Goal: Task Accomplishment & Management: Use online tool/utility

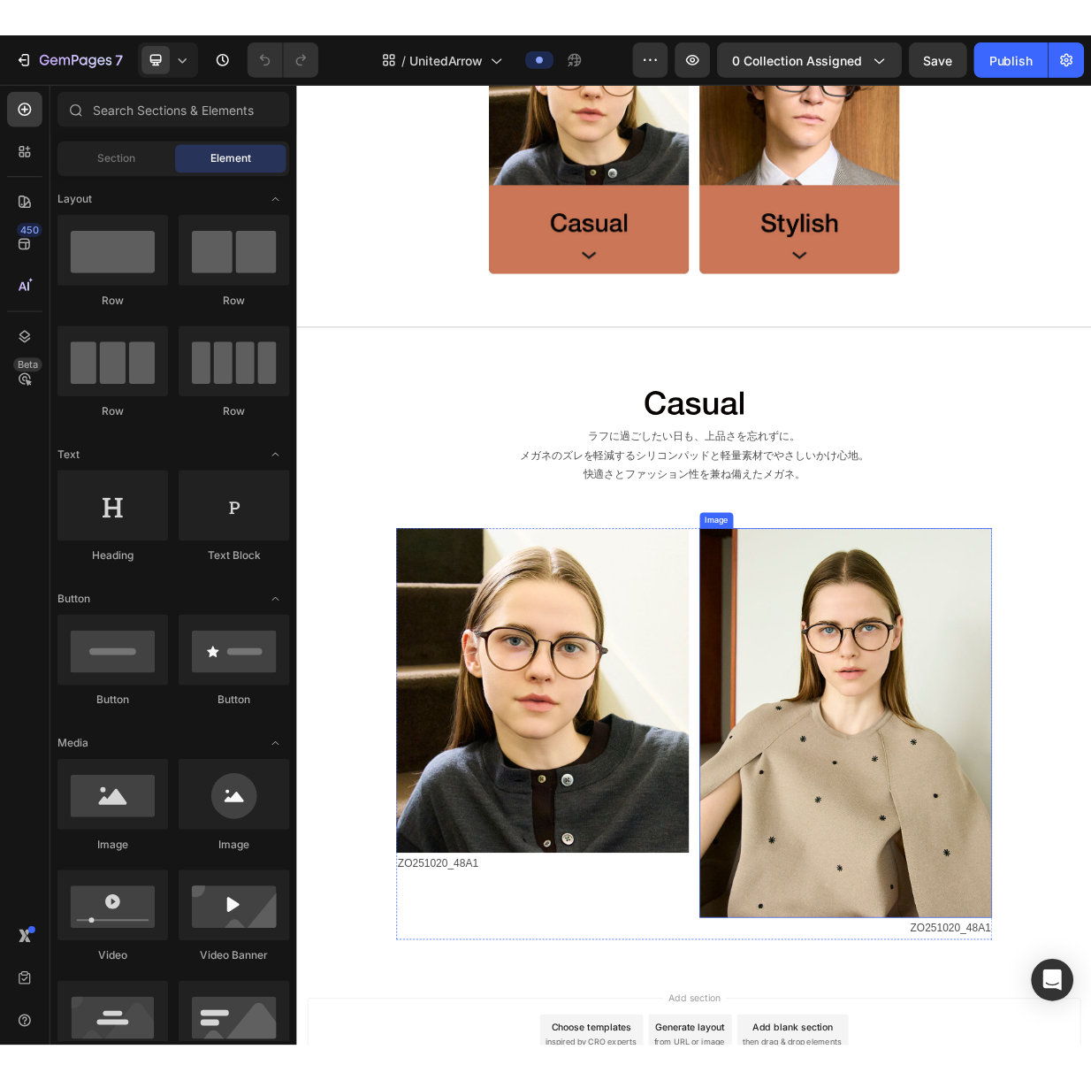
scroll to position [1303, 0]
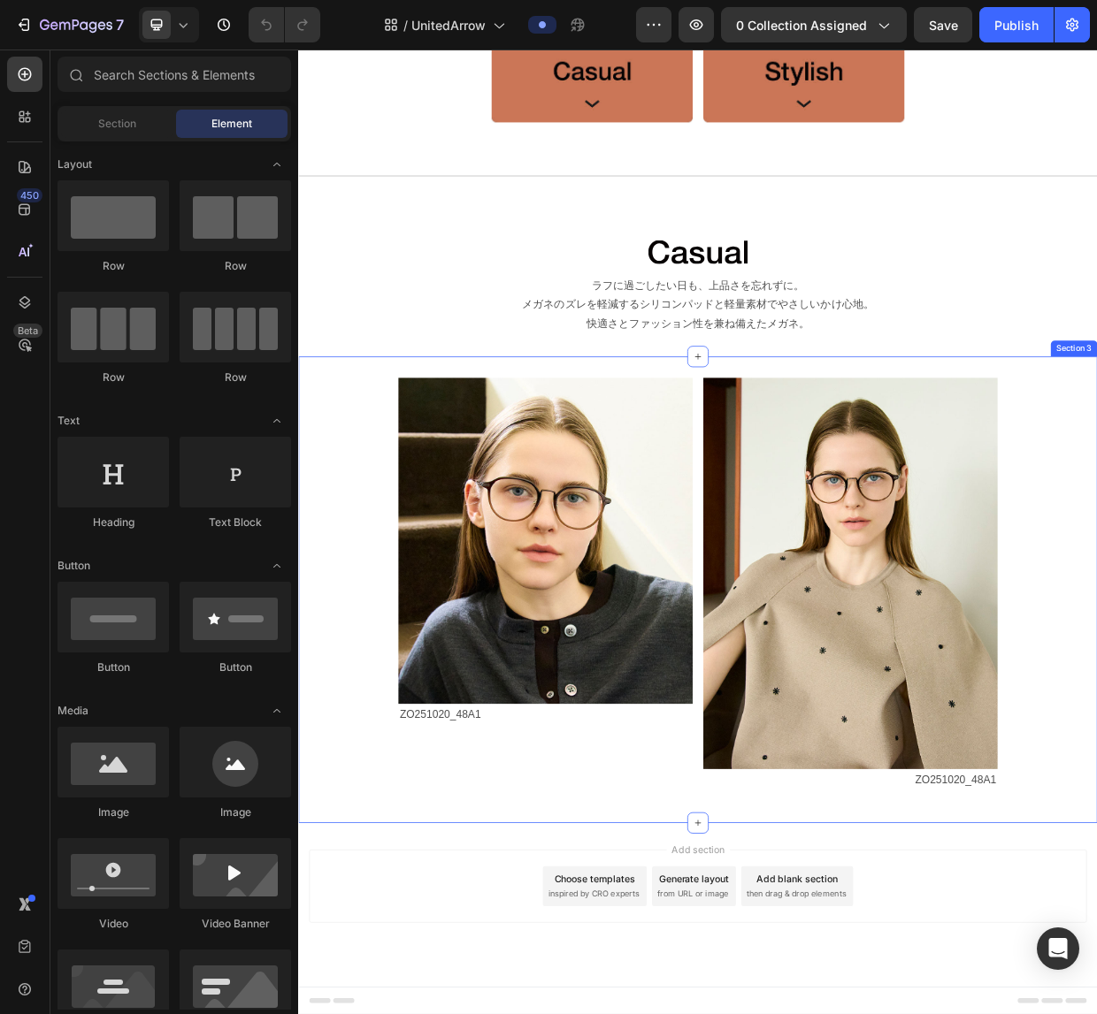
click at [389, 997] on div "Image ZO251020_48A1 Text Block Image ZO251020_48A1 Text Block Row" at bounding box center [828, 767] width 1061 height 563
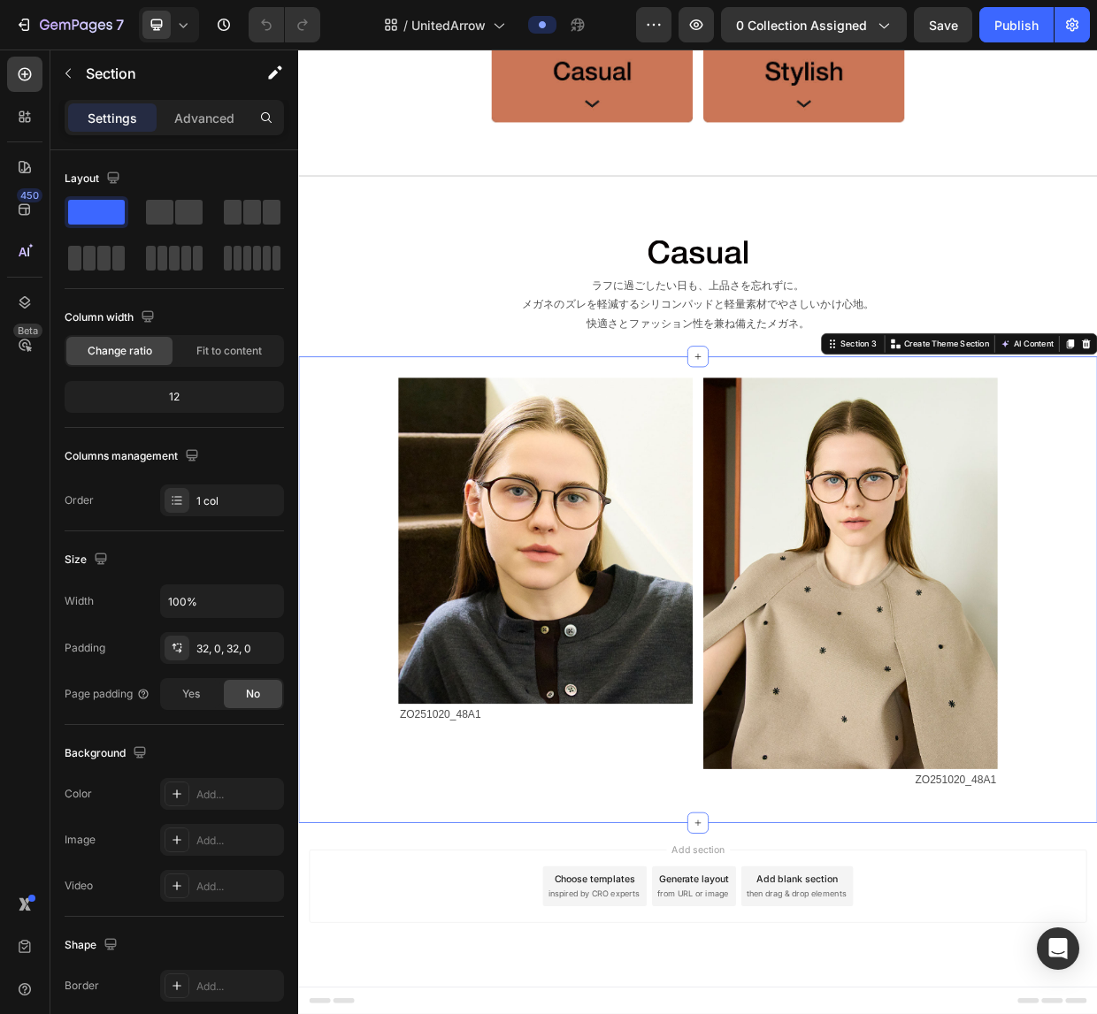
click at [1096, 1007] on div "Image ZO251020_48A1 Text Block Image ZO251020_48A1 Text Block Row" at bounding box center [828, 767] width 1061 height 563
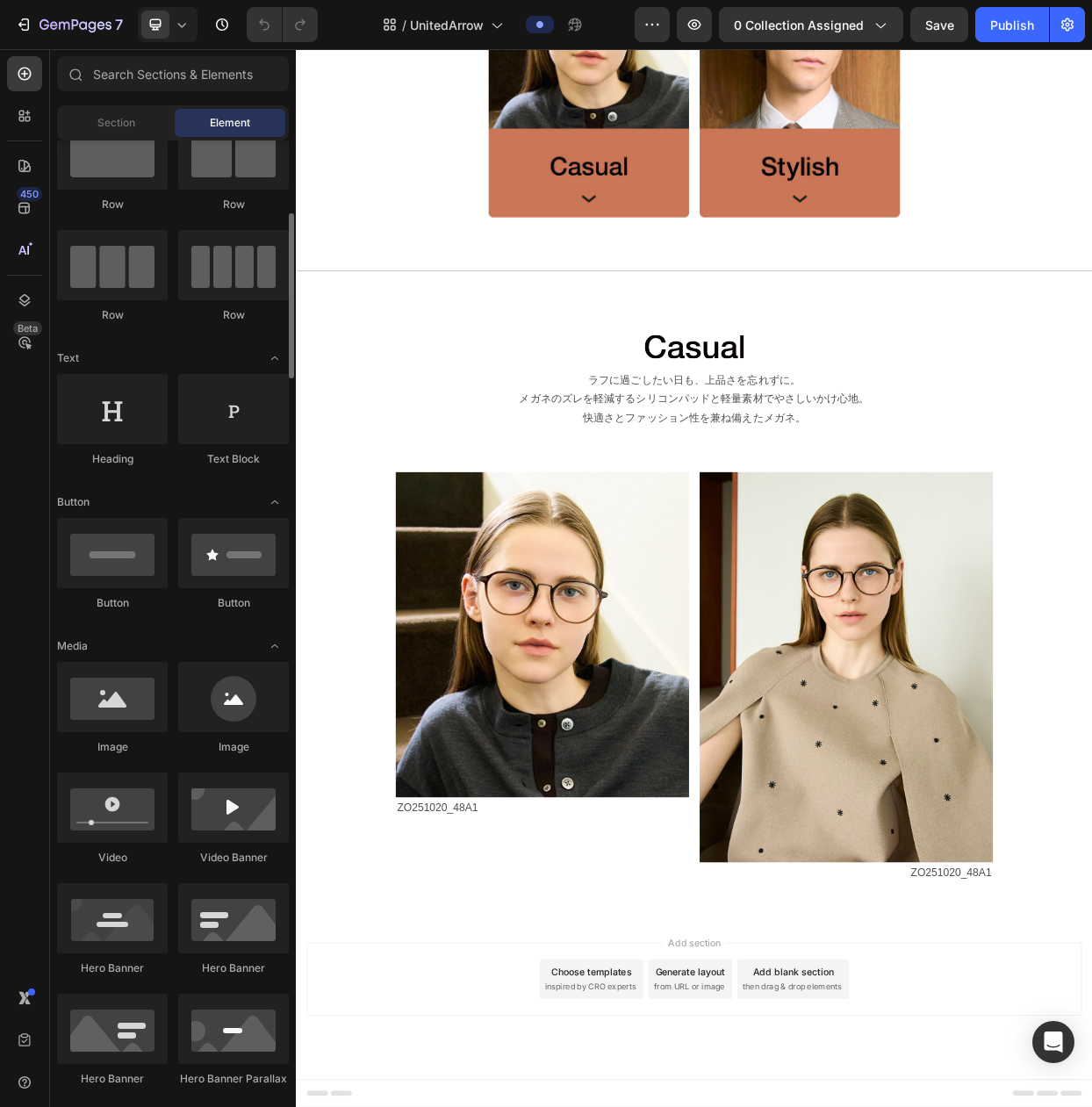
scroll to position [0, 0]
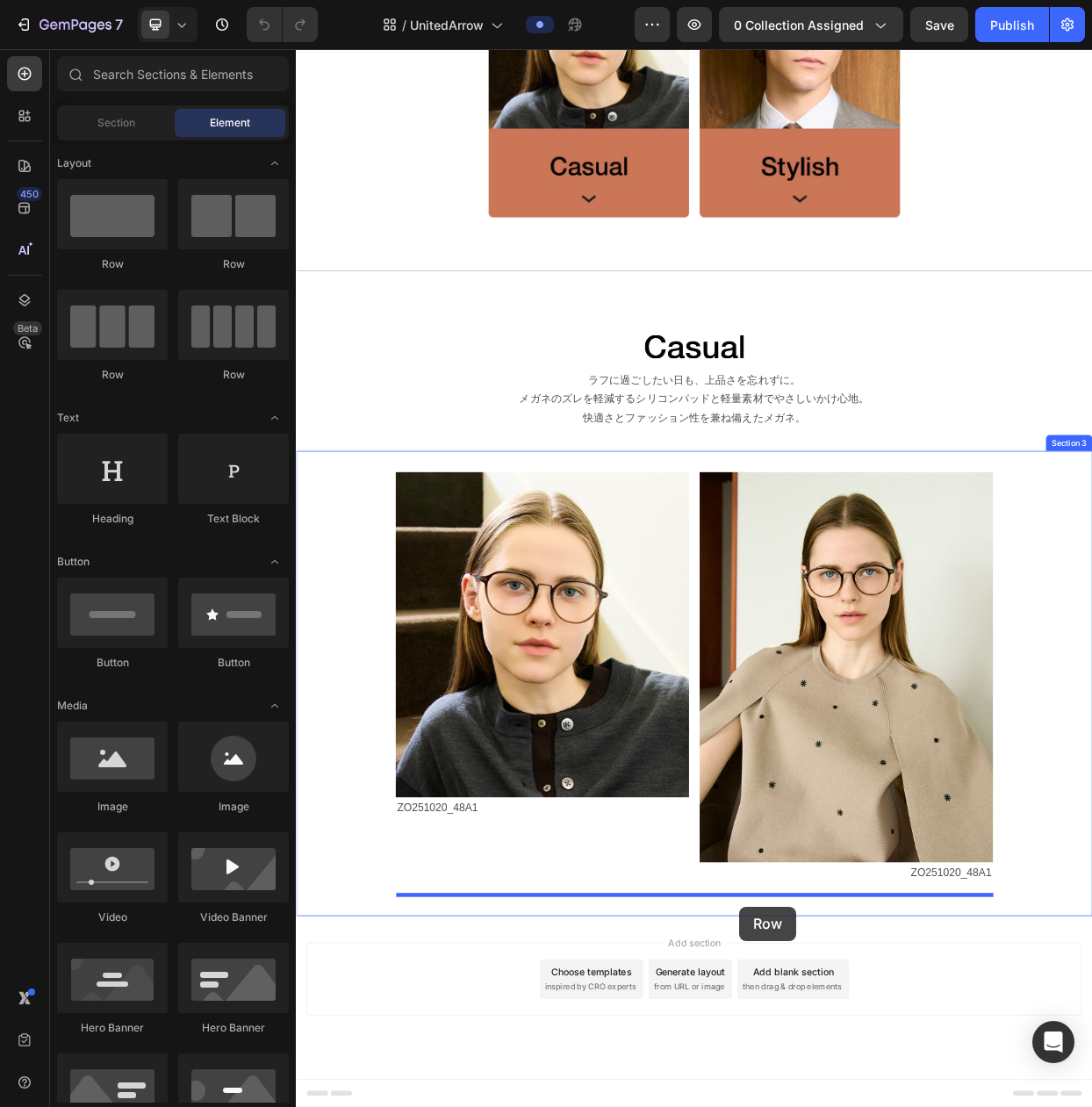
drag, startPoint x: 521, startPoint y: 274, endPoint x: 883, endPoint y: 1183, distance: 978.4
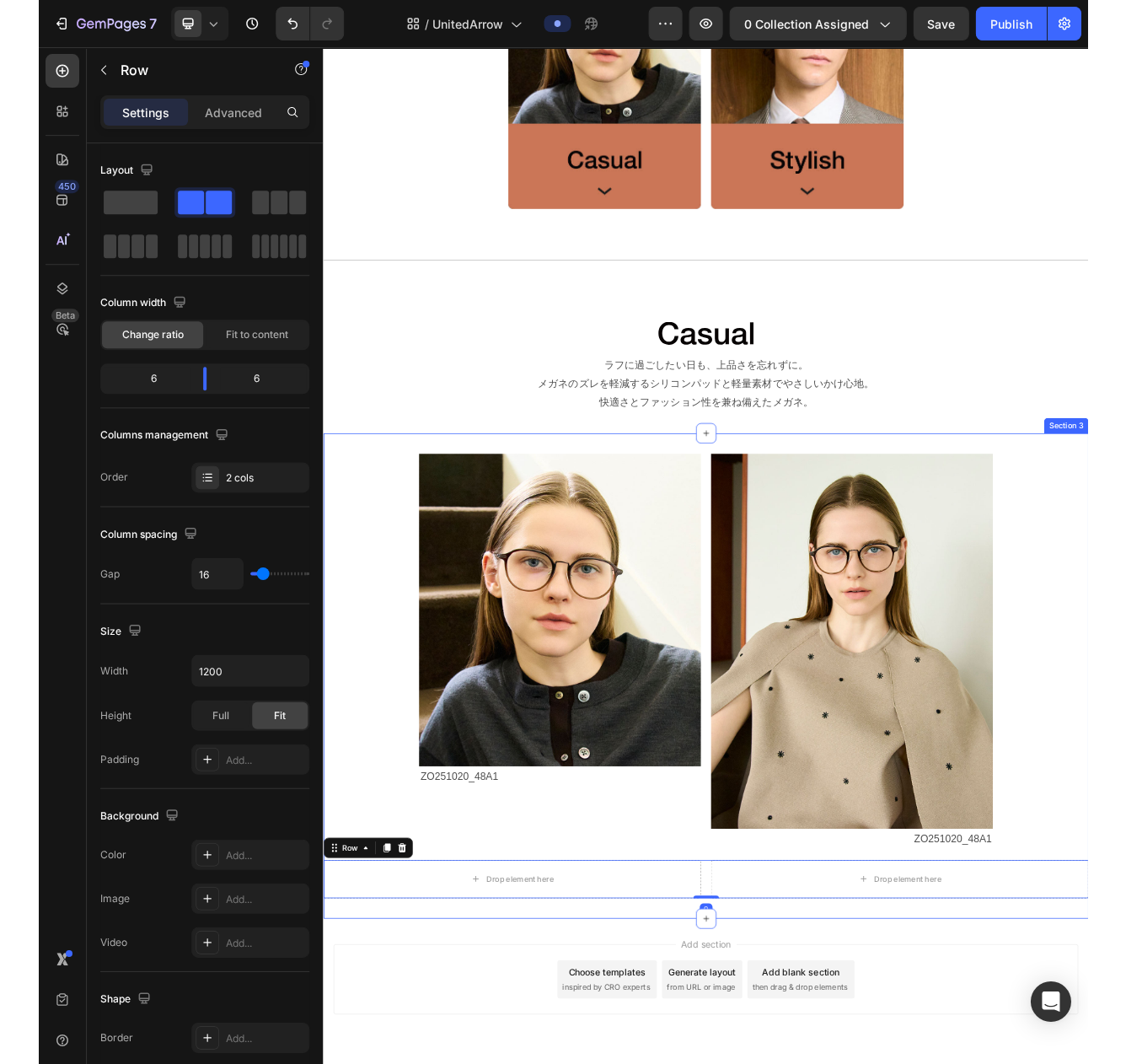
scroll to position [1170, 0]
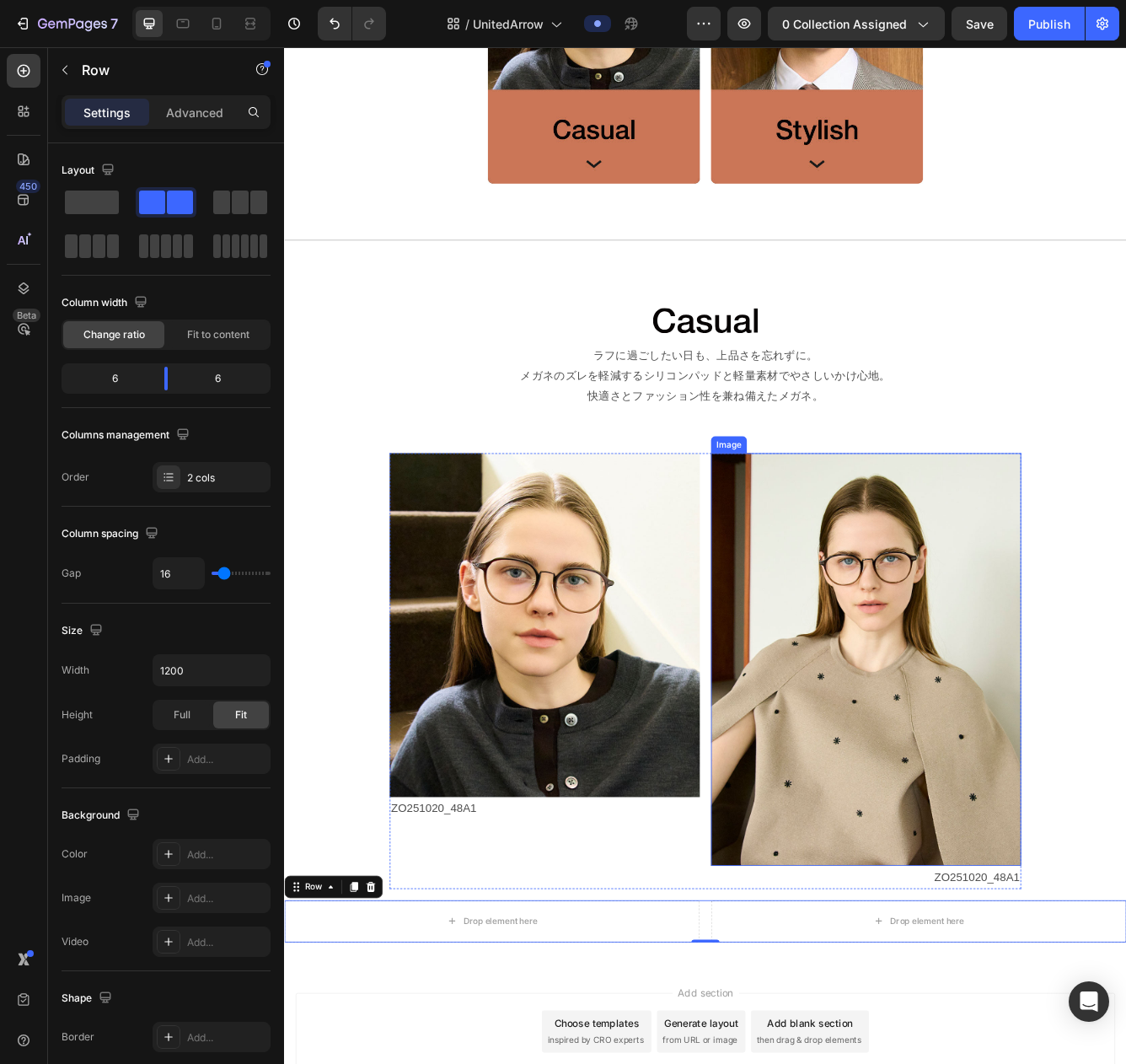
click at [1045, 922] on img at bounding box center [983, 783] width 373 height 496
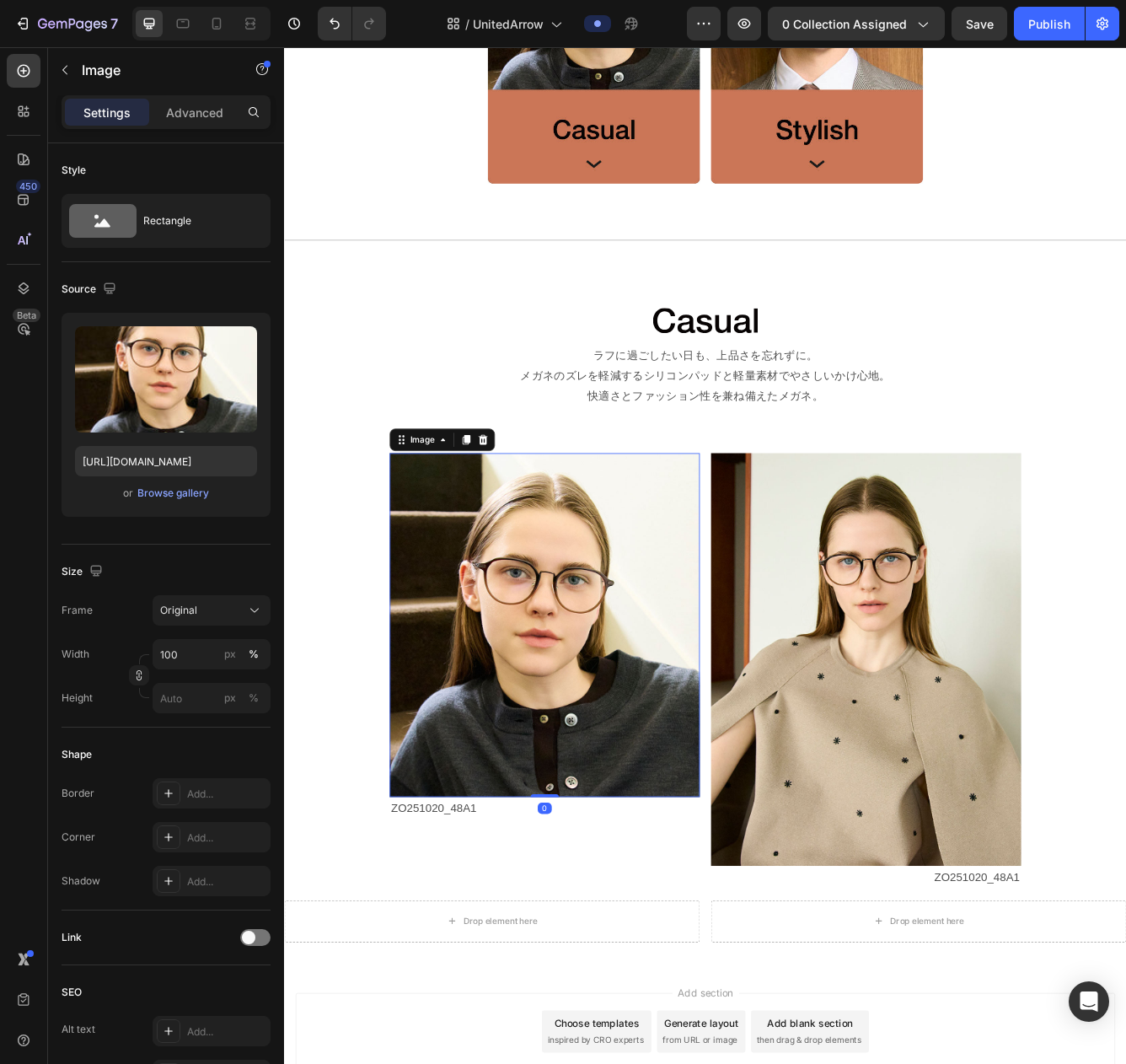
click at [492, 708] on img at bounding box center [597, 741] width 373 height 413
click at [441, 521] on div "Image" at bounding box center [450, 519] width 36 height 15
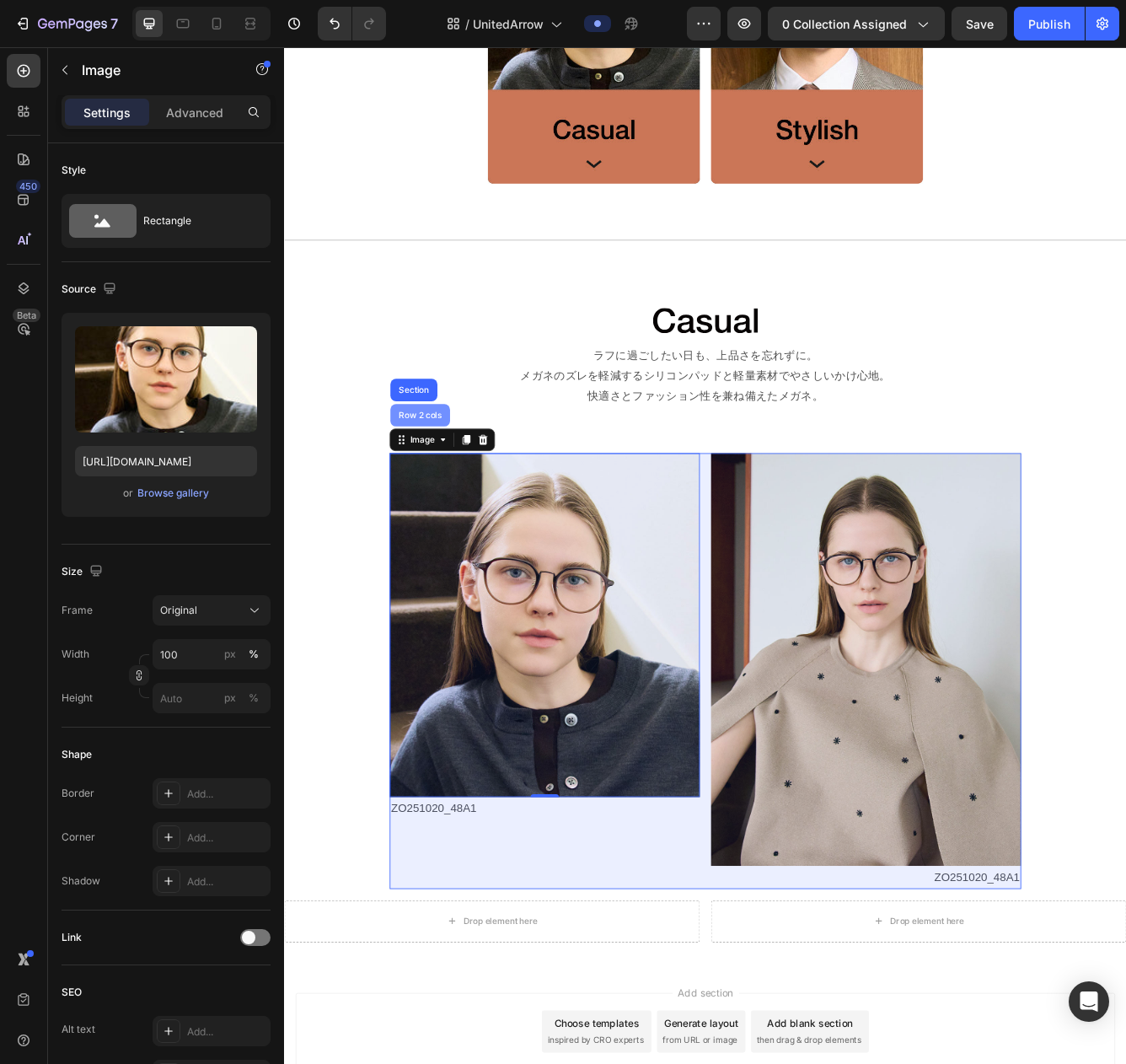
click at [446, 487] on div "Row 2 cols" at bounding box center [447, 489] width 58 height 10
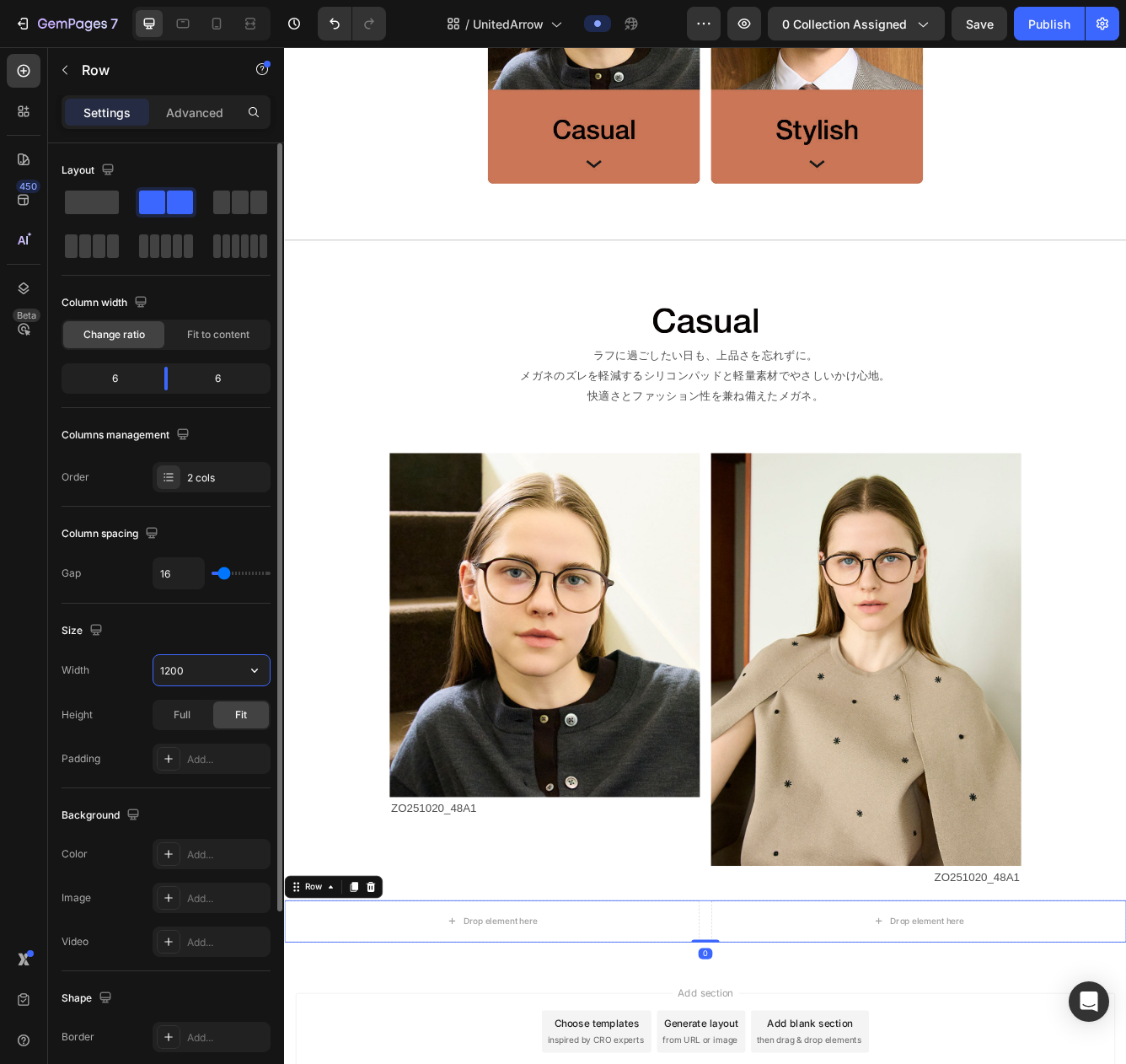
click at [215, 671] on input "1200" at bounding box center [212, 670] width 116 height 31
type input "900"
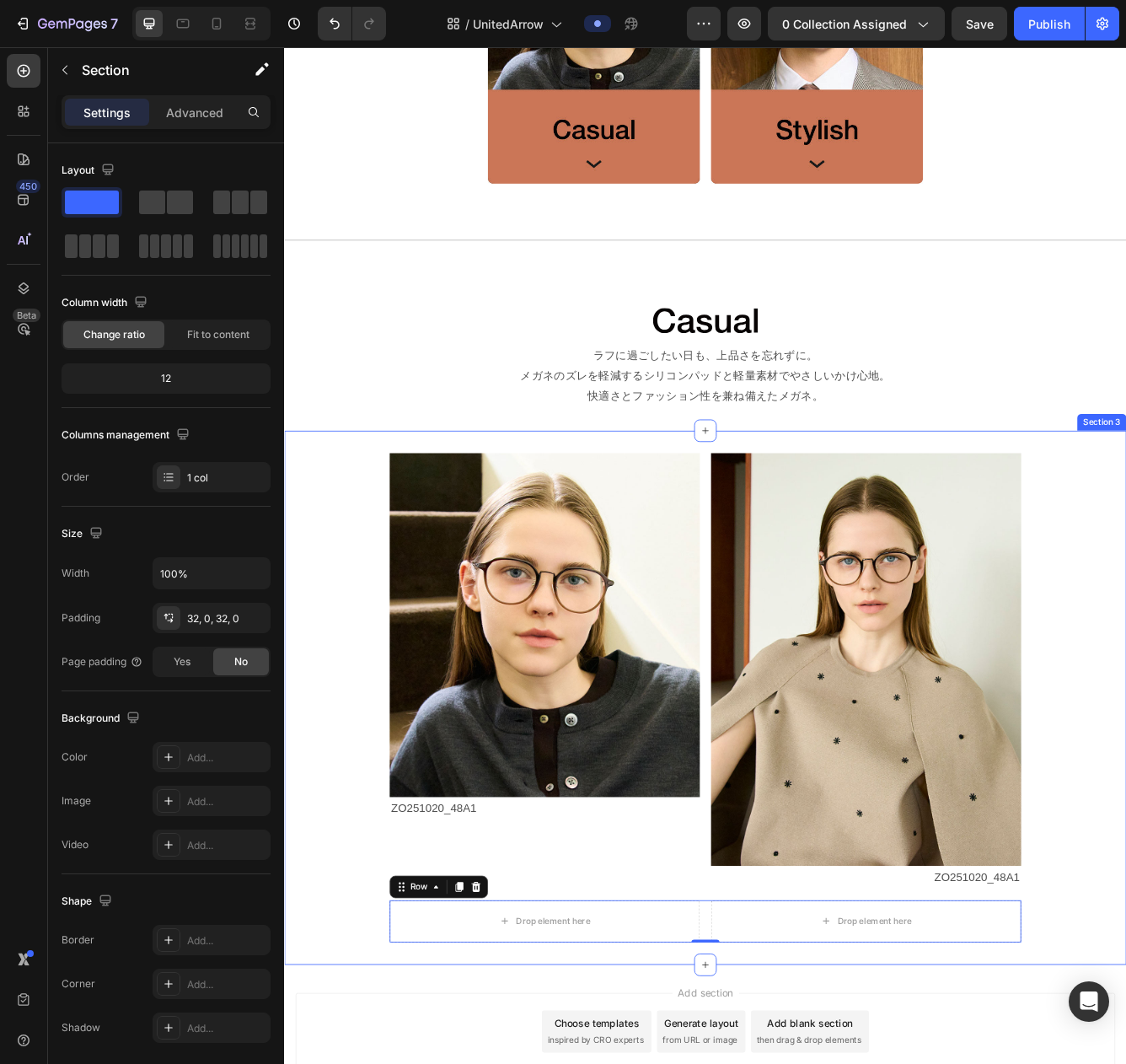
click at [339, 966] on div "Image ZO251020_48A1 Text Block Image ZO251020_48A1 Text Block Row Drop element …" at bounding box center [789, 829] width 1012 height 587
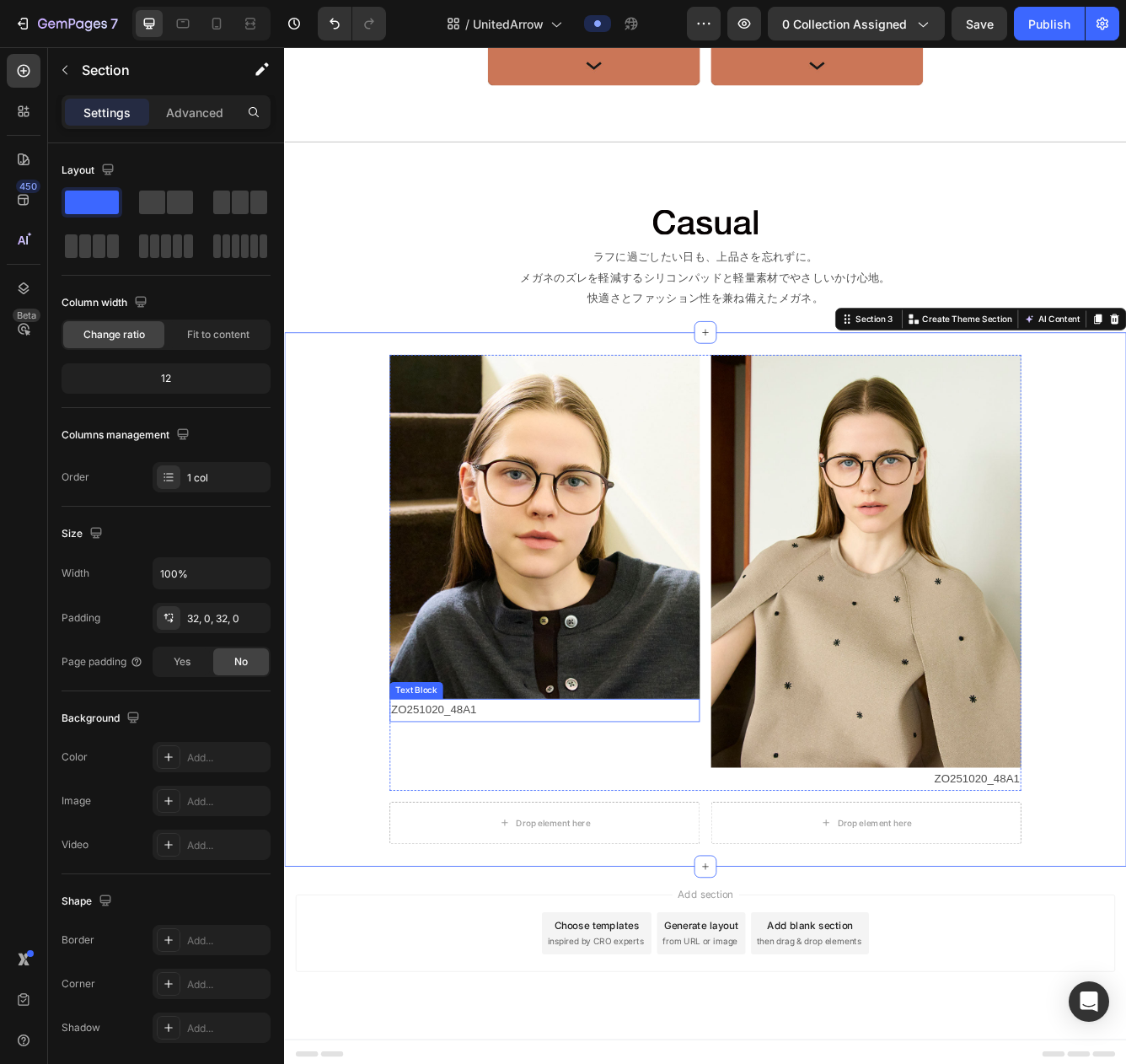
scroll to position [1294, 0]
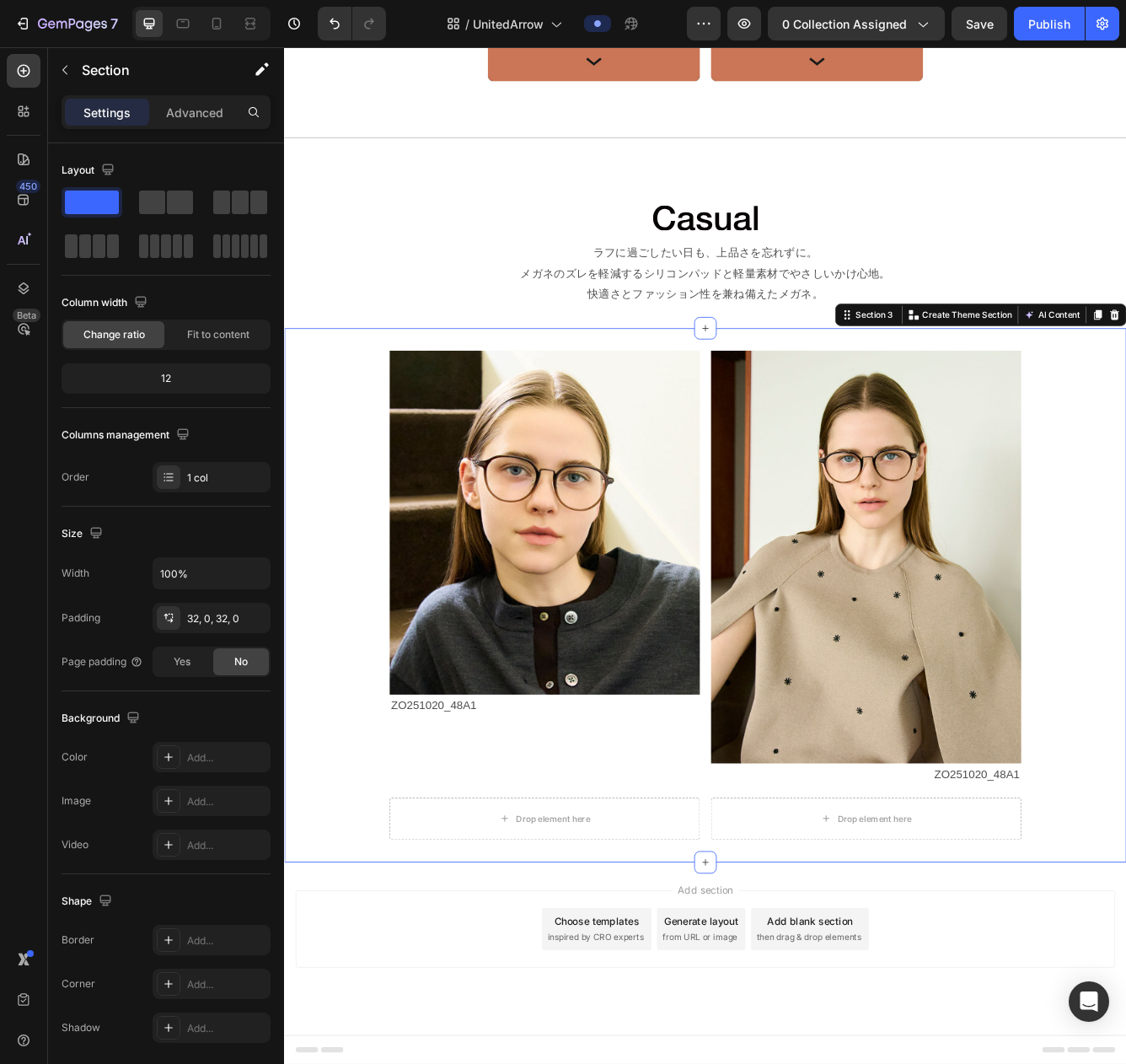
click at [354, 966] on div "Image ZO251020_48A1 Text Block Image ZO251020_48A1 Text Block Row Drop element …" at bounding box center [789, 706] width 1012 height 587
click at [69, 71] on icon "button" at bounding box center [65, 70] width 13 height 13
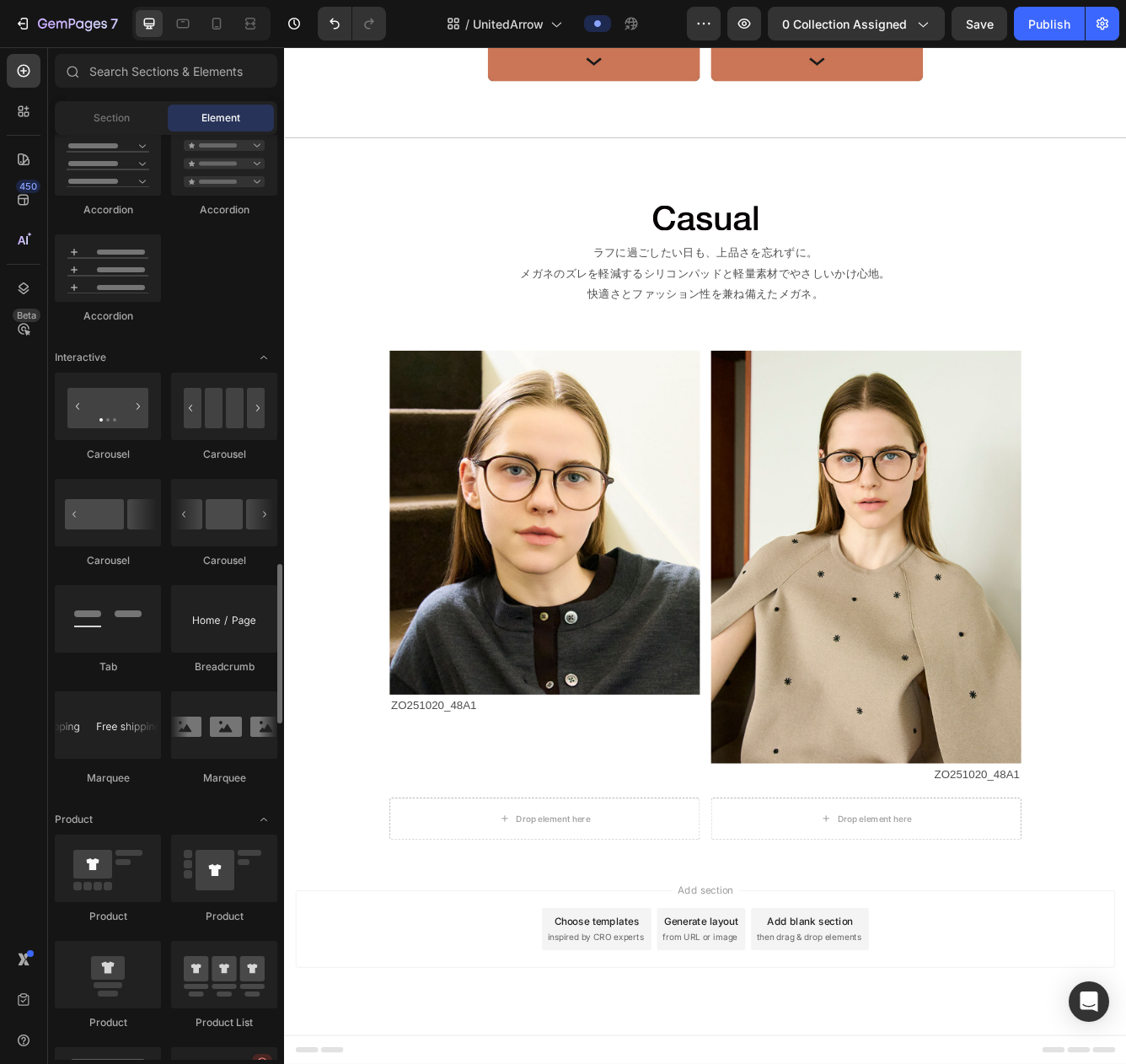
scroll to position [1632, 0]
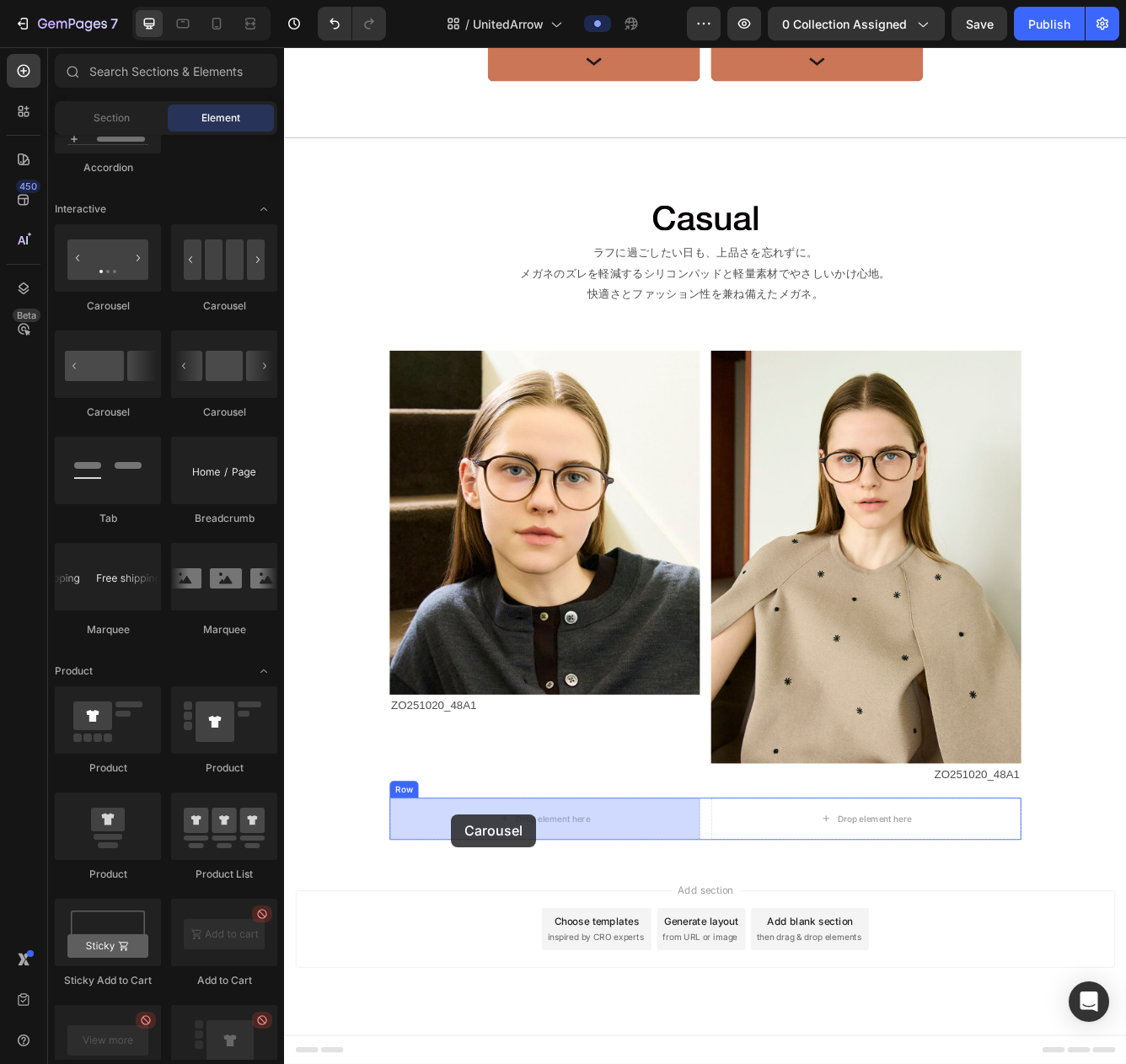
drag, startPoint x: 389, startPoint y: 309, endPoint x: 484, endPoint y: 969, distance: 666.8
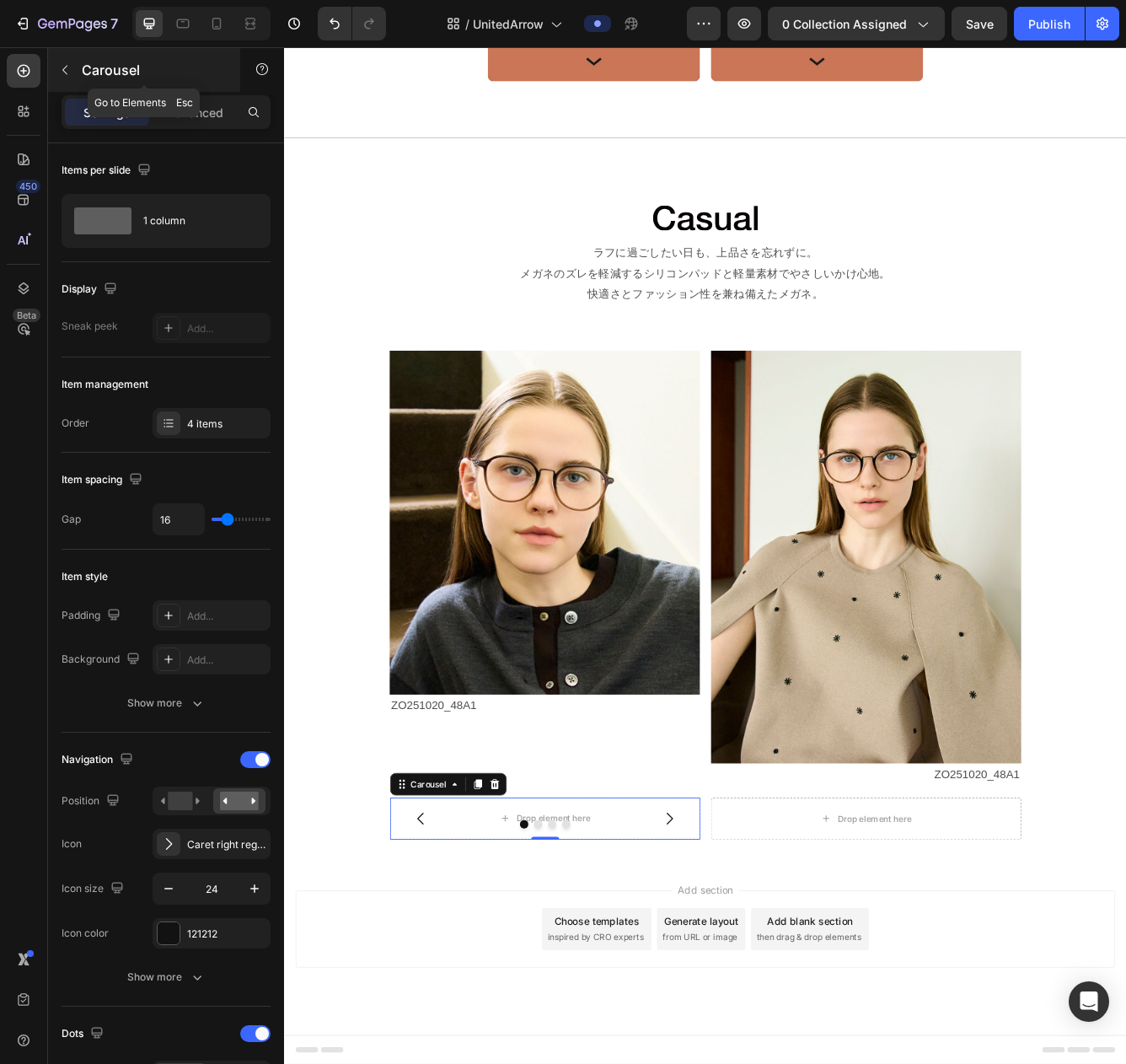
click at [67, 68] on icon "button" at bounding box center [65, 70] width 13 height 13
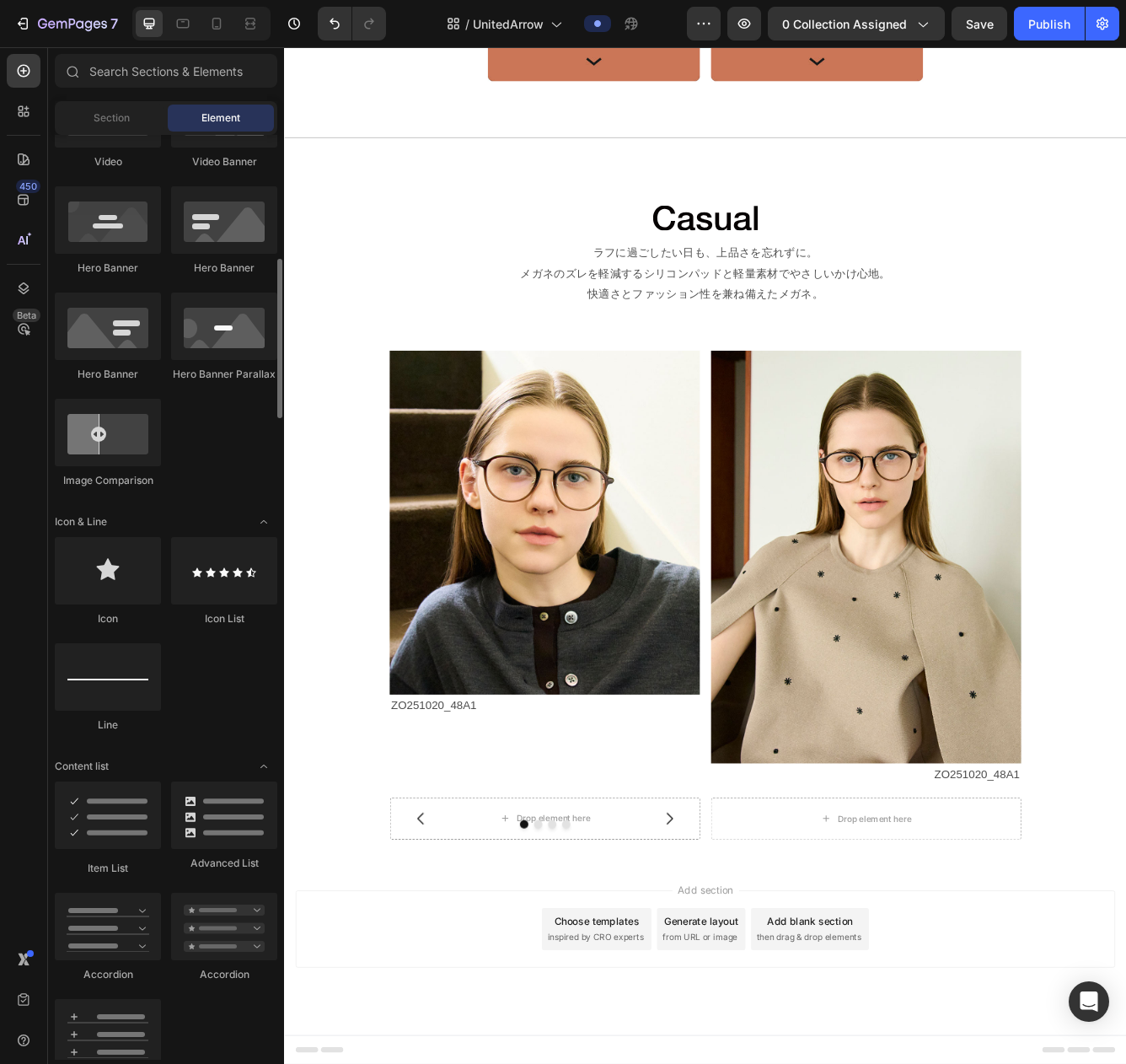
scroll to position [0, 0]
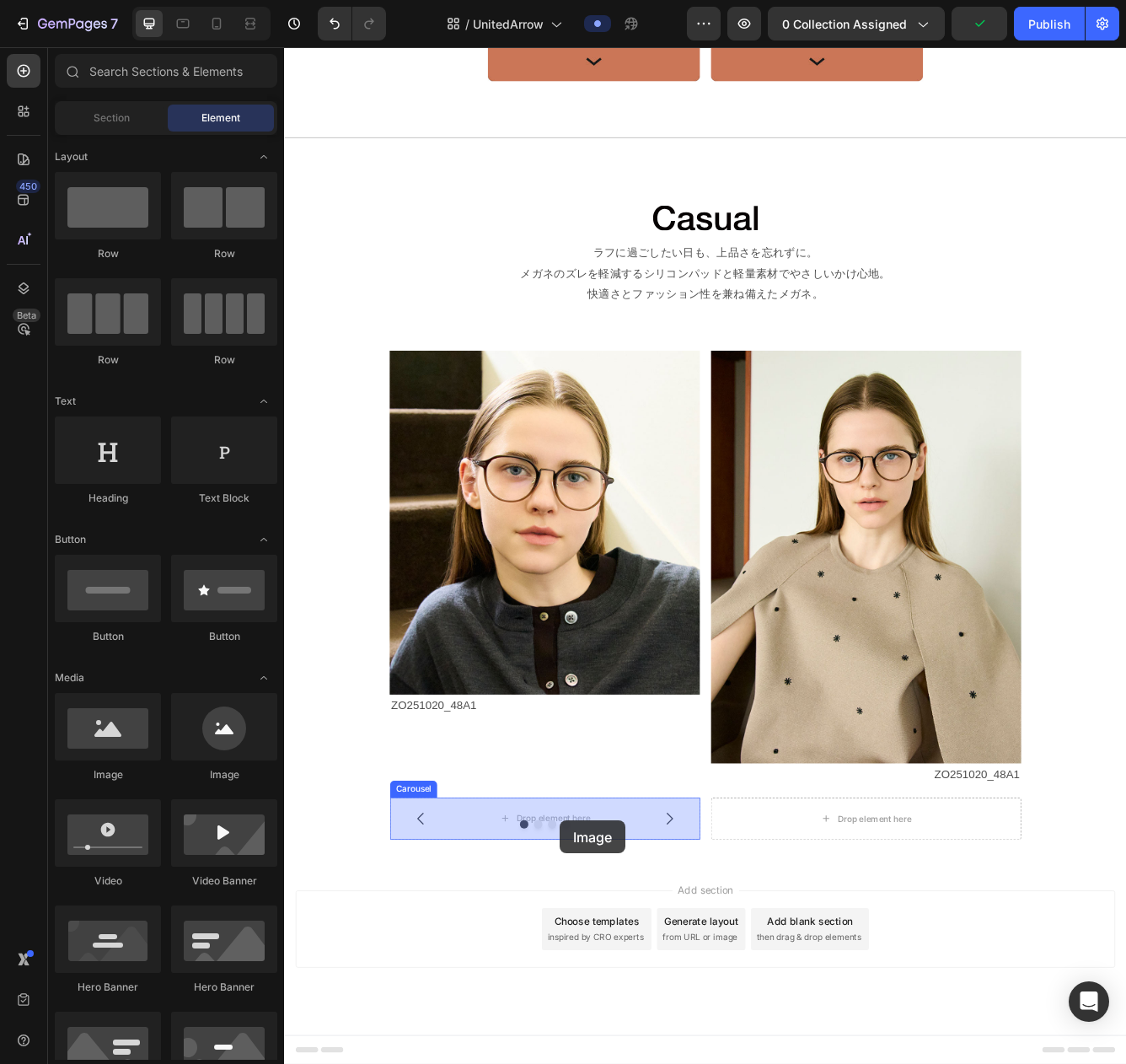
drag, startPoint x: 387, startPoint y: 775, endPoint x: 616, endPoint y: 976, distance: 304.7
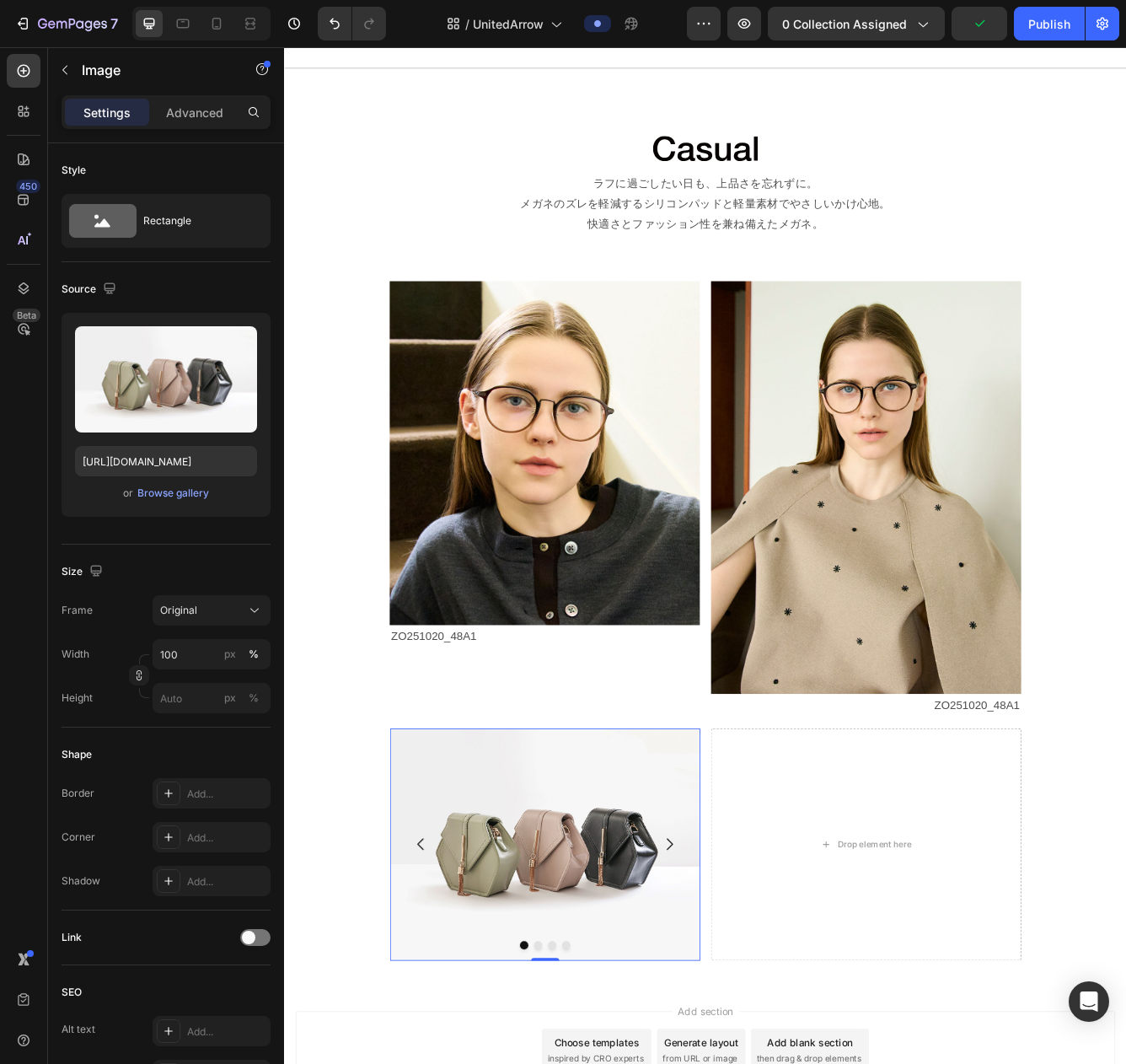
scroll to position [1523, 0]
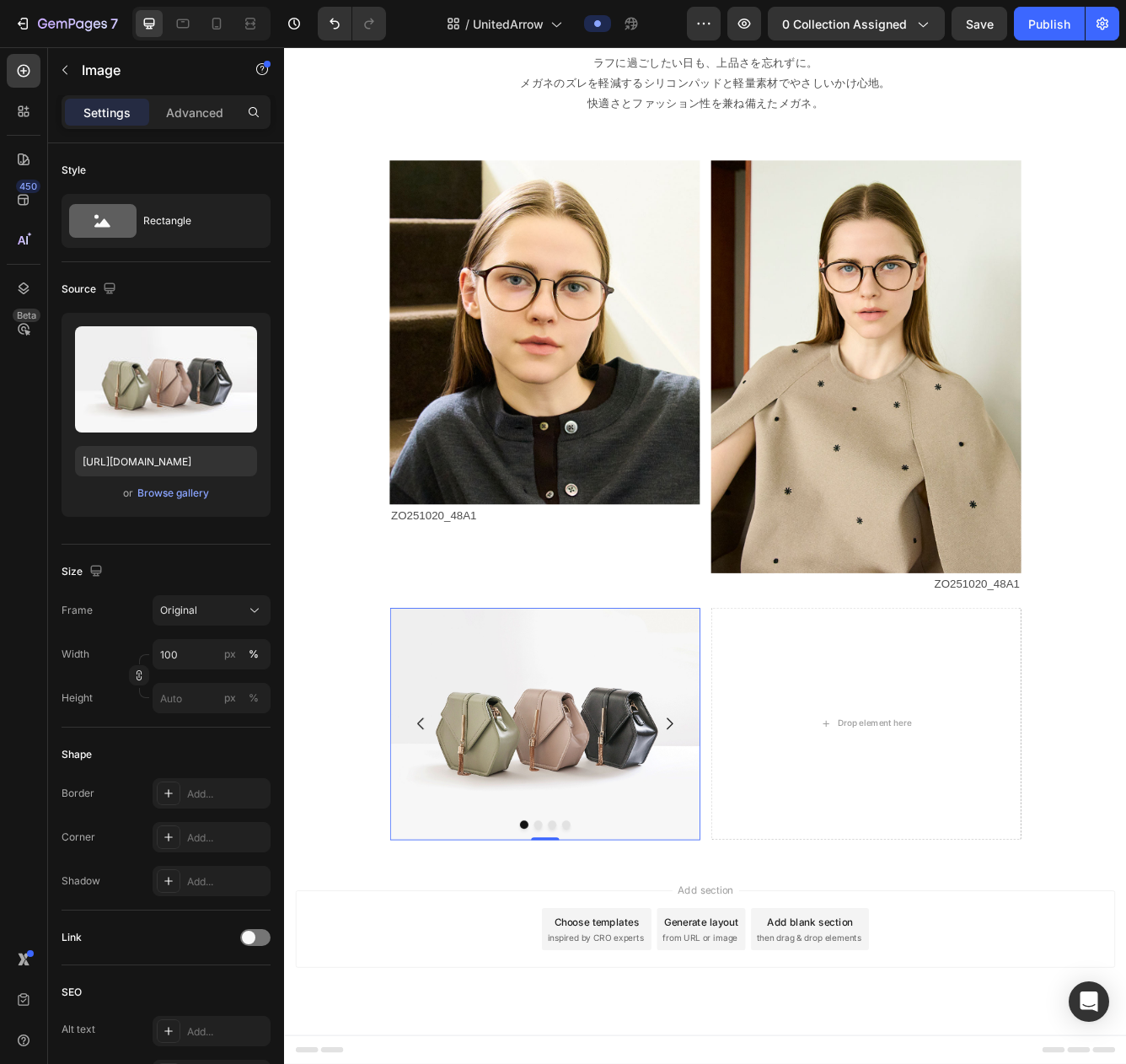
click at [533, 901] on img at bounding box center [597, 860] width 373 height 280
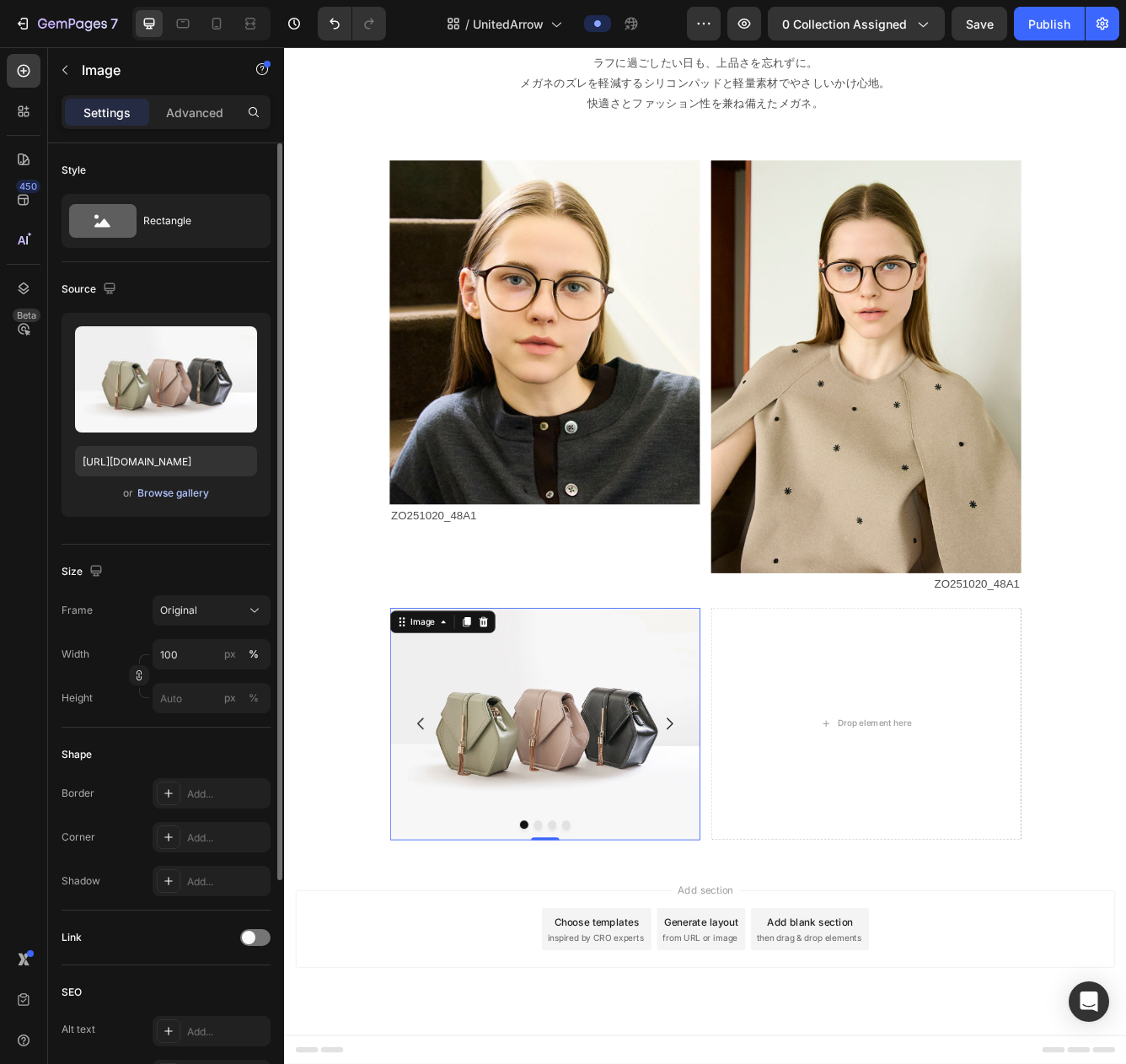
click at [174, 499] on div "Browse gallery" at bounding box center [173, 493] width 72 height 15
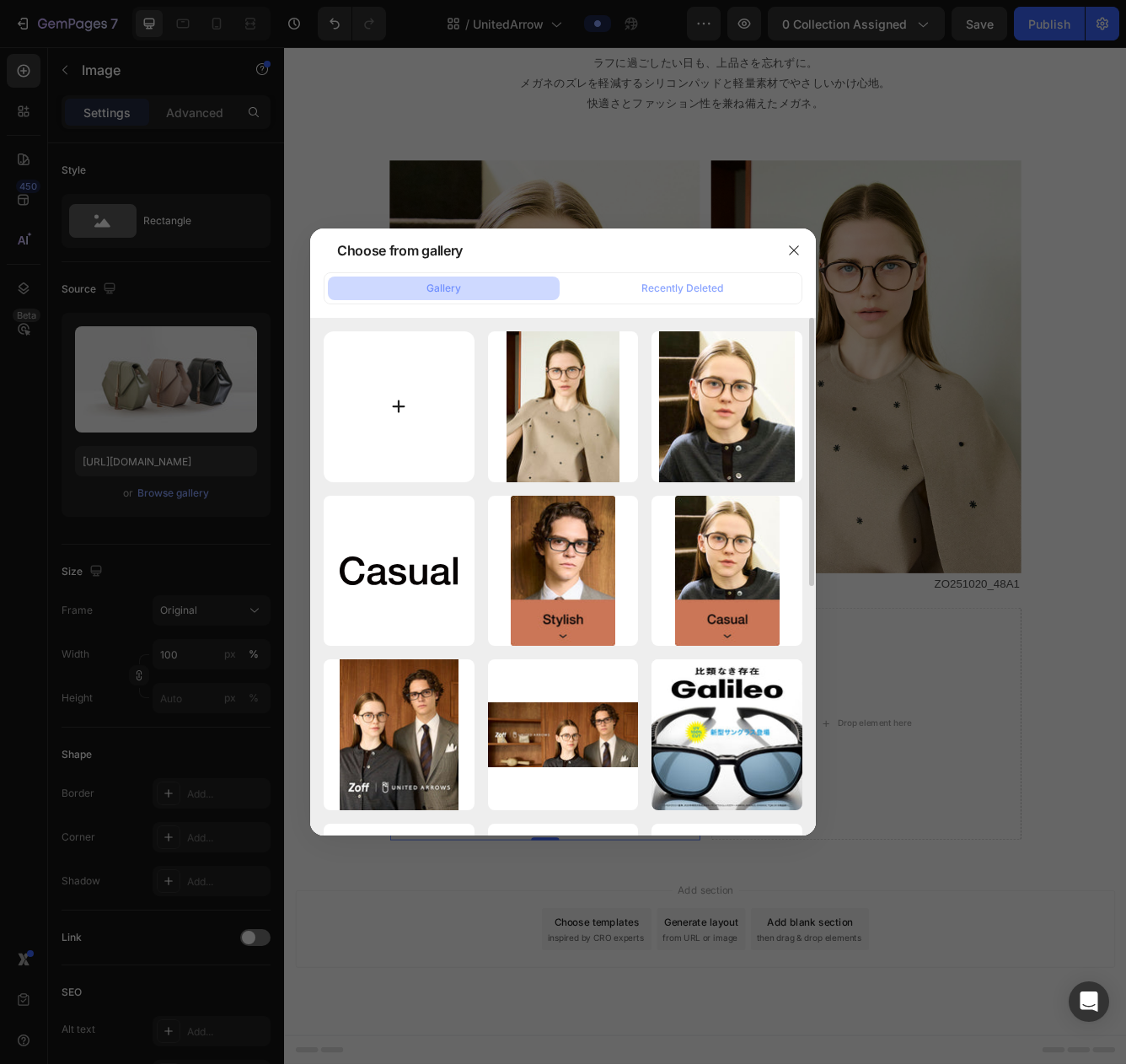
type input "C:\fakepath\ZO251020-48A1_s.jpg"
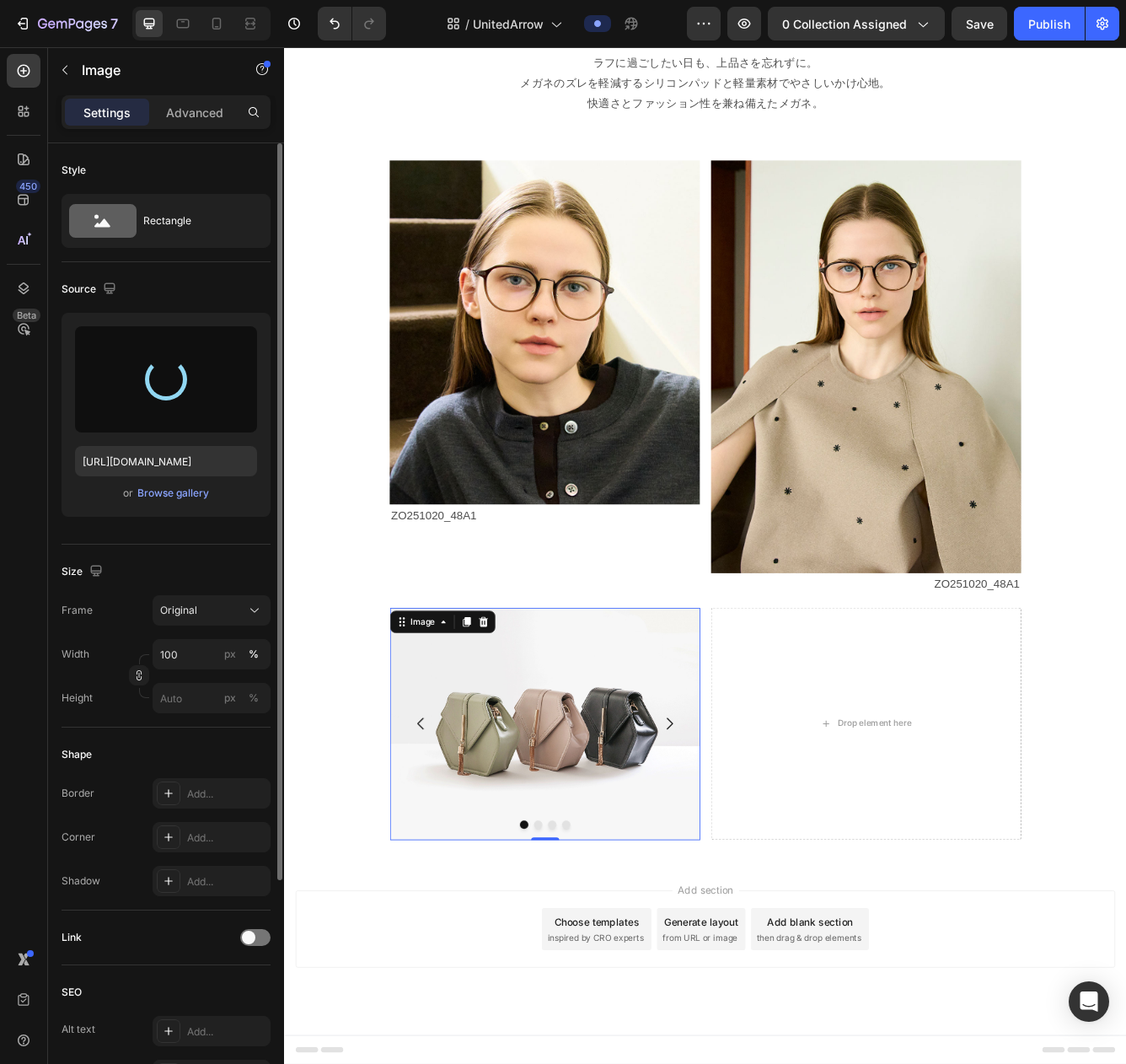
type input "https://cdn.shopify.com/s/files/1/0783/0129/9002/files/gempages_515660372875674…"
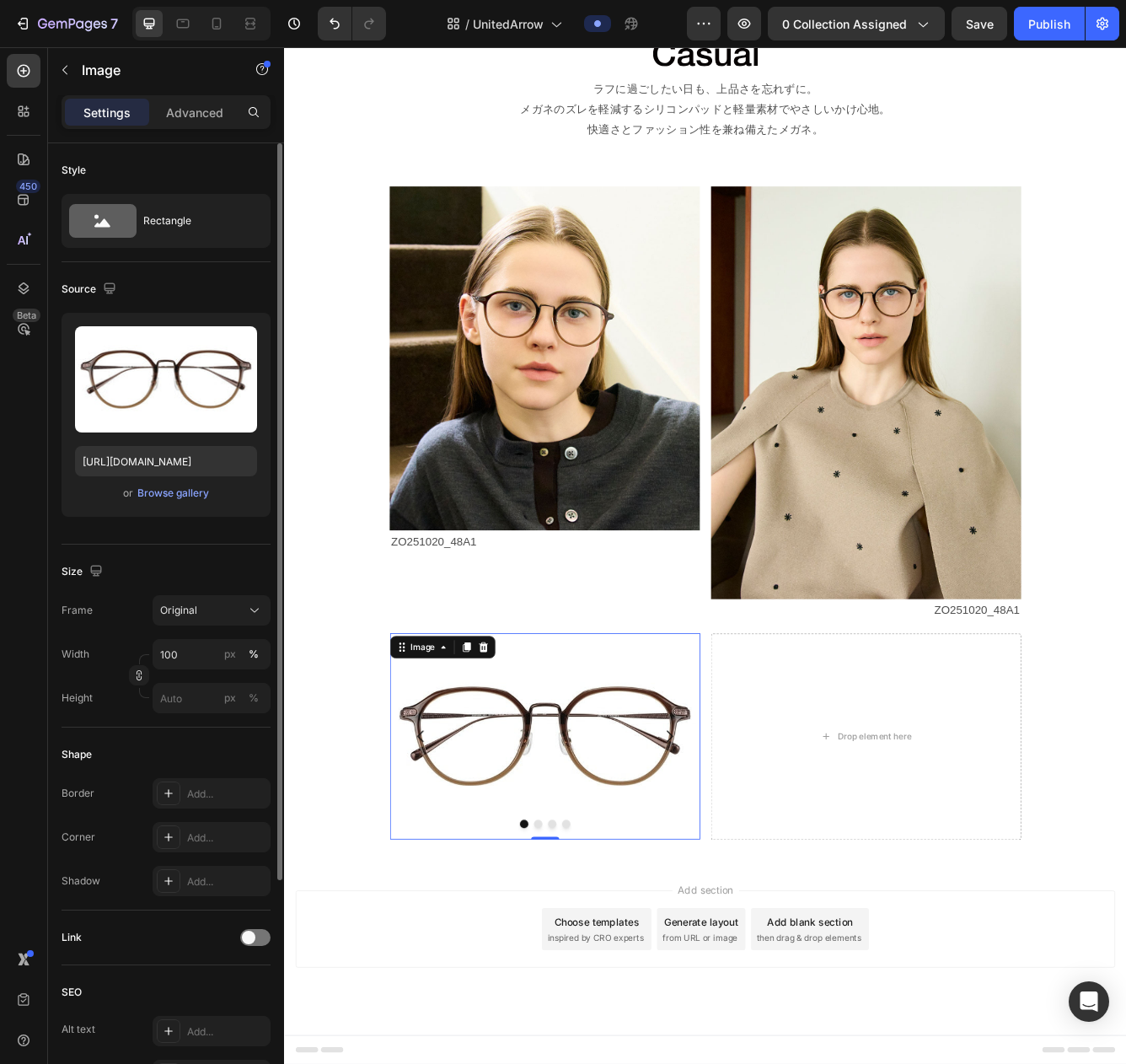
scroll to position [1491, 0]
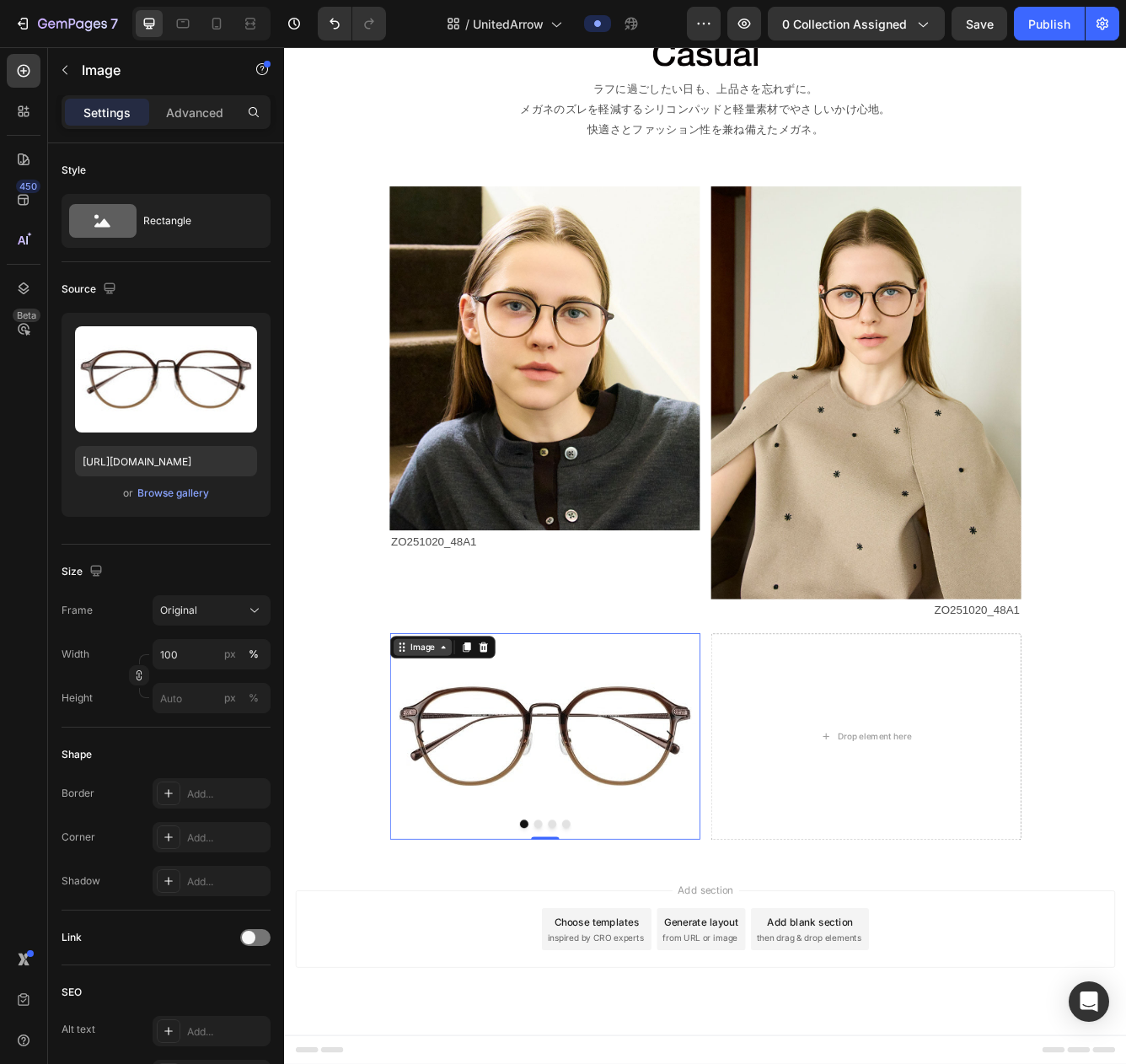
click at [459, 770] on div "Image" at bounding box center [450, 768] width 36 height 15
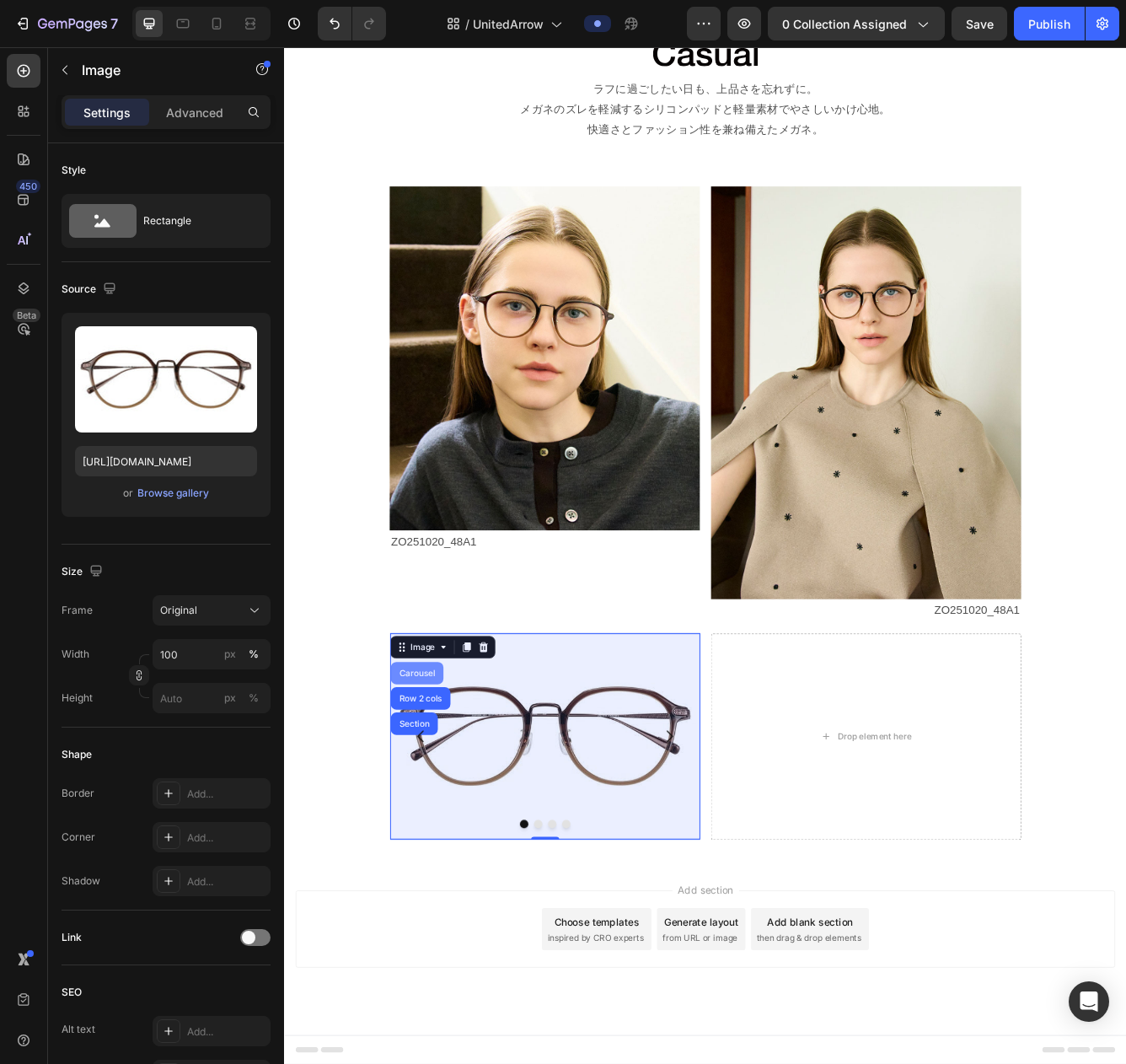
click at [446, 806] on div "Carousel" at bounding box center [443, 799] width 63 height 27
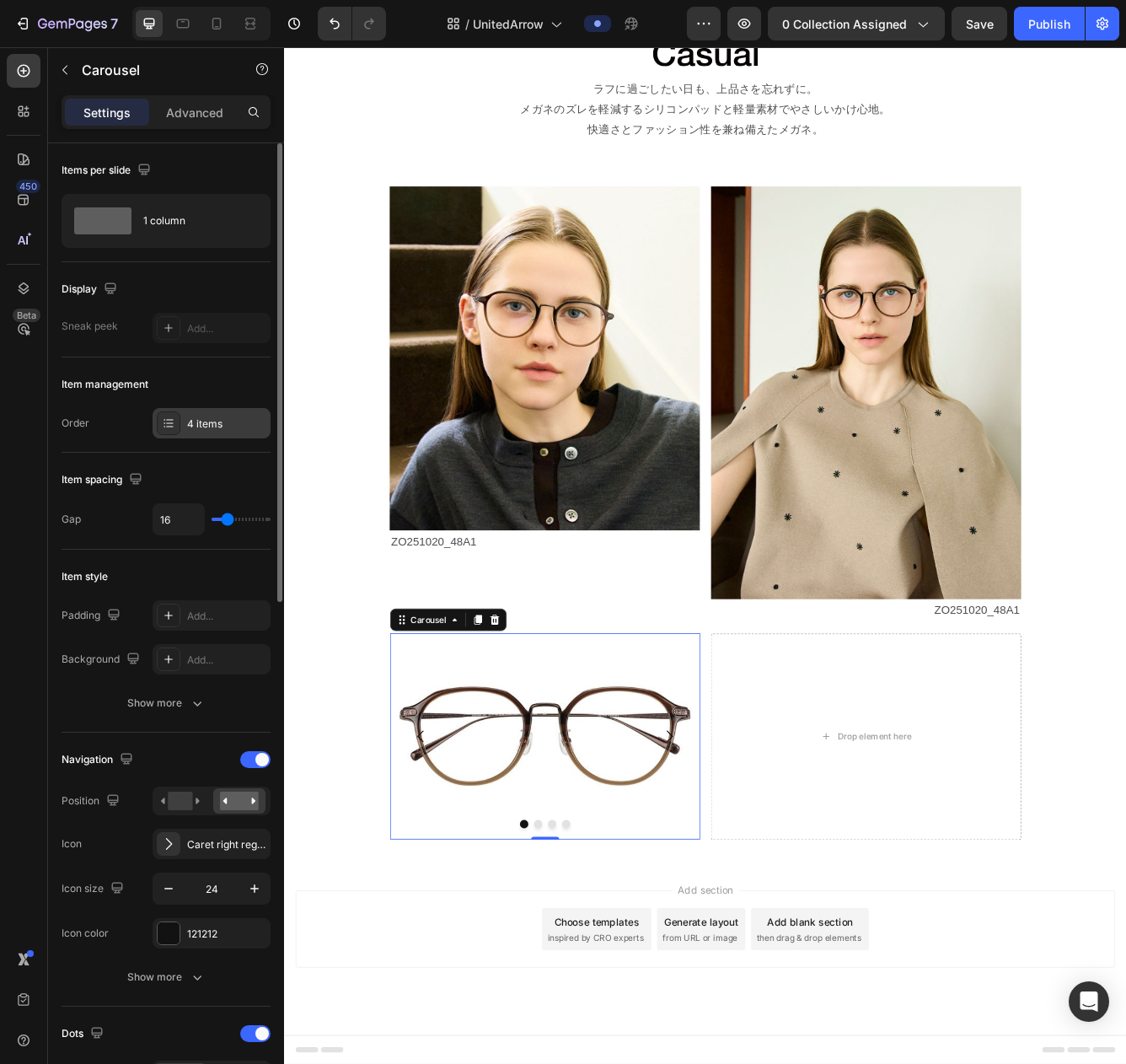
click at [242, 426] on div "4 items" at bounding box center [226, 424] width 79 height 15
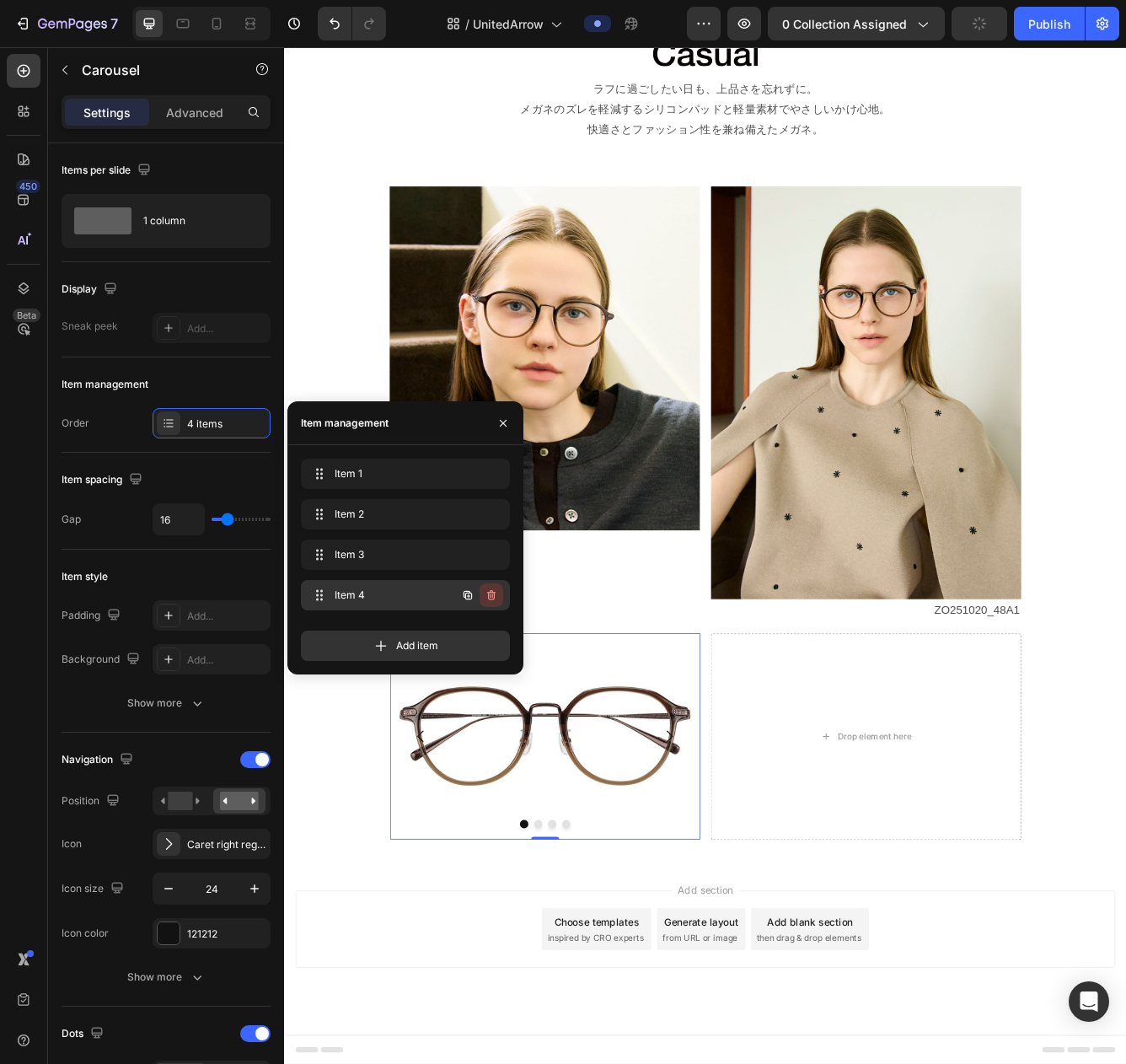
click at [494, 592] on icon "button" at bounding box center [491, 595] width 9 height 10
click at [474, 600] on div "Delete" at bounding box center [480, 595] width 31 height 15
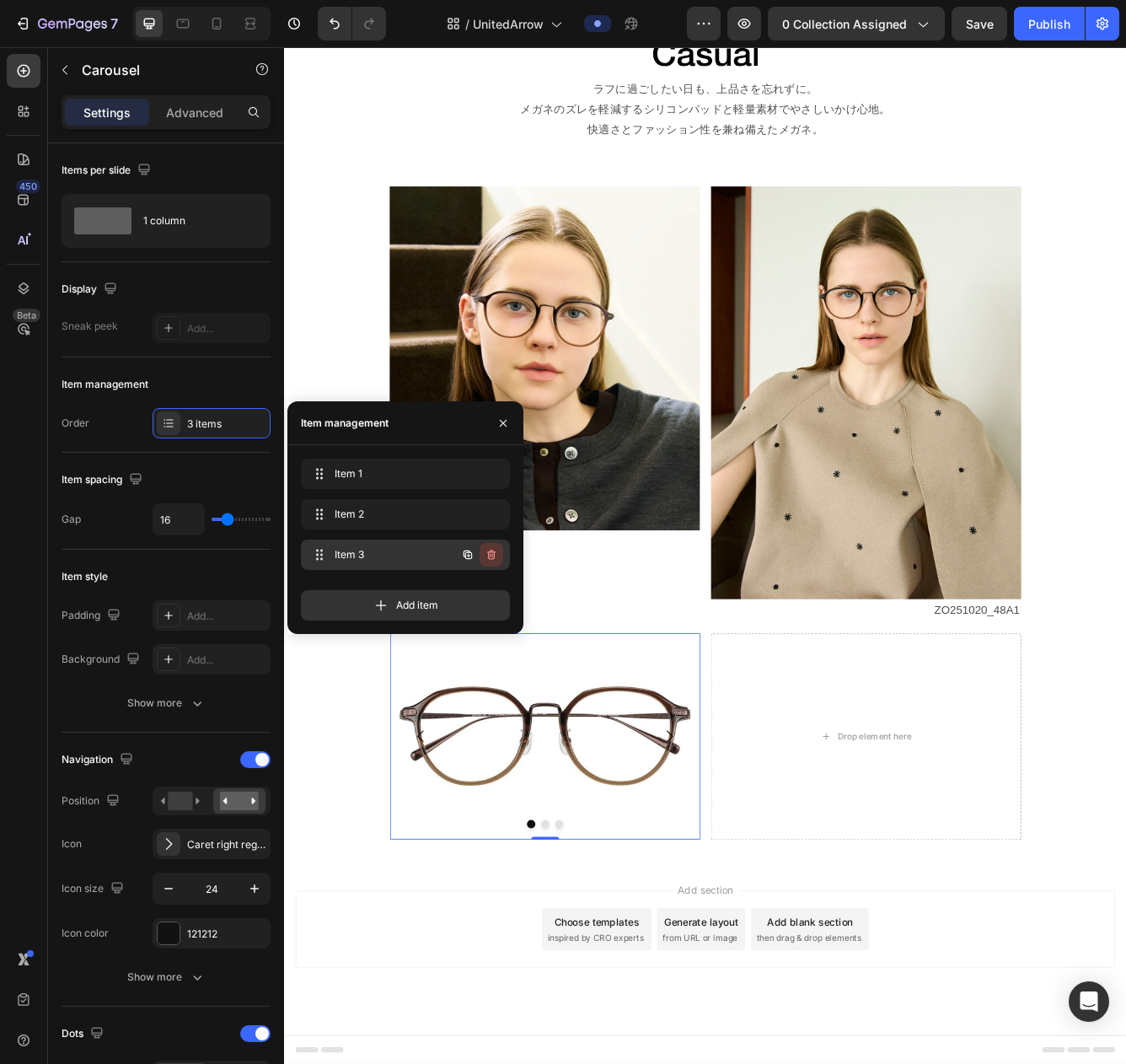
click at [488, 558] on icon "button" at bounding box center [491, 555] width 9 height 10
click at [488, 558] on div "Delete" at bounding box center [480, 555] width 31 height 15
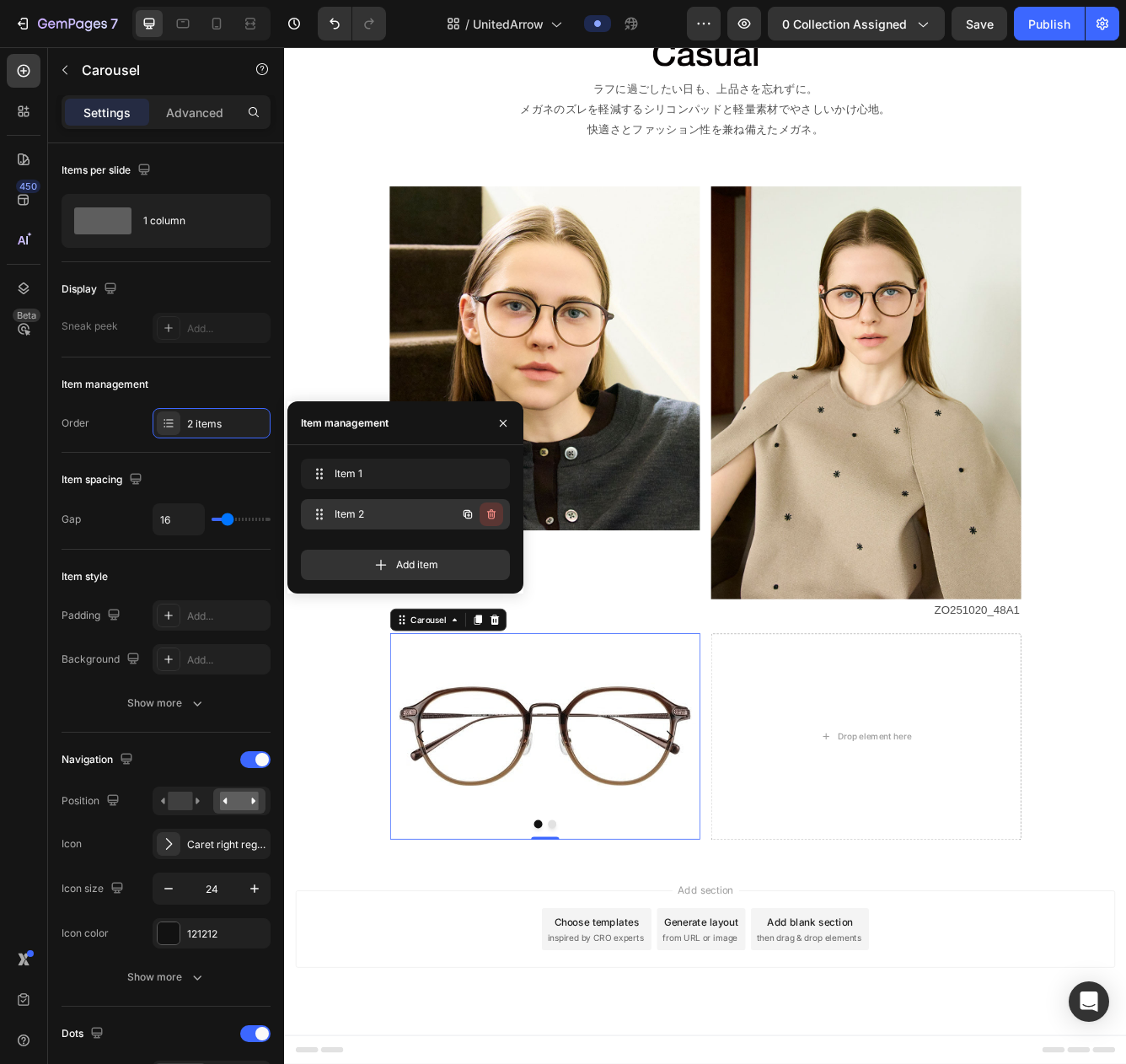
click at [491, 508] on icon "button" at bounding box center [491, 514] width 13 height 13
click at [478, 516] on div "Delete" at bounding box center [480, 514] width 31 height 15
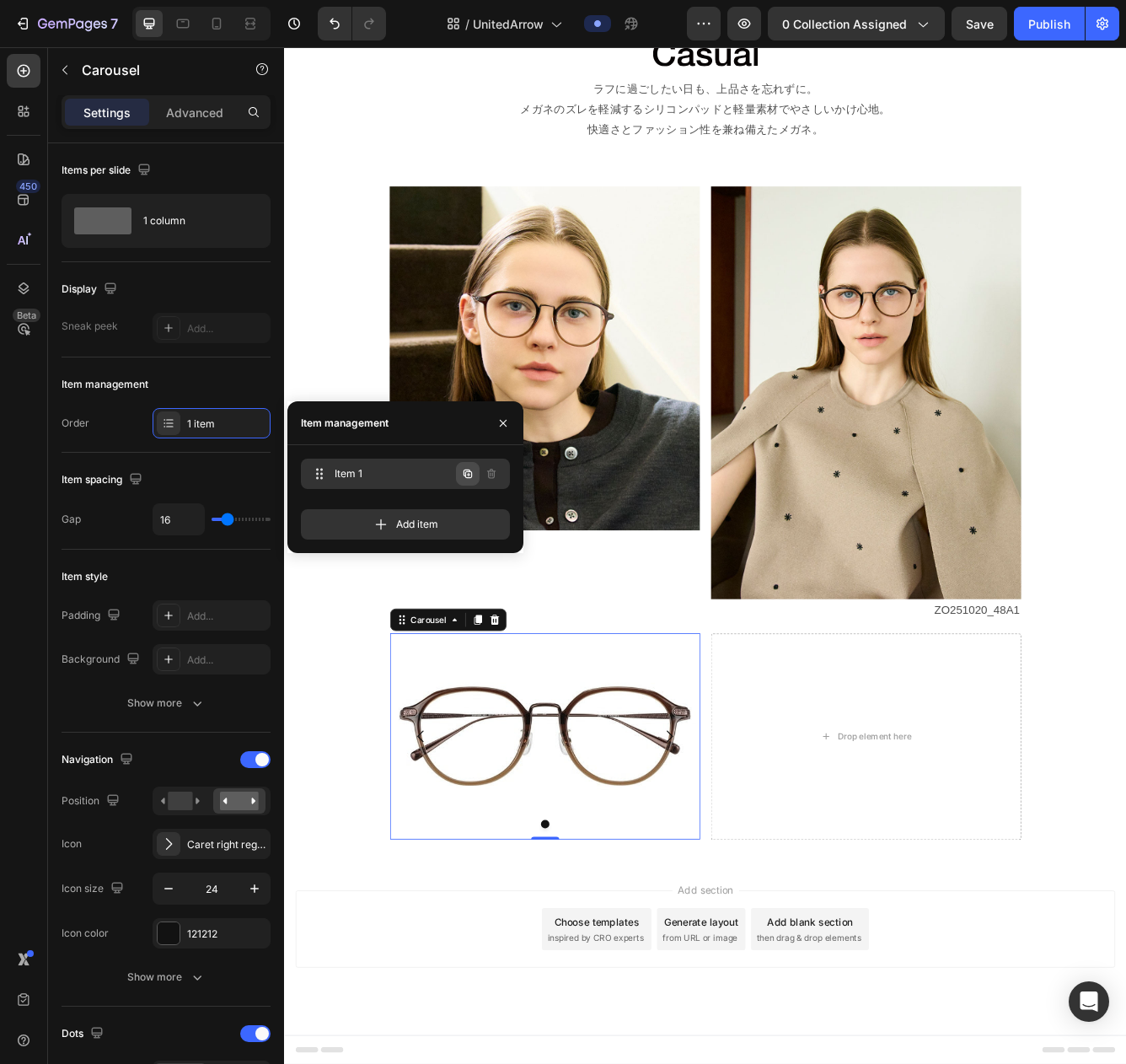
click at [470, 474] on icon "button" at bounding box center [468, 474] width 13 height 13
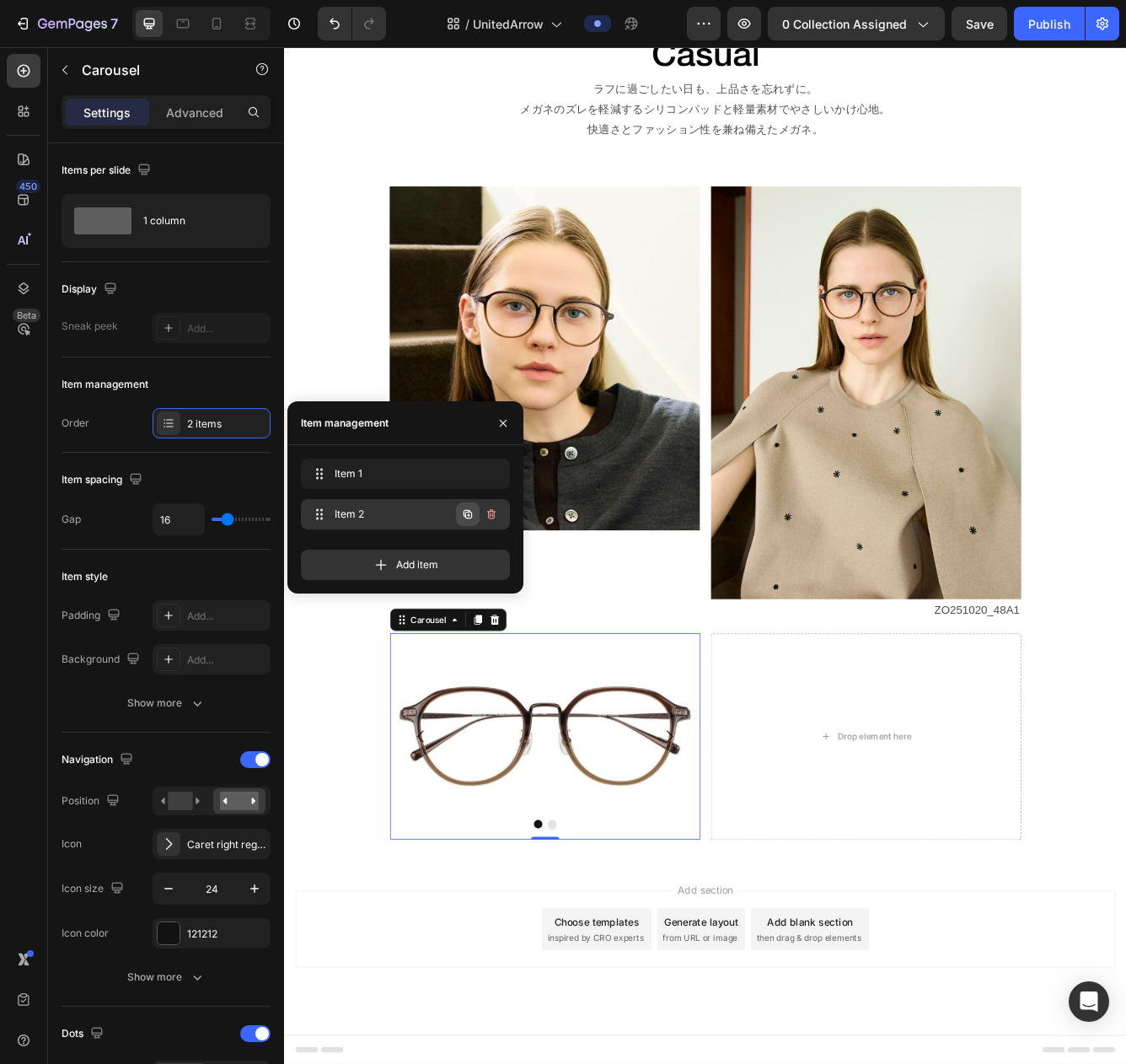
click at [463, 511] on icon "button" at bounding box center [467, 514] width 9 height 9
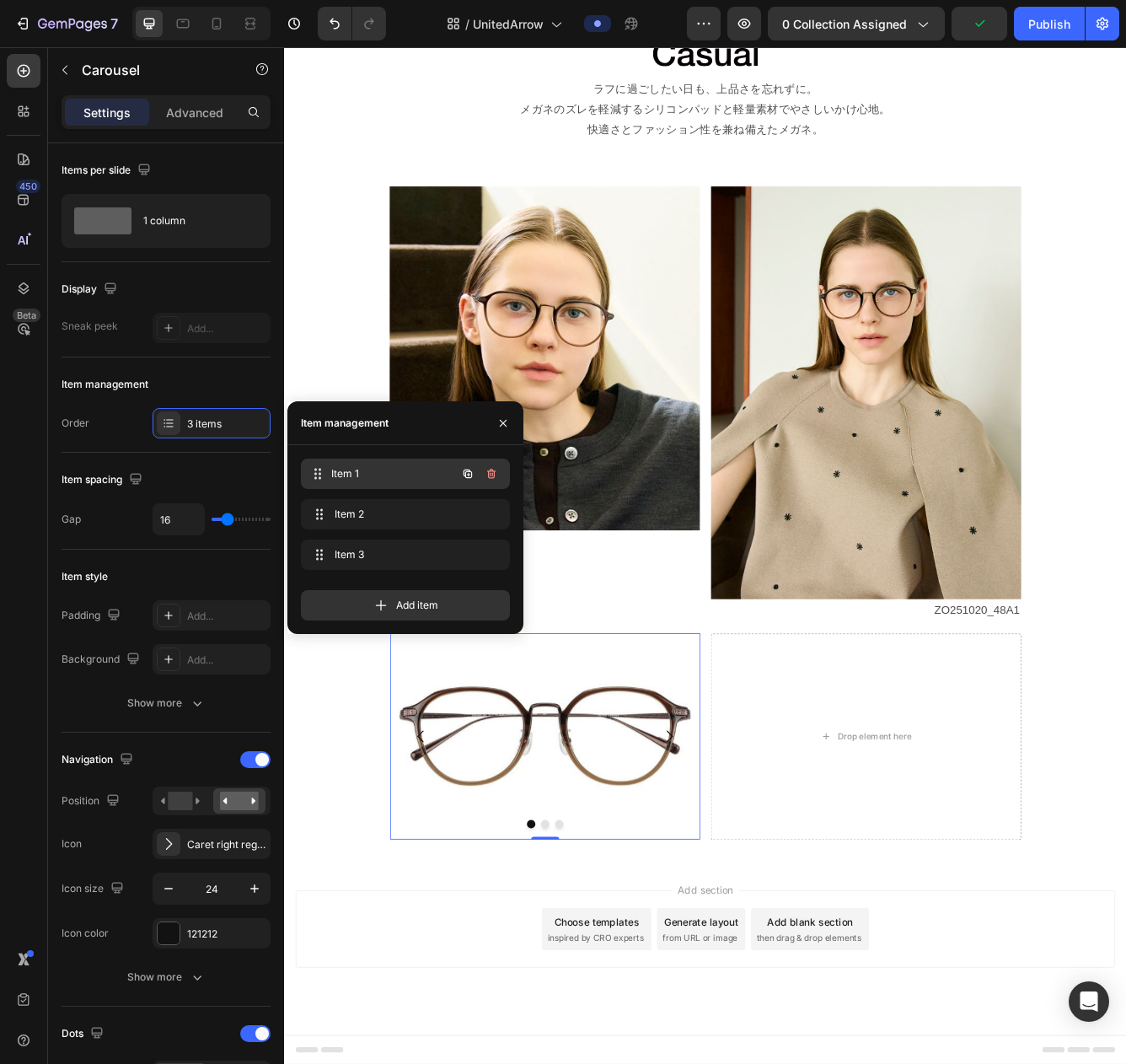
click at [420, 468] on span "Item 1" at bounding box center [394, 474] width 125 height 15
click at [409, 512] on span "Item 2" at bounding box center [382, 514] width 95 height 15
click at [555, 849] on img at bounding box center [597, 875] width 373 height 249
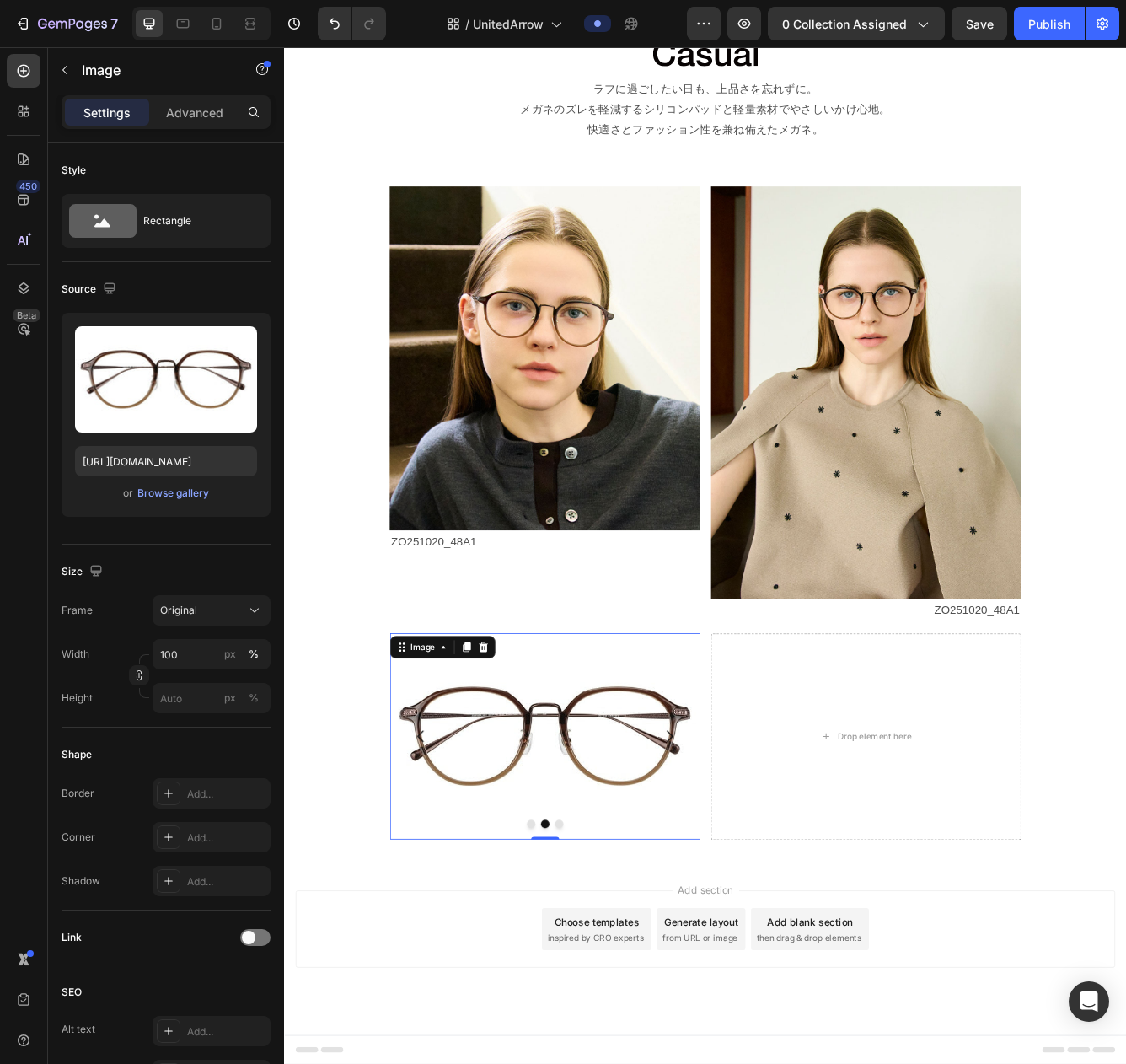
click at [510, 906] on img at bounding box center [597, 875] width 373 height 249
click at [183, 498] on div "Browse gallery" at bounding box center [173, 493] width 72 height 15
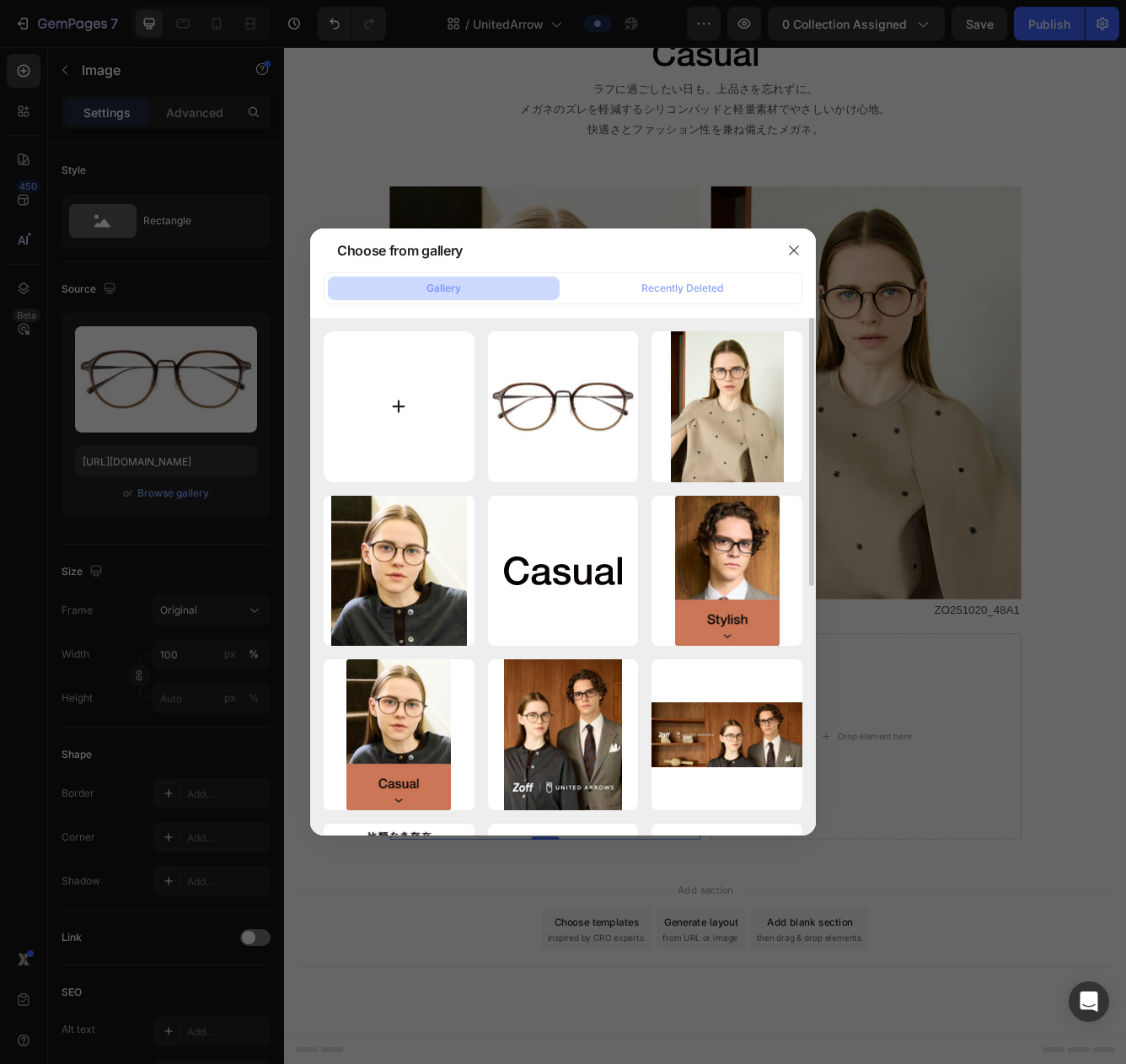
type input "C:\fakepath\ZO251020-14E1_s.jpg"
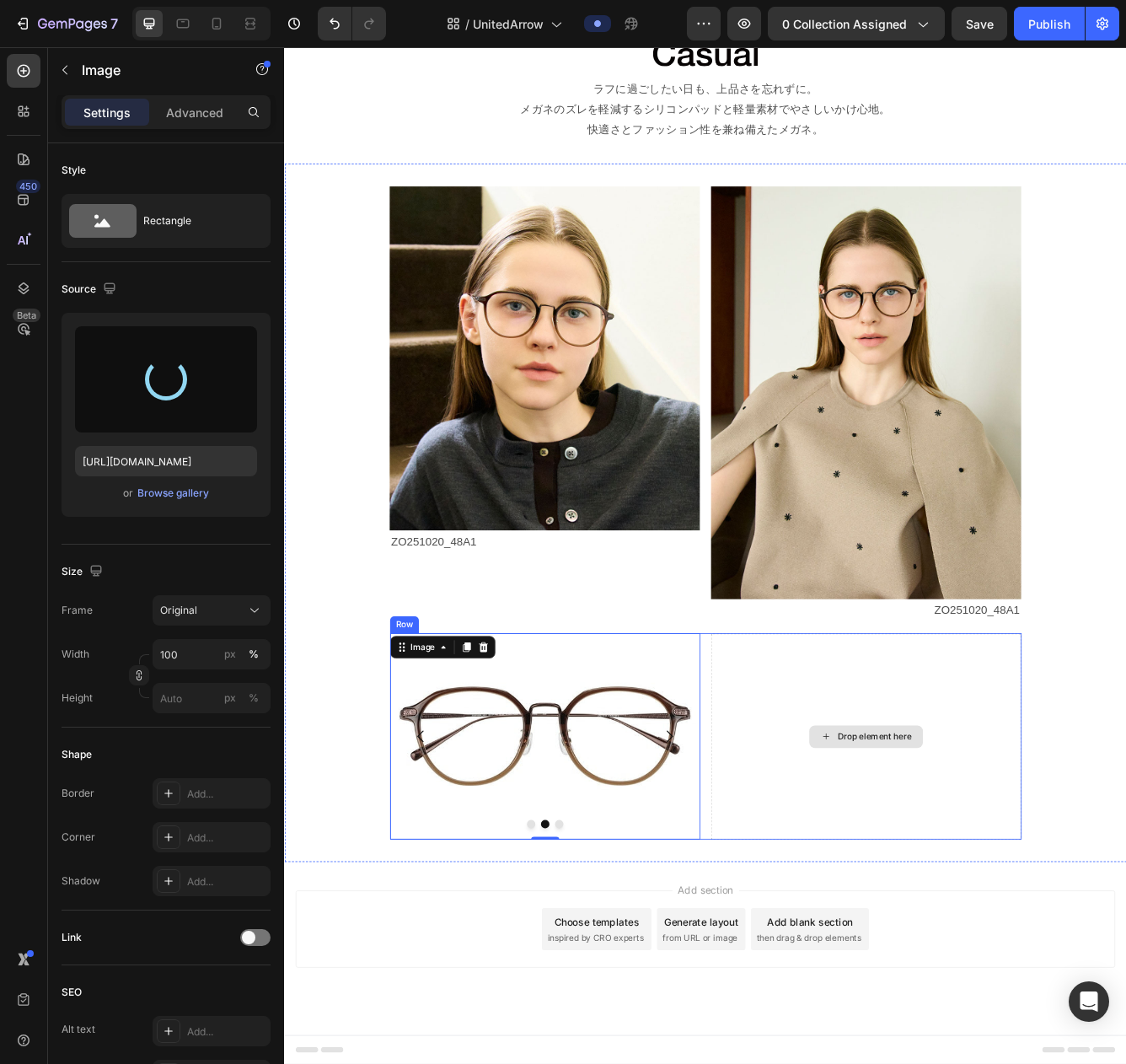
type input "https://cdn.shopify.com/s/files/1/0783/0129/9002/files/gempages_515660372875674…"
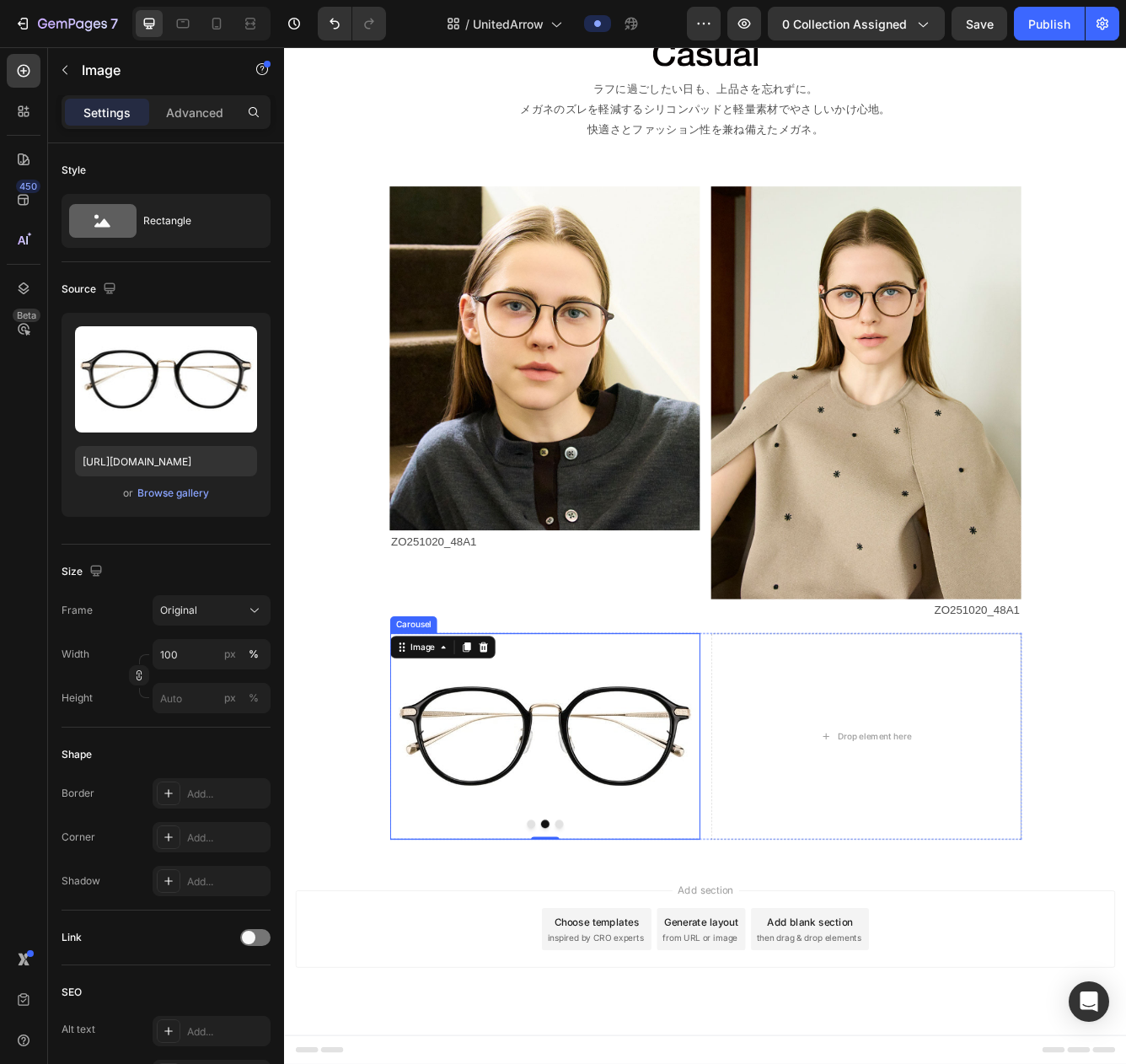
click at [747, 870] on icon "Carousel Next Arrow" at bounding box center [746, 874] width 20 height 20
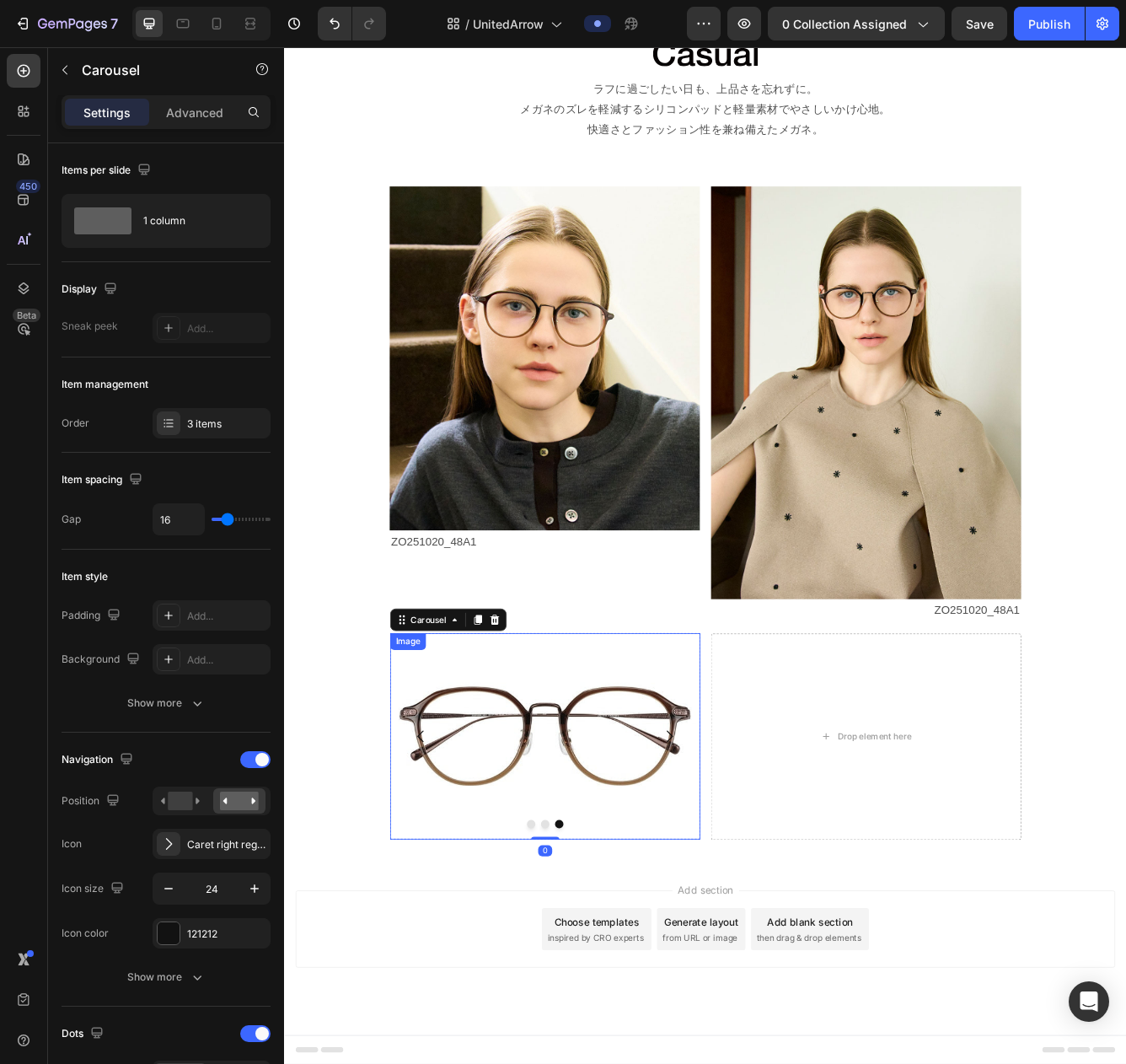
click at [603, 867] on img at bounding box center [597, 875] width 373 height 249
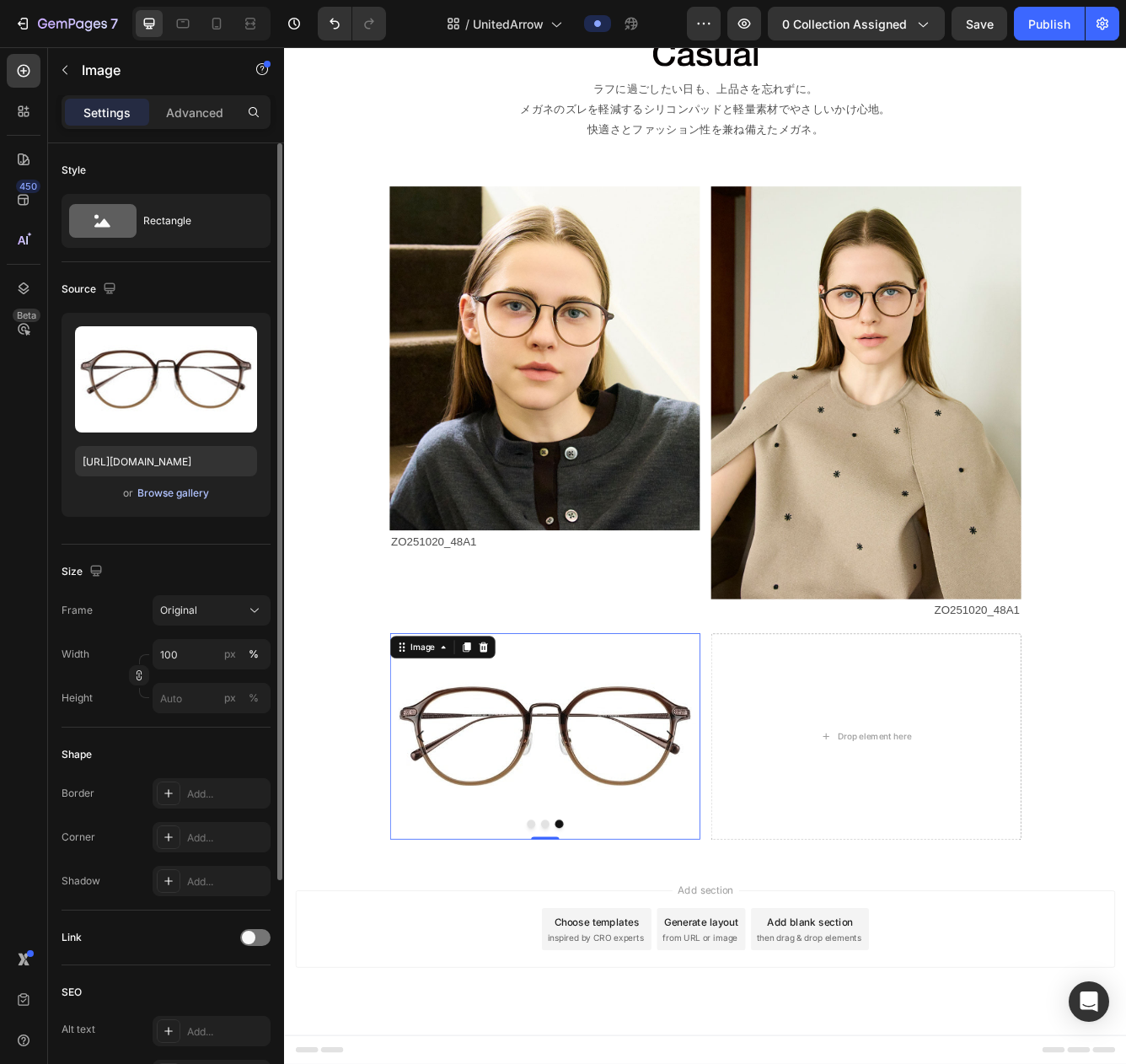
click at [164, 499] on div "Browse gallery" at bounding box center [173, 493] width 72 height 15
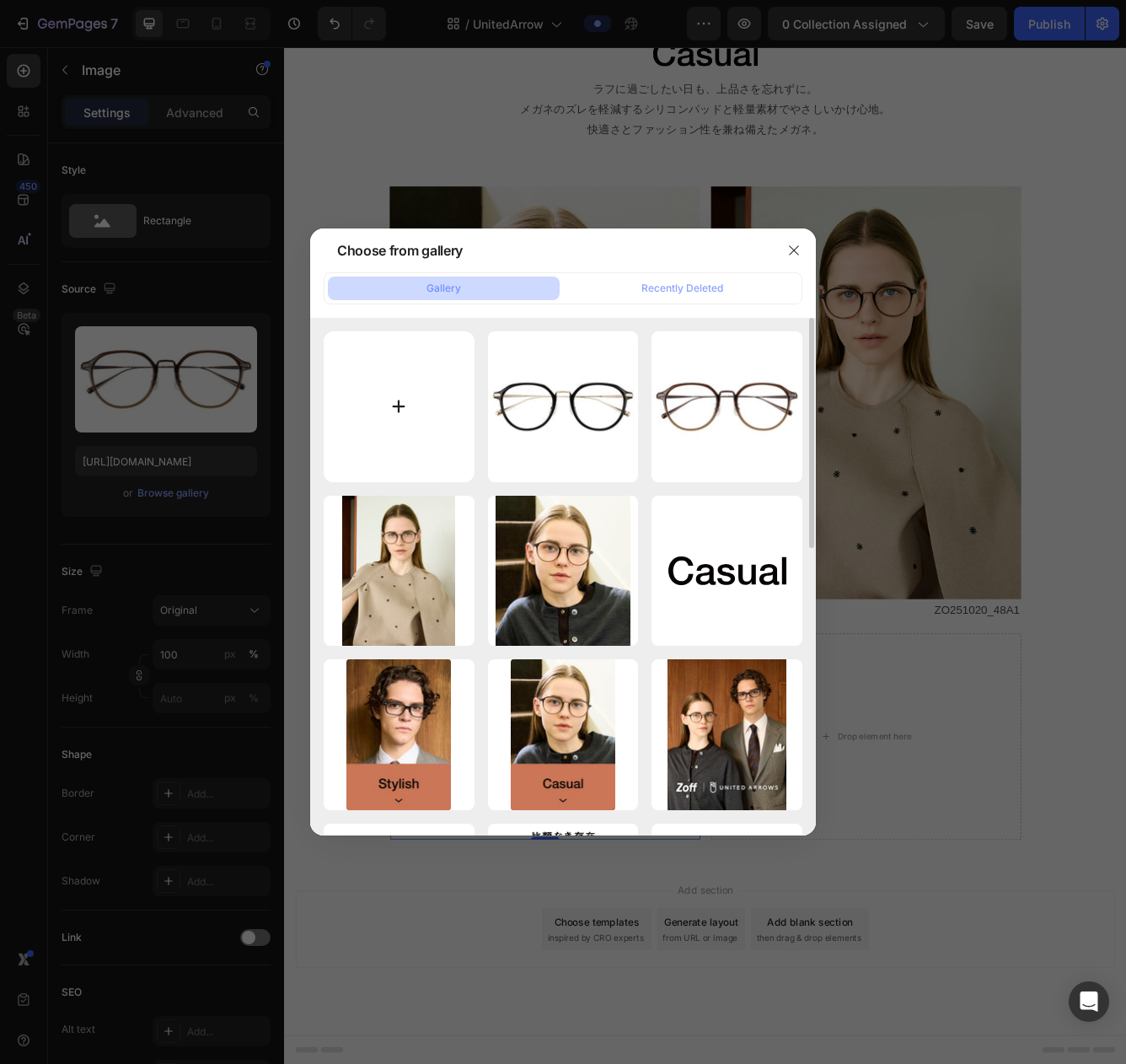
type input "C:\fakepath\ZO251020-42A1_s.jpg"
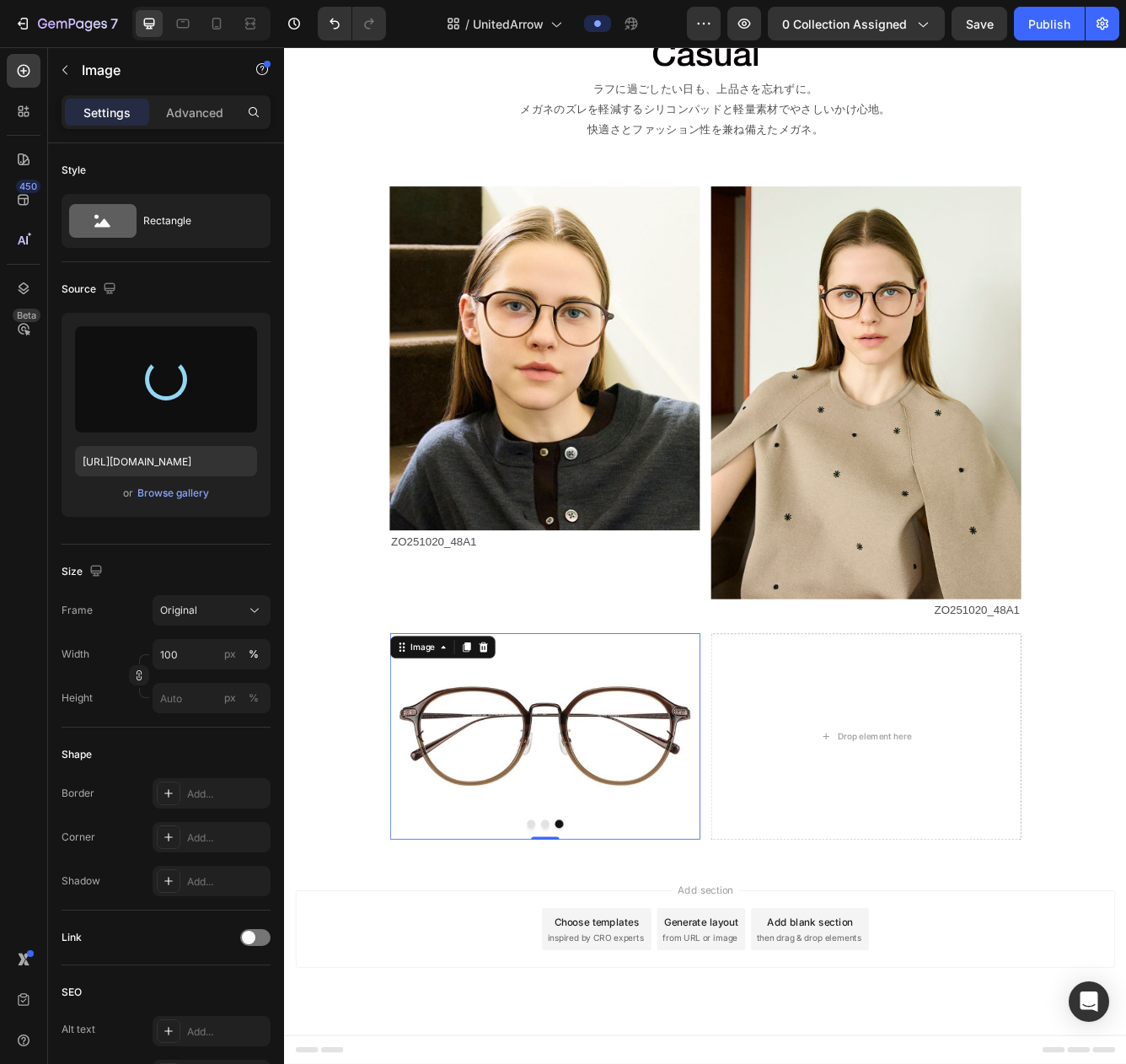
type input "https://cdn.shopify.com/s/files/1/0783/0129/9002/files/gempages_515660372875674…"
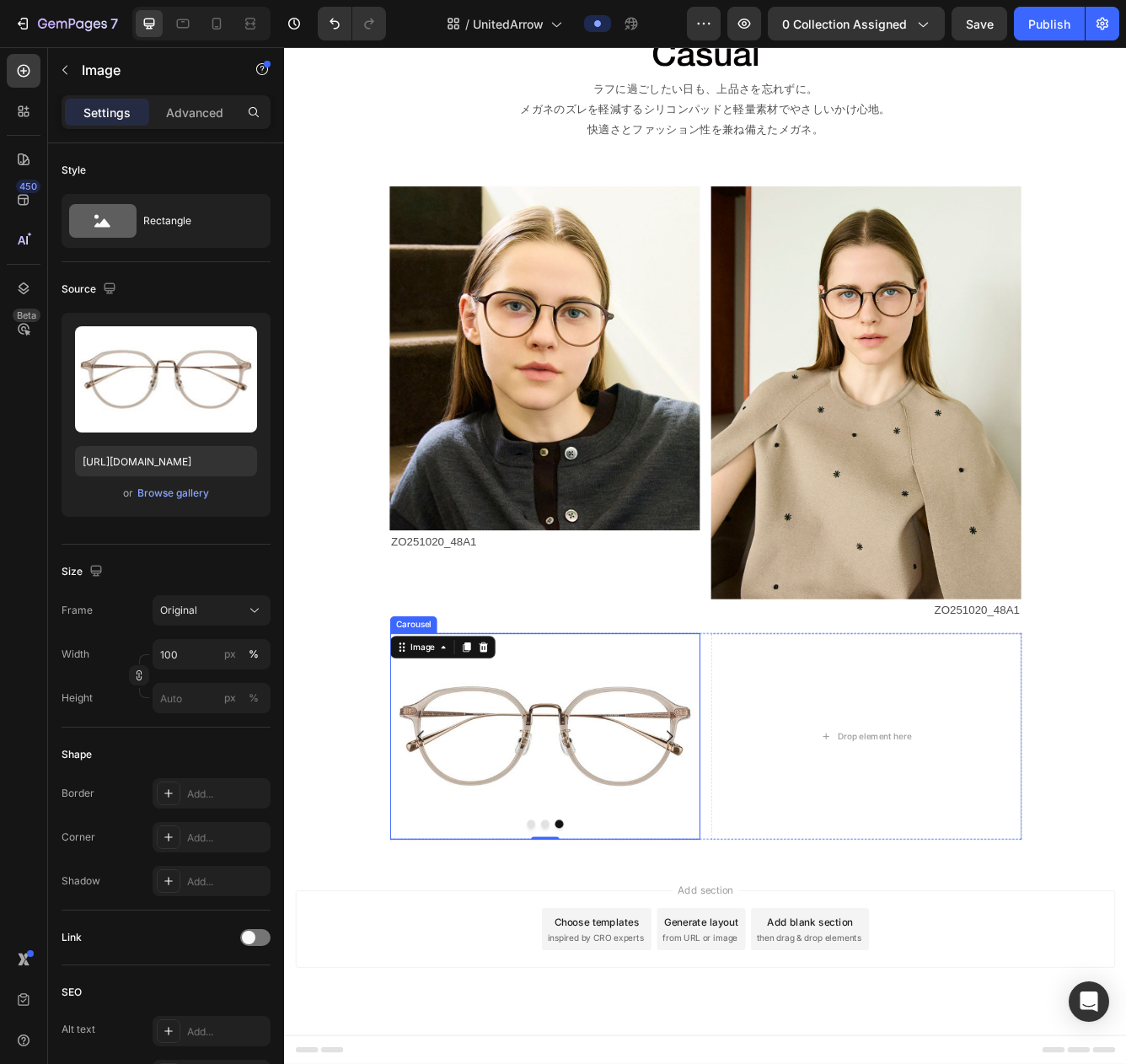
click at [578, 966] on button "Dot" at bounding box center [580, 980] width 10 height 10
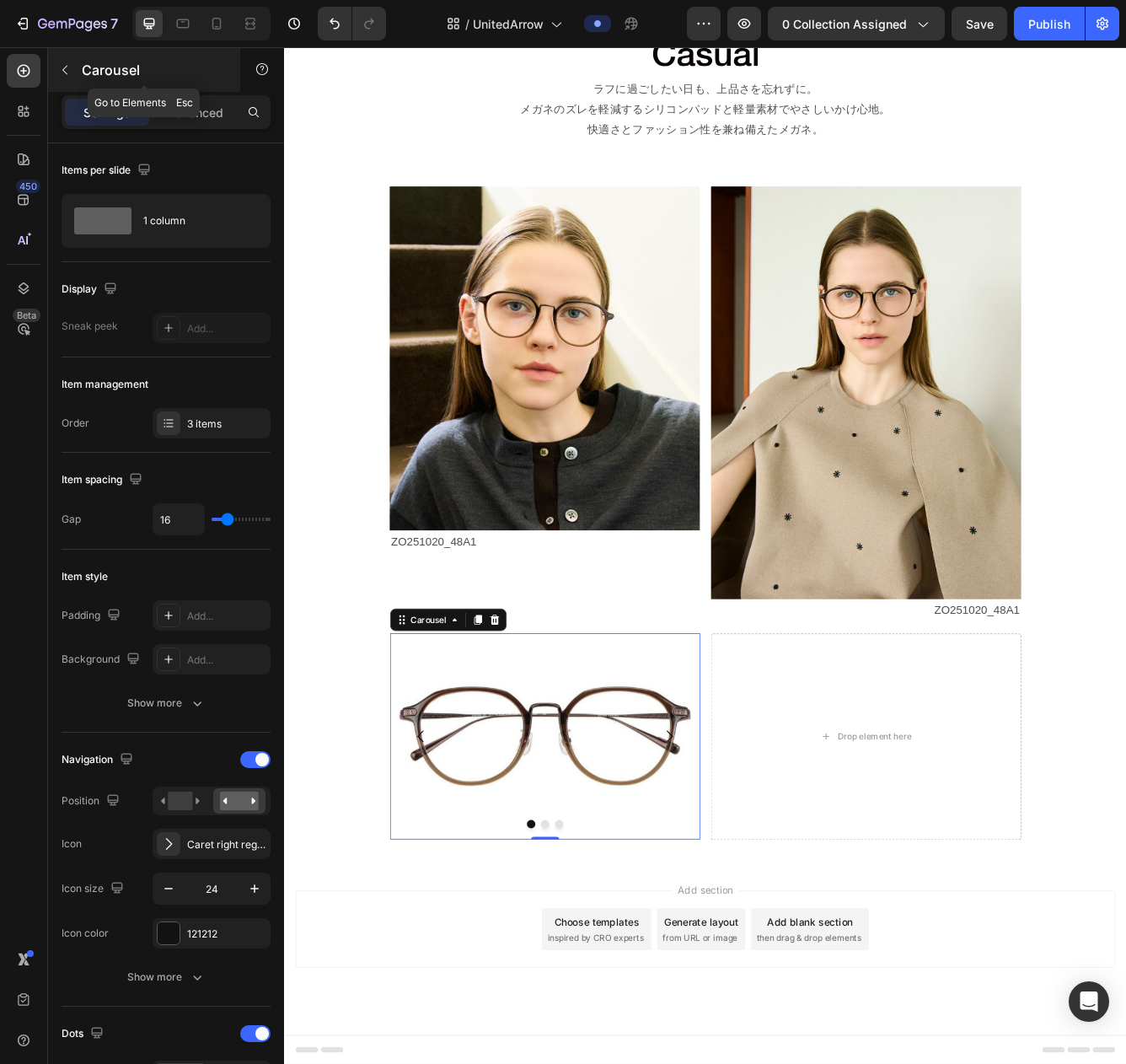
click at [66, 70] on icon "button" at bounding box center [65, 70] width 13 height 13
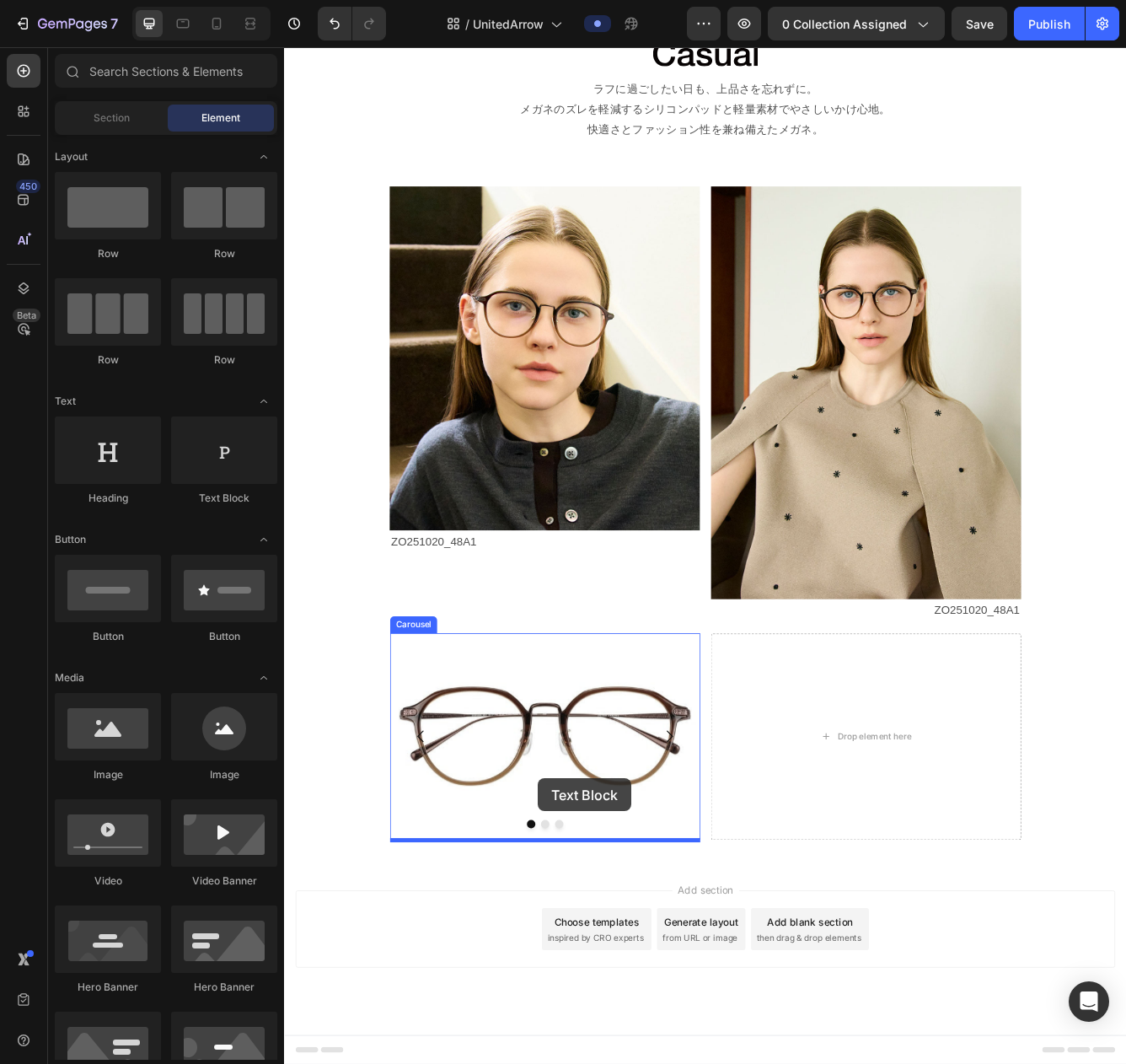
drag, startPoint x: 506, startPoint y: 506, endPoint x: 588, endPoint y: 926, distance: 427.9
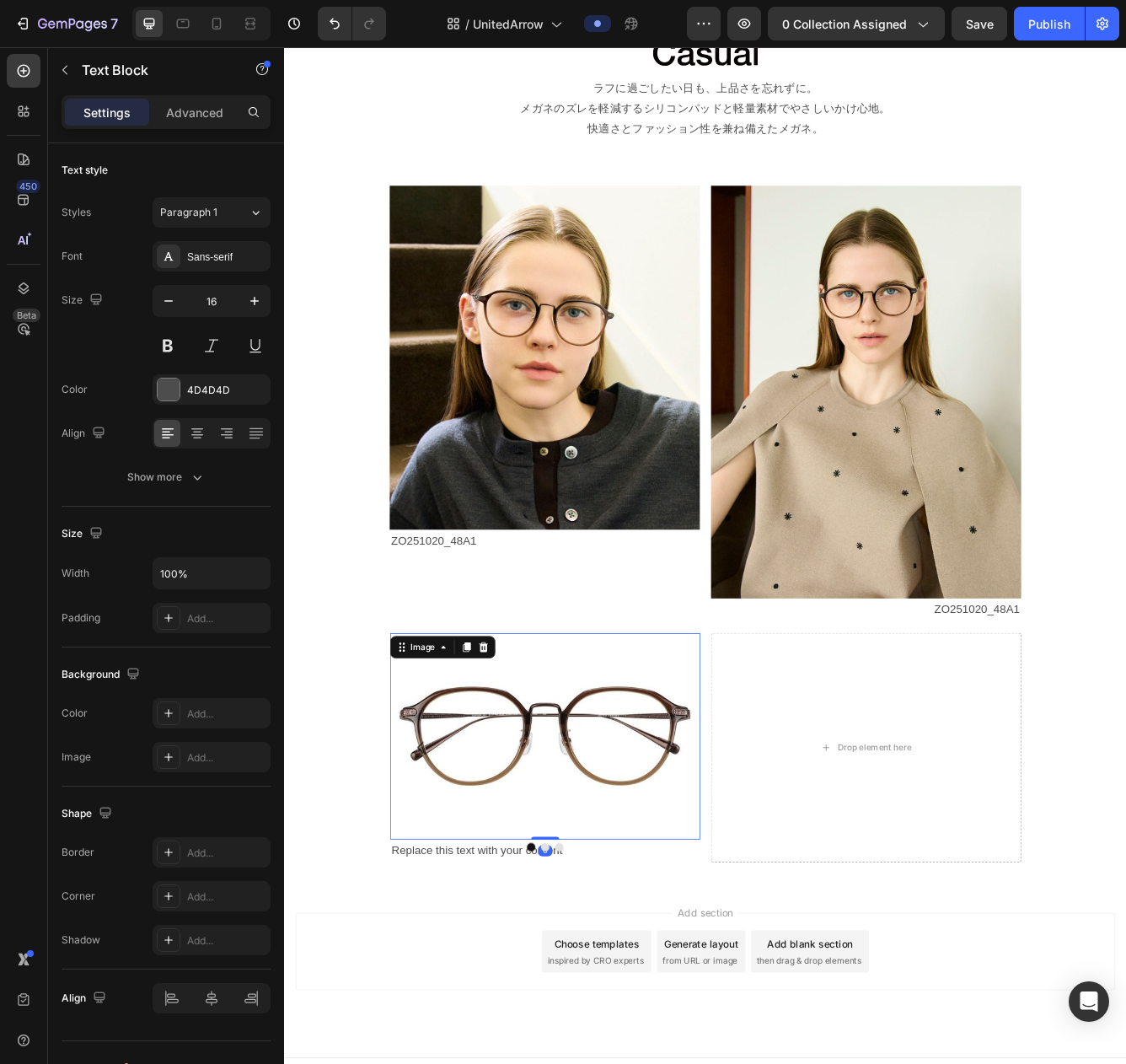
click at [695, 846] on img at bounding box center [597, 874] width 373 height 249
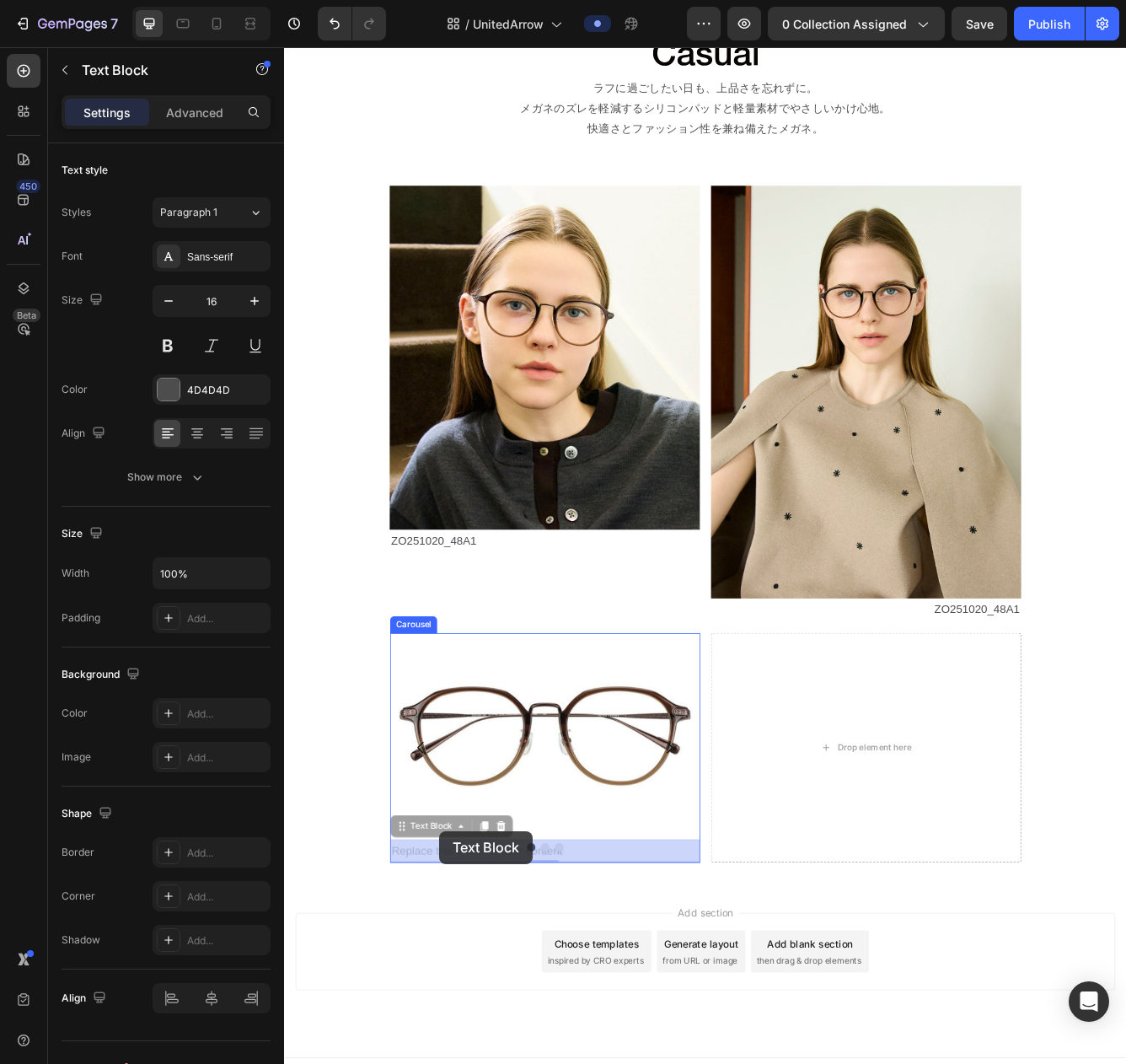
scroll to position [1520, 0]
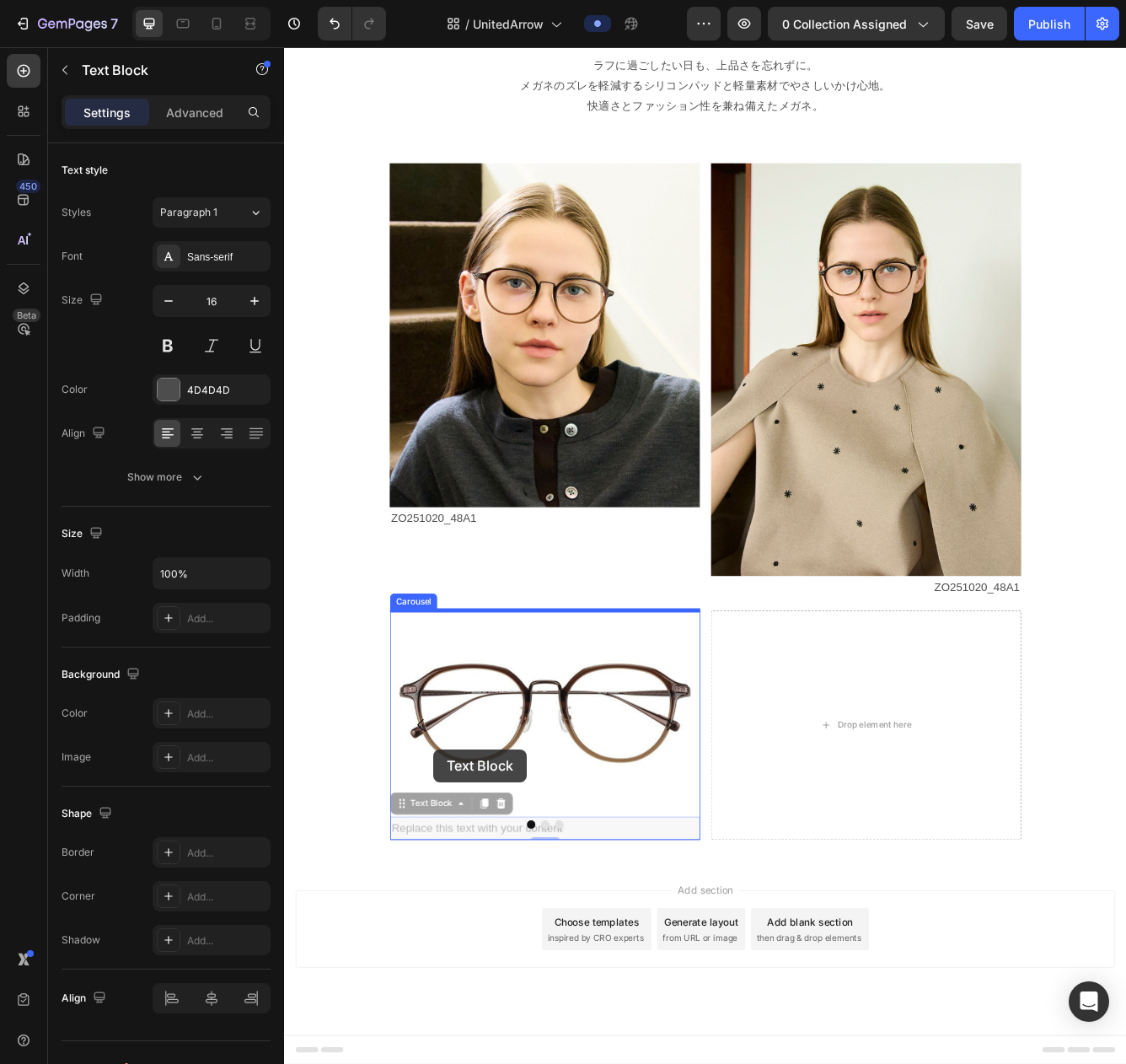
drag, startPoint x: 456, startPoint y: 1013, endPoint x: 463, endPoint y: 890, distance: 123.2
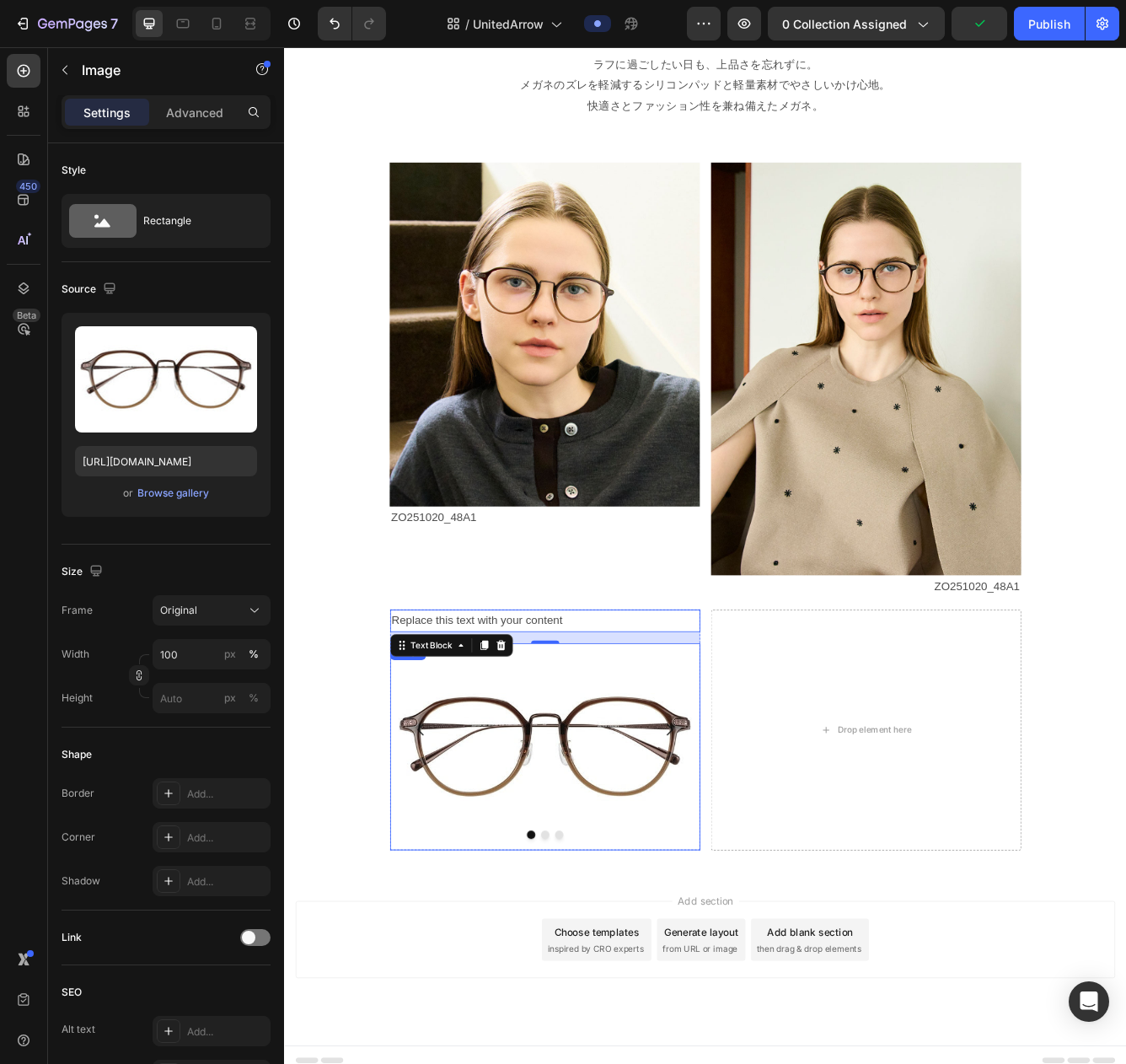
click at [667, 890] on img at bounding box center [597, 887] width 373 height 249
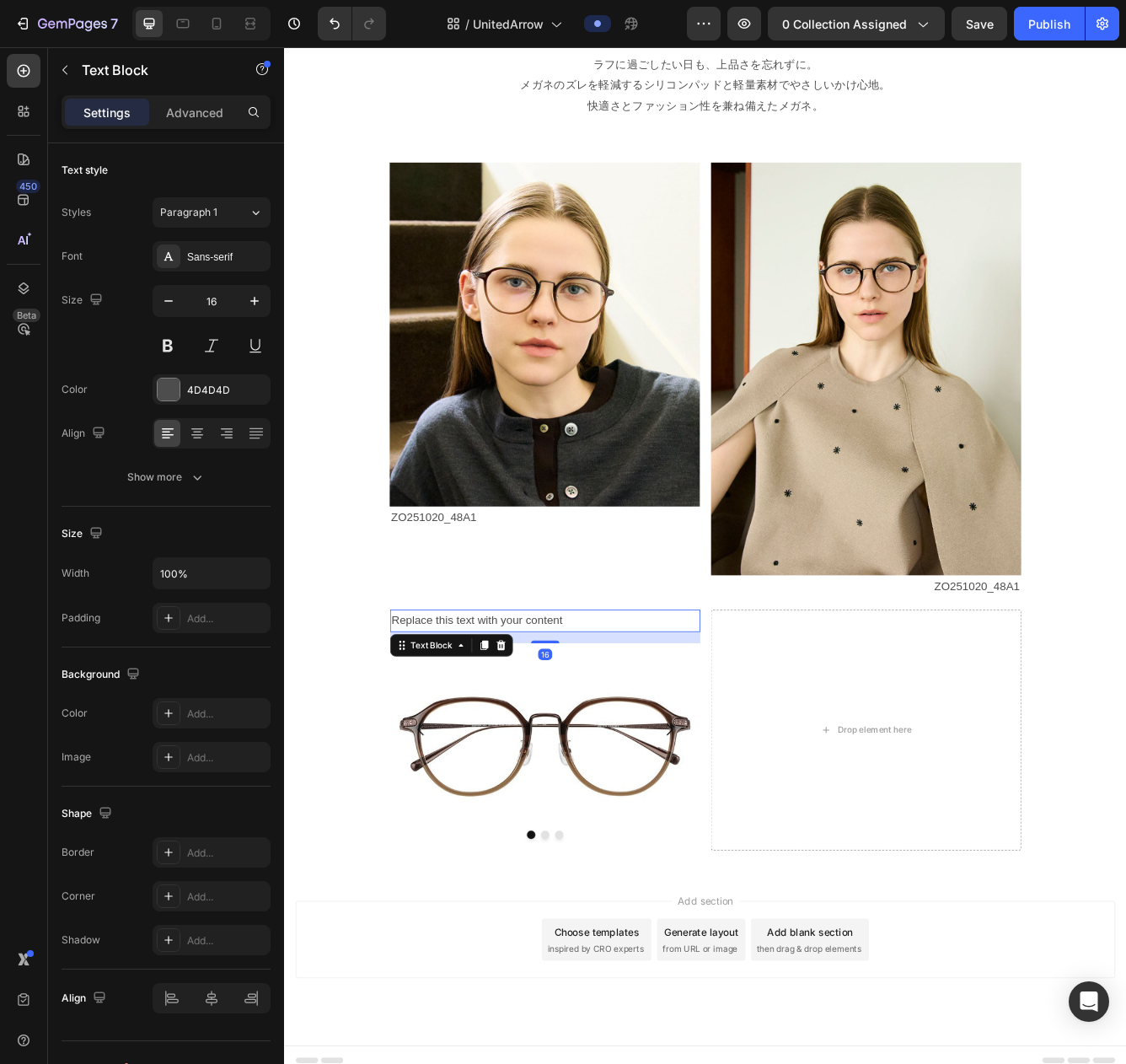
click at [572, 735] on div "Replace this text with your content" at bounding box center [597, 736] width 373 height 28
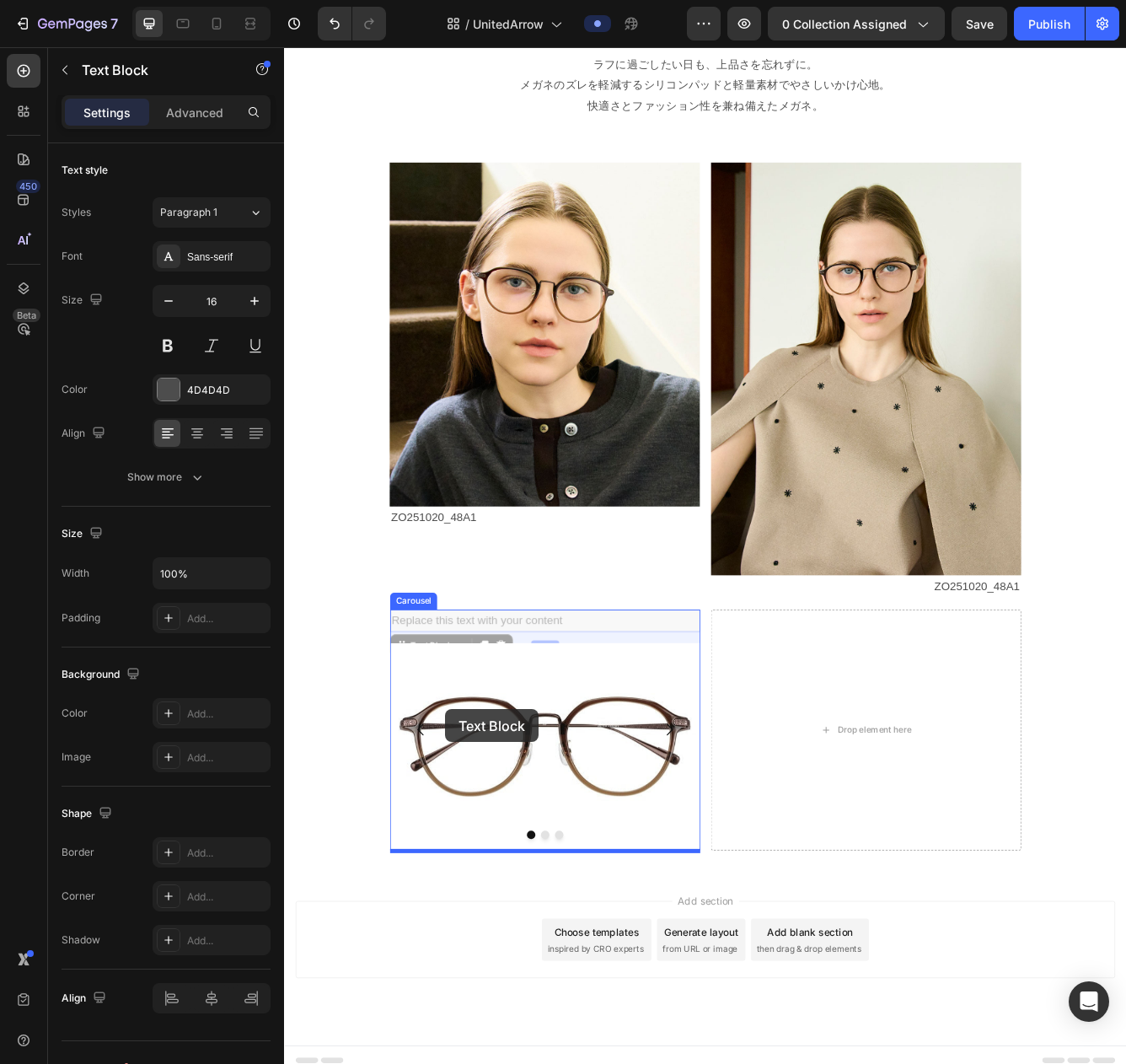
drag, startPoint x: 444, startPoint y: 769, endPoint x: 478, endPoint y: 842, distance: 80.5
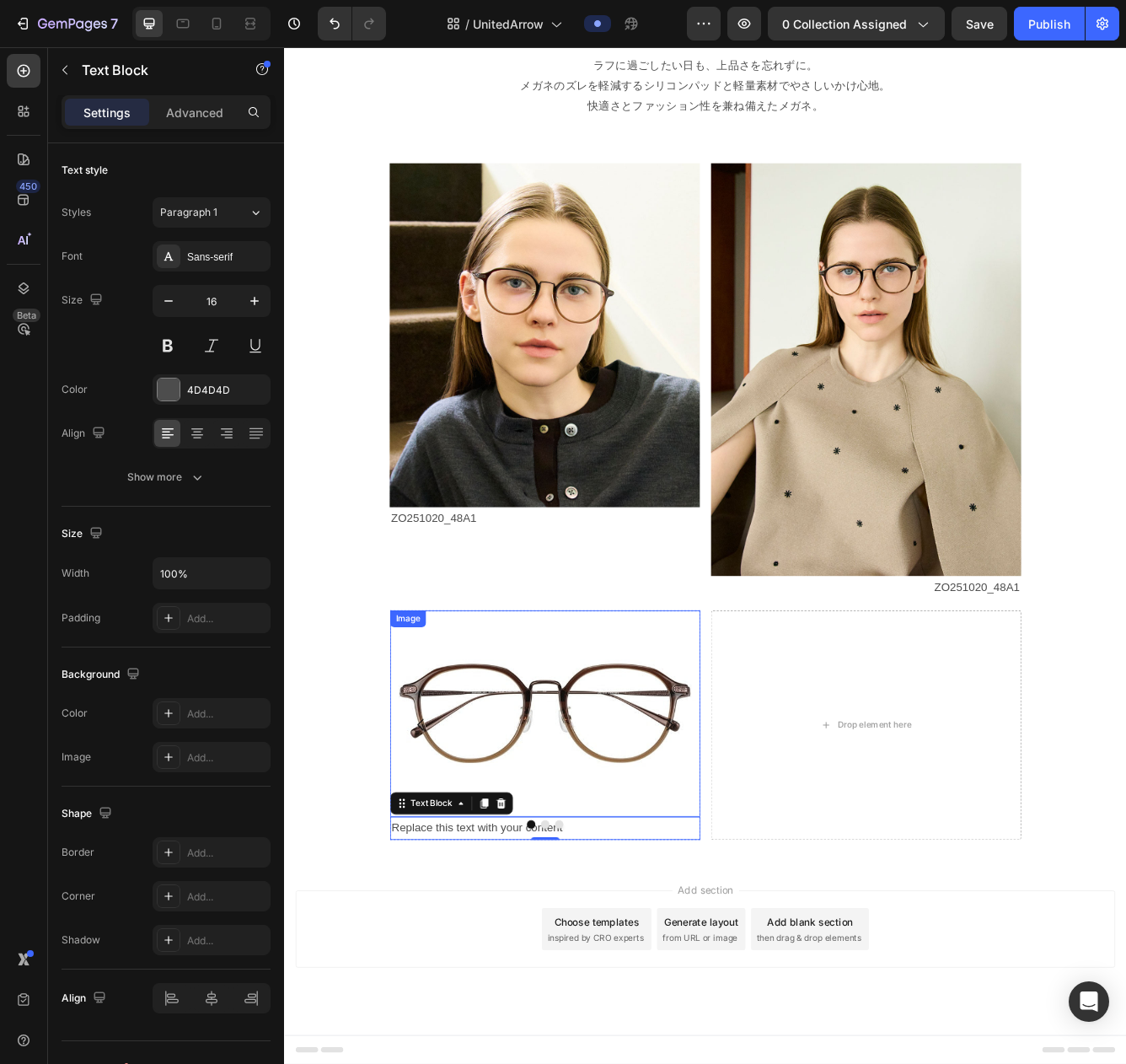
click at [621, 754] on img at bounding box center [597, 848] width 373 height 249
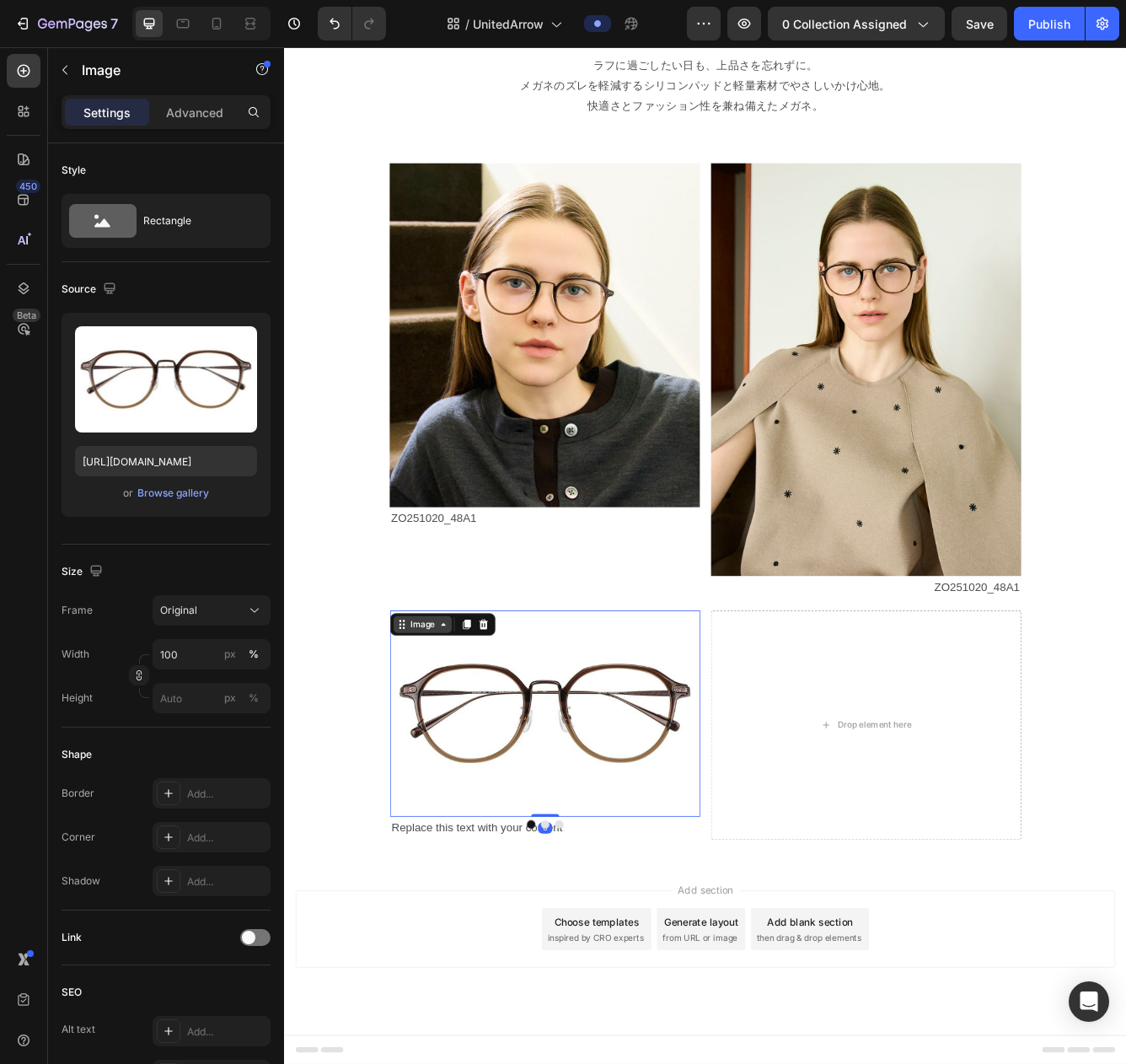
click at [442, 741] on div "Image" at bounding box center [450, 740] width 36 height 15
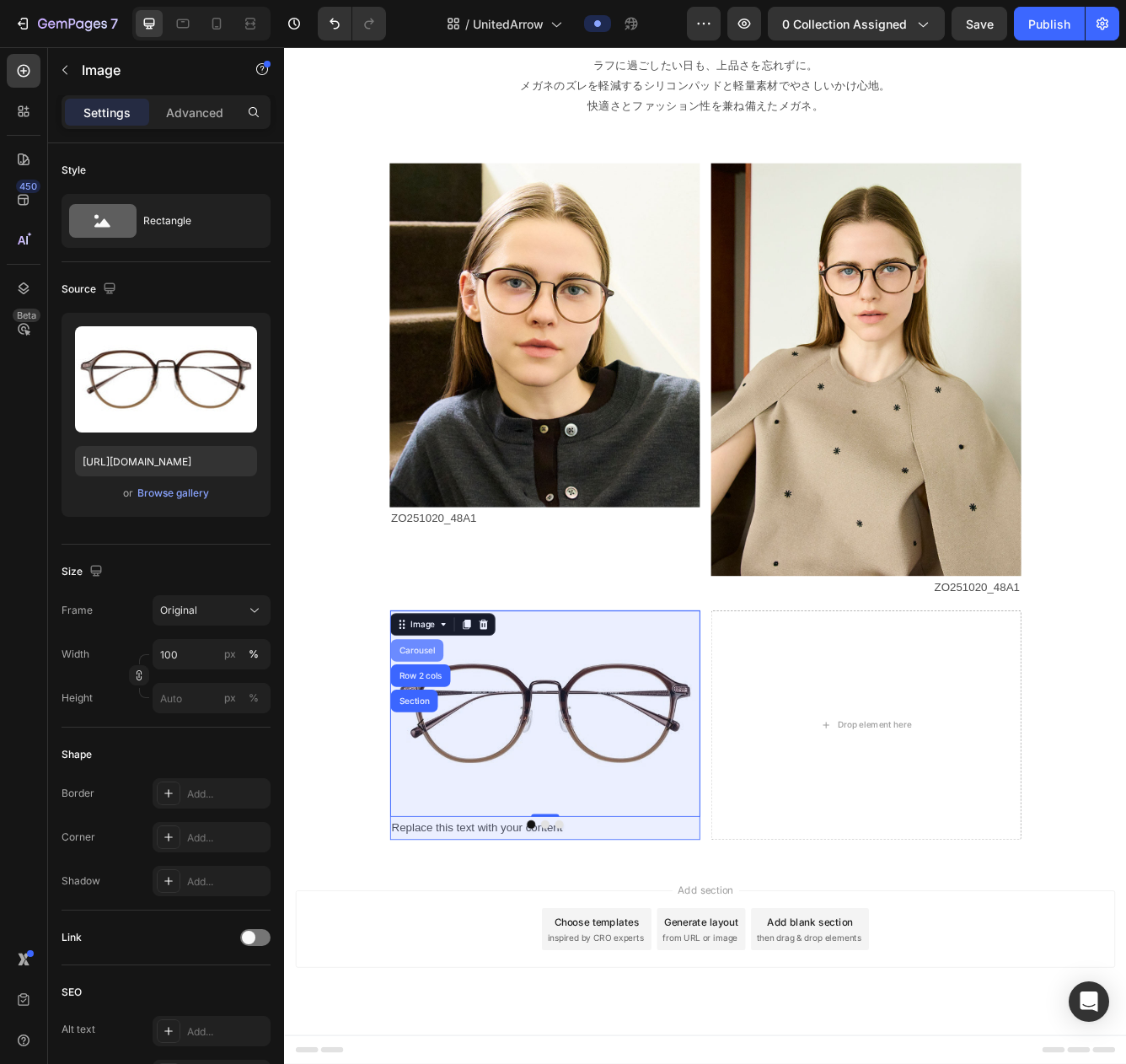
click at [444, 767] on div "Carousel" at bounding box center [443, 771] width 50 height 10
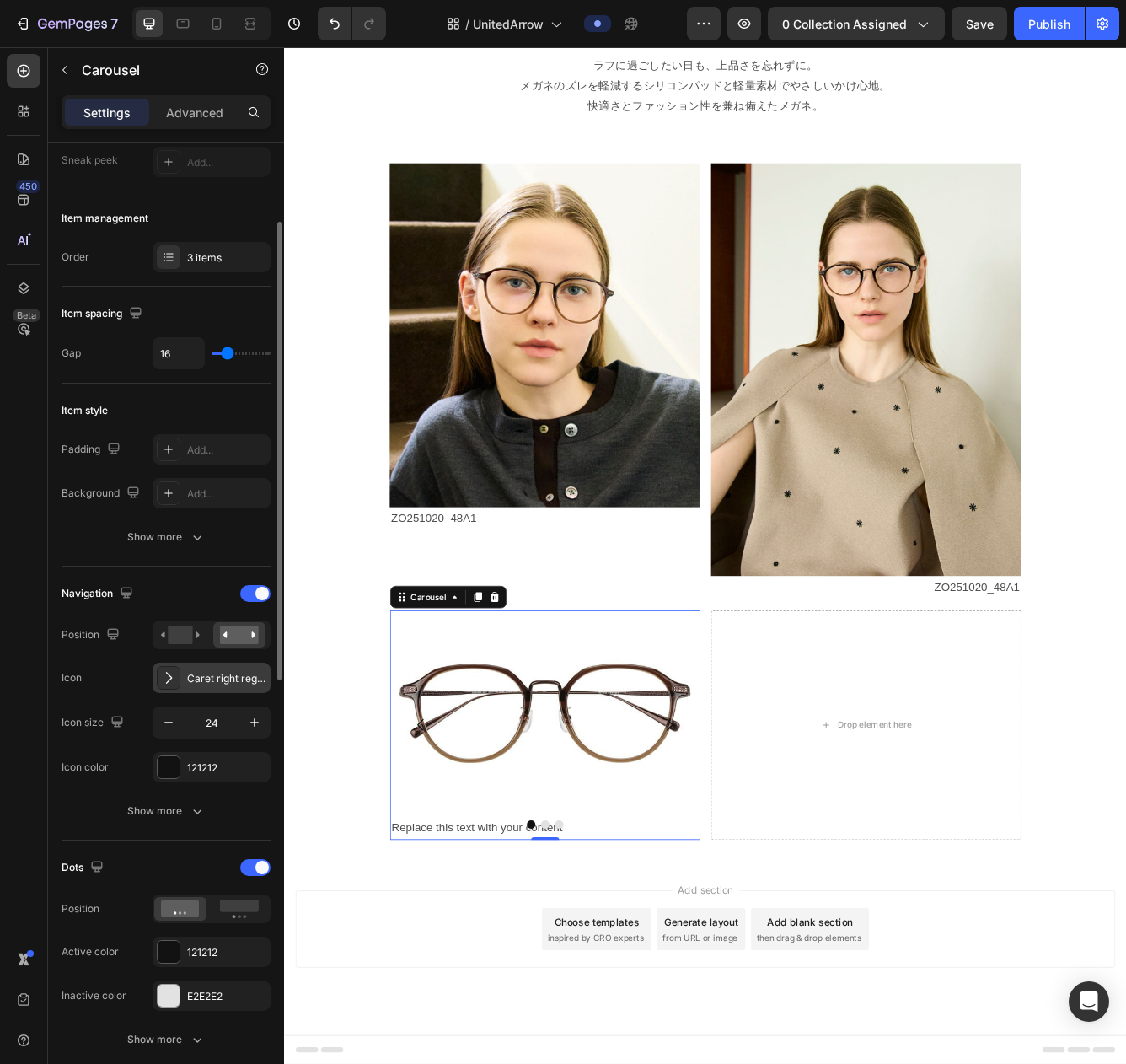
scroll to position [276, 0]
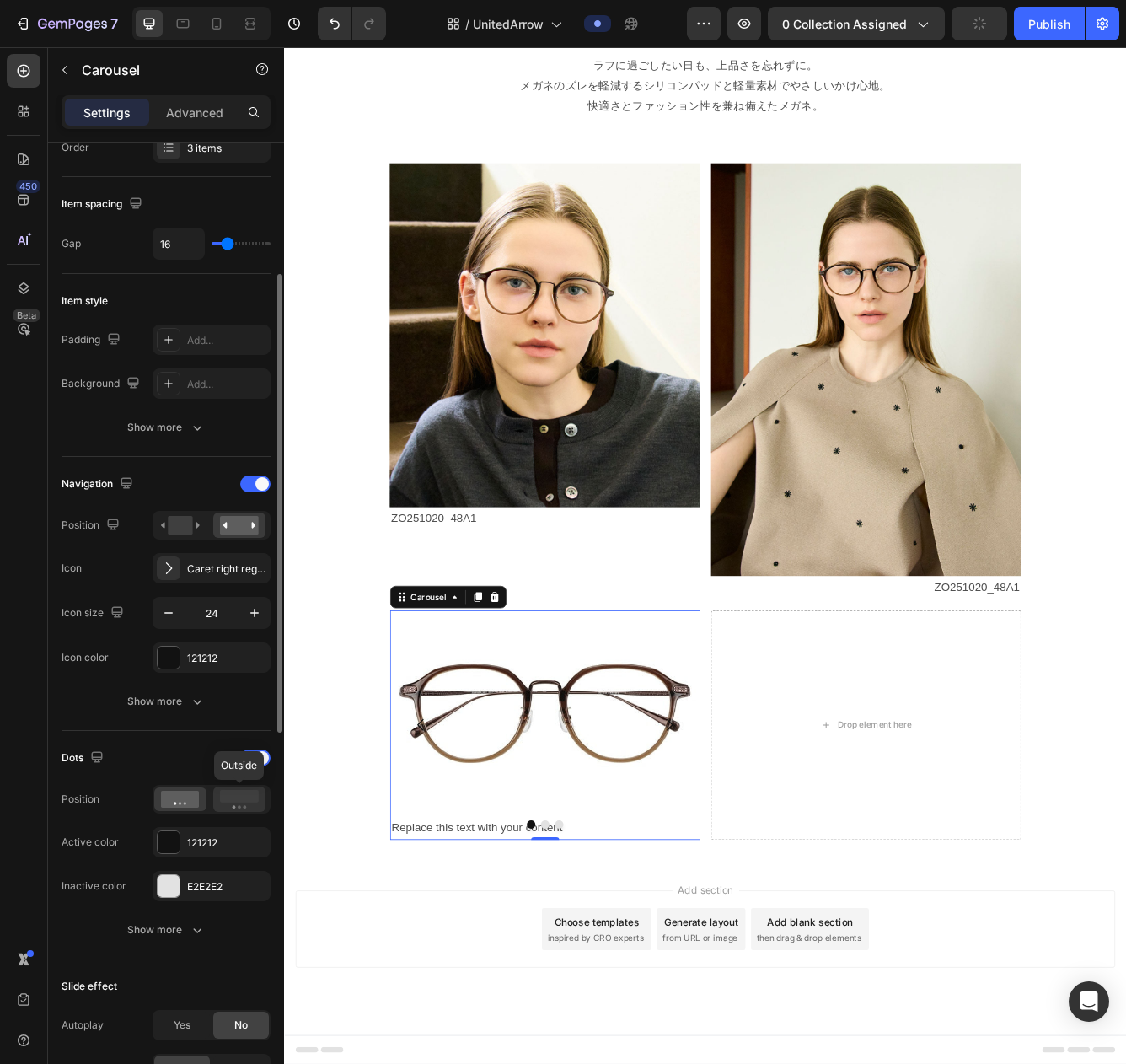
click at [238, 797] on rect at bounding box center [239, 796] width 39 height 12
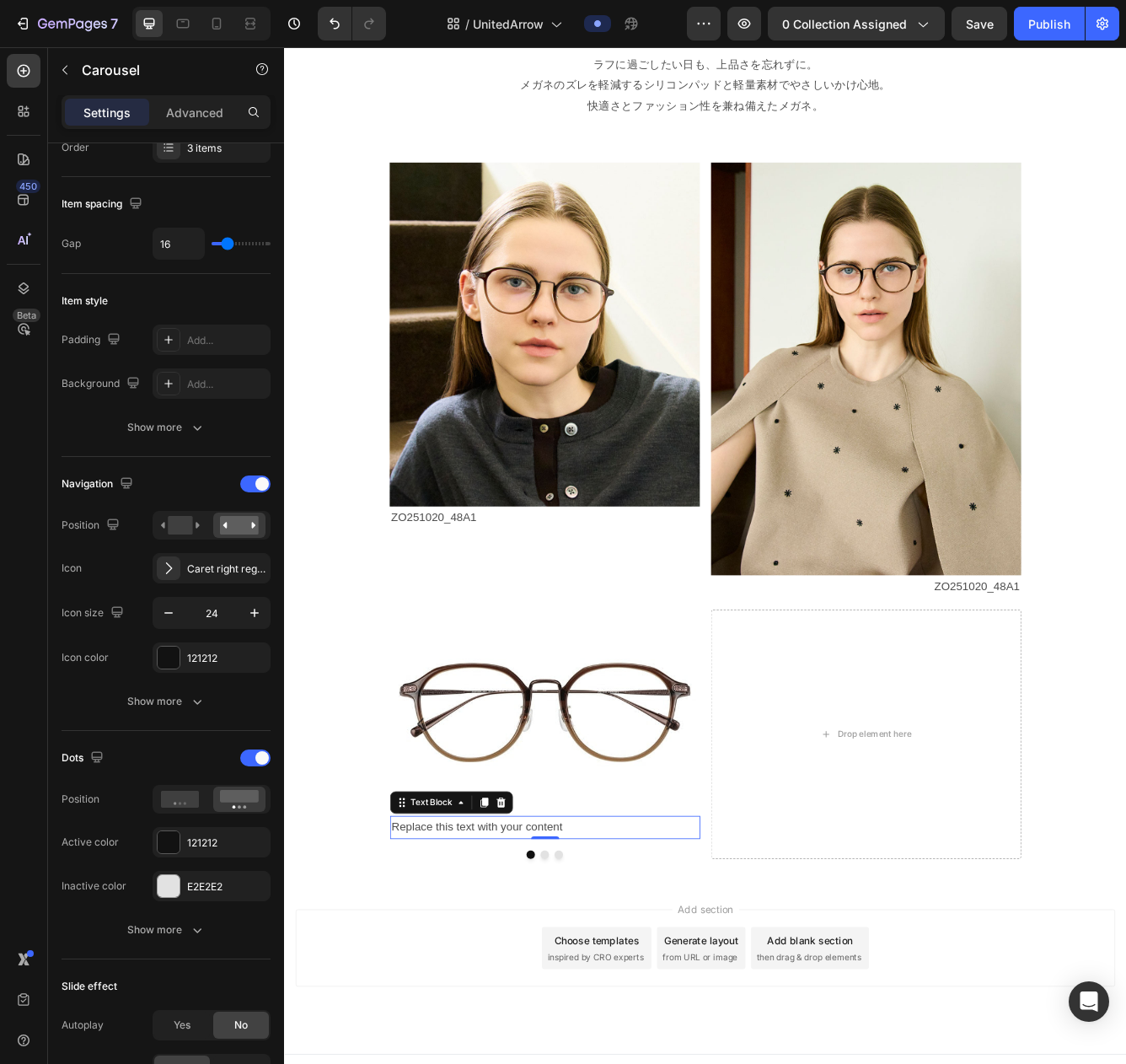
scroll to position [0, 0]
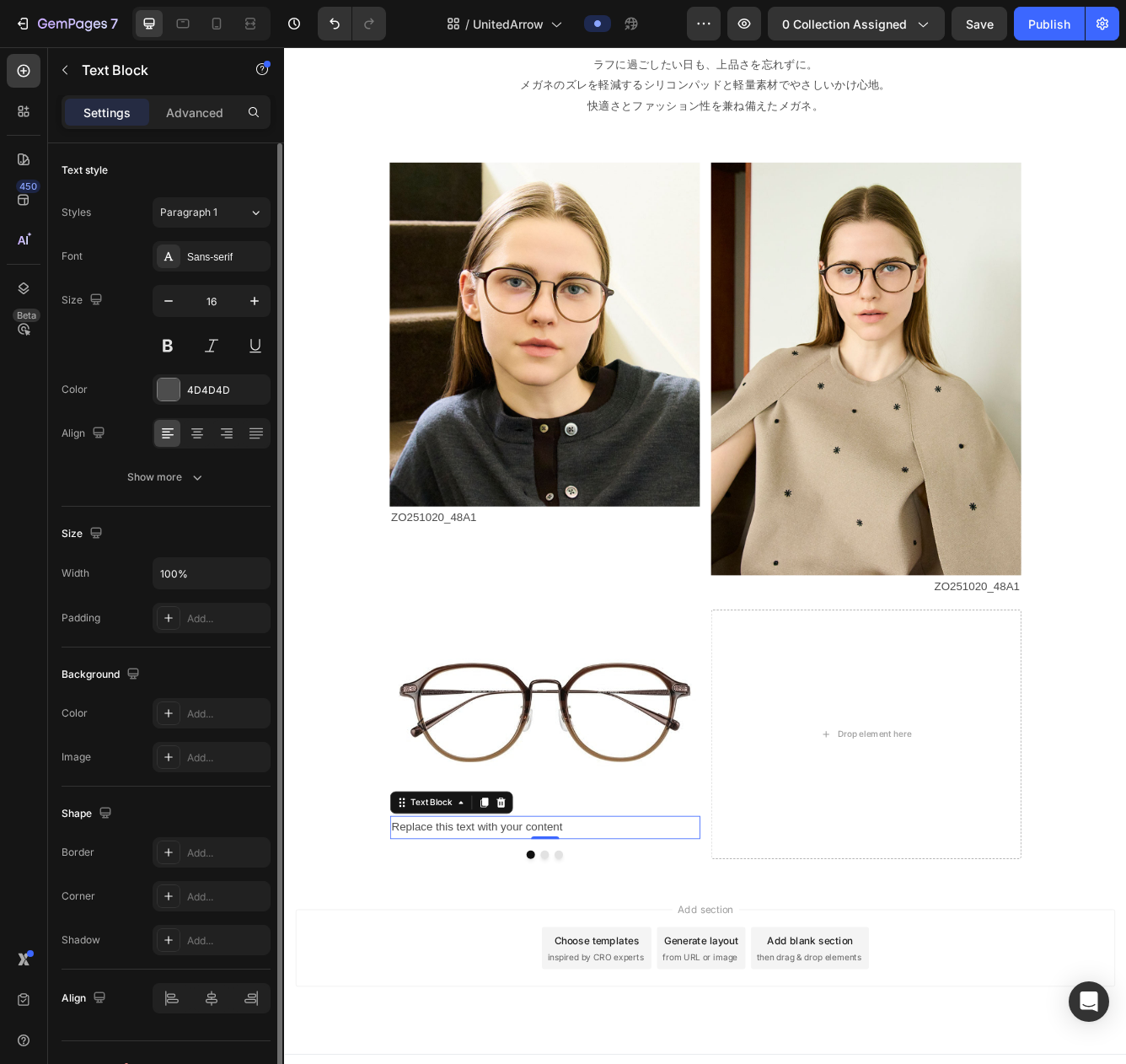
click at [630, 966] on div "Replace this text with your content" at bounding box center [597, 984] width 373 height 28
click at [194, 433] on icon at bounding box center [197, 434] width 17 height 17
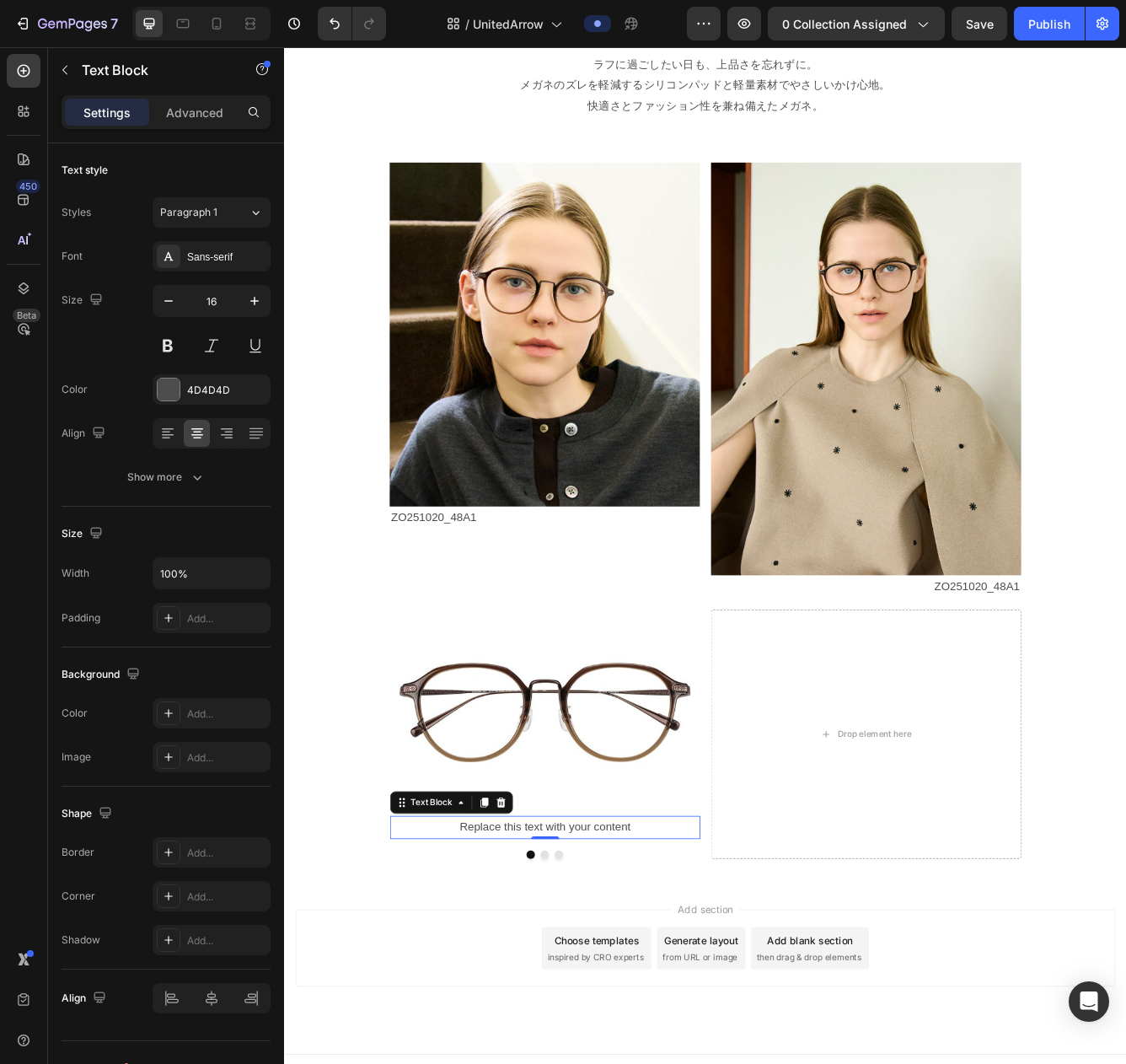
click at [727, 966] on div "Replace this text with your content" at bounding box center [597, 984] width 373 height 28
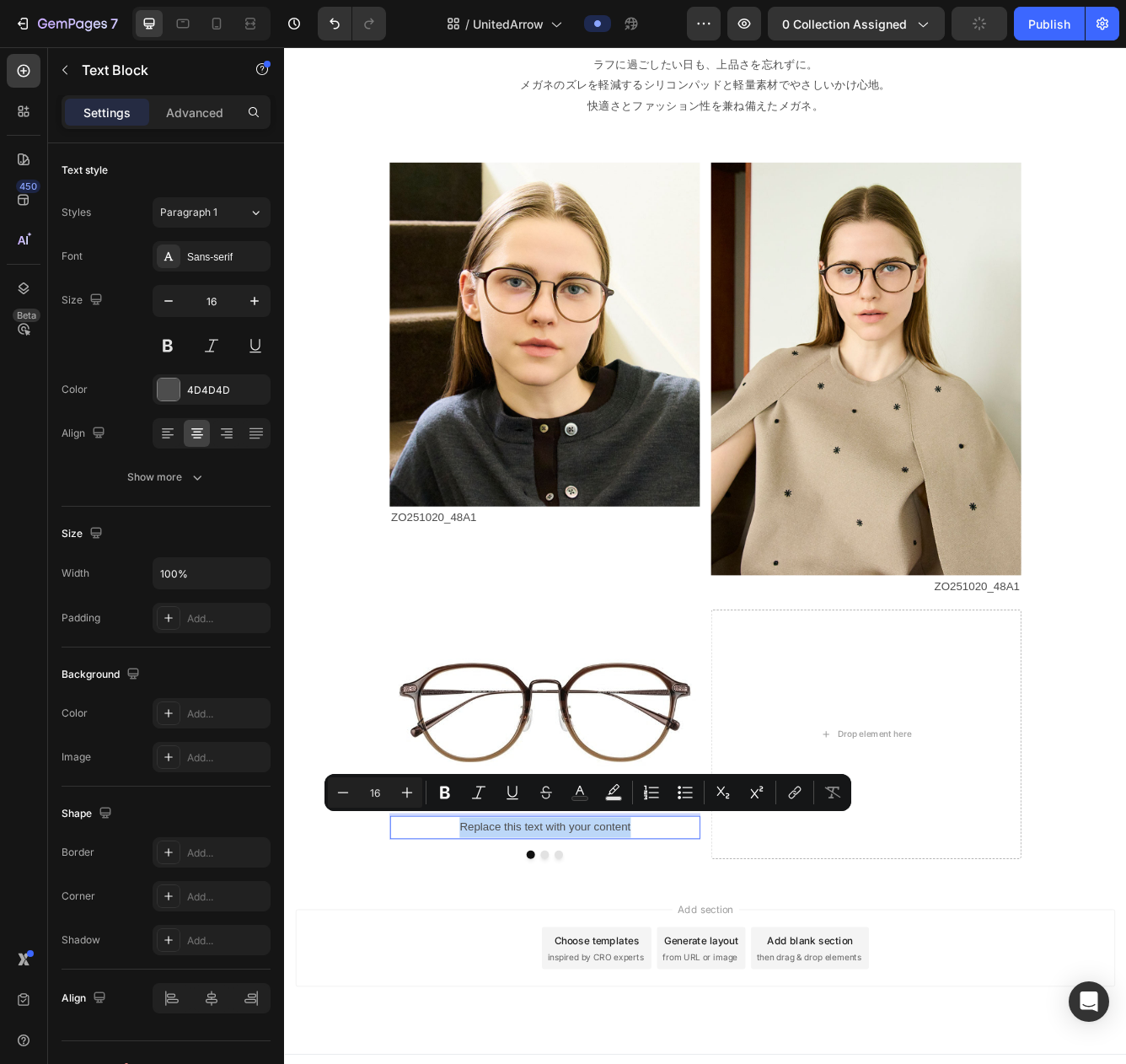
drag, startPoint x: 489, startPoint y: 987, endPoint x: 718, endPoint y: 983, distance: 229.0
click at [718, 966] on p "Replace this text with your content" at bounding box center [596, 985] width 369 height 25
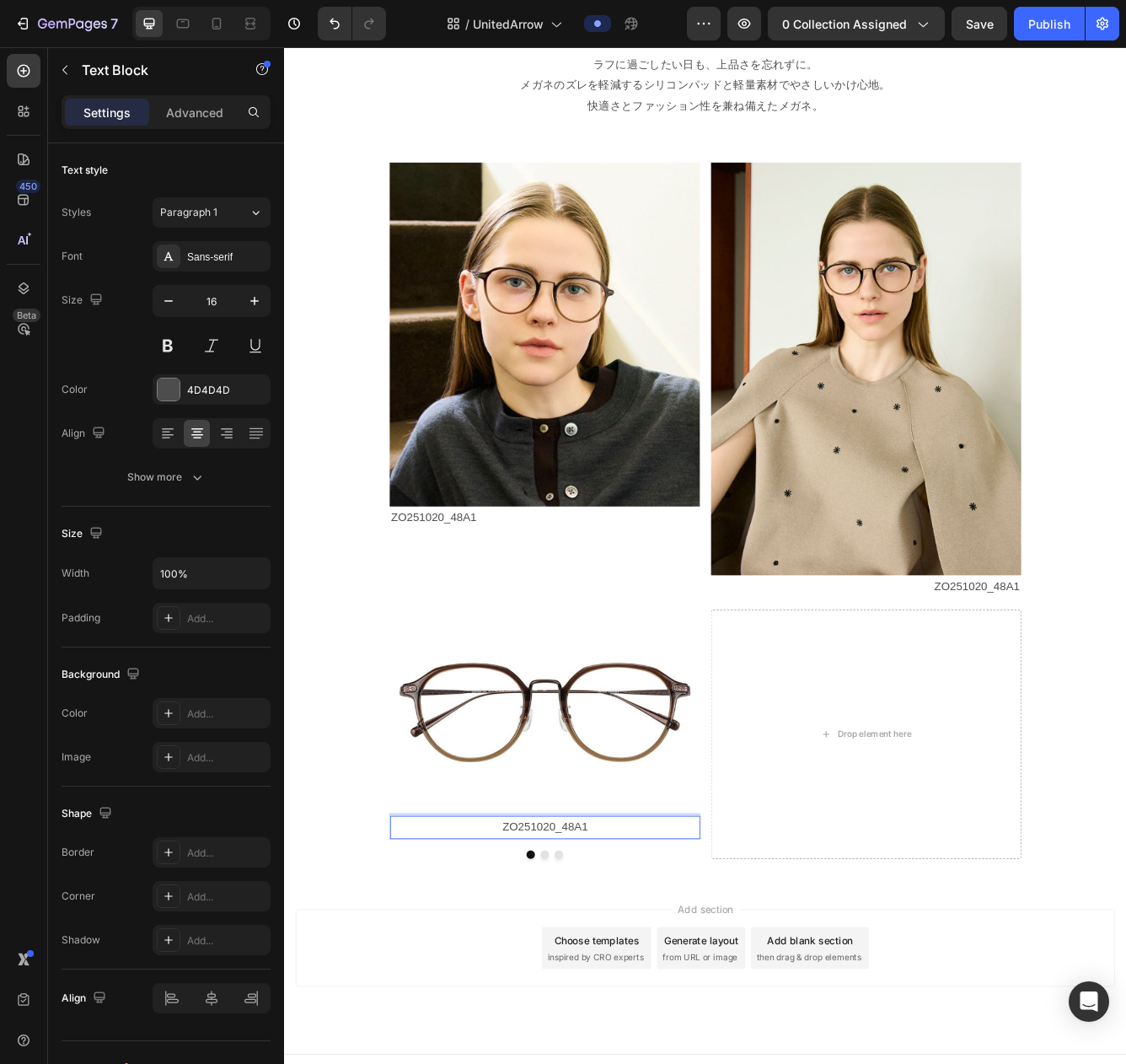
click at [543, 966] on p "ZO251020_48A1" at bounding box center [596, 985] width 369 height 25
click at [658, 966] on p "ZO251020_48A1" at bounding box center [596, 985] width 369 height 25
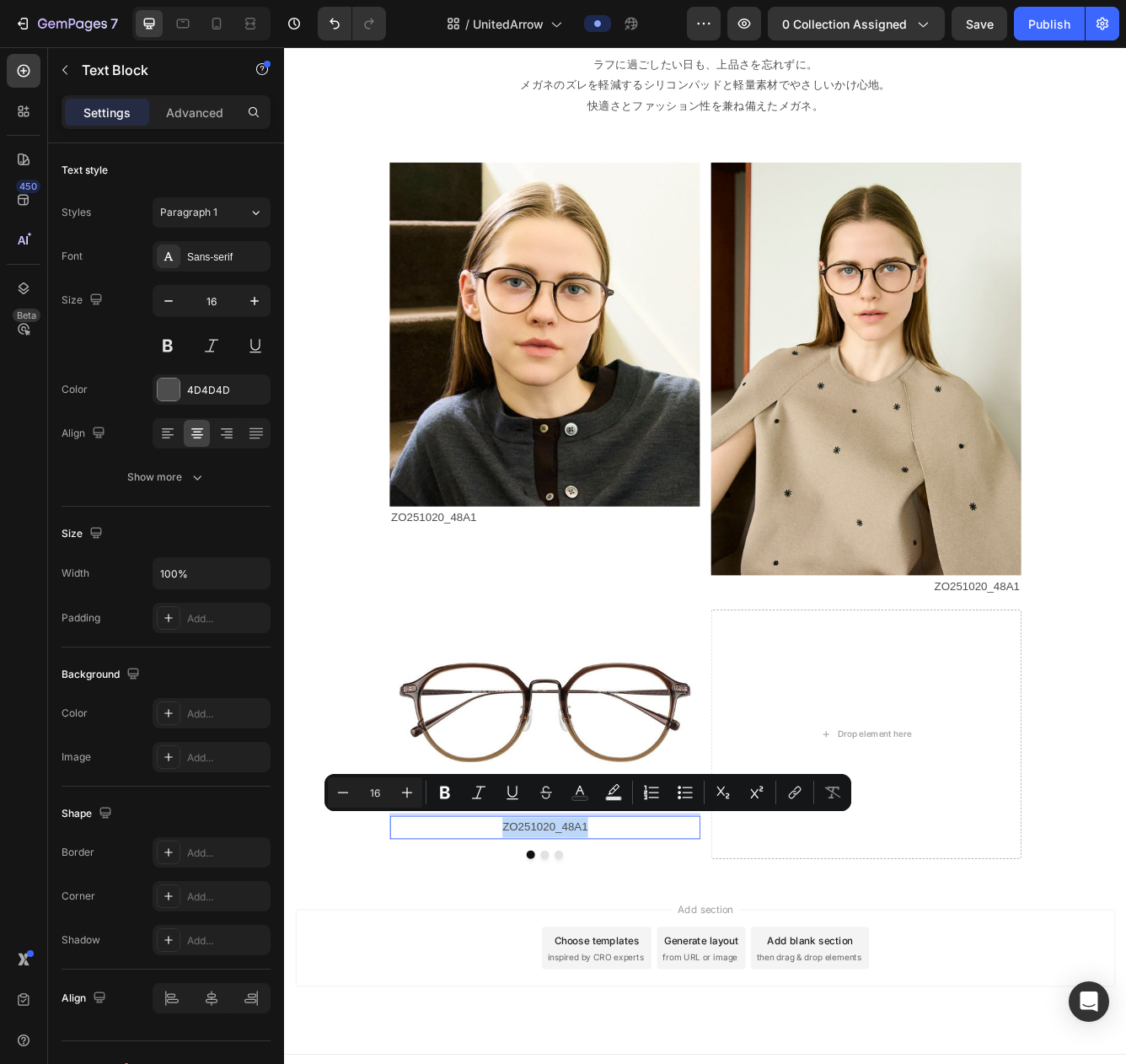
drag, startPoint x: 548, startPoint y: 990, endPoint x: 662, endPoint y: 988, distance: 114.0
click at [662, 966] on p "ZO251020_48A1" at bounding box center [596, 985] width 369 height 25
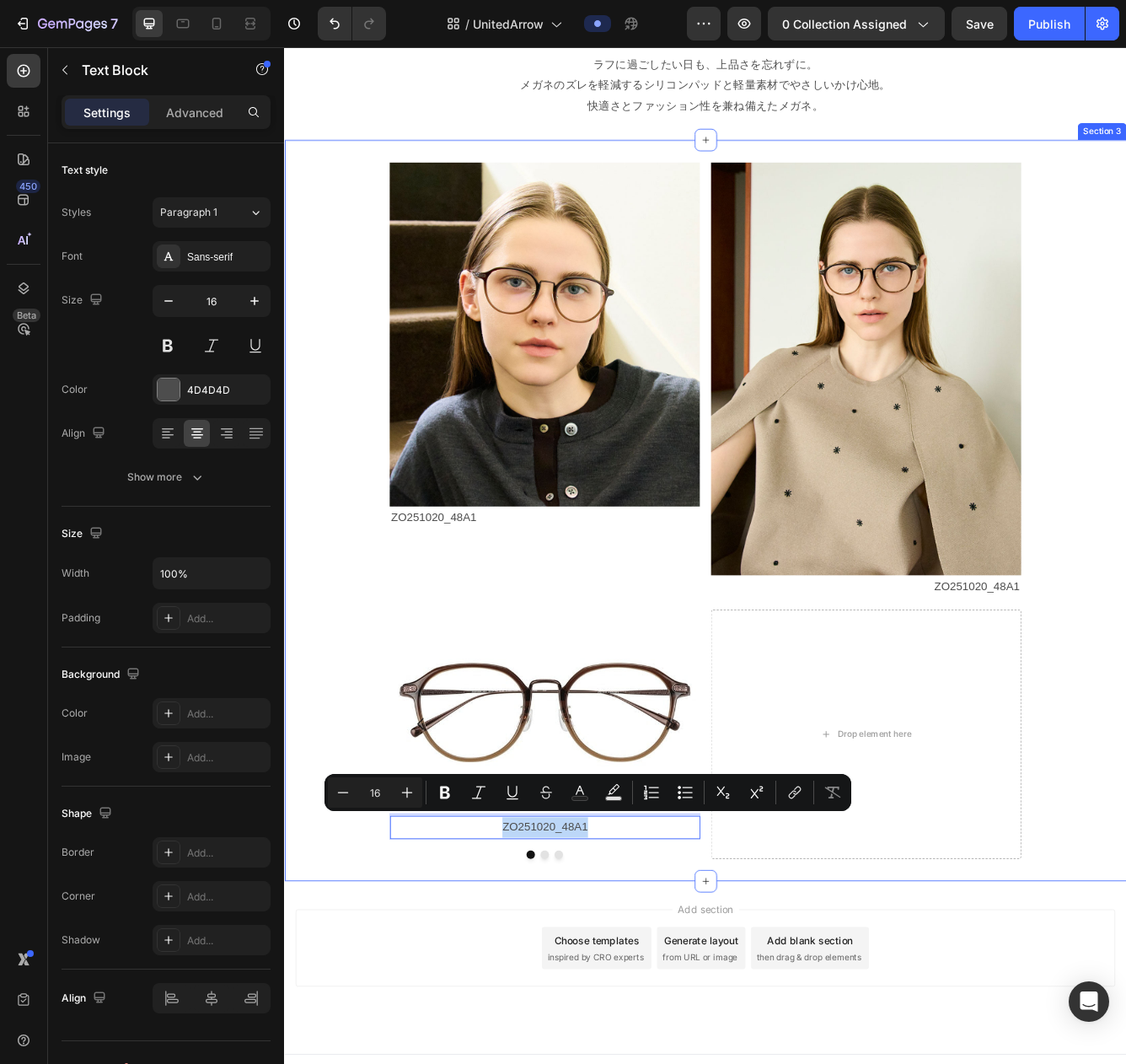
copy p "ZO251020_48A1"
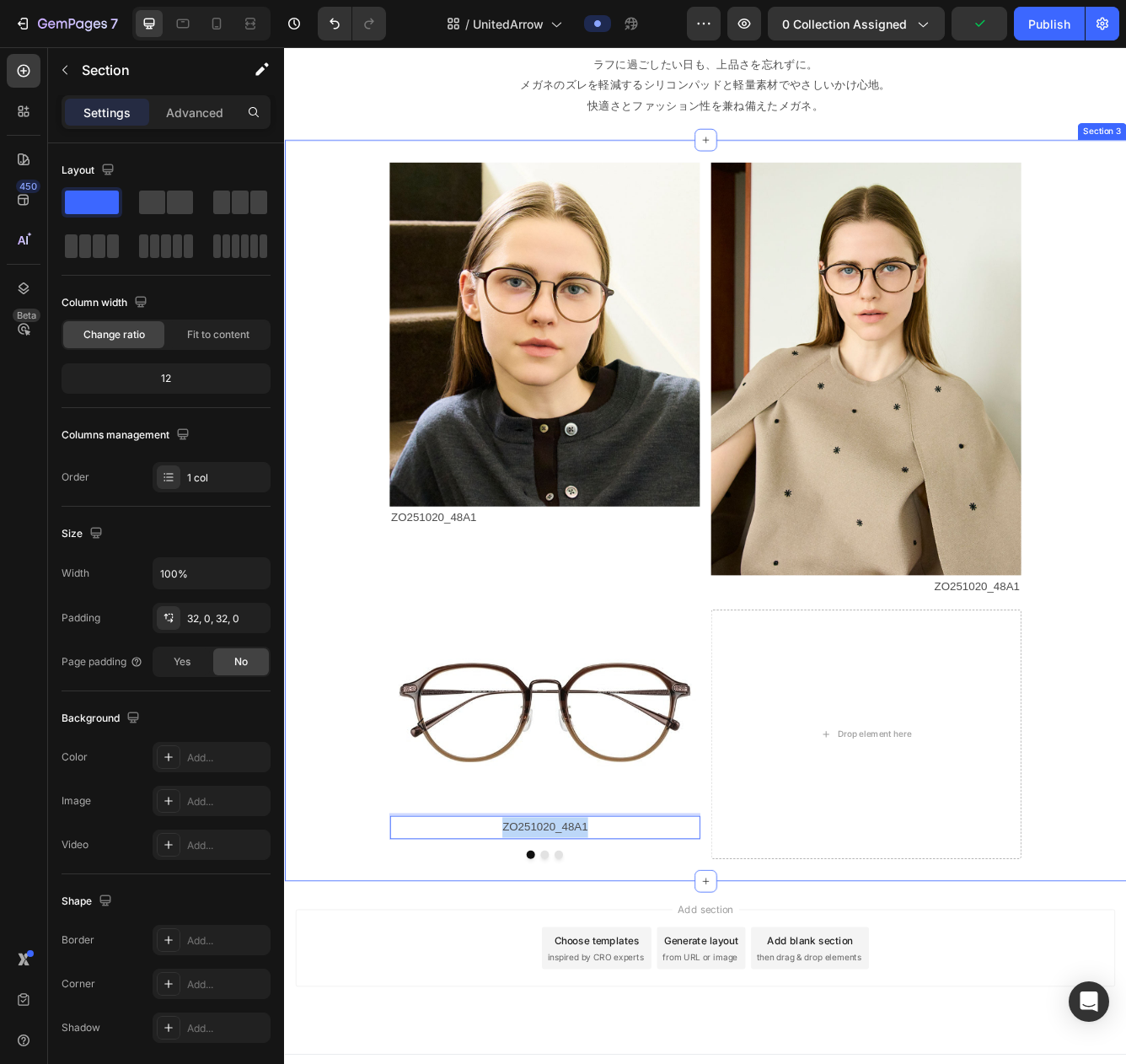
click at [1045, 966] on div "Image ZO251020_48A1 Text Block Image ZO251020_48A1 Text Block Row Image ZO25102…" at bounding box center [789, 604] width 1012 height 836
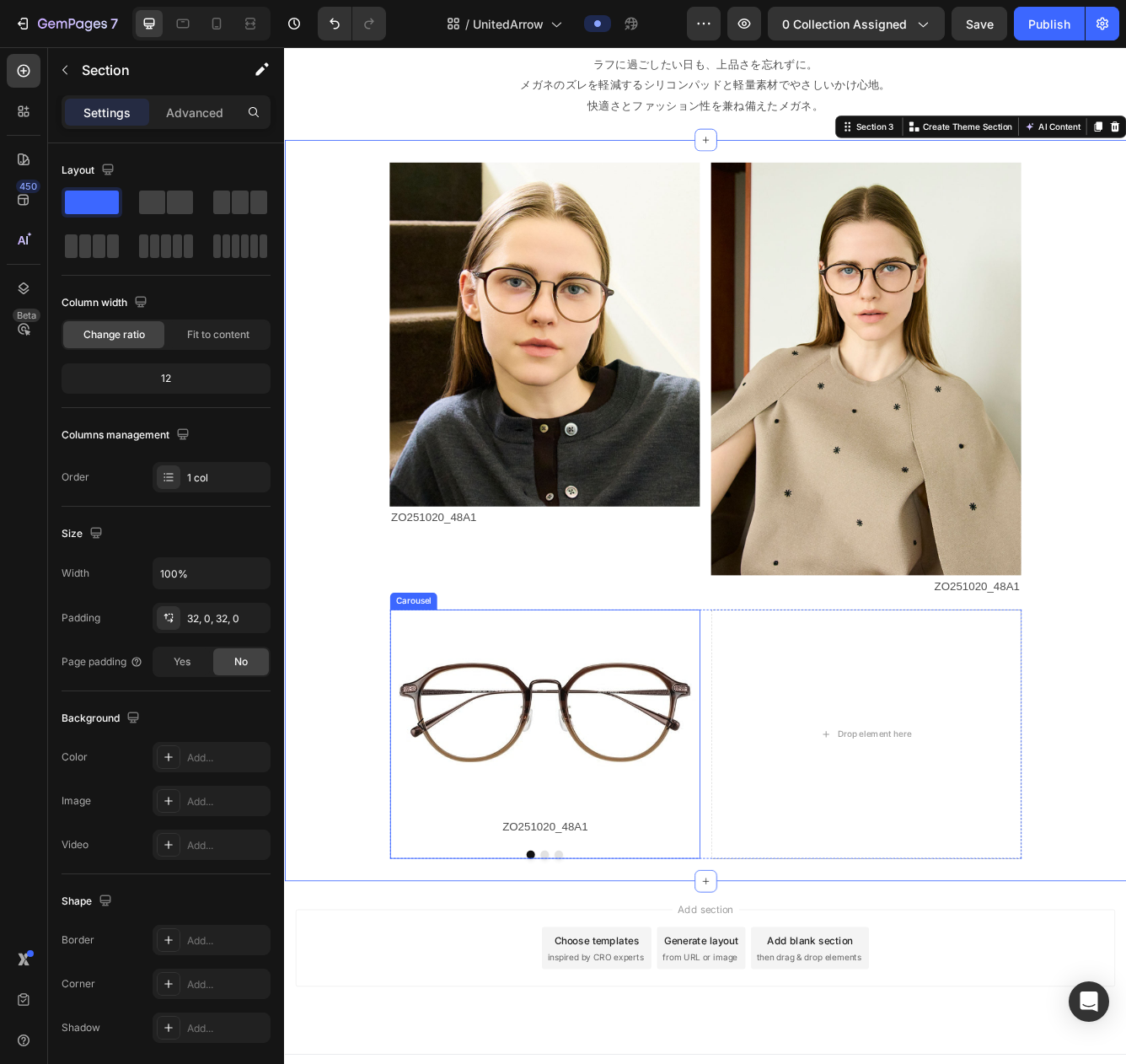
click at [597, 966] on button "Dot" at bounding box center [597, 1016] width 10 height 10
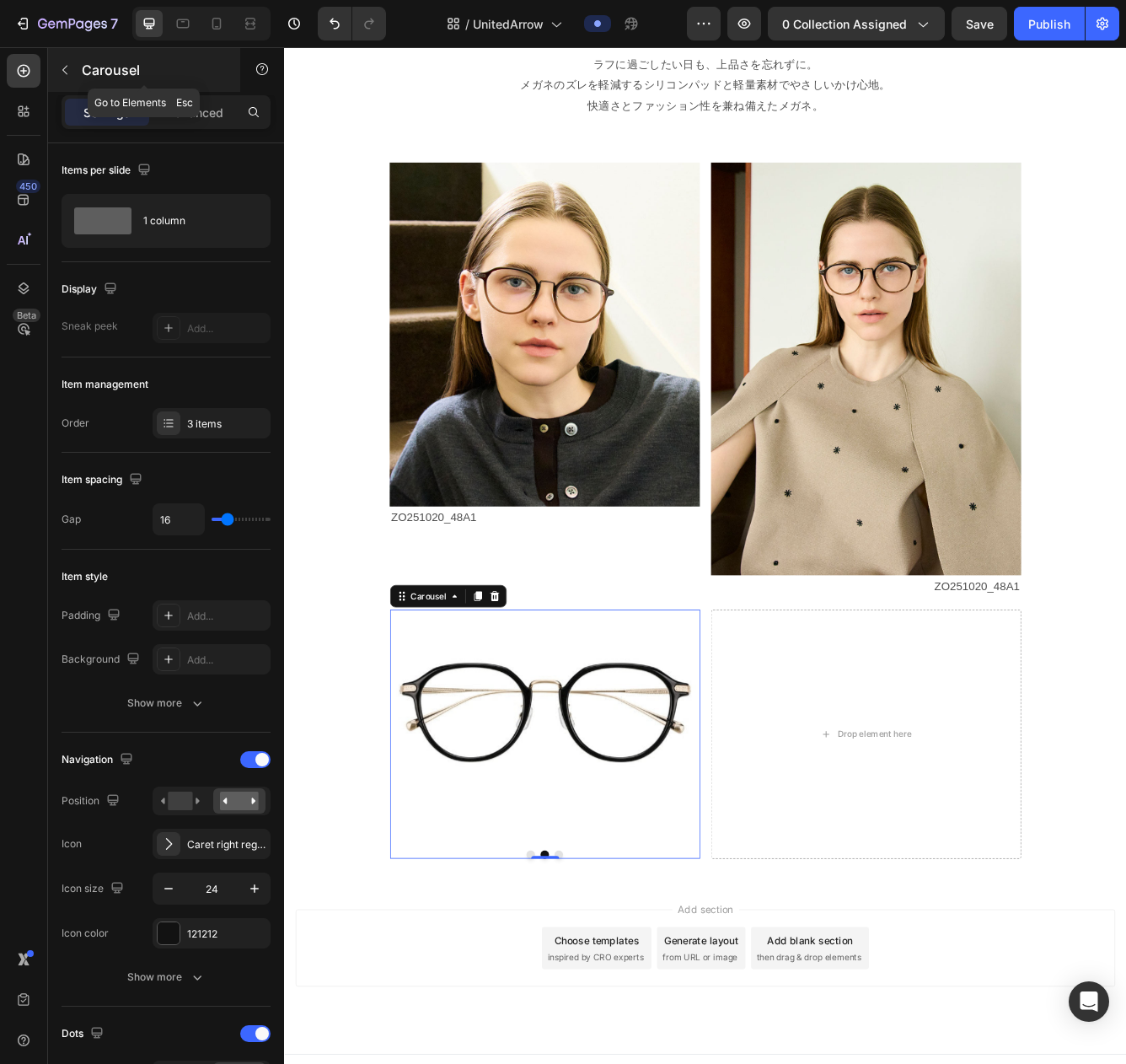
click at [68, 69] on icon "button" at bounding box center [65, 70] width 13 height 13
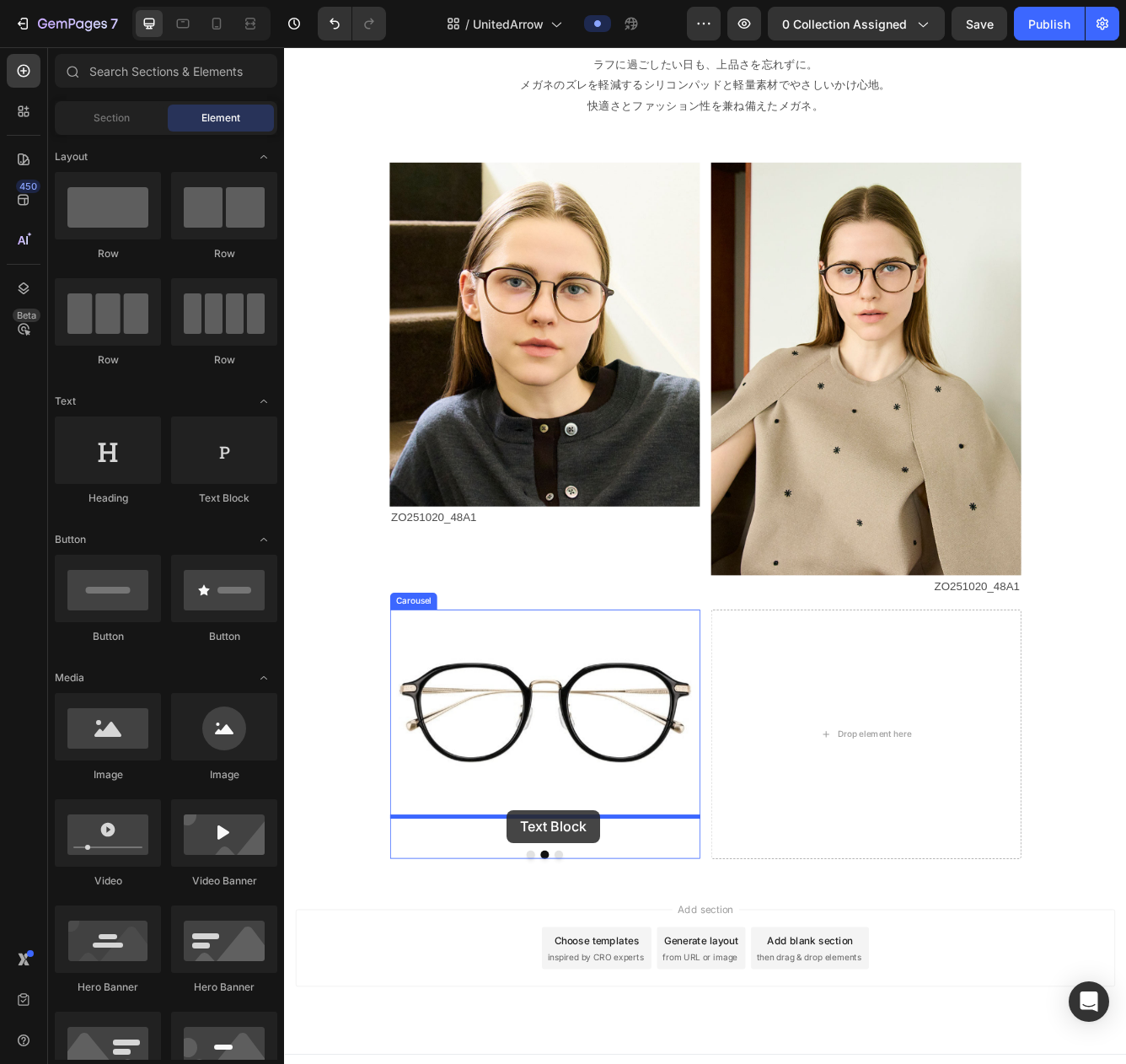
drag, startPoint x: 509, startPoint y: 511, endPoint x: 551, endPoint y: 964, distance: 454.9
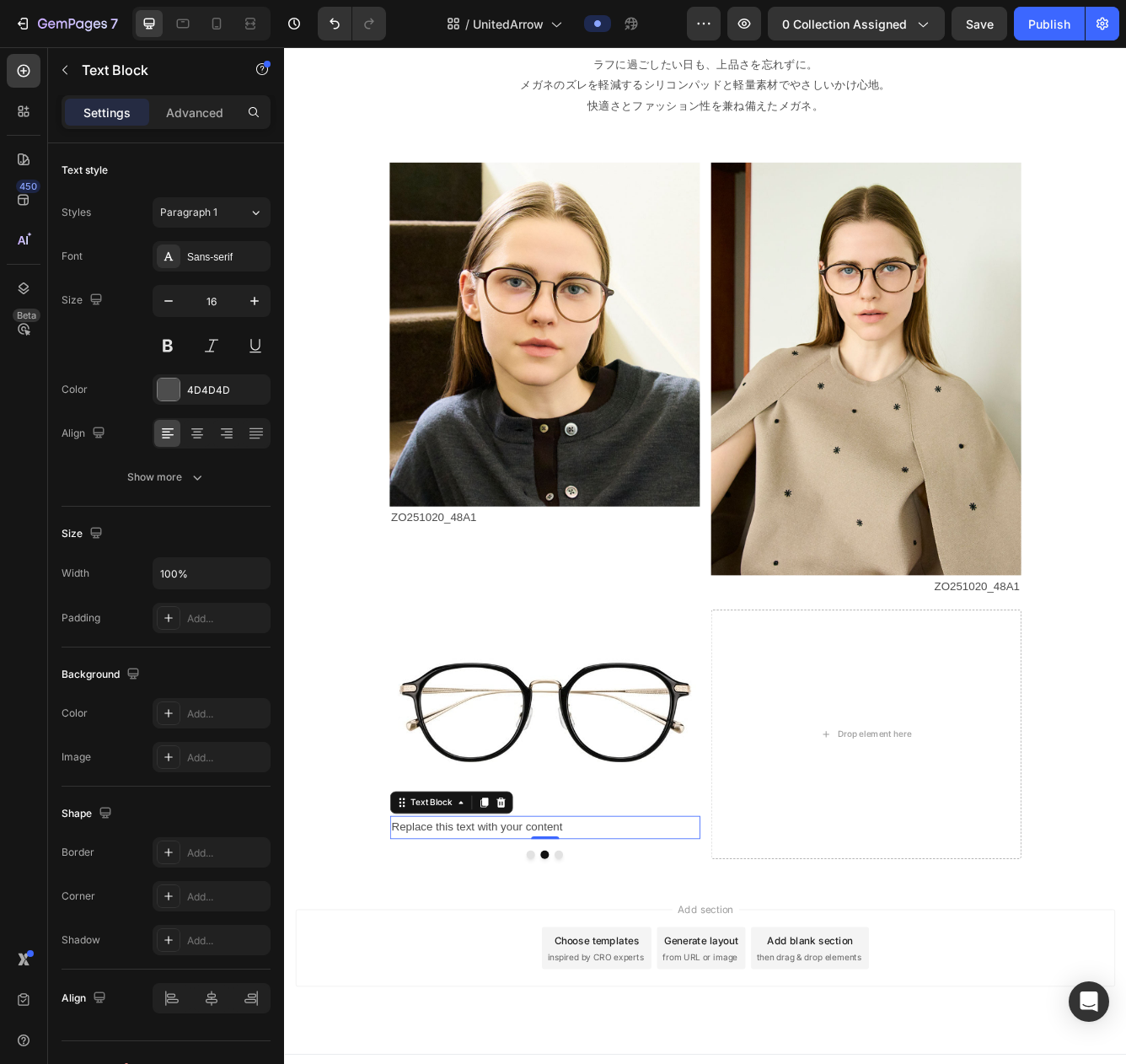
click at [612, 966] on div "Replace this text with your content" at bounding box center [597, 984] width 373 height 28
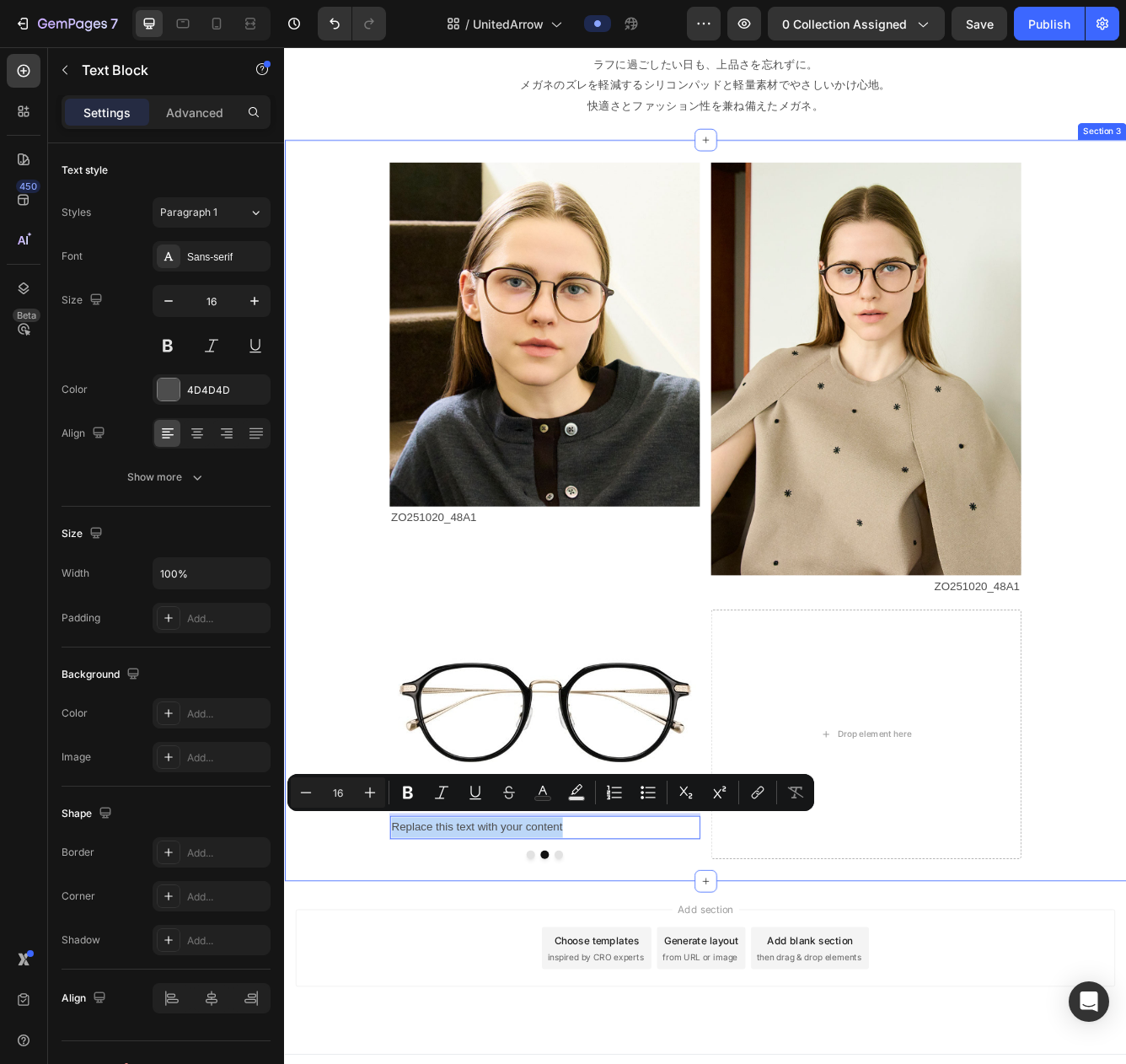
drag, startPoint x: 652, startPoint y: 988, endPoint x: 408, endPoint y: 970, distance: 244.7
click at [408, 966] on div "Image ZO251020_48A1 Text Block Image ZO251020_48A1 Text Block Row Image ZO25102…" at bounding box center [789, 604] width 1012 height 836
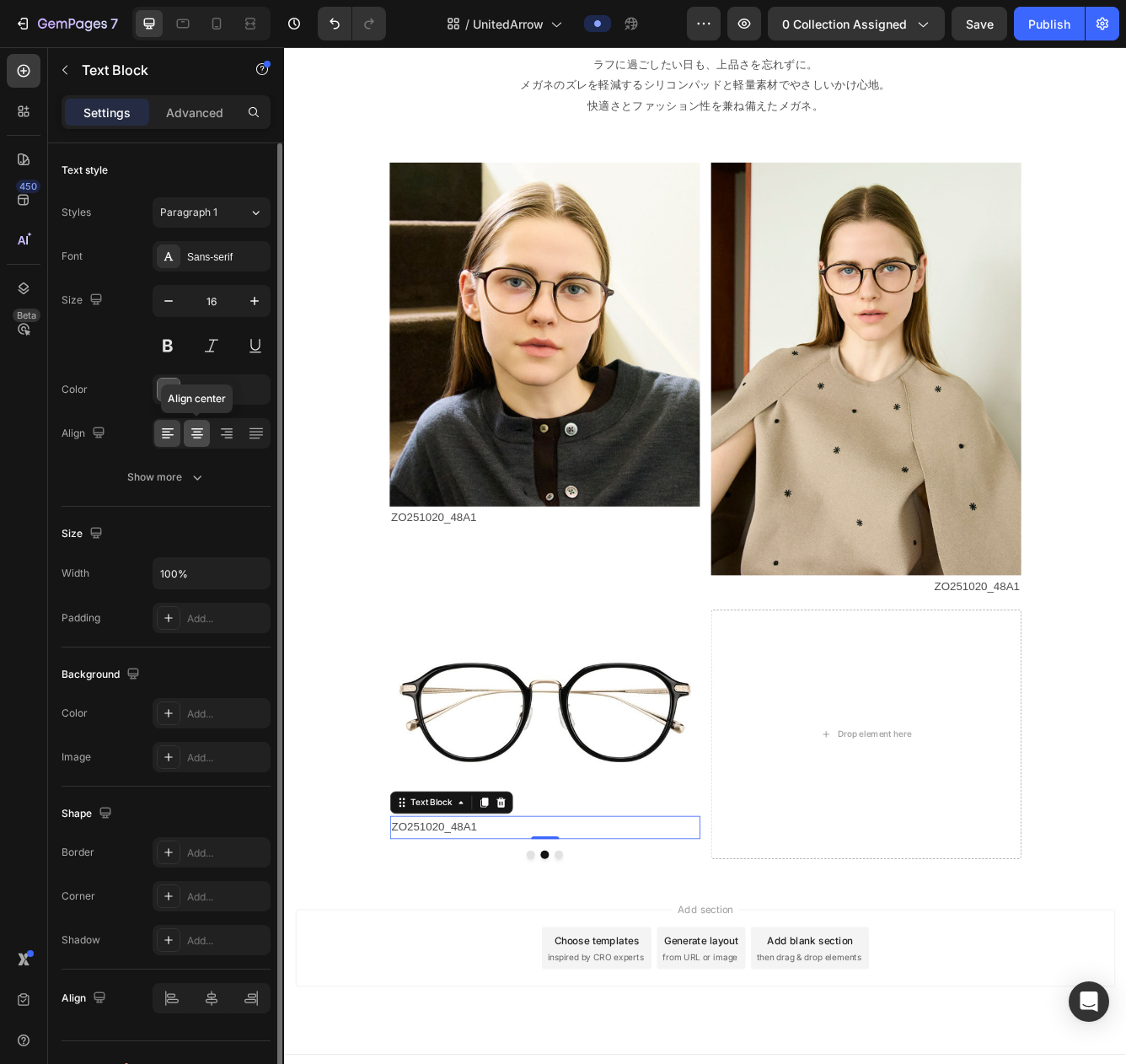
click at [189, 432] on icon at bounding box center [197, 434] width 17 height 17
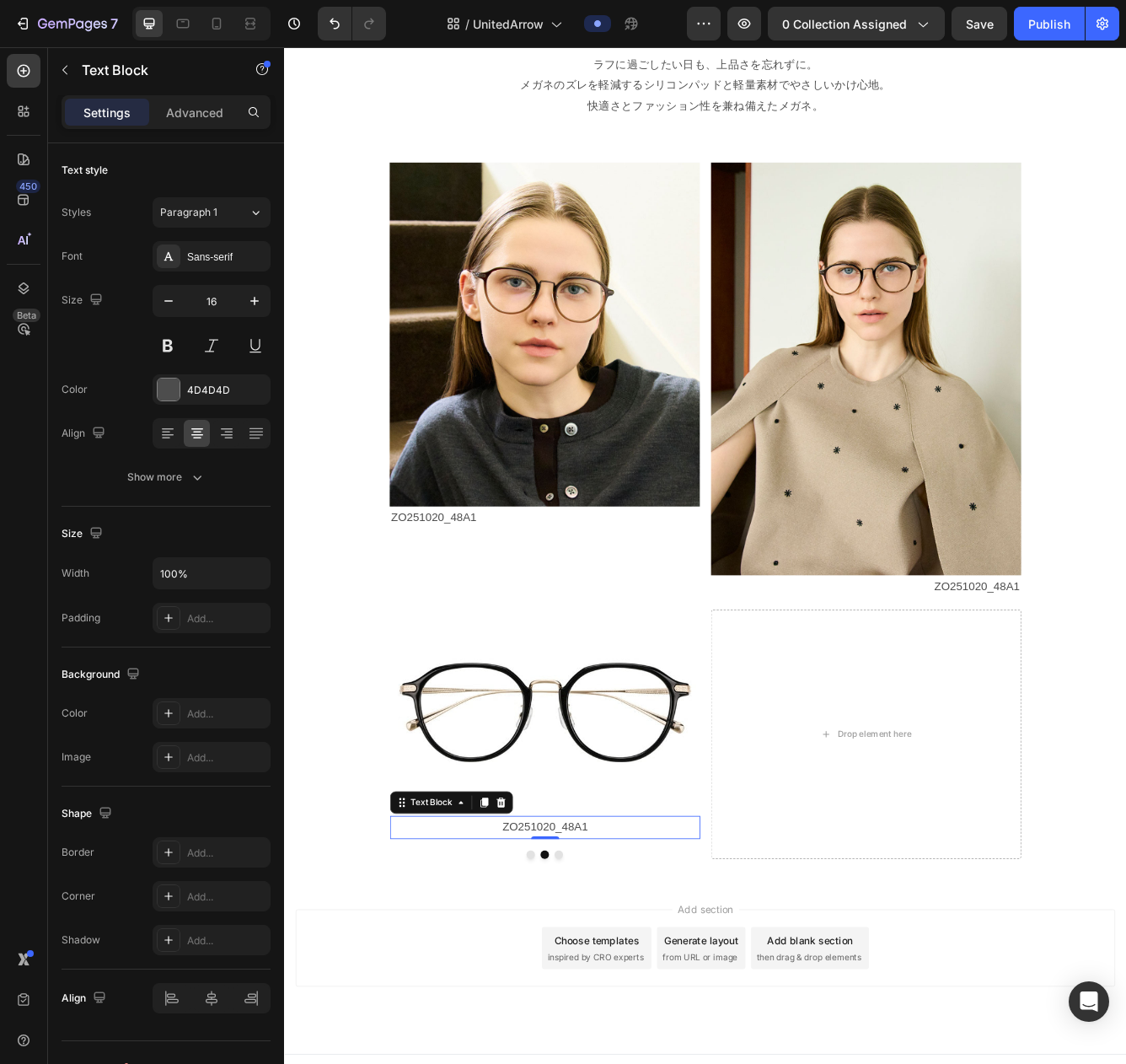
click at [643, 966] on p "ZO251020_48A1" at bounding box center [596, 985] width 369 height 25
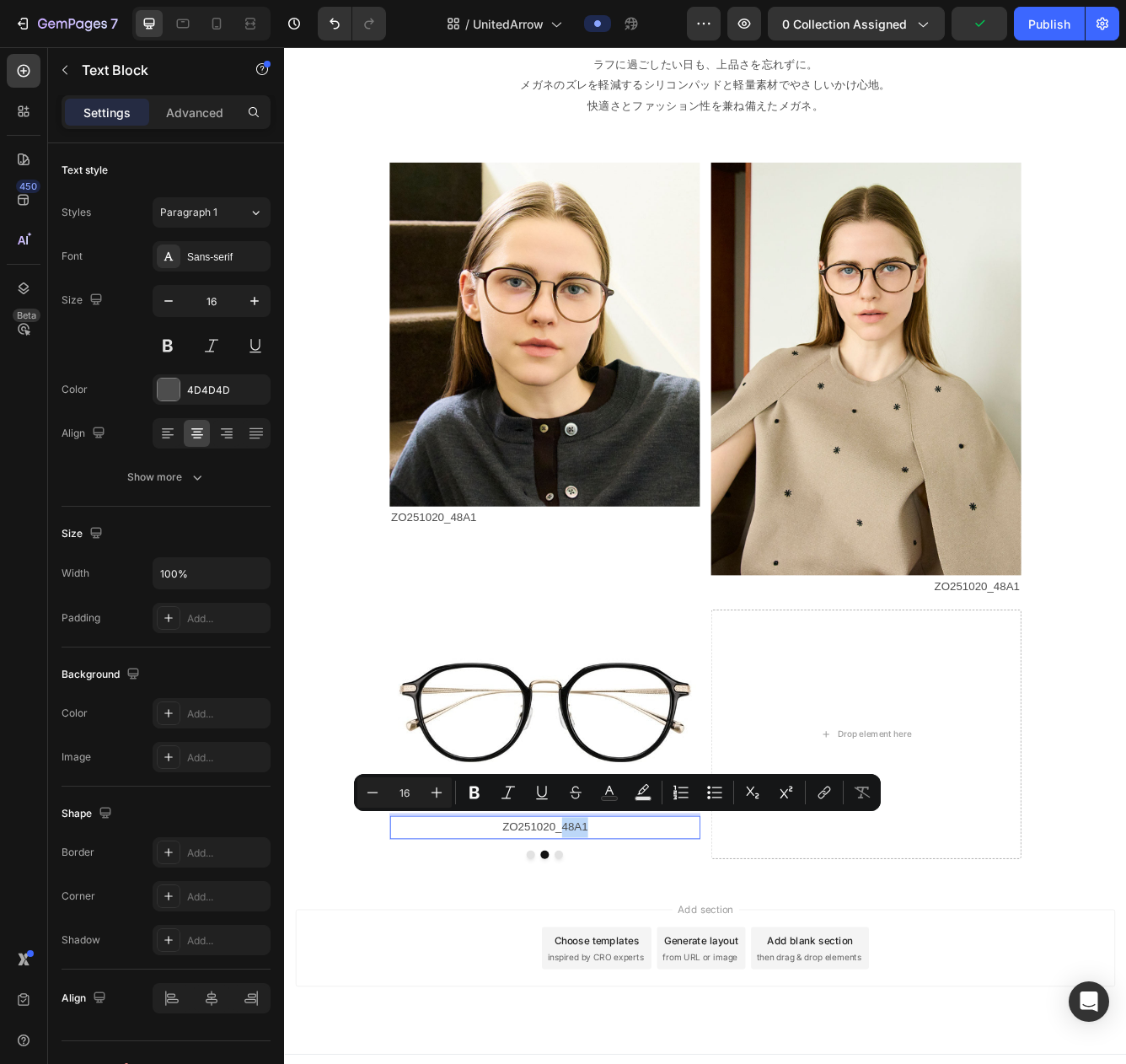
drag, startPoint x: 617, startPoint y: 989, endPoint x: 645, endPoint y: 987, distance: 28.1
click at [645, 966] on p "ZO251020_48A1" at bounding box center [596, 985] width 369 height 25
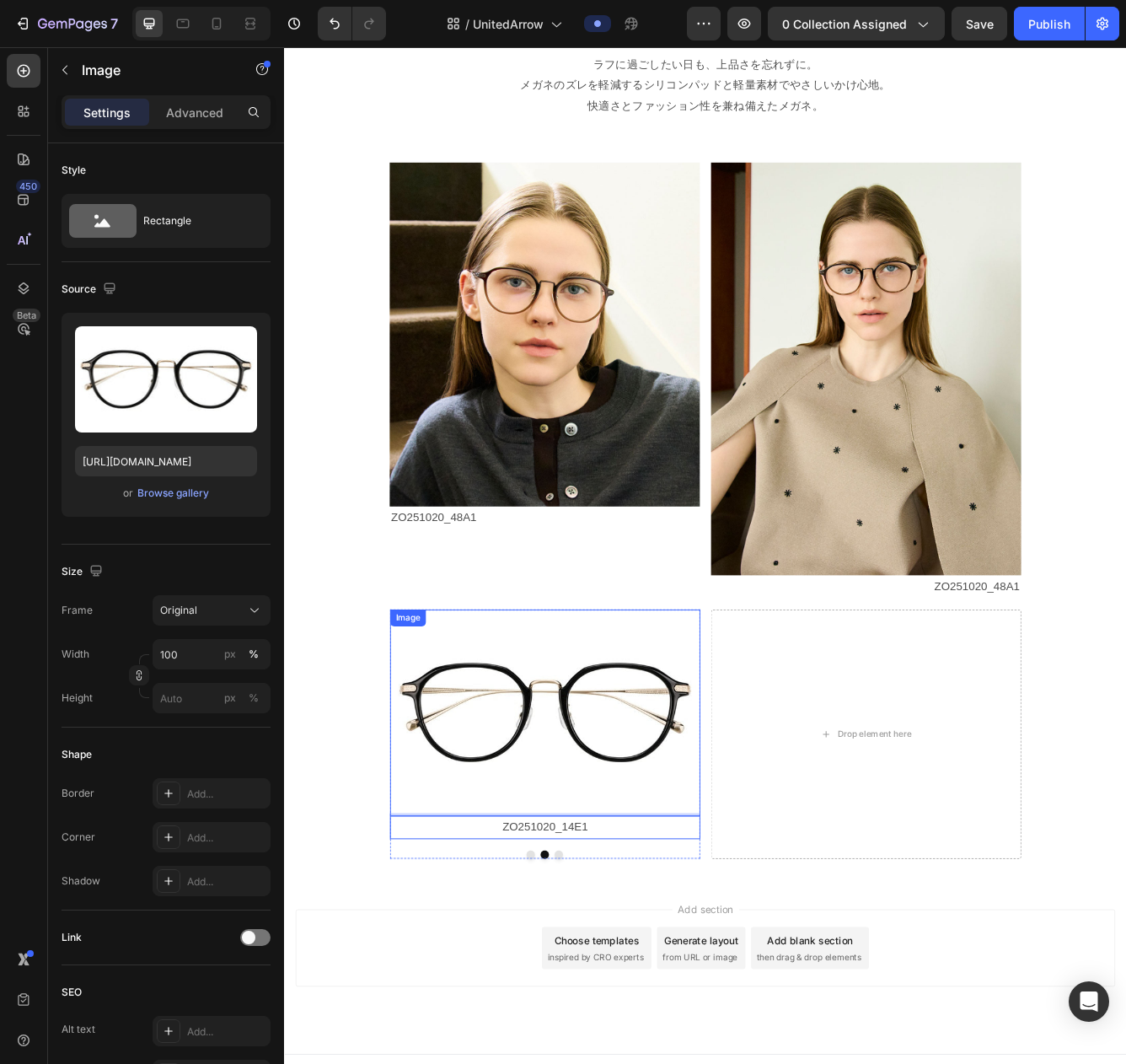
click at [581, 885] on img at bounding box center [597, 847] width 373 height 249
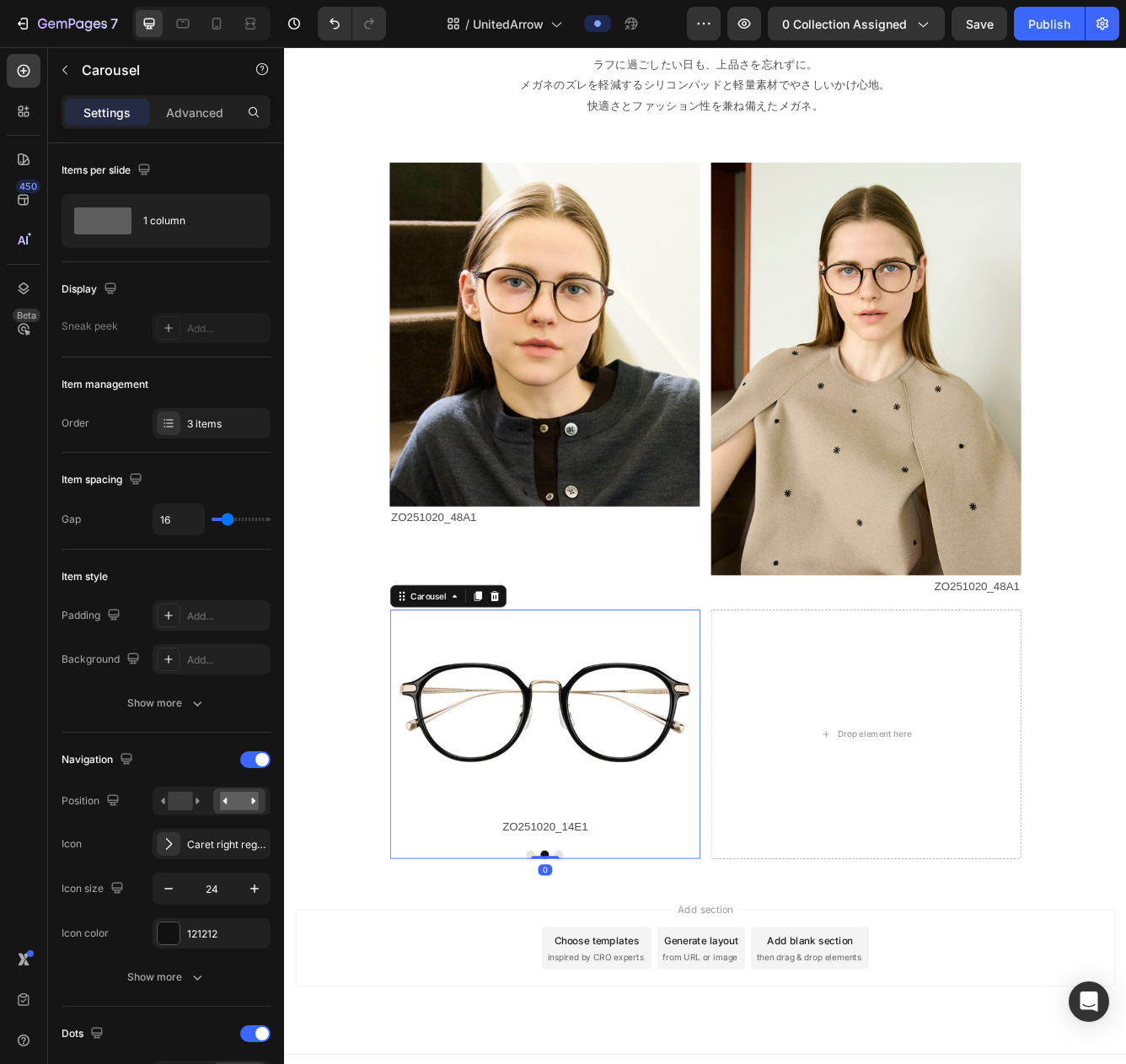
click at [614, 966] on button "Dot" at bounding box center [613, 1016] width 10 height 10
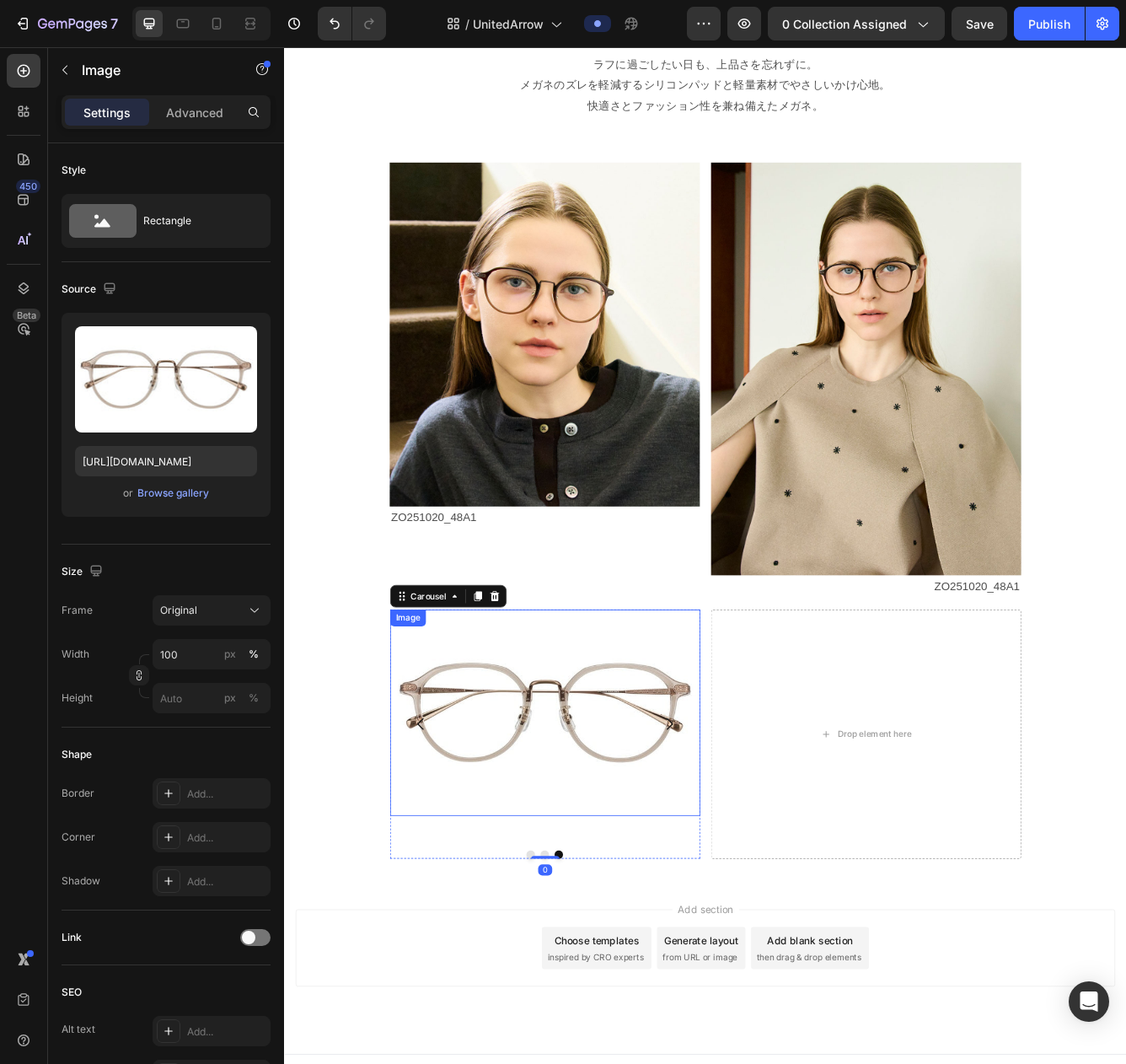
click at [647, 819] on img at bounding box center [597, 847] width 373 height 249
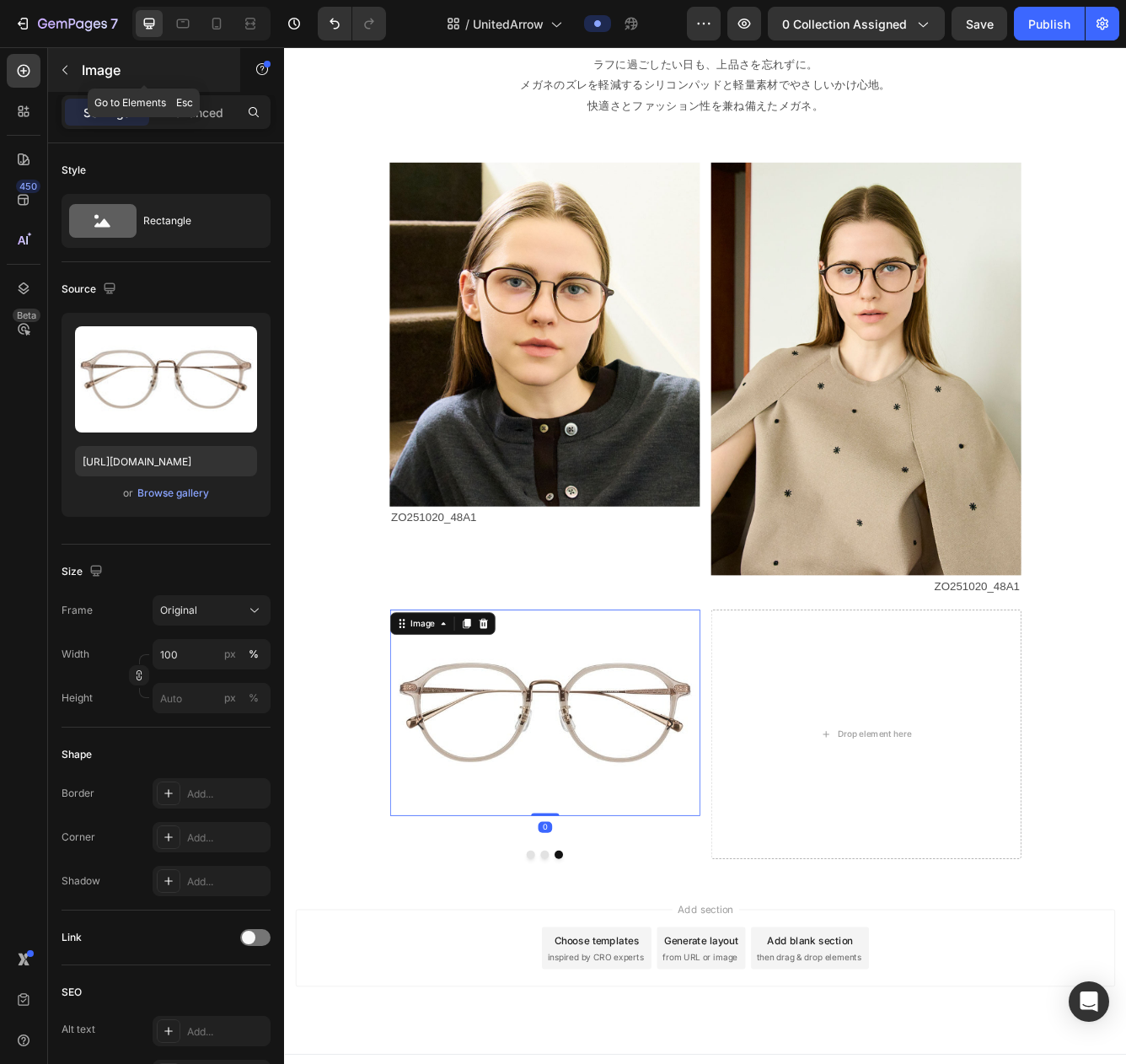
click at [69, 66] on icon "button" at bounding box center [65, 70] width 13 height 13
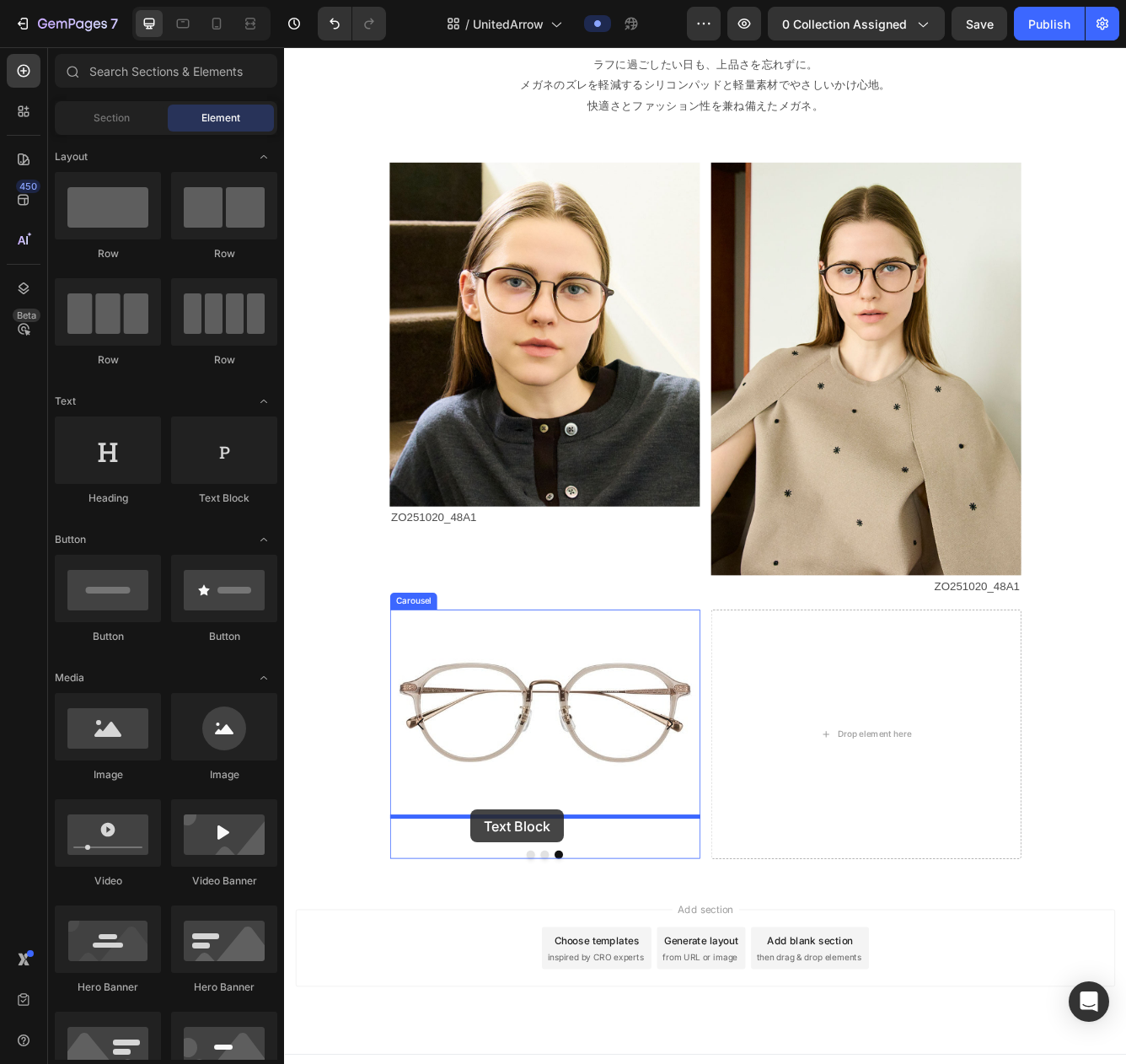
drag, startPoint x: 508, startPoint y: 502, endPoint x: 508, endPoint y: 963, distance: 461.0
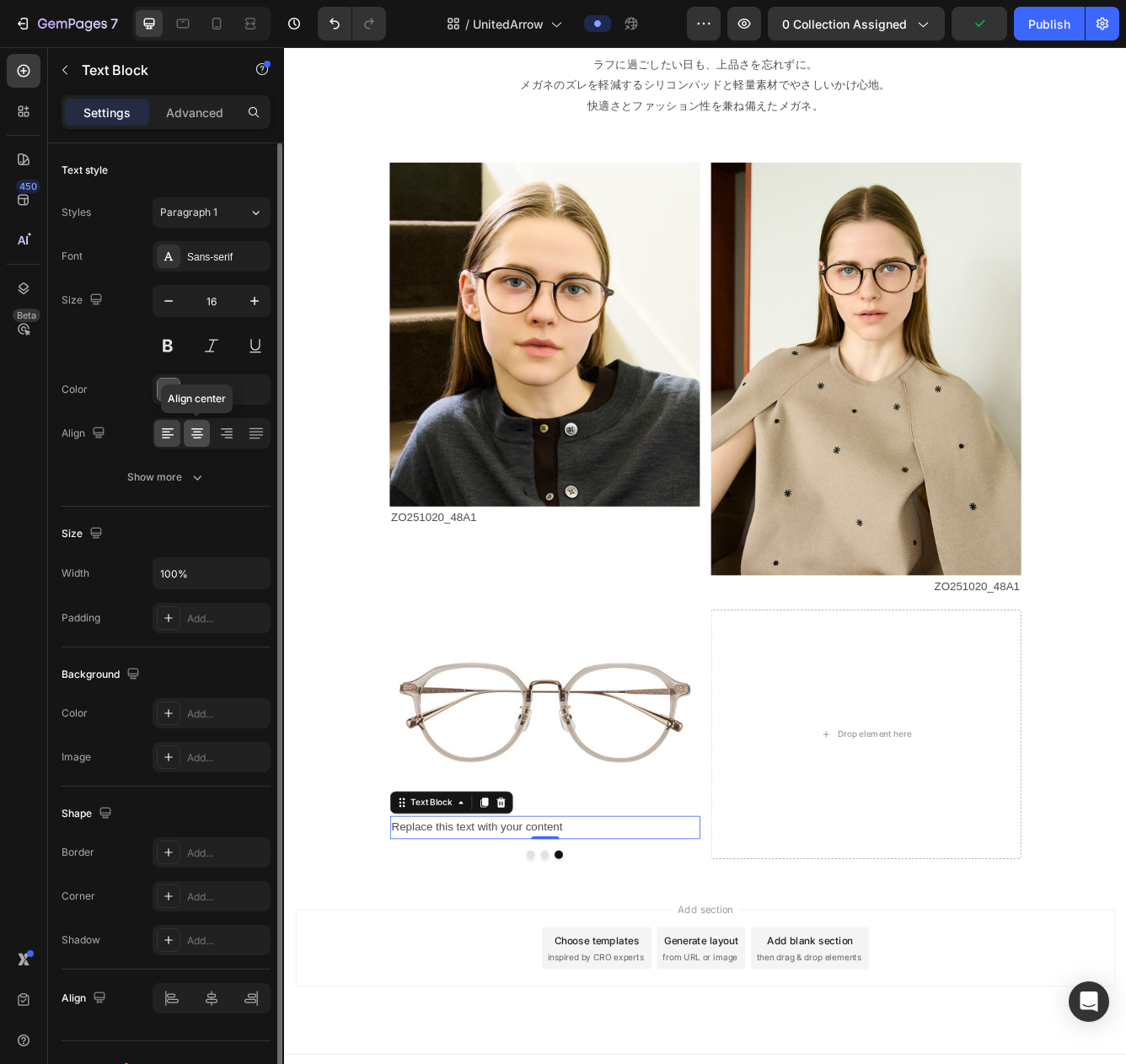
drag, startPoint x: 198, startPoint y: 436, endPoint x: 266, endPoint y: 605, distance: 182.2
click at [198, 436] on icon at bounding box center [197, 434] width 17 height 17
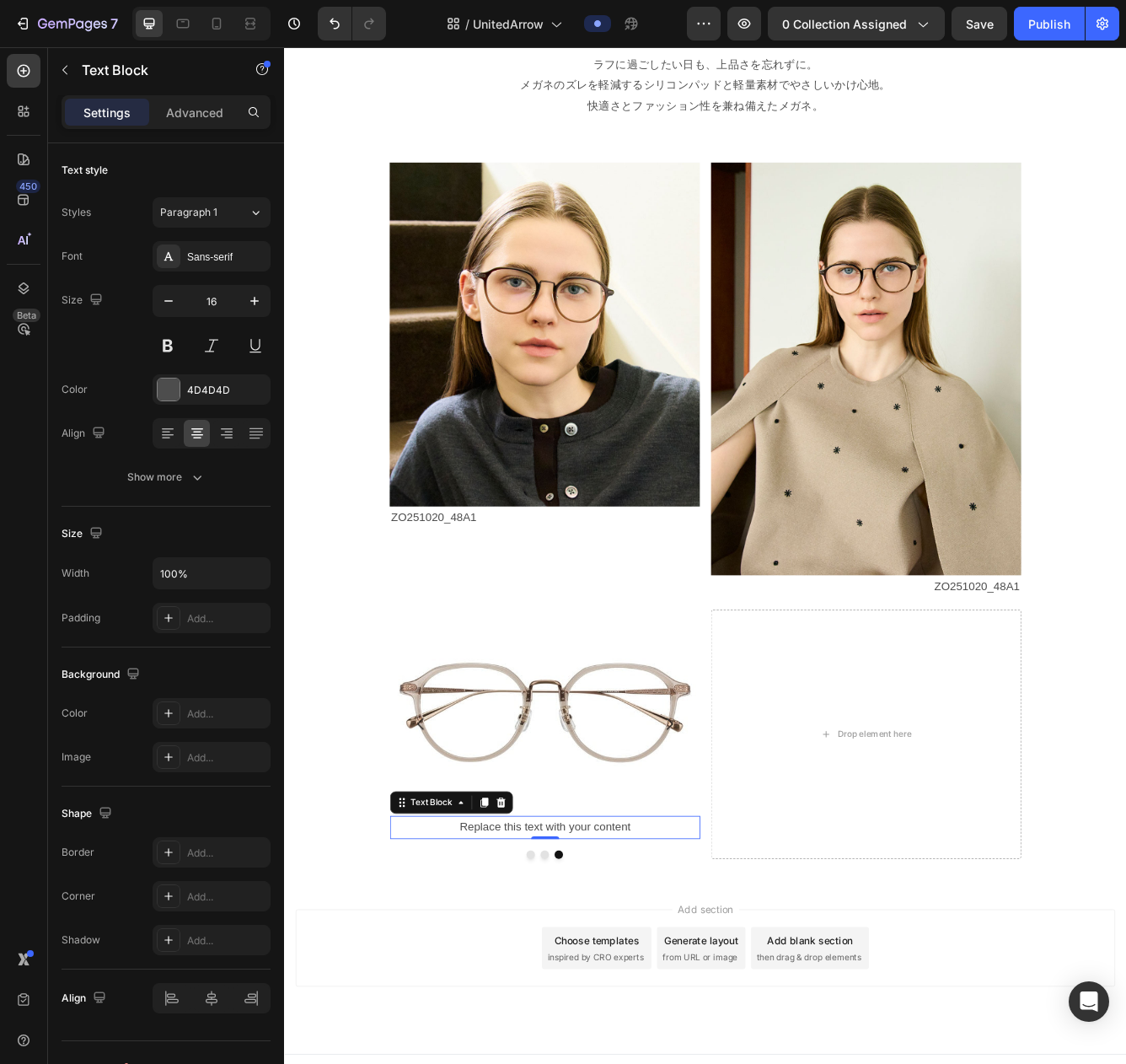
click at [721, 966] on div "Replace this text with your content" at bounding box center [597, 984] width 373 height 28
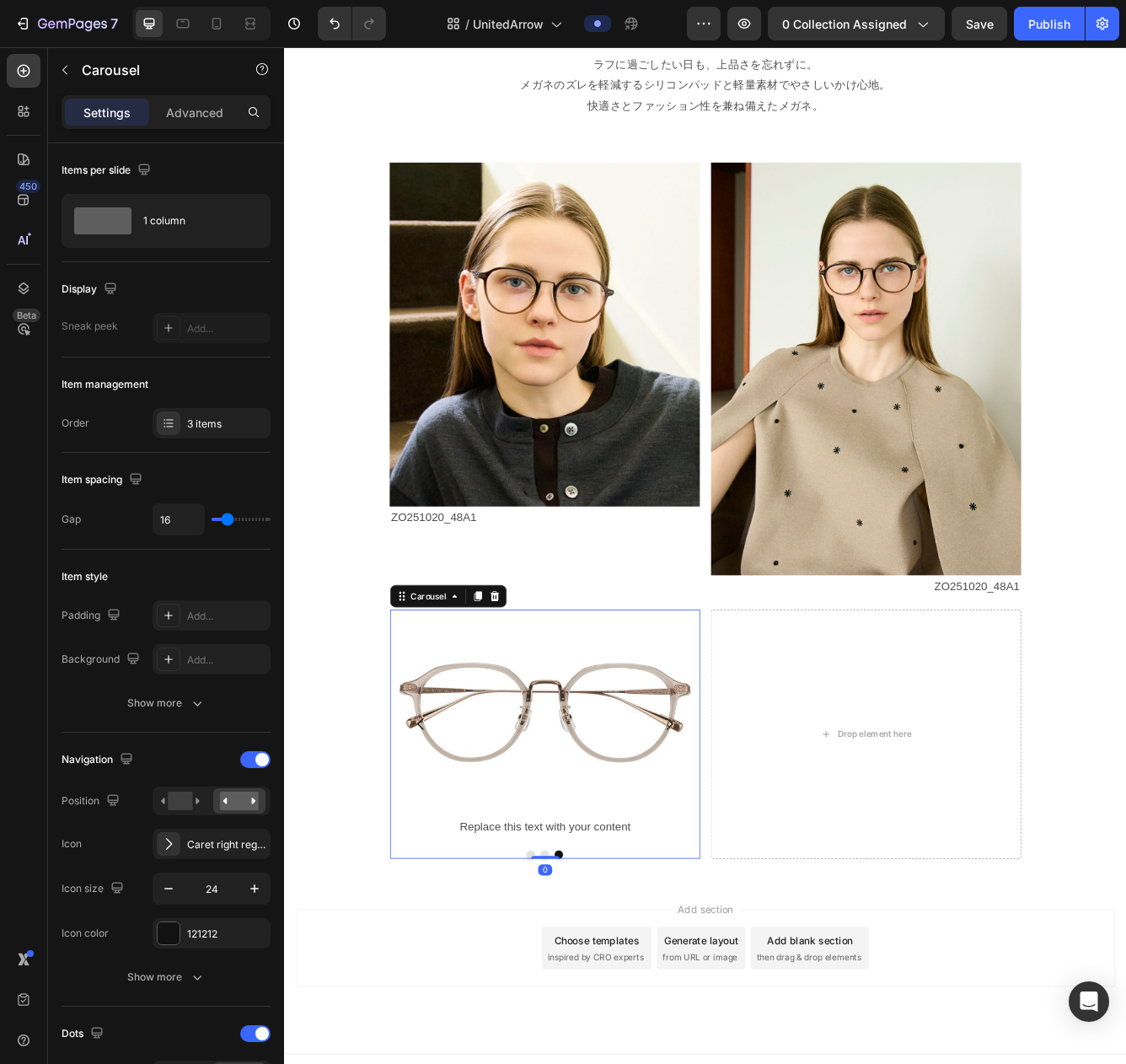
click at [593, 966] on div "Image ZO251020_48A1 Text Block Image ZO251020_14E1 Text Block Image Replace thi…" at bounding box center [597, 872] width 373 height 299
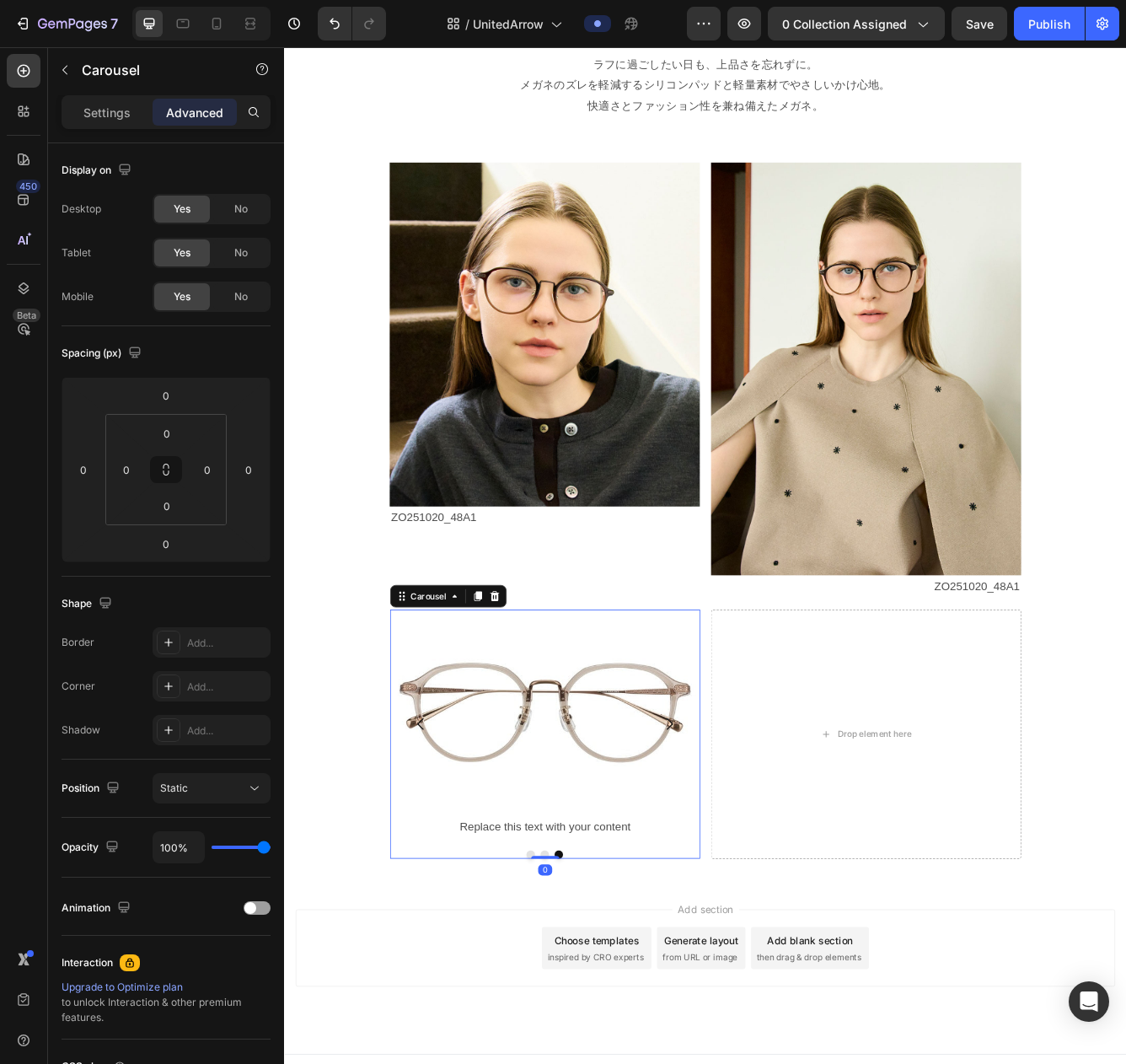
click at [598, 966] on button "Dot" at bounding box center [597, 1016] width 10 height 10
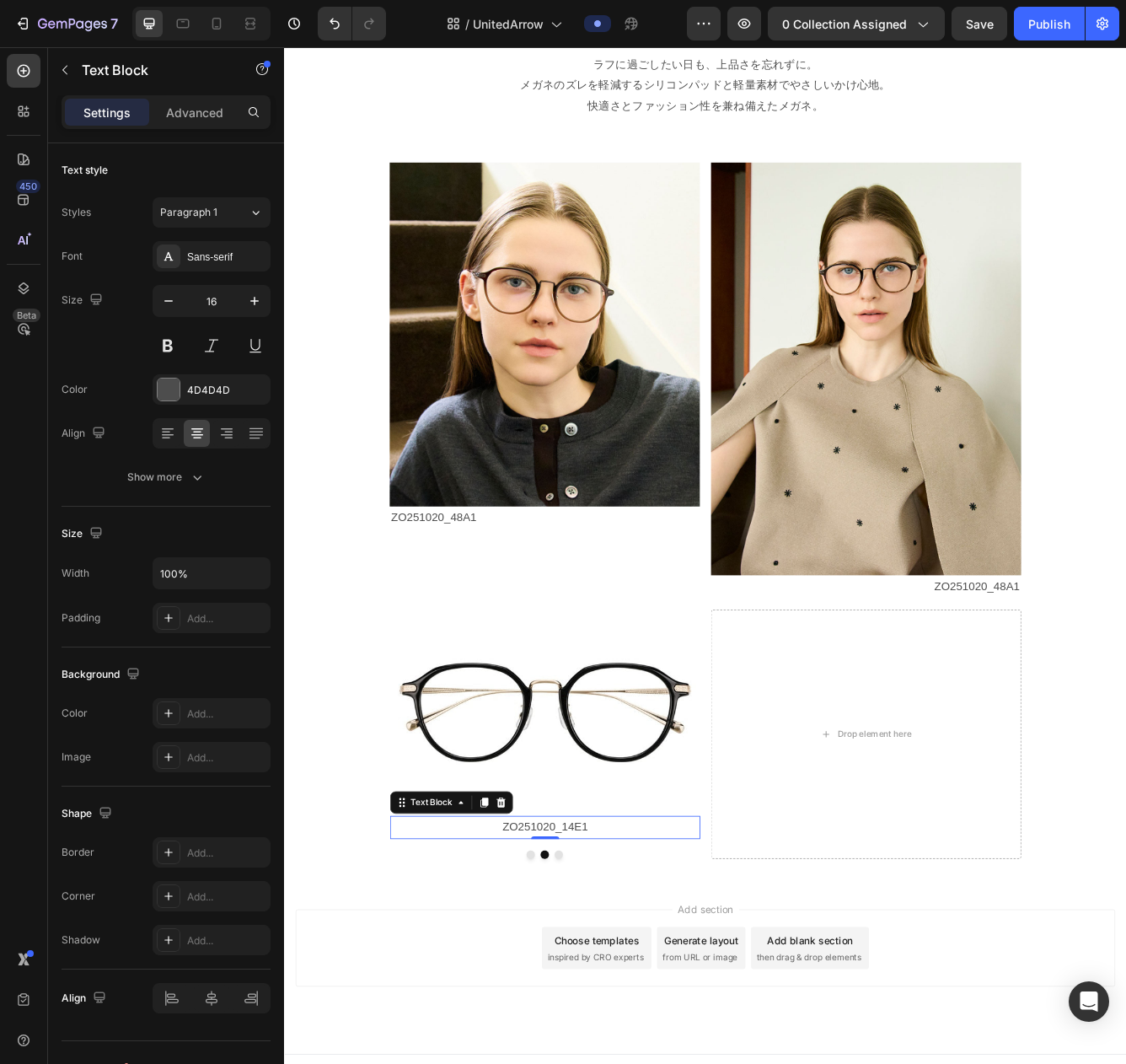
click at [593, 966] on p "ZO251020_14E1" at bounding box center [596, 985] width 369 height 25
click at [565, 966] on p "ZO251020_14E1" at bounding box center [596, 985] width 369 height 25
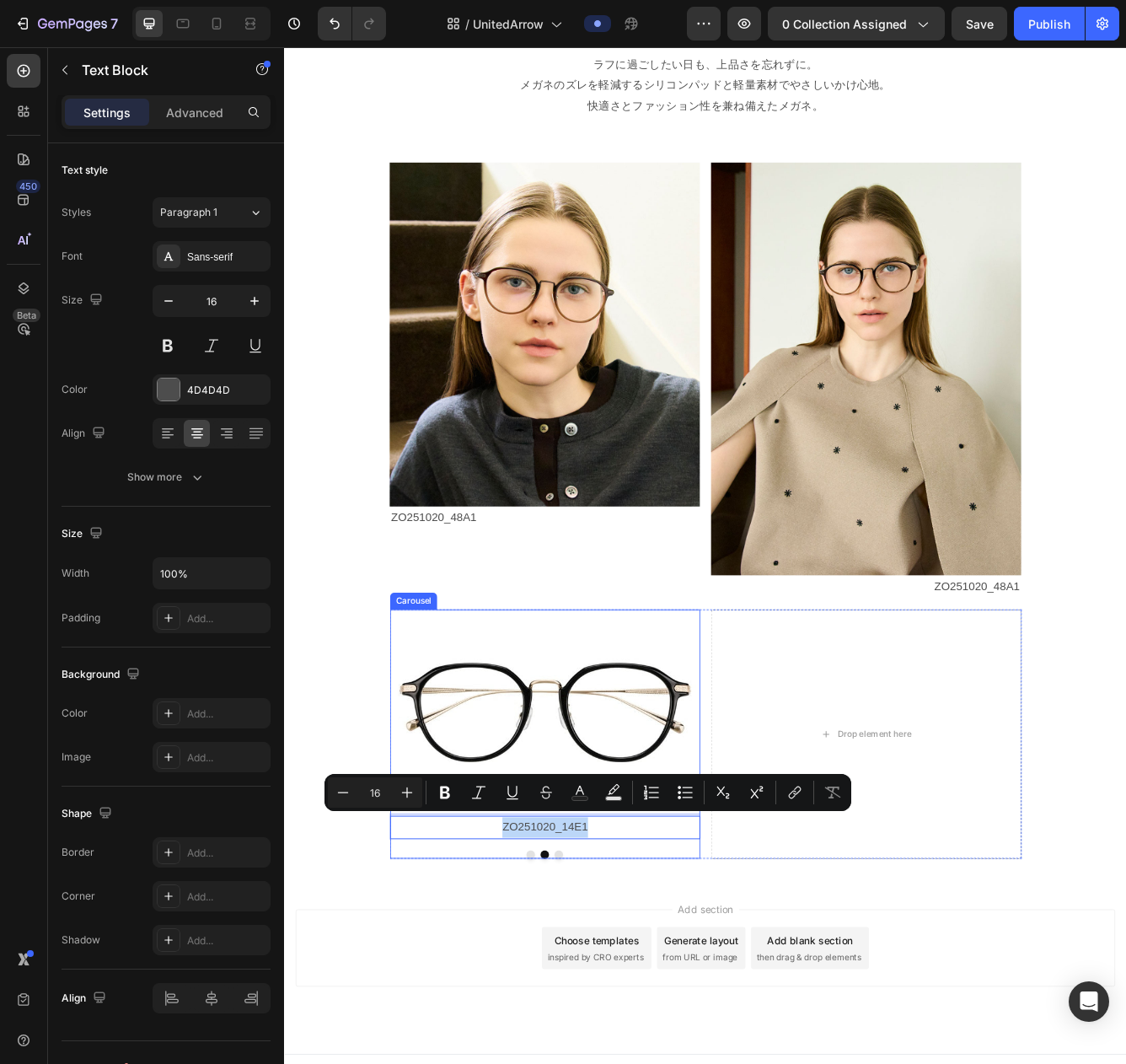
click at [612, 966] on button "Dot" at bounding box center [613, 1016] width 10 height 10
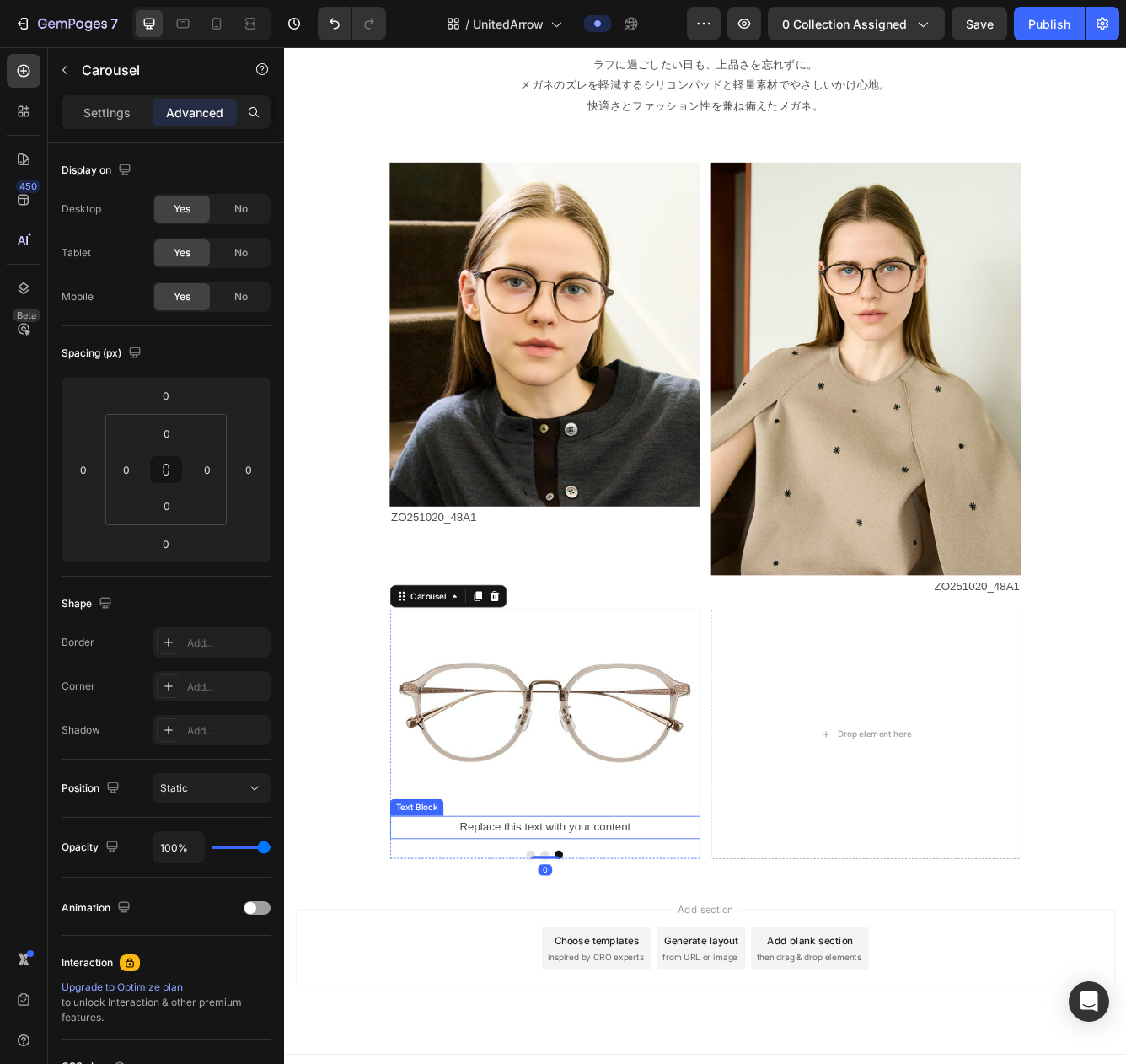
click at [620, 966] on p "Replace this text with your content" at bounding box center [596, 985] width 369 height 25
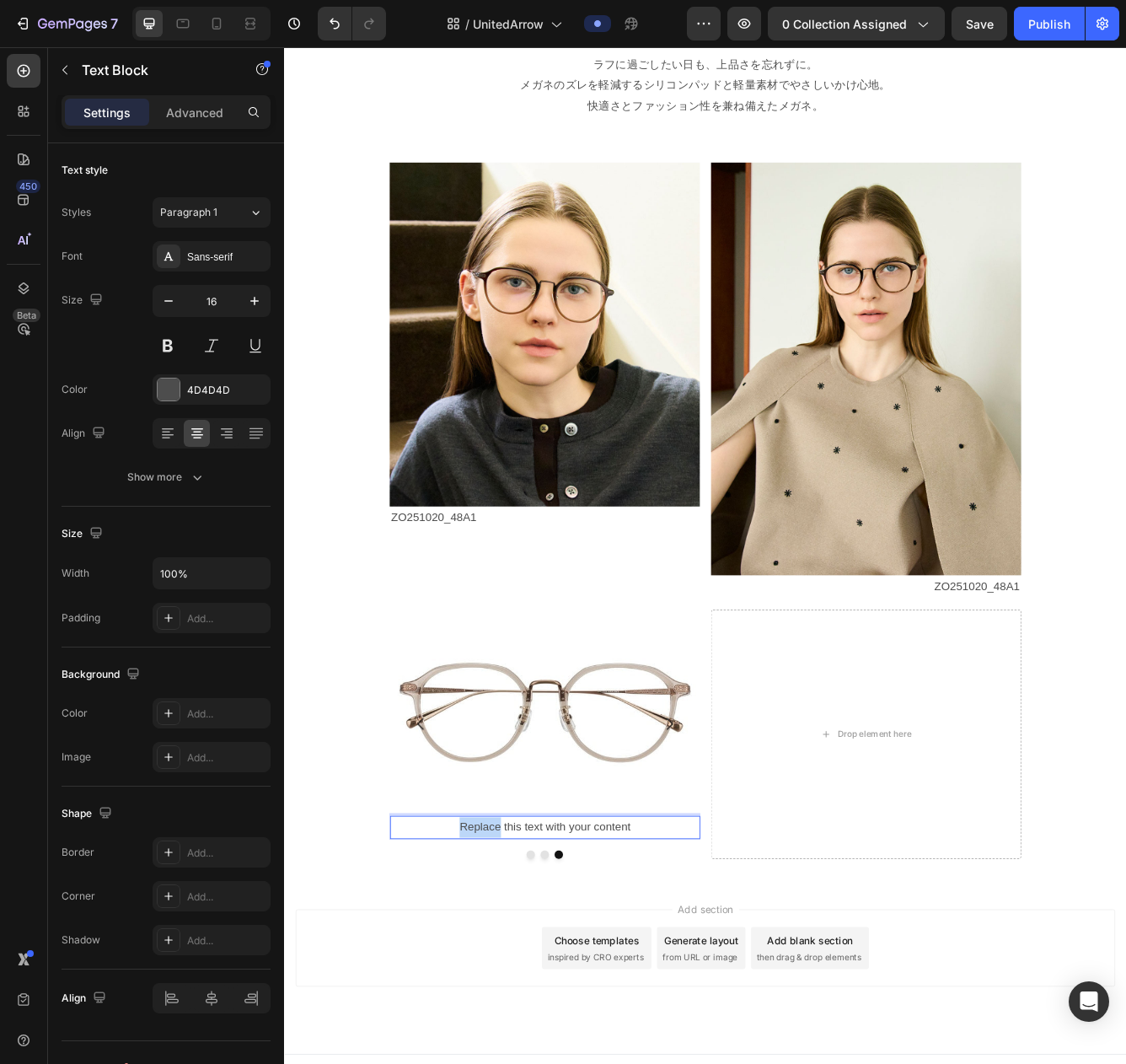
click at [512, 966] on p "Replace this text with your content" at bounding box center [596, 985] width 369 height 25
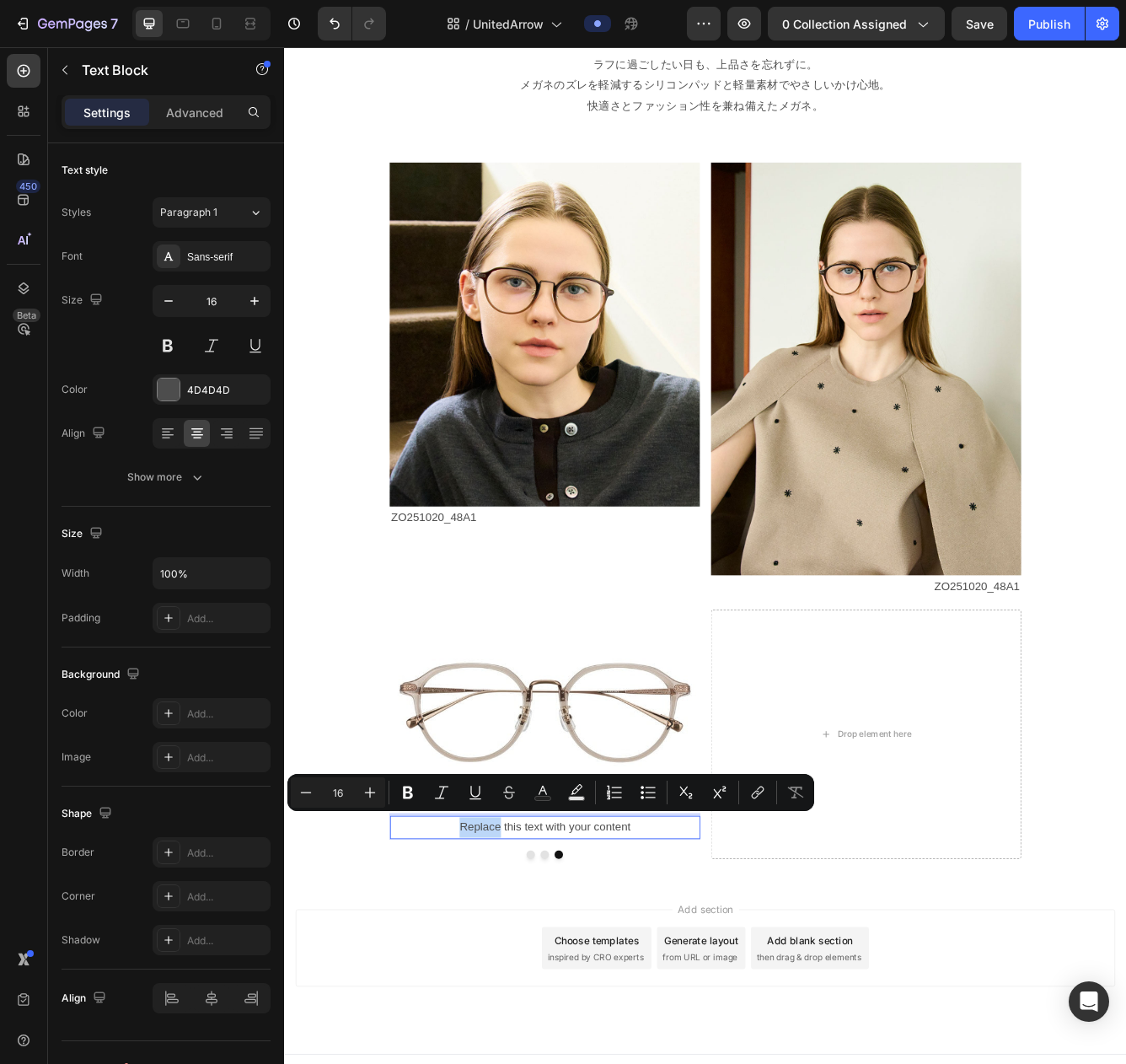
click at [490, 966] on p "Replace this text with your content" at bounding box center [596, 985] width 369 height 25
drag, startPoint x: 489, startPoint y: 988, endPoint x: 718, endPoint y: 986, distance: 229.0
click at [718, 966] on p "Replace this text with your content" at bounding box center [596, 985] width 369 height 25
drag, startPoint x: 619, startPoint y: 985, endPoint x: 649, endPoint y: 980, distance: 30.4
click at [649, 966] on p "ZO251020_14E1" at bounding box center [596, 985] width 369 height 25
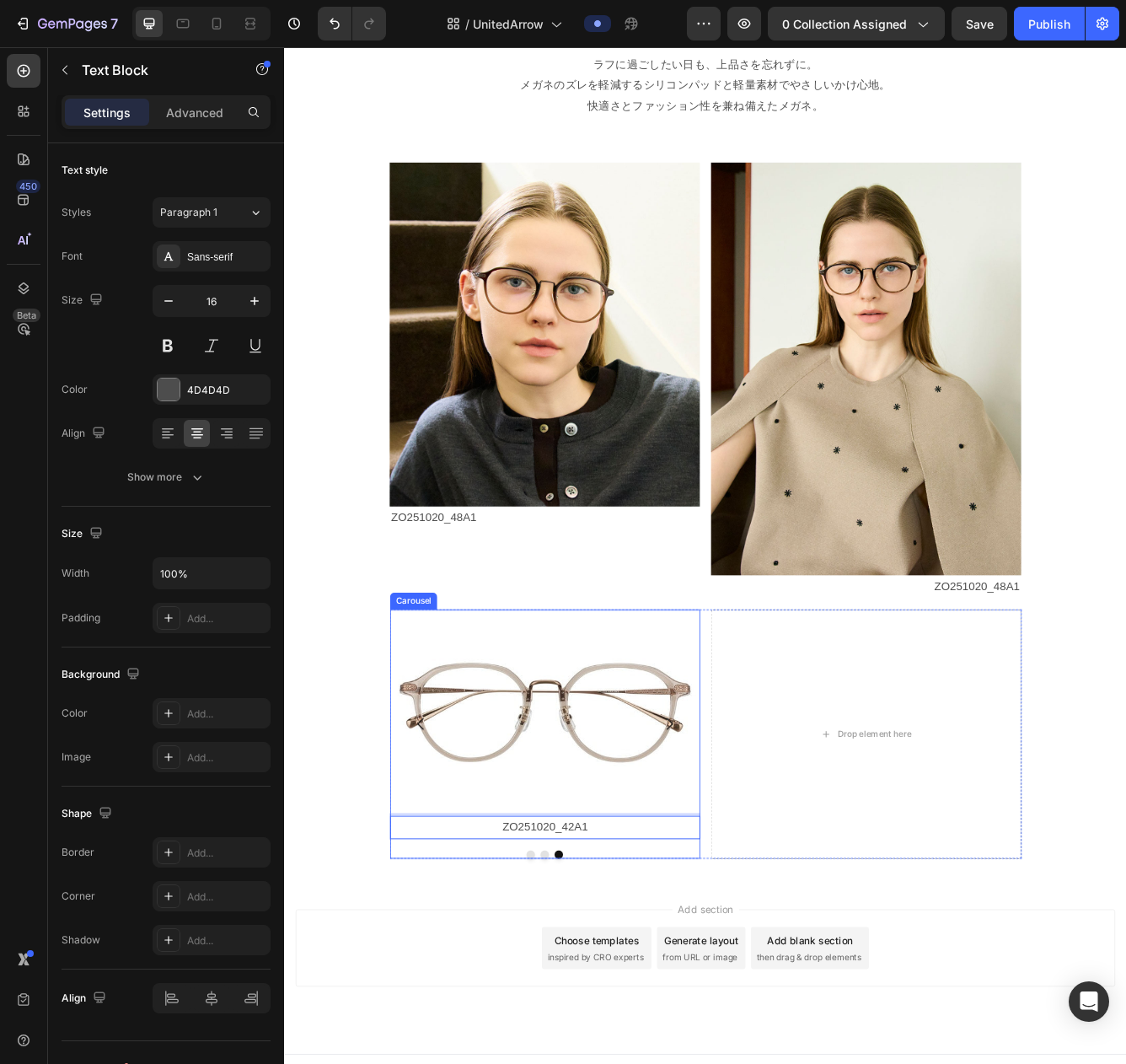
click at [598, 966] on div "Image ZO251020_48A1 Text Block Image ZO251020_14E1 Text Block Image ZO251020_42…" at bounding box center [597, 872] width 373 height 299
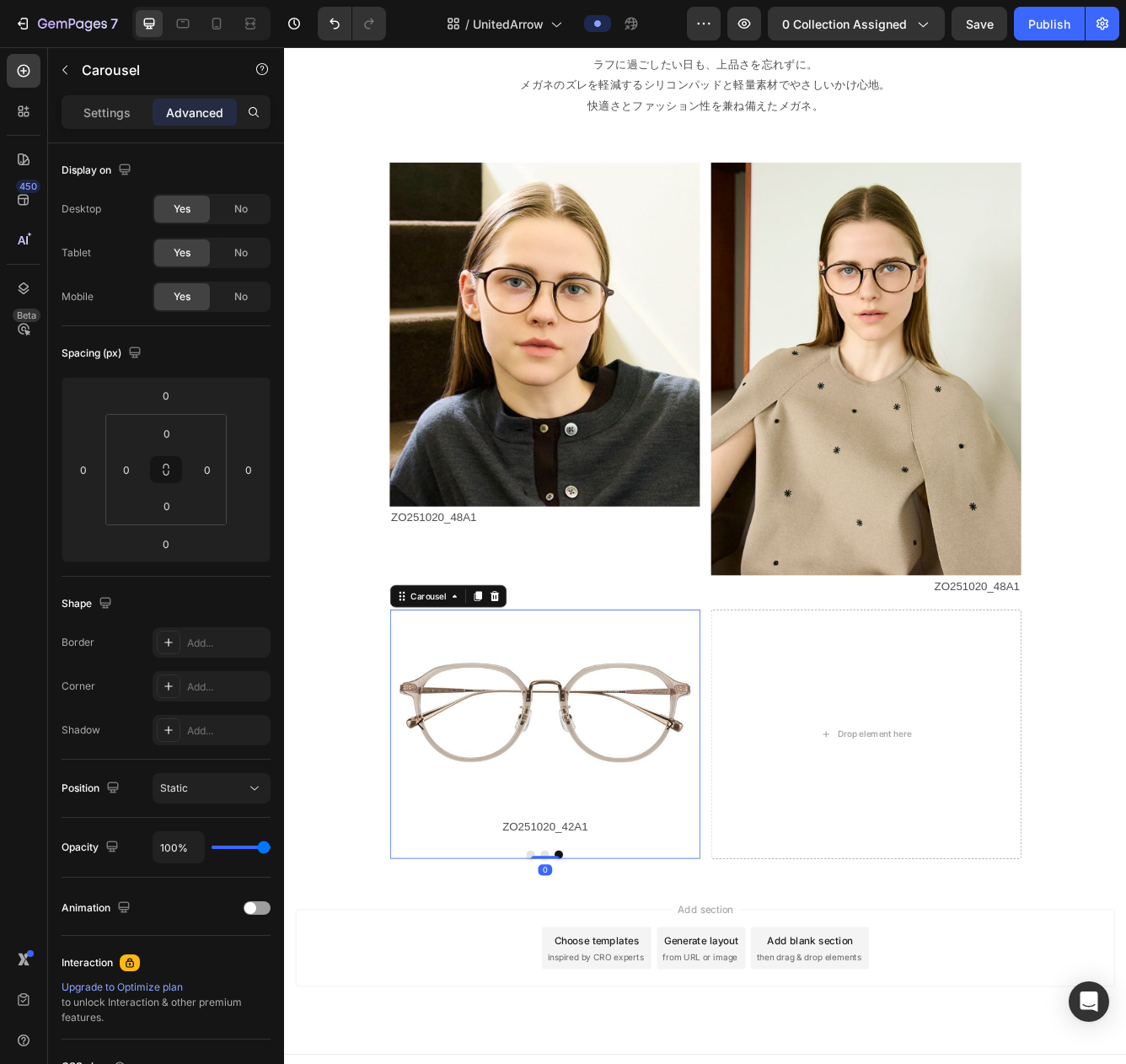
click at [600, 966] on button "Dot" at bounding box center [597, 1016] width 10 height 10
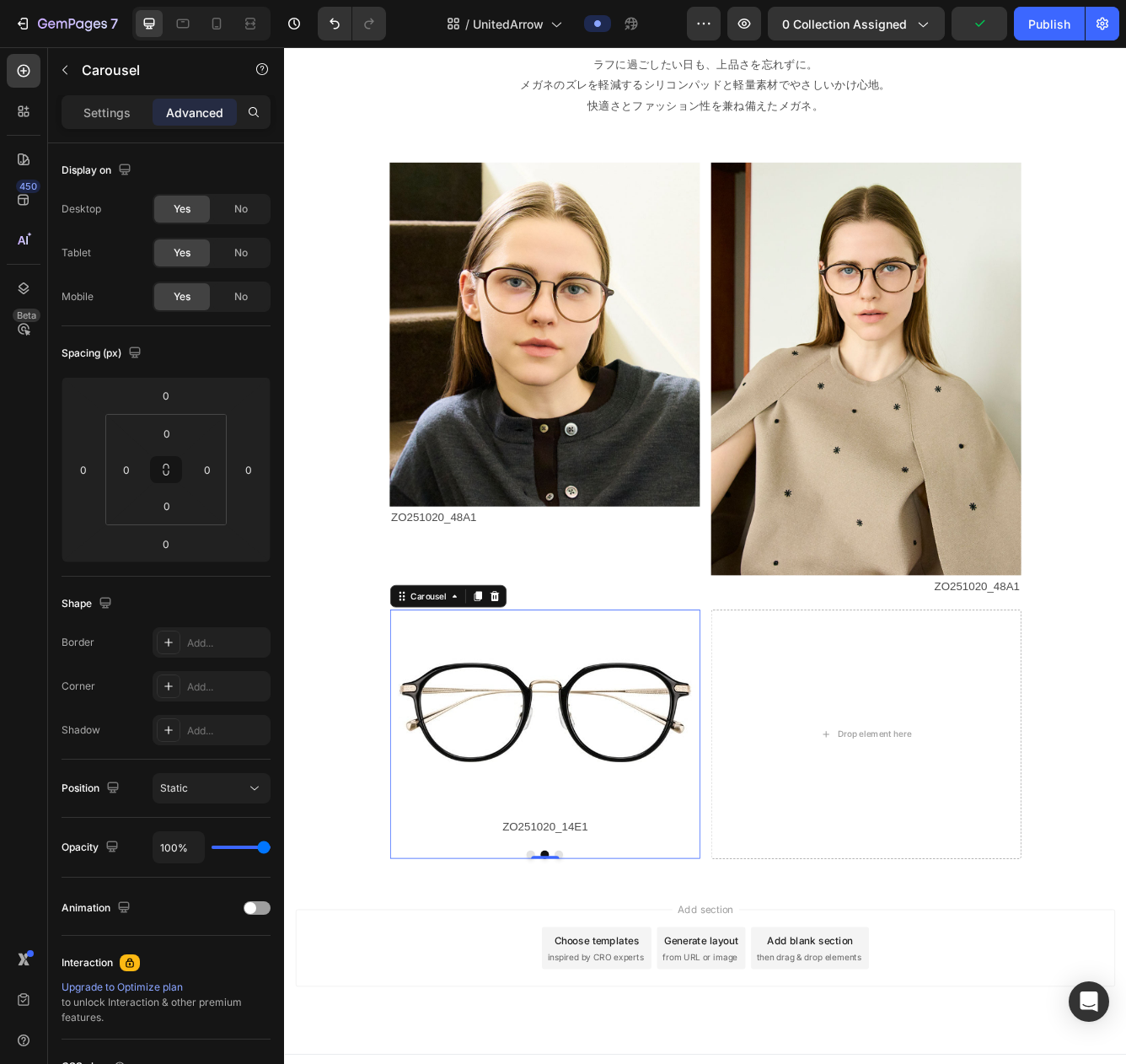
click at [579, 966] on button "Dot" at bounding box center [580, 1016] width 10 height 10
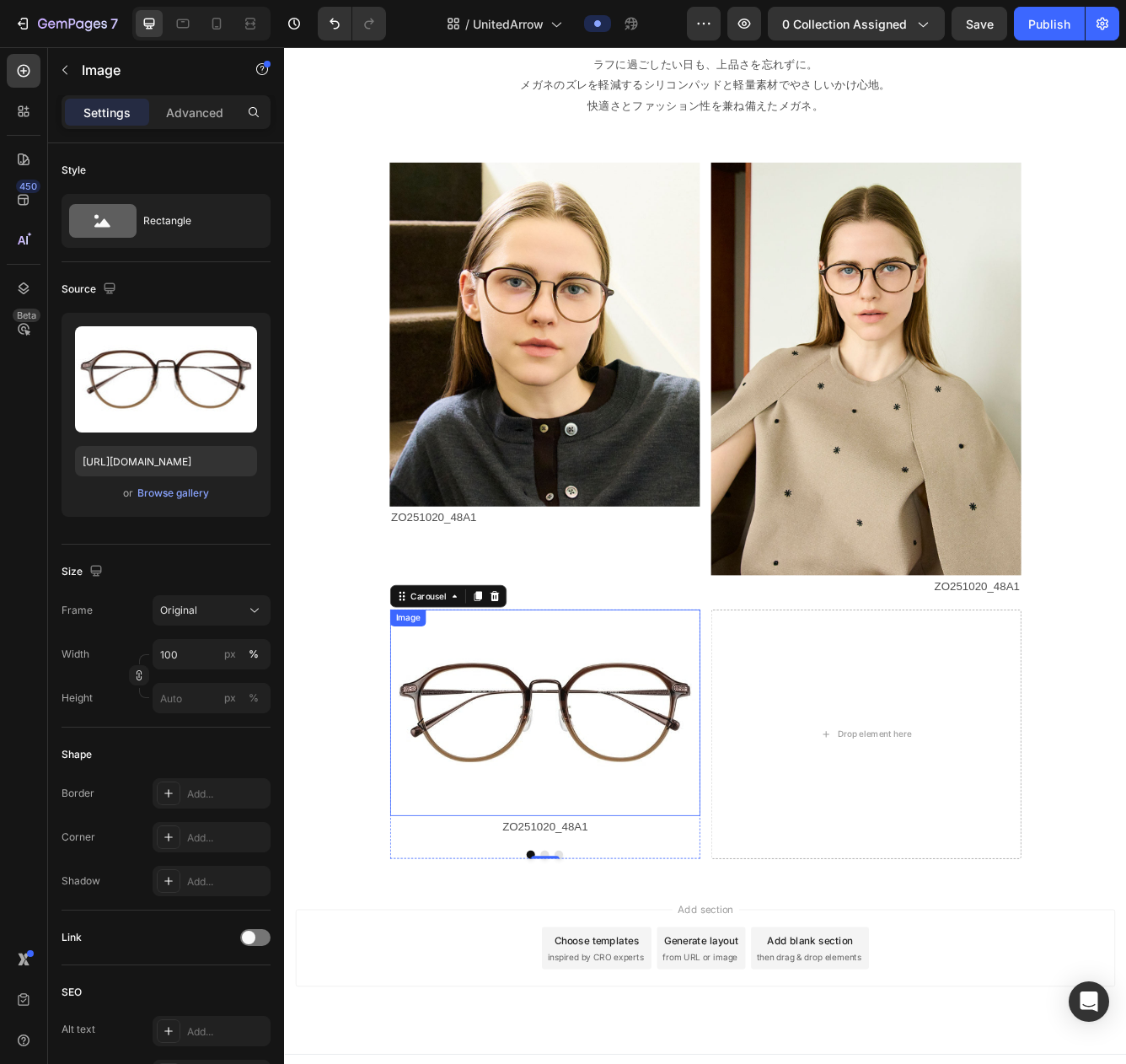
click at [658, 871] on img at bounding box center [597, 847] width 373 height 249
click at [704, 851] on img at bounding box center [597, 847] width 373 height 249
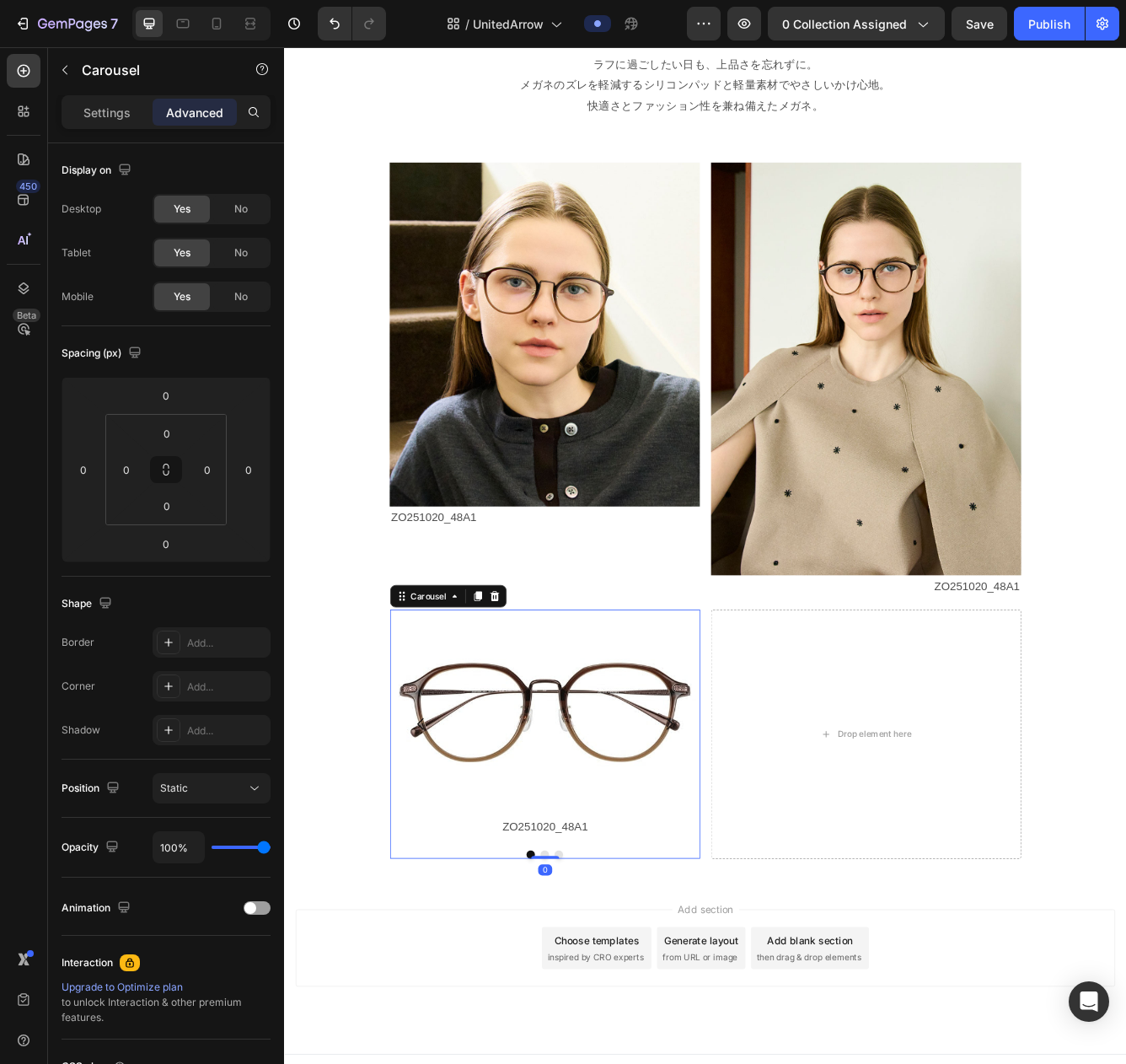
click at [597, 966] on button "Dot" at bounding box center [597, 1016] width 10 height 10
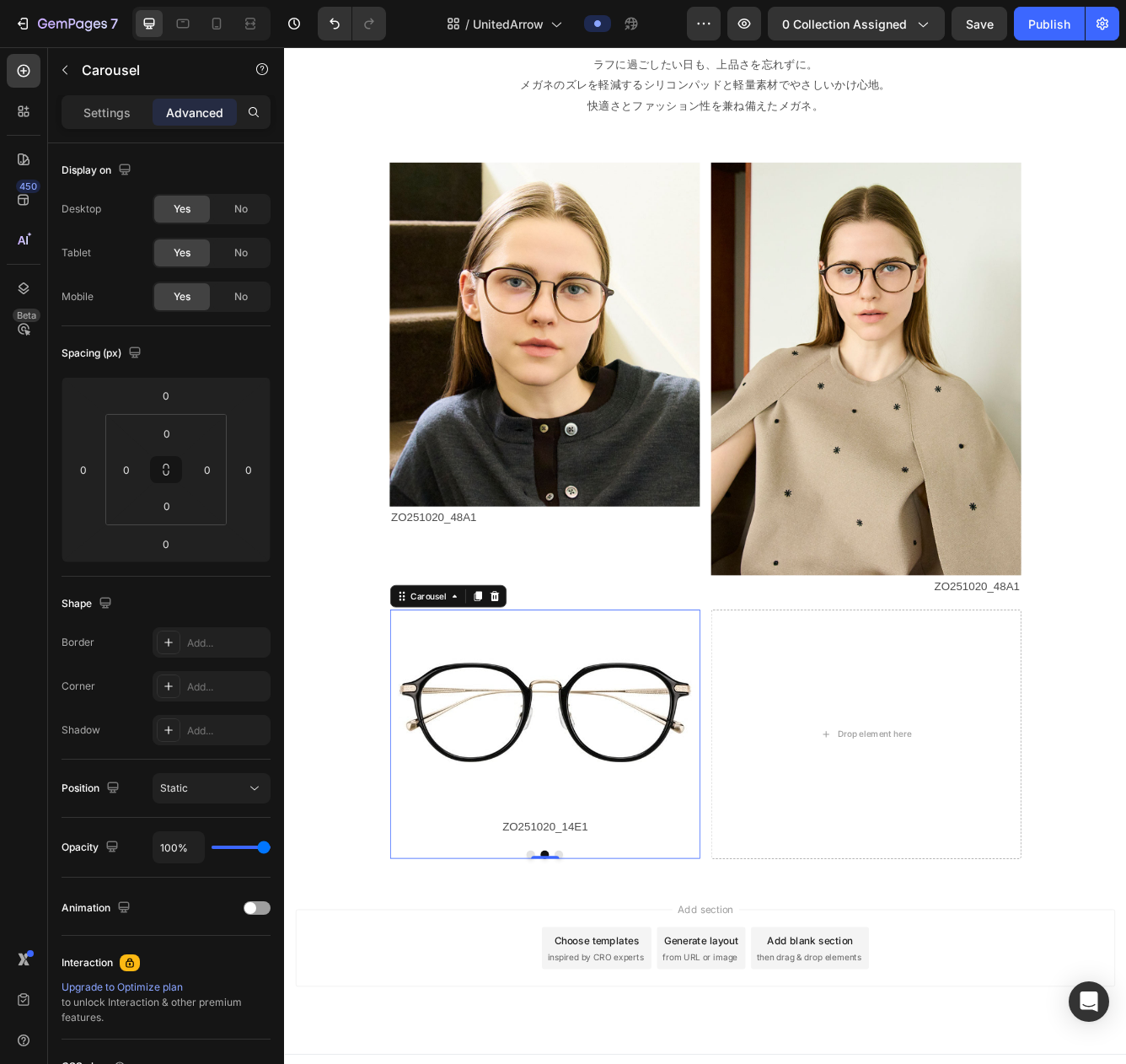
click at [616, 966] on button "Dot" at bounding box center [613, 1016] width 10 height 10
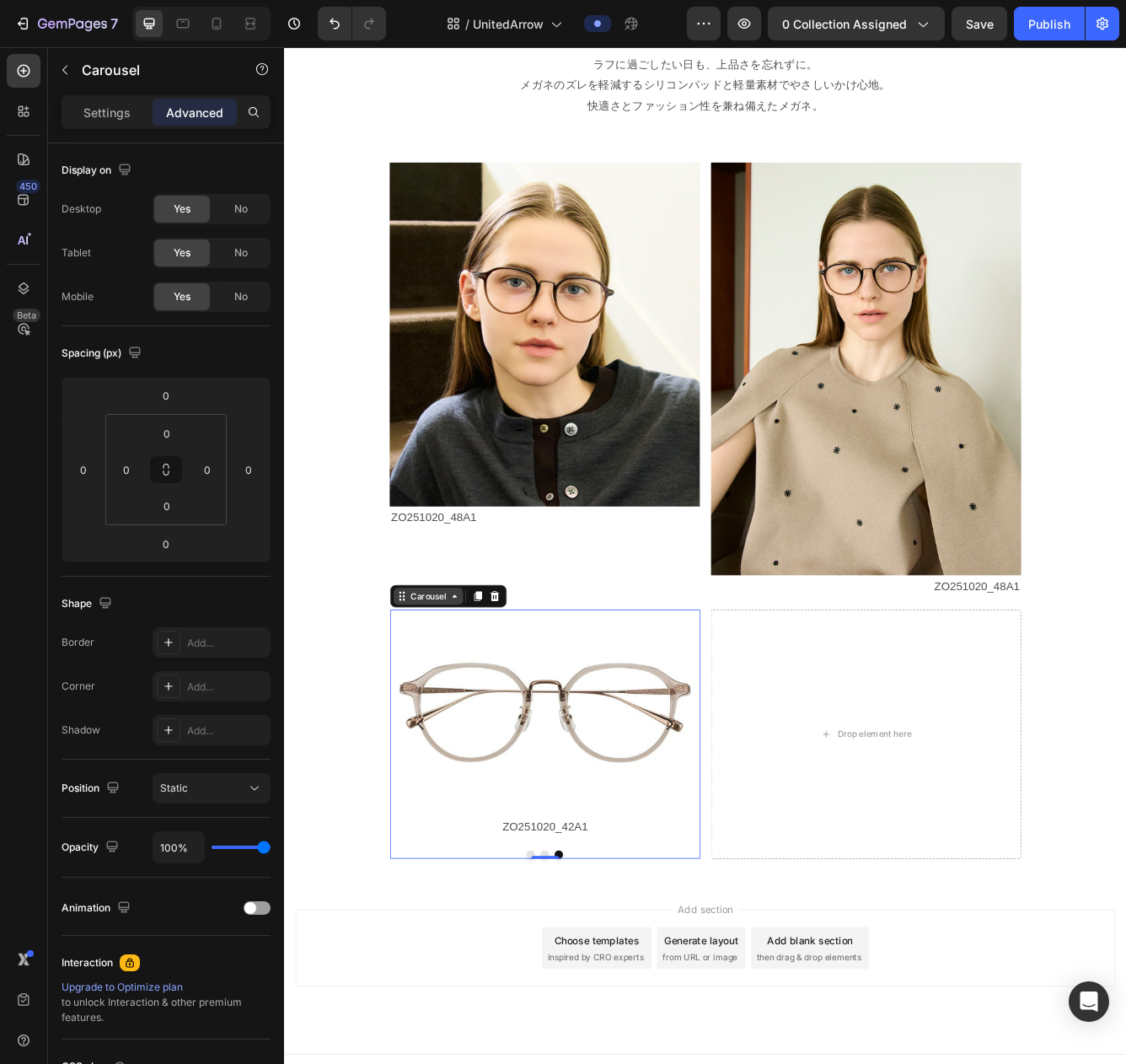
click at [469, 710] on div "Carousel" at bounding box center [457, 706] width 50 height 15
click at [448, 713] on div "Carousel" at bounding box center [457, 706] width 50 height 15
click at [104, 112] on p "Settings" at bounding box center [108, 113] width 48 height 18
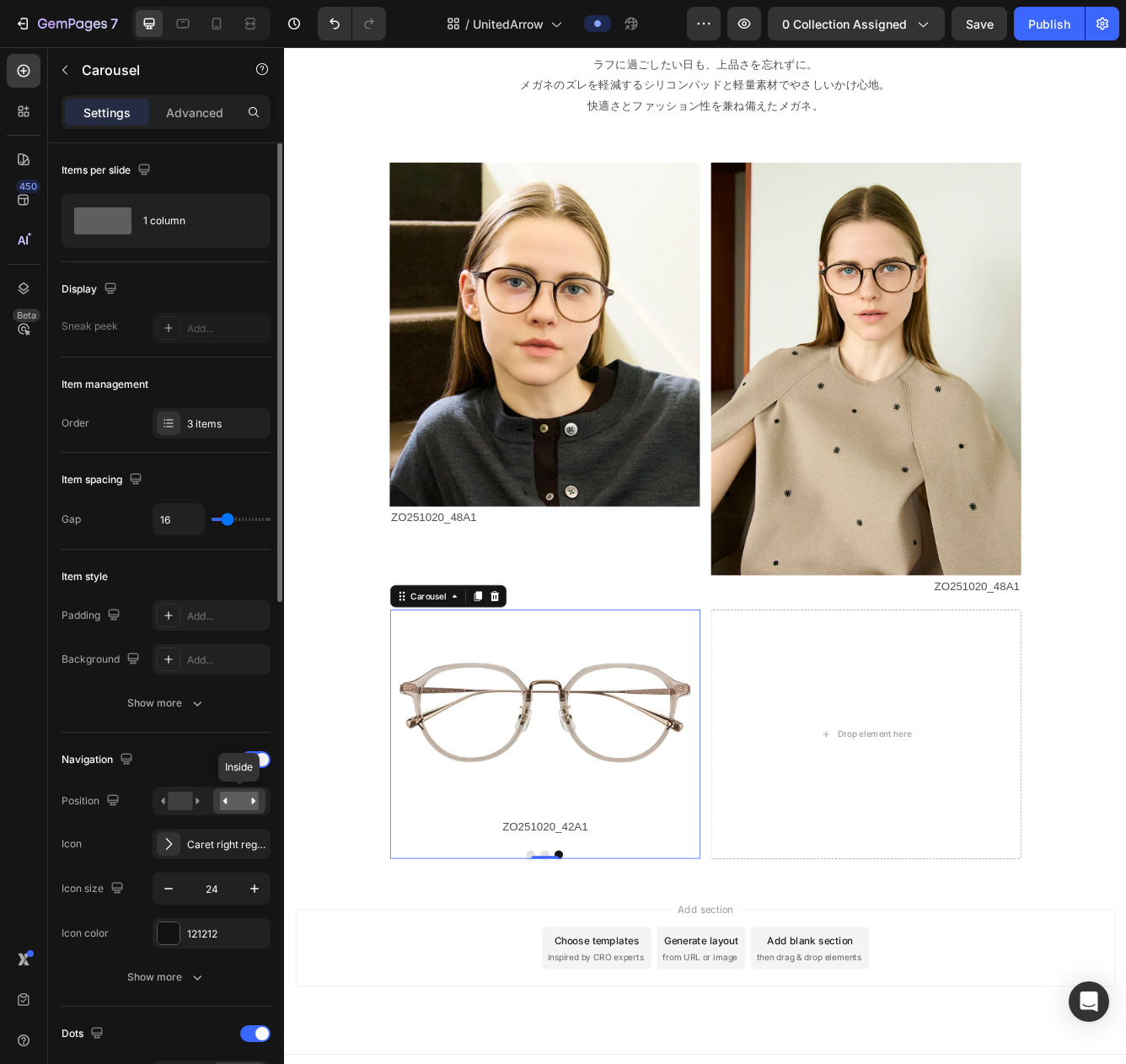
click at [236, 801] on rect at bounding box center [239, 800] width 39 height 18
click at [182, 806] on rect at bounding box center [180, 800] width 25 height 18
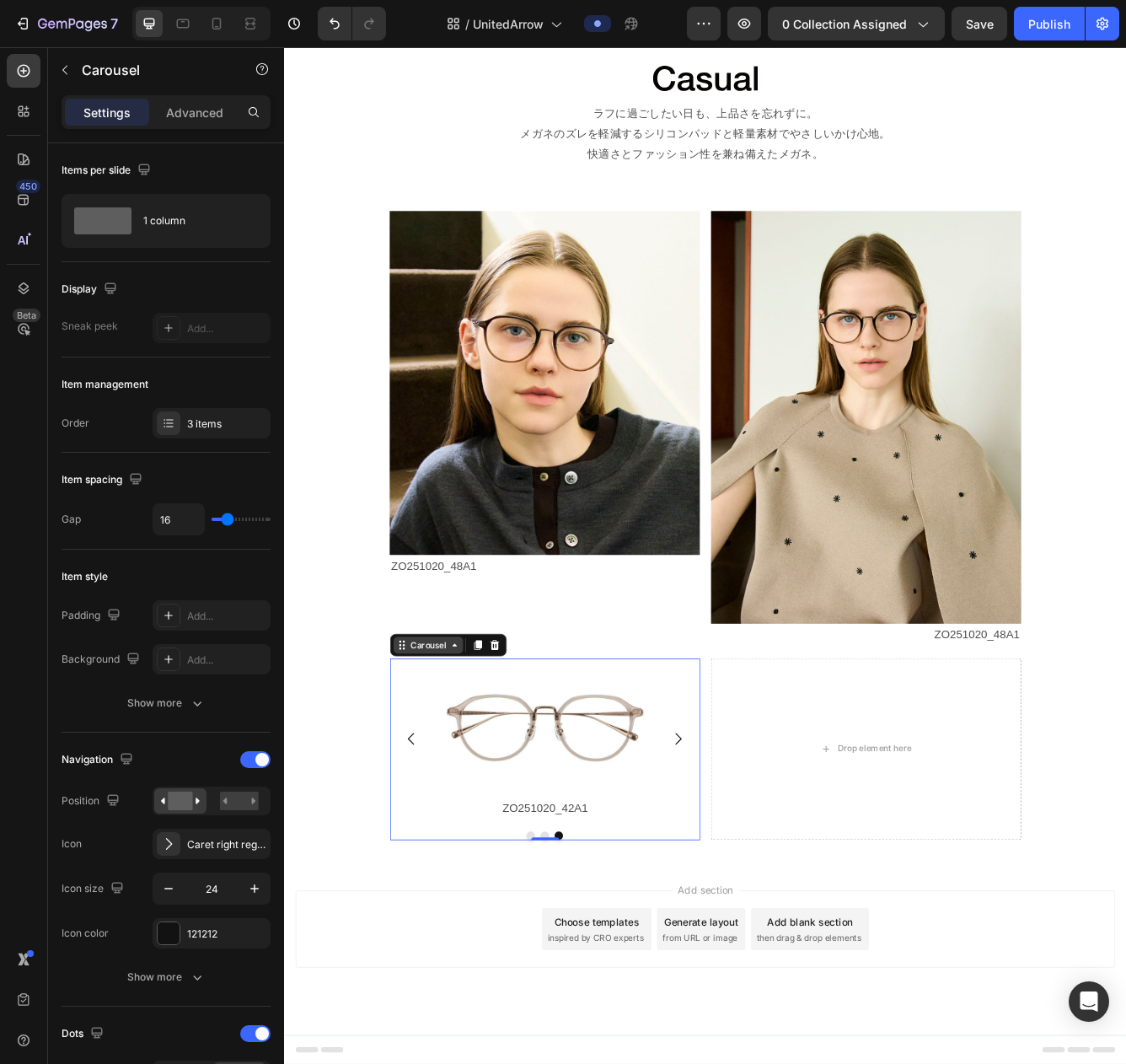
click at [461, 764] on div "Carousel" at bounding box center [457, 765] width 50 height 15
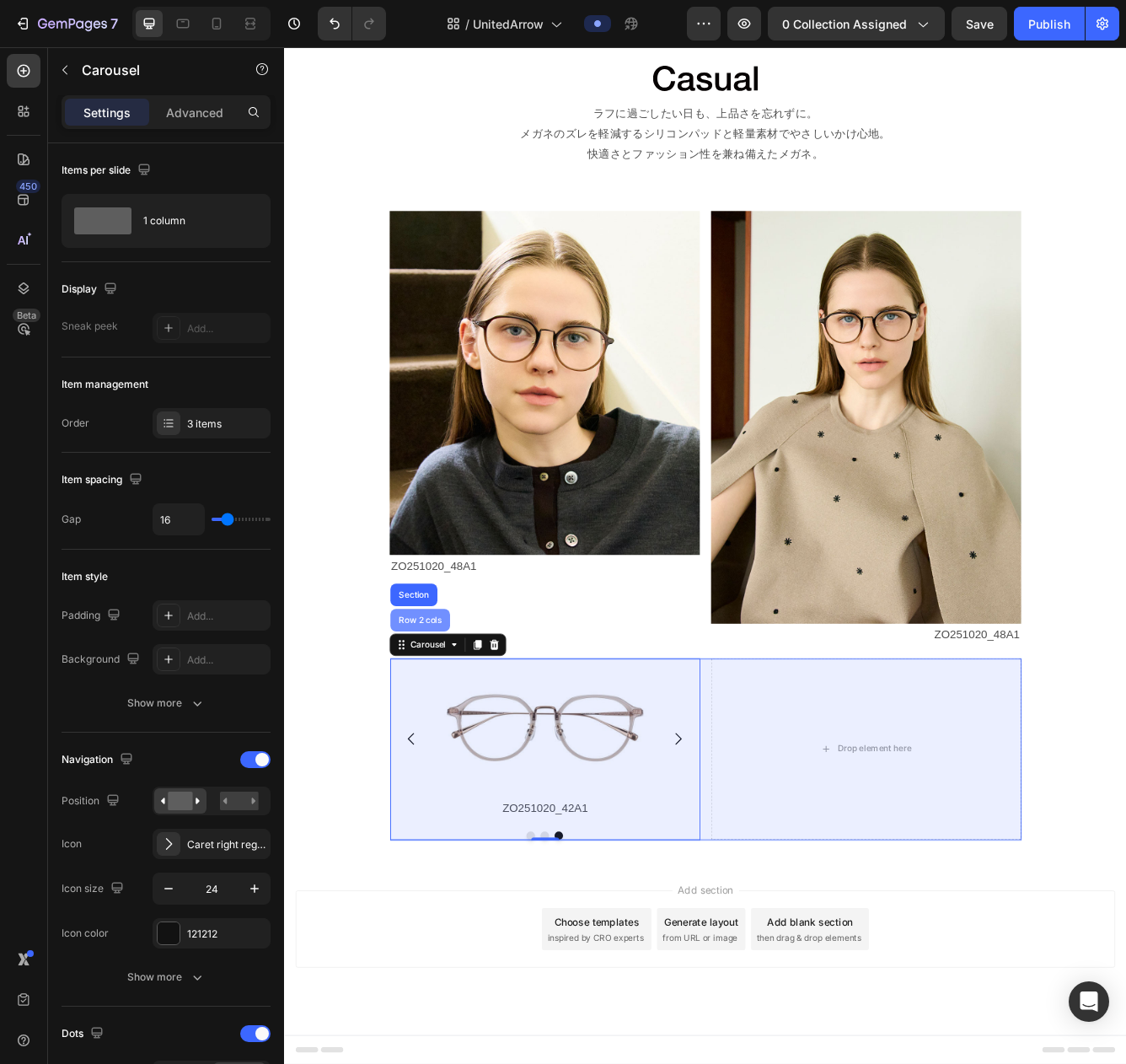
click at [443, 732] on div "Row 2 cols" at bounding box center [447, 735] width 58 height 10
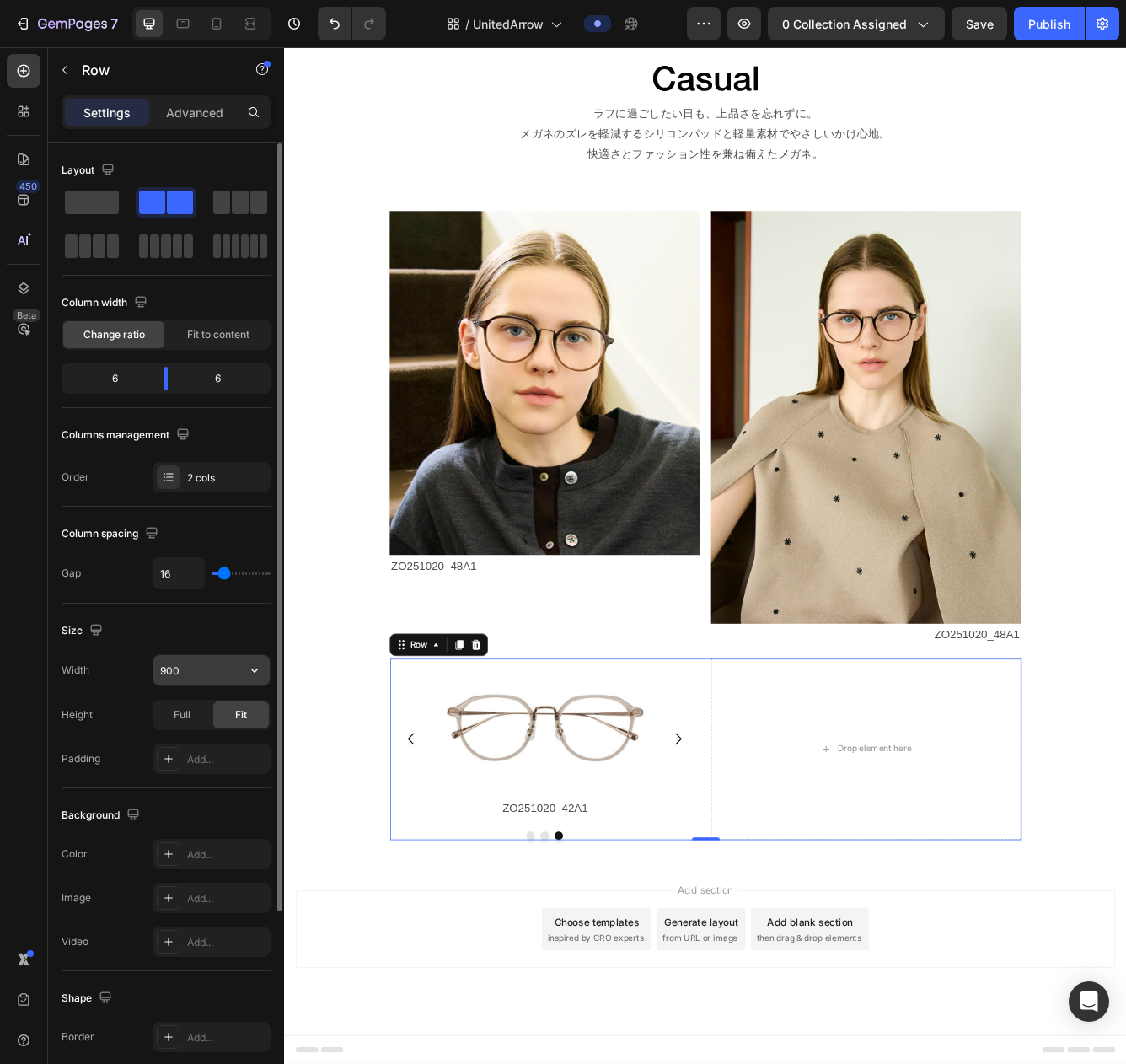
click at [222, 670] on input "900" at bounding box center [212, 670] width 116 height 31
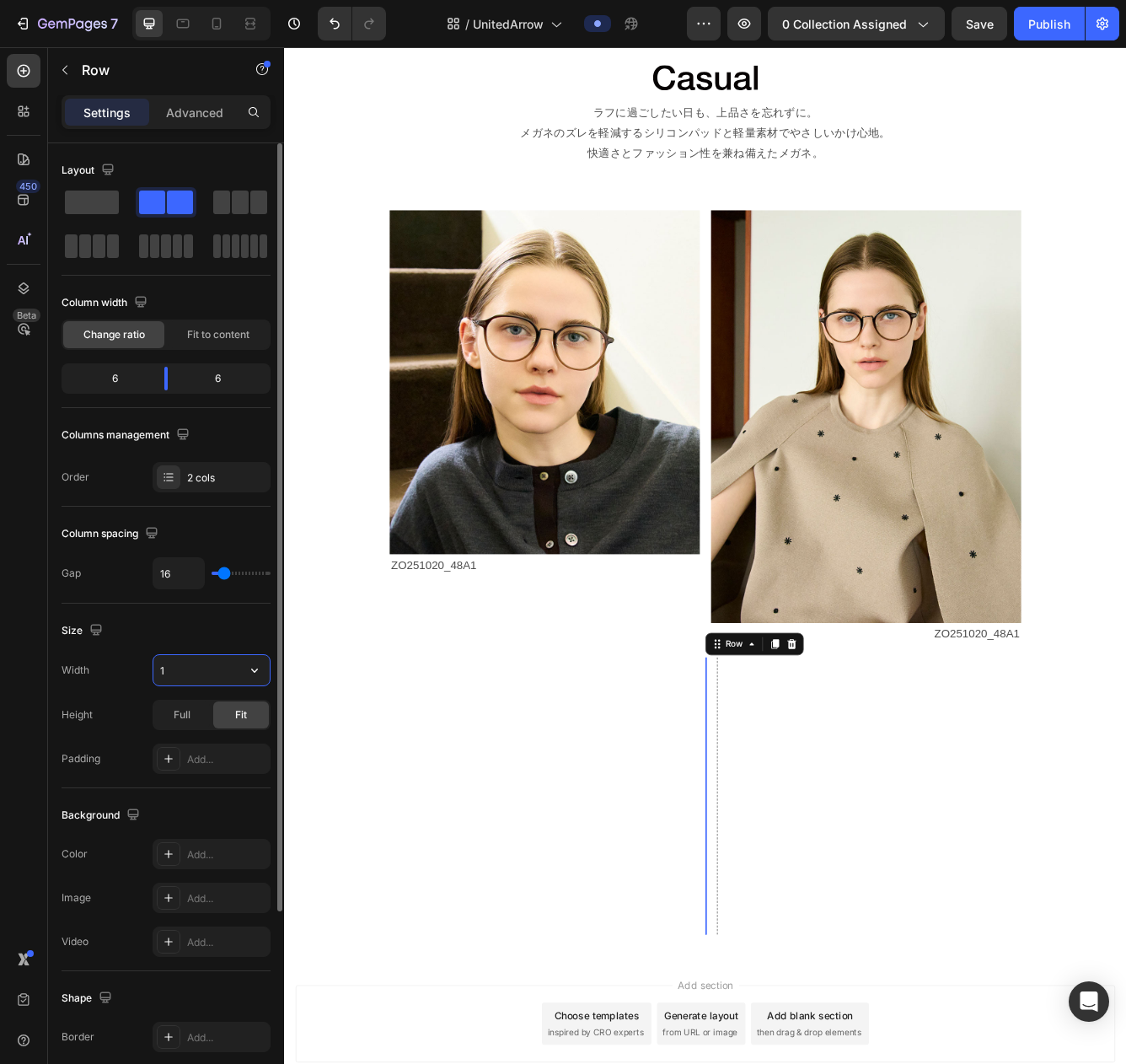
scroll to position [1520, 0]
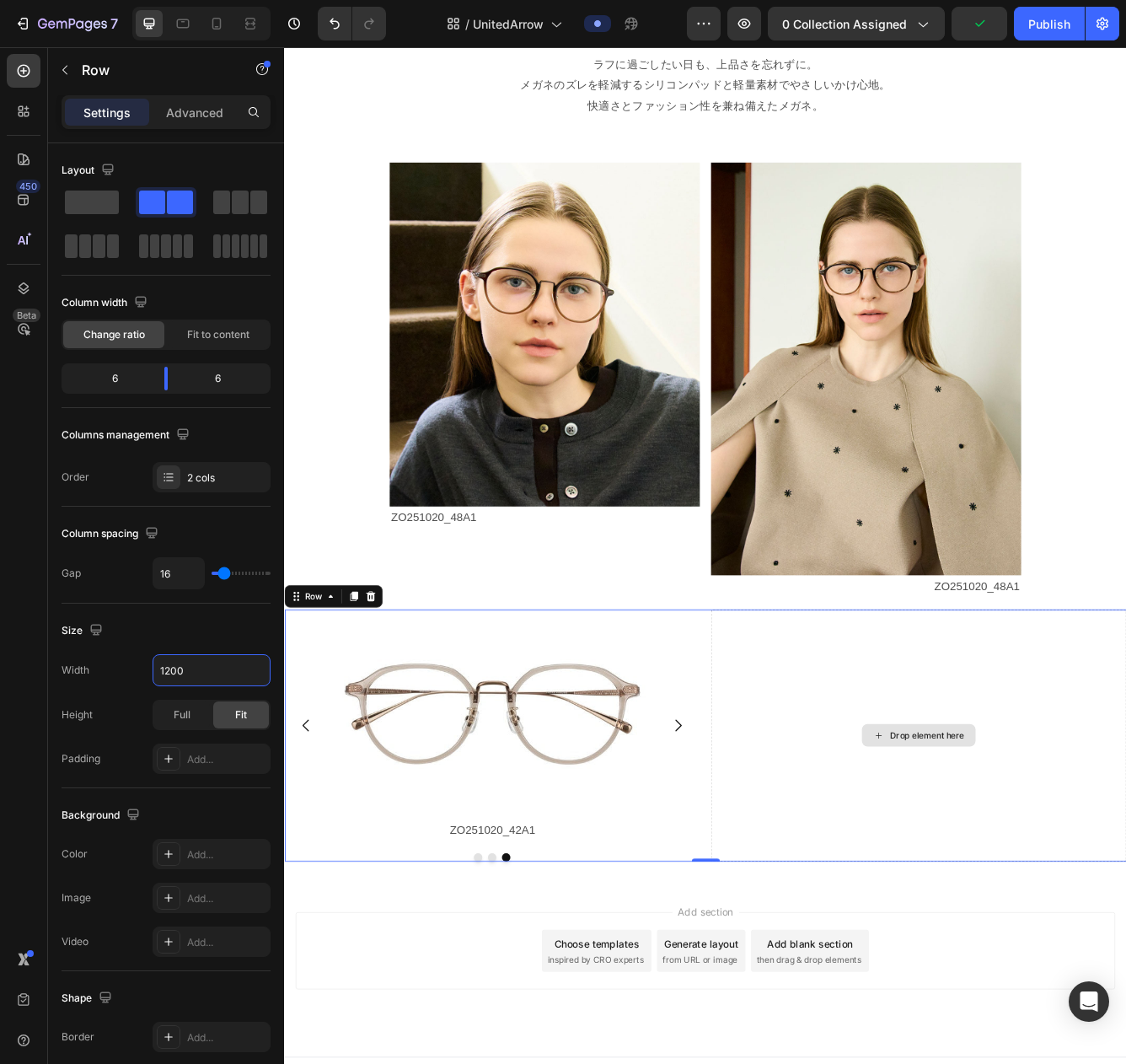
type input "1200"
click at [925, 955] on div "Drop element here" at bounding box center [1047, 873] width 500 height 302
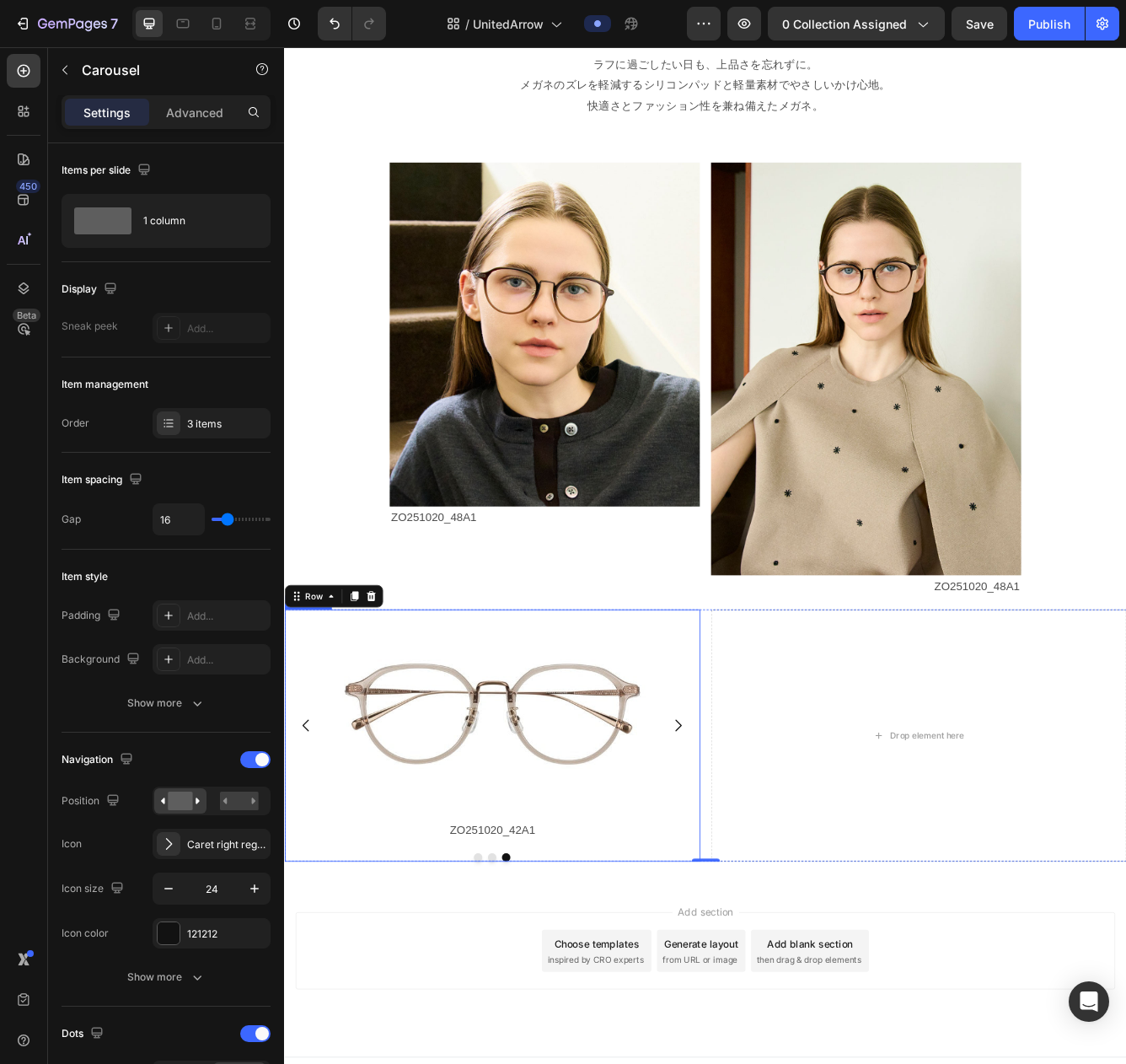
click at [529, 966] on button "Dot" at bounding box center [533, 1020] width 10 height 10
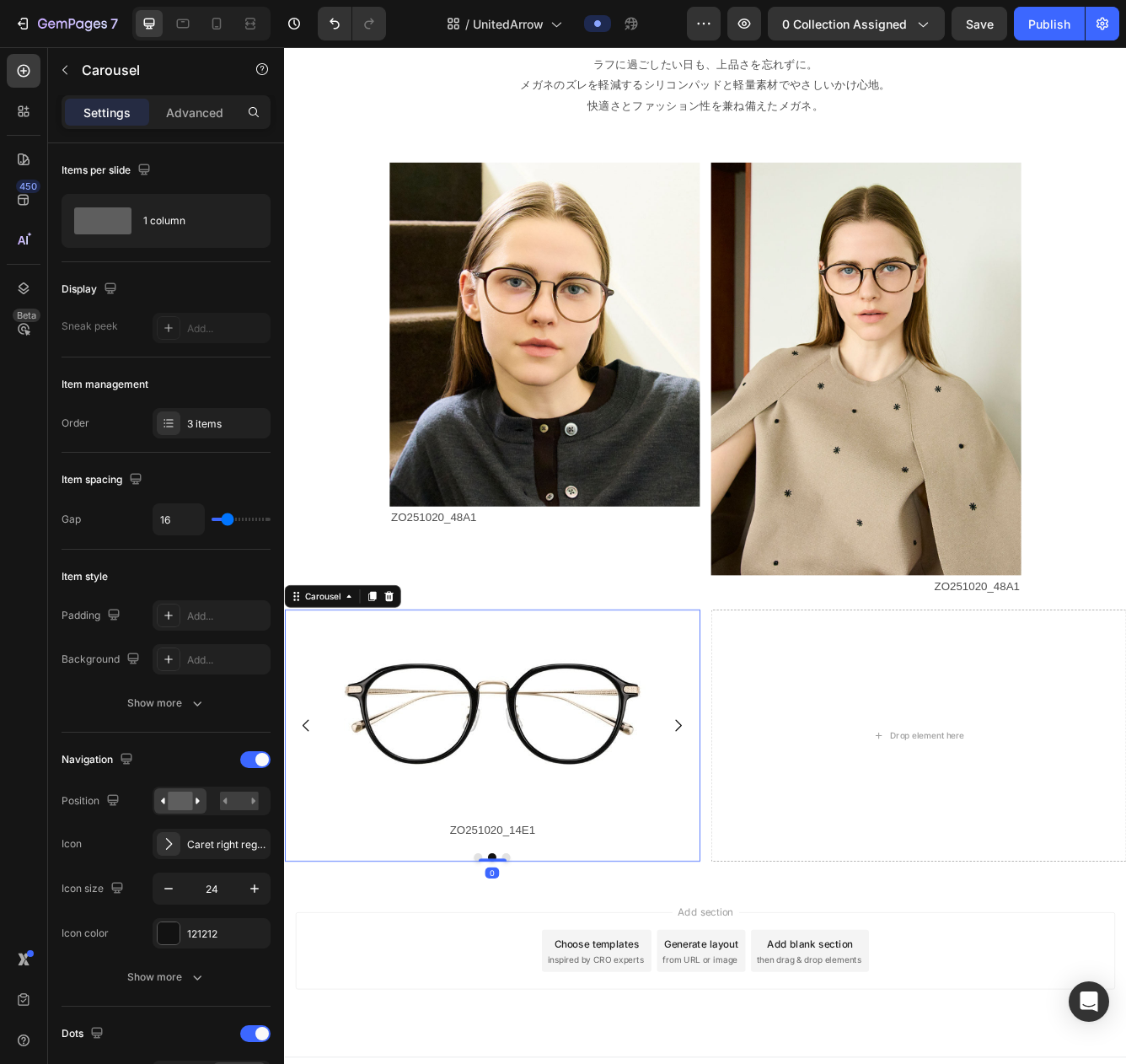
click at [515, 966] on button "Dot" at bounding box center [517, 1020] width 10 height 10
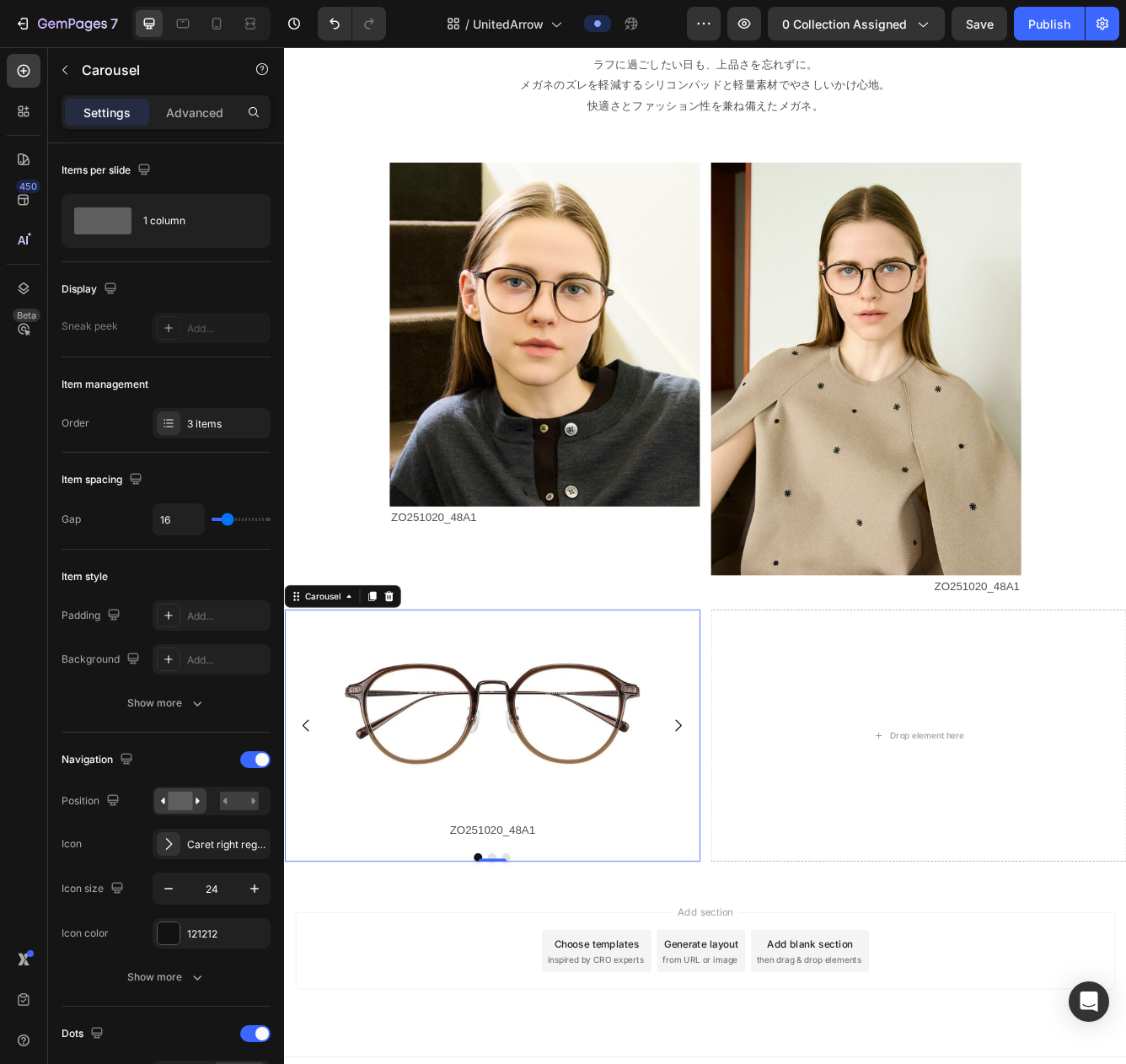
click at [754, 865] on icon "Carousel Next Arrow" at bounding box center [757, 861] width 20 height 20
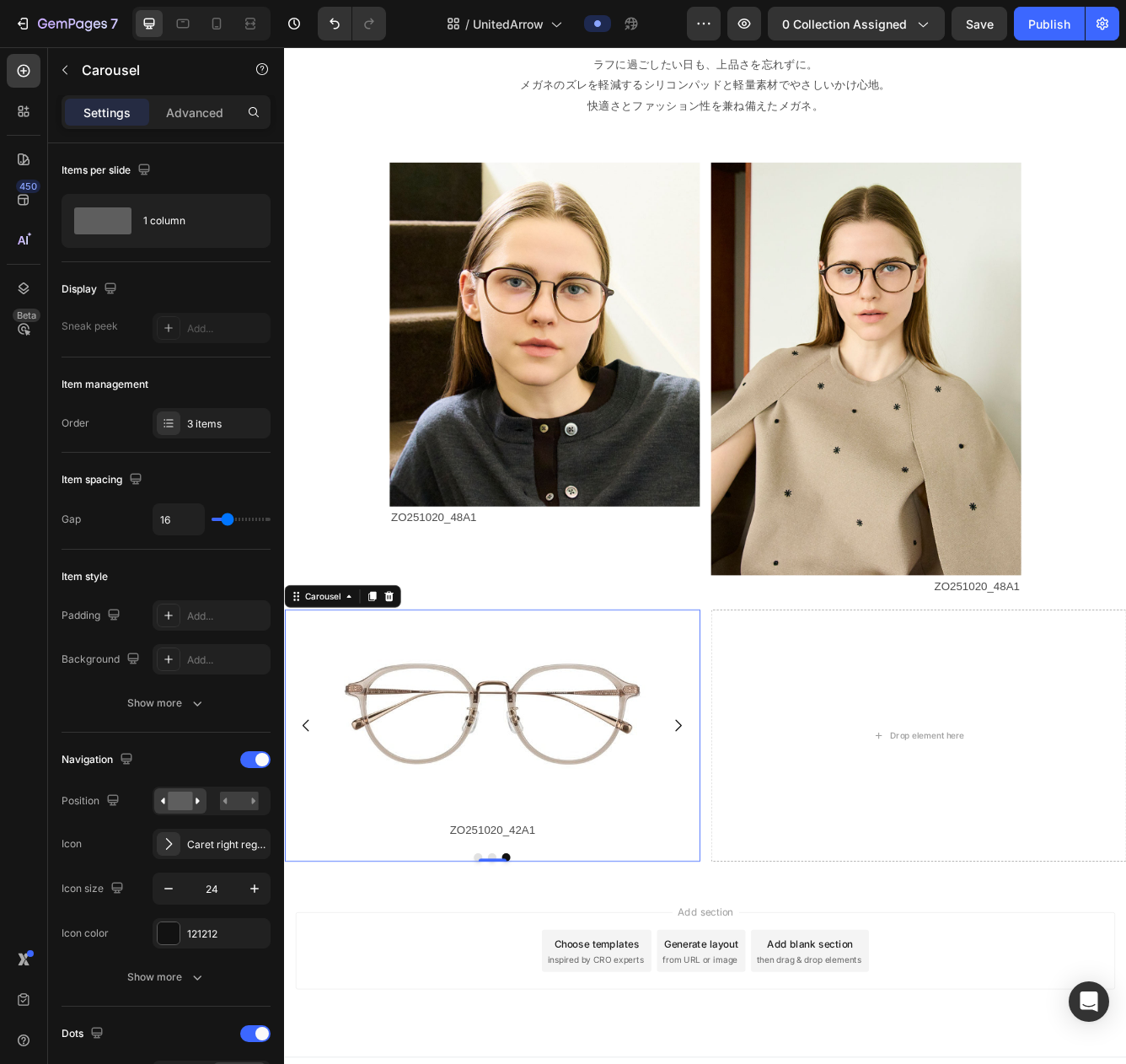
click at [311, 863] on icon "Carousel Back Arrow" at bounding box center [310, 861] width 20 height 20
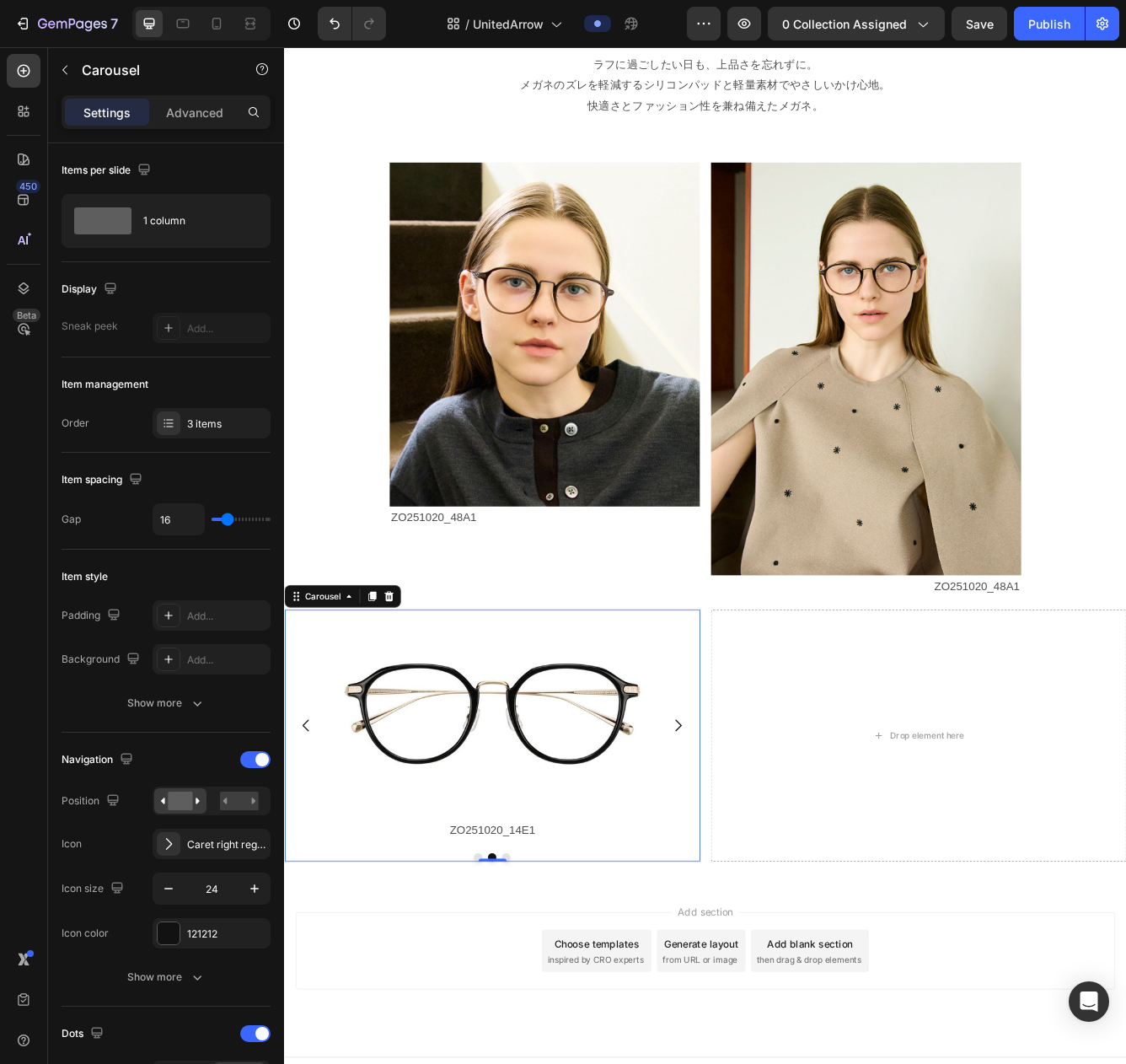
click at [311, 863] on icon "Carousel Back Arrow" at bounding box center [310, 861] width 20 height 20
click at [758, 859] on icon "Carousel Next Arrow" at bounding box center [758, 862] width 8 height 14
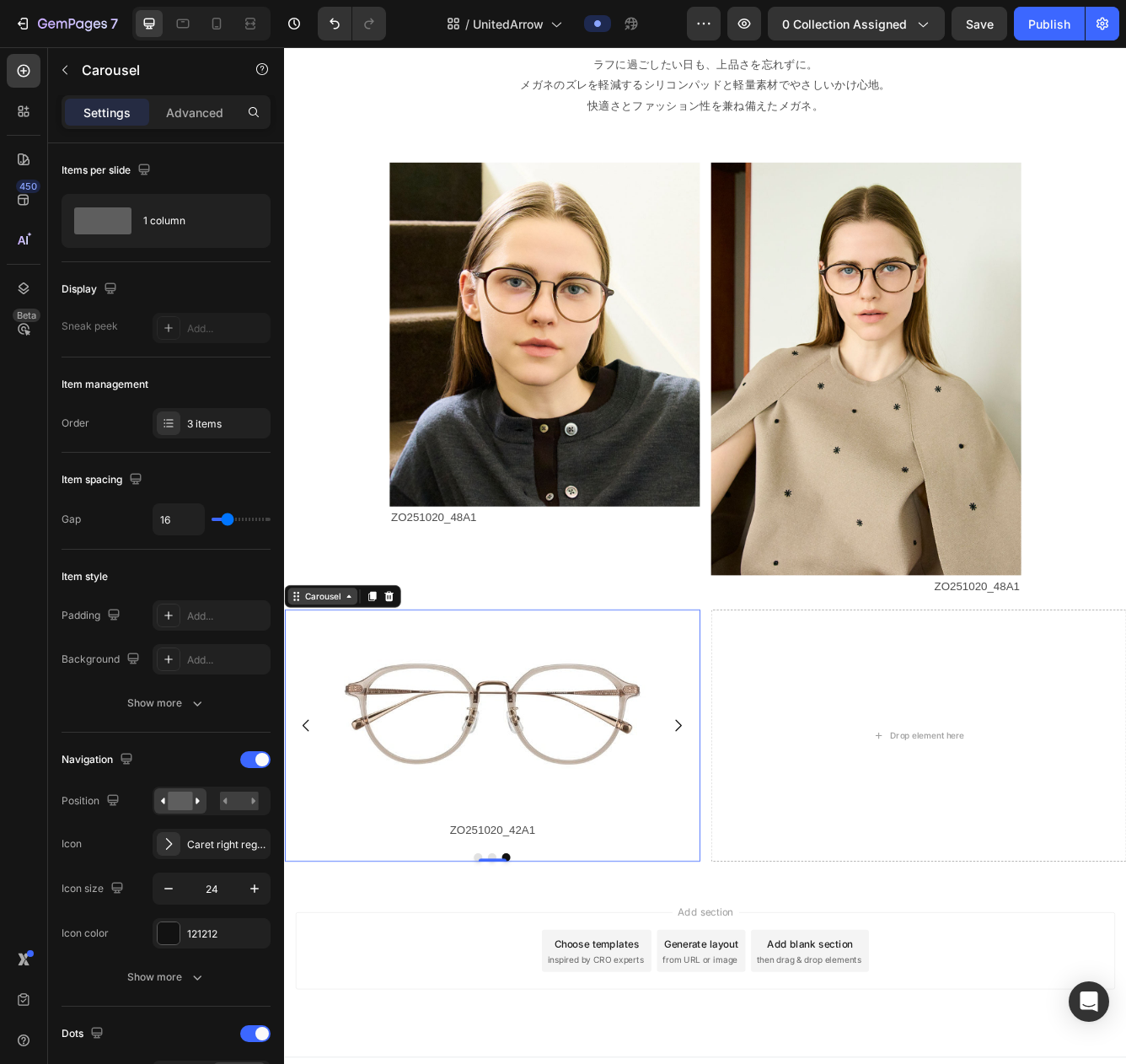
click at [328, 710] on div "Carousel" at bounding box center [330, 706] width 50 height 15
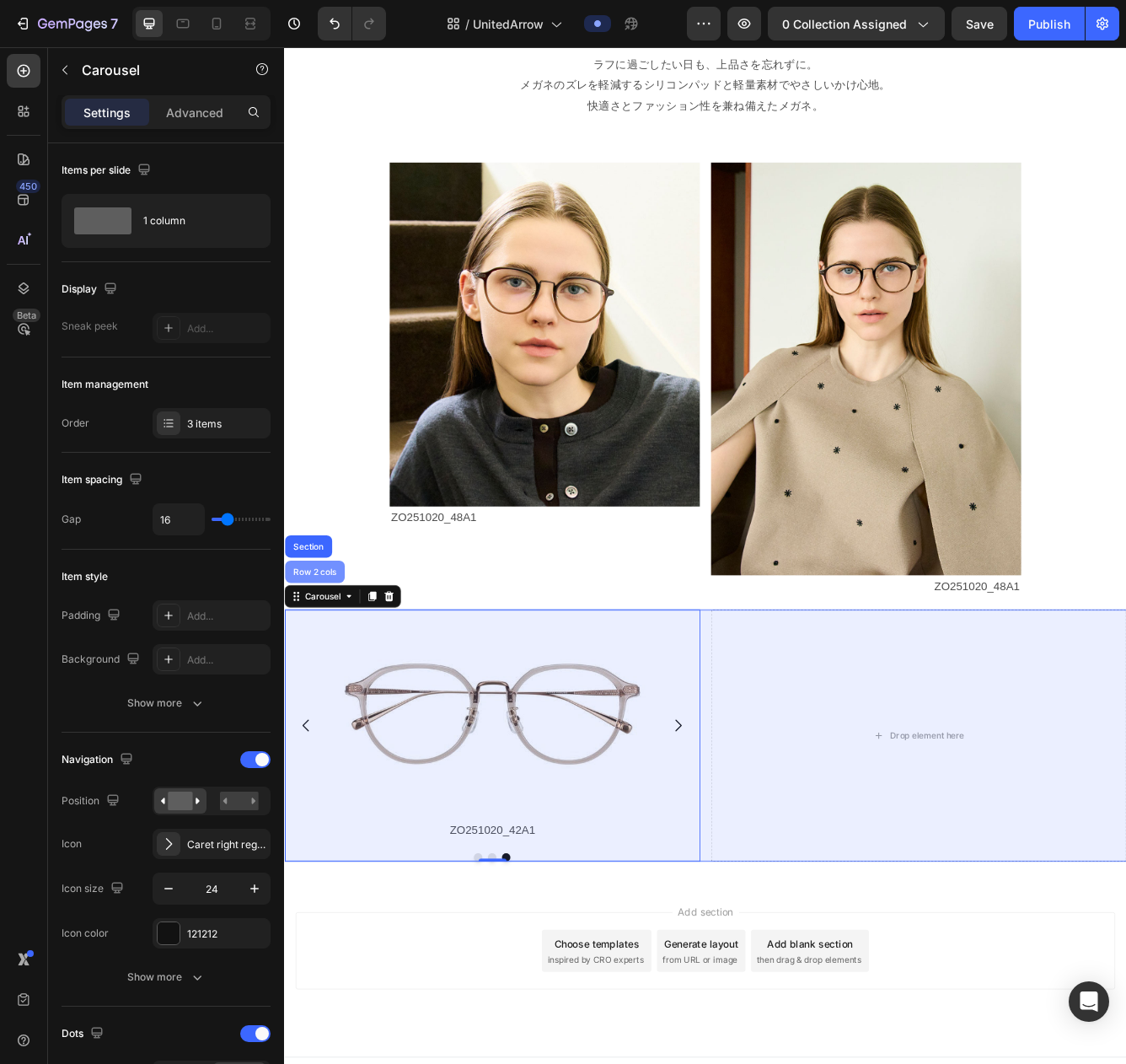
click at [334, 682] on div "Row 2 cols" at bounding box center [320, 677] width 58 height 10
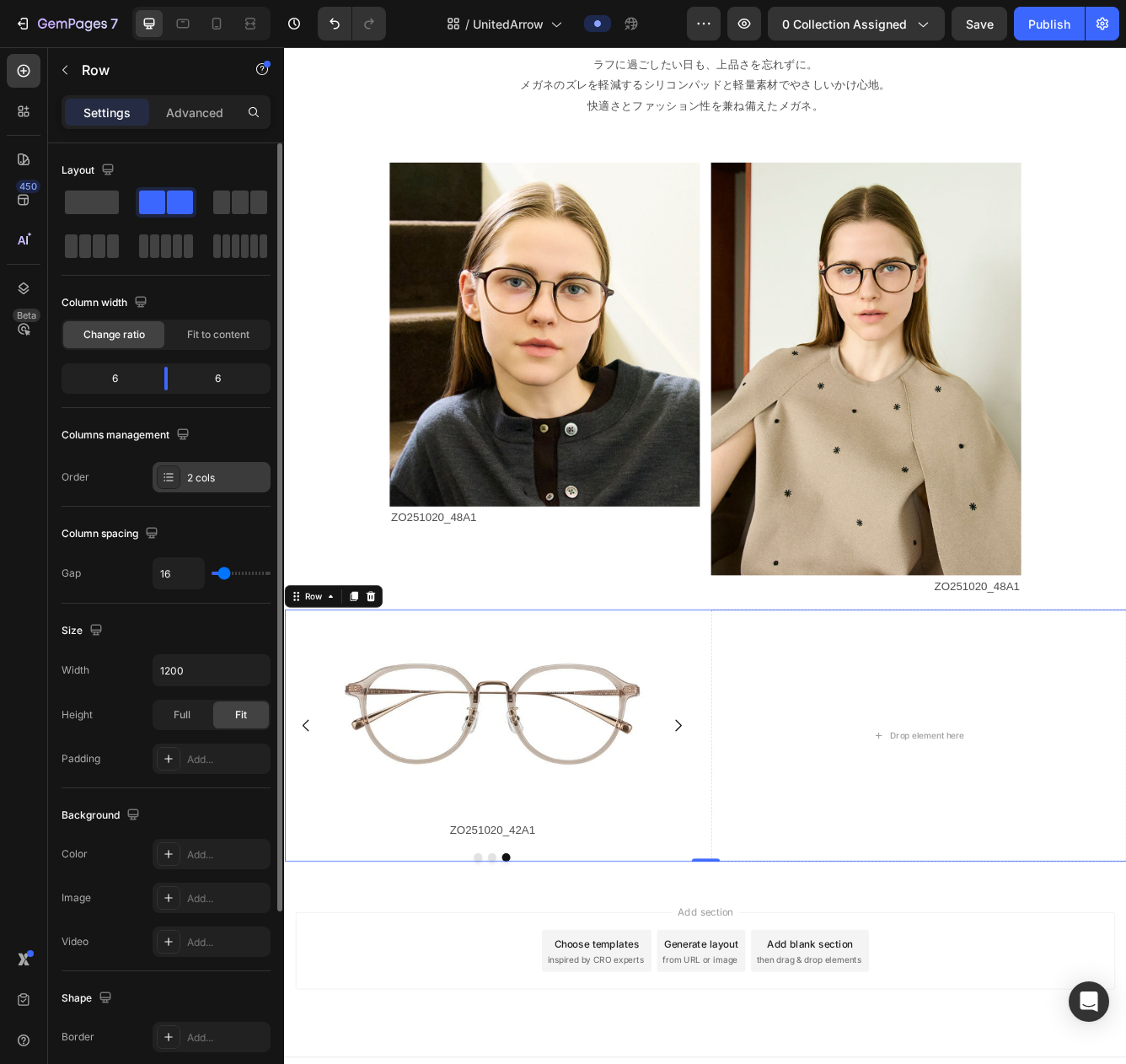
click at [237, 480] on div "2 cols" at bounding box center [226, 478] width 79 height 15
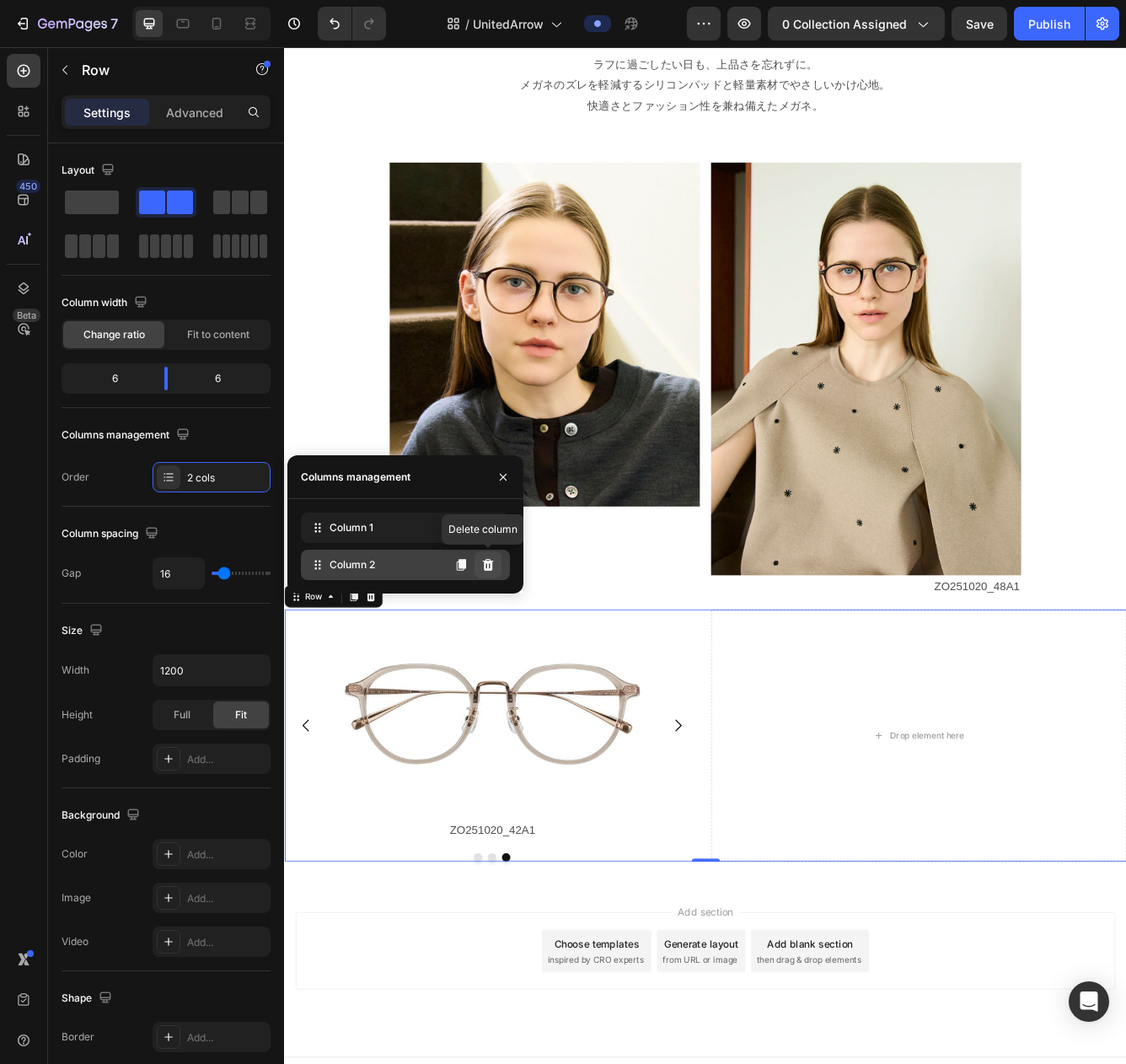
click at [484, 565] on icon at bounding box center [488, 564] width 10 height 11
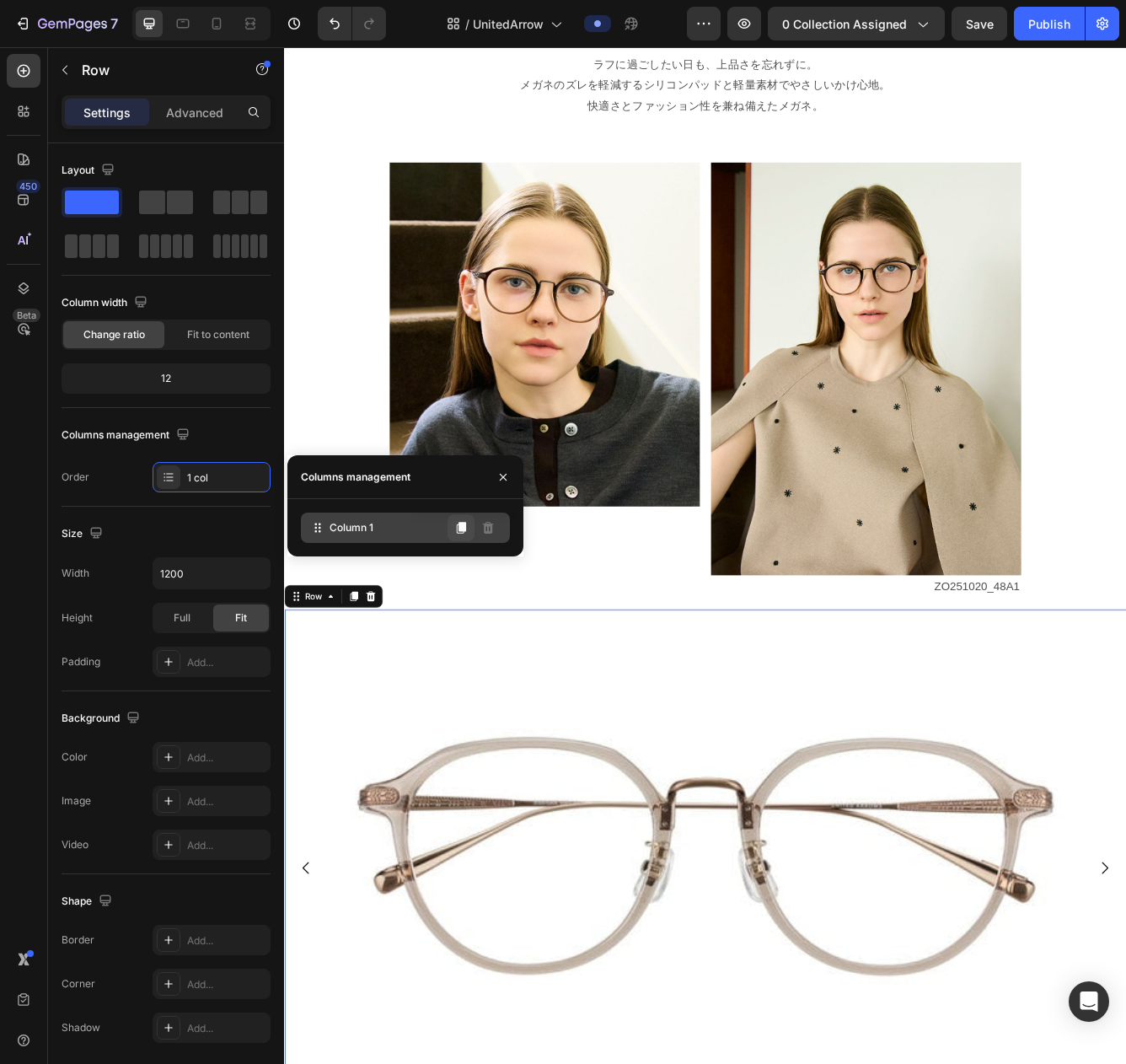
click at [465, 530] on icon at bounding box center [461, 527] width 10 height 11
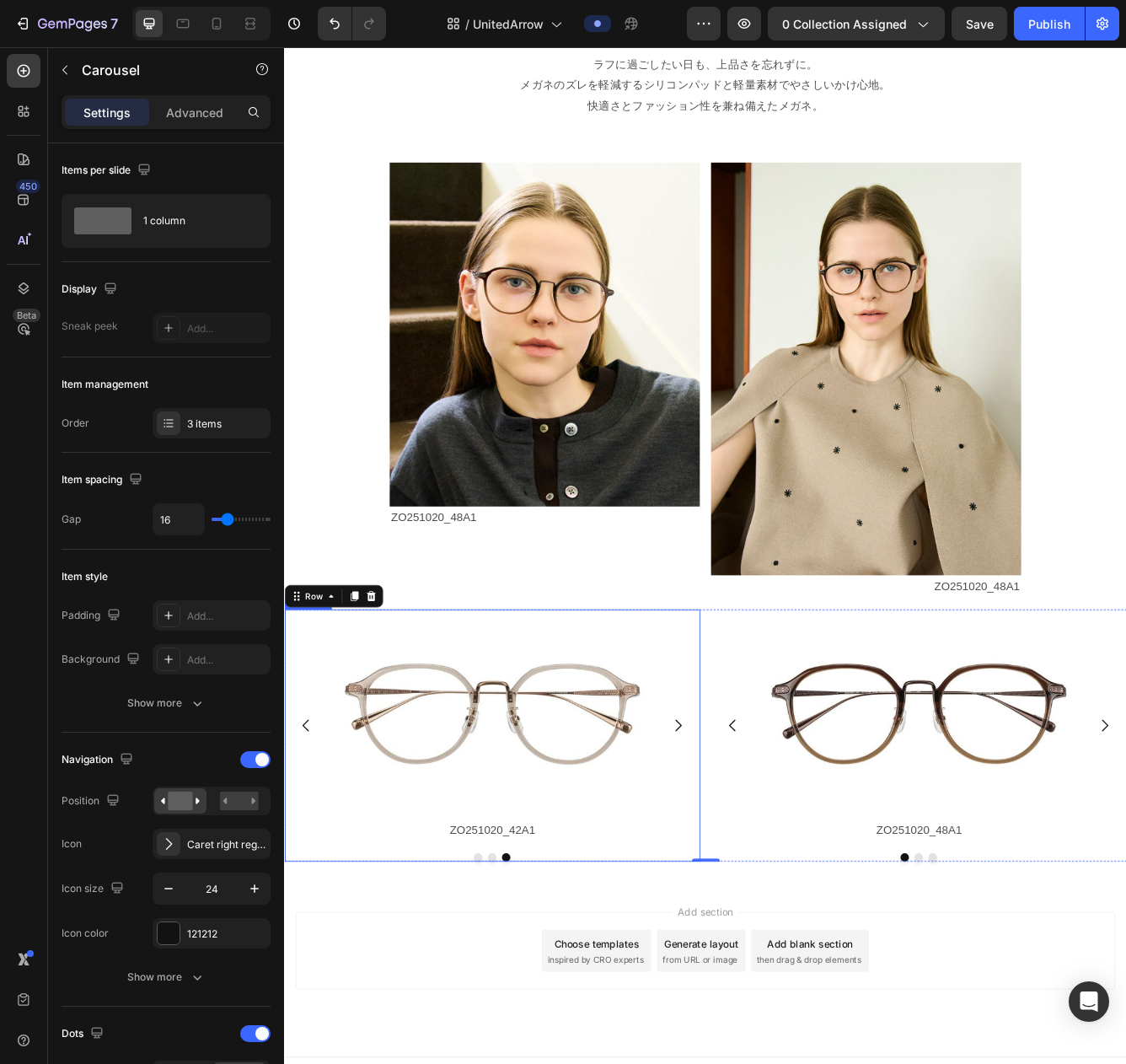
click at [515, 966] on button "Dot" at bounding box center [517, 1020] width 10 height 10
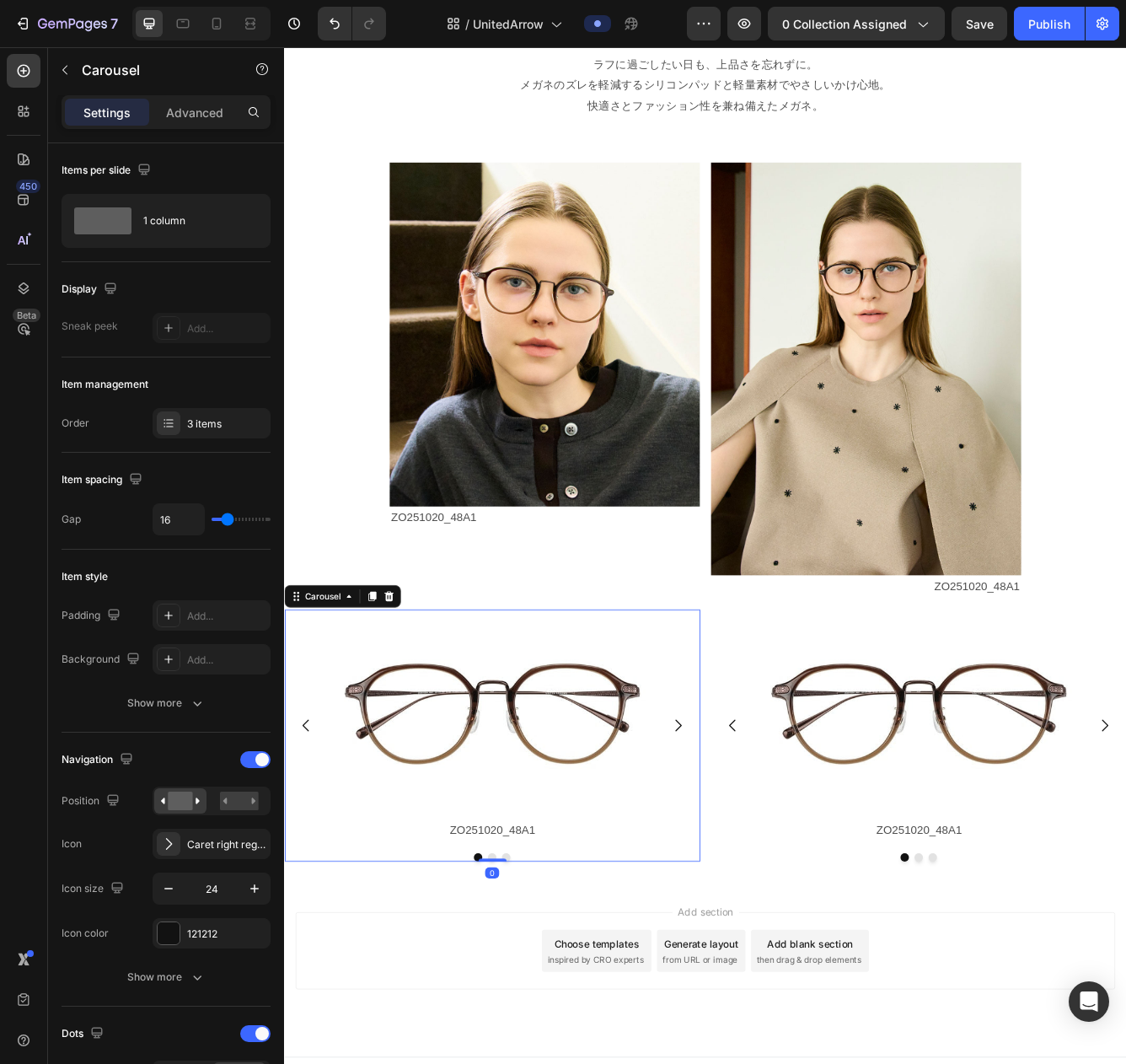
click at [532, 966] on button "Dot" at bounding box center [533, 1020] width 10 height 10
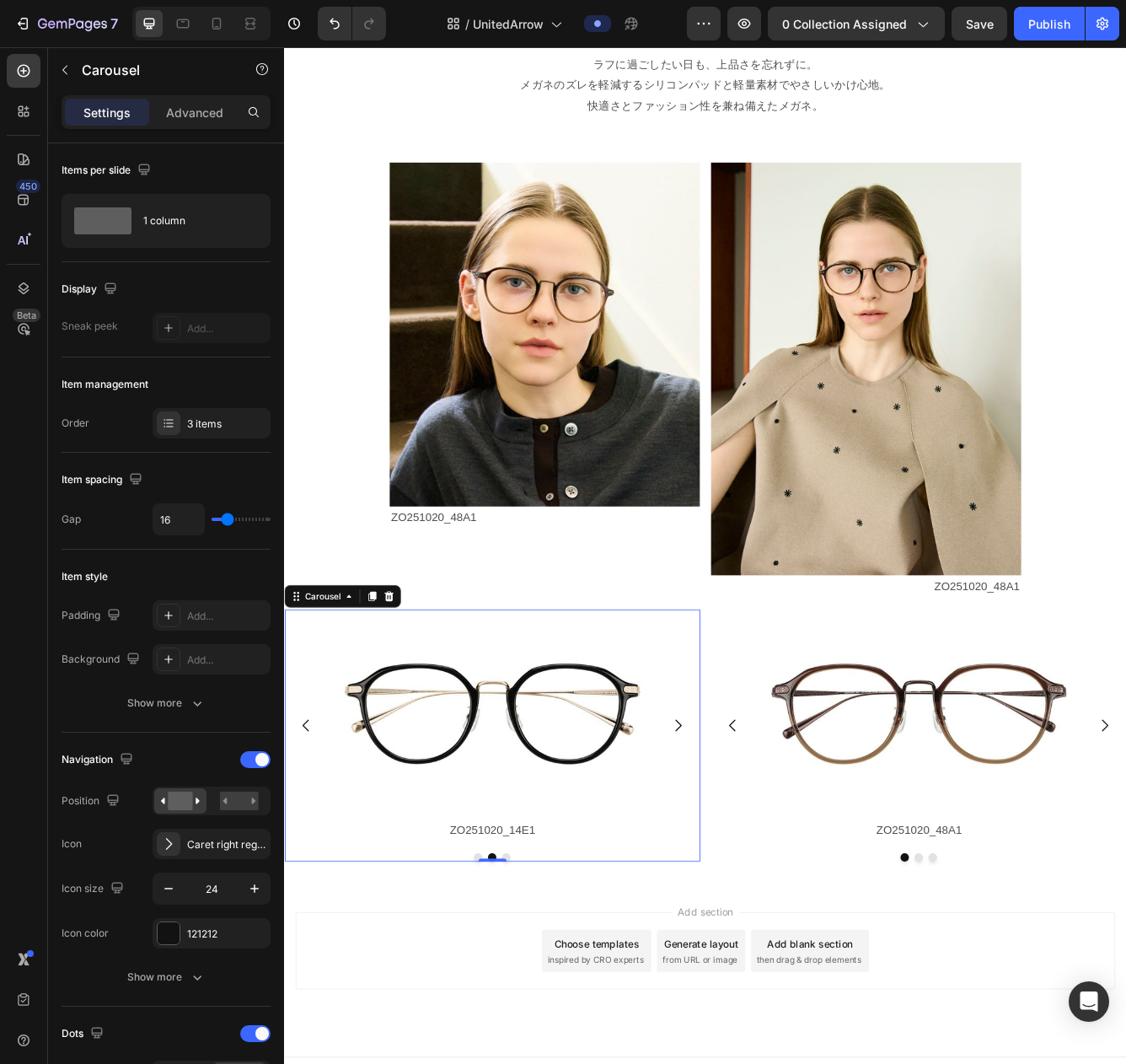
click at [551, 966] on button "Dot" at bounding box center [550, 1020] width 10 height 10
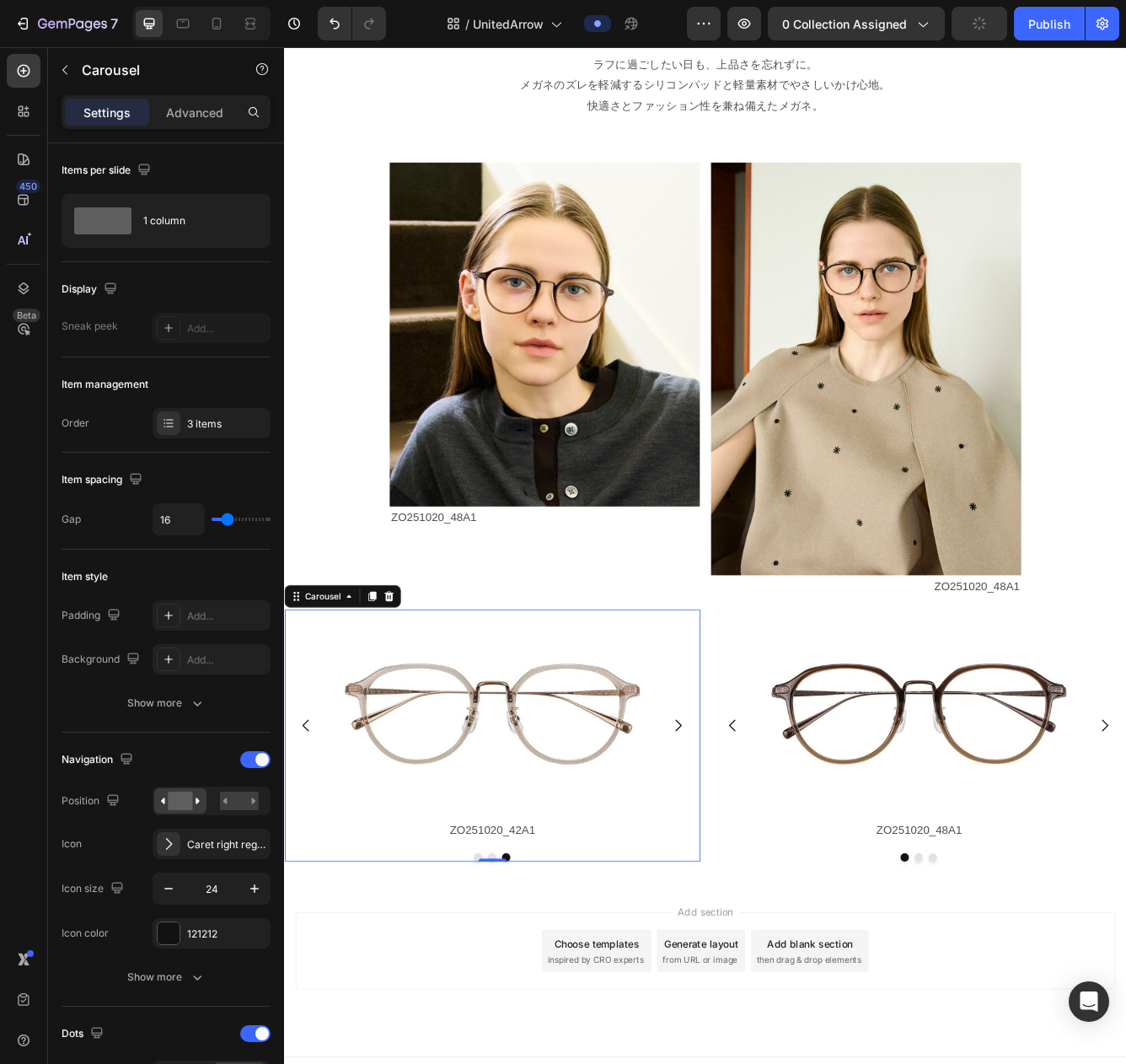
click at [516, 966] on button "Dot" at bounding box center [517, 1020] width 10 height 10
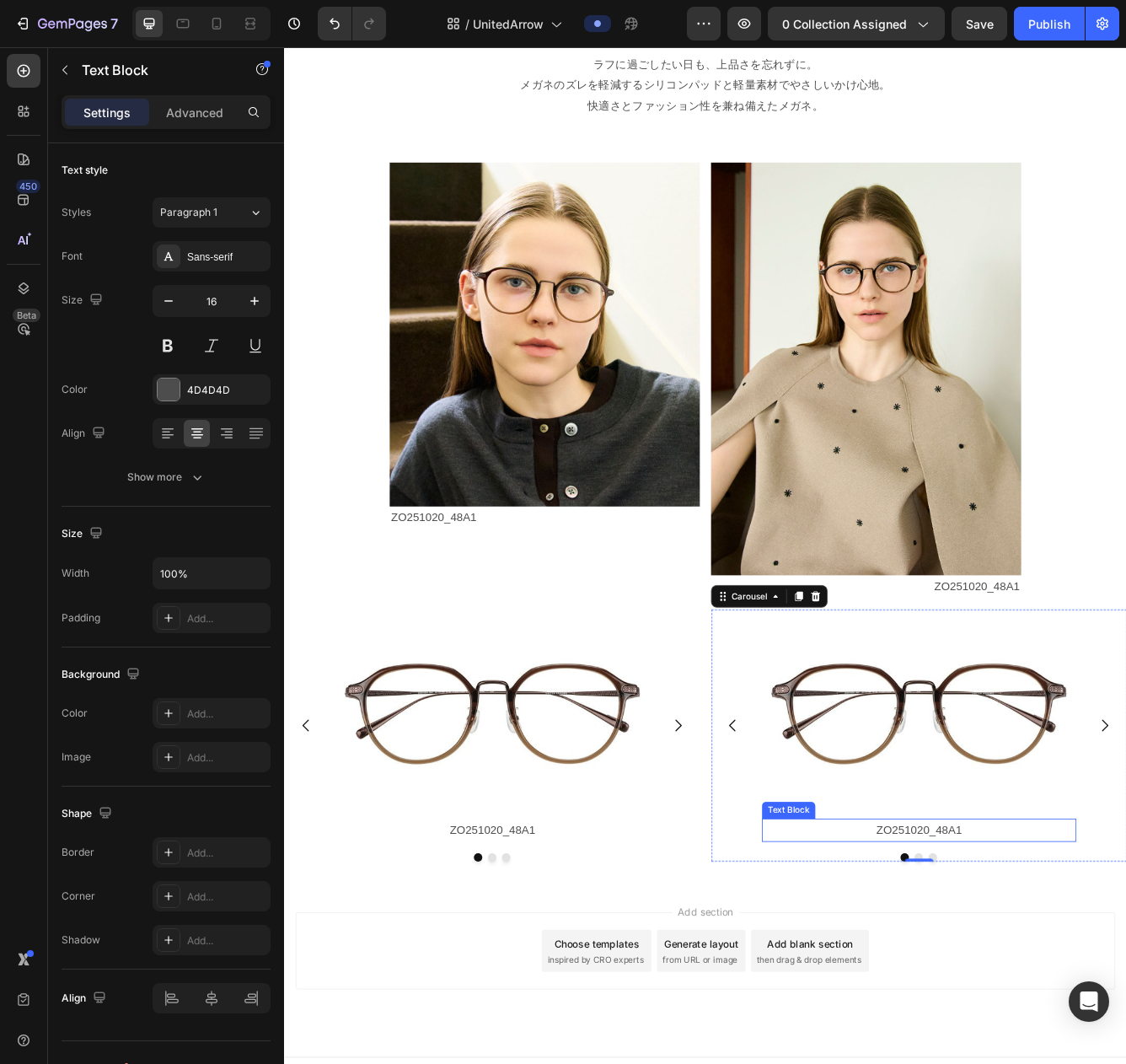
click at [1042, 966] on p "ZO251020_48A1" at bounding box center [1046, 988] width 375 height 25
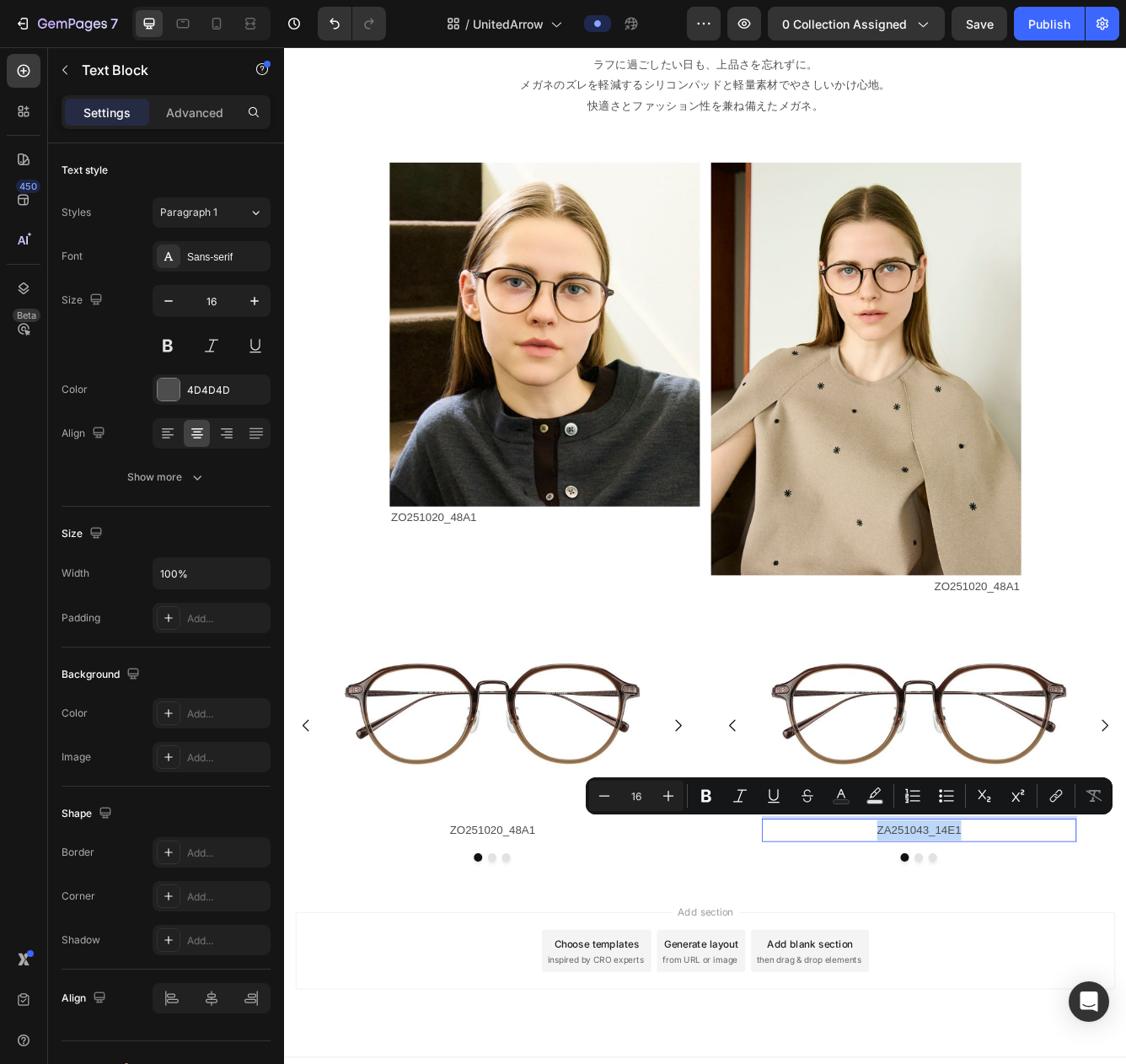
drag, startPoint x: 998, startPoint y: 987, endPoint x: 1119, endPoint y: 995, distance: 121.3
click at [1045, 966] on p "ZA251043_14E1" at bounding box center [1046, 988] width 375 height 25
copy p "ZA251043_14E1"
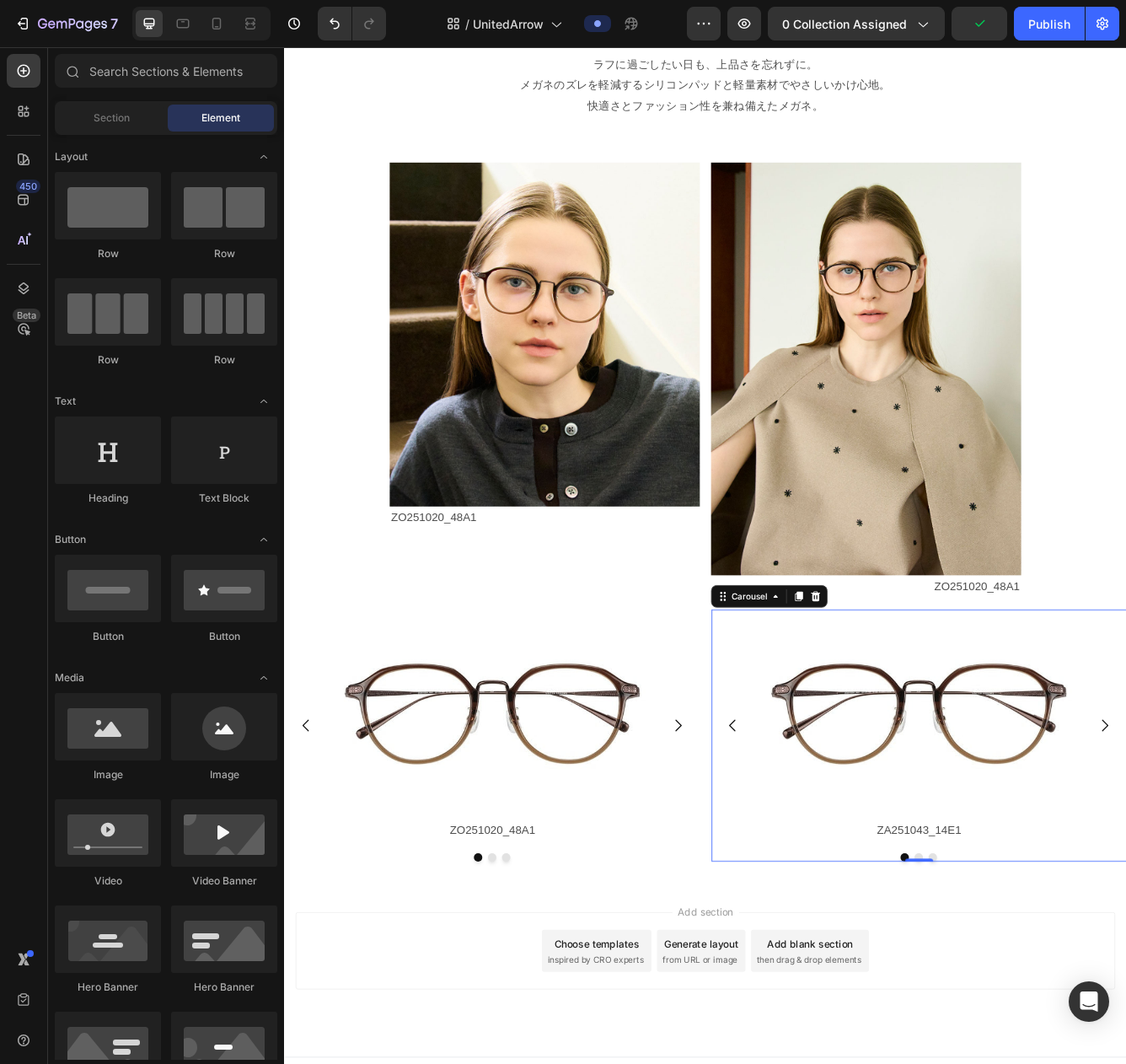
click at [1045, 966] on button "Dot" at bounding box center [1046, 1020] width 10 height 10
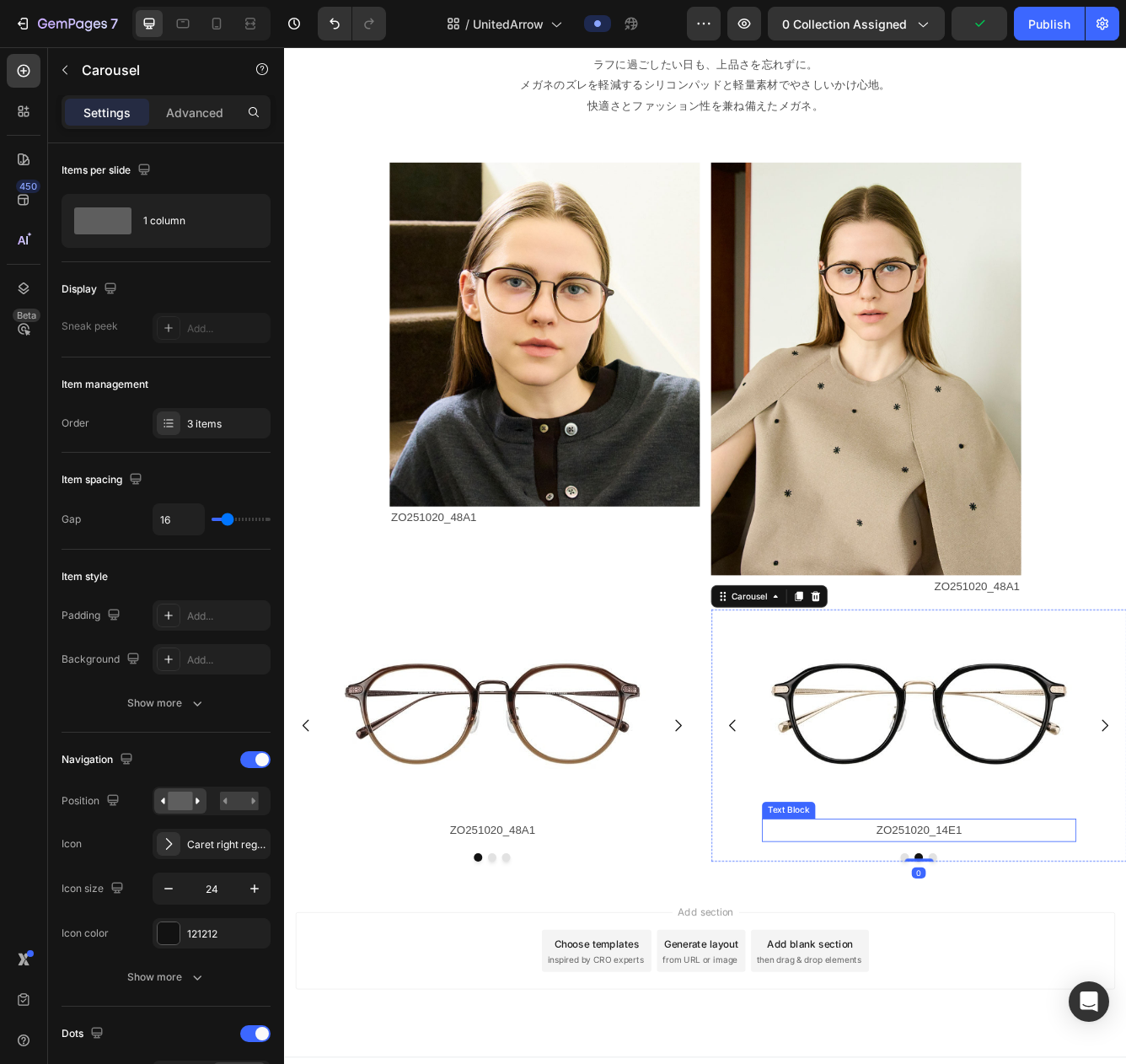
click at [1045, 966] on p "ZO251020_14E1" at bounding box center [1046, 988] width 375 height 25
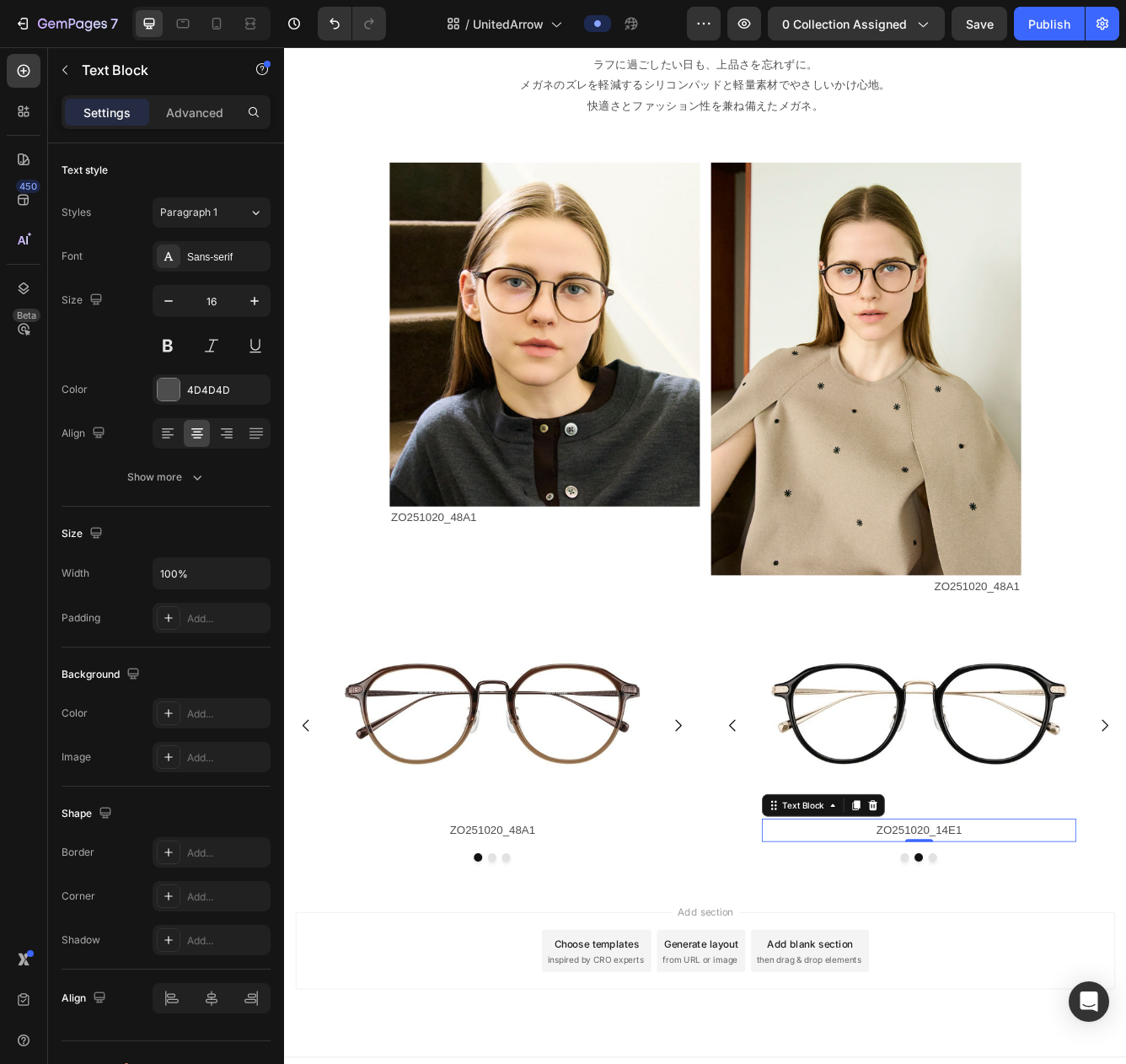
click at [1045, 966] on p "ZO251020_14E1" at bounding box center [1046, 988] width 375 height 25
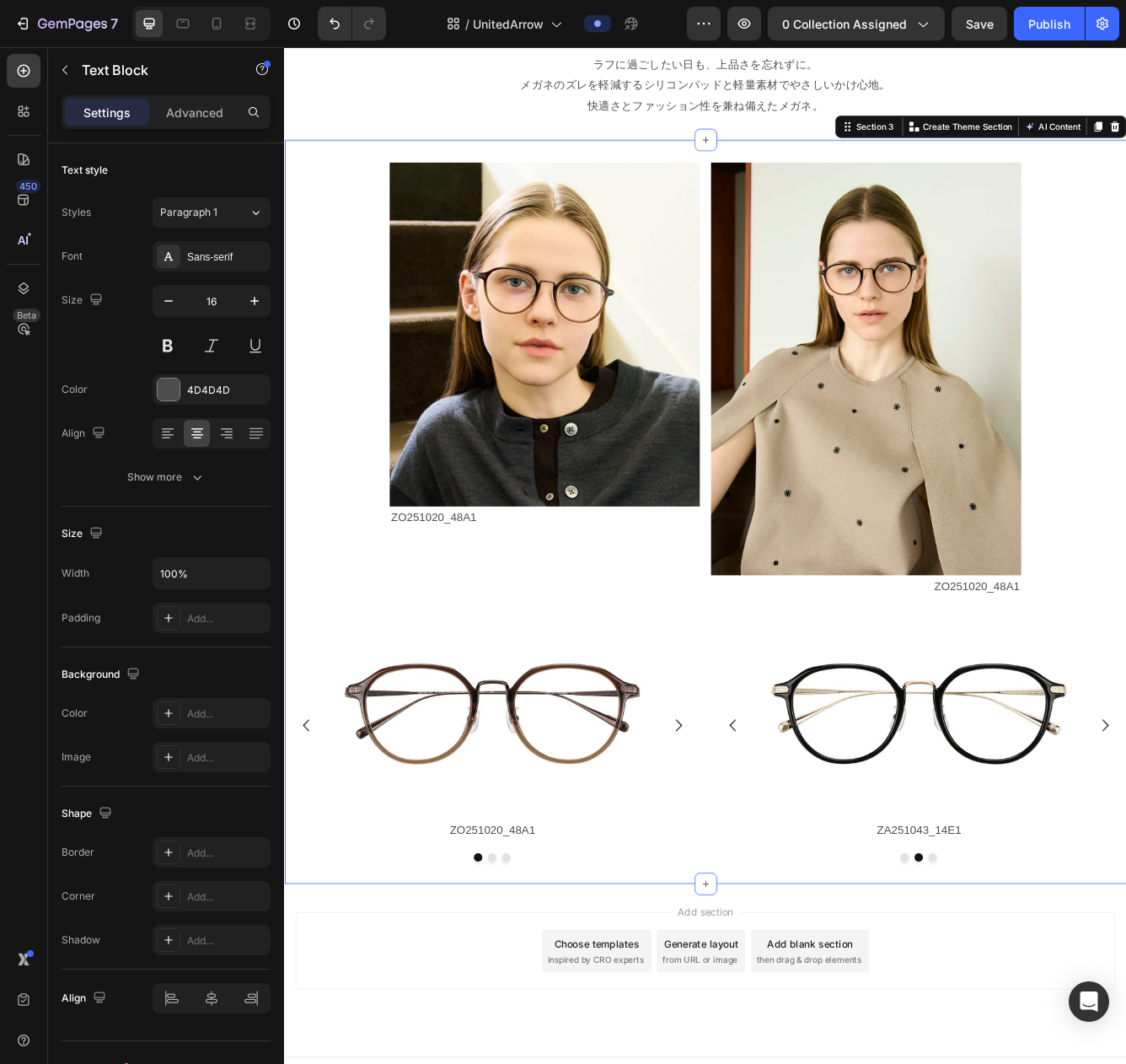
click at [1045, 966] on div "Image ZO251020_48A1 Text Block Image ZO251020_48A1 Text Block Row Image ZO25102…" at bounding box center [789, 604] width 1012 height 893
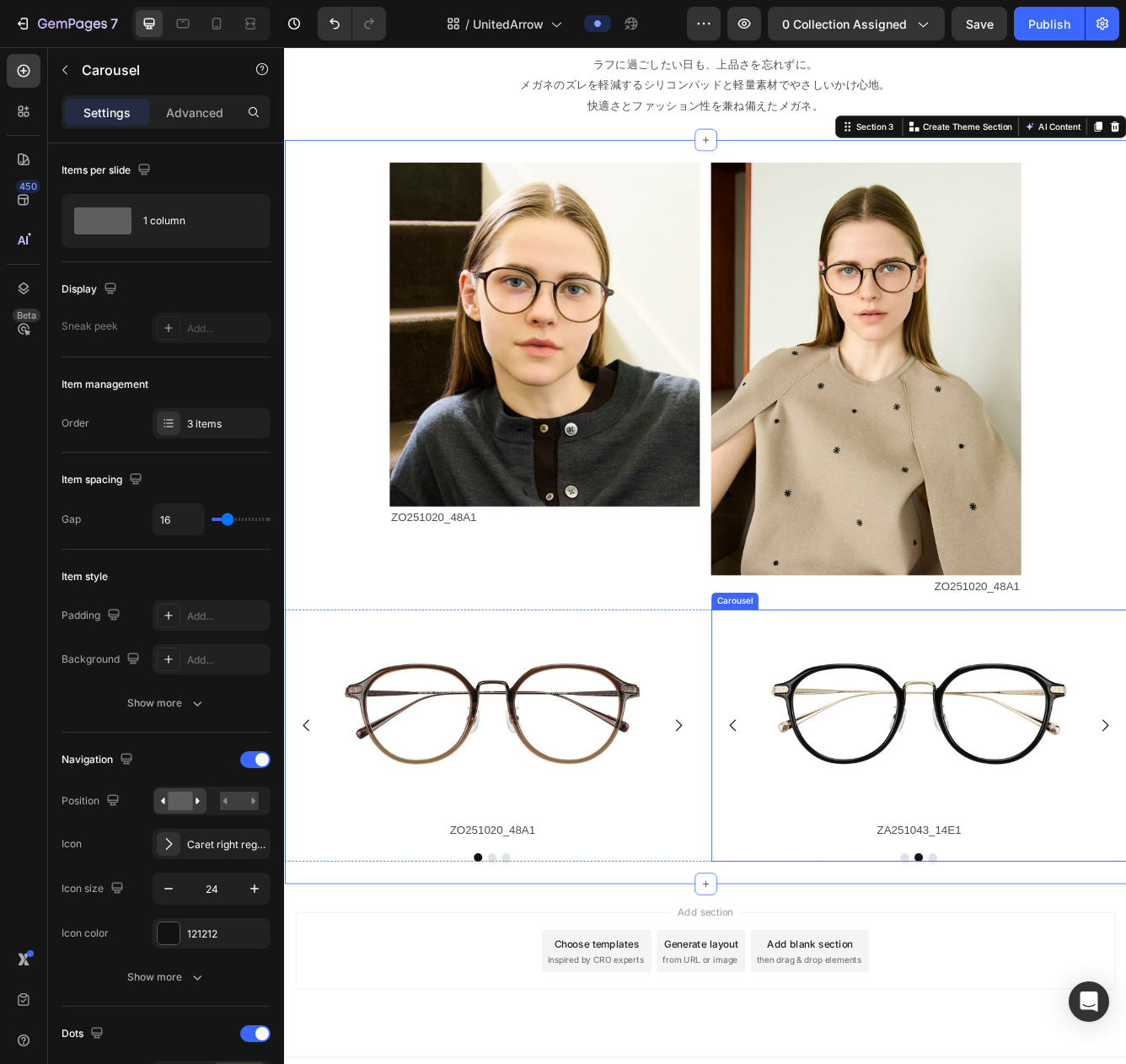
click at [1045, 966] on button "Dot" at bounding box center [1063, 1020] width 10 height 10
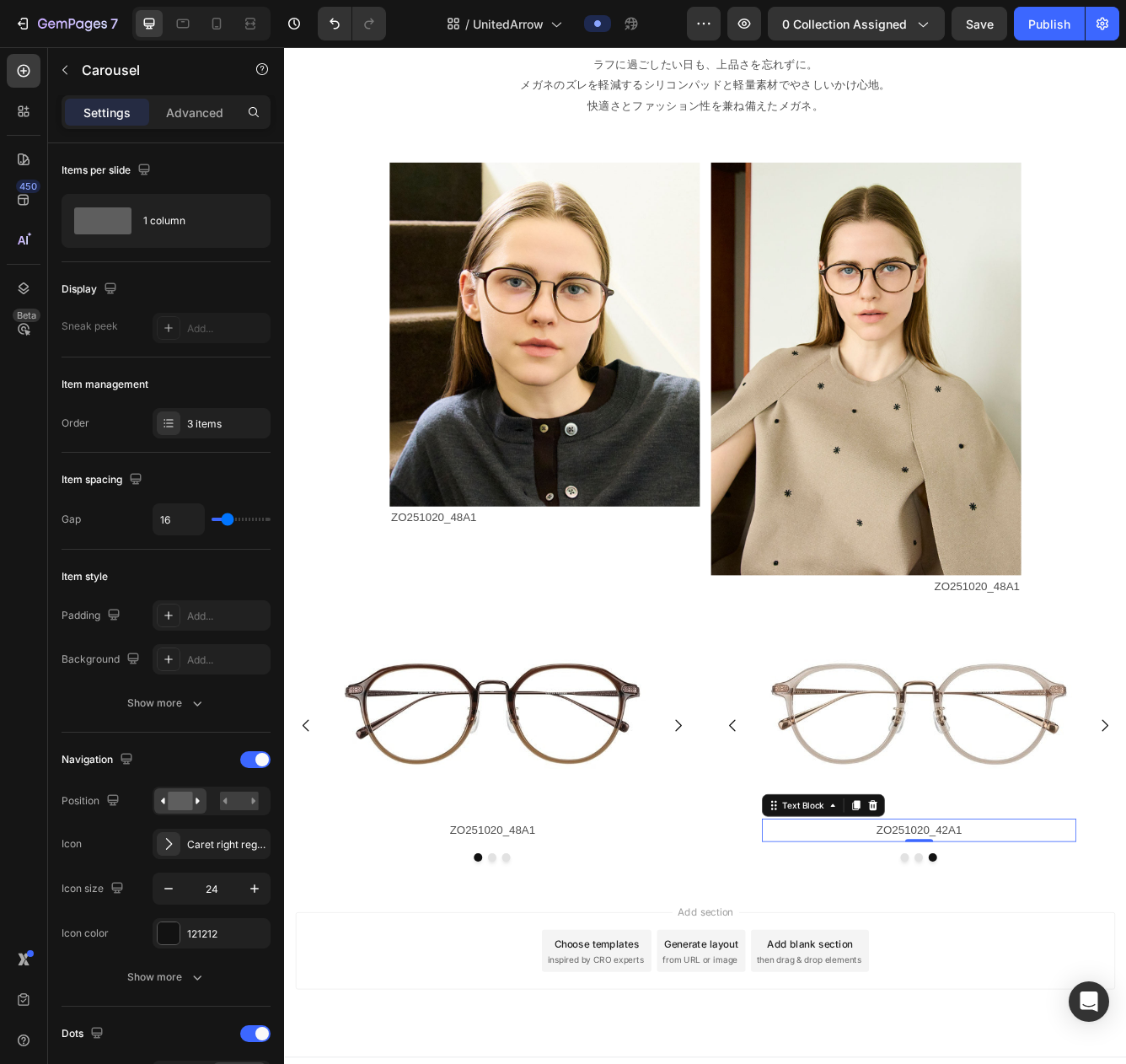
click at [1045, 966] on p "ZO251020_42A1" at bounding box center [1046, 988] width 375 height 25
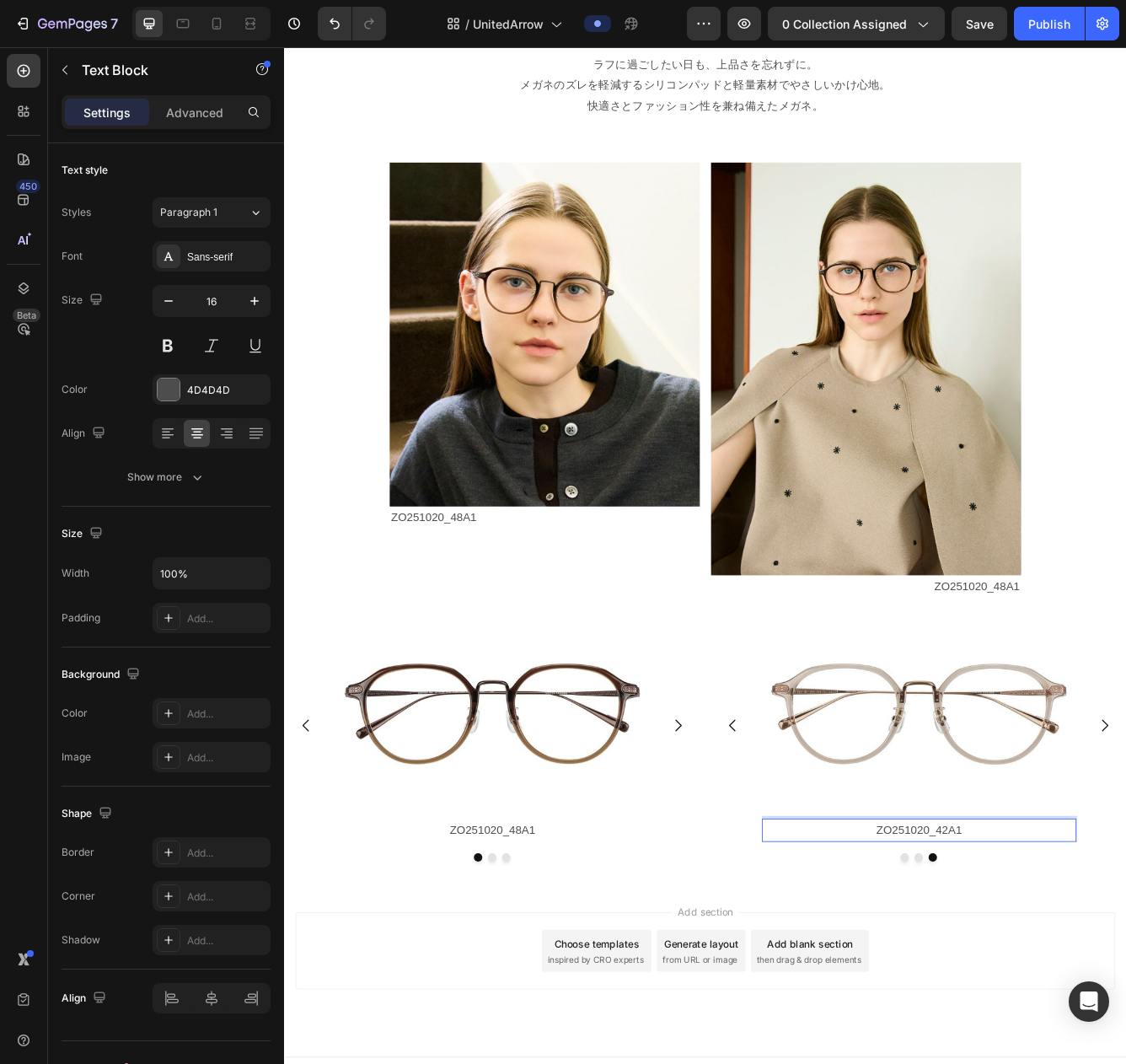
click at [1045, 966] on p "ZO251020_42A1" at bounding box center [1046, 988] width 375 height 25
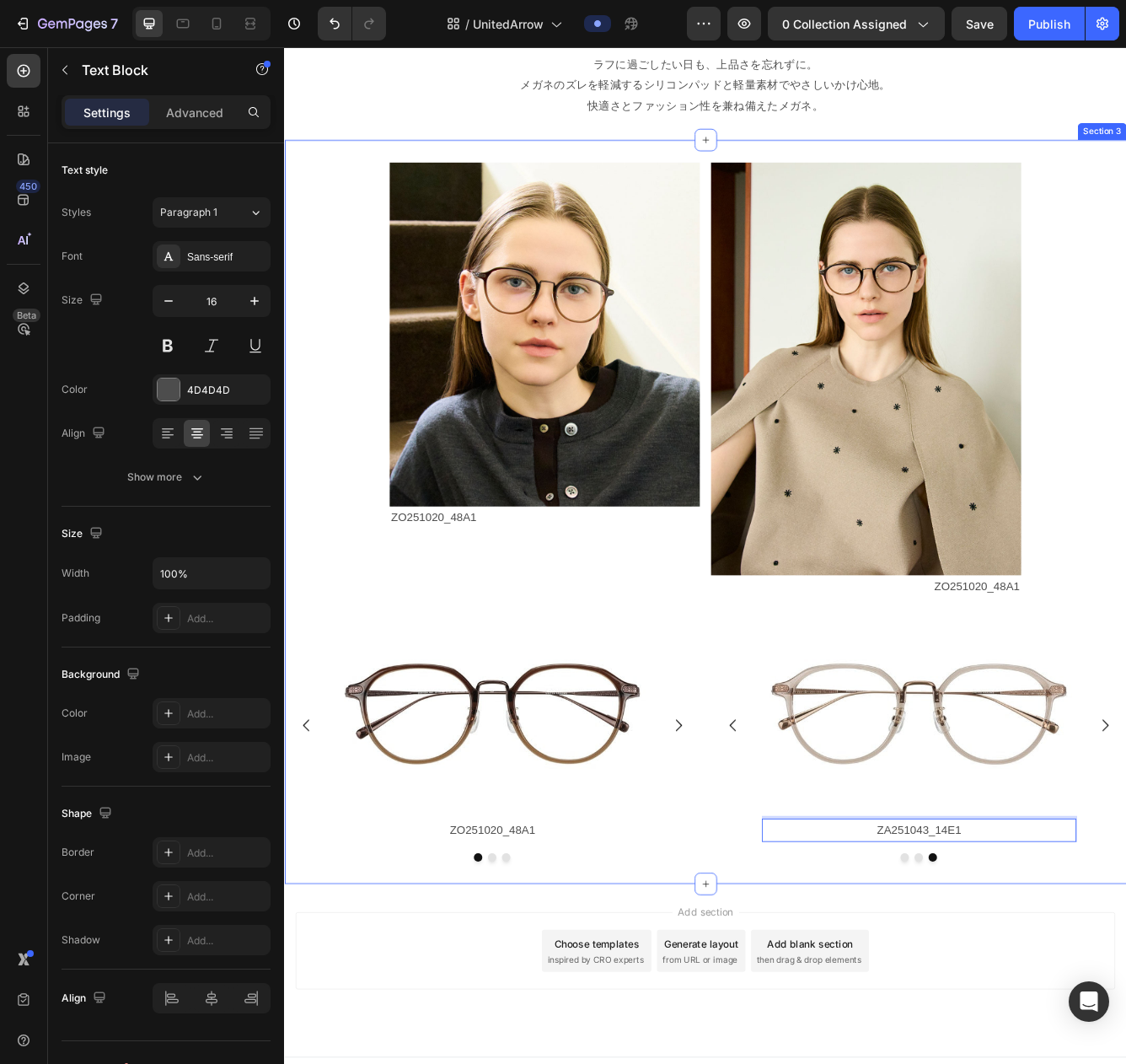
click at [1045, 966] on div "Image ZO251020_48A1 Text Block Image ZO251020_48A1 Text Block Row Image ZO25102…" at bounding box center [789, 604] width 1012 height 893
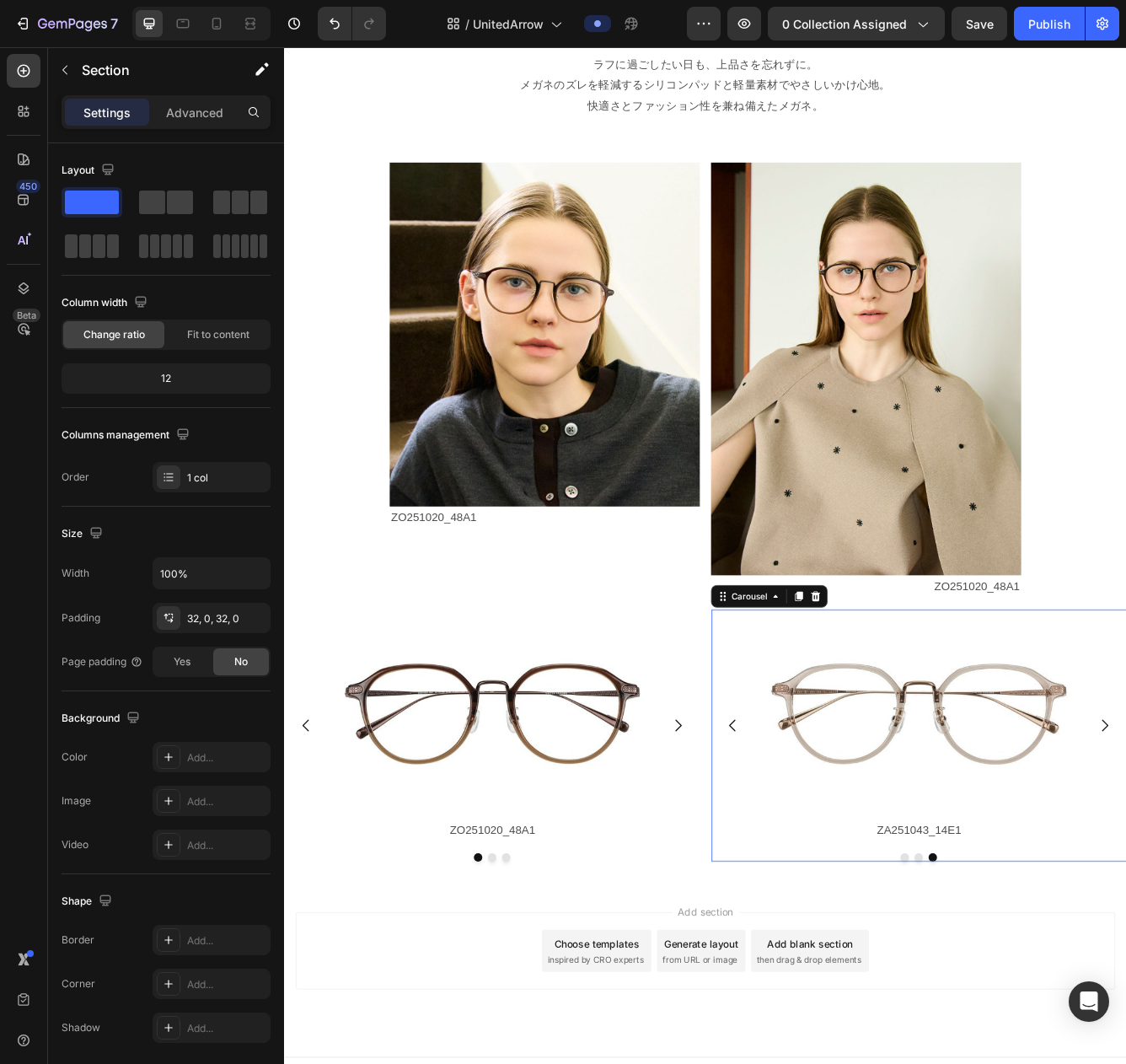
click at [1027, 966] on button "Dot" at bounding box center [1029, 1020] width 10 height 10
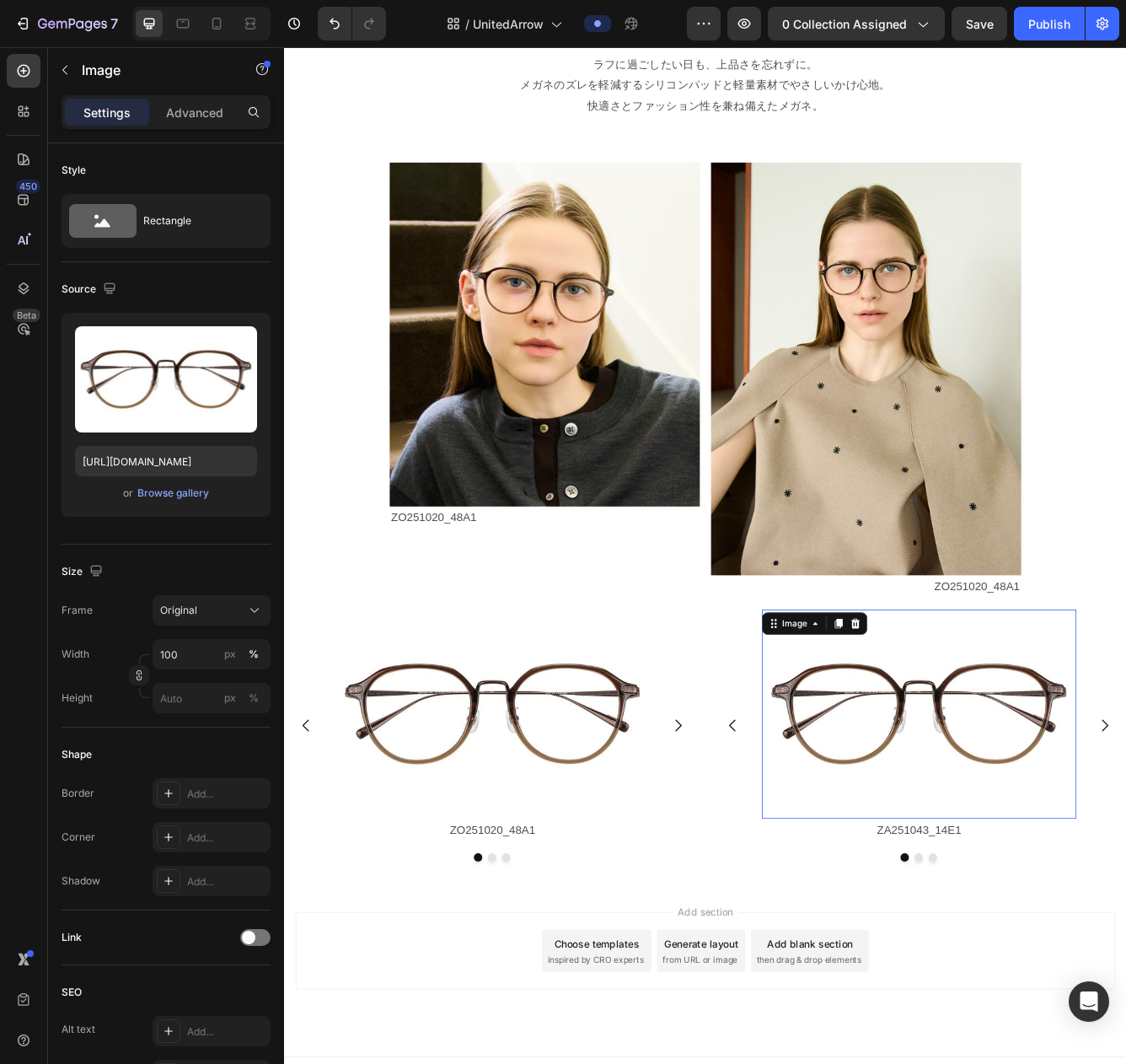
click at [959, 842] on img at bounding box center [1046, 849] width 378 height 252
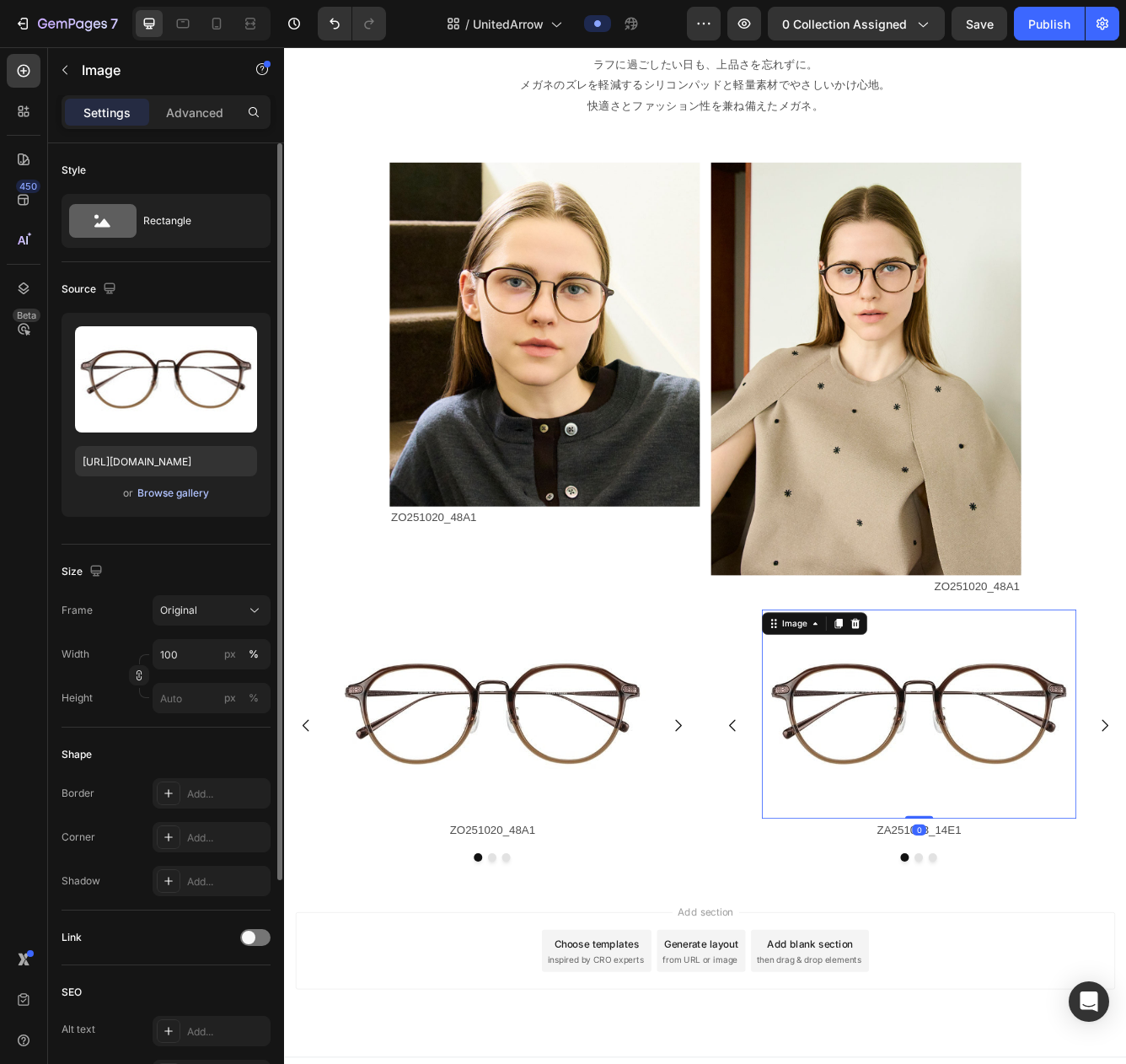
click at [184, 498] on div "Browse gallery" at bounding box center [173, 493] width 72 height 15
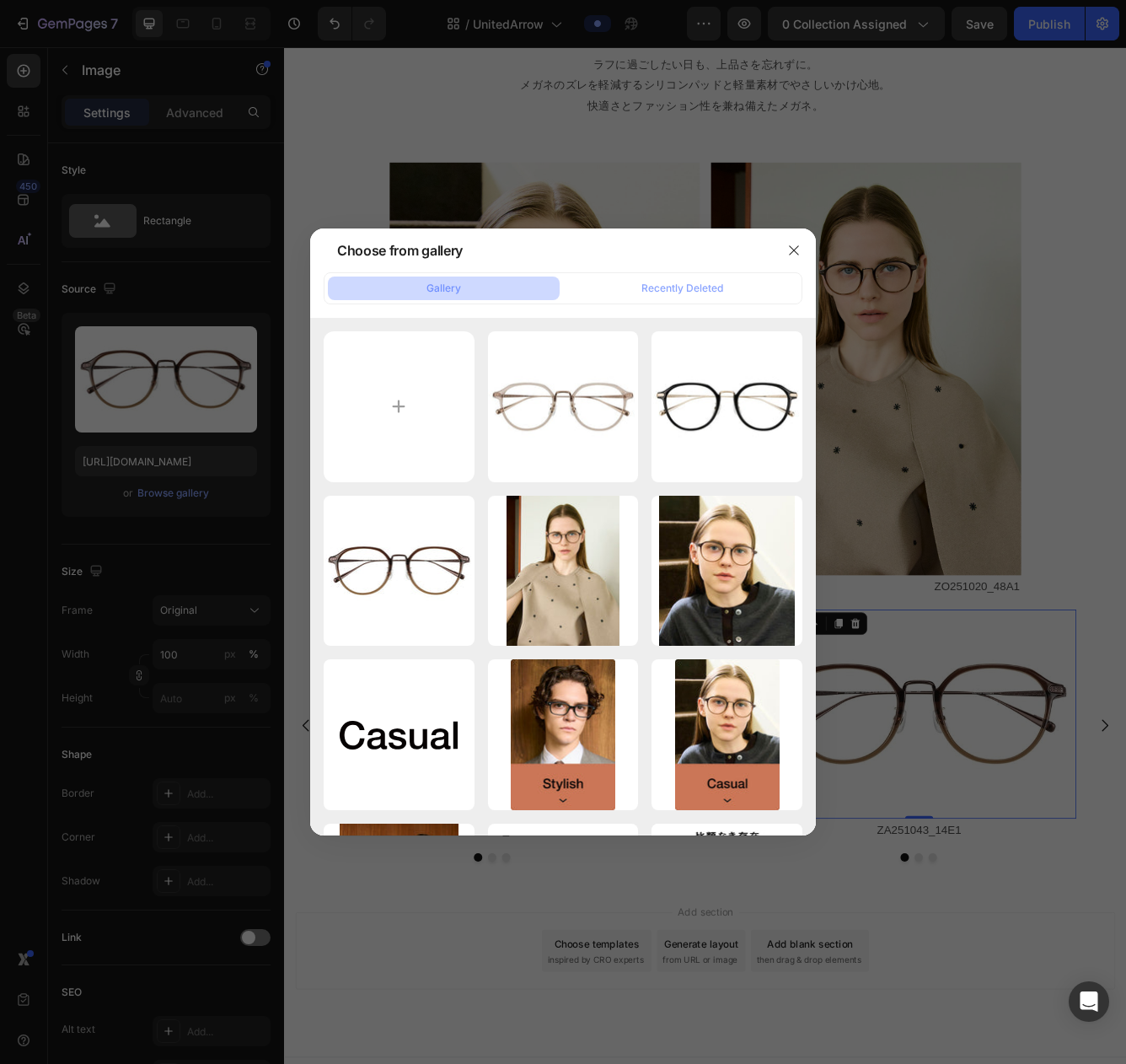
type input "C:\fakepath\ZA251043-14E1_s.jpg"
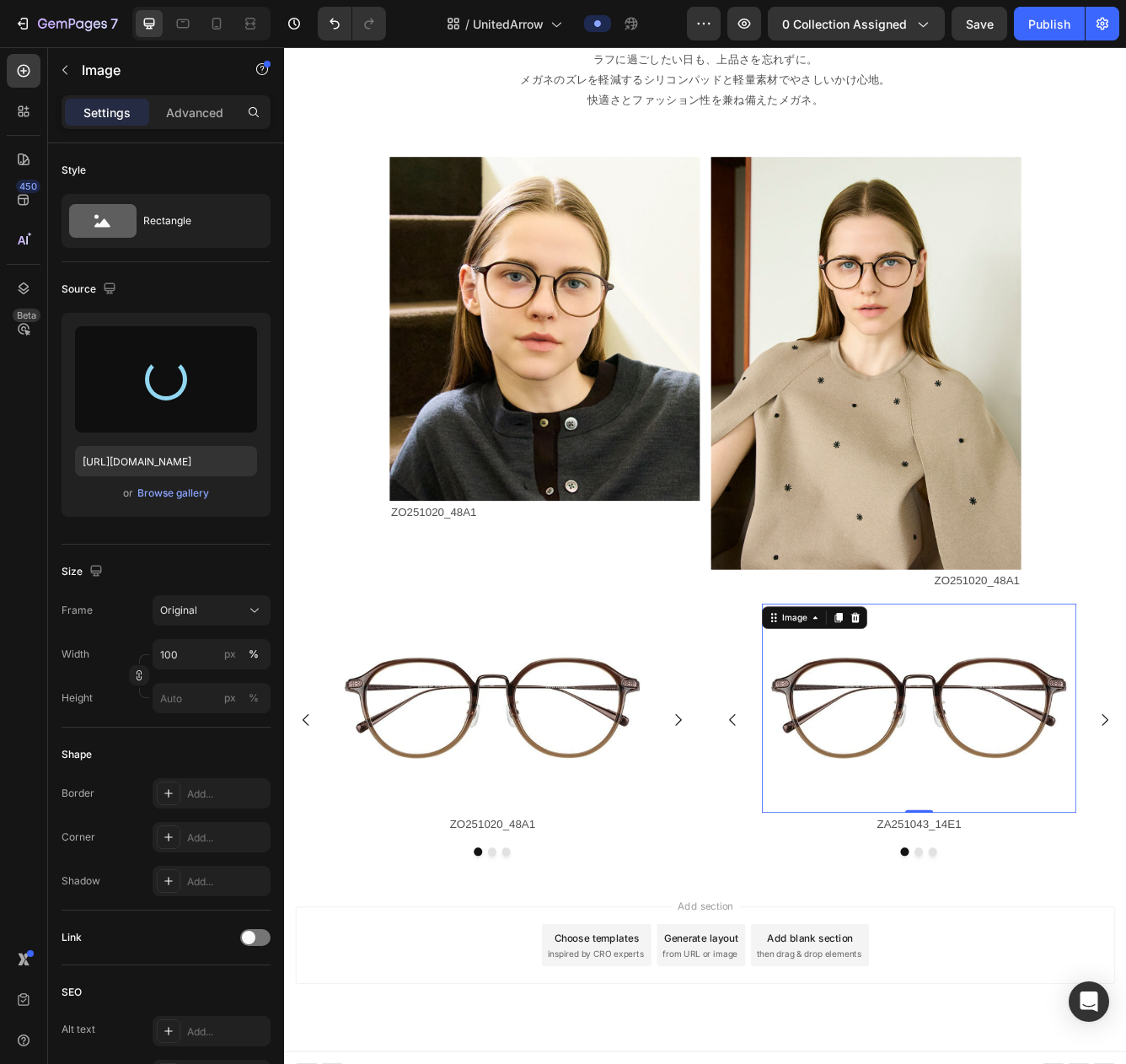
scroll to position [1527, 0]
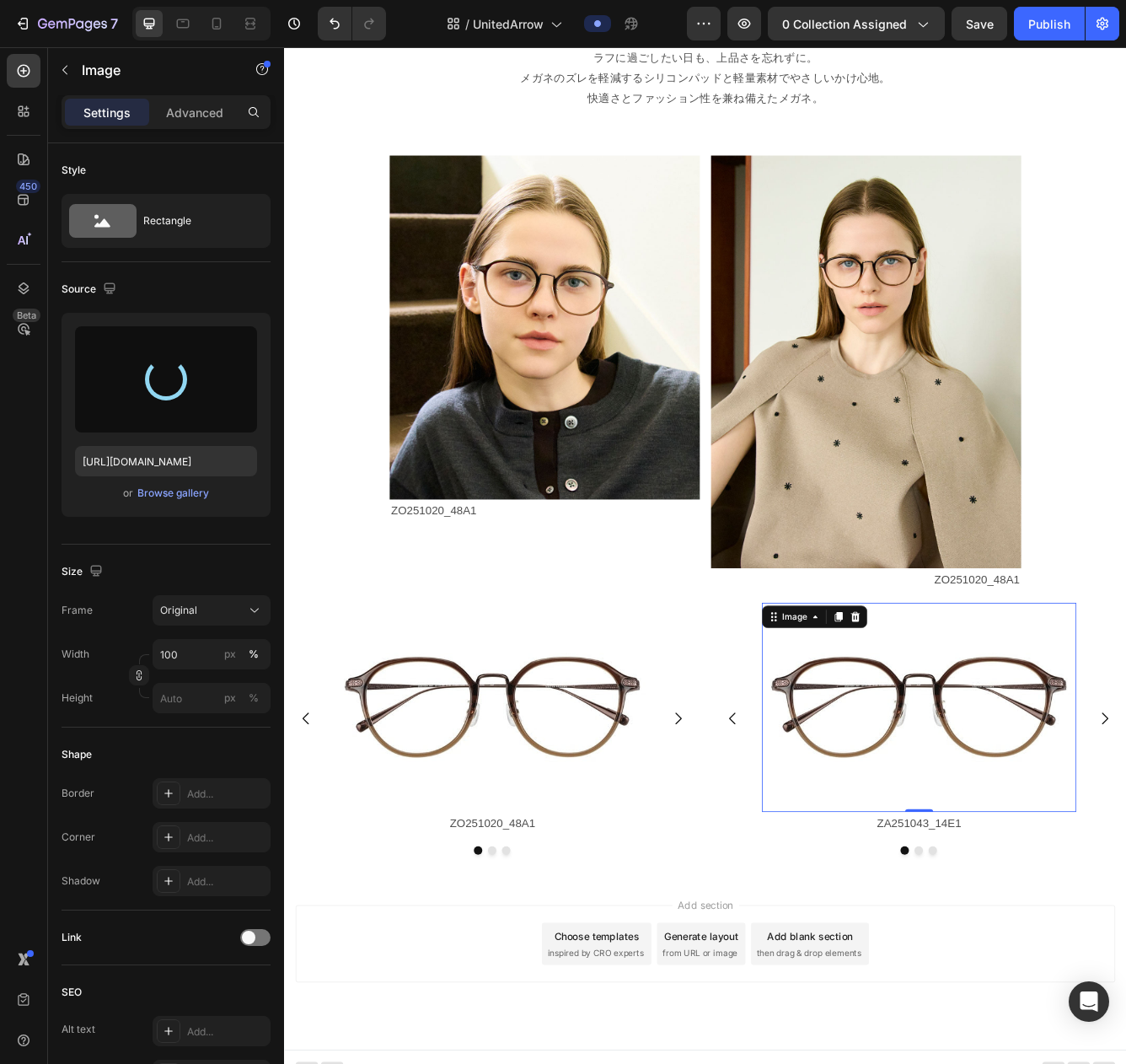
type input "https://cdn.shopify.com/s/files/1/0783/0129/9002/files/gempages_515660372875674…"
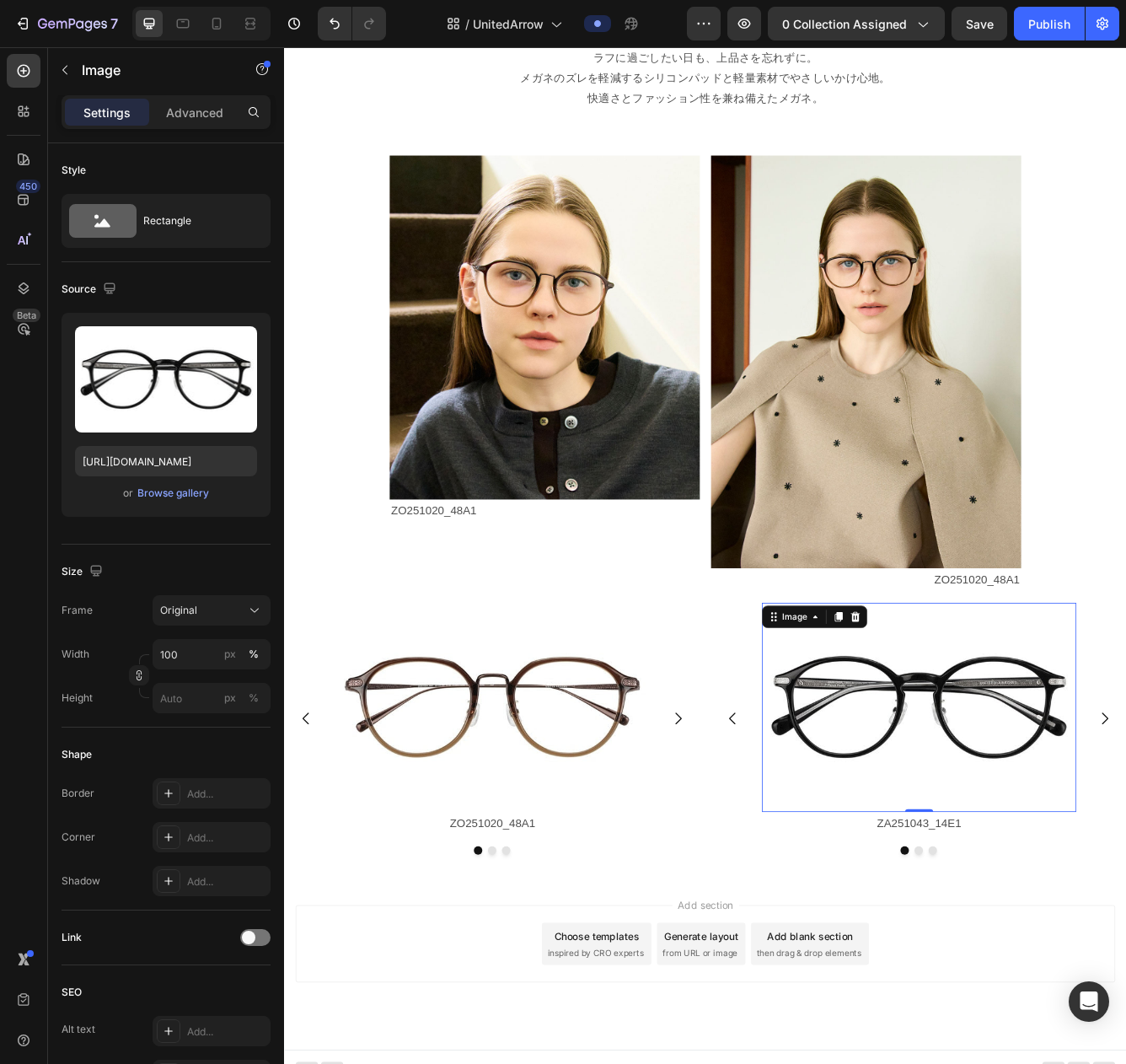
click at [1045, 837] on img at bounding box center [1046, 840] width 378 height 252
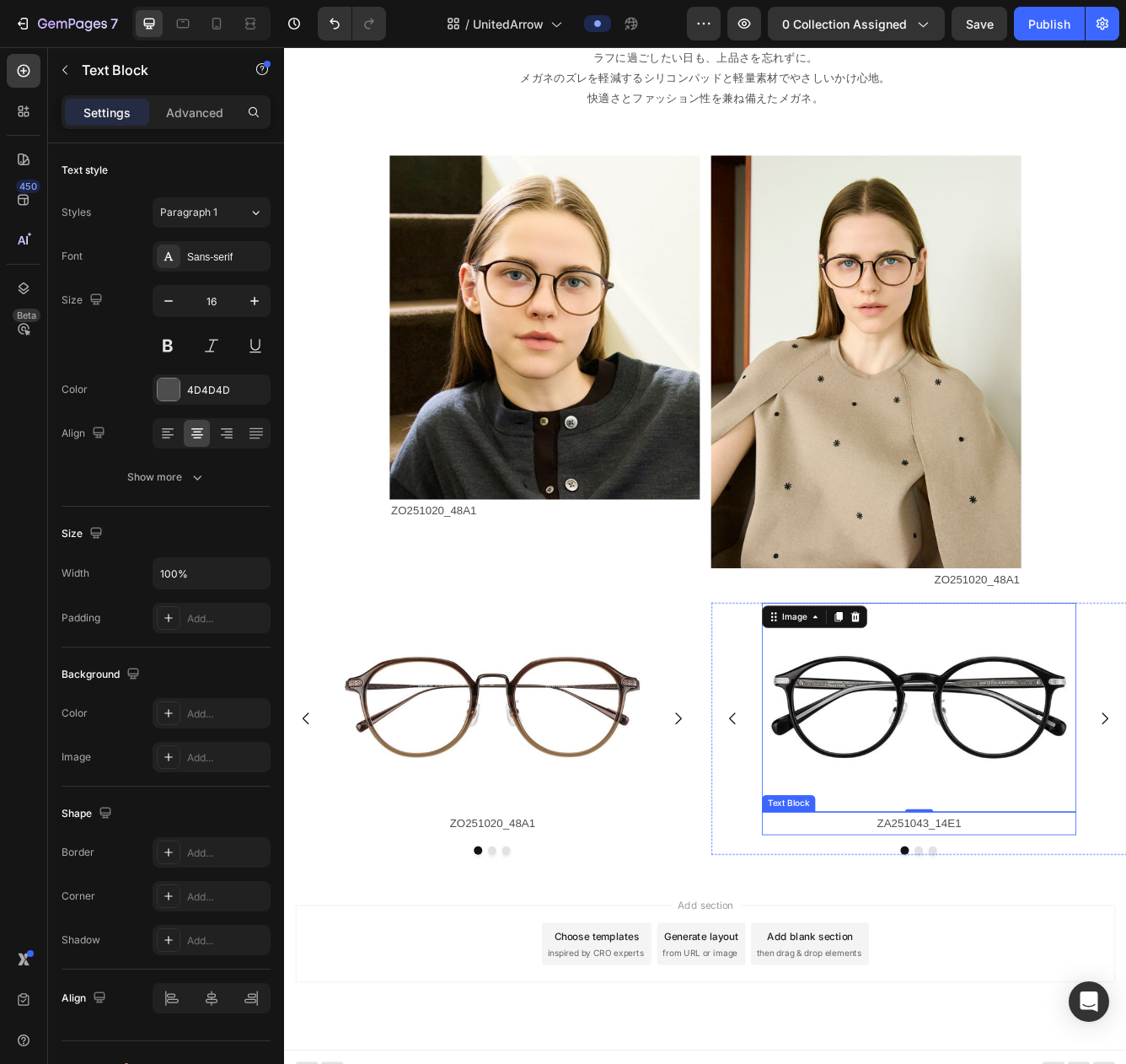
click at [1028, 966] on p "ZA251043_14E1" at bounding box center [1046, 979] width 375 height 25
click at [1009, 966] on p "ZA251043_14E1" at bounding box center [1046, 979] width 375 height 25
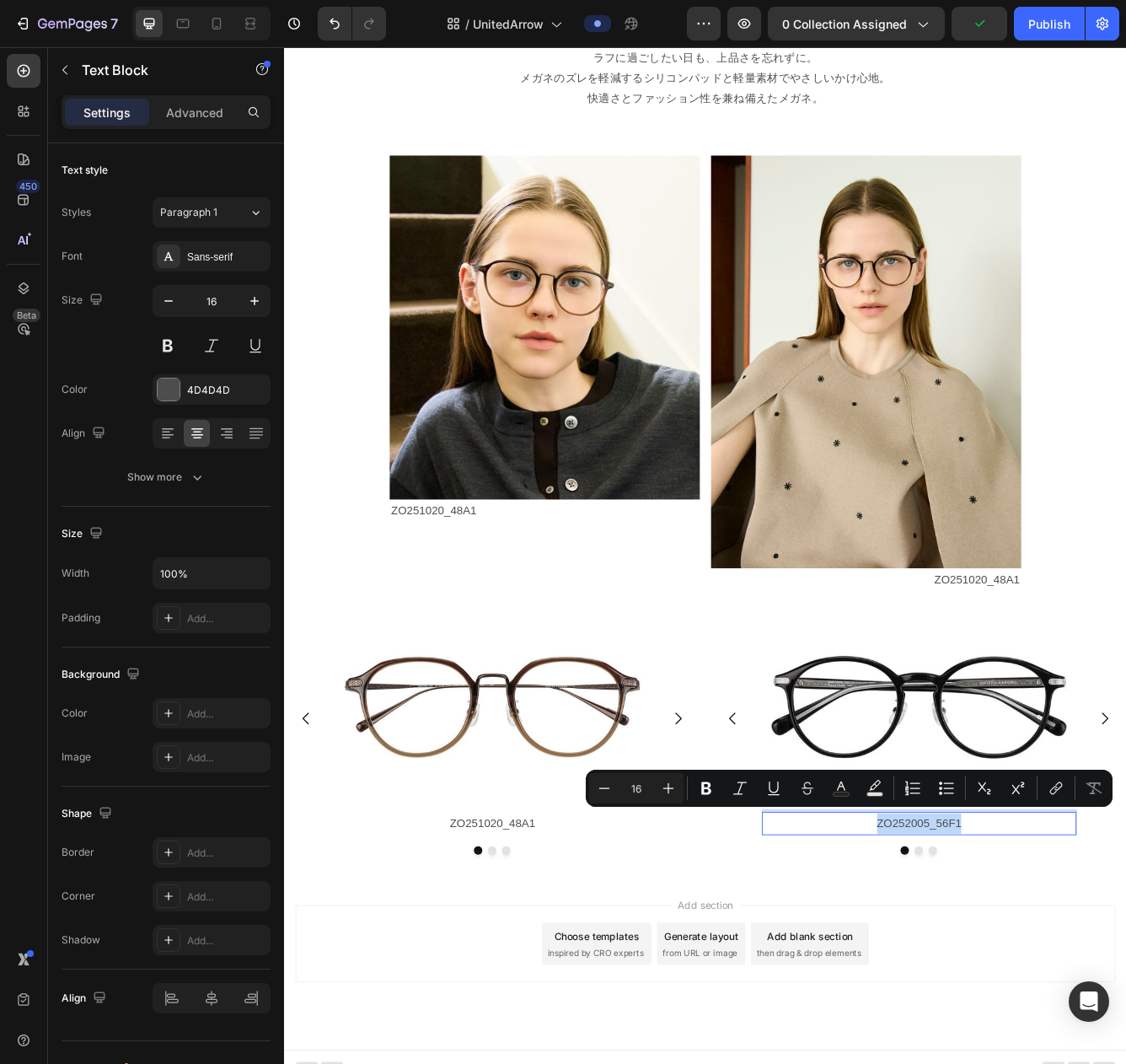
drag, startPoint x: 998, startPoint y: 980, endPoint x: 1116, endPoint y: 978, distance: 118.0
click at [1045, 966] on p "ZO252005_56F1" at bounding box center [1046, 979] width 375 height 25
copy p "ZO252005_56F1"
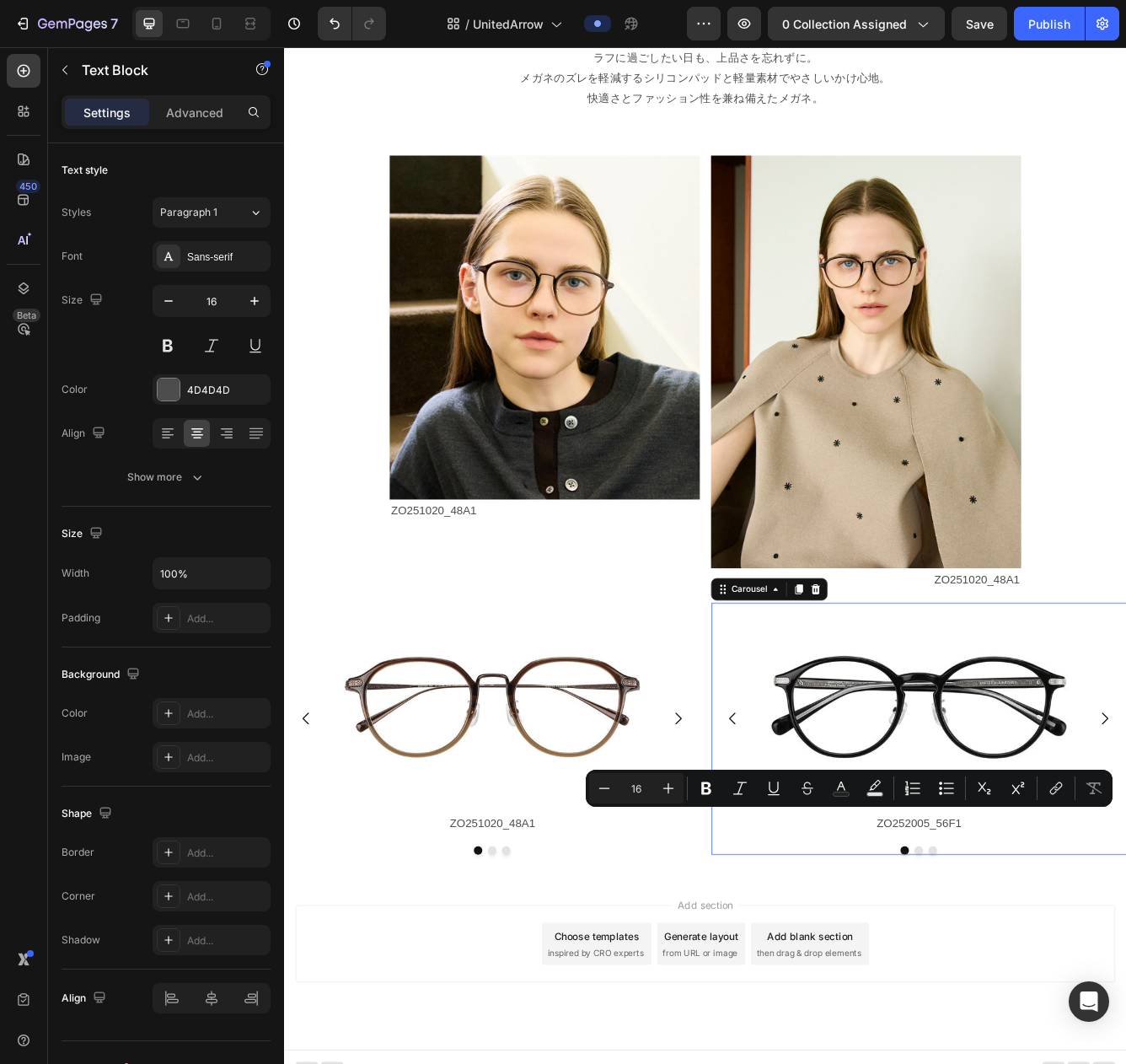
click at [1045, 966] on button "Dot" at bounding box center [1046, 1012] width 10 height 10
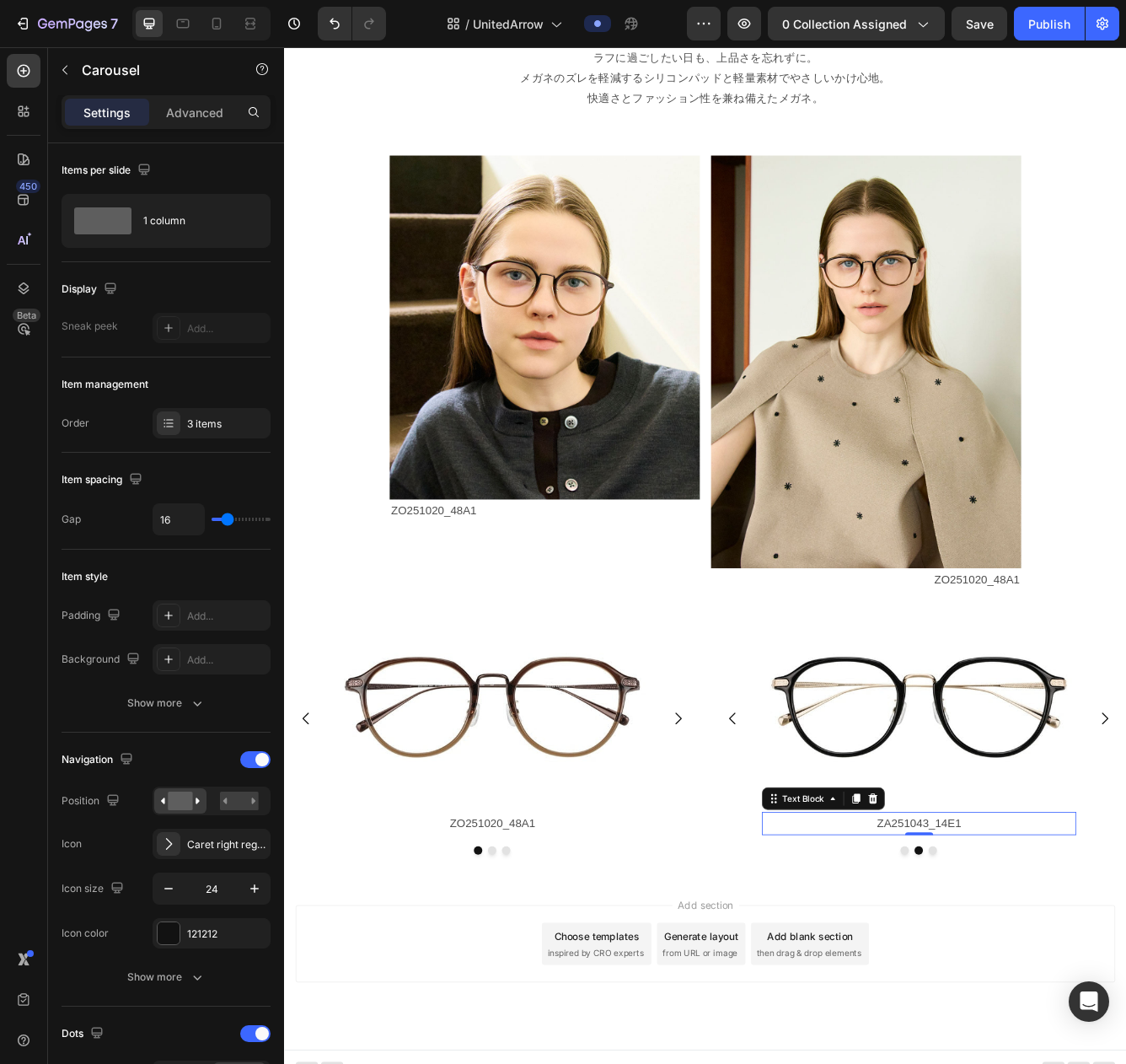
click at [1045, 966] on p "ZA251043_14E1" at bounding box center [1046, 979] width 375 height 25
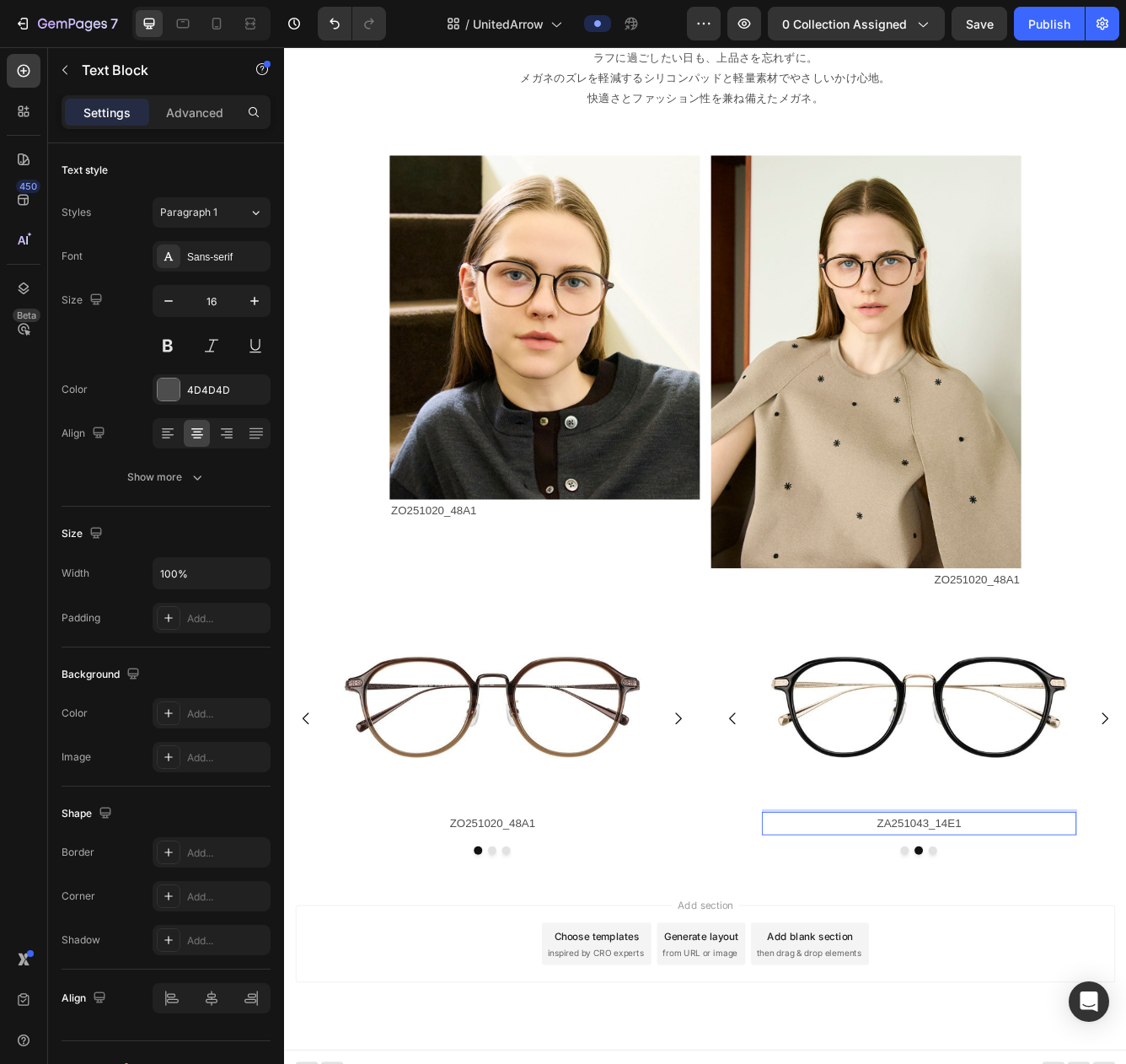
click at [1045, 966] on p "ZA251043_14E1" at bounding box center [1046, 979] width 375 height 25
drag, startPoint x: 1106, startPoint y: 980, endPoint x: 972, endPoint y: 984, distance: 134.1
click at [972, 966] on p "ZA251043_14E1" at bounding box center [1046, 979] width 375 height 25
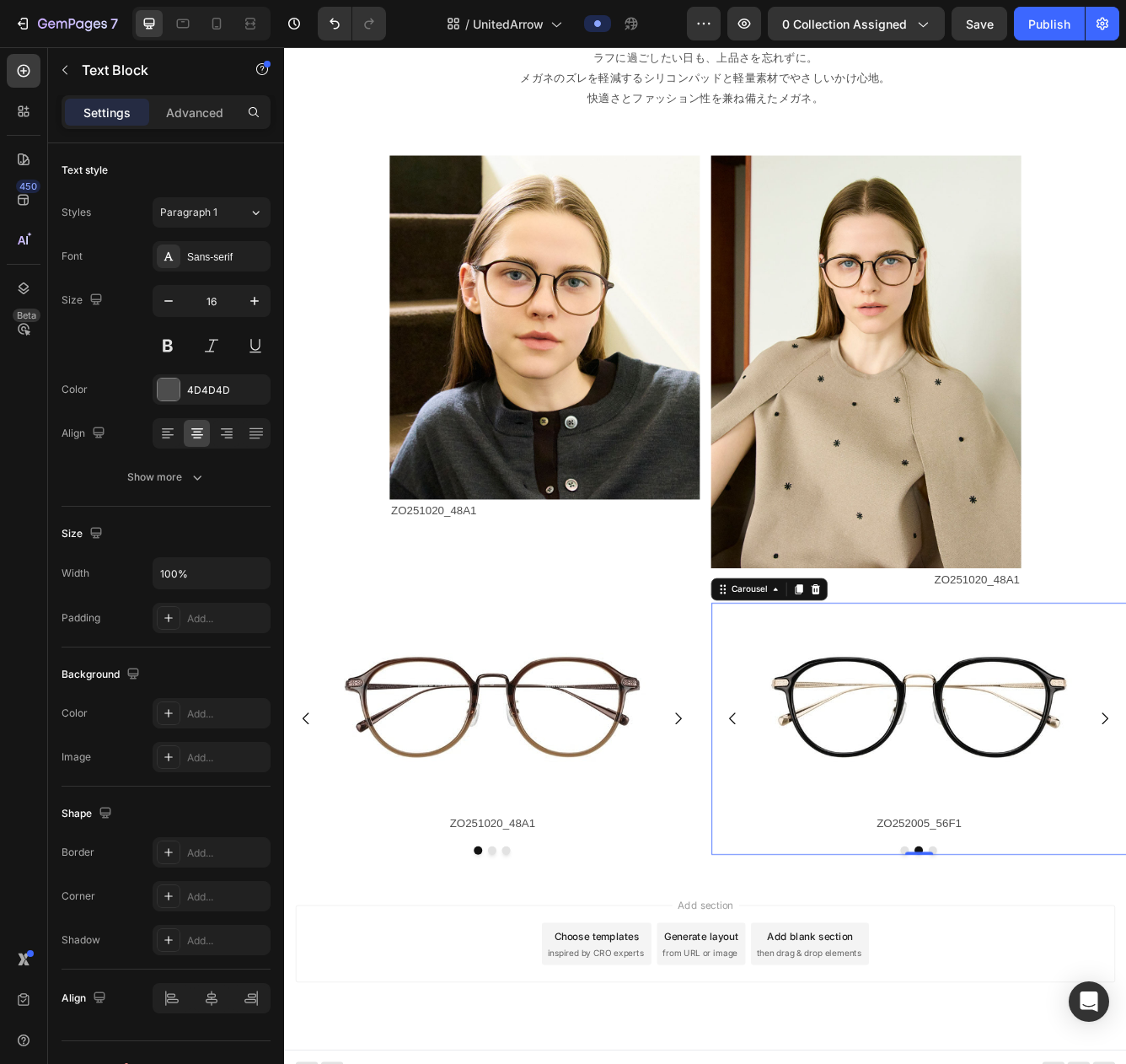
click at [1045, 966] on button "Dot" at bounding box center [1063, 1012] width 10 height 10
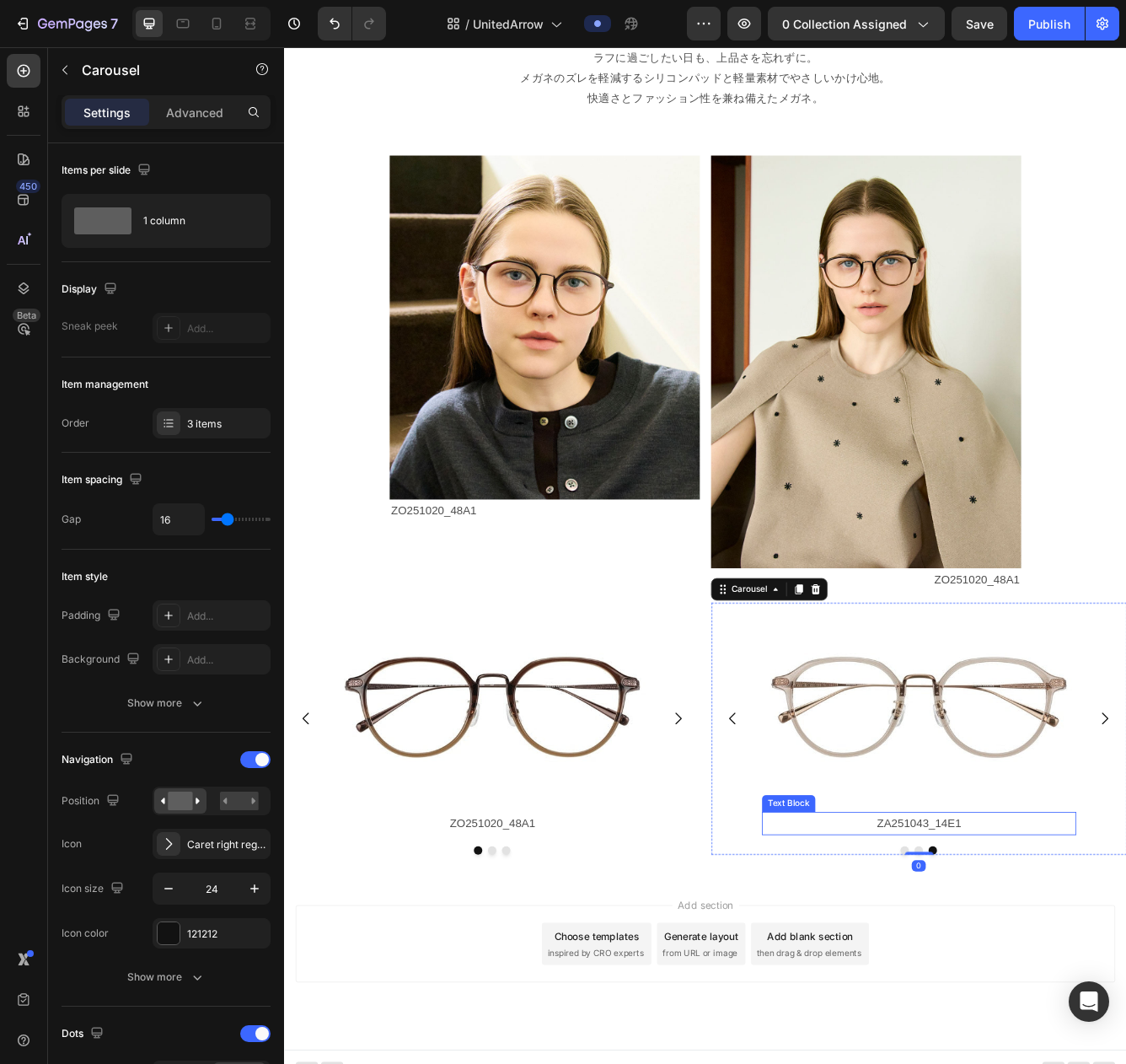
click at [1045, 966] on p "ZA251043_14E1" at bounding box center [1046, 979] width 375 height 25
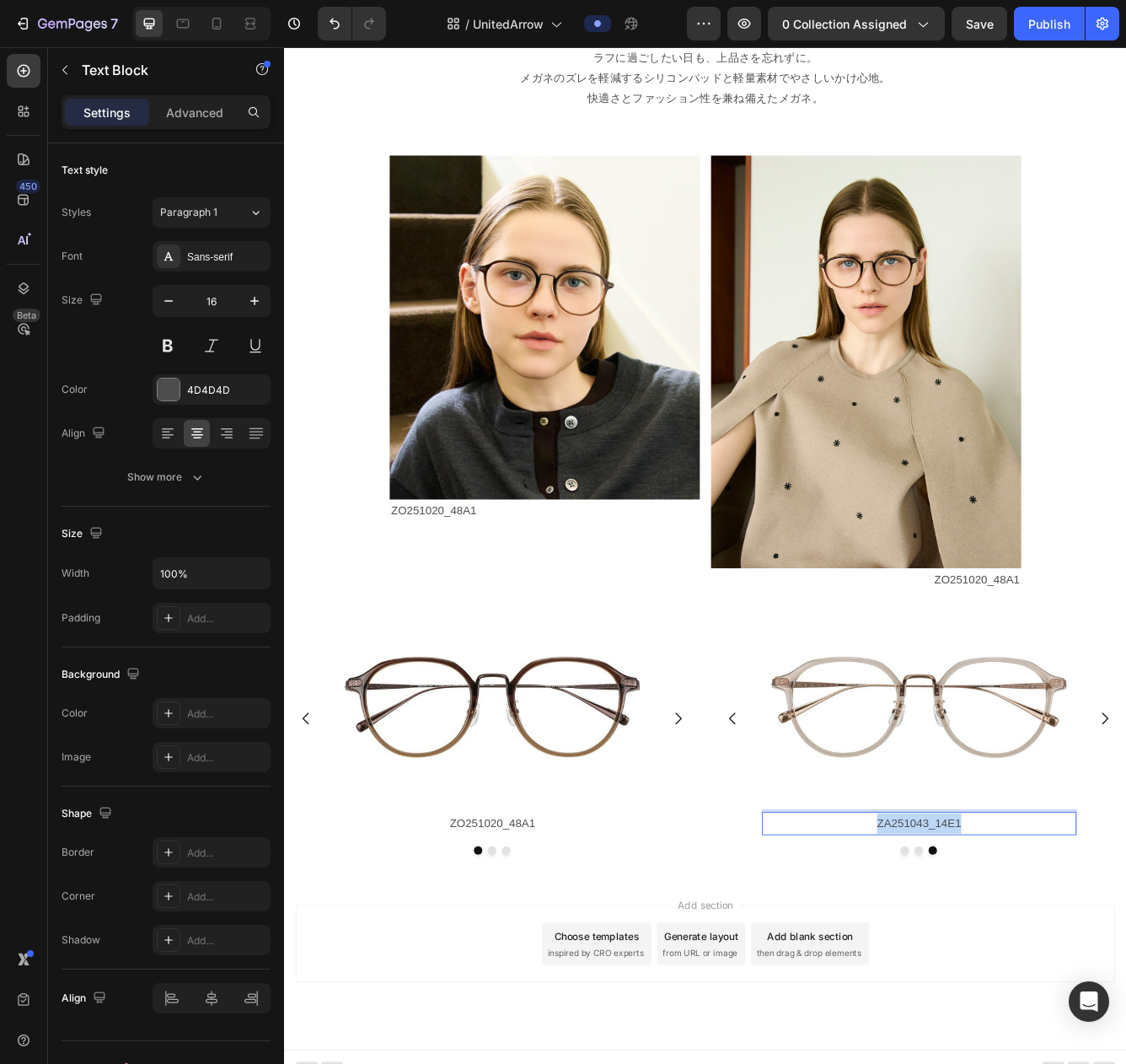
drag, startPoint x: 1114, startPoint y: 980, endPoint x: 915, endPoint y: 976, distance: 199.0
click at [915, 966] on p "ZA251043_14E1" at bounding box center [1046, 979] width 375 height 25
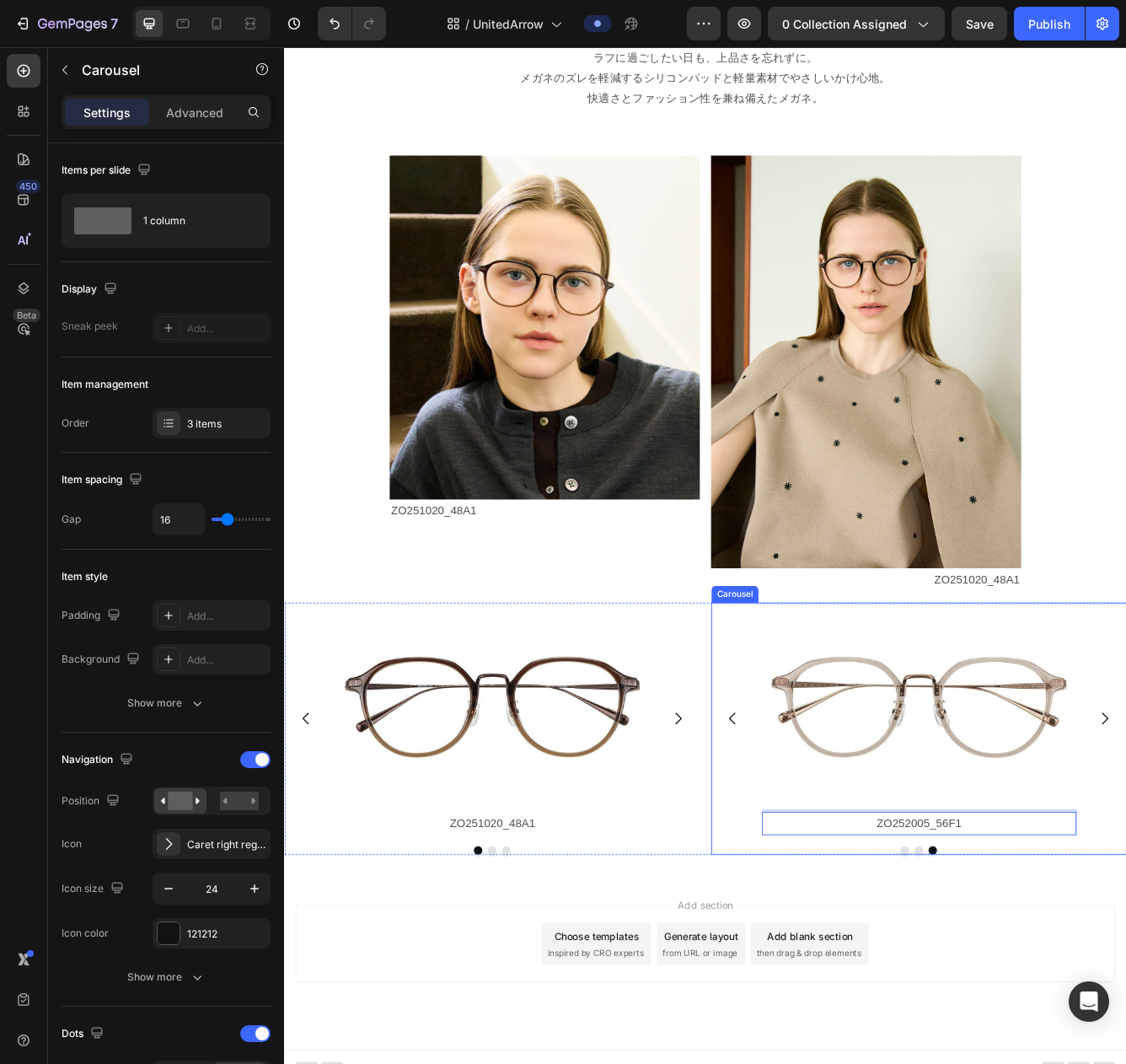
click at [1044, 966] on div "Image ZO252005_56F1 Text Block Image ZO252005_56F1 Text Block Image ZO252005_56…" at bounding box center [1047, 865] width 500 height 302
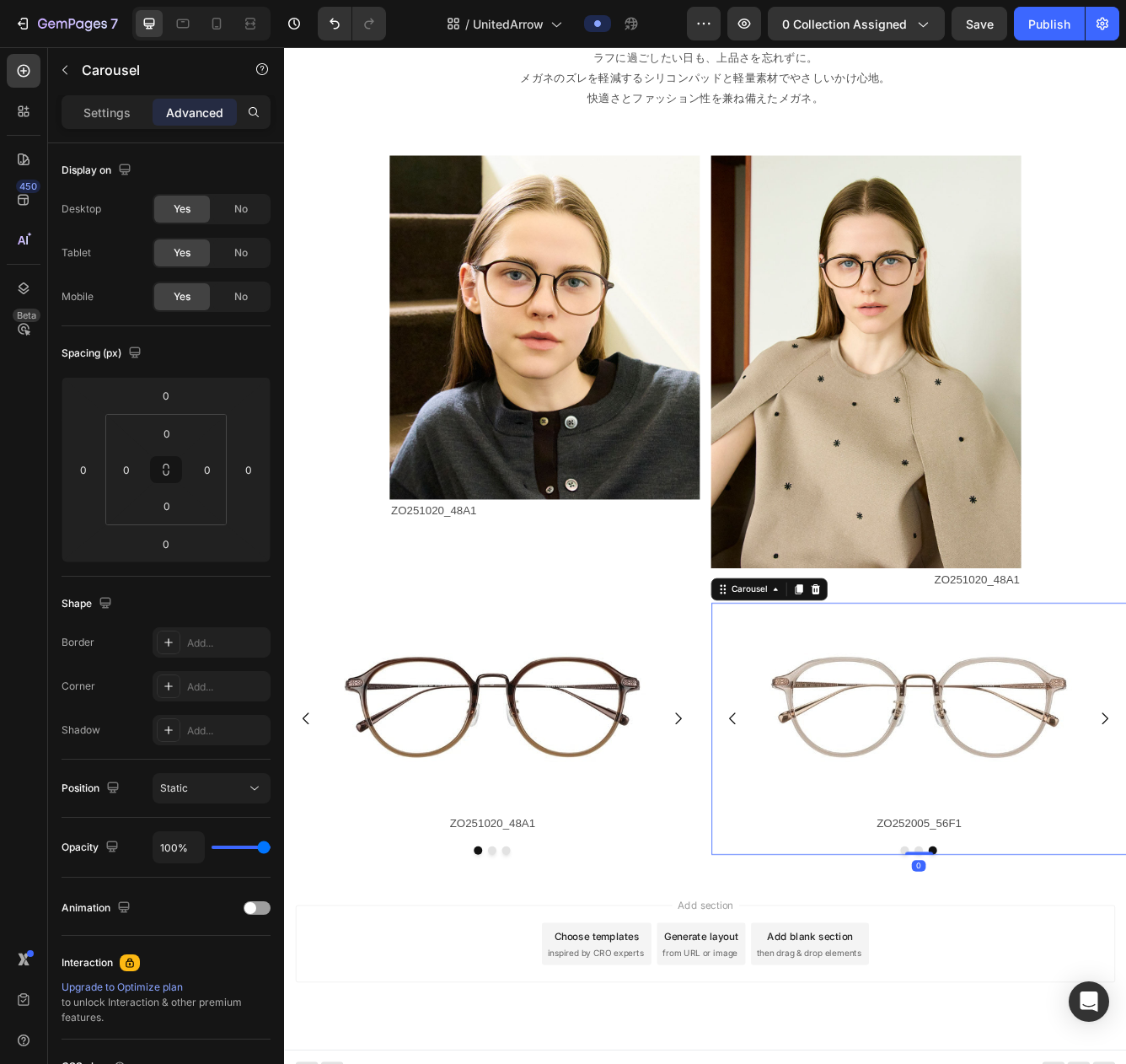
click at [1045, 966] on div "Image ZO252005_56F1 Text Block Image ZO252005_56F1 Text Block Image ZO252005_56…" at bounding box center [1047, 865] width 500 height 302
click at [1044, 966] on button "Dot" at bounding box center [1046, 1012] width 10 height 10
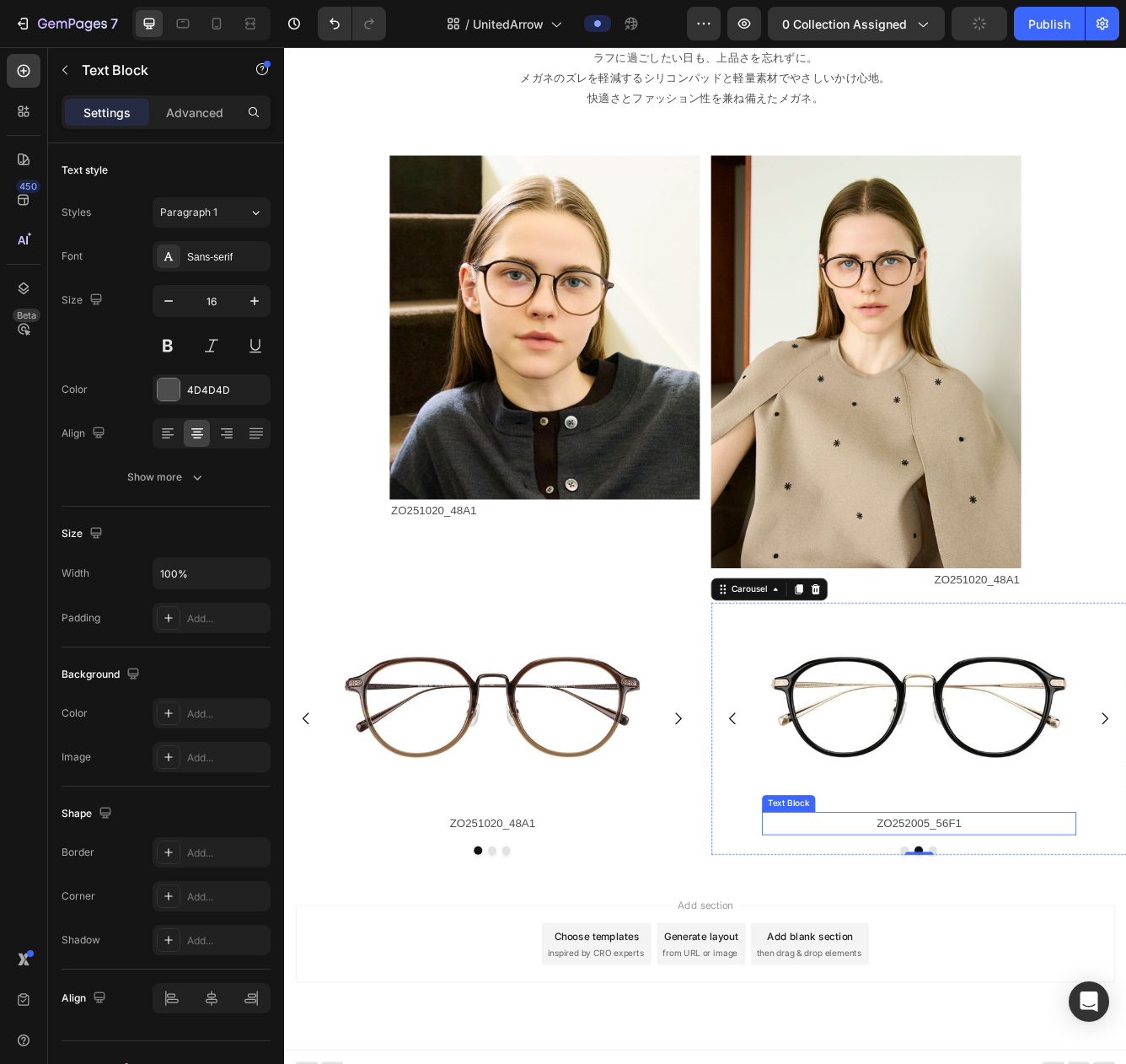
click at [1045, 966] on p "ZO252005_56F1" at bounding box center [1046, 979] width 375 height 25
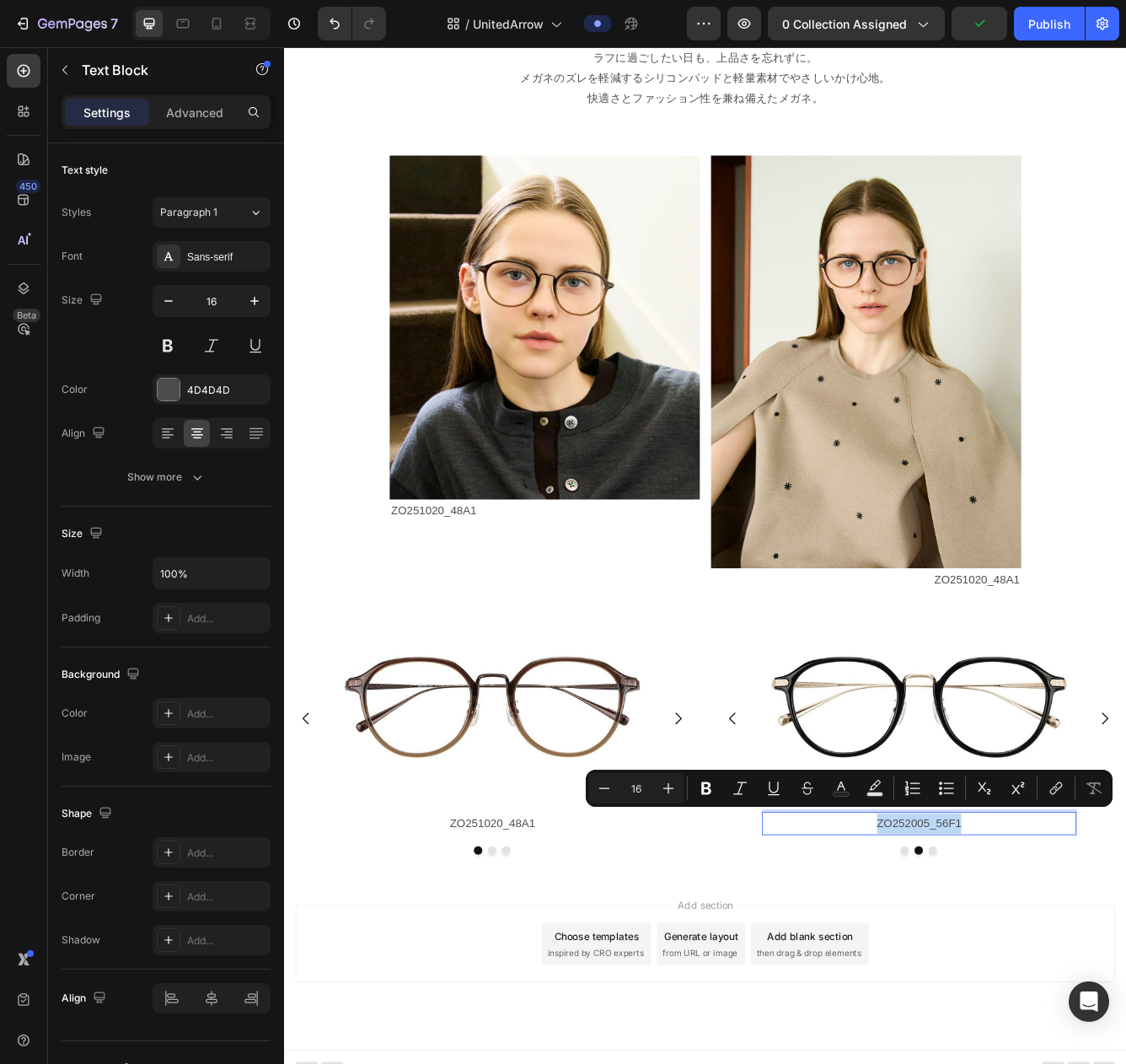
click at [1045, 966] on p "ZO252005_56F1" at bounding box center [1046, 979] width 375 height 25
drag, startPoint x: 1071, startPoint y: 982, endPoint x: 1126, endPoint y: 983, distance: 55.0
click at [1045, 966] on p "ZO252005_56F1" at bounding box center [1046, 979] width 375 height 25
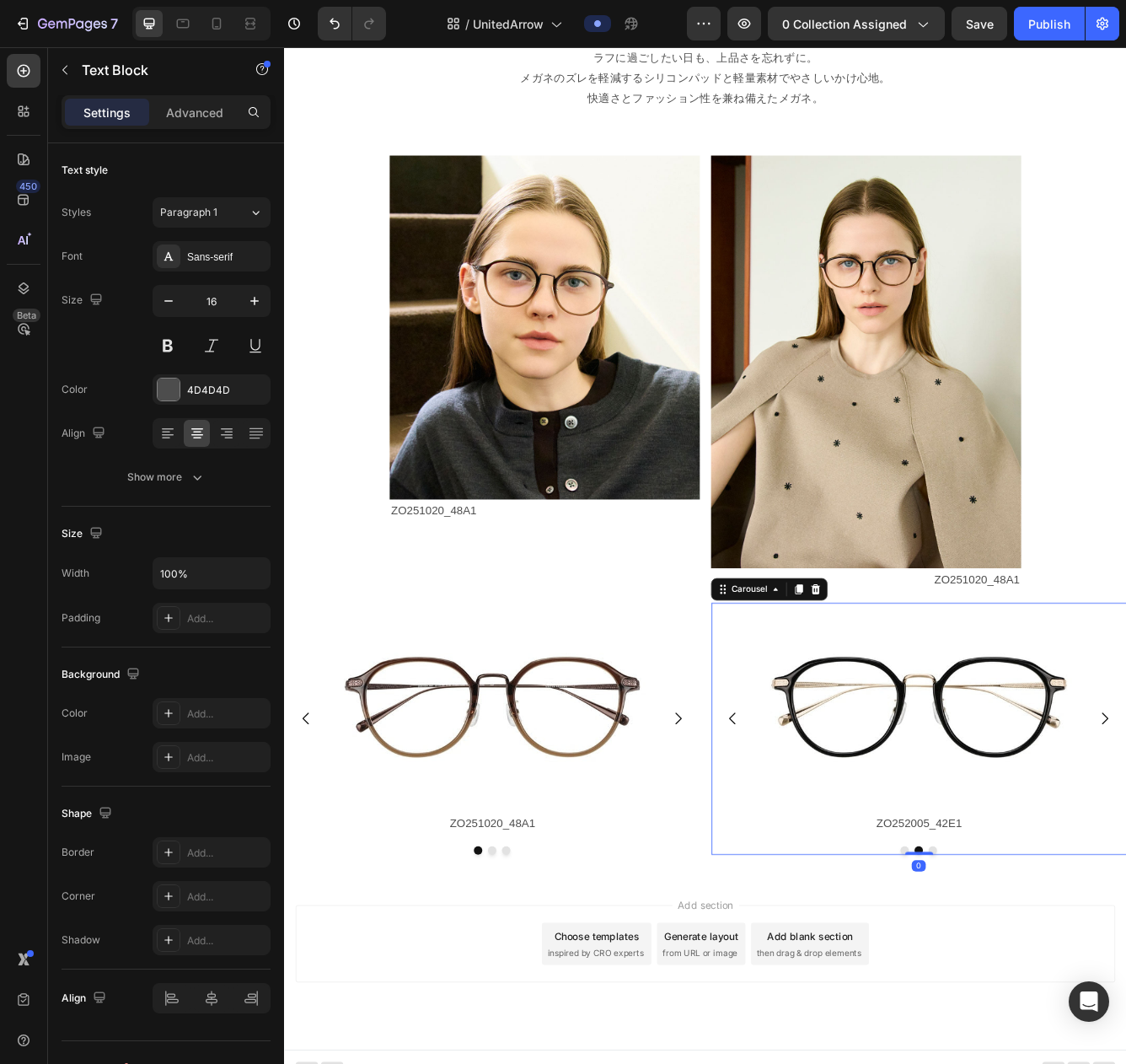
click at [1029, 966] on button "Dot" at bounding box center [1029, 1012] width 10 height 10
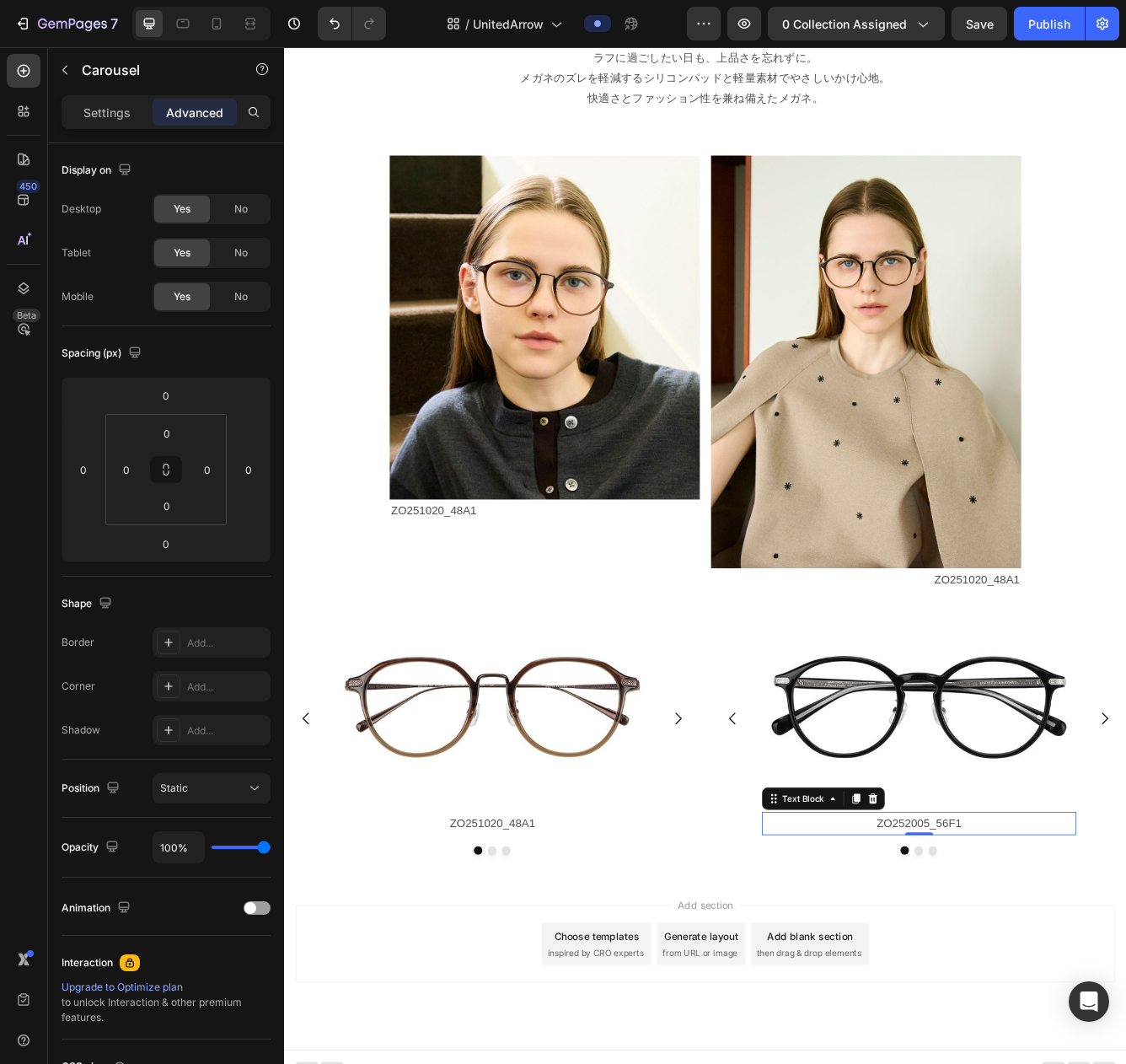
click at [1029, 966] on p "ZO252005_56F1" at bounding box center [1046, 979] width 375 height 25
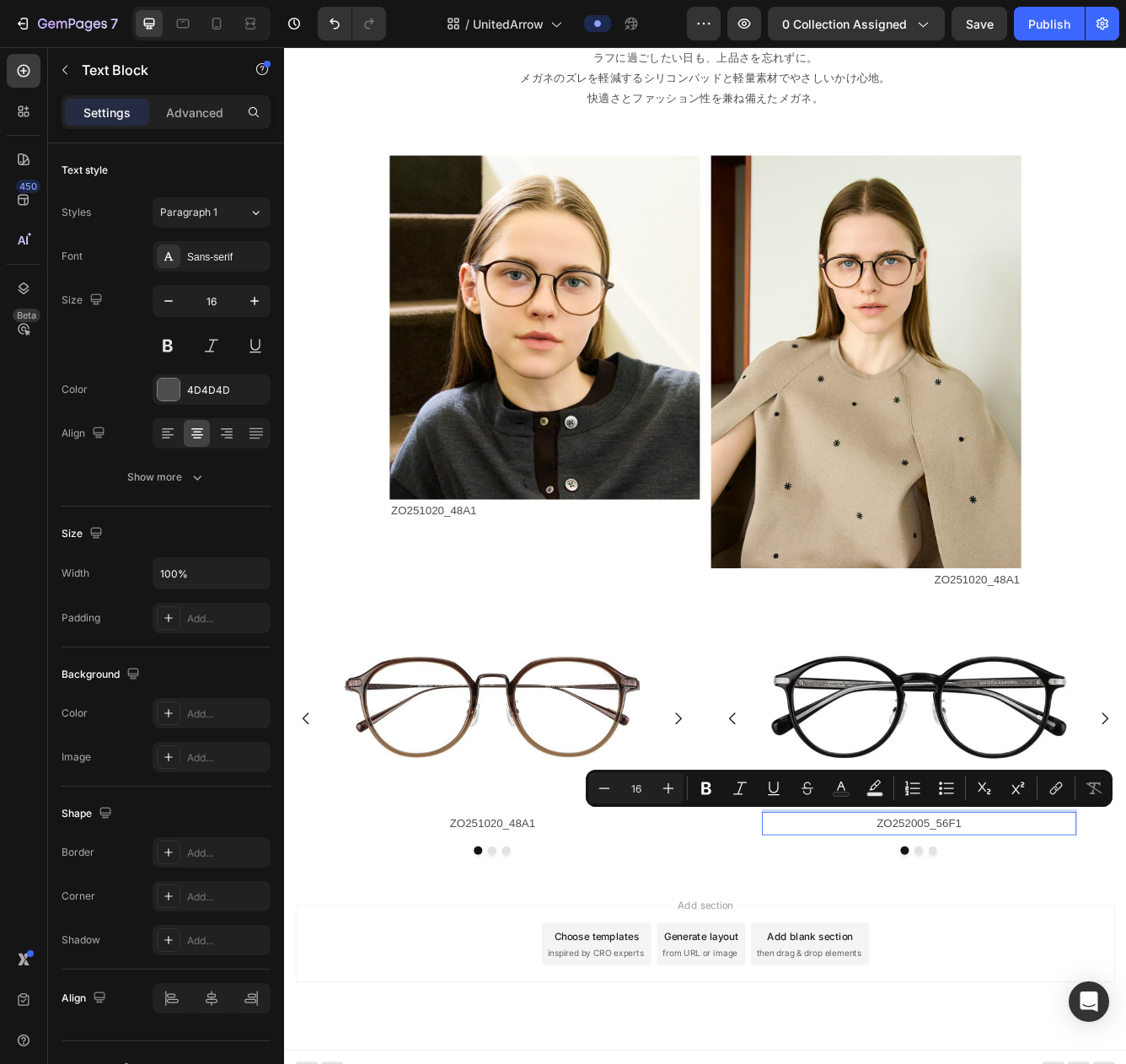
click at [1045, 966] on p "ZO252005_56F1" at bounding box center [1046, 979] width 375 height 25
drag, startPoint x: 1072, startPoint y: 979, endPoint x: 1097, endPoint y: 978, distance: 25.0
click at [1045, 966] on p "ZO252005_56F1" at bounding box center [1046, 979] width 375 height 25
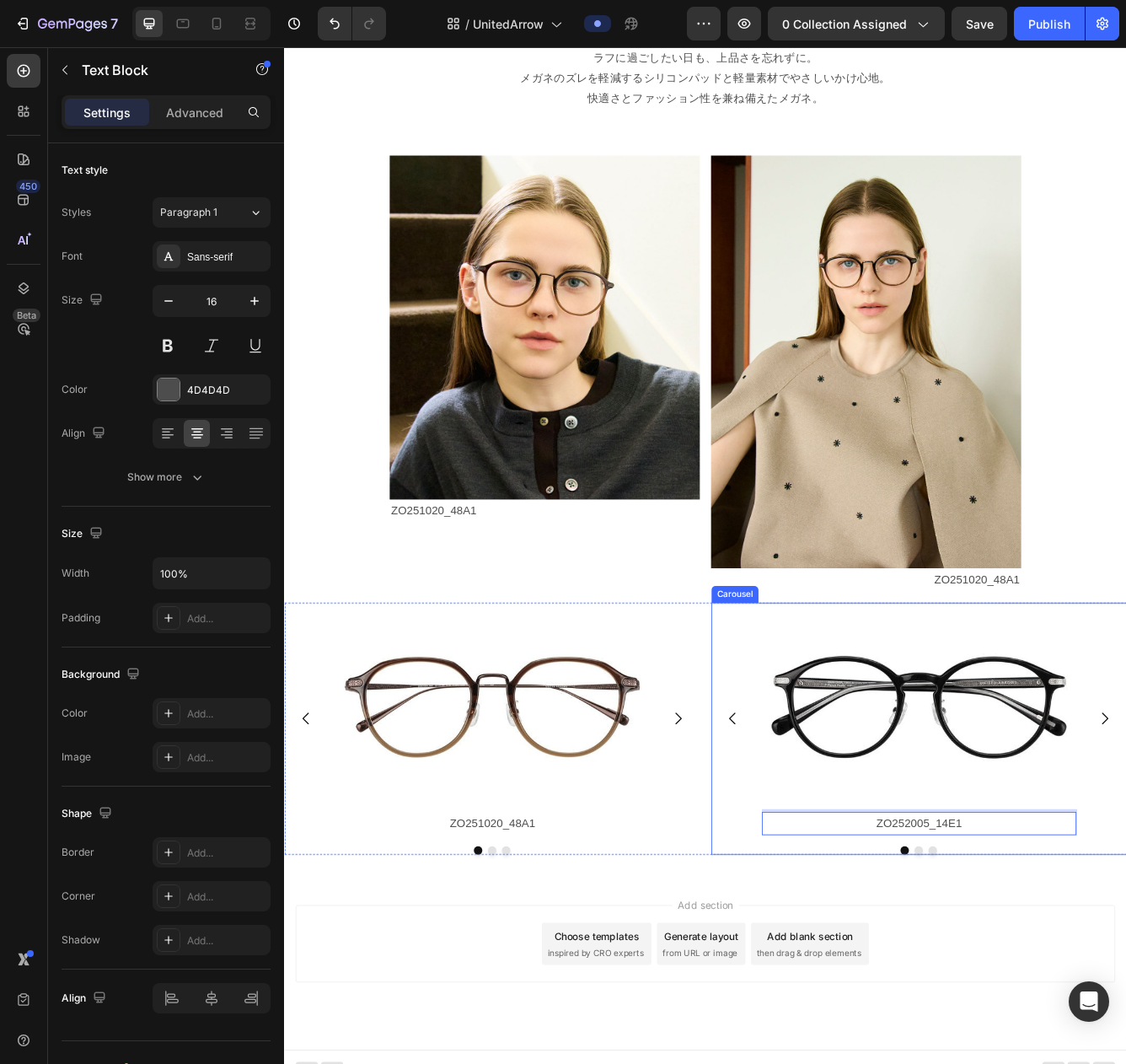
click at [1045, 966] on div at bounding box center [1047, 1012] width 500 height 10
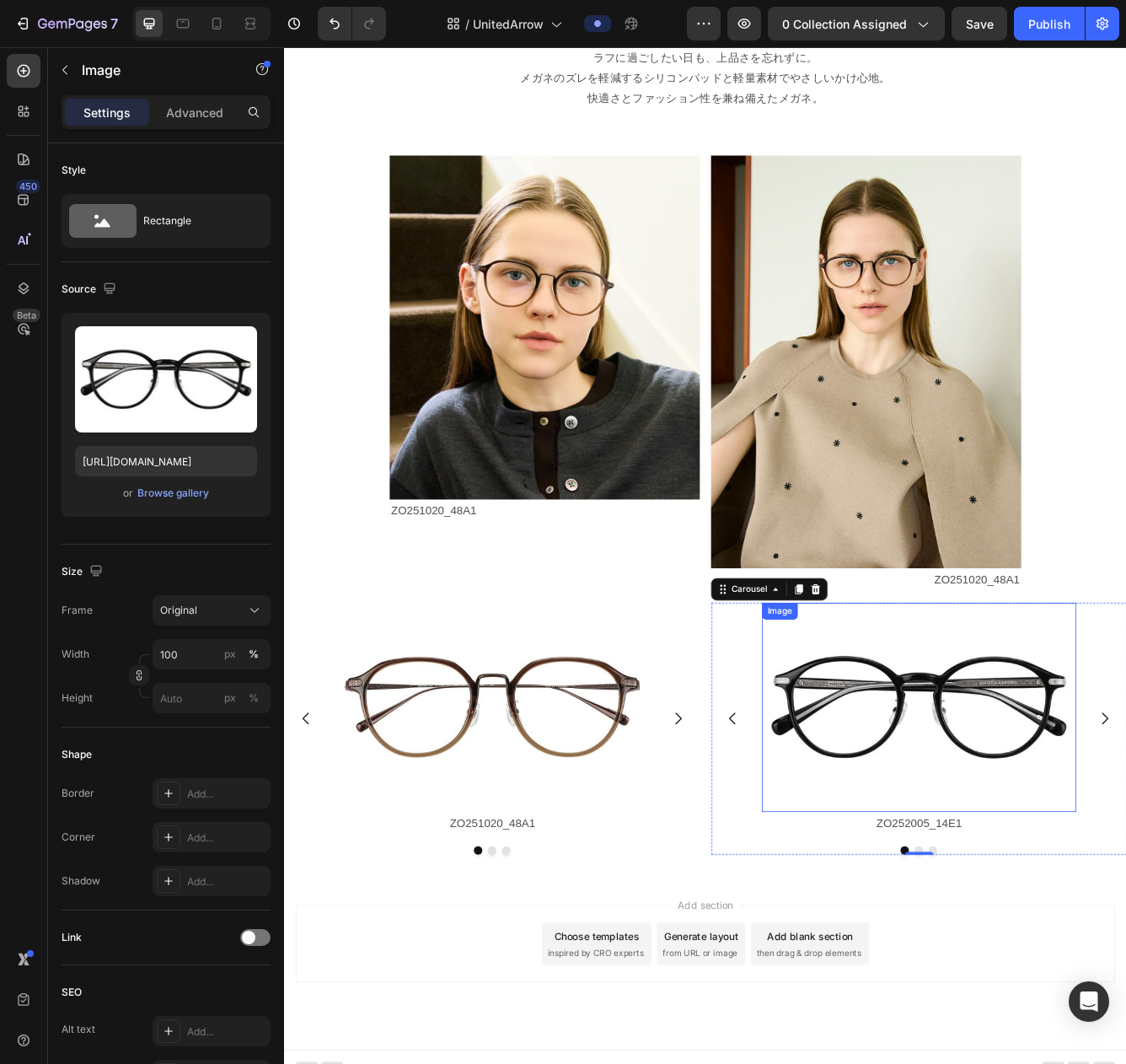
click at [994, 838] on img at bounding box center [1046, 840] width 378 height 252
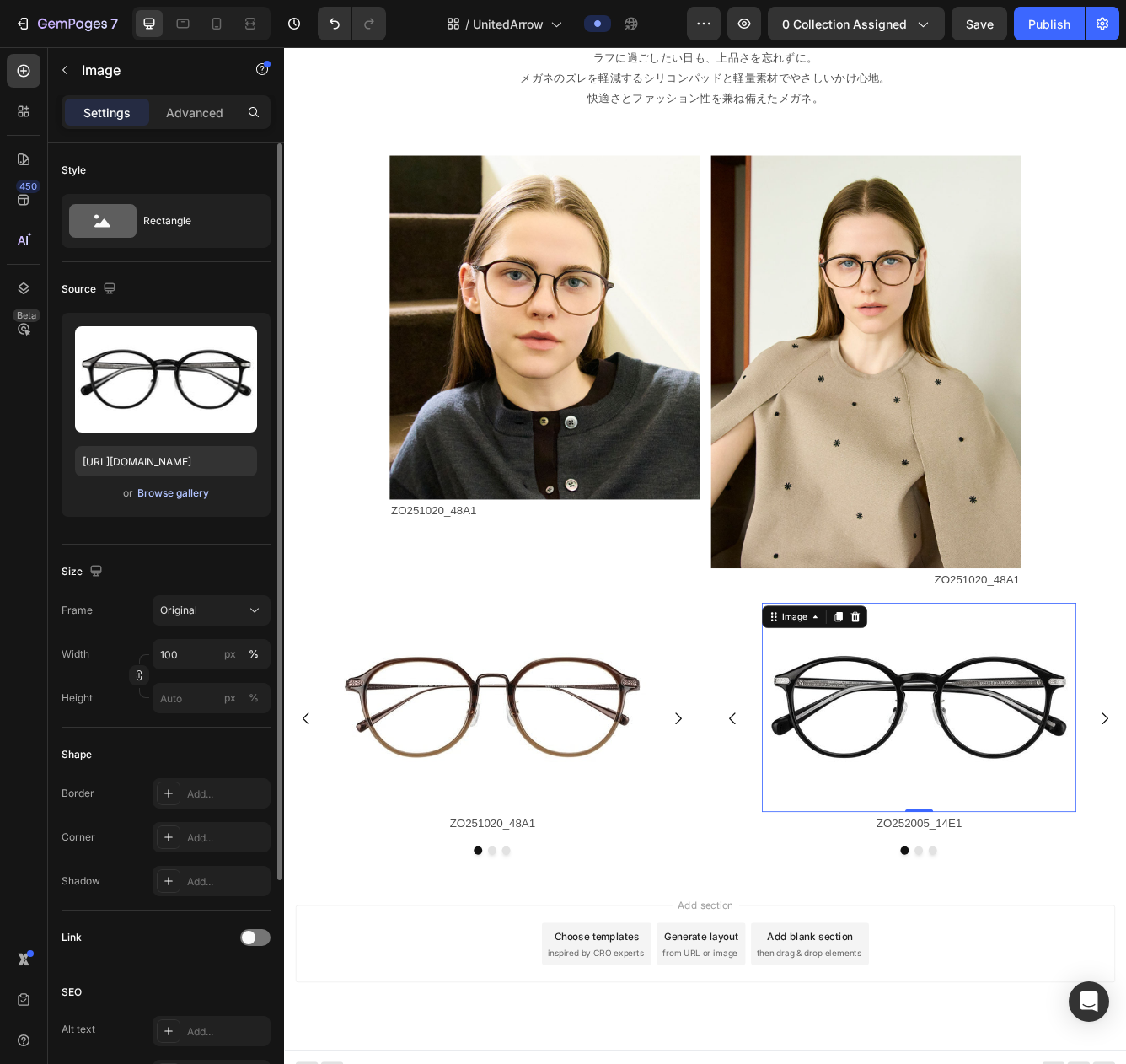
click at [179, 497] on div "Browse gallery" at bounding box center [173, 493] width 72 height 15
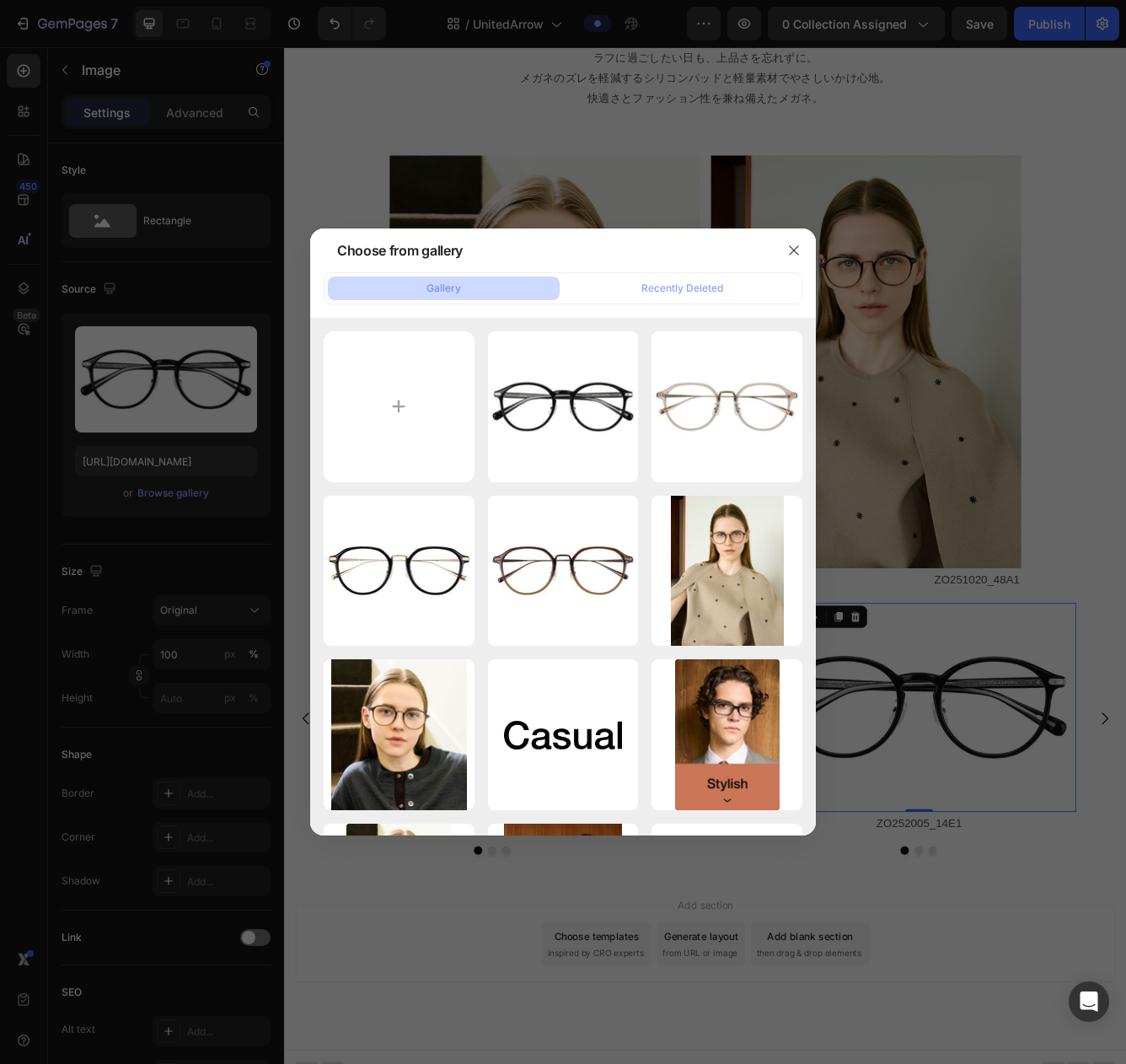
type input "C:\fakepath\ZO252005-14E1_s.jpg"
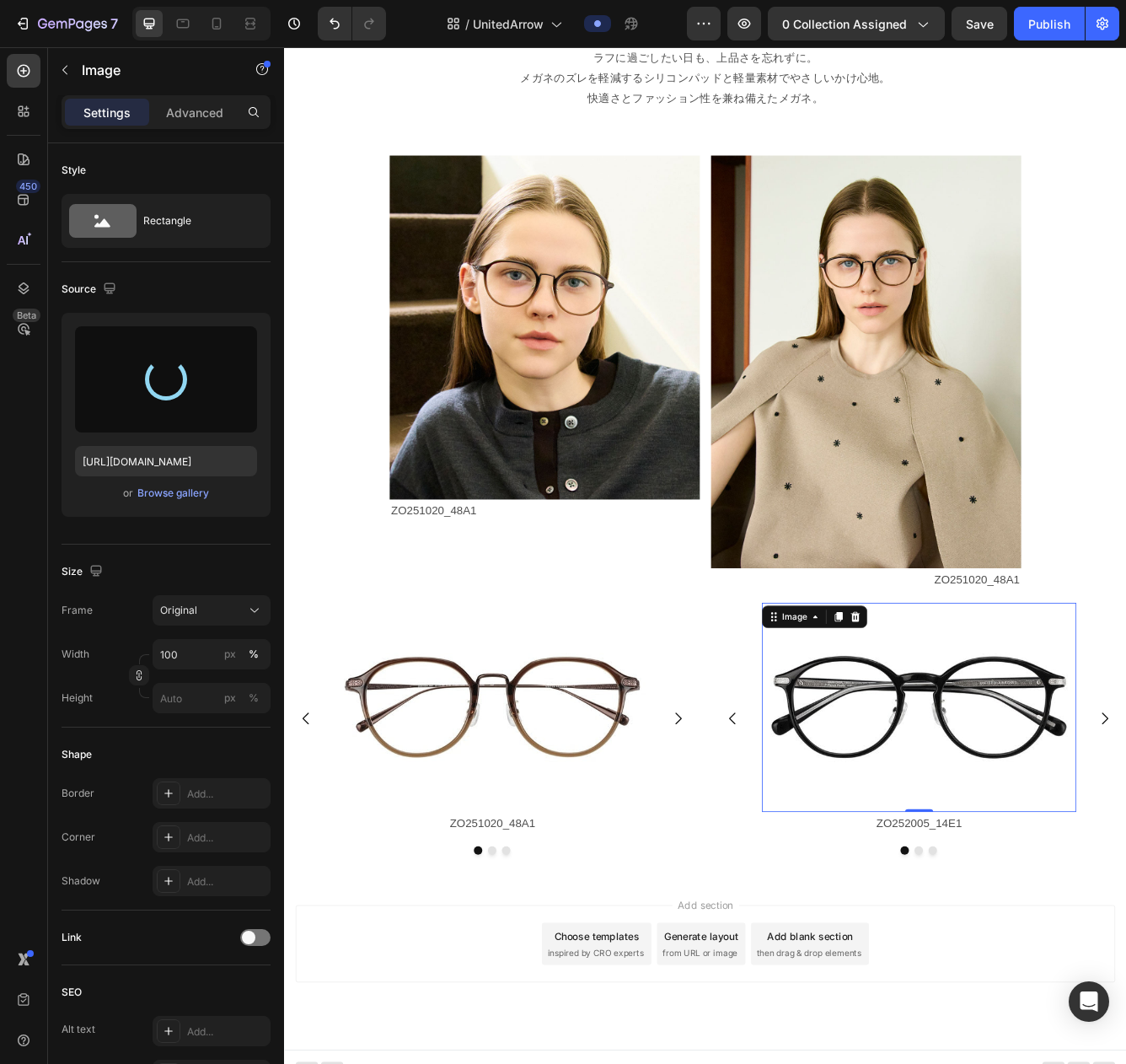
type input "https://cdn.shopify.com/s/files/1/0783/0129/9002/files/gempages_515660372875674…"
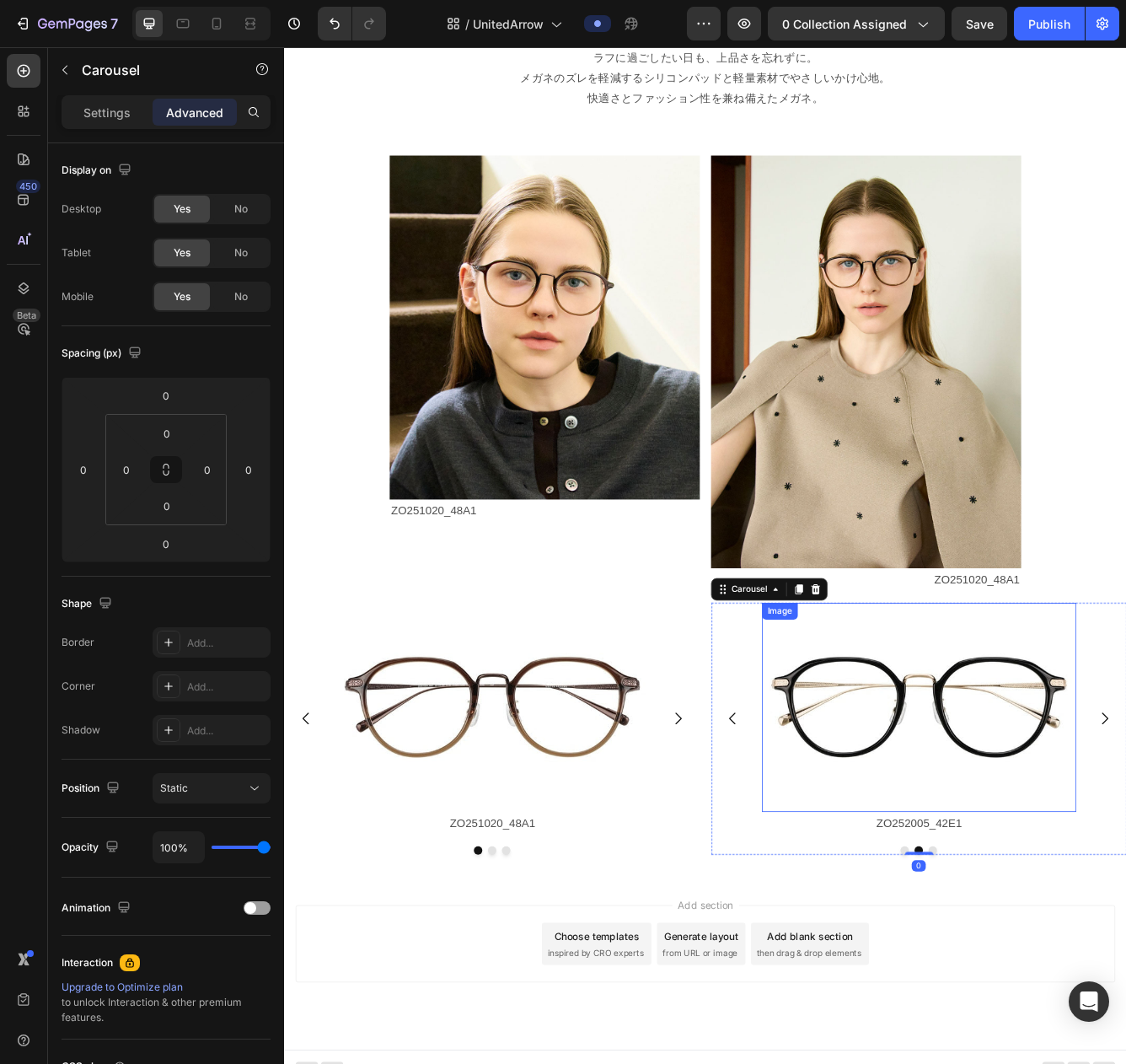
click at [956, 848] on img at bounding box center [1046, 840] width 378 height 252
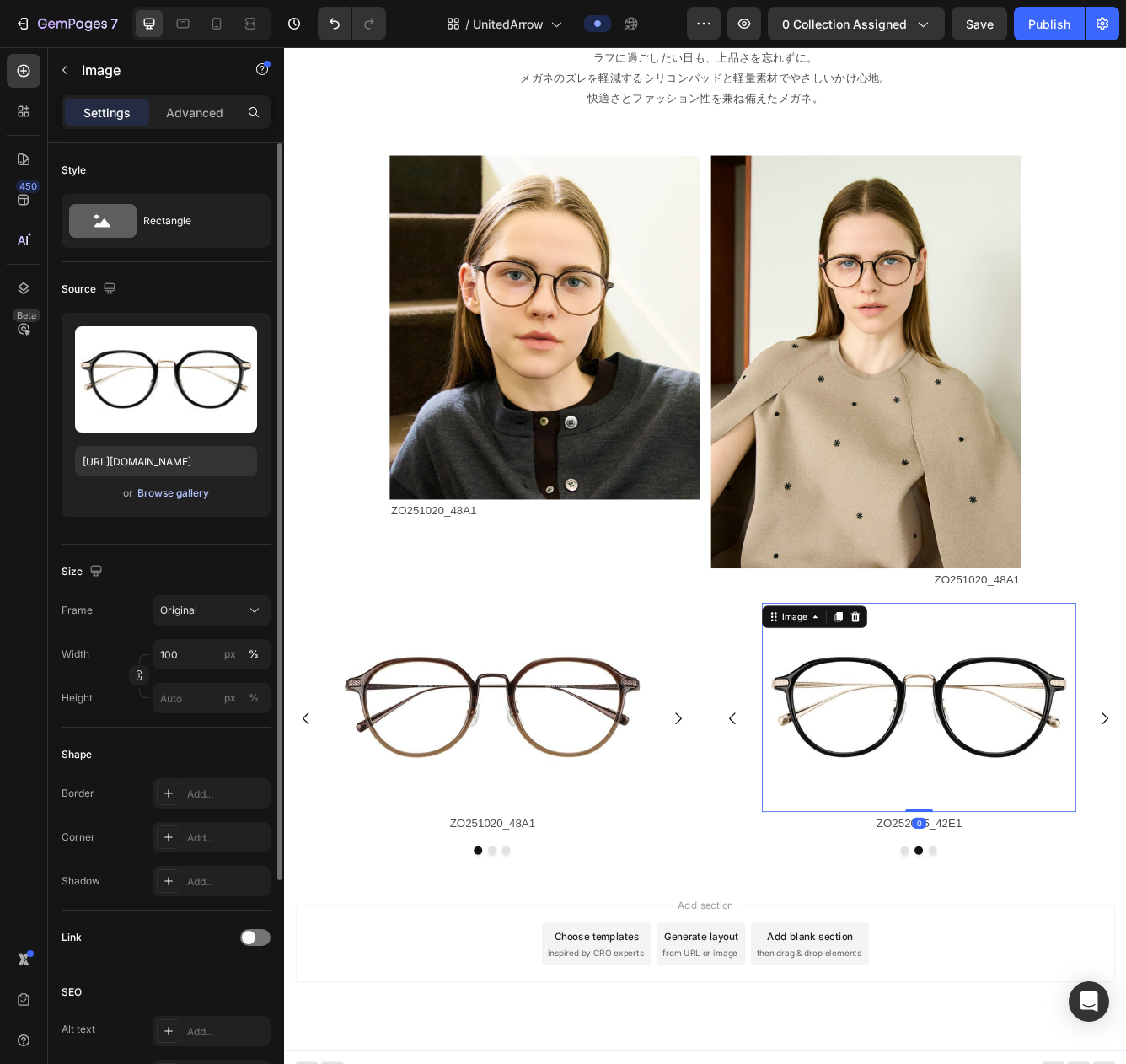
click at [180, 493] on div "Browse gallery" at bounding box center [173, 493] width 72 height 15
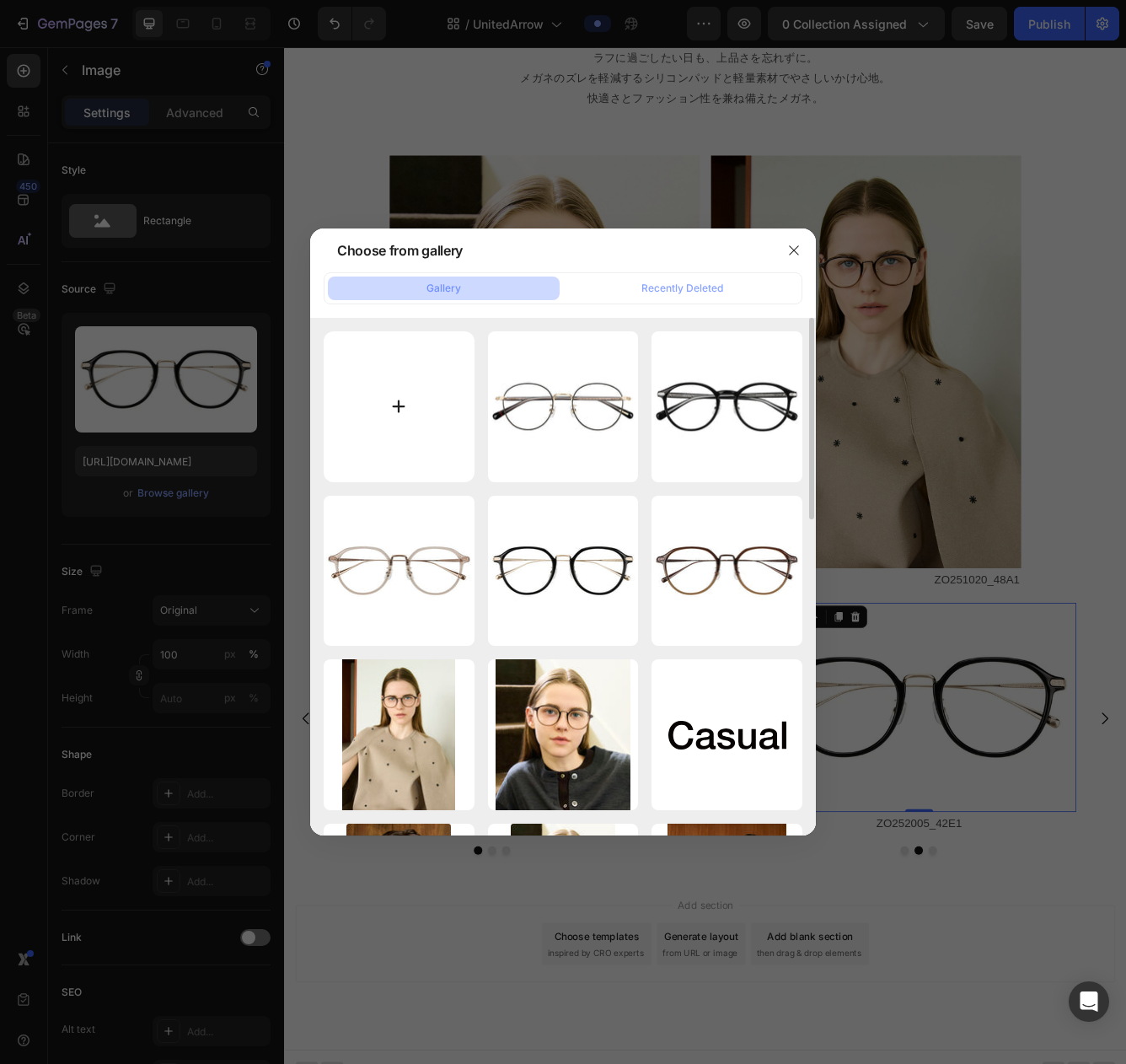
type input "C:\fakepath\ZO252005-42E1_s.jpg"
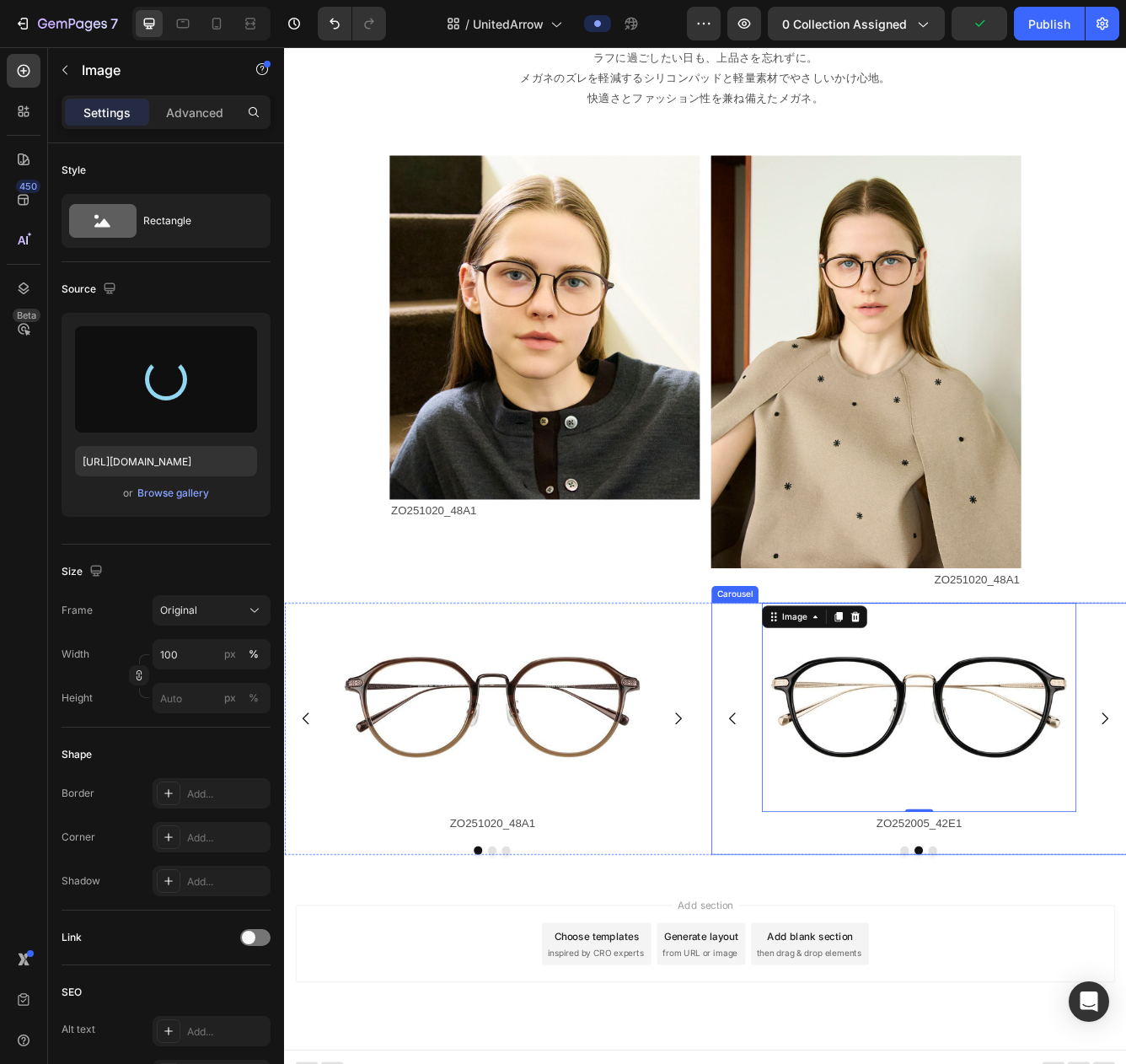
type input "https://cdn.shopify.com/s/files/1/0783/0129/9002/files/gempages_515660372875674…"
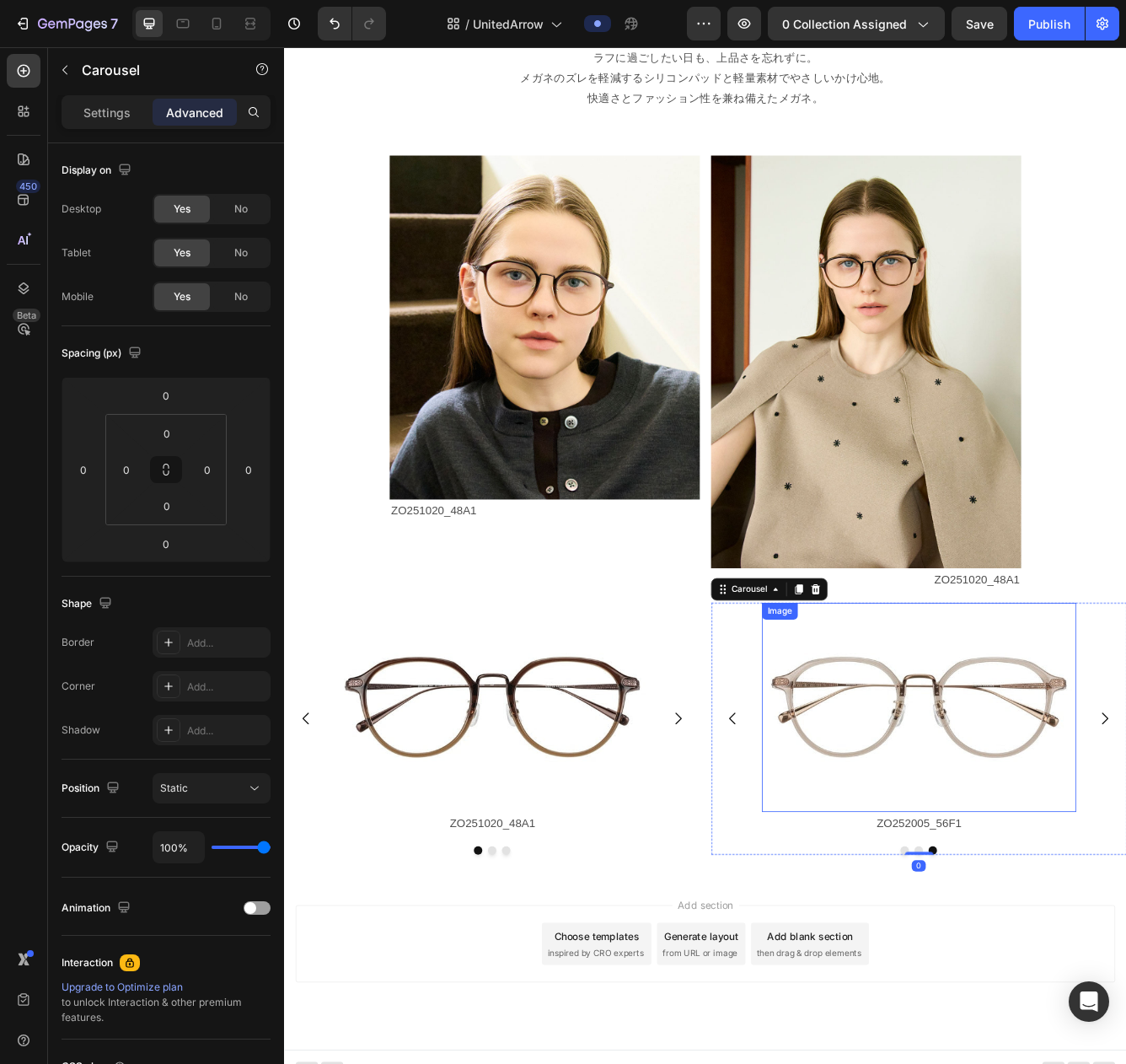
click at [977, 848] on img at bounding box center [1046, 840] width 378 height 252
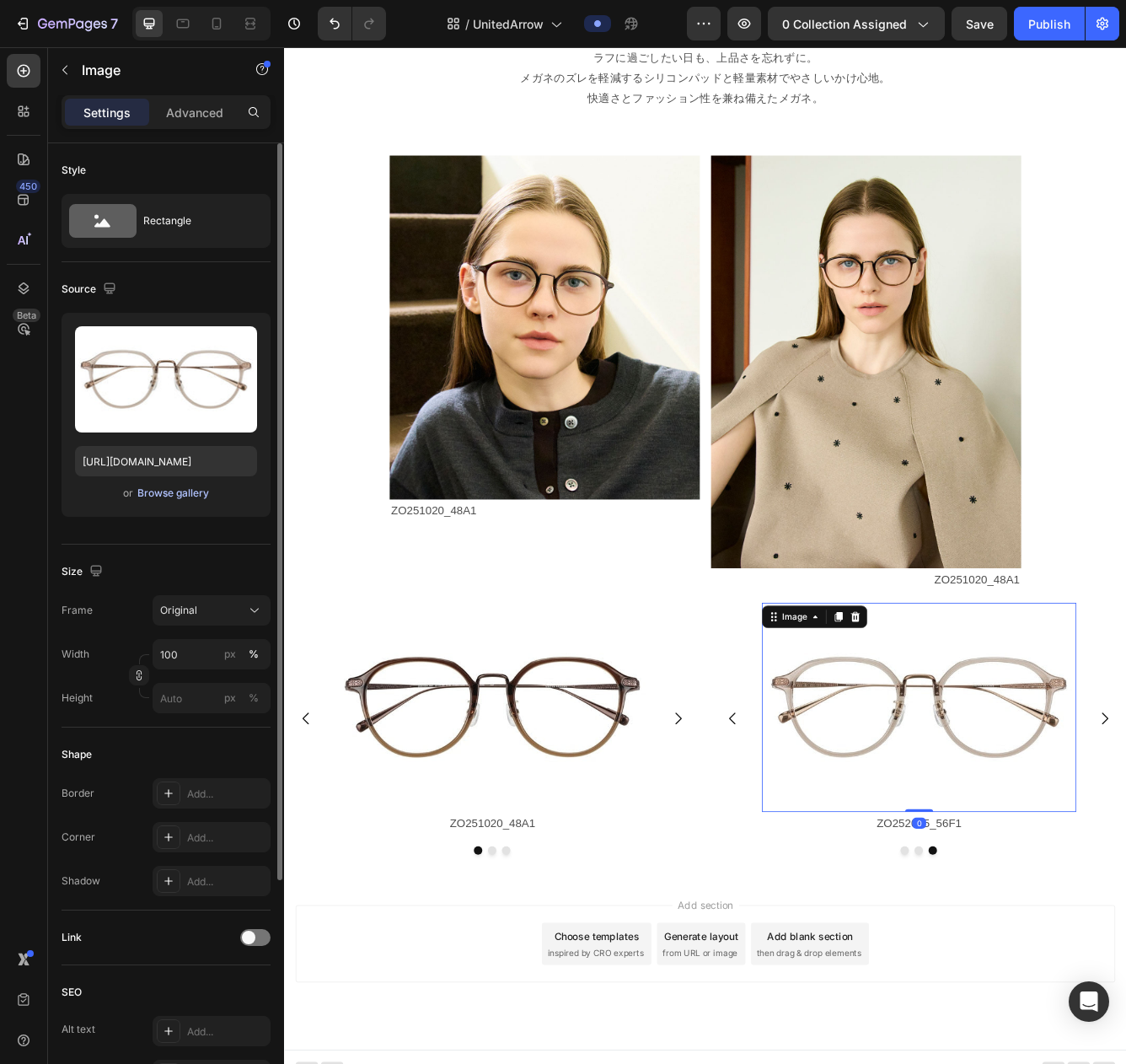
click at [170, 499] on div "Browse gallery" at bounding box center [173, 493] width 72 height 15
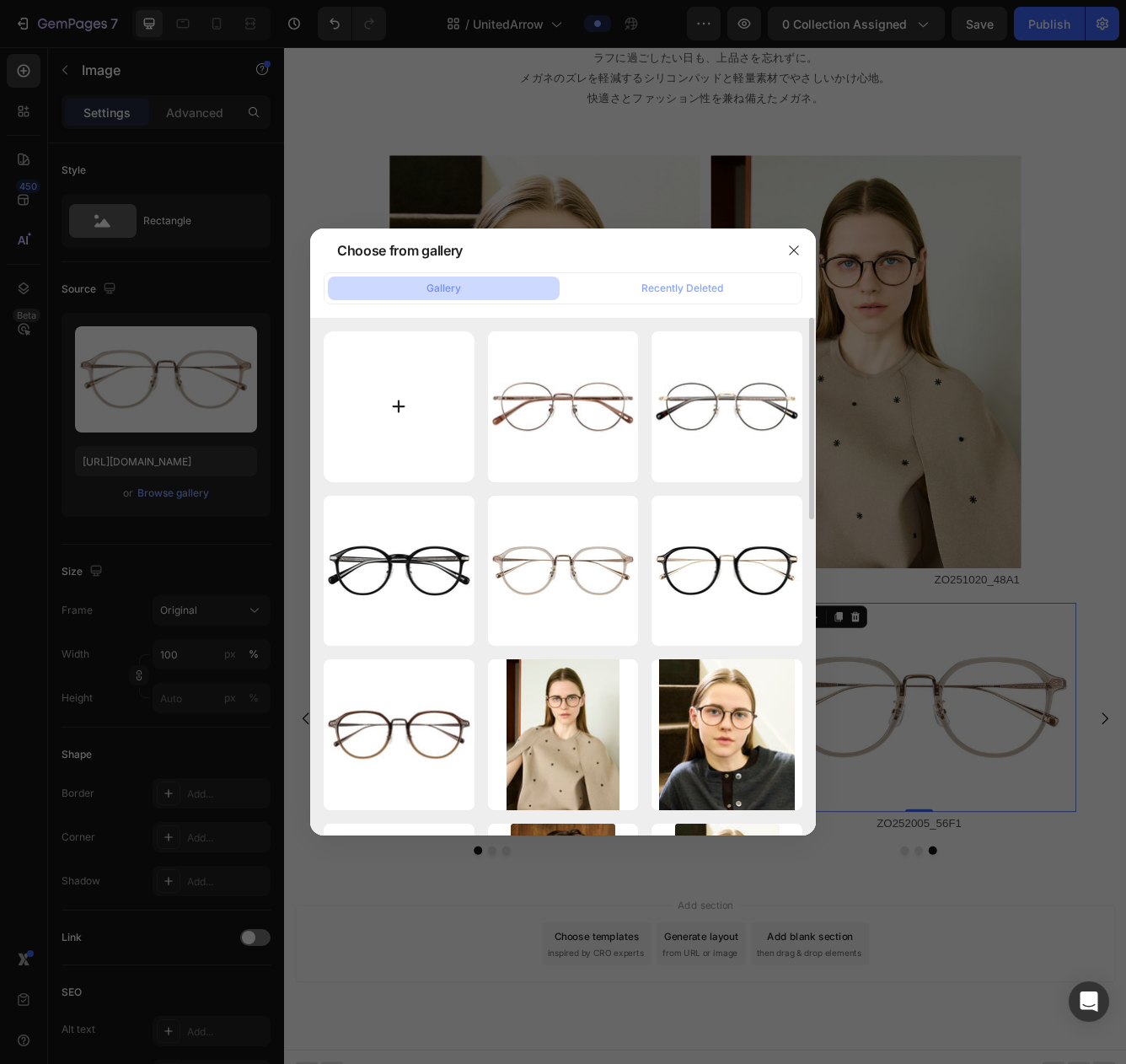
type input "C:\fakepath\ZO252005-56F1_s.jpg"
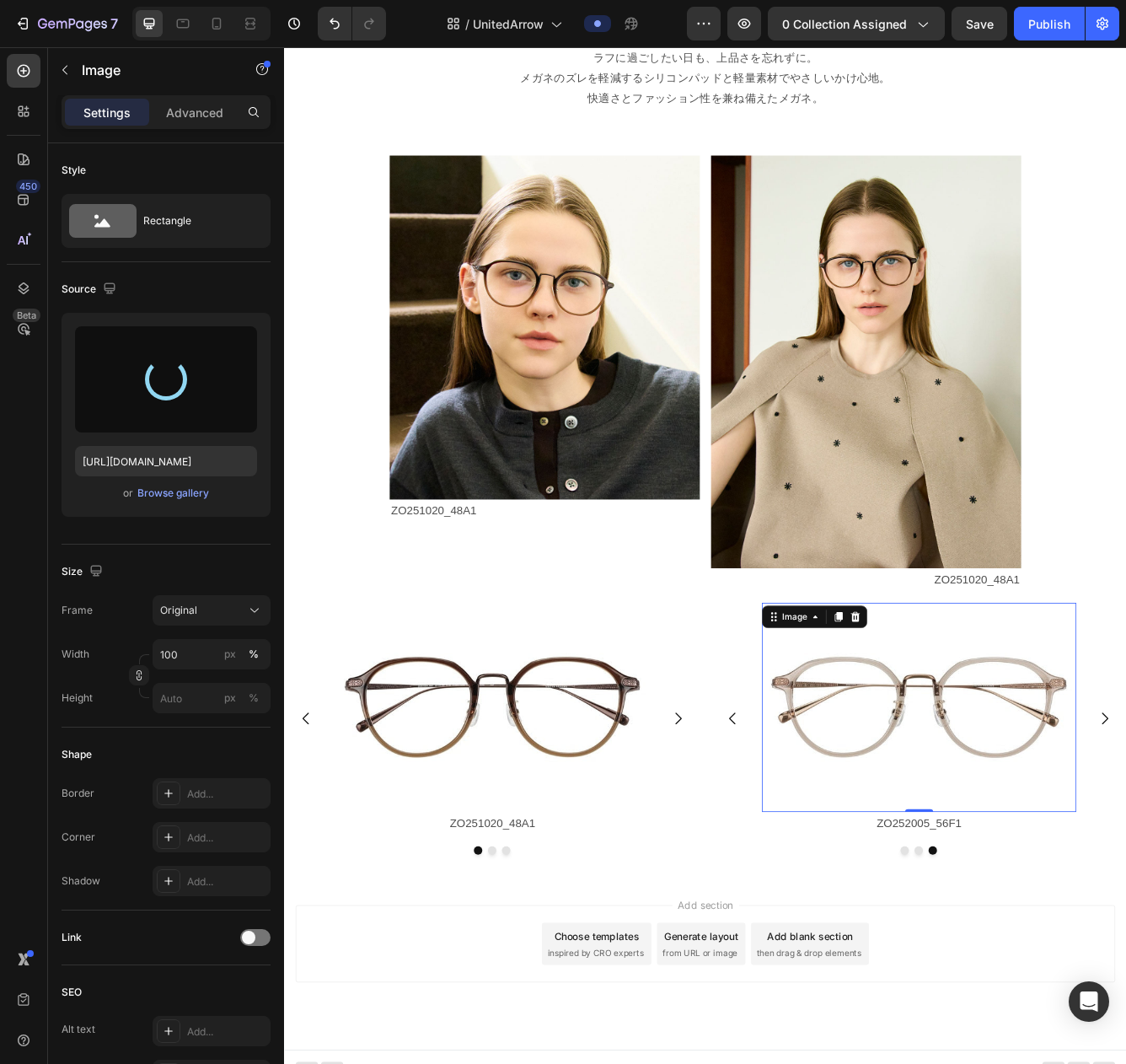
type input "https://cdn.shopify.com/s/files/1/0783/0129/9002/files/gempages_515660372875674…"
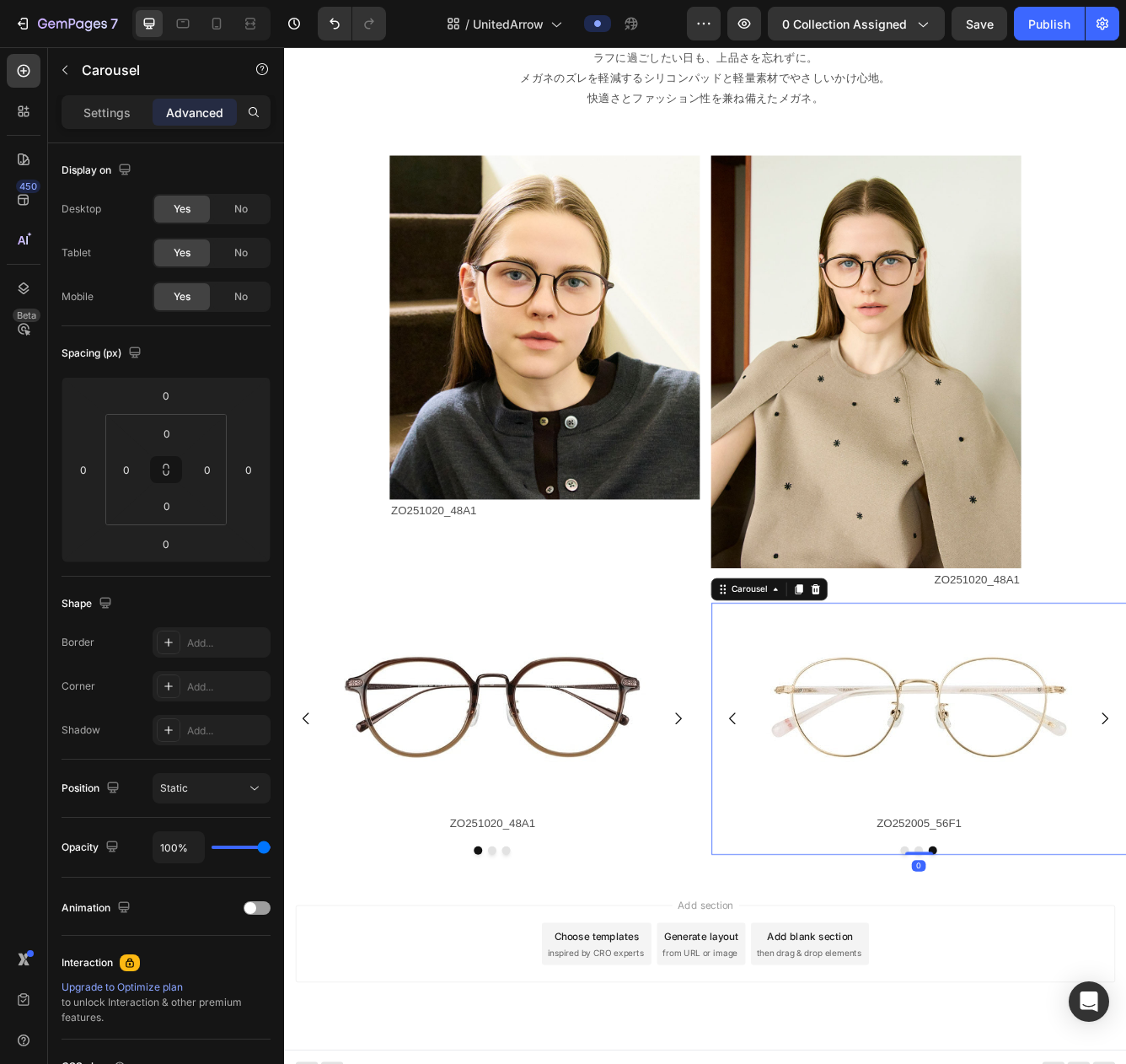
click at [1028, 966] on button "Dot" at bounding box center [1029, 1012] width 10 height 10
click at [1044, 966] on button "Dot" at bounding box center [1046, 1012] width 10 height 10
click at [1045, 966] on button "Dot" at bounding box center [1063, 1012] width 10 height 10
click at [1028, 966] on button "Dot" at bounding box center [1029, 1012] width 10 height 10
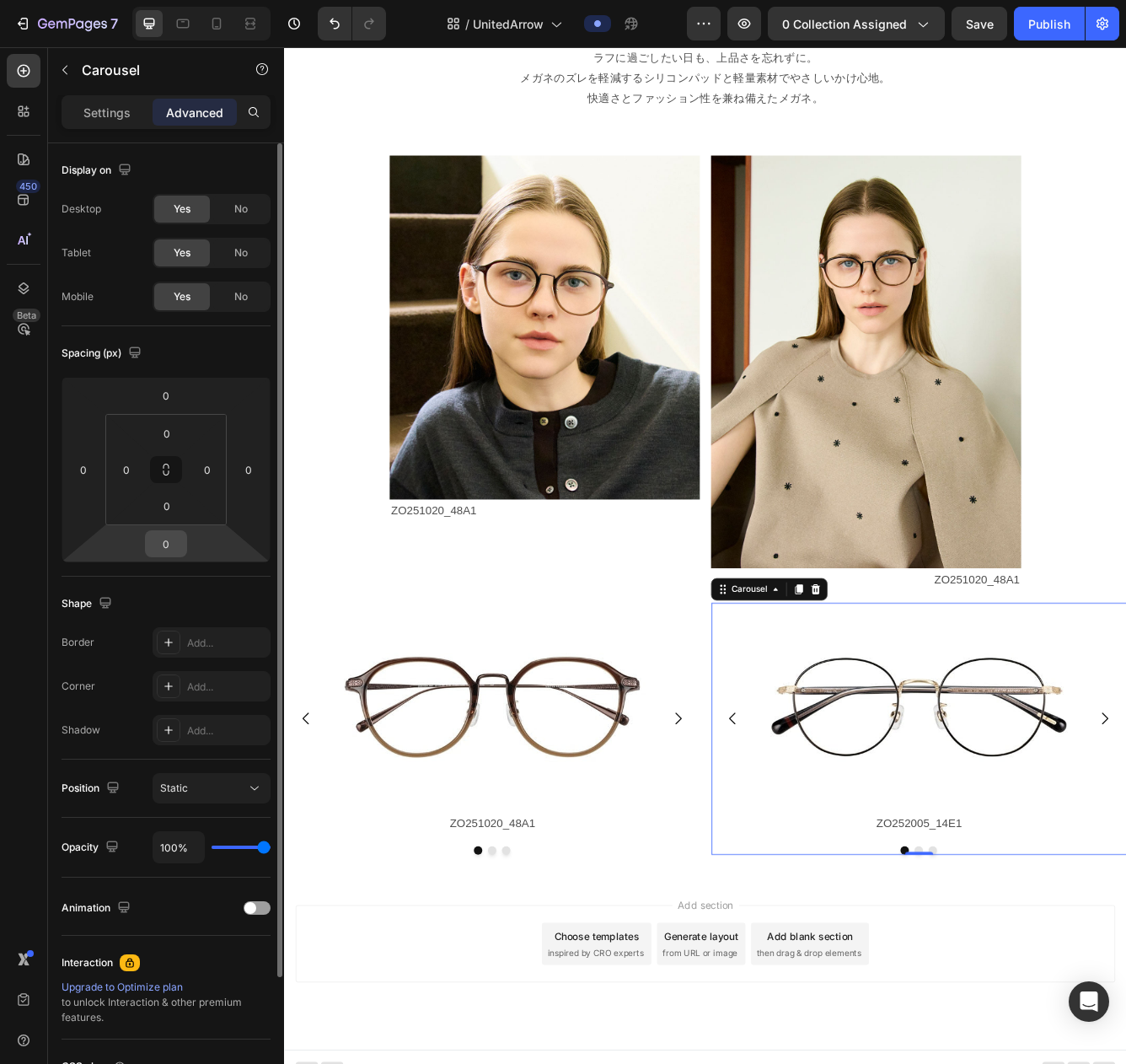
scroll to position [1546, 0]
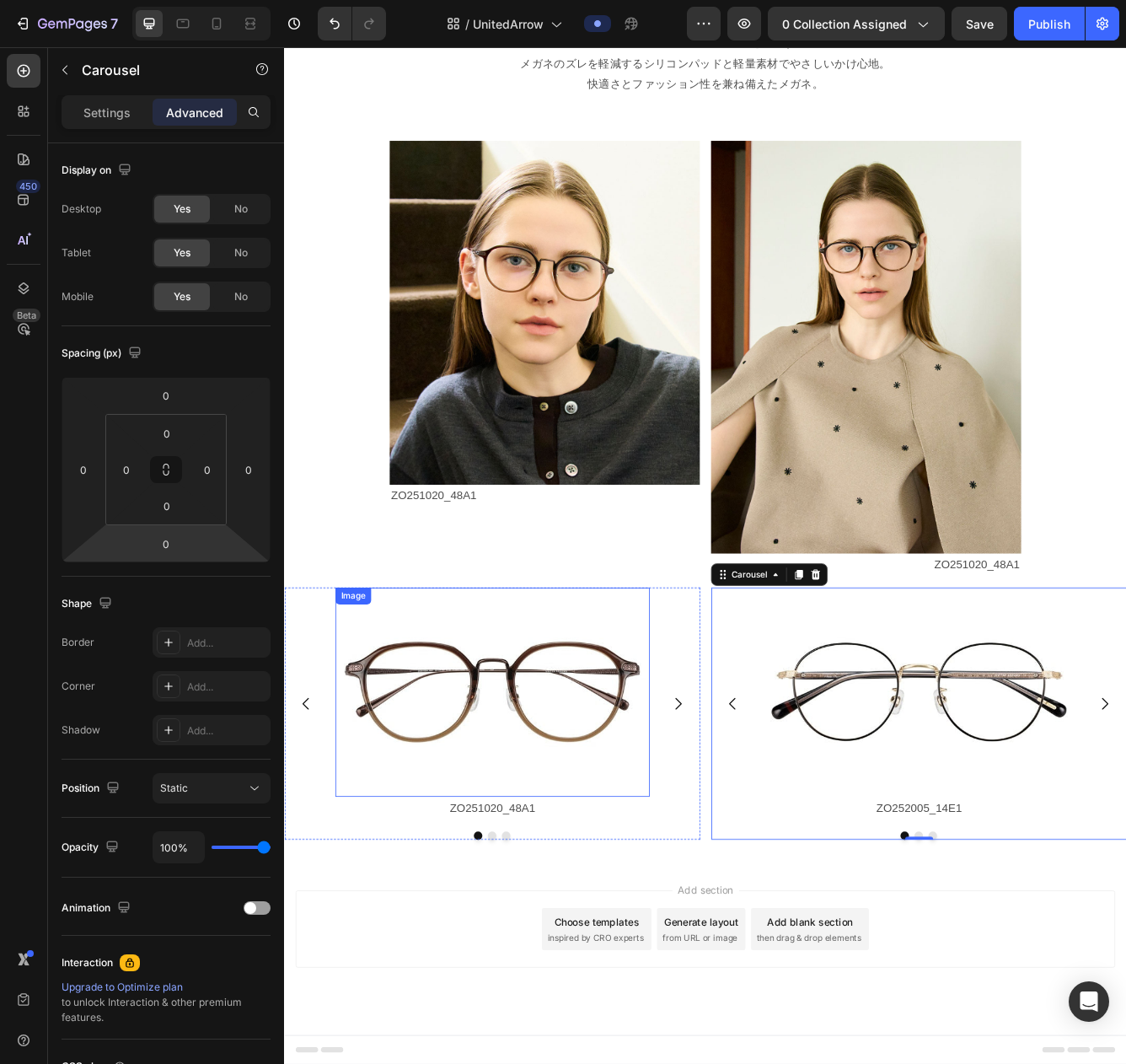
click at [404, 765] on img at bounding box center [534, 822] width 378 height 252
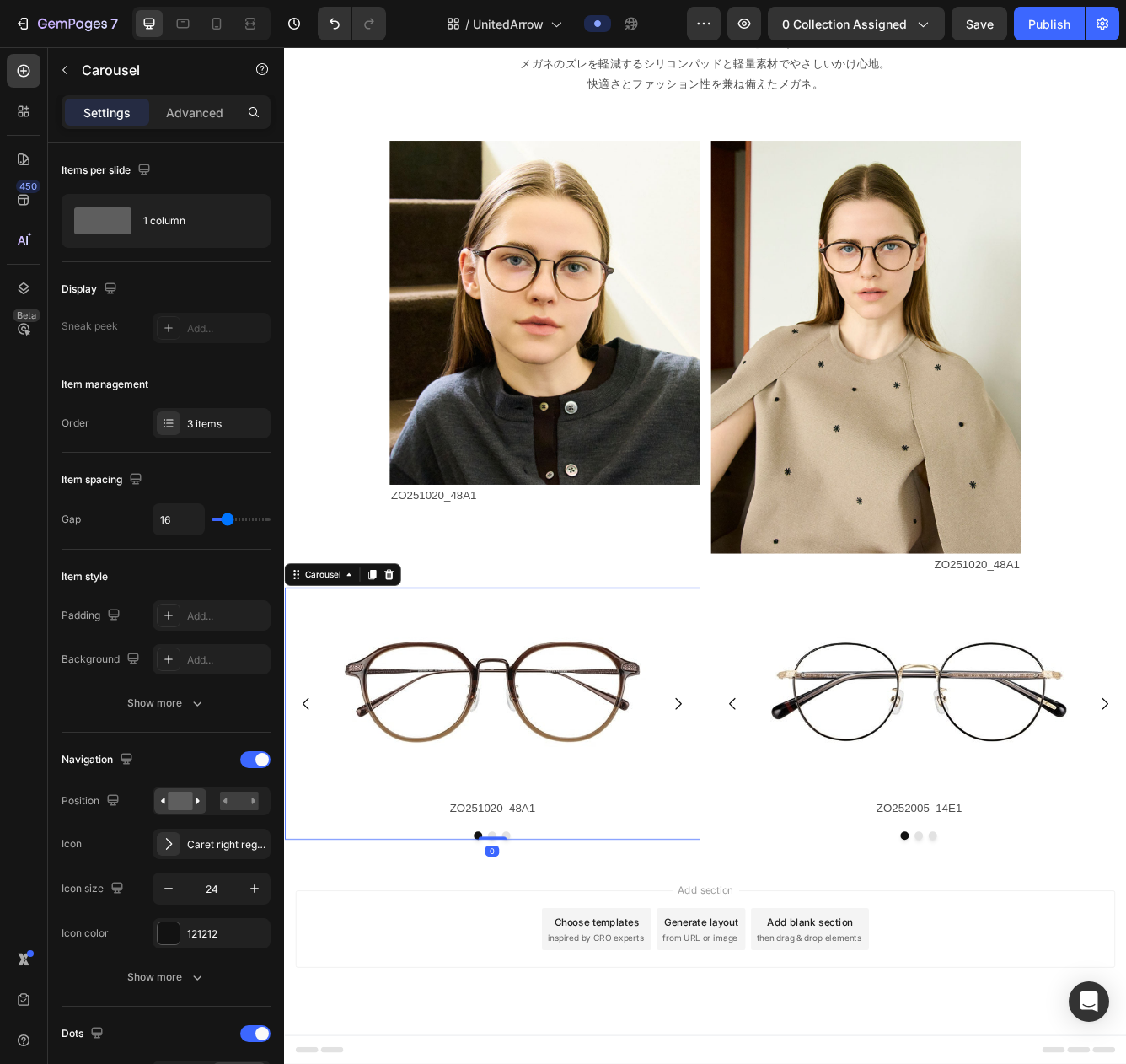
click at [313, 725] on div "Image ZO251020_48A1 Text Block Image ZO251020_14E1 Text Block Image ZO251020_42…" at bounding box center [534, 835] width 500 height 279
click at [333, 678] on div "Carousel" at bounding box center [330, 681] width 50 height 15
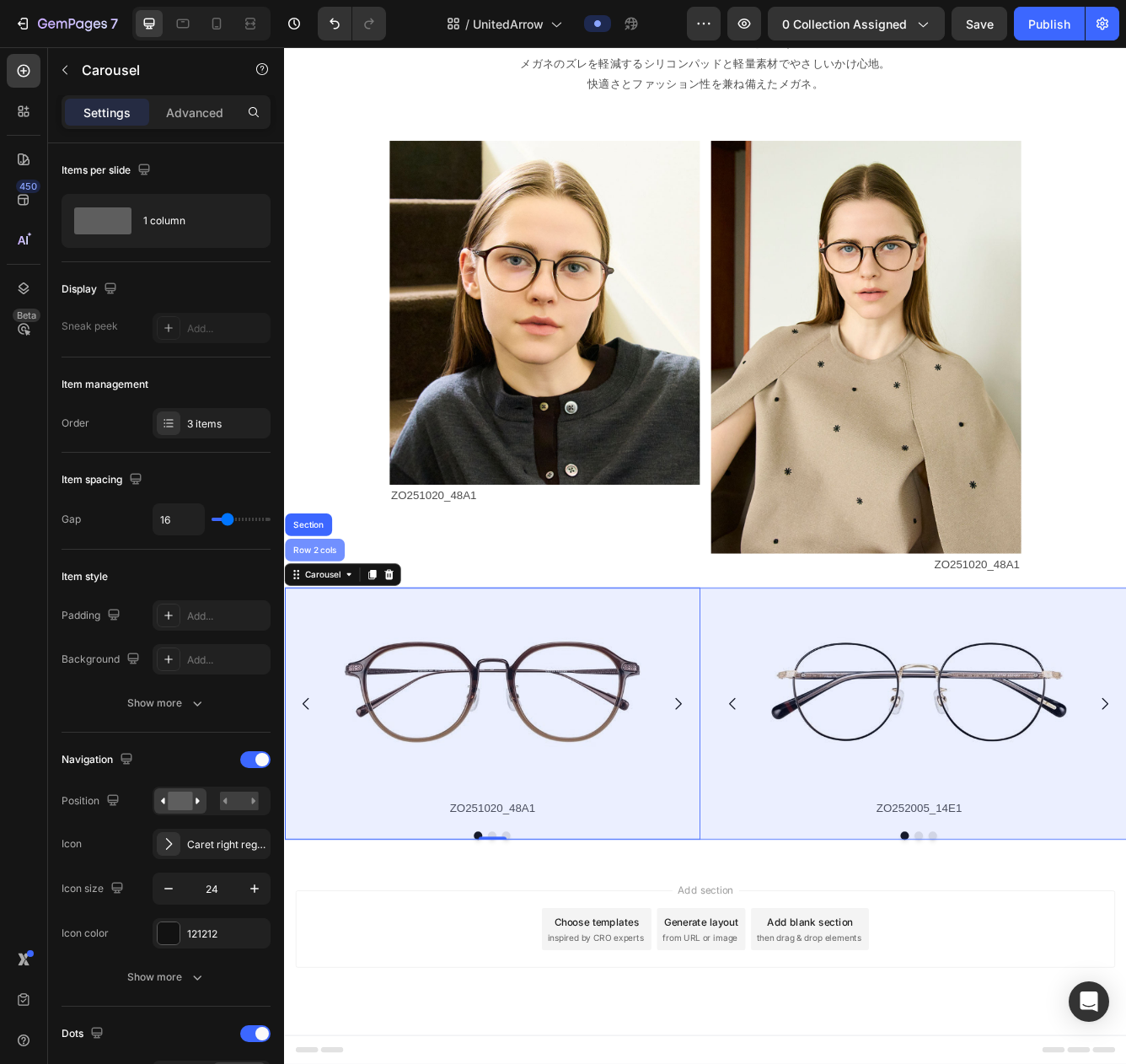
click at [333, 655] on div "Row 2 cols" at bounding box center [320, 651] width 72 height 27
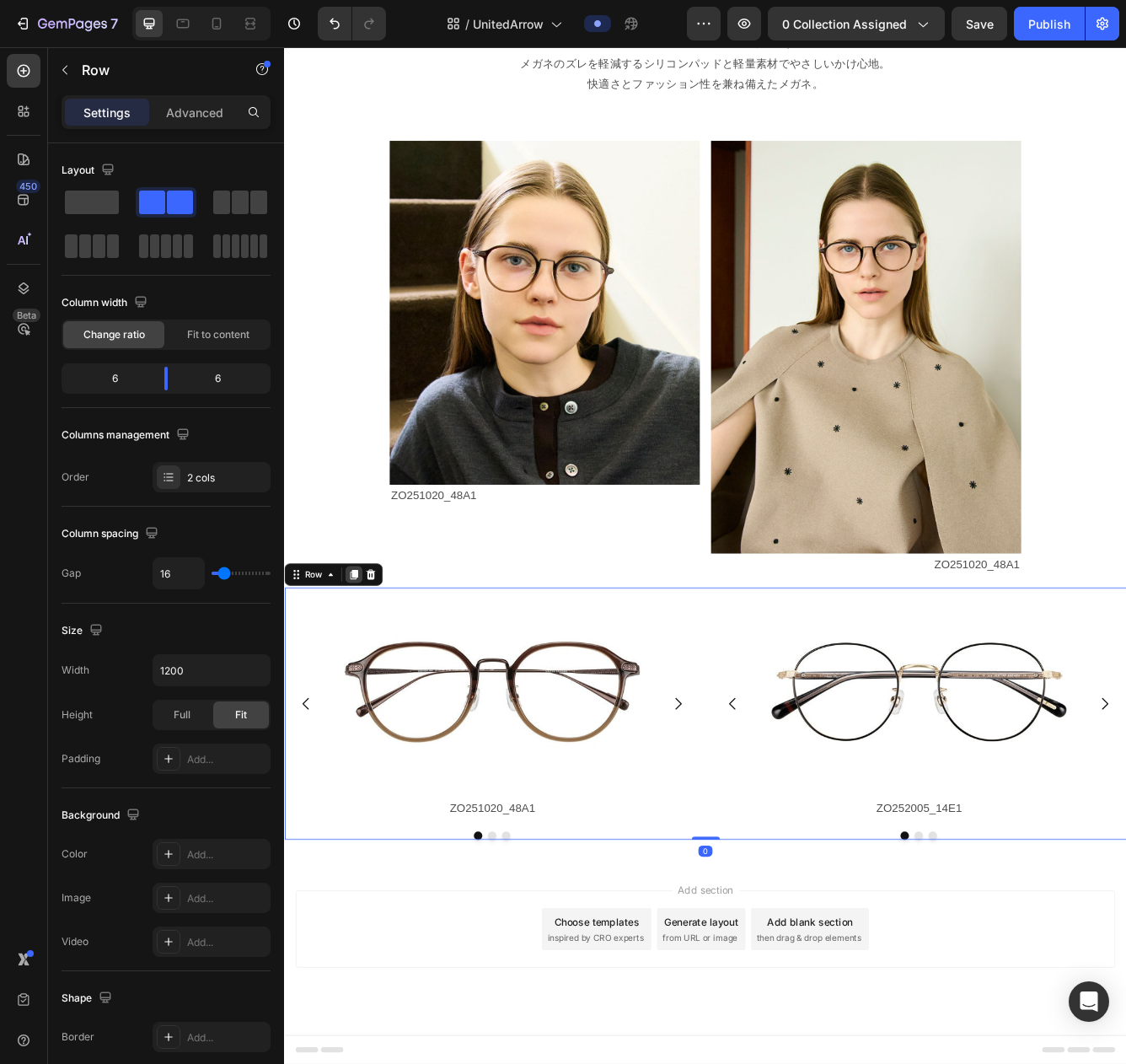
click at [370, 679] on icon at bounding box center [368, 680] width 10 height 11
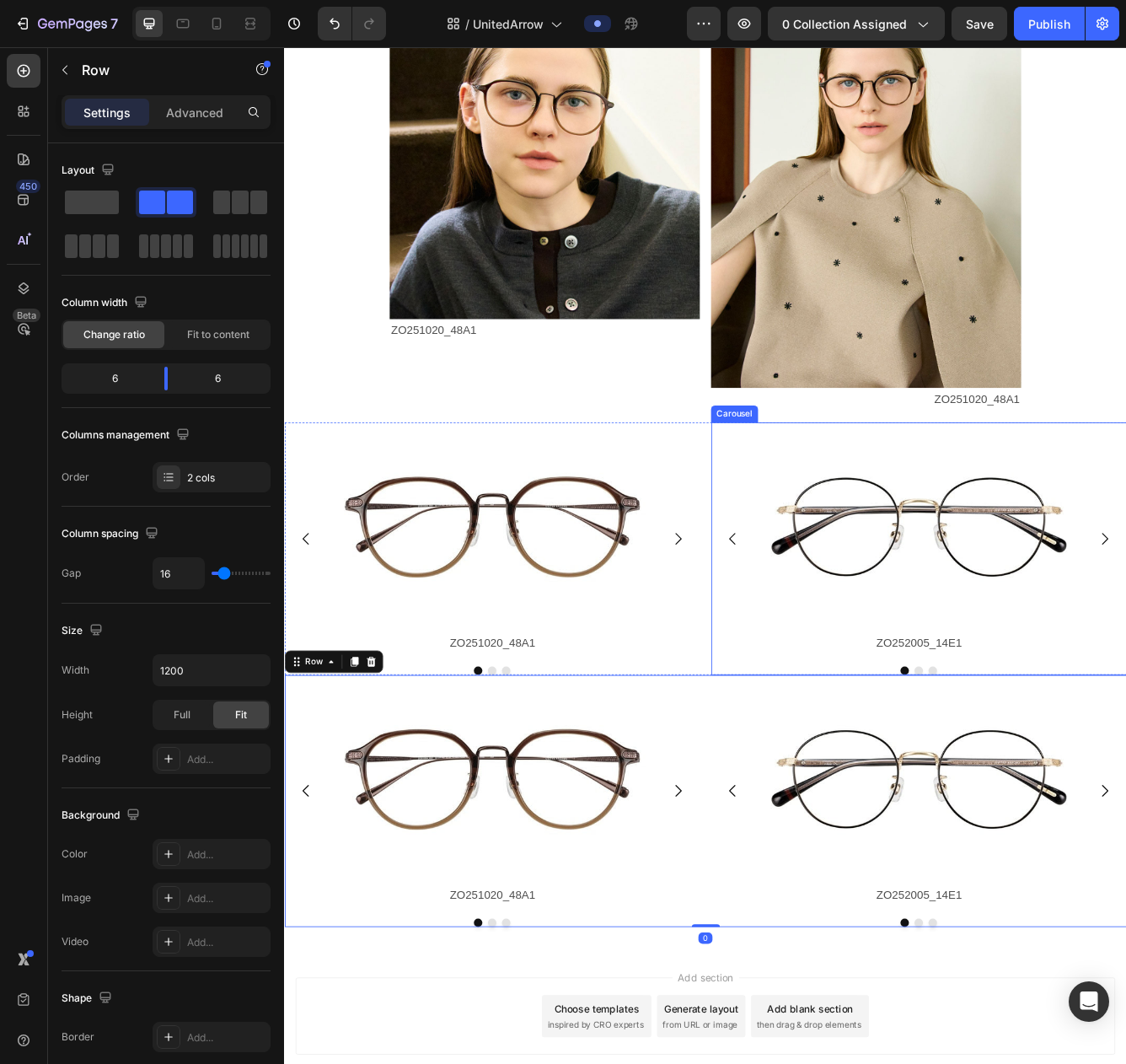
scroll to position [1849, 0]
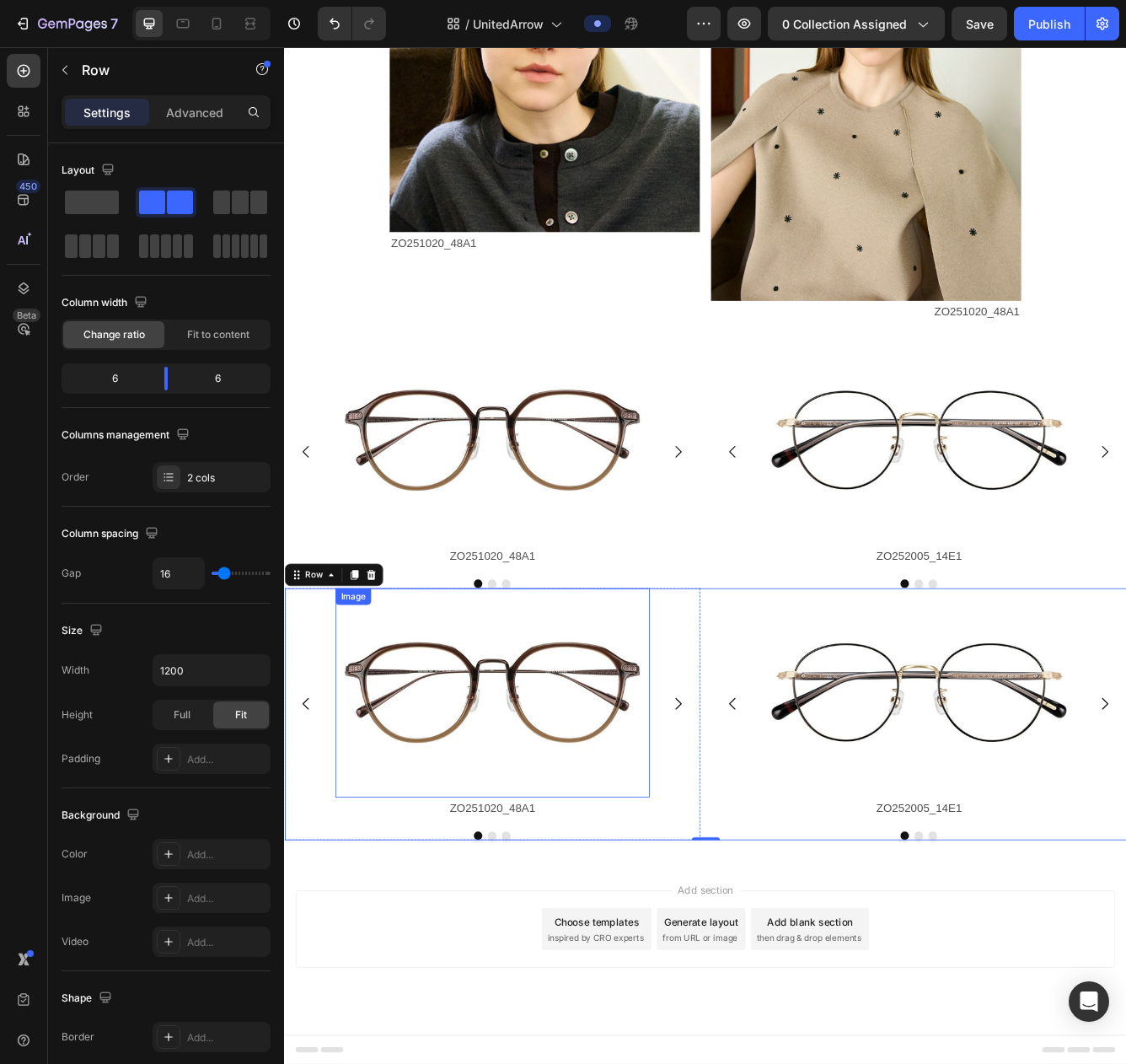
click at [607, 816] on img at bounding box center [534, 822] width 378 height 252
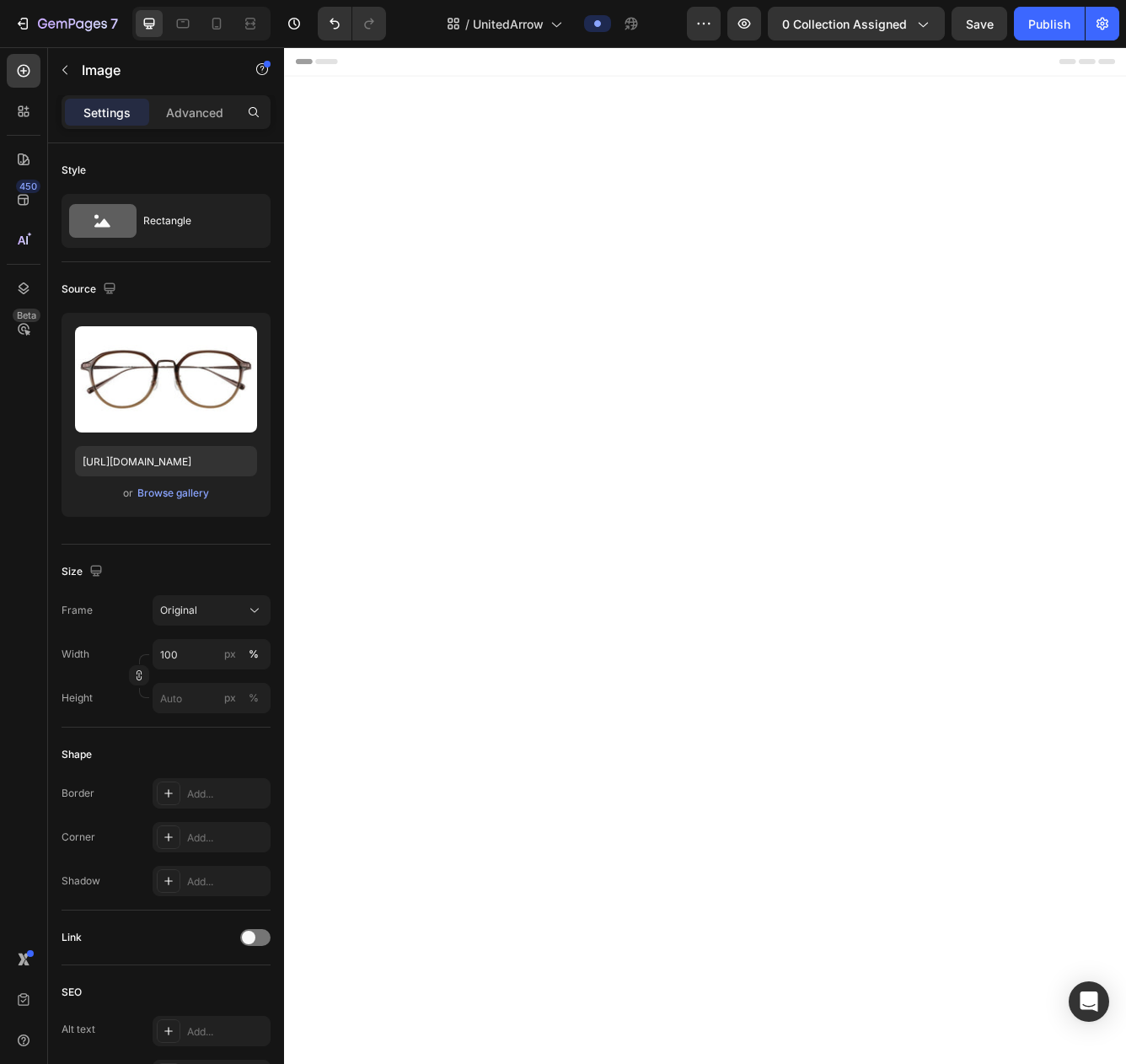
scroll to position [1849, 0]
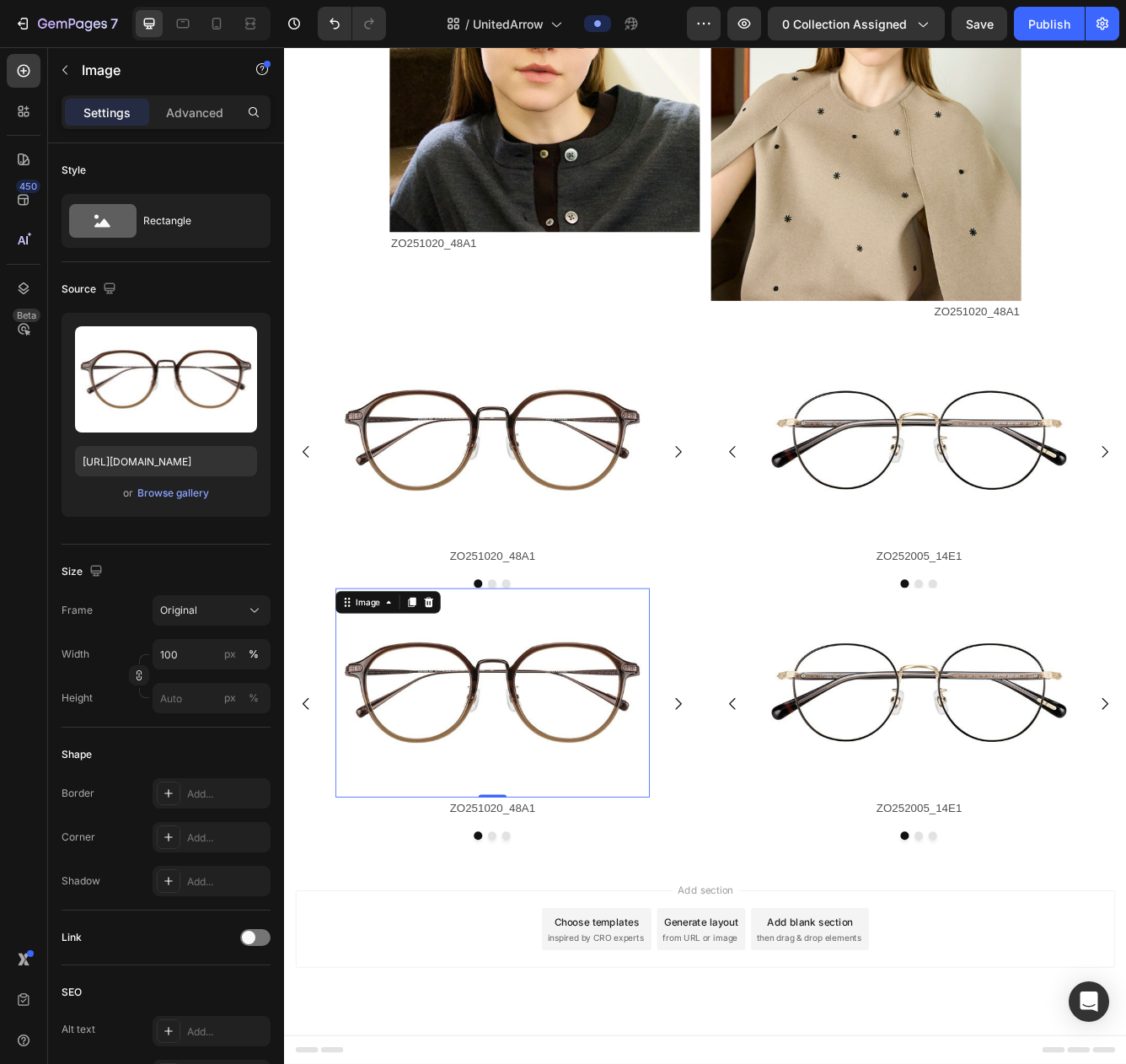
click at [543, 805] on img at bounding box center [534, 822] width 378 height 252
click at [176, 497] on div "Browse gallery" at bounding box center [173, 493] width 72 height 15
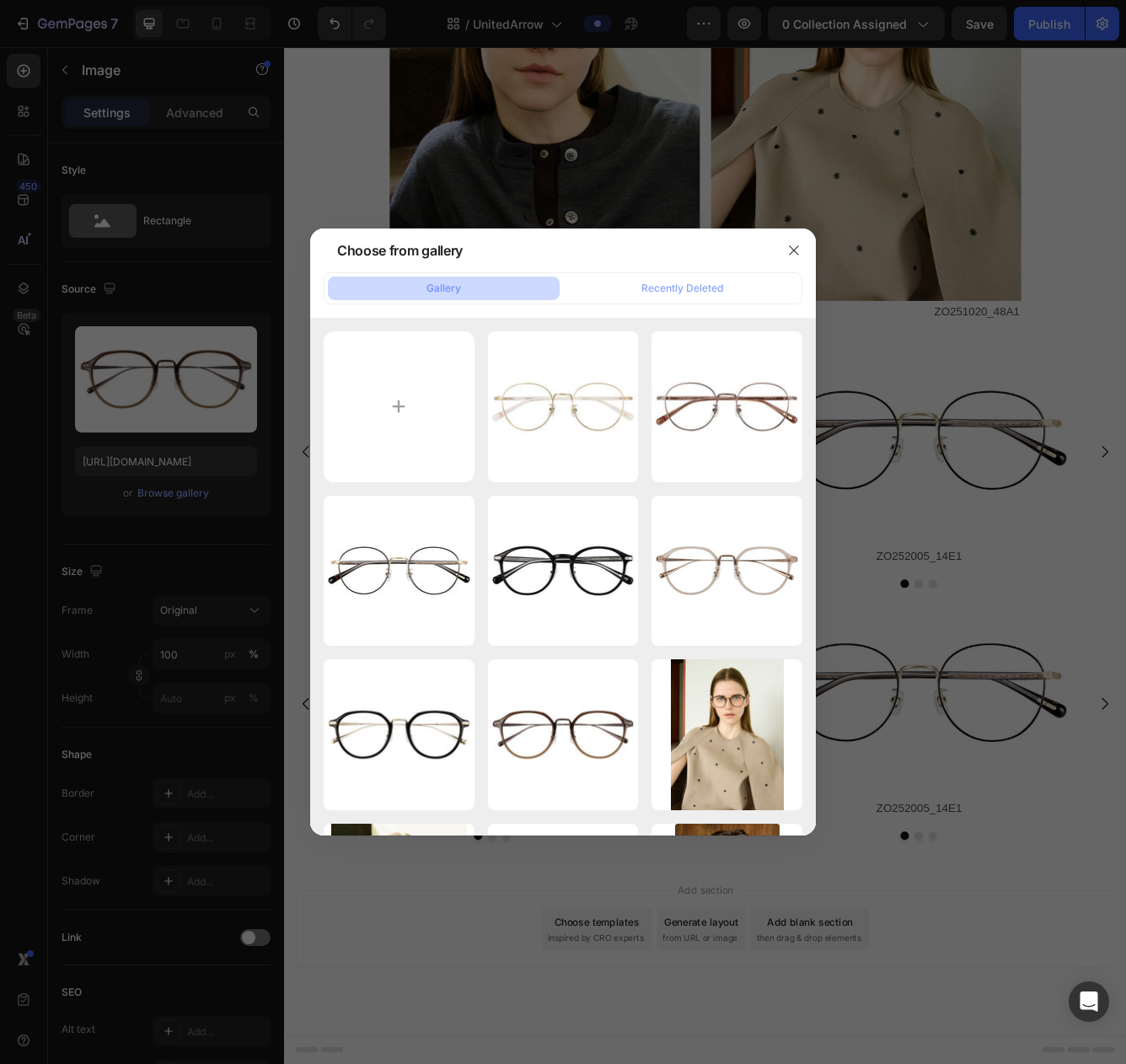
type input "C:\fakepath\ZO251021-11A1_s.jpg"
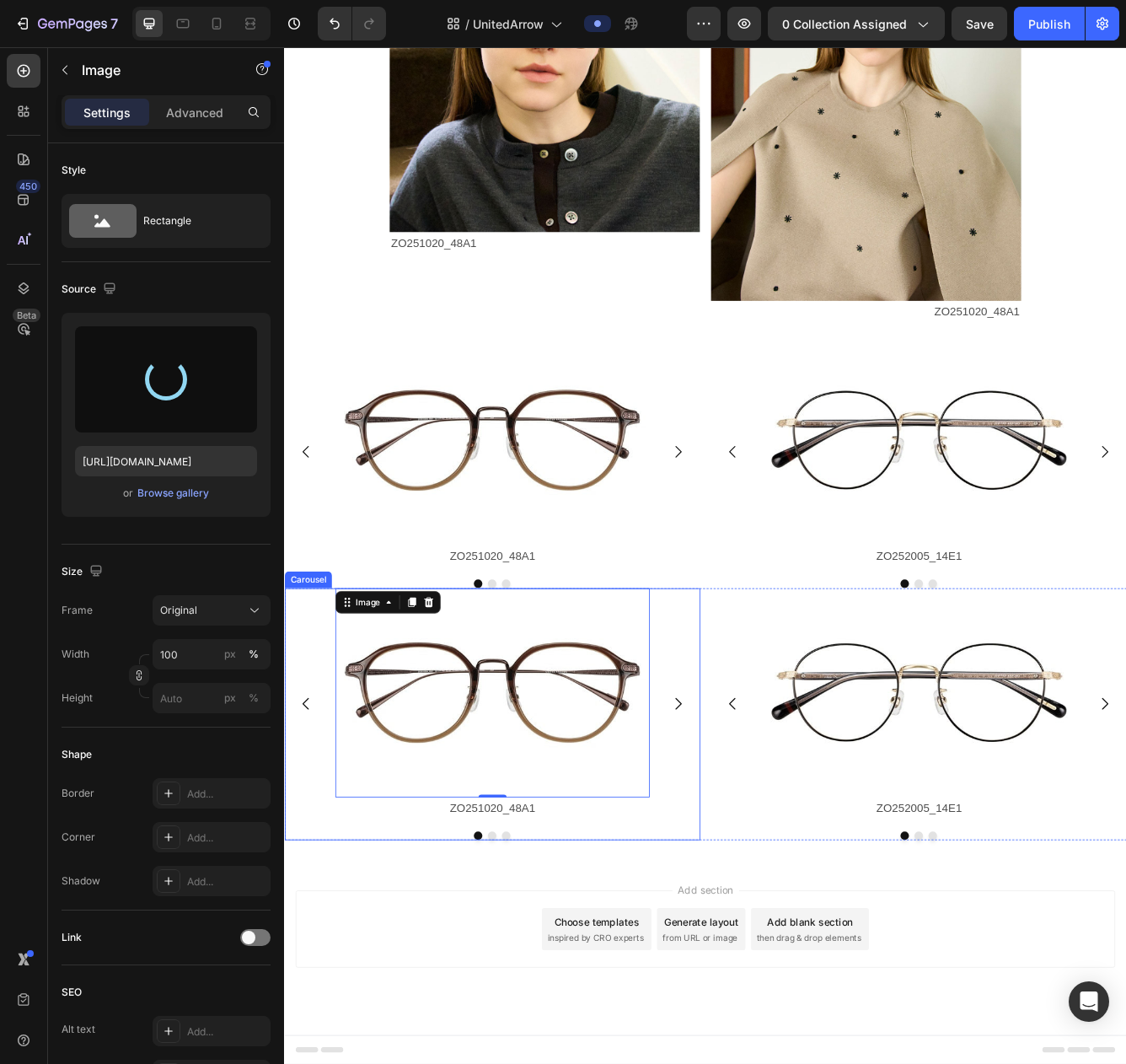
type input "https://cdn.shopify.com/s/files/1/0783/0129/9002/files/gempages_515660372875674…"
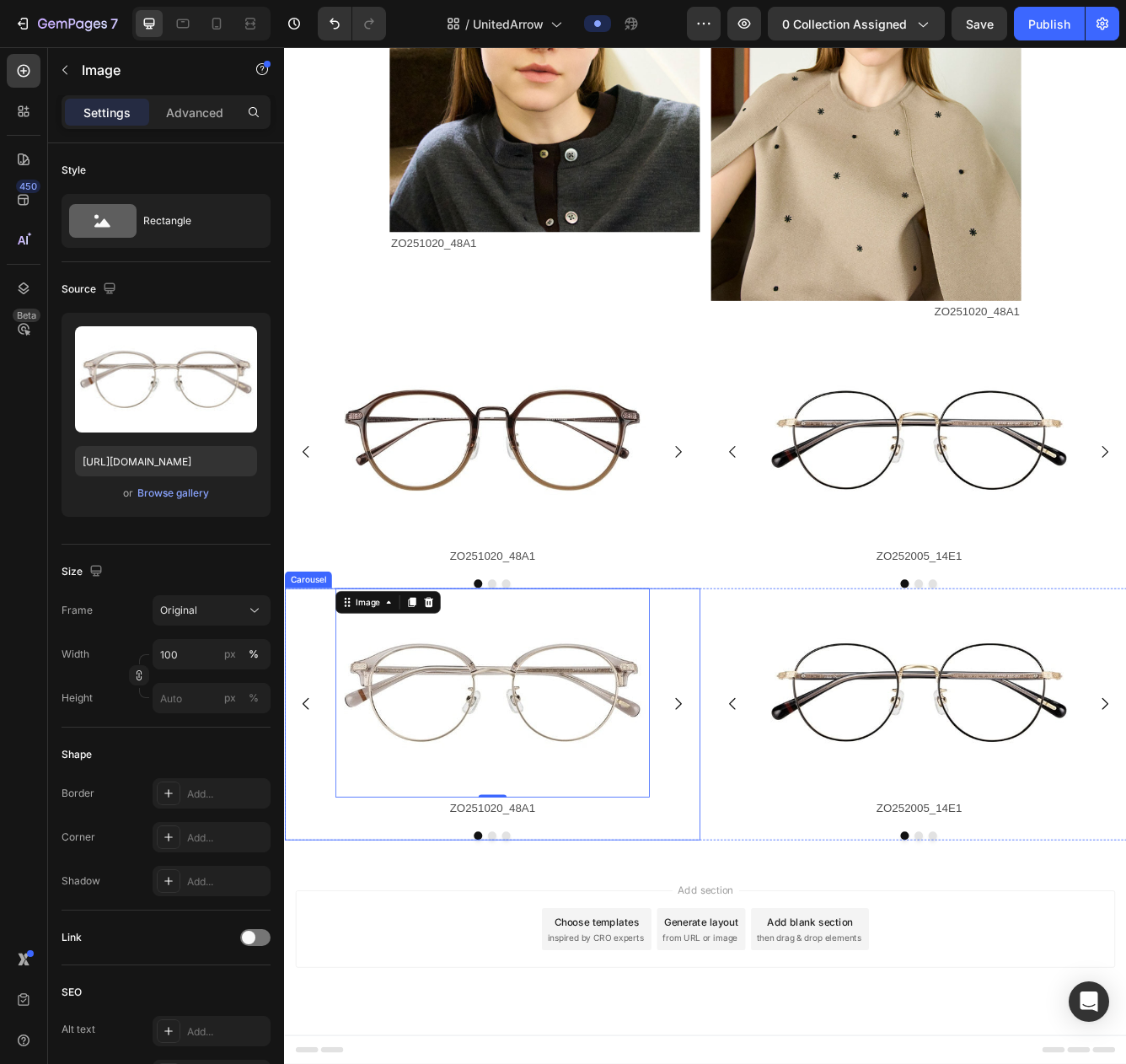
click at [761, 835] on icon "Carousel Next Arrow" at bounding box center [758, 835] width 8 height 14
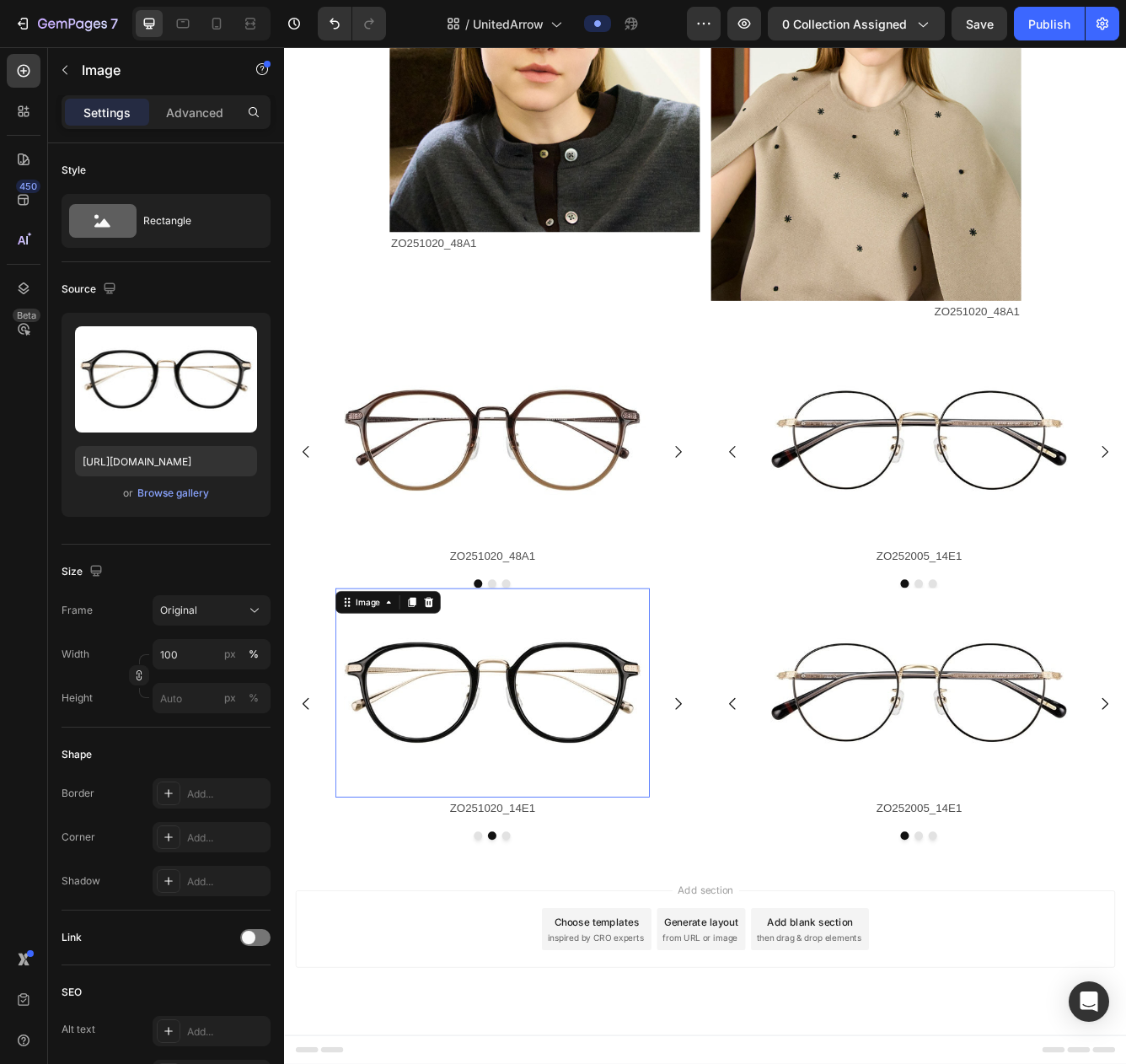
click at [624, 825] on img at bounding box center [534, 822] width 378 height 252
click at [173, 493] on div "Browse gallery" at bounding box center [173, 493] width 72 height 15
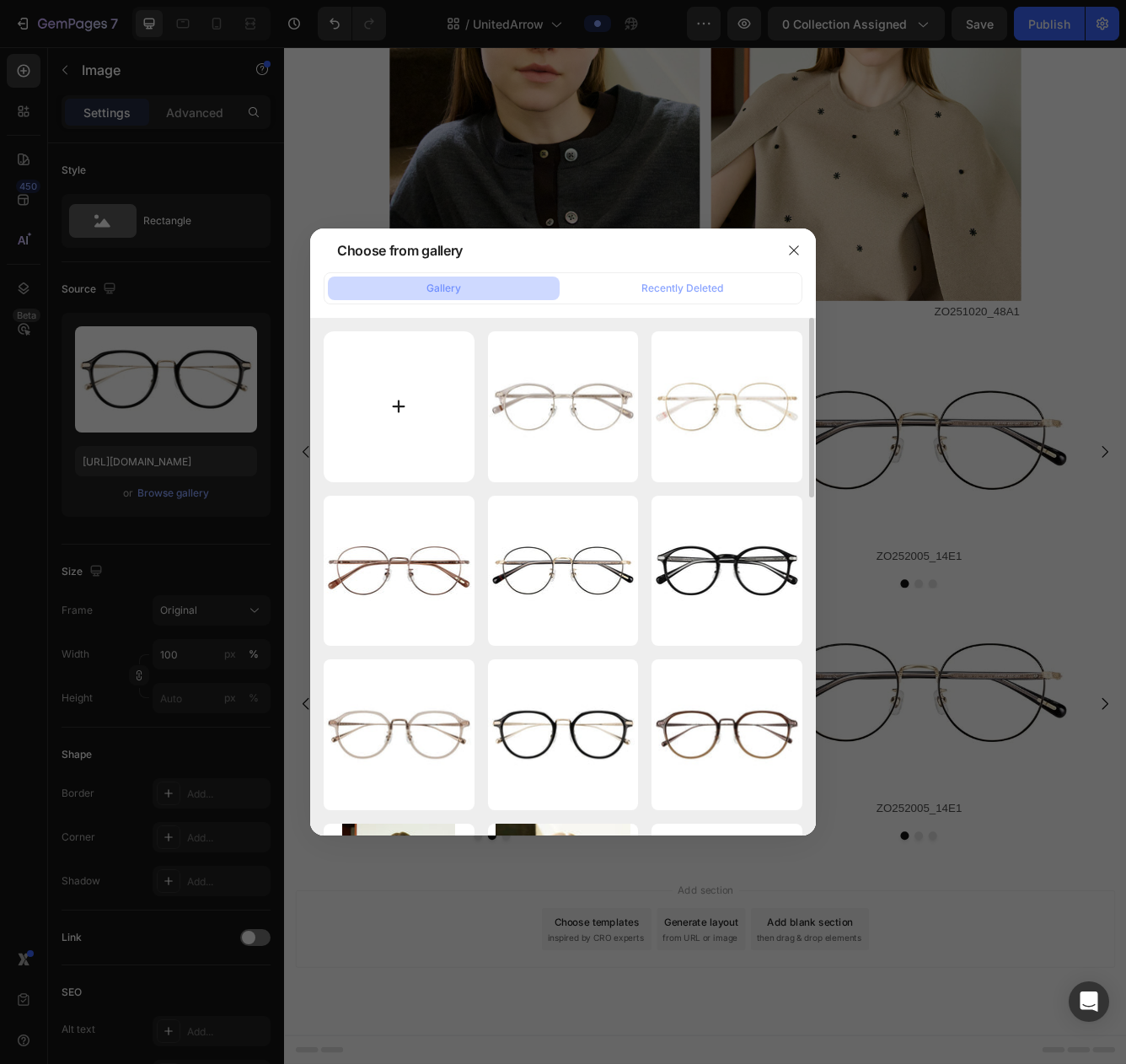
type input "C:\fakepath\ZO251021-21A1_s.jpg"
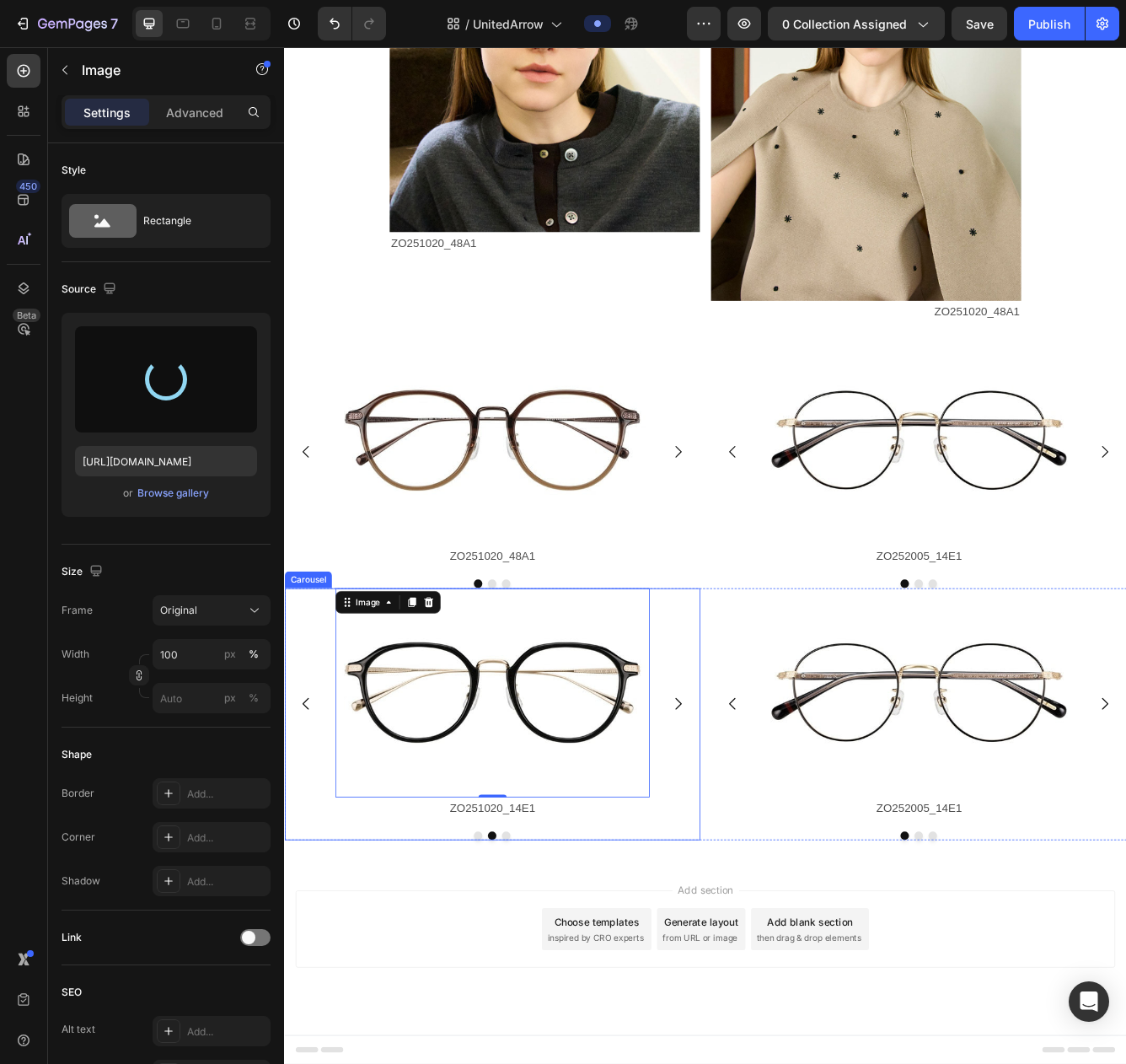
type input "https://cdn.shopify.com/s/files/1/0783/0129/9002/files/gempages_515660372875674…"
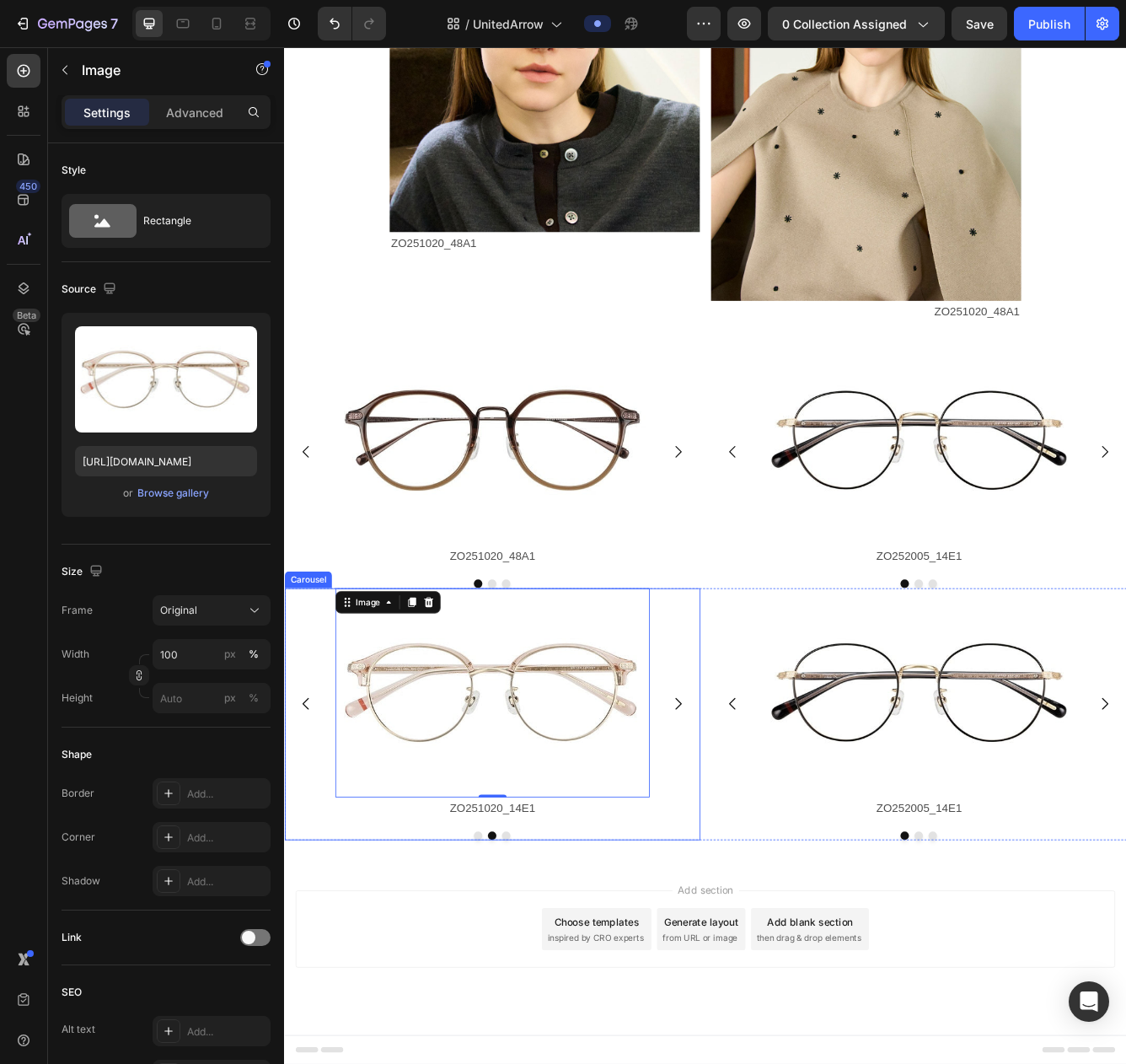
click at [754, 835] on icon "Carousel Next Arrow" at bounding box center [757, 835] width 20 height 20
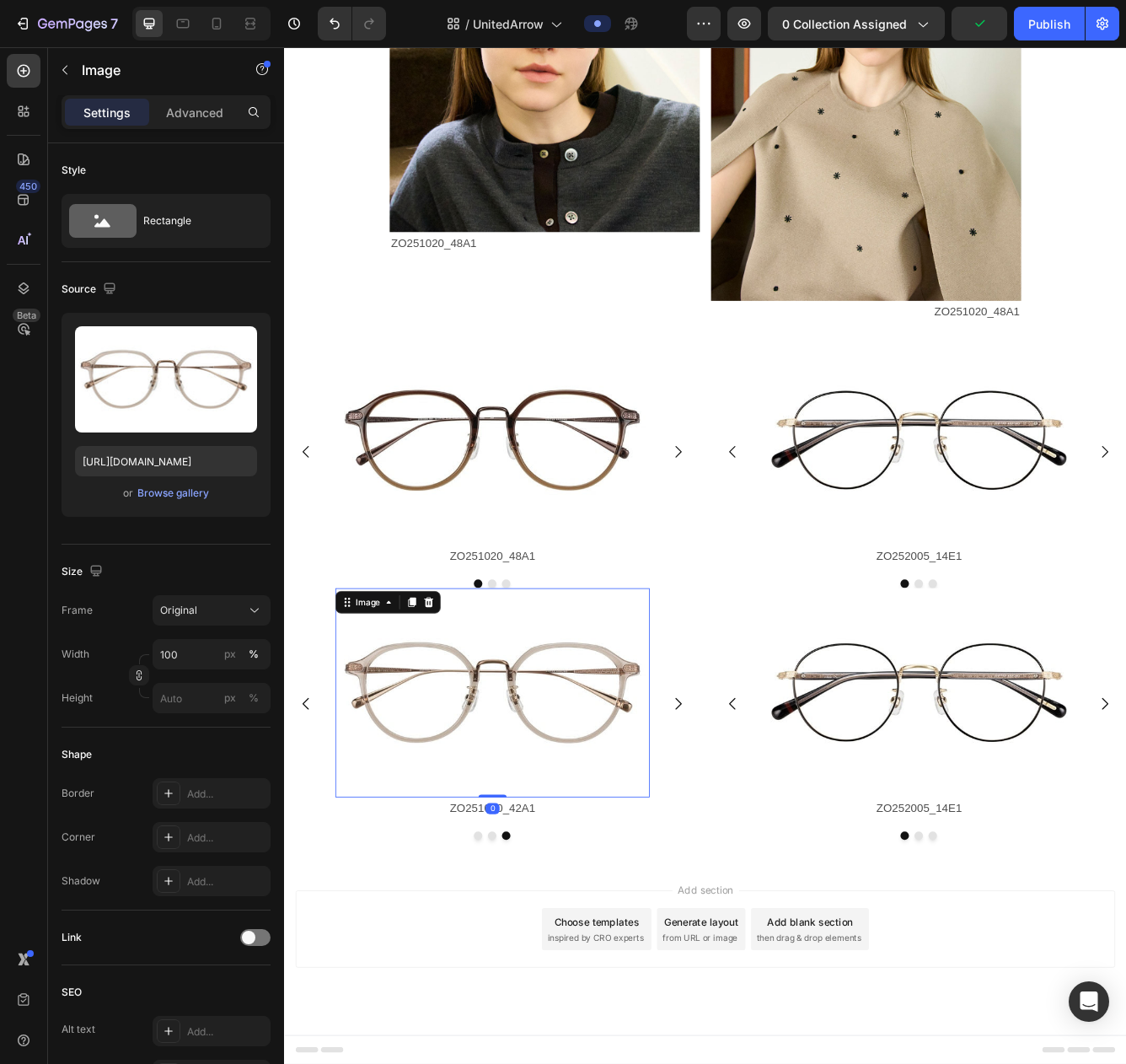
drag, startPoint x: 501, startPoint y: 818, endPoint x: 536, endPoint y: 565, distance: 255.4
click at [501, 818] on img at bounding box center [534, 822] width 378 height 252
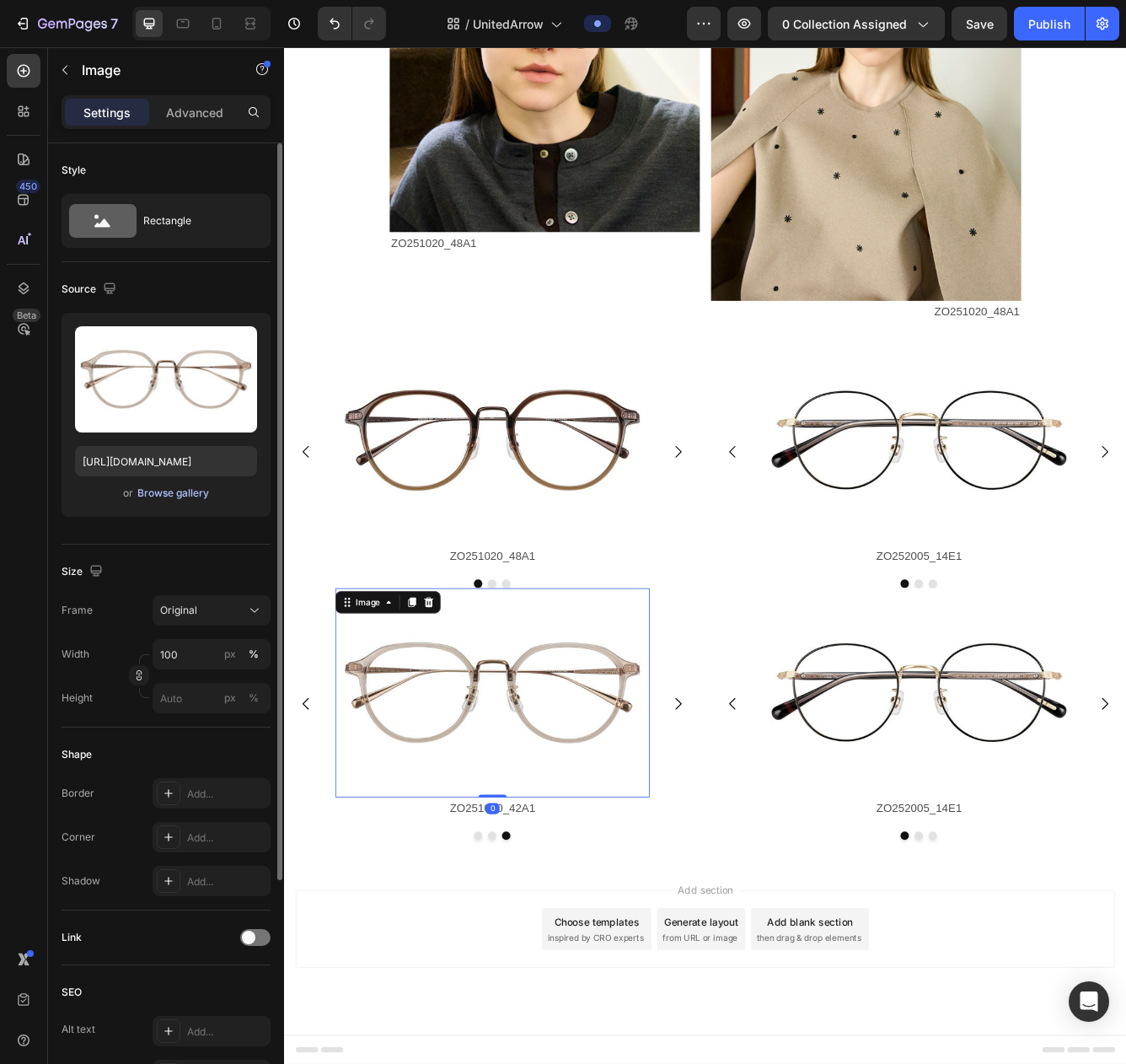
click at [177, 495] on div "Browse gallery" at bounding box center [173, 493] width 72 height 15
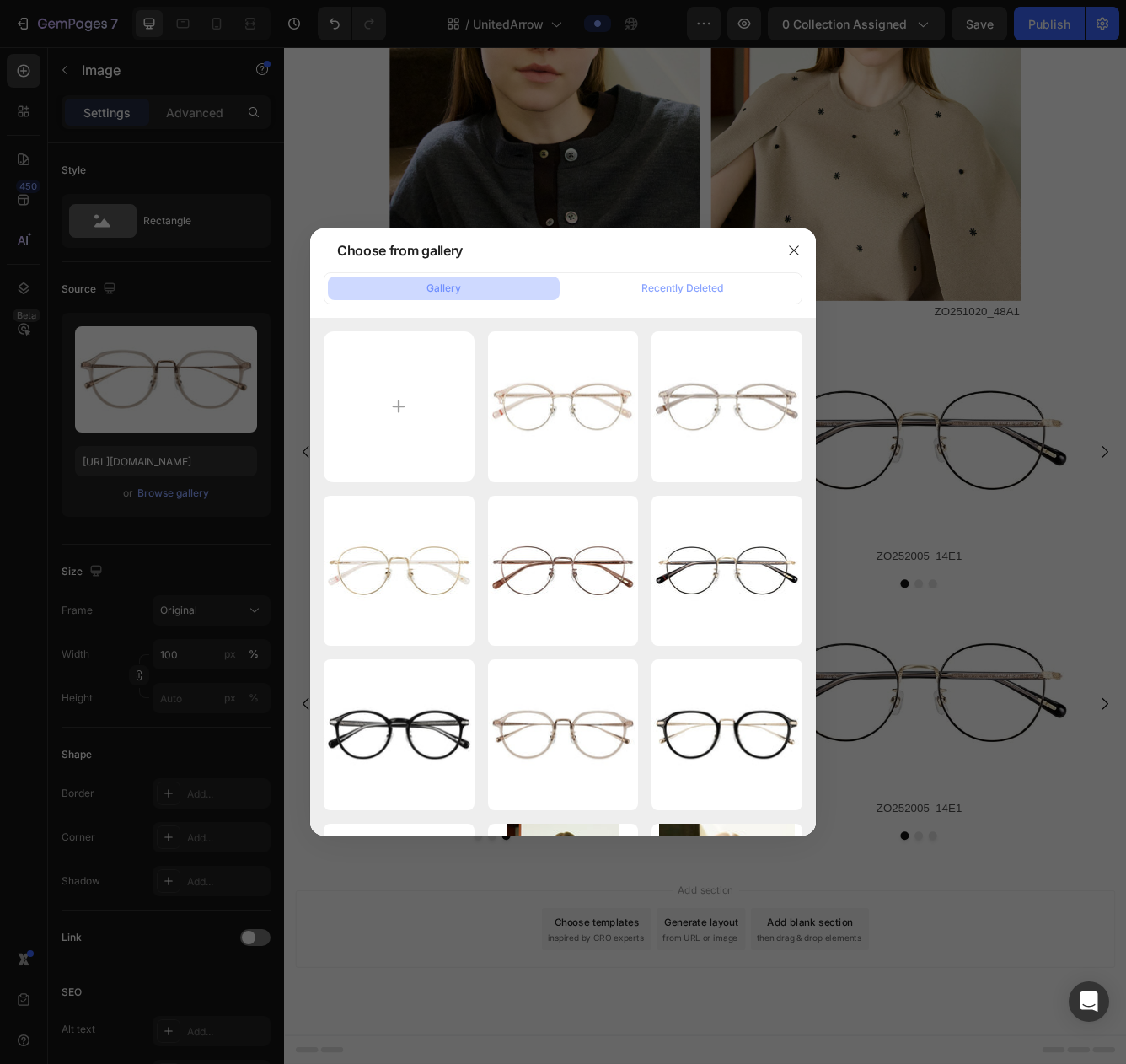
type input "C:\fakepath\ZF252014-14F1_s.jpg"
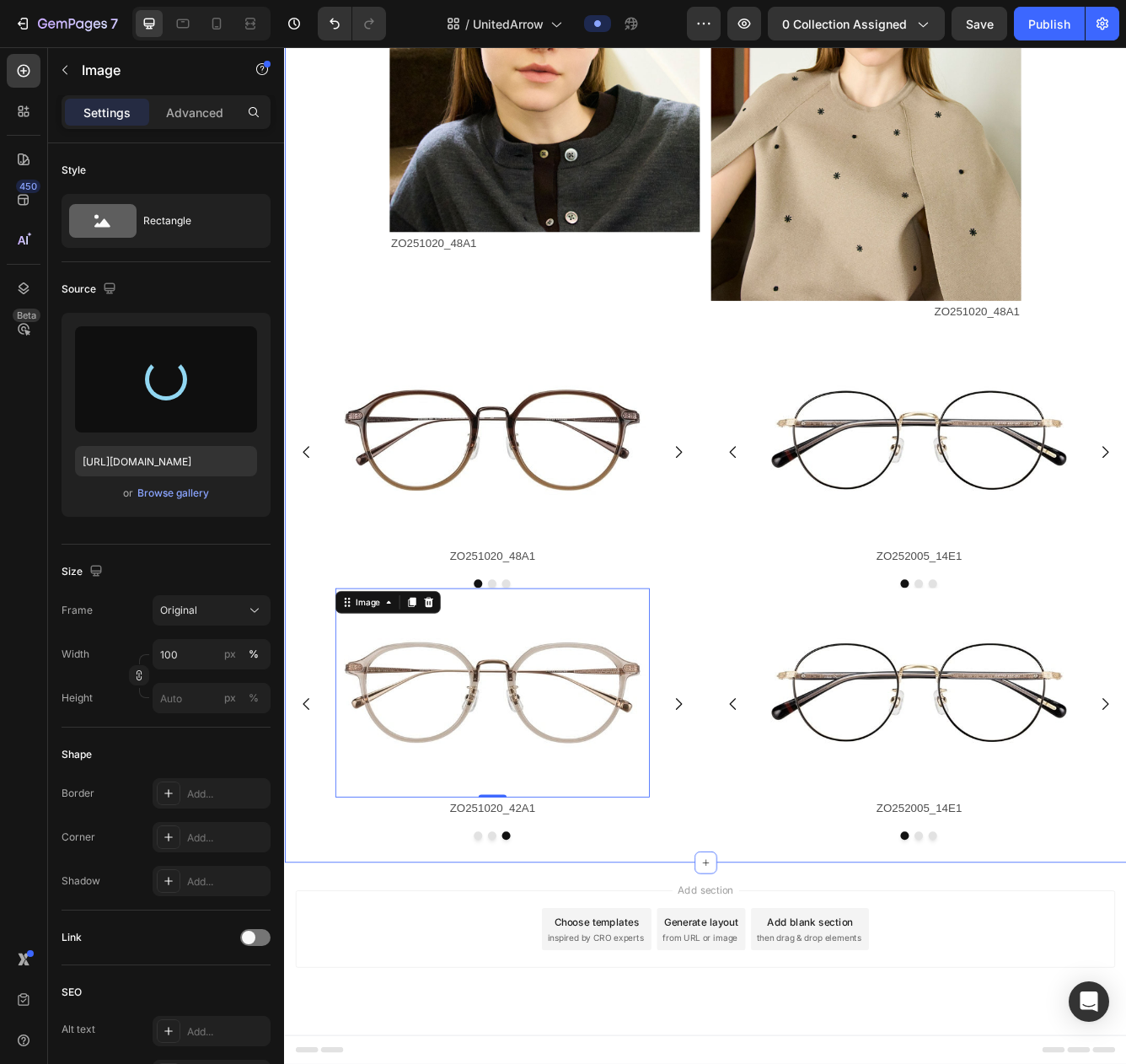
type input "https://cdn.shopify.com/s/files/1/0783/0129/9002/files/gempages_515660372875674…"
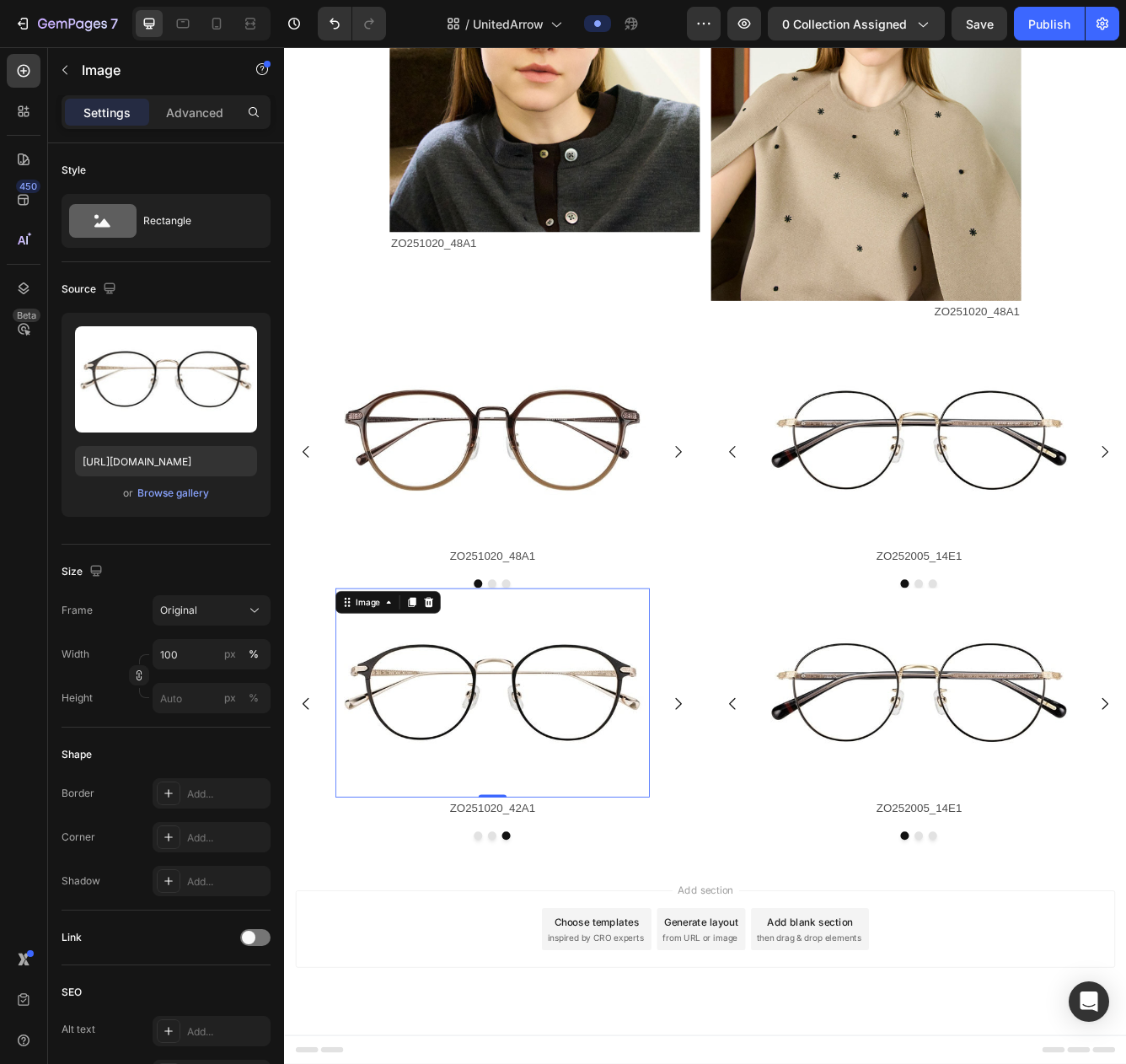
click at [641, 850] on img at bounding box center [534, 822] width 378 height 252
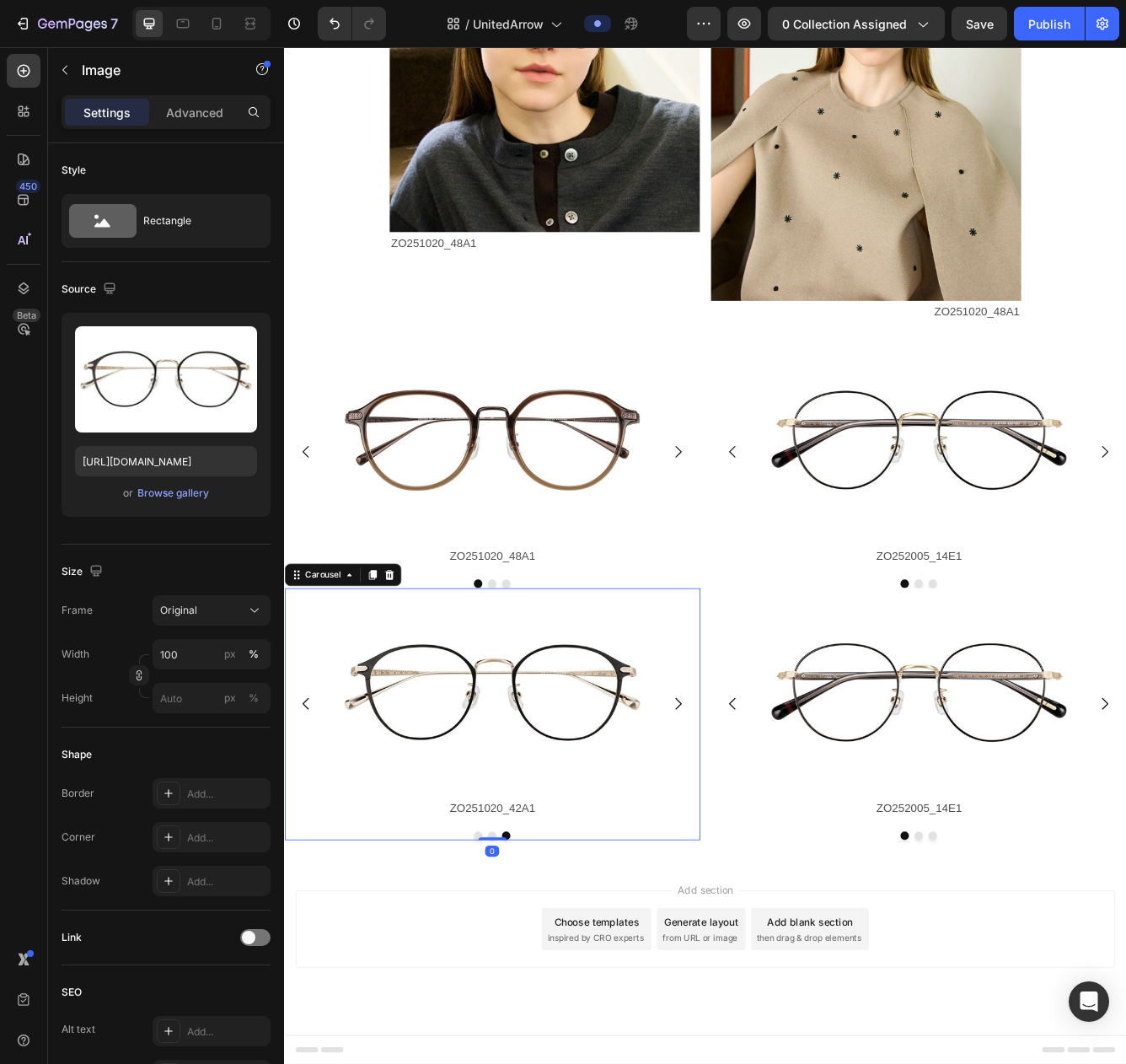
click at [309, 838] on icon "Carousel Back Arrow" at bounding box center [310, 835] width 8 height 14
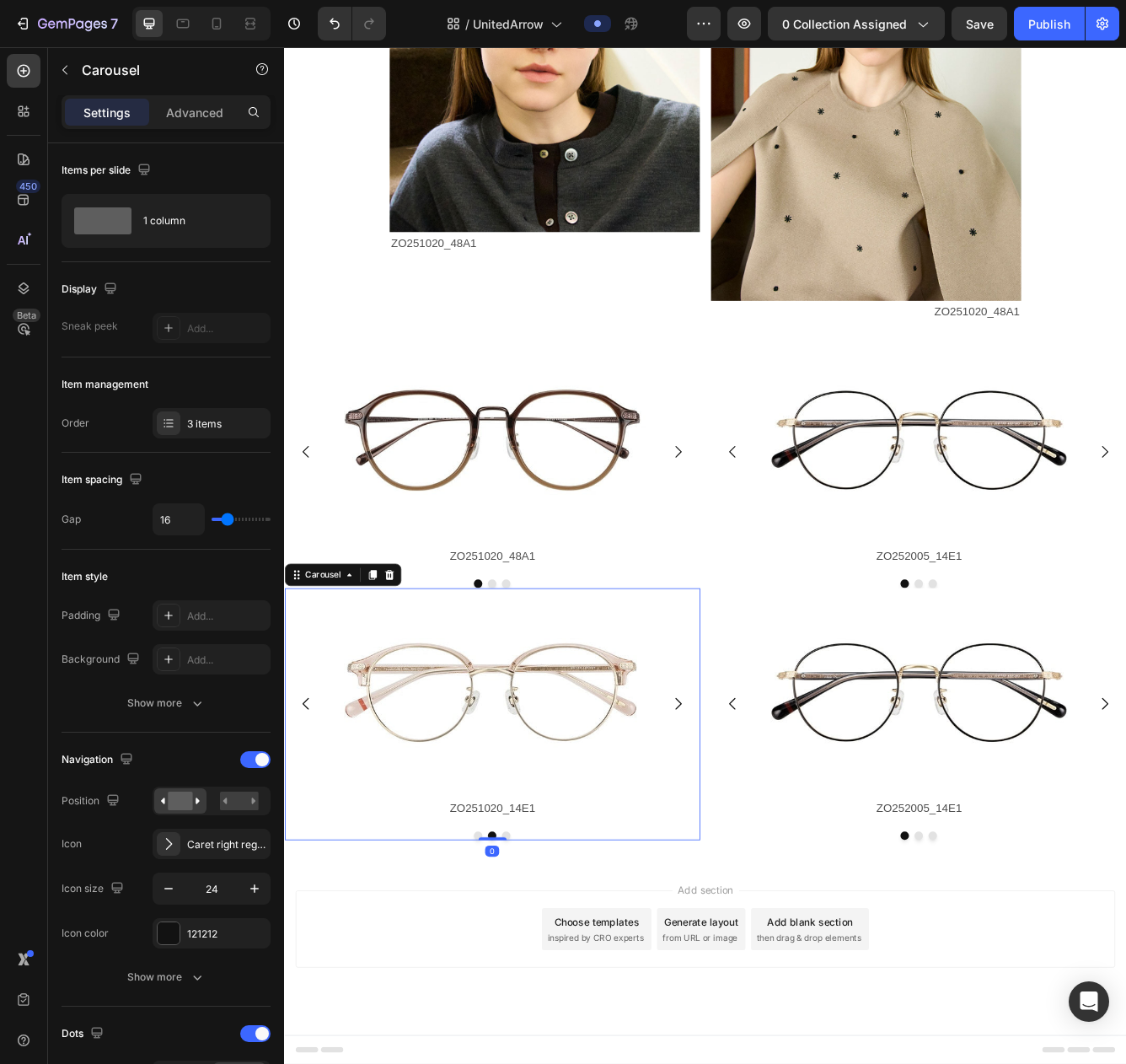
click at [309, 838] on icon "Carousel Back Arrow" at bounding box center [310, 835] width 8 height 14
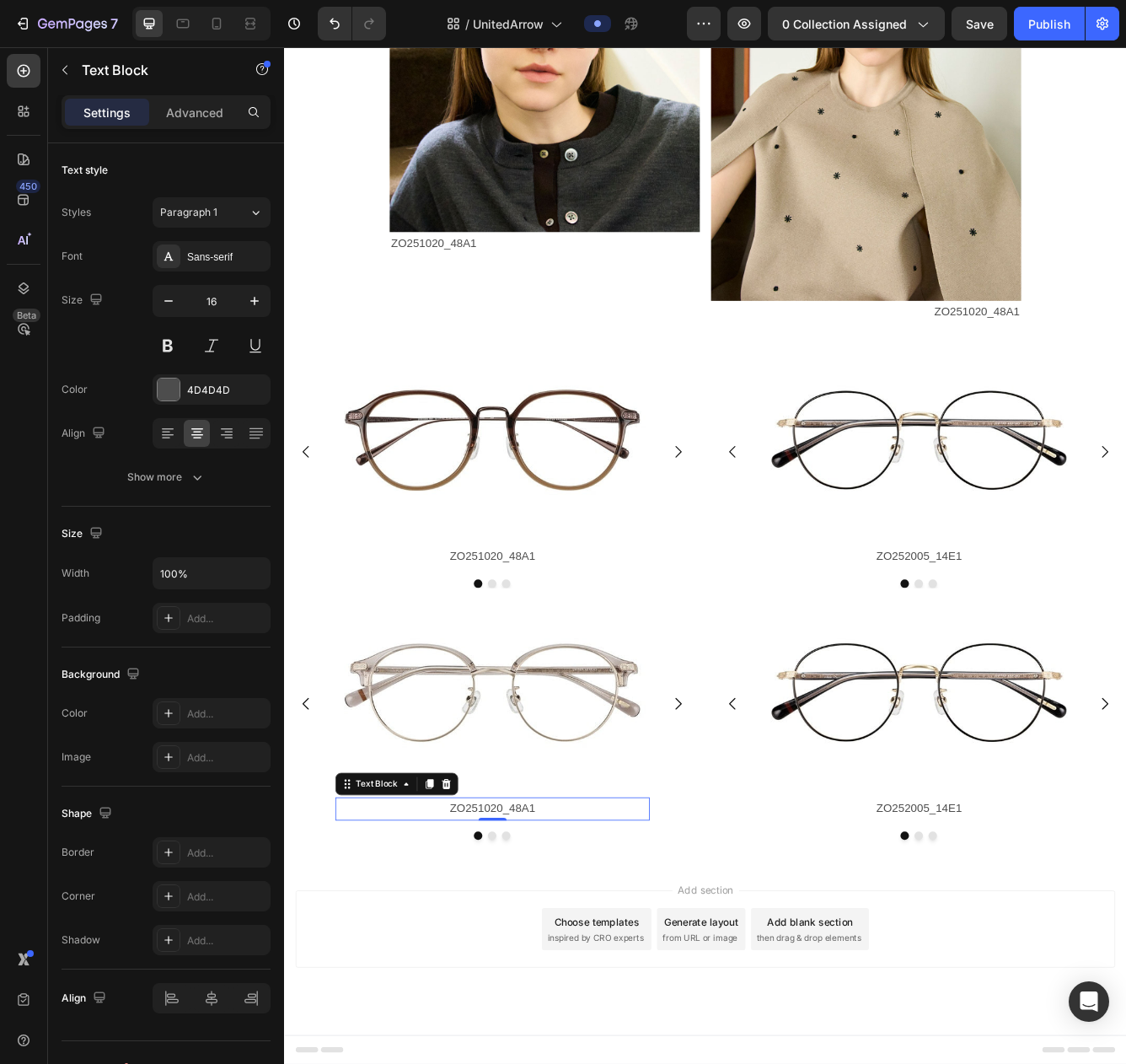
click at [525, 967] on p "ZO251020_48A1" at bounding box center [533, 962] width 375 height 25
click at [543, 962] on p "ZO251020_48A1" at bounding box center [533, 962] width 375 height 25
drag, startPoint x: 484, startPoint y: 960, endPoint x: 633, endPoint y: 964, distance: 149.1
click at [633, 964] on p "ZO251020_48A1" at bounding box center [533, 962] width 375 height 25
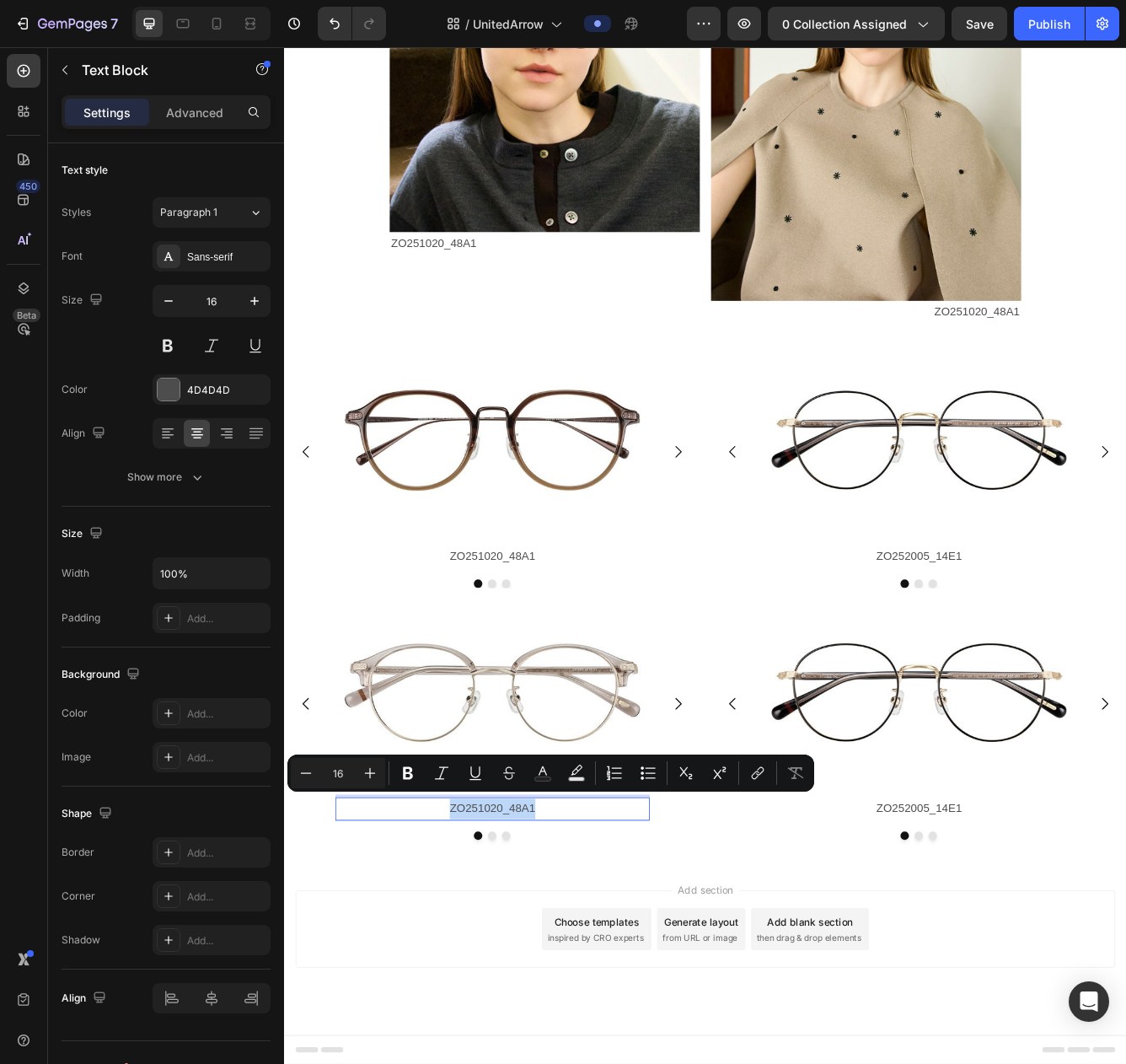
click at [491, 966] on p "ZO251020_48A1" at bounding box center [533, 962] width 375 height 25
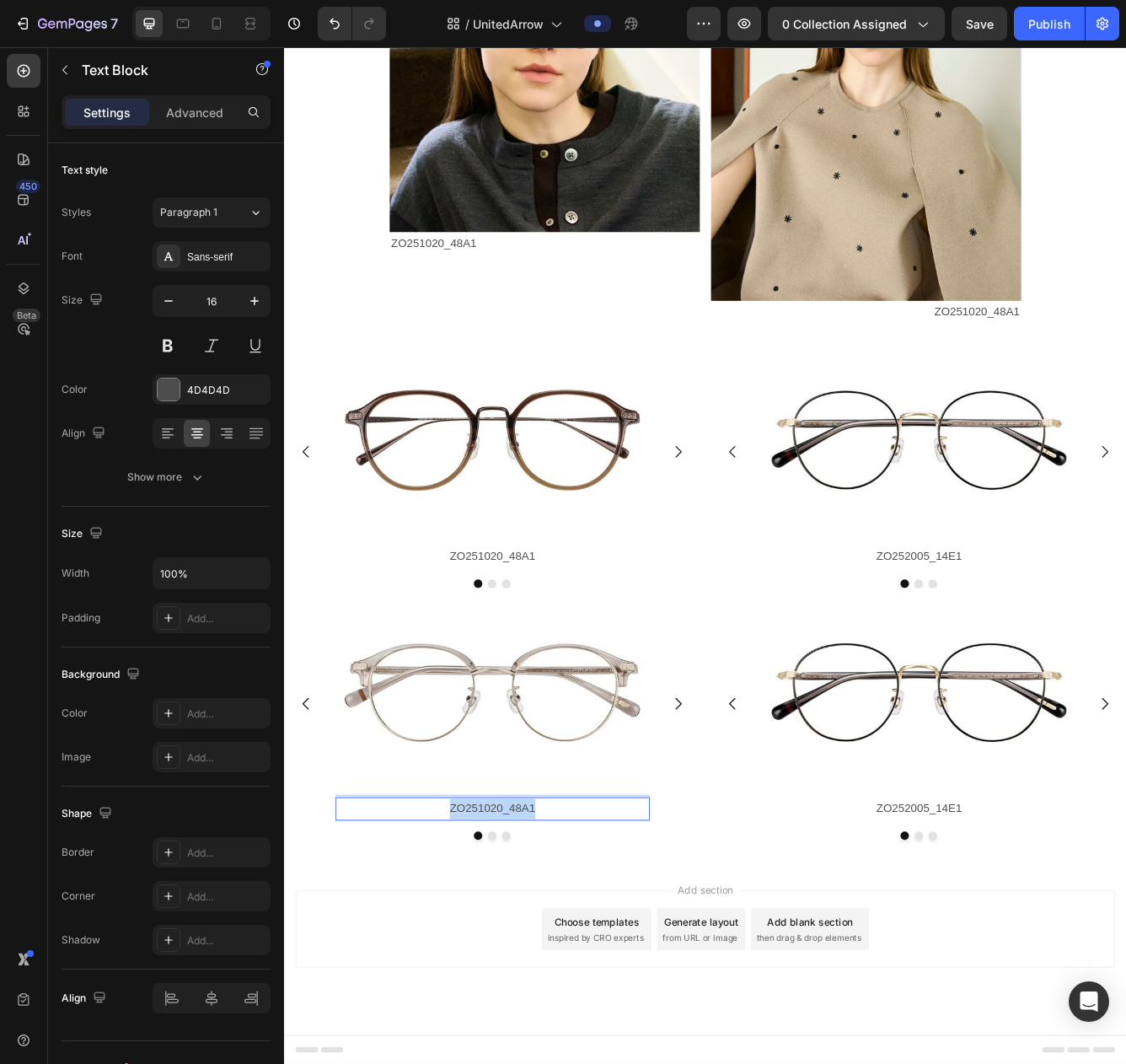
drag, startPoint x: 484, startPoint y: 966, endPoint x: 658, endPoint y: 956, distance: 174.3
click at [658, 956] on p "ZO251020_48A1" at bounding box center [533, 962] width 375 height 25
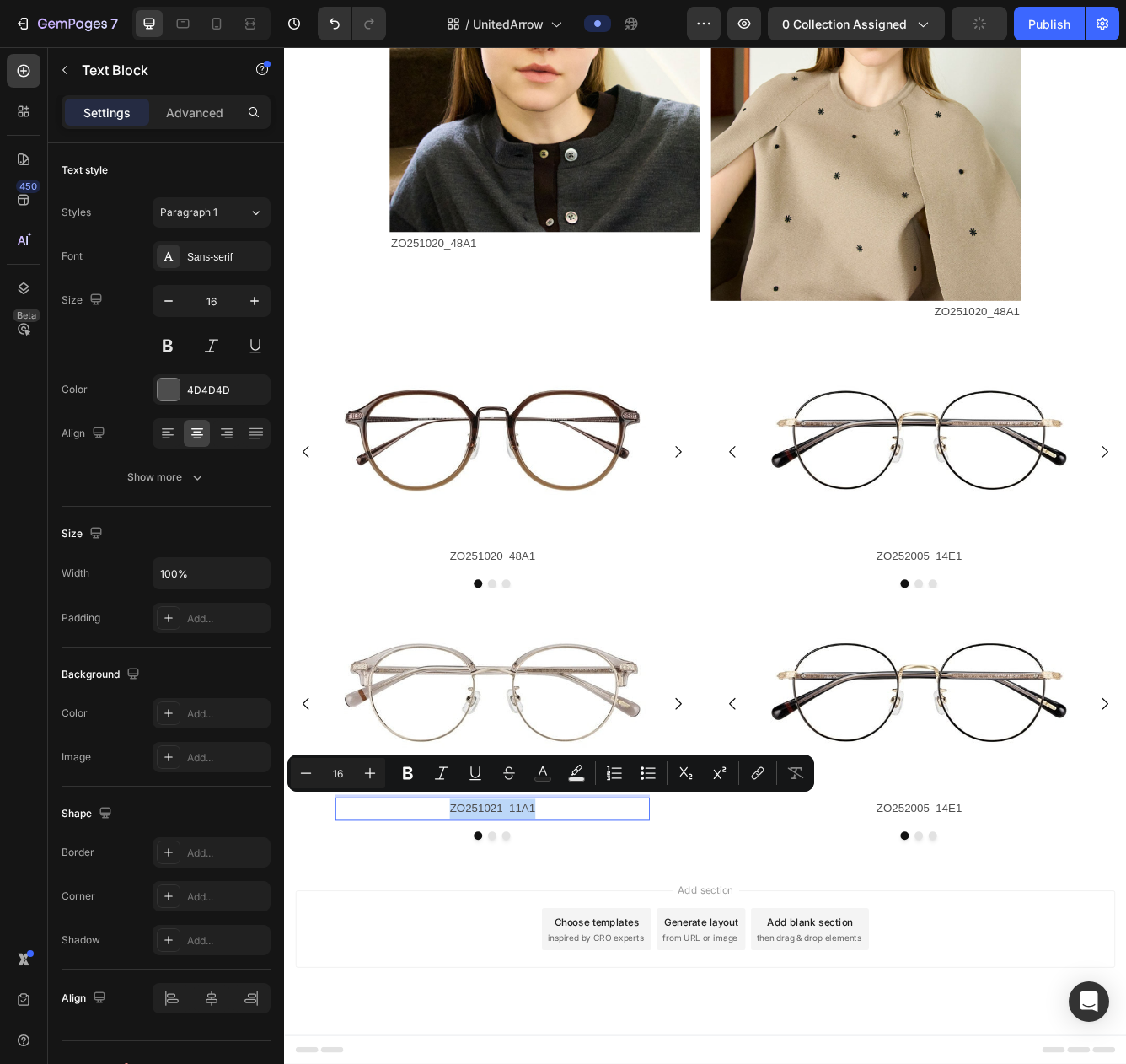
drag, startPoint x: 490, startPoint y: 964, endPoint x: 592, endPoint y: 961, distance: 102.0
click at [593, 960] on p "ZO251021_11A1" at bounding box center [533, 962] width 375 height 25
copy p "ZO251021_11A1"
click at [757, 833] on icon "Carousel Next Arrow" at bounding box center [757, 835] width 20 height 20
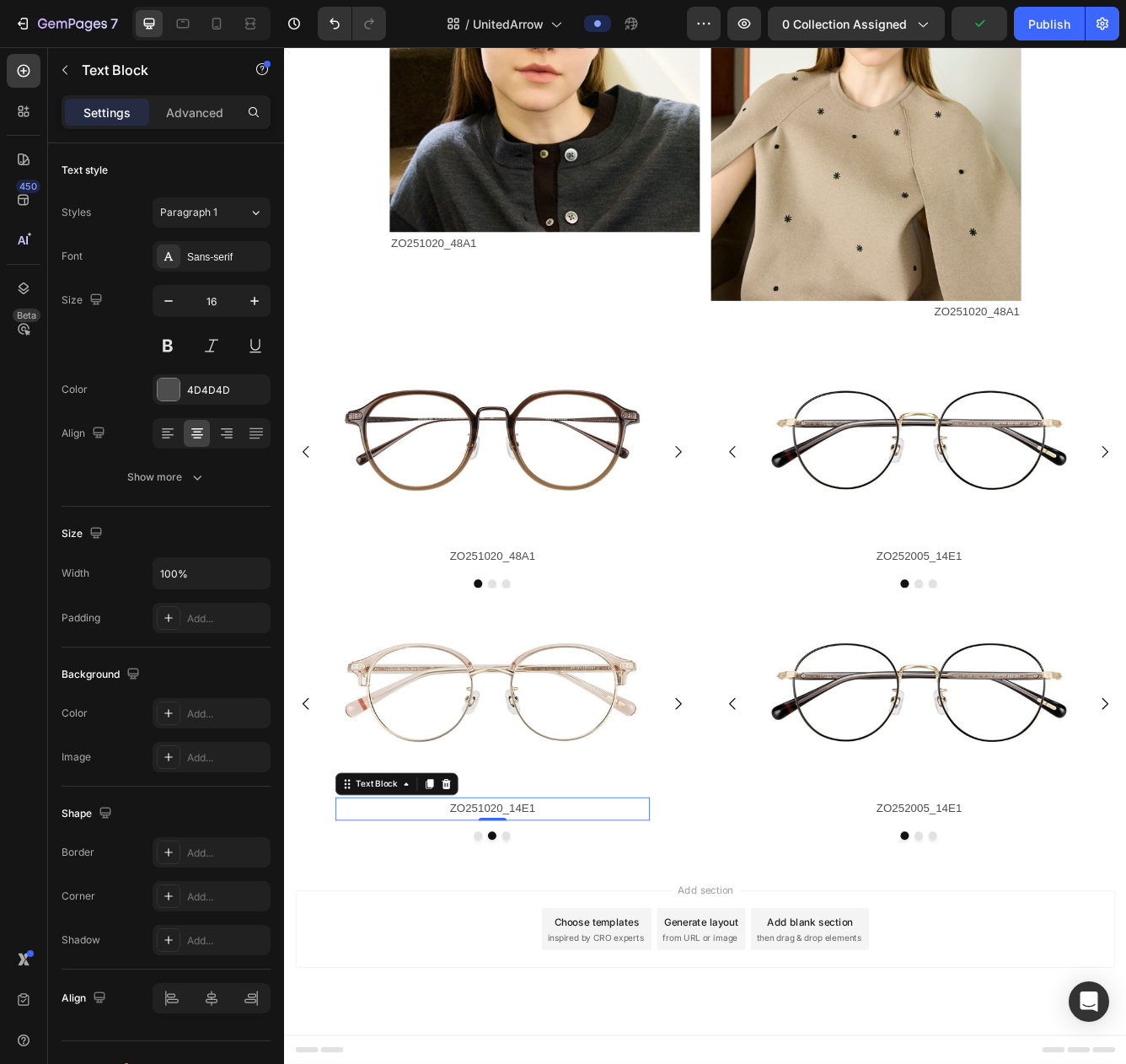
drag, startPoint x: 543, startPoint y: 958, endPoint x: 311, endPoint y: 960, distance: 232.0
click at [543, 958] on p "ZO251020_14E1" at bounding box center [533, 962] width 375 height 25
click at [590, 956] on p "ZO251020_14E1" at bounding box center [533, 962] width 375 height 25
drag, startPoint x: 481, startPoint y: 960, endPoint x: 627, endPoint y: 962, distance: 146.0
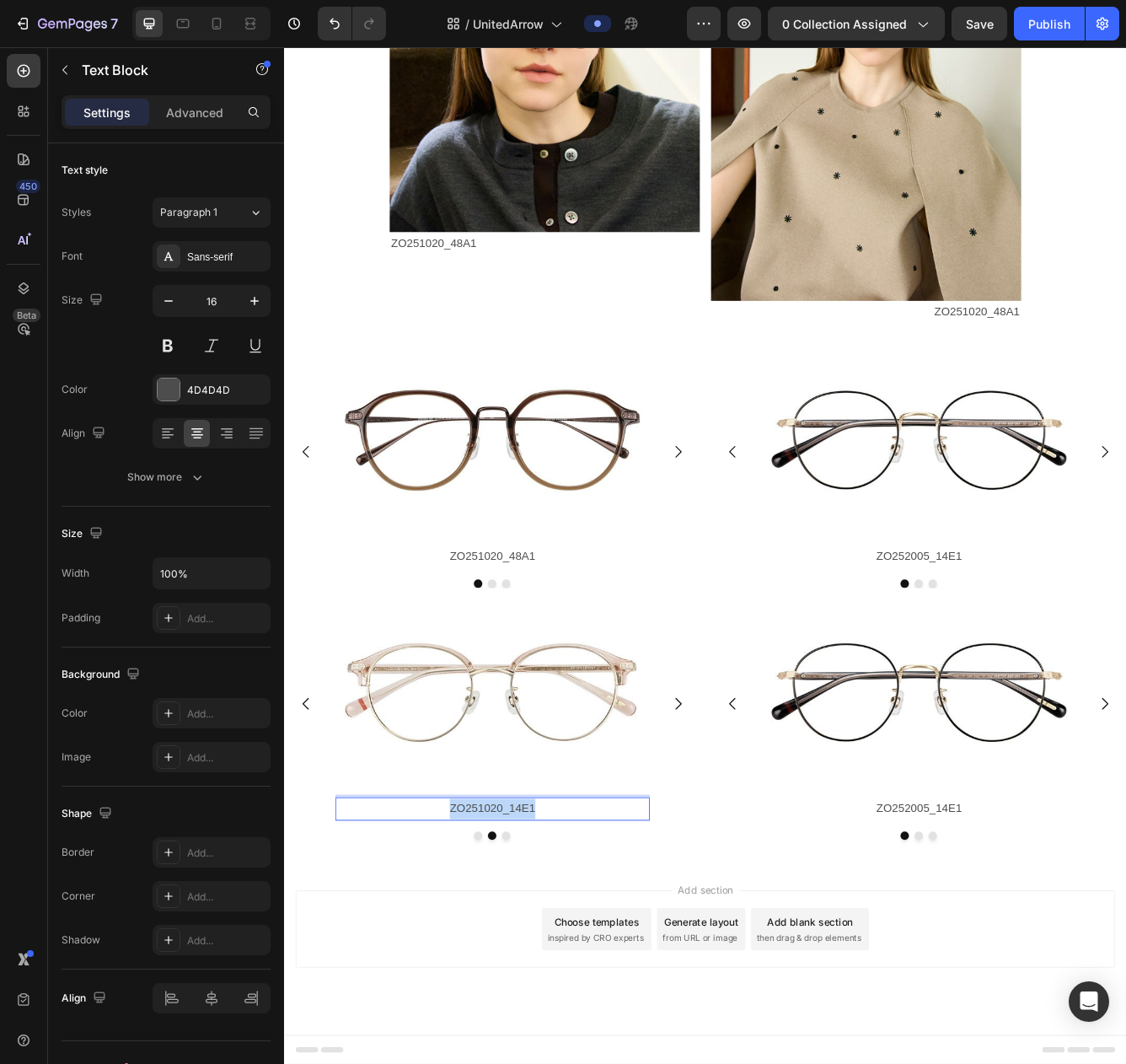
click at [627, 962] on p "ZO251020_14E1" at bounding box center [533, 962] width 375 height 25
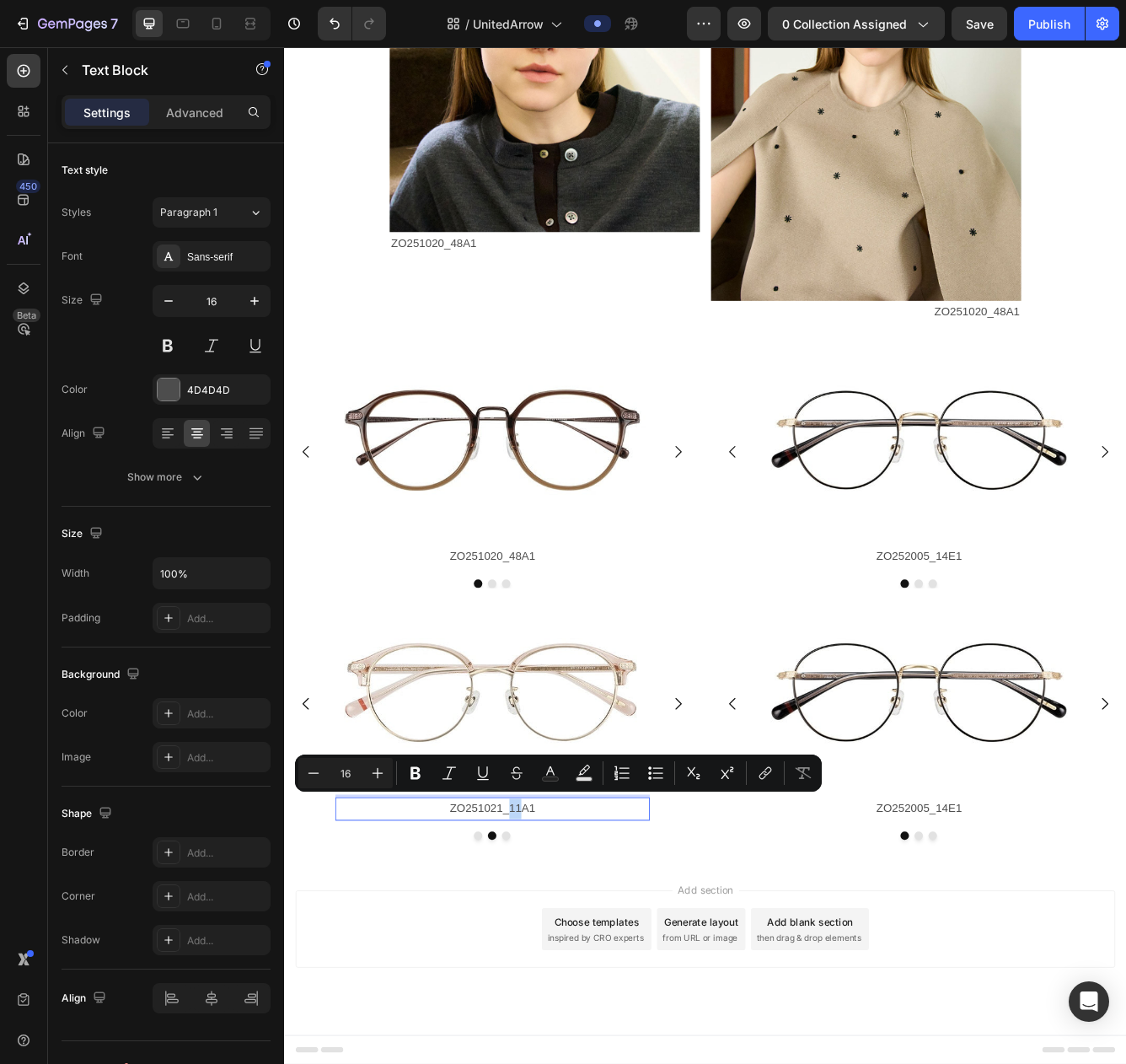
drag, startPoint x: 555, startPoint y: 965, endPoint x: 565, endPoint y: 962, distance: 10.4
click at [565, 962] on p "ZO251021_11A1" at bounding box center [533, 962] width 375 height 25
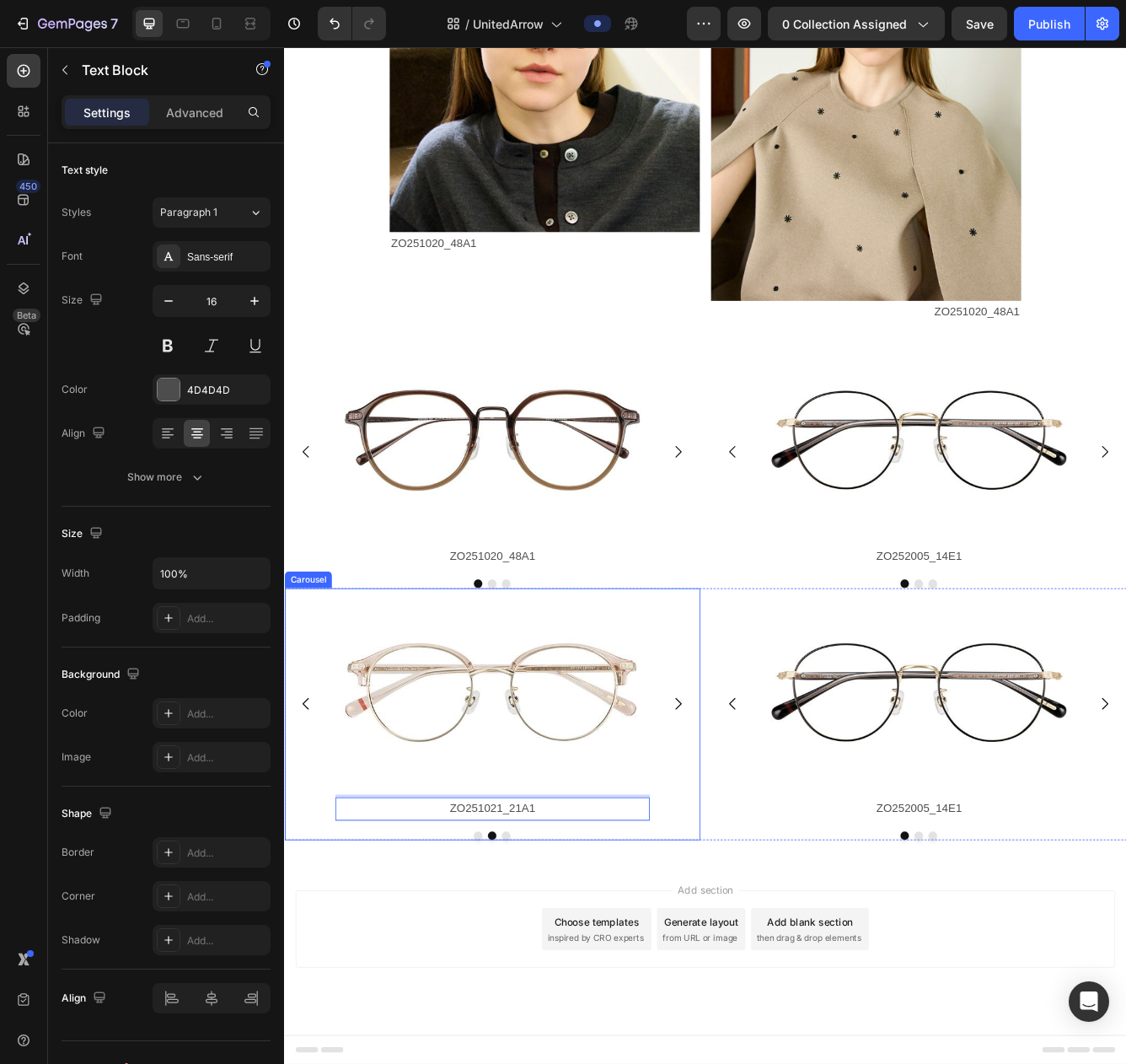
click at [757, 933] on div "Image ZO251021_11A1 Text Block Image ZO251021_21A1 Text Block 0 Image ZO251020_…" at bounding box center [534, 835] width 500 height 279
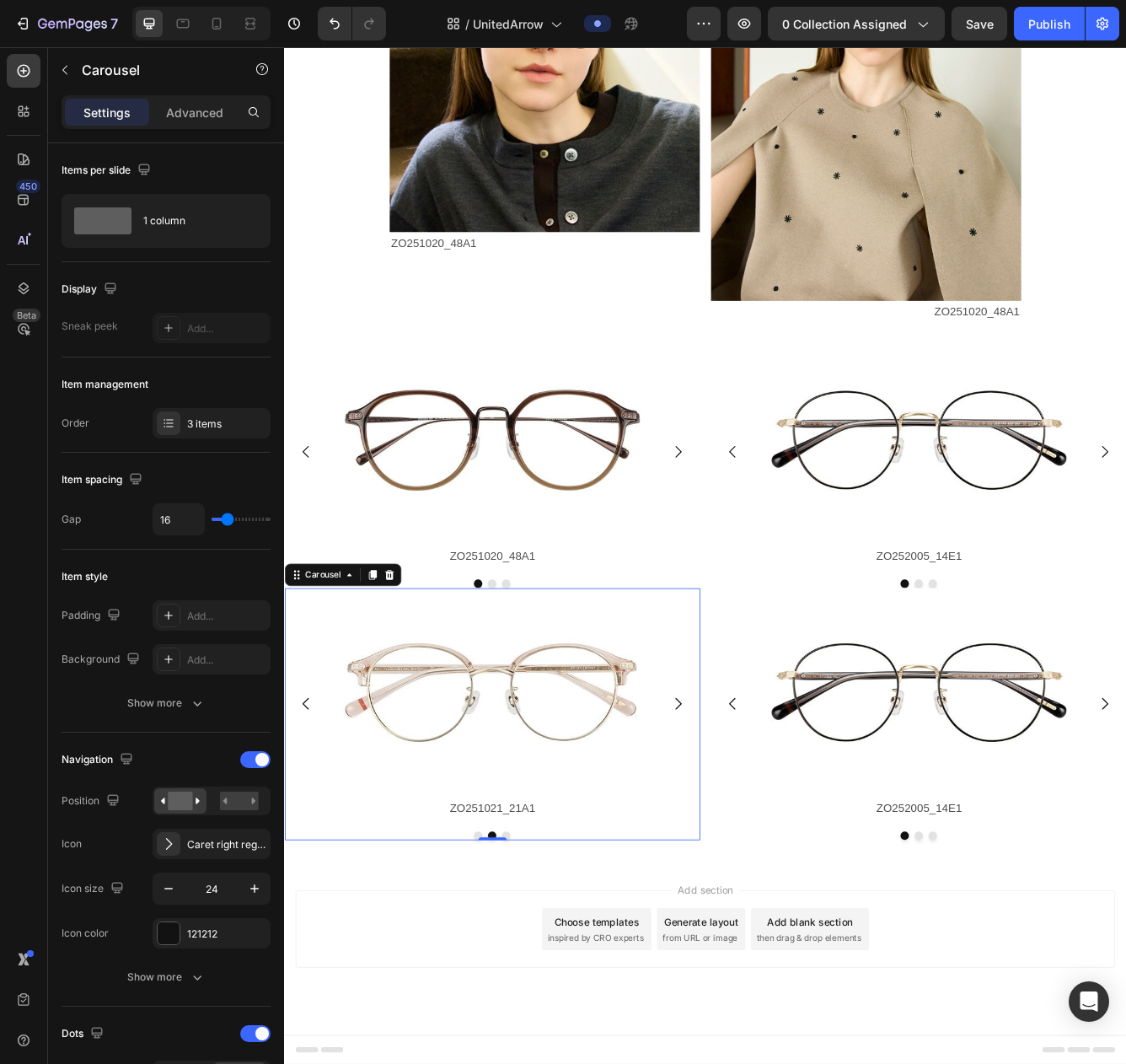
click at [761, 835] on icon "Carousel Next Arrow" at bounding box center [758, 835] width 8 height 14
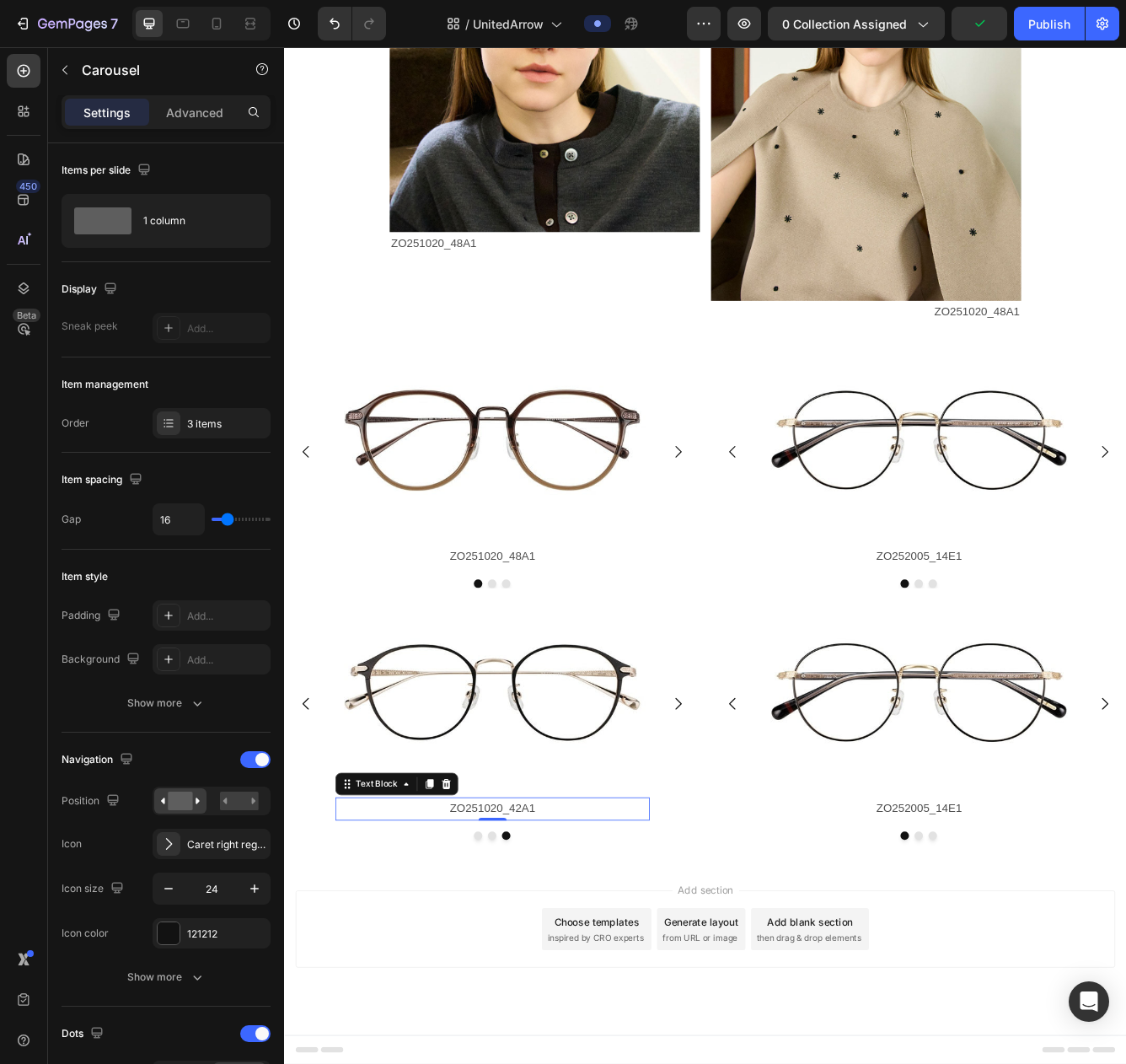
click at [514, 966] on p "ZO251020_42A1" at bounding box center [533, 962] width 375 height 25
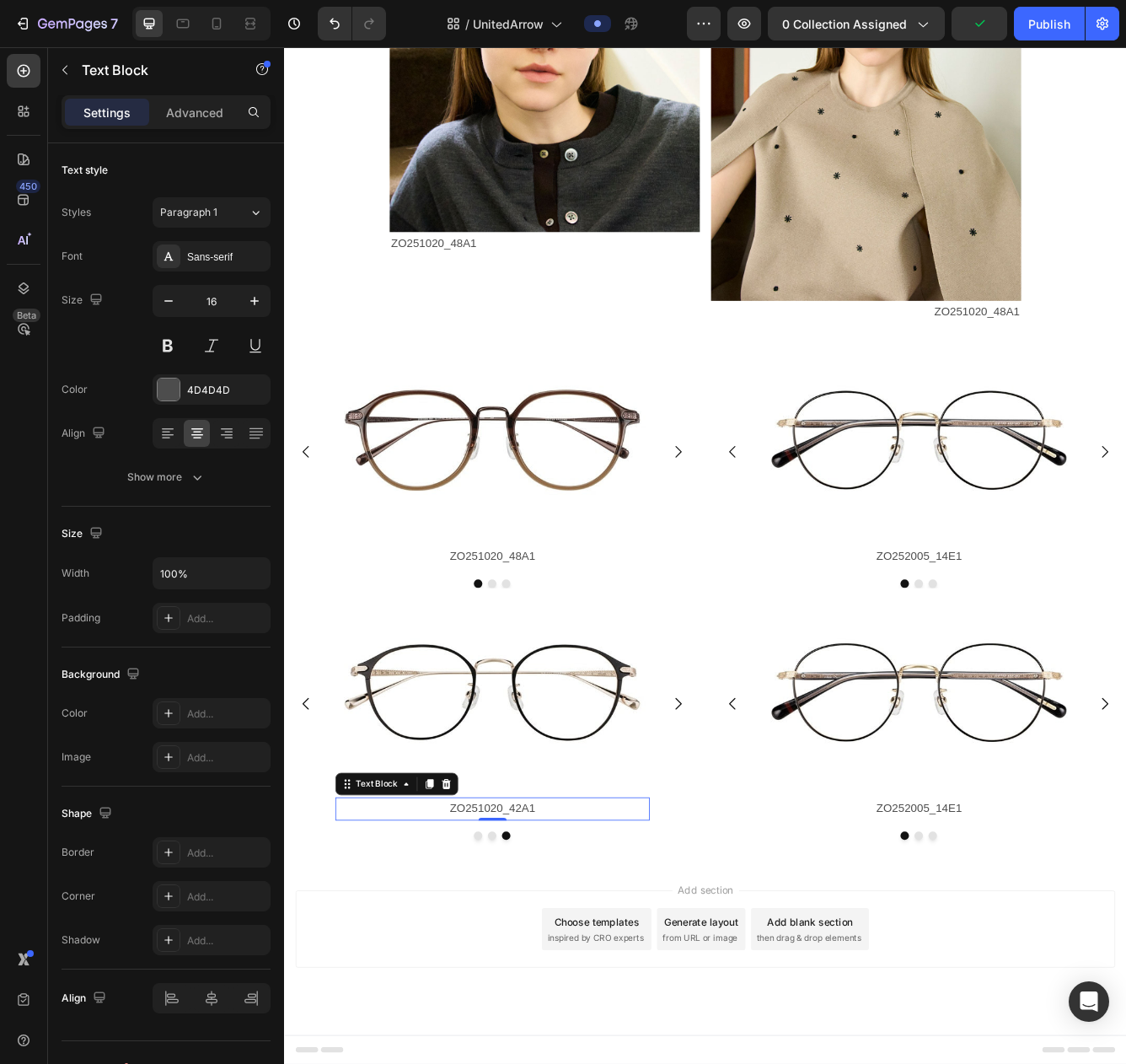
click at [514, 966] on p "ZO251020_42A1" at bounding box center [533, 962] width 375 height 25
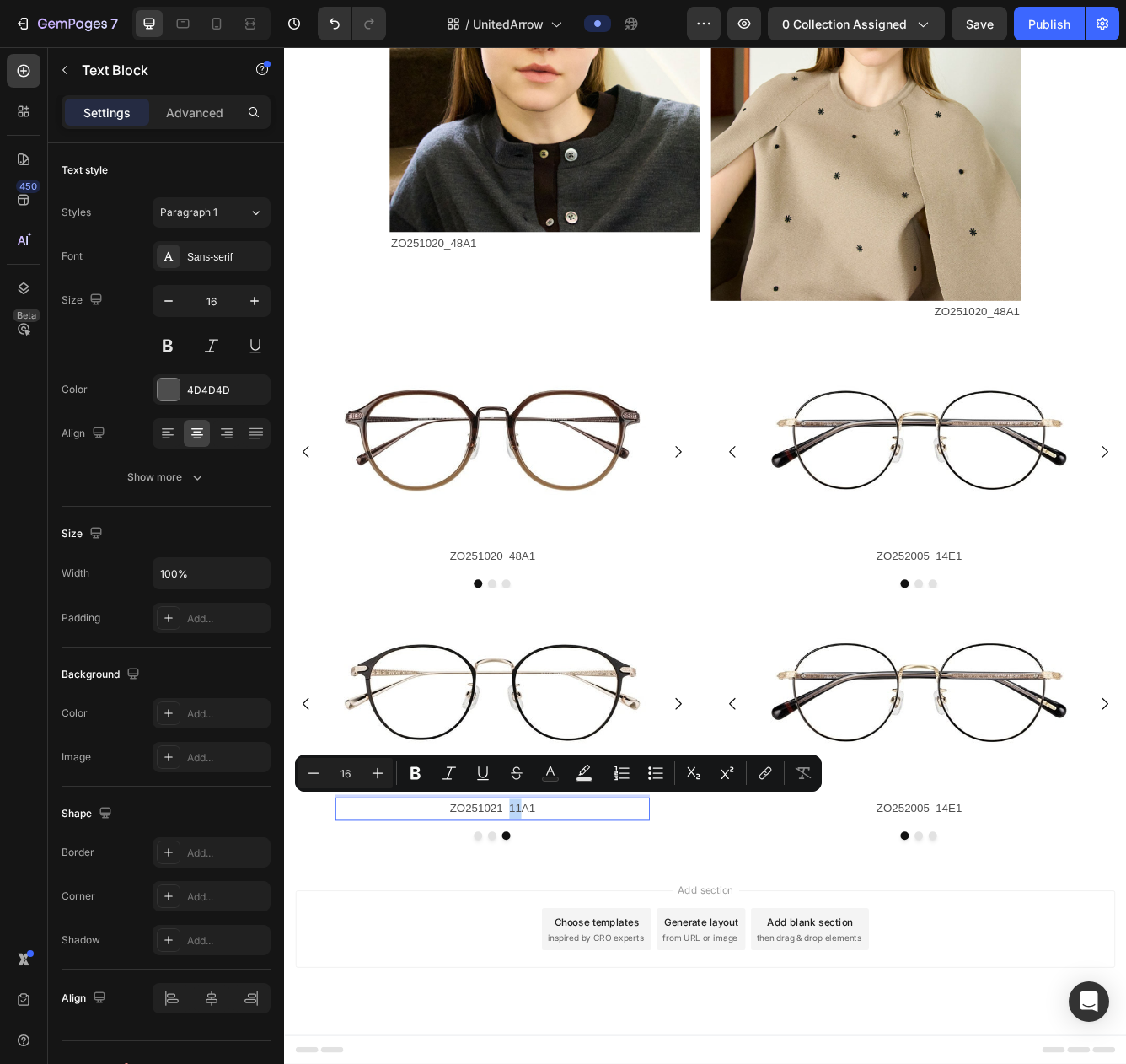
drag, startPoint x: 553, startPoint y: 966, endPoint x: 565, endPoint y: 960, distance: 13.4
click at [565, 960] on p "ZO251021_11A1" at bounding box center [533, 962] width 375 height 25
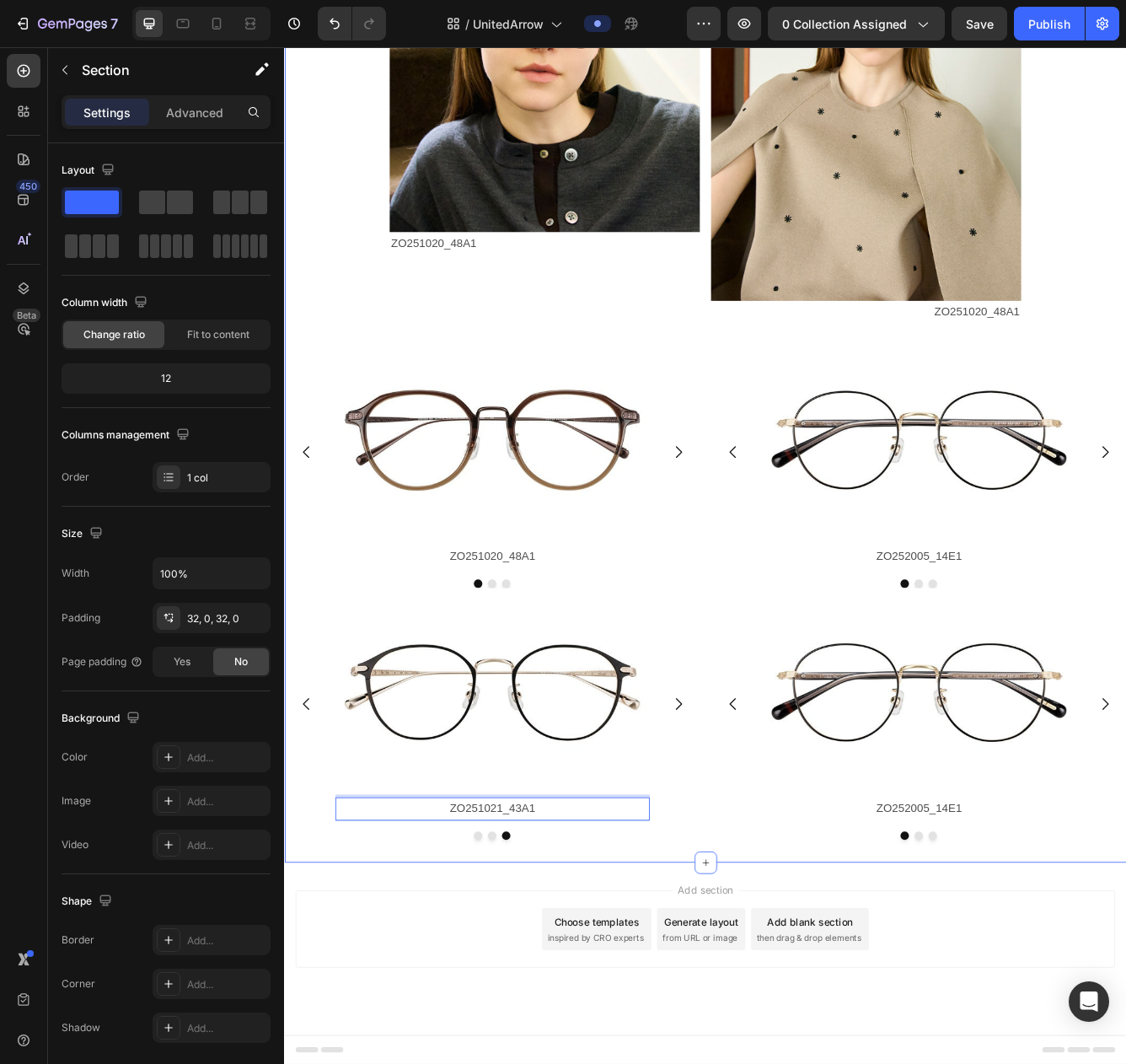
click at [644, 1002] on div "Image ZO251020_48A1 Text Block Image ZO251020_48A1 Text Block Row Image ZO25102…" at bounding box center [789, 427] width 1012 height 1197
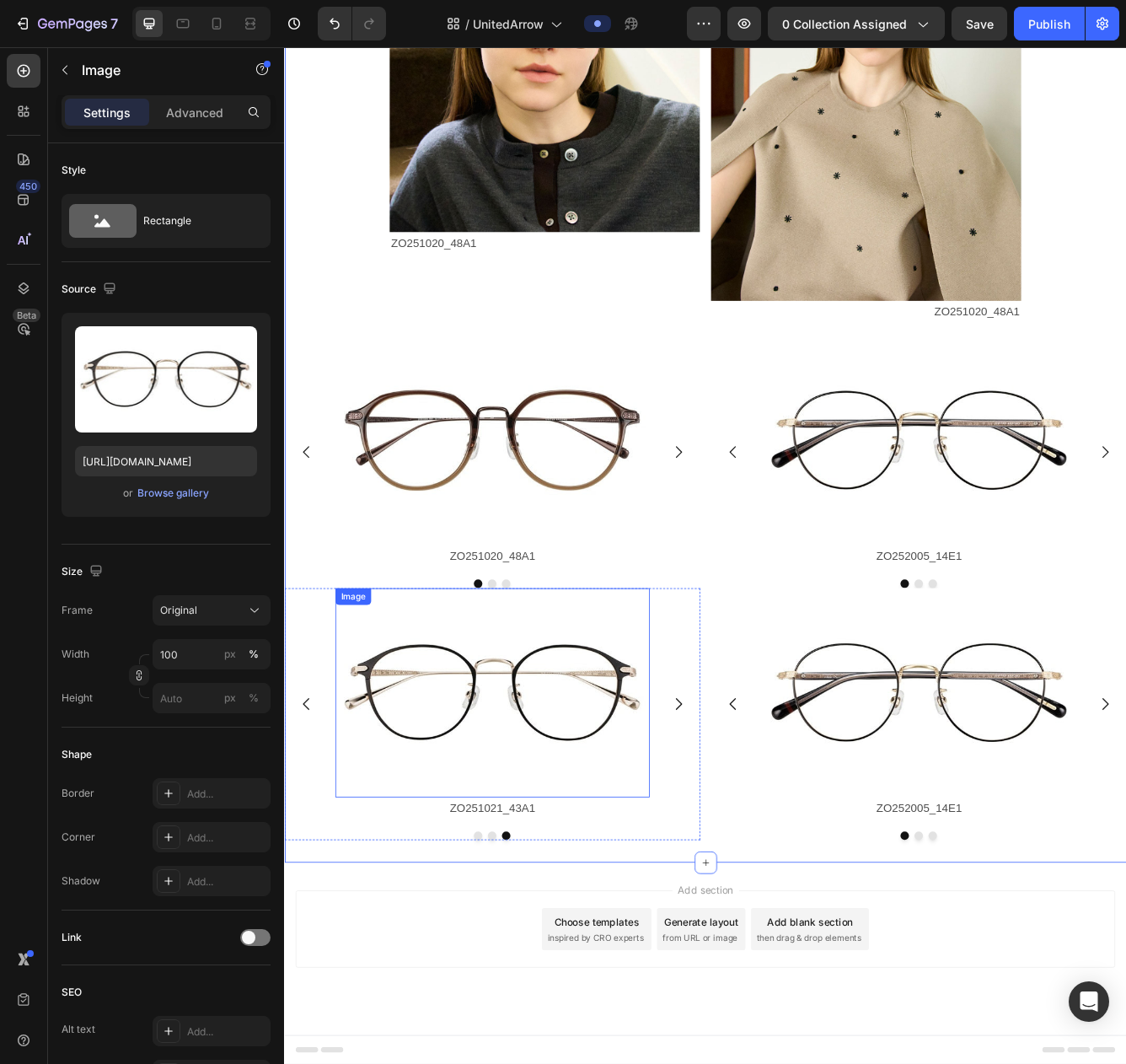
click at [650, 791] on img at bounding box center [534, 822] width 378 height 252
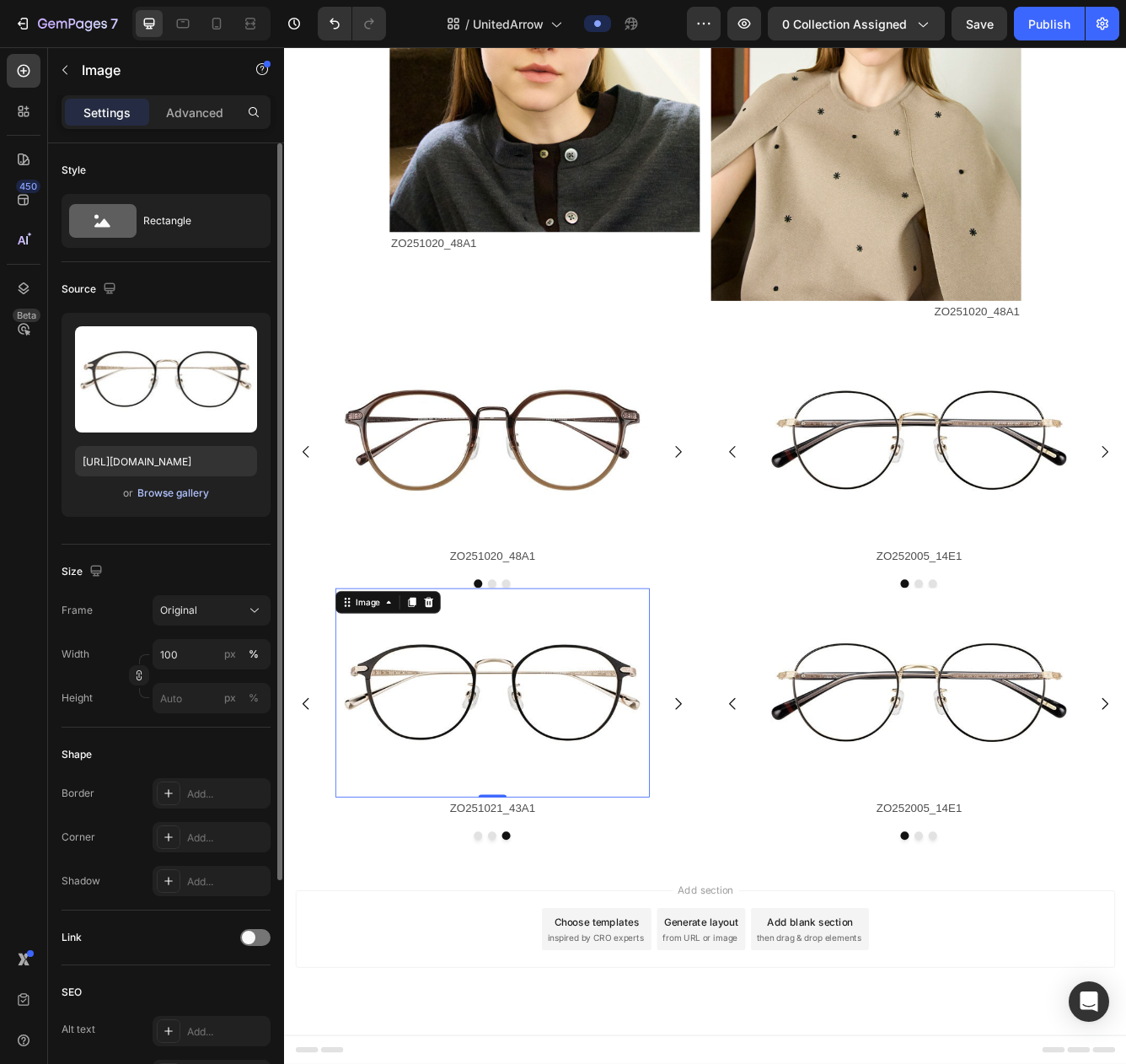
click at [183, 495] on div "Browse gallery" at bounding box center [173, 493] width 72 height 15
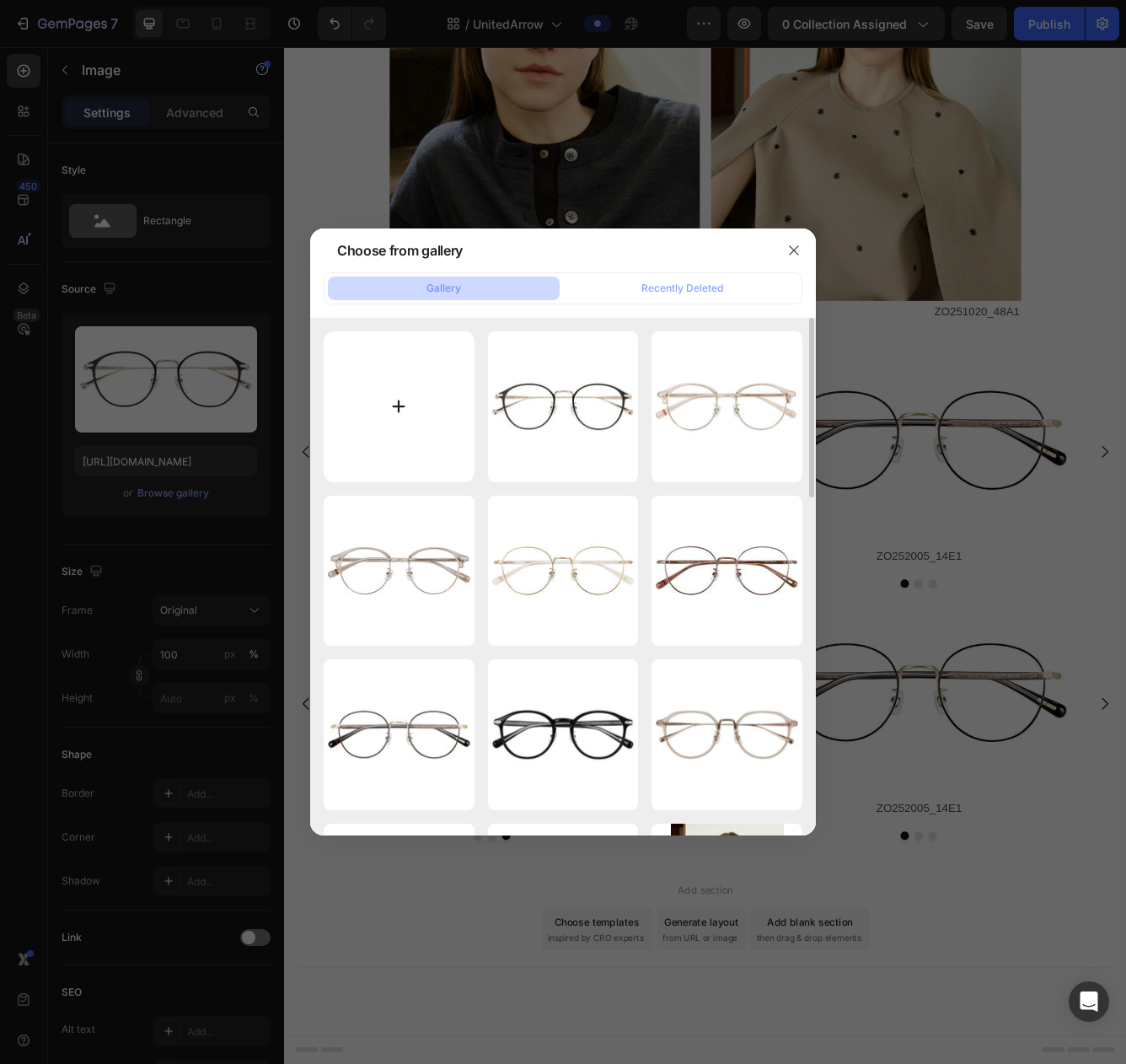
type input "C:\fakepath\ZO251021-43A1_s.jpg"
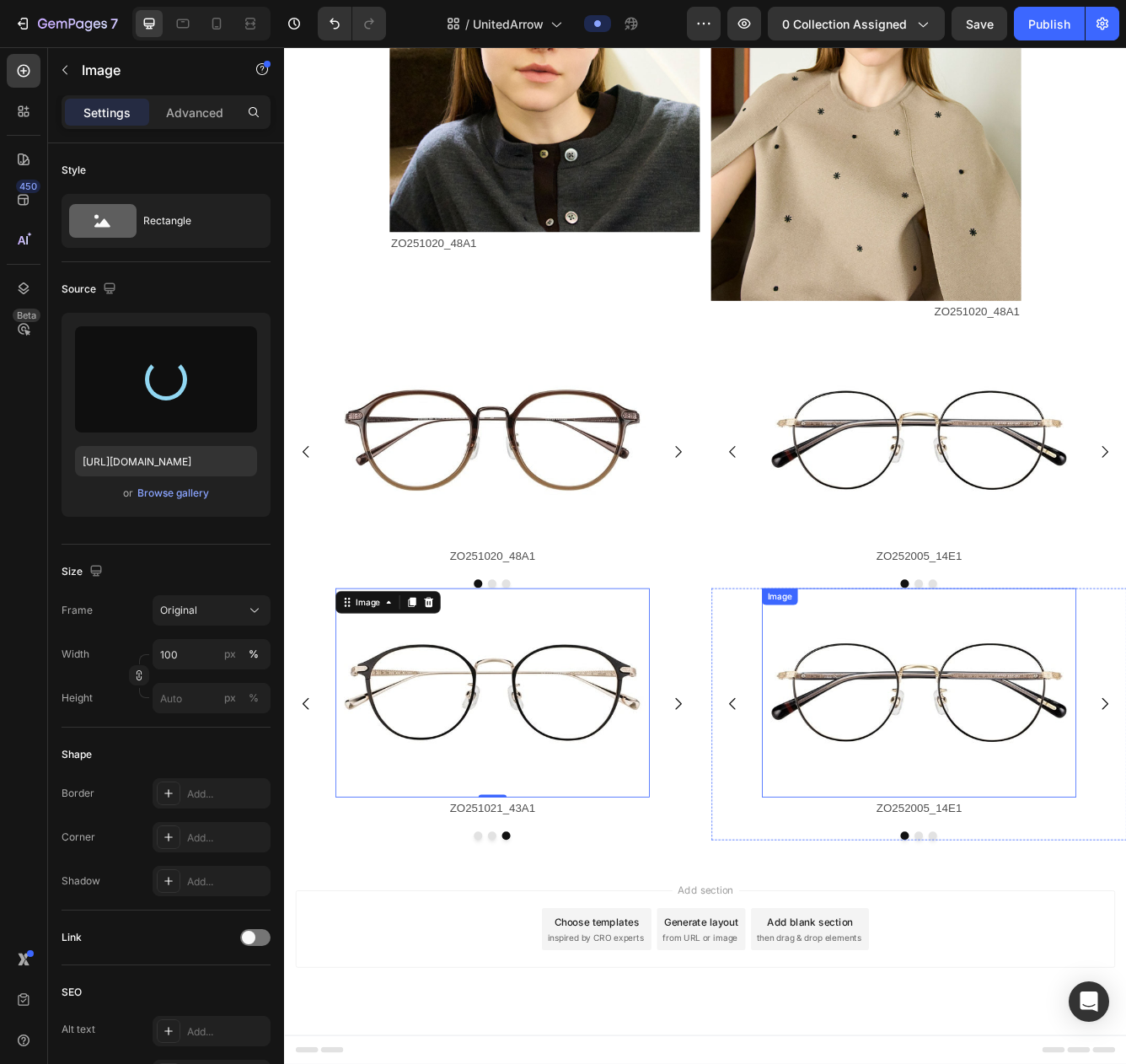
type input "https://cdn.shopify.com/s/files/1/0783/0129/9002/files/gempages_515660372875674…"
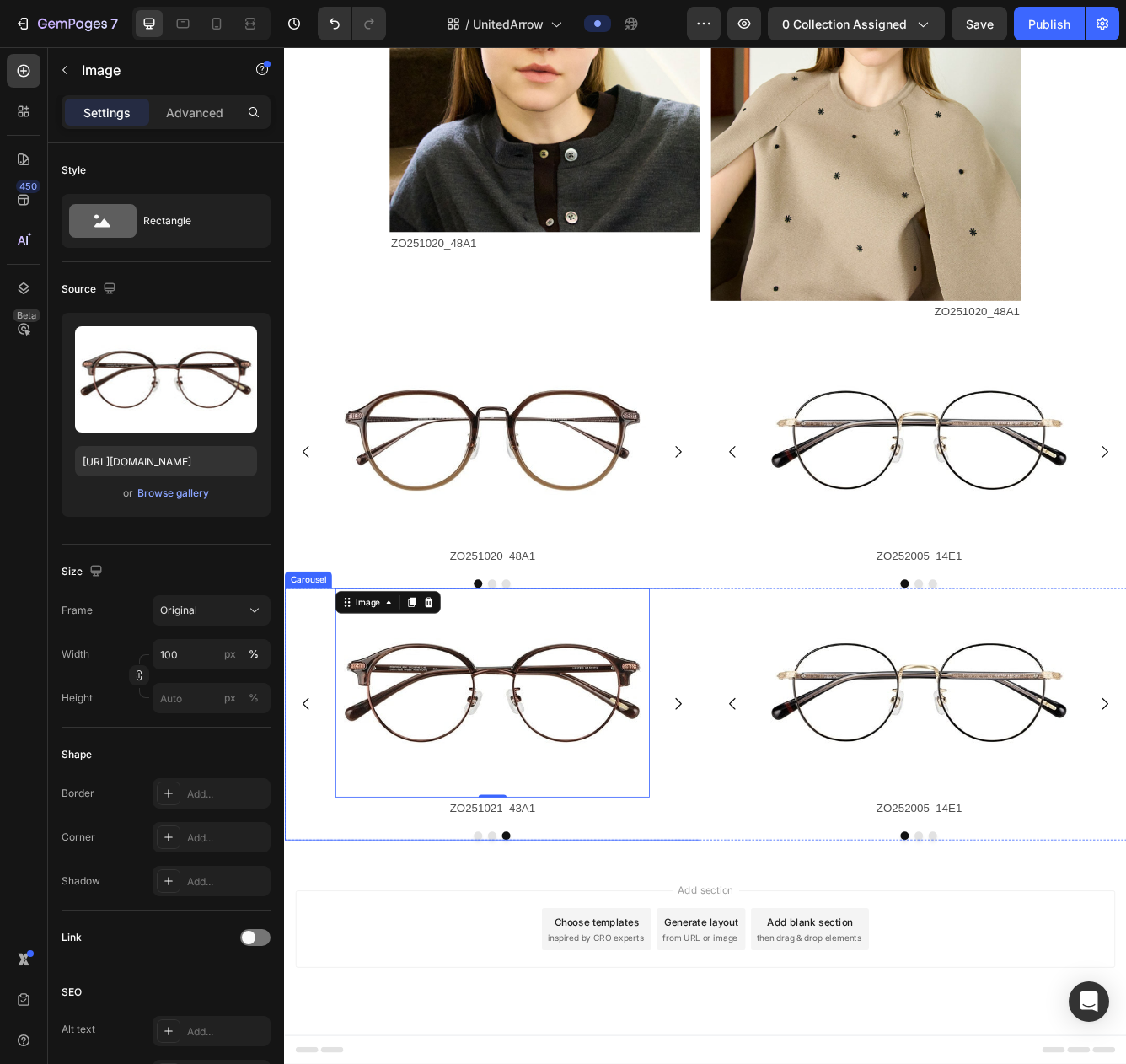
click at [308, 833] on icon "Carousel Back Arrow" at bounding box center [310, 835] width 20 height 20
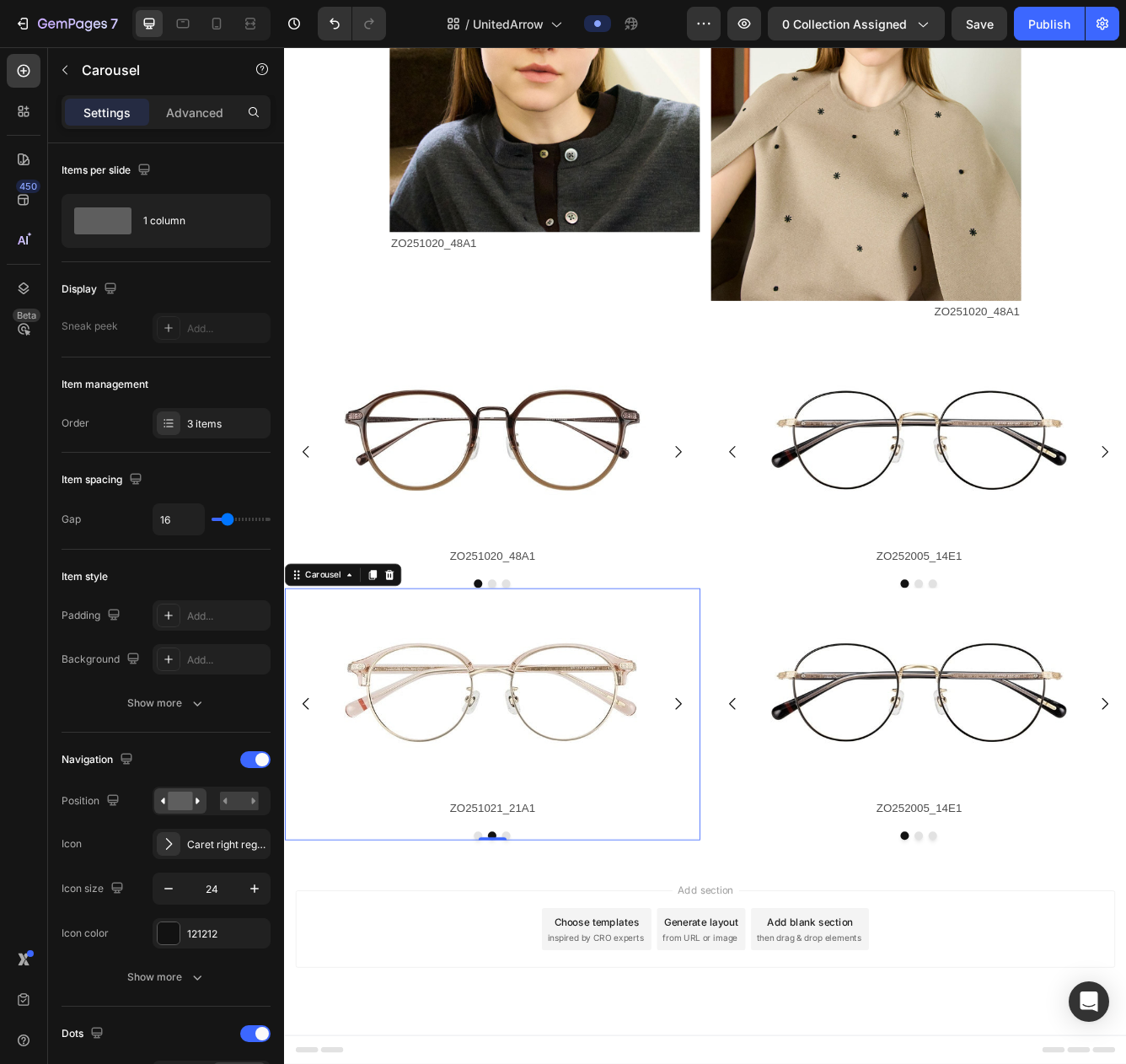
click at [308, 833] on icon "Carousel Back Arrow" at bounding box center [310, 835] width 20 height 20
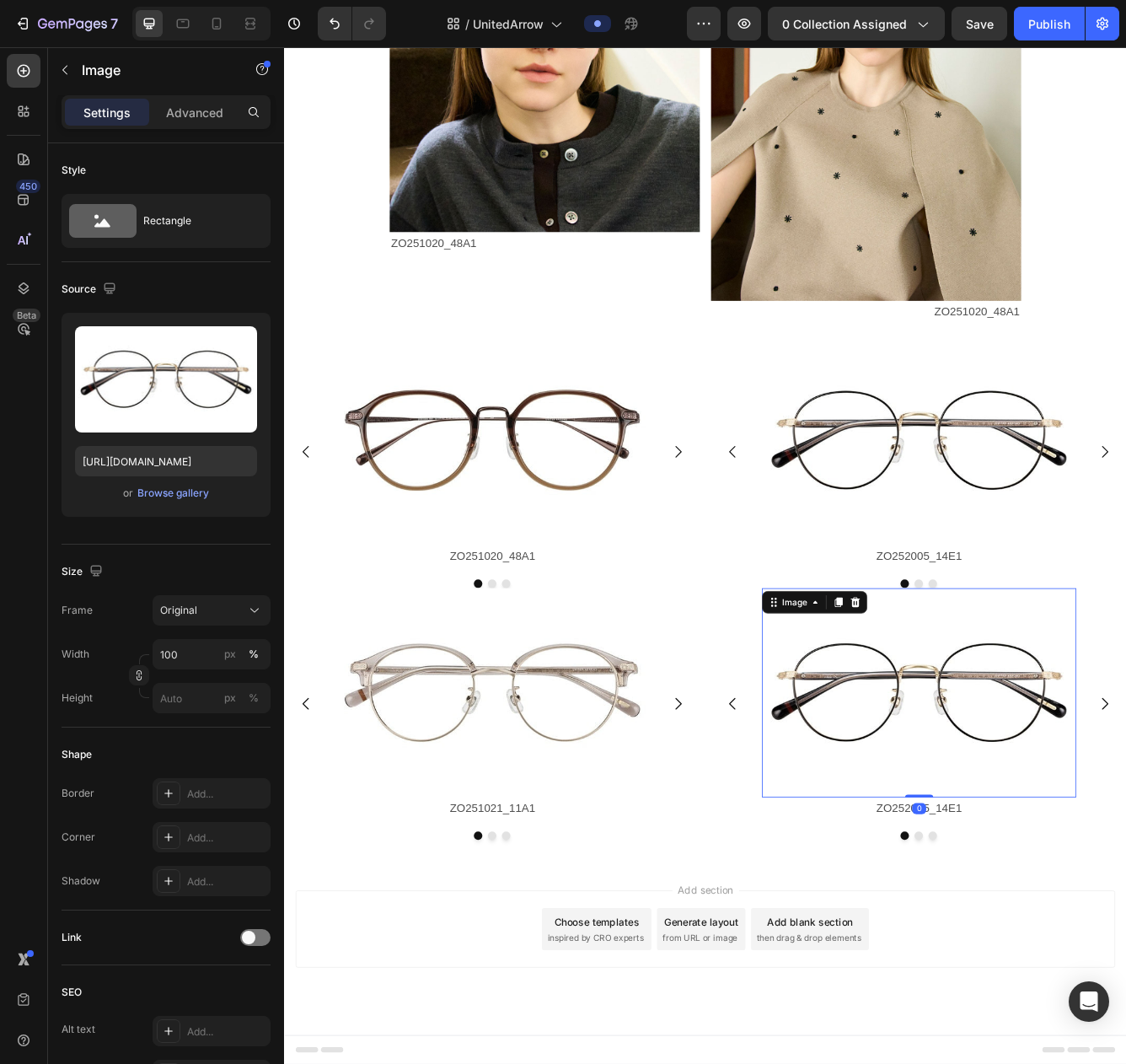
click at [1005, 836] on img at bounding box center [1046, 822] width 378 height 252
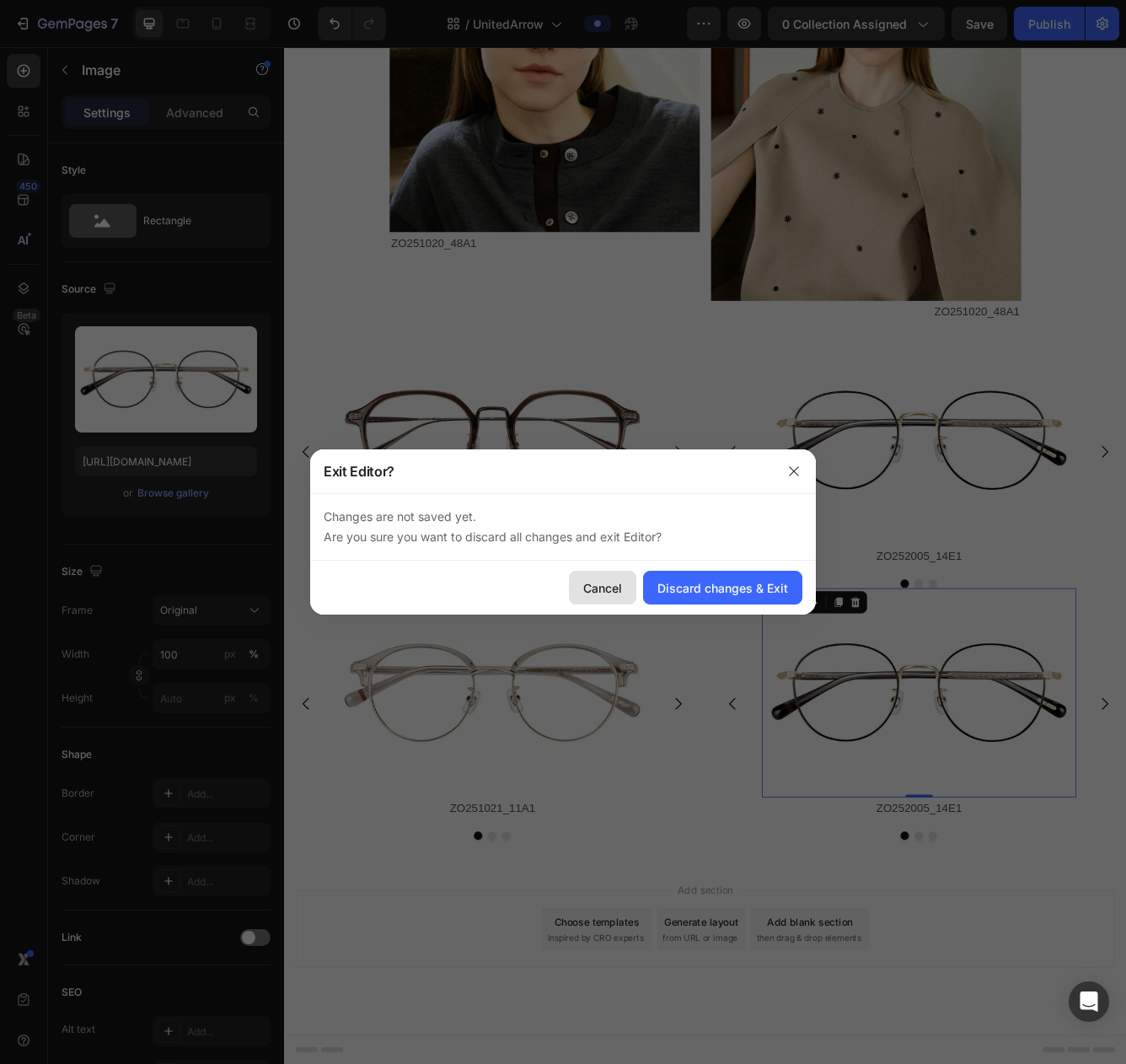
click at [610, 591] on div "Cancel" at bounding box center [603, 588] width 39 height 18
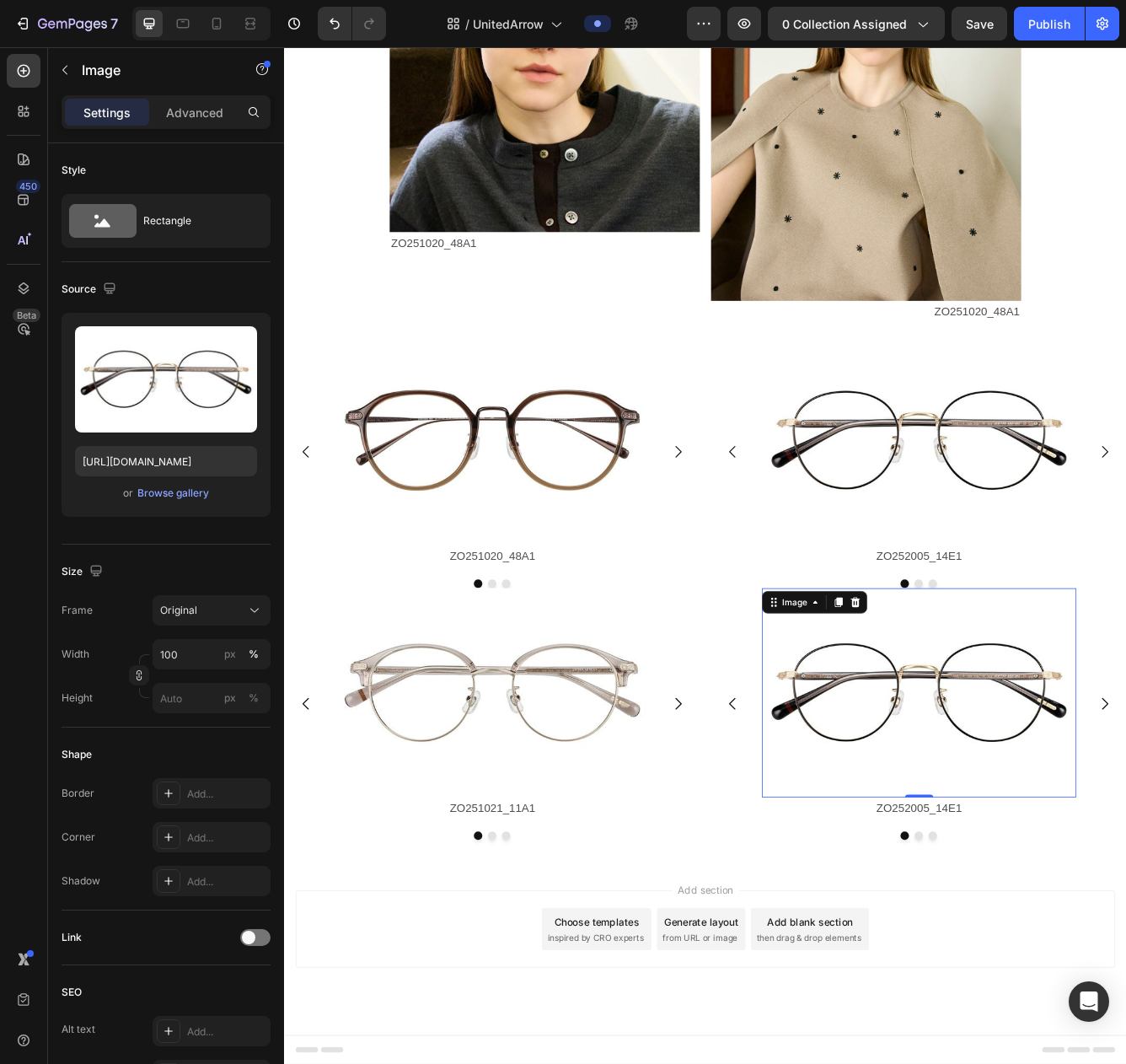
click at [1050, 962] on div "0" at bounding box center [1047, 961] width 17 height 13
click at [1021, 961] on p "ZO252005_14E1" at bounding box center [1046, 962] width 375 height 25
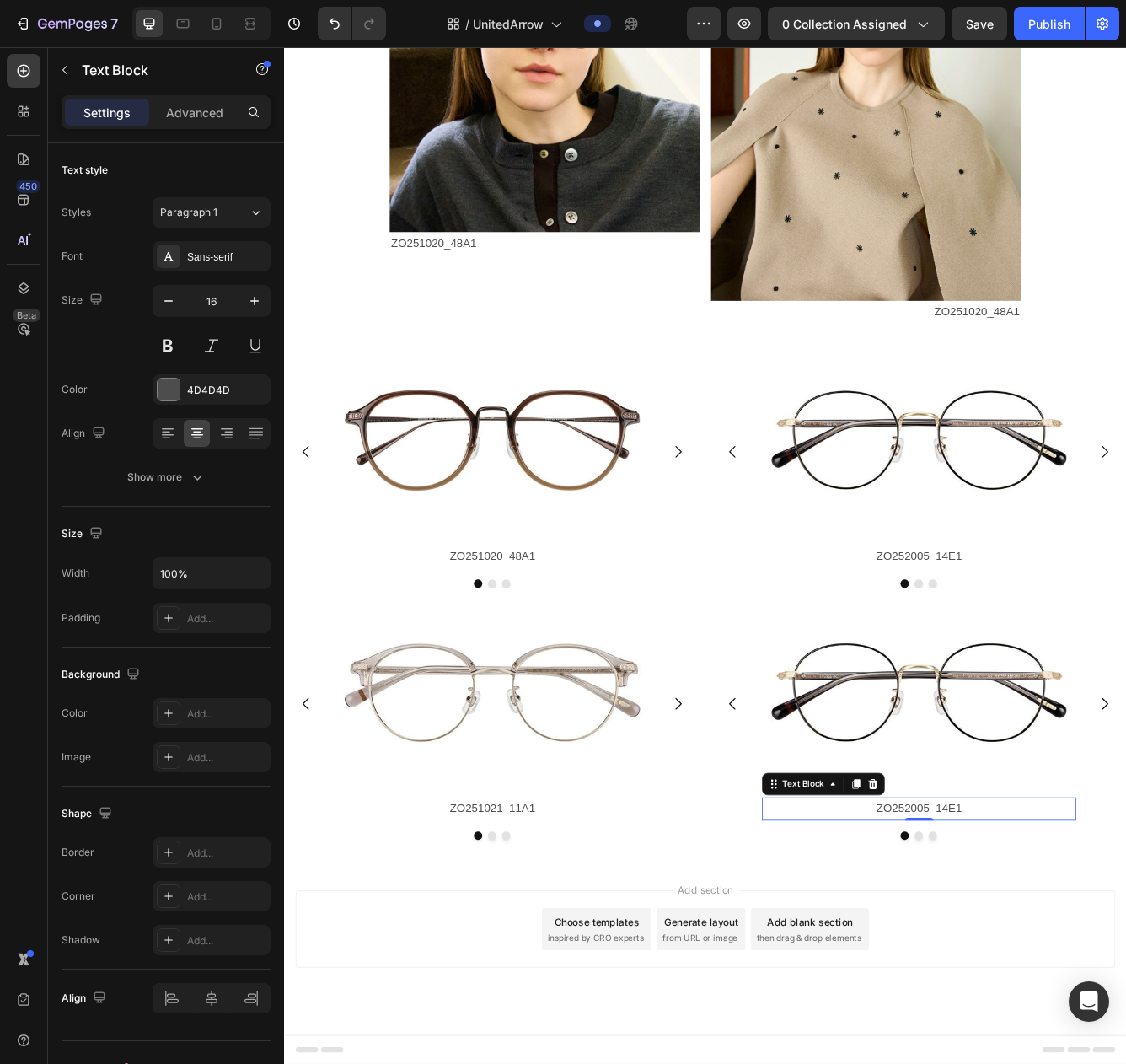
click at [1021, 961] on p "ZO252005_14E1" at bounding box center [1046, 962] width 375 height 25
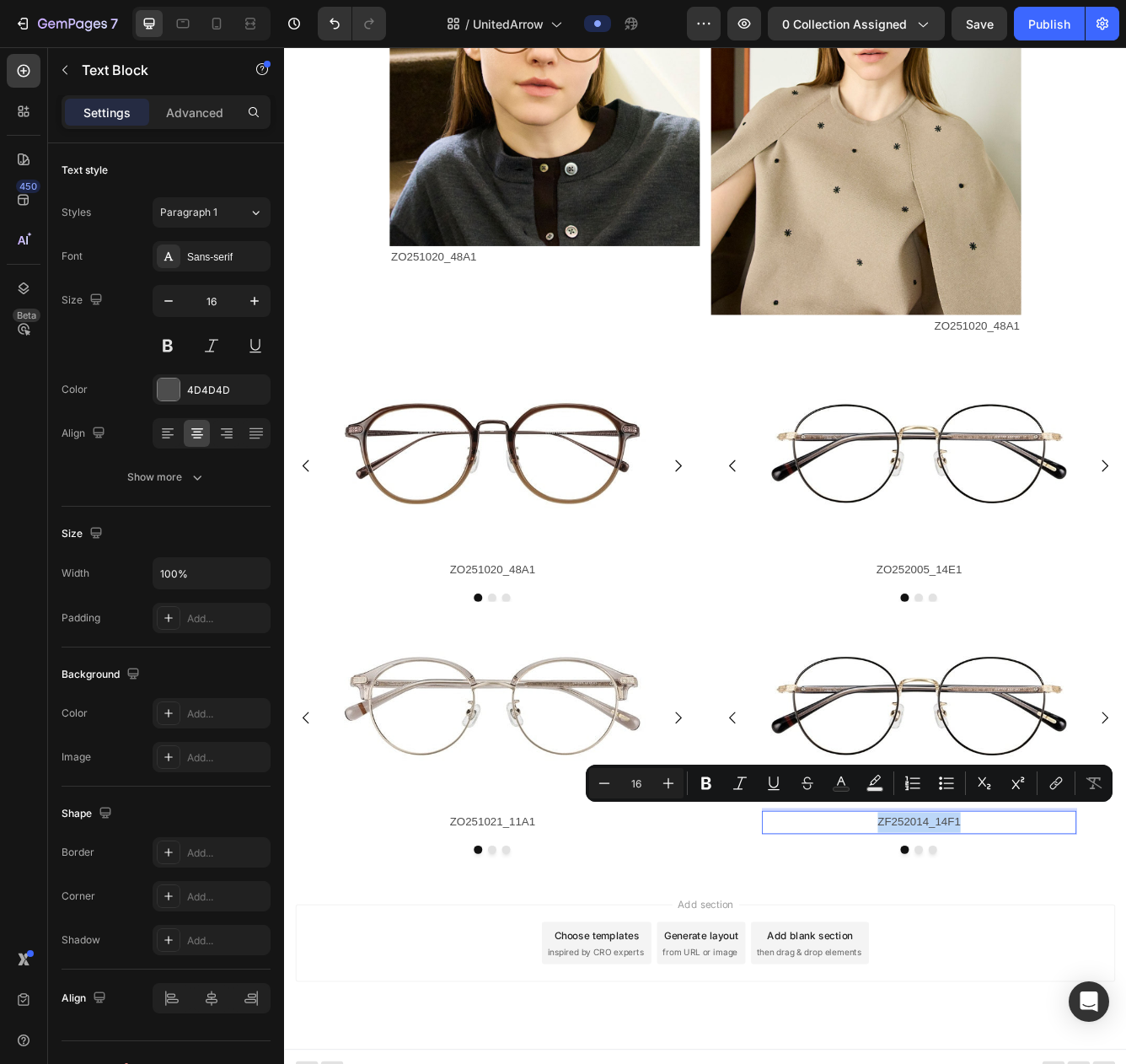
drag, startPoint x: 1000, startPoint y: 966, endPoint x: 1131, endPoint y: 967, distance: 131.0
click at [1126, 967] on p "ZF252014_14F1" at bounding box center [1046, 978] width 375 height 25
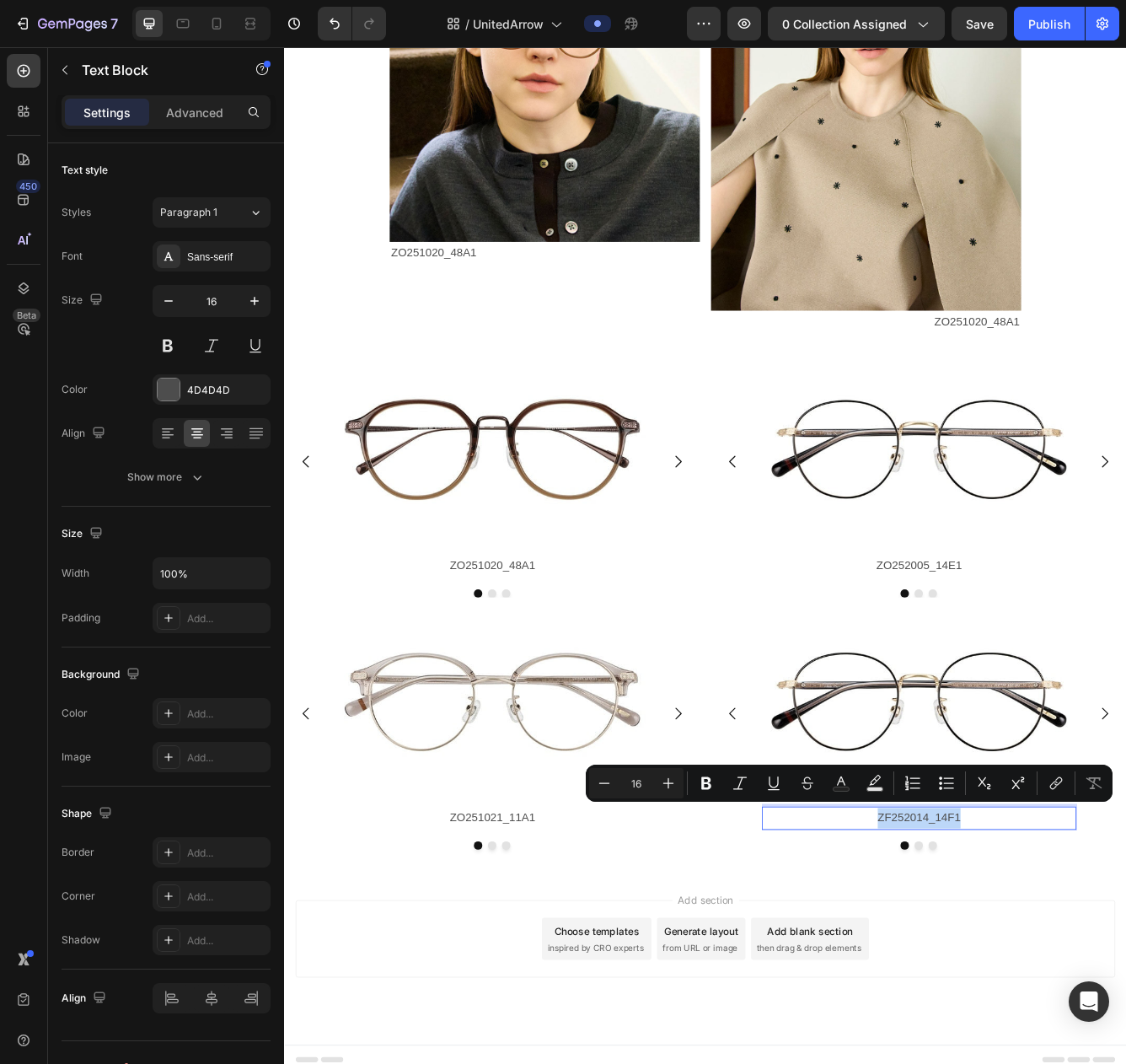
copy p "ZF252014_14F1"
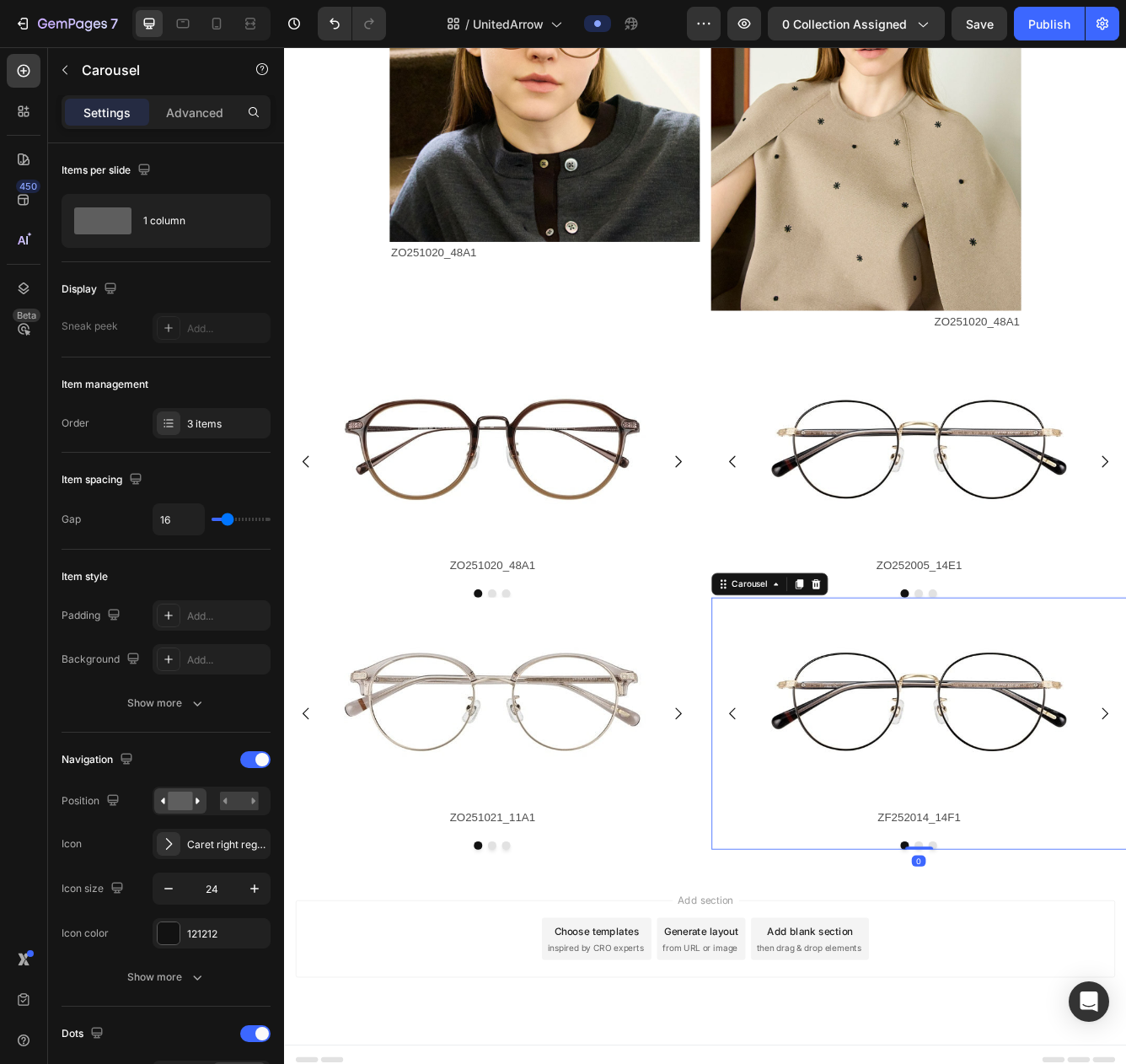
click at [1047, 1007] on div "Image ZF252014_14F1 Text Block Image ZO252005_42E1 Text Block Image ZO252005_56…" at bounding box center [1047, 859] width 500 height 302
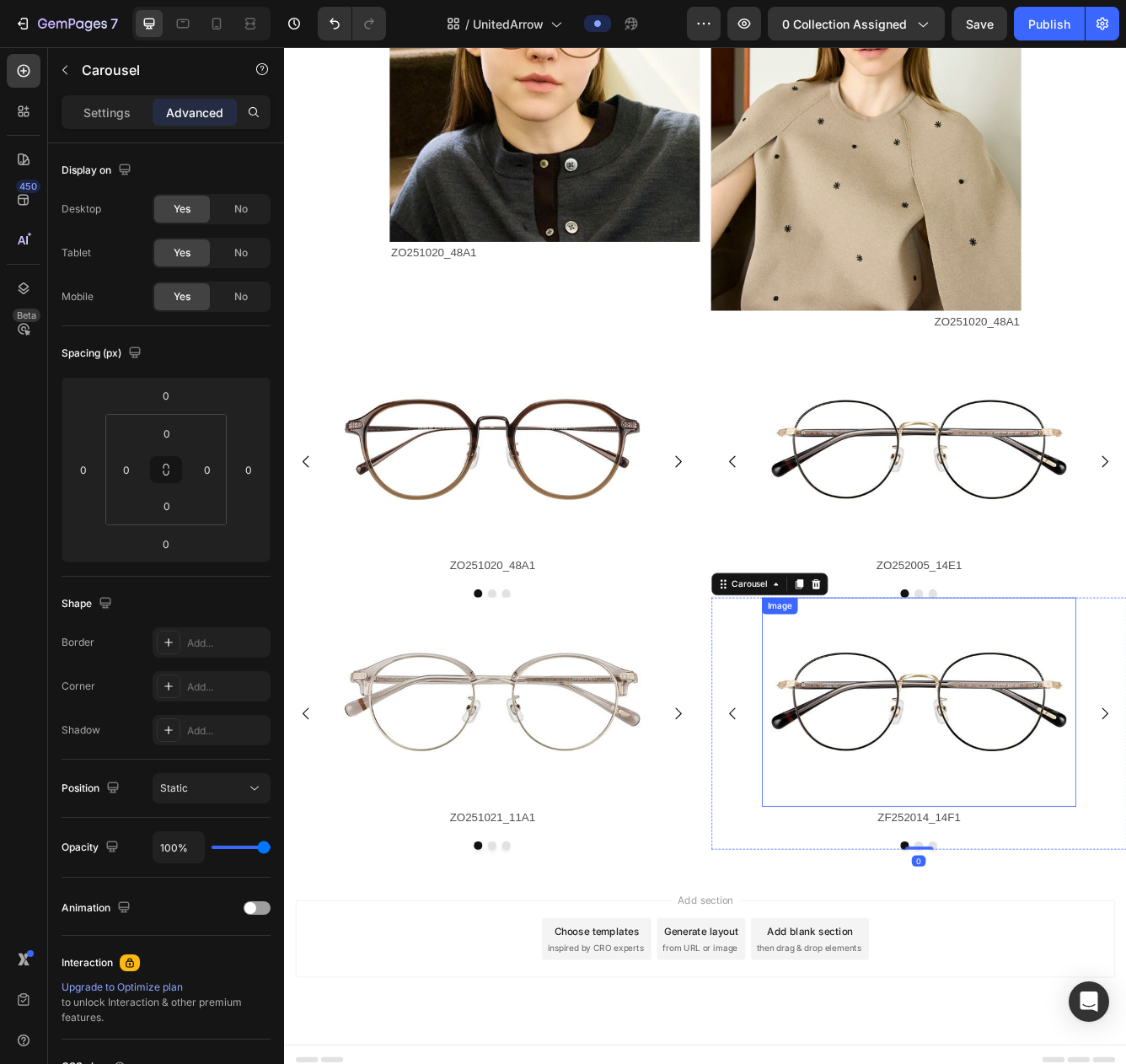
click at [980, 849] on img at bounding box center [1046, 834] width 378 height 252
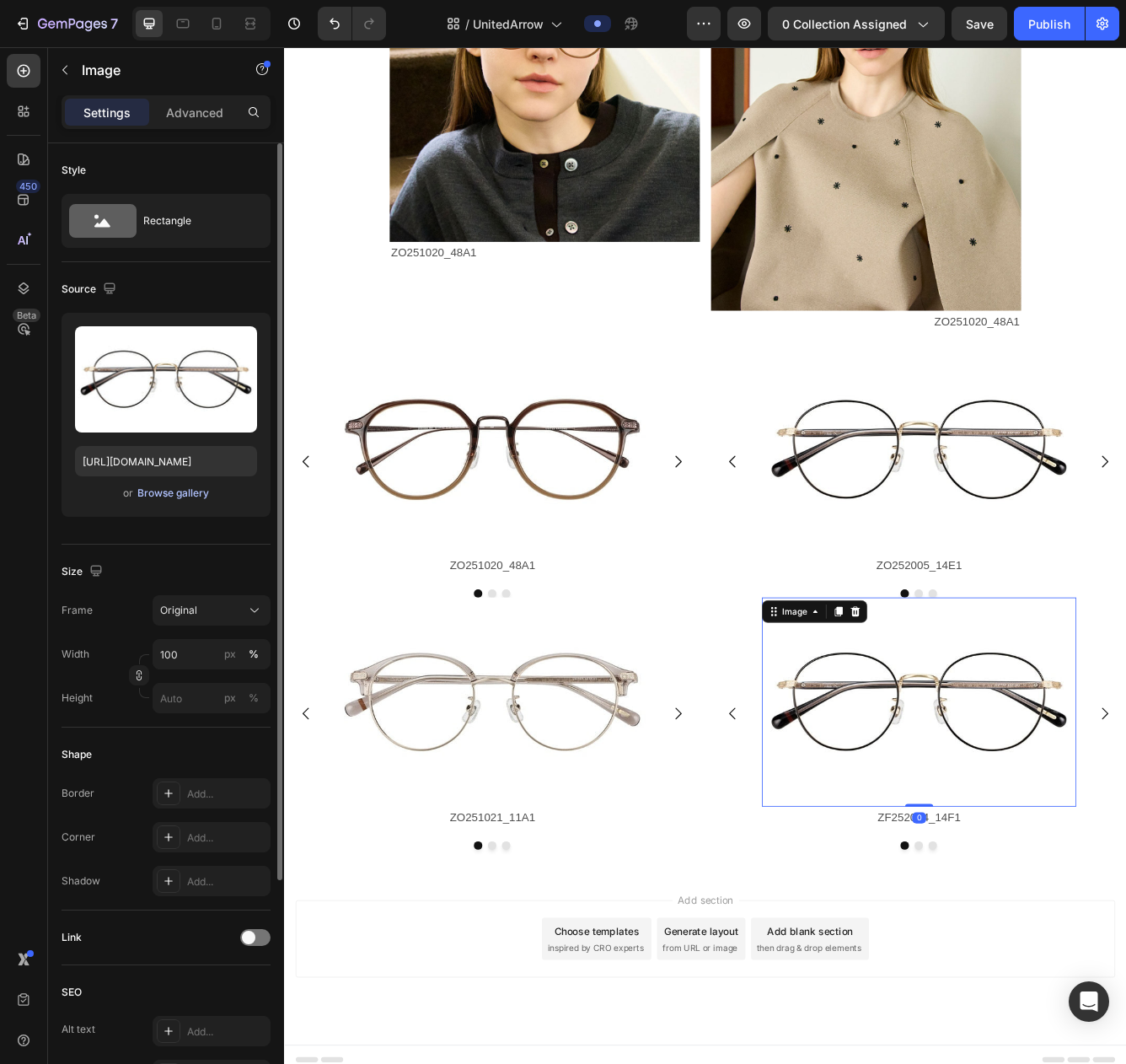
click at [164, 500] on div "Browse gallery" at bounding box center [173, 493] width 72 height 15
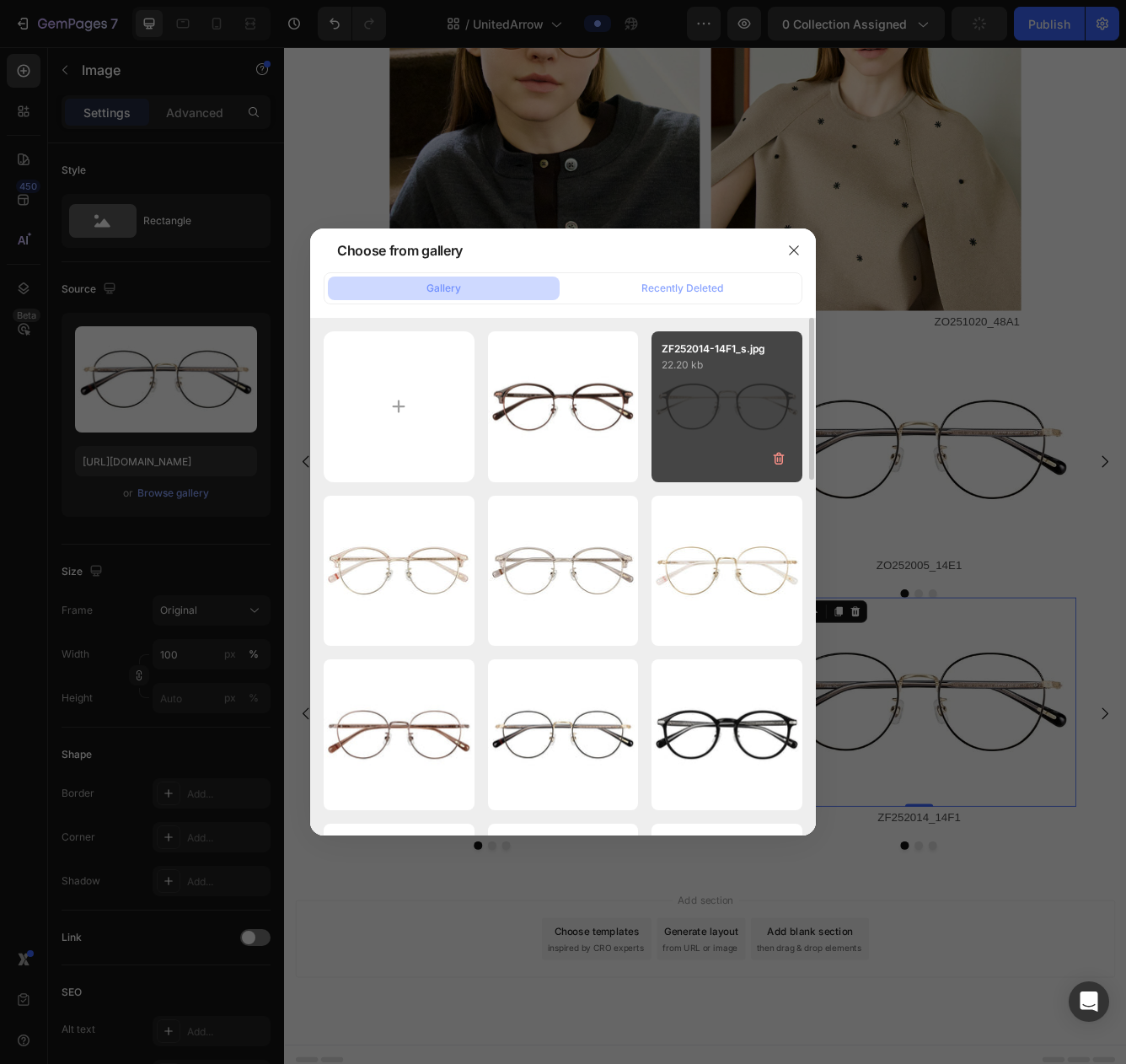
click at [739, 404] on div "ZF252014-14F1_s.jpg 22.20 kb" at bounding box center [727, 407] width 151 height 151
type input "https://cdn.shopify.com/s/files/1/0783/0129/9002/files/gempages_515660372875674…"
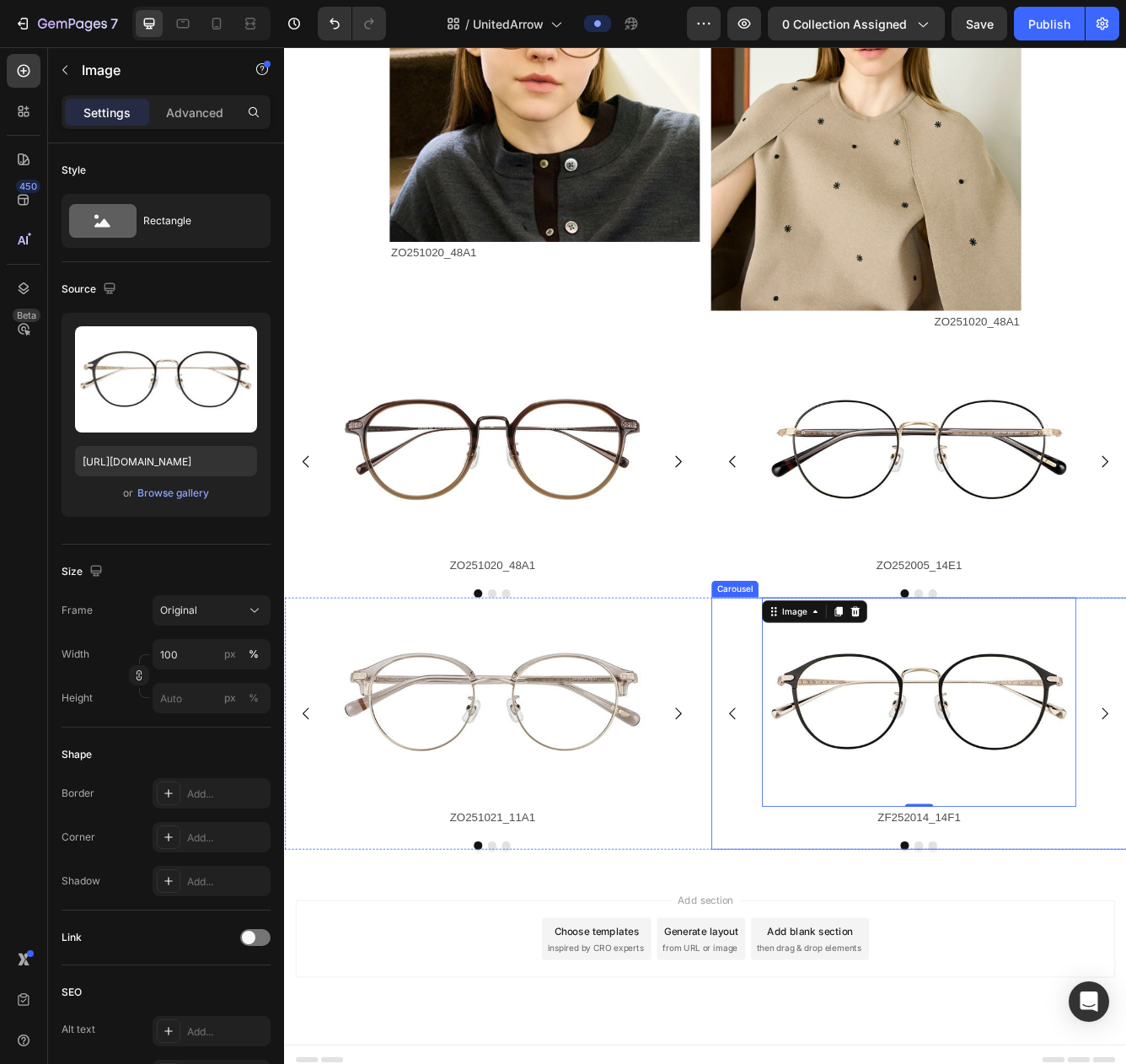
click at [1045, 1009] on div "Image 0 ZF252014_14F1 Text Block Image ZO252005_42E1 Text Block Image ZO252005_…" at bounding box center [1047, 859] width 500 height 302
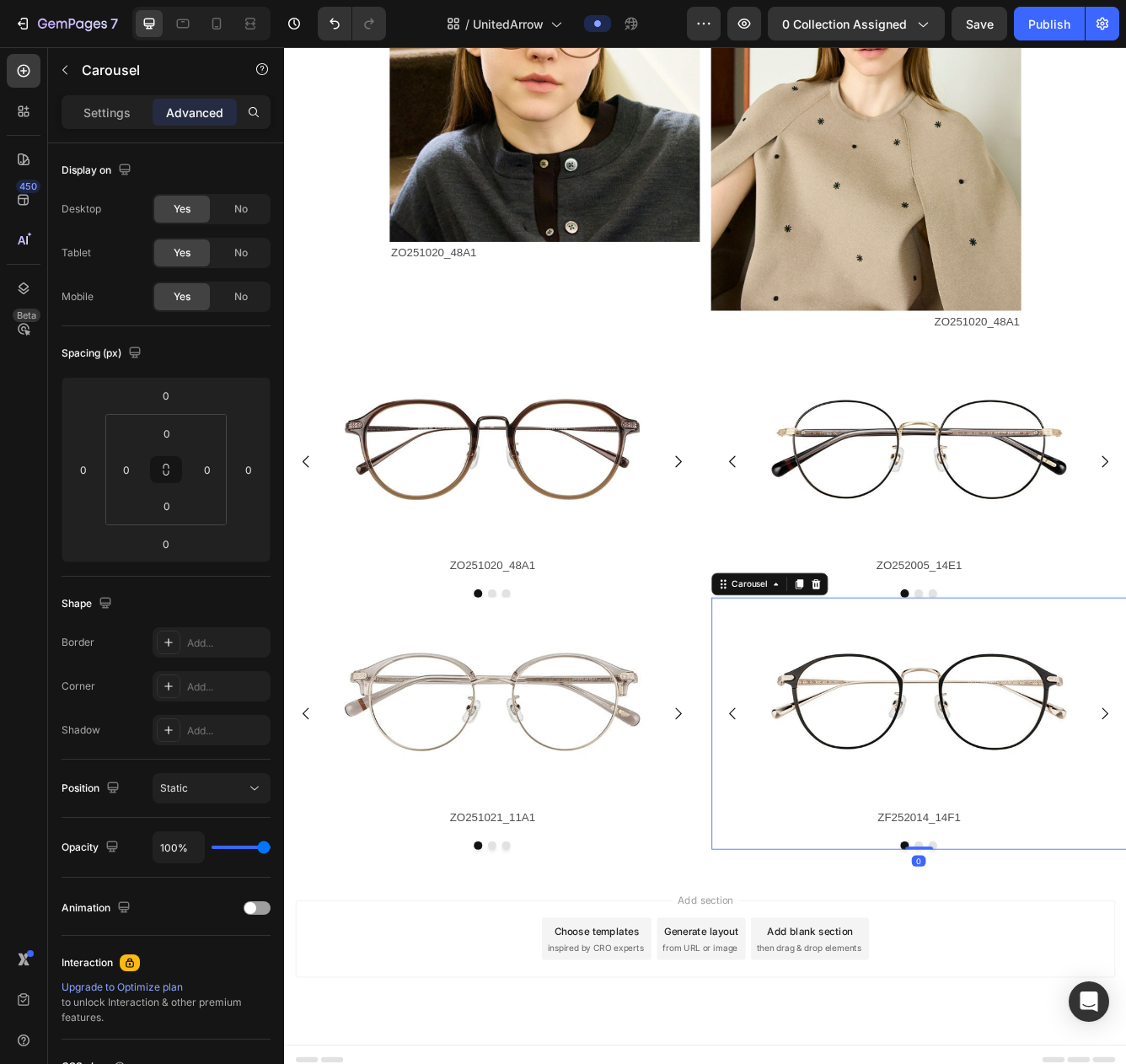
click at [1046, 1002] on button "Dot" at bounding box center [1046, 1006] width 10 height 10
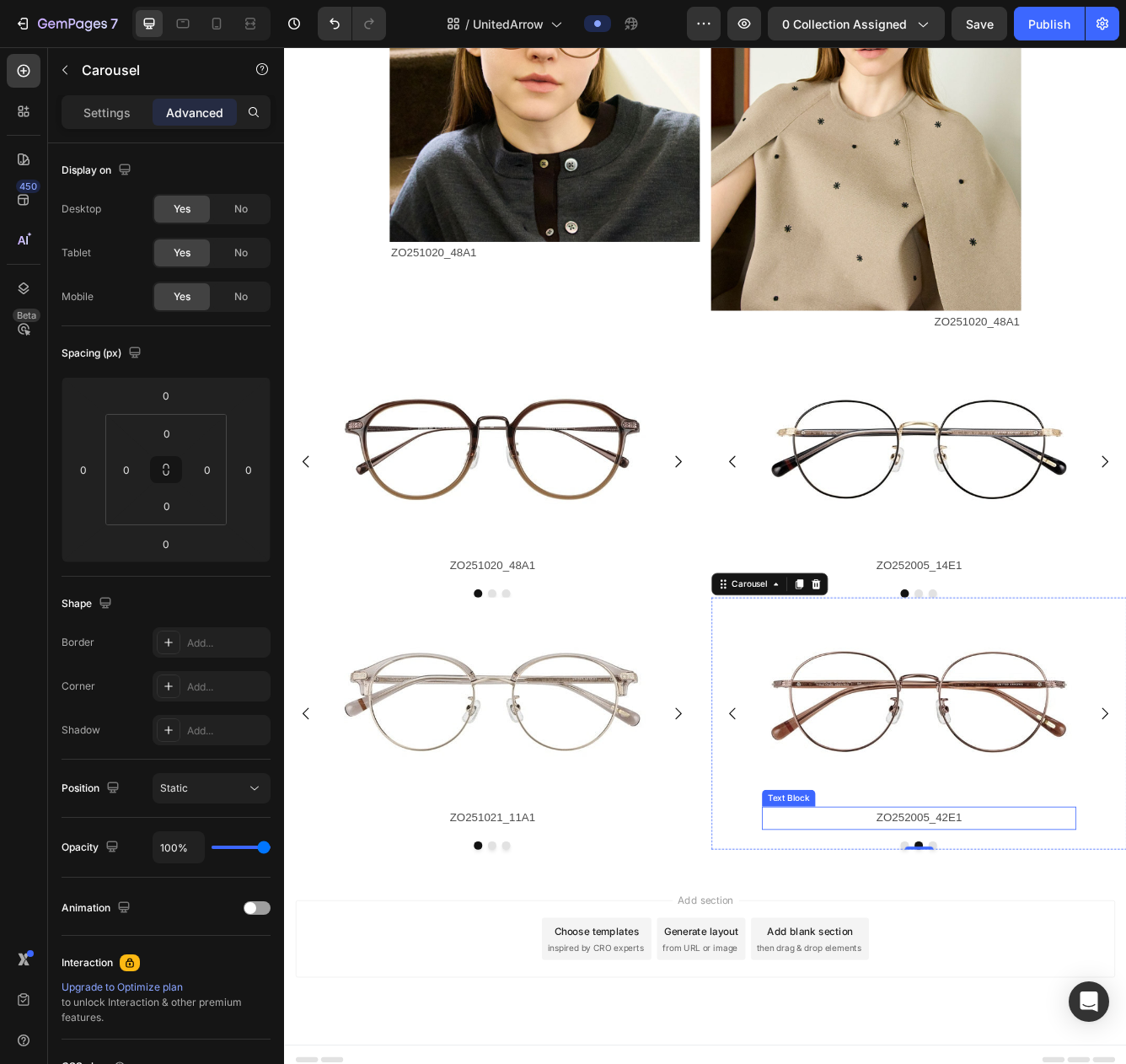
click at [1043, 973] on p "ZO252005_42E1" at bounding box center [1046, 973] width 375 height 25
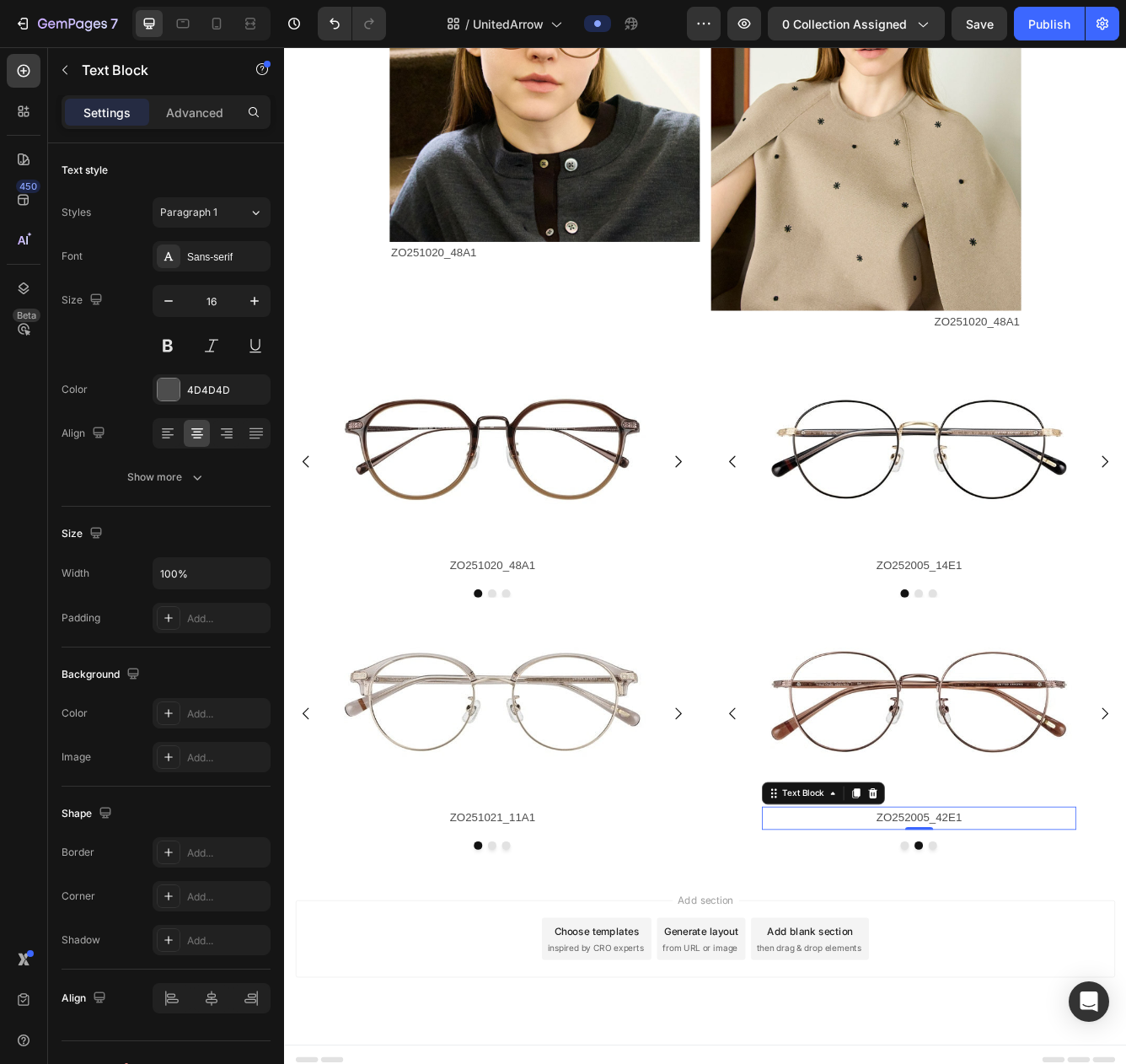
click at [1082, 974] on p "ZO252005_42E1" at bounding box center [1046, 973] width 375 height 25
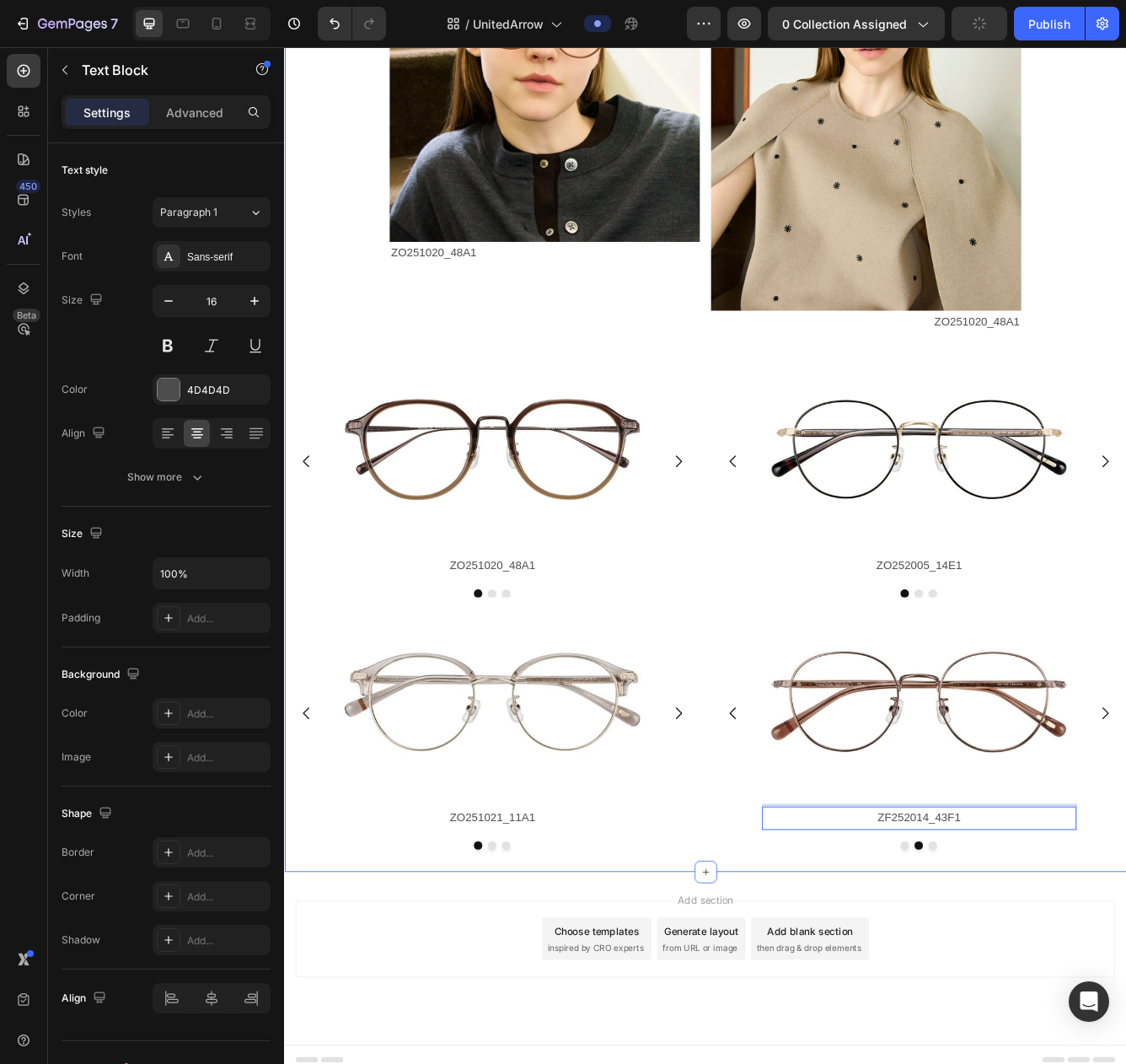
click at [1126, 1018] on div "Image ZO251020_48A1 Text Block Image ZO251020_48A1 Text Block Row Image ZO25102…" at bounding box center [789, 440] width 1012 height 1197
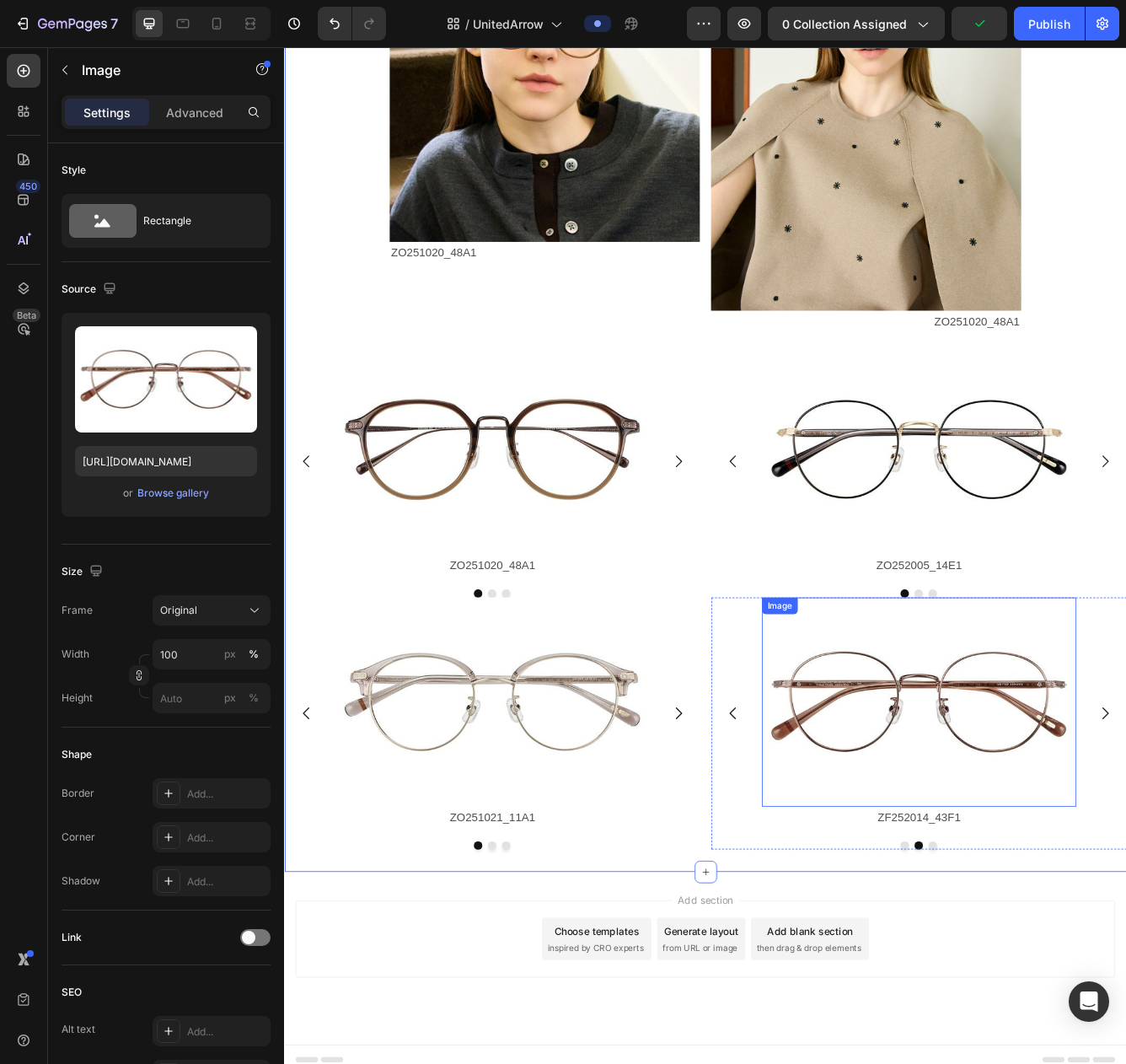
click at [995, 825] on img at bounding box center [1046, 834] width 378 height 252
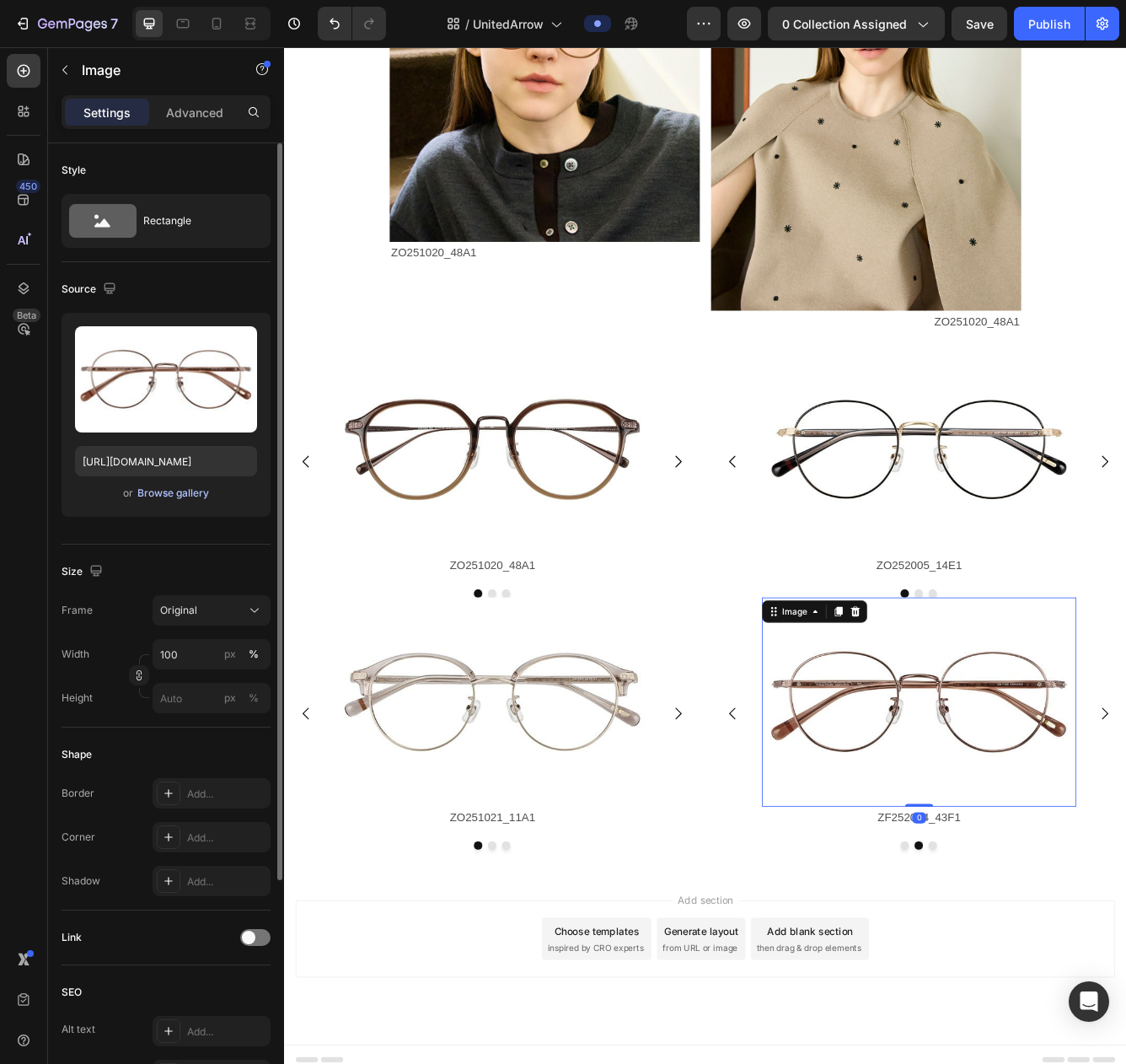
click at [182, 495] on div "Browse gallery" at bounding box center [173, 493] width 72 height 15
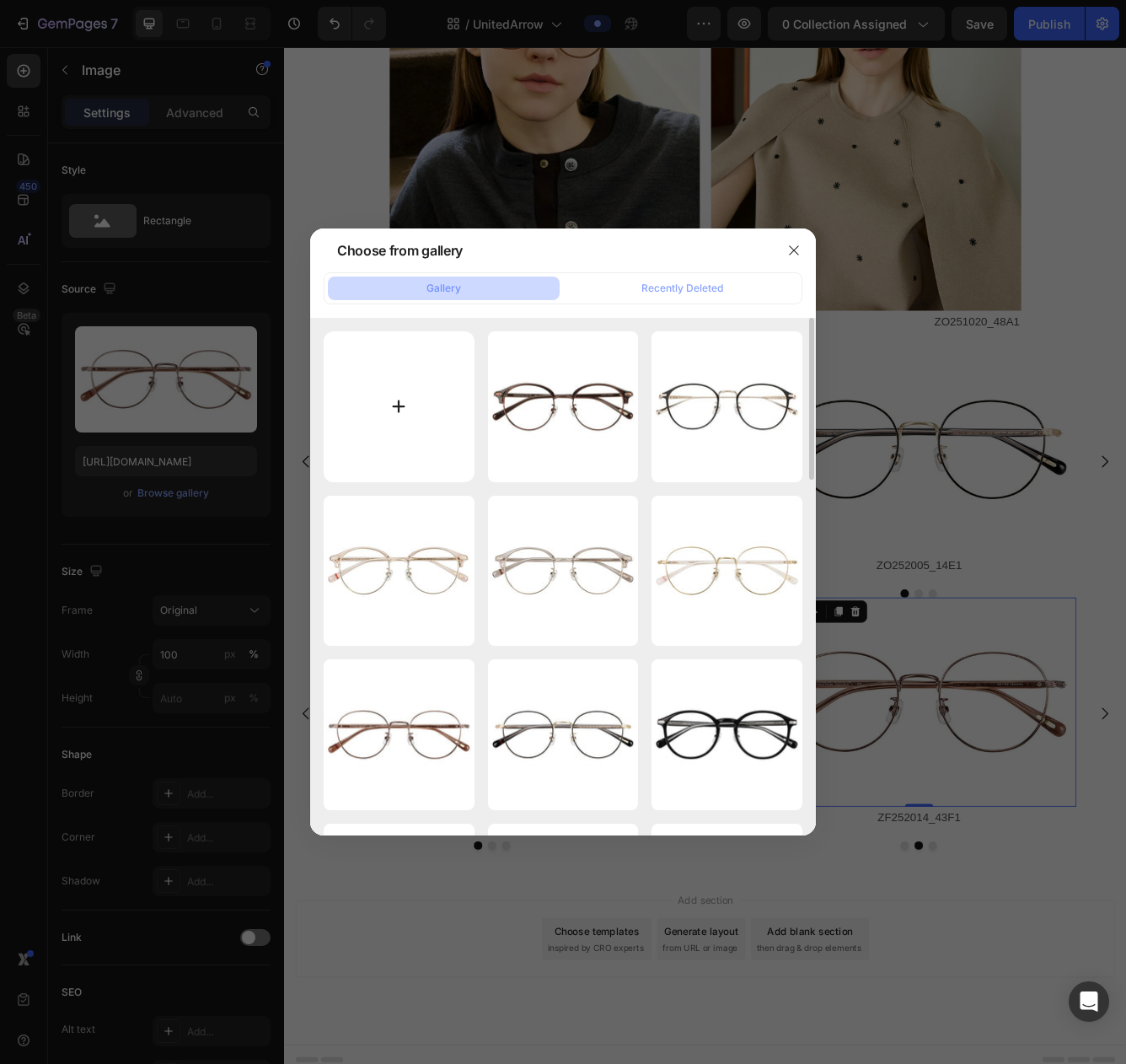
type input "C:\fakepath\ZF252014-43F1_s.jpg"
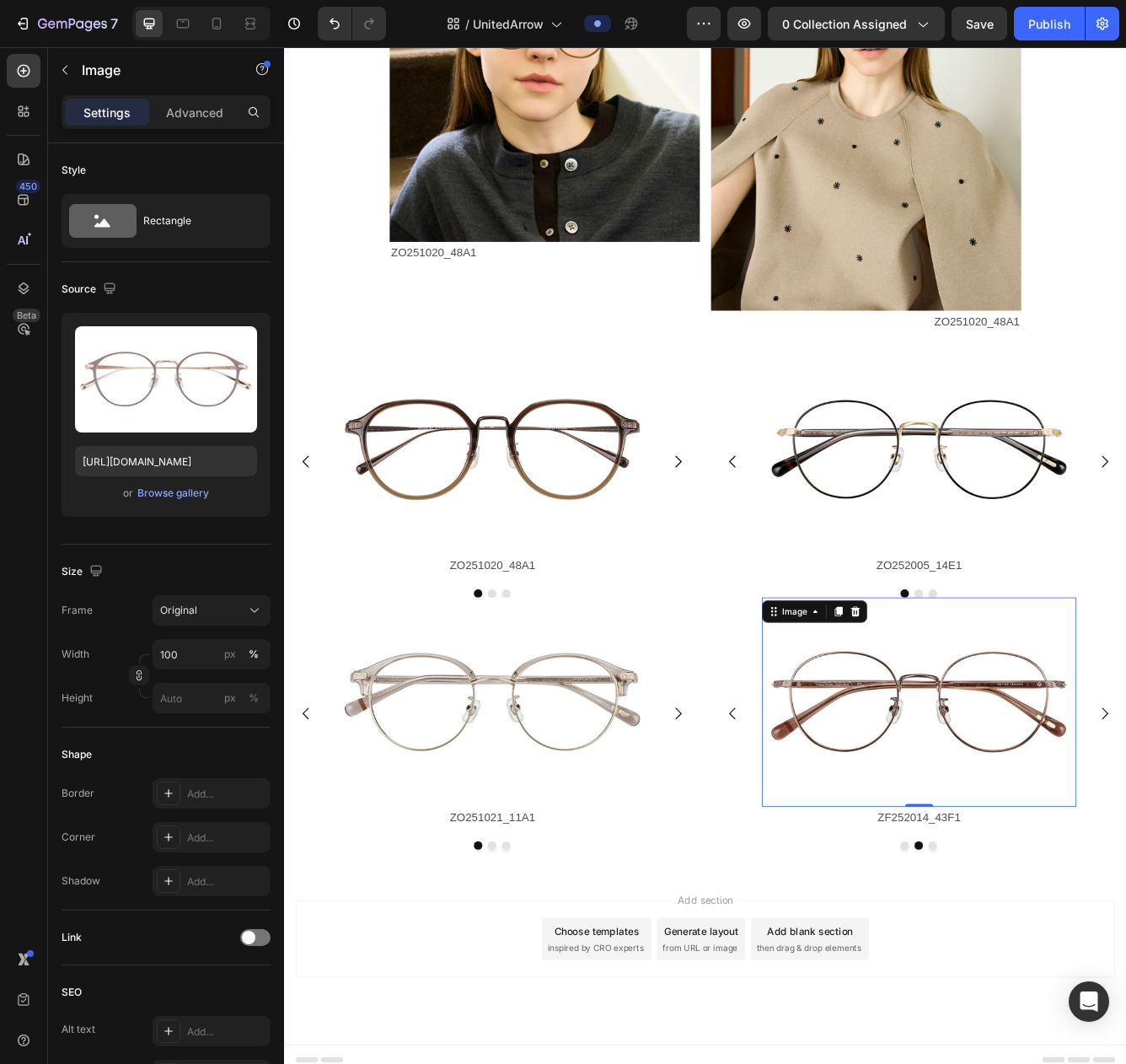
type input "https://cdn.shopify.com/s/files/1/0783/0129/9002/files/gempages_515660372875674…"
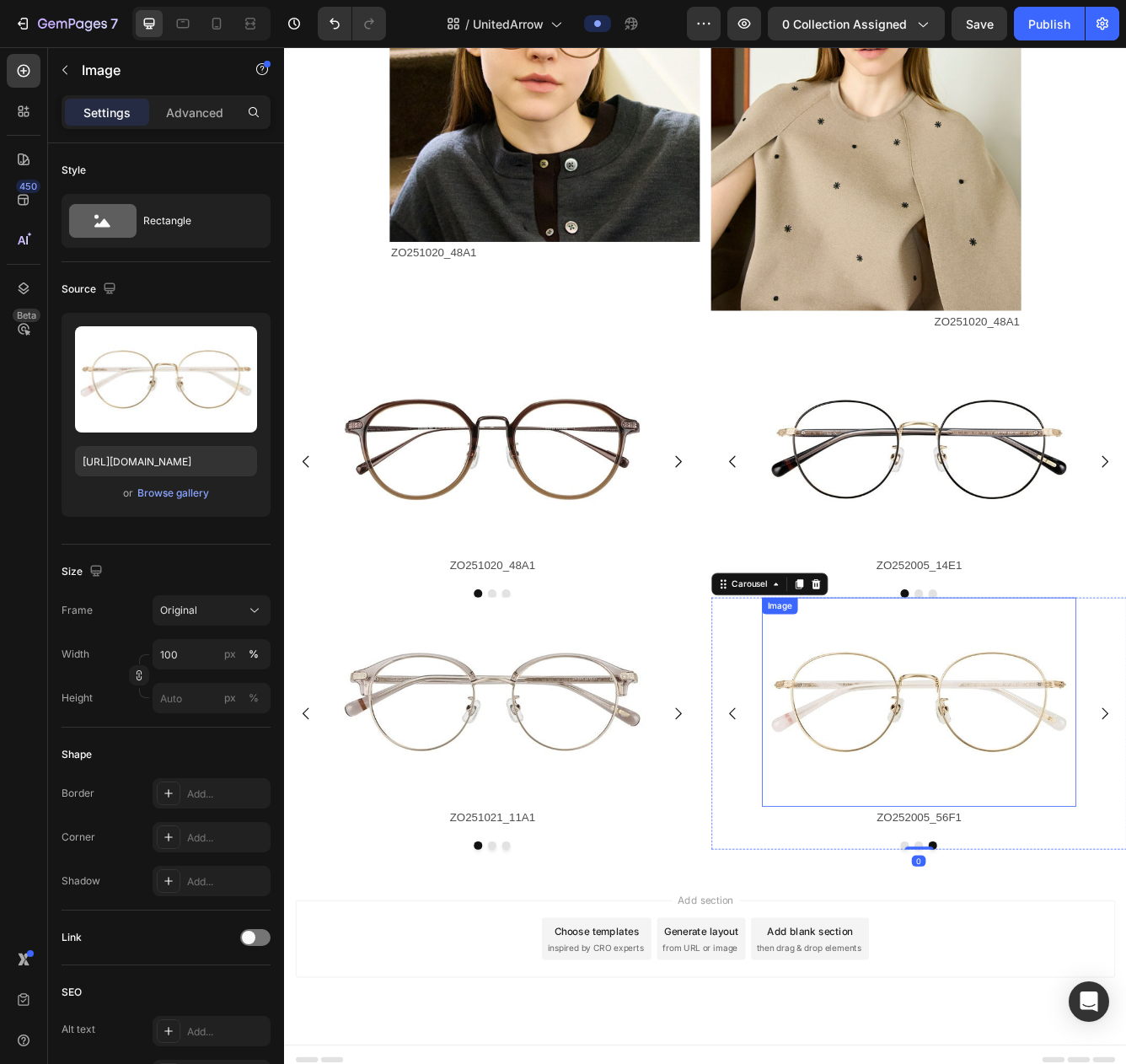
click at [1036, 841] on img at bounding box center [1046, 834] width 378 height 252
click at [1007, 977] on p "ZO252005_56F1" at bounding box center [1046, 973] width 375 height 25
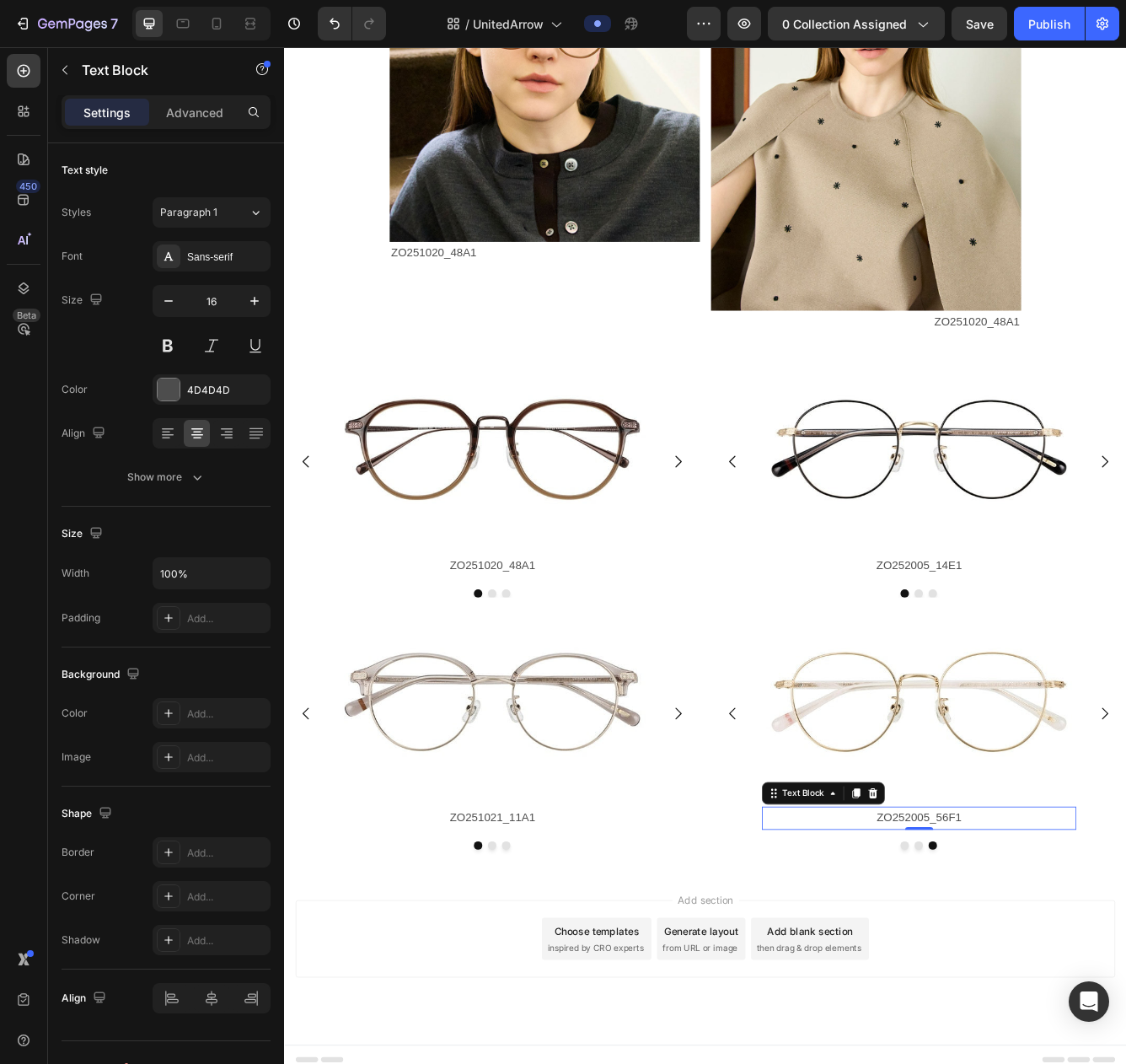
click at [1007, 977] on p "ZO252005_56F1" at bounding box center [1046, 973] width 375 height 25
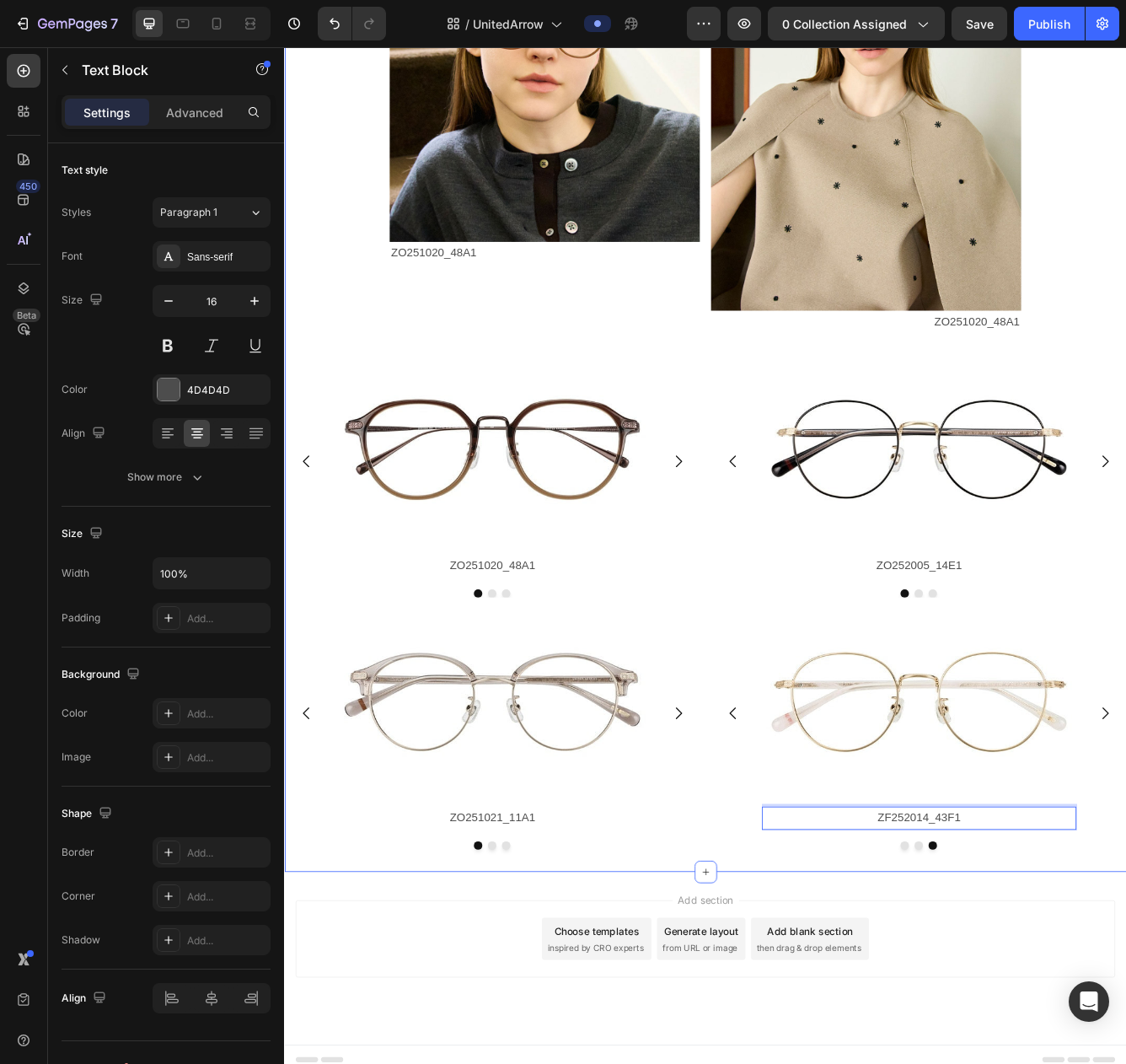
scroll to position [1834, 0]
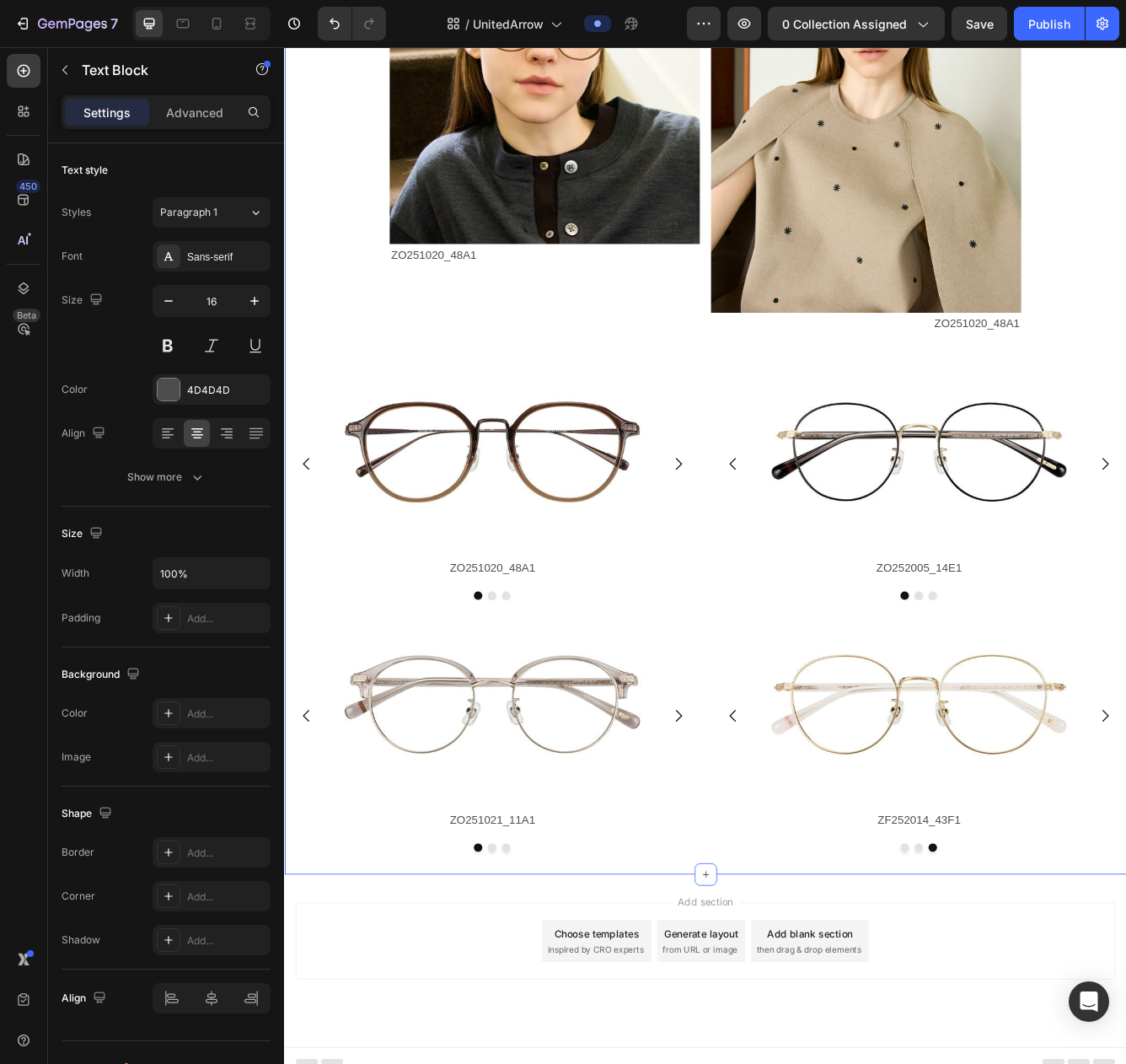
click at [1126, 1035] on div "Image ZO251020_48A1 Text Block Image ZO251020_48A1 Text Block Row Image ZO25102…" at bounding box center [789, 442] width 1012 height 1197
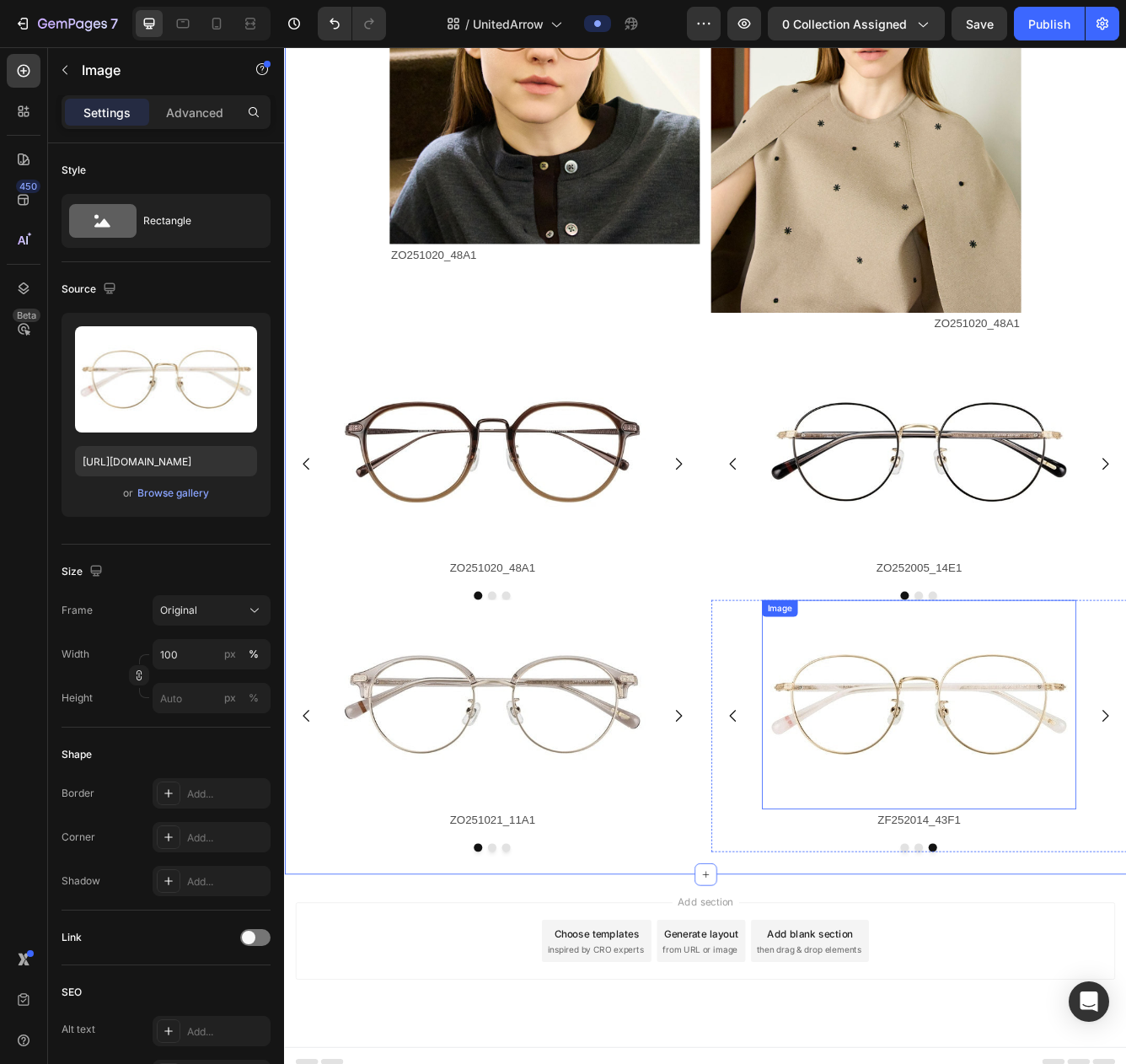
click at [1104, 796] on img at bounding box center [1046, 836] width 378 height 252
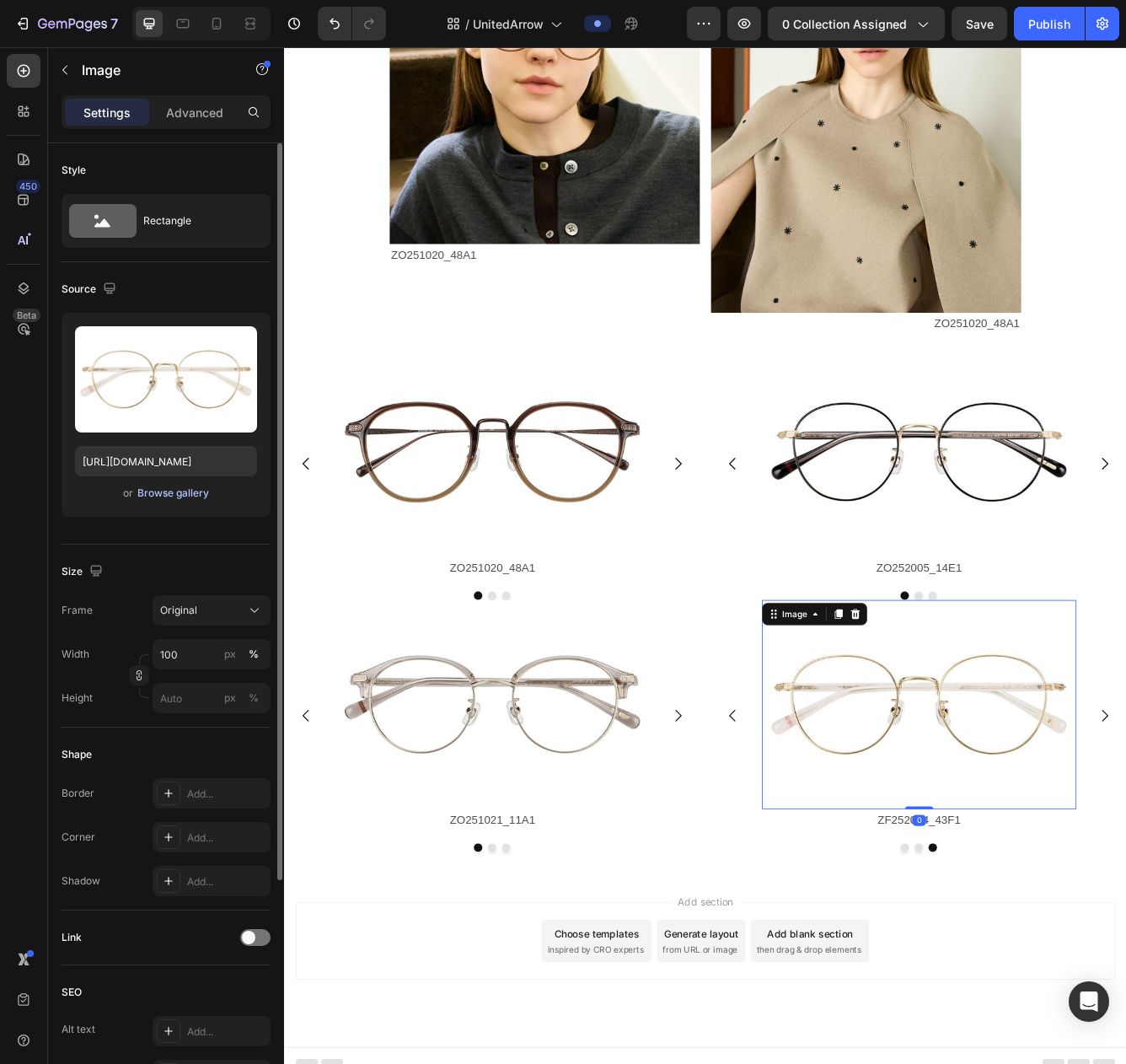
click at [166, 496] on div "Browse gallery" at bounding box center [173, 493] width 72 height 15
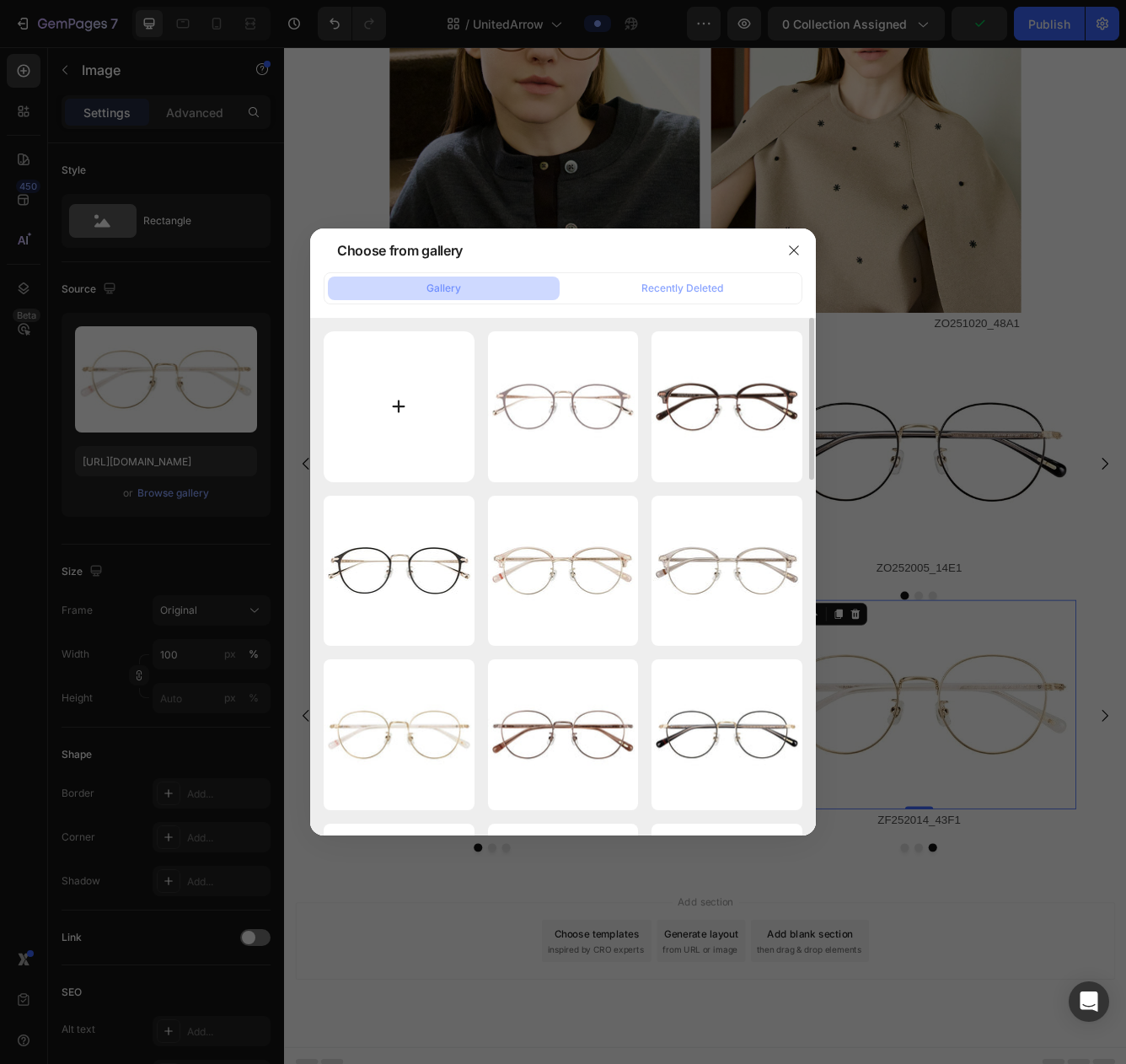
type input "C:\fakepath\ZF252014-44F1_s.jpg"
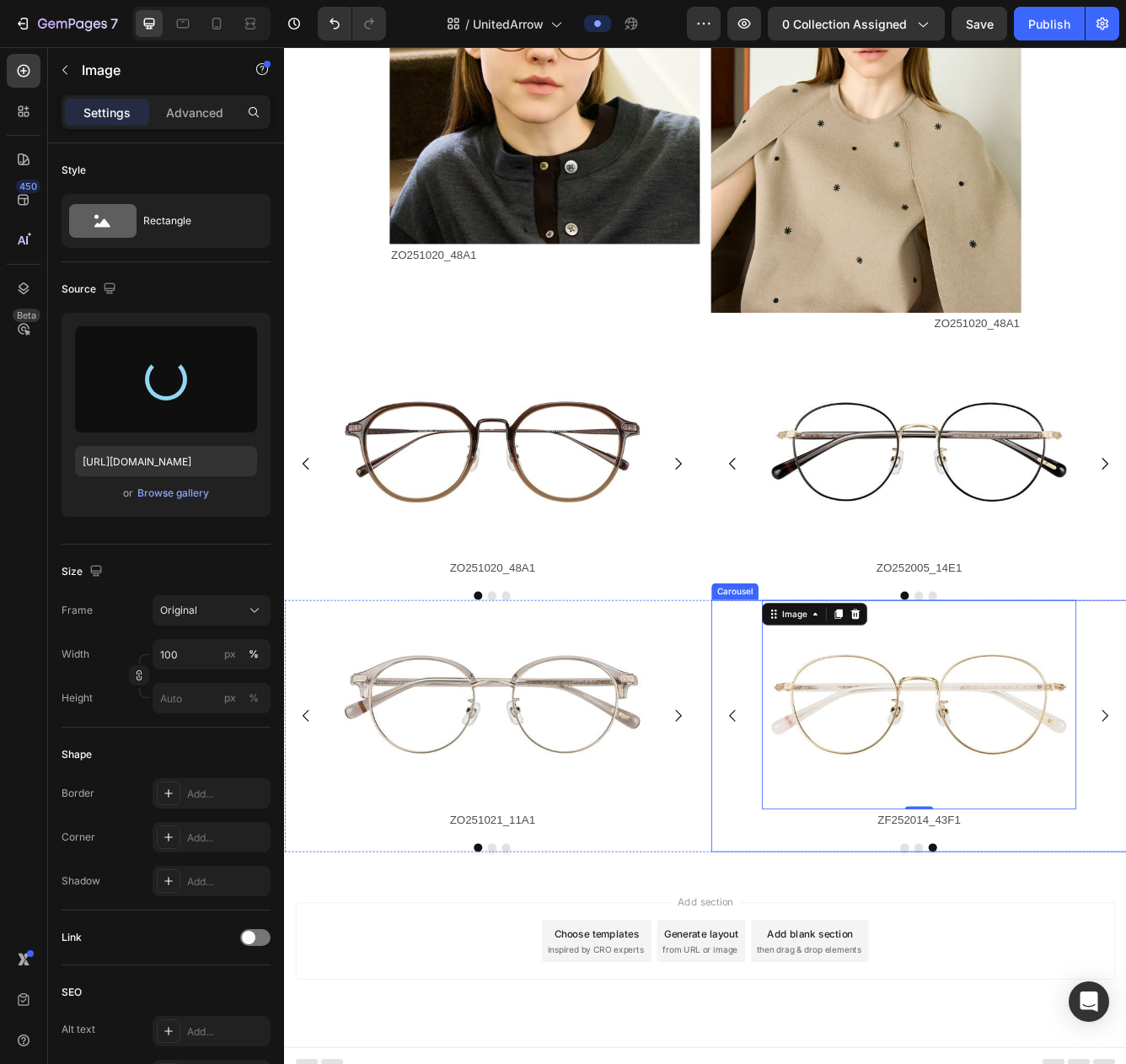
type input "https://cdn.shopify.com/s/files/1/0783/0129/9002/files/gempages_515660372875674…"
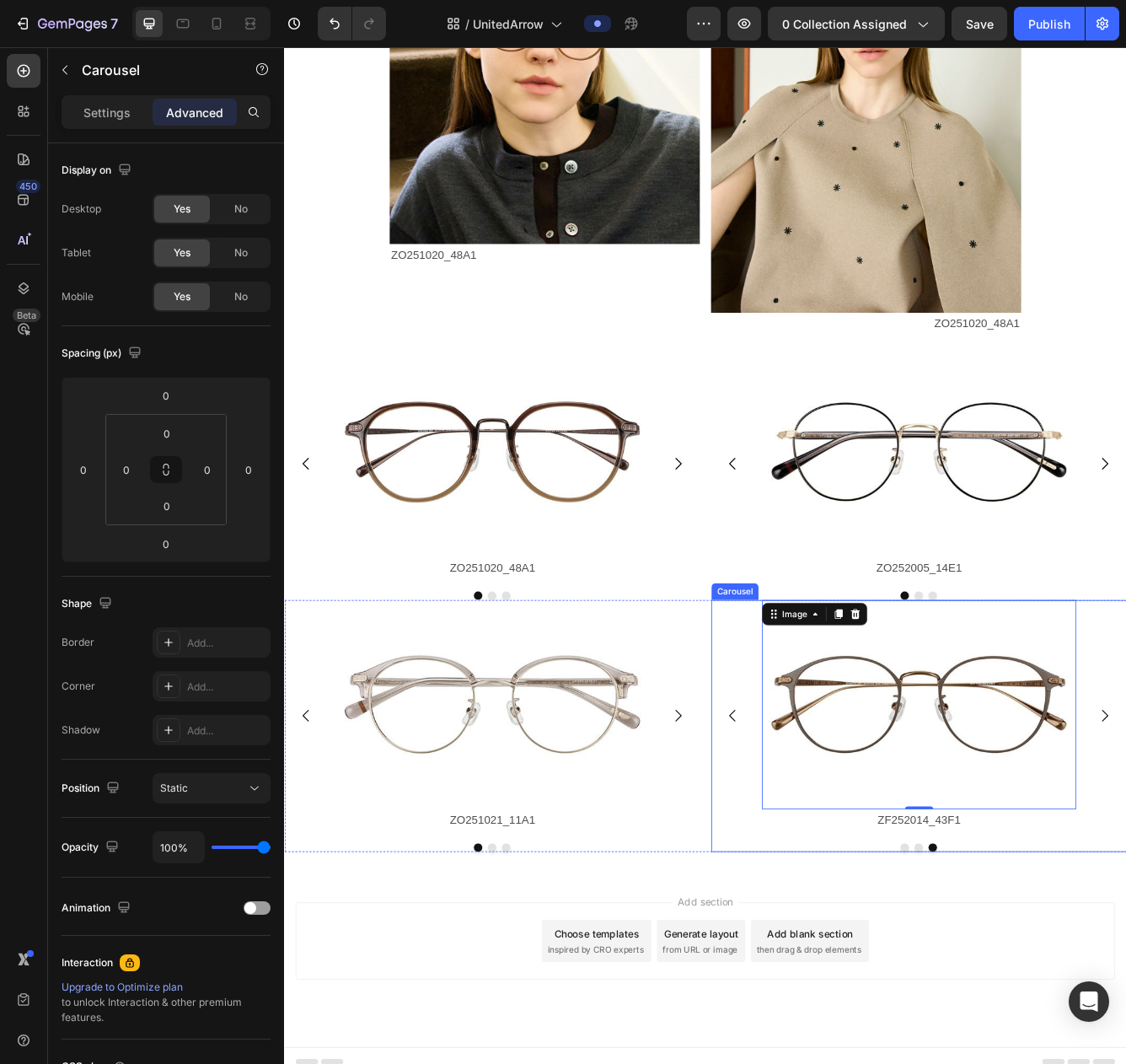
click at [1029, 1009] on button "Dot" at bounding box center [1029, 1008] width 10 height 10
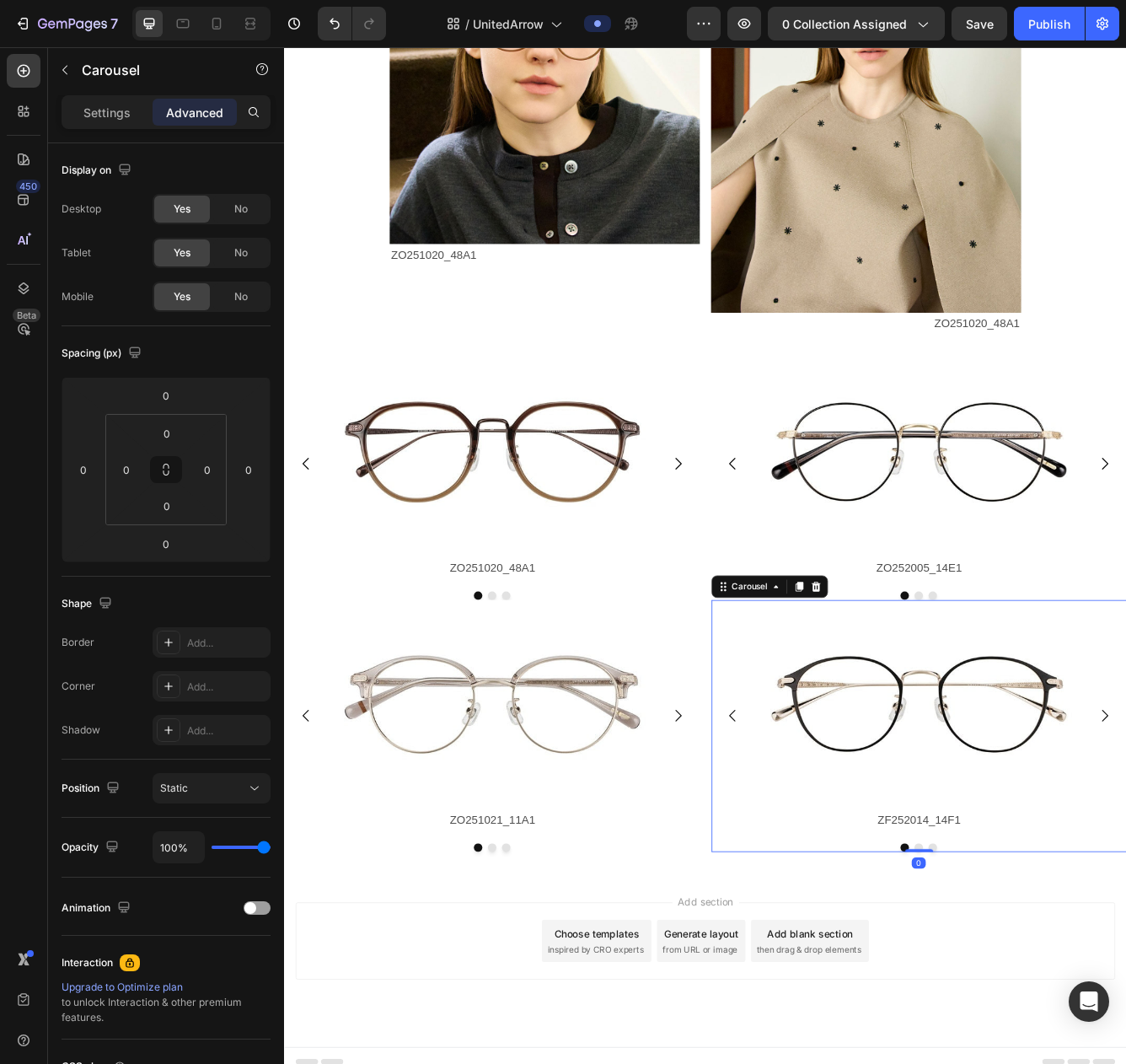
click at [1048, 1007] on button "Dot" at bounding box center [1046, 1008] width 10 height 10
click at [1065, 1007] on button "Dot" at bounding box center [1063, 1008] width 10 height 10
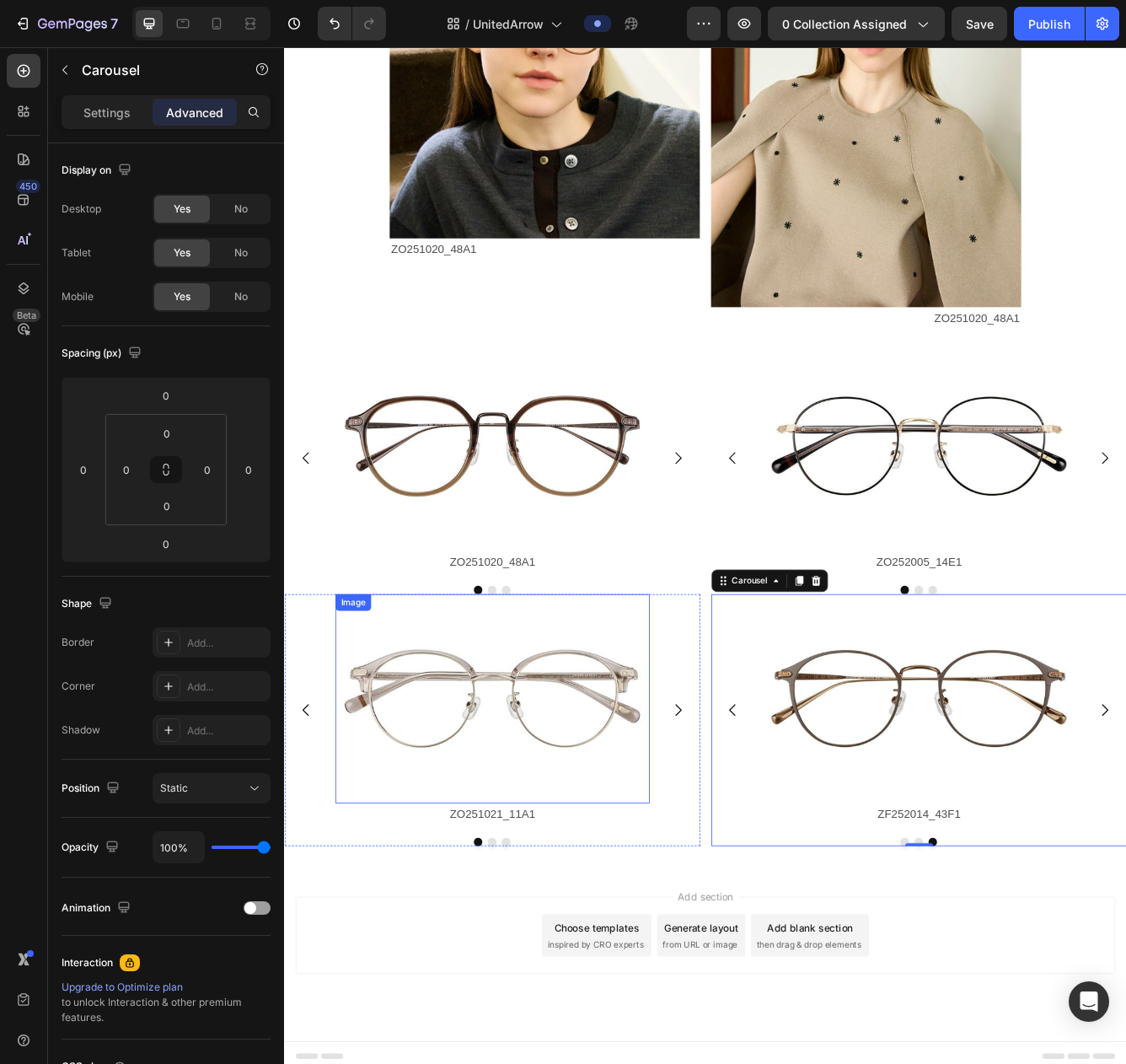
scroll to position [1849, 0]
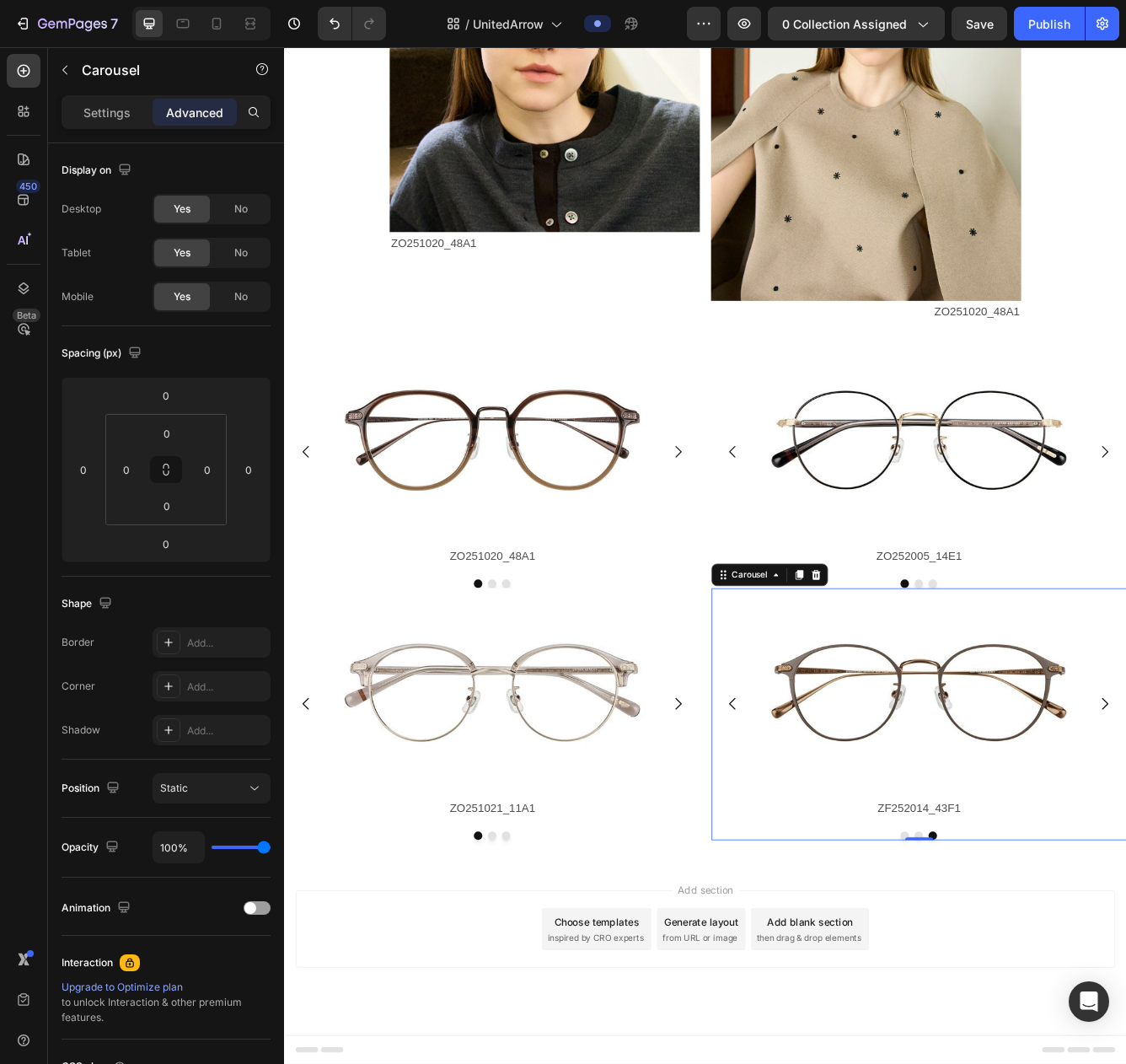
click at [1027, 994] on button "Dot" at bounding box center [1029, 993] width 10 height 10
click at [1047, 992] on button "Dot" at bounding box center [1046, 993] width 10 height 10
click at [1062, 994] on button "Dot" at bounding box center [1063, 993] width 10 height 10
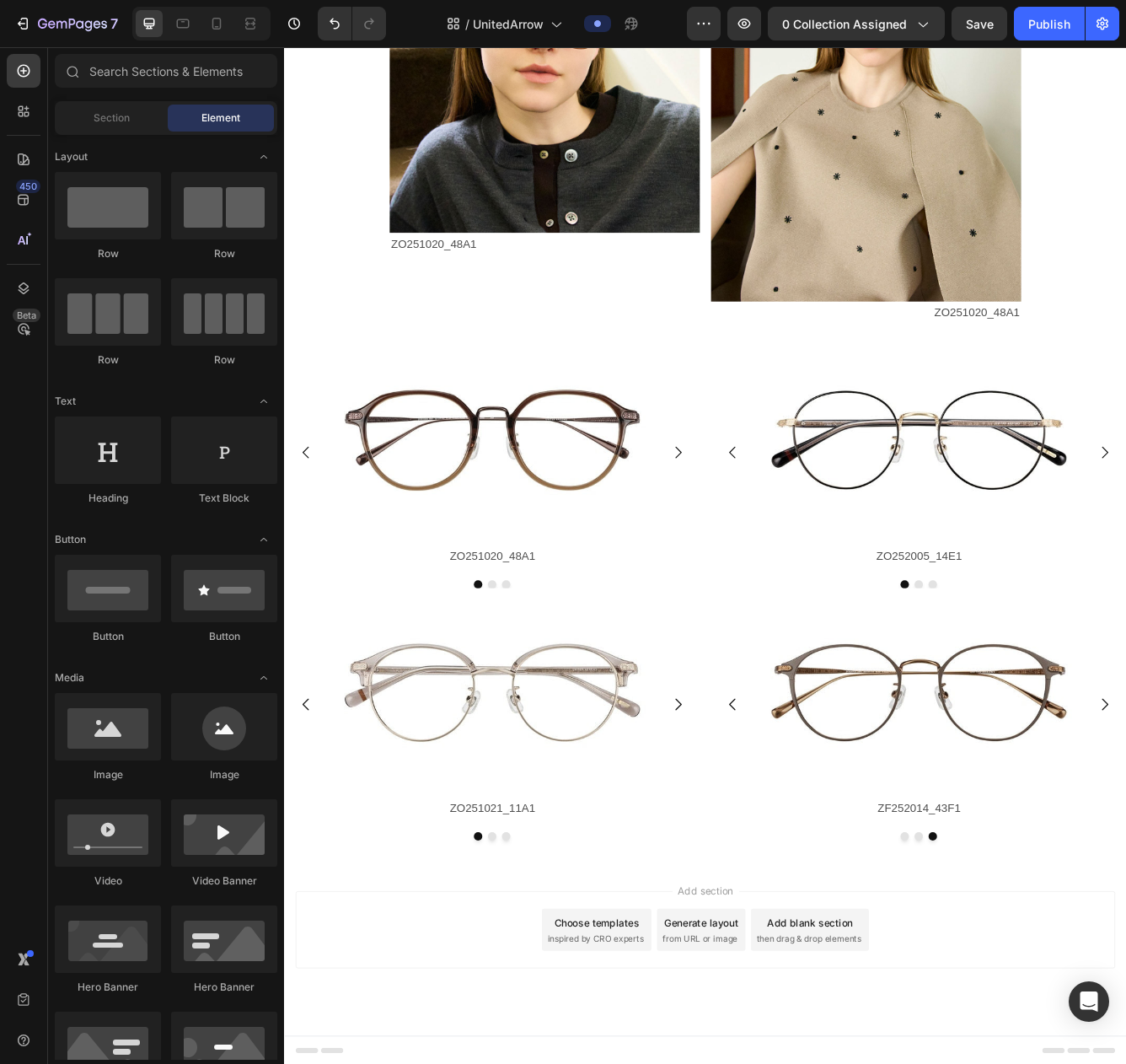
scroll to position [1848, 0]
drag, startPoint x: 373, startPoint y: 1035, endPoint x: 554, endPoint y: 877, distance: 240.3
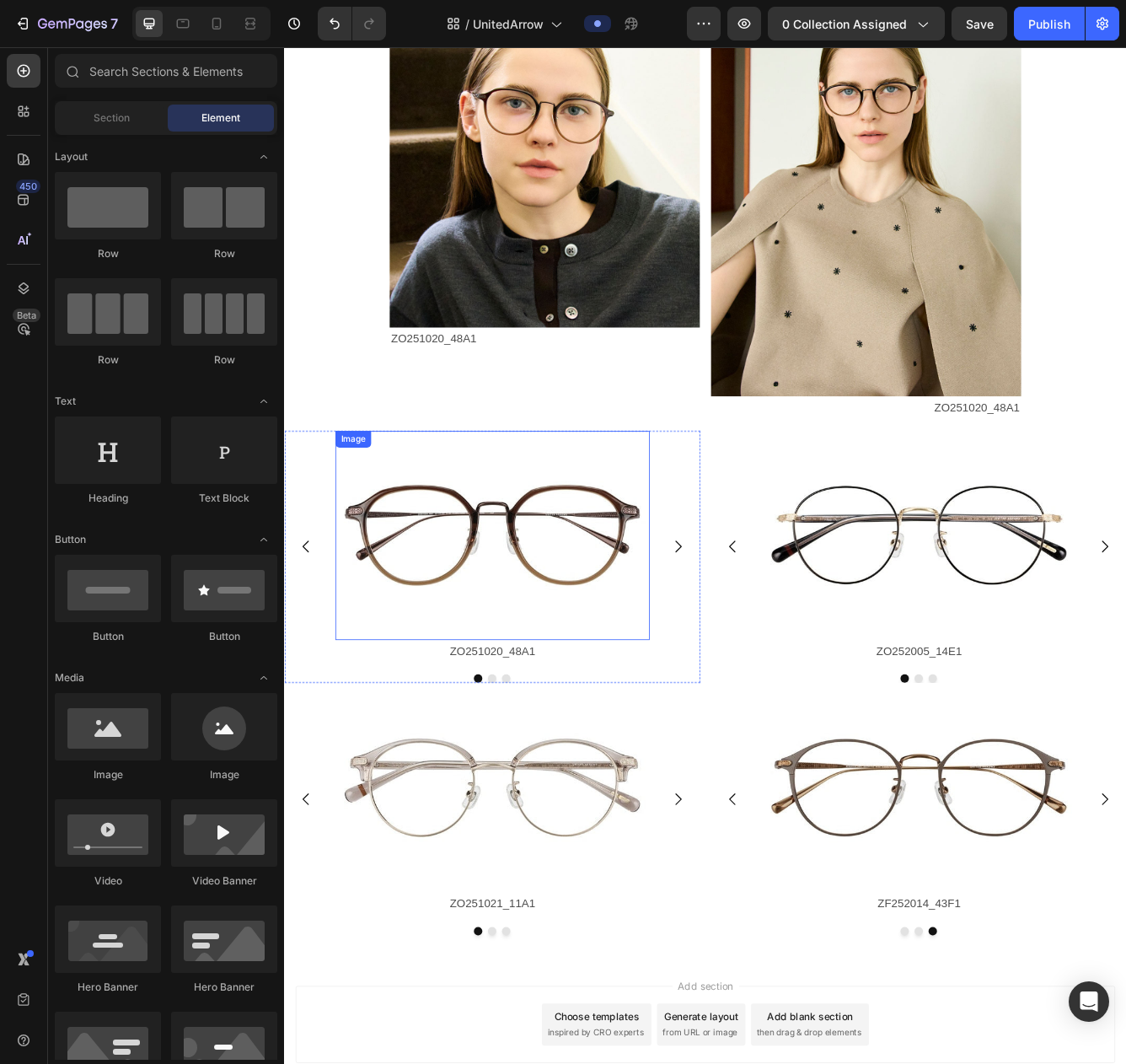
scroll to position [1336, 0]
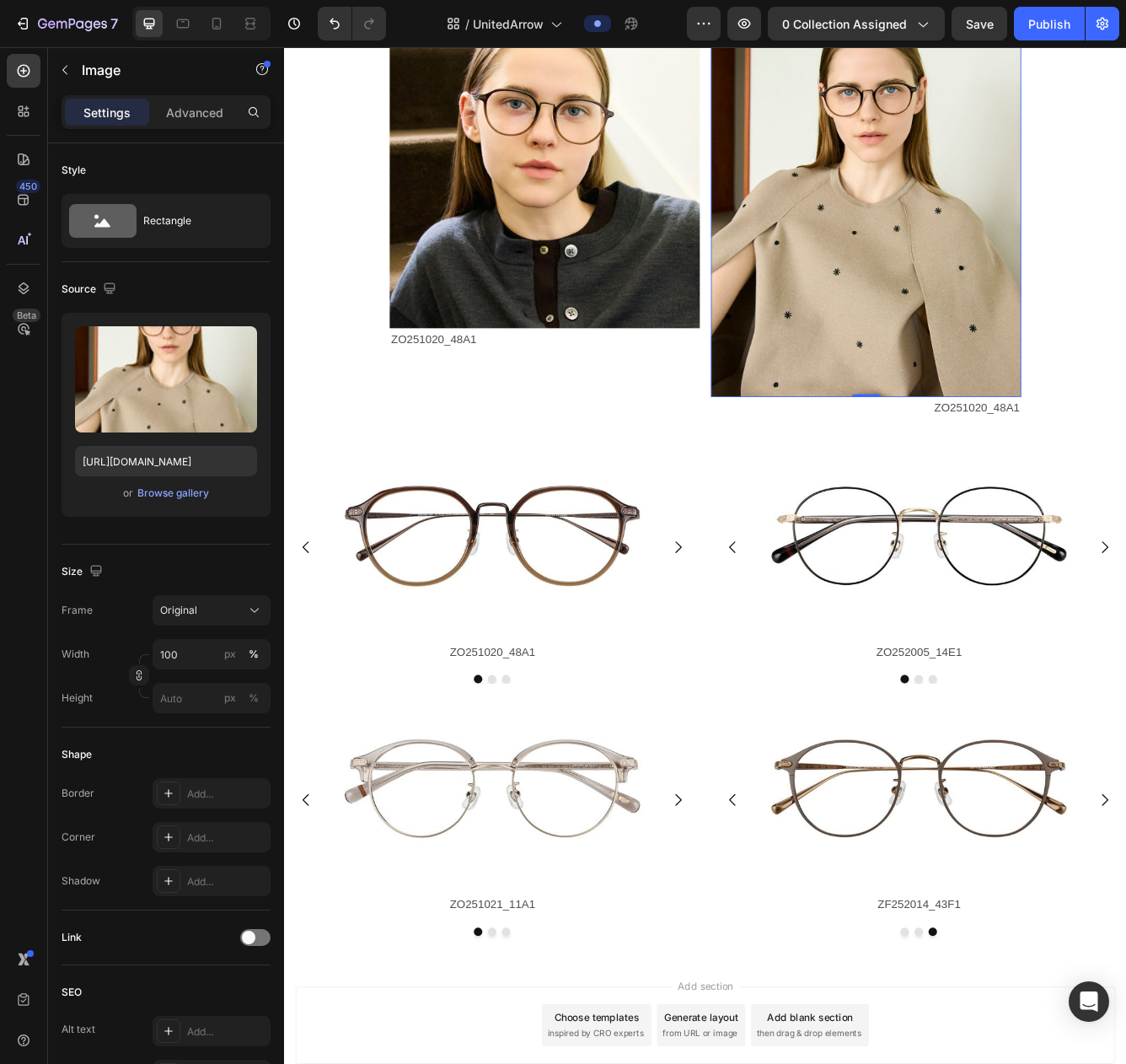
click at [954, 467] on img at bounding box center [983, 219] width 373 height 496
click at [178, 108] on p "Advanced" at bounding box center [194, 113] width 57 height 18
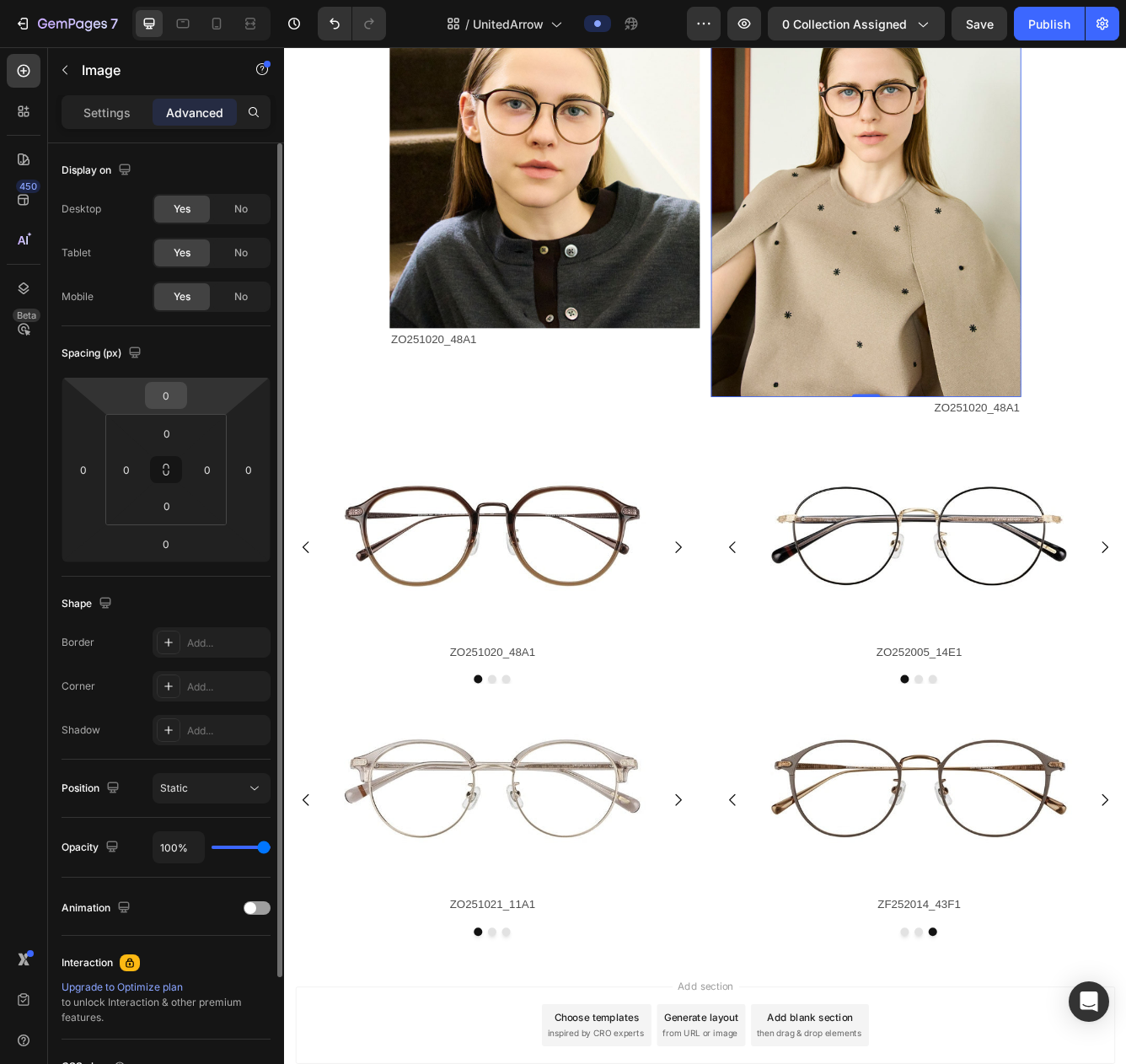
click at [177, 394] on input "0" at bounding box center [166, 395] width 33 height 26
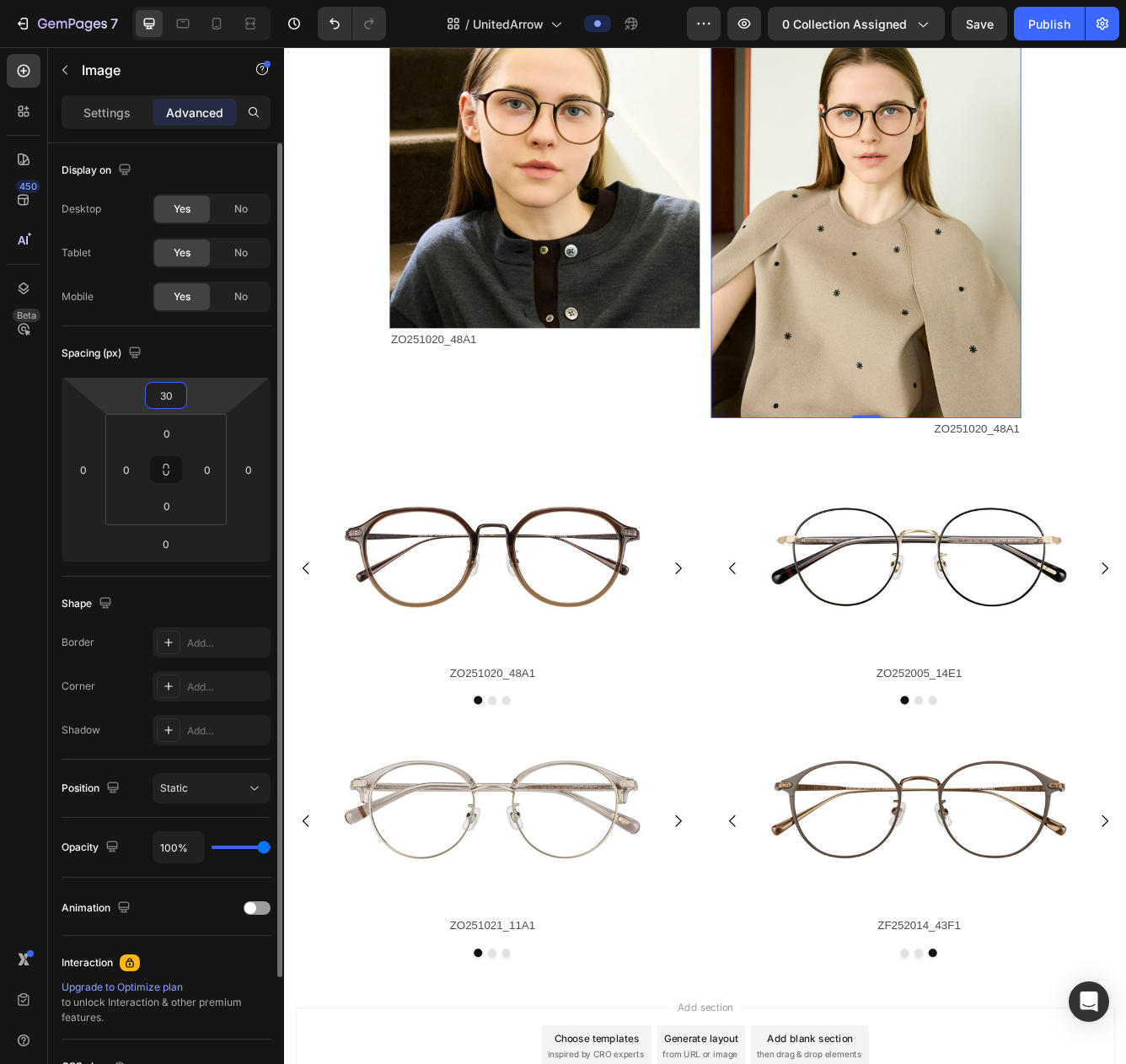
click at [162, 397] on input "30" at bounding box center [166, 395] width 33 height 26
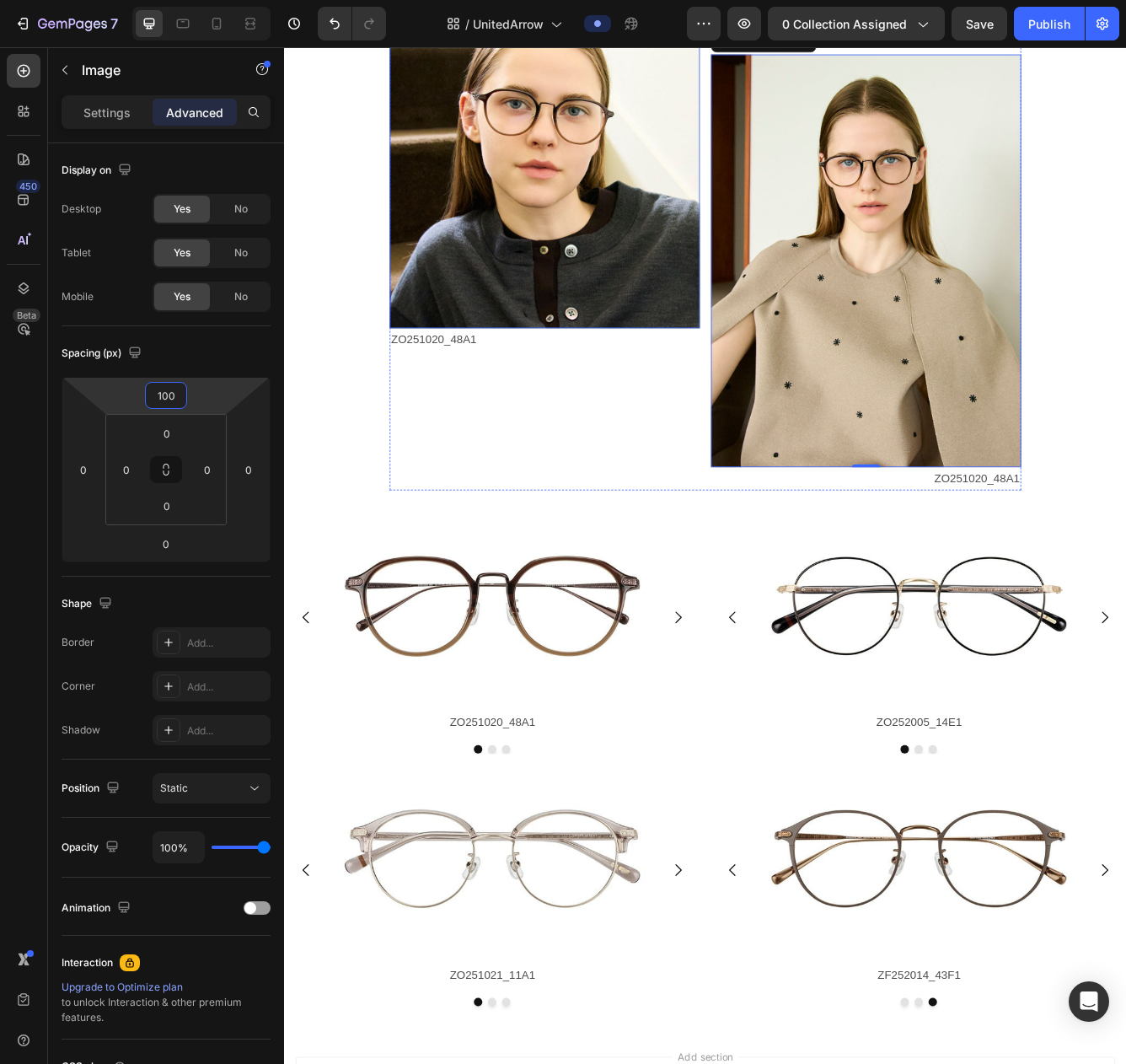
scroll to position [1337, 0]
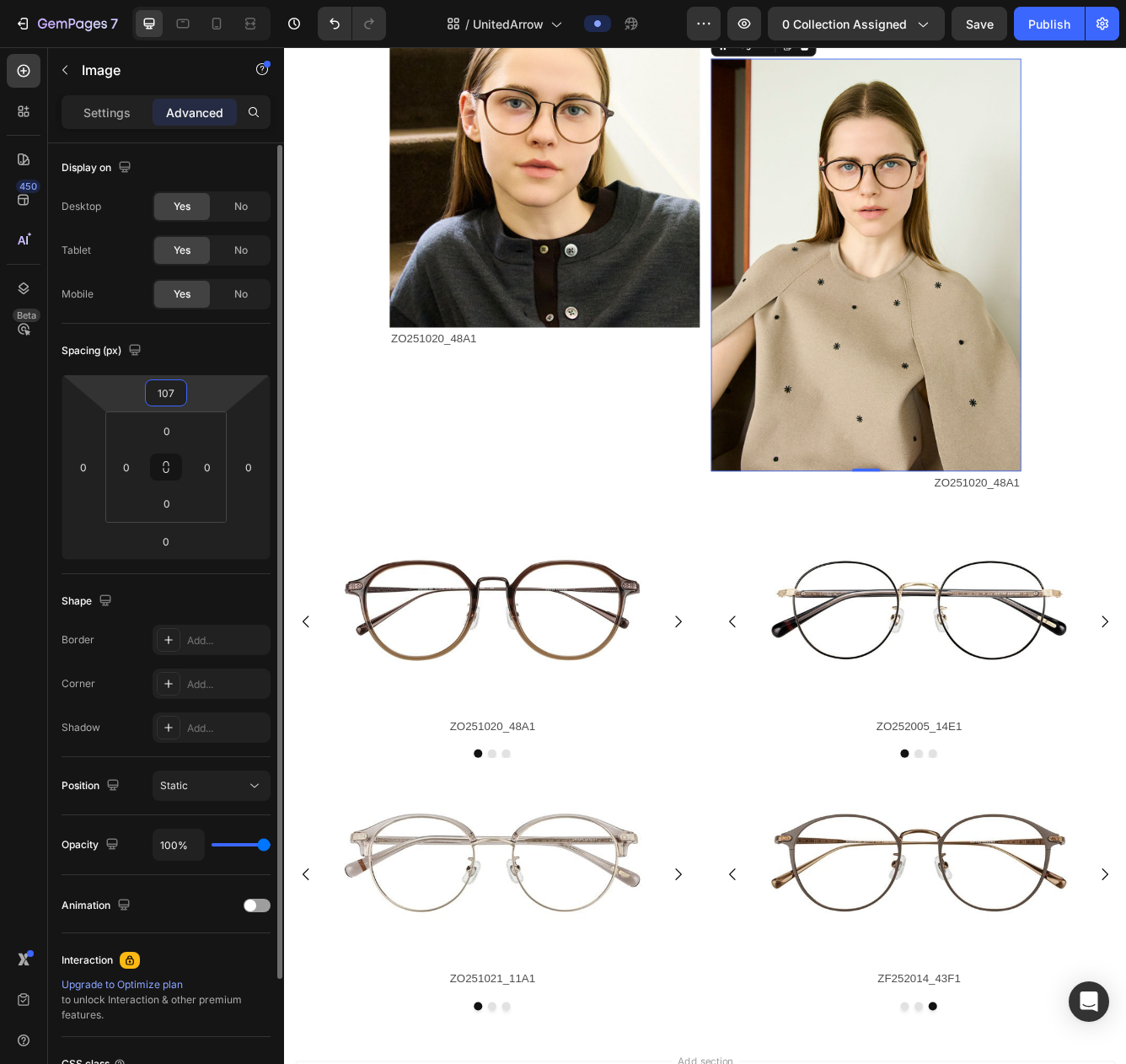
click at [159, 393] on input "107" at bounding box center [166, 393] width 33 height 26
click at [159, 393] on input "107" at bounding box center [166, 391] width 33 height 26
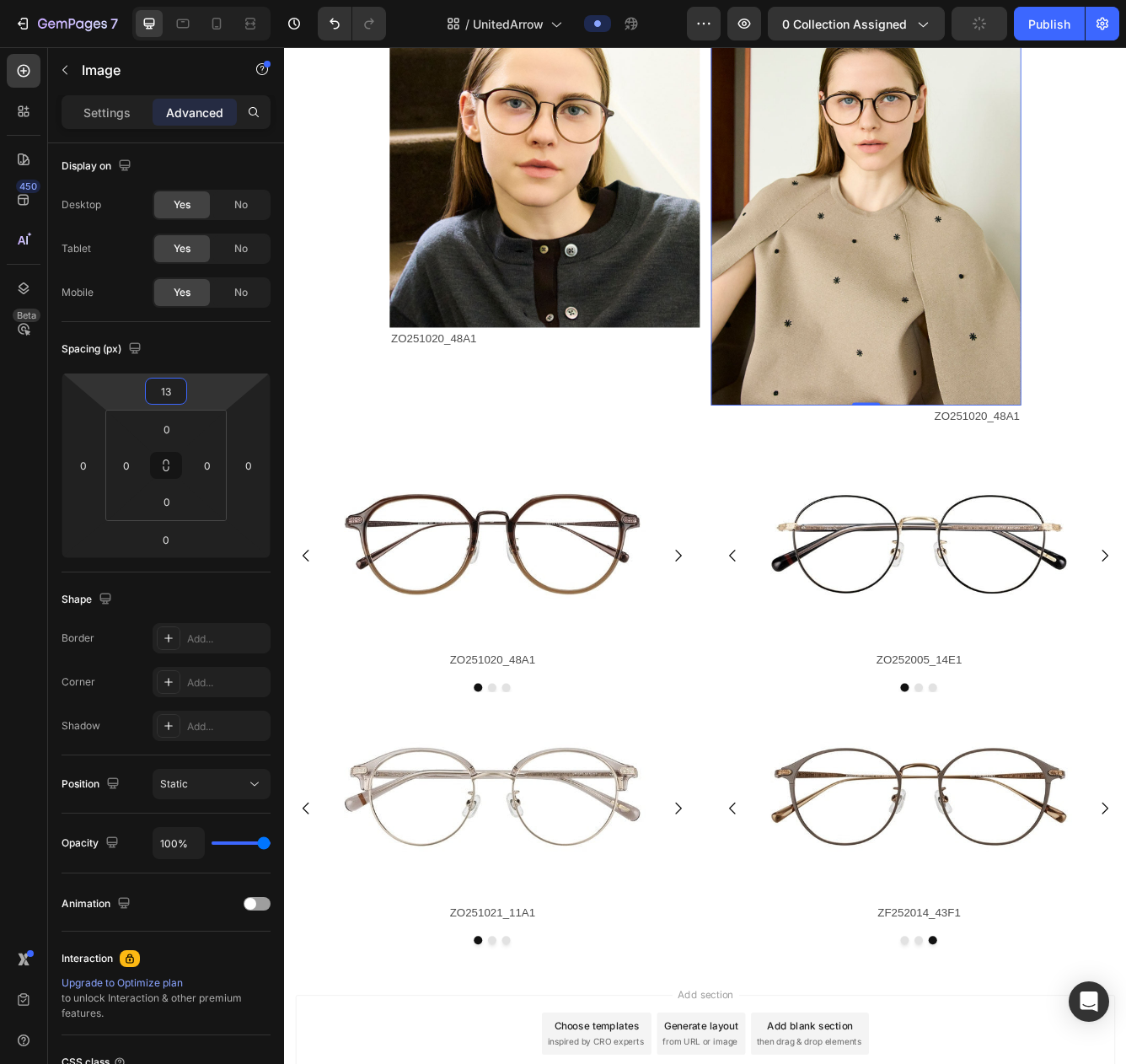
type input "130"
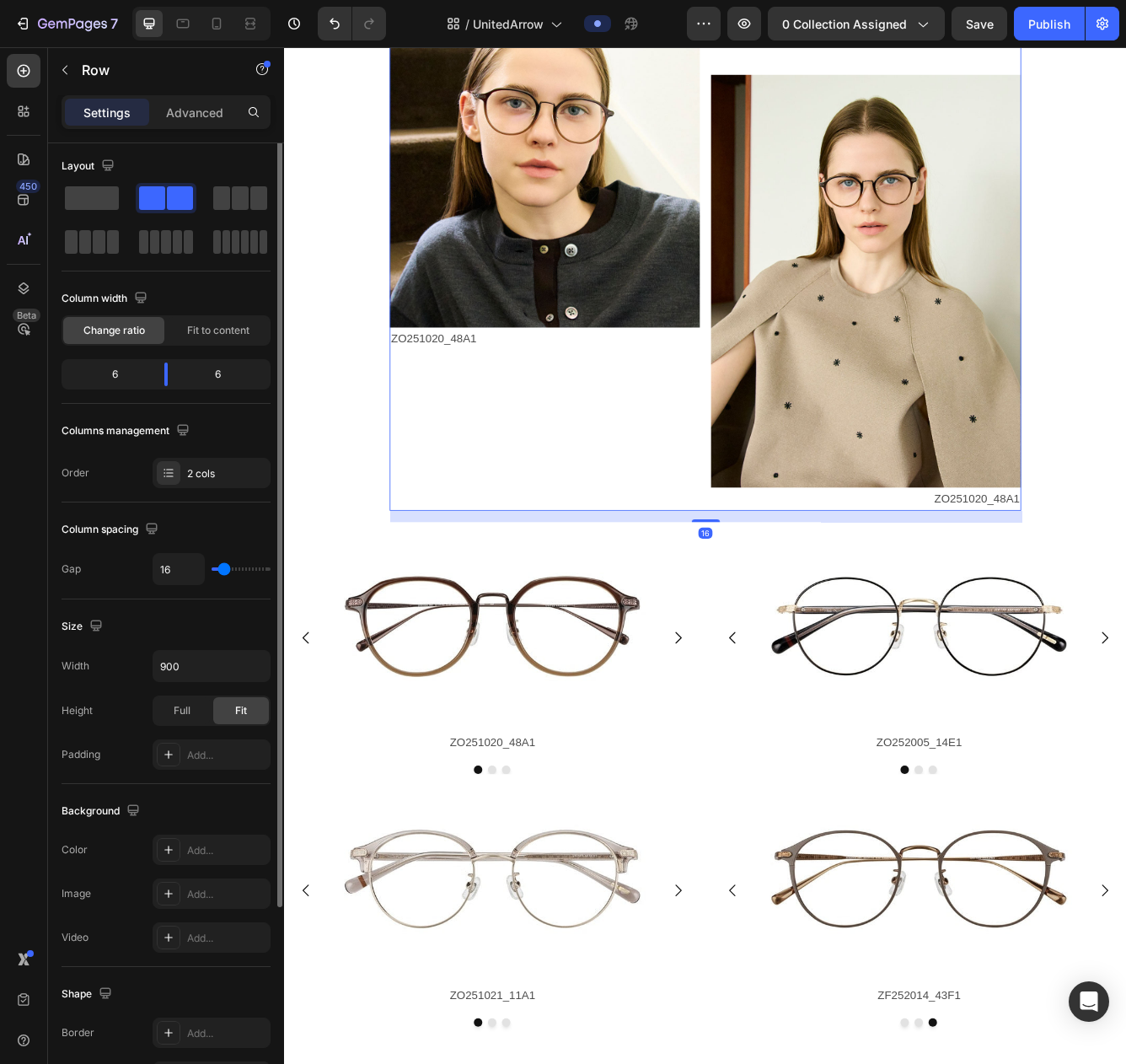
scroll to position [0, 0]
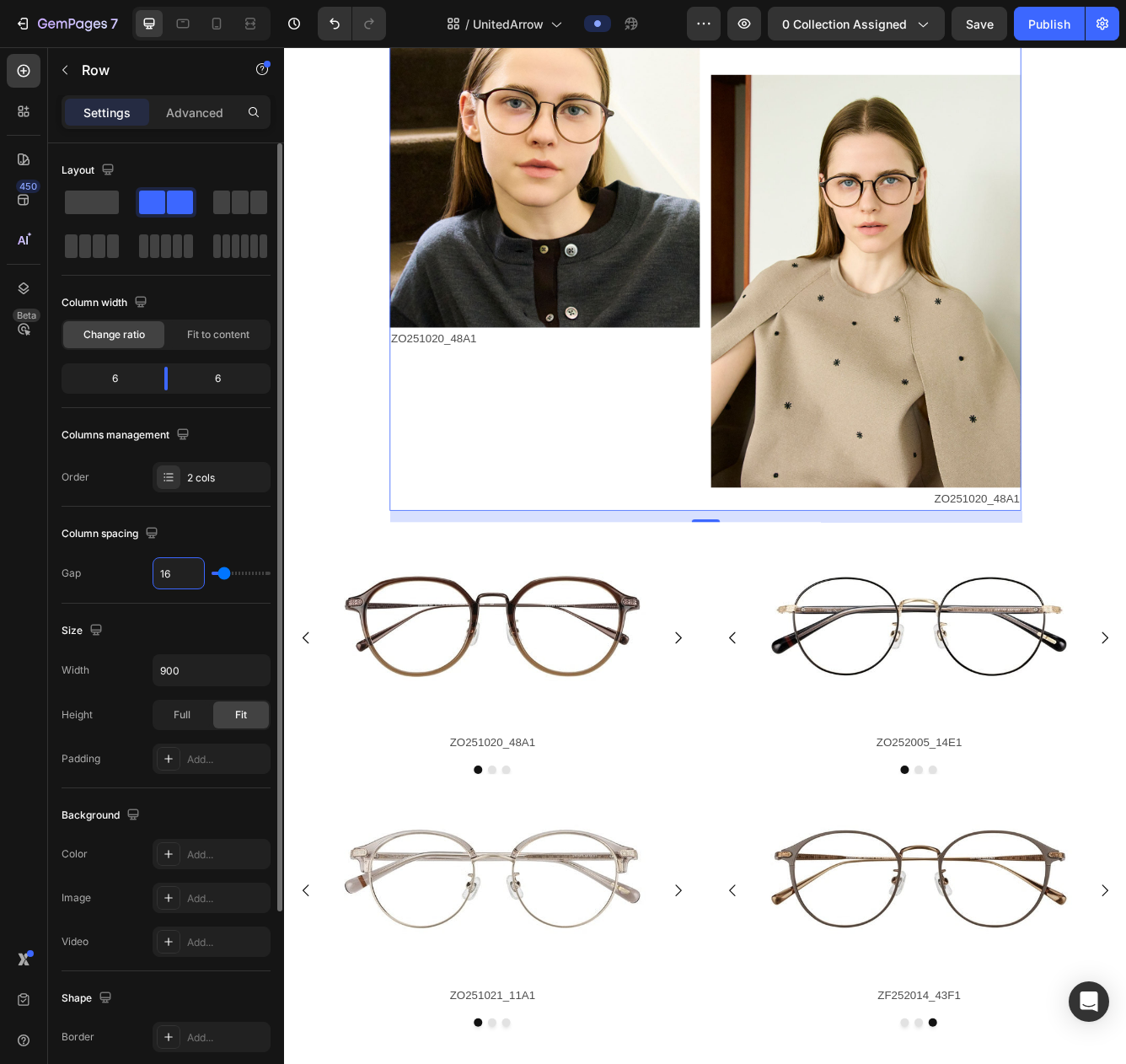
click at [186, 573] on input "16" at bounding box center [178, 573] width 51 height 31
type input "3"
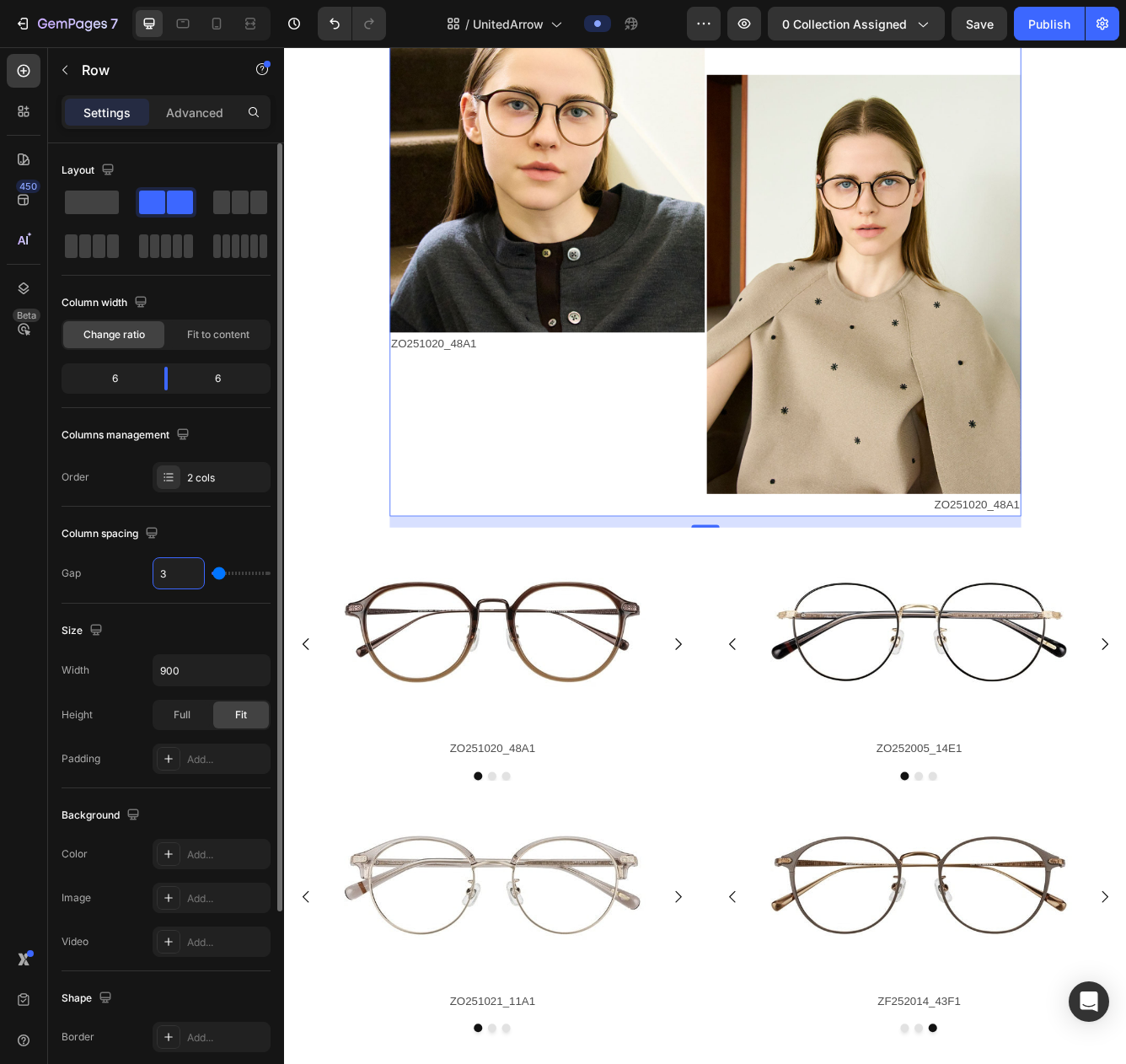
type input "30"
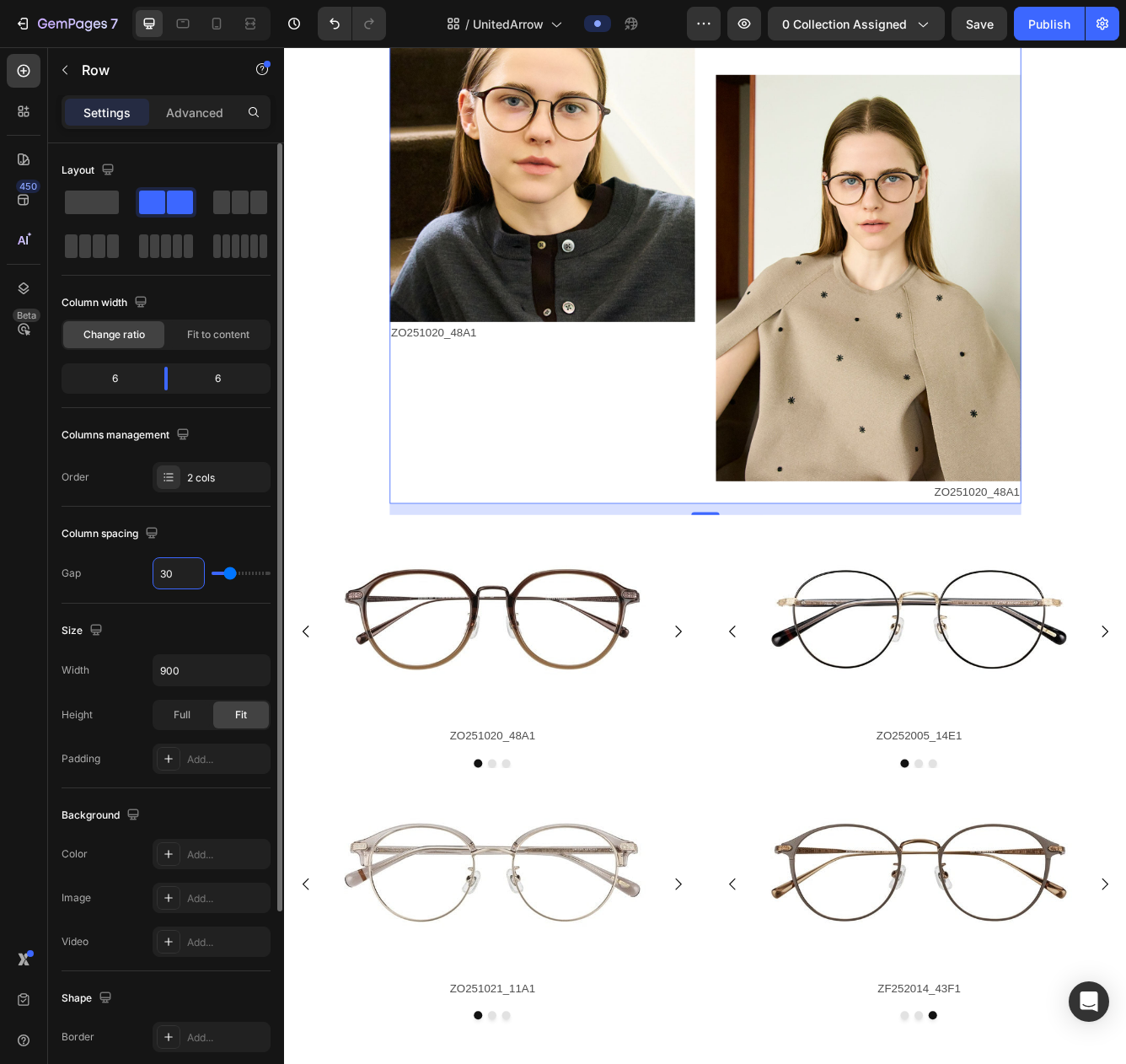
type input "30"
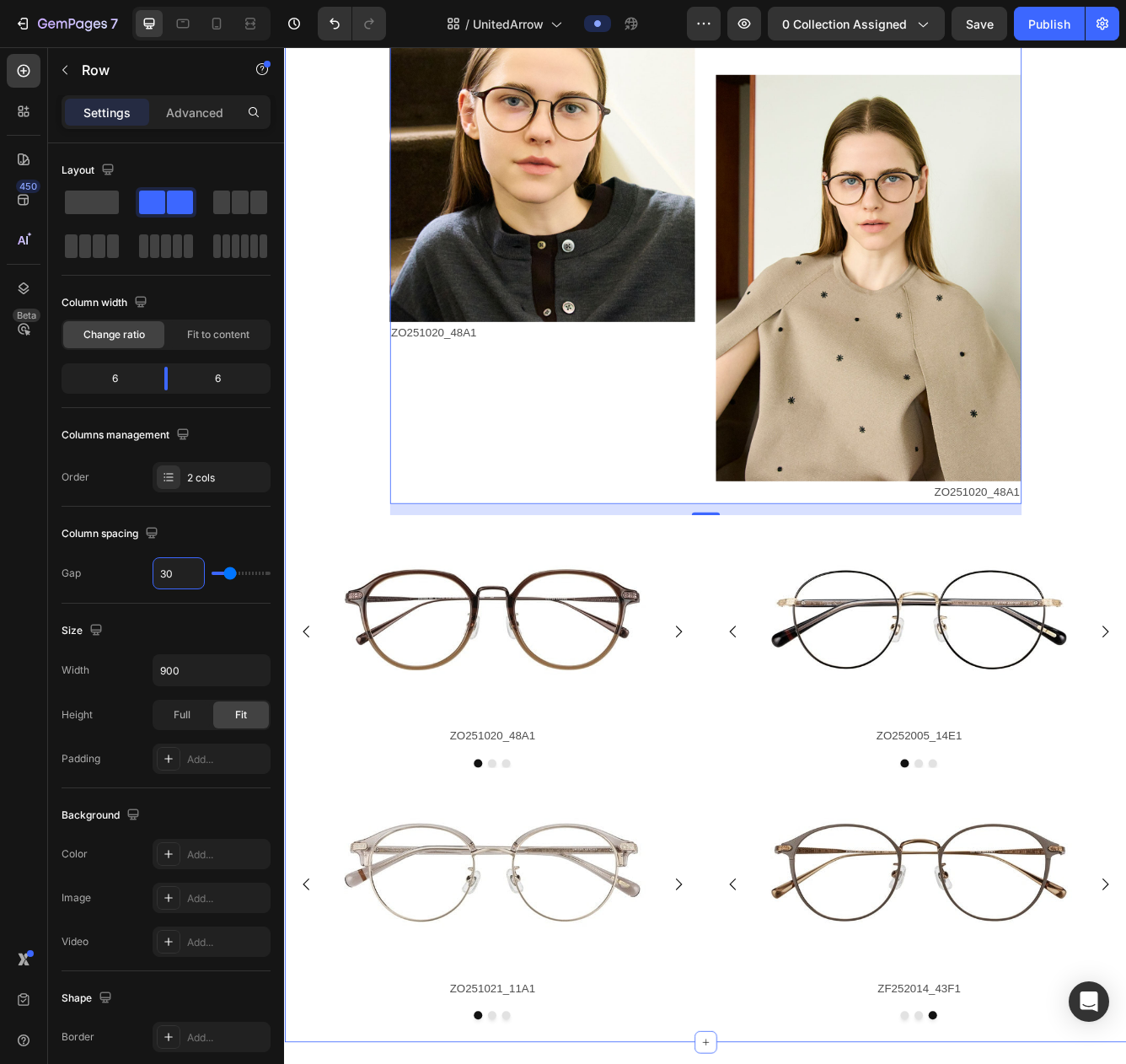
click at [360, 697] on div "Image ZO251020_48A1 Text Block Image ZO251020_48A1 Text Block Row 16 Image ZO25…" at bounding box center [789, 592] width 1012 height 1244
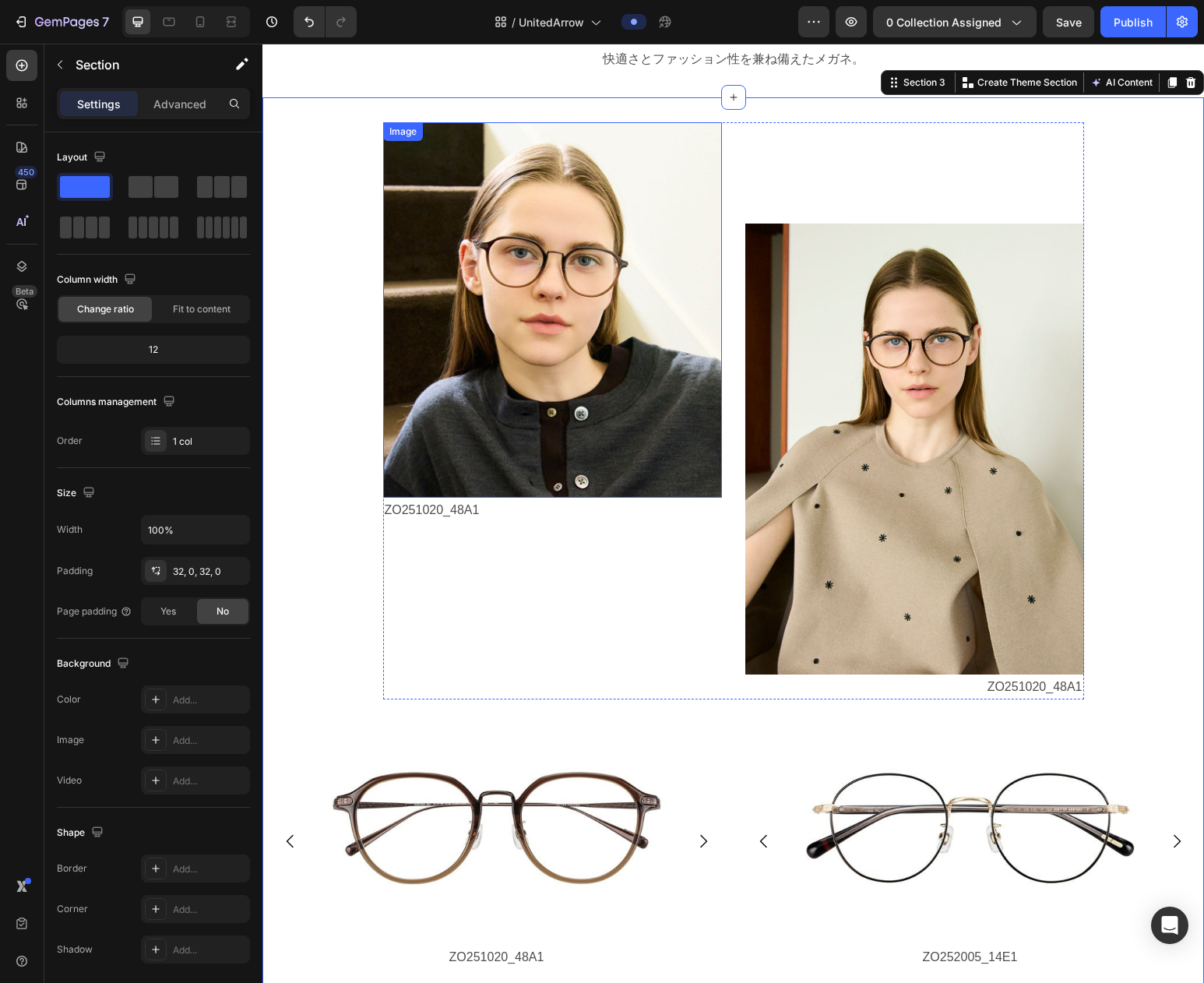
scroll to position [1034, 0]
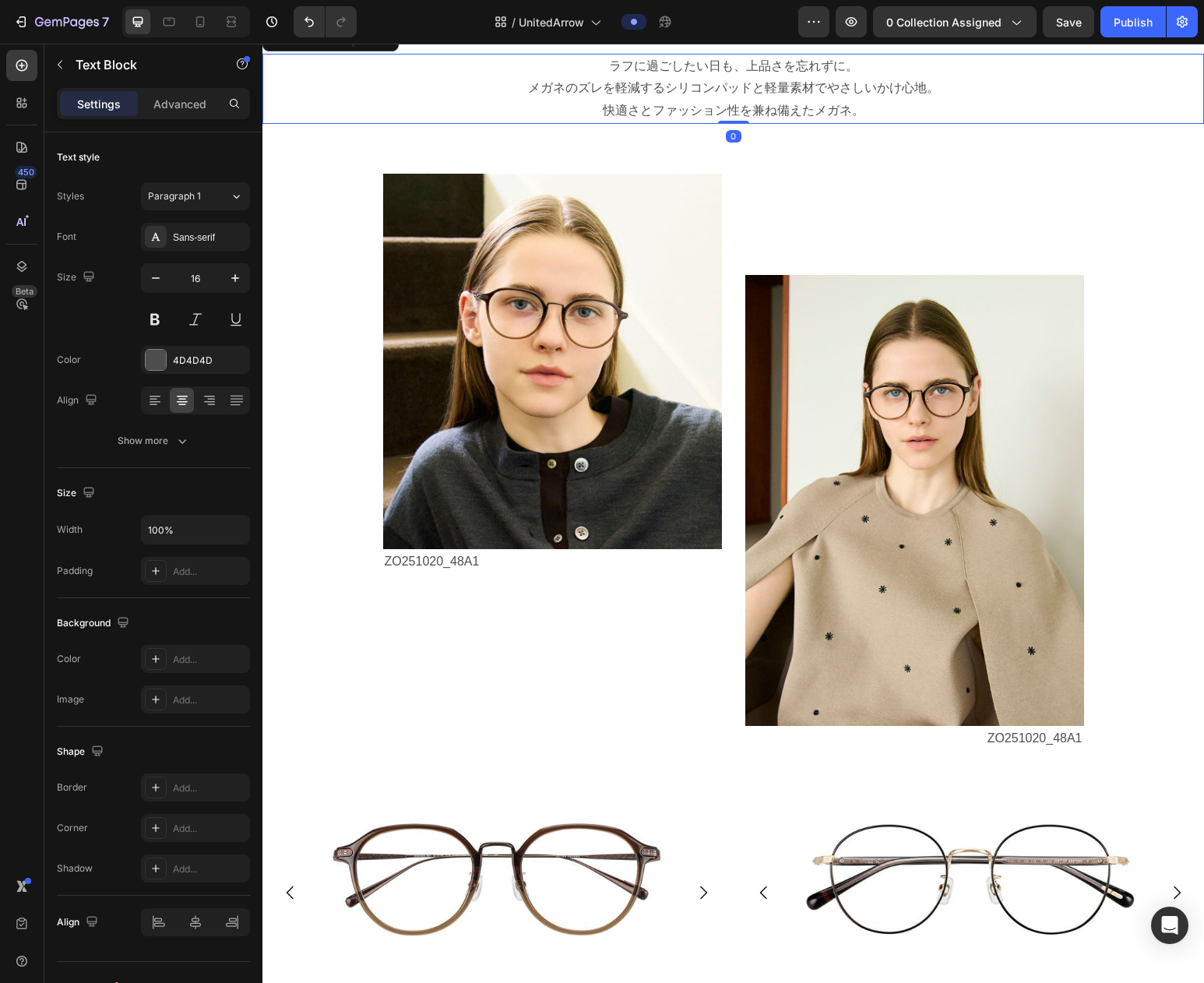
click at [377, 78] on p "ラフに過ごしたい日も、上品さを忘れずに。" at bounding box center [734, 67] width 939 height 23
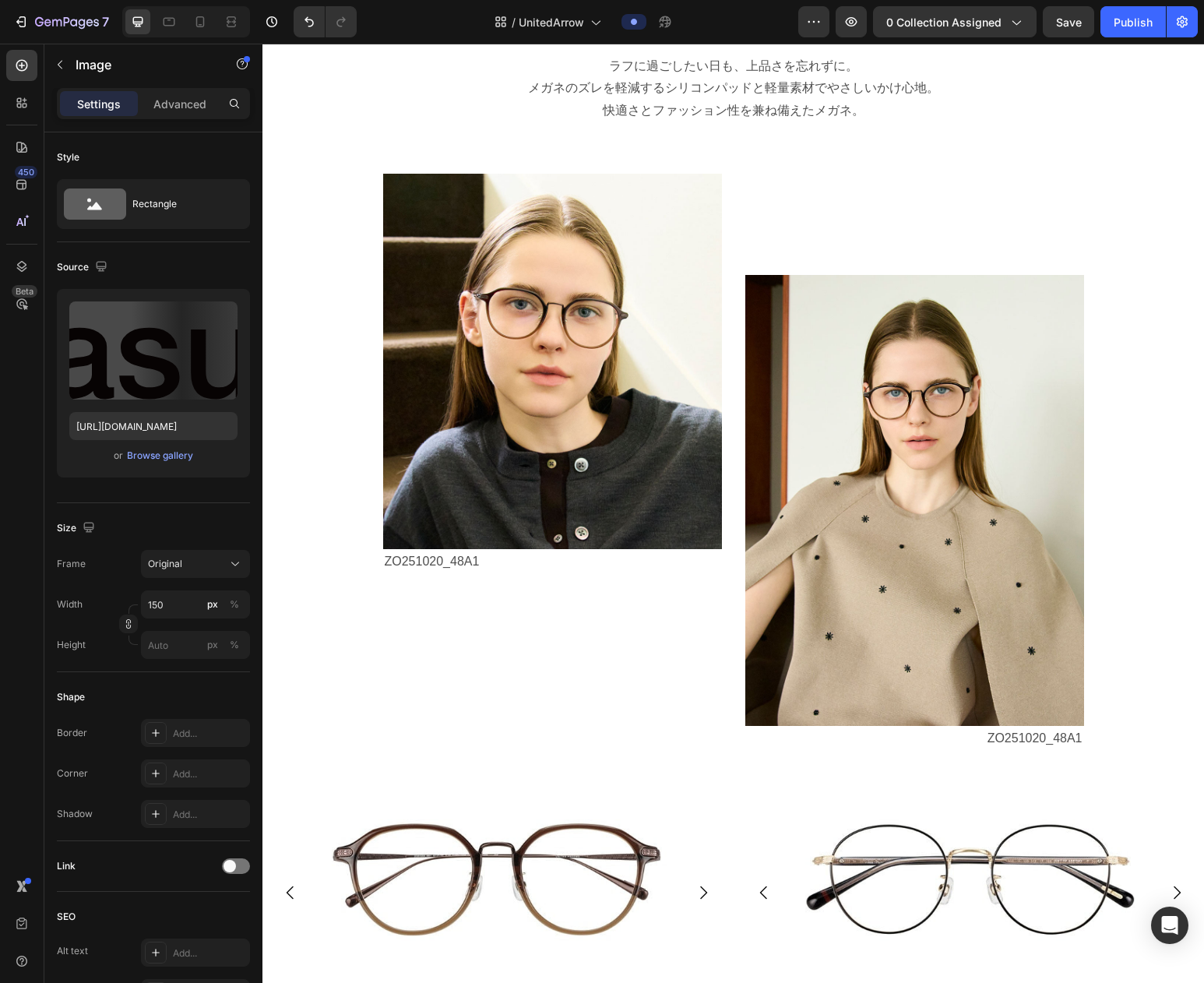
click at [508, 41] on div at bounding box center [733, 41] width 917 height 0
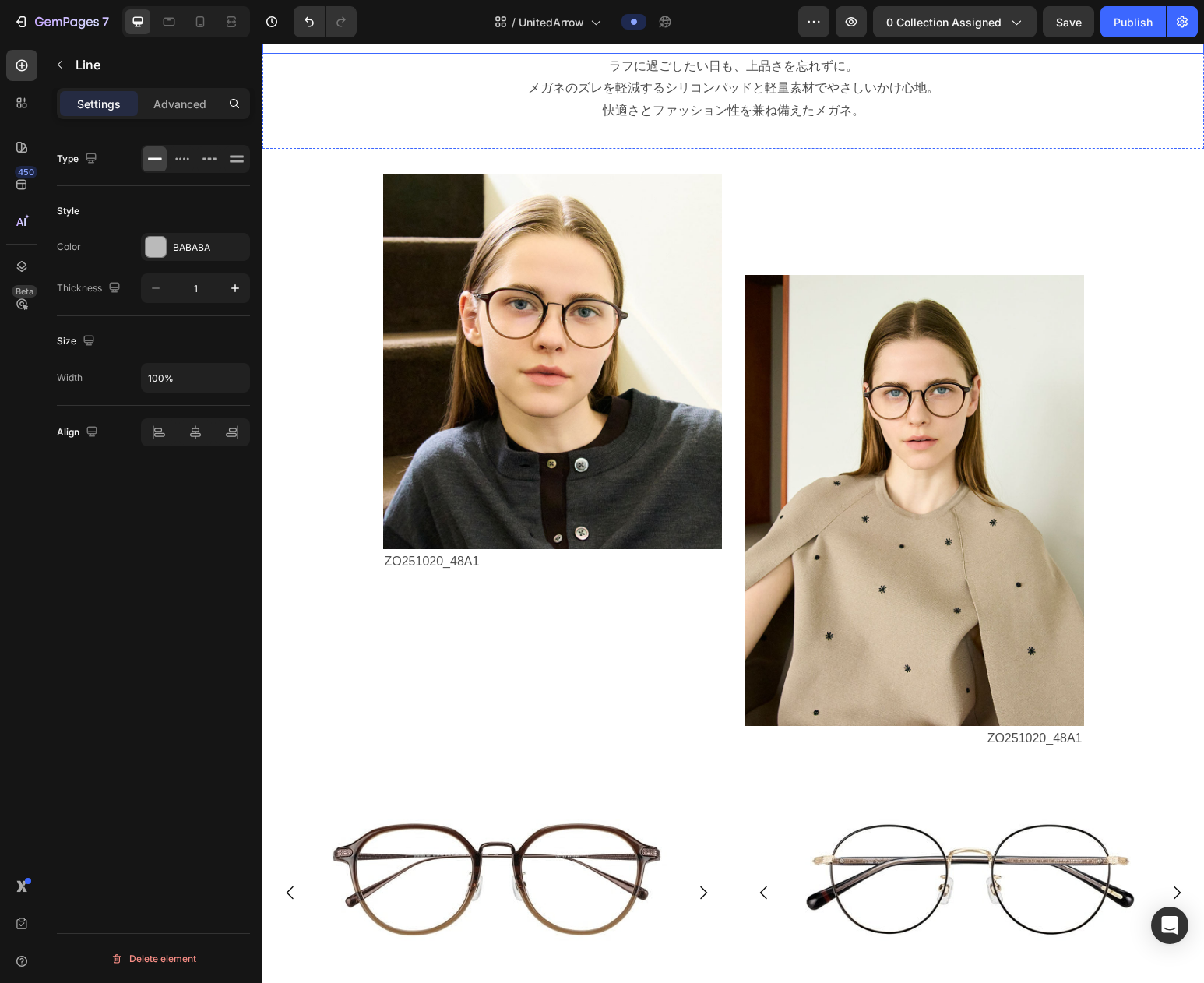
click at [487, 54] on div "Image Row" at bounding box center [733, 41] width 942 height 25
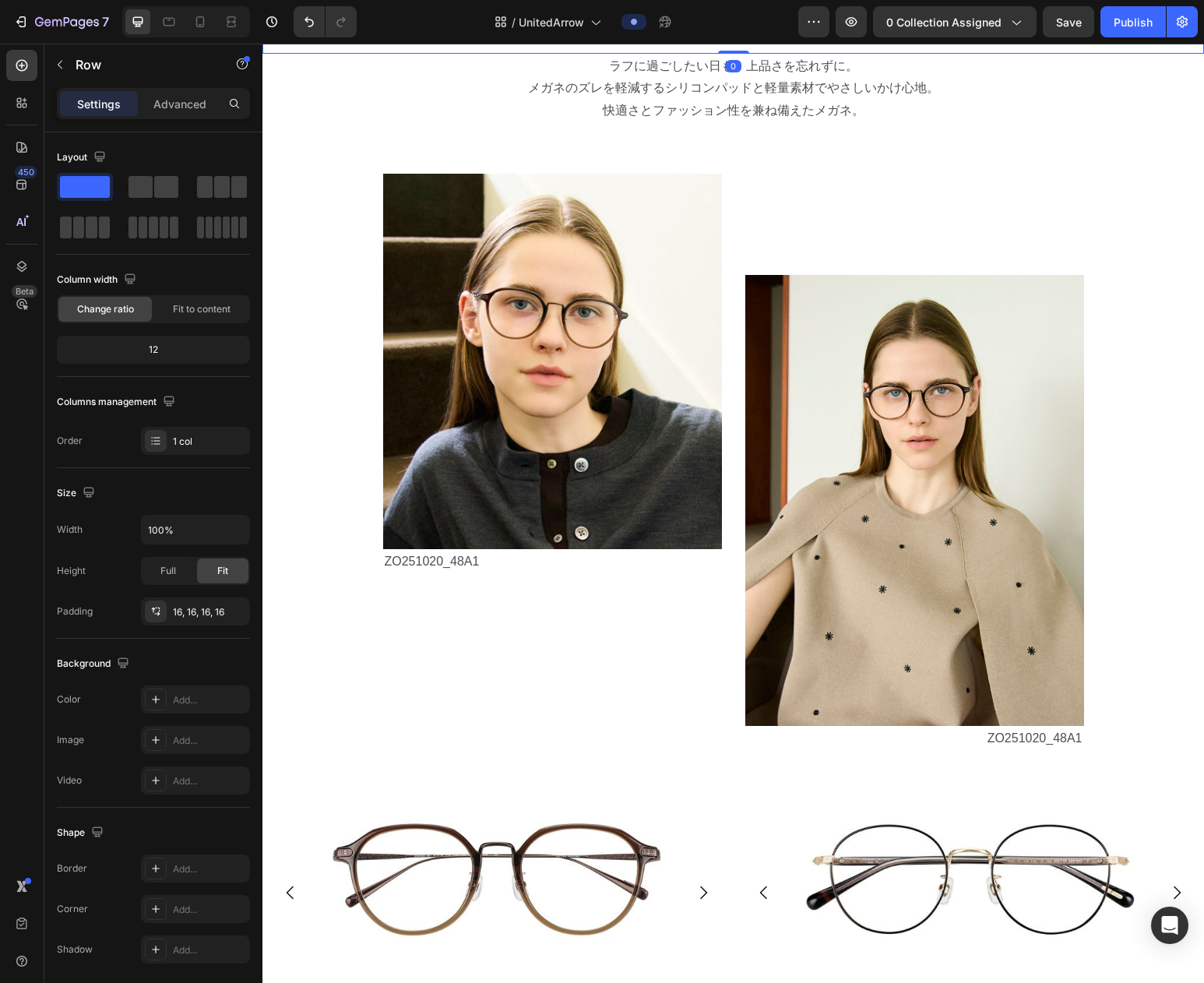
click at [299, 21] on div "Row" at bounding box center [294, 14] width 26 height 14
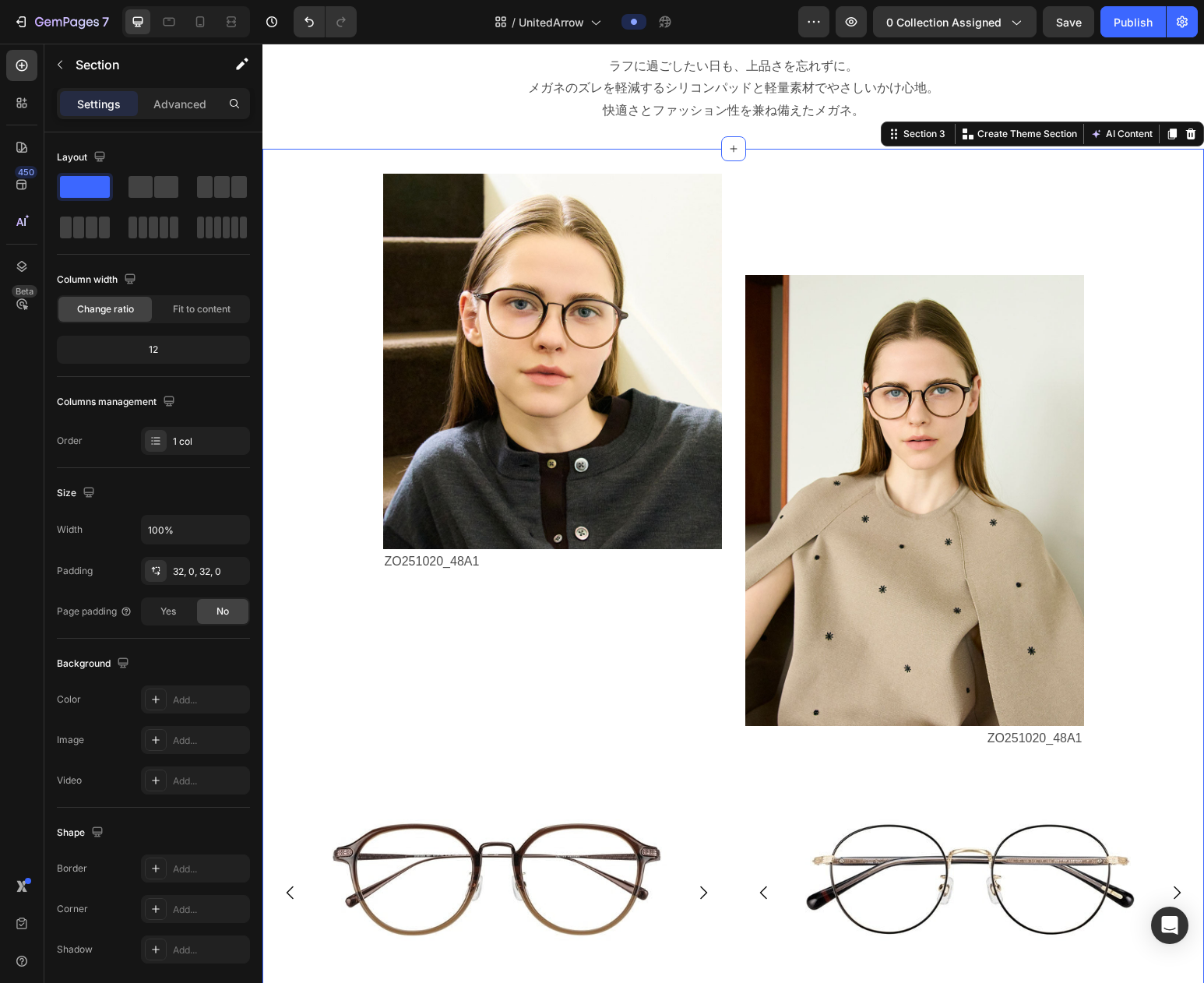
click at [314, 569] on div "Image ZO251020_48A1 Text Block Image ZO251020_48A1 Text Block Row Image ZO25102…" at bounding box center [733, 748] width 942 height 1149
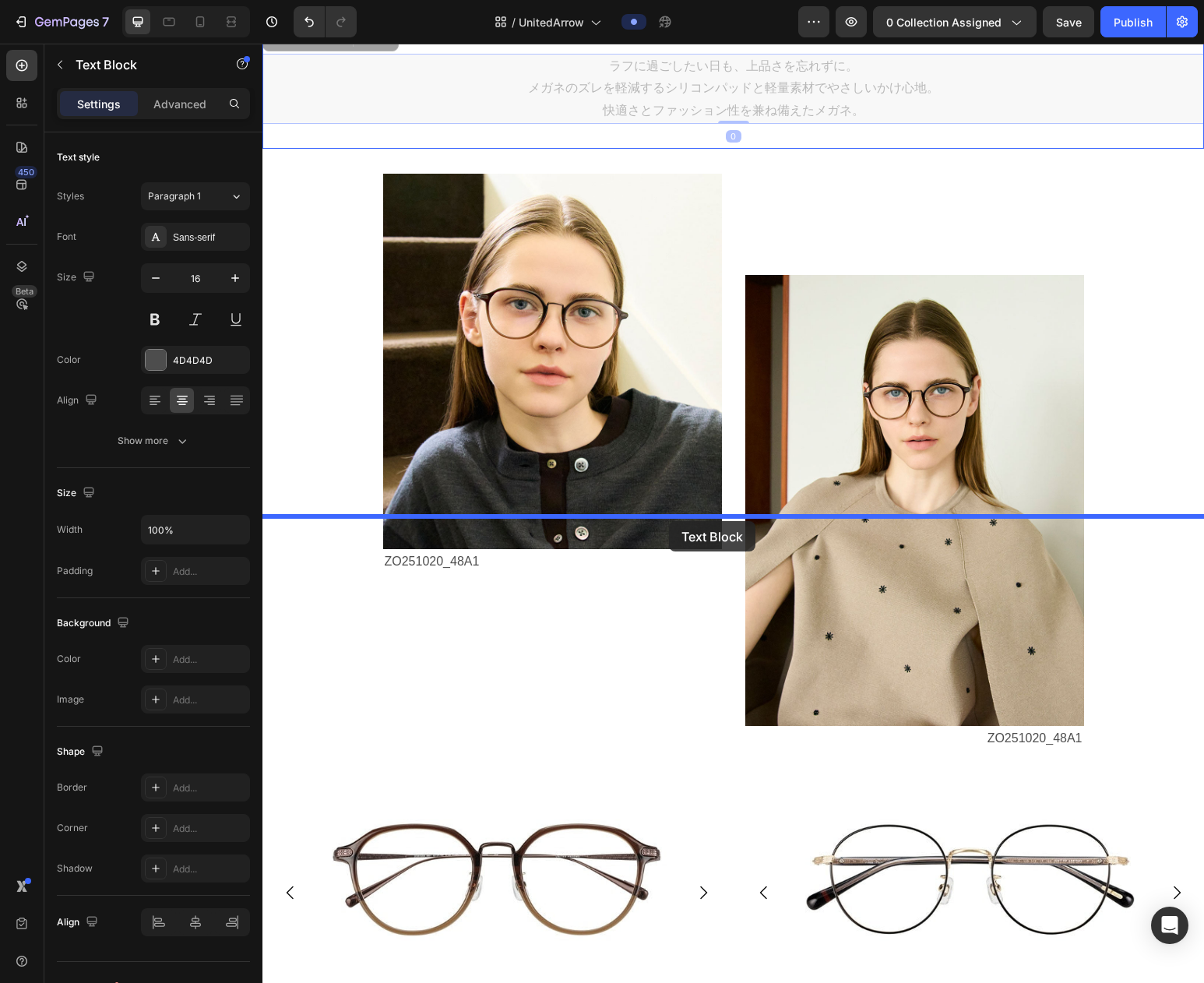
drag, startPoint x: 607, startPoint y: 446, endPoint x: 669, endPoint y: 521, distance: 97.3
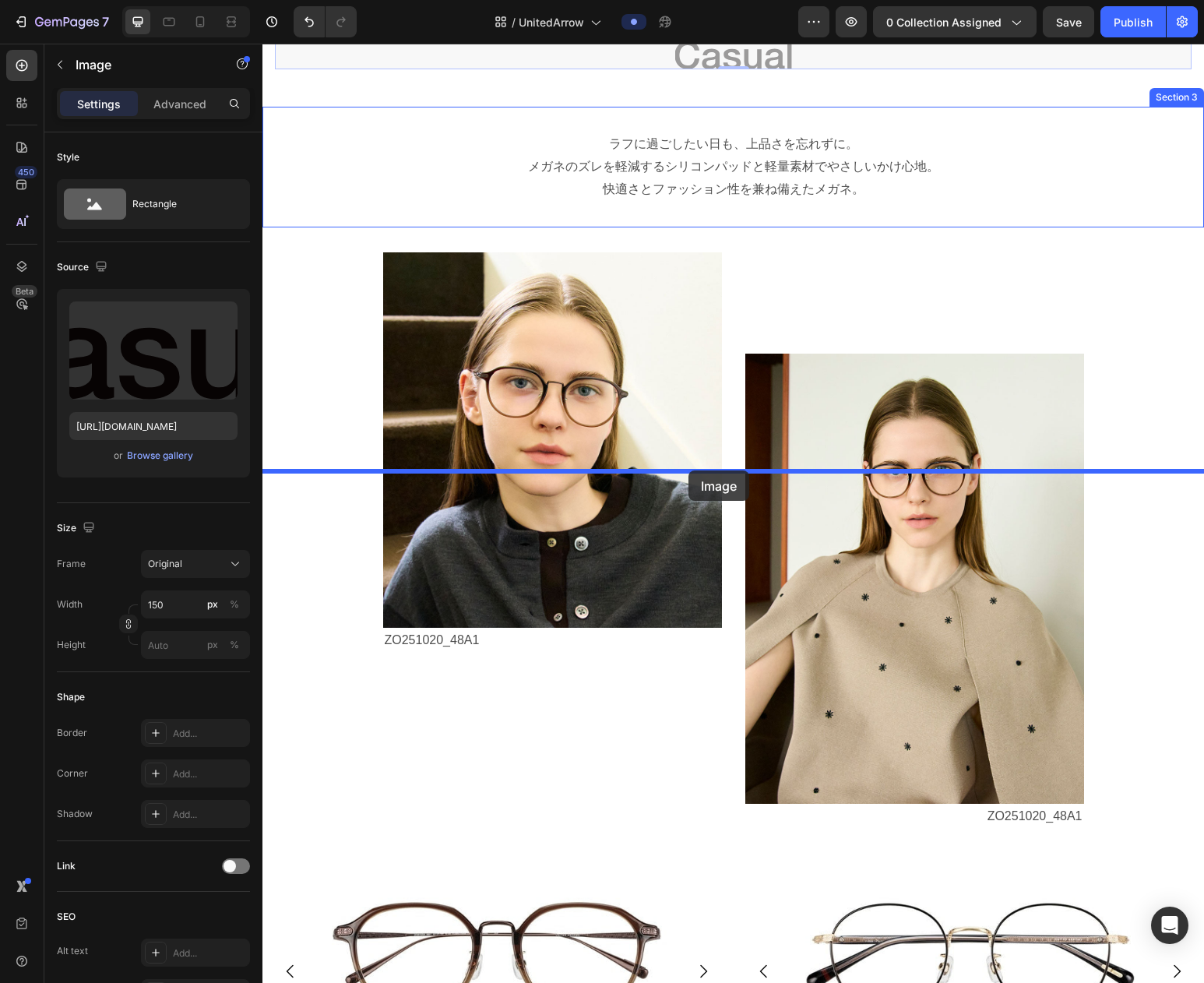
drag, startPoint x: 696, startPoint y: 395, endPoint x: 689, endPoint y: 470, distance: 75.3
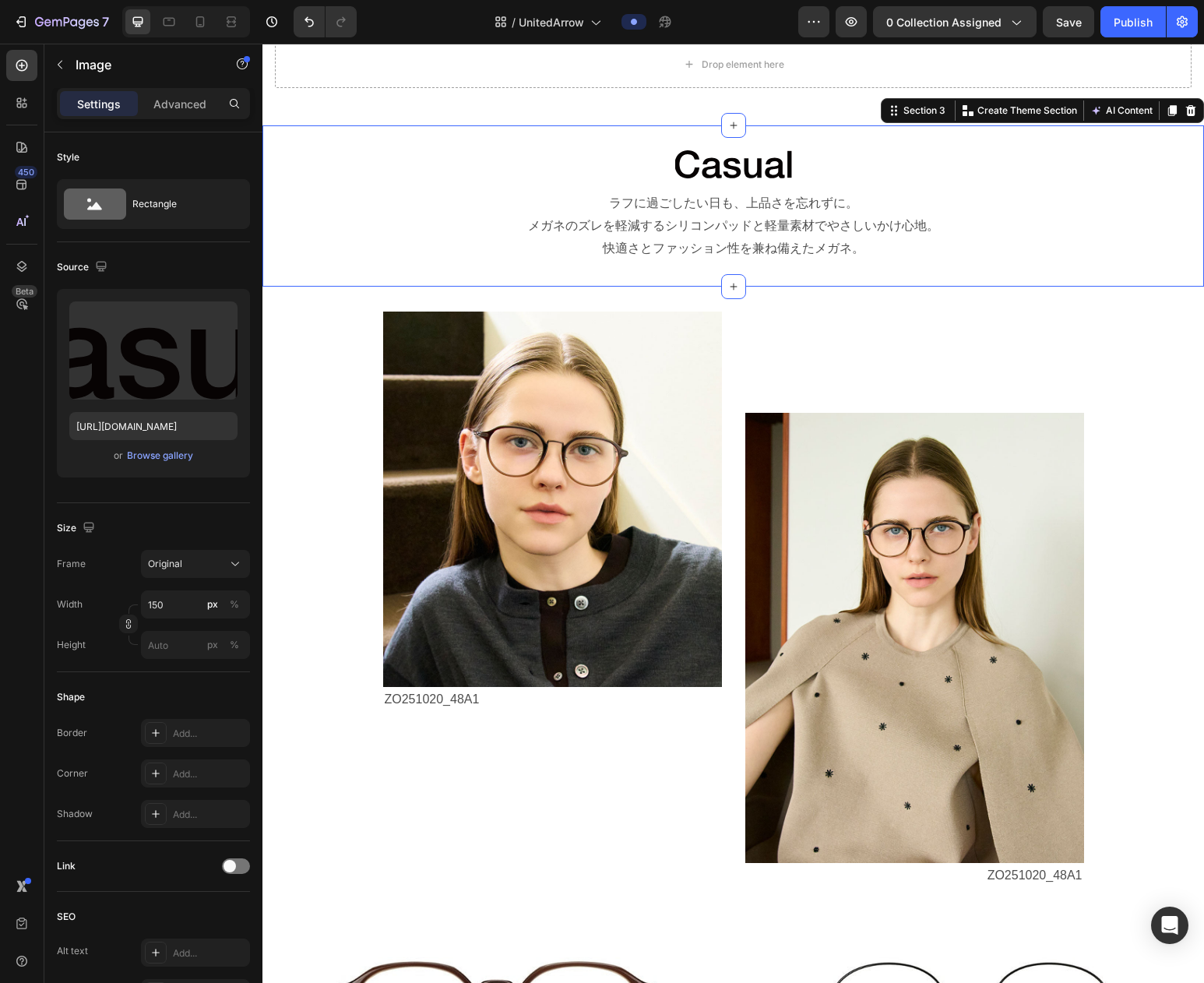
click at [451, 286] on div "Image ラフに過ごしたい日も、上品さを忘れずに。 メガネのズレを軽減するシリコンパッドと軽量素材でやさしいかけ心地。 快適さとファッション性を兼ね備えたメ…" at bounding box center [733, 205] width 942 height 161
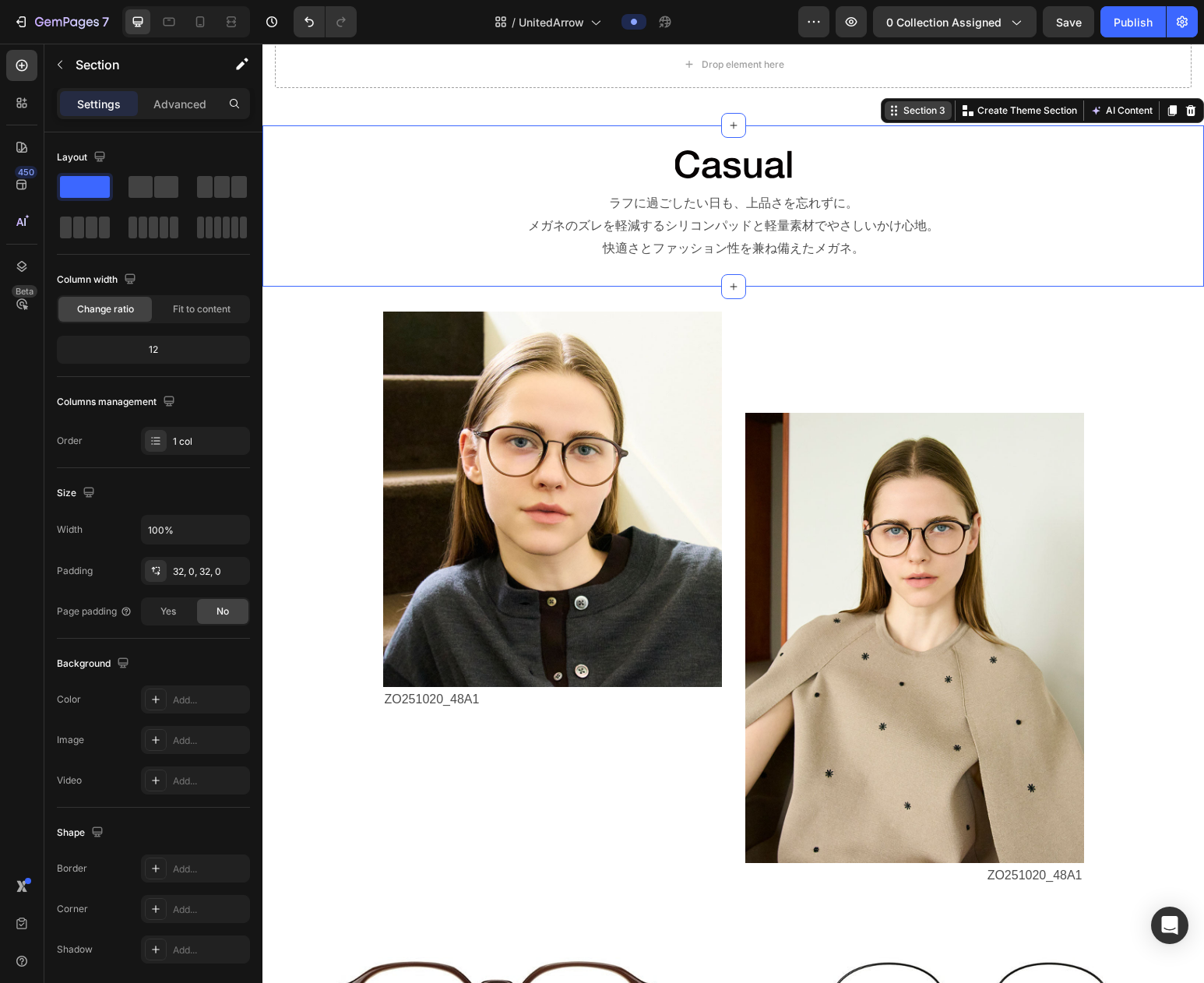
click at [919, 118] on div "Section 3" at bounding box center [924, 111] width 48 height 14
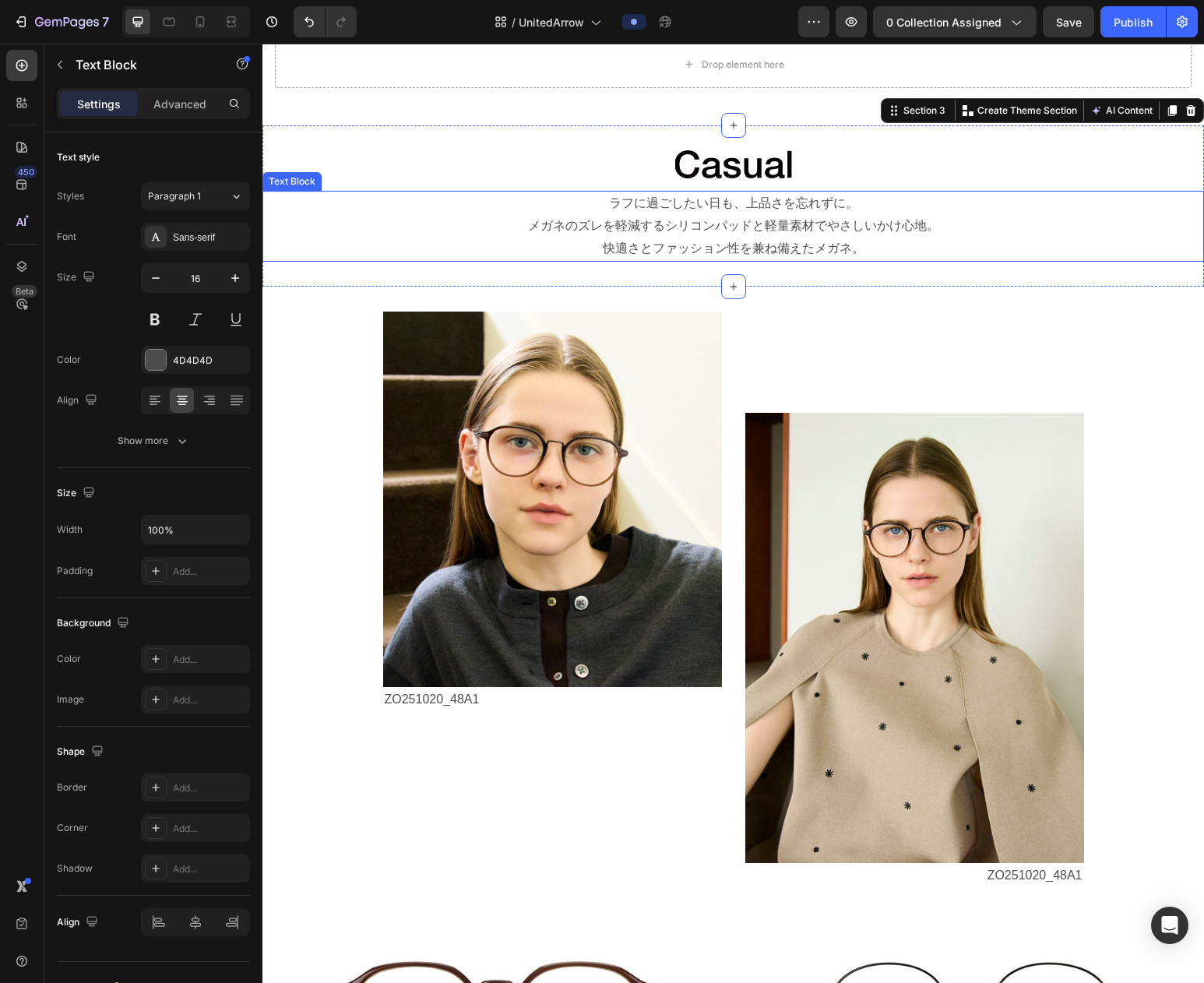
click at [355, 215] on p "ラフに過ごしたい日も、上品さを忘れずに。" at bounding box center [734, 203] width 939 height 23
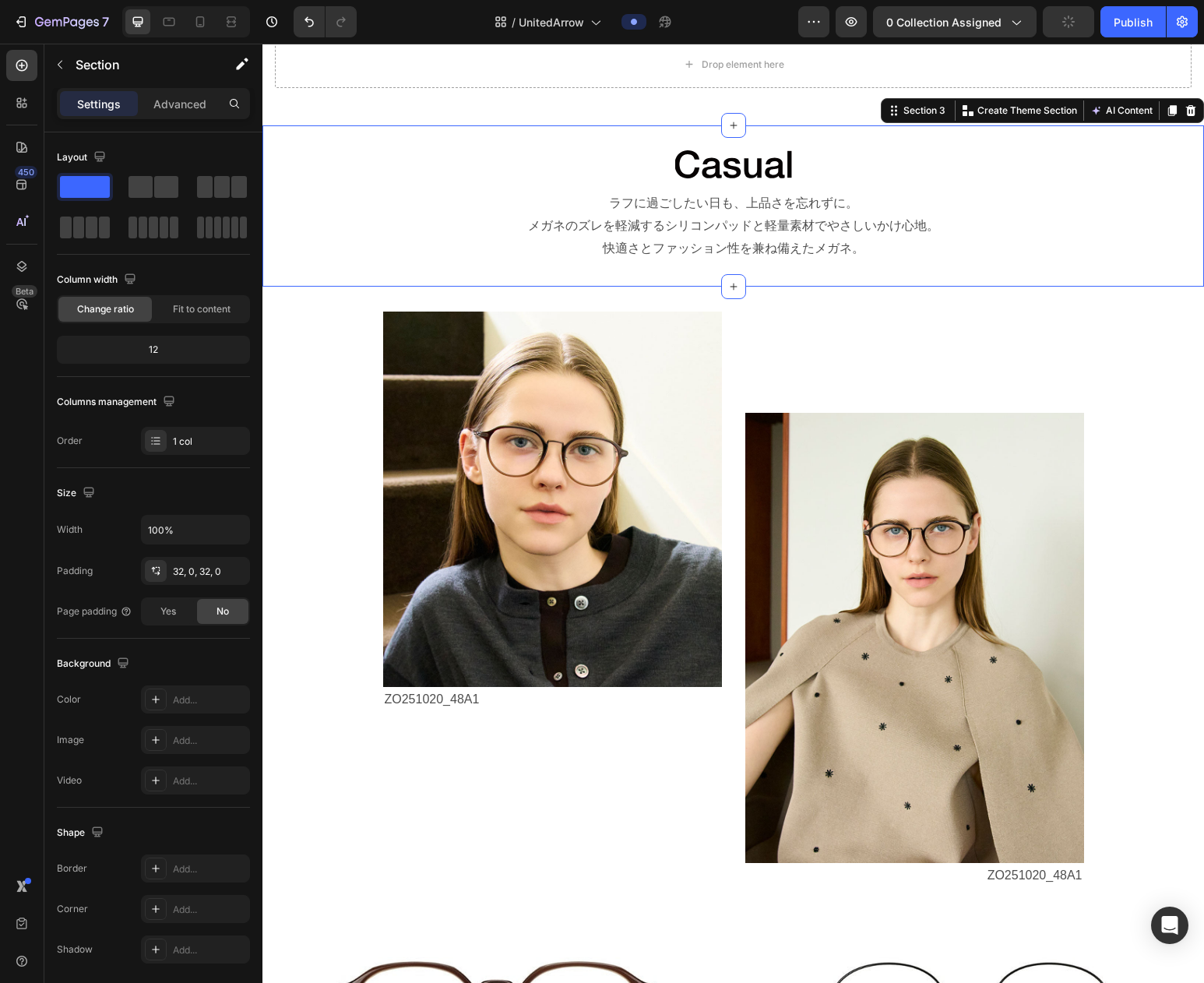
click at [314, 286] on div "Image ラフに過ごしたい日も、上品さを忘れずに。 メガネのズレを軽減するシリコンパッドと軽量素材でやさしいかけ心地。 快適さとファッション性を兼ね備えたメ…" at bounding box center [733, 205] width 942 height 161
click at [307, 657] on div "Image ZO251020_48A1 Text Block Image ZO251020_48A1 Text Block Row Image ZO25102…" at bounding box center [733, 886] width 942 height 1149
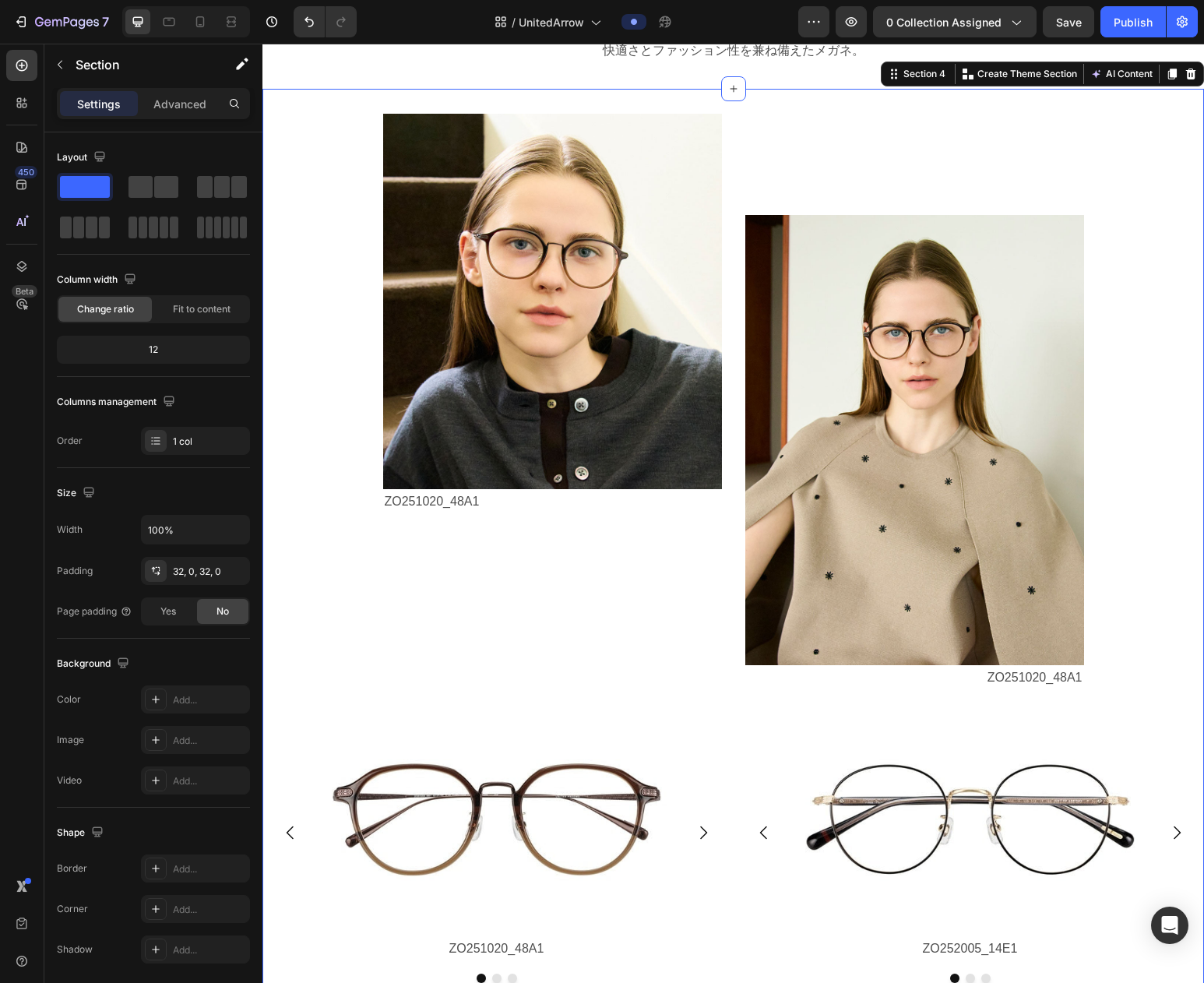
scroll to position [1263, 0]
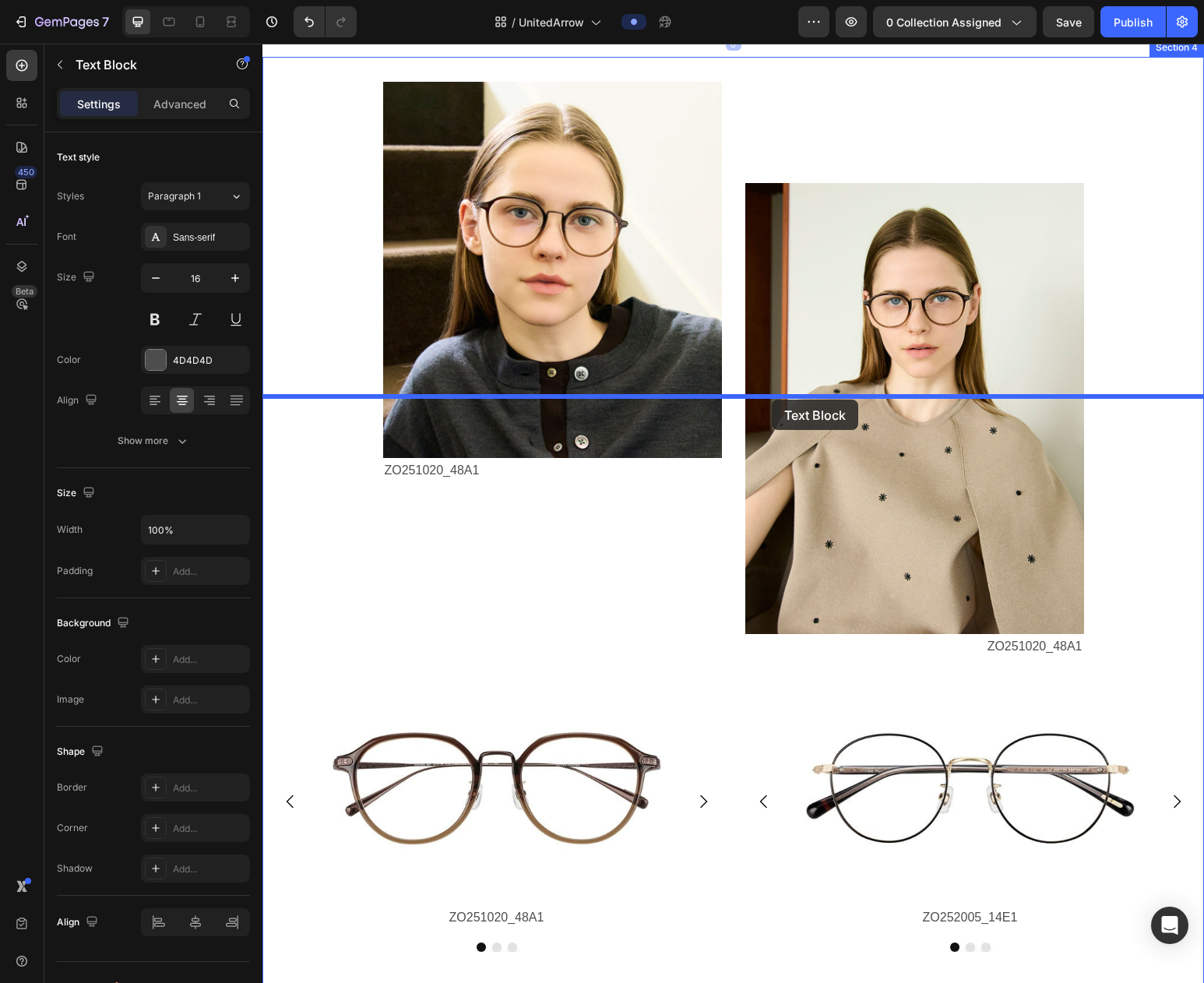
drag, startPoint x: 704, startPoint y: 329, endPoint x: 772, endPoint y: 400, distance: 98.3
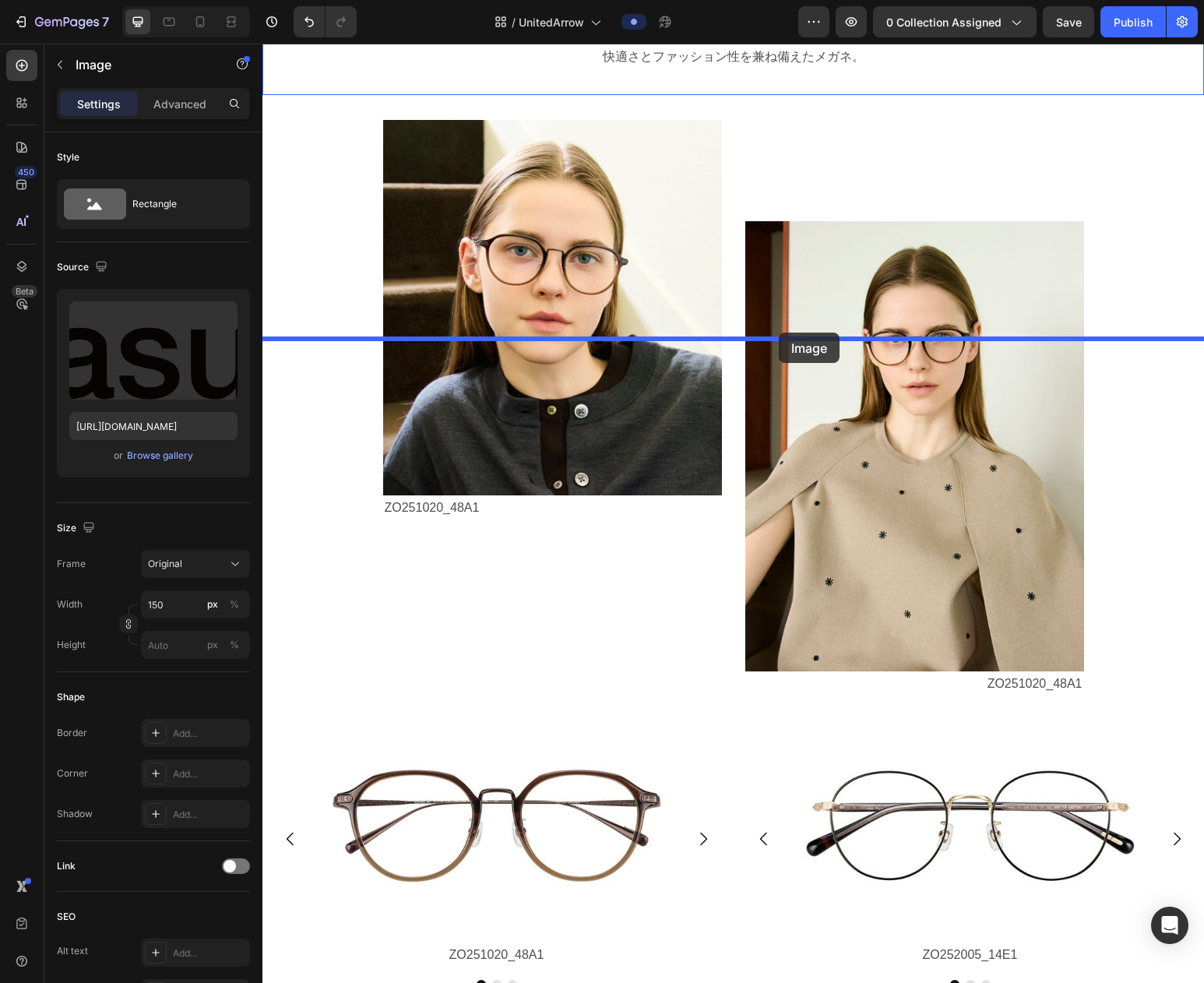
drag, startPoint x: 744, startPoint y: 270, endPoint x: 779, endPoint y: 333, distance: 72.1
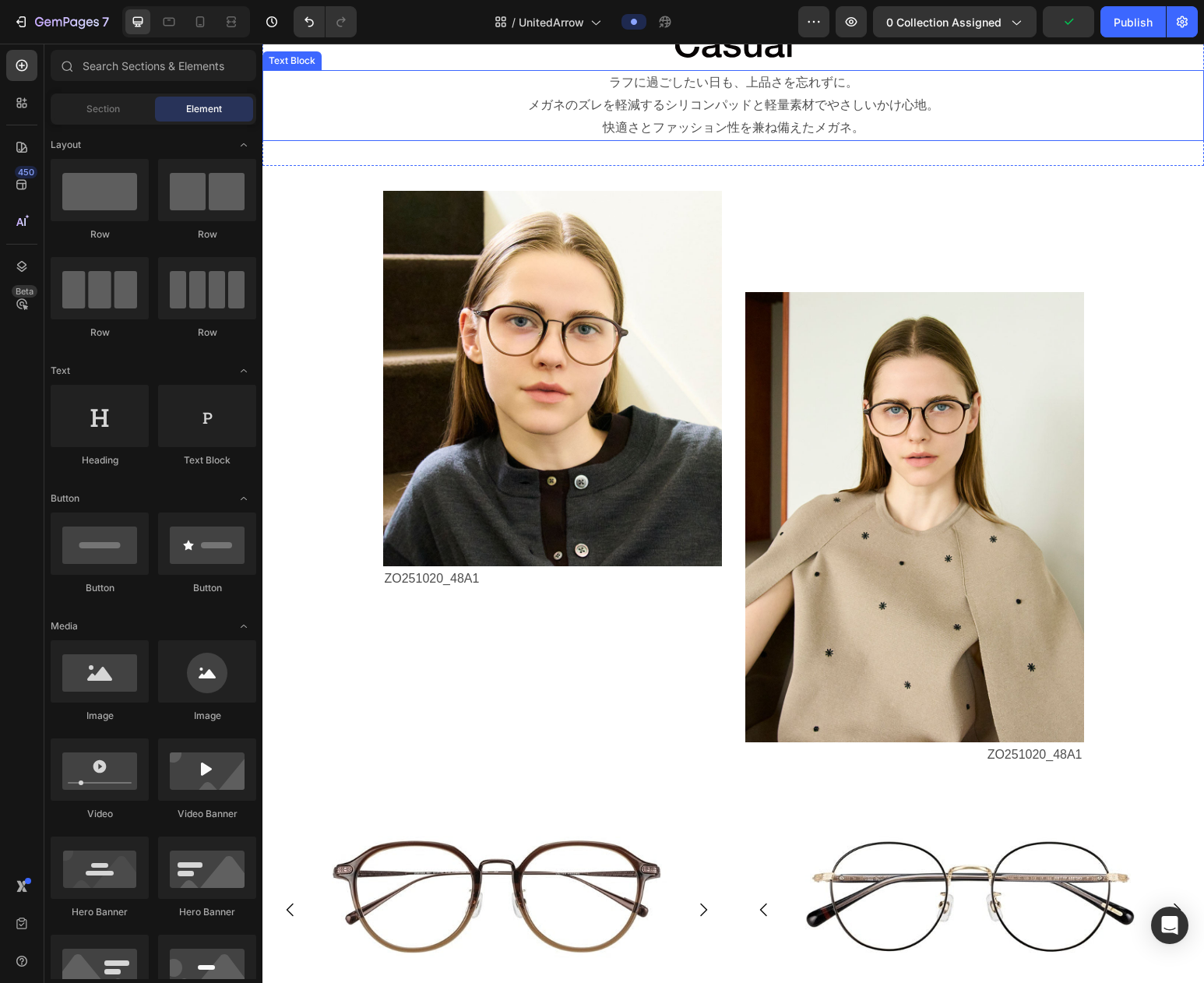
scroll to position [1070, 0]
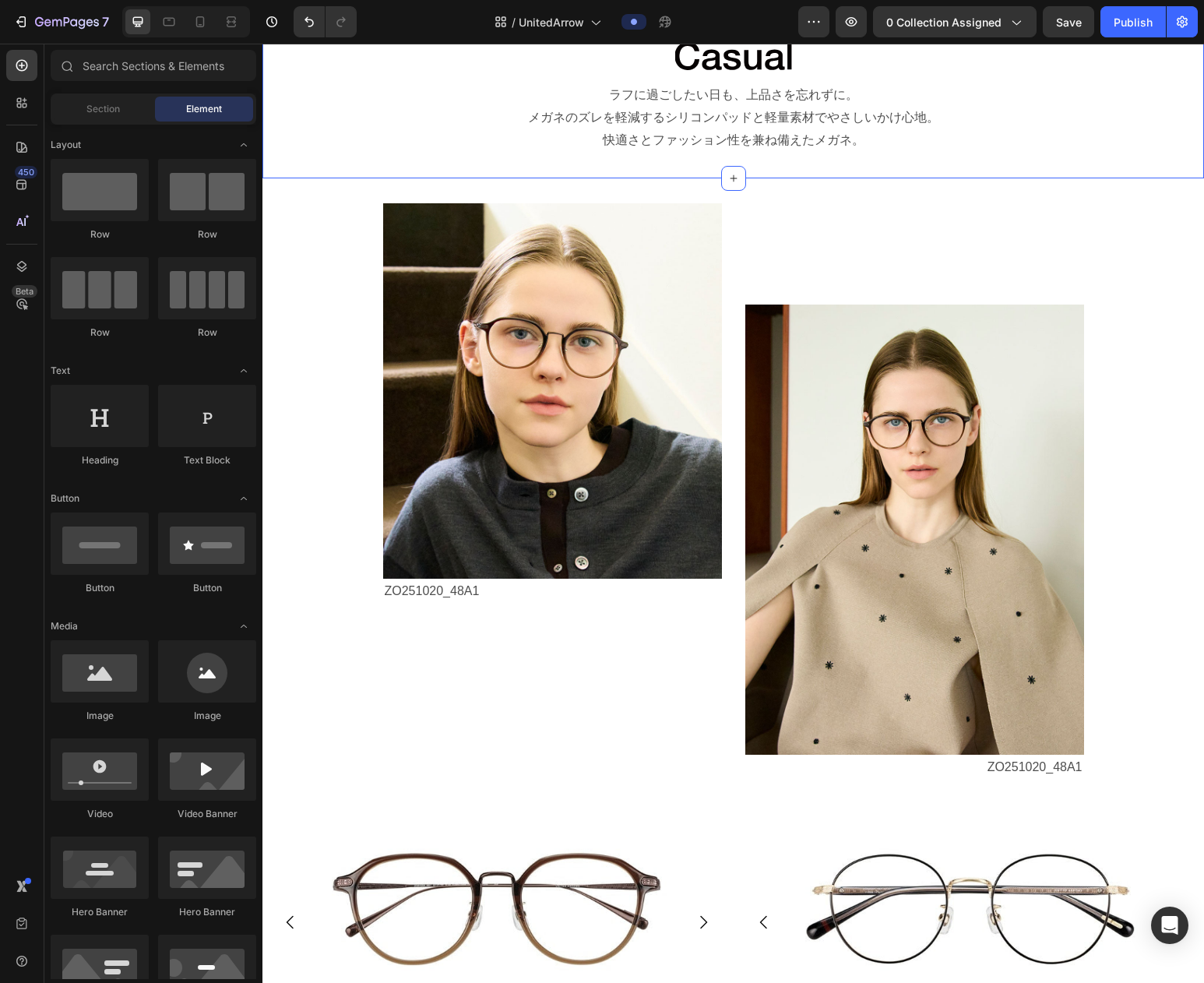
click at [920, 179] on div "Image ラフに過ごしたい日も、上品さを忘れずに。 メガネのズレを軽減するシリコンパッドと軽量素材でやさしいかけ心地。 快適さとファッション性を兼ね備えたメ…" at bounding box center [733, 97] width 942 height 161
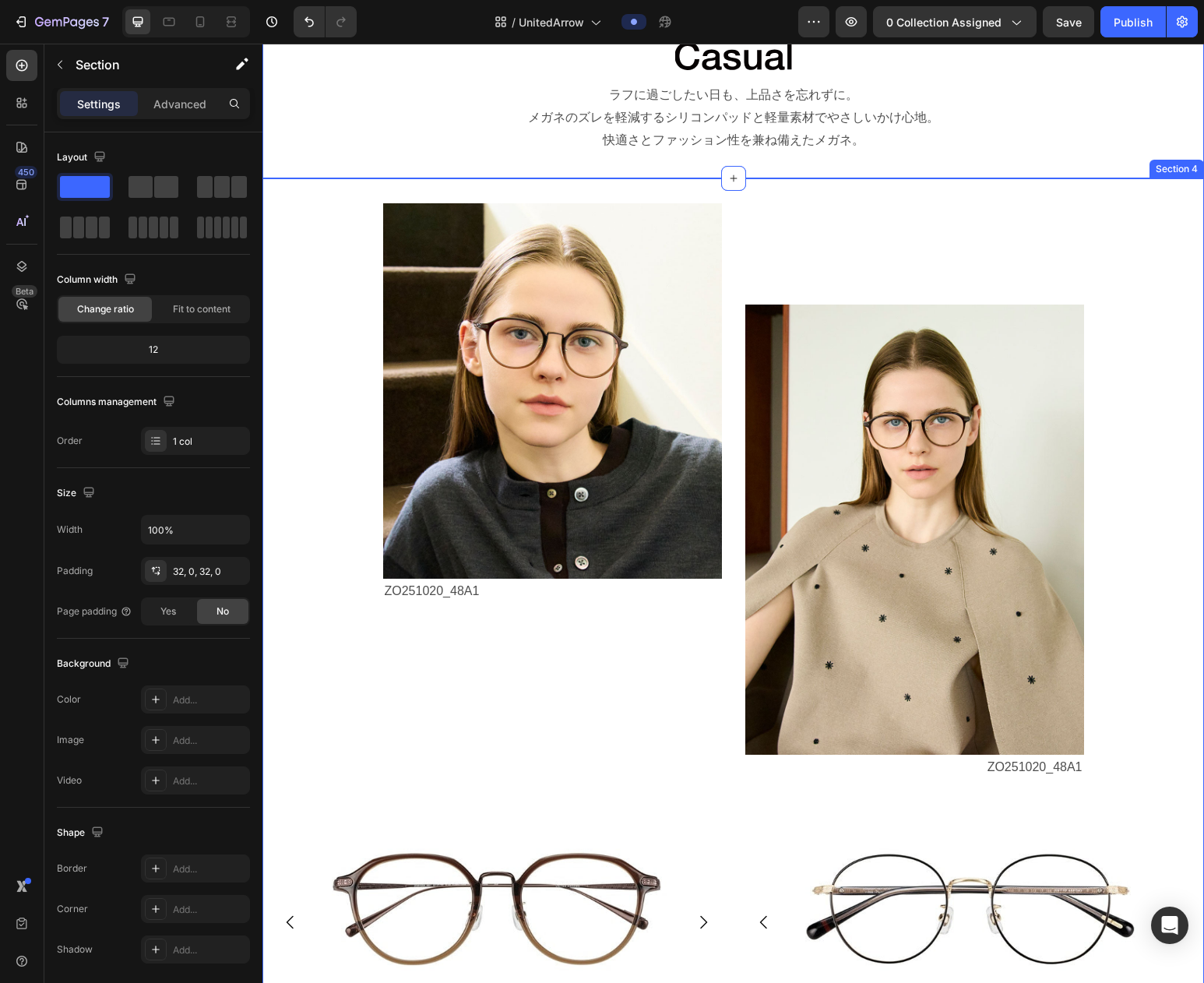
click at [846, 536] on div "Image ZO251020_48A1 Text Block Image ZO251020_48A1 Text Block Row Image ZO25102…" at bounding box center [733, 779] width 942 height 1200
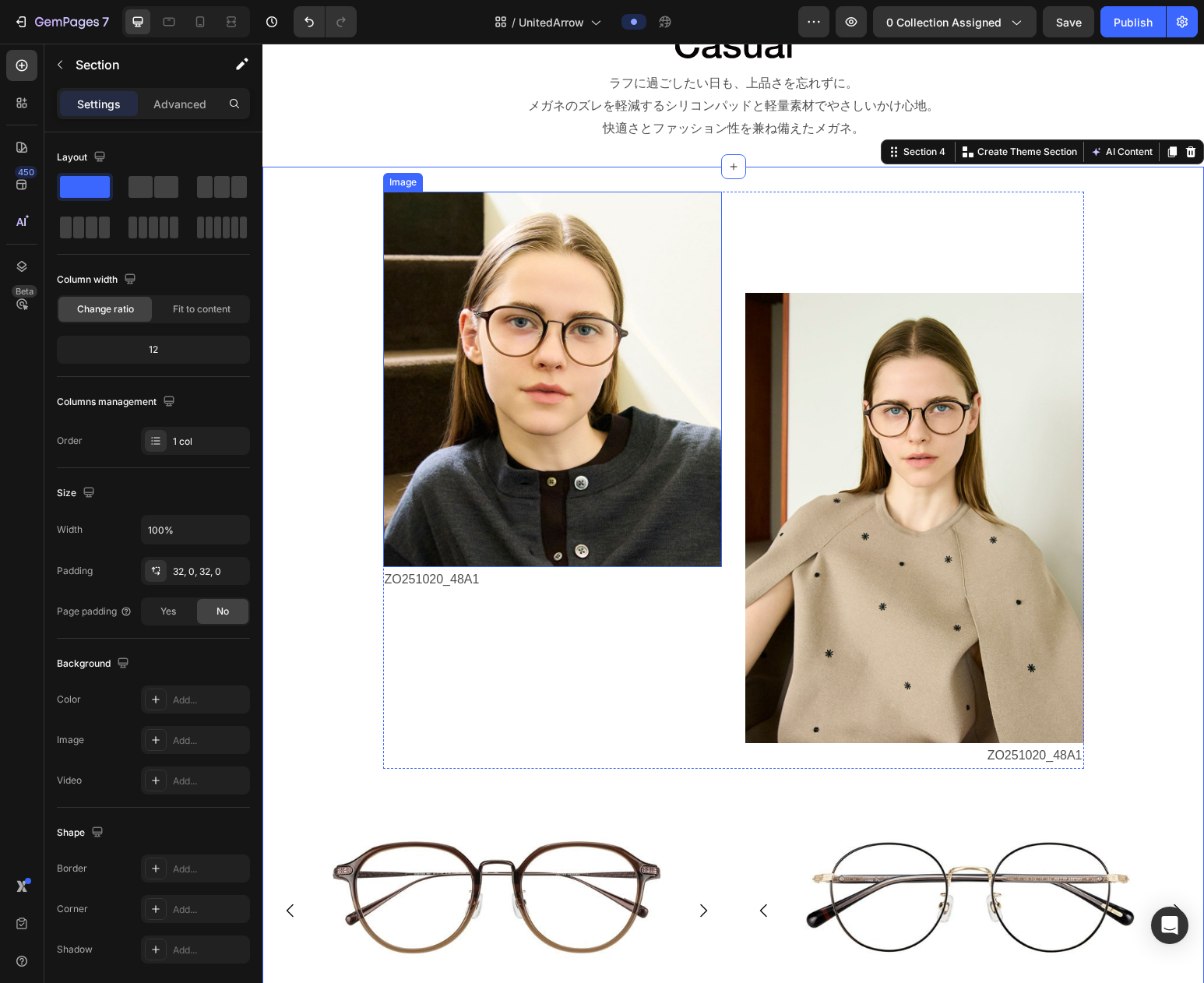
scroll to position [1084, 0]
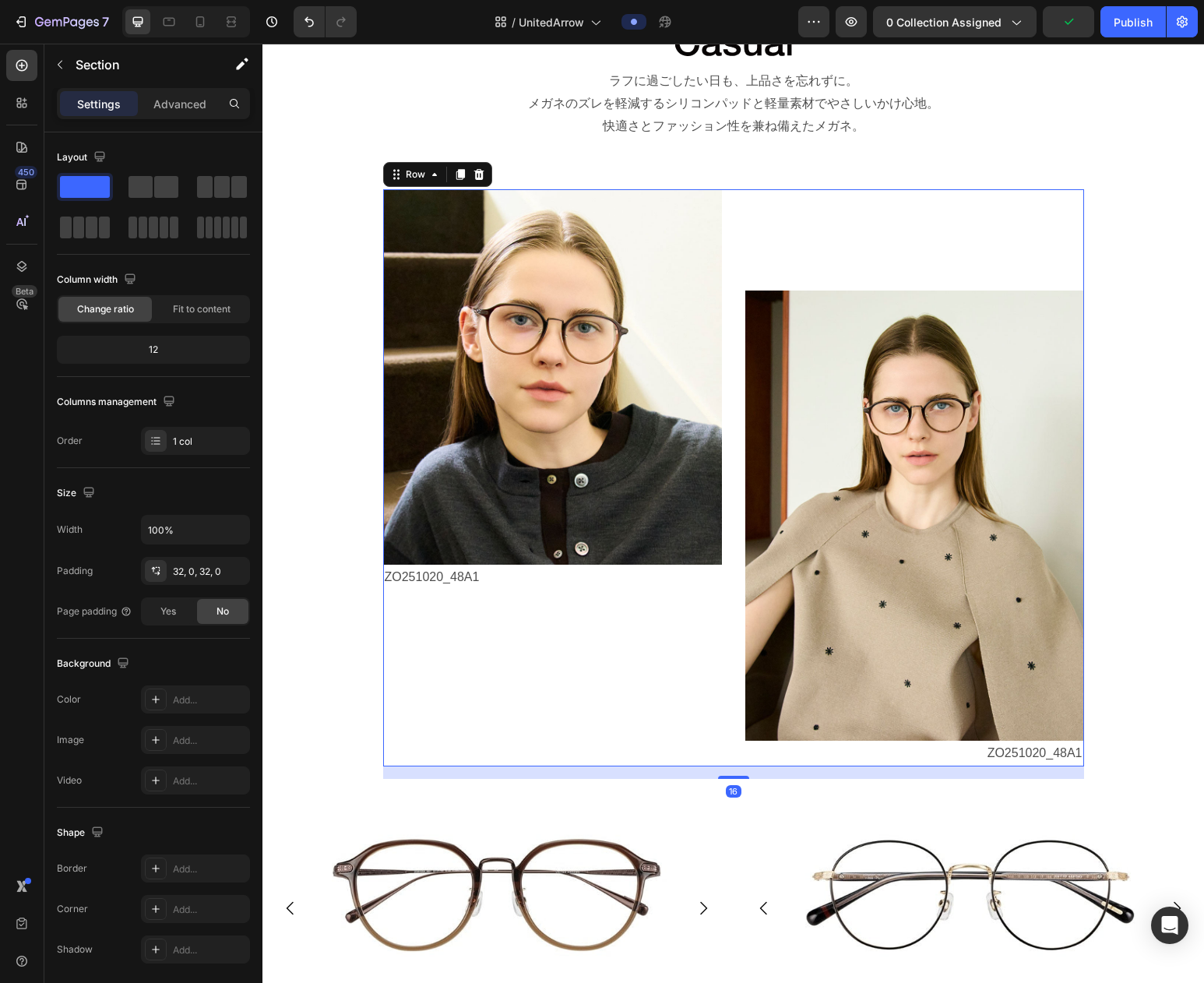
click at [875, 574] on div "Image ZO251020_48A1 Text Block" at bounding box center [914, 478] width 339 height 578
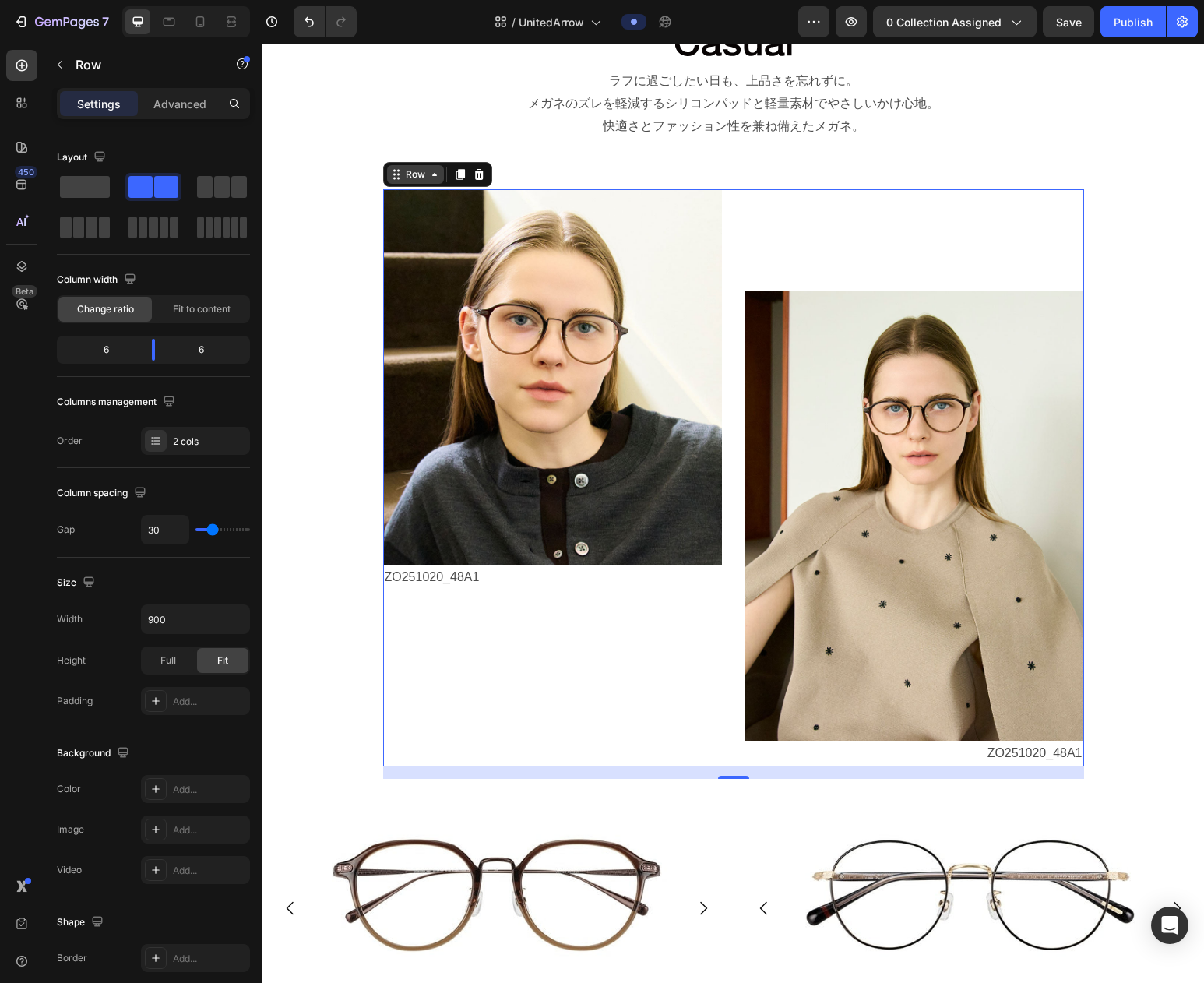
click at [410, 181] on div "Row" at bounding box center [415, 174] width 26 height 14
click at [416, 181] on div "Row" at bounding box center [415, 174] width 26 height 14
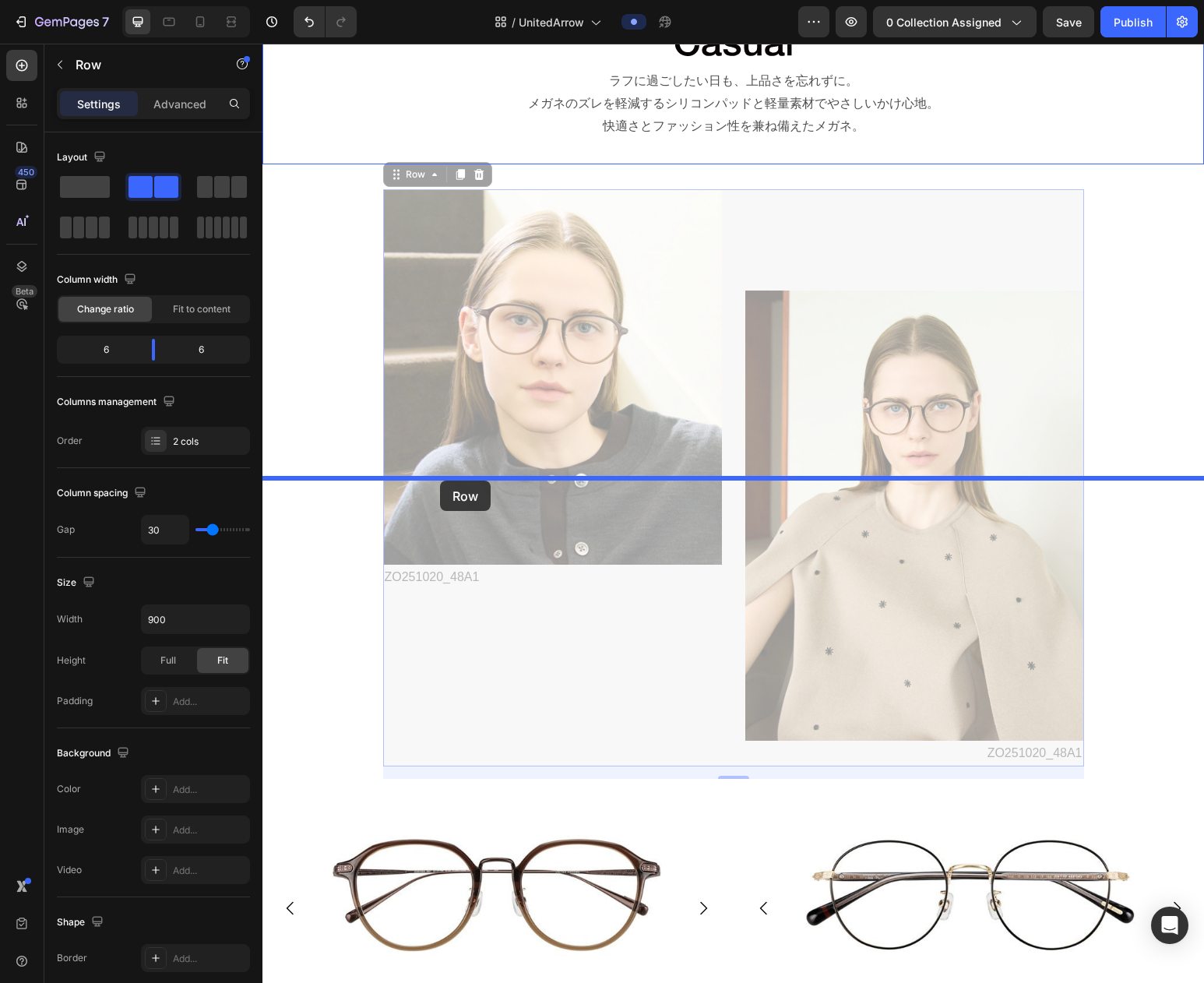
drag, startPoint x: 415, startPoint y: 519, endPoint x: 440, endPoint y: 481, distance: 45.5
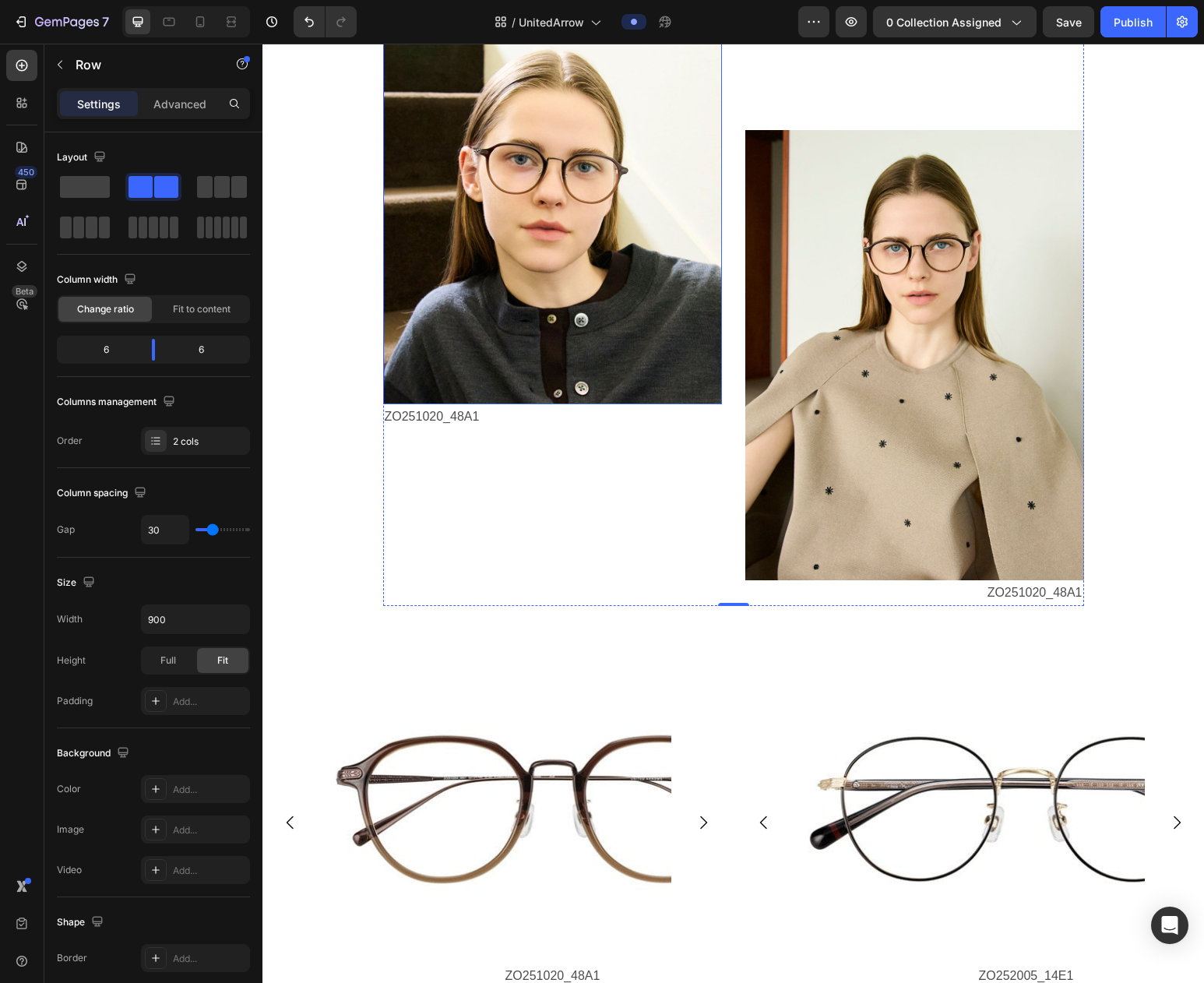
scroll to position [1468, 0]
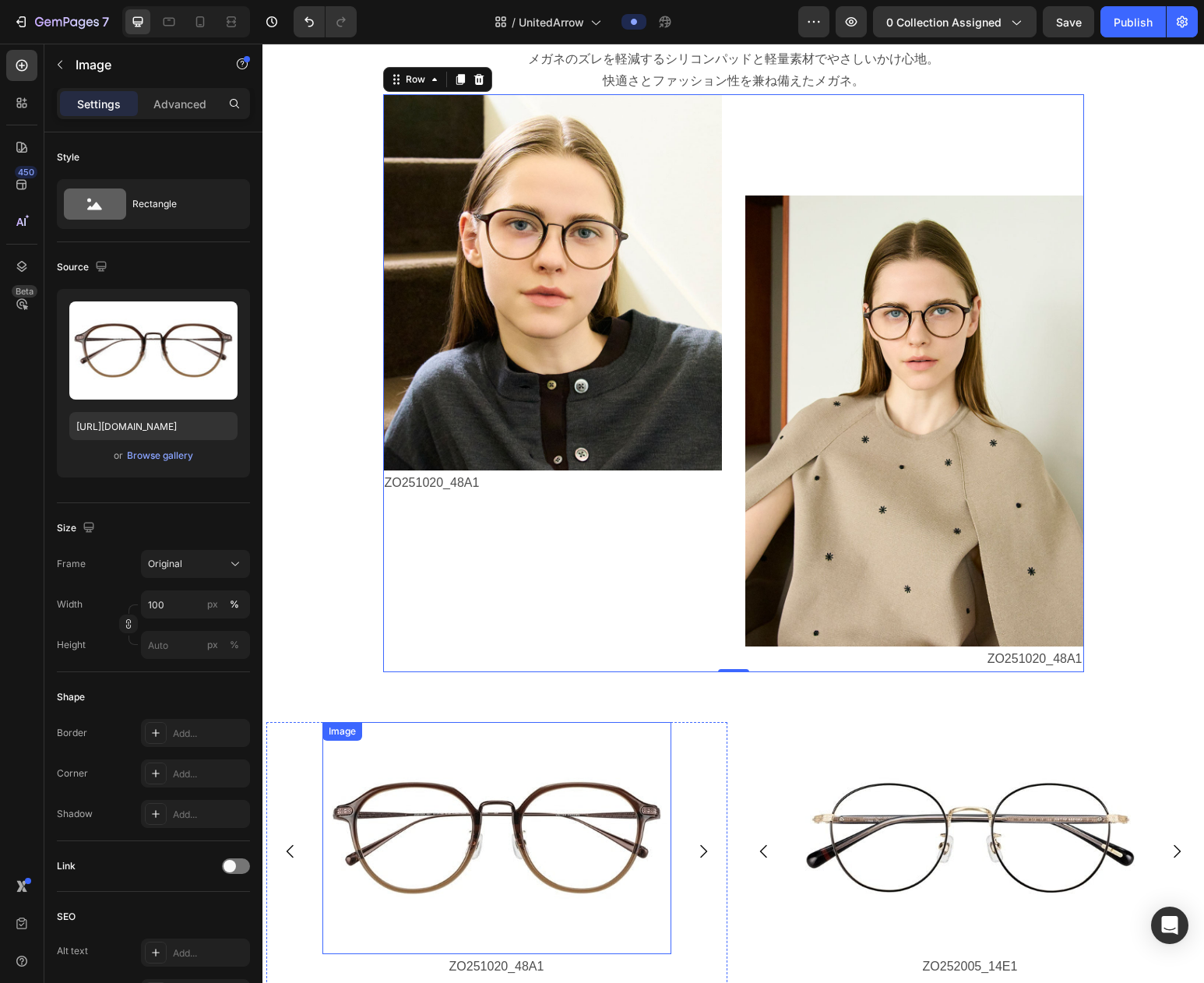
click at [417, 735] on div "Image" at bounding box center [497, 839] width 349 height 233
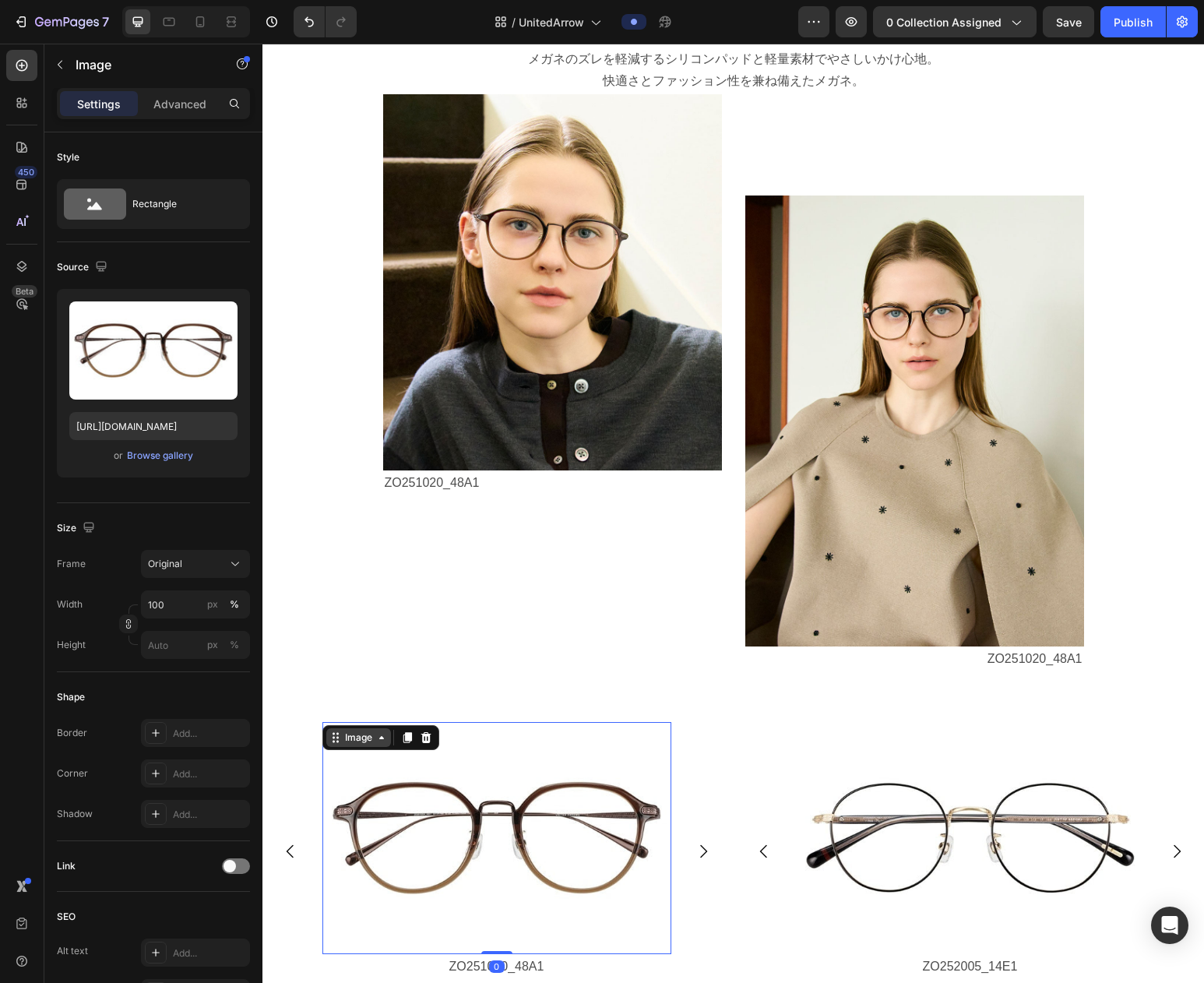
click at [357, 742] on div "Image" at bounding box center [358, 738] width 33 height 14
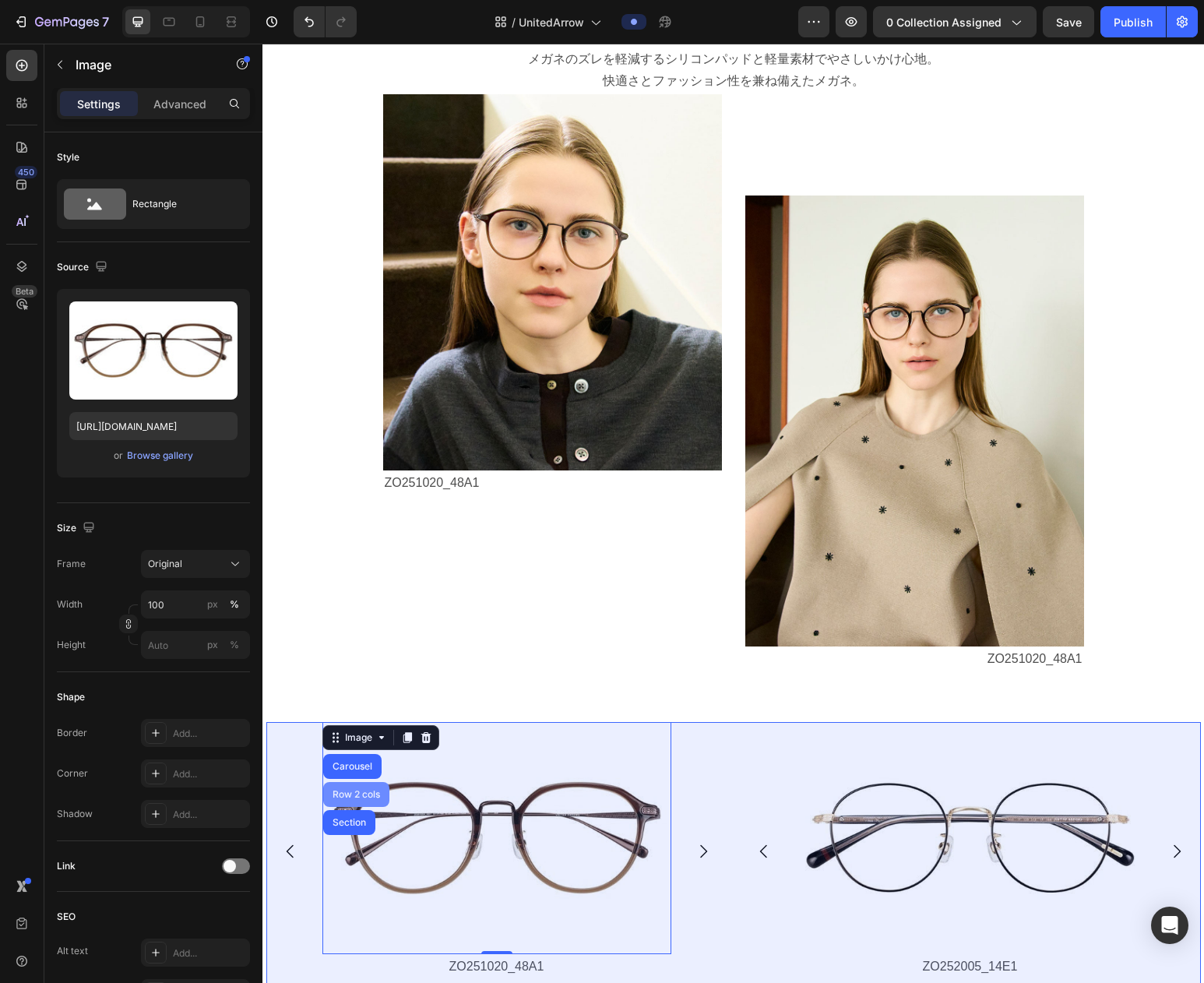
click at [352, 791] on div "Row 2 cols" at bounding box center [356, 795] width 54 height 10
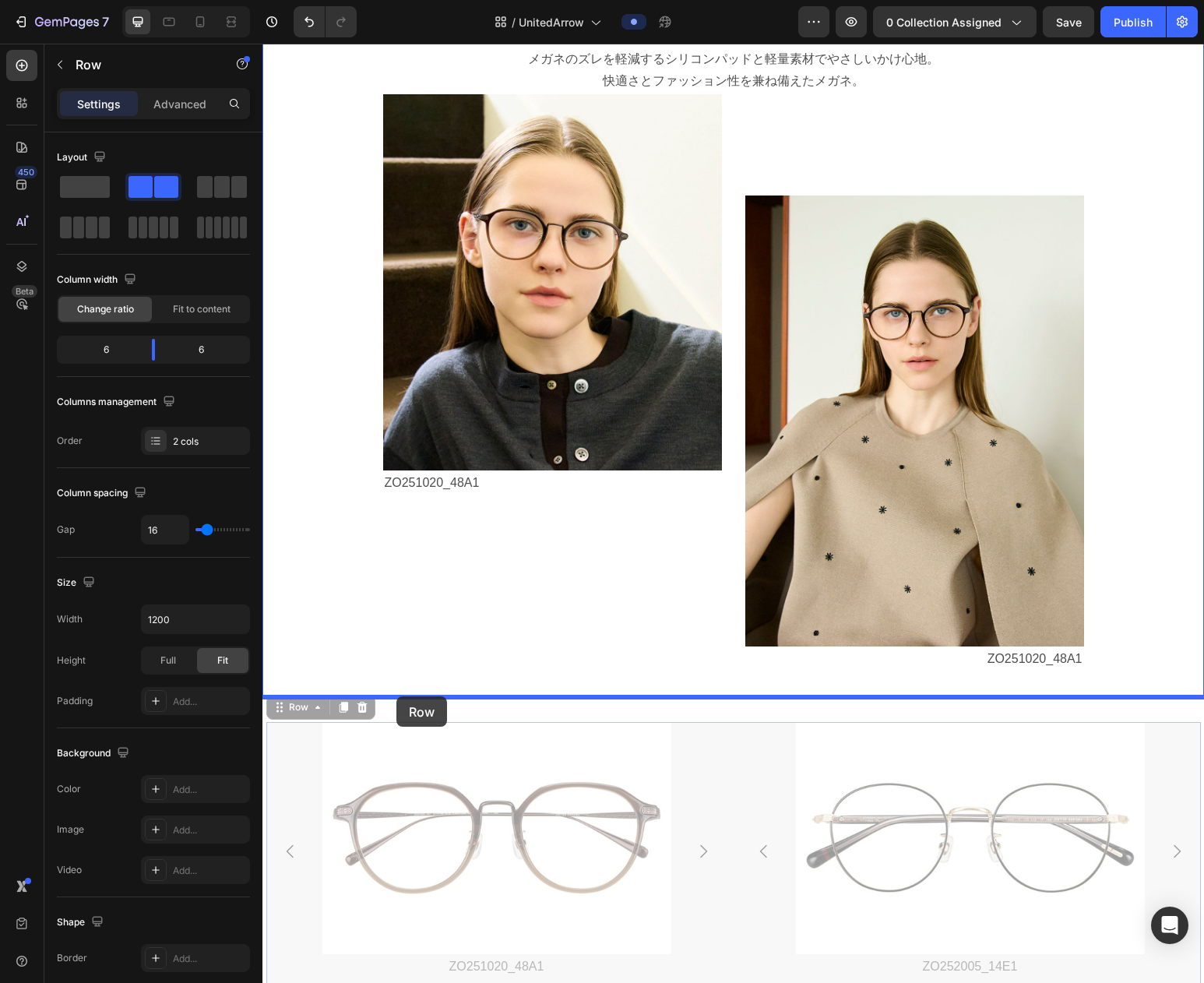
drag, startPoint x: 295, startPoint y: 710, endPoint x: 396, endPoint y: 697, distance: 101.8
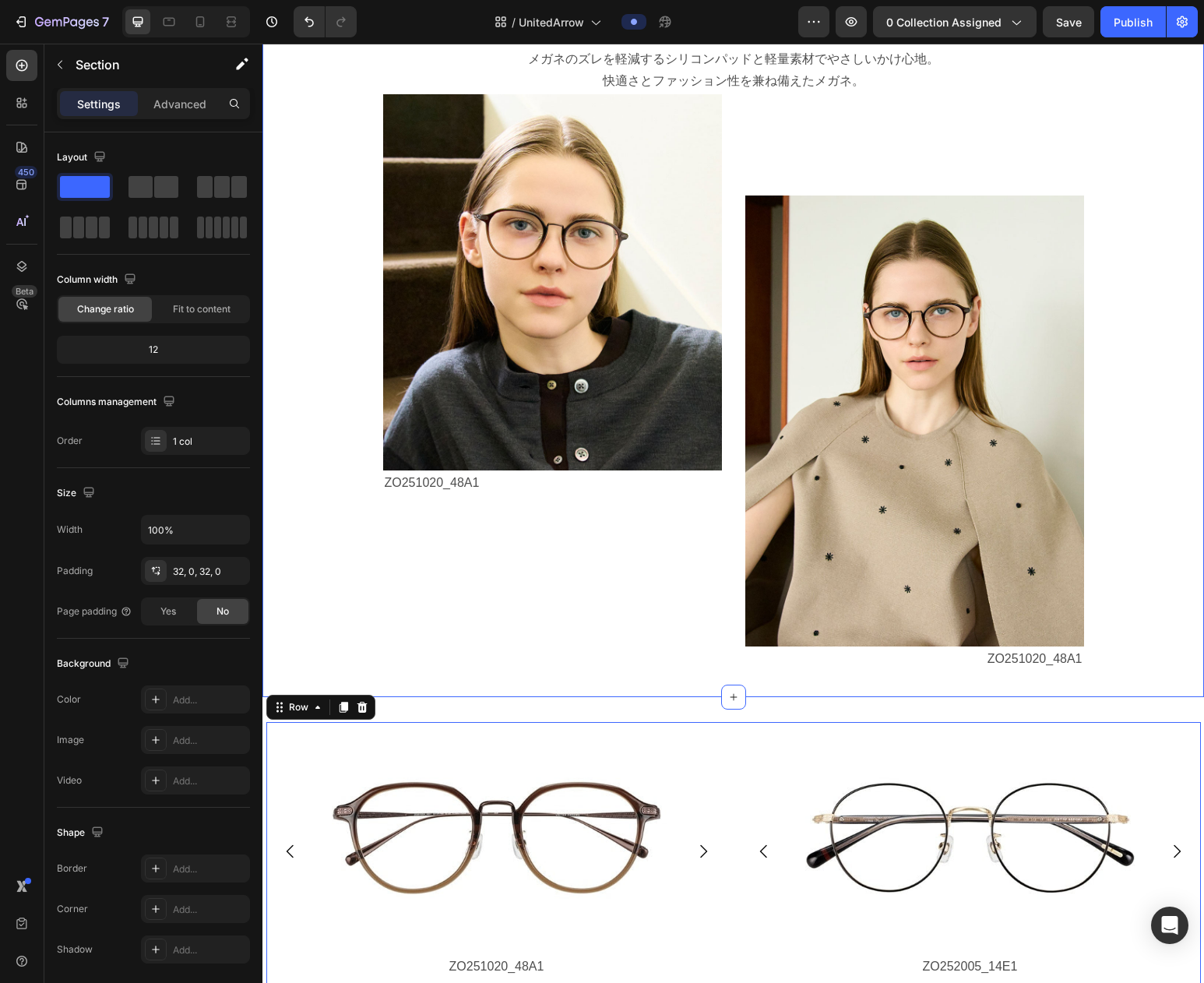
click at [536, 695] on div "Image ラフに過ごしたい日も、上品さを忘れずに。 メガネのズレを軽減するシリコンパッドと軽量素材でやさしいかけ心地。 快適さとファッション性を兼ね備えたメ…" at bounding box center [733, 327] width 942 height 739
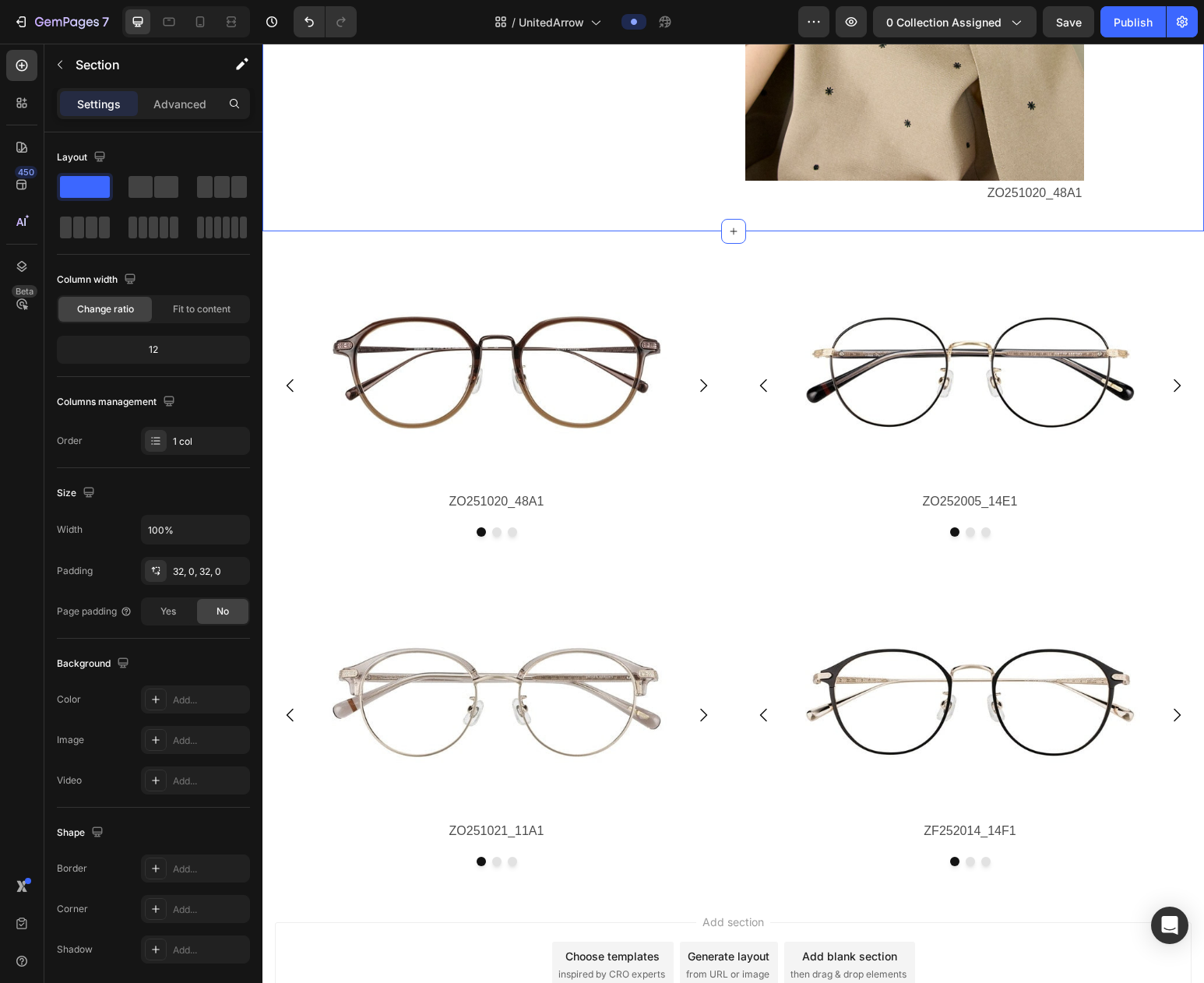
scroll to position [1539, 0]
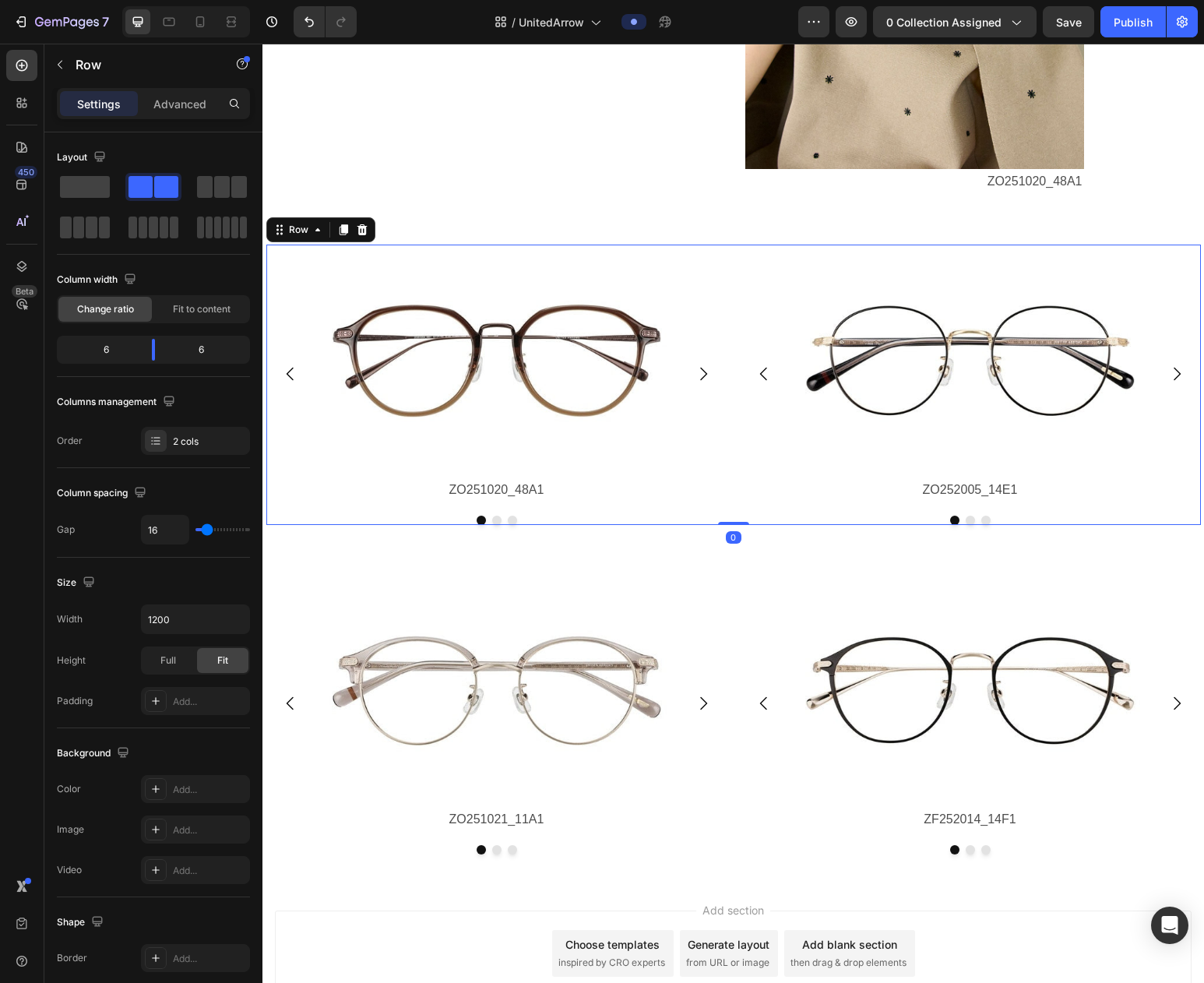
click at [729, 262] on div "Image ZO251020_48A1 Text Block Image ZO251020_14E1 Text Block Image ZO251020_42…" at bounding box center [733, 384] width 934 height 279
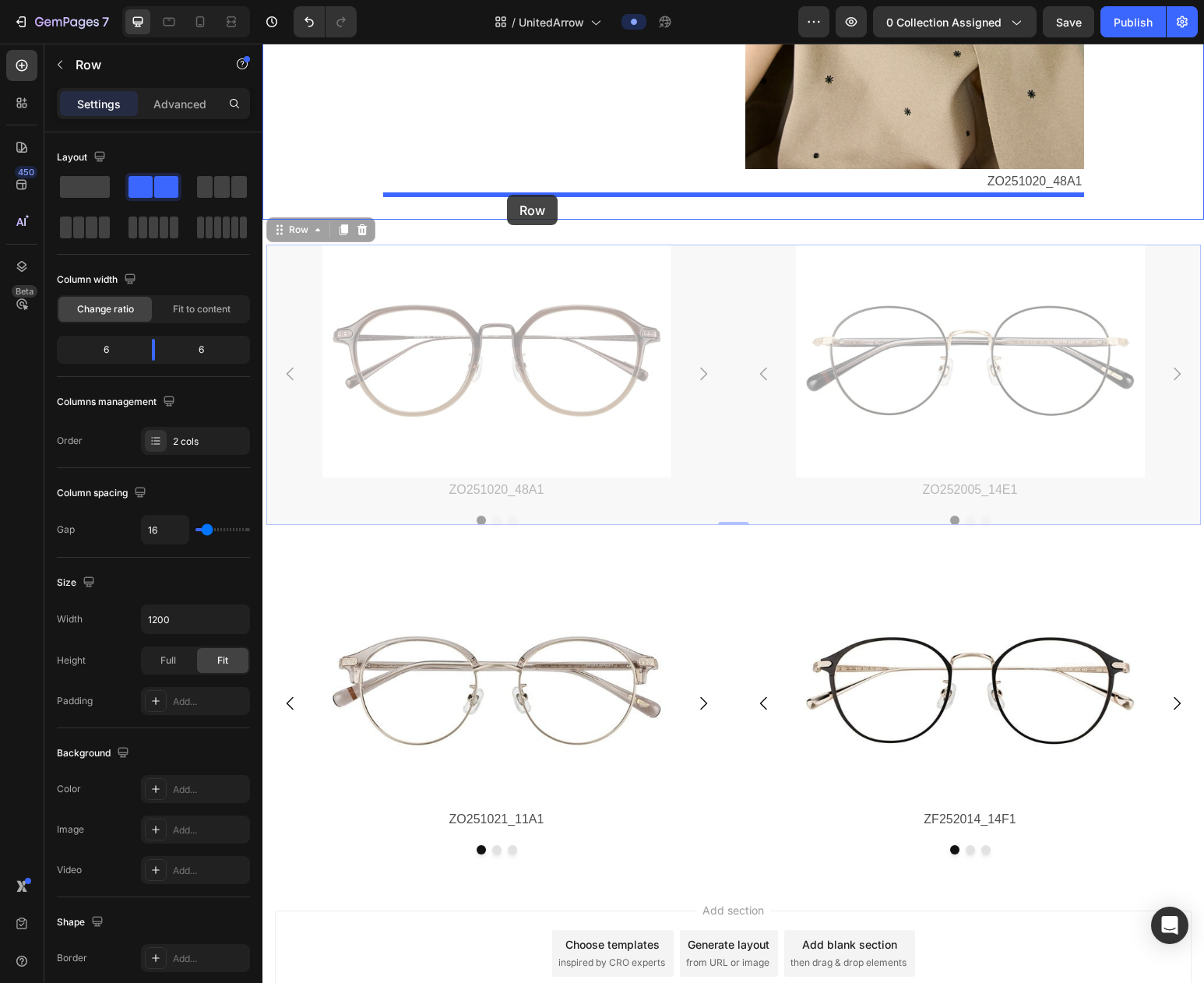
drag, startPoint x: 306, startPoint y: 233, endPoint x: 507, endPoint y: 195, distance: 204.6
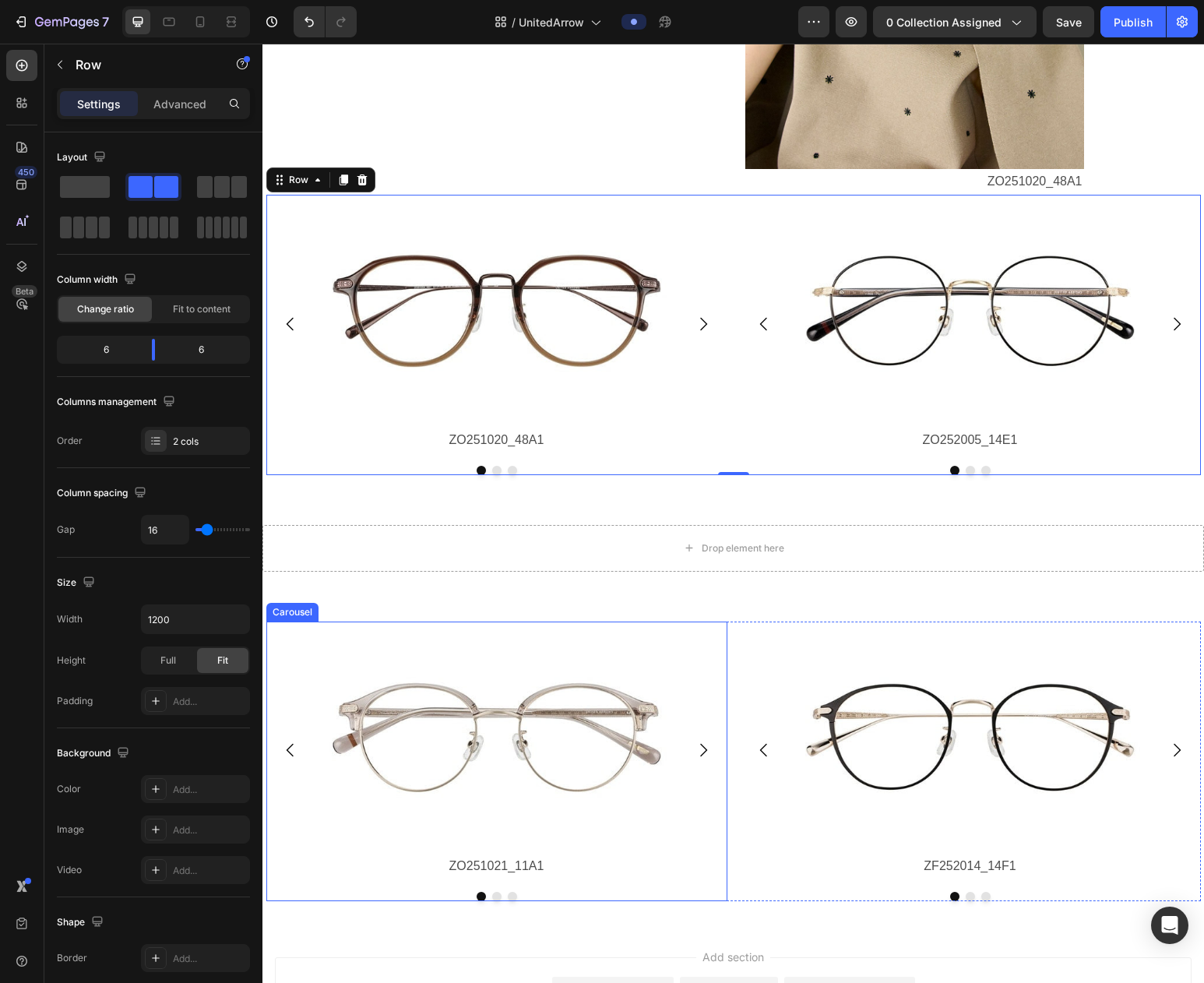
click at [288, 656] on div "Image ZO251021_11A1 Text Block Image ZO251021_21A1 Text Block Image ZO251021_43…" at bounding box center [497, 750] width 462 height 258
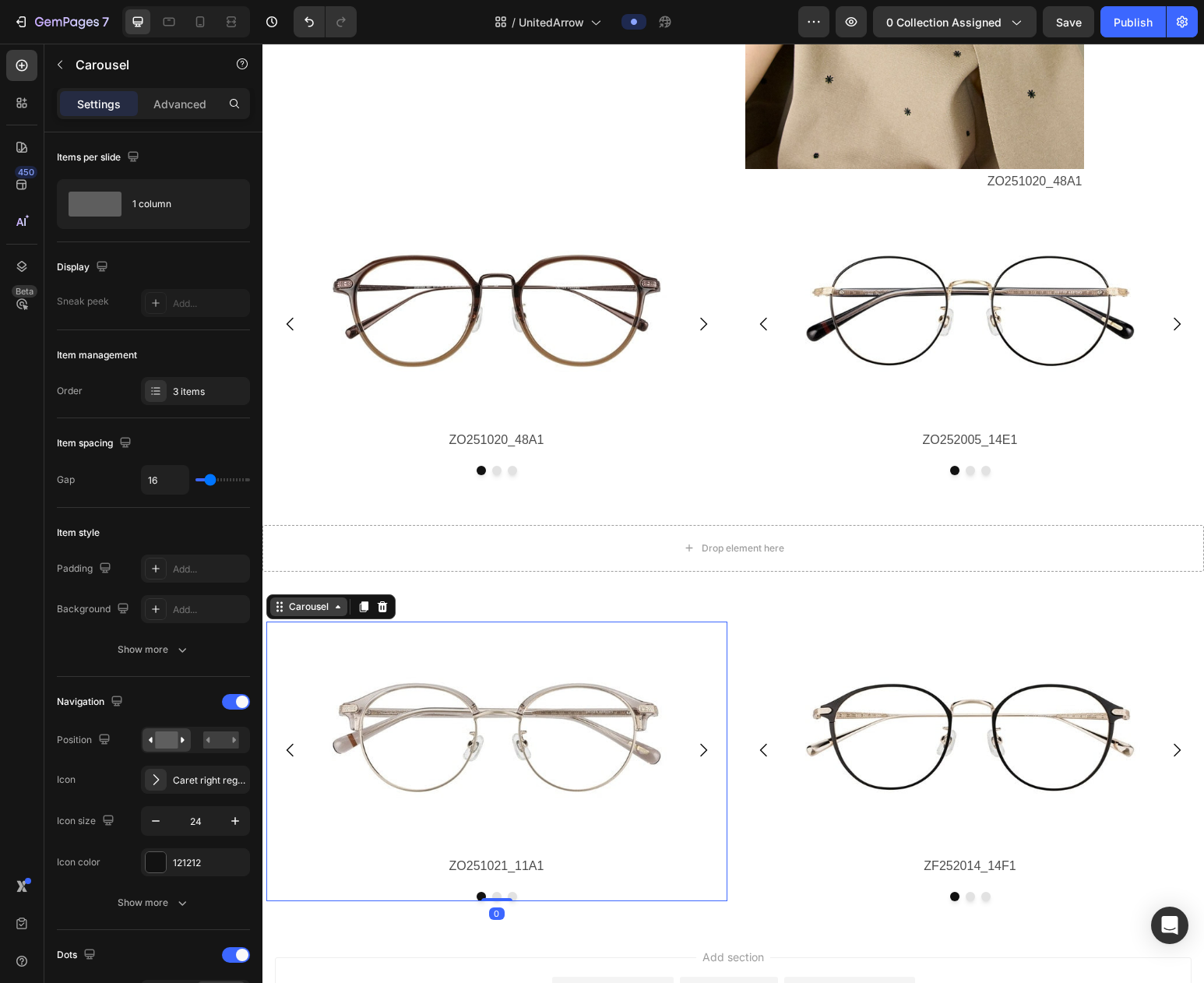
click at [310, 610] on div "Carousel" at bounding box center [309, 607] width 46 height 14
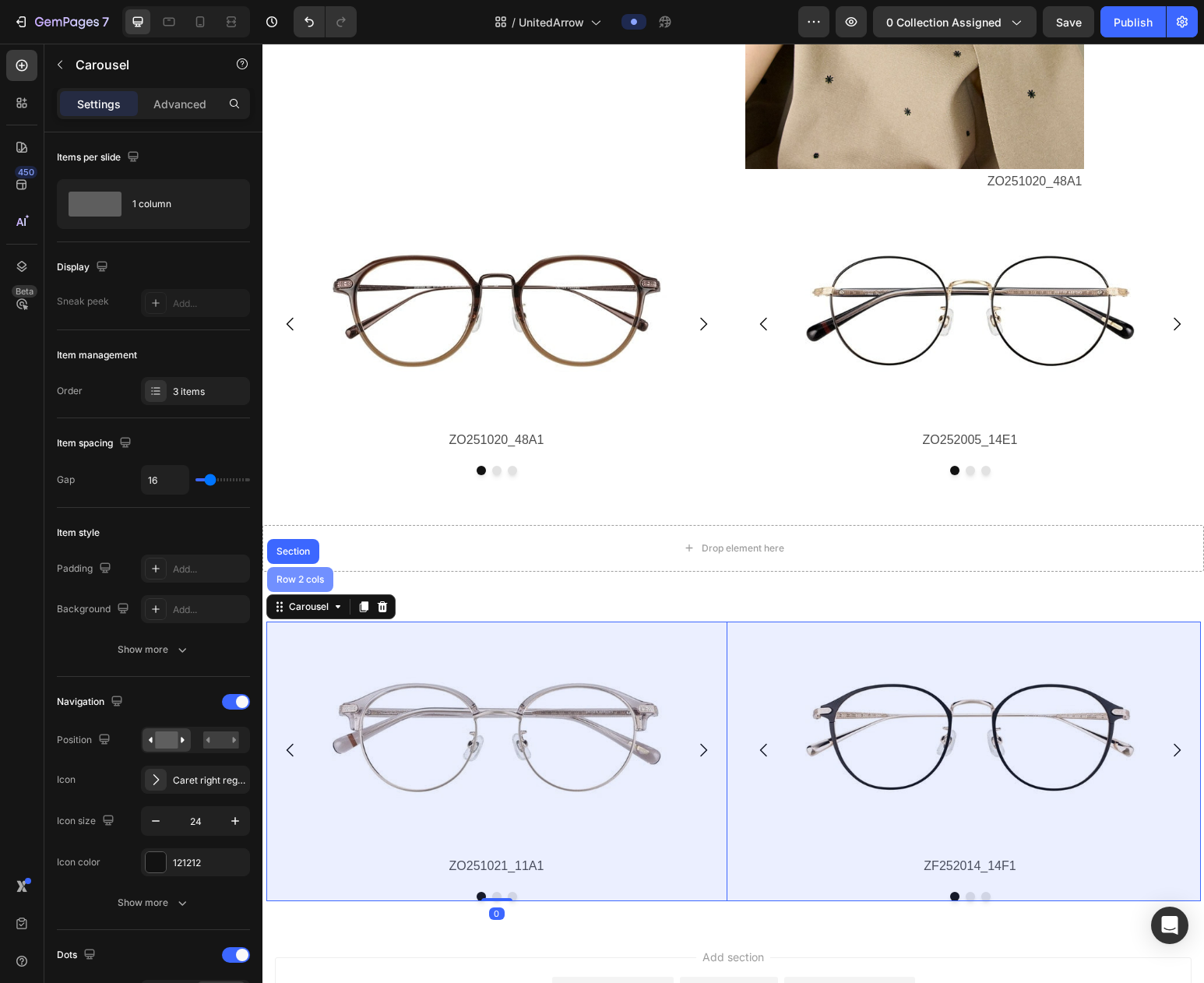
click at [311, 575] on div "Row 2 cols" at bounding box center [299, 580] width 54 height 10
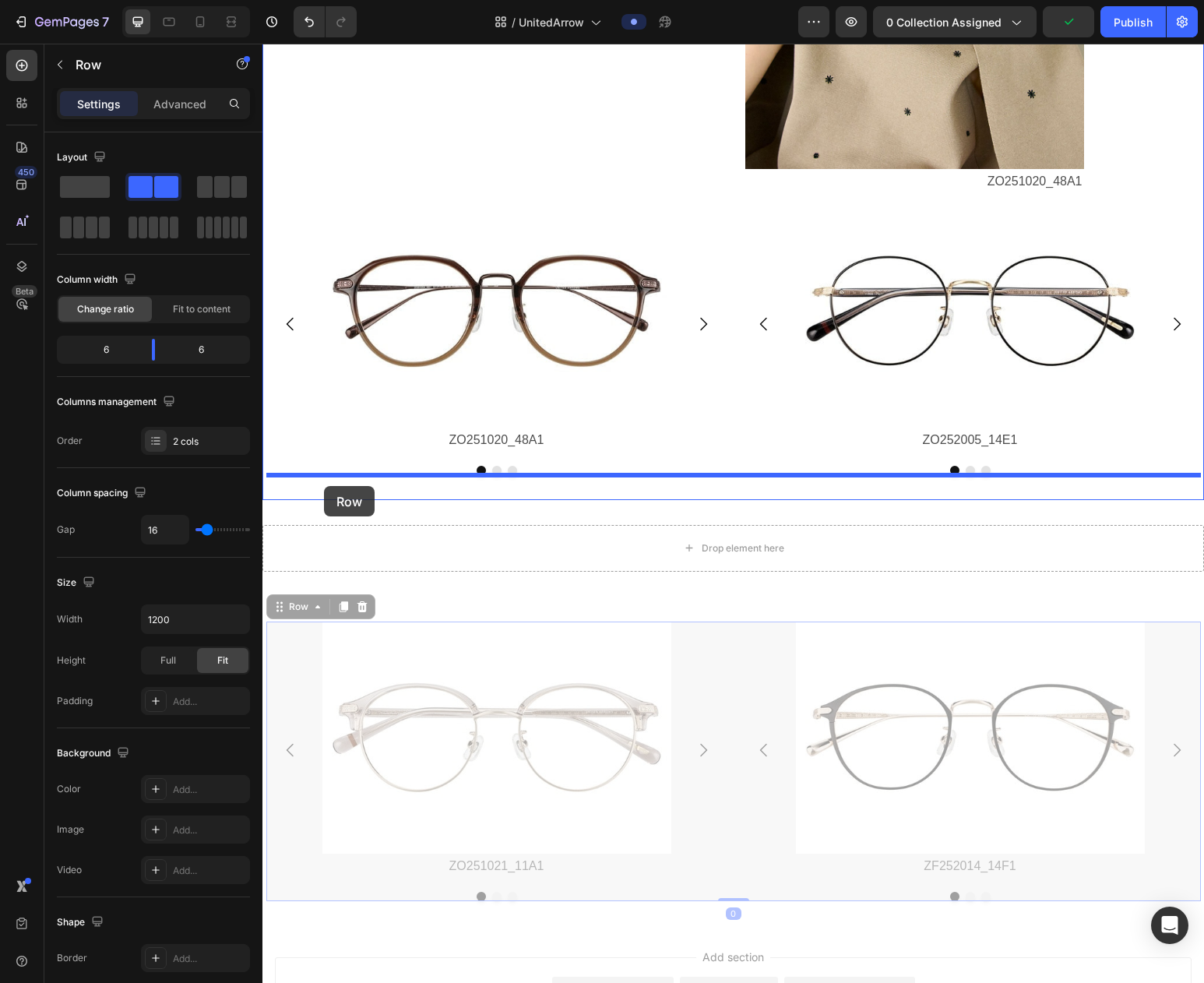
drag, startPoint x: 304, startPoint y: 609, endPoint x: 324, endPoint y: 486, distance: 124.6
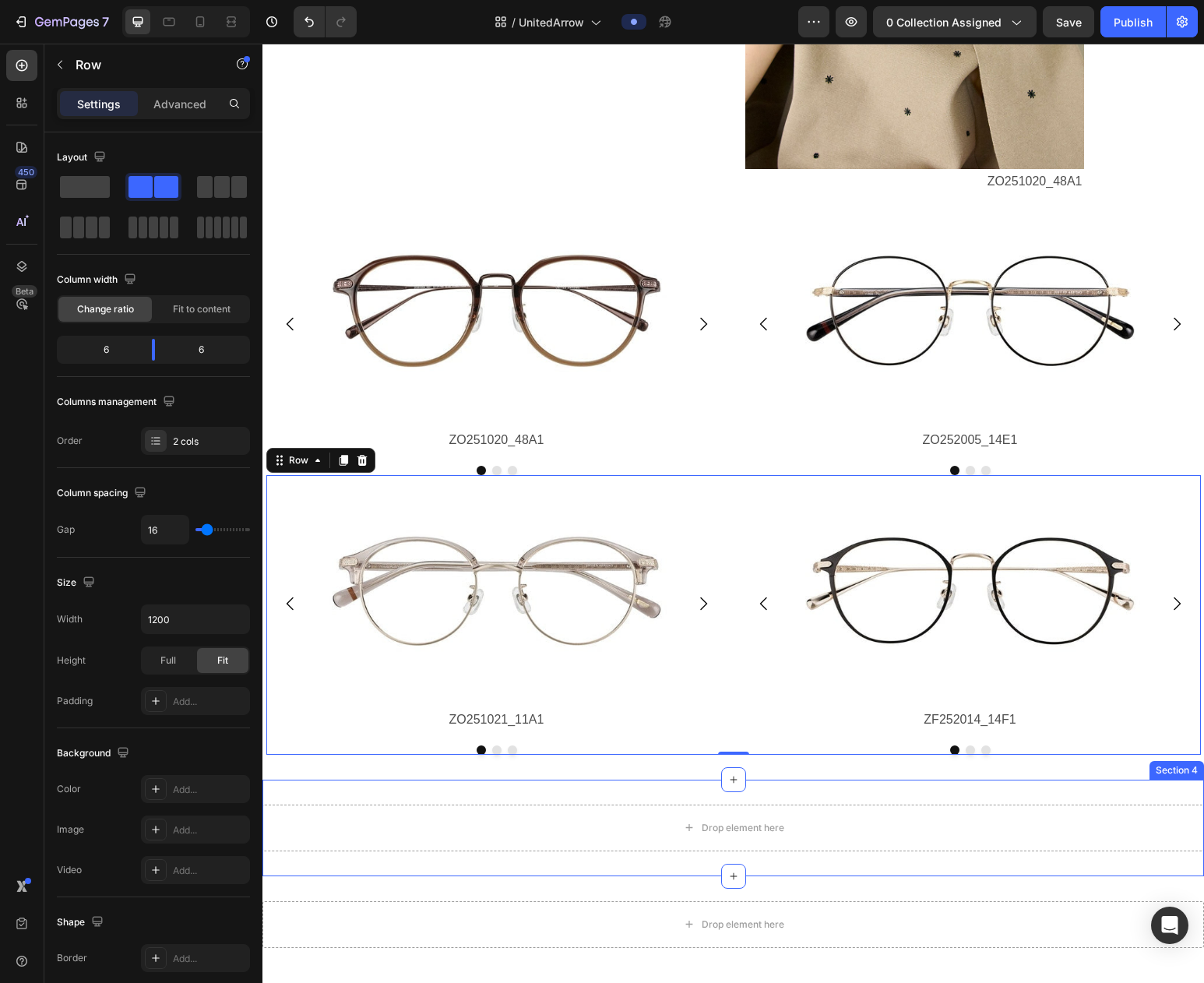
click at [1040, 865] on div "Drop element here Section 4" at bounding box center [733, 828] width 942 height 97
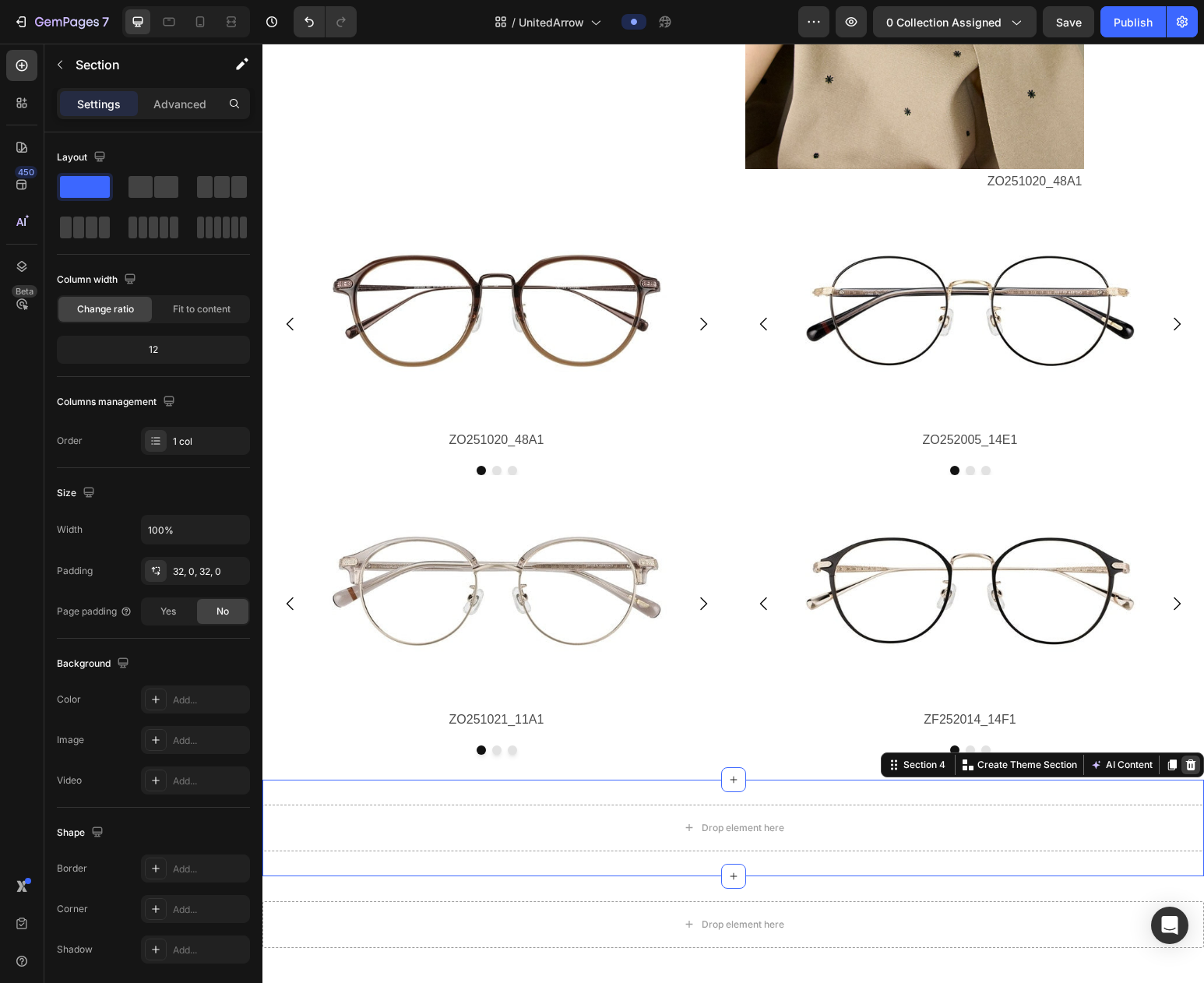
click at [1040, 764] on icon at bounding box center [1191, 765] width 10 height 11
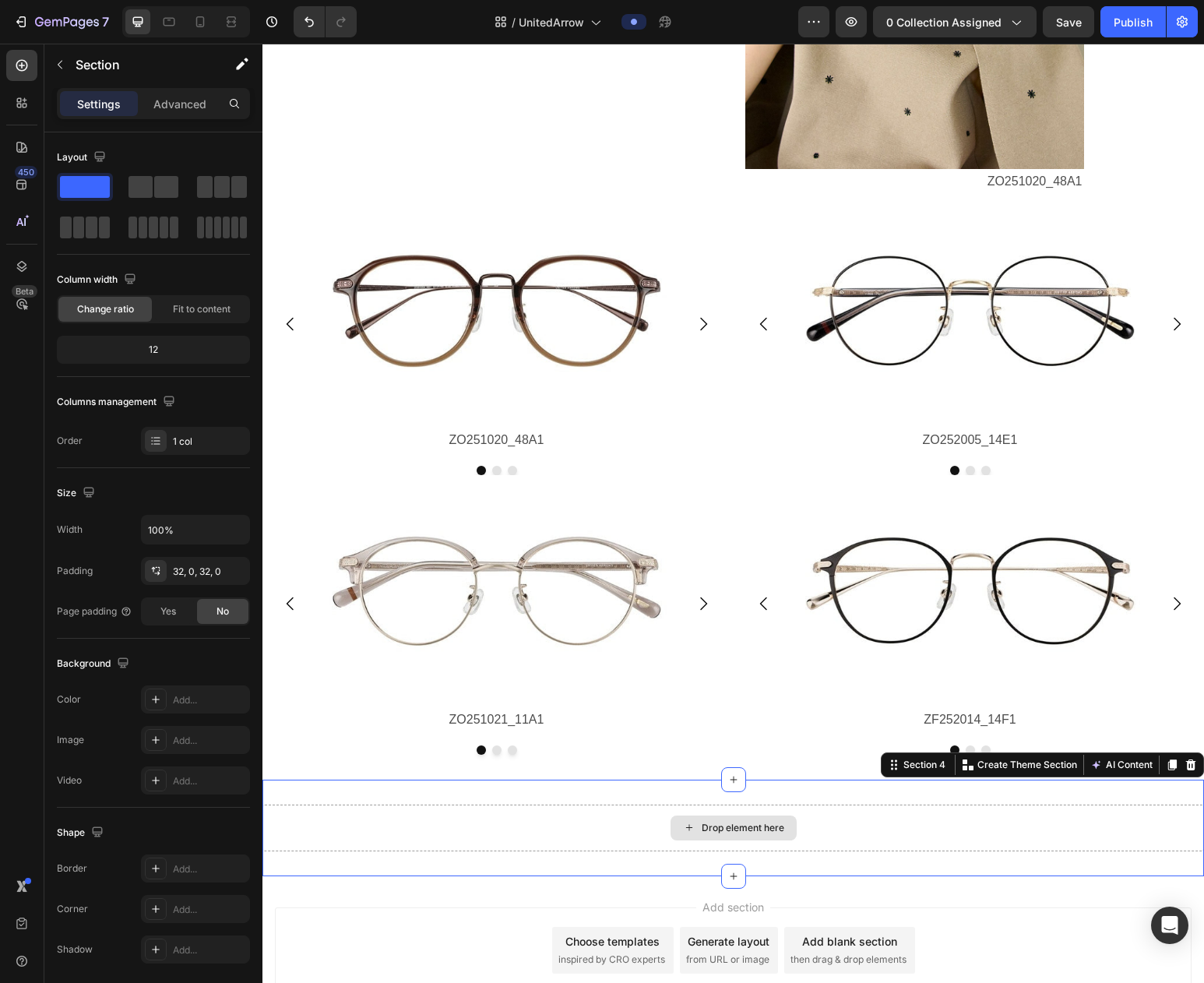
click at [1040, 811] on div "Drop element here" at bounding box center [733, 828] width 942 height 47
click at [1040, 765] on icon at bounding box center [1191, 765] width 10 height 11
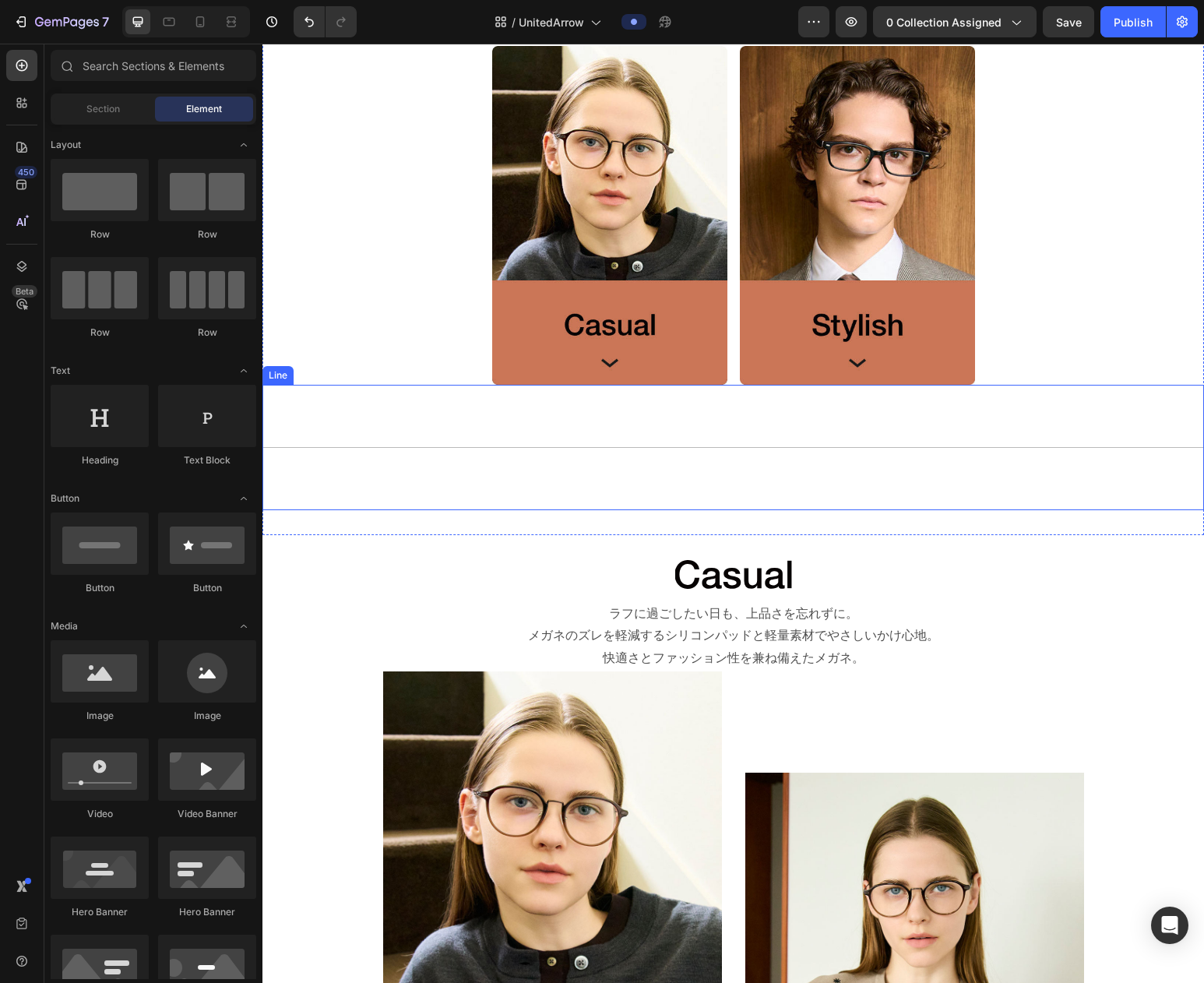
scroll to position [787, 0]
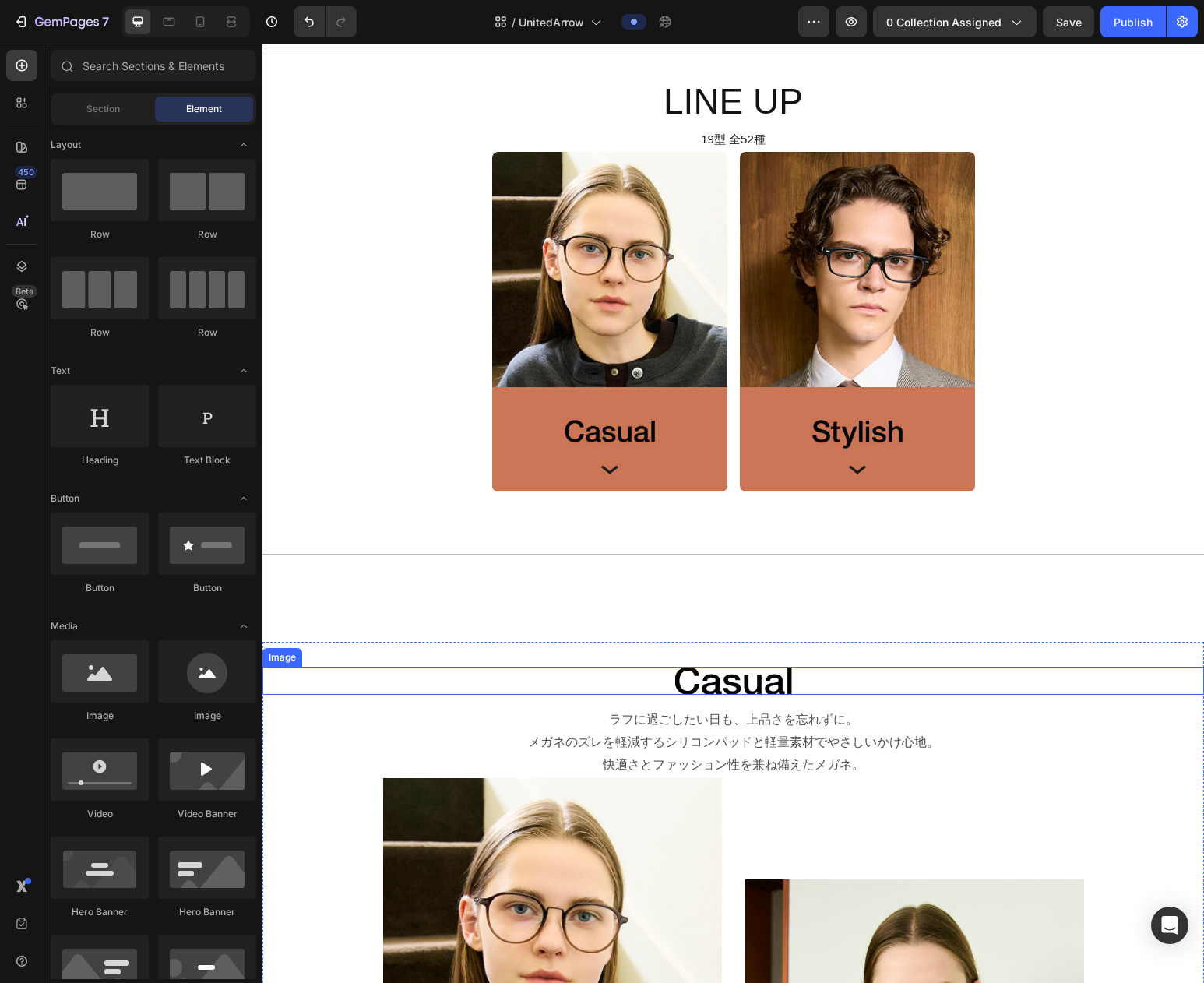
click at [773, 677] on img at bounding box center [734, 681] width 117 height 29
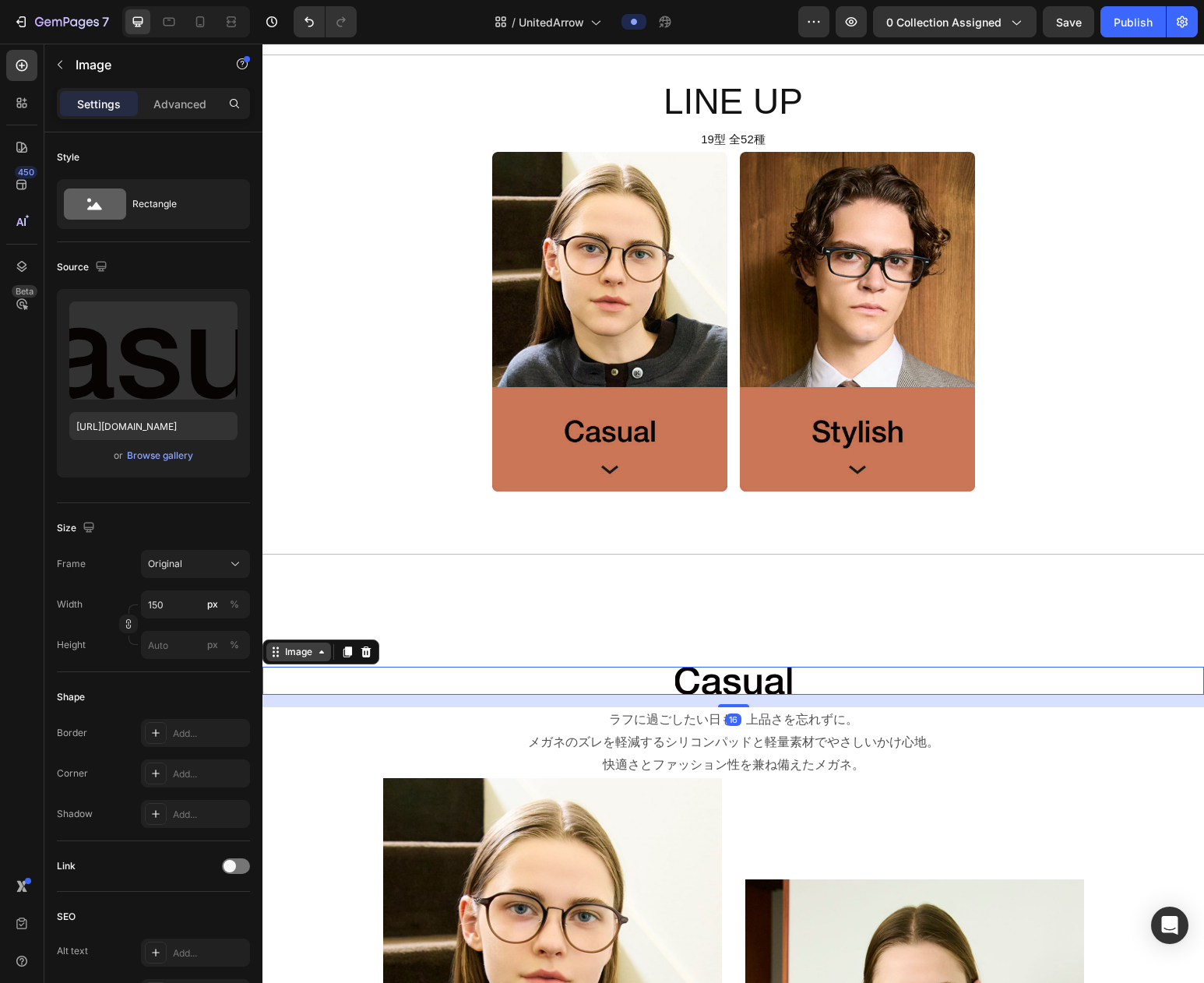
click at [299, 656] on div "Image" at bounding box center [299, 652] width 33 height 14
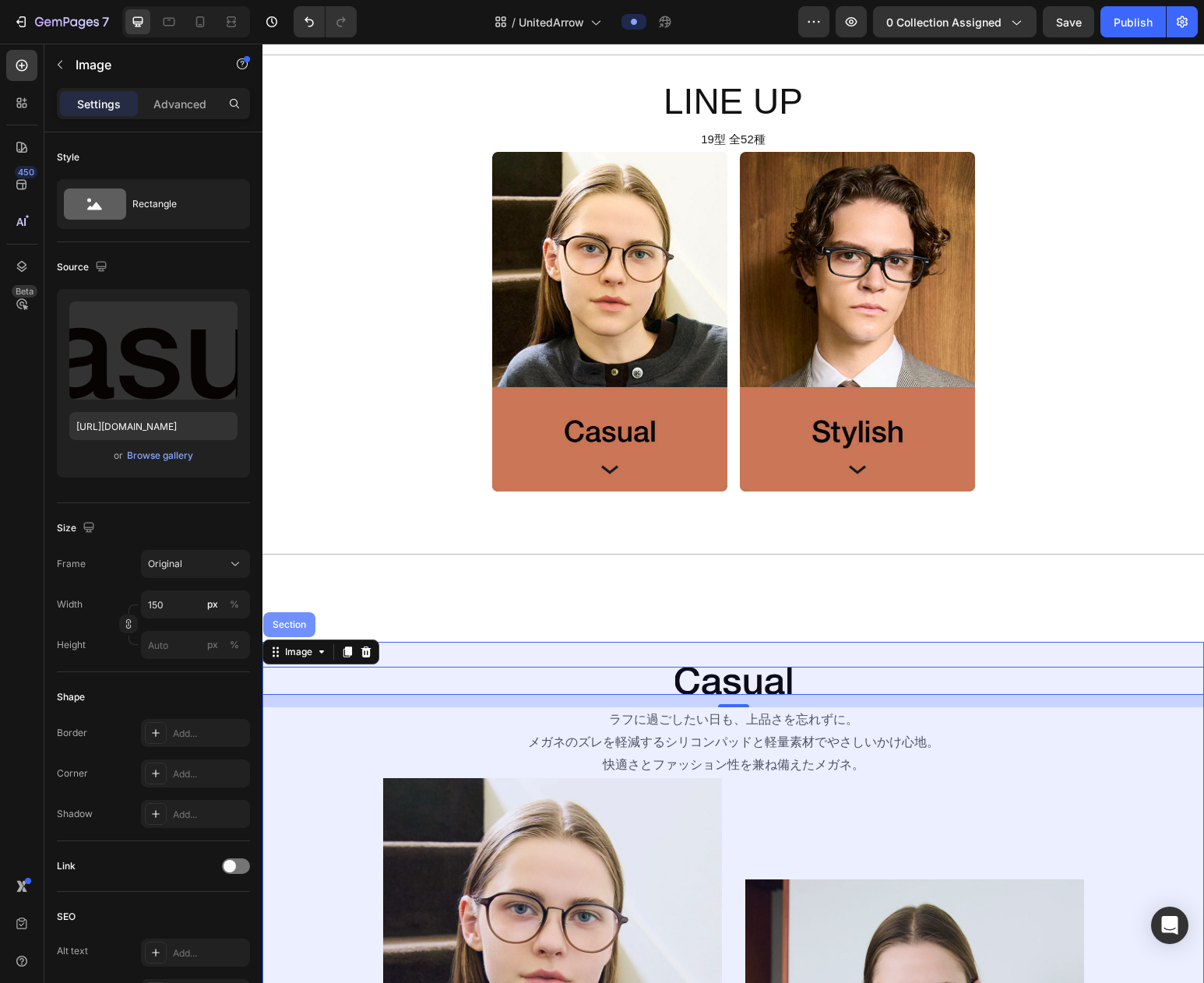
click at [294, 623] on div "Section" at bounding box center [289, 625] width 40 height 10
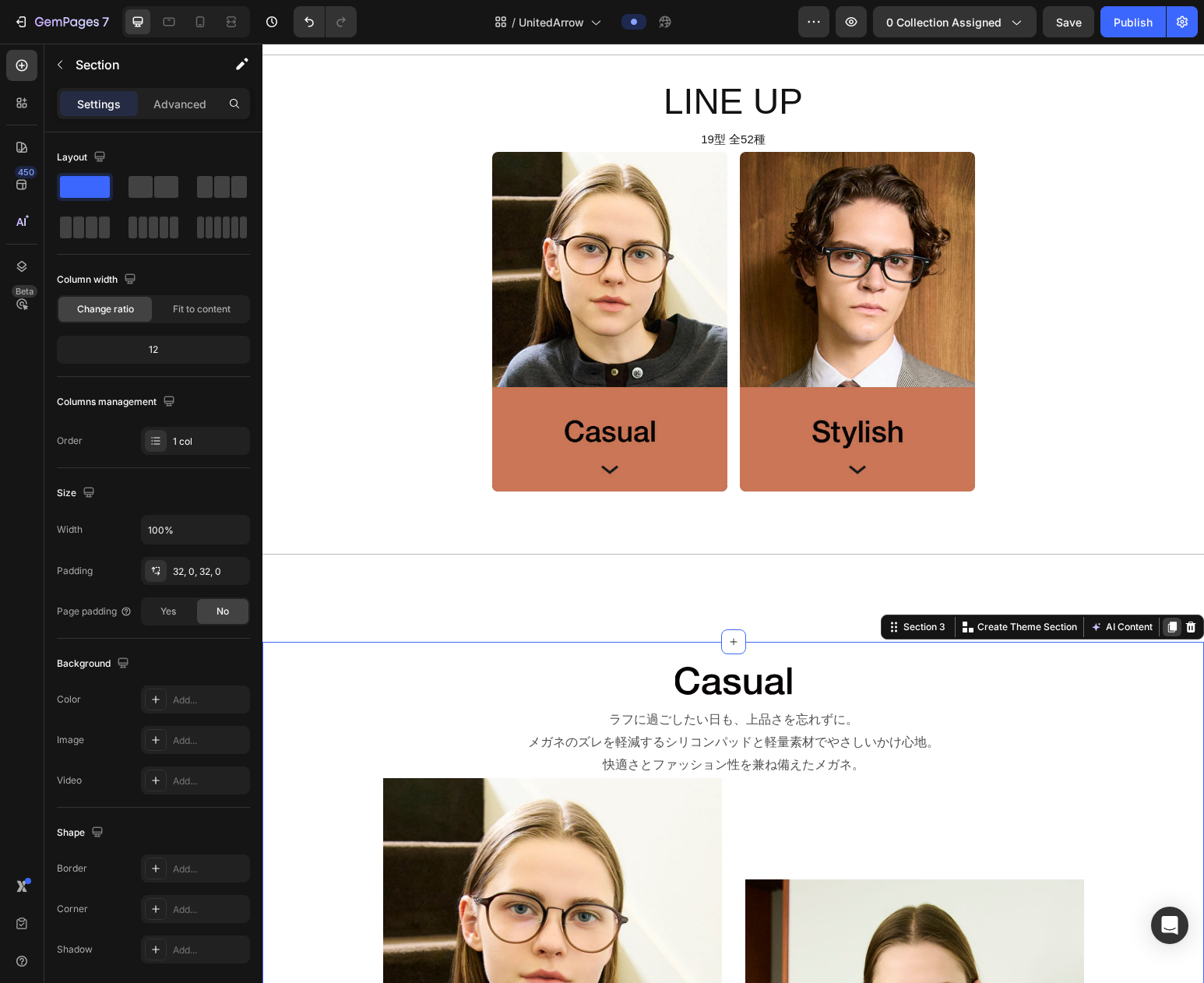
click at [1040, 628] on icon at bounding box center [1173, 627] width 9 height 11
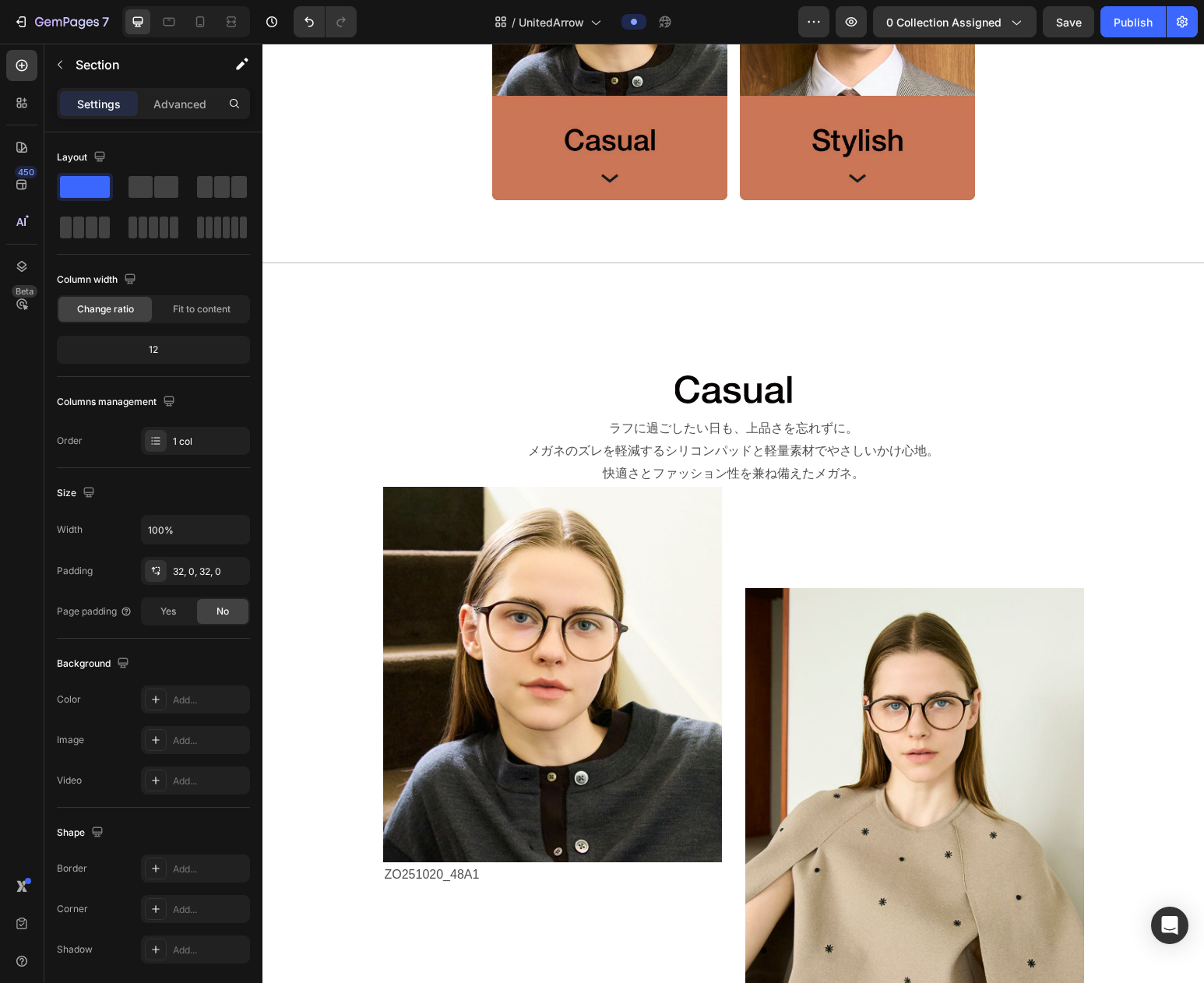
scroll to position [1060, 0]
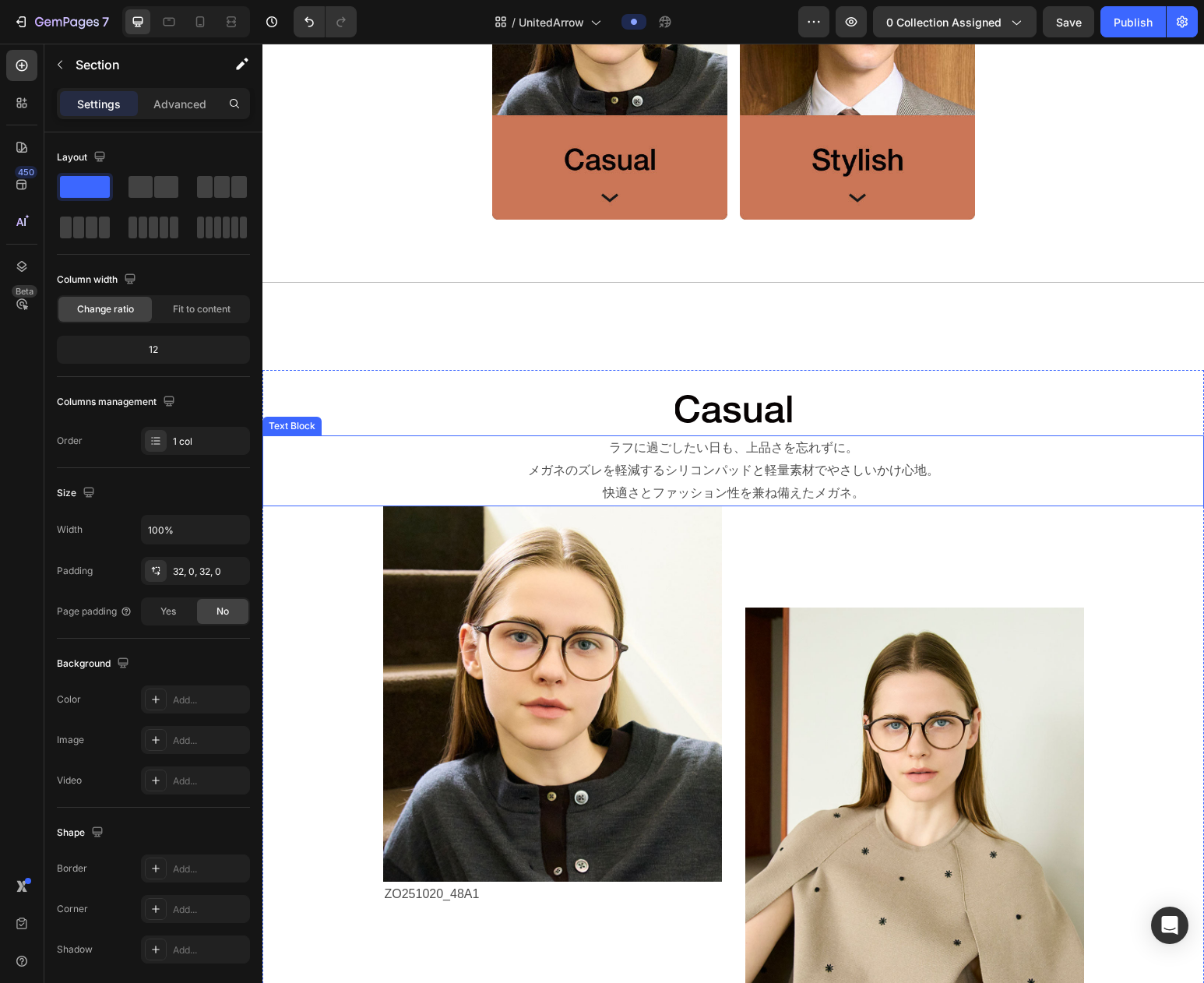
click at [776, 472] on p "メガネのズレを軽減するシリコンパッドと軽量素材でやさしいかけ心地。" at bounding box center [734, 471] width 939 height 23
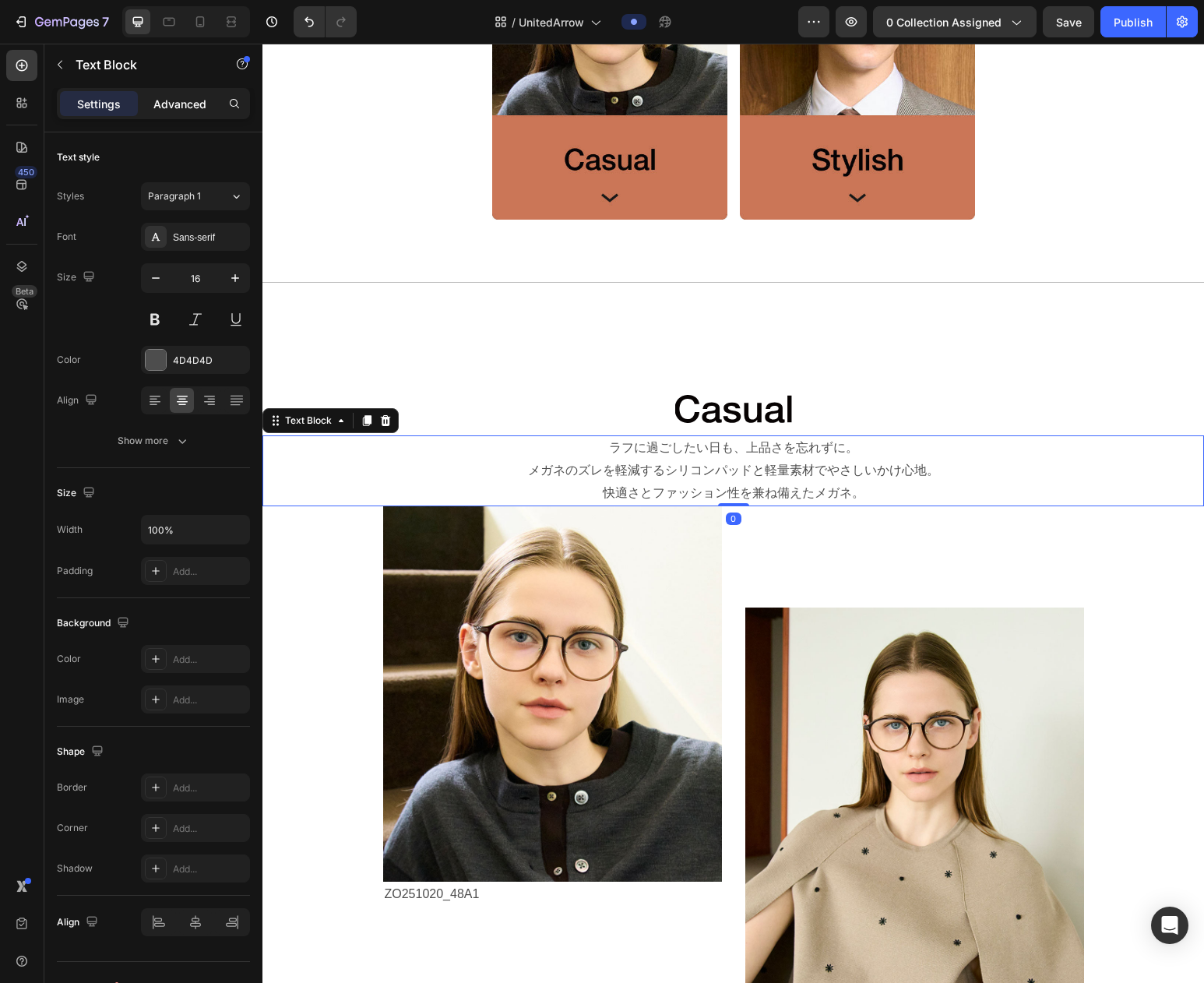
click at [175, 105] on p "Advanced" at bounding box center [180, 104] width 53 height 17
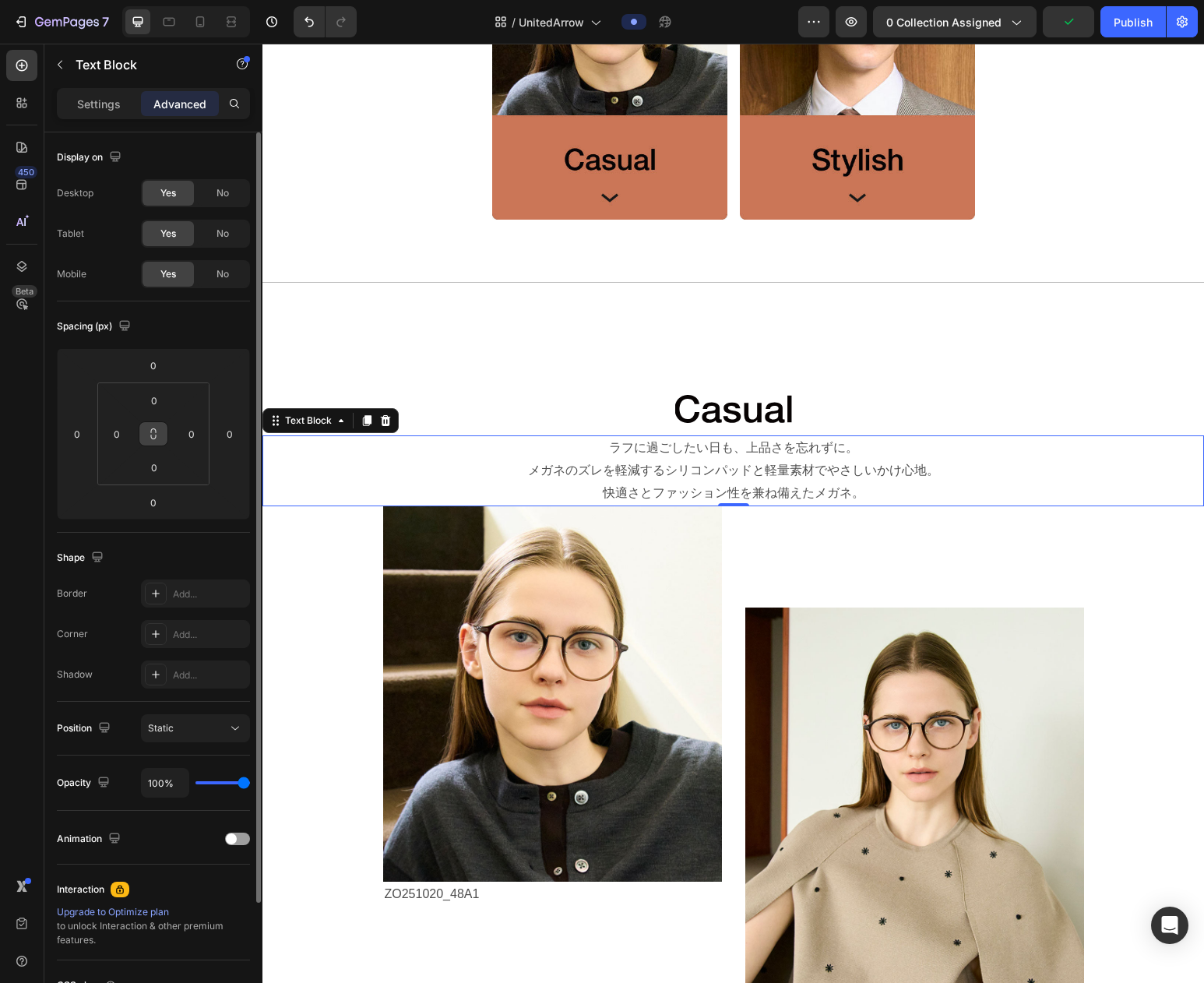
click at [159, 431] on icon at bounding box center [153, 434] width 12 height 12
click at [163, 468] on input "0" at bounding box center [153, 467] width 31 height 24
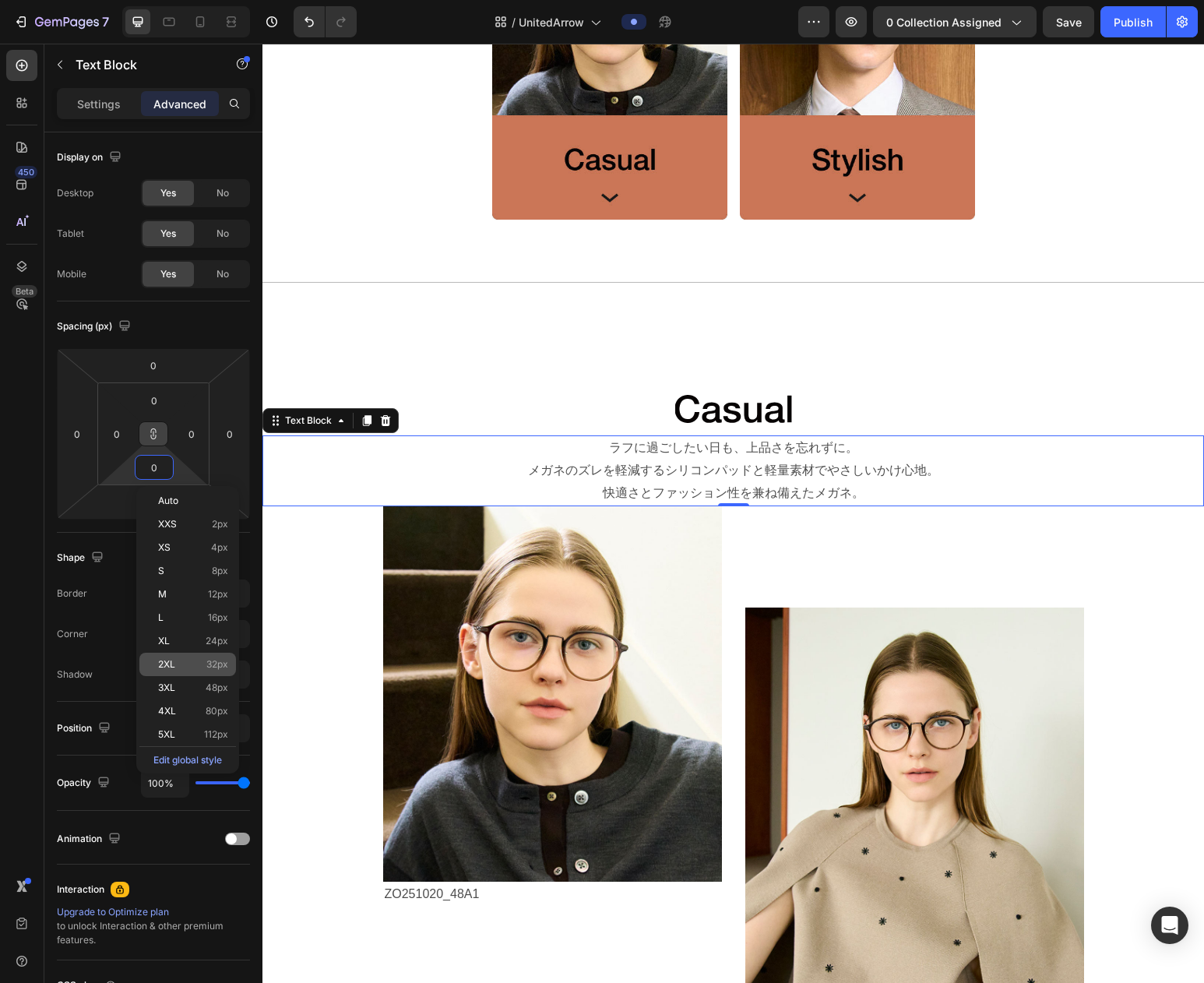
click at [206, 673] on div "2XL 32px" at bounding box center [188, 664] width 97 height 24
type input "32"
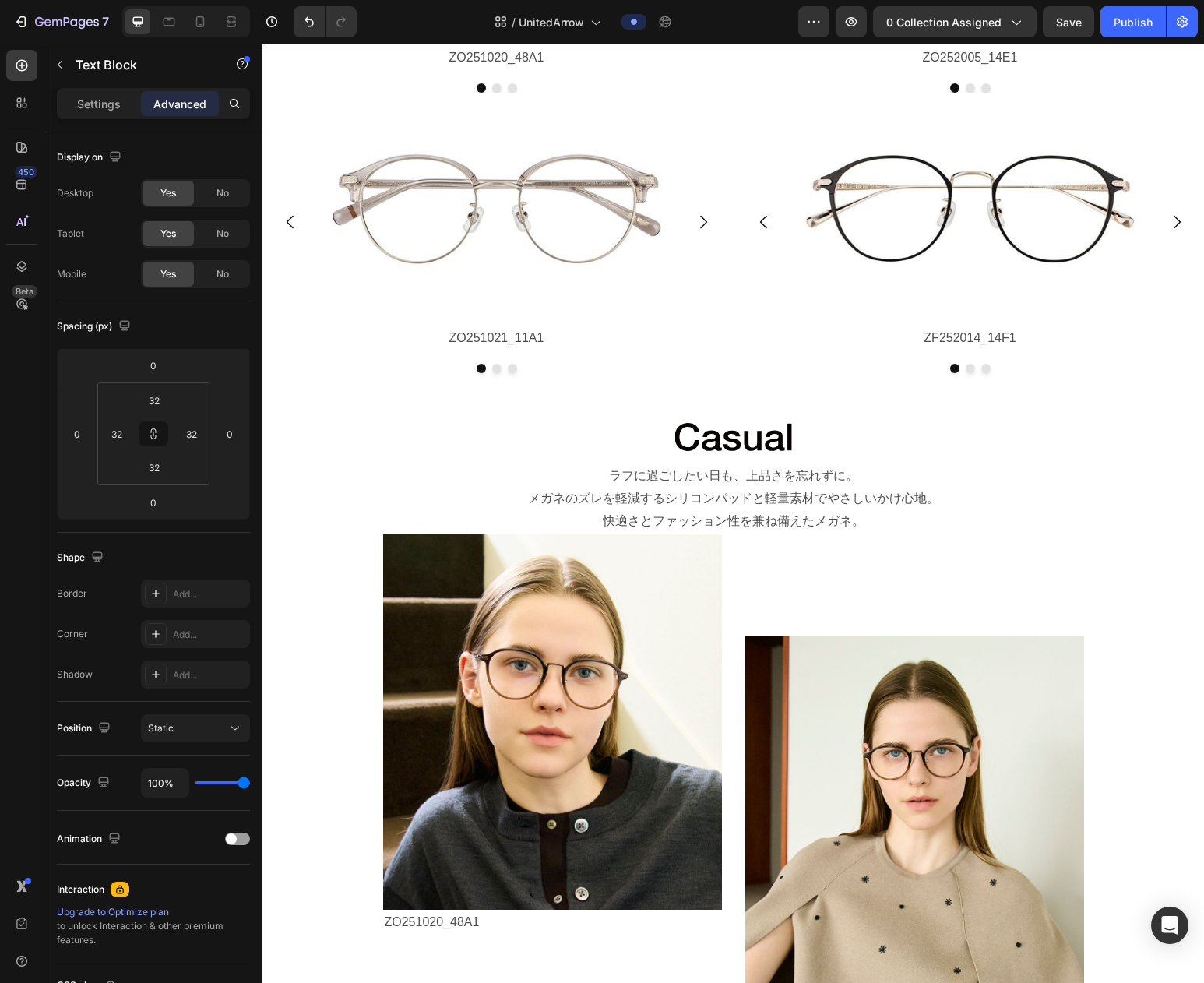
scroll to position [2358, 0]
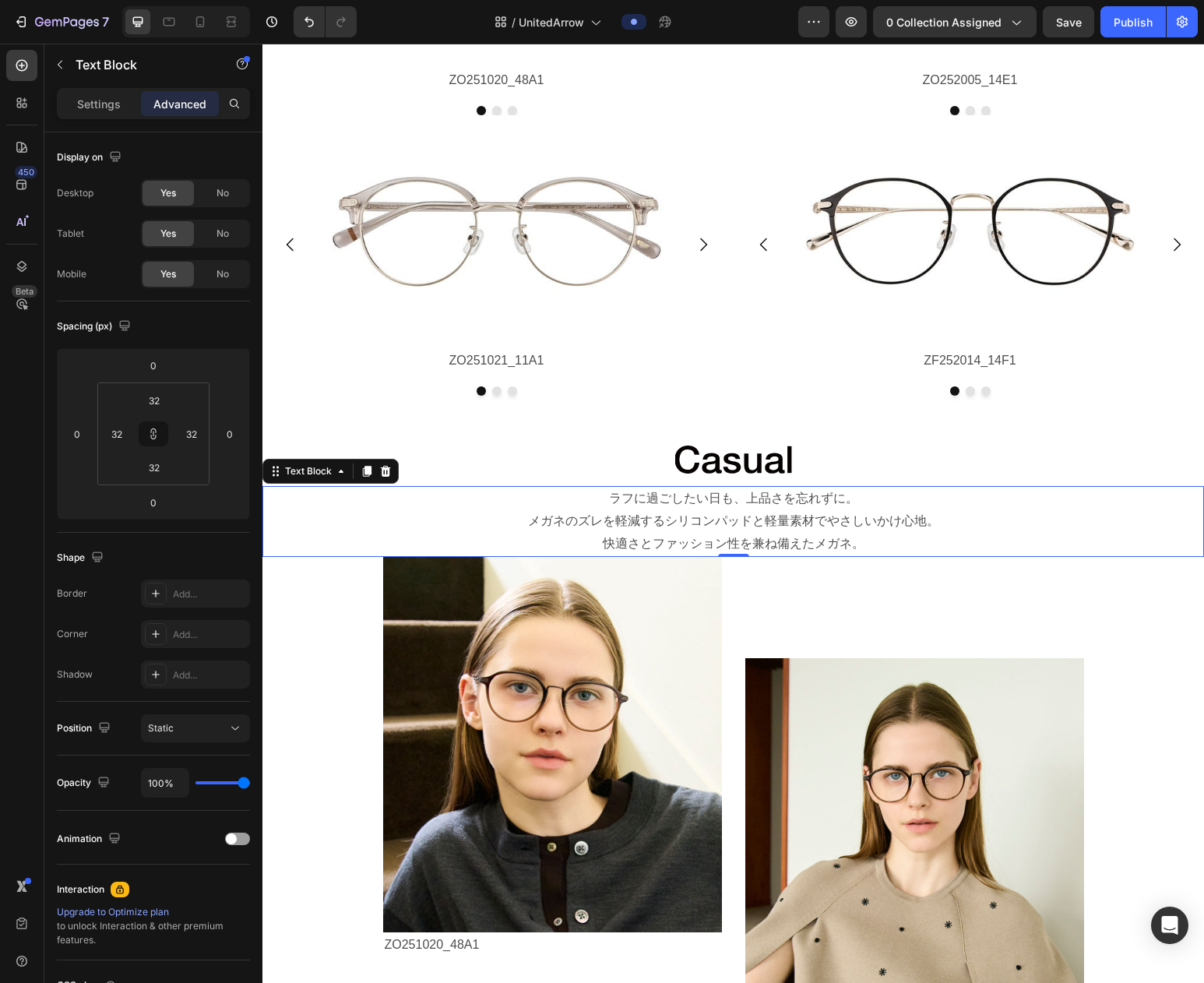
click at [693, 526] on p "メガネのズレを軽減するシリコンパッドと軽量素材でやさしいかけ心地。" at bounding box center [734, 521] width 939 height 23
click at [155, 434] on icon at bounding box center [153, 434] width 12 height 12
click at [155, 0] on html "7 Version history / UnitedArrow Preview 0 collection assigned Save Publish 450 …" at bounding box center [602, 0] width 1204 height 0
click at [162, 396] on input "0" at bounding box center [153, 400] width 31 height 24
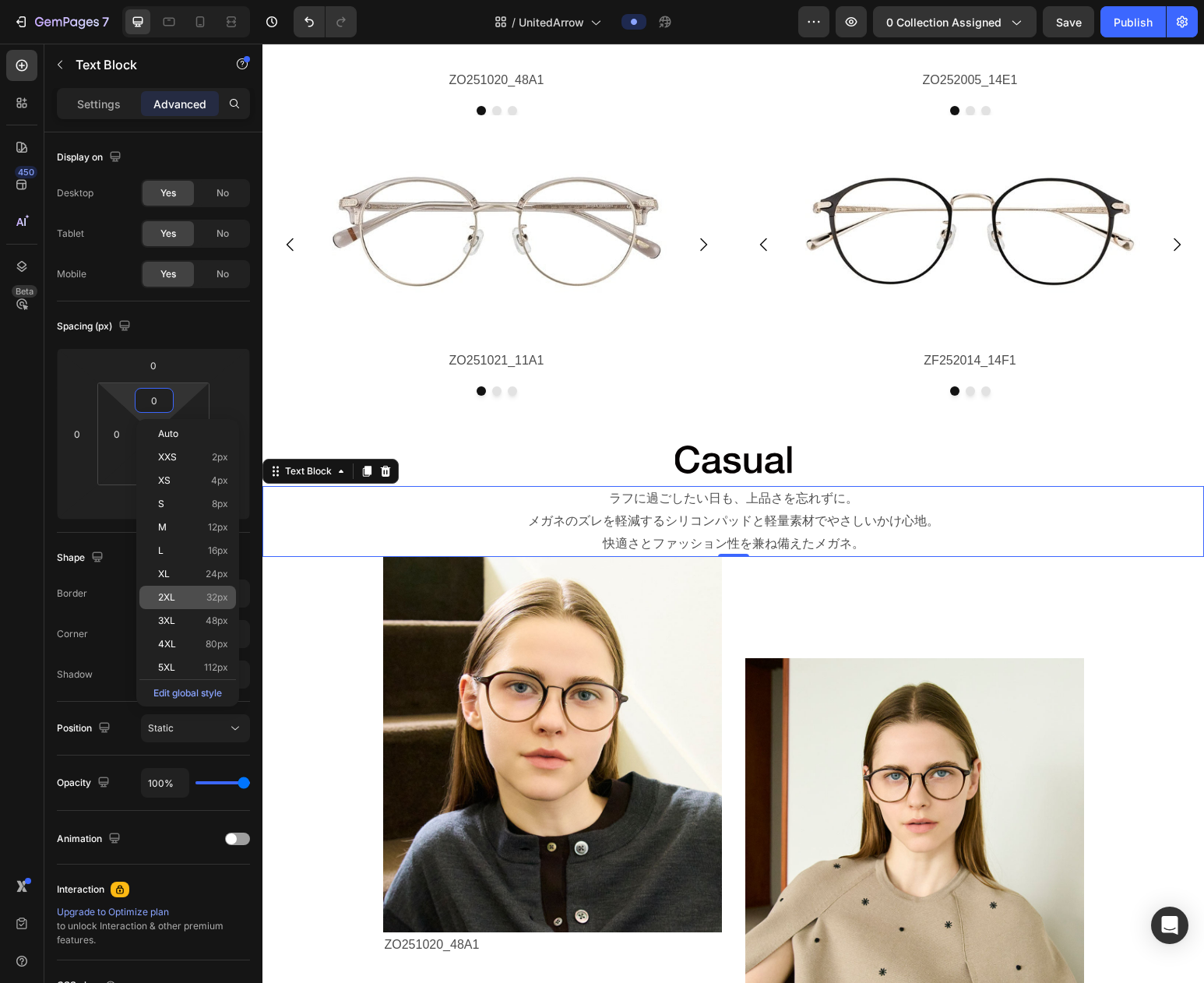
click at [222, 596] on span "32px" at bounding box center [217, 597] width 22 height 11
type input "32"
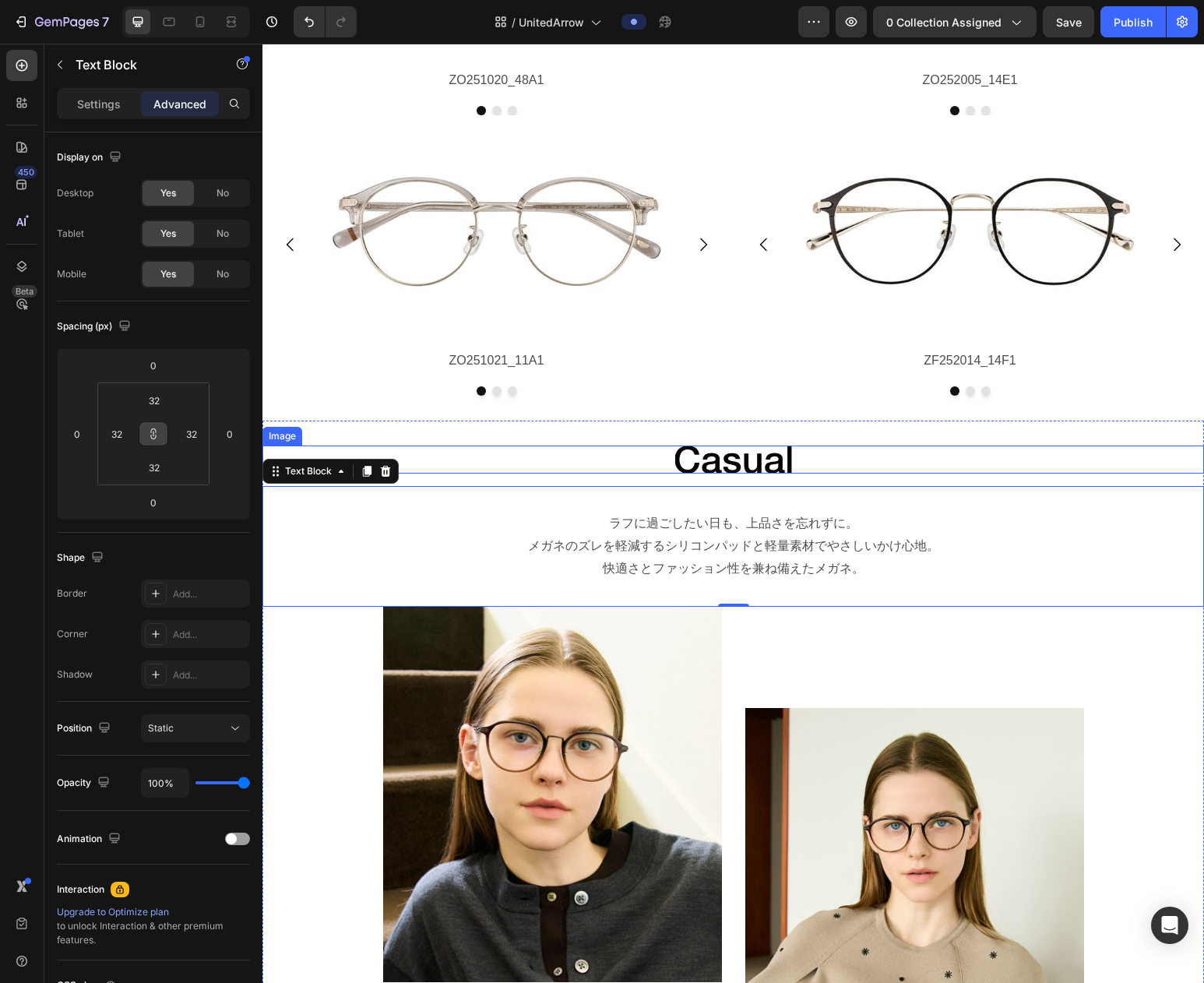
click at [627, 458] on div at bounding box center [733, 460] width 942 height 29
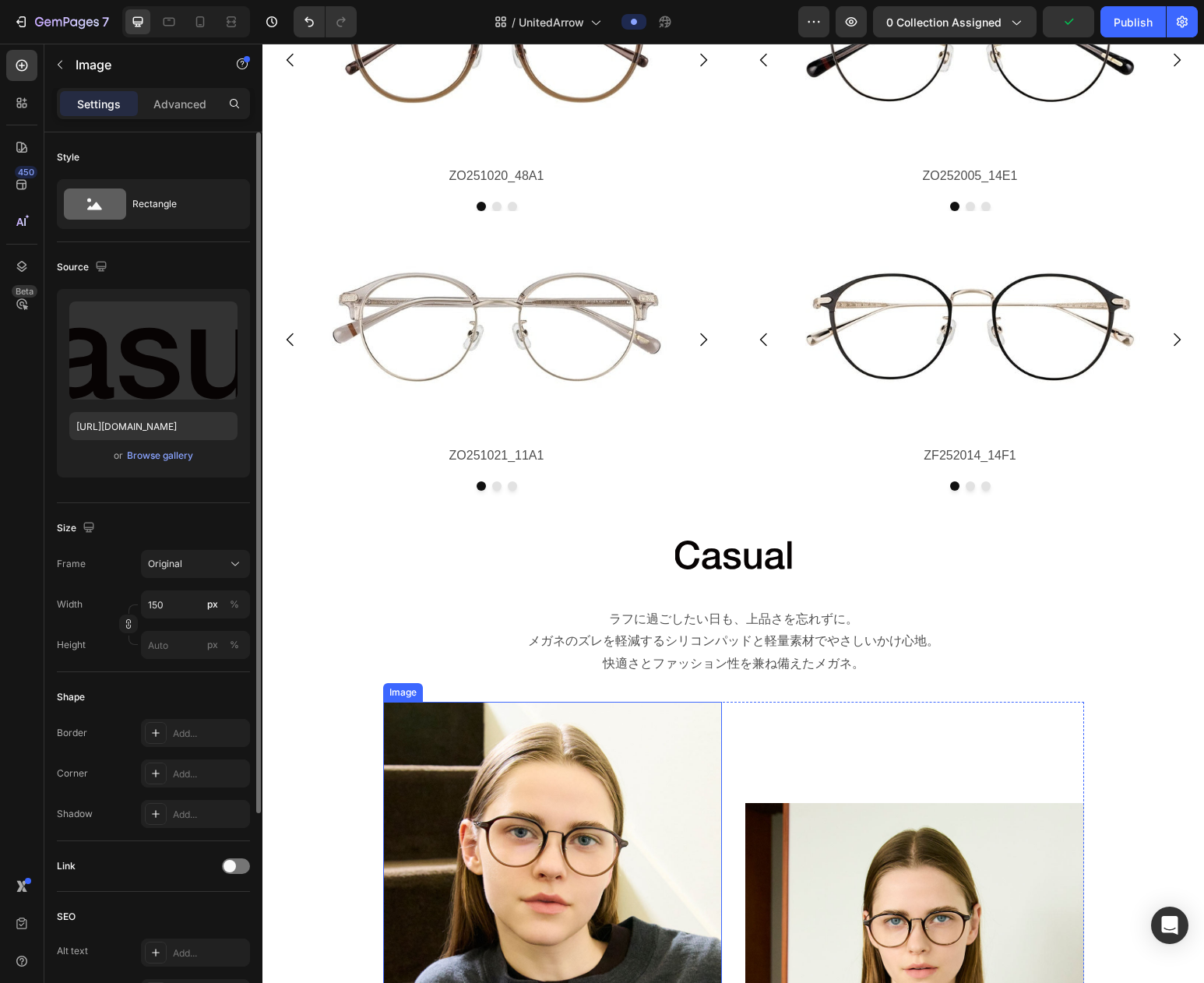
scroll to position [1858, 0]
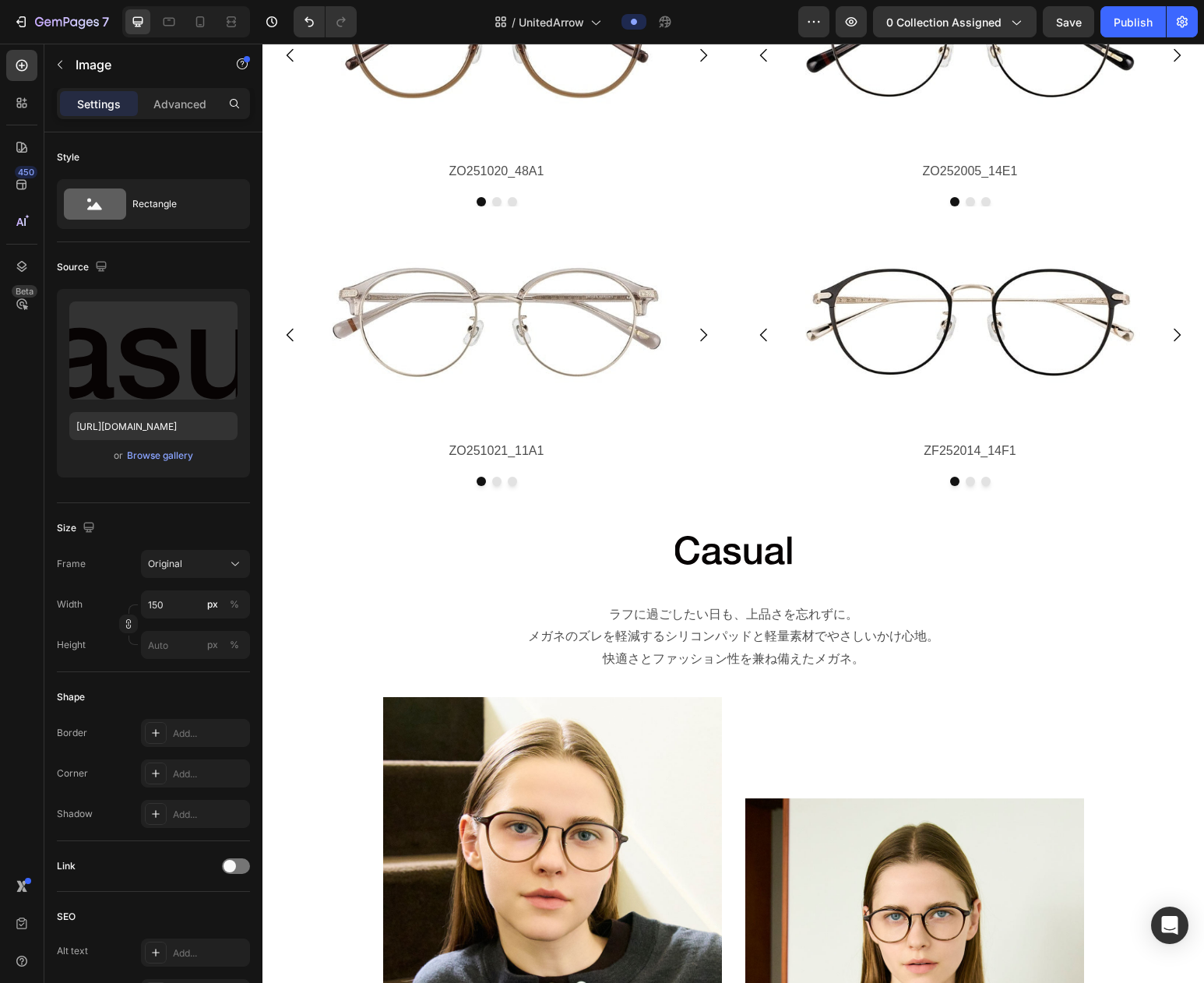
click at [724, 556] on img at bounding box center [734, 550] width 117 height 29
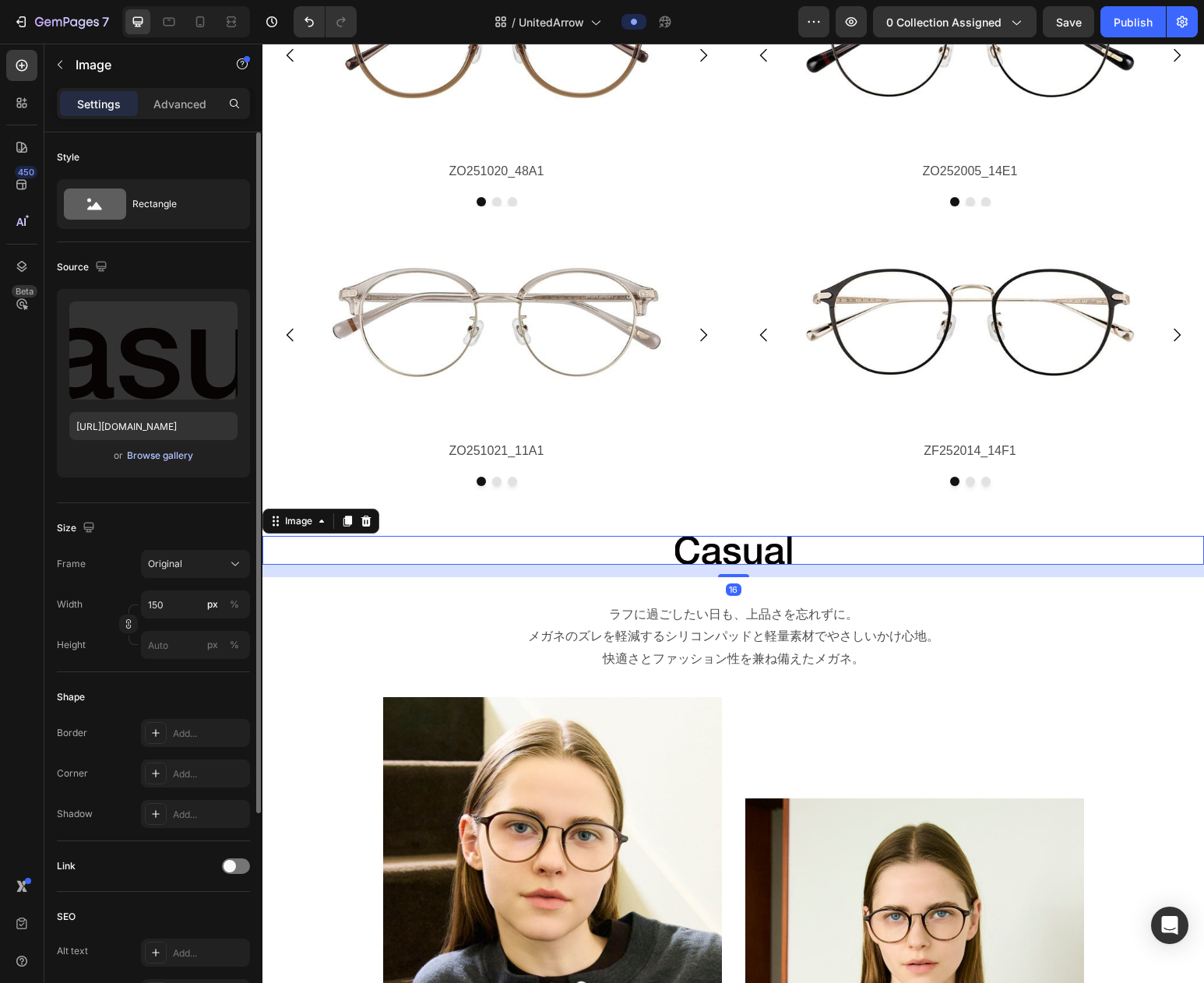
click at [149, 454] on div "Browse gallery" at bounding box center [159, 455] width 66 height 14
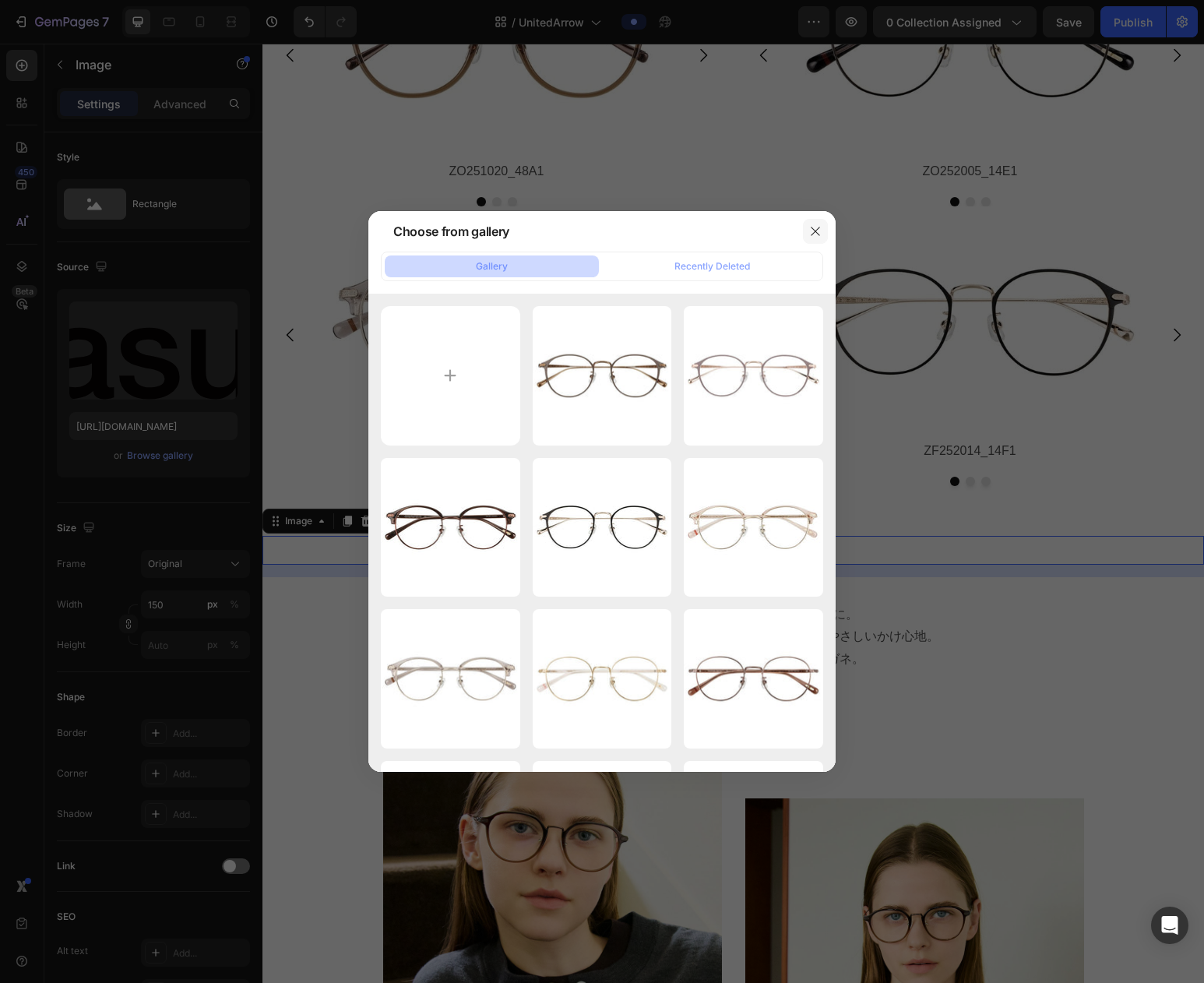
click at [820, 228] on icon "button" at bounding box center [816, 232] width 12 height 12
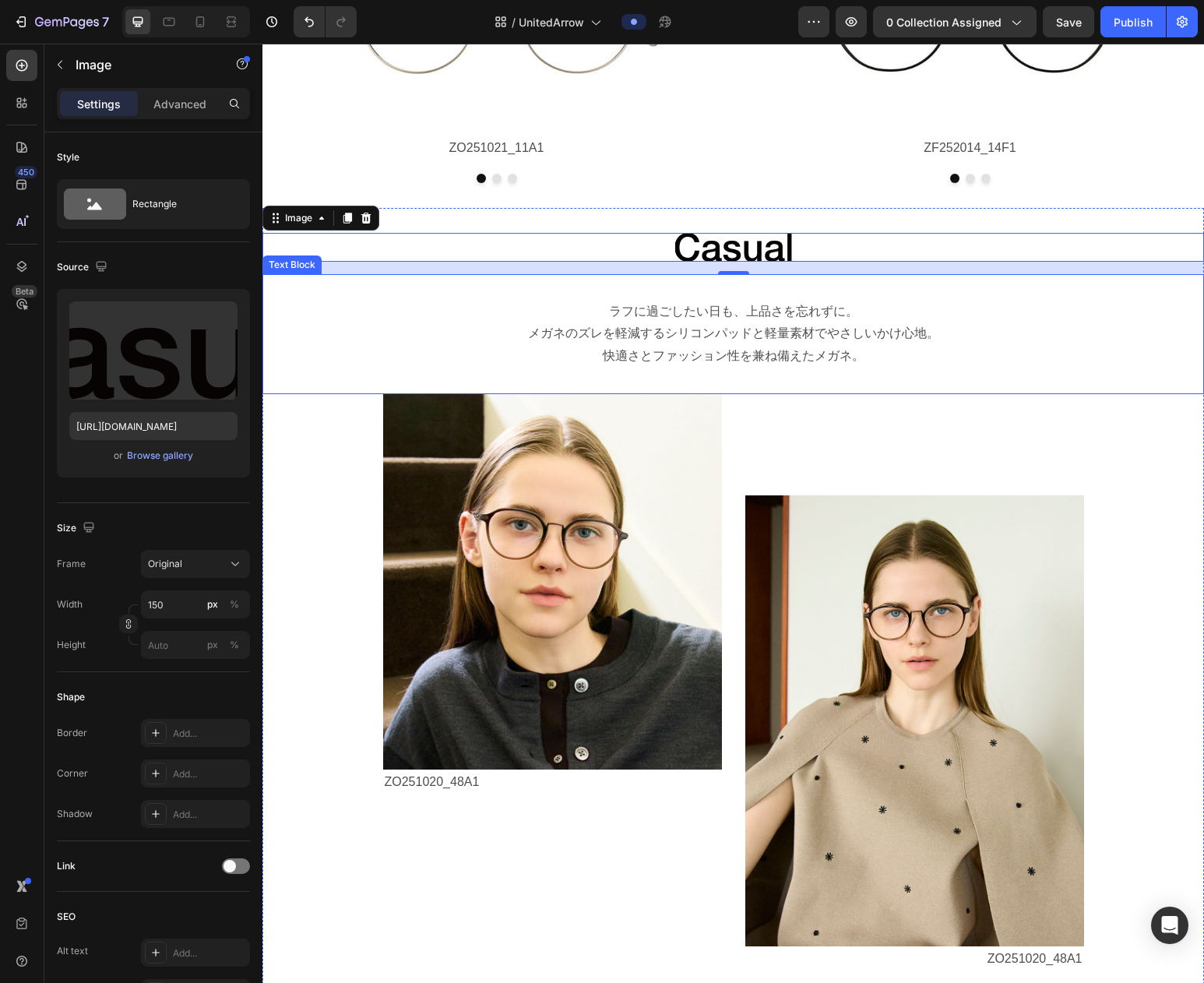
scroll to position [2172, 0]
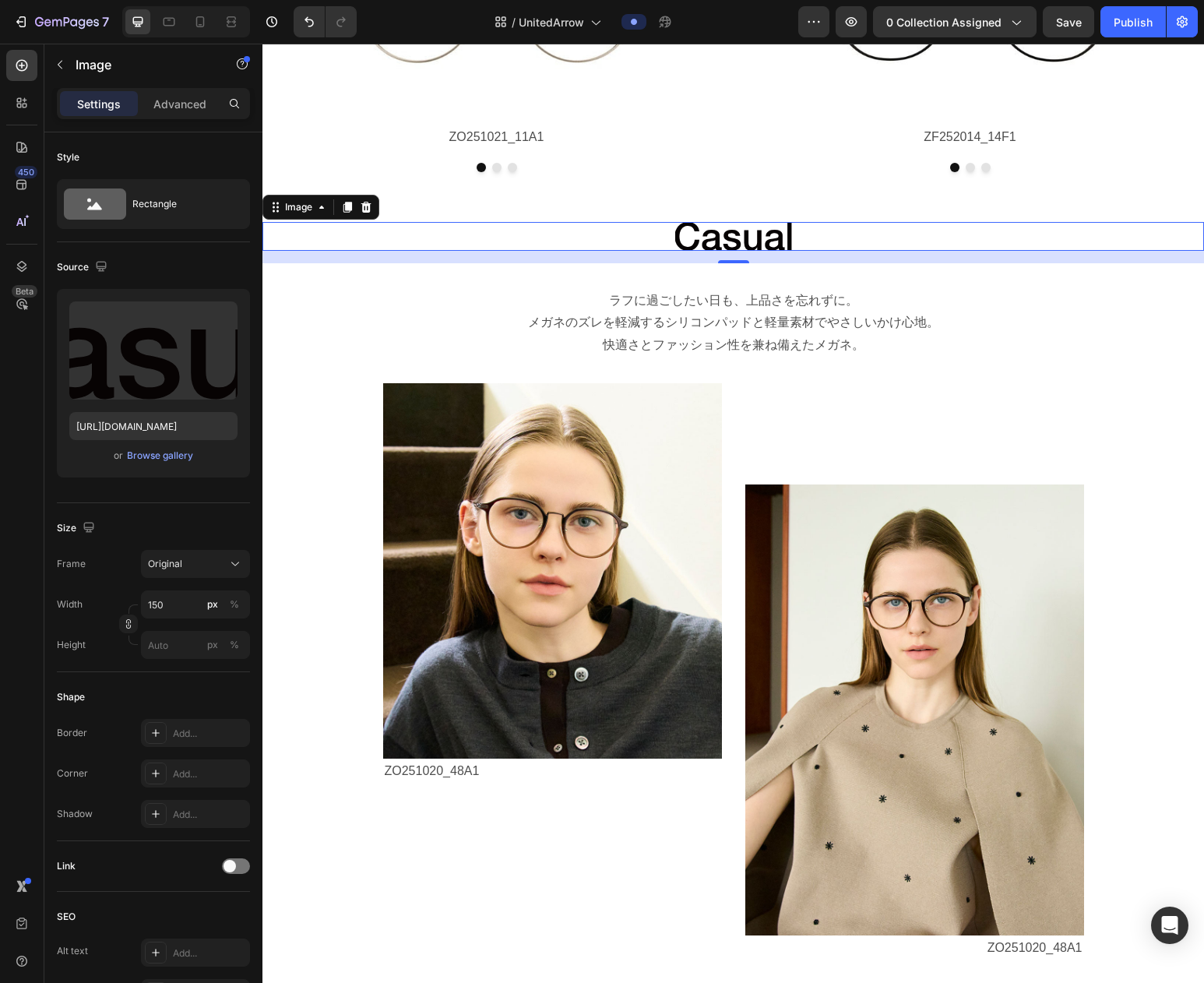
click at [759, 240] on img at bounding box center [734, 236] width 117 height 29
click at [157, 462] on button "Browse gallery" at bounding box center [159, 455] width 68 height 16
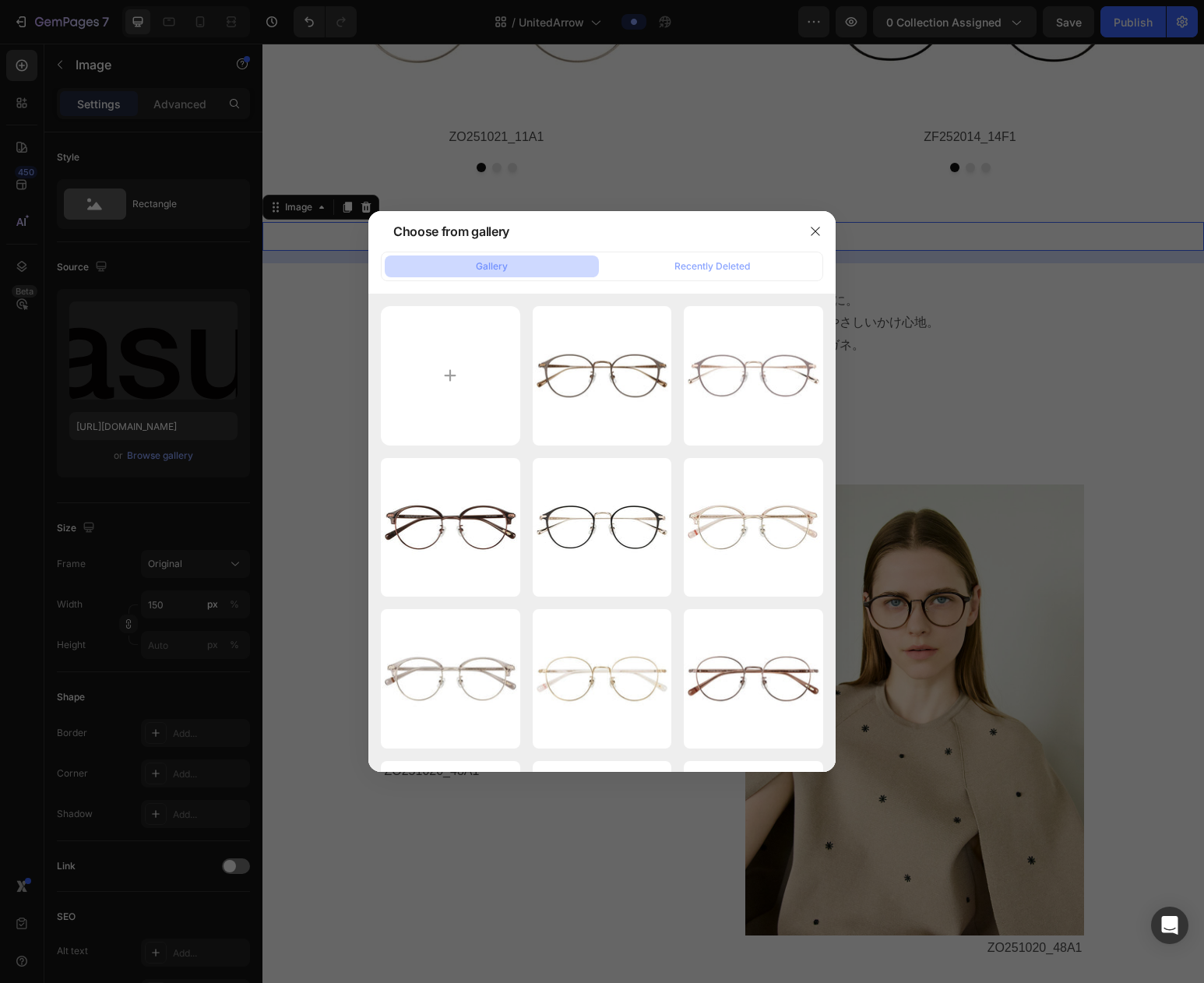
type input "C:\fakepath\stylish.svg"
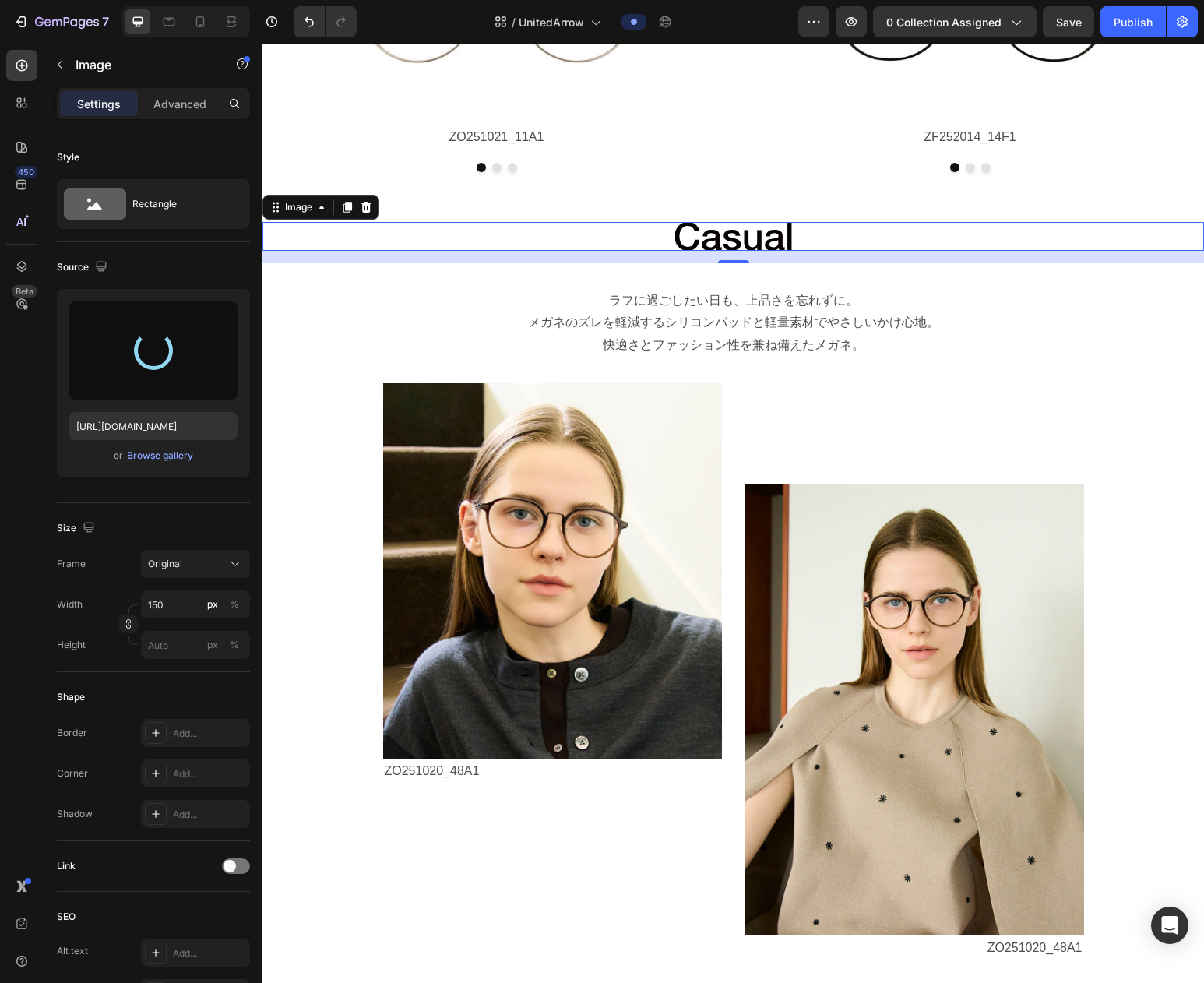
type input "https://cdn.shopify.com/s/files/1/0783/0129/9002/files/gempages_515660372875674…"
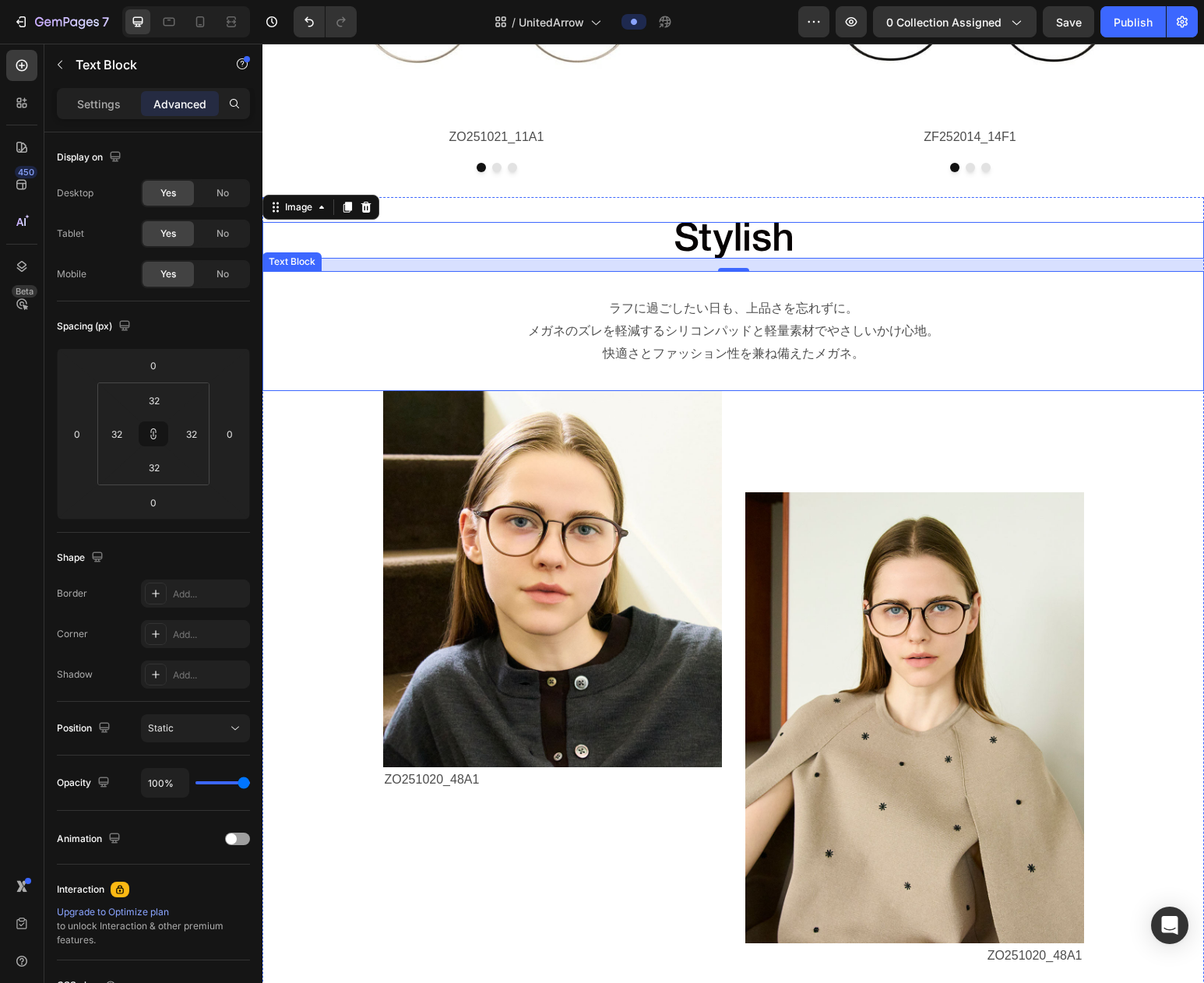
click at [622, 309] on p "ラフに過ごしたい日も、上品さを忘れずに。" at bounding box center [733, 309] width 889 height 23
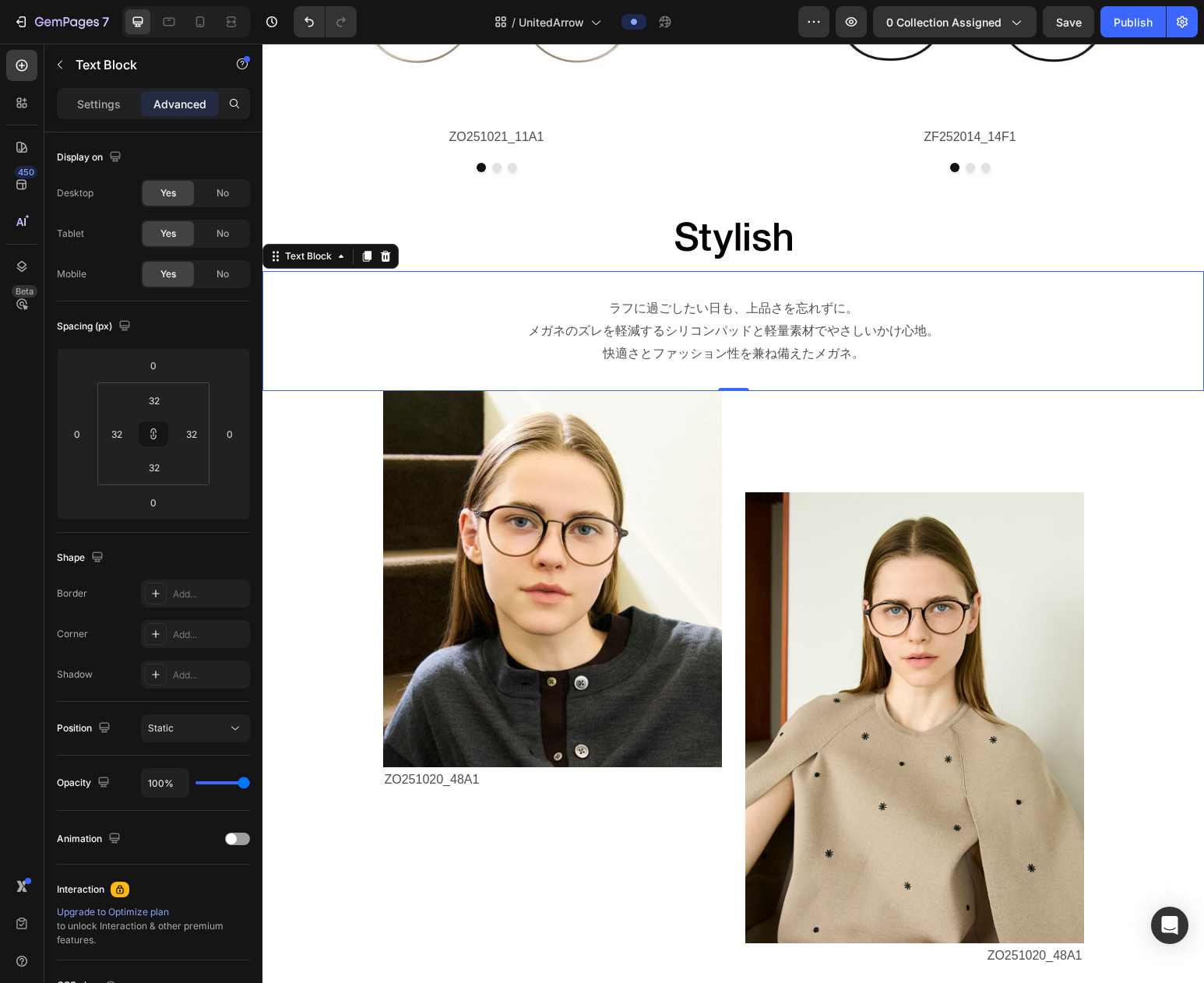
click at [609, 307] on p "ラフに過ごしたい日も、上品さを忘れずに。" at bounding box center [733, 309] width 889 height 23
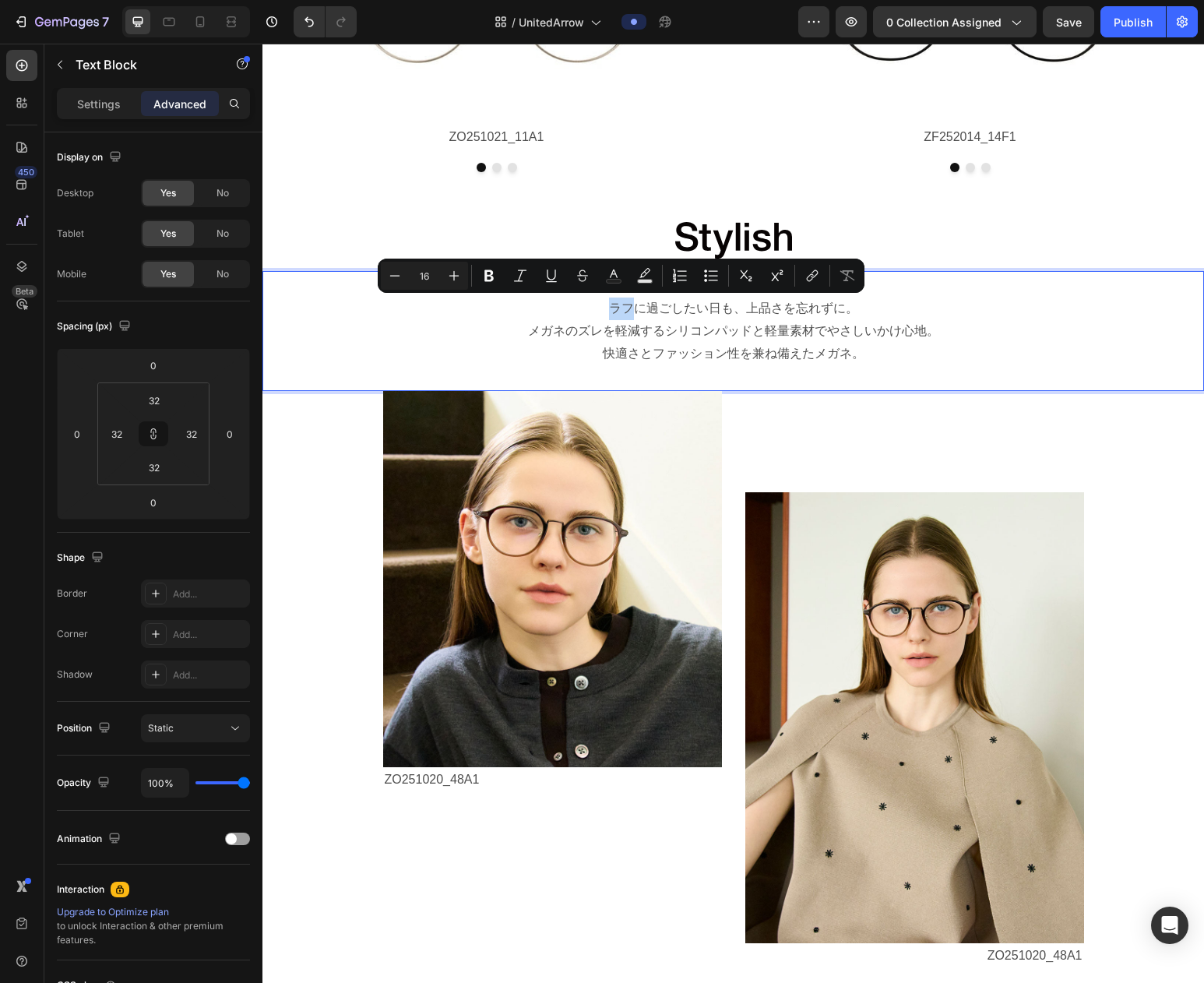
click at [635, 314] on p "ラフに過ごしたい日も、上品さを忘れずに。" at bounding box center [733, 309] width 889 height 23
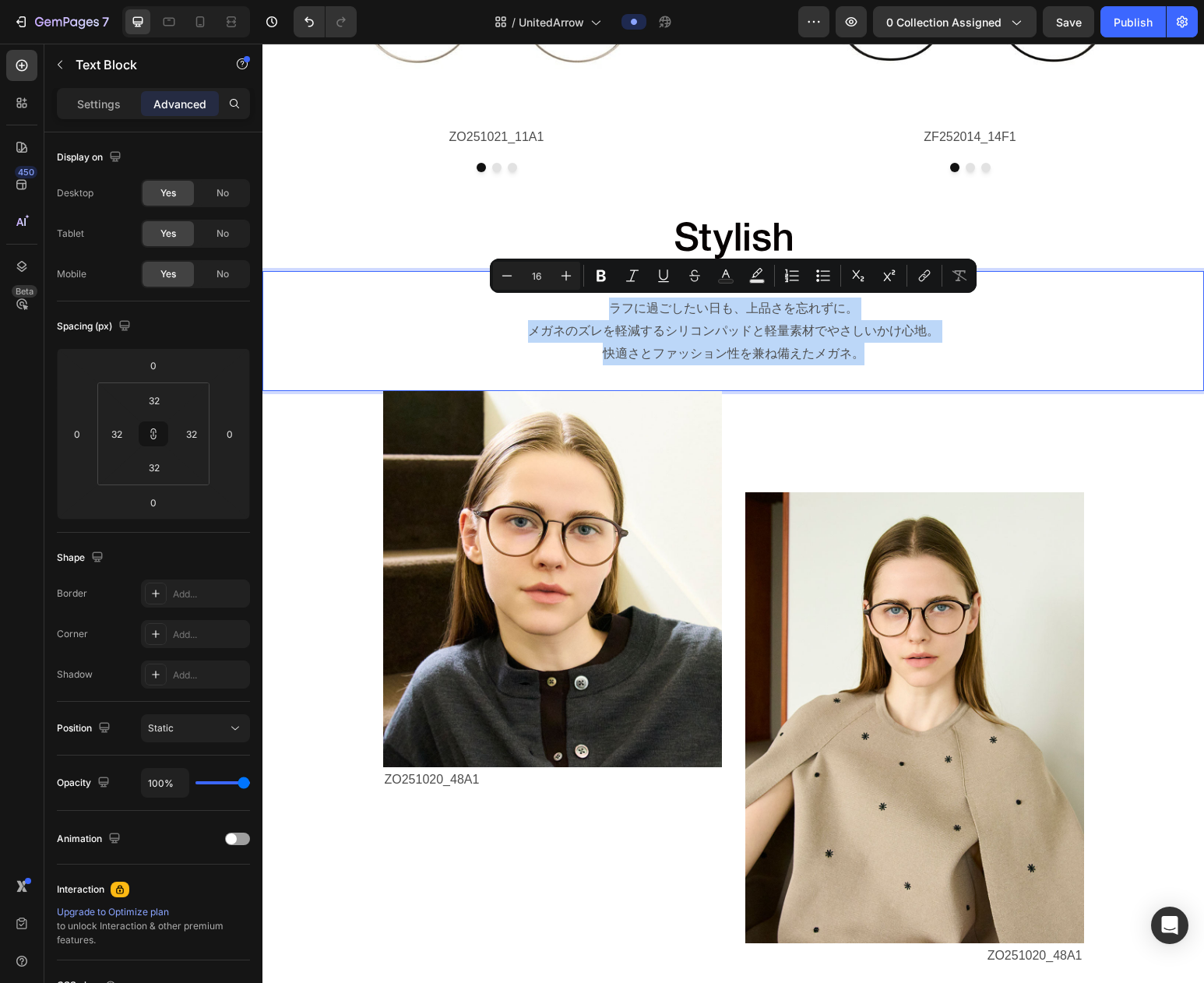
drag, startPoint x: 609, startPoint y: 307, endPoint x: 865, endPoint y: 363, distance: 262.1
click at [865, 363] on div "ラフに過ごしたい日も、上品さを忘れずに。 メガネのズレを軽減するシリコンパッドと軽量素材でやさしいかけ心地。 快適さとファッション性を兼ね備えたメガネ。" at bounding box center [733, 331] width 892 height 70
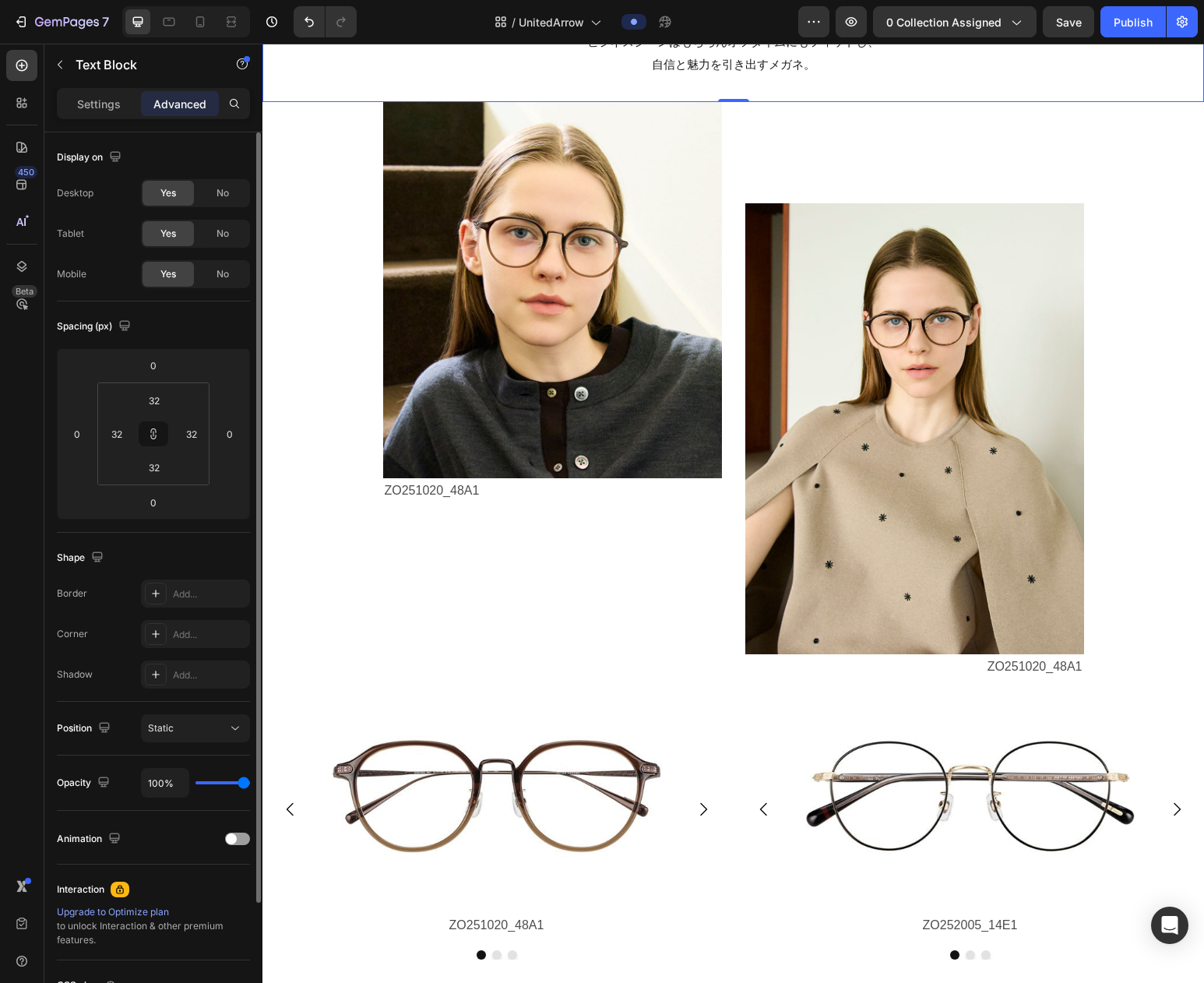
scroll to position [2498, 0]
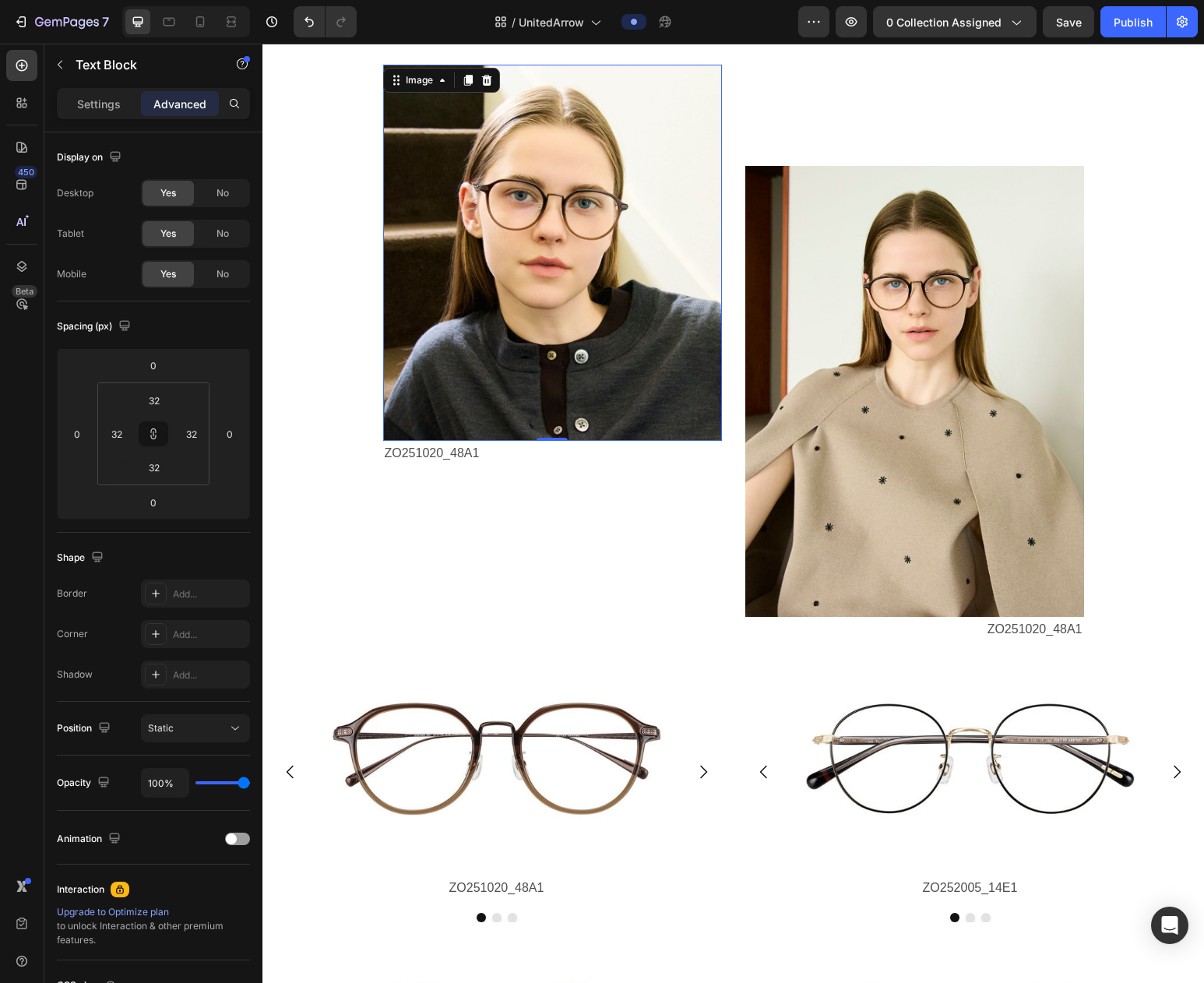
click at [550, 285] on img at bounding box center [552, 252] width 339 height 375
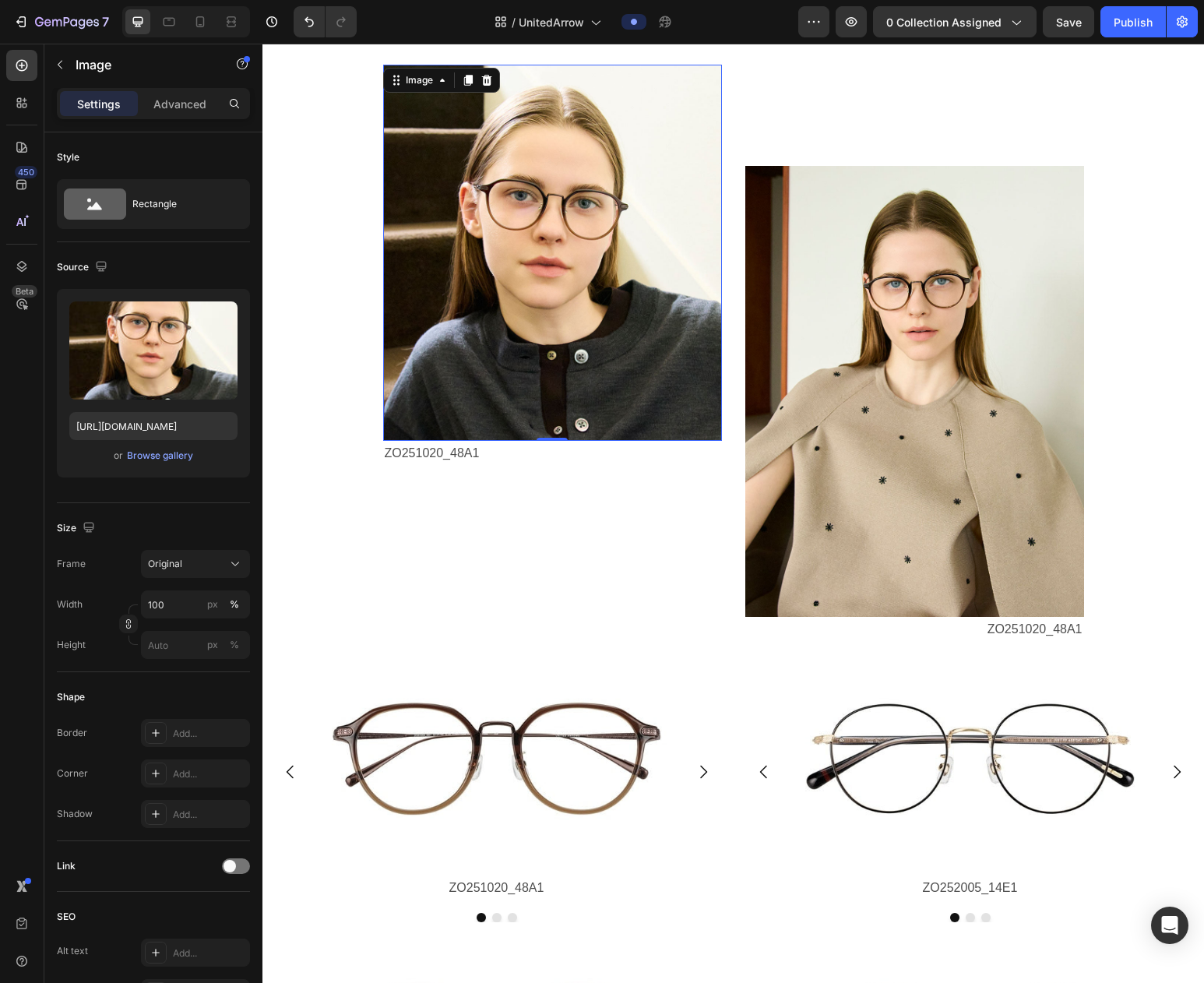
click at [596, 294] on img at bounding box center [552, 252] width 339 height 375
click at [160, 456] on div "Browse gallery" at bounding box center [159, 455] width 66 height 14
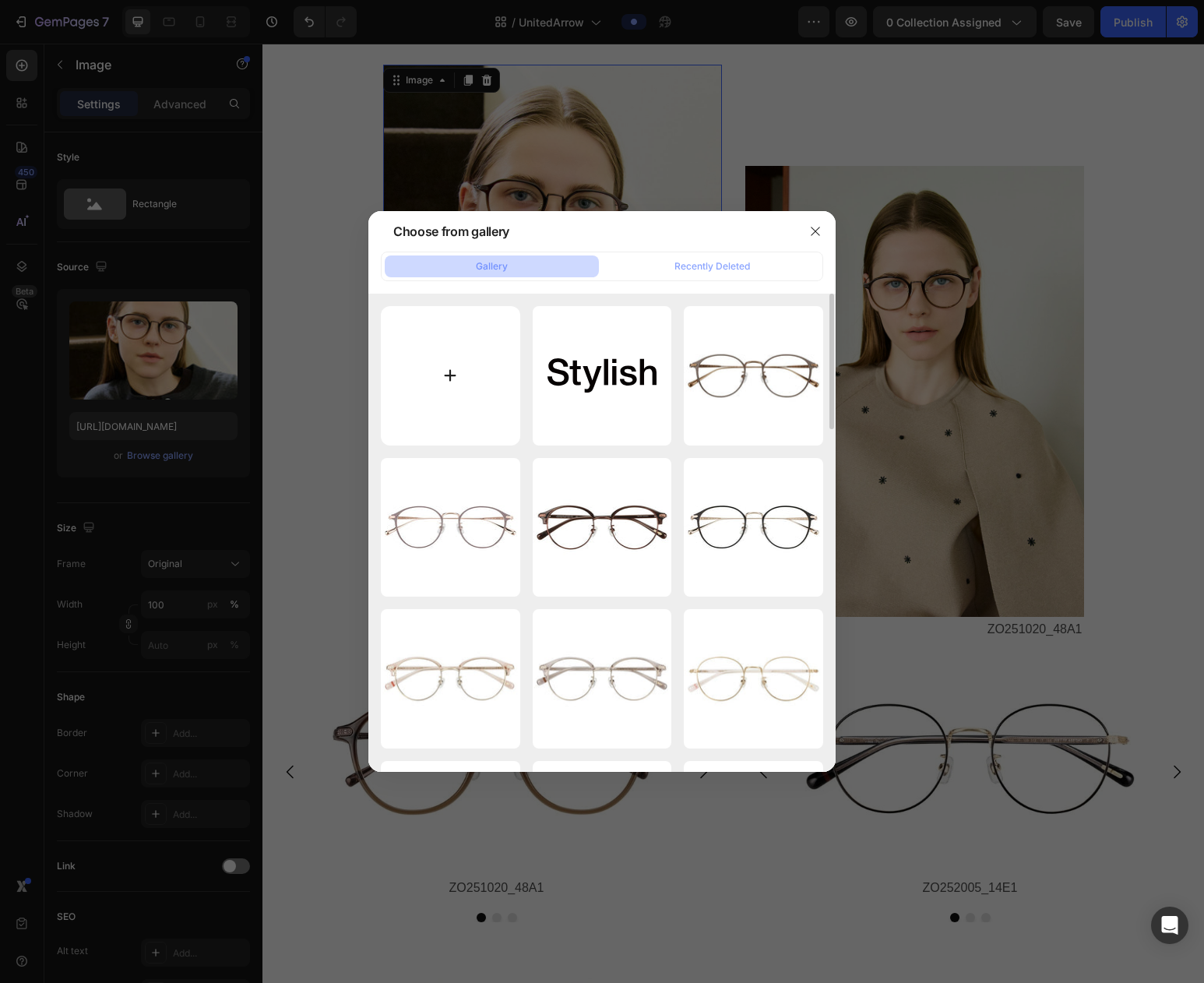
type input "C:\fakepath\stylish_01.jpg"
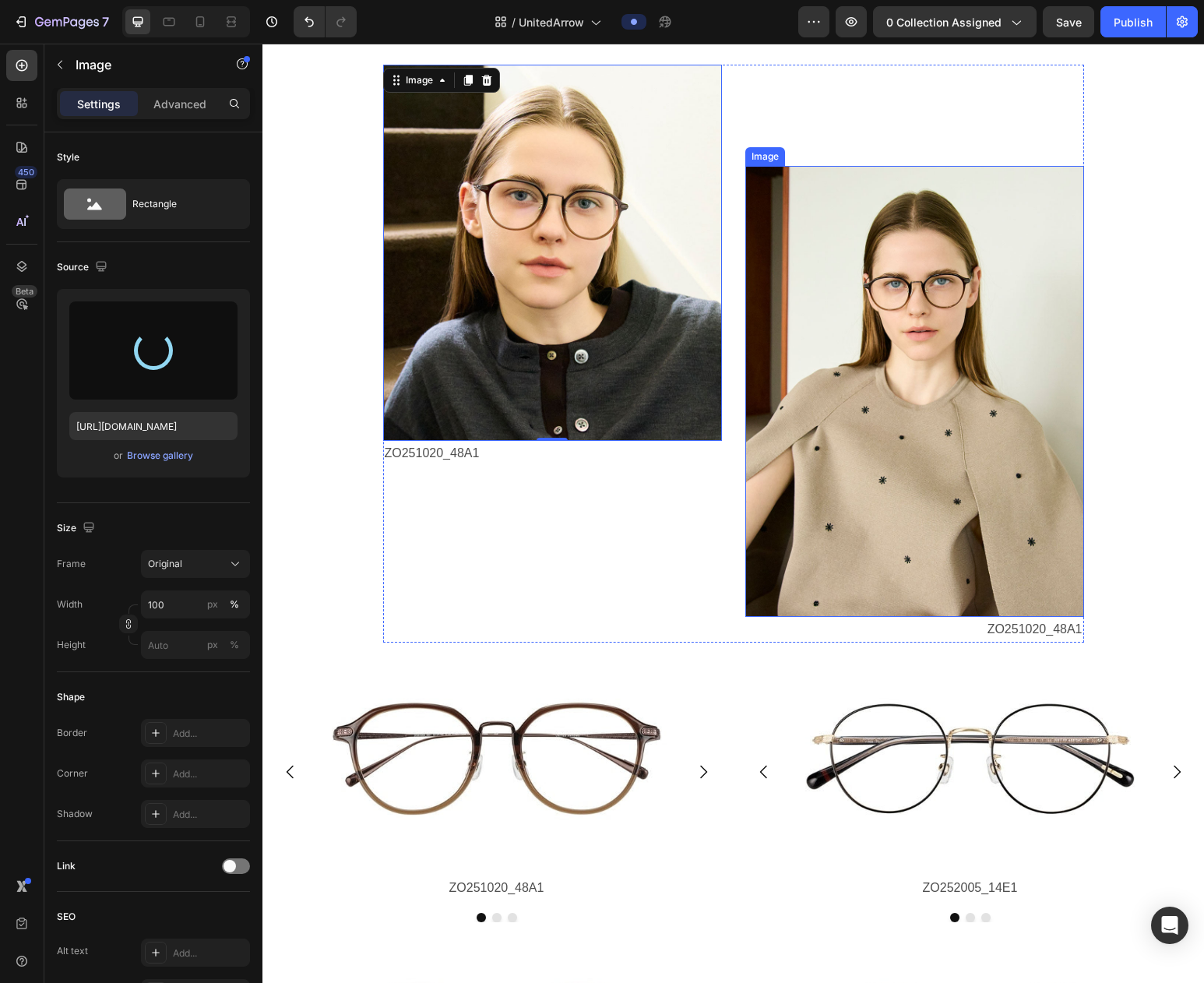
type input "[URL][DOMAIN_NAME]"
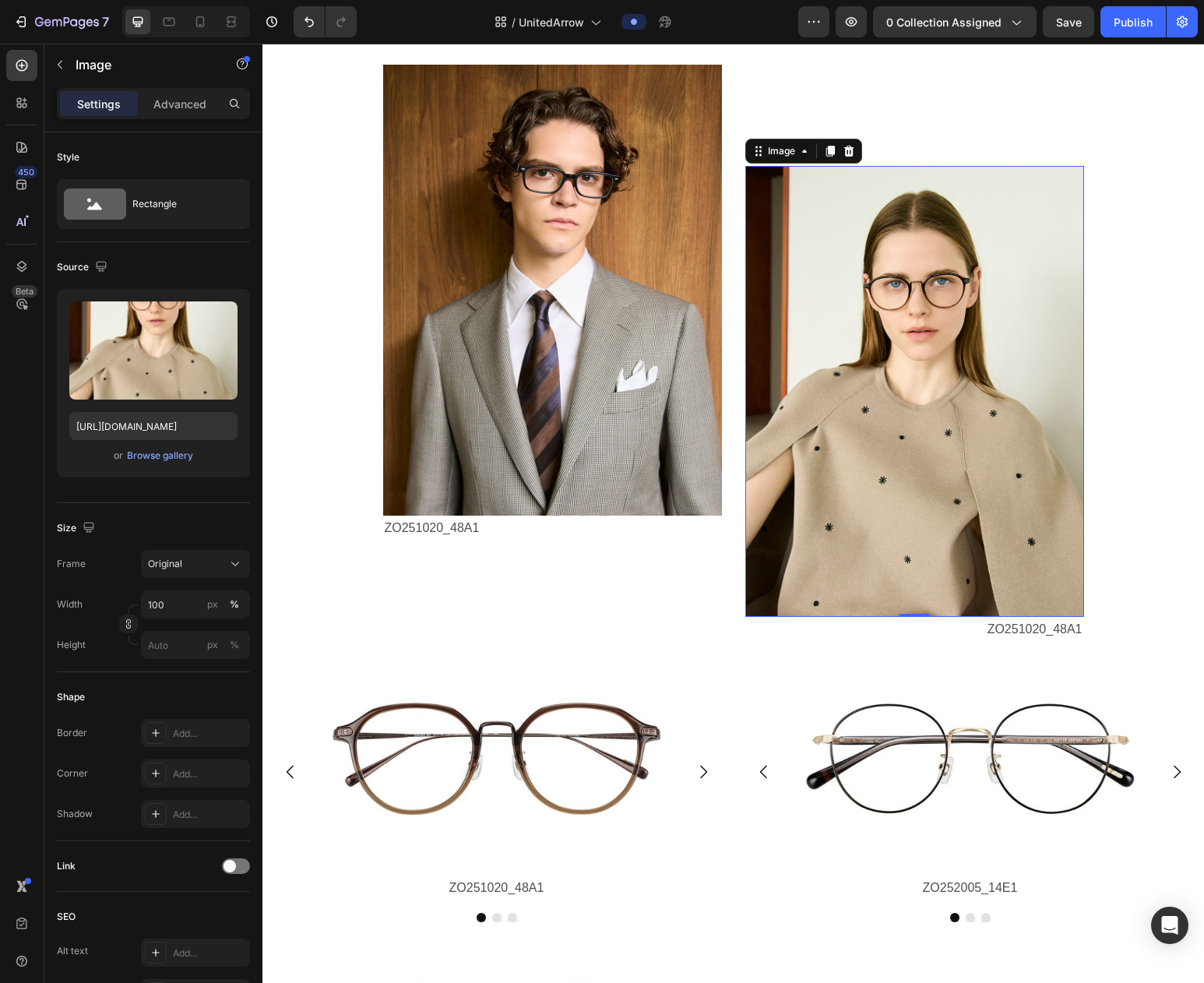
click at [979, 336] on img at bounding box center [914, 391] width 339 height 451
click at [156, 457] on div "Browse gallery" at bounding box center [159, 455] width 66 height 14
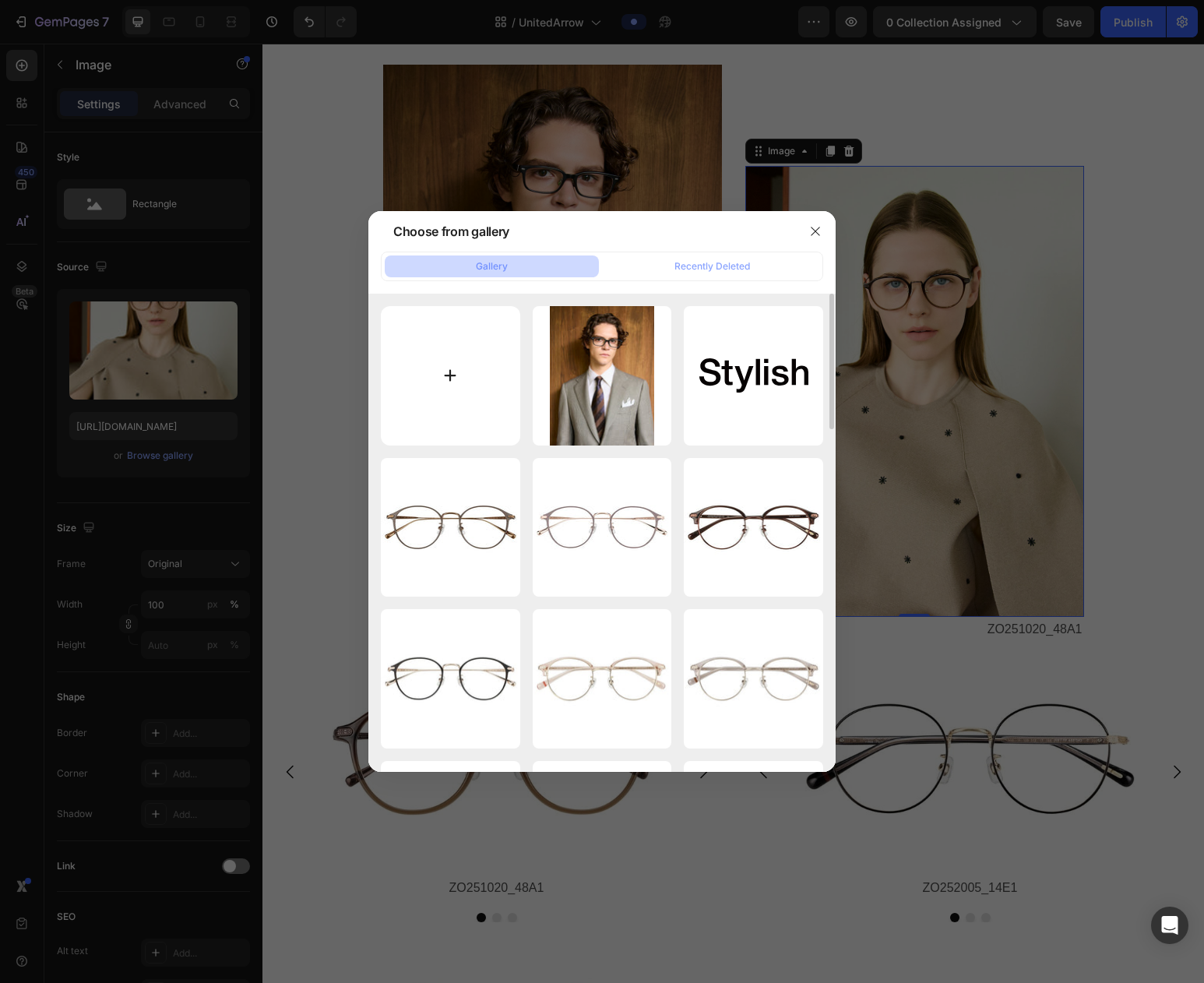
type input "C:\fakepath\stylish_02.jpg"
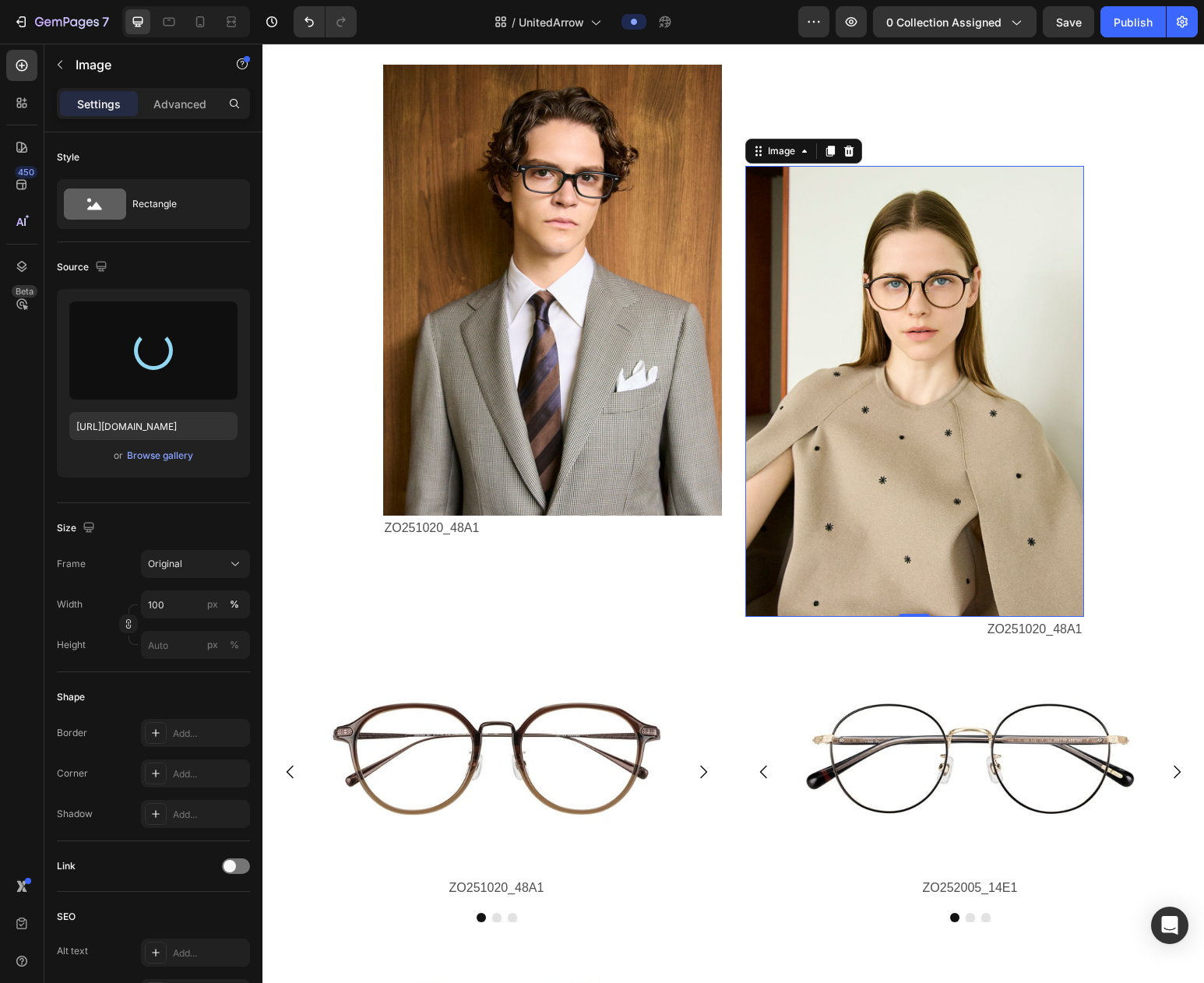
type input "[URL][DOMAIN_NAME]"
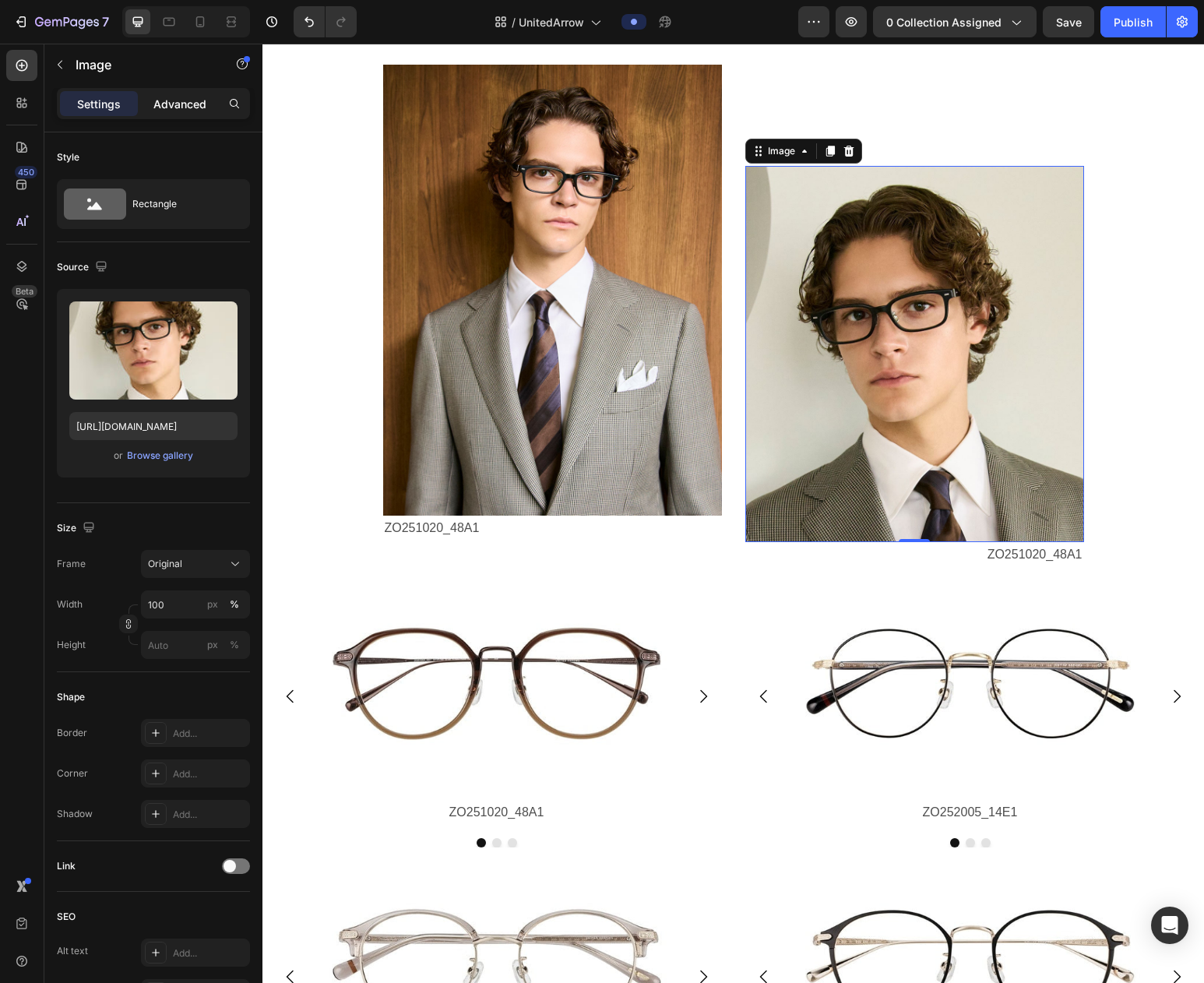
click at [177, 107] on p "Advanced" at bounding box center [180, 104] width 53 height 17
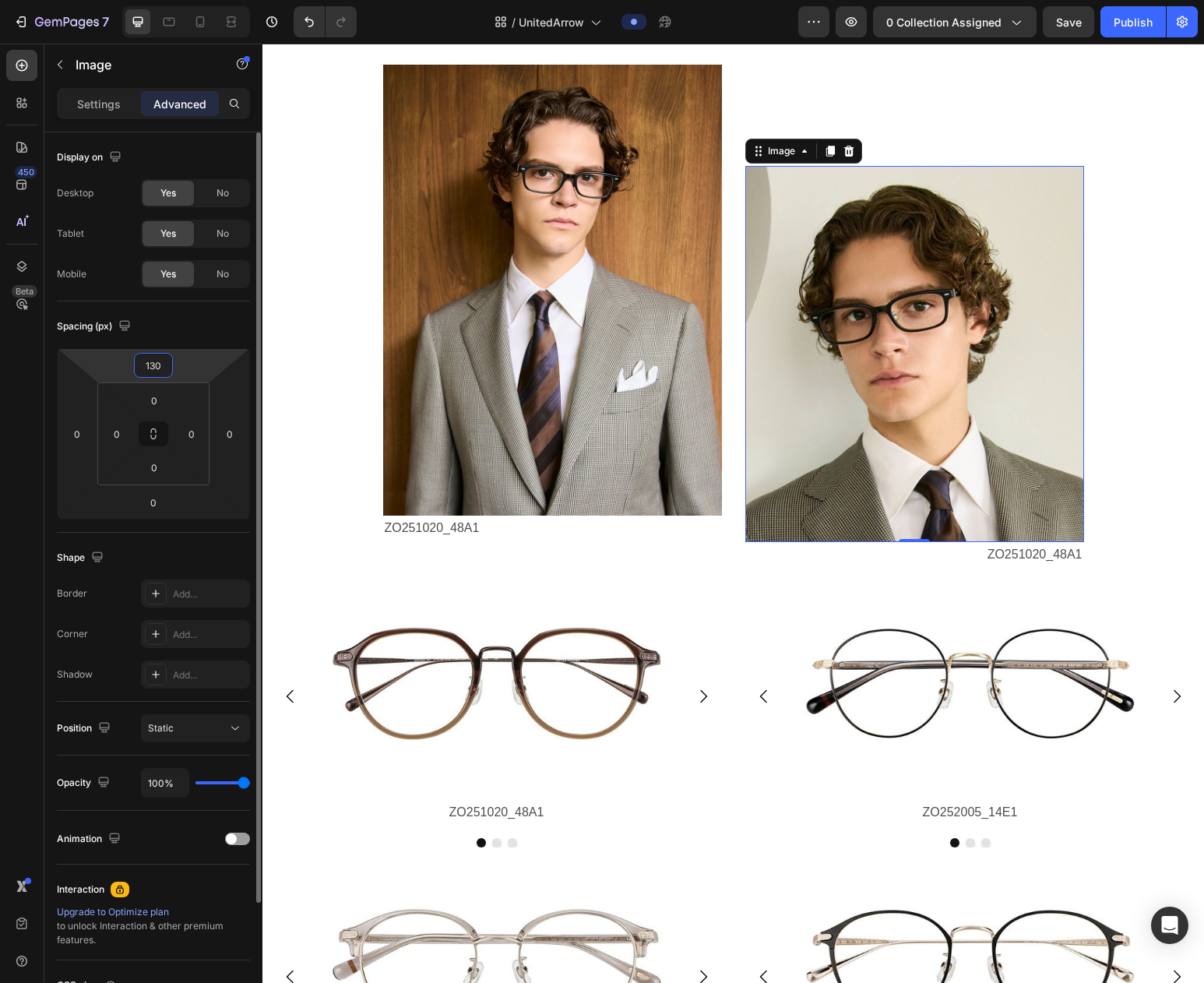
click at [165, 360] on input "130" at bounding box center [153, 365] width 31 height 24
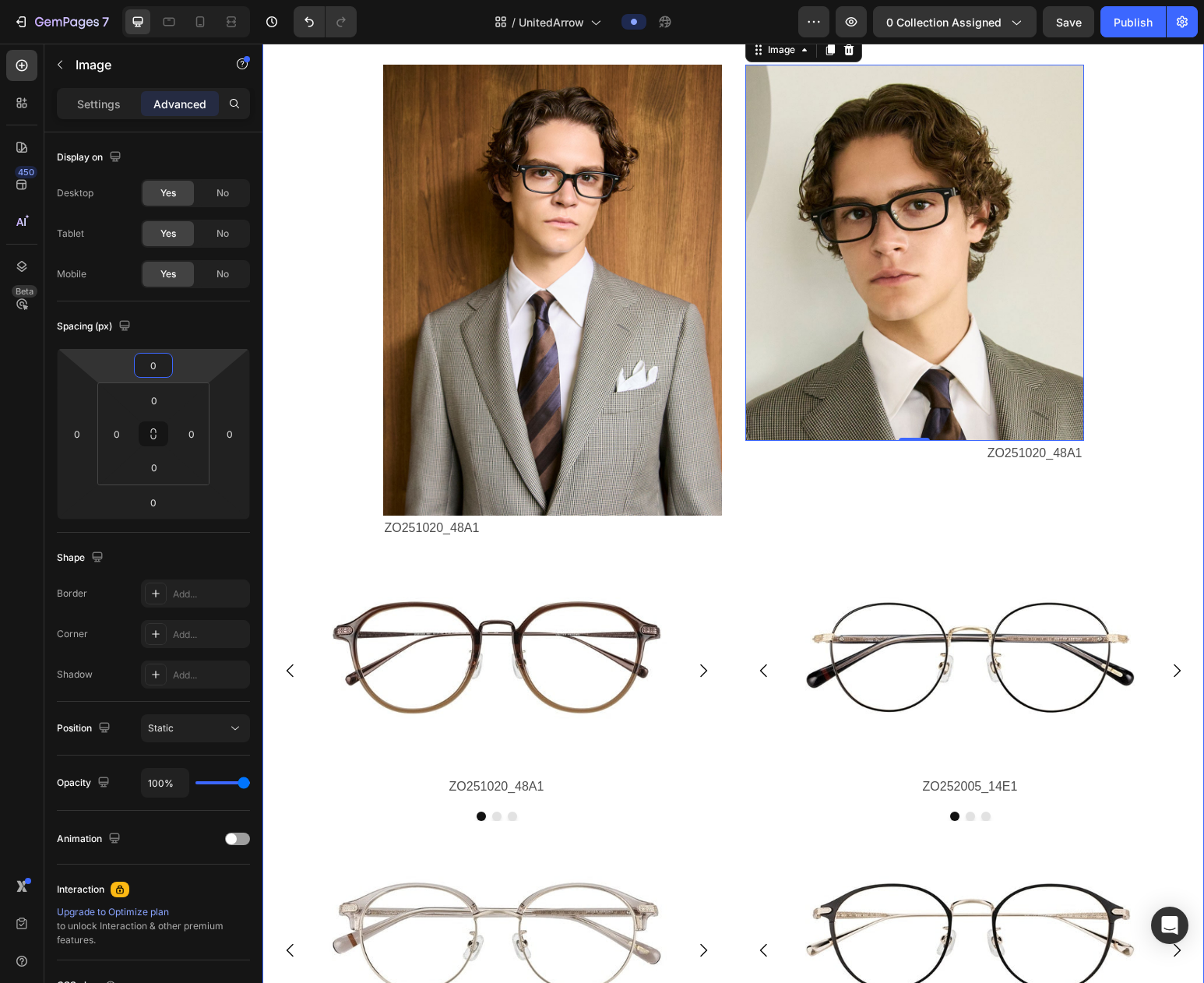
type input "0"
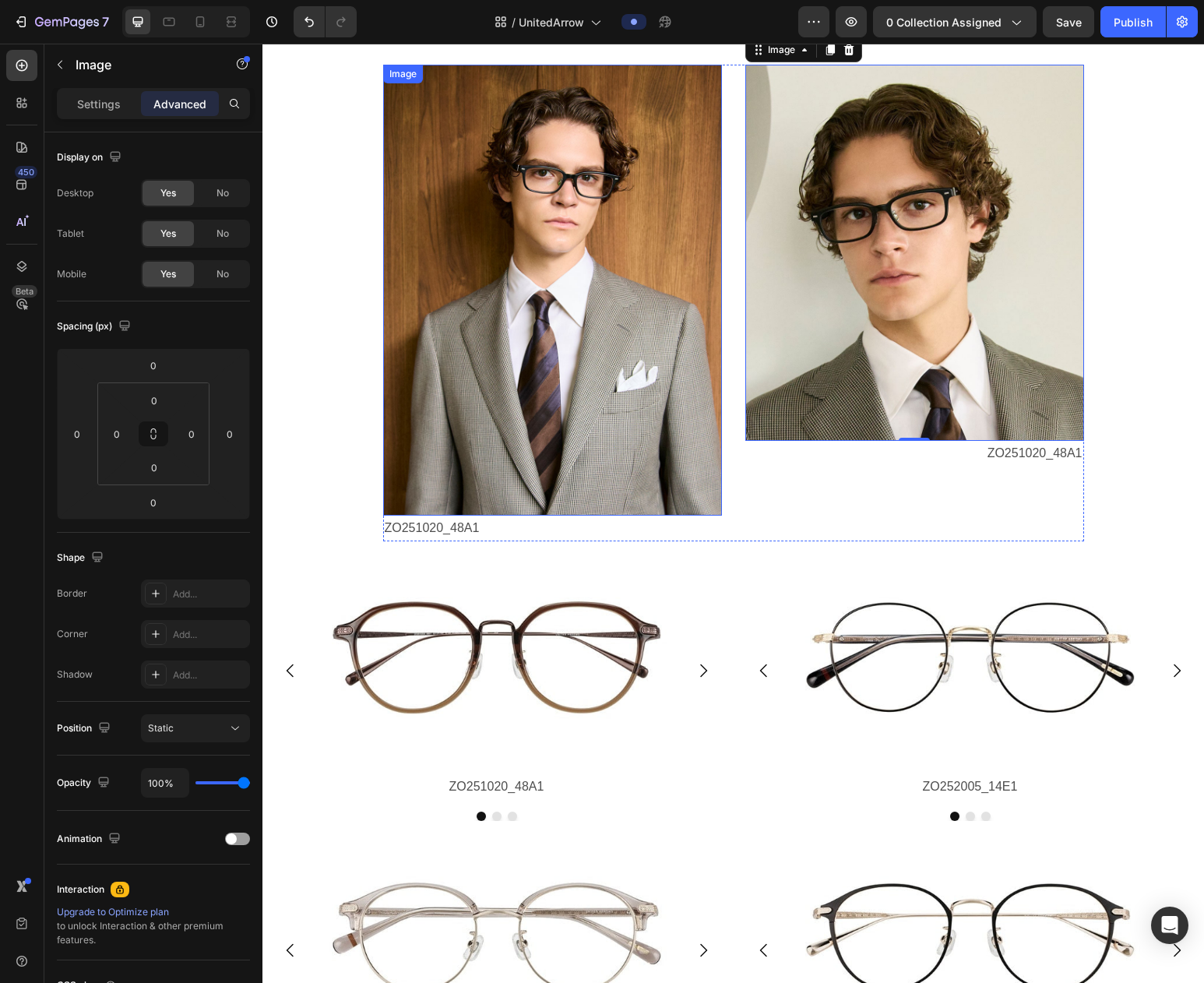
click at [594, 203] on img at bounding box center [552, 290] width 339 height 451
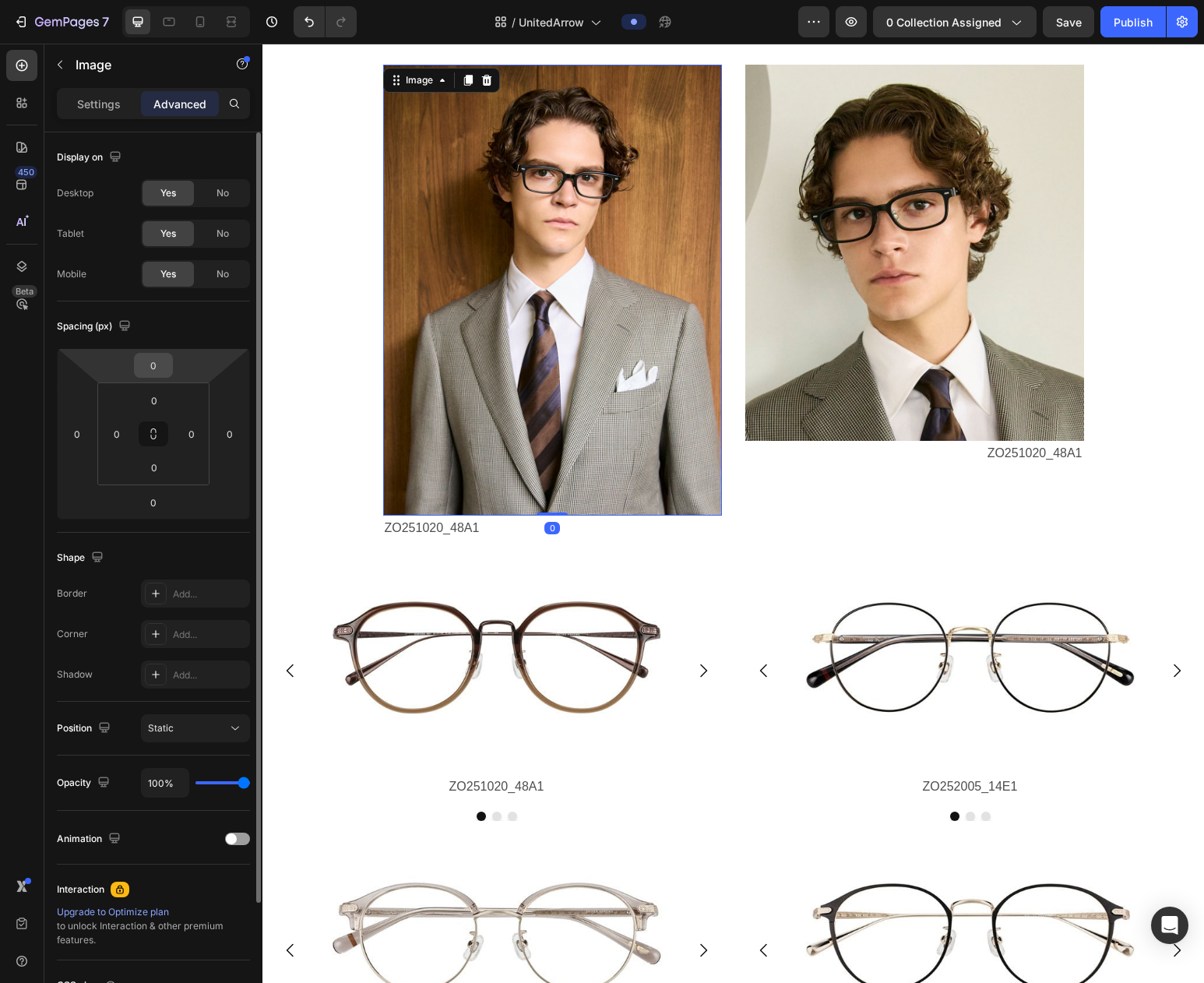
click at [171, 368] on div "0" at bounding box center [153, 366] width 39 height 25
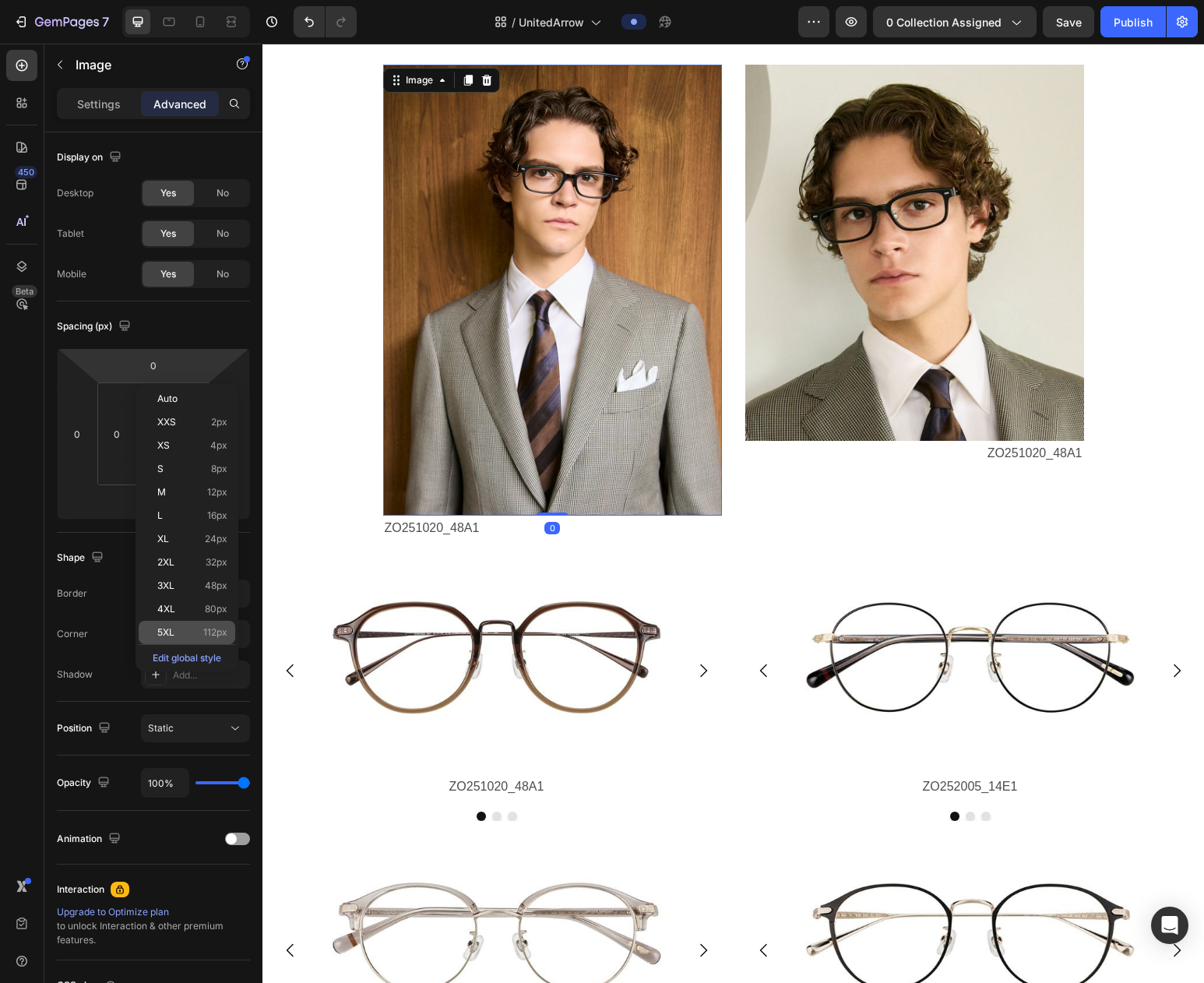
click at [198, 626] on div "5XL 112px" at bounding box center [187, 632] width 97 height 24
type input "112"
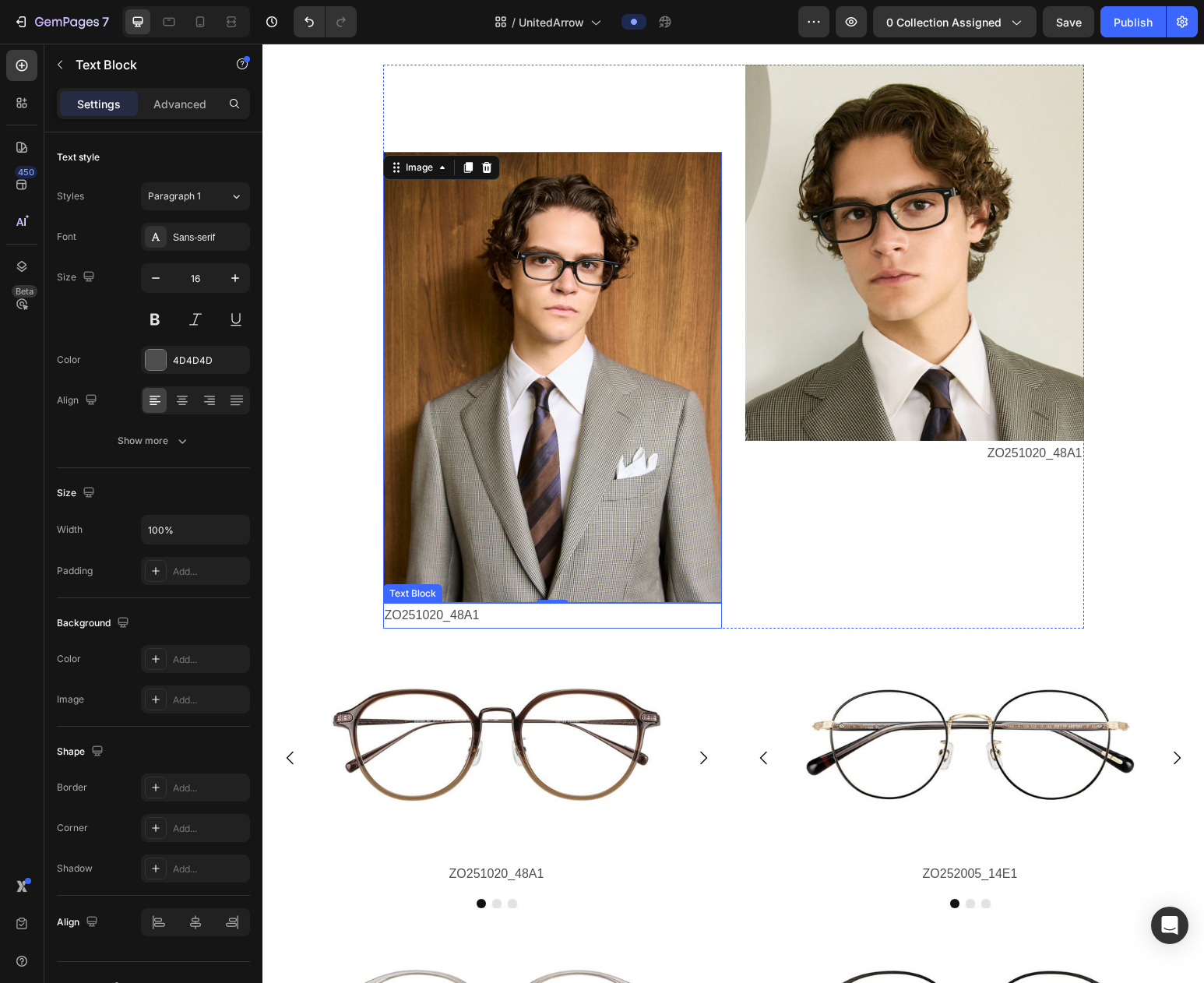
click at [435, 617] on p "ZO251020_48A1" at bounding box center [552, 616] width 336 height 23
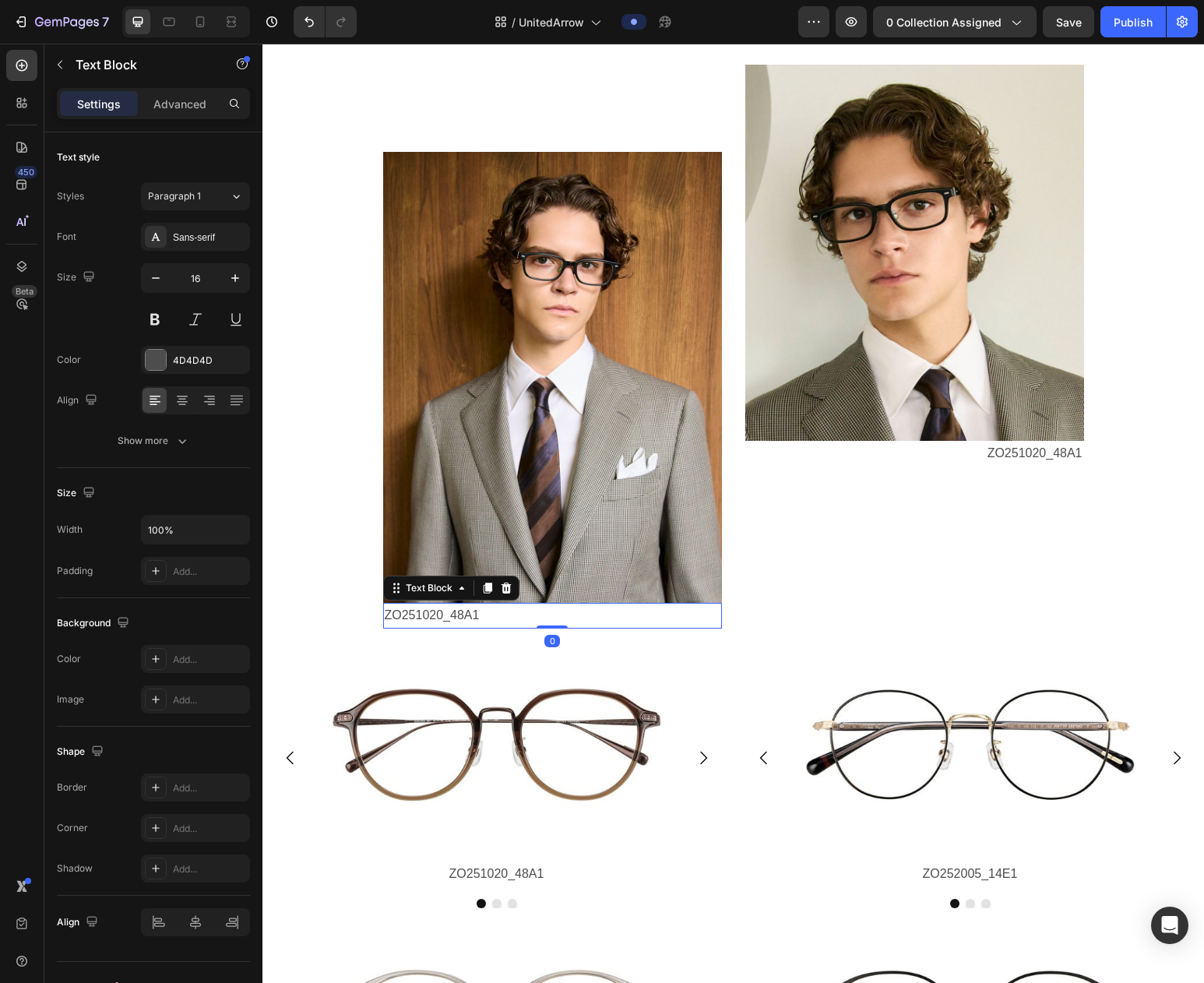
click at [415, 623] on p "ZO251020_48A1" at bounding box center [552, 616] width 336 height 23
drag, startPoint x: 486, startPoint y: 616, endPoint x: 388, endPoint y: 617, distance: 98.0
click at [388, 617] on p "ZO251020_48A1" at bounding box center [552, 616] width 336 height 23
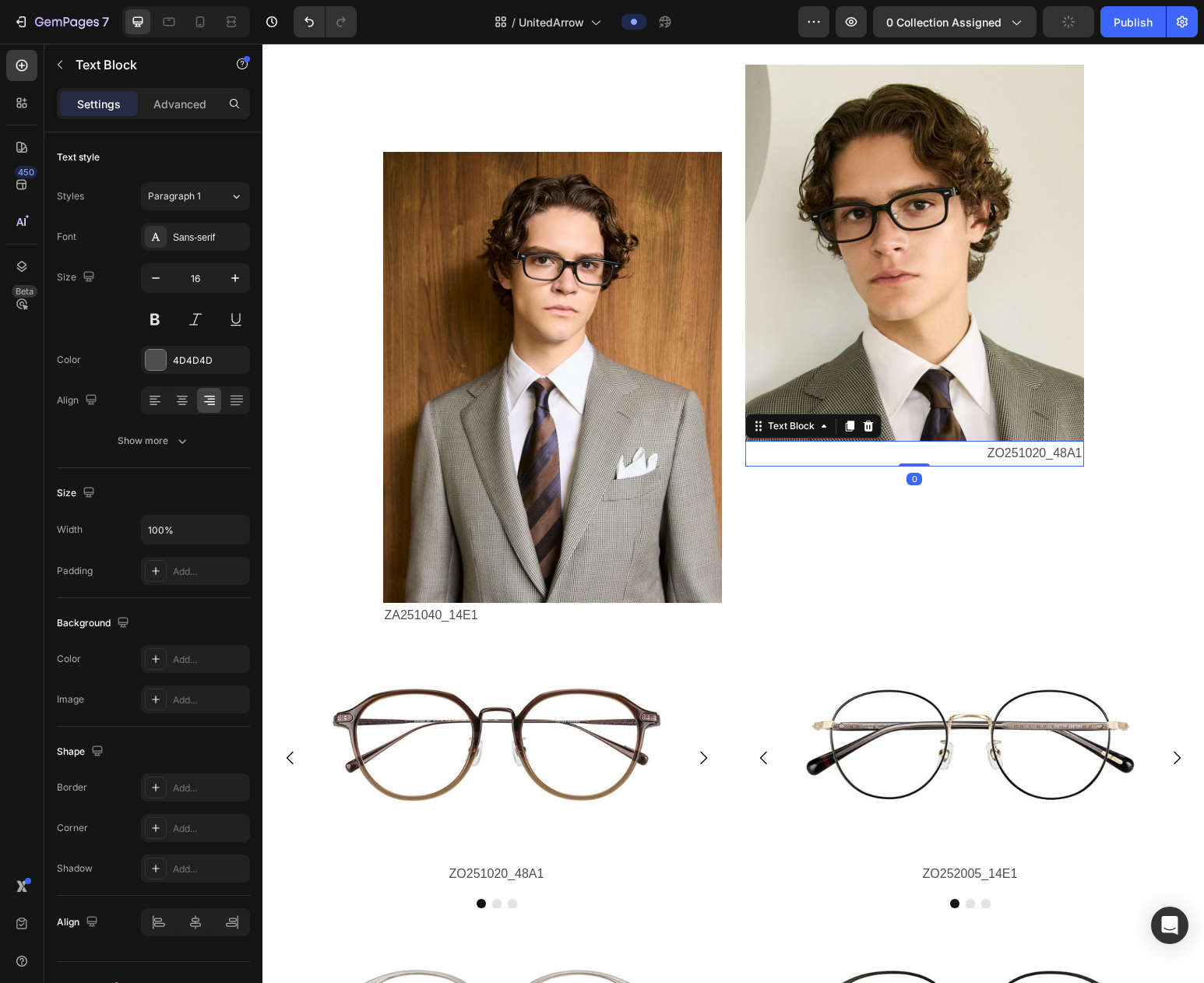
click at [1034, 455] on p "ZO251020_48A1" at bounding box center [914, 454] width 336 height 23
click at [1040, 452] on p "ZO251020_48A1" at bounding box center [914, 454] width 336 height 23
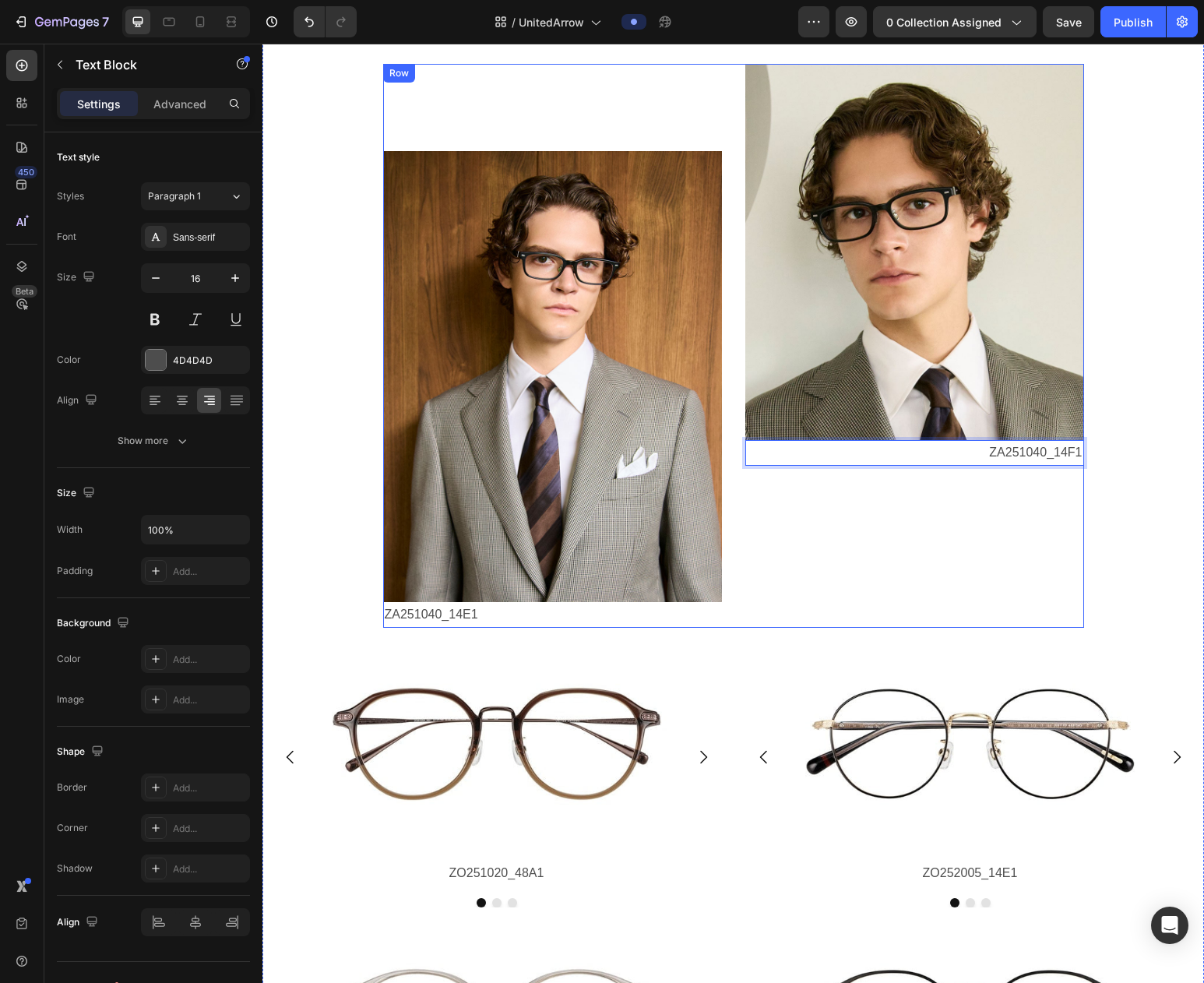
click at [1000, 596] on div "Image ZA251040_14F1 Text Block 0" at bounding box center [914, 346] width 339 height 564
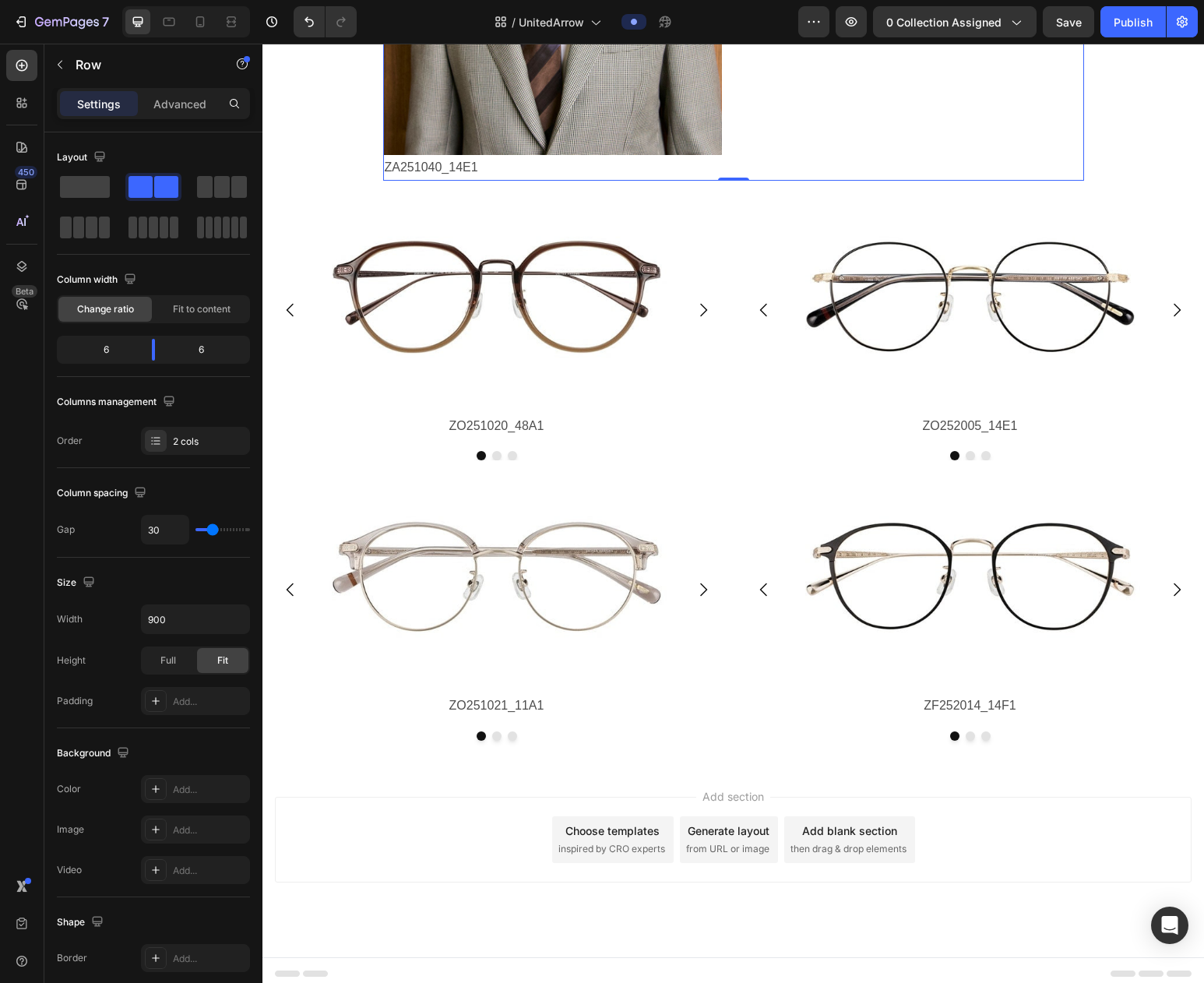
scroll to position [2953, 0]
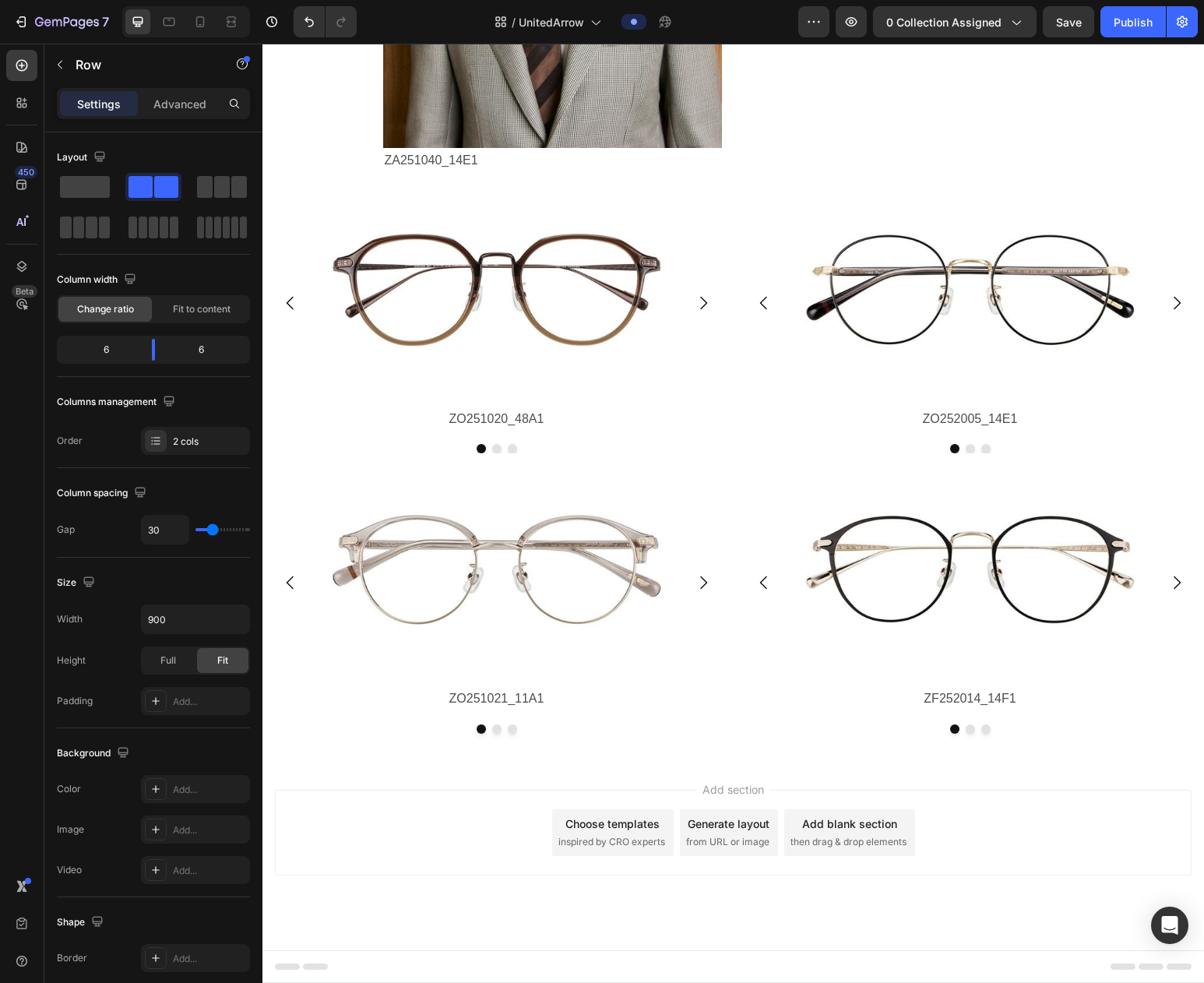
click at [1040, 836] on div "Add section Choose templates inspired by CRO experts Generate layout from URL o…" at bounding box center [733, 832] width 917 height 85
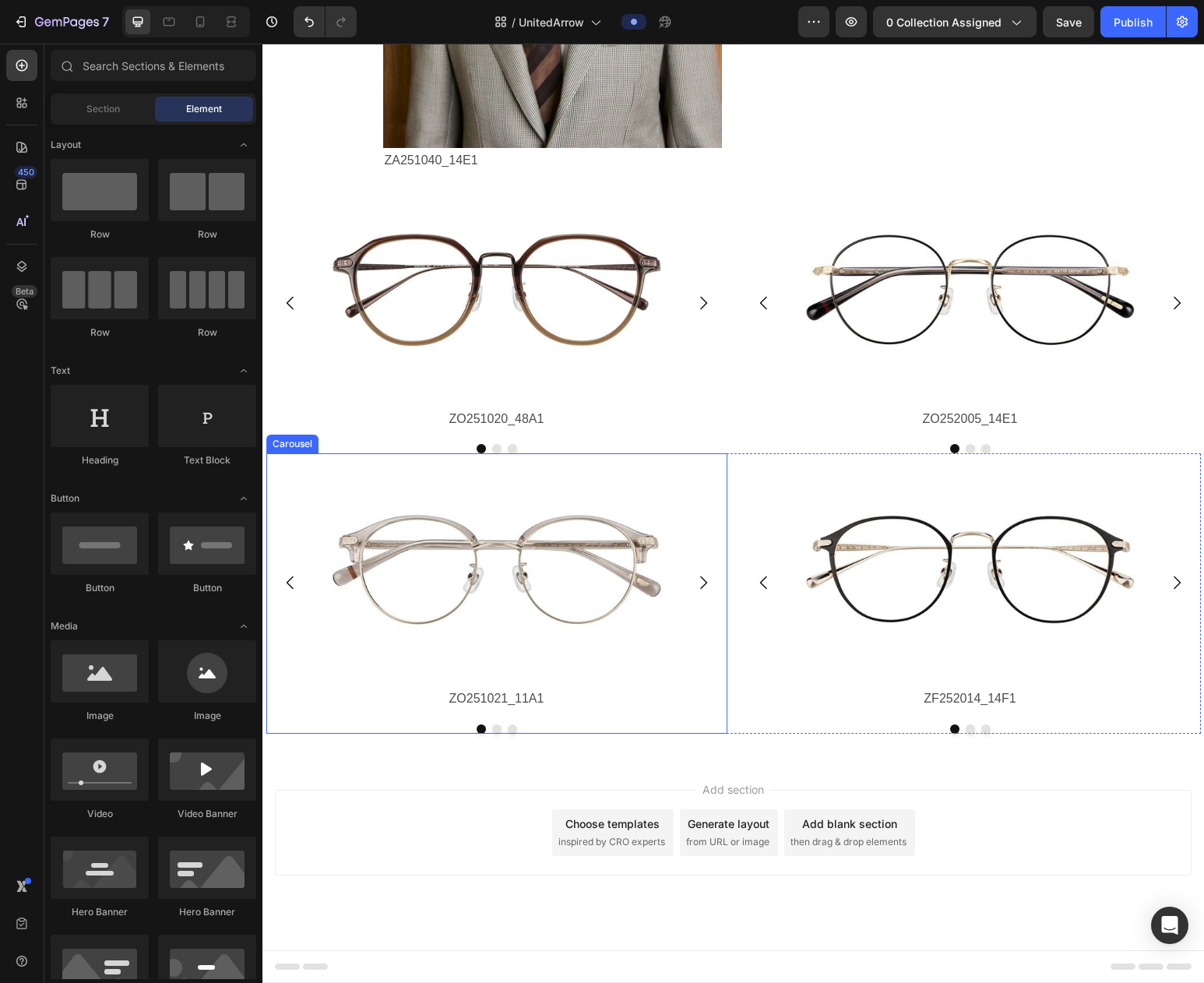
click at [293, 447] on div "Carousel" at bounding box center [292, 444] width 46 height 14
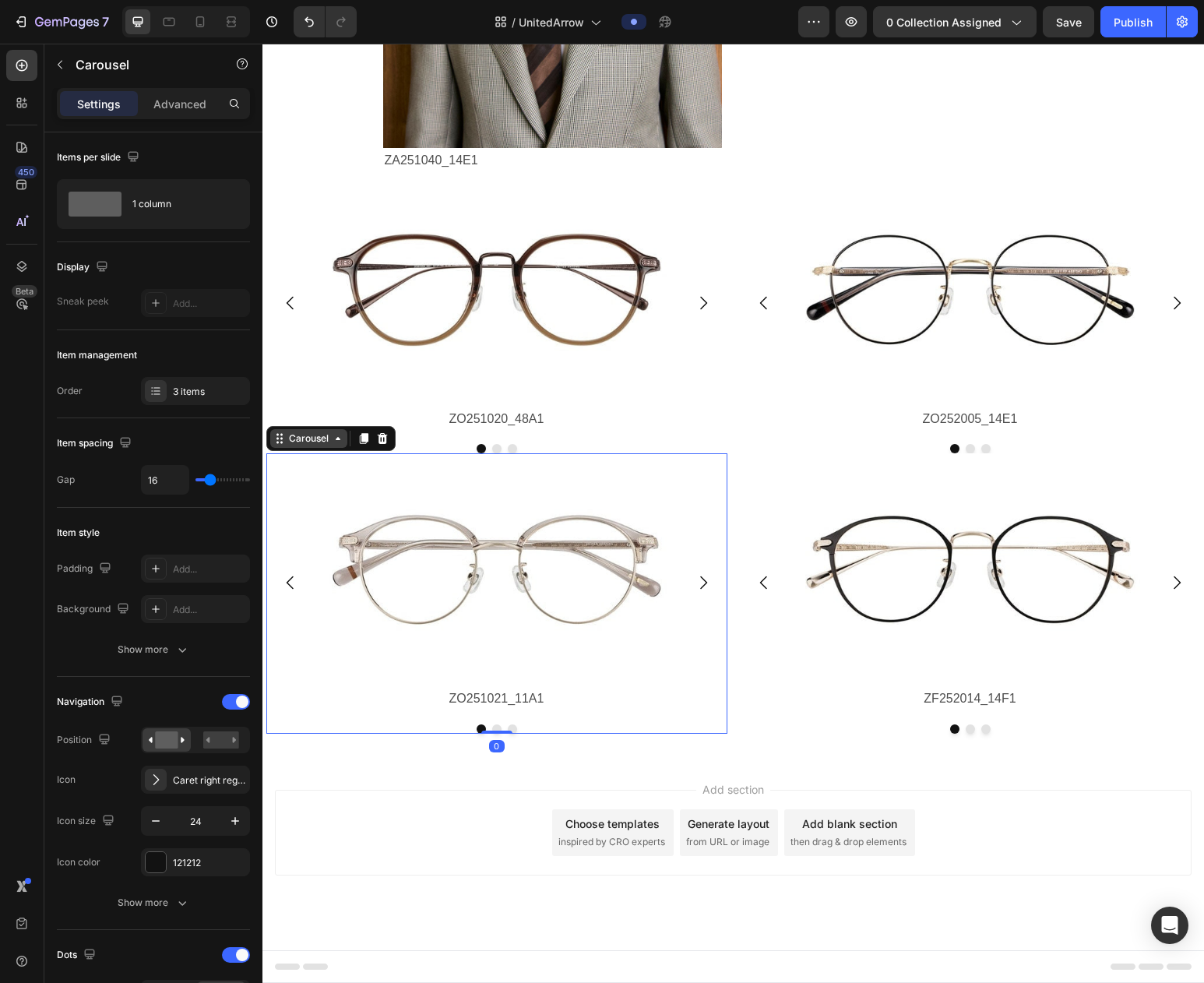
click at [335, 440] on icon at bounding box center [338, 439] width 12 height 12
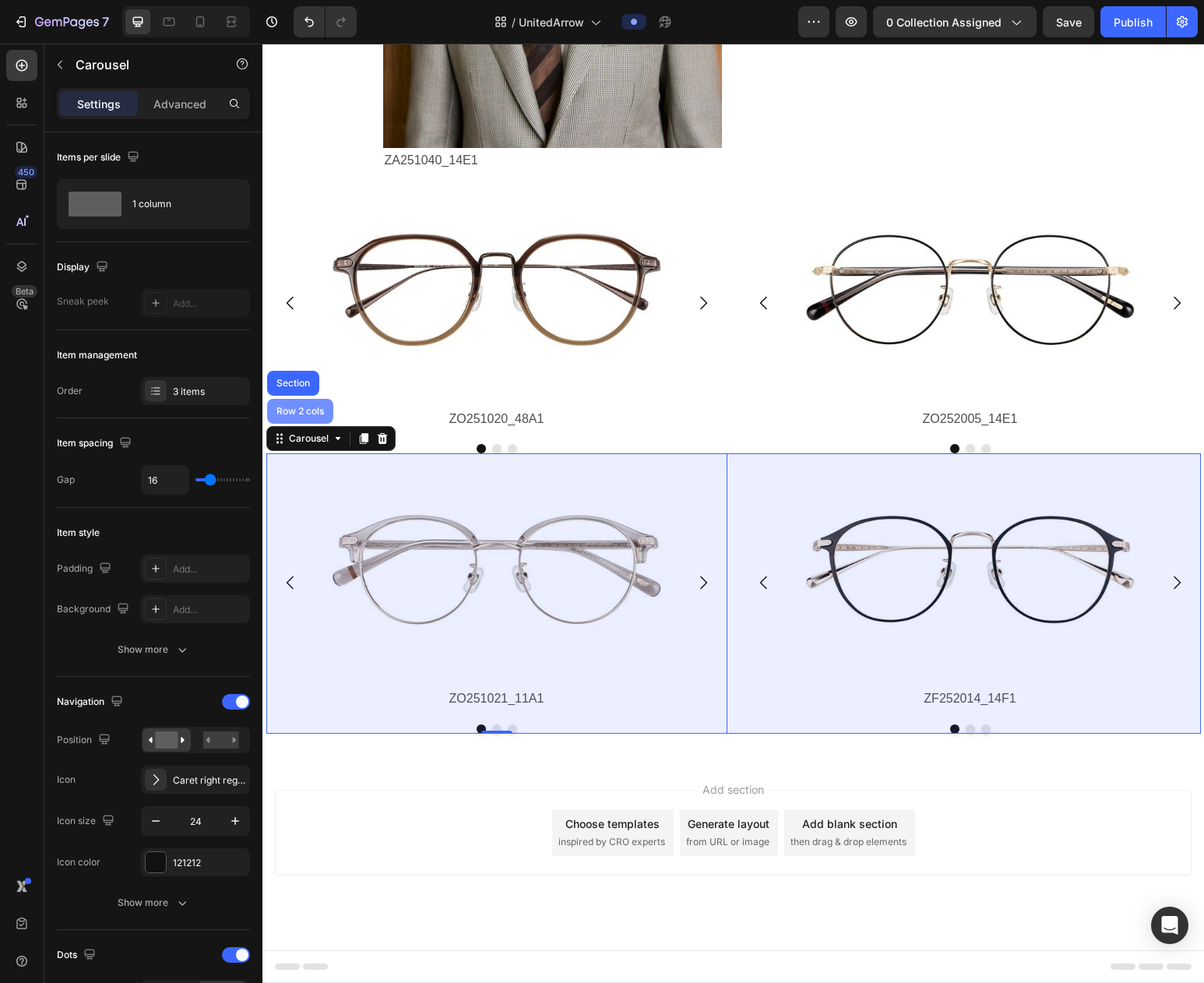
click at [315, 412] on div "Row 2 cols" at bounding box center [299, 411] width 54 height 10
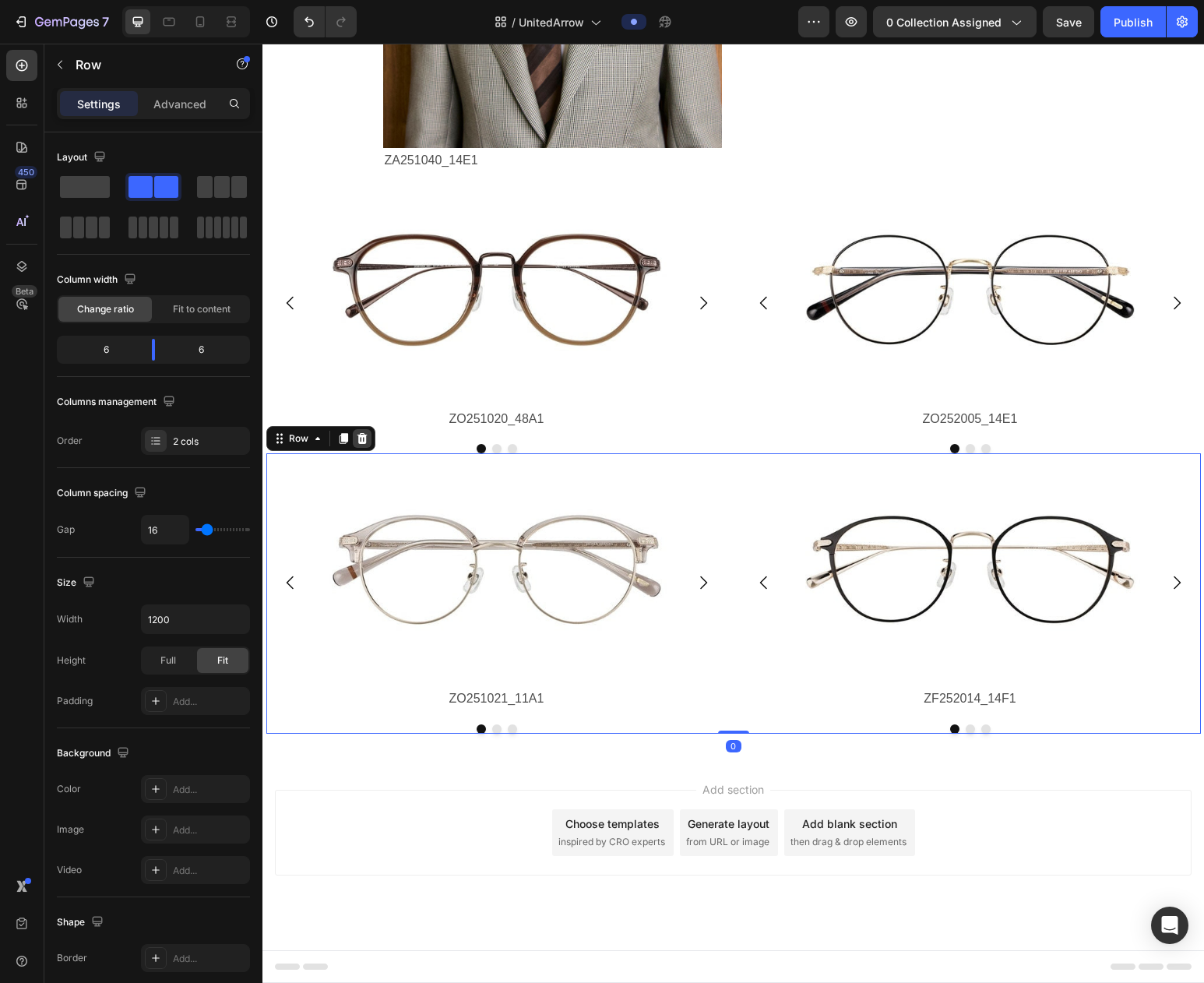
click at [362, 436] on icon at bounding box center [361, 439] width 10 height 11
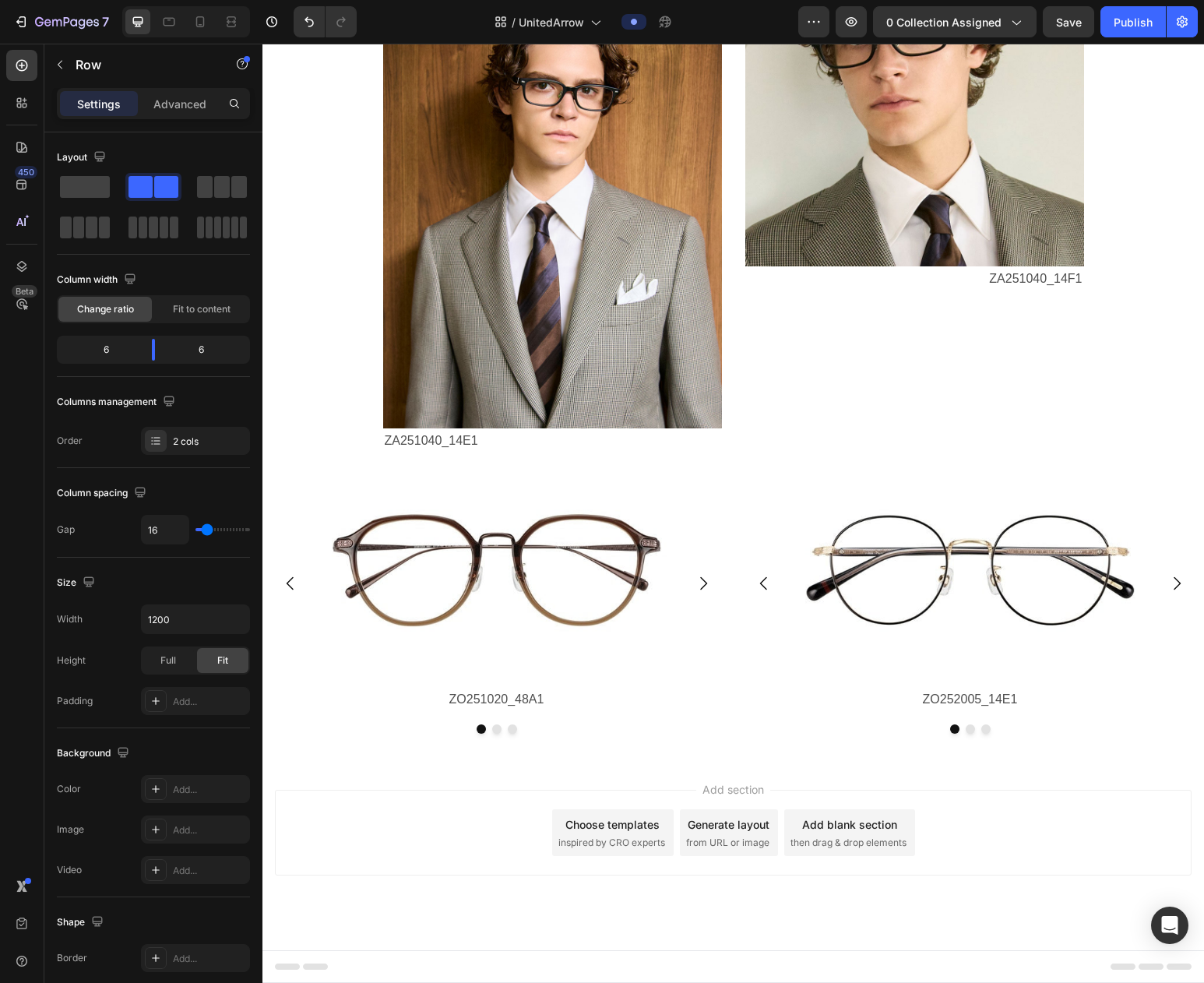
scroll to position [2674, 0]
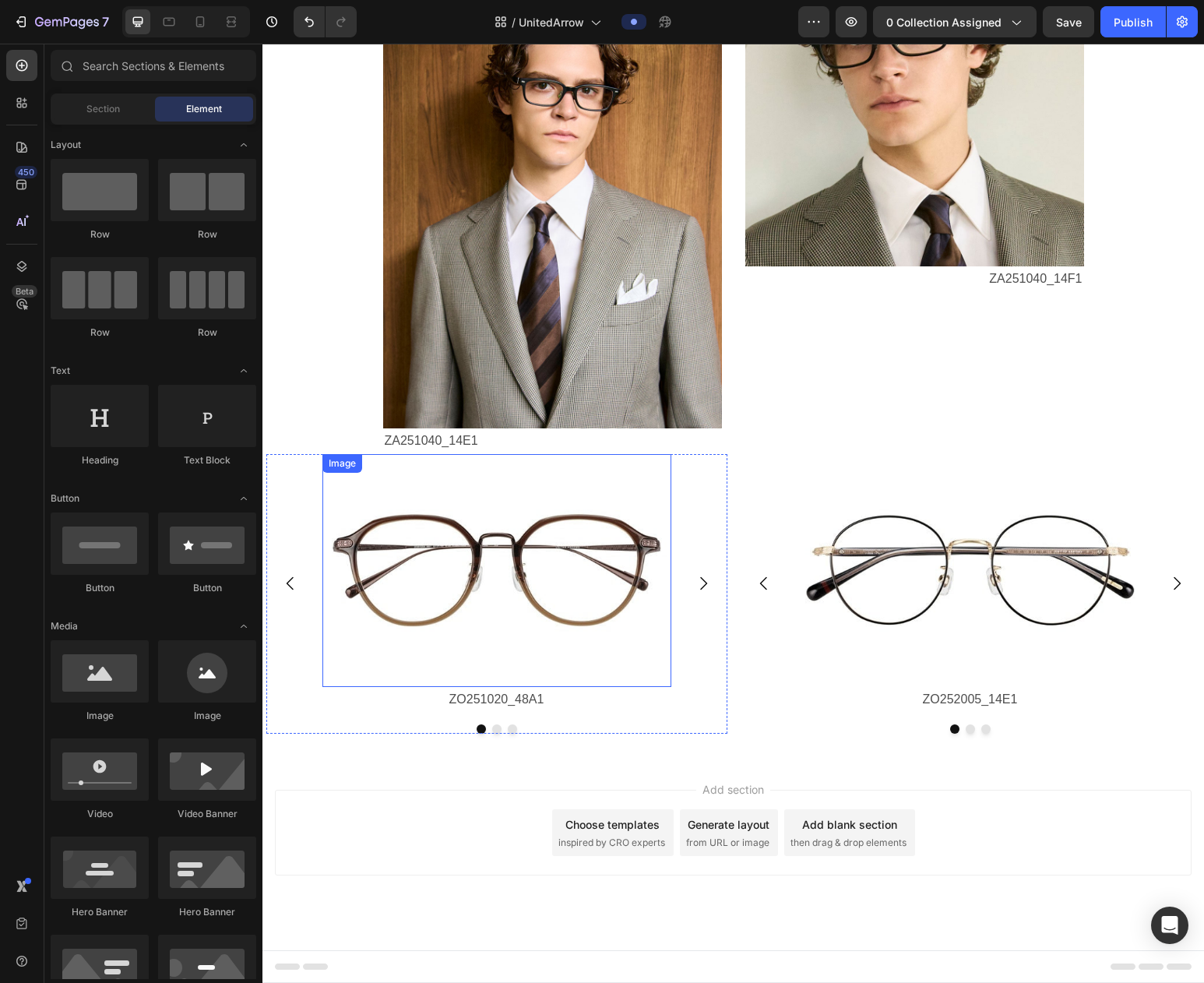
click at [507, 553] on img at bounding box center [497, 571] width 349 height 233
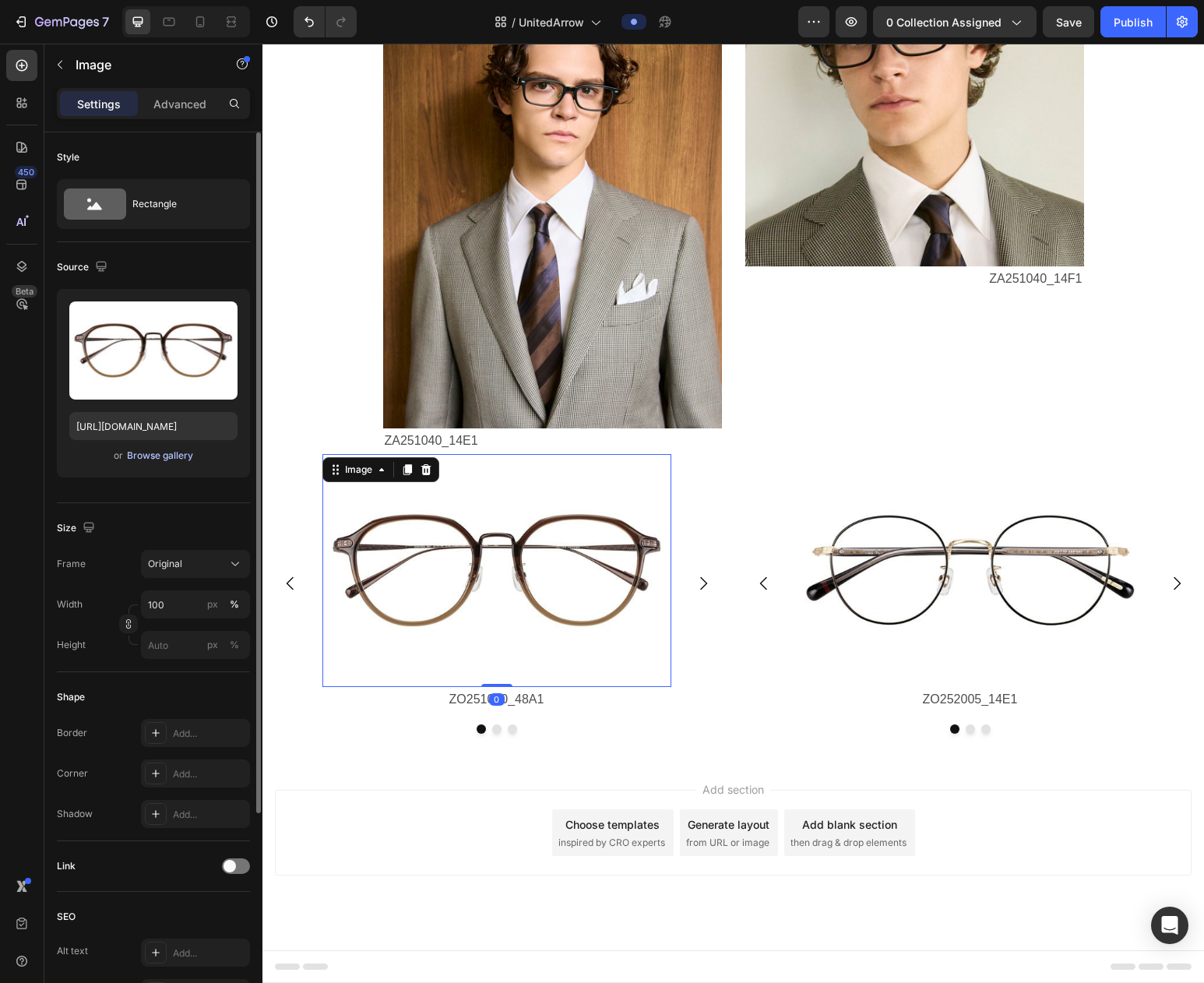
click at [155, 459] on div "Browse gallery" at bounding box center [159, 455] width 66 height 14
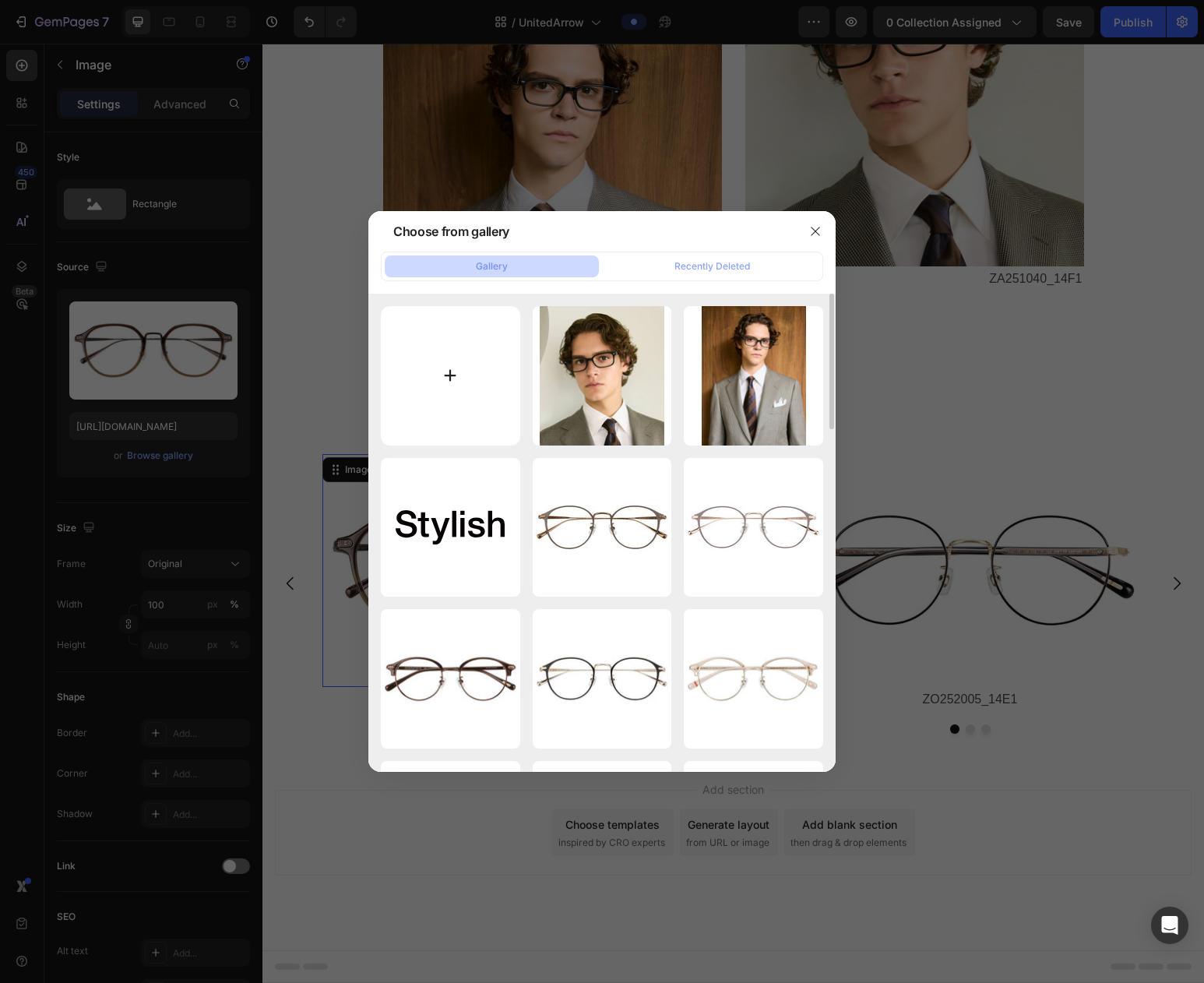
type input "C:\fakepath\ZF253001-14F1_s.jpg"
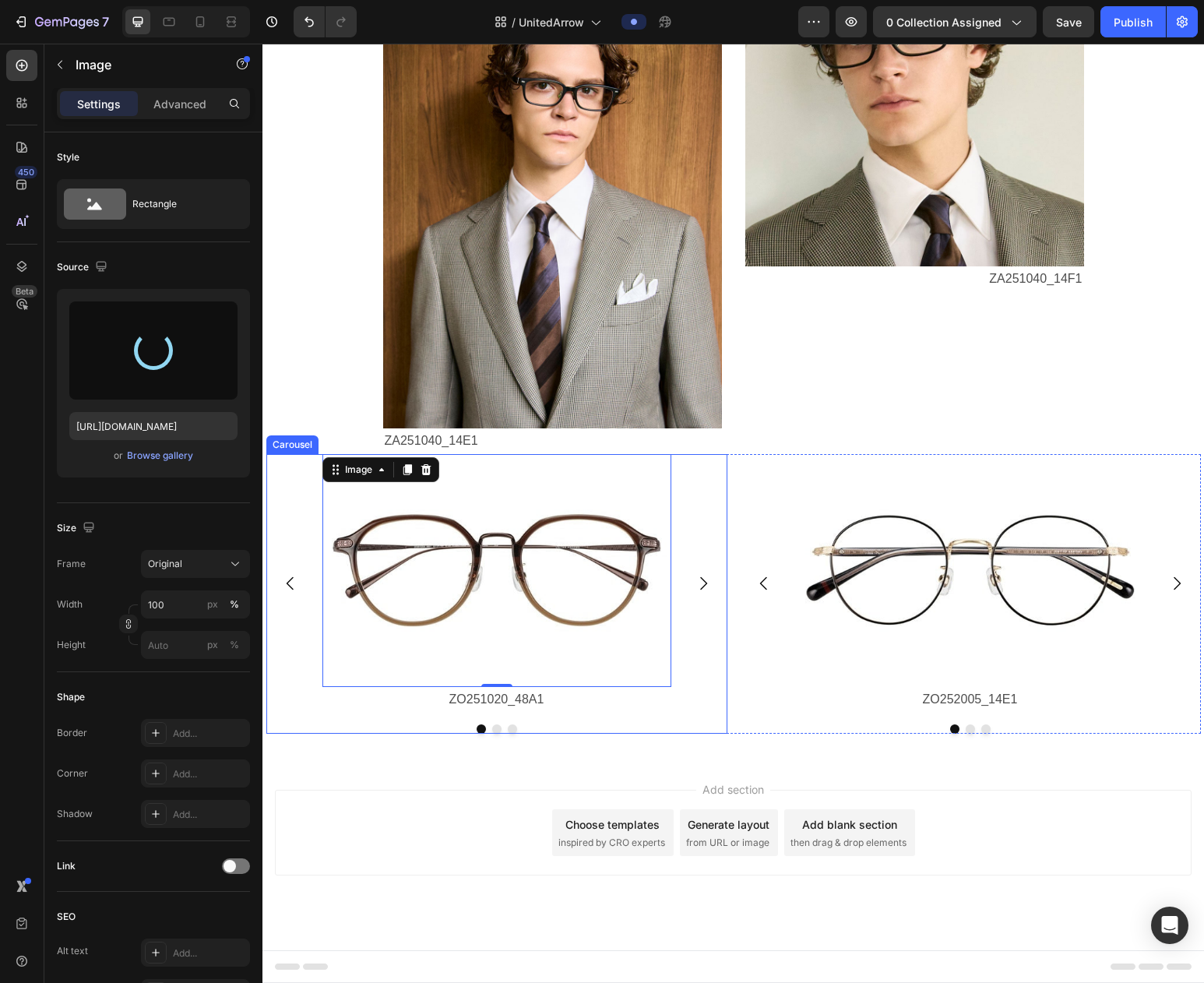
type input "https://cdn.shopify.com/s/files/1/0783/0129/9002/files/gempages_515660372875674…"
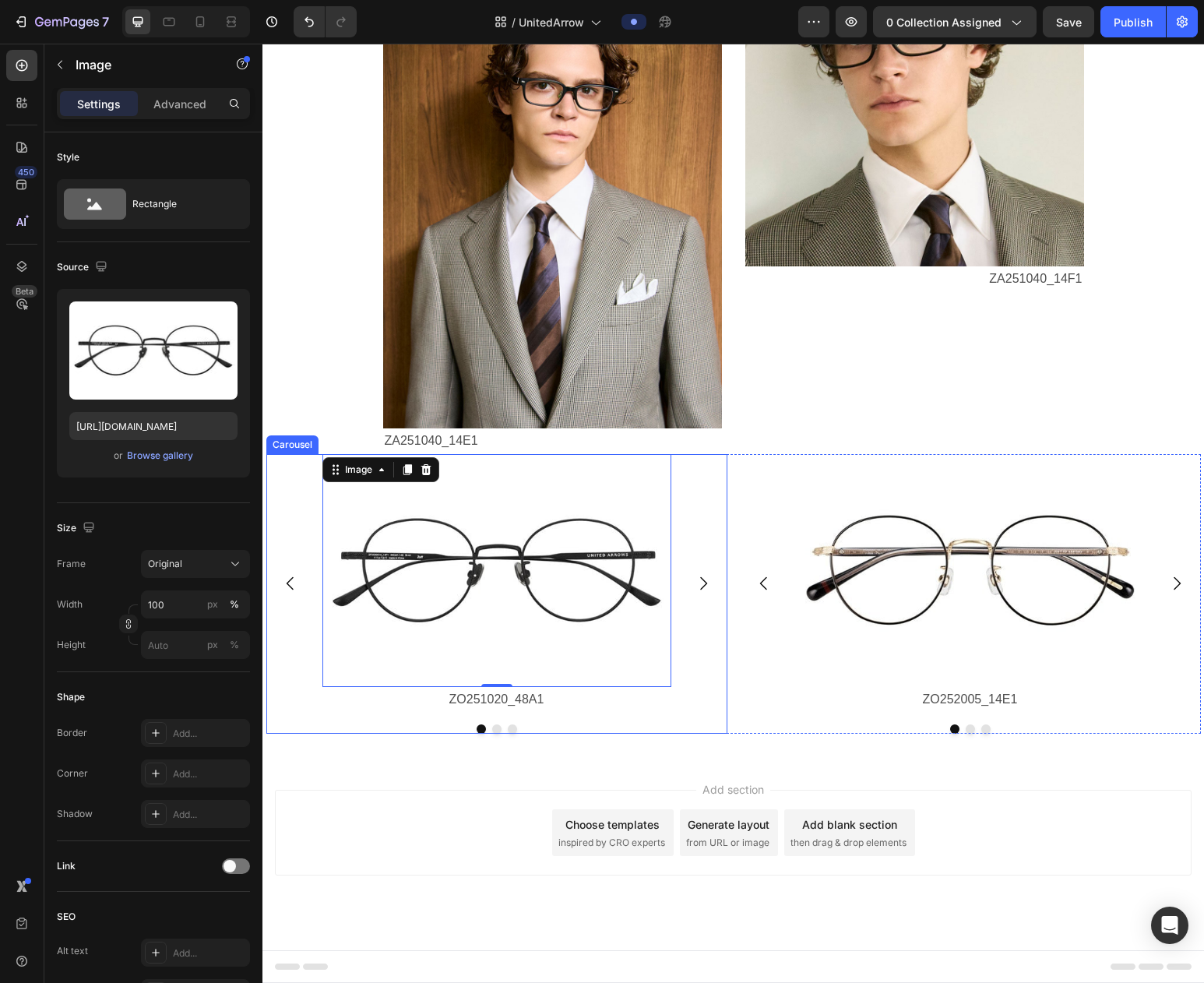
click at [701, 580] on icon "Carousel Next Arrow" at bounding box center [703, 583] width 18 height 18
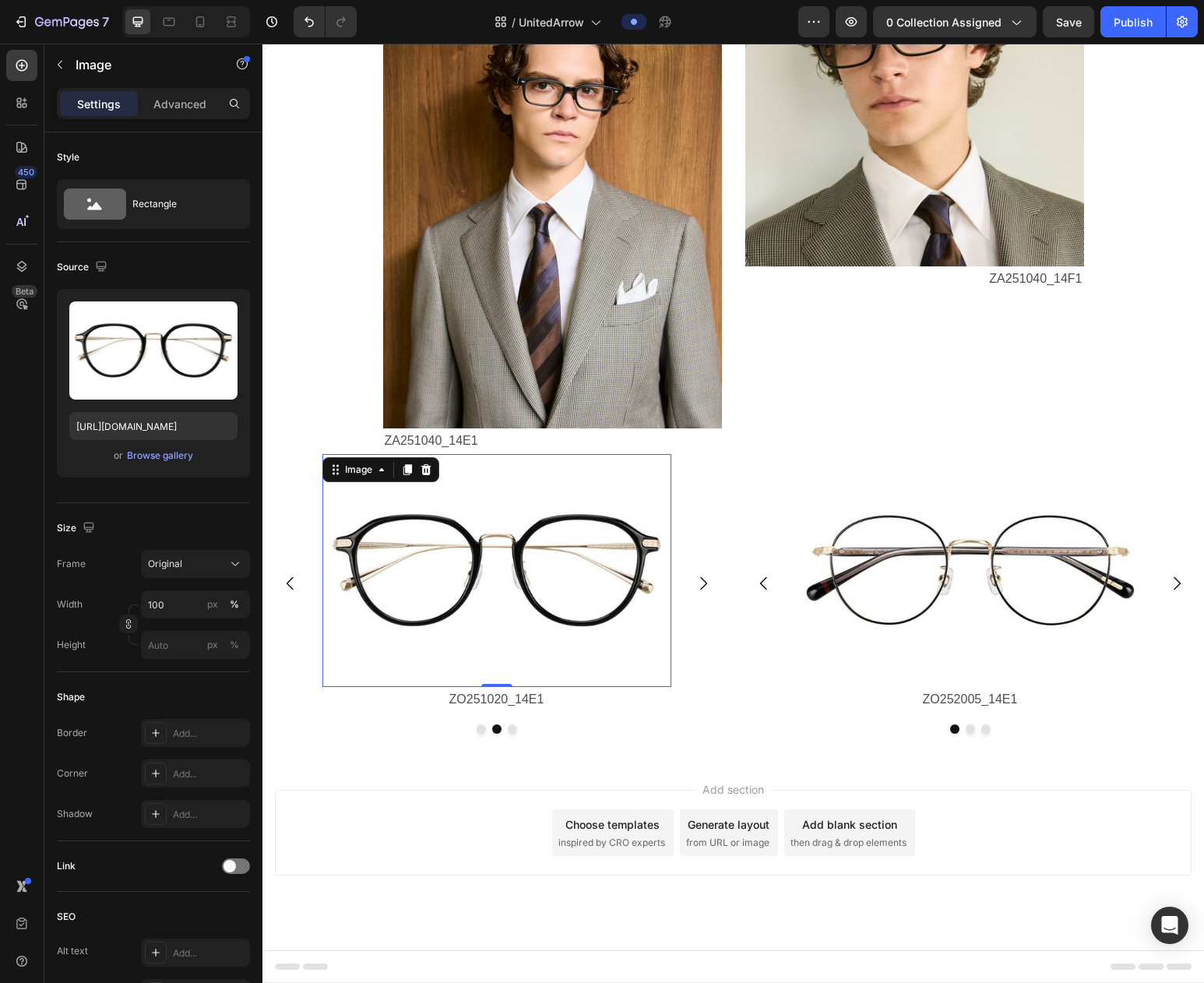
click at [591, 578] on img at bounding box center [497, 571] width 349 height 233
click at [153, 457] on div "Browse gallery" at bounding box center [159, 455] width 66 height 14
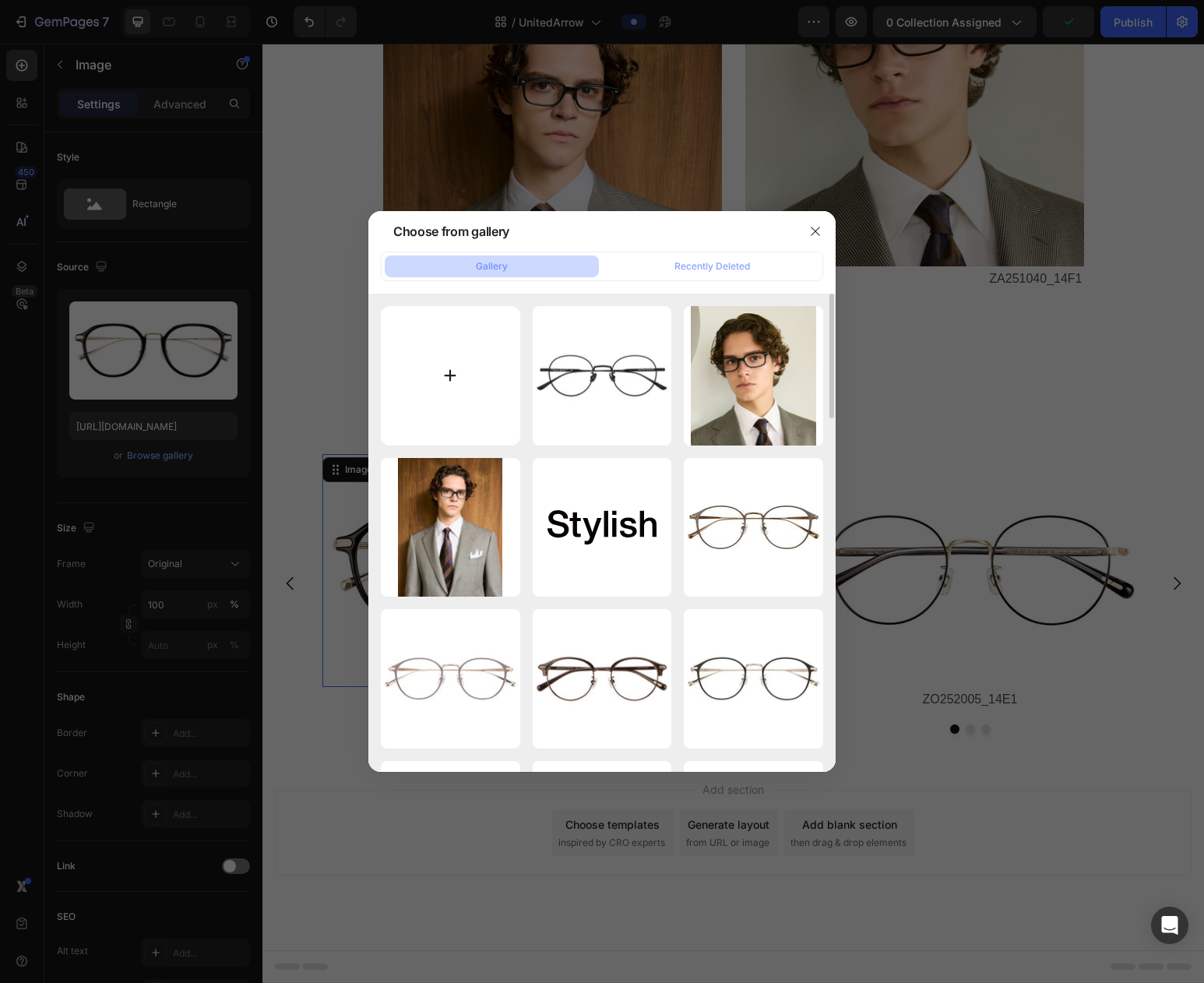
type input "C:\fakepath\ZF253001-57E1_s.jpg"
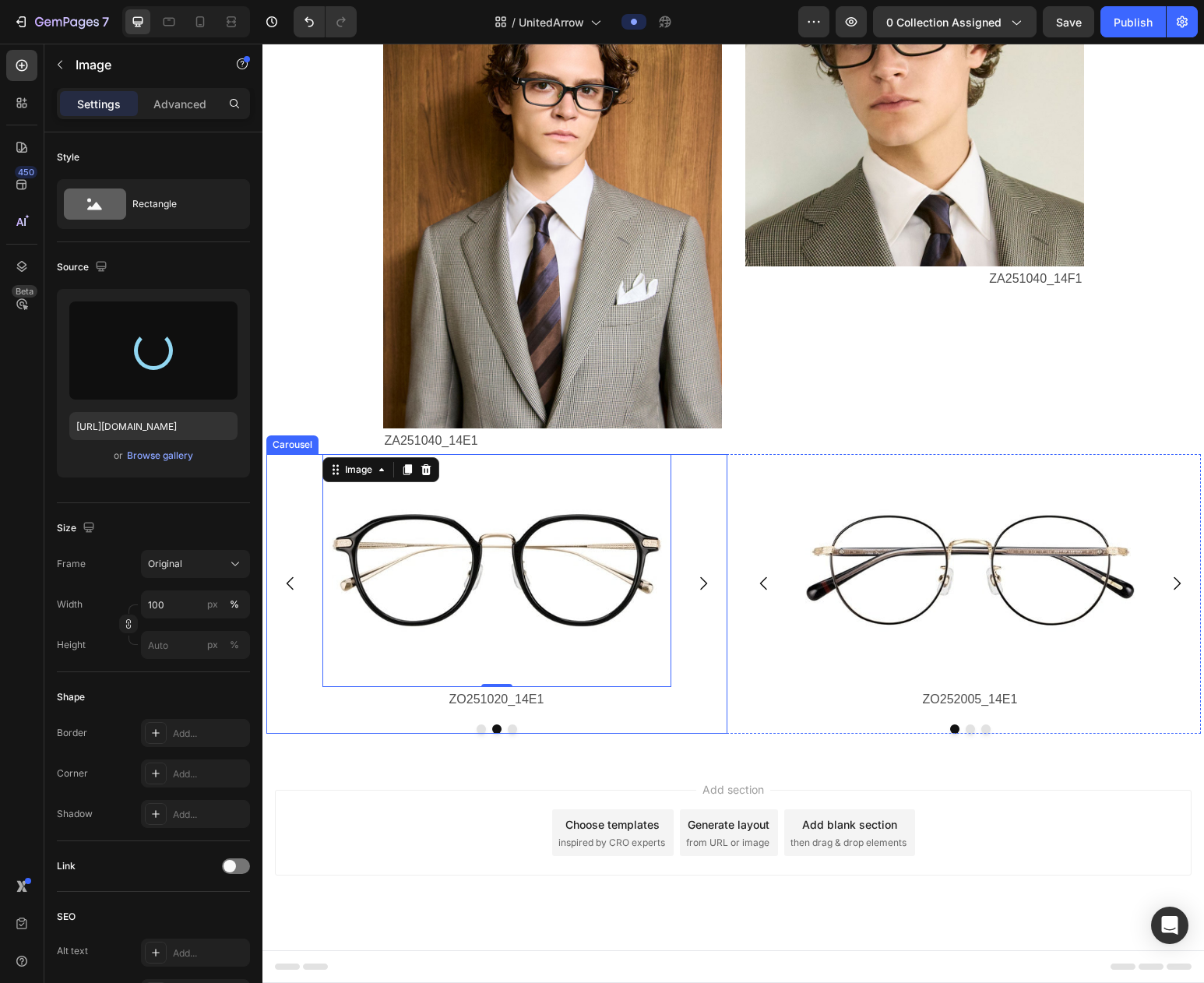
type input "https://cdn.shopify.com/s/files/1/0783/0129/9002/files/gempages_515660372875674…"
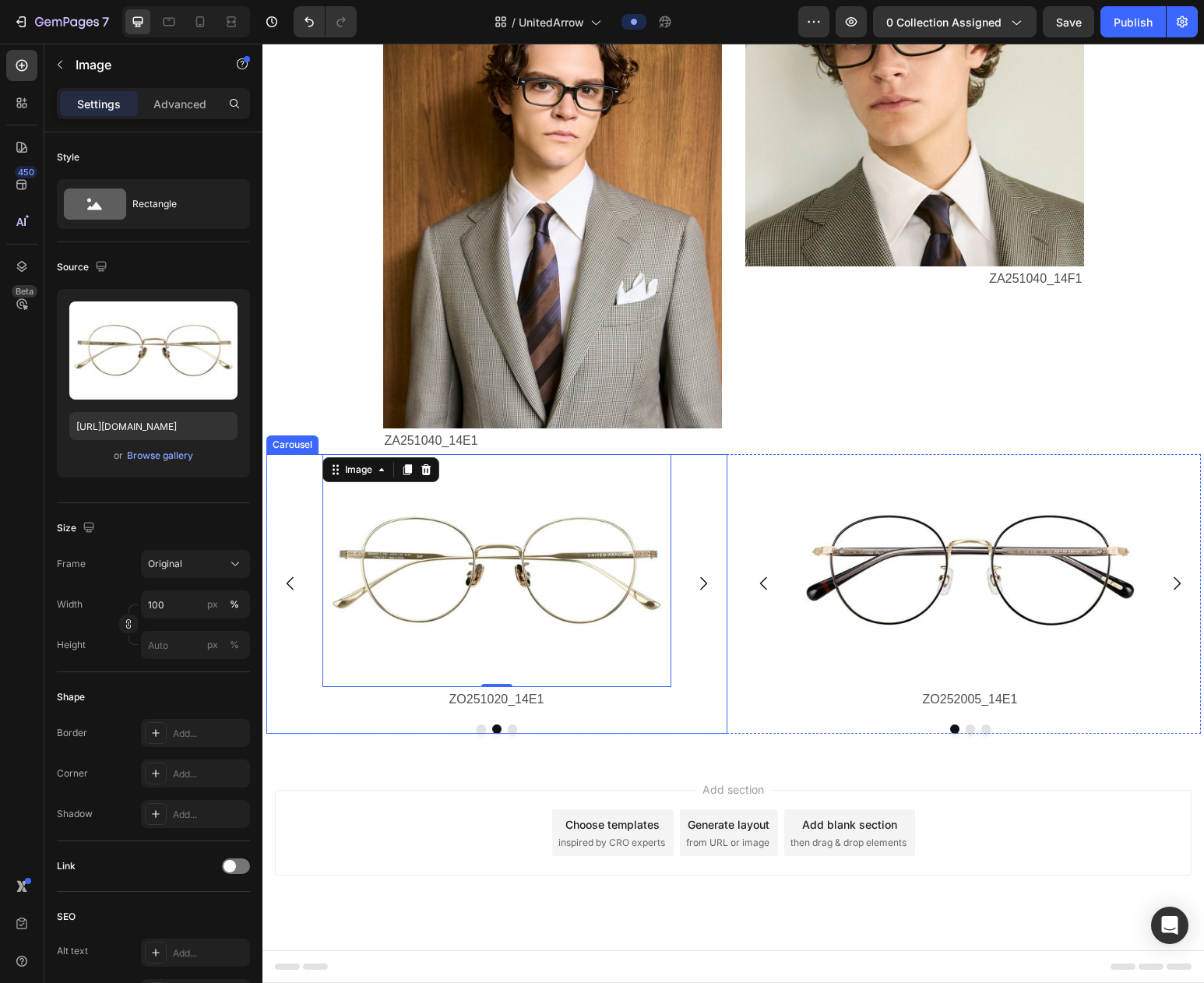
click at [704, 582] on icon "Carousel Next Arrow" at bounding box center [703, 583] width 18 height 18
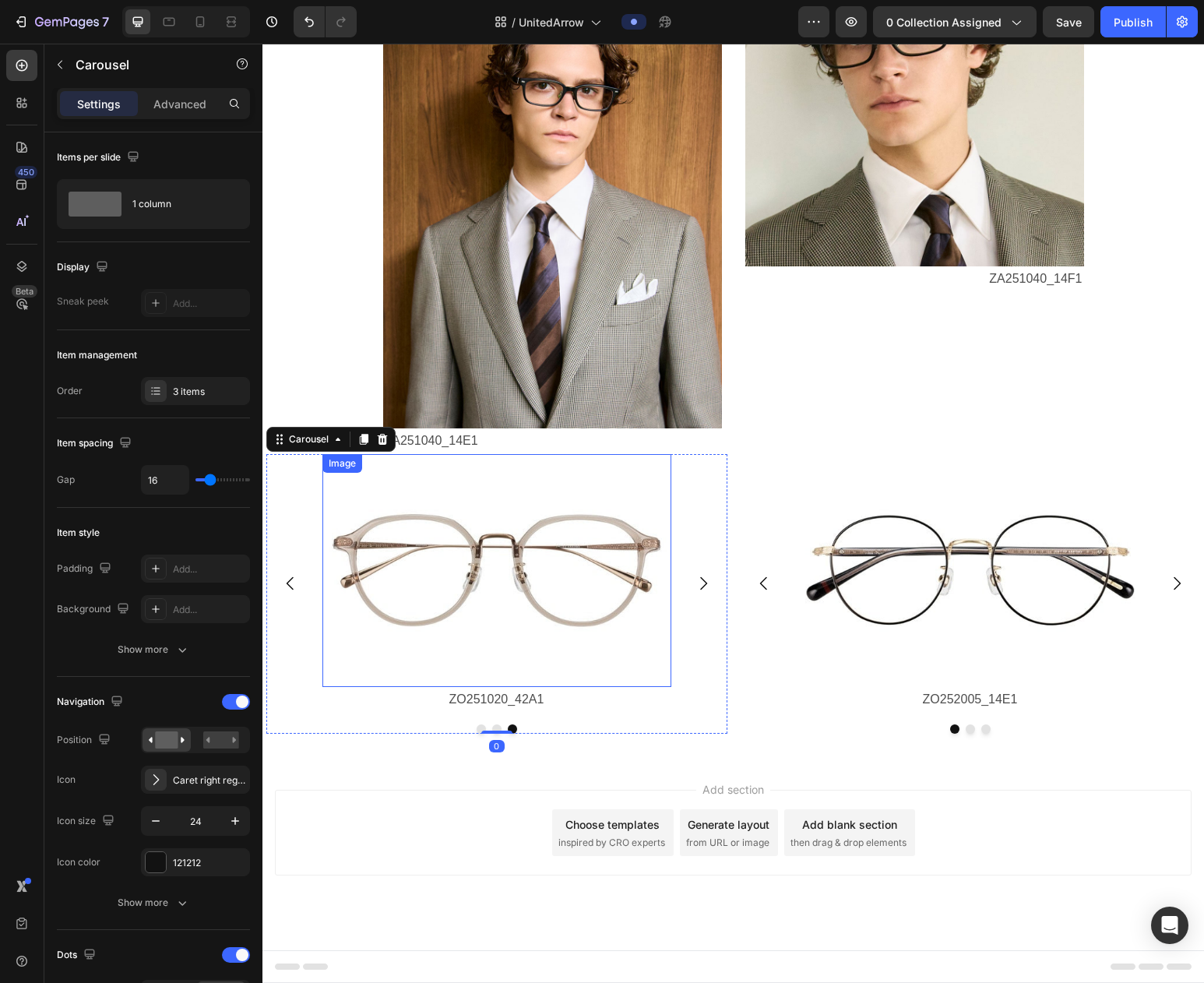
click at [413, 568] on img at bounding box center [497, 571] width 349 height 233
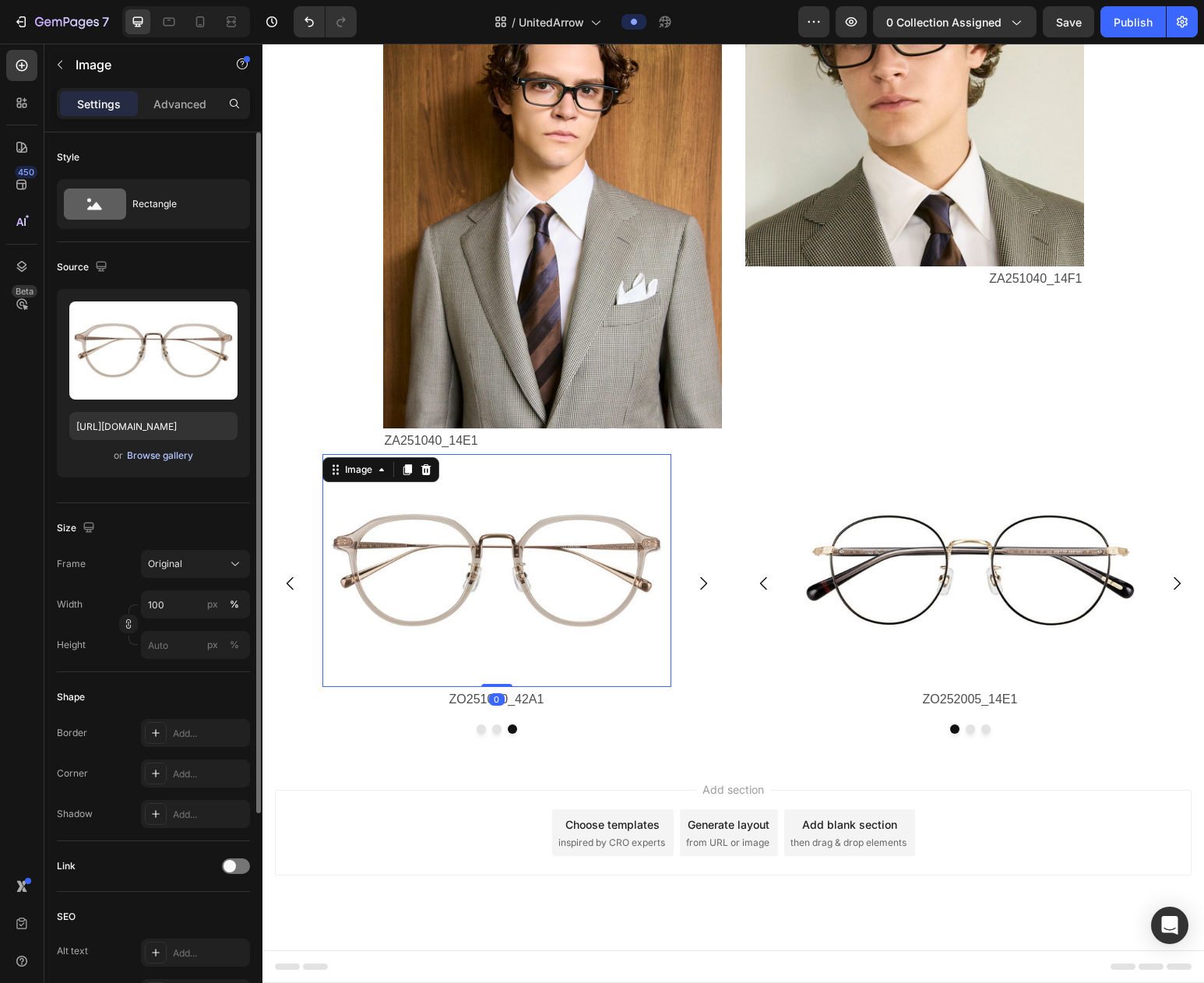
click at [163, 454] on div "Browse gallery" at bounding box center [159, 455] width 66 height 14
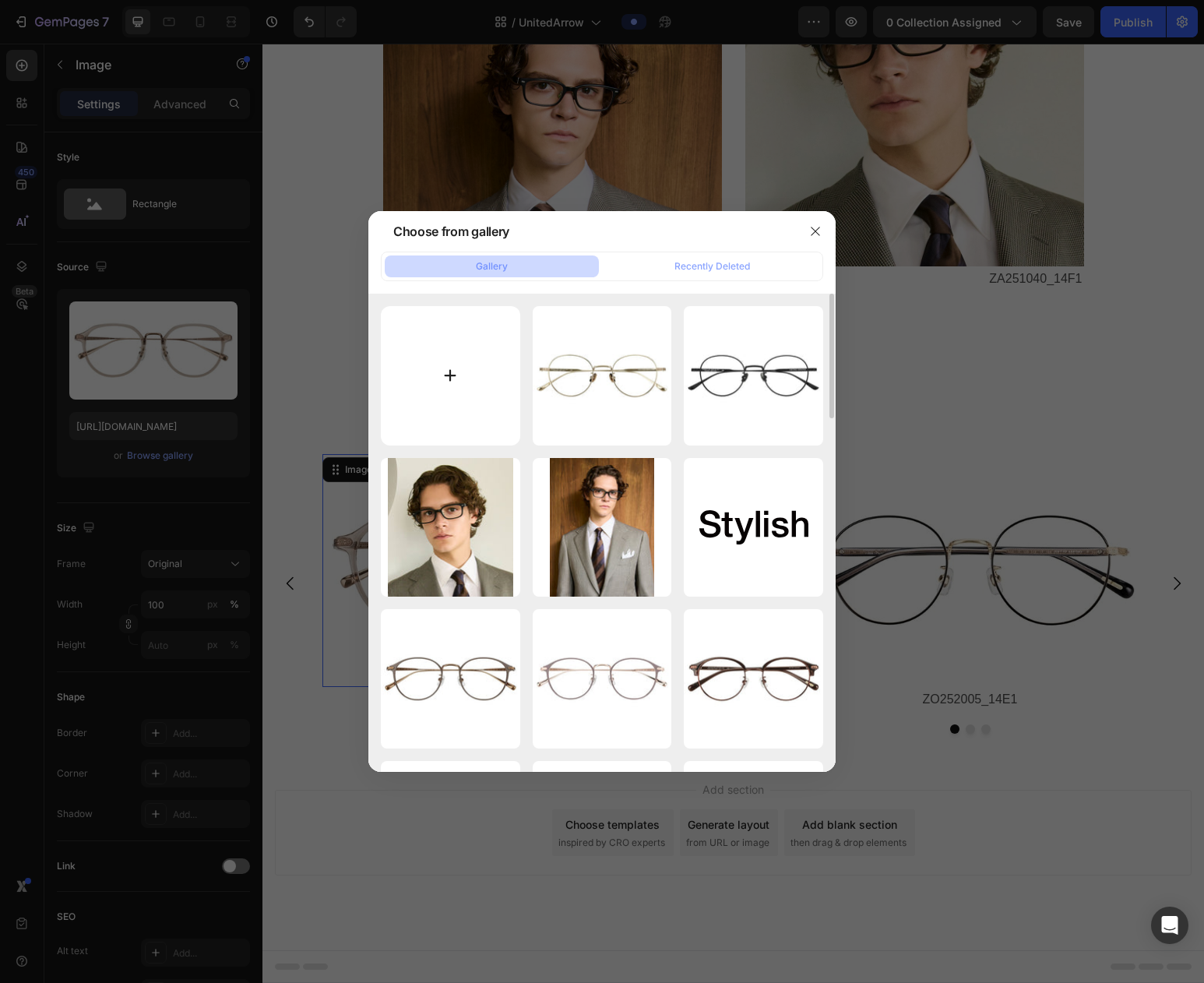
type input "C:\fakepath\ZF253001-15E1_s.jpg"
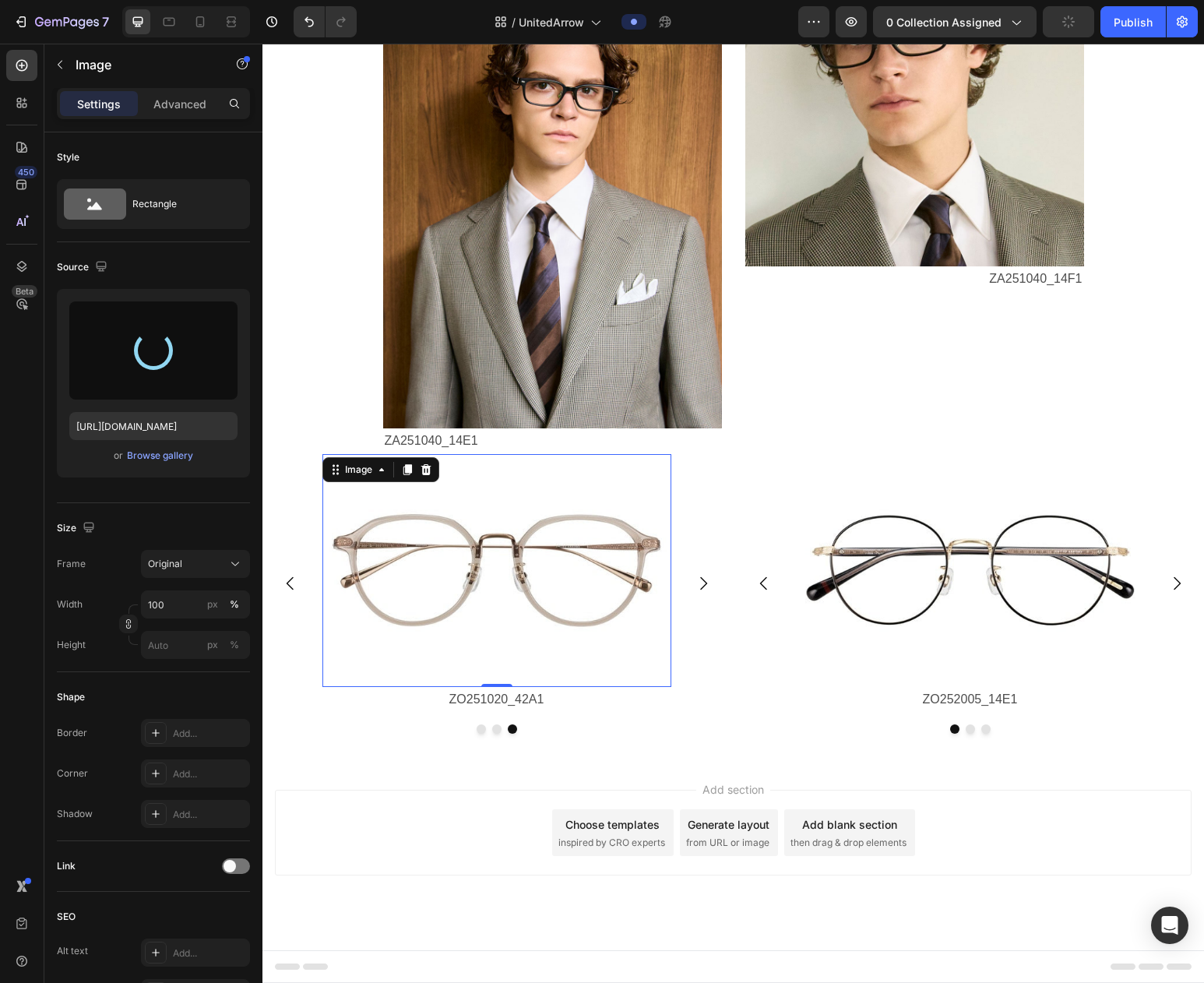
type input "https://cdn.shopify.com/s/files/1/0783/0129/9002/files/gempages_515660372875674…"
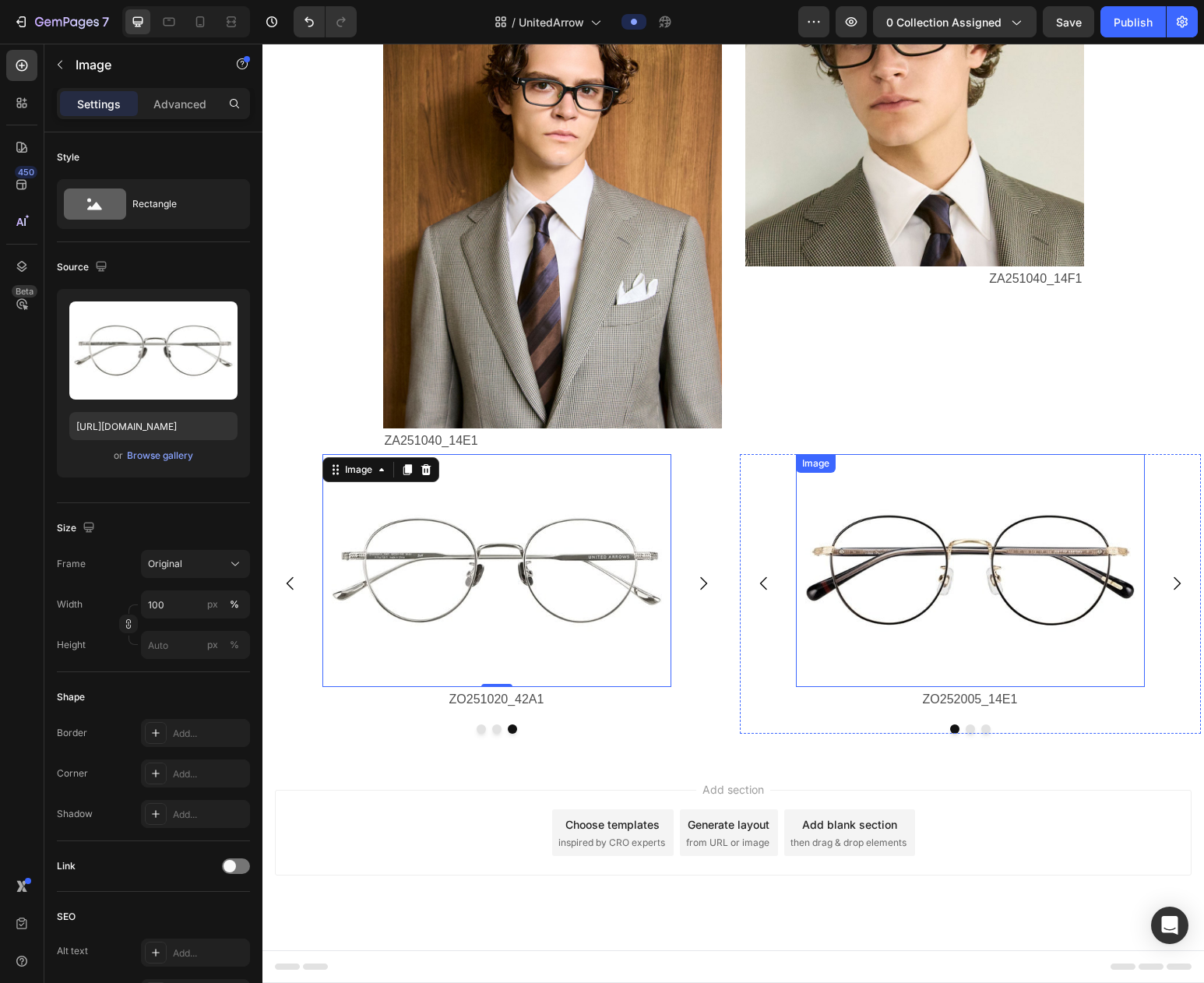
click at [936, 565] on img at bounding box center [971, 571] width 349 height 233
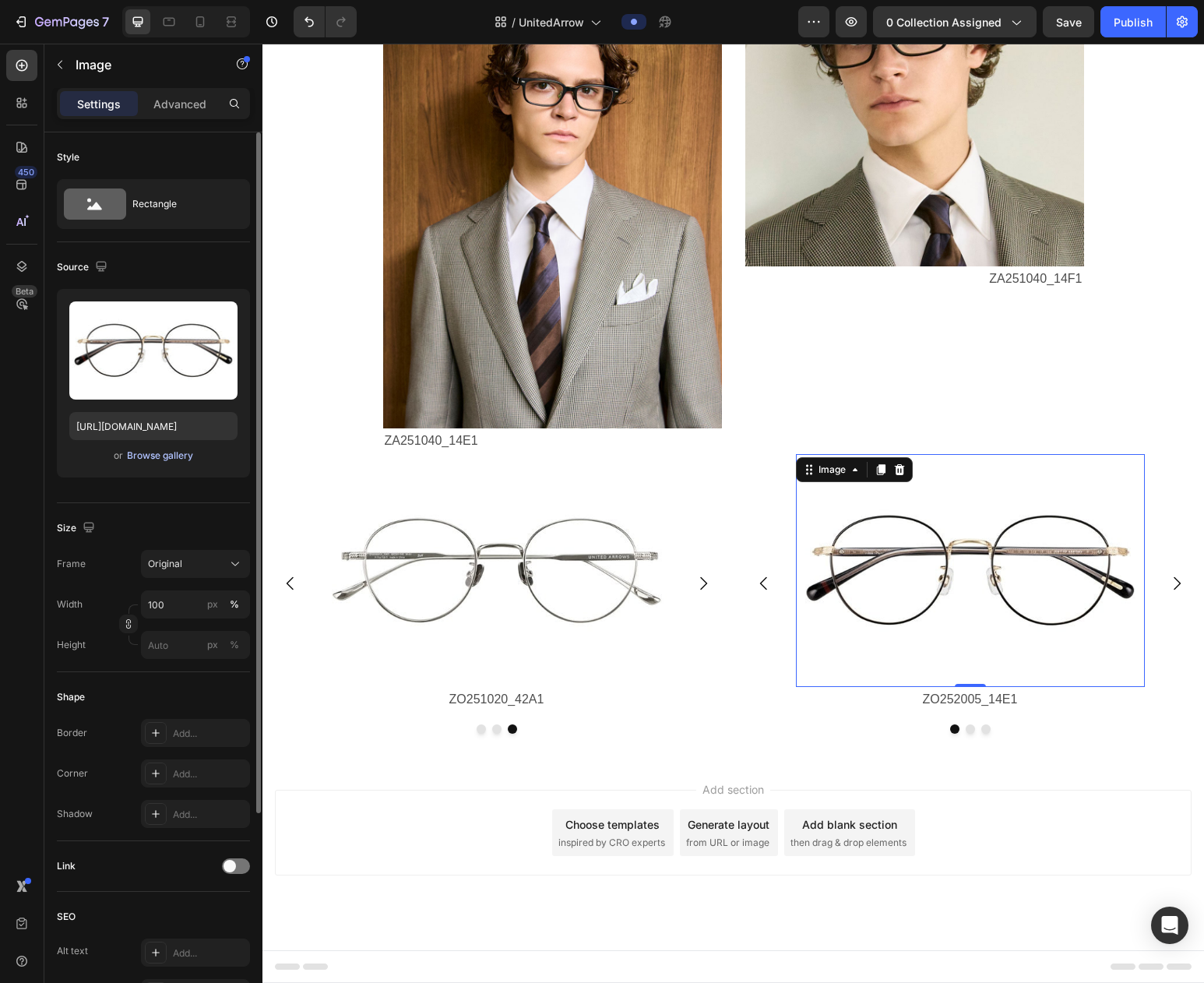
click at [156, 455] on div "Browse gallery" at bounding box center [159, 455] width 66 height 14
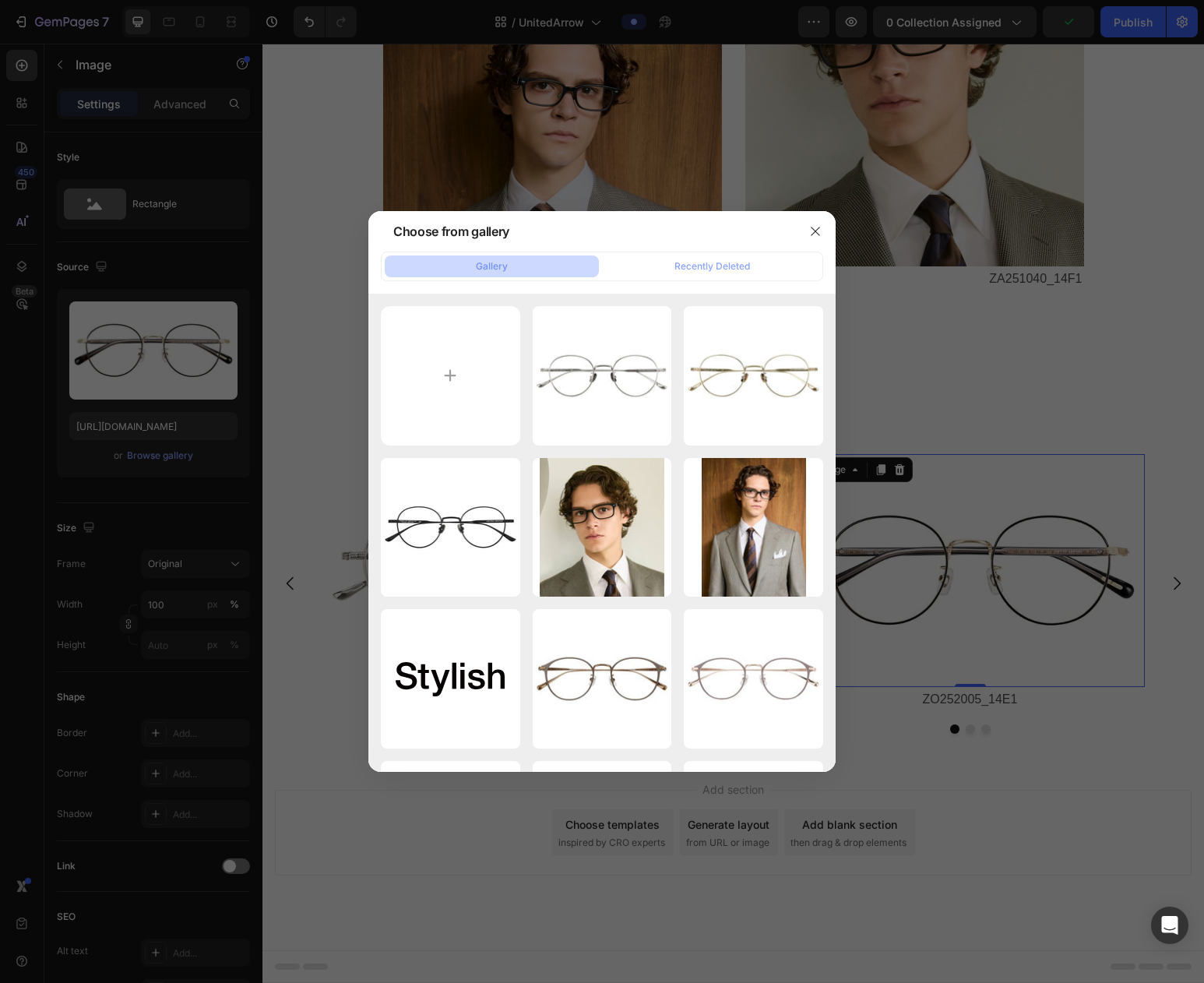
type input "C:\fakepath\ZF253002-15E1_s.jpg"
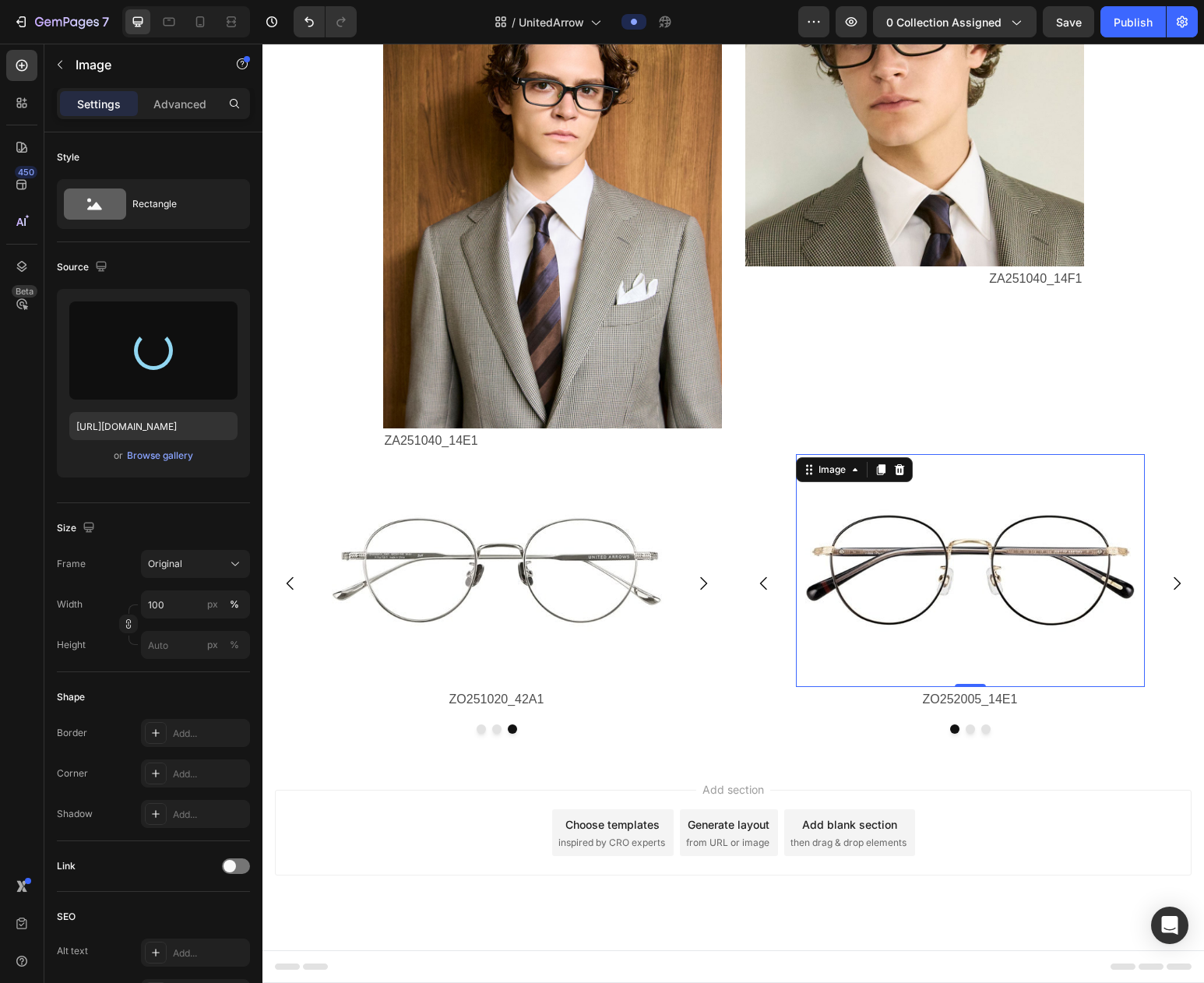
type input "https://cdn.shopify.com/s/files/1/0783/0129/9002/files/gempages_515660372875674…"
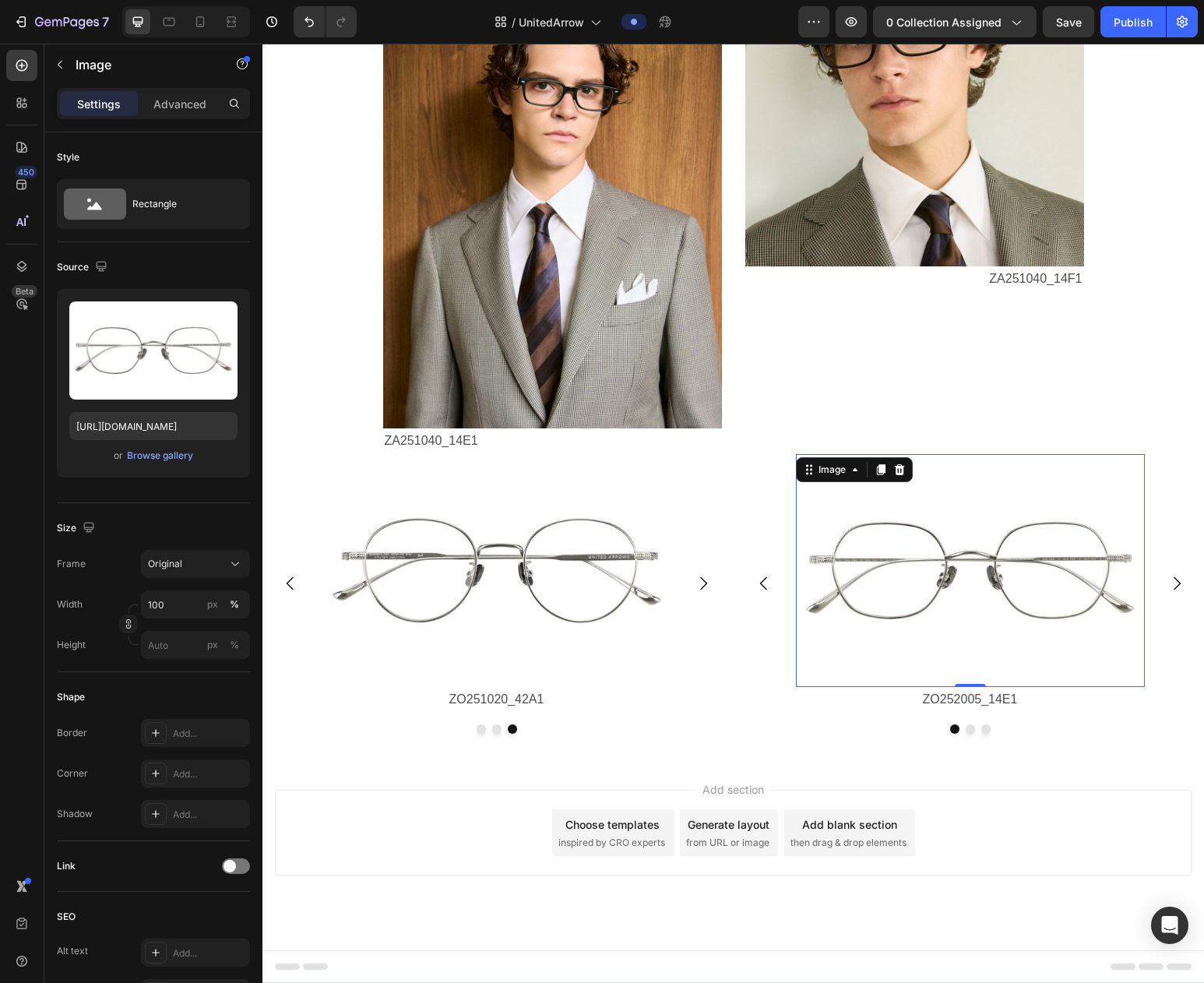
click at [909, 582] on img at bounding box center [971, 571] width 349 height 233
click at [1040, 576] on icon "Carousel Next Arrow" at bounding box center [1177, 583] width 18 height 18
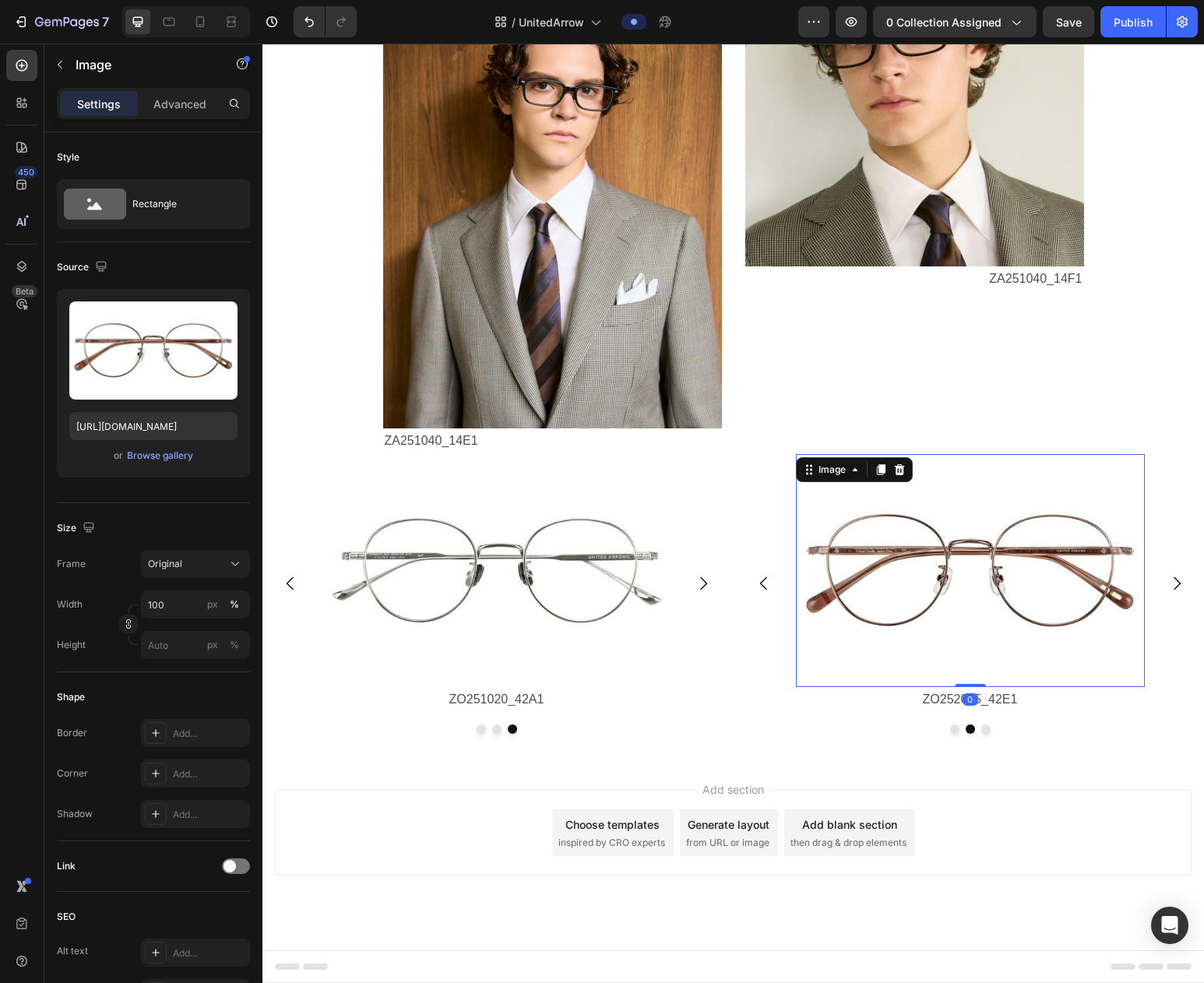
click at [993, 580] on img at bounding box center [971, 571] width 349 height 233
click at [159, 458] on div "Browse gallery" at bounding box center [159, 455] width 66 height 14
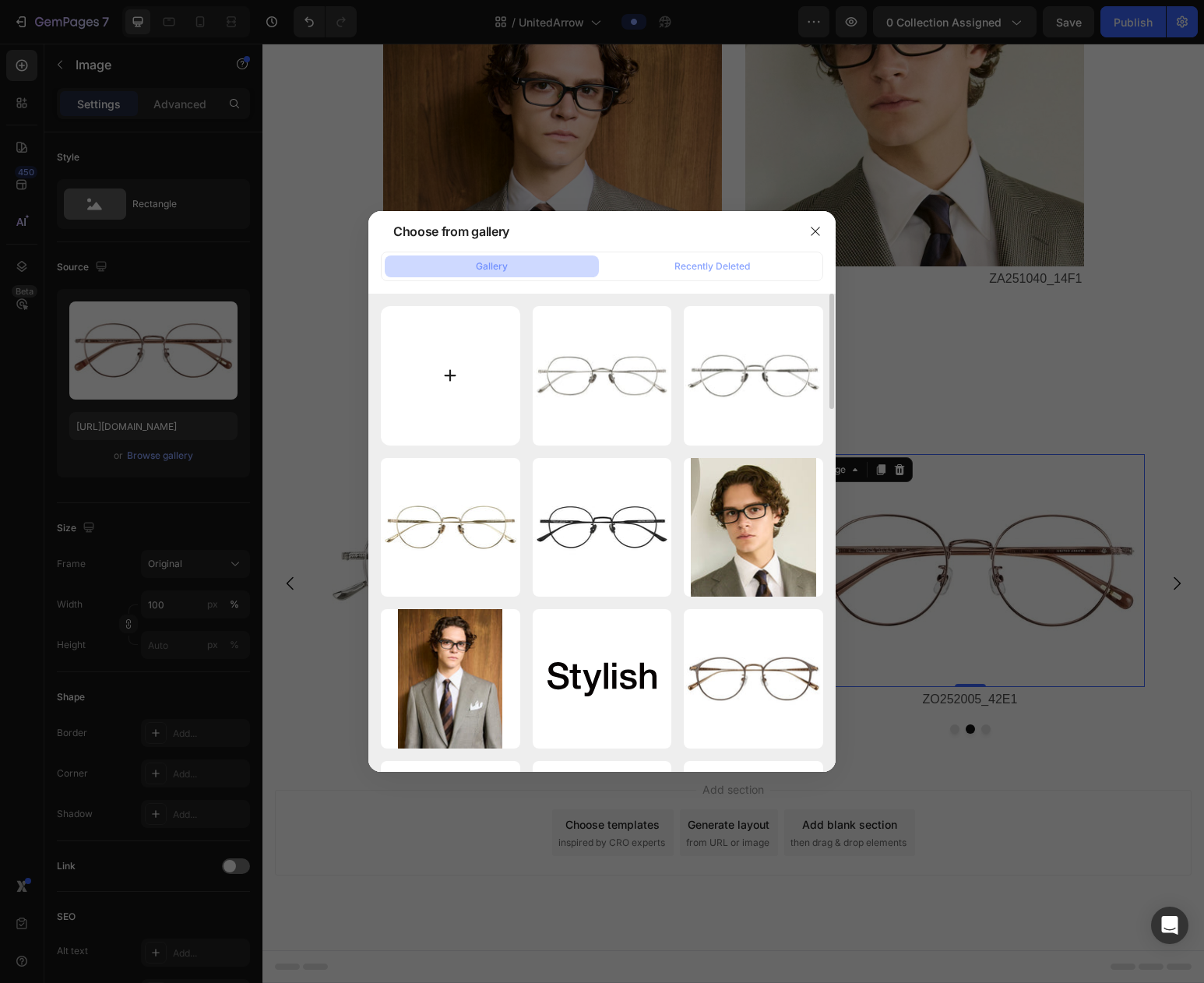
type input "C:\fakepath\ZF253002-72F1_s.jpg"
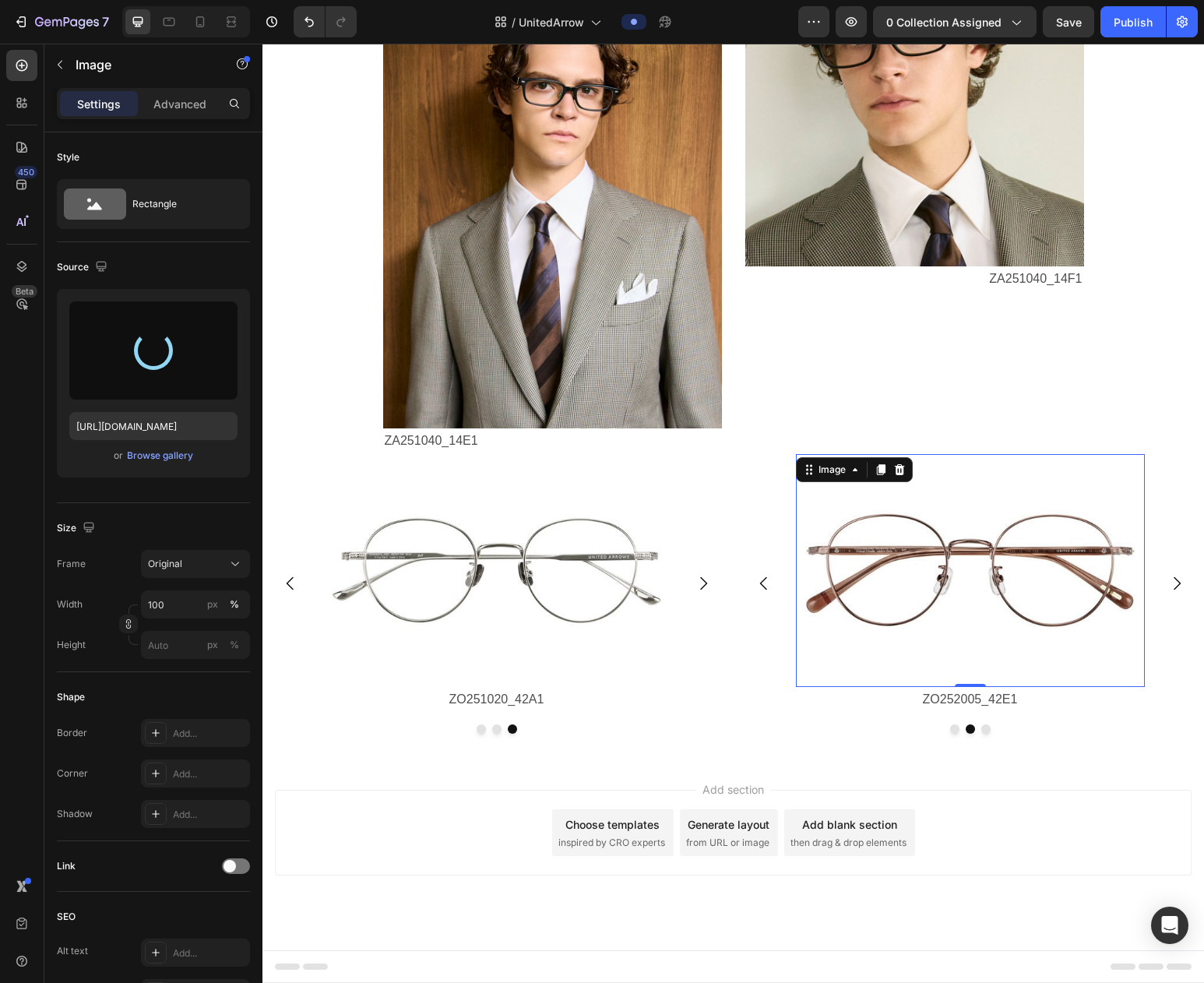
type input "https://cdn.shopify.com/s/files/1/0783/0129/9002/files/gempages_515660372875674…"
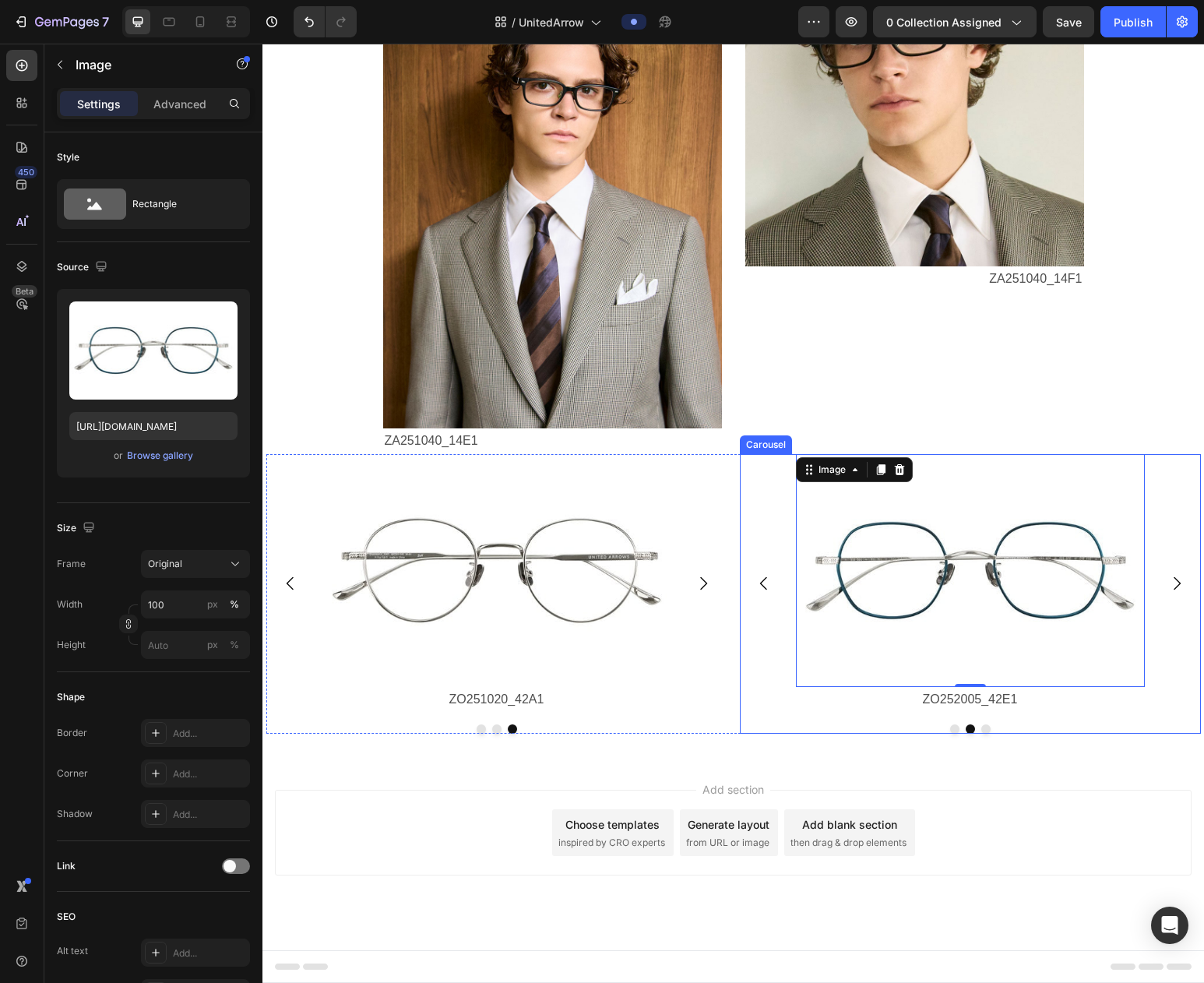
click at [986, 729] on button "Dot" at bounding box center [986, 728] width 10 height 10
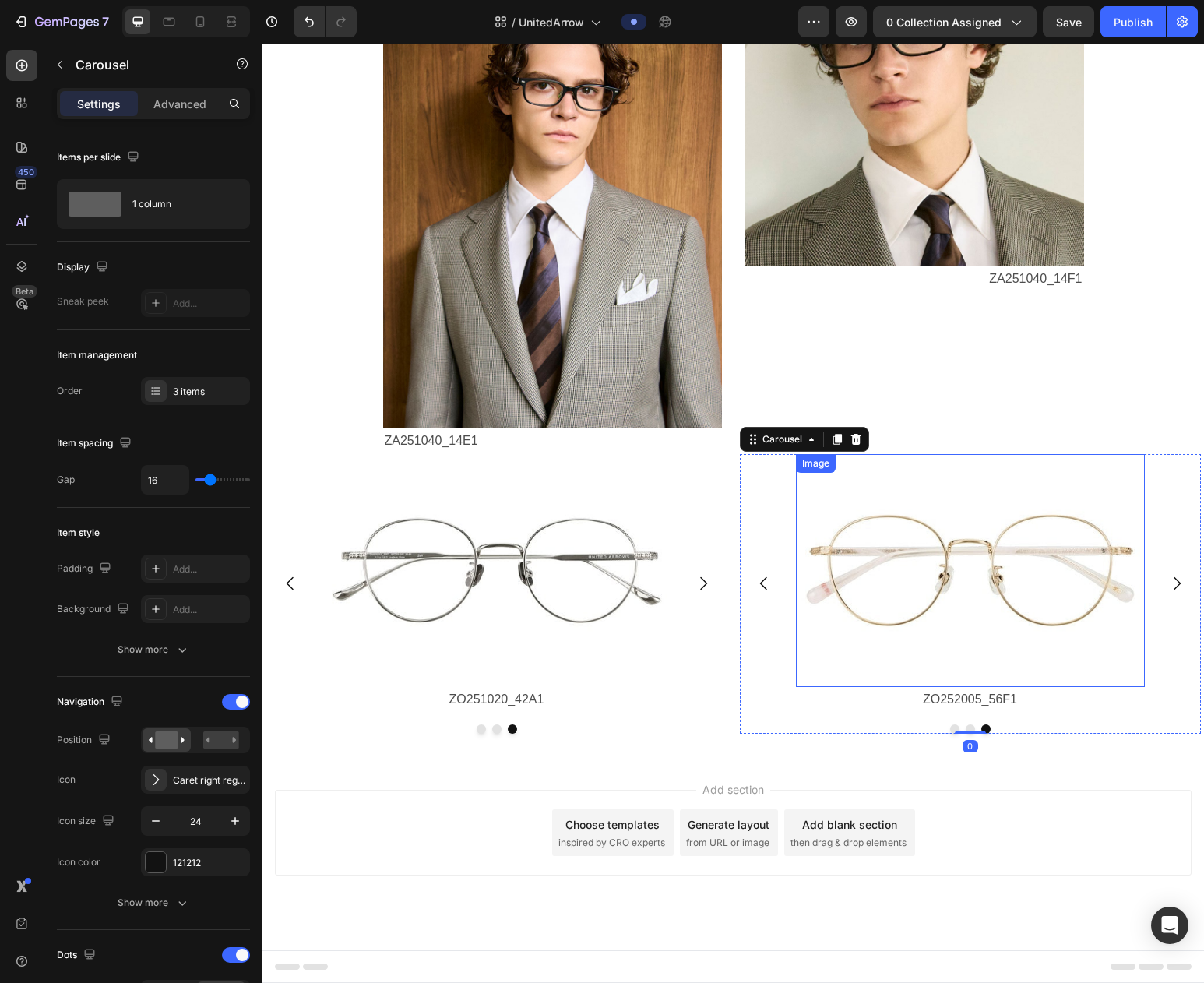
click at [992, 619] on img at bounding box center [971, 571] width 349 height 233
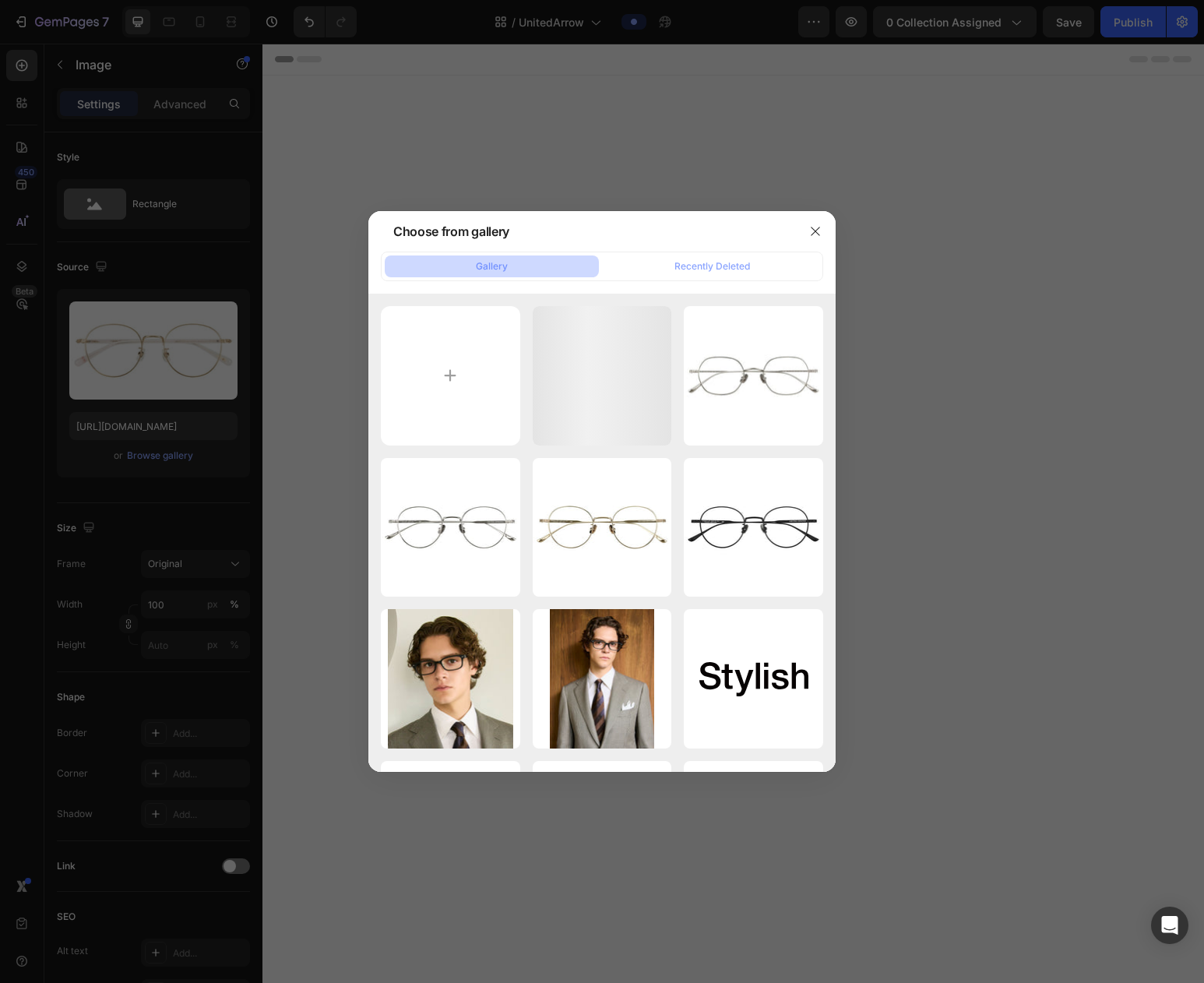
scroll to position [2674, 0]
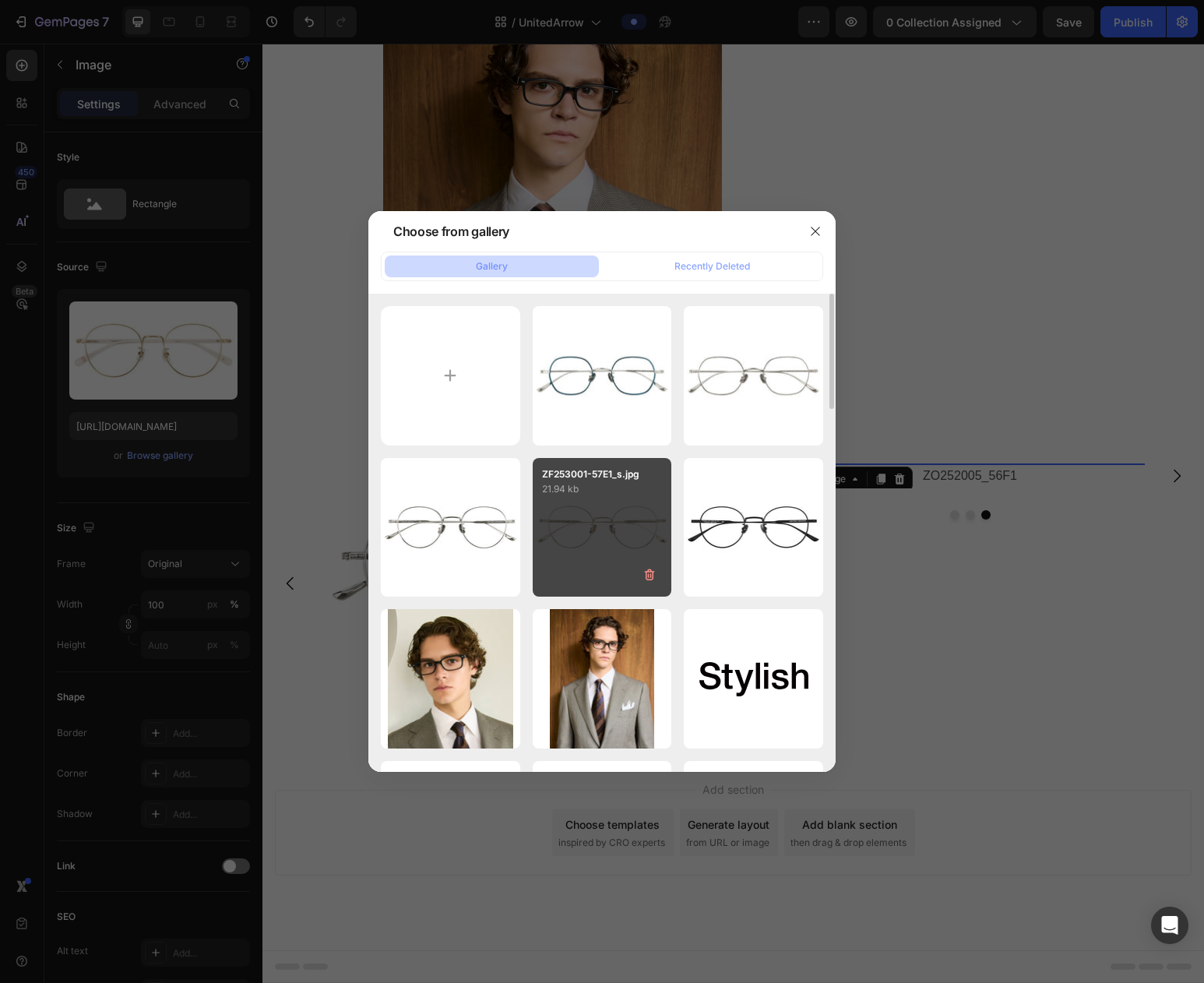
type input "C:\fakepath\ZF253002-56E1_s.jpg"
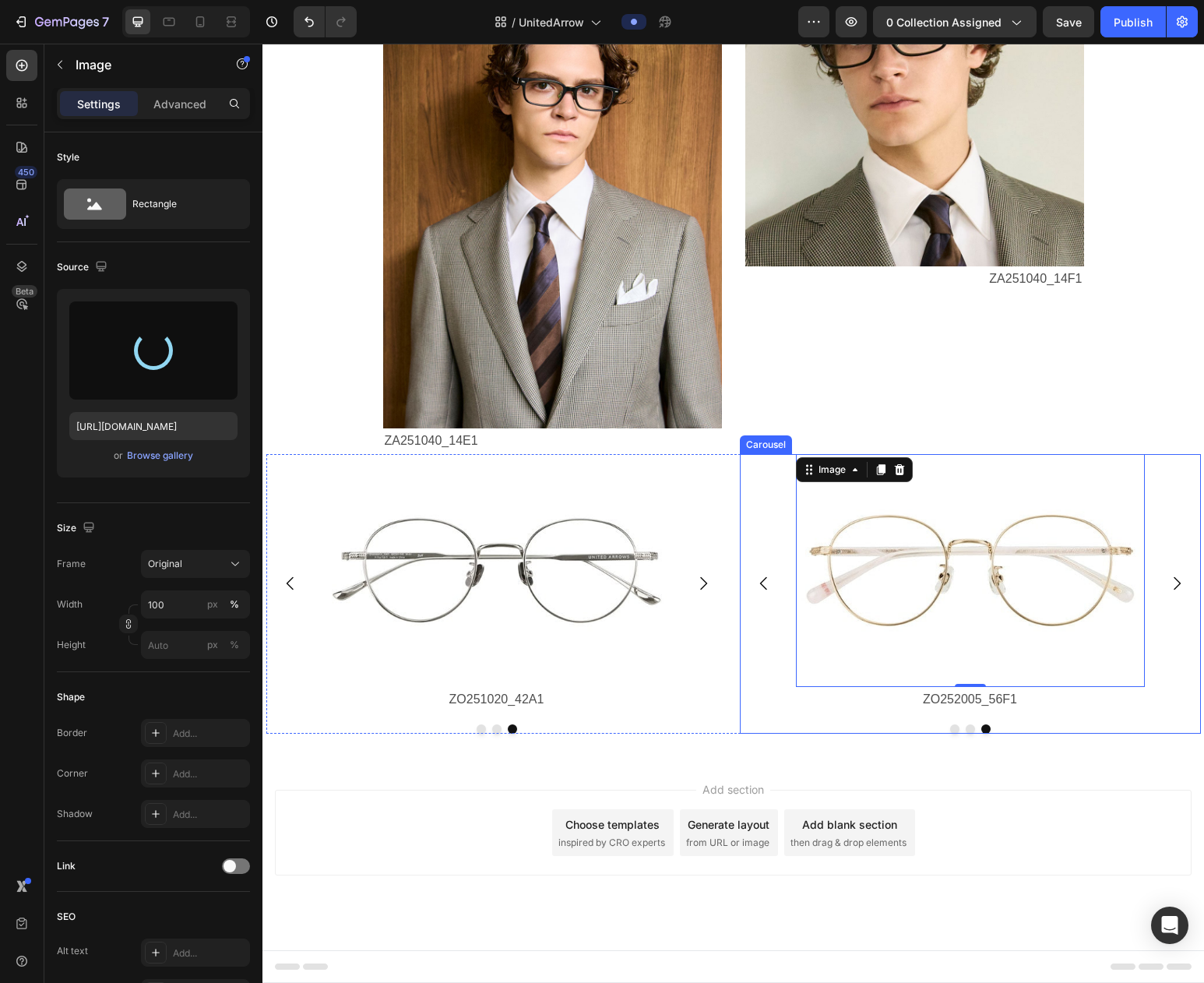
type input "https://cdn.shopify.com/s/files/1/0783/0129/9002/files/gempages_515660372875674…"
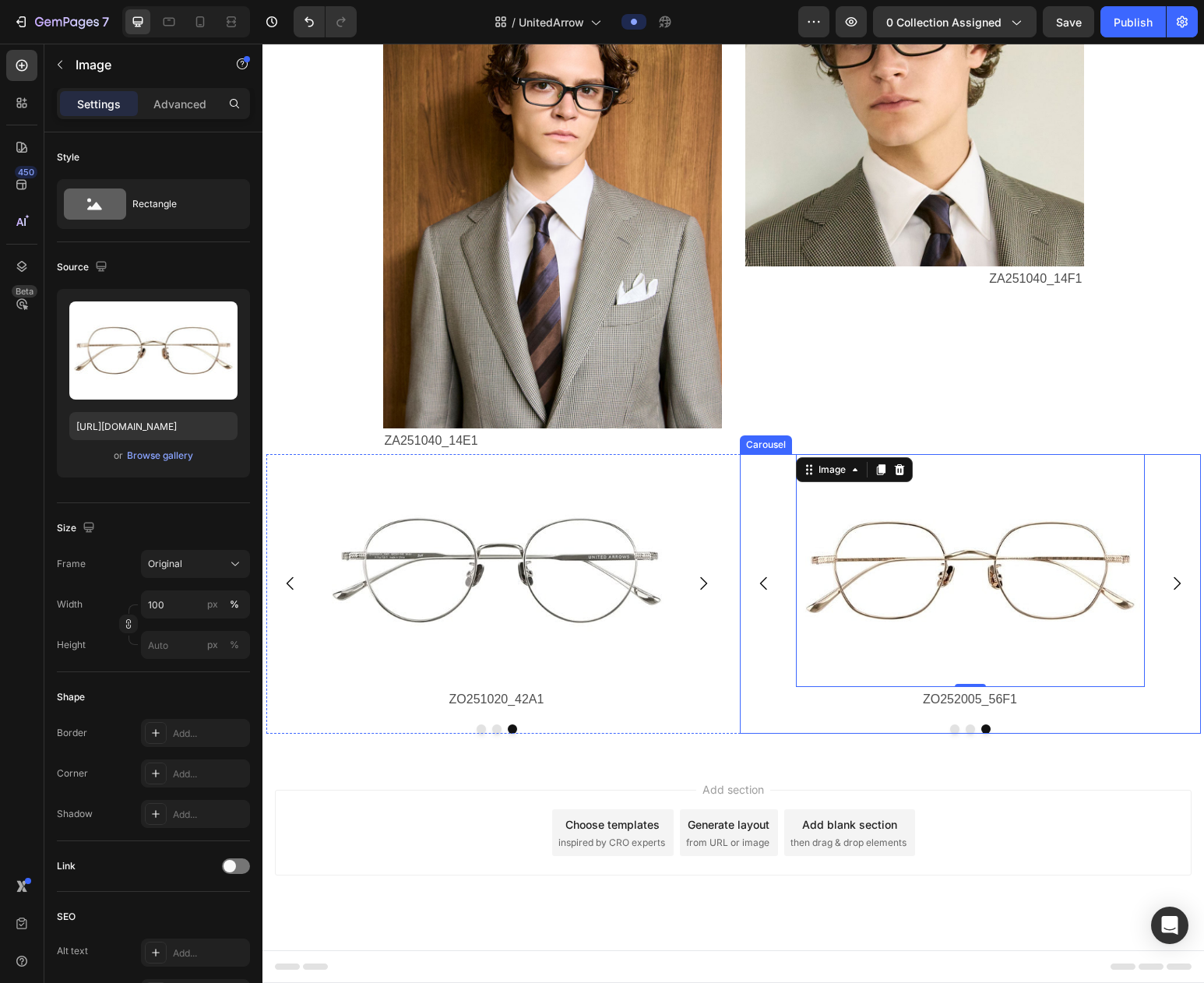
click at [1077, 725] on div at bounding box center [971, 728] width 462 height 10
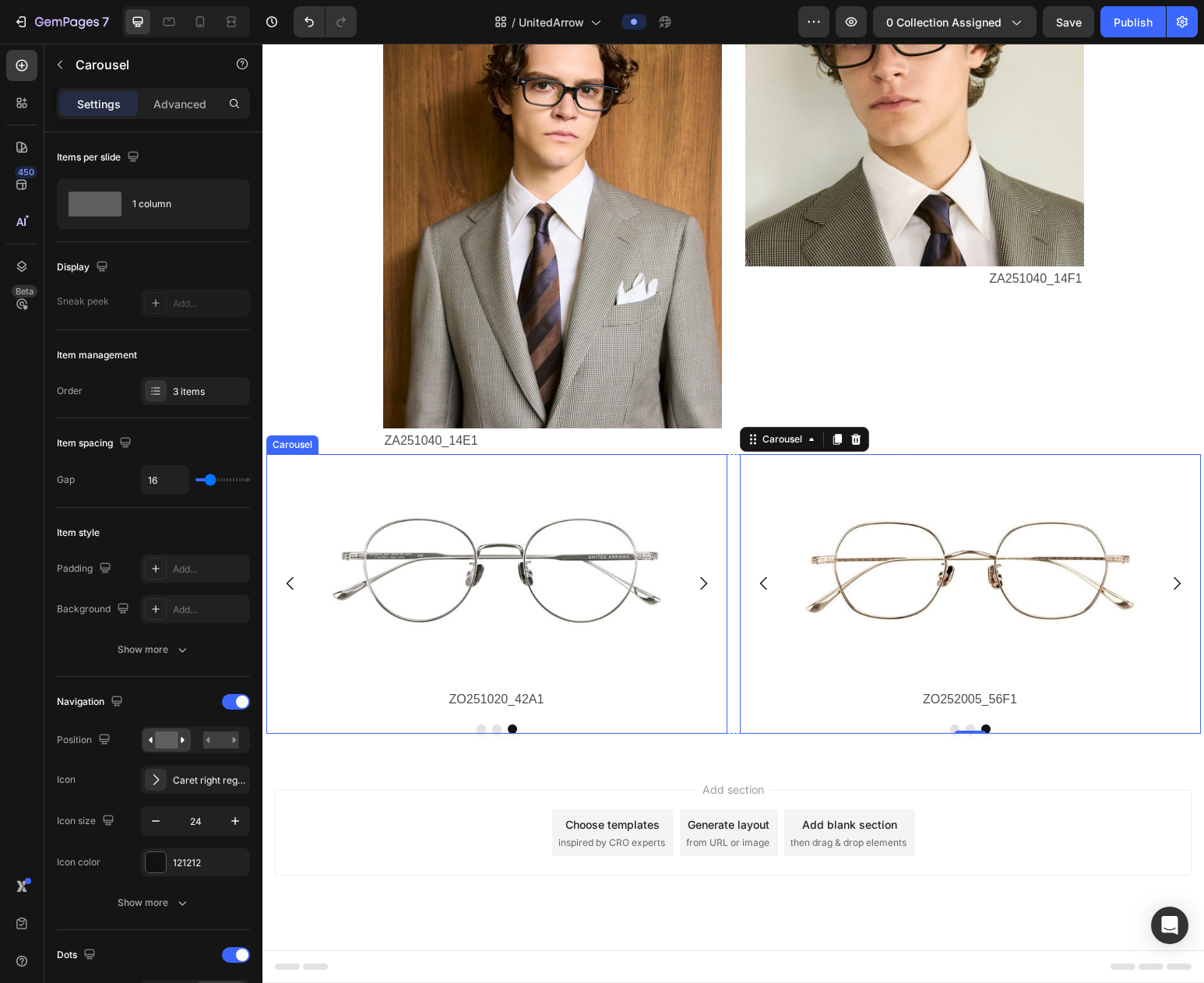
click at [481, 731] on button "Dot" at bounding box center [481, 728] width 10 height 10
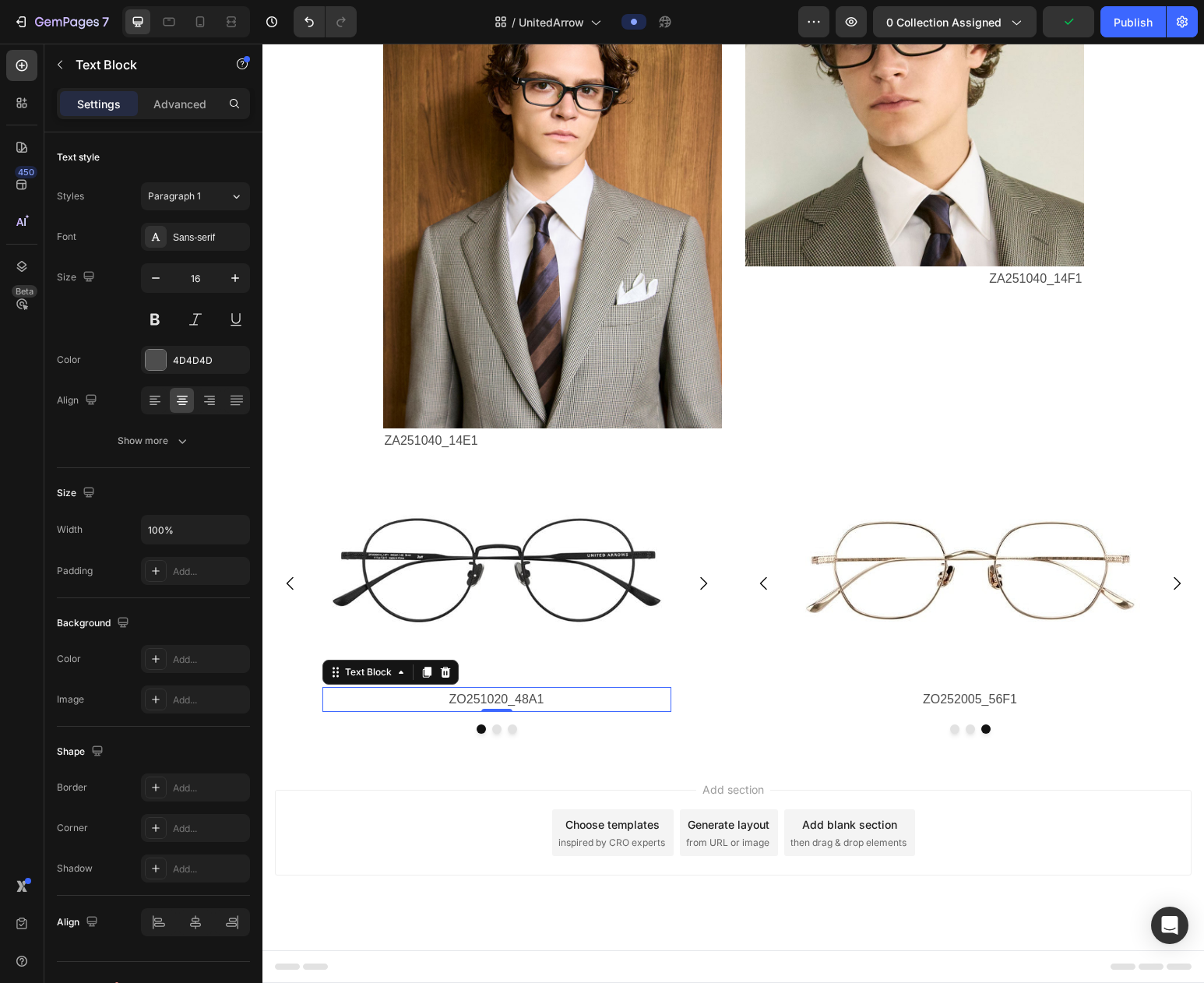
click at [476, 699] on p "ZO251020_48A1" at bounding box center [497, 700] width 346 height 23
click at [501, 697] on p "ZO251020_48A1" at bounding box center [497, 700] width 346 height 23
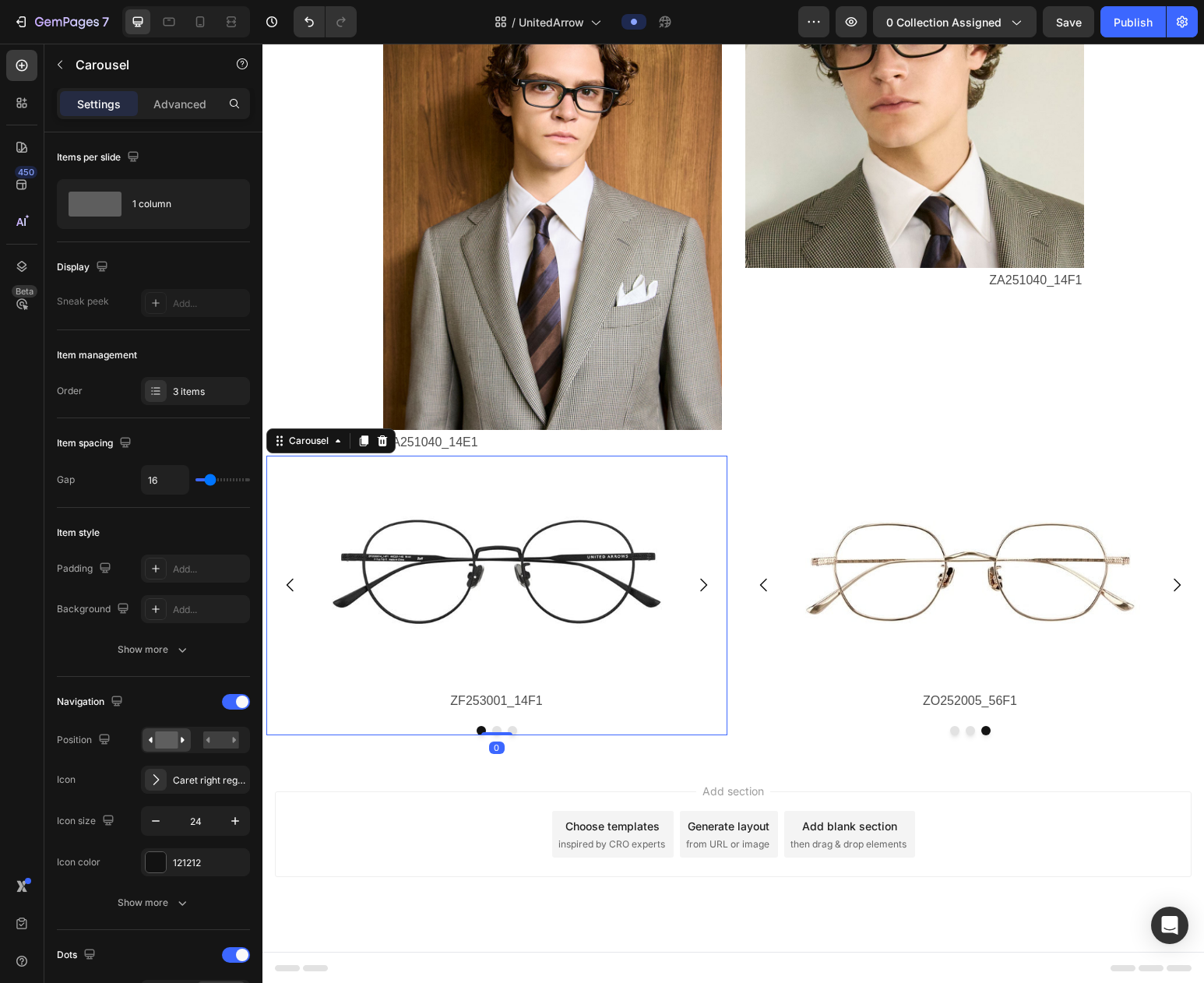
click at [701, 585] on icon "Carousel Next Arrow" at bounding box center [703, 585] width 18 height 18
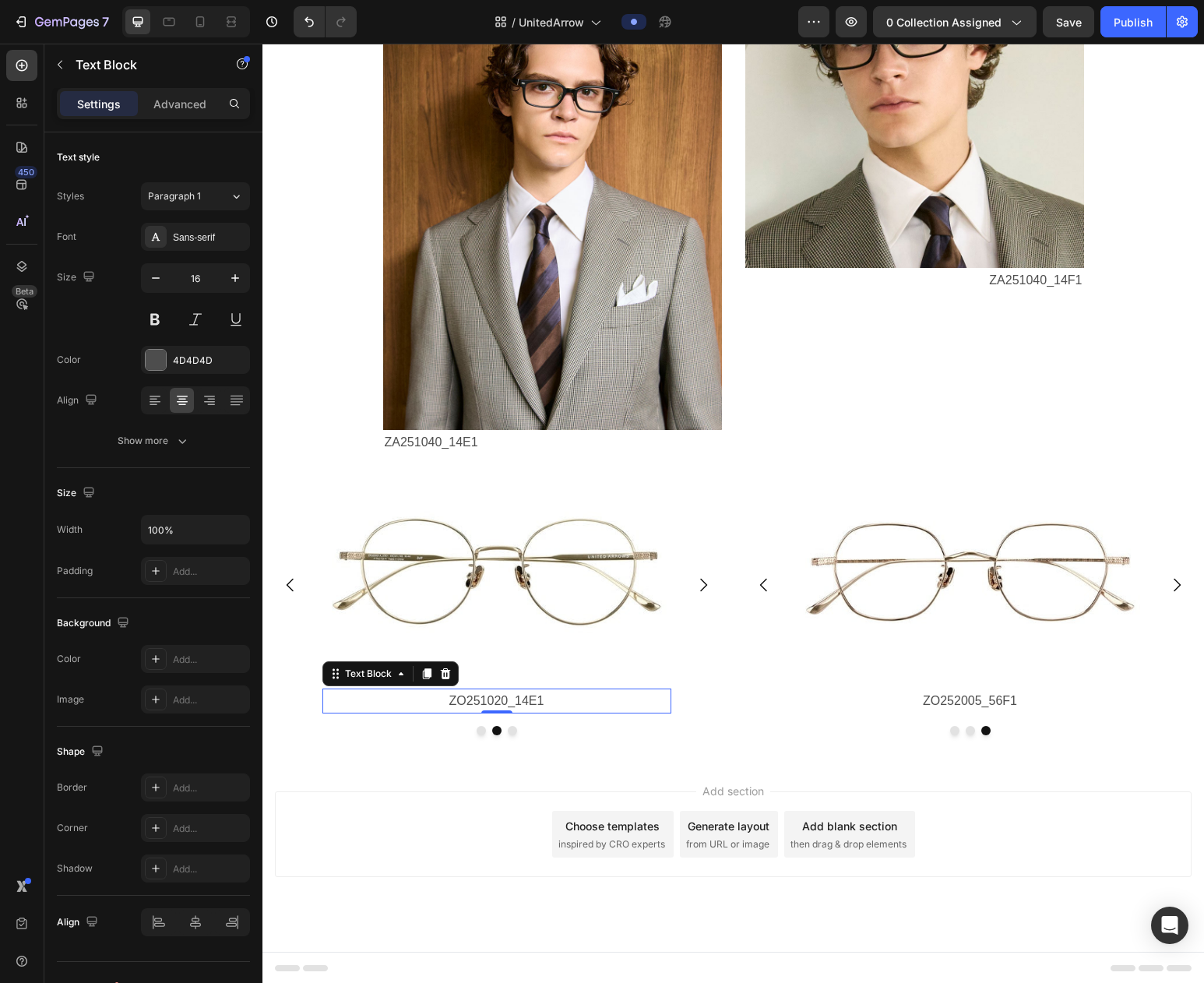
click at [493, 704] on p "ZO251020_14E1" at bounding box center [497, 702] width 346 height 23
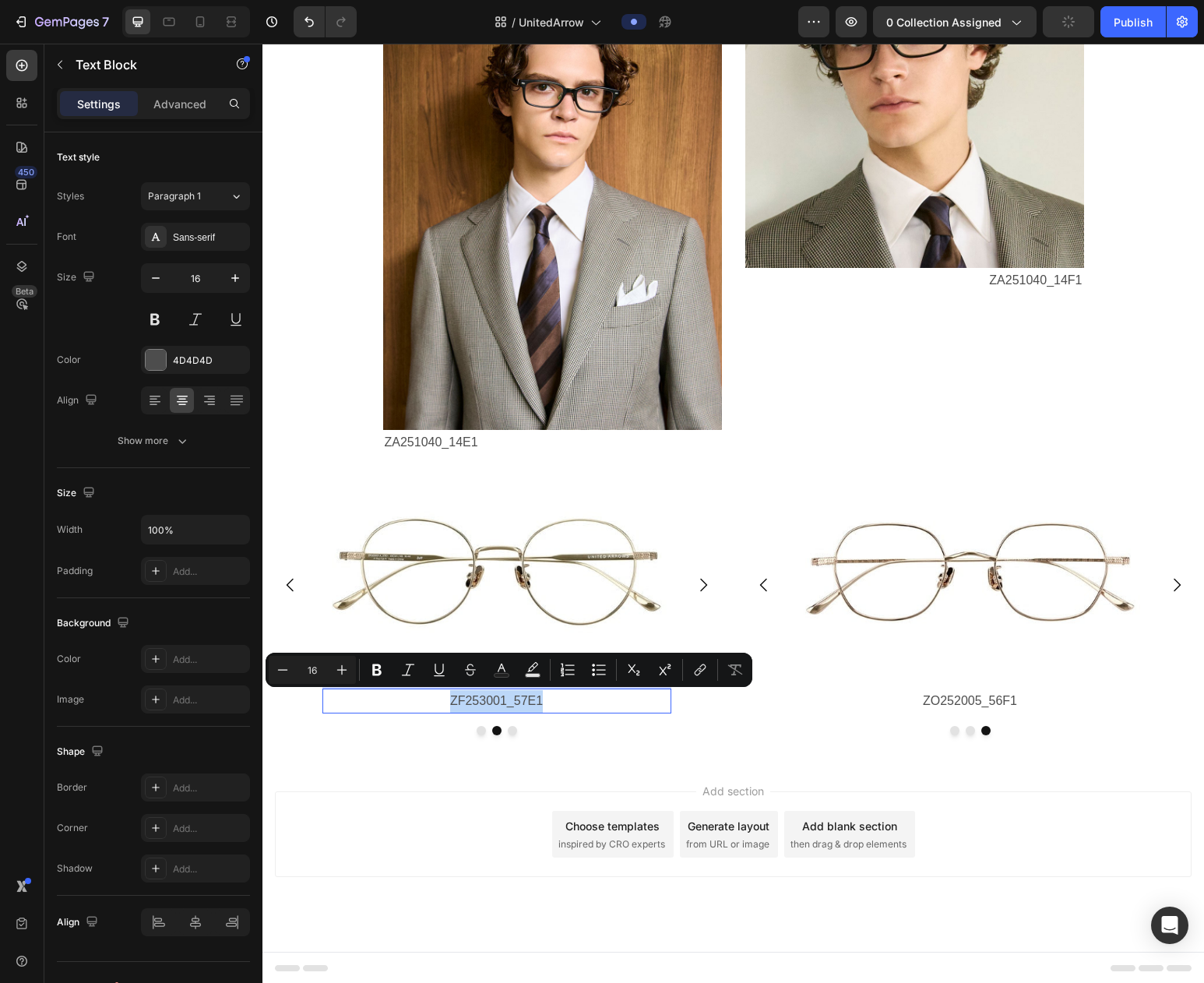
drag, startPoint x: 451, startPoint y: 703, endPoint x: 563, endPoint y: 708, distance: 112.1
click at [563, 708] on p "ZF253001_57E1" at bounding box center [497, 702] width 346 height 23
copy p "ZF253001_57E1"
click at [702, 586] on icon "Carousel Next Arrow" at bounding box center [703, 585] width 18 height 18
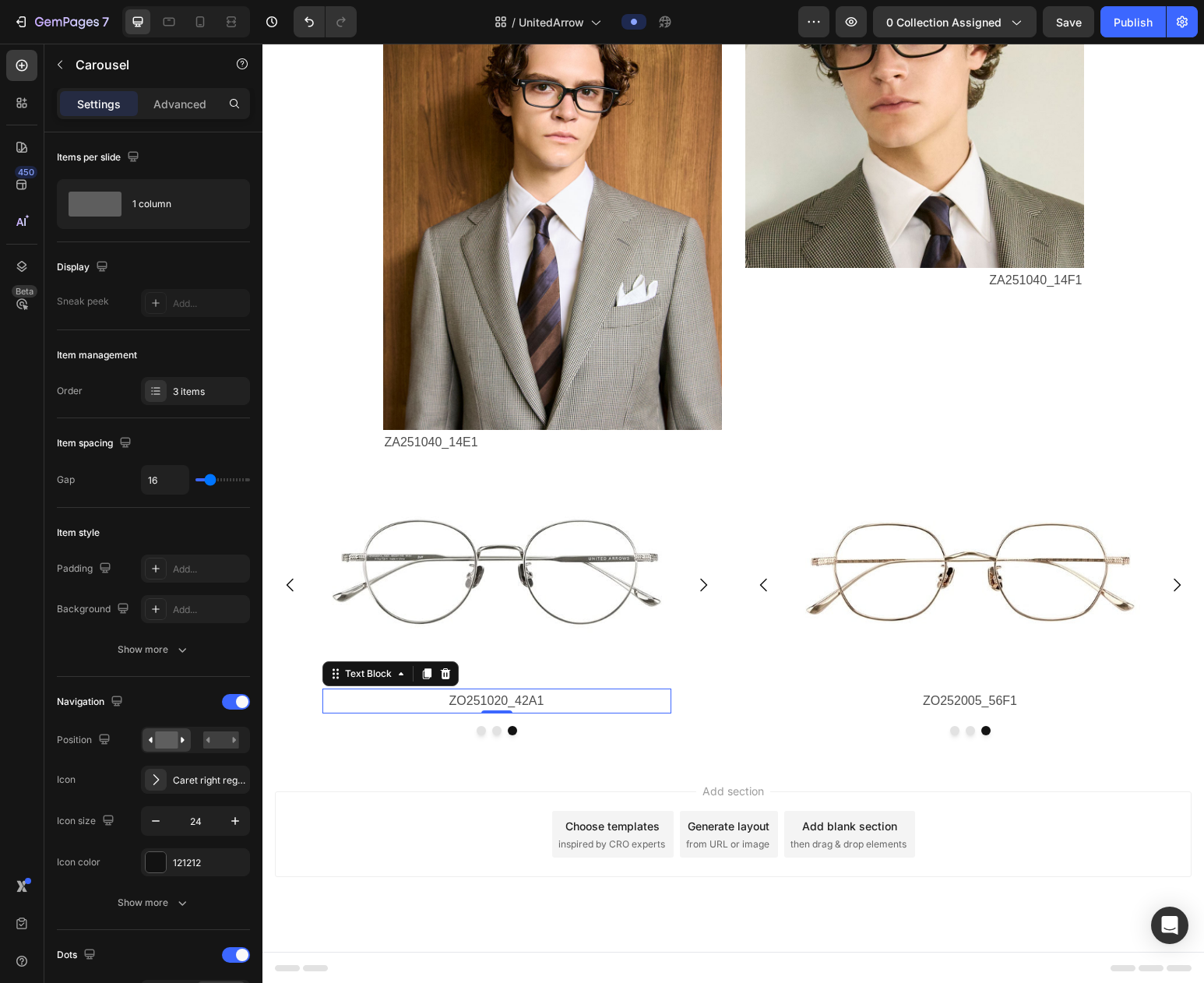
click at [495, 703] on p "ZO251020_42A1" at bounding box center [497, 702] width 346 height 23
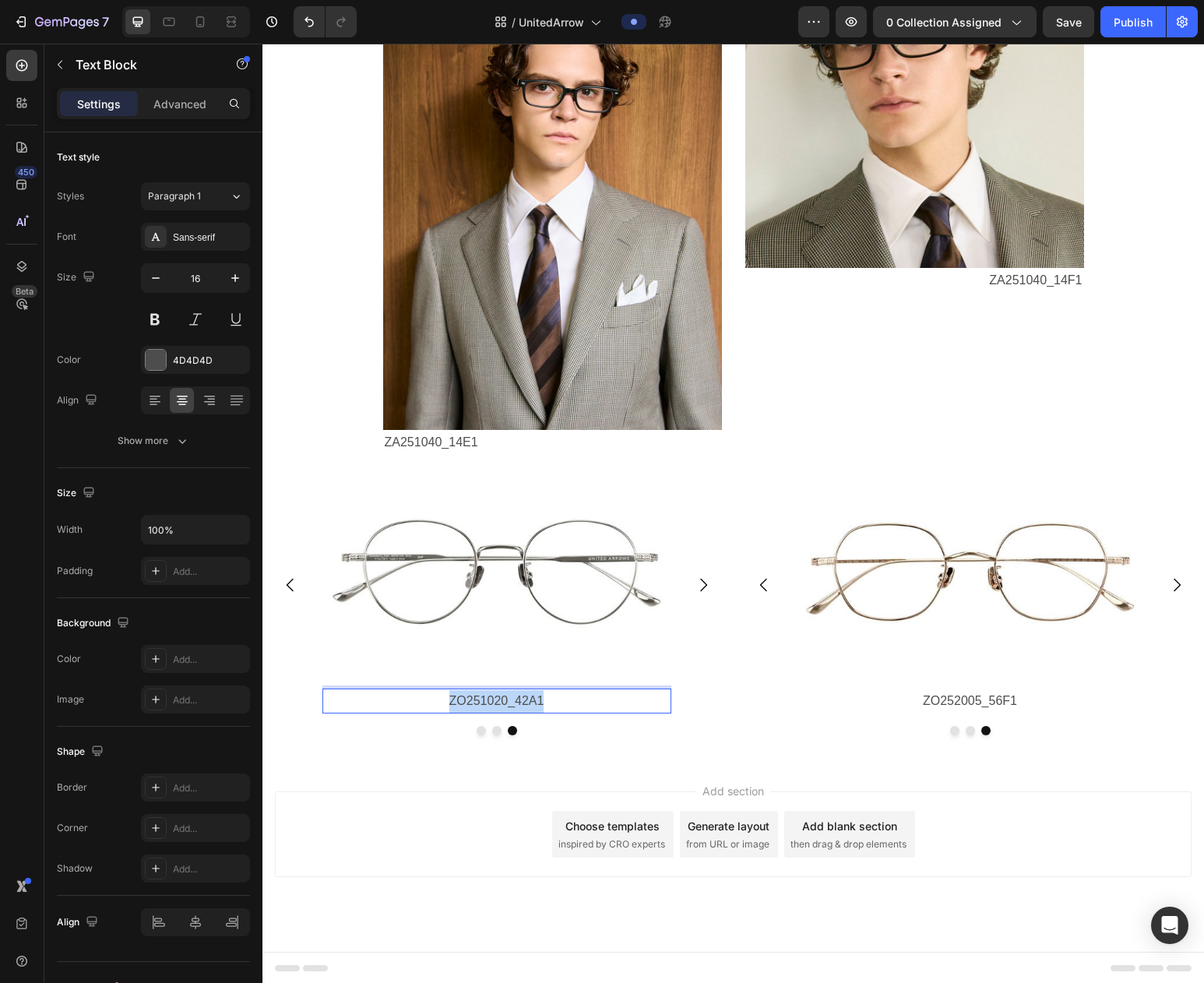
click at [495, 703] on p "ZO251020_42A1" at bounding box center [497, 702] width 346 height 23
click at [528, 703] on p "ZF253001_57E1" at bounding box center [497, 702] width 346 height 23
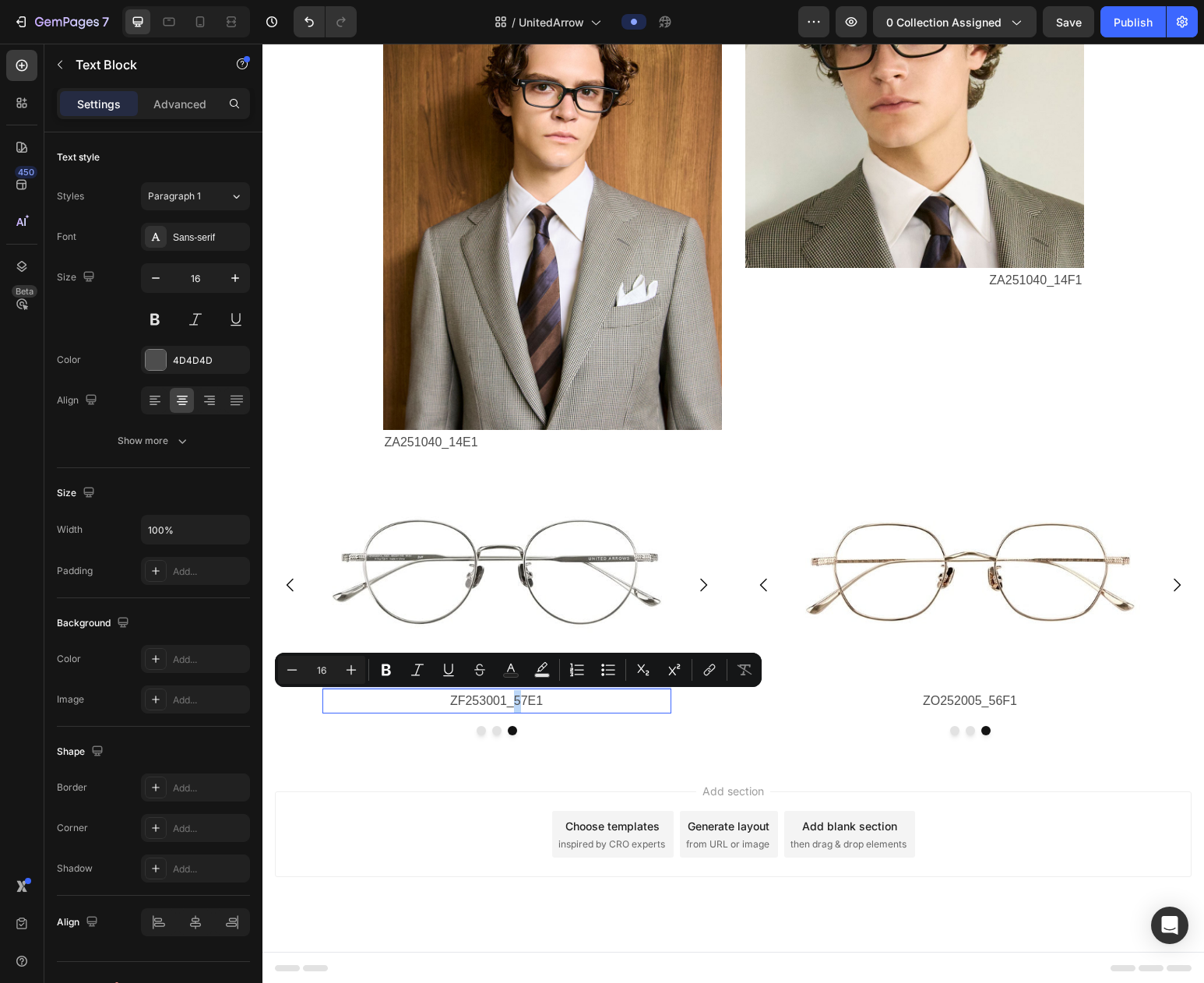
drag, startPoint x: 515, startPoint y: 703, endPoint x: 525, endPoint y: 698, distance: 11.2
click at [525, 698] on p "ZF253001_57E1" at bounding box center [497, 702] width 346 height 23
drag, startPoint x: 527, startPoint y: 704, endPoint x: 516, endPoint y: 709, distance: 12.1
click at [516, 709] on p "ZF253001_57E1" at bounding box center [497, 702] width 346 height 23
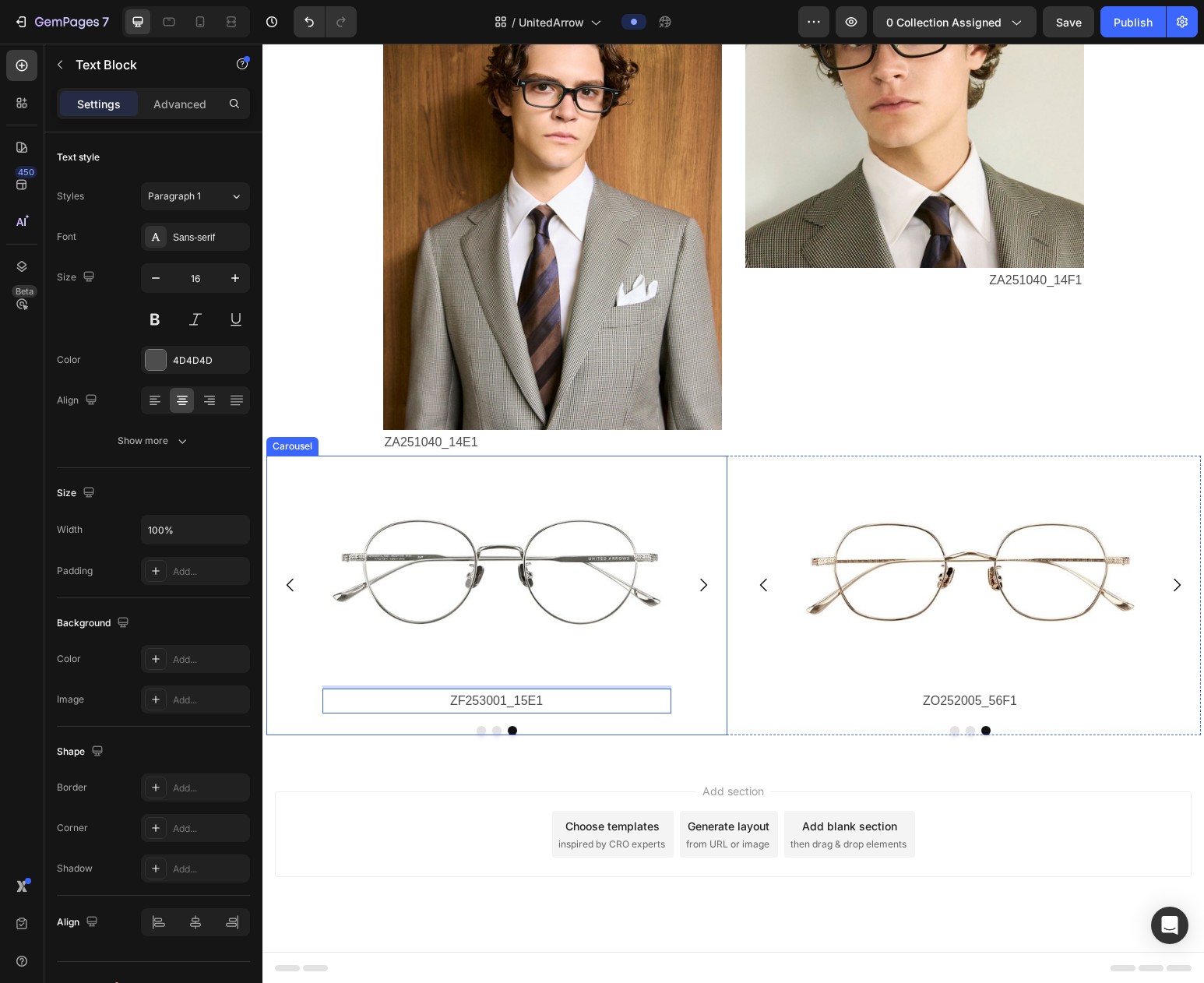
click at [697, 695] on div "Image ZF253001_14F1 Text Block Image ZF253001_57E1 Text Block Image ZF253001_15…" at bounding box center [497, 584] width 462 height 258
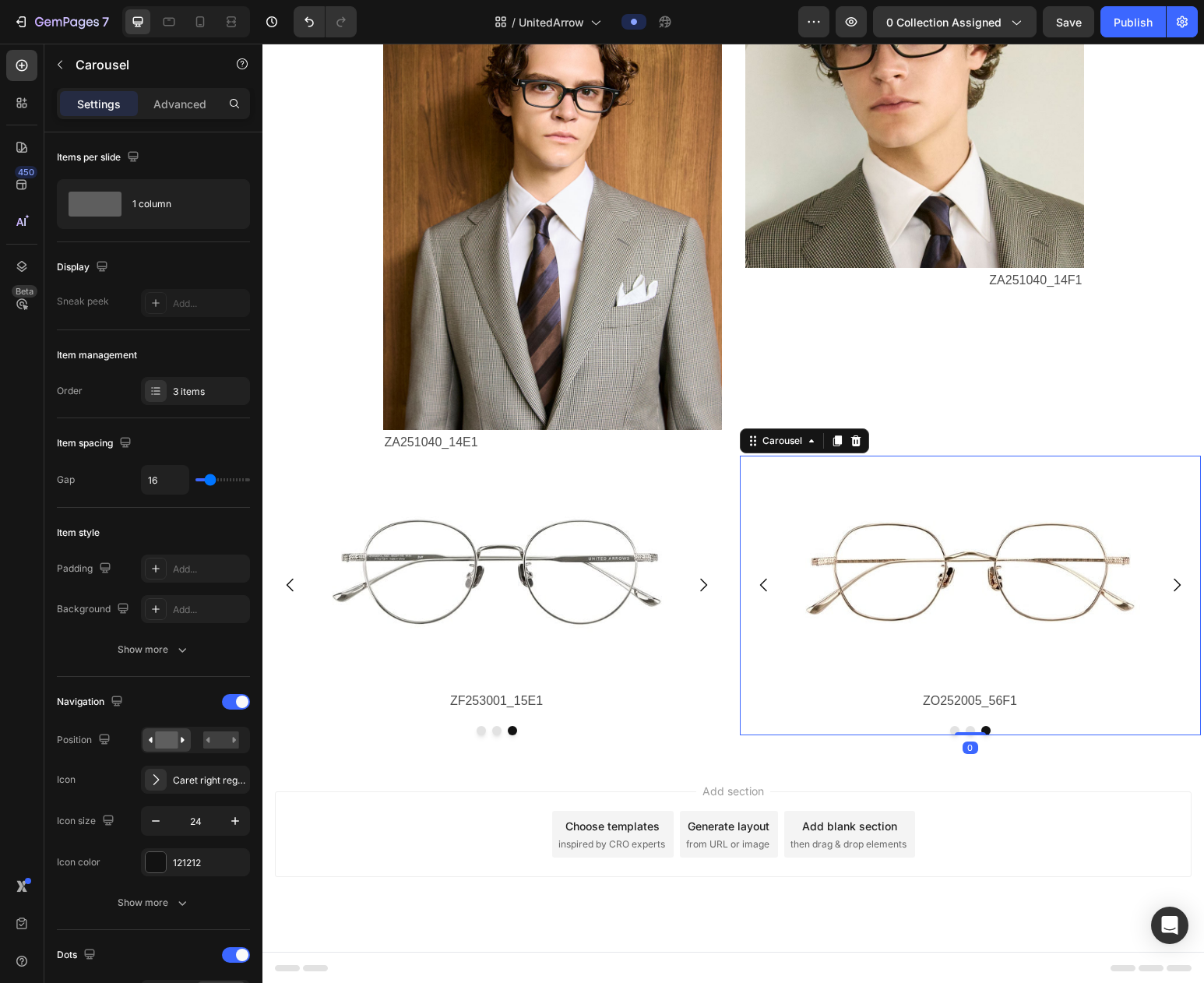
click at [956, 734] on div "Image ZO252005_14E1 Text Block Image ZO252005_42E1 Text Block Image ZO252005_56…" at bounding box center [971, 595] width 462 height 279
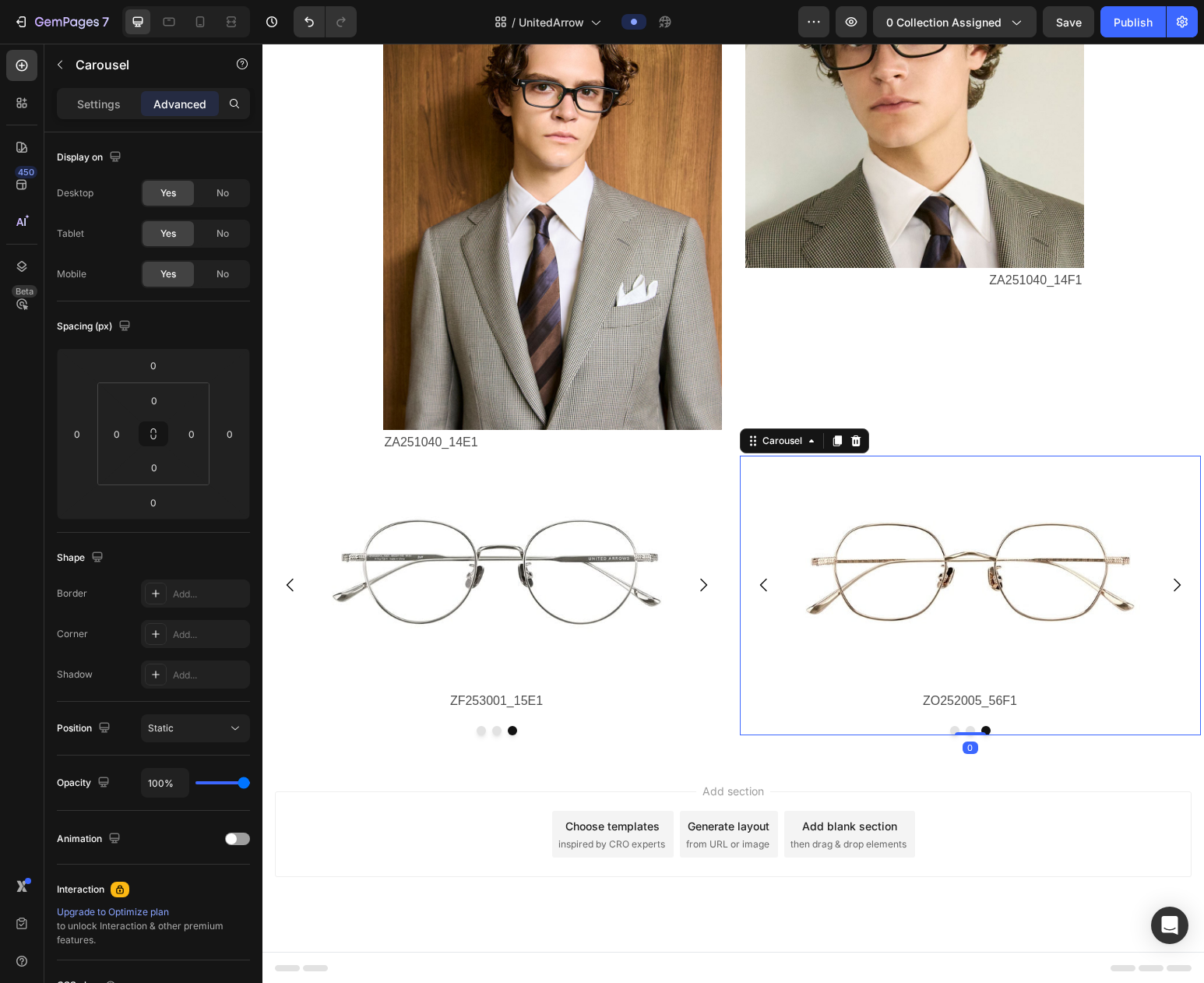
click at [957, 730] on button "Dot" at bounding box center [955, 730] width 10 height 10
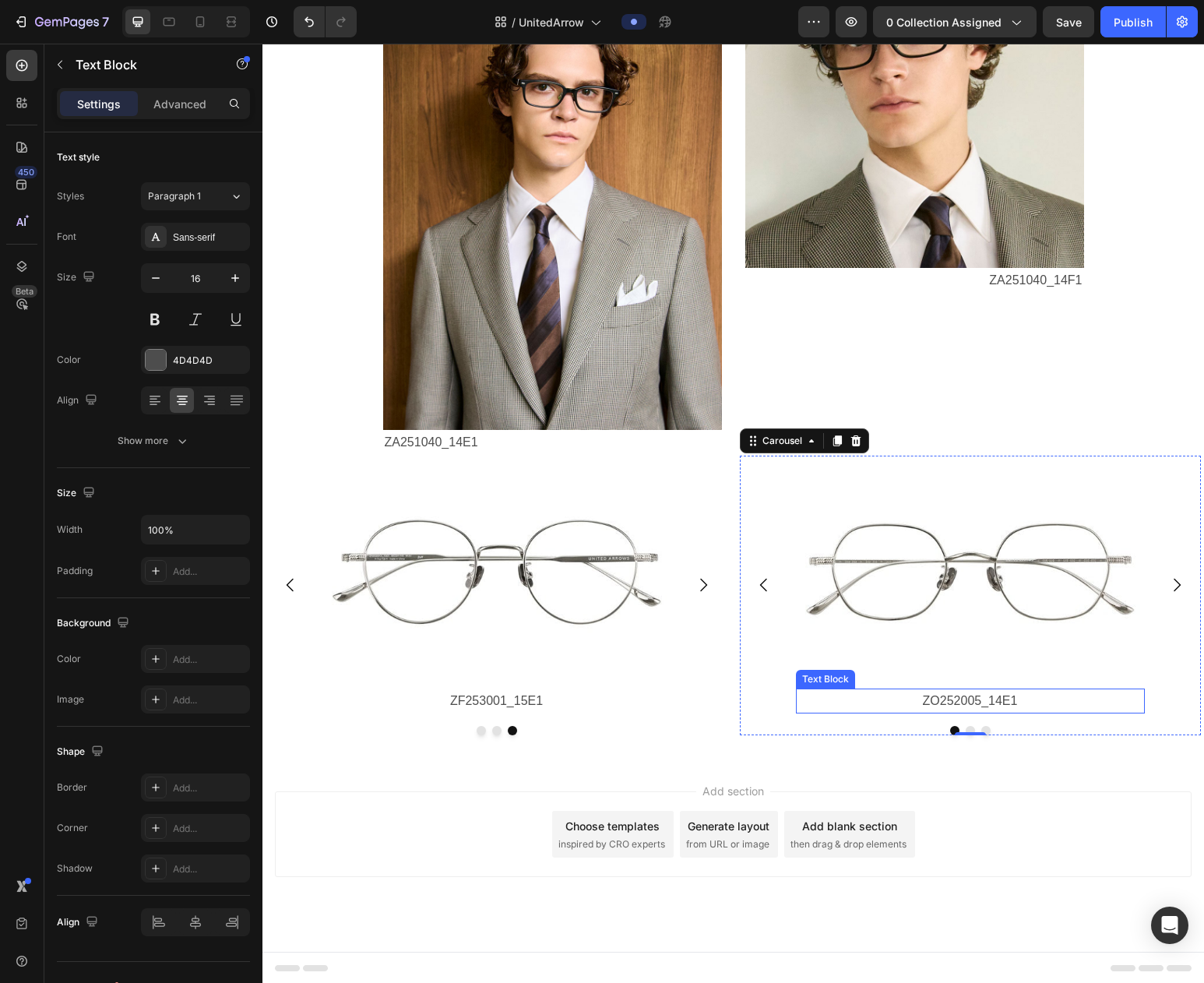
click at [972, 706] on p "ZO252005_14E1" at bounding box center [971, 702] width 346 height 23
click at [962, 705] on p "ZO252005_14E1" at bounding box center [971, 702] width 346 height 23
drag, startPoint x: 923, startPoint y: 705, endPoint x: 1017, endPoint y: 704, distance: 94.0
click at [1017, 704] on p "ZF253002_56E1" at bounding box center [971, 702] width 346 height 23
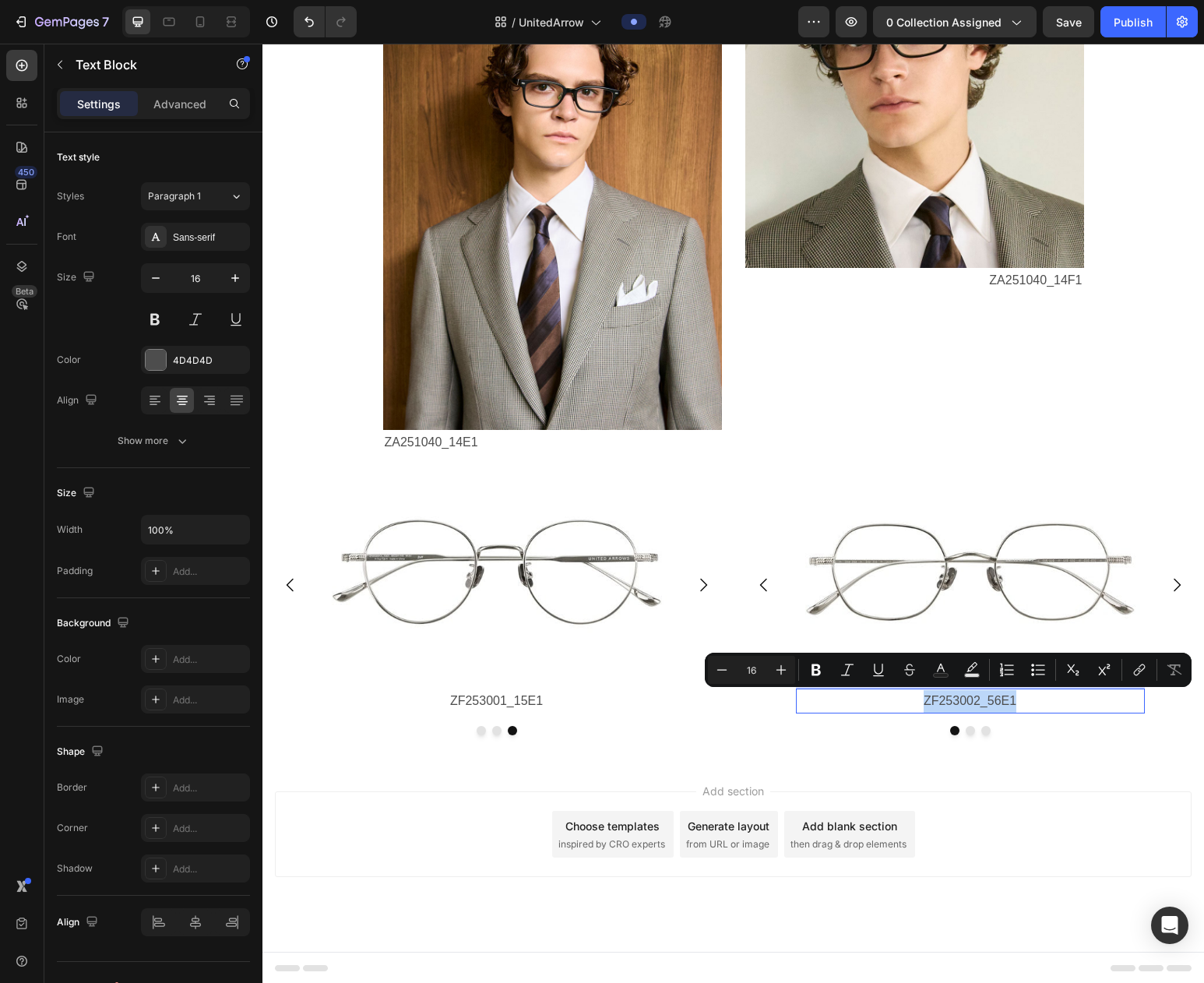
copy p "ZF253002_56E1"
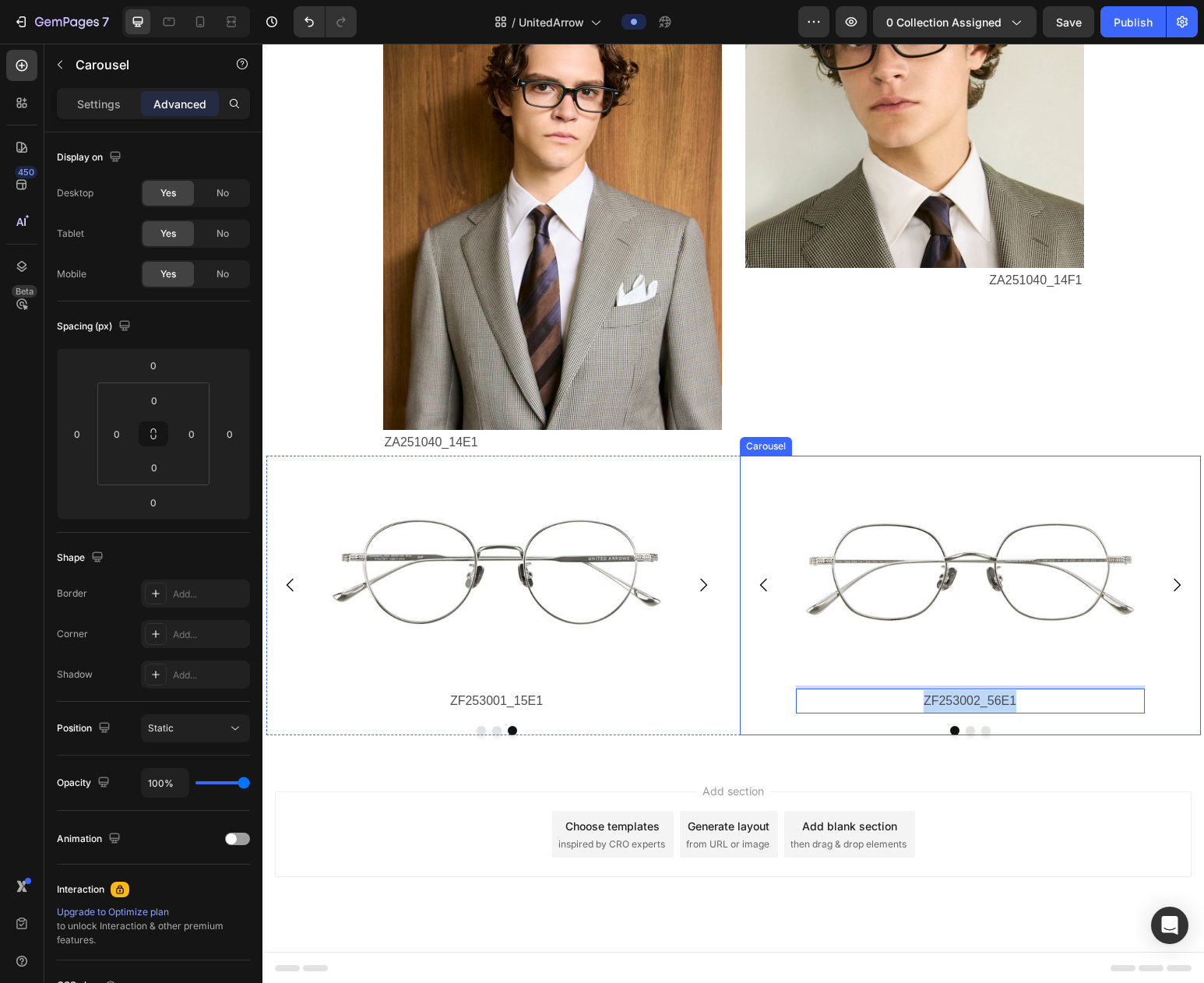
click at [971, 734] on div "Image ZF253002_56E1 Text Block 0 Image ZO252005_42E1 Text Block Image ZO252005_…" at bounding box center [971, 595] width 462 height 279
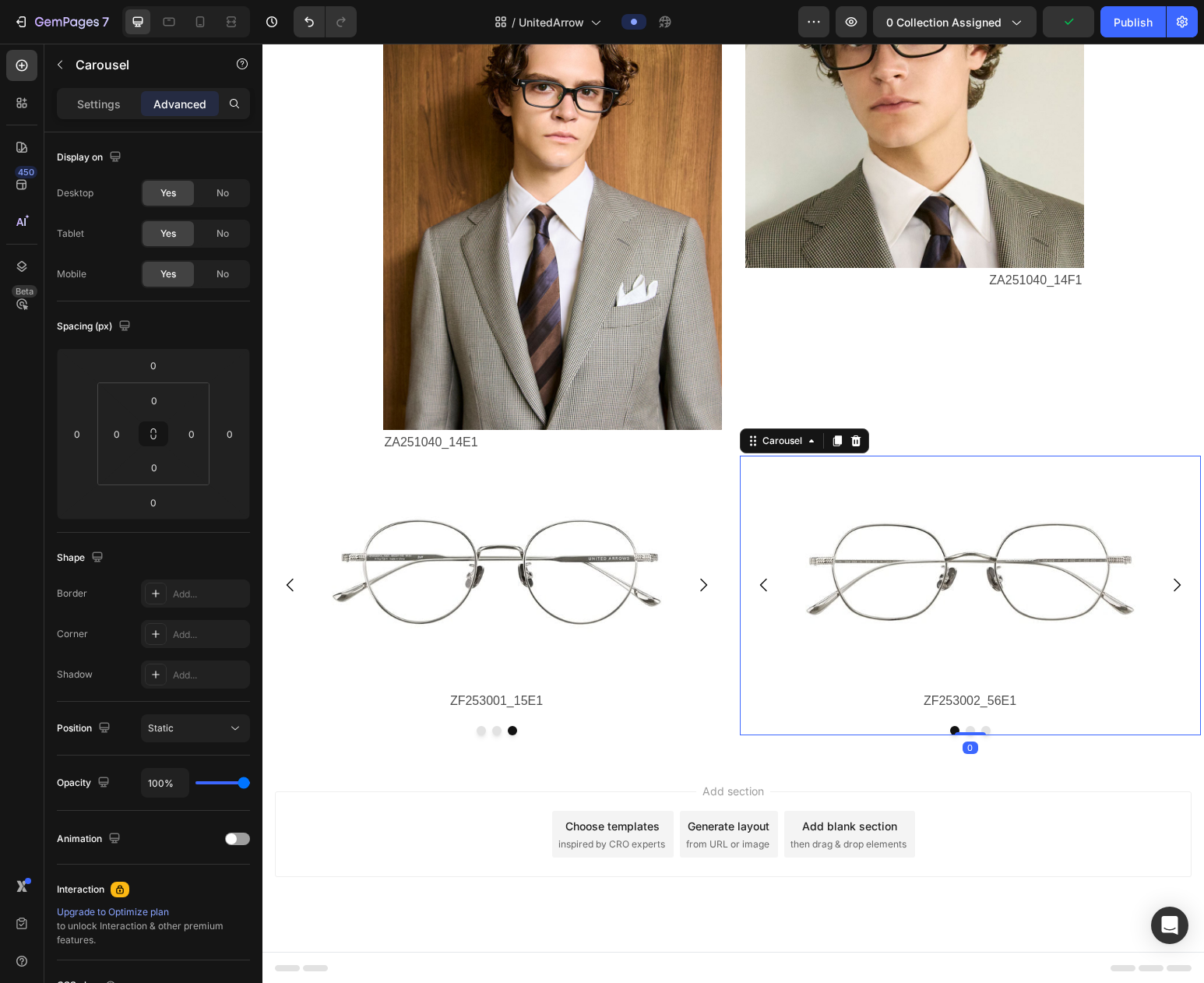
click at [972, 730] on button "Dot" at bounding box center [971, 730] width 10 height 10
click at [981, 702] on p "ZO252005_42E1" at bounding box center [971, 702] width 346 height 23
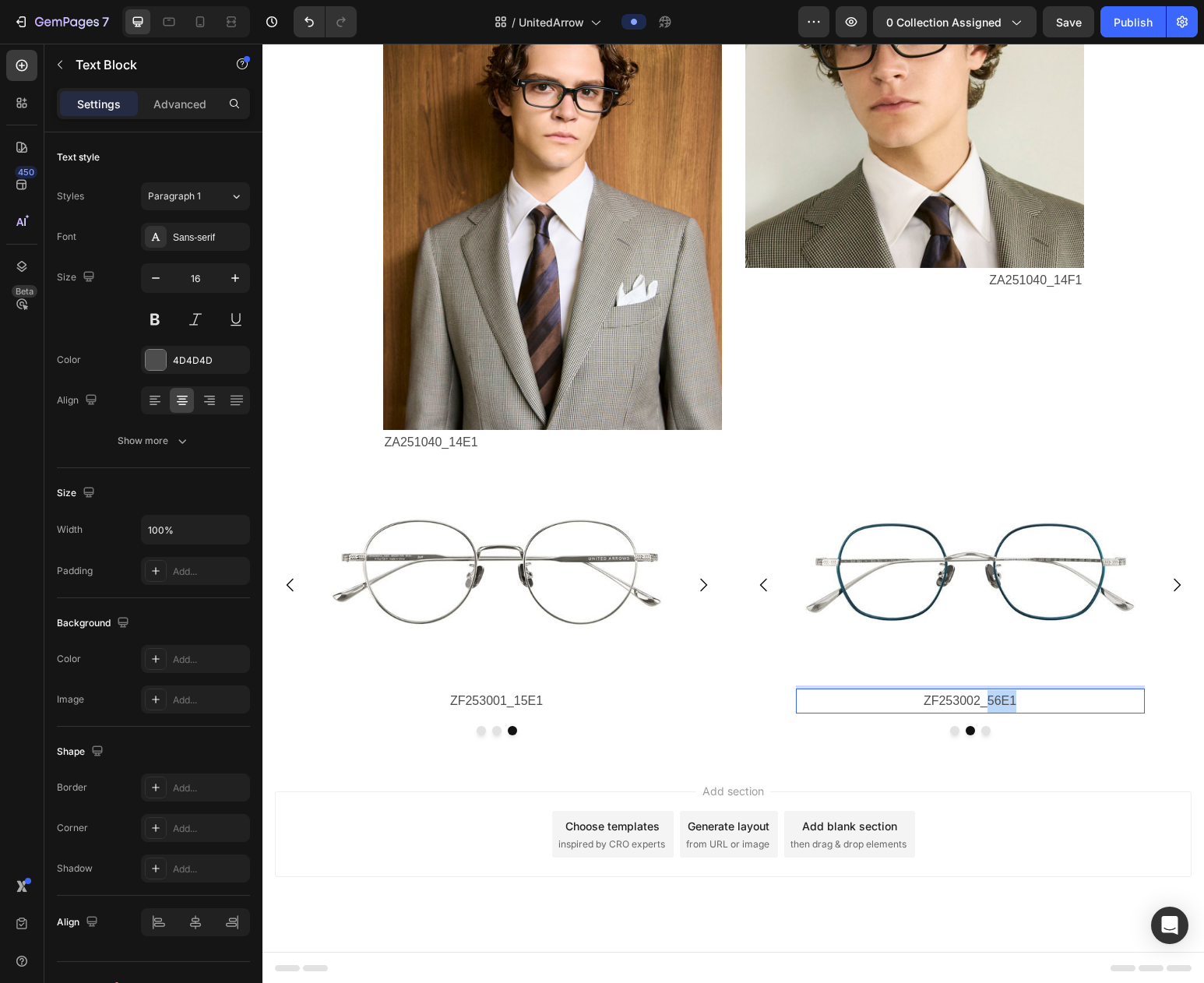
drag, startPoint x: 990, startPoint y: 703, endPoint x: 1021, endPoint y: 701, distance: 31.1
click at [1021, 701] on p "ZF253002_56E1" at bounding box center [971, 702] width 346 height 23
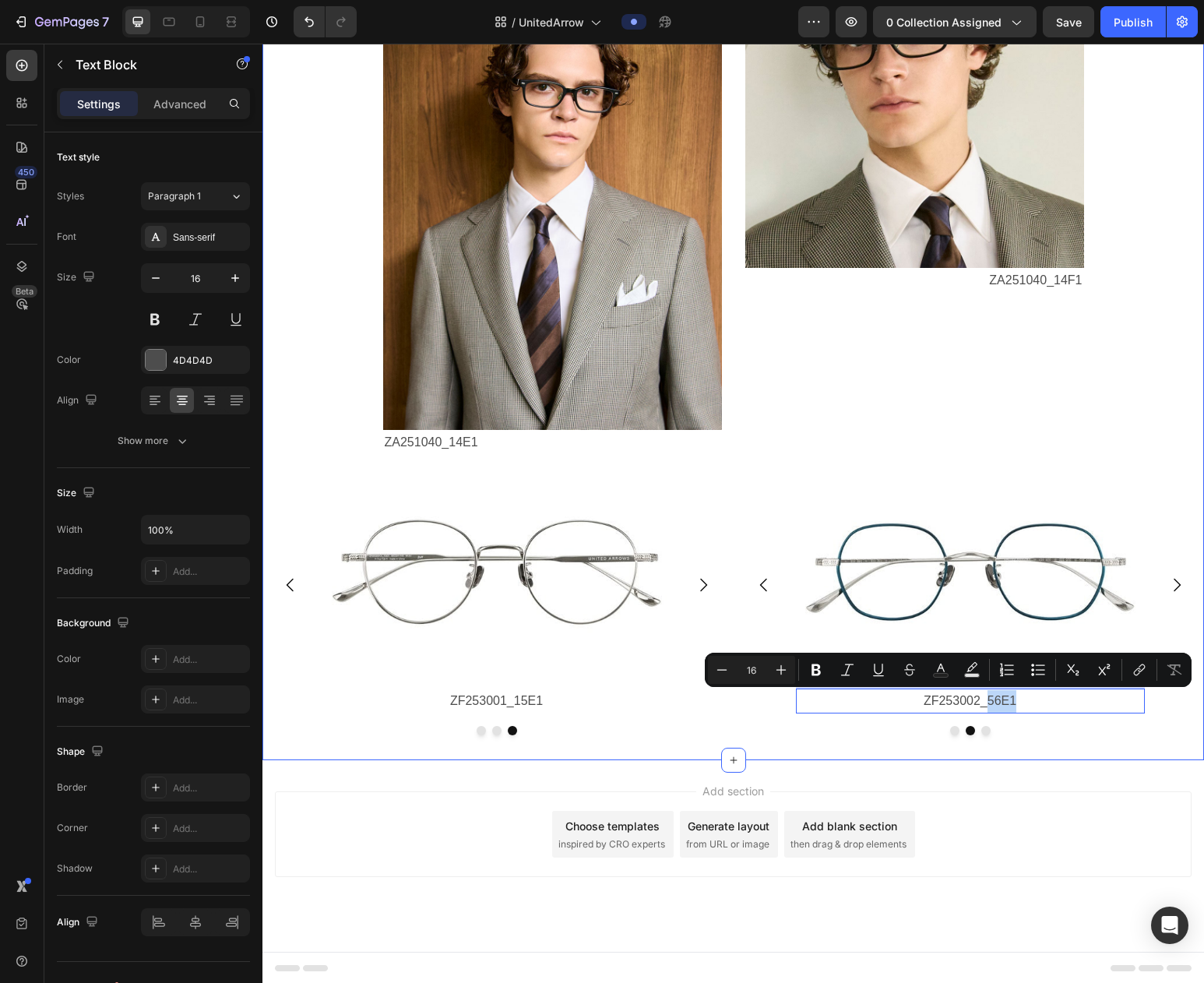
click at [1024, 756] on div "Image 洗練されたデザインは、いつだって自分らしくかけこなしたい。 ビジネスシーンはもちろんオフタイムにもフィットし、 自信と魅力を引き出すメガネ。 Te…" at bounding box center [733, 229] width 942 height 1062
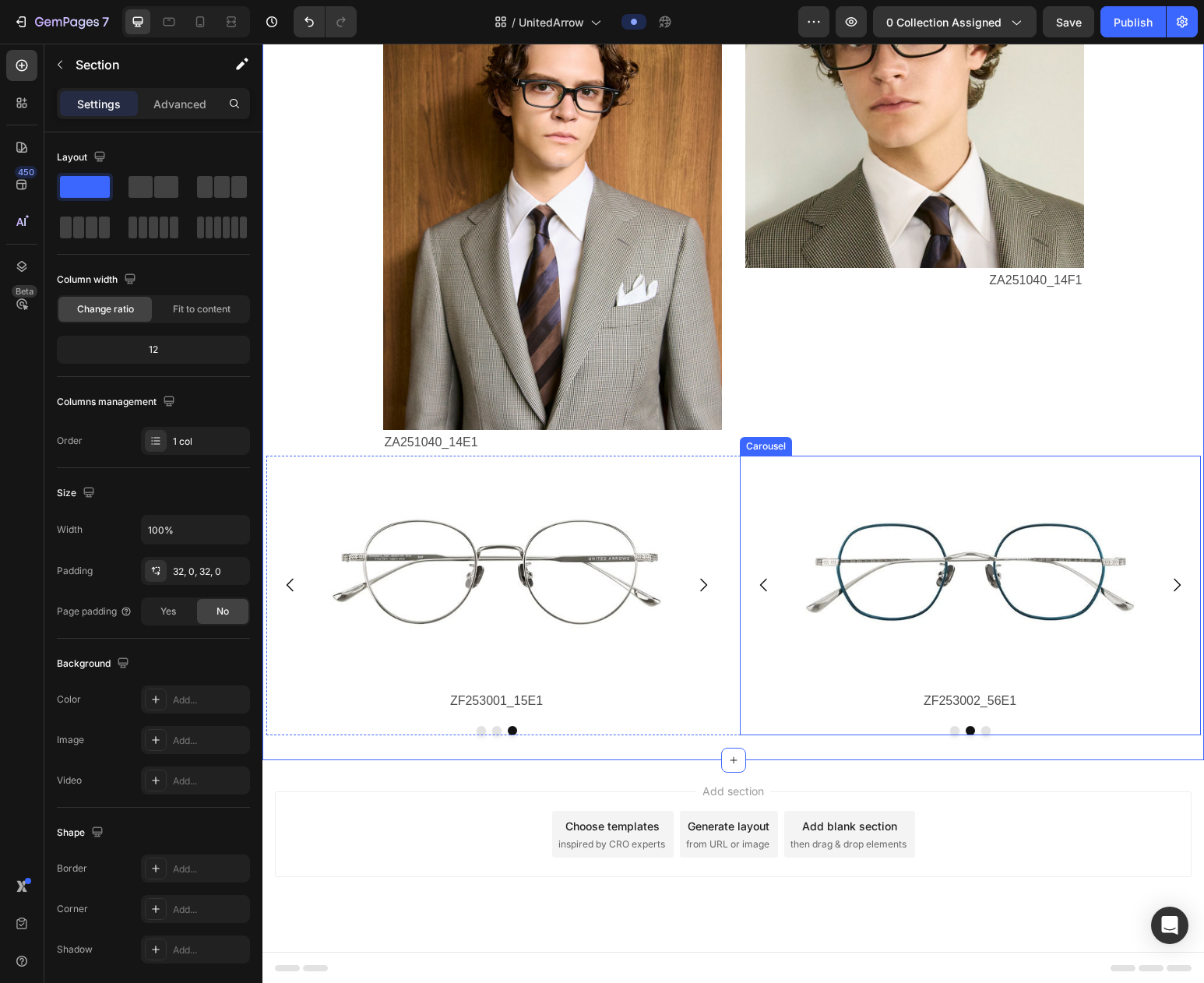
click at [952, 731] on button "Dot" at bounding box center [955, 730] width 10 height 10
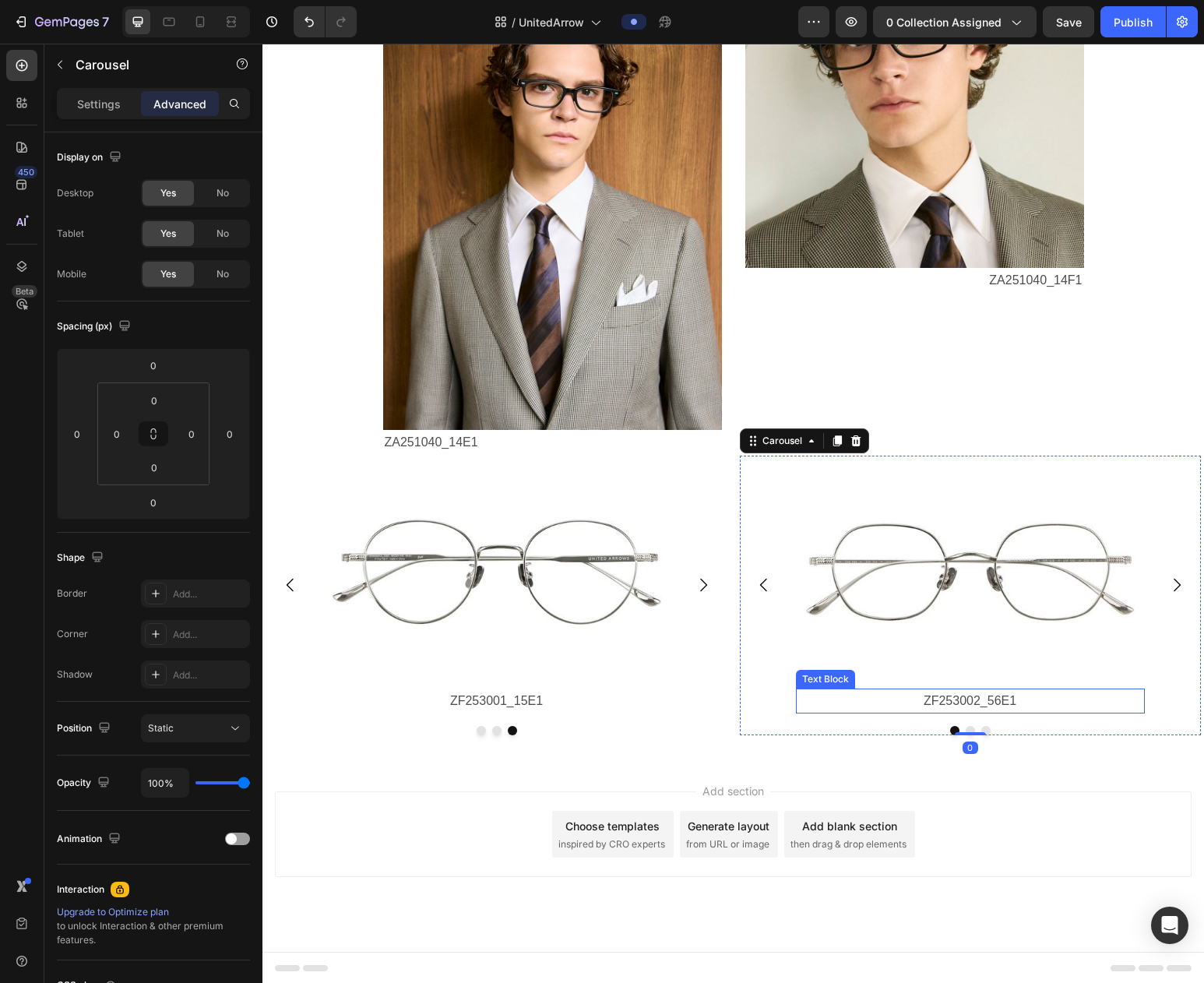
click at [988, 704] on p "ZF253002_56E1" at bounding box center [971, 702] width 346 height 23
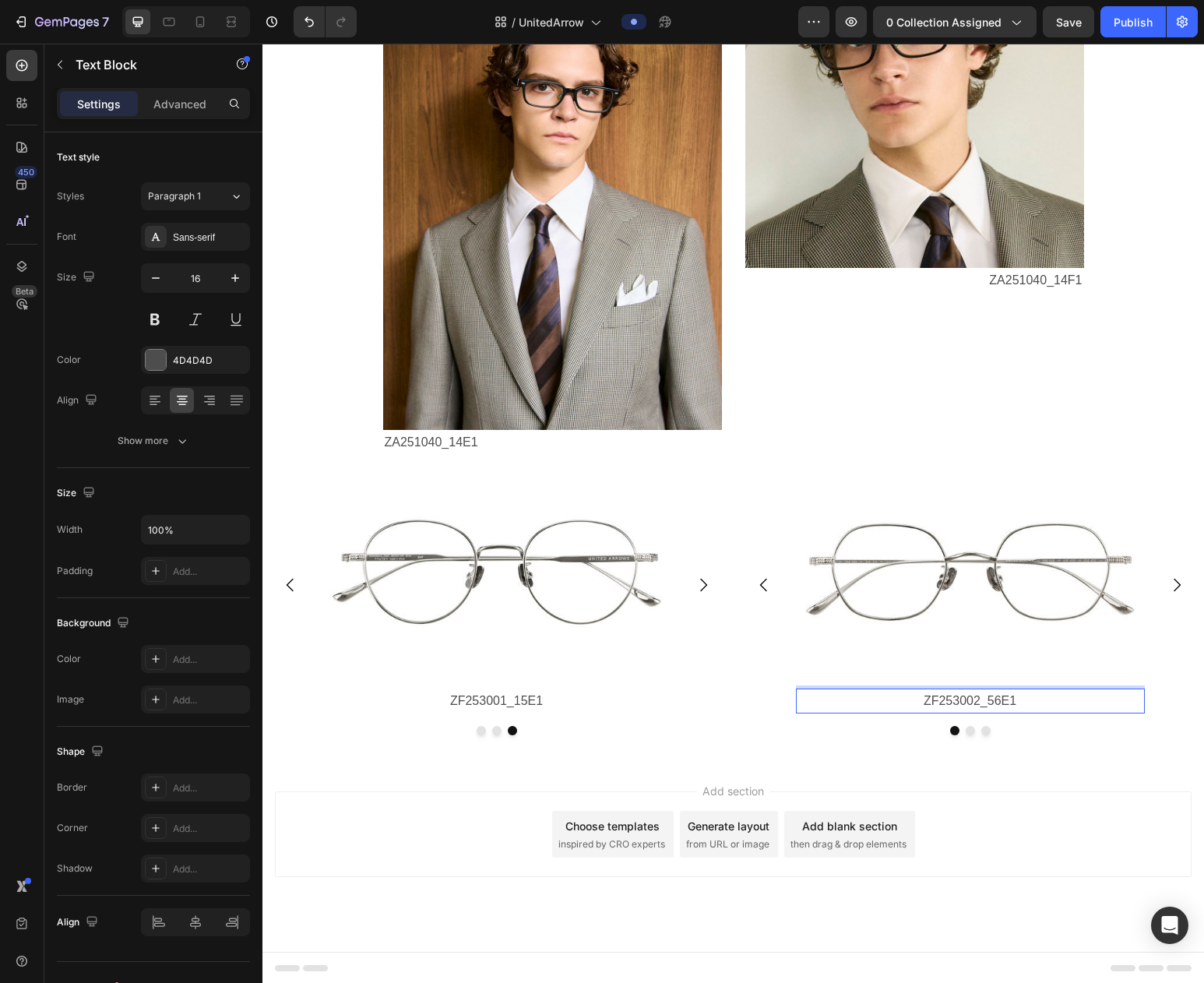
click at [1032, 701] on p "ZF253002_56E1" at bounding box center [971, 702] width 346 height 23
click at [1013, 703] on p "ZF253002_56E1" at bounding box center [971, 702] width 346 height 23
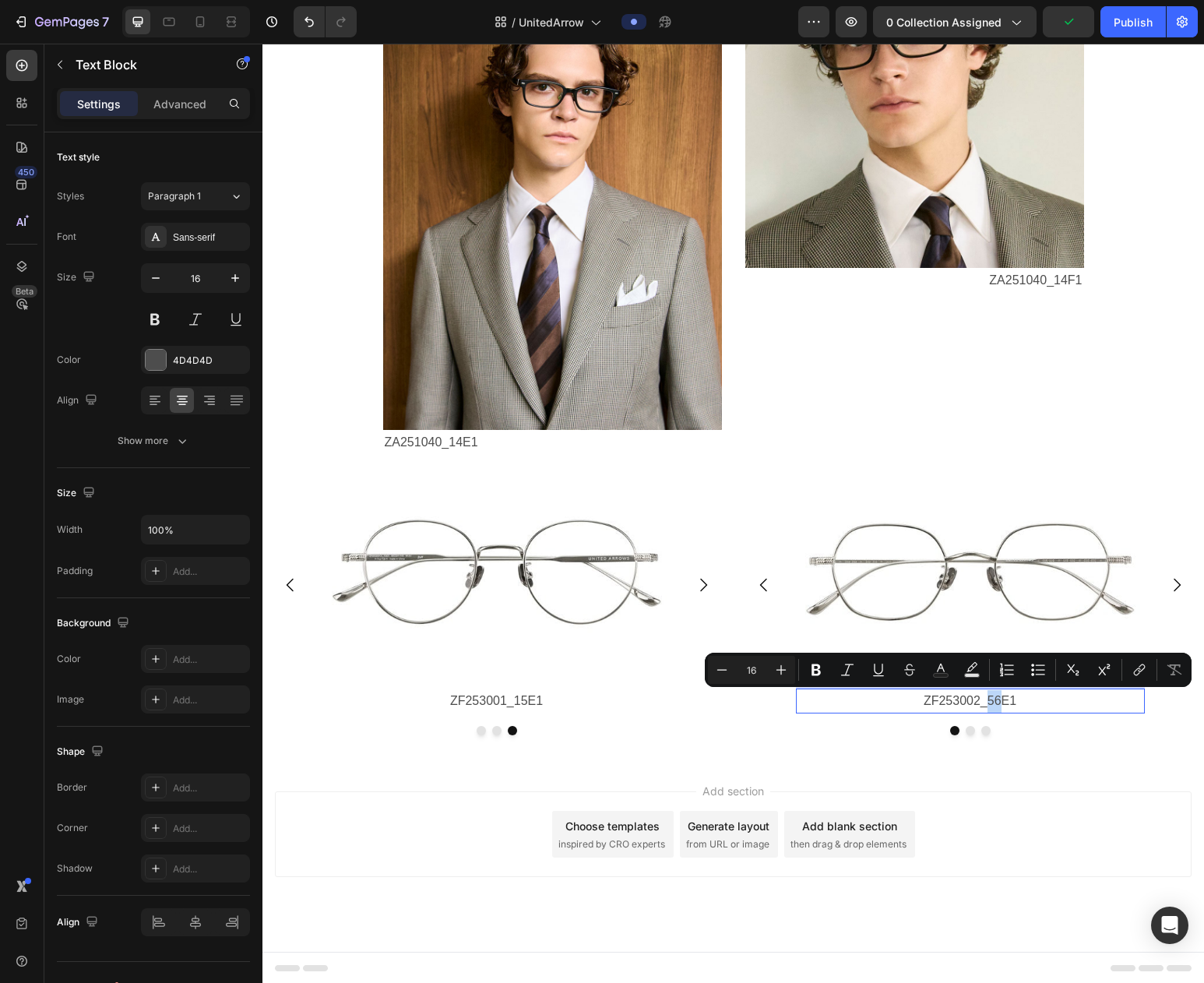
click at [1001, 702] on p "ZF253002_56E1" at bounding box center [971, 702] width 346 height 23
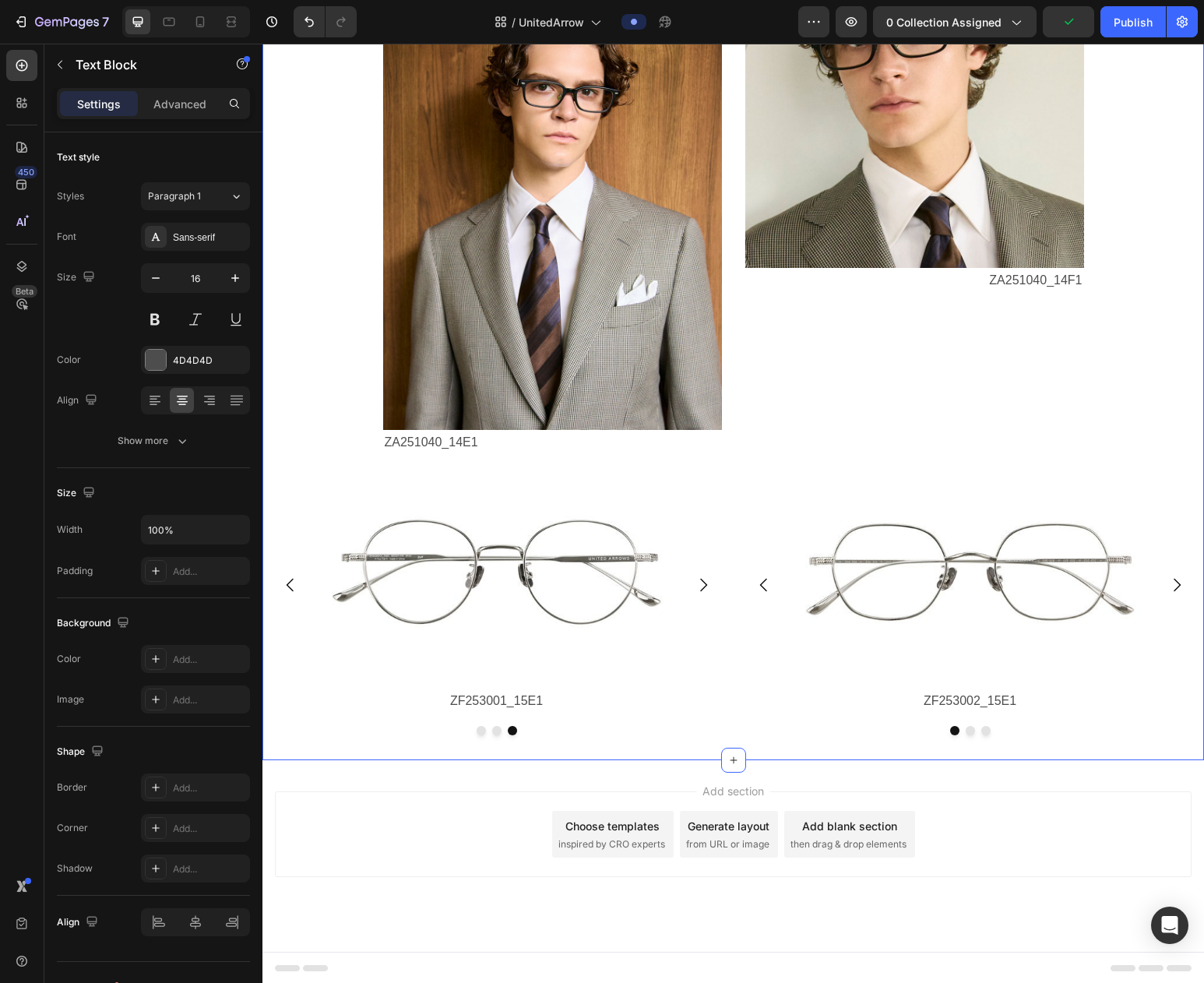
click at [1064, 747] on div "Image 洗練されたデザインは、いつだって自分らしくかけこなしたい。 ビジネスシーンはもちろんオフタイムにもフィットし、 自信と魅力を引き出すメガネ。 Te…" at bounding box center [733, 229] width 942 height 1062
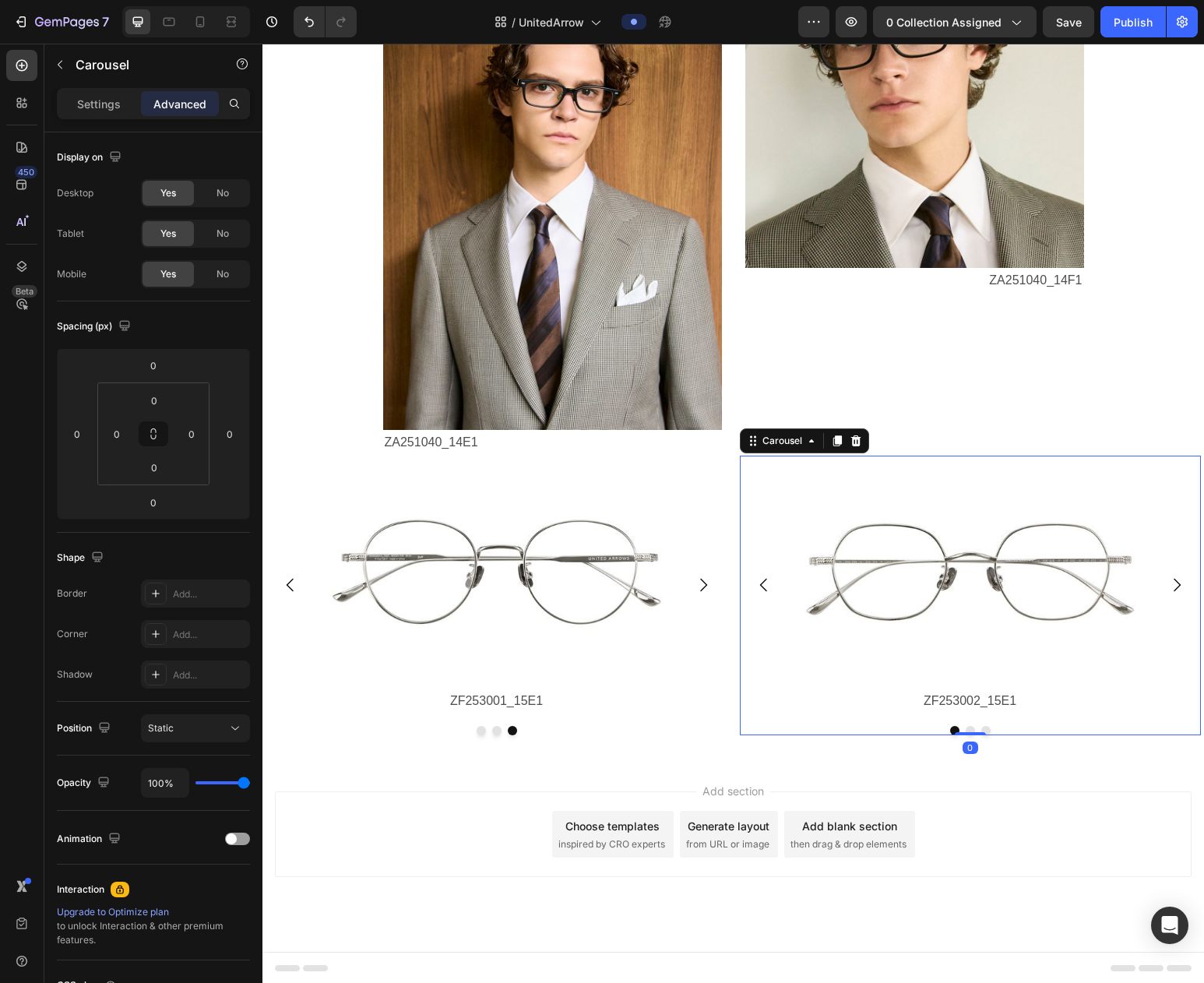
click at [969, 732] on button "Dot" at bounding box center [971, 730] width 10 height 10
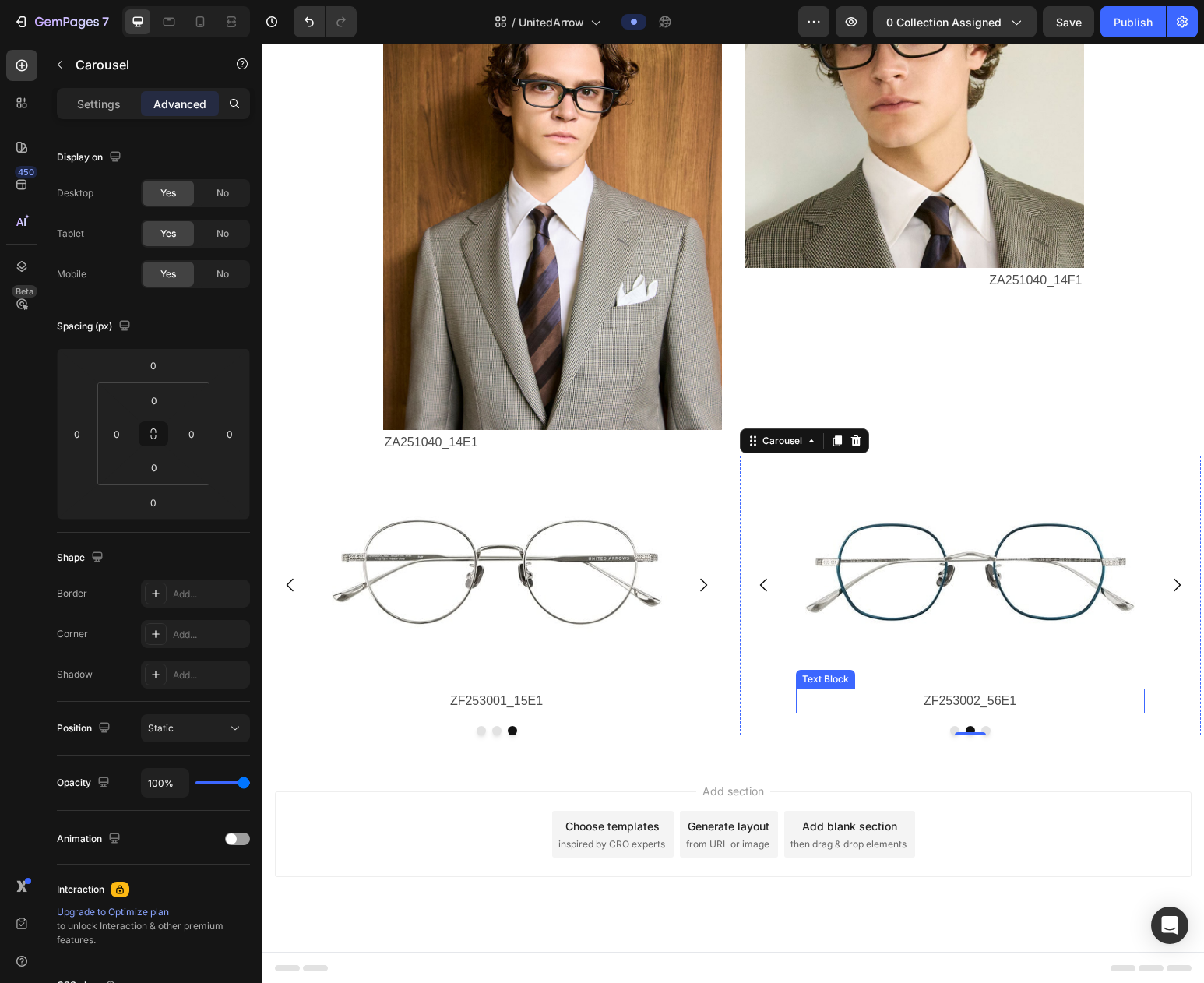
click at [1004, 701] on p "ZF253002_56E1" at bounding box center [971, 702] width 346 height 23
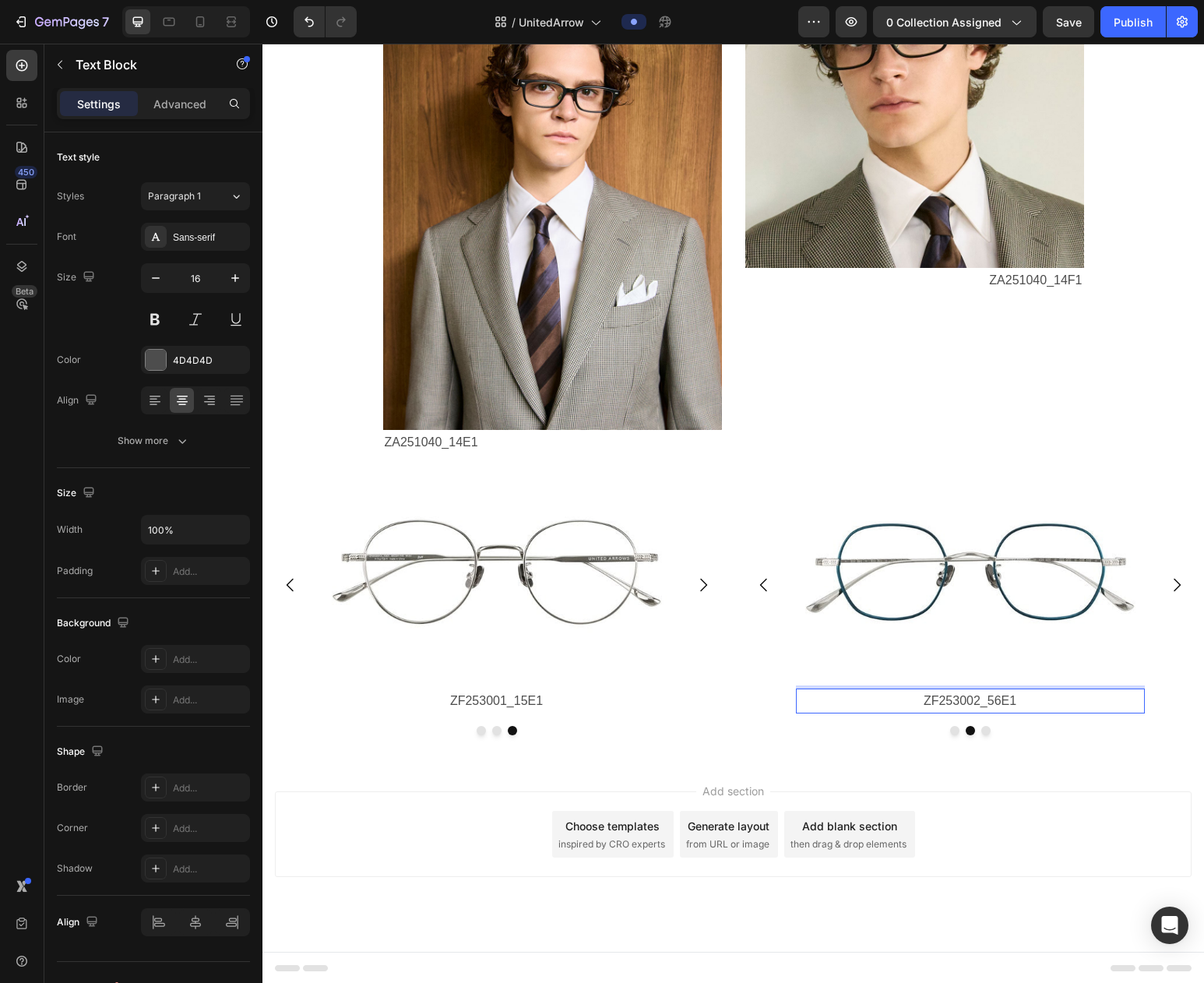
click at [992, 704] on p "ZF253002_56E1" at bounding box center [971, 702] width 346 height 23
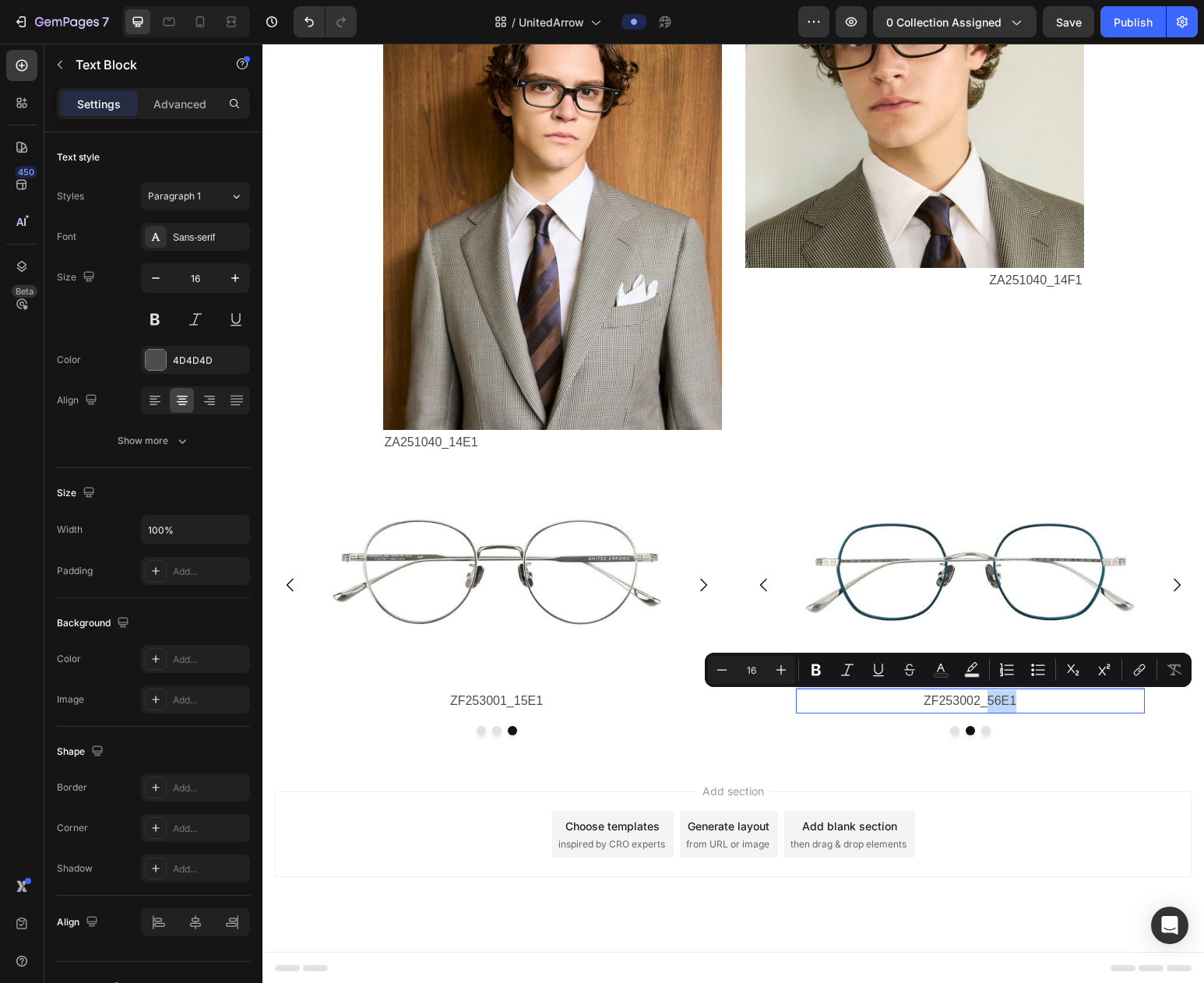
drag, startPoint x: 990, startPoint y: 704, endPoint x: 1020, endPoint y: 702, distance: 30.1
click at [1020, 702] on p "ZF253002_56E1" at bounding box center [971, 702] width 346 height 23
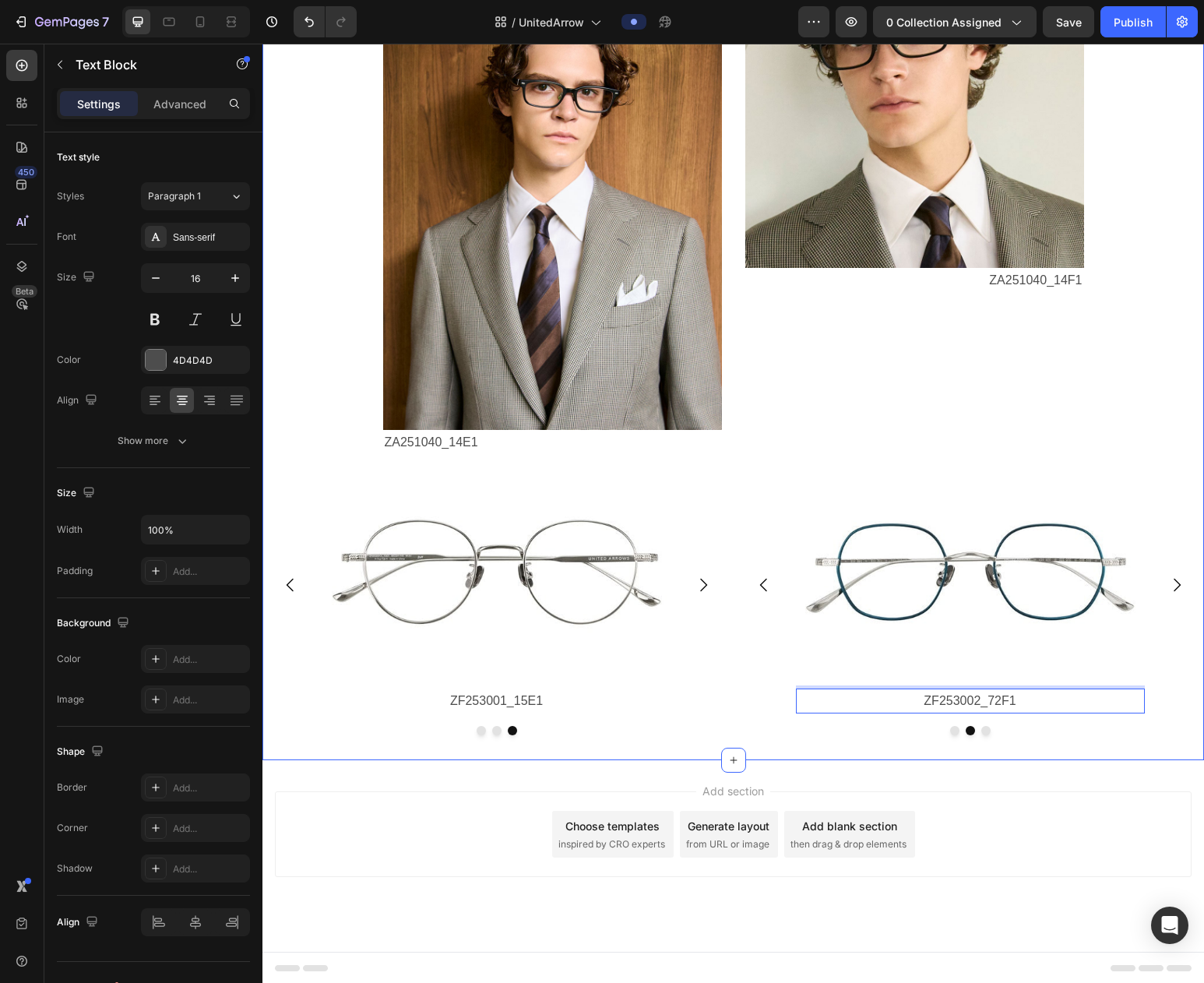
click at [1043, 749] on div "Image 洗練されたデザインは、いつだって自分らしくかけこなしたい。 ビジネスシーンはもちろんオフタイムにもフィットし、 自信と魅力を引き出すメガネ。 Te…" at bounding box center [733, 229] width 942 height 1062
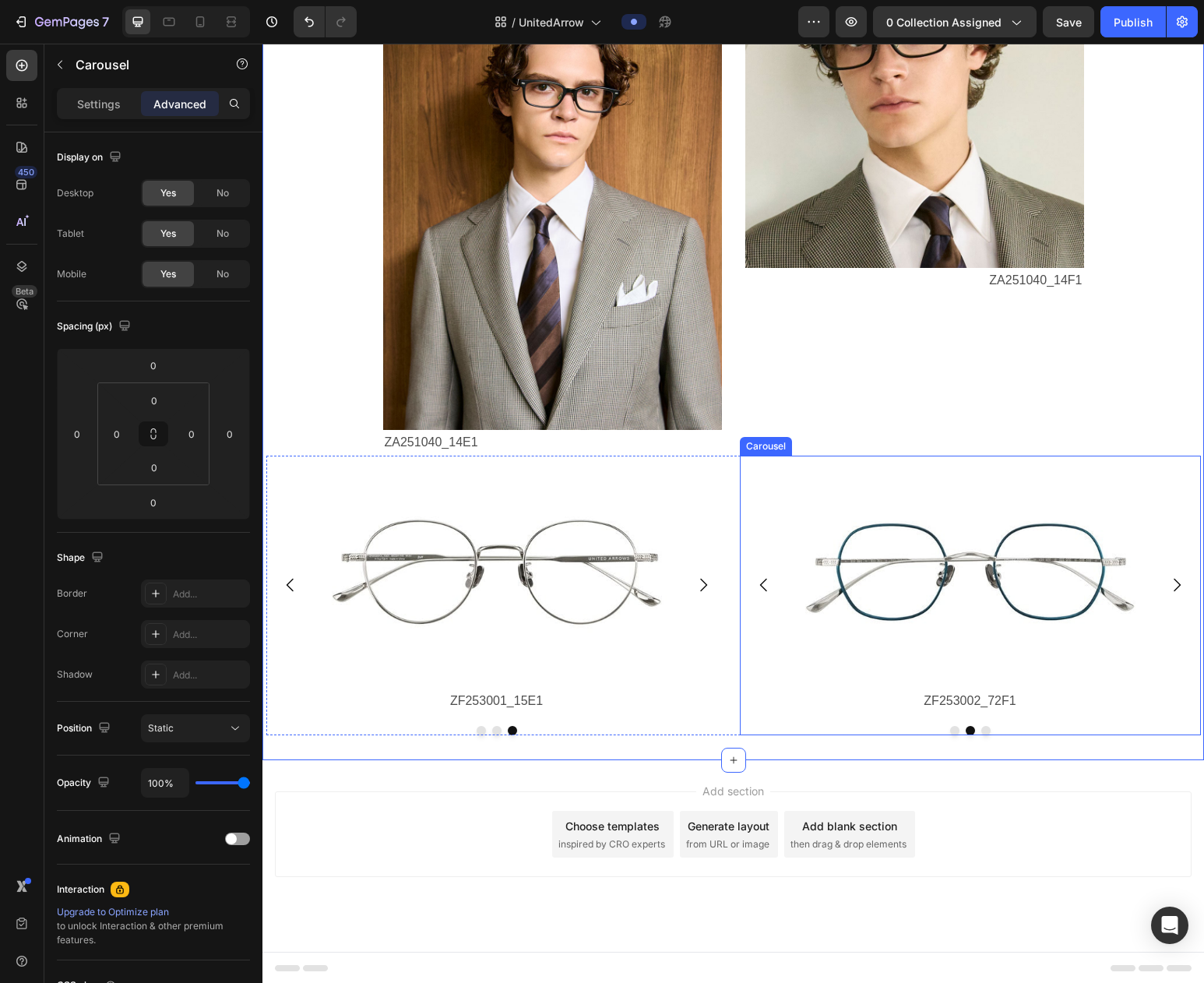
click at [983, 731] on button "Dot" at bounding box center [986, 730] width 10 height 10
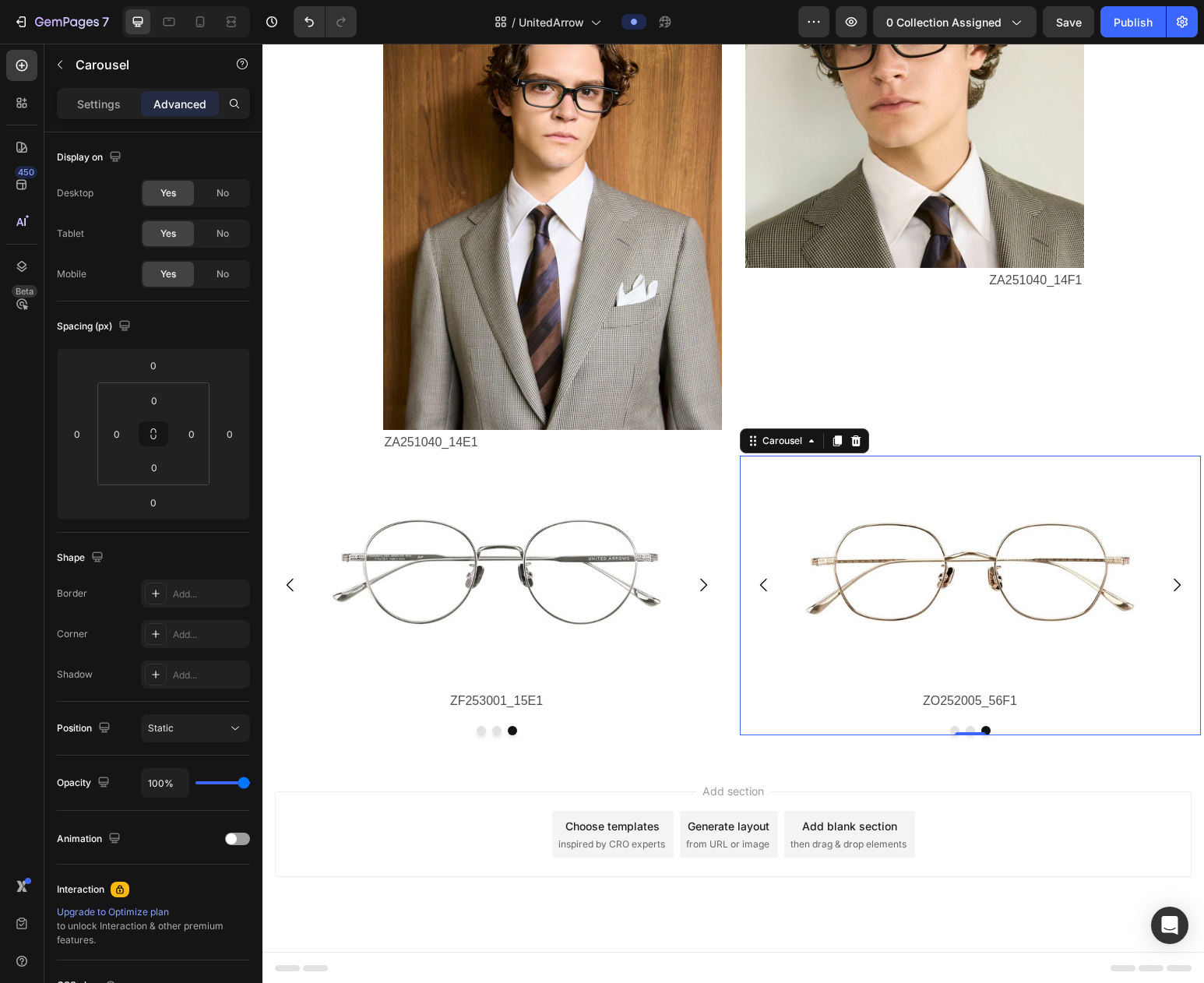
click at [1011, 704] on p "ZO252005_56F1" at bounding box center [971, 702] width 346 height 23
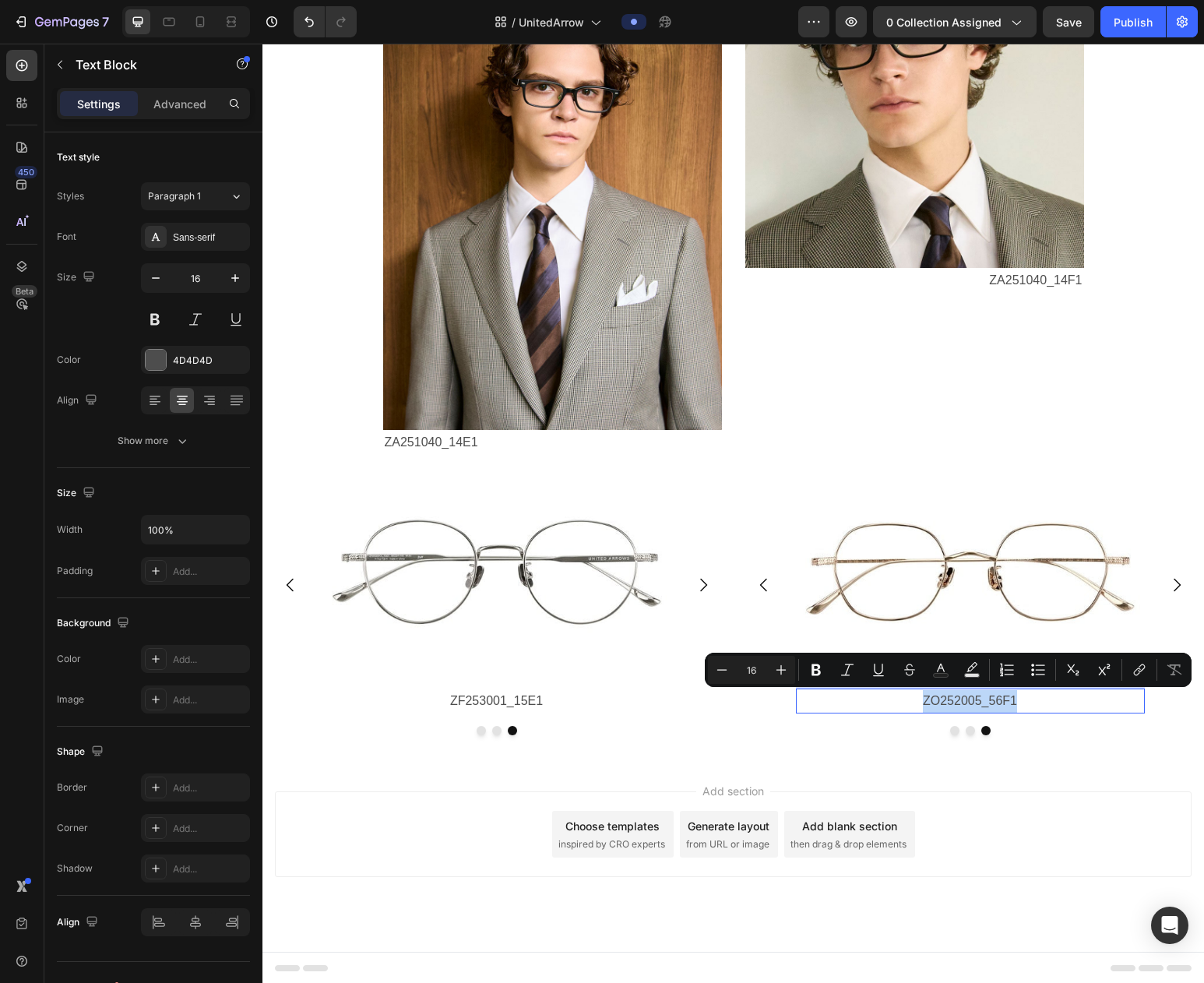
drag, startPoint x: 1008, startPoint y: 703, endPoint x: 1002, endPoint y: 711, distance: 10.0
click at [1008, 704] on p "ZO252005_56F1" at bounding box center [971, 702] width 346 height 23
click at [1005, 703] on p "ZO252005_56F1" at bounding box center [971, 702] width 346 height 23
click at [1012, 701] on p "ZO252005_56F1" at bounding box center [971, 702] width 346 height 23
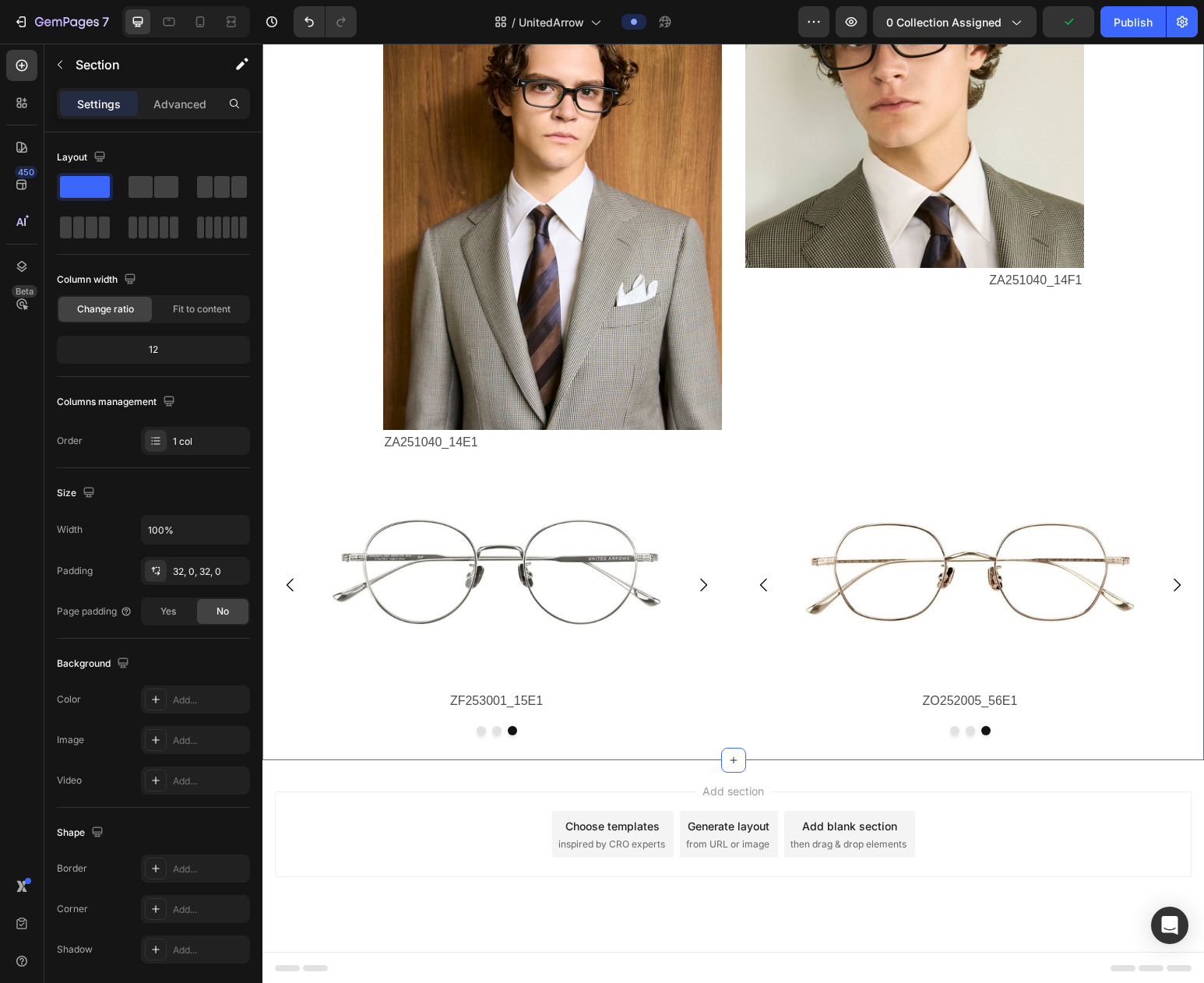
click at [1057, 747] on div "Image 洗練されたデザインは、いつだって自分らしくかけこなしたい。 ビジネスシーンはもちろんオフタイムにもフィットし、 自信と魅力を引き出すメガネ。 Te…" at bounding box center [733, 229] width 942 height 1062
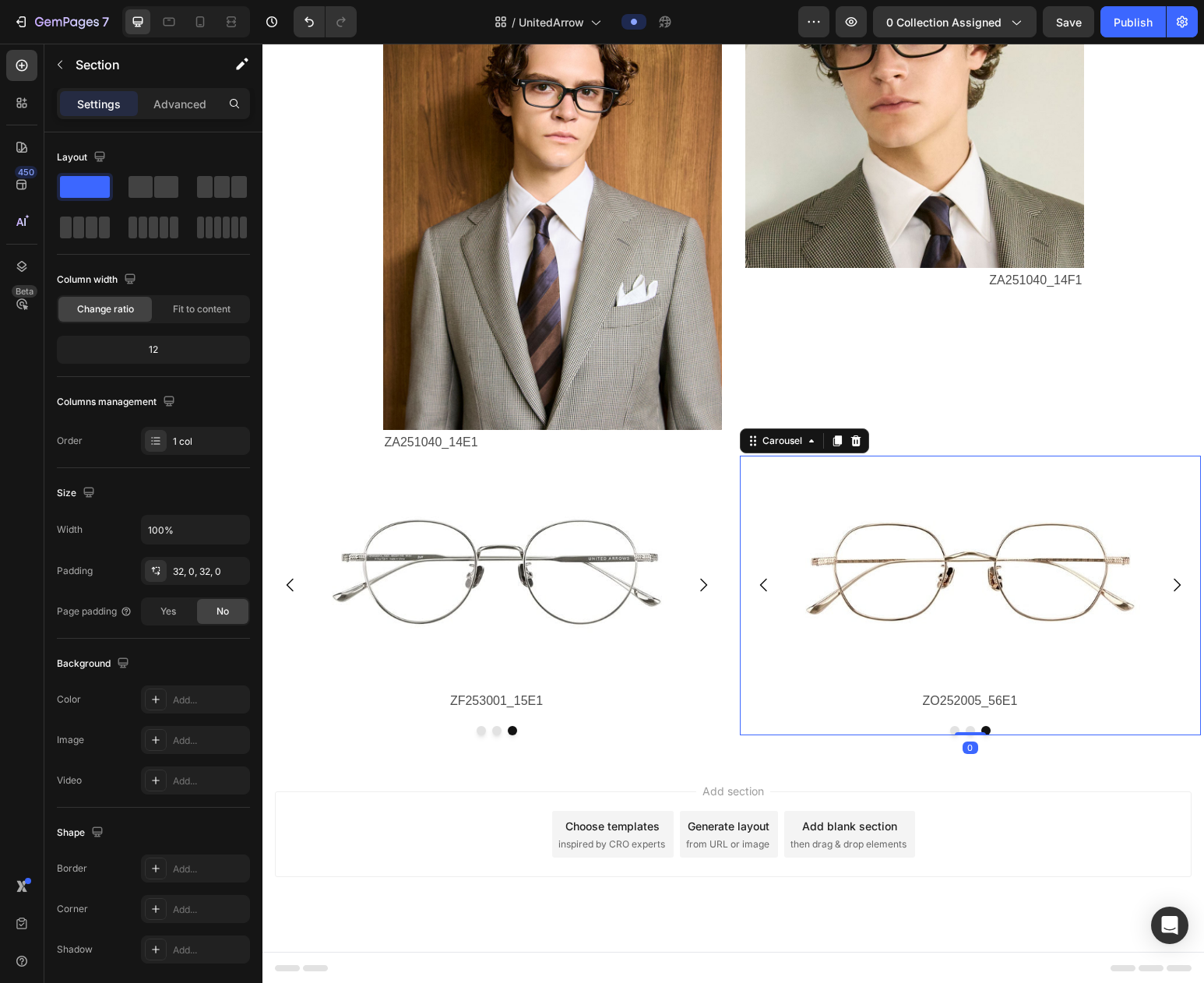
click at [970, 728] on button "Dot" at bounding box center [971, 730] width 10 height 10
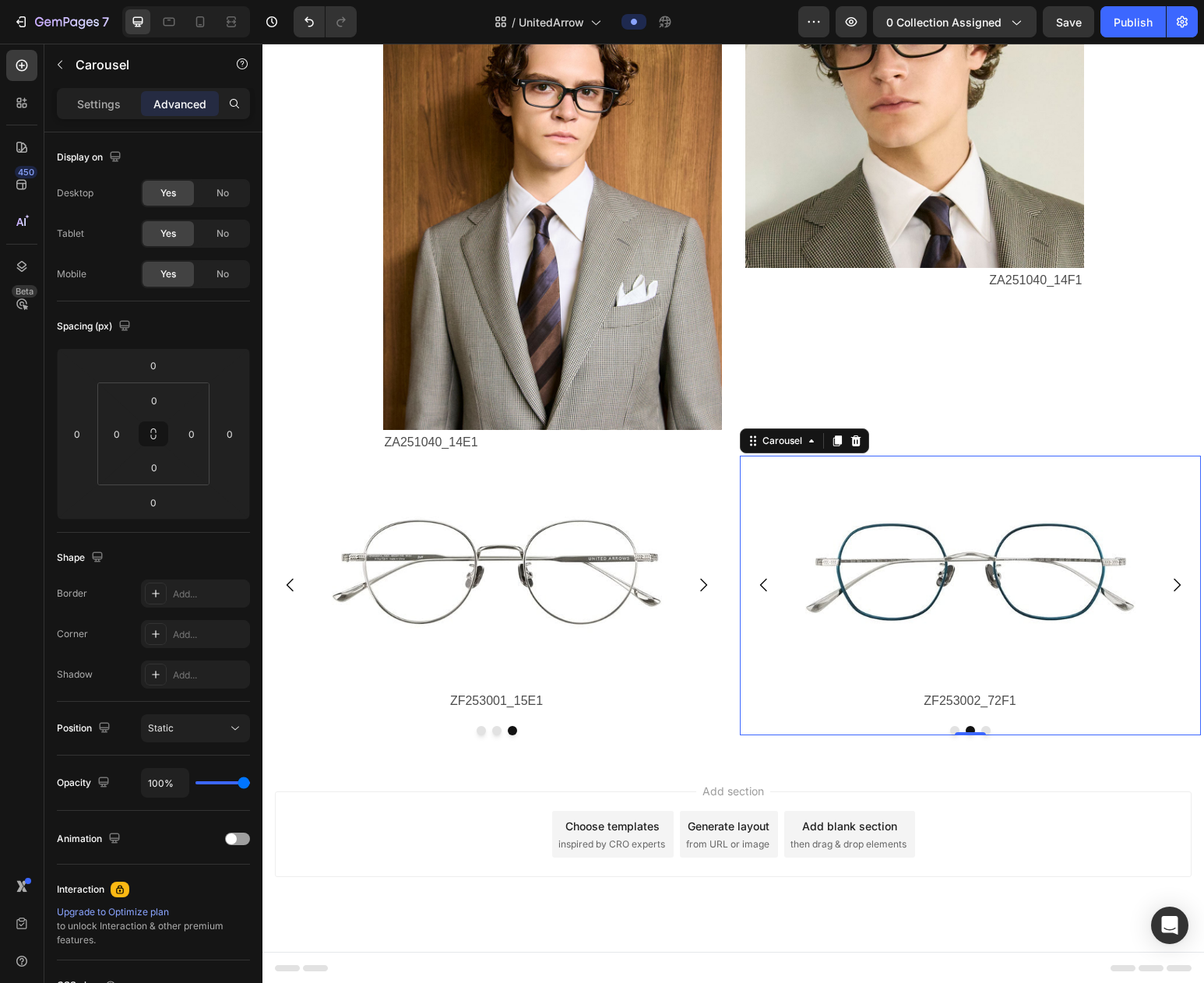
click at [984, 731] on button "Dot" at bounding box center [986, 730] width 10 height 10
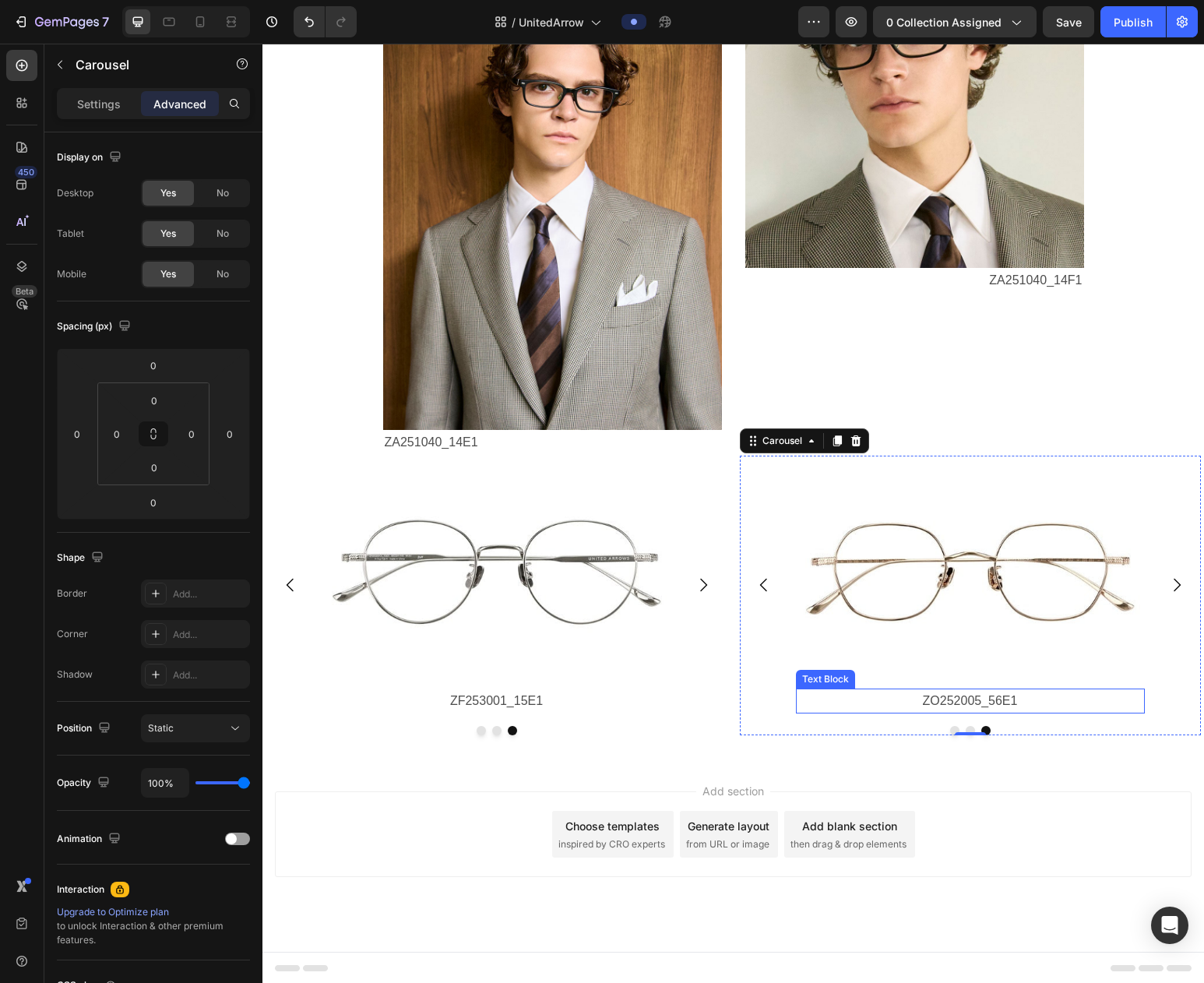
click at [941, 704] on p "ZO252005_56E1" at bounding box center [971, 702] width 346 height 23
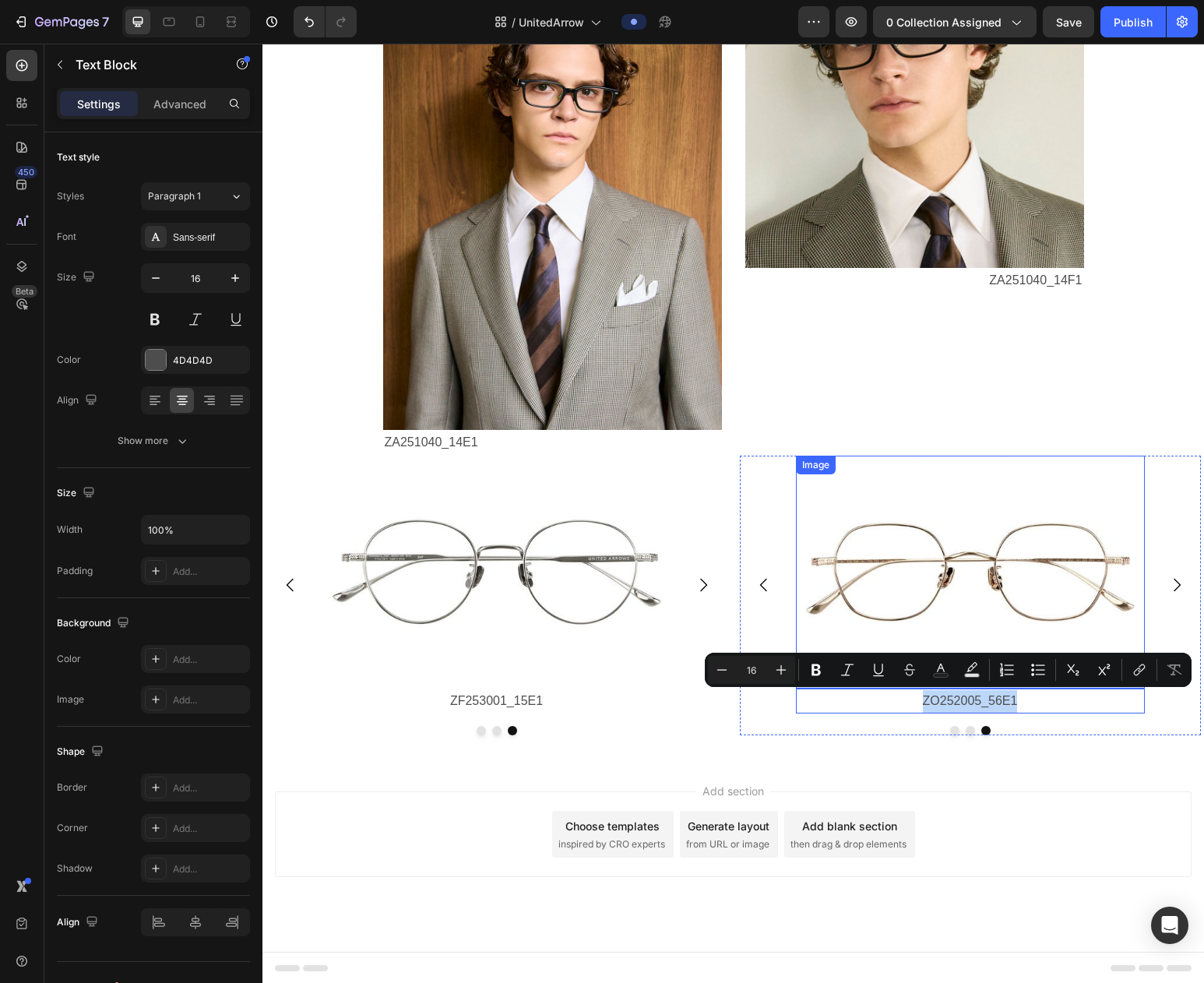
drag, startPoint x: 1029, startPoint y: 704, endPoint x: 1023, endPoint y: 714, distance: 11.7
click at [878, 689] on div "Image ZO252005_56E1 Text Block 0" at bounding box center [971, 584] width 349 height 258
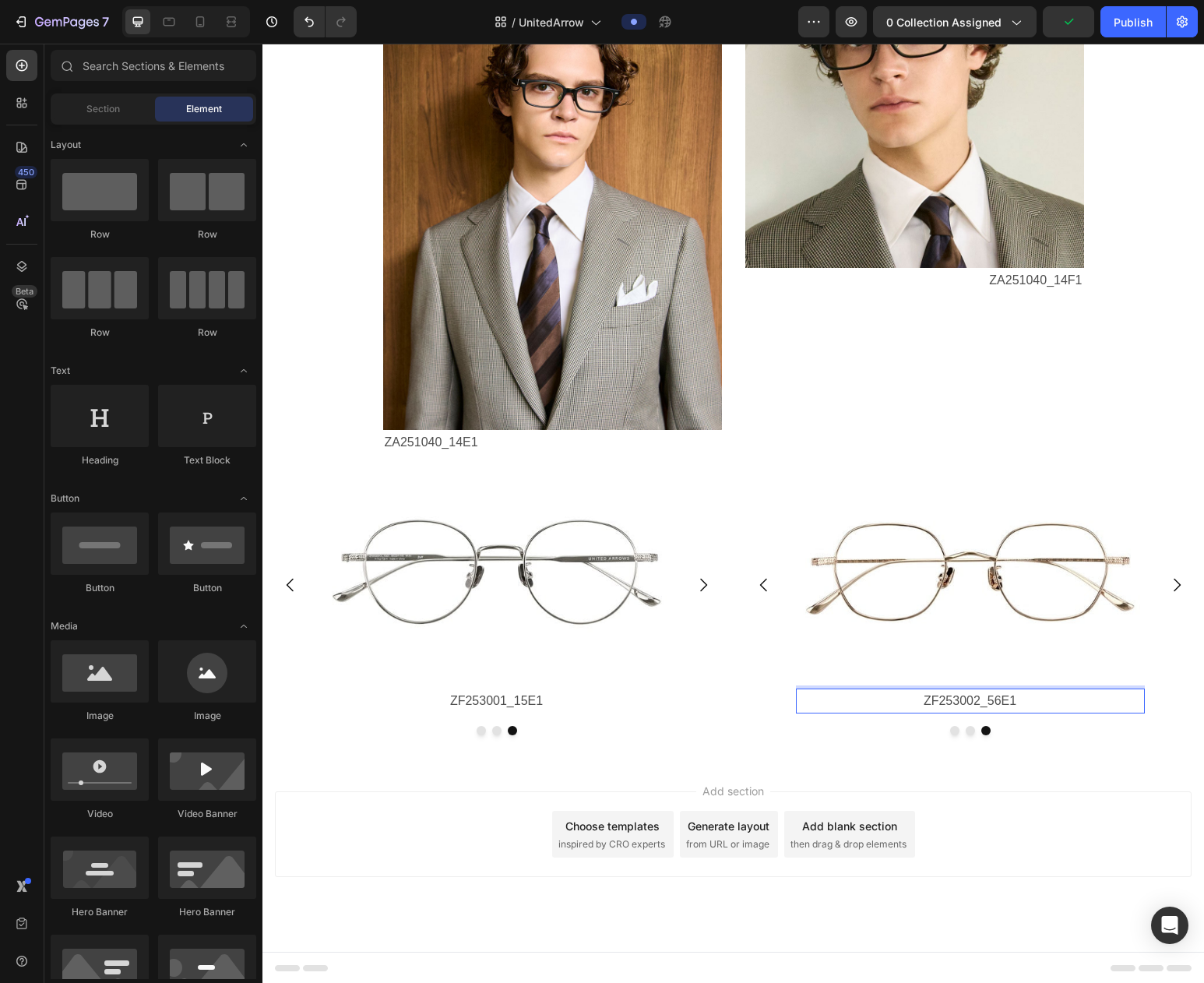
click at [1019, 774] on div "Add section Choose templates inspired by CRO experts Generate layout from URL o…" at bounding box center [733, 856] width 942 height 192
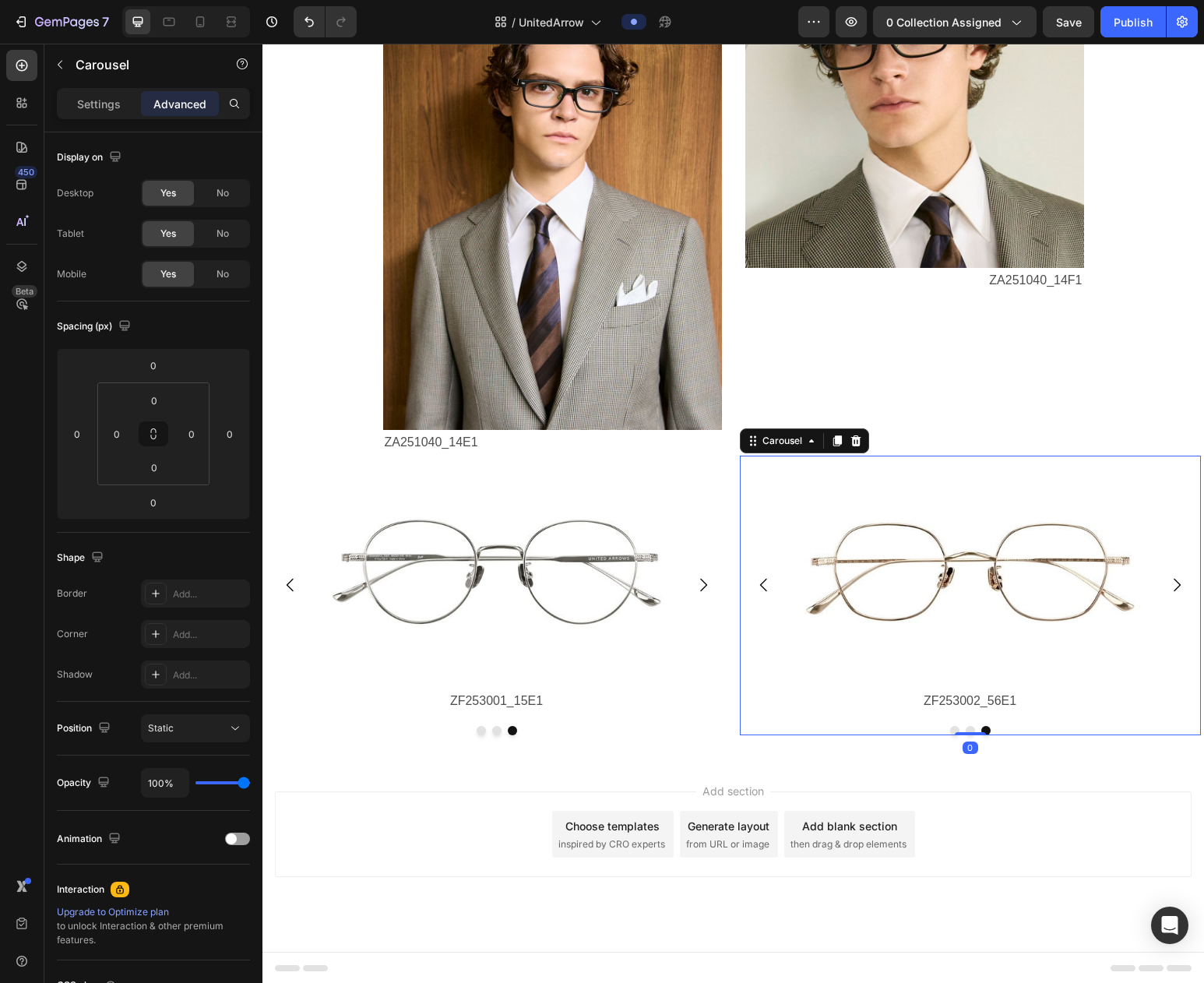
click at [953, 731] on button "Dot" at bounding box center [955, 730] width 10 height 10
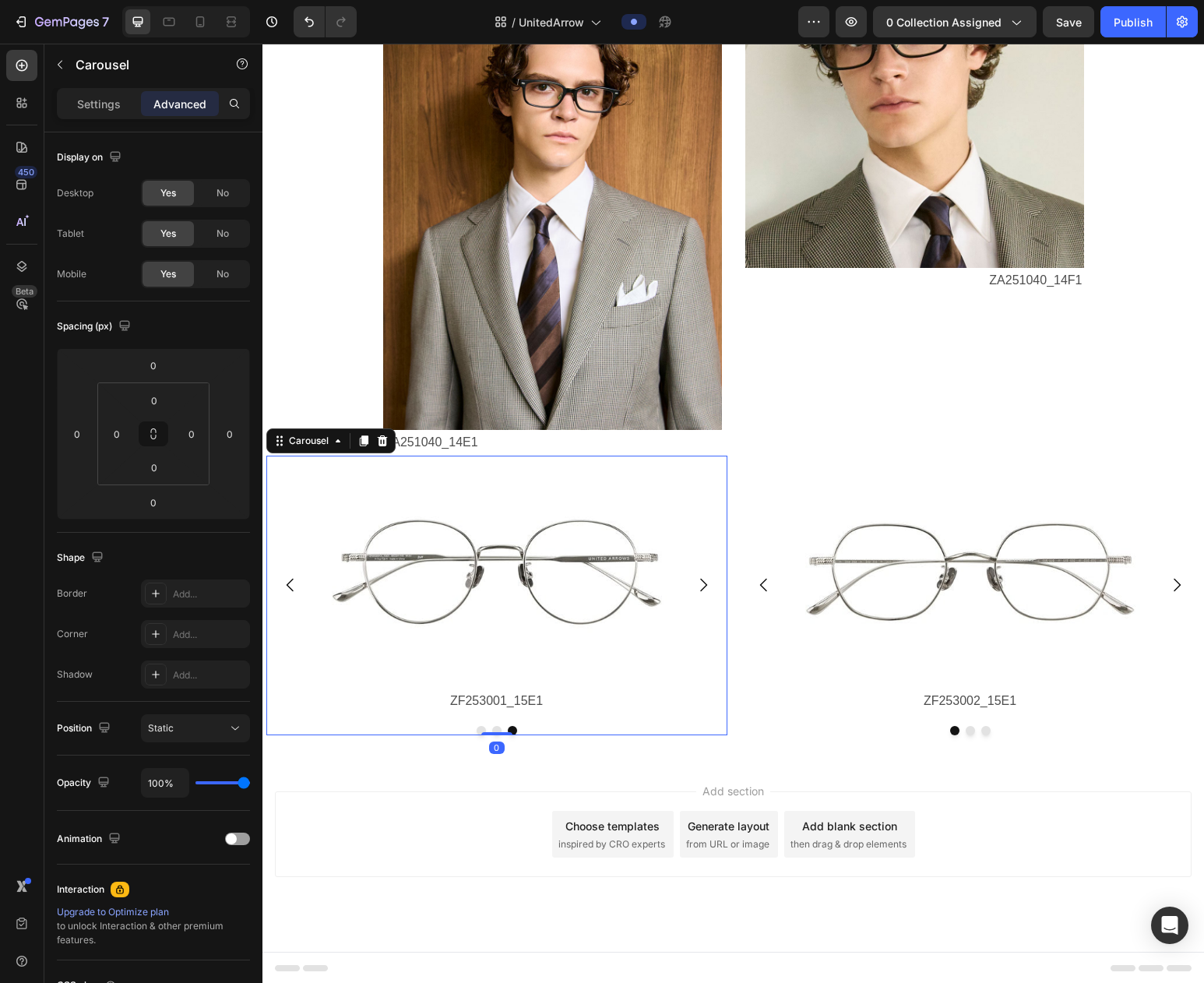
click at [479, 733] on button "Dot" at bounding box center [481, 730] width 10 height 10
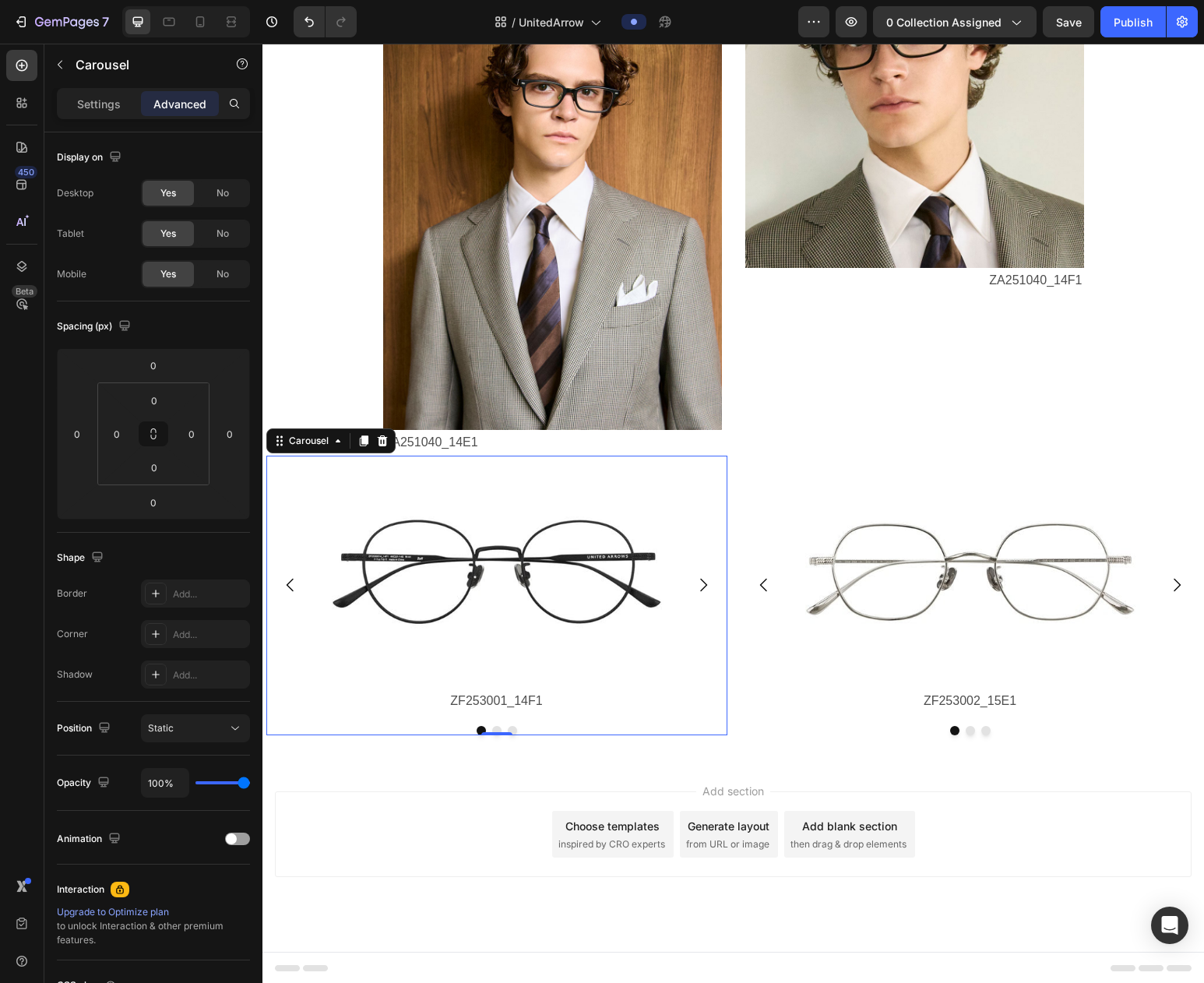
click at [1040, 768] on div "Add section Choose templates inspired by CRO experts Generate layout from URL o…" at bounding box center [733, 856] width 942 height 192
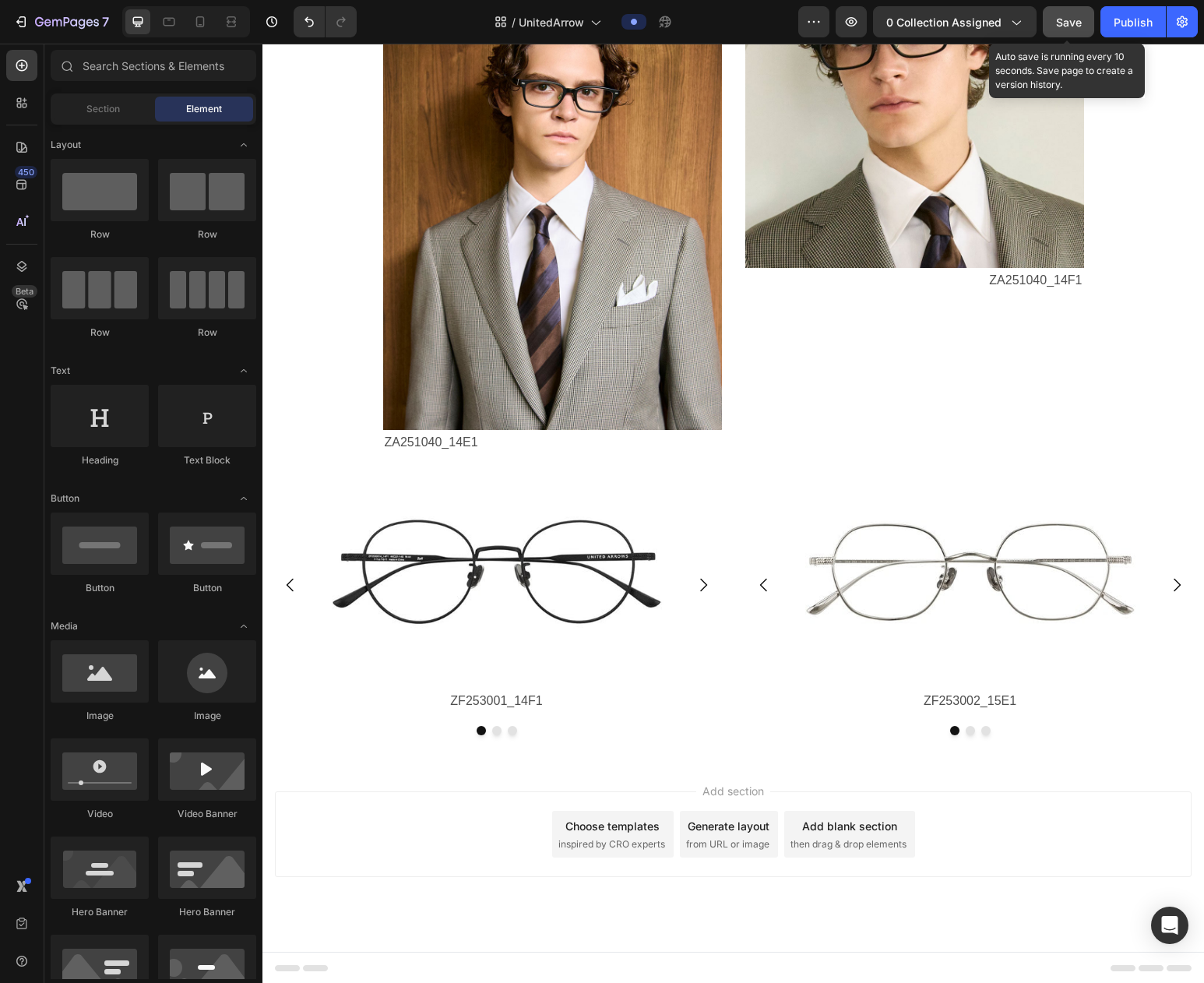
click at [1076, 29] on div "Save" at bounding box center [1068, 22] width 26 height 17
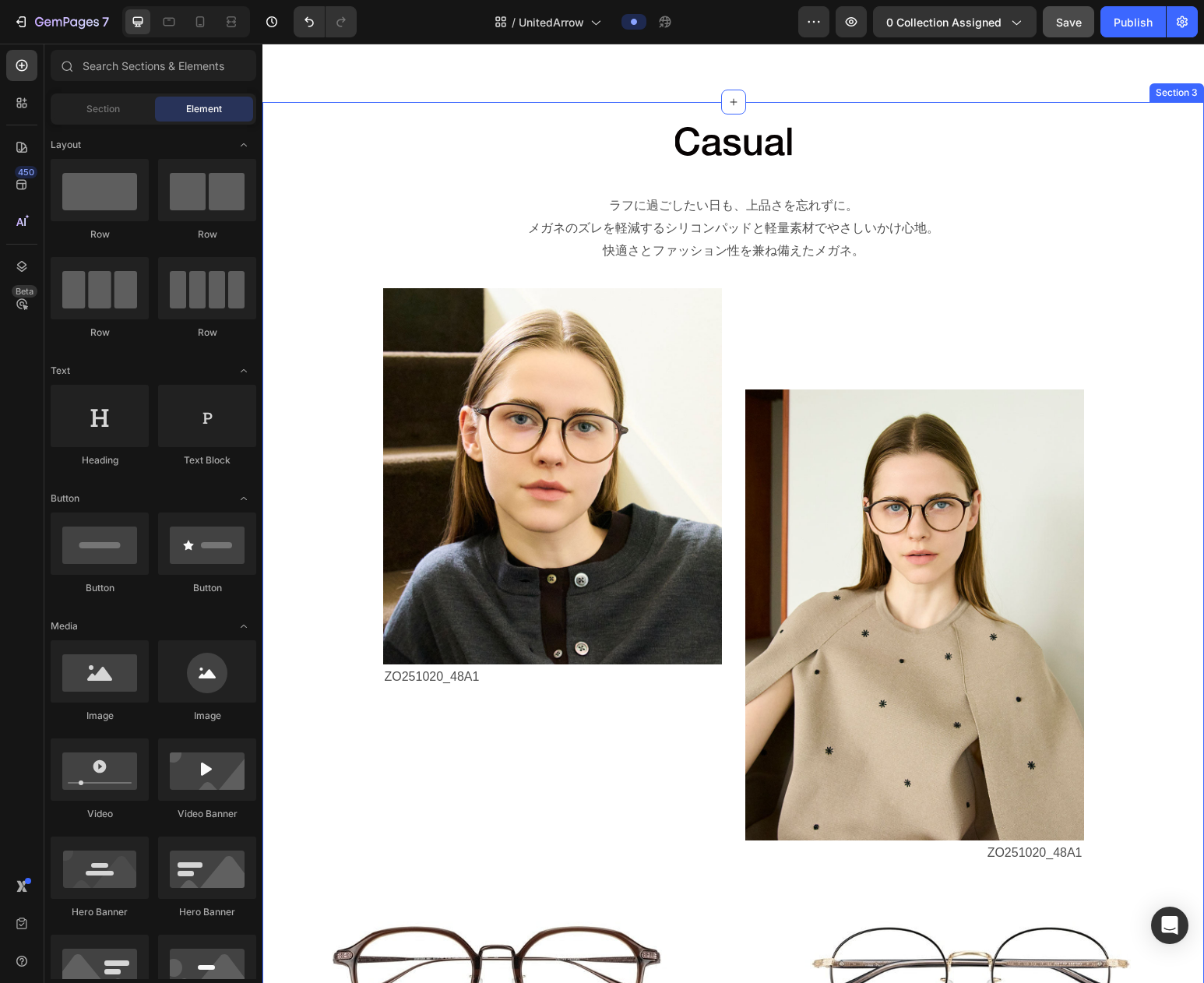
scroll to position [1020, 0]
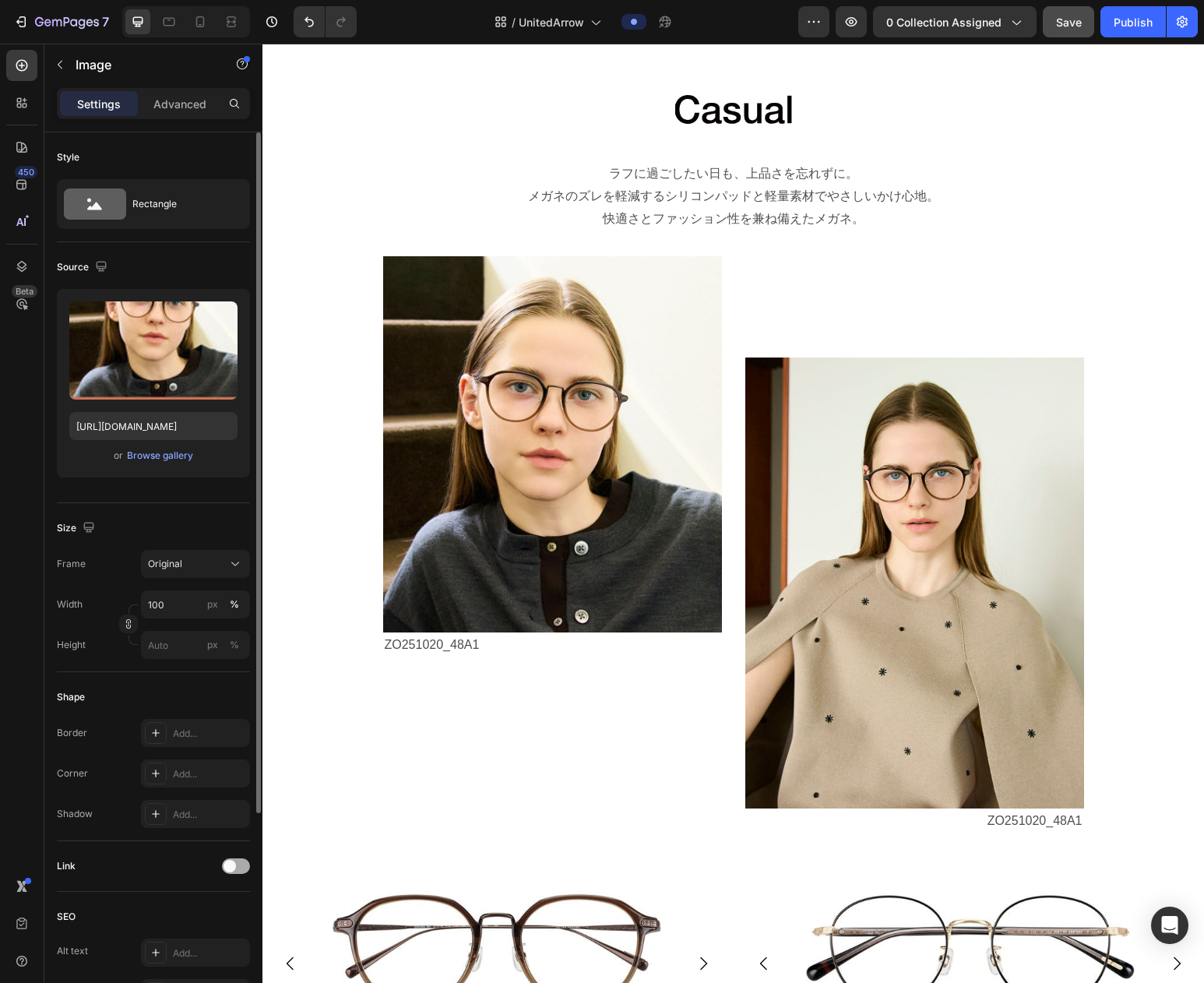
click at [238, 866] on div at bounding box center [236, 867] width 28 height 16
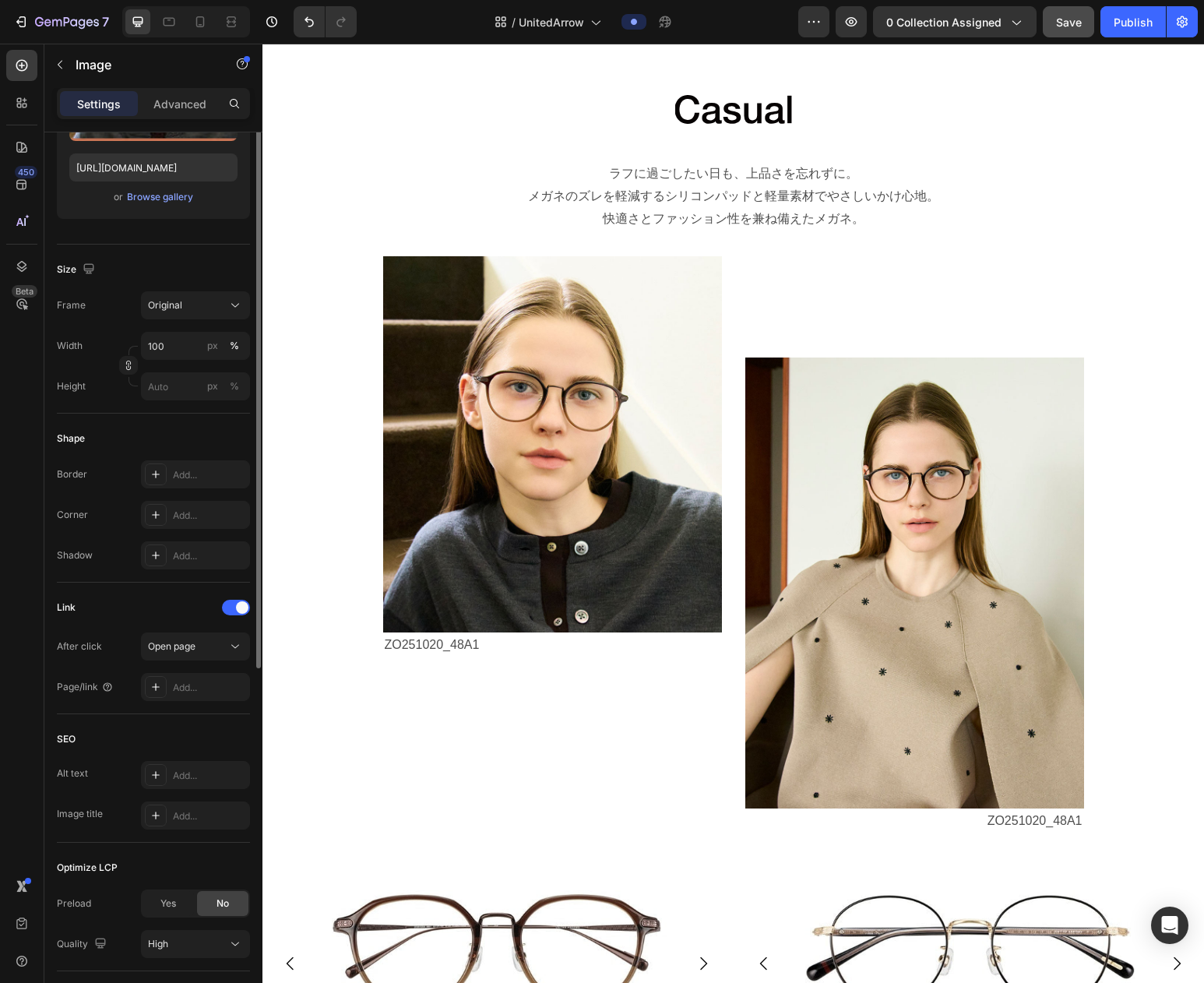
scroll to position [362, 0]
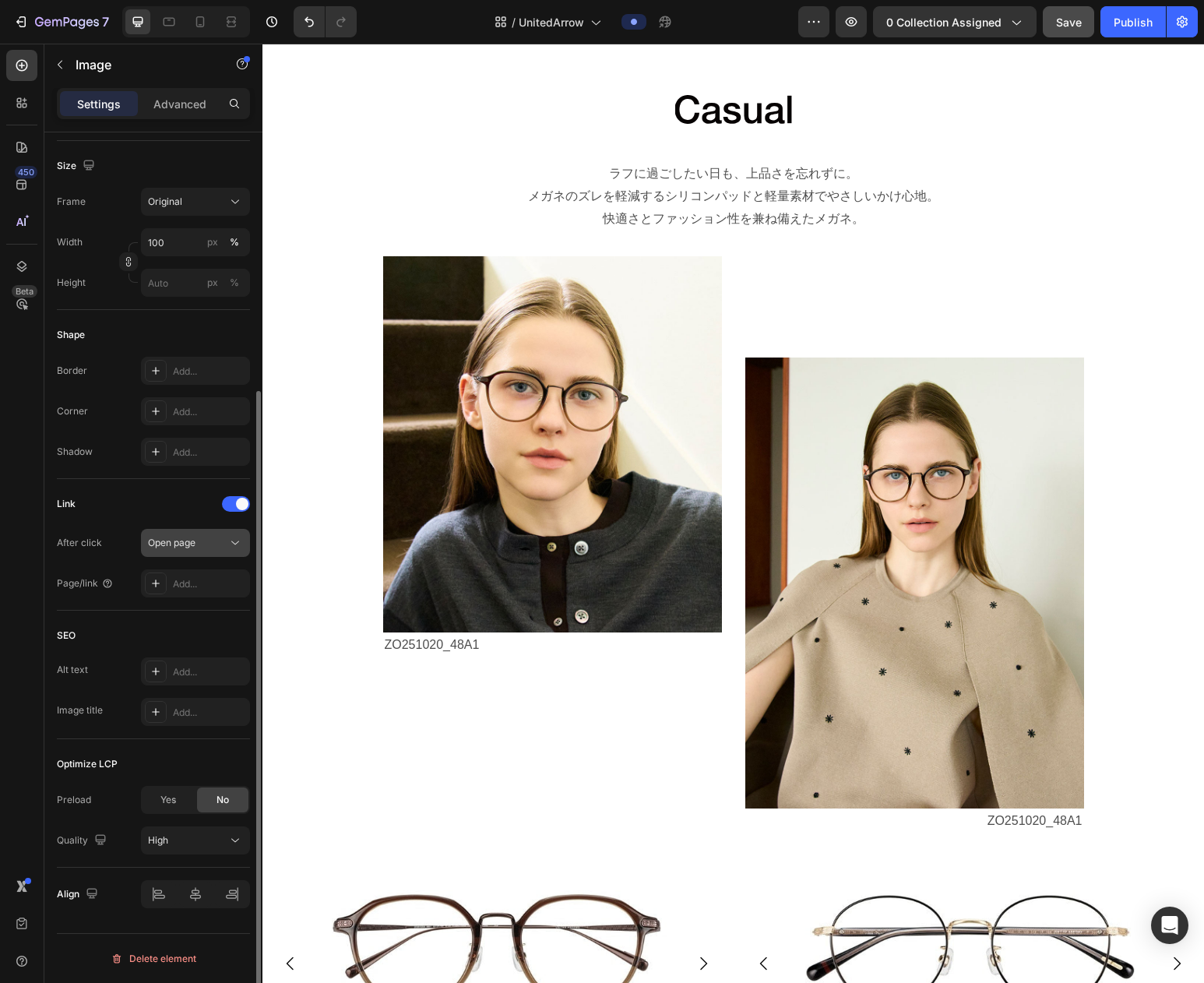
click at [236, 549] on icon at bounding box center [235, 543] width 16 height 16
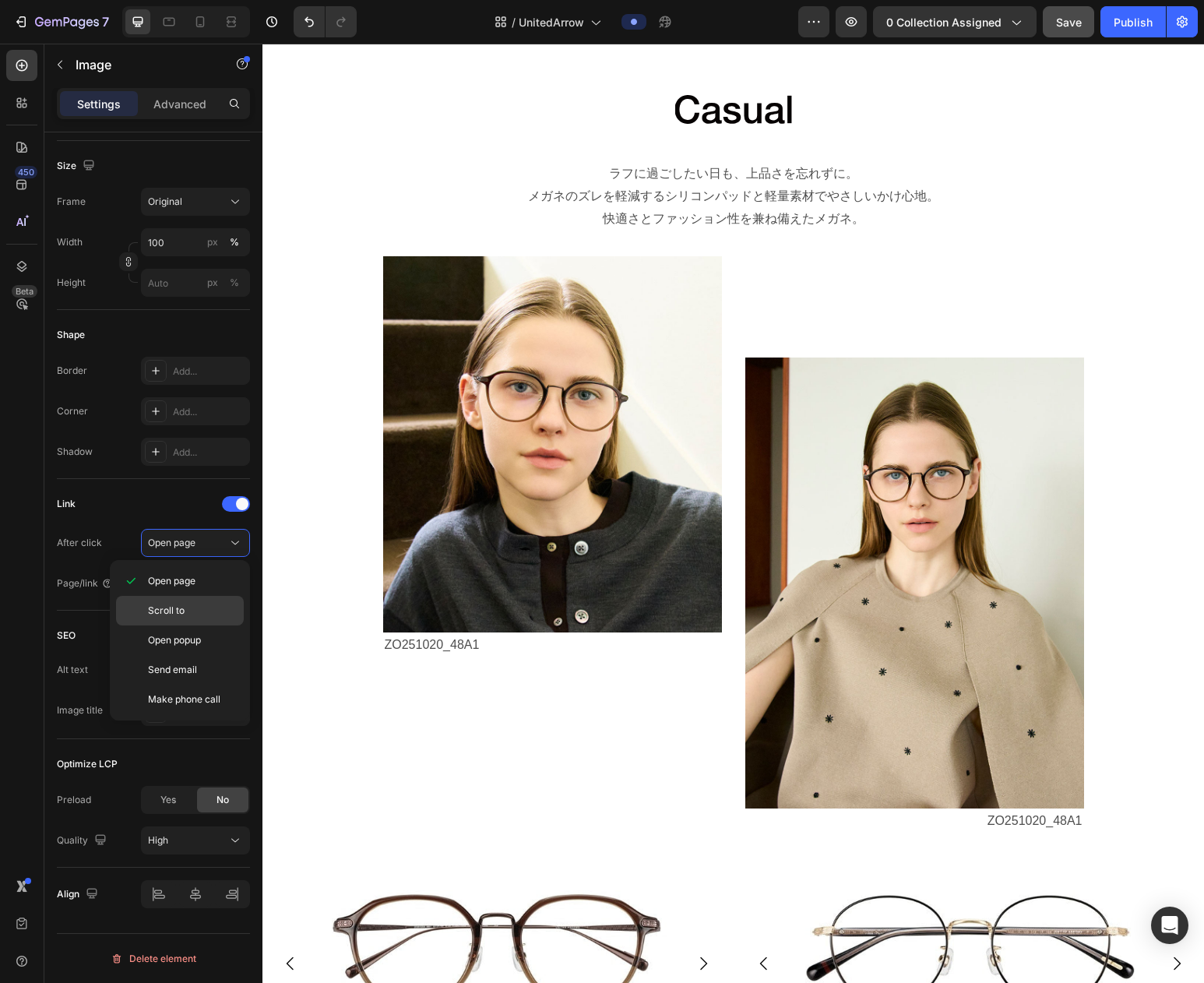
click at [176, 613] on span "Scroll to" at bounding box center [166, 610] width 37 height 14
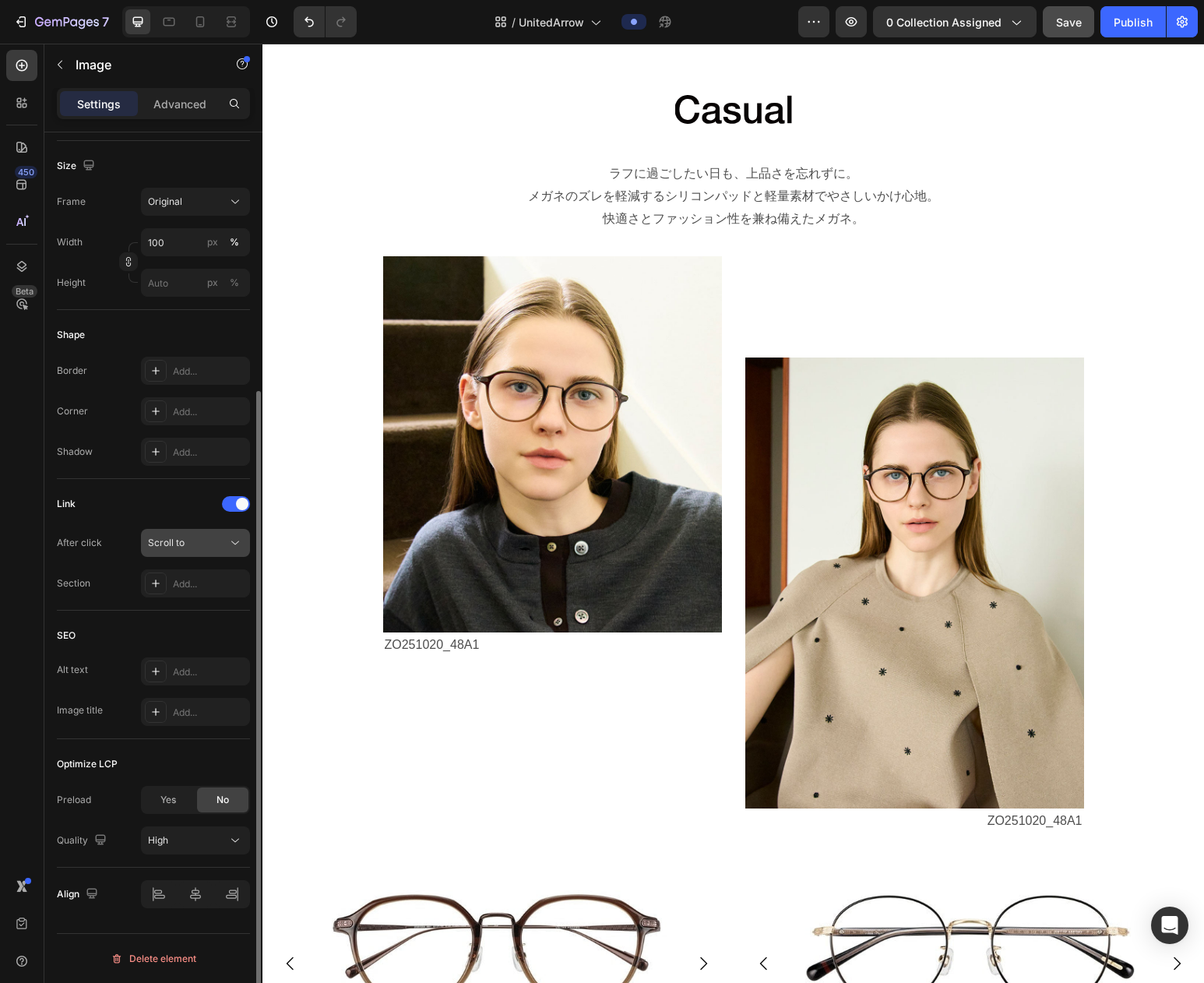
click at [235, 543] on icon at bounding box center [235, 543] width 16 height 16
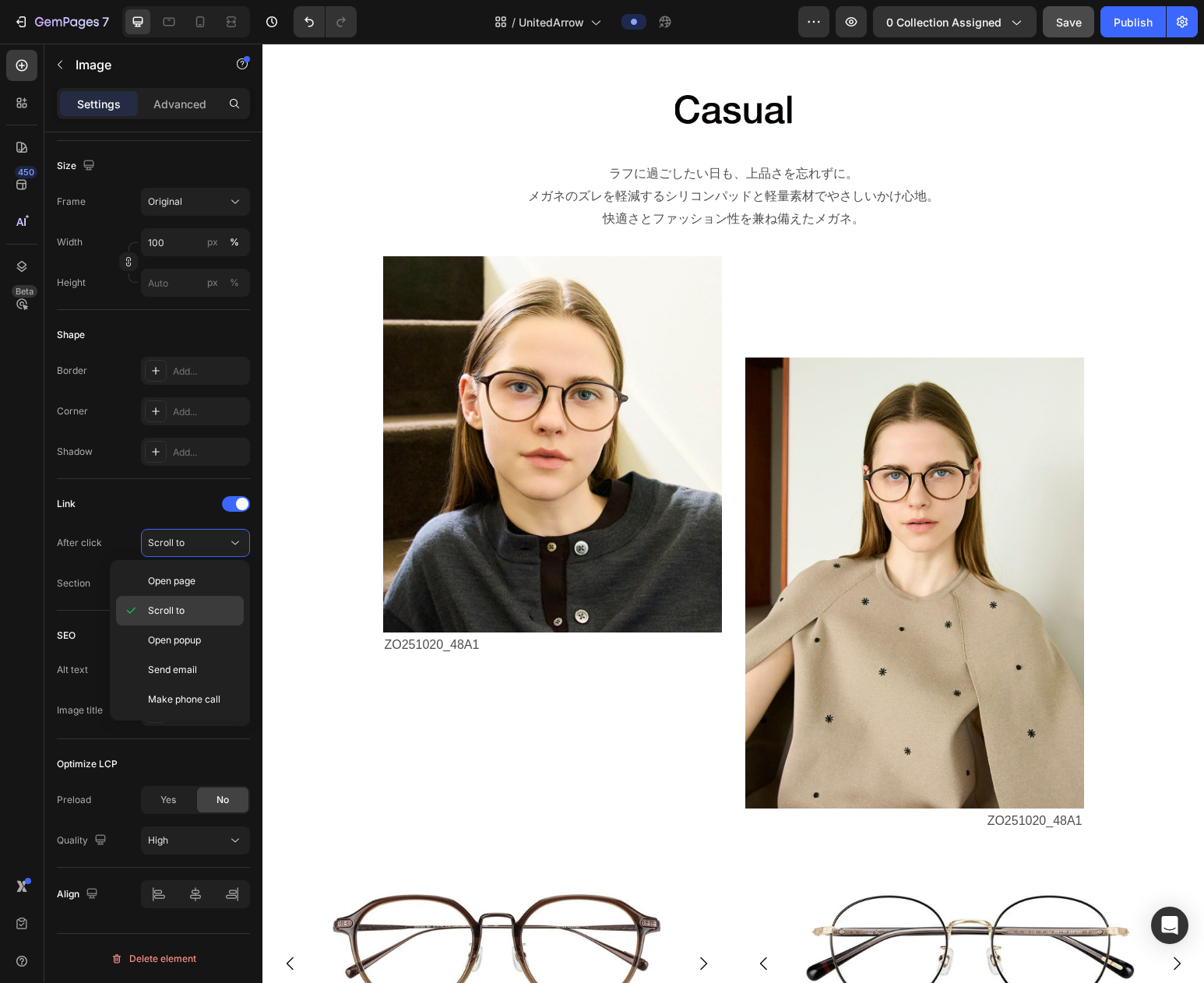
click at [171, 615] on span "Scroll to" at bounding box center [166, 610] width 37 height 14
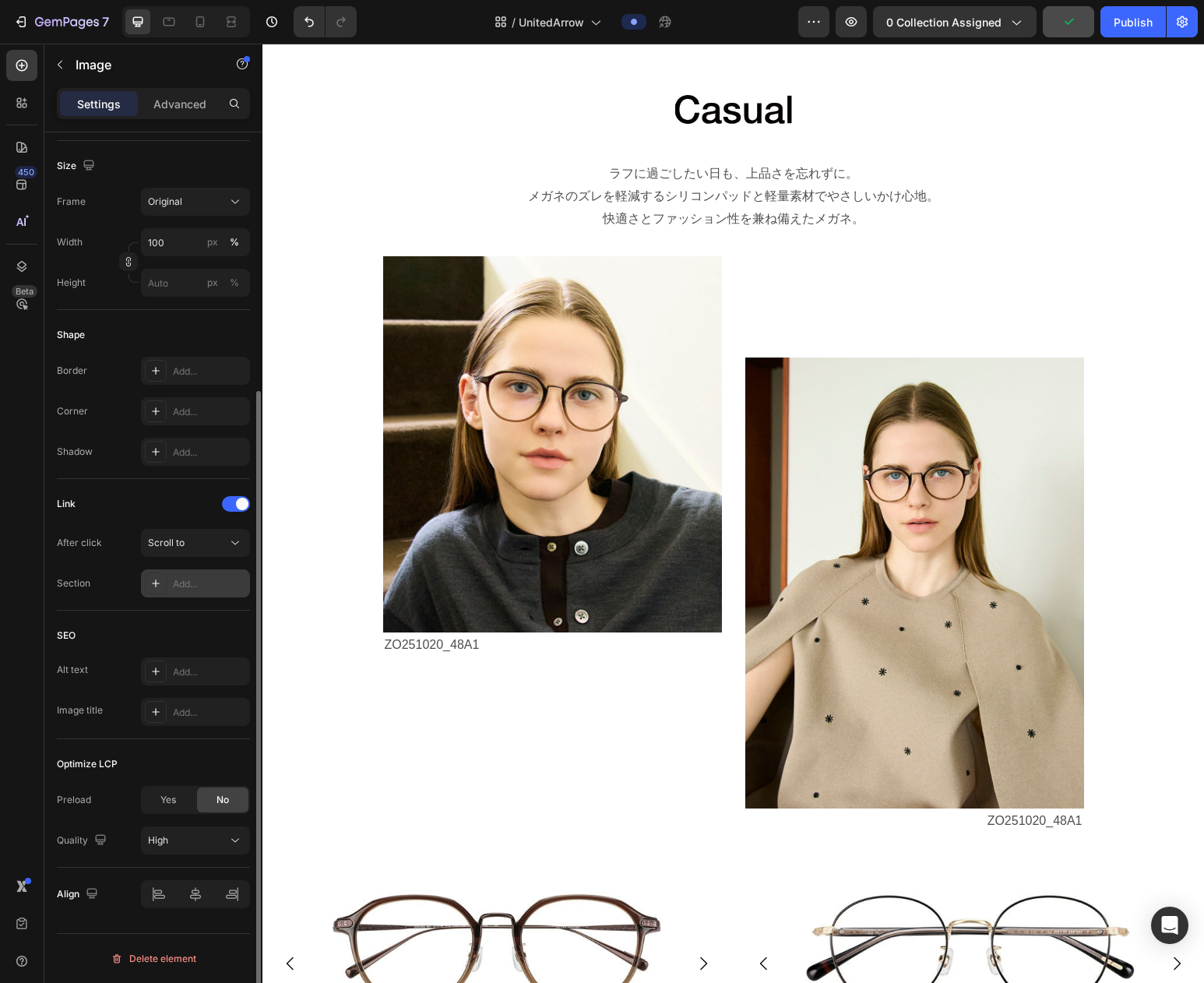
click at [194, 584] on div "Add..." at bounding box center [209, 584] width 73 height 14
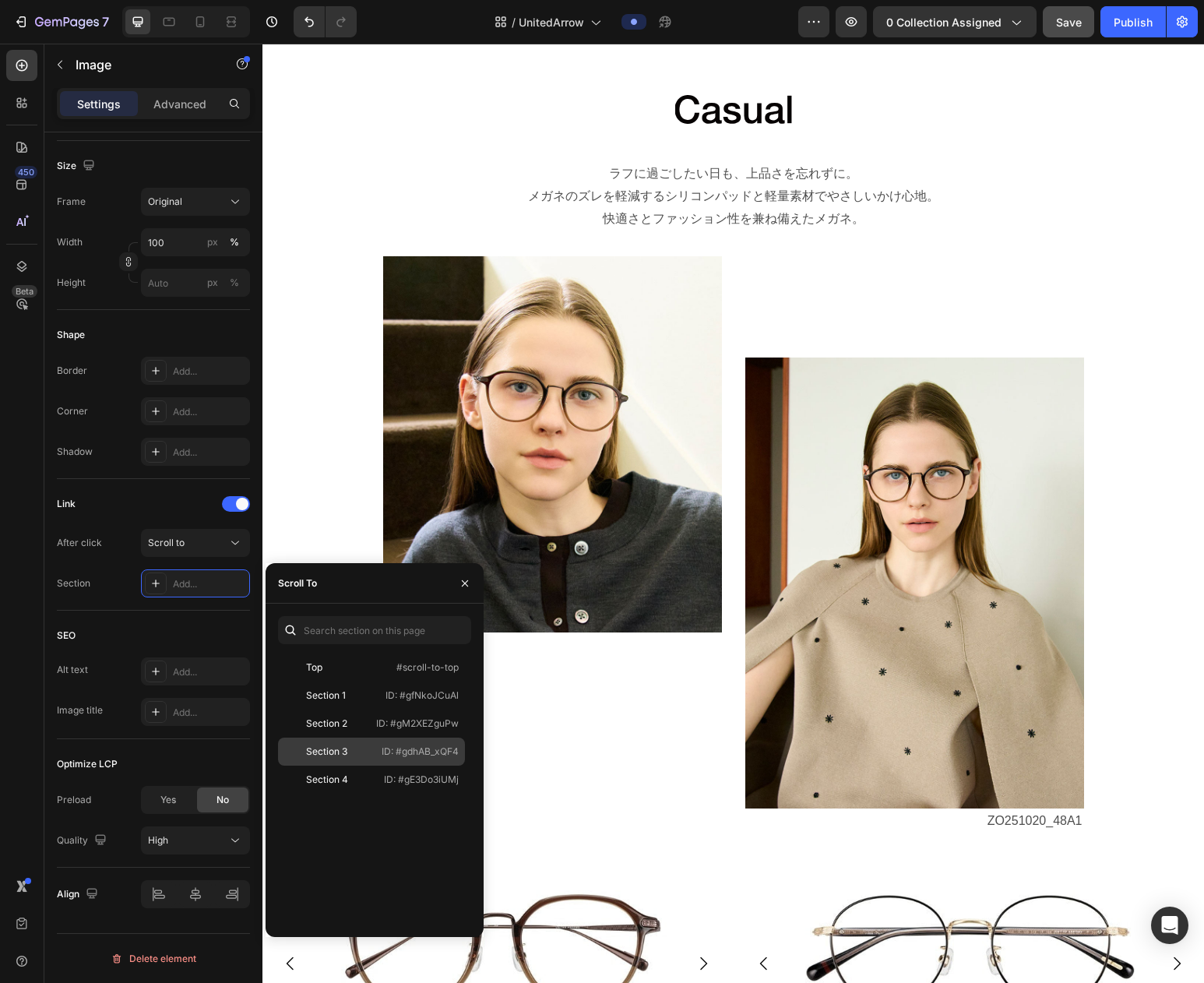
click at [421, 758] on p "ID: #gdhAB_xQF4" at bounding box center [420, 751] width 78 height 14
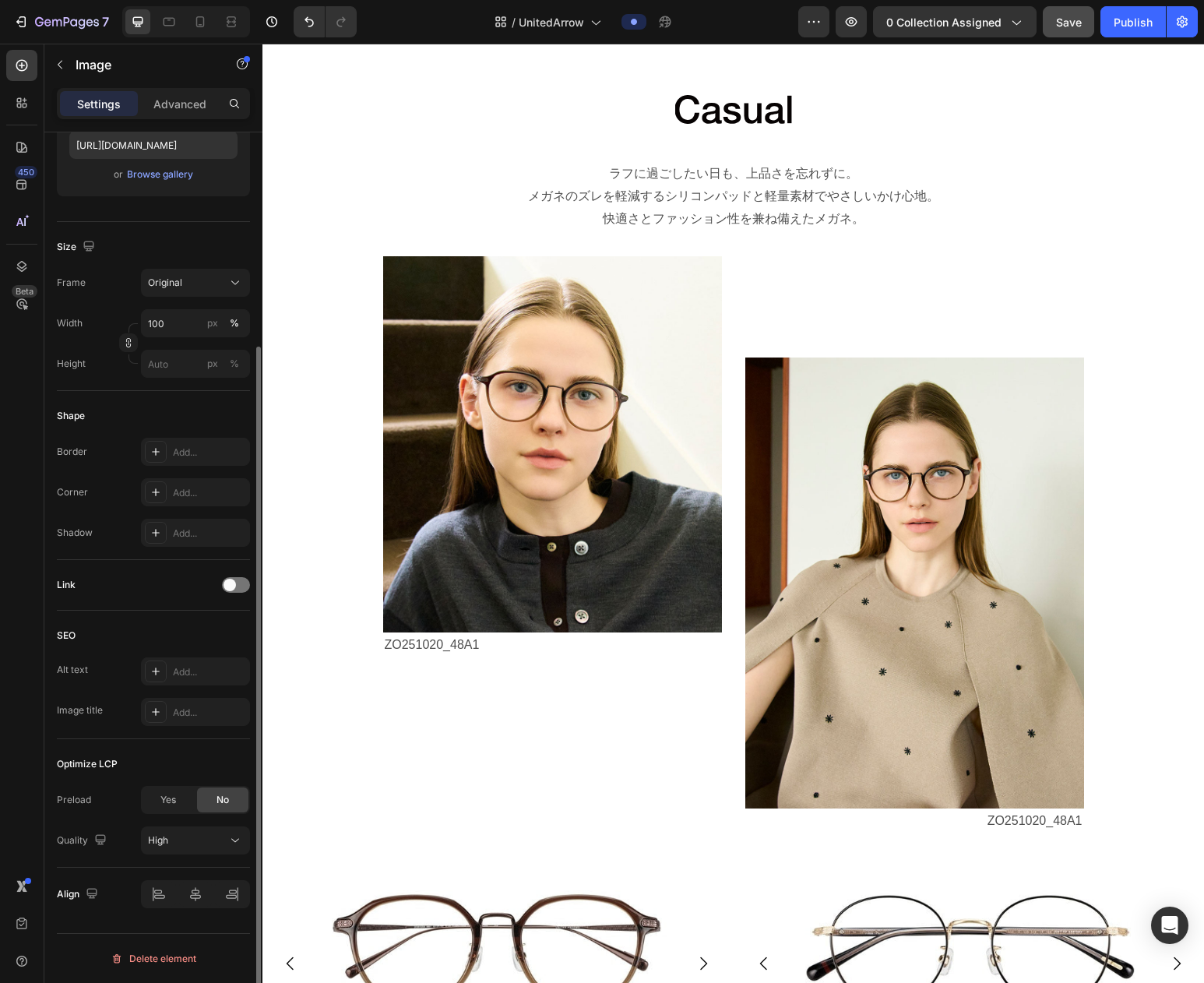
click at [245, 588] on div at bounding box center [236, 585] width 28 height 16
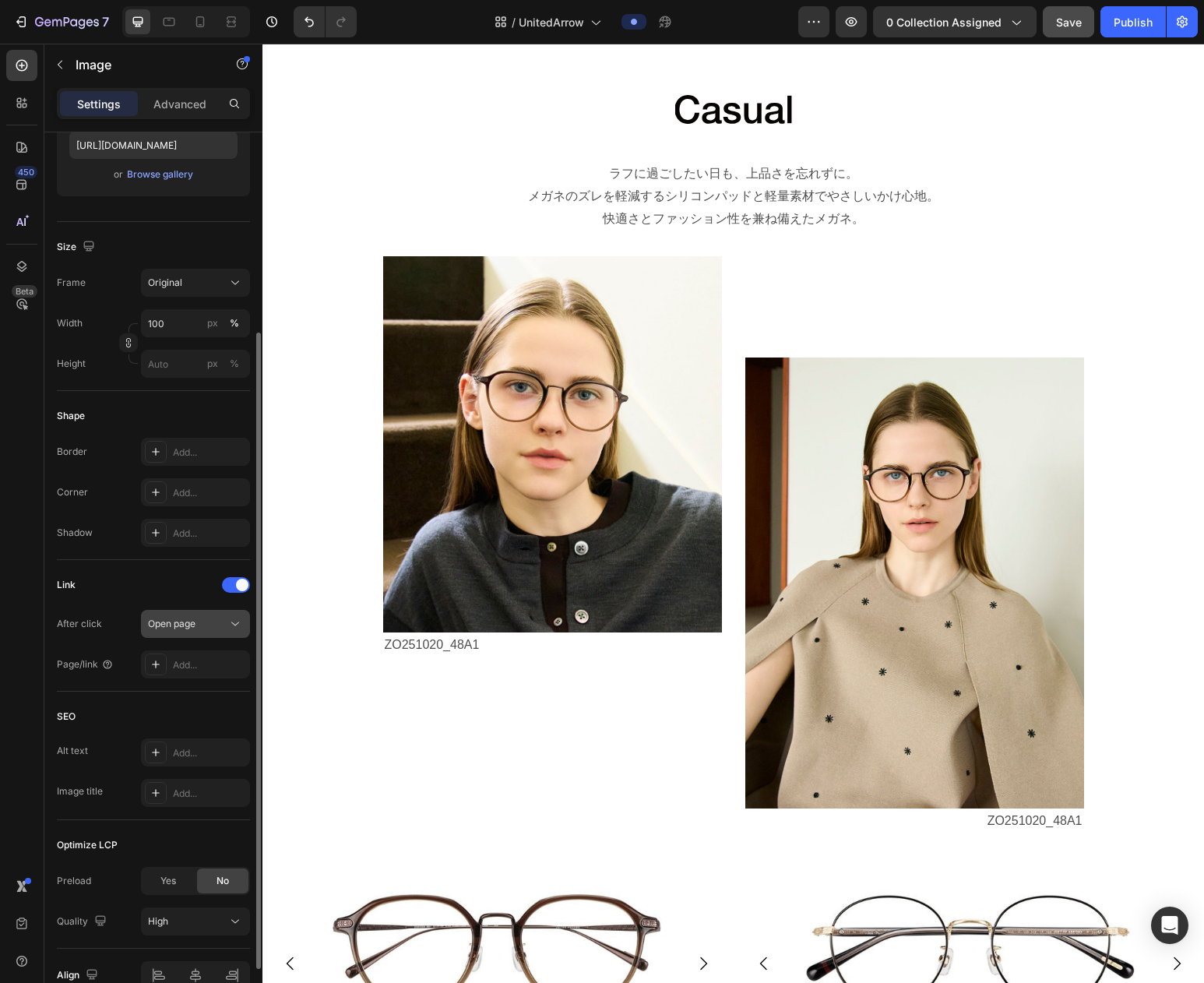
click at [211, 622] on div "Open page" at bounding box center [188, 624] width 79 height 14
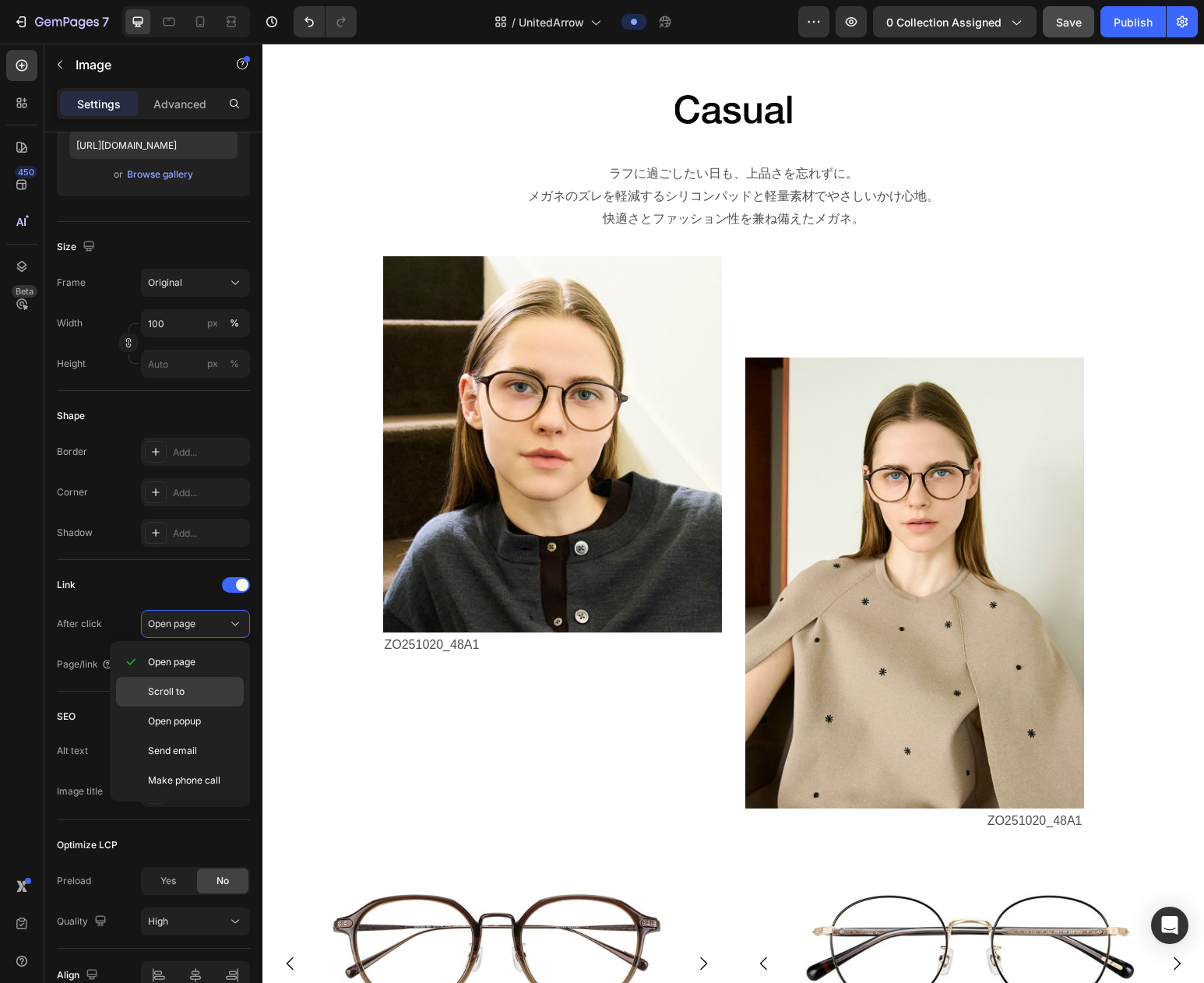
click at [194, 697] on p "Scroll to" at bounding box center [192, 691] width 89 height 14
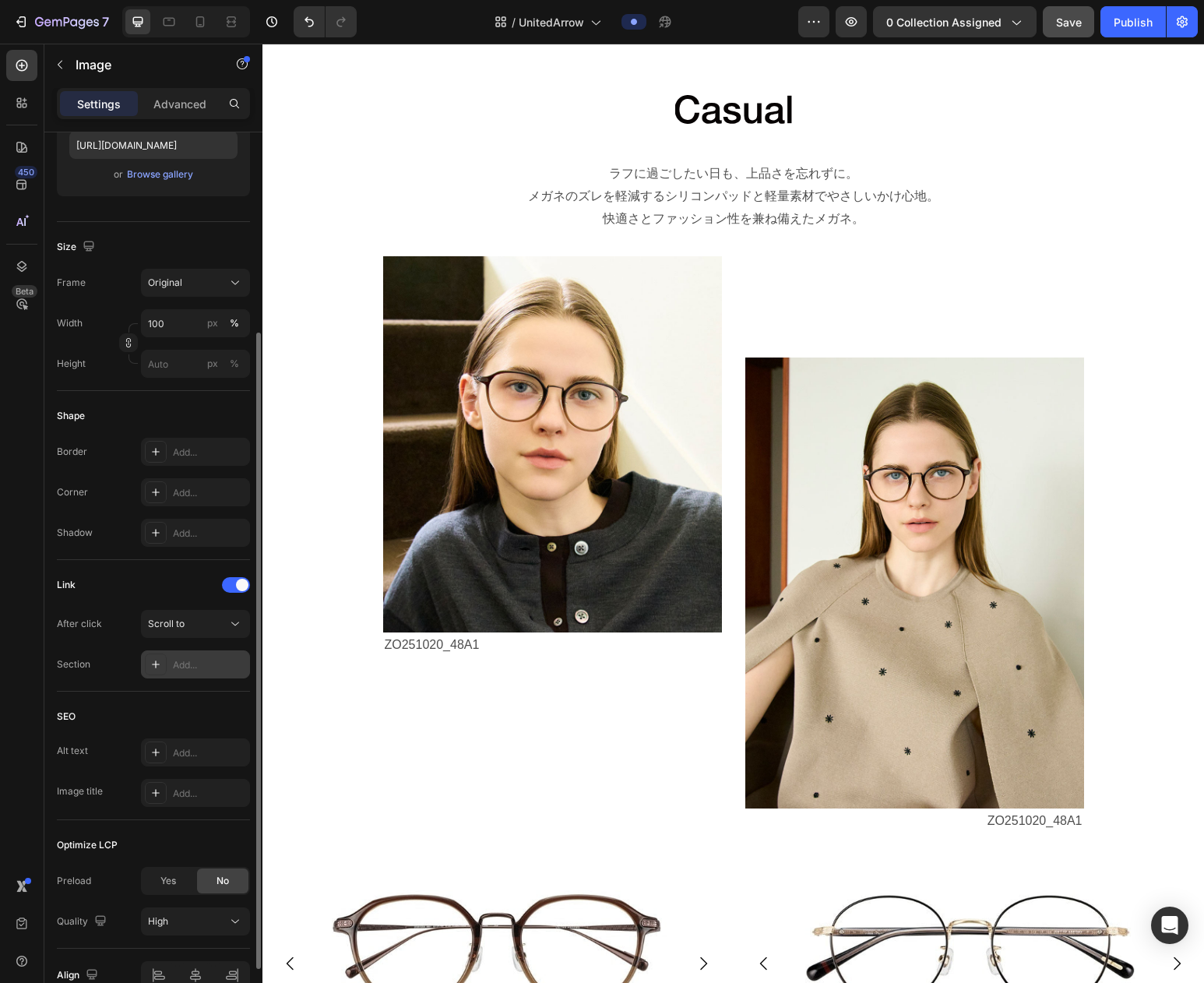
click at [212, 663] on div "Add..." at bounding box center [209, 665] width 73 height 14
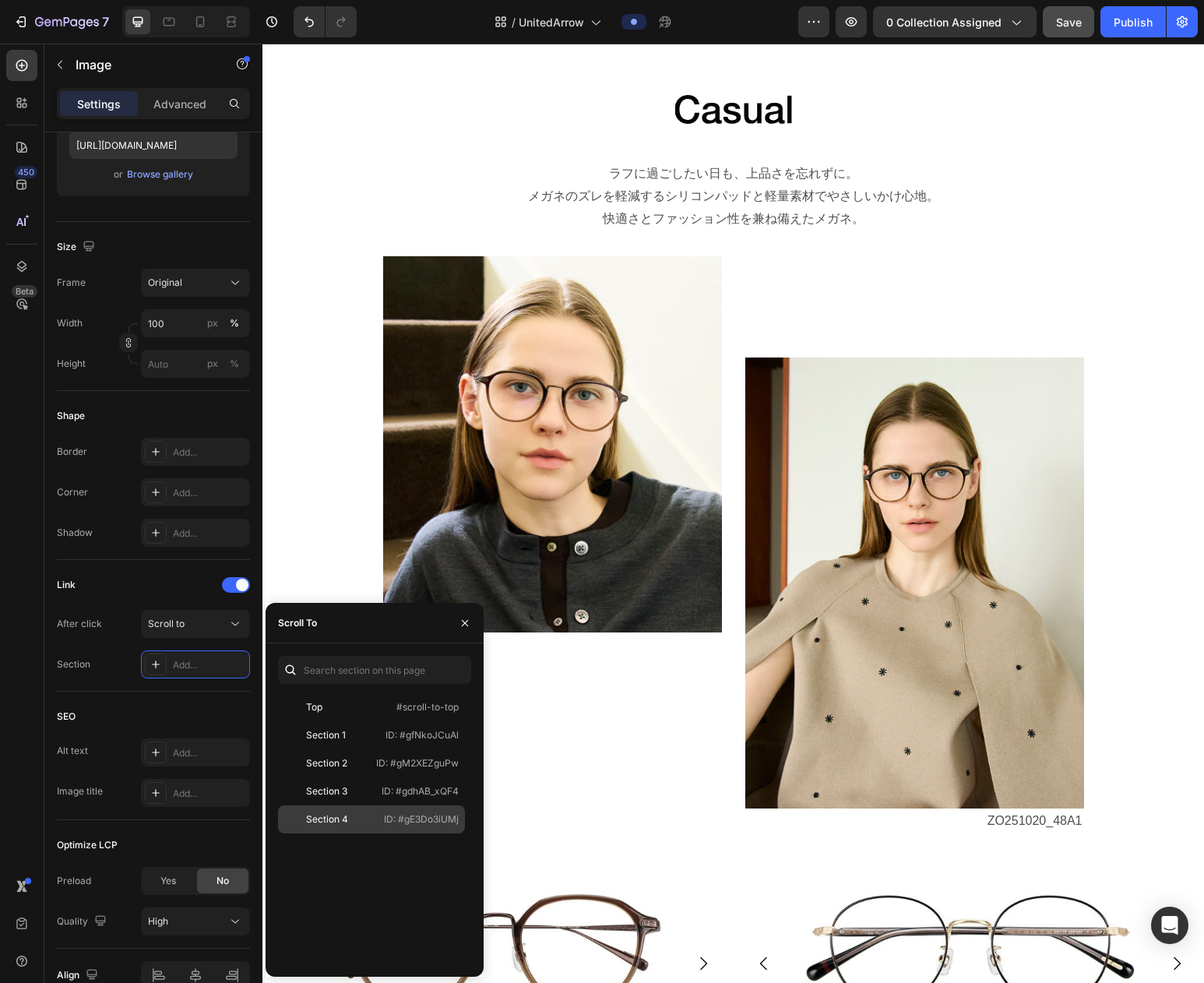
click at [395, 819] on p "ID: #gE3Do3iUMj" at bounding box center [421, 819] width 75 height 14
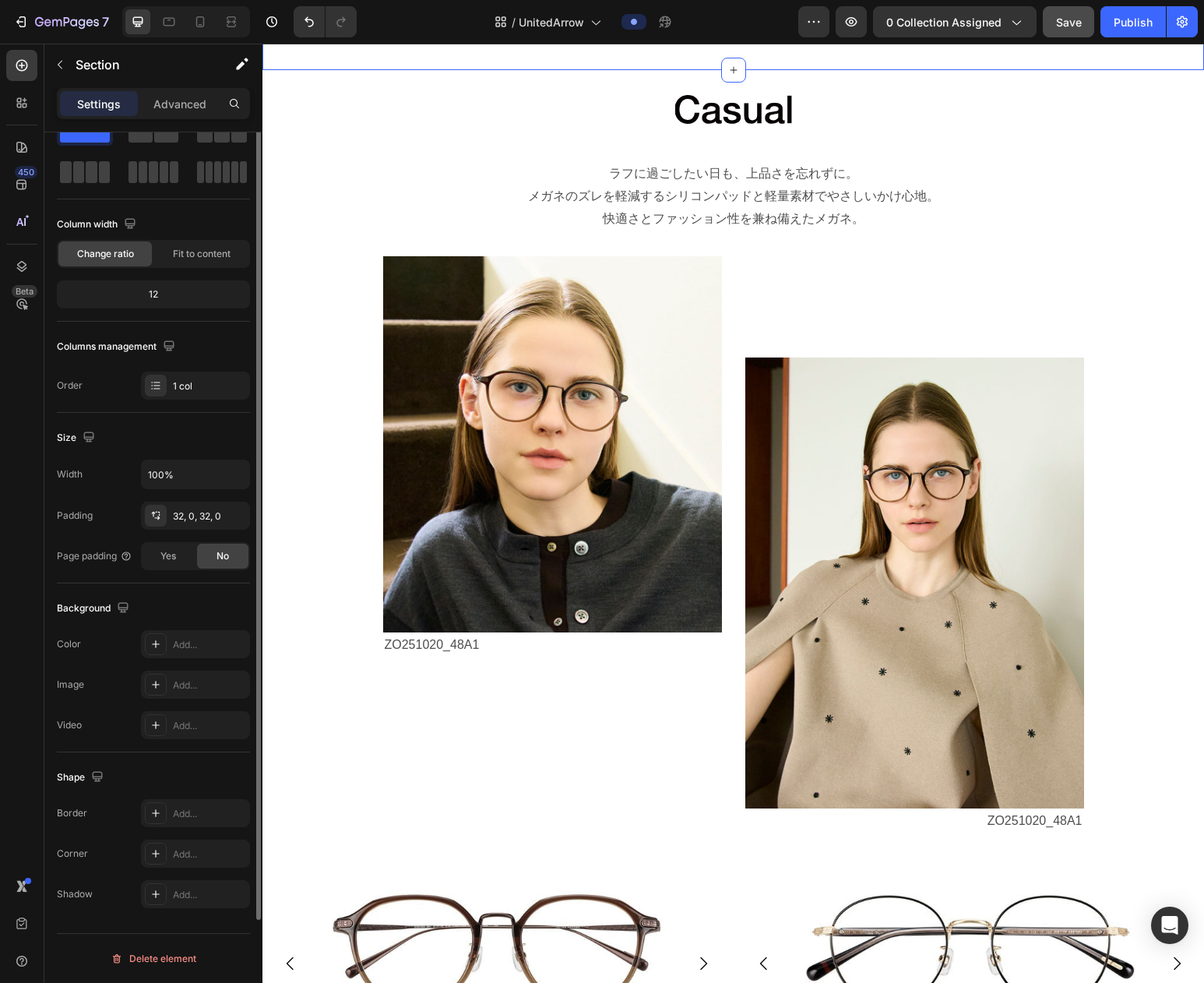
scroll to position [0, 0]
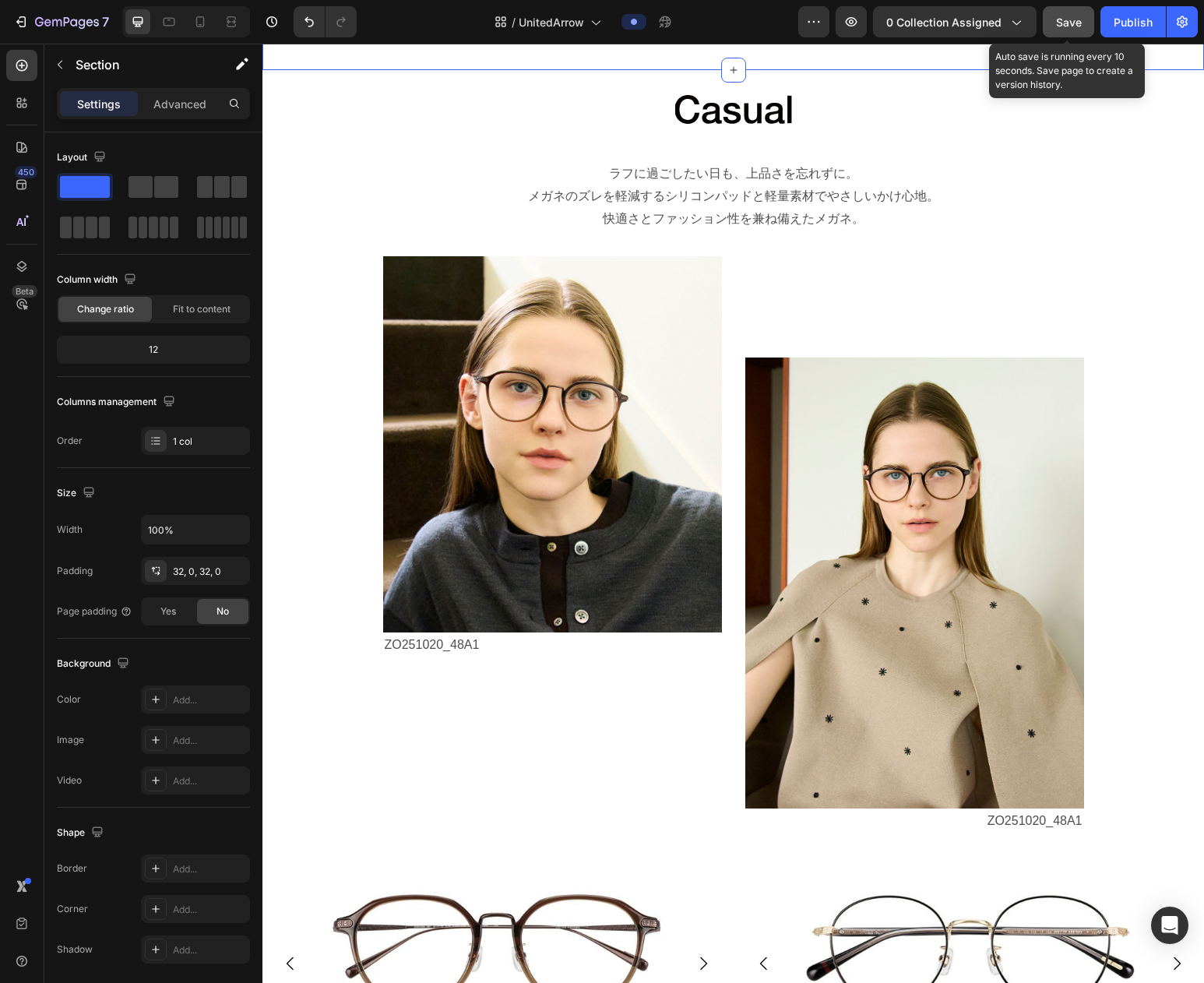
click at [1060, 20] on span "Save" at bounding box center [1068, 22] width 26 height 13
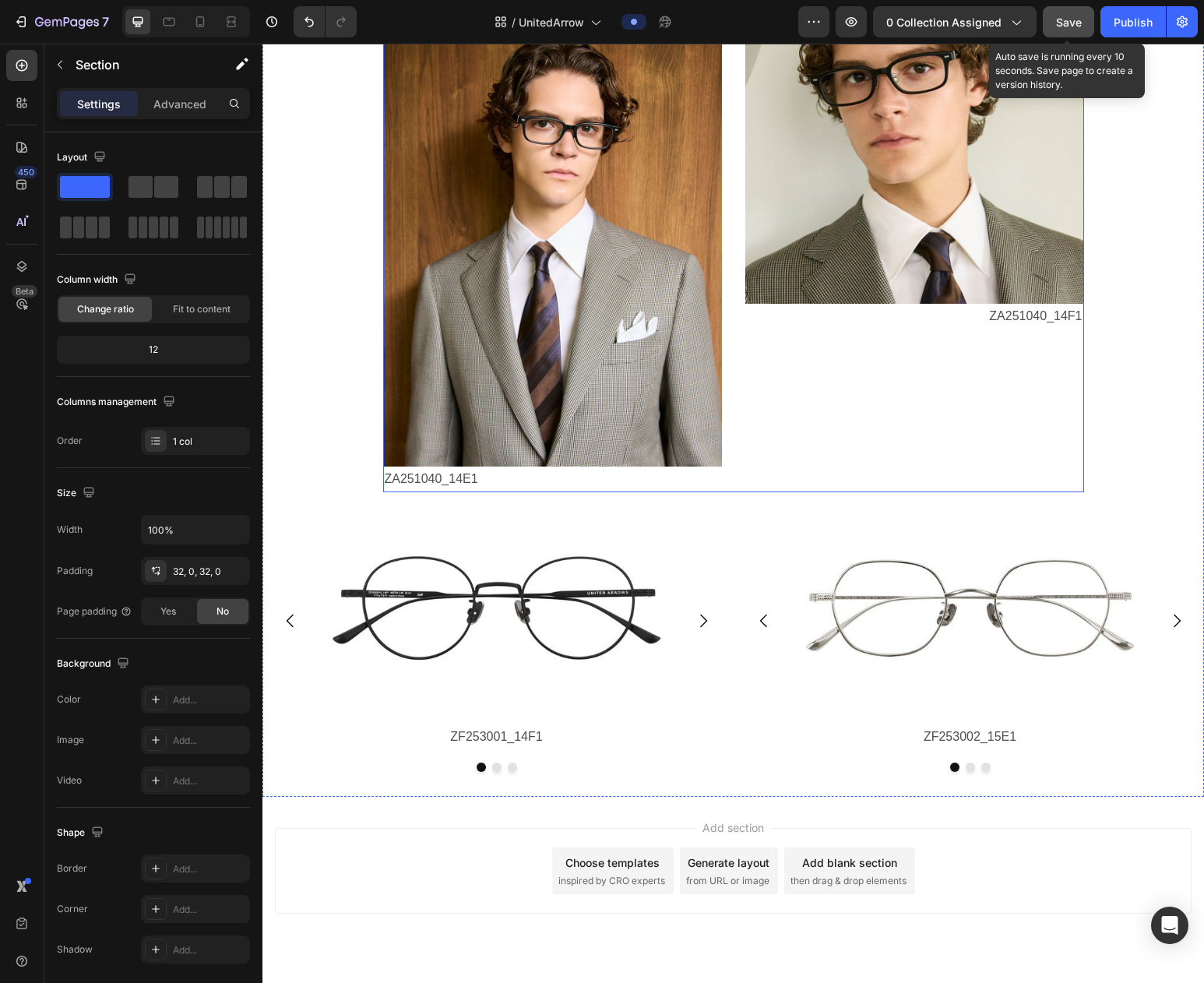
scroll to position [3083, 0]
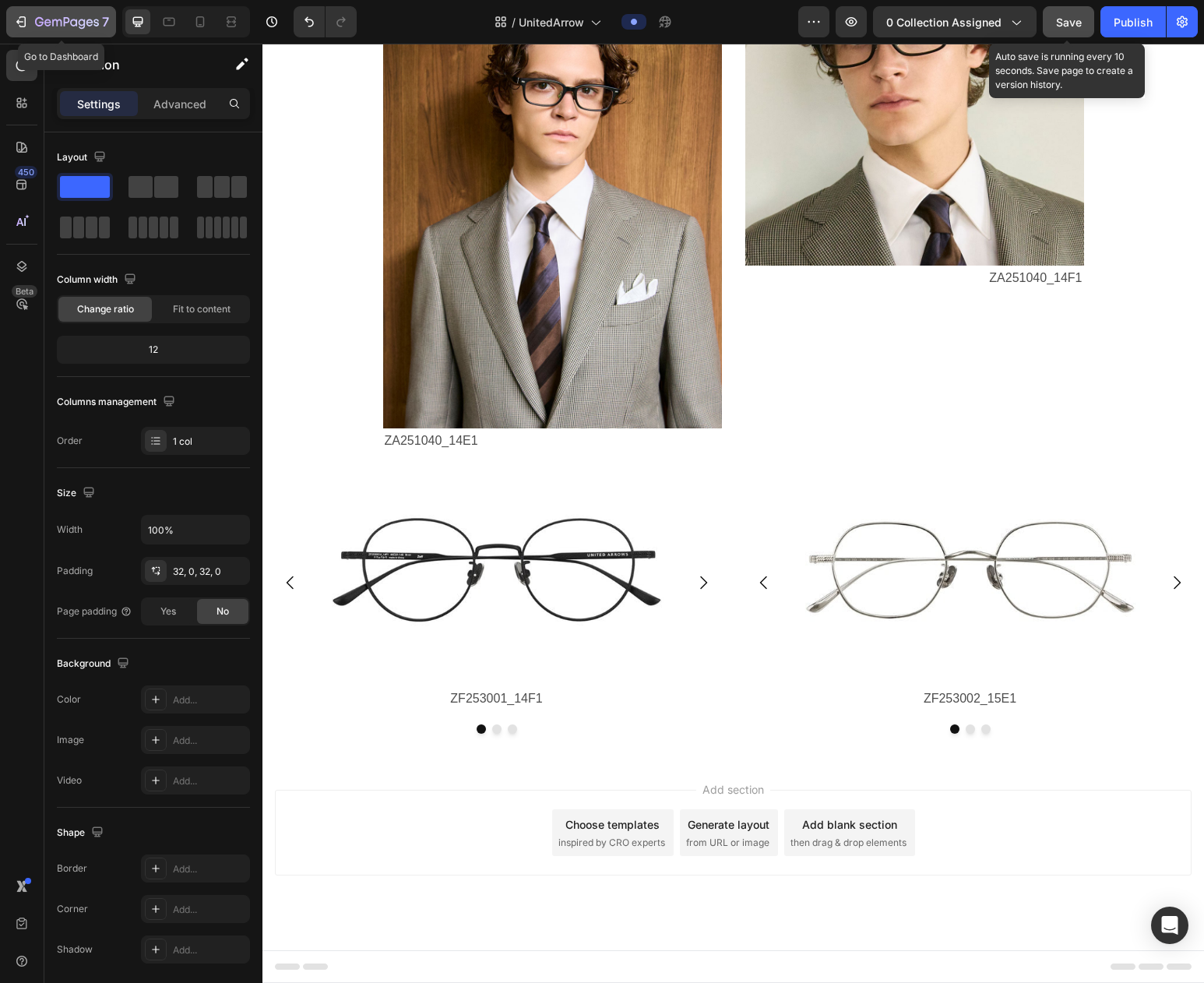
click at [14, 23] on icon "button" at bounding box center [21, 22] width 16 height 16
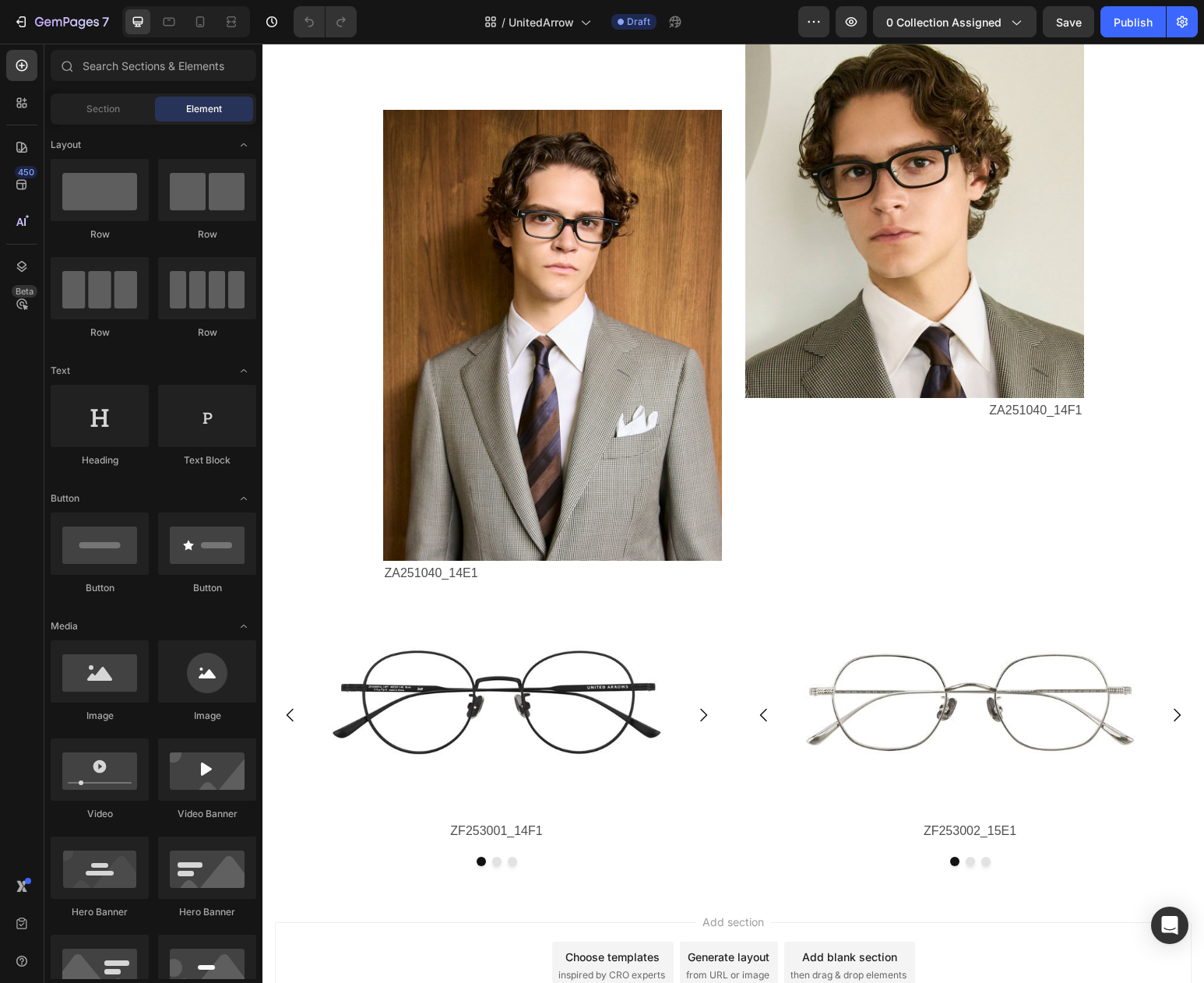
scroll to position [3083, 0]
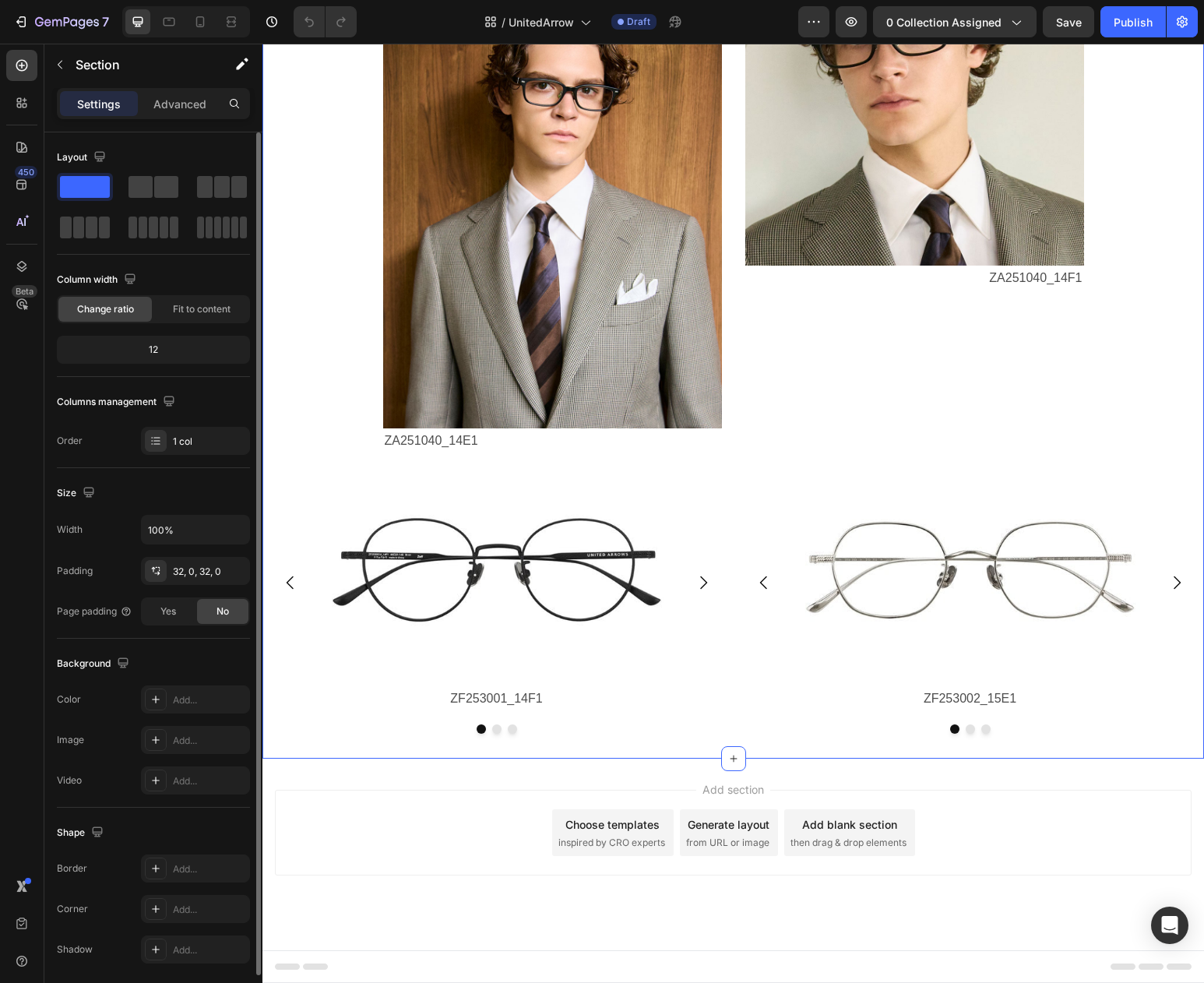
drag, startPoint x: 87, startPoint y: 185, endPoint x: 98, endPoint y: 187, distance: 11.2
click at [108, 203] on div at bounding box center [153, 207] width 193 height 69
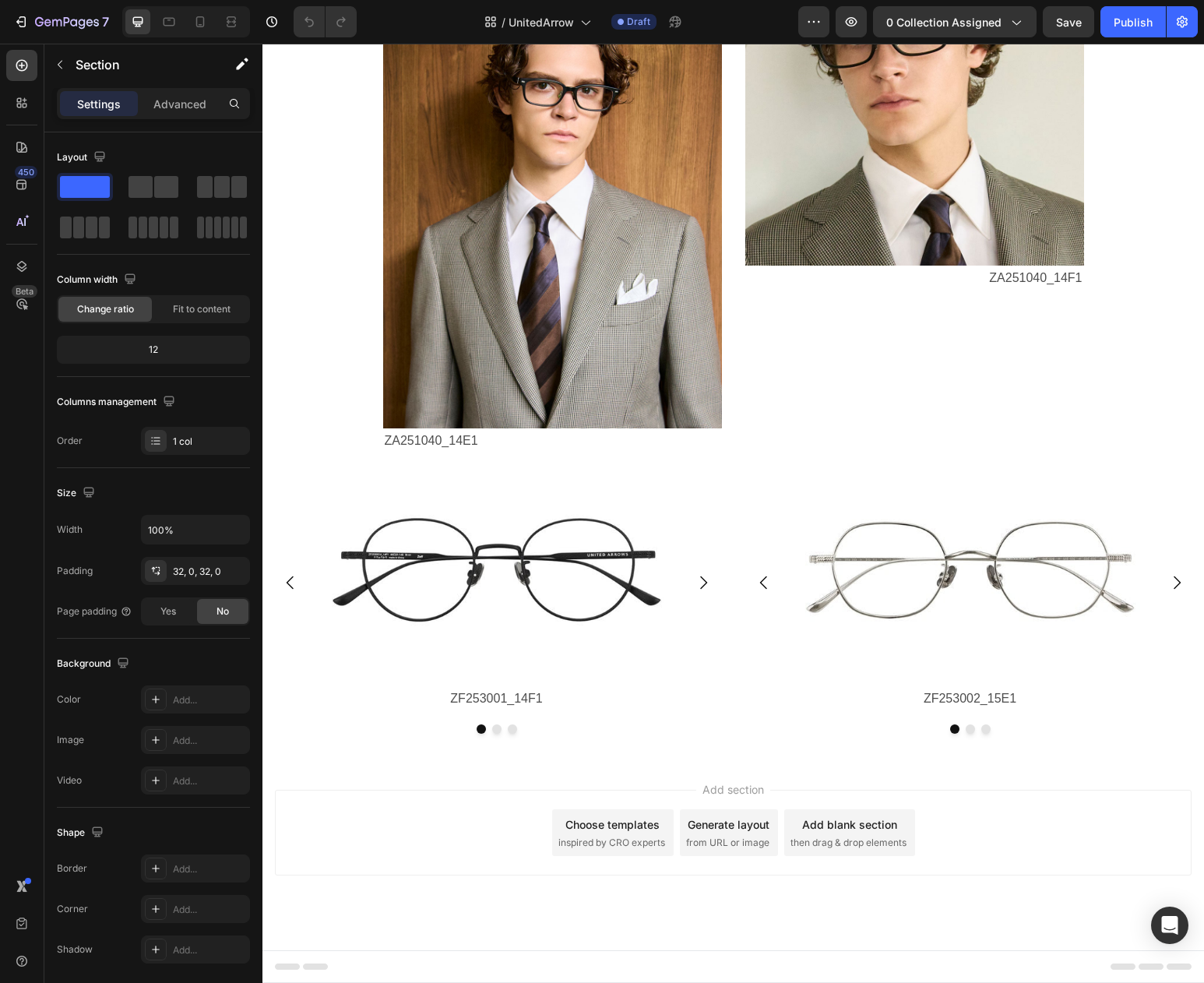
click at [334, 771] on div "Add section Choose templates inspired by CRO experts Generate layout from URL o…" at bounding box center [733, 854] width 942 height 192
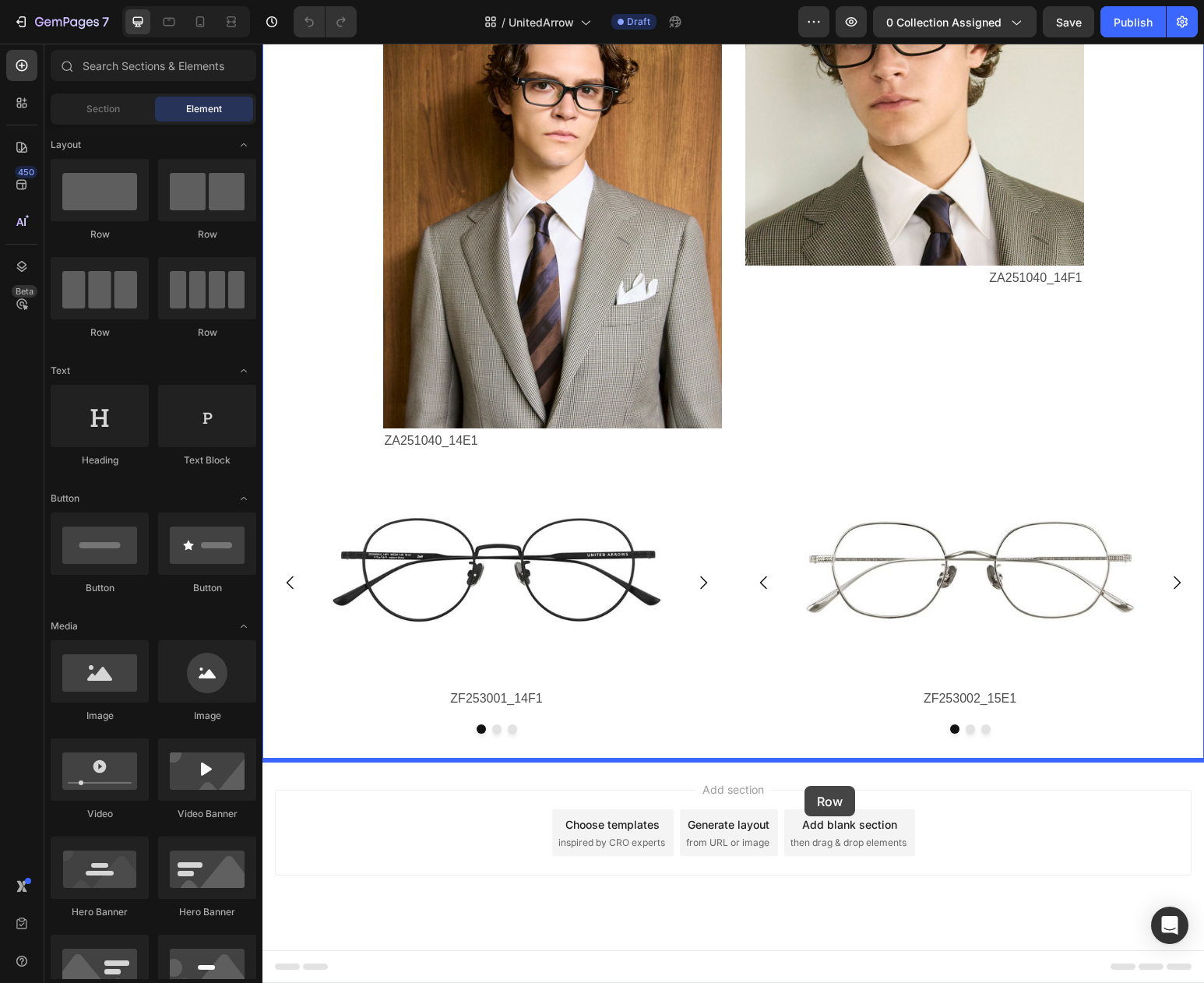
drag, startPoint x: 361, startPoint y: 235, endPoint x: 805, endPoint y: 786, distance: 707.6
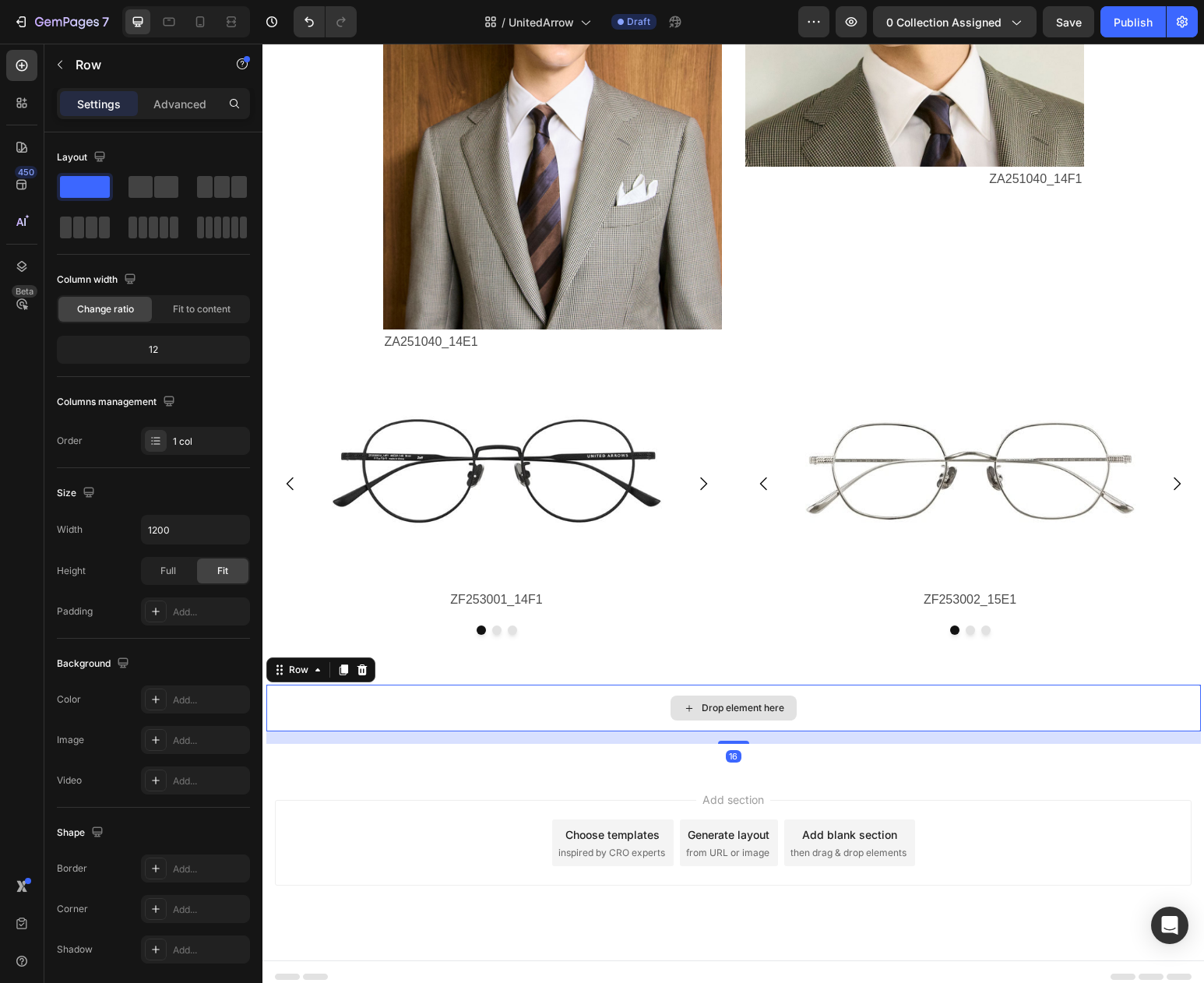
scroll to position [3192, 0]
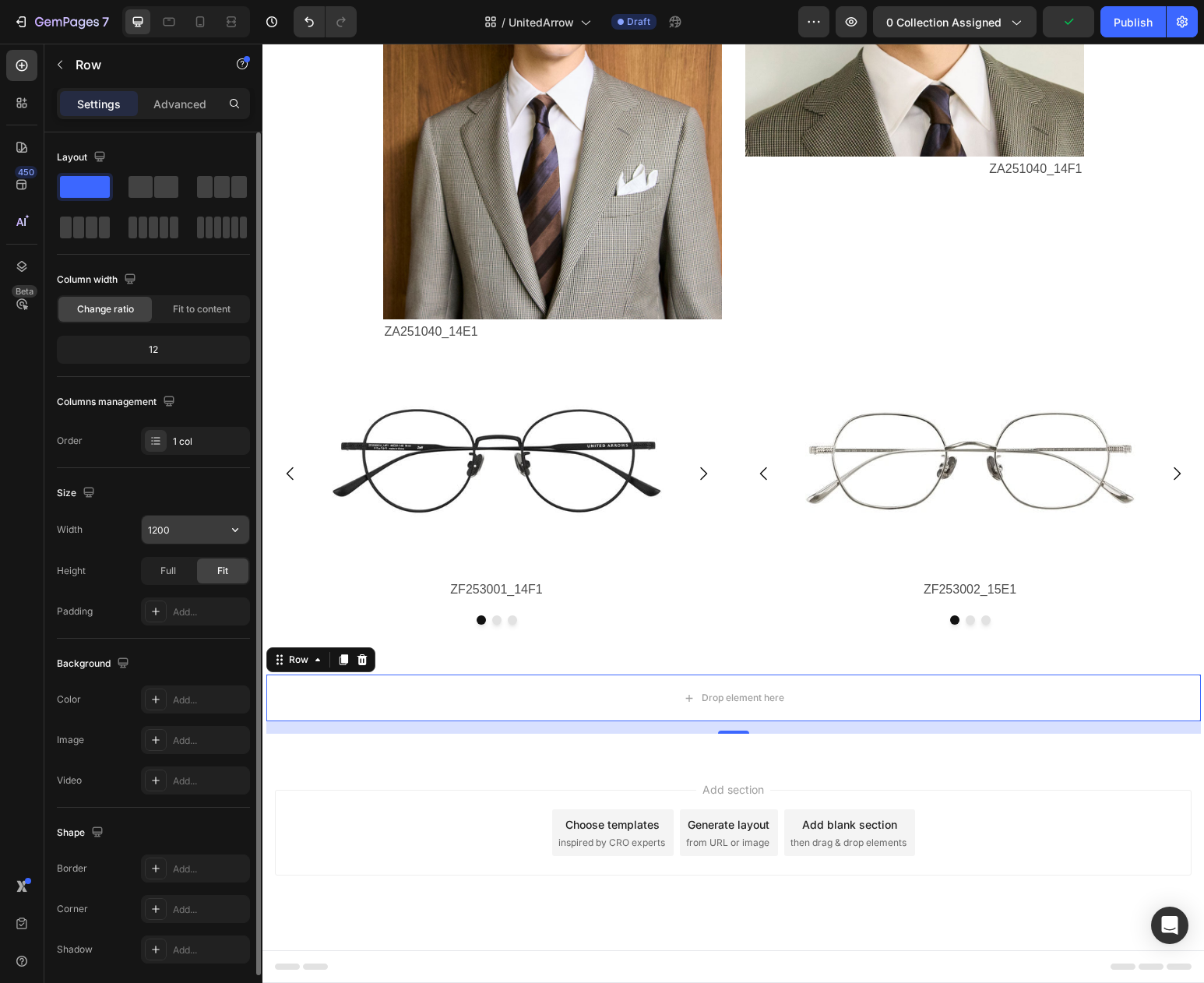
click at [194, 531] on input "1200" at bounding box center [196, 529] width 107 height 28
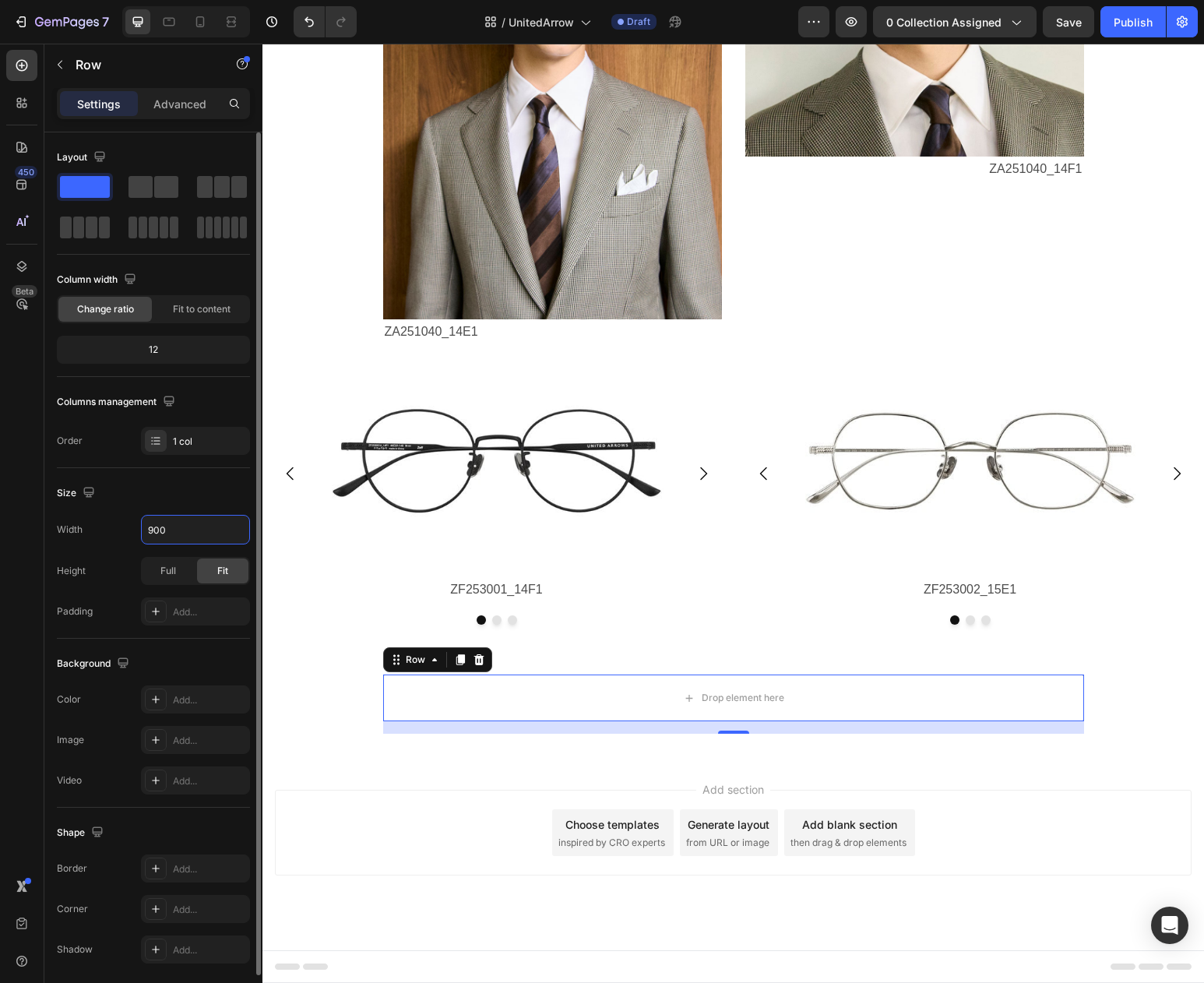
type input "900"
click at [142, 500] on div "Size" at bounding box center [153, 493] width 193 height 25
click at [192, 109] on p "Advanced" at bounding box center [180, 104] width 53 height 17
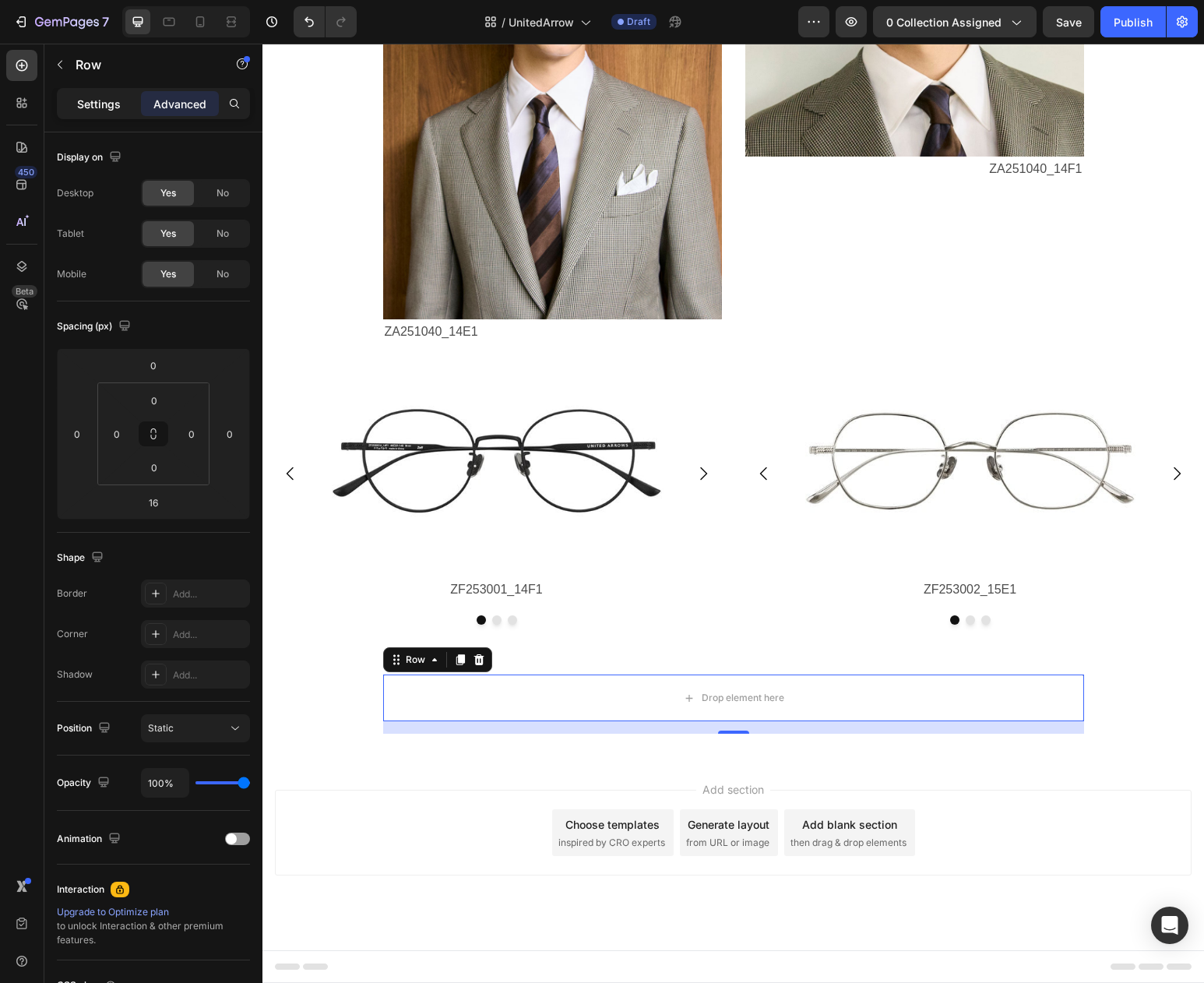
click at [92, 106] on p "Settings" at bounding box center [100, 104] width 44 height 17
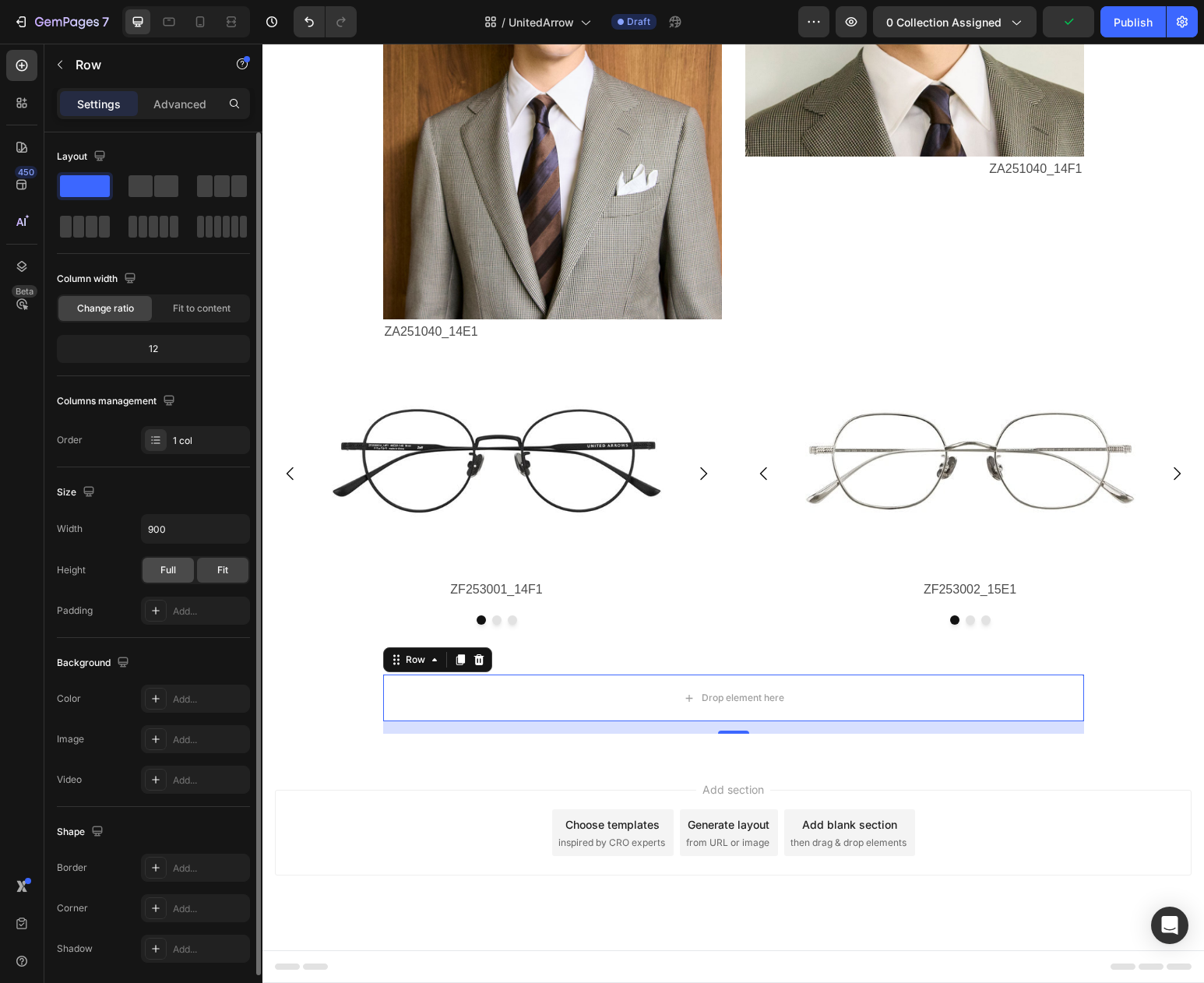
scroll to position [4, 0]
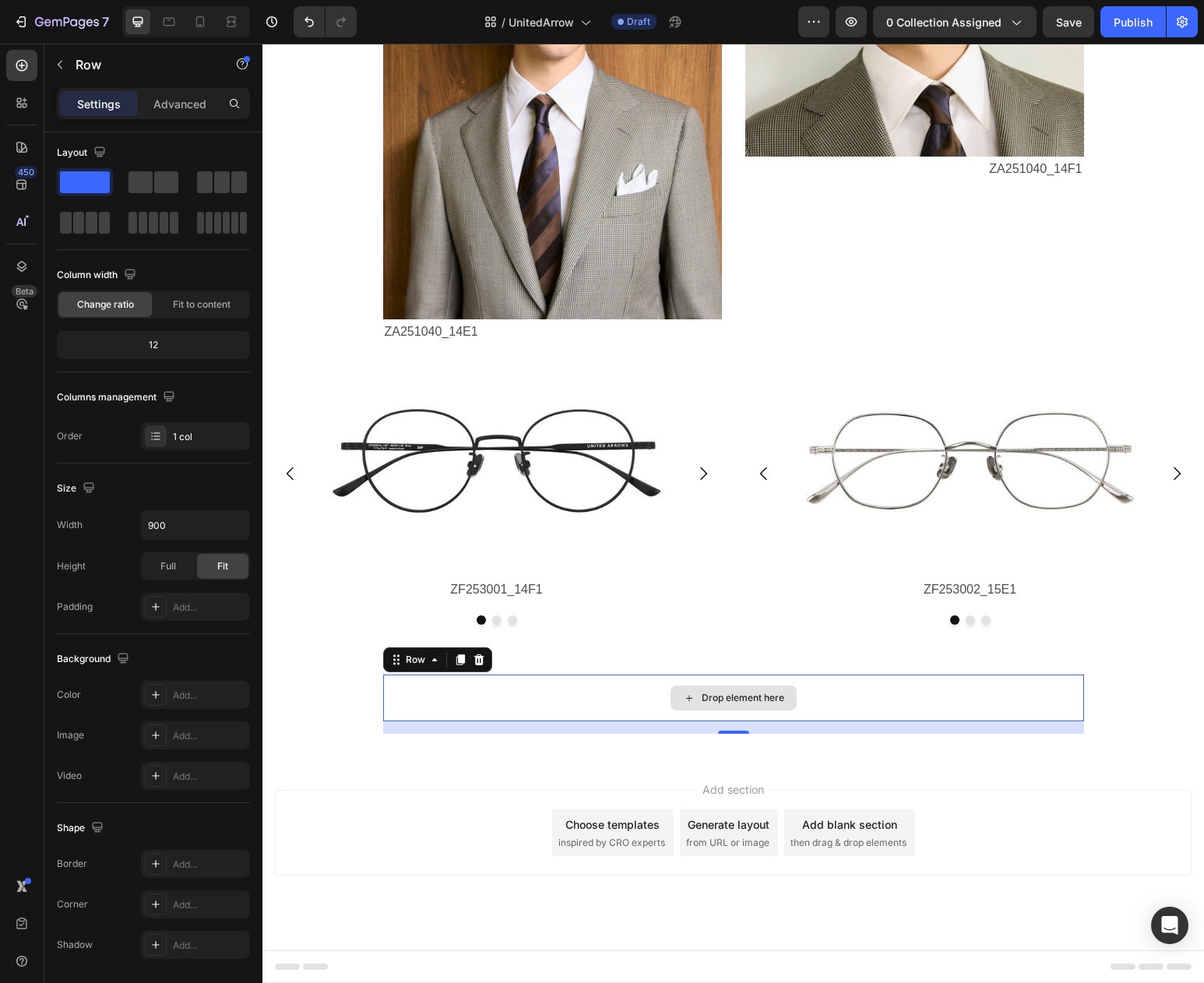
click at [491, 697] on div "Drop element here" at bounding box center [734, 698] width 701 height 47
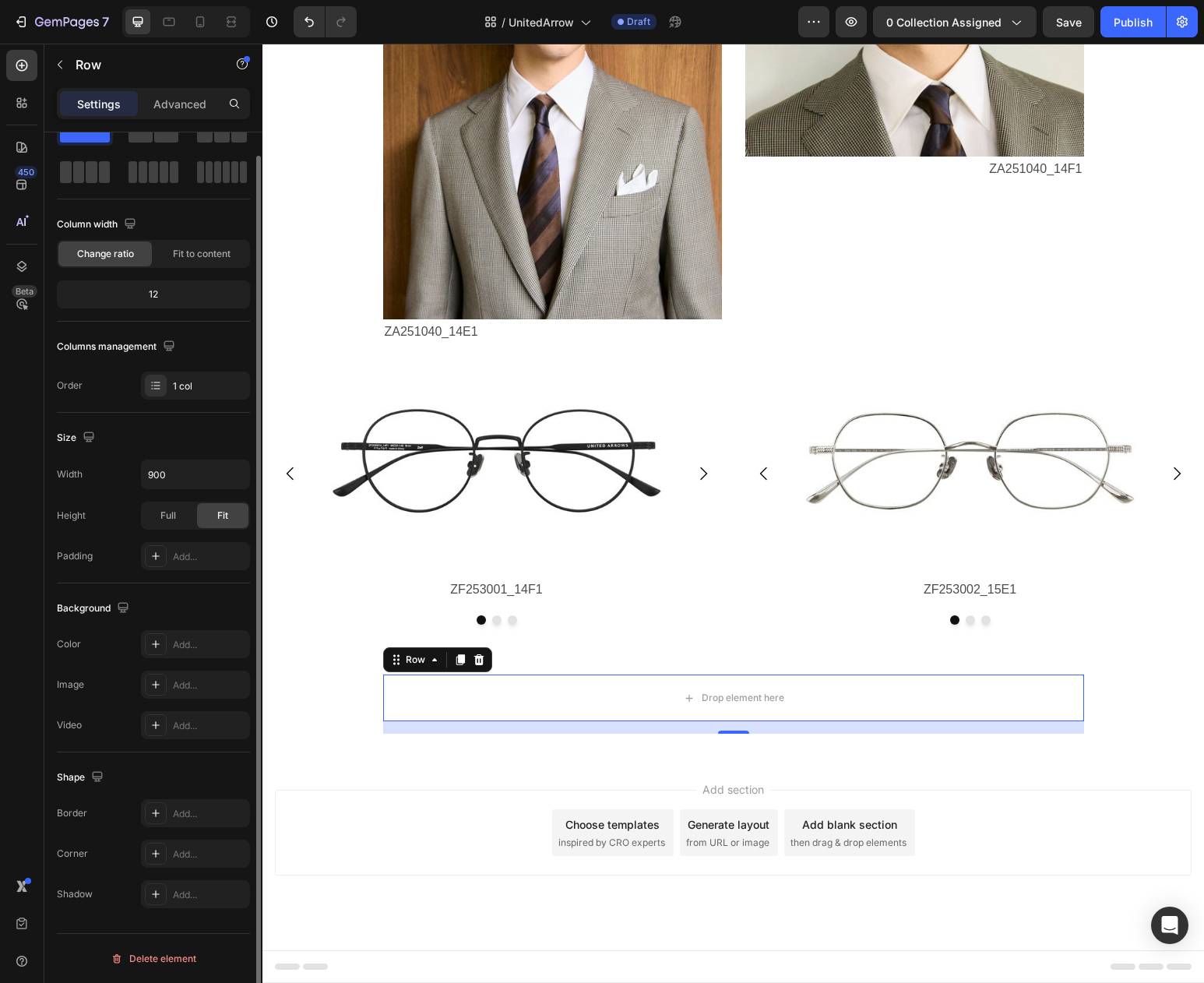
scroll to position [0, 0]
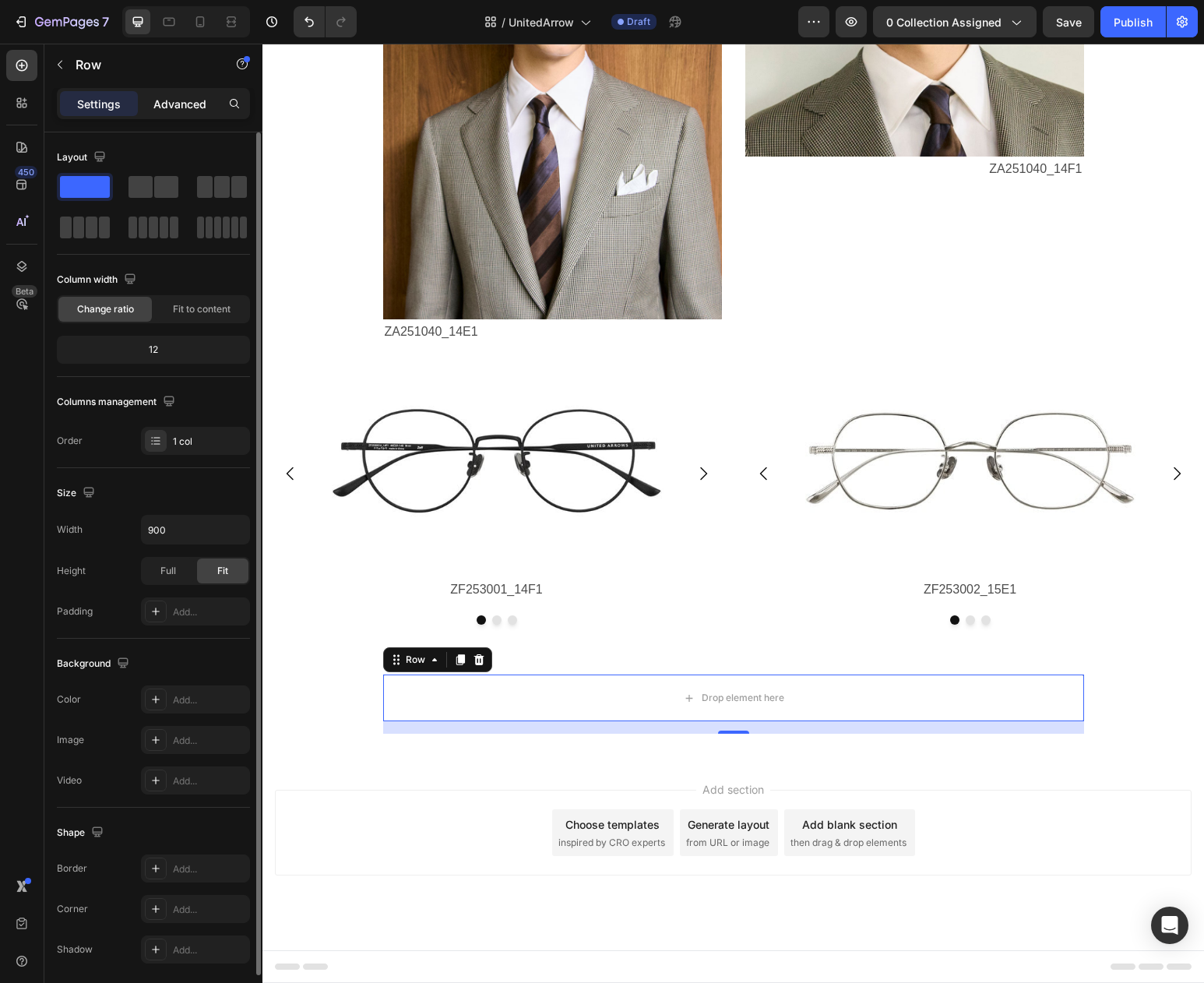
click at [190, 108] on p "Advanced" at bounding box center [180, 104] width 53 height 17
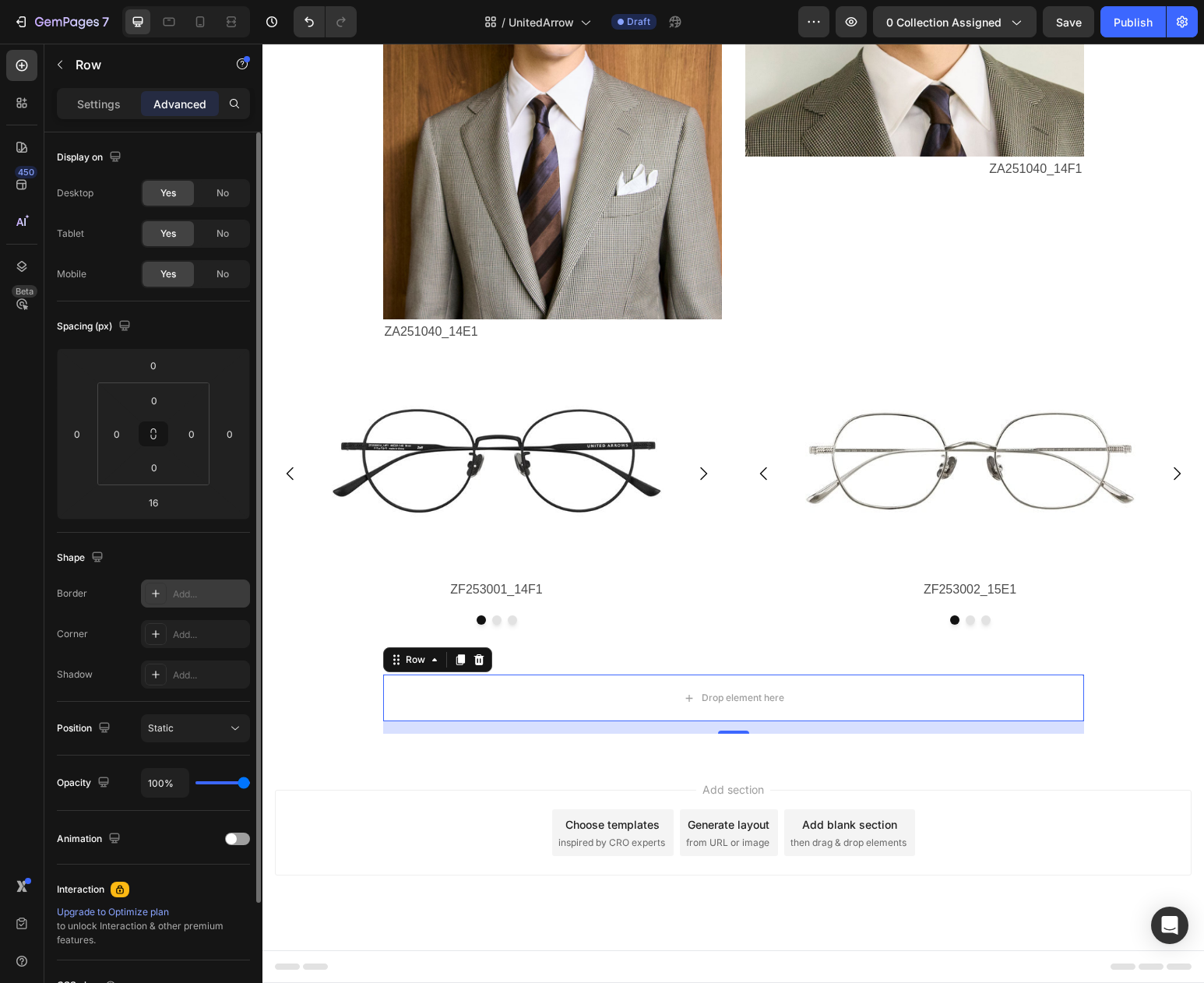
click at [155, 595] on icon at bounding box center [156, 594] width 12 height 12
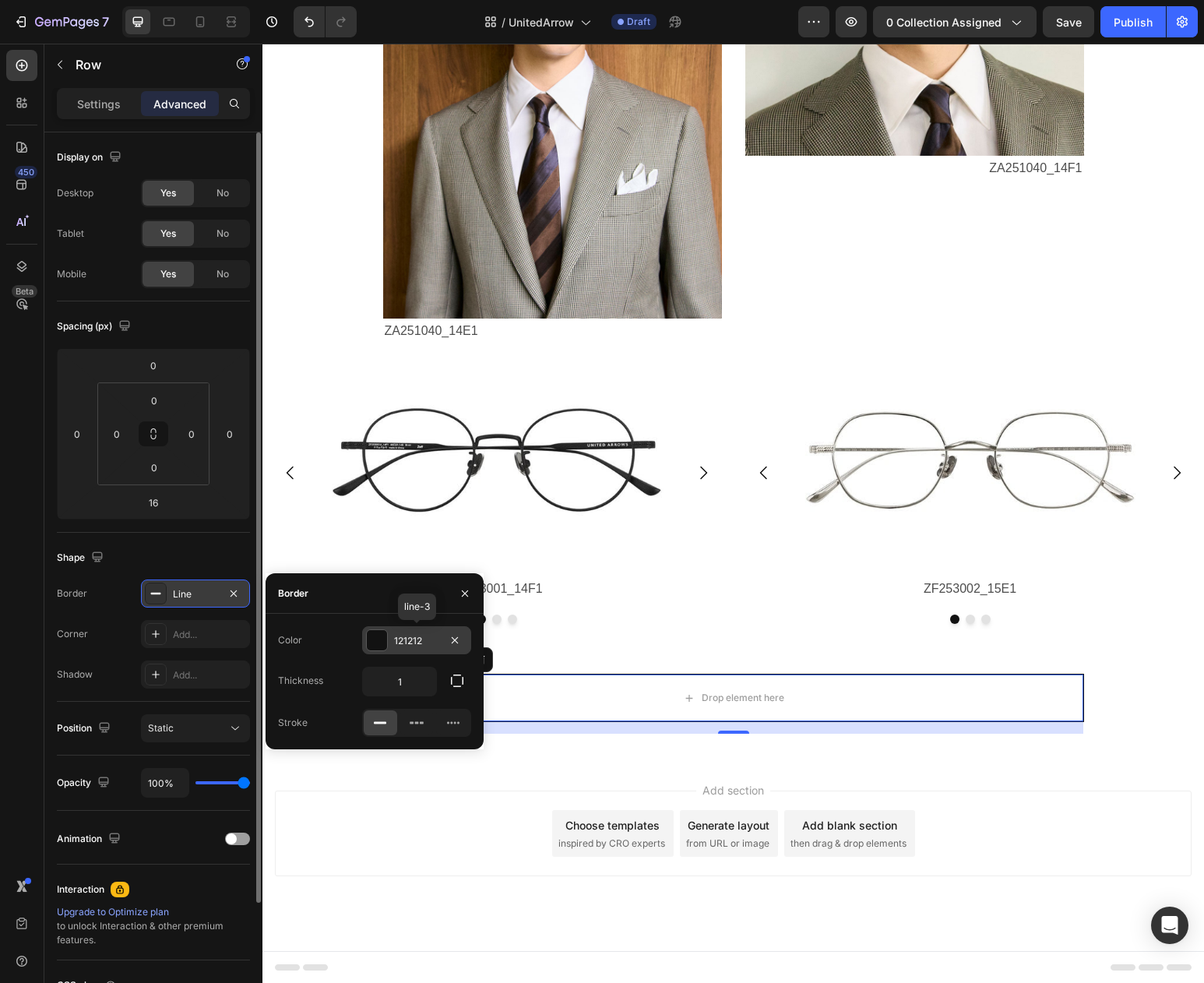
click at [401, 638] on div "121212" at bounding box center [416, 641] width 45 height 14
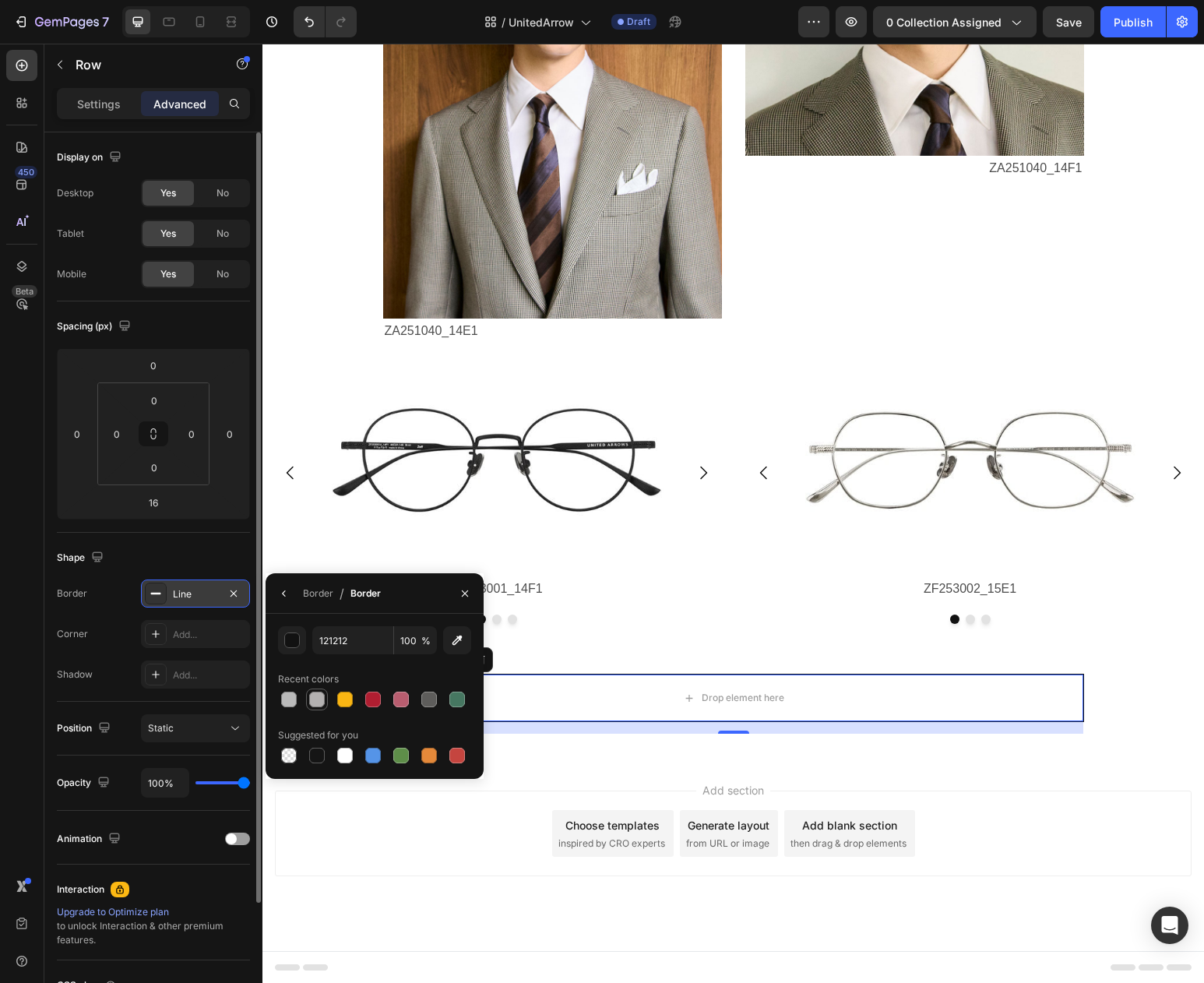
click at [316, 703] on div at bounding box center [317, 699] width 16 height 16
type input "B3B1B1"
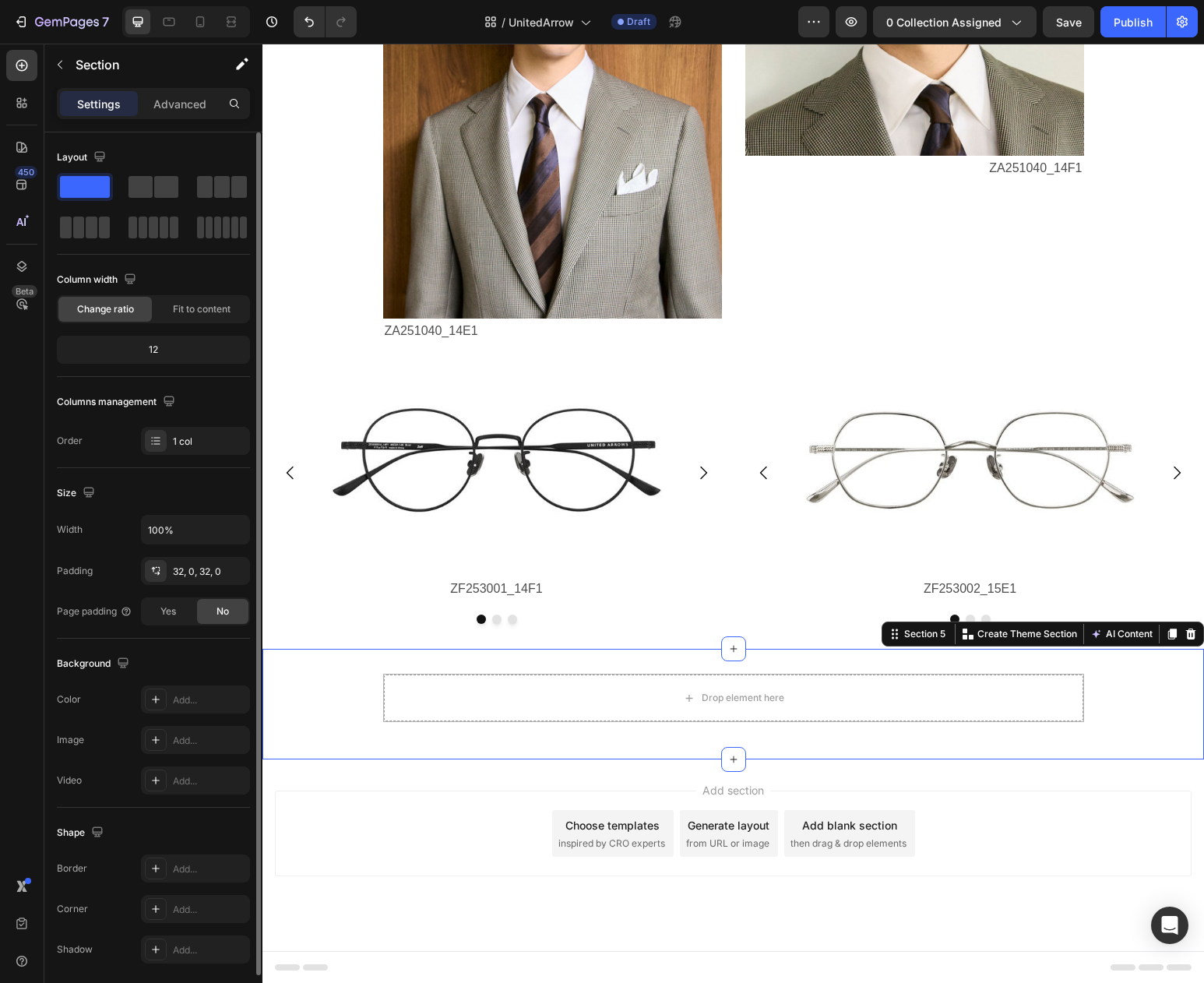
click at [1104, 699] on div "Drop element here Row" at bounding box center [733, 704] width 942 height 61
click at [648, 698] on div "Drop element here" at bounding box center [734, 698] width 699 height 47
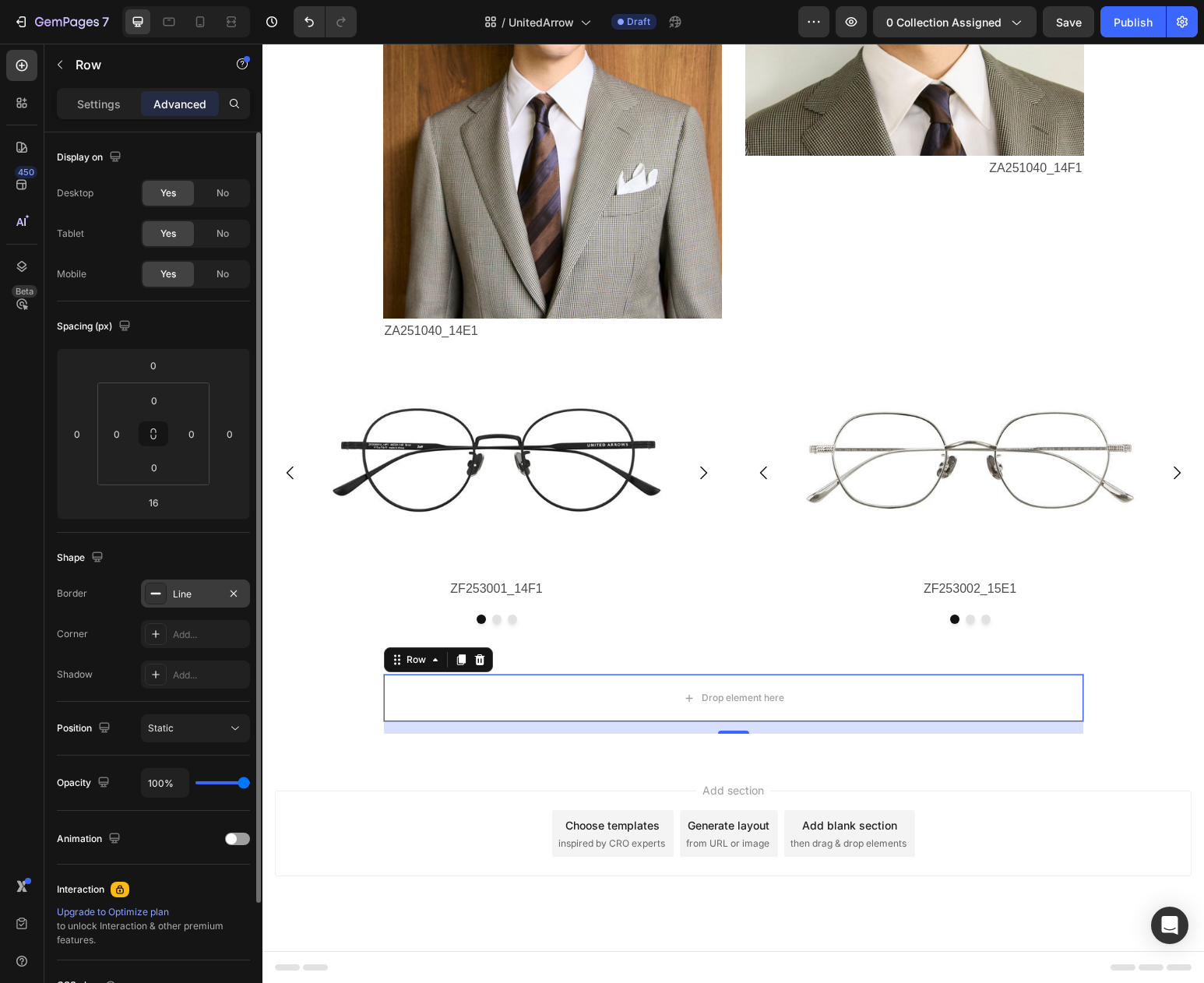
click at [181, 596] on div "Line" at bounding box center [195, 595] width 45 height 14
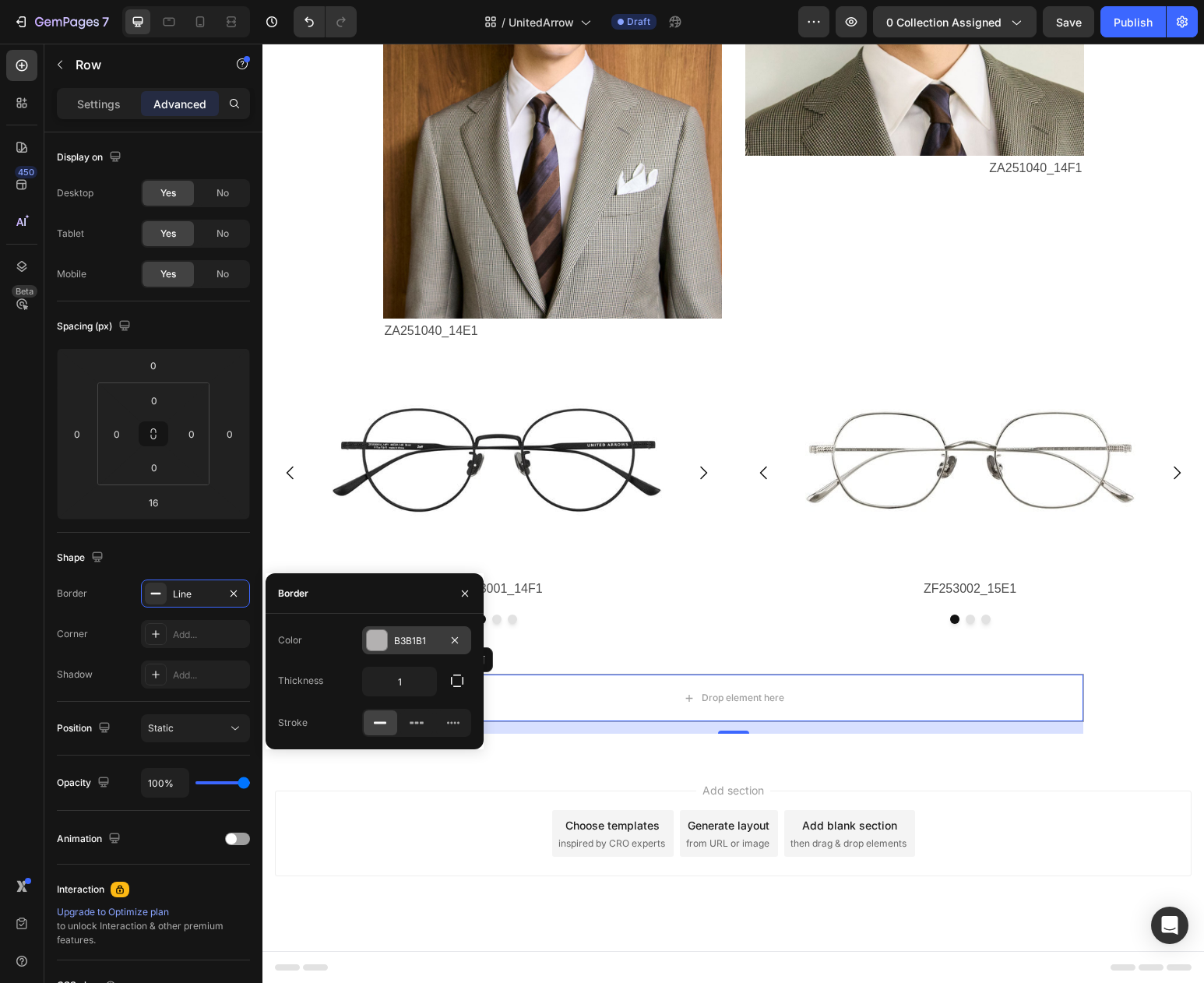
click at [375, 641] on div at bounding box center [377, 639] width 20 height 20
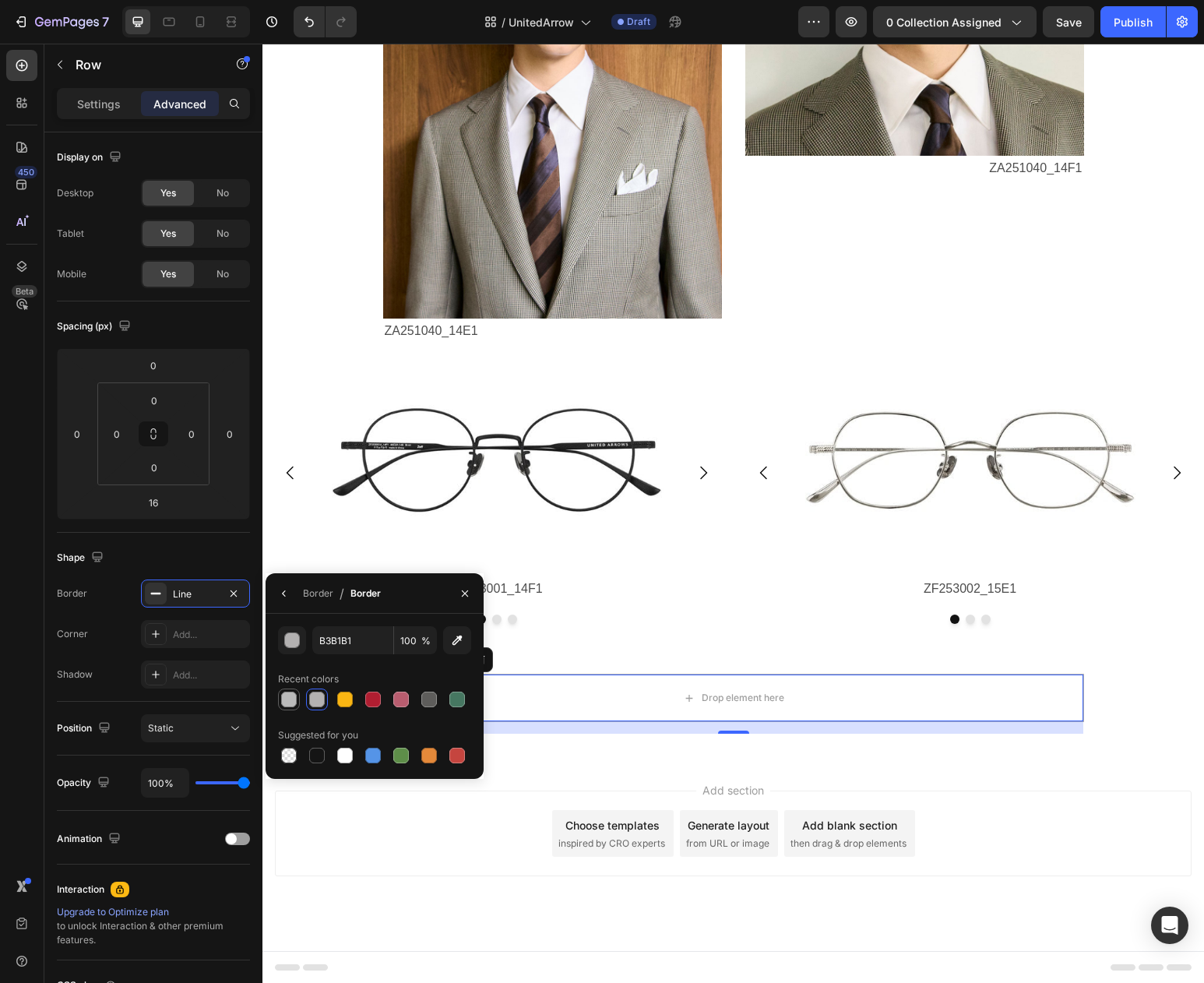
click at [290, 701] on div at bounding box center [289, 699] width 16 height 16
type input "BABABA"
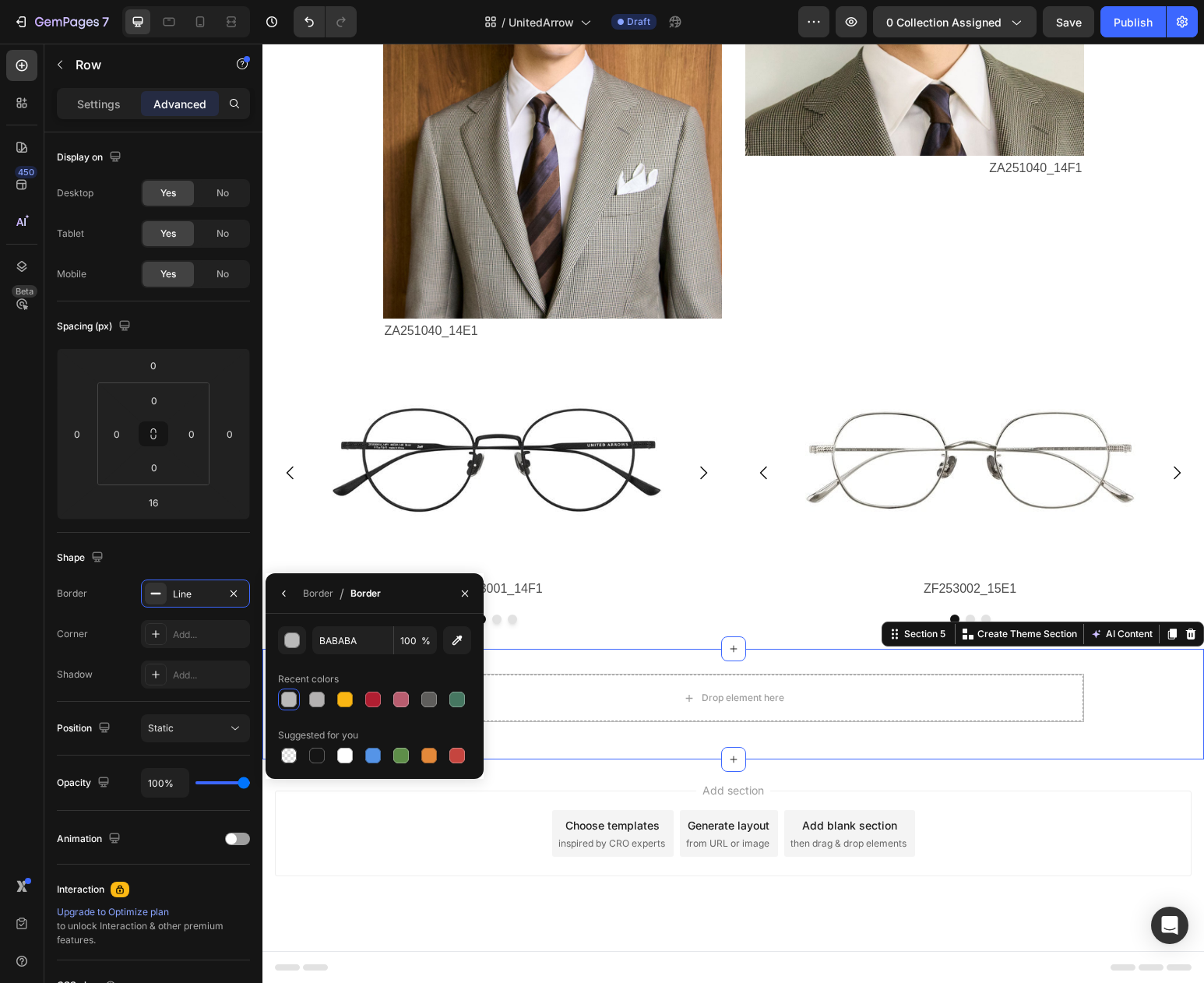
click at [1121, 702] on div "Drop element here Row" at bounding box center [733, 704] width 942 height 61
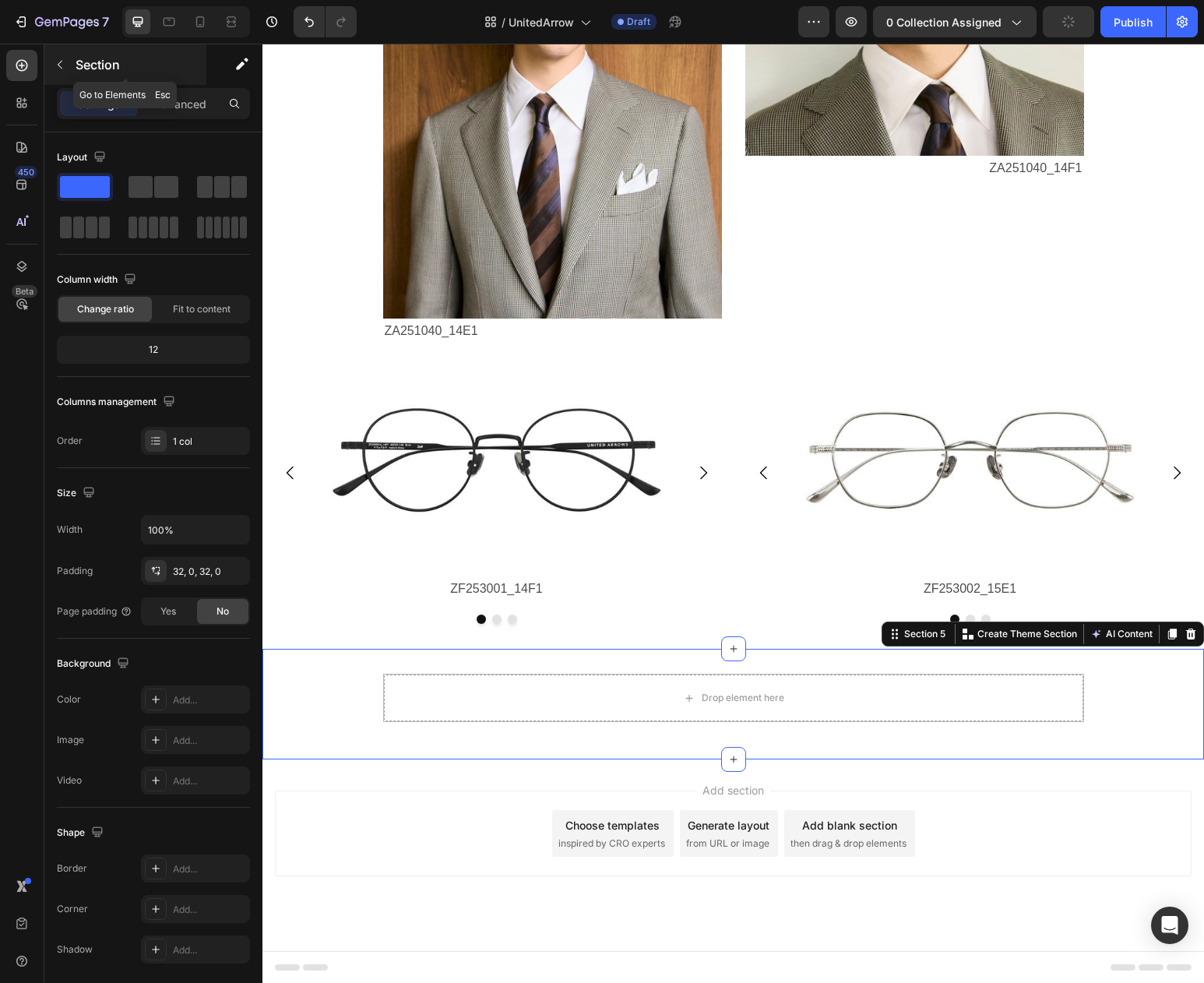
click at [61, 62] on icon "button" at bounding box center [59, 65] width 4 height 9
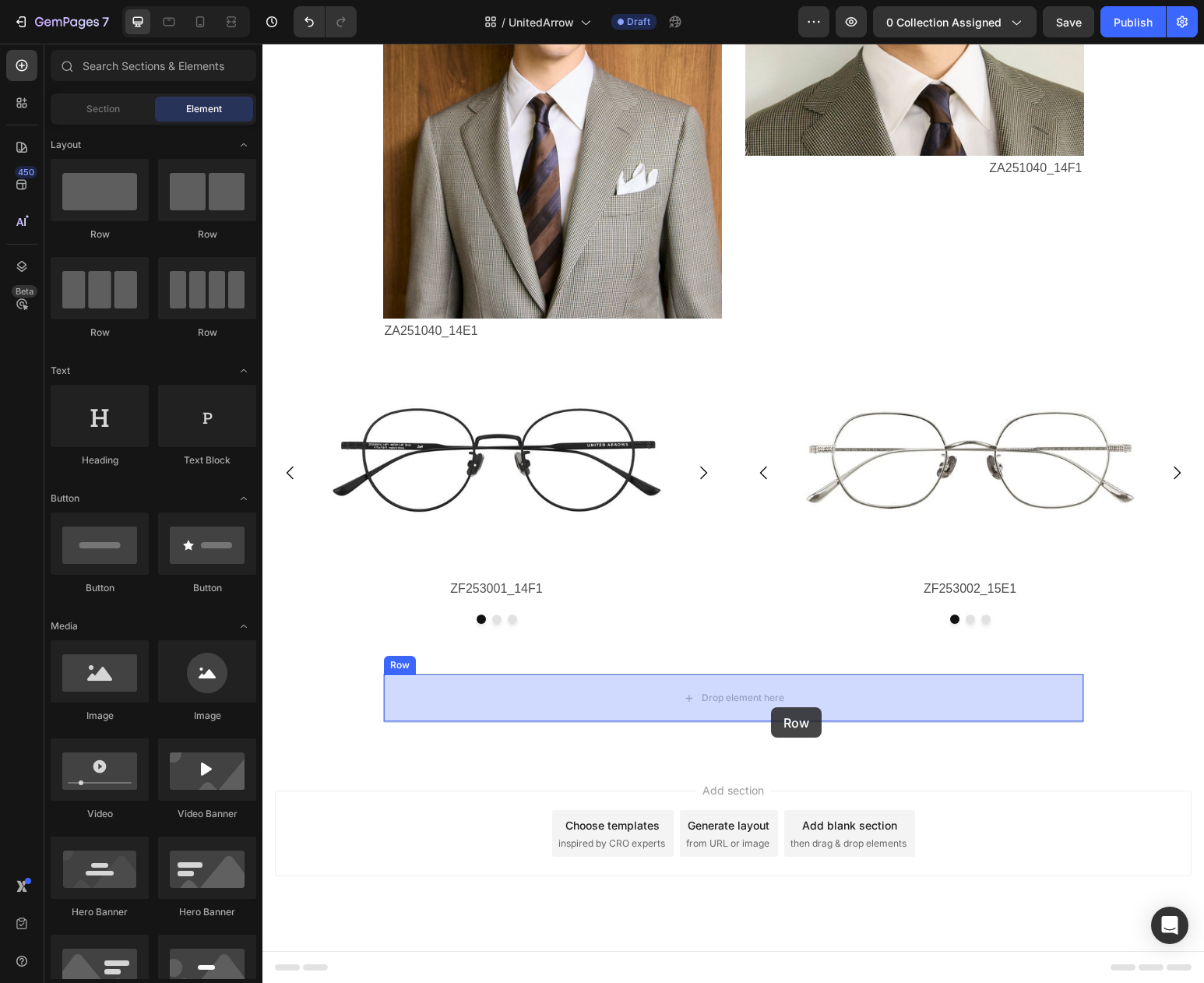
drag, startPoint x: 462, startPoint y: 241, endPoint x: 771, endPoint y: 707, distance: 559.1
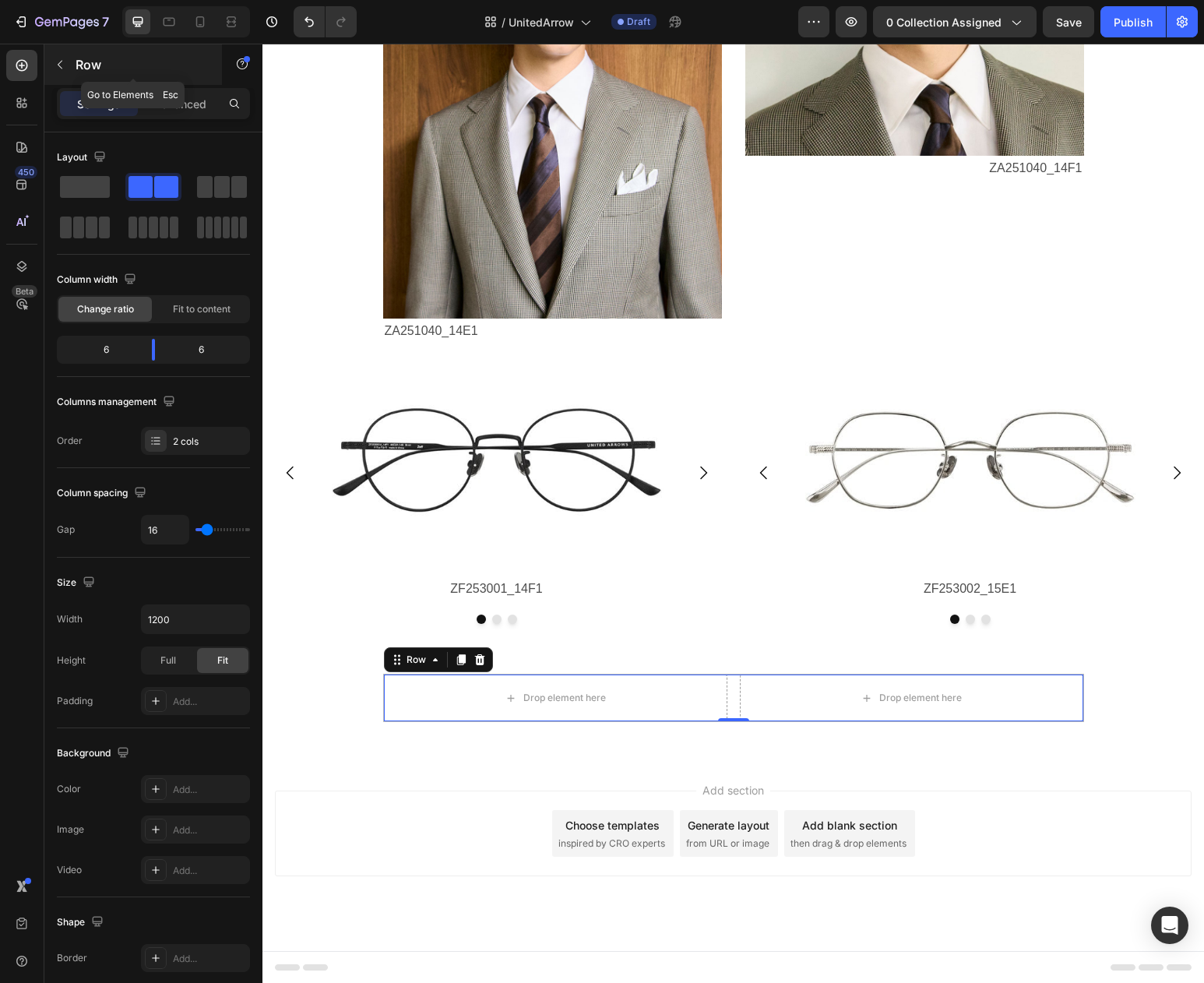
click at [55, 62] on icon "button" at bounding box center [60, 64] width 12 height 12
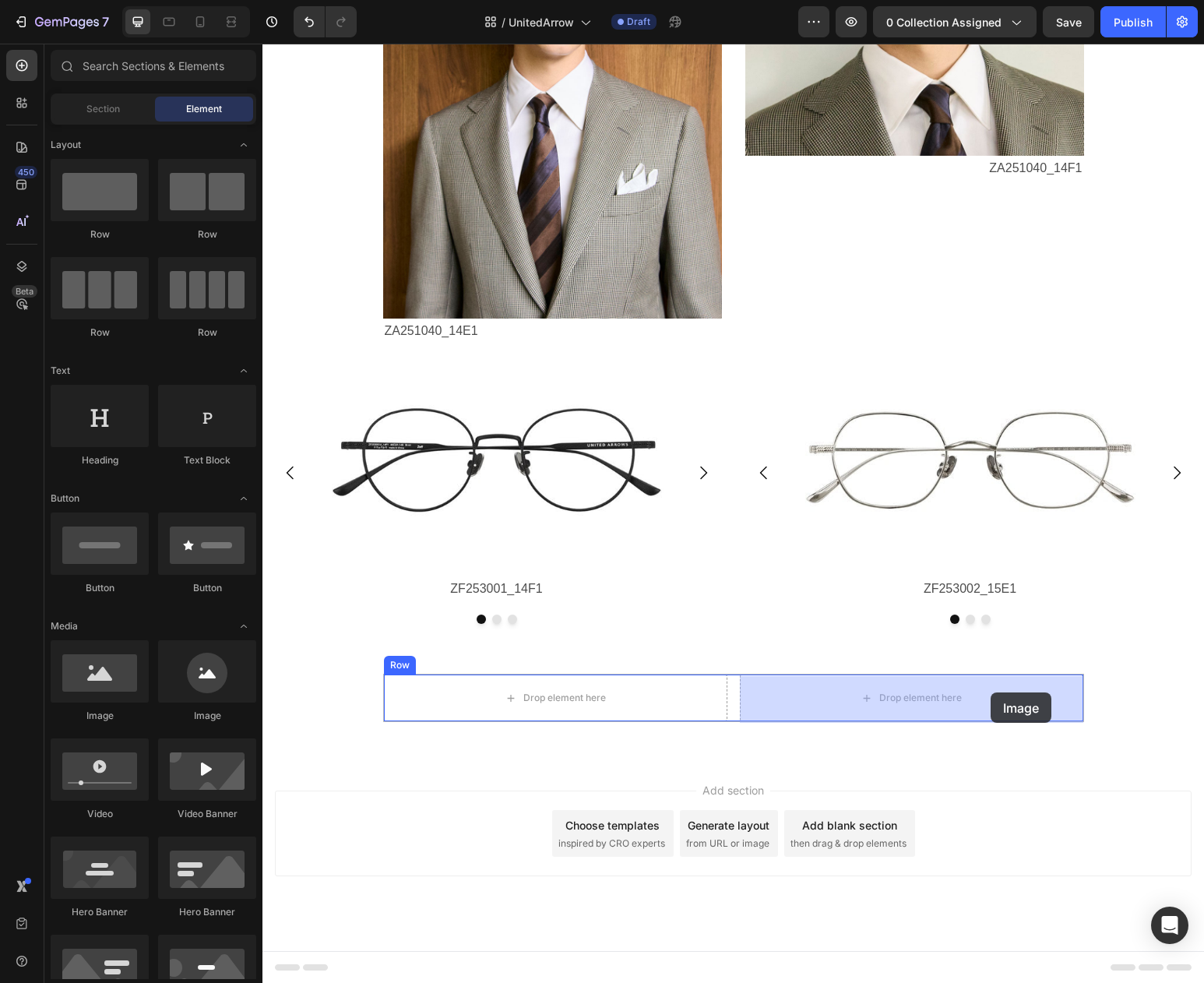
drag, startPoint x: 380, startPoint y: 731, endPoint x: 991, endPoint y: 692, distance: 612.2
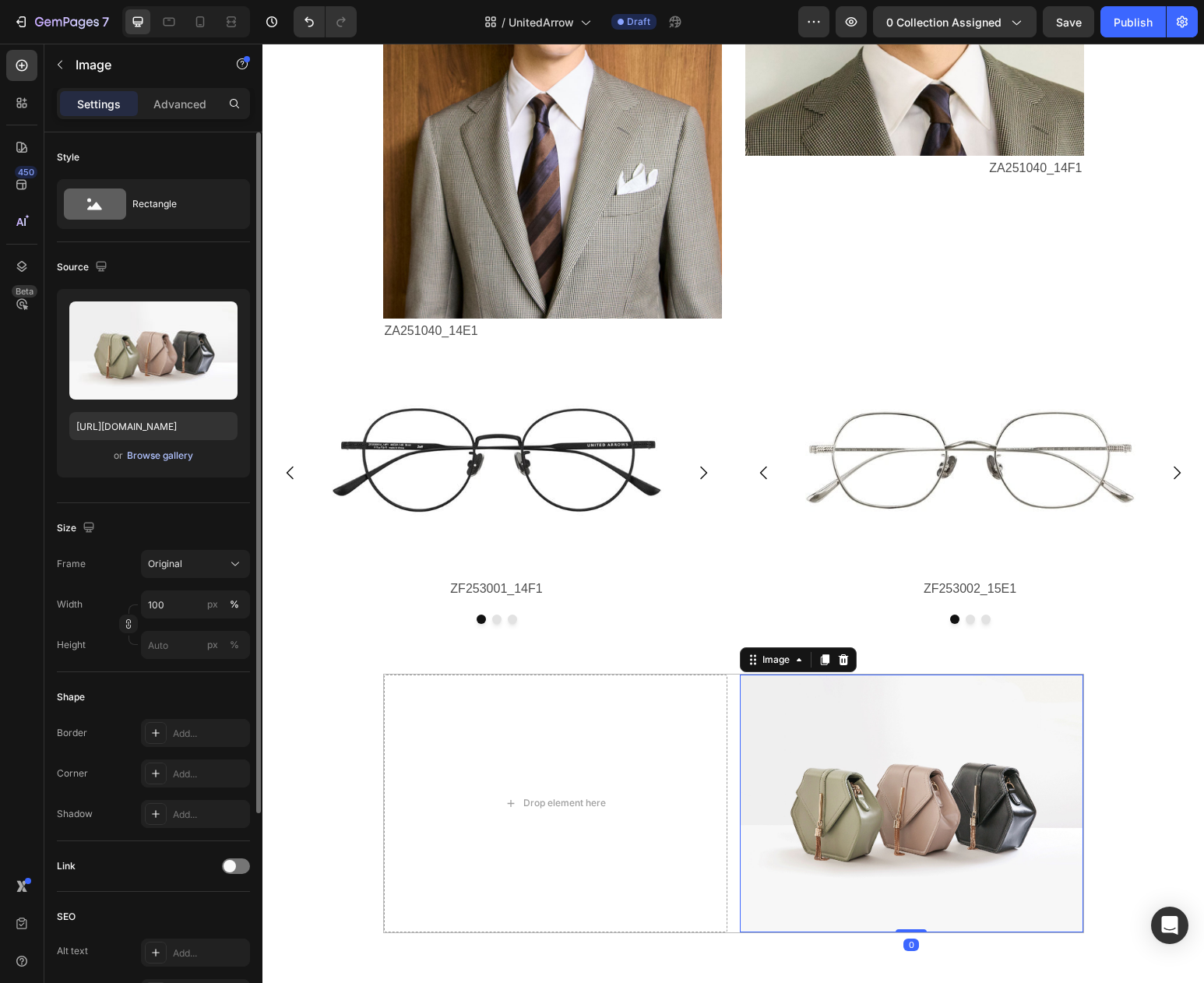
click at [174, 460] on div "Browse gallery" at bounding box center [159, 455] width 66 height 14
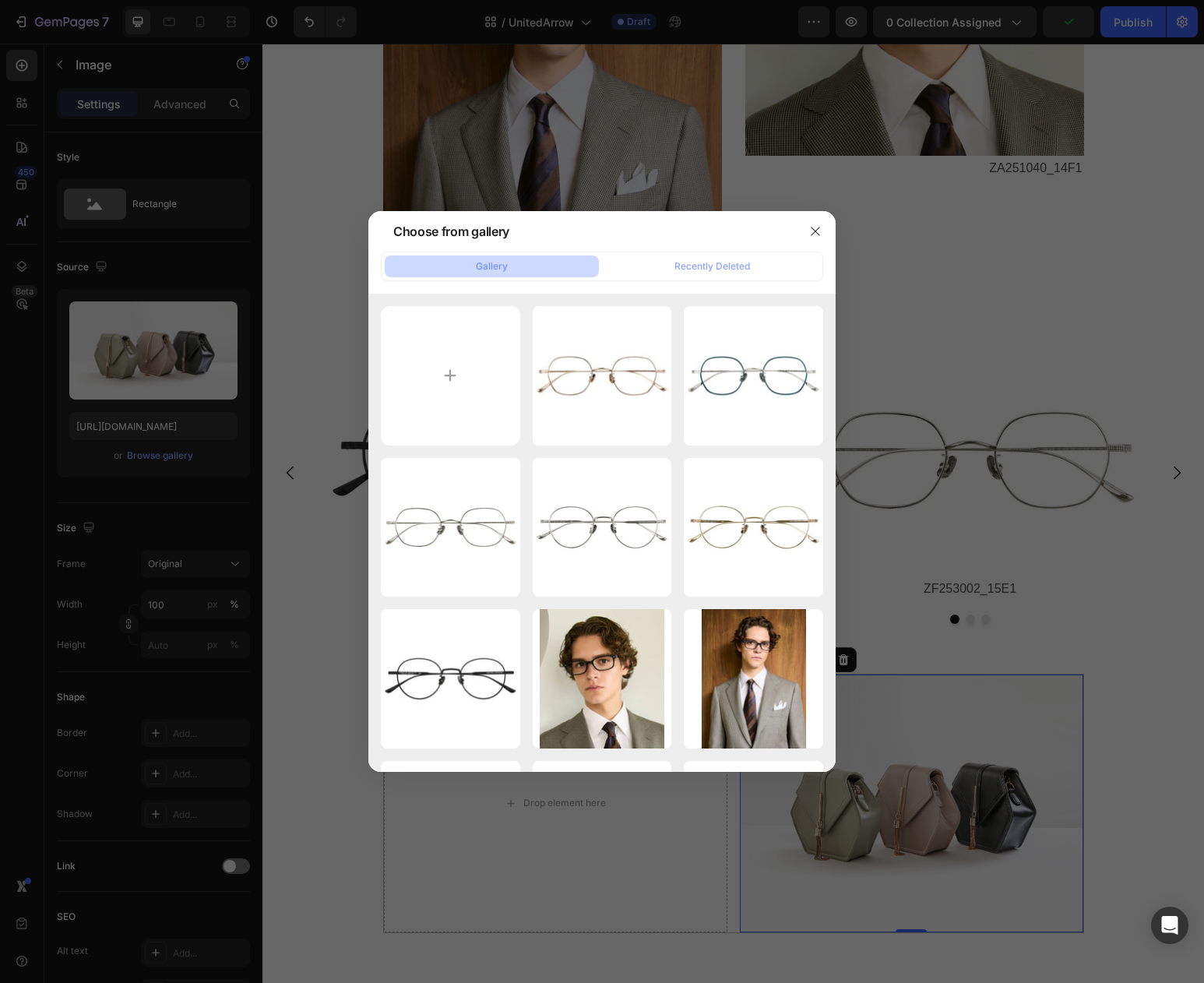
type input "C:\fakepath\cc01.jpg"
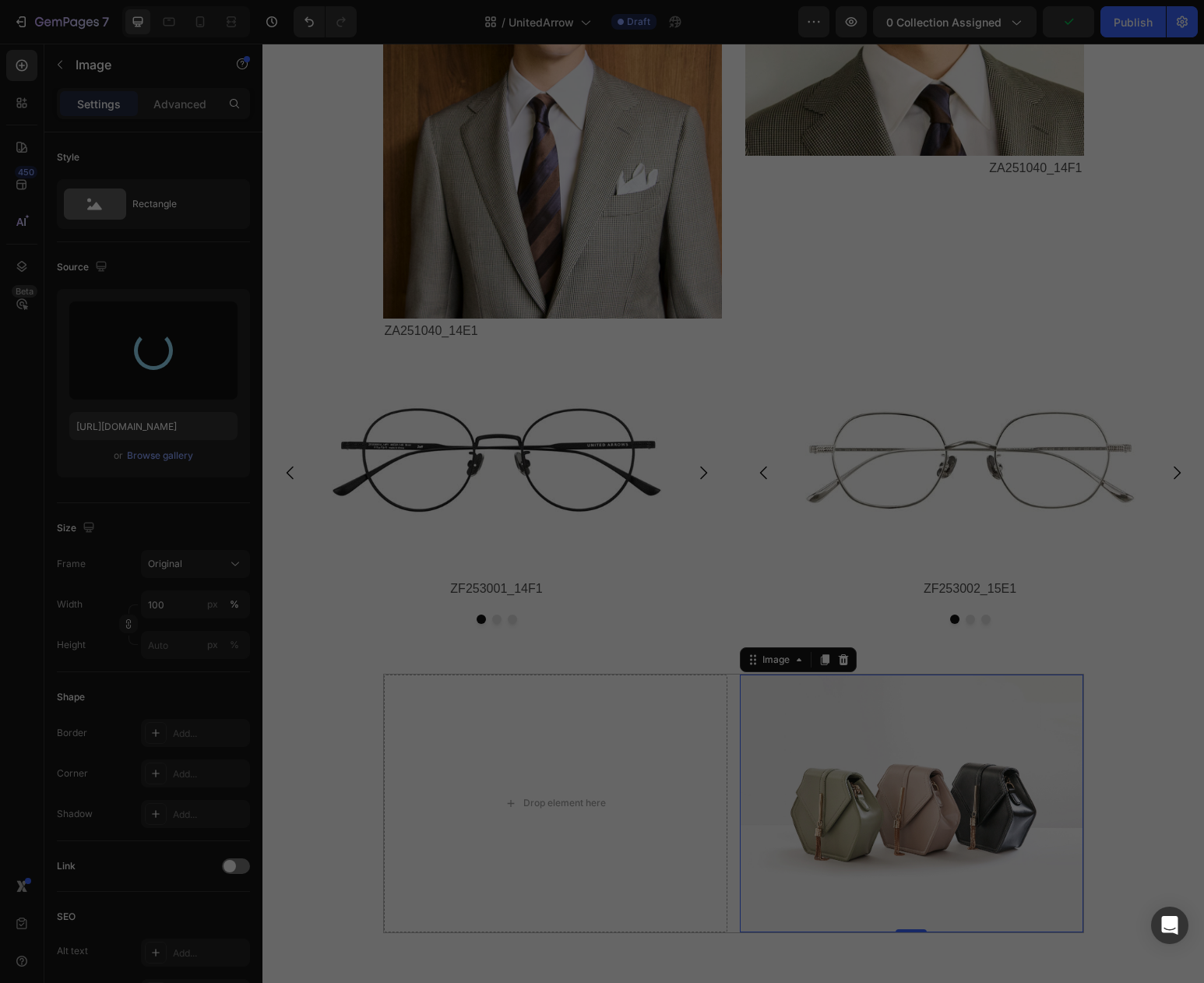
type input "[URL][DOMAIN_NAME]"
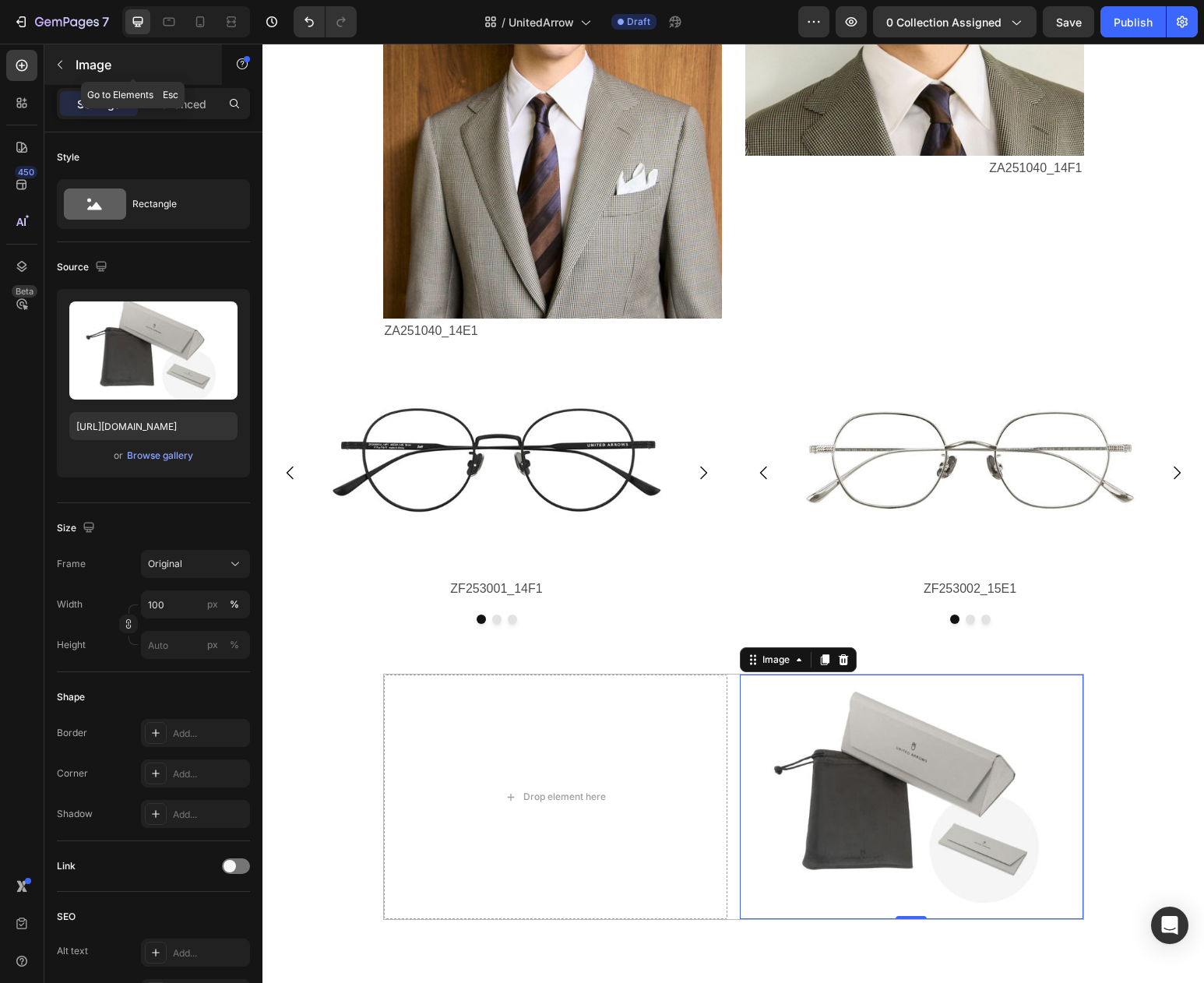
click at [64, 63] on icon "button" at bounding box center [60, 64] width 12 height 12
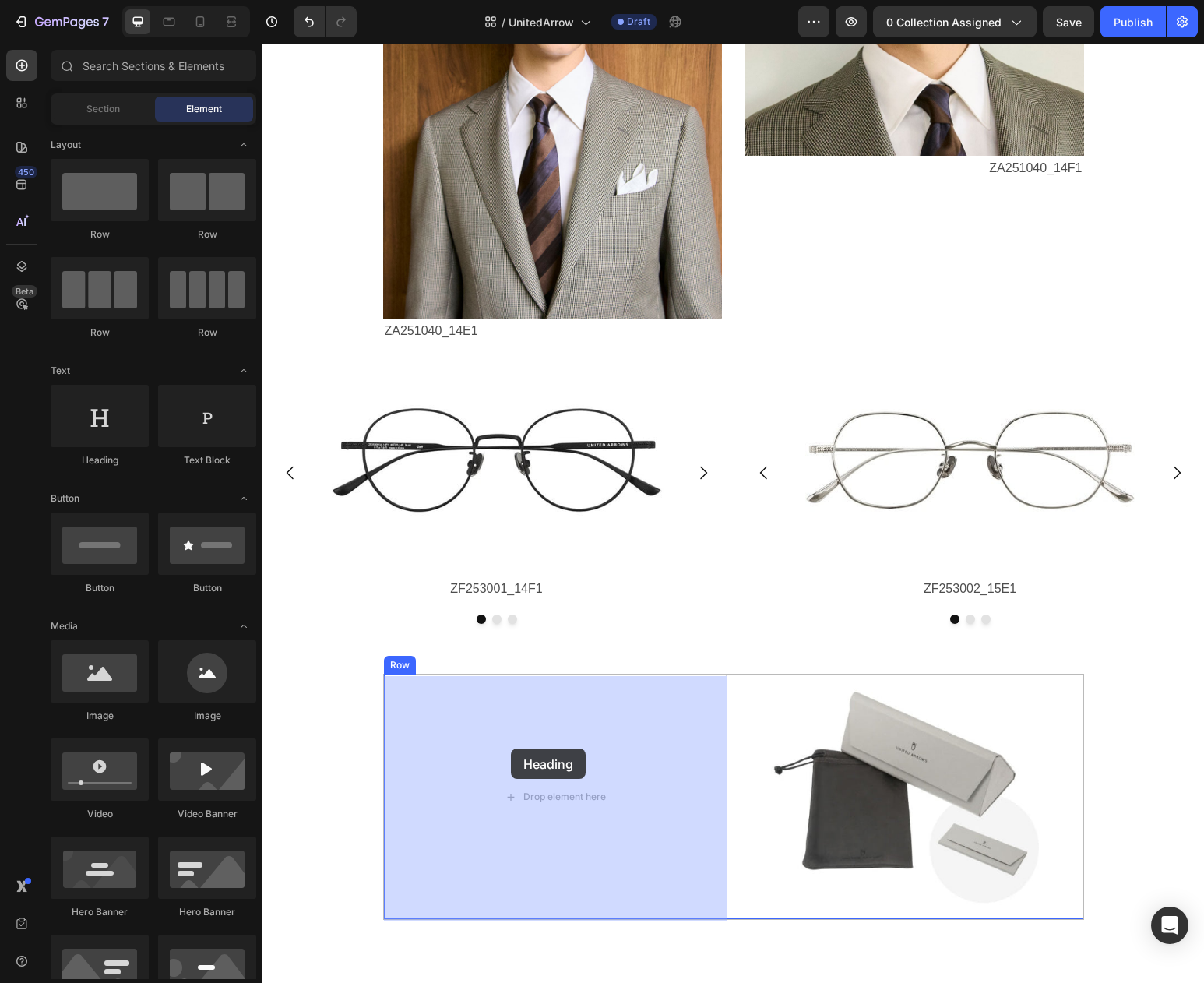
drag, startPoint x: 356, startPoint y: 443, endPoint x: 511, endPoint y: 749, distance: 343.0
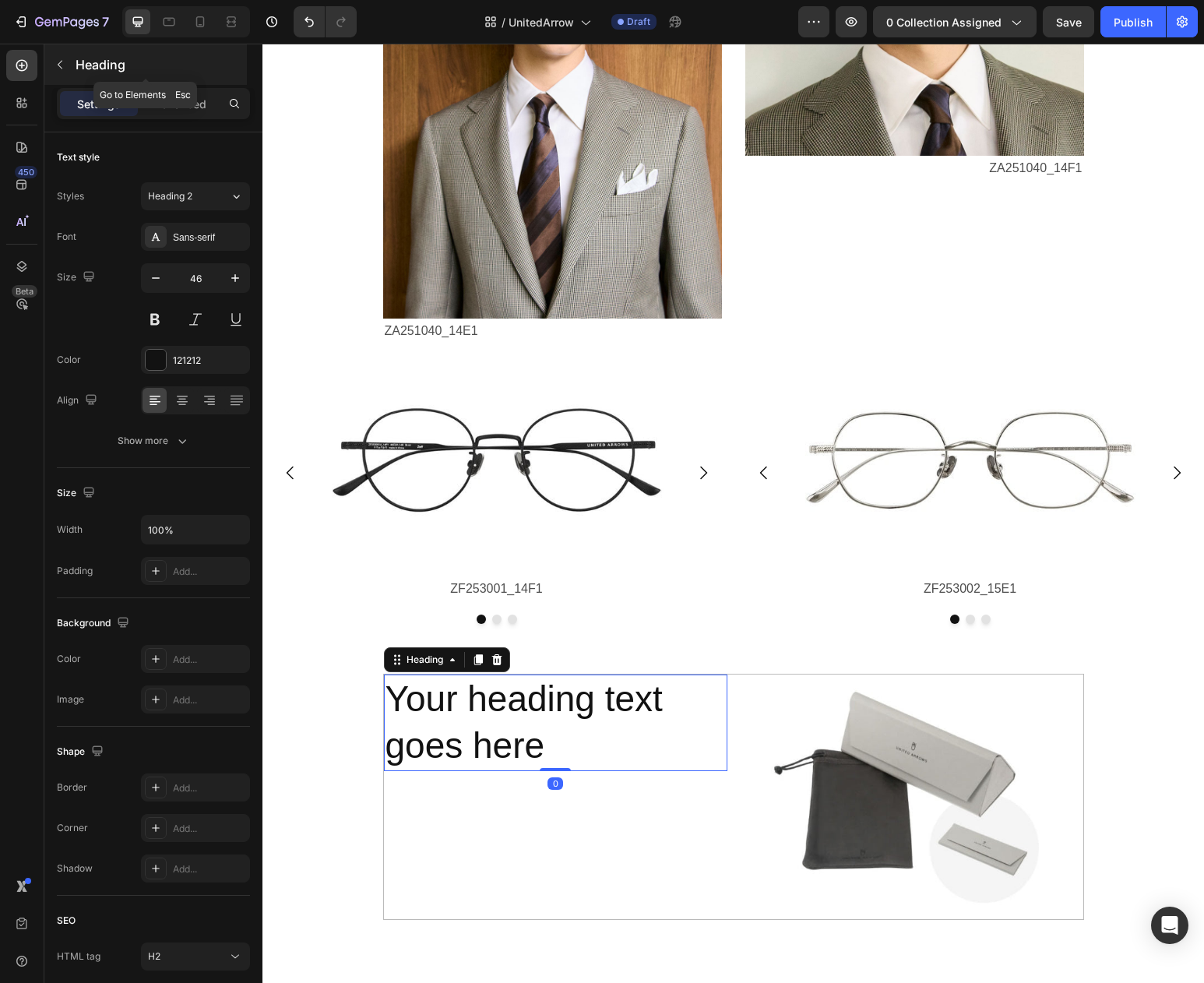
click at [55, 62] on icon "button" at bounding box center [60, 64] width 12 height 12
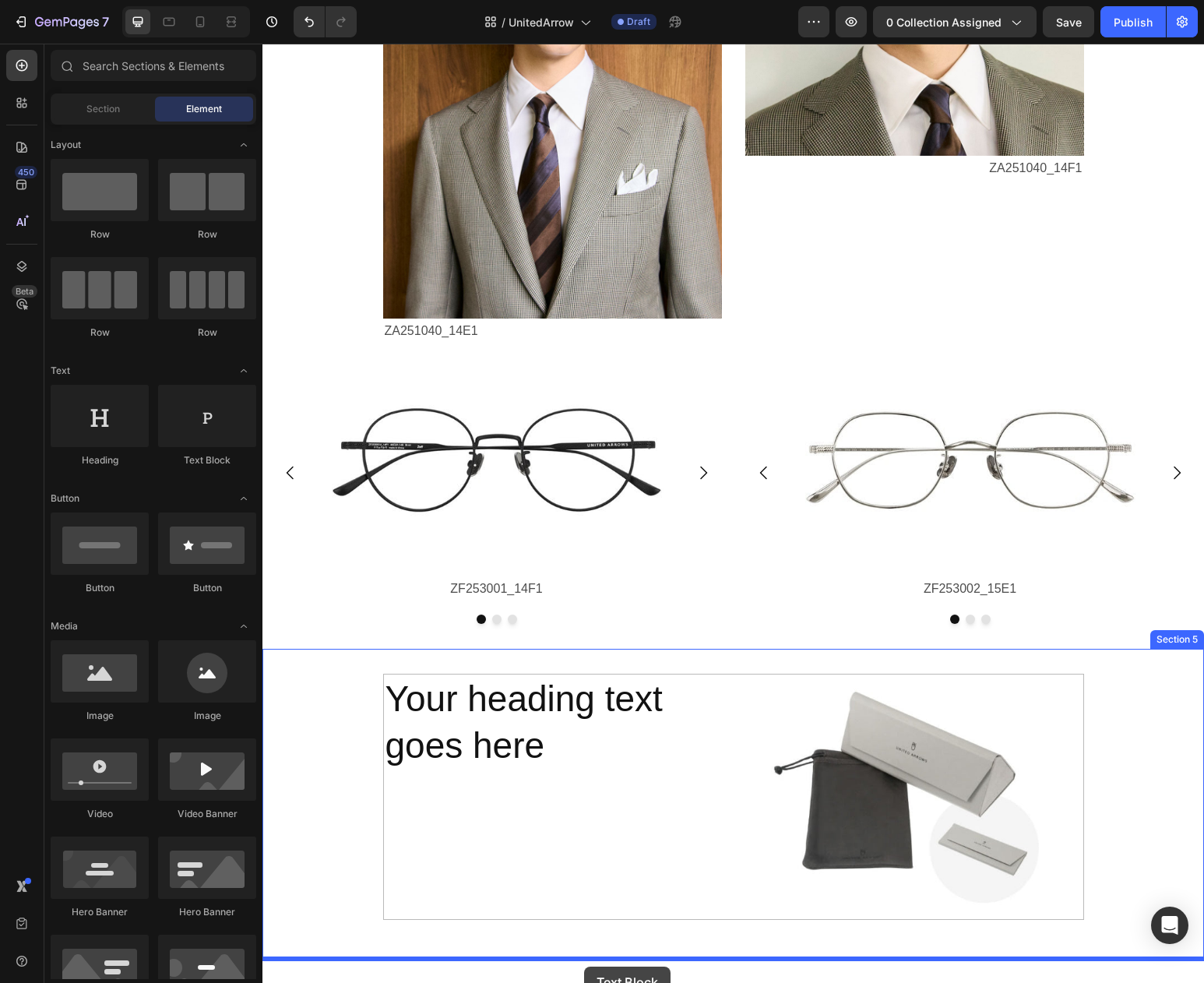
scroll to position [3204, 0]
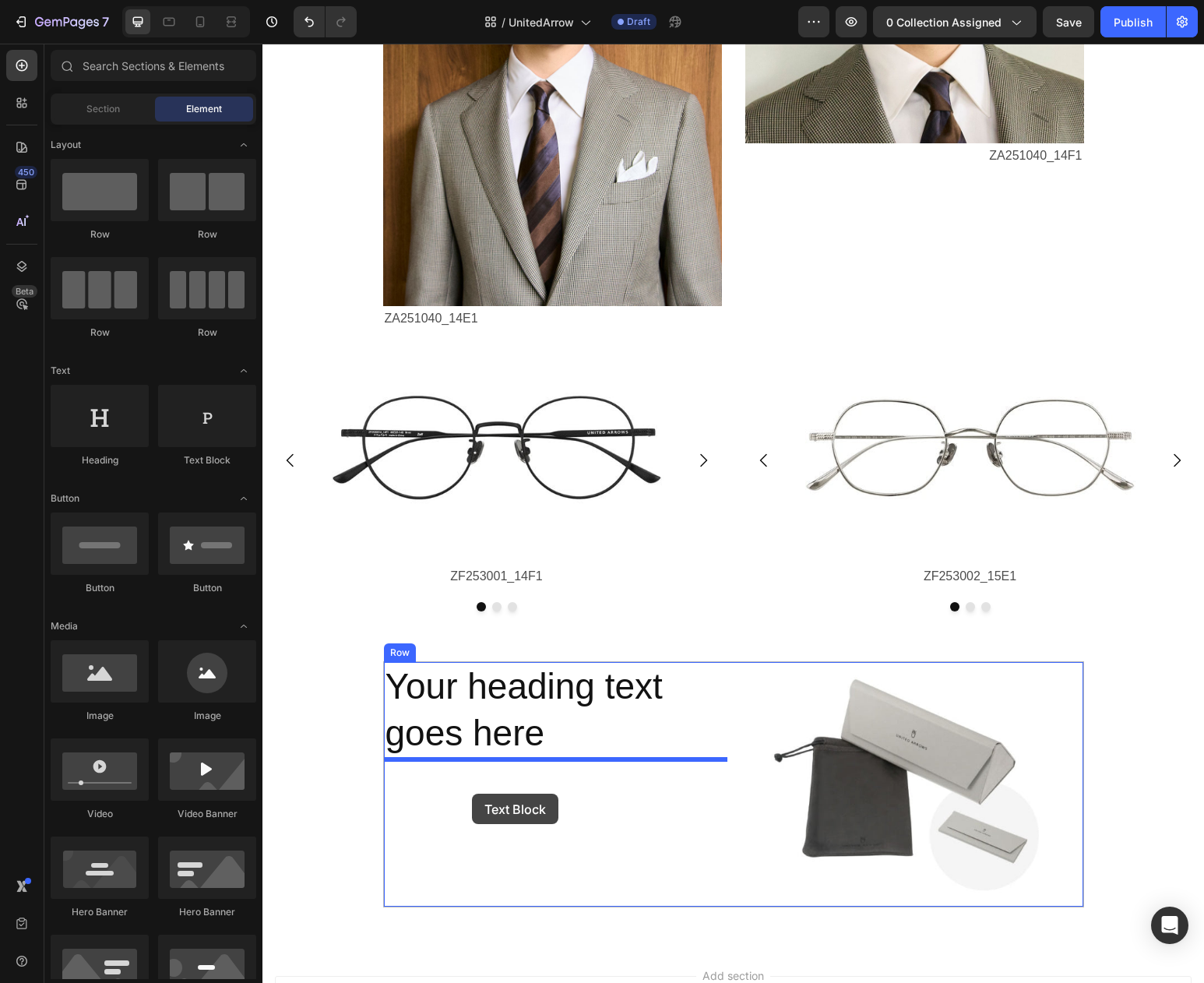
drag, startPoint x: 473, startPoint y: 463, endPoint x: 472, endPoint y: 794, distance: 331.0
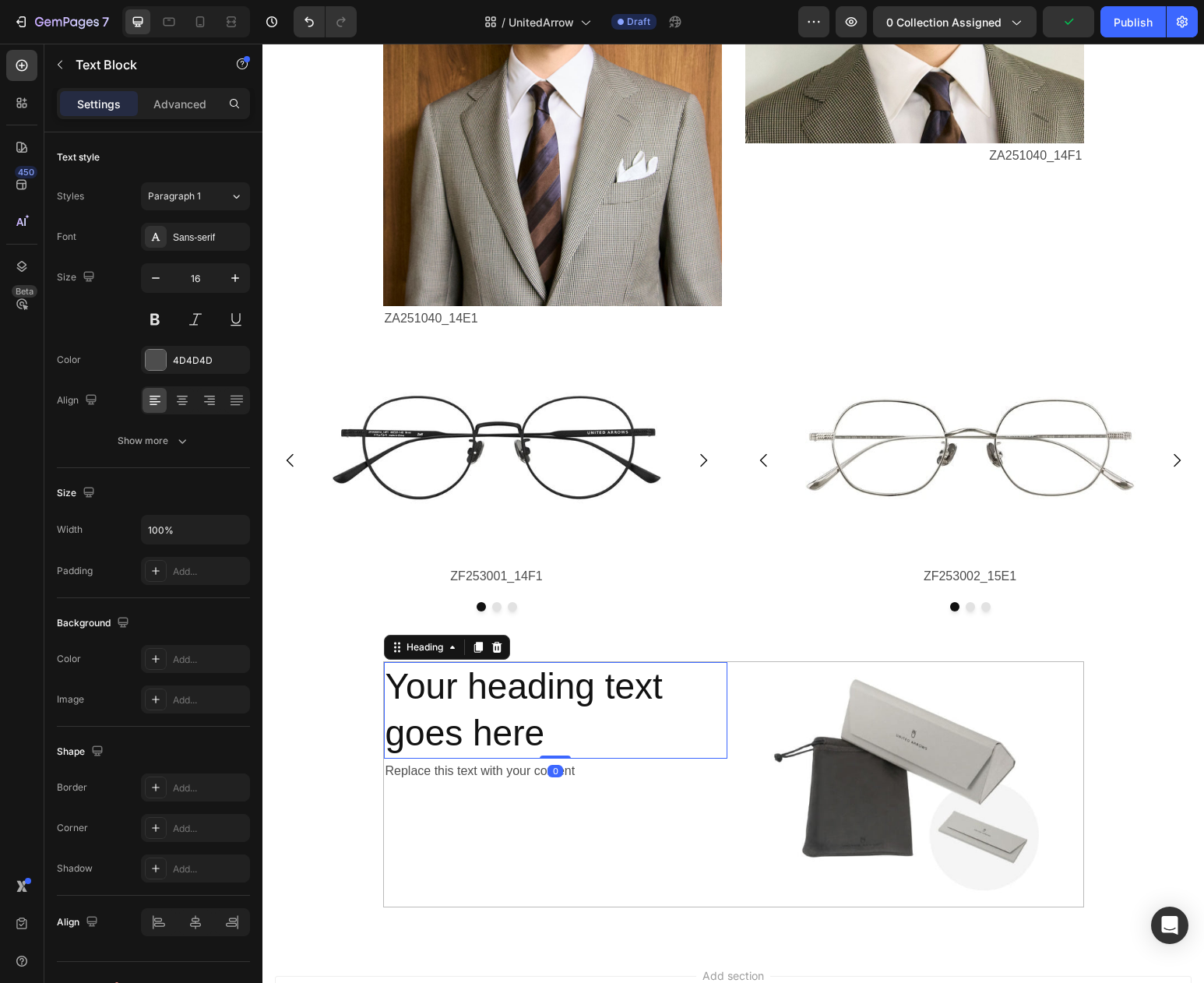
drag, startPoint x: 440, startPoint y: 692, endPoint x: 410, endPoint y: 694, distance: 30.1
click at [440, 692] on h2 "Your heading text goes here" at bounding box center [556, 711] width 343 height 97
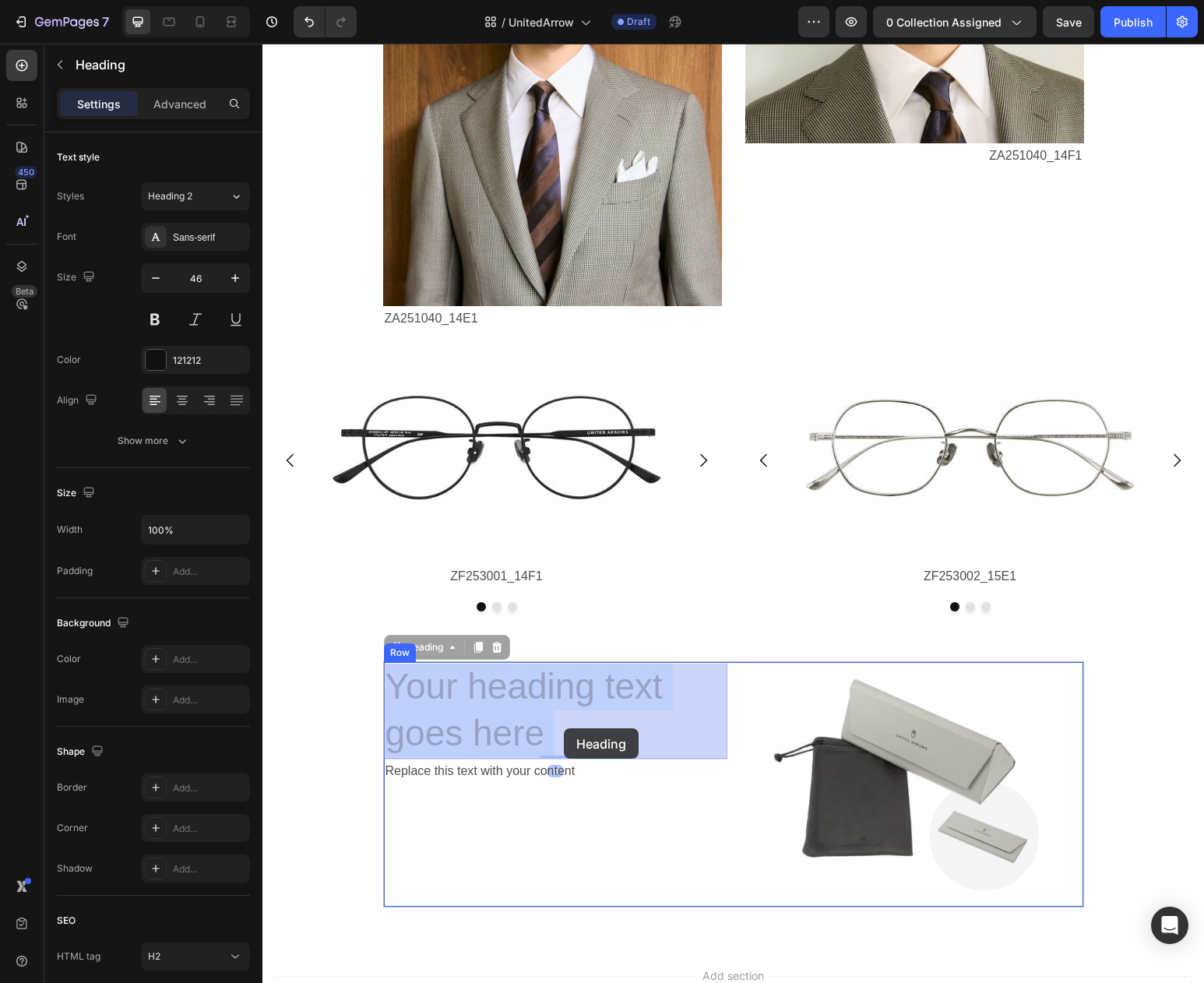
drag, startPoint x: 393, startPoint y: 692, endPoint x: 564, endPoint y: 728, distance: 174.7
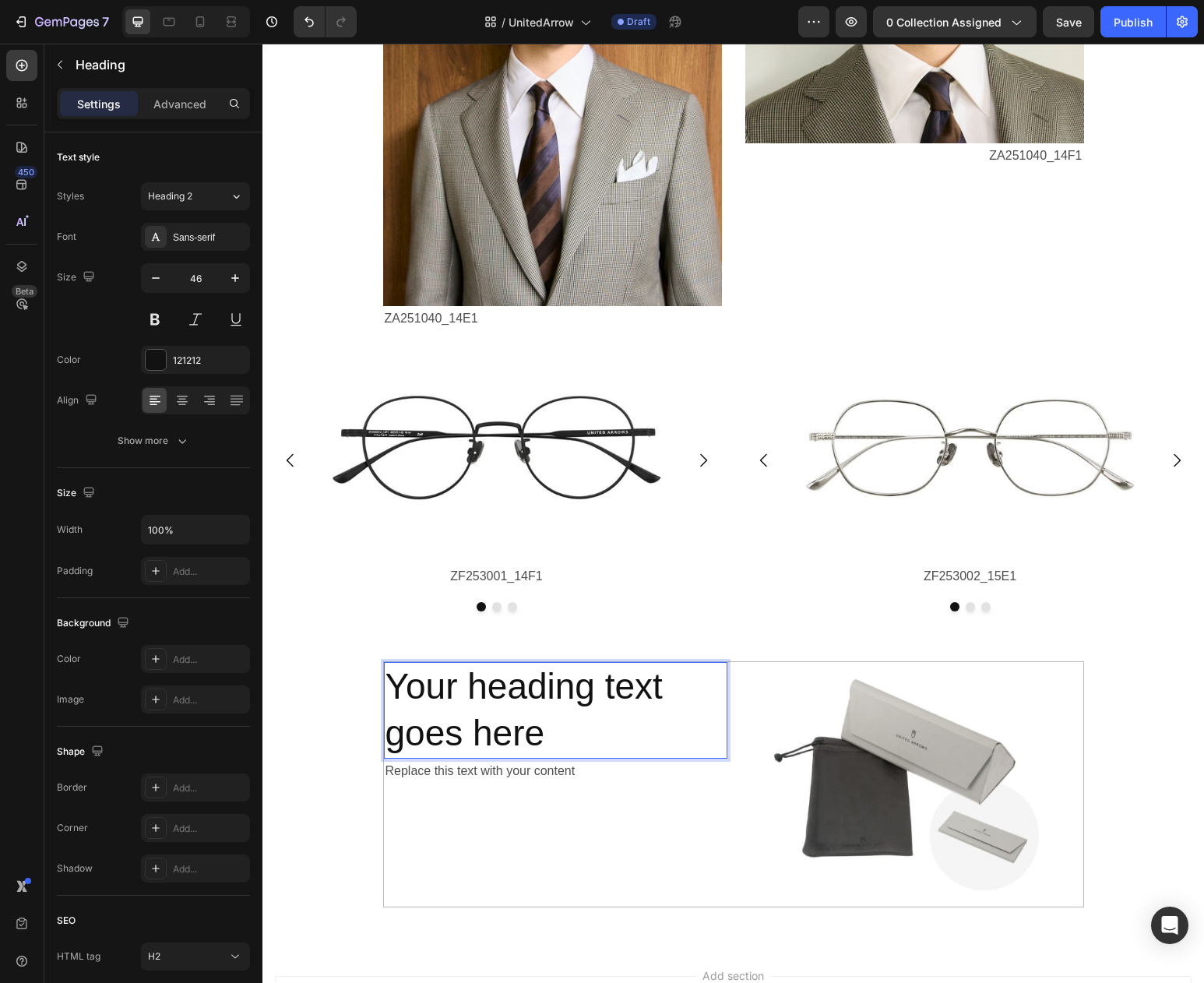
drag, startPoint x: 624, startPoint y: 744, endPoint x: 605, endPoint y: 744, distance: 19.0
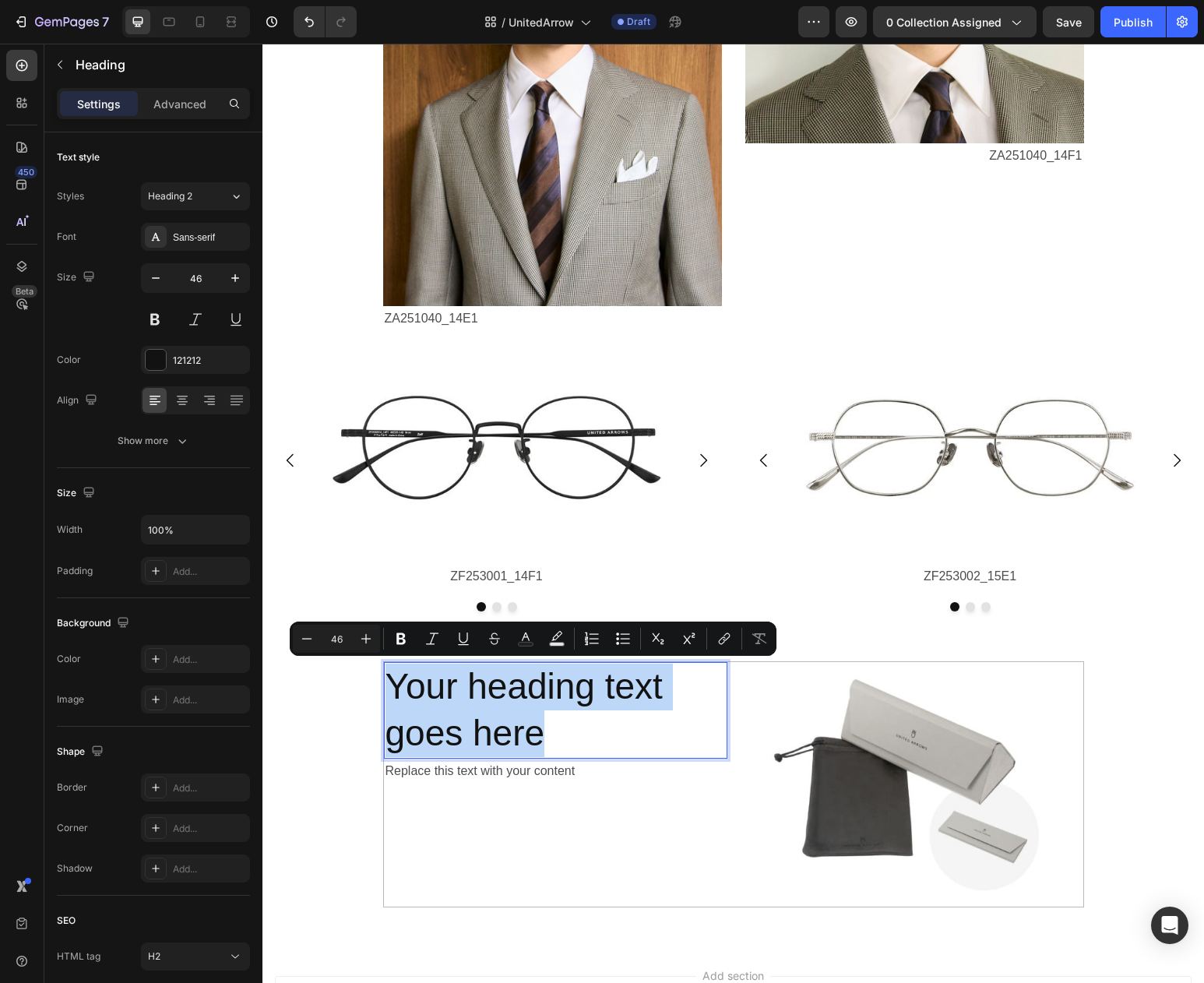
drag, startPoint x: 547, startPoint y: 737, endPoint x: 395, endPoint y: 691, distance: 158.8
click at [395, 691] on p "Your heading text goes here" at bounding box center [556, 710] width 340 height 93
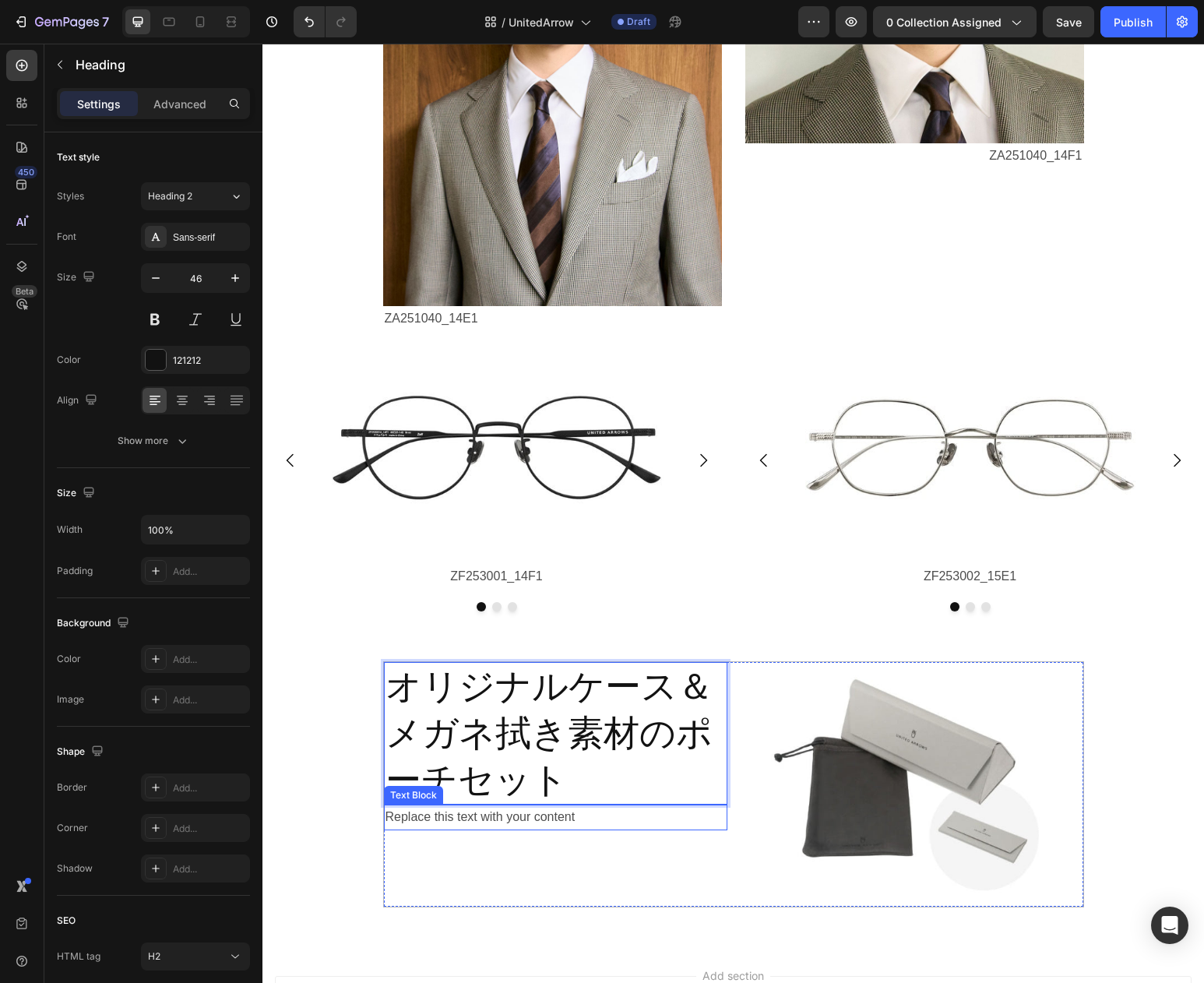
click at [417, 822] on div "Replace this text with your content" at bounding box center [556, 817] width 343 height 26
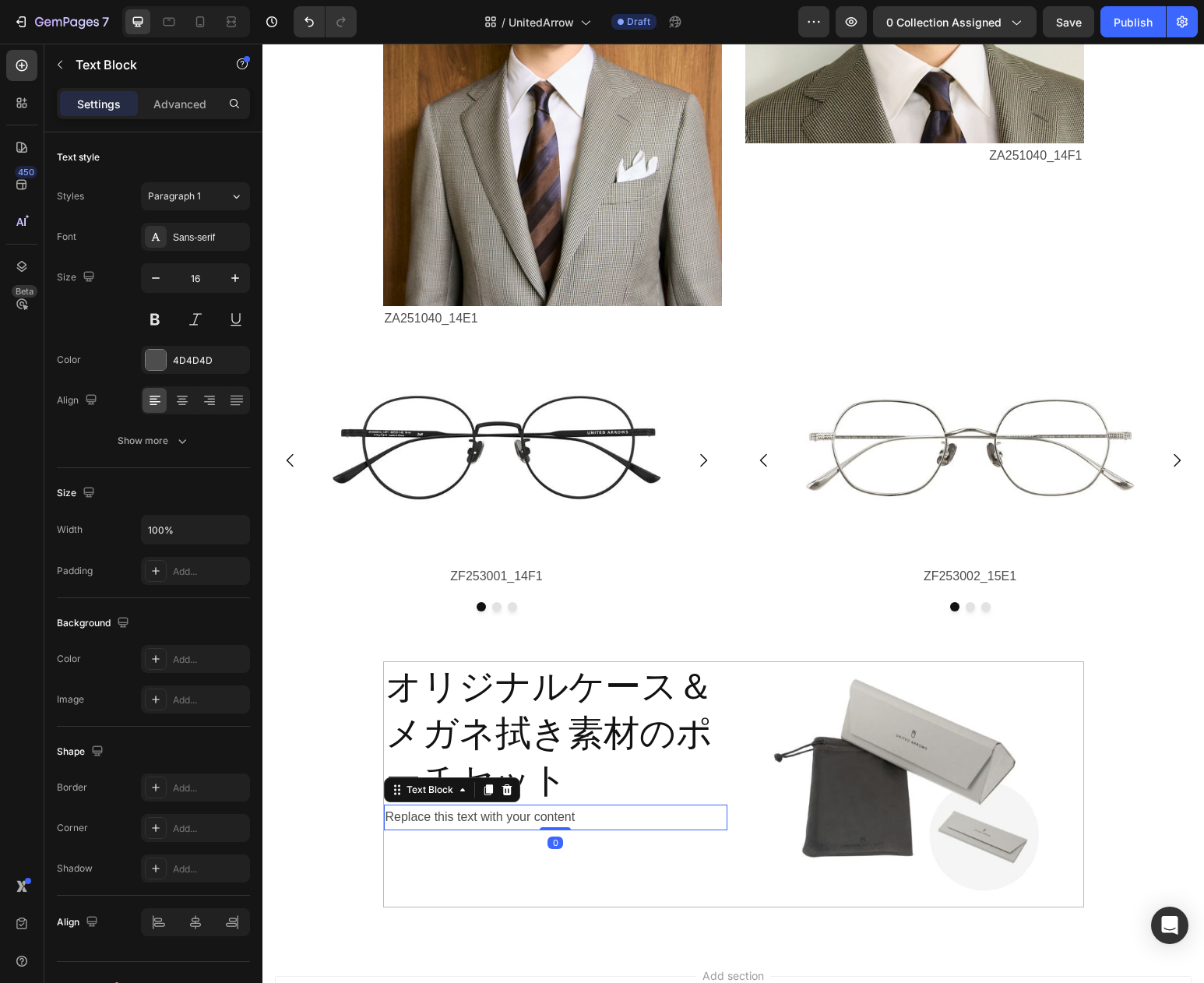
click at [390, 819] on div "Replace this text with your content" at bounding box center [556, 817] width 343 height 26
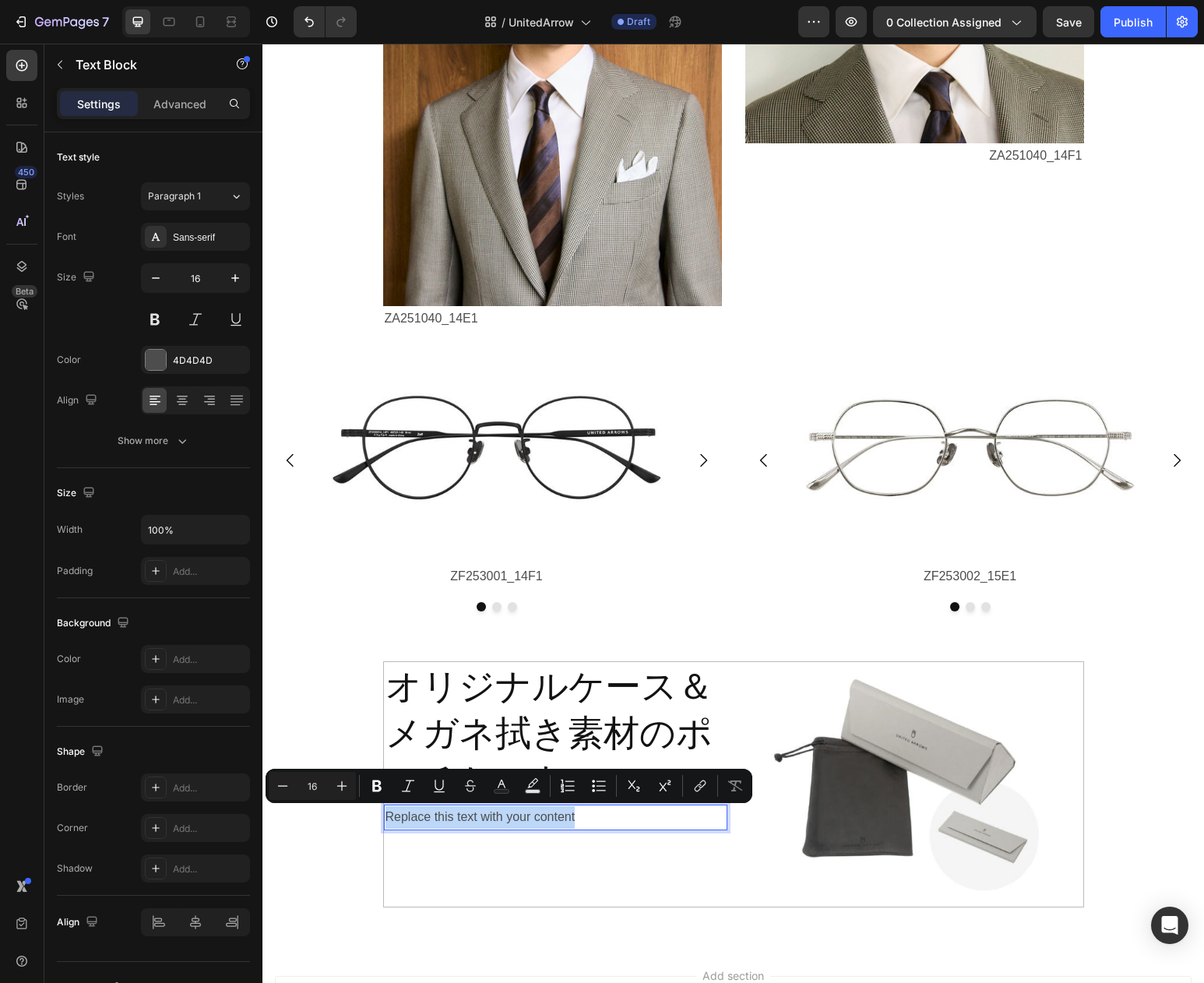
drag, startPoint x: 386, startPoint y: 819, endPoint x: 602, endPoint y: 826, distance: 216.1
click at [602, 826] on p "Replace this text with your content" at bounding box center [556, 817] width 340 height 23
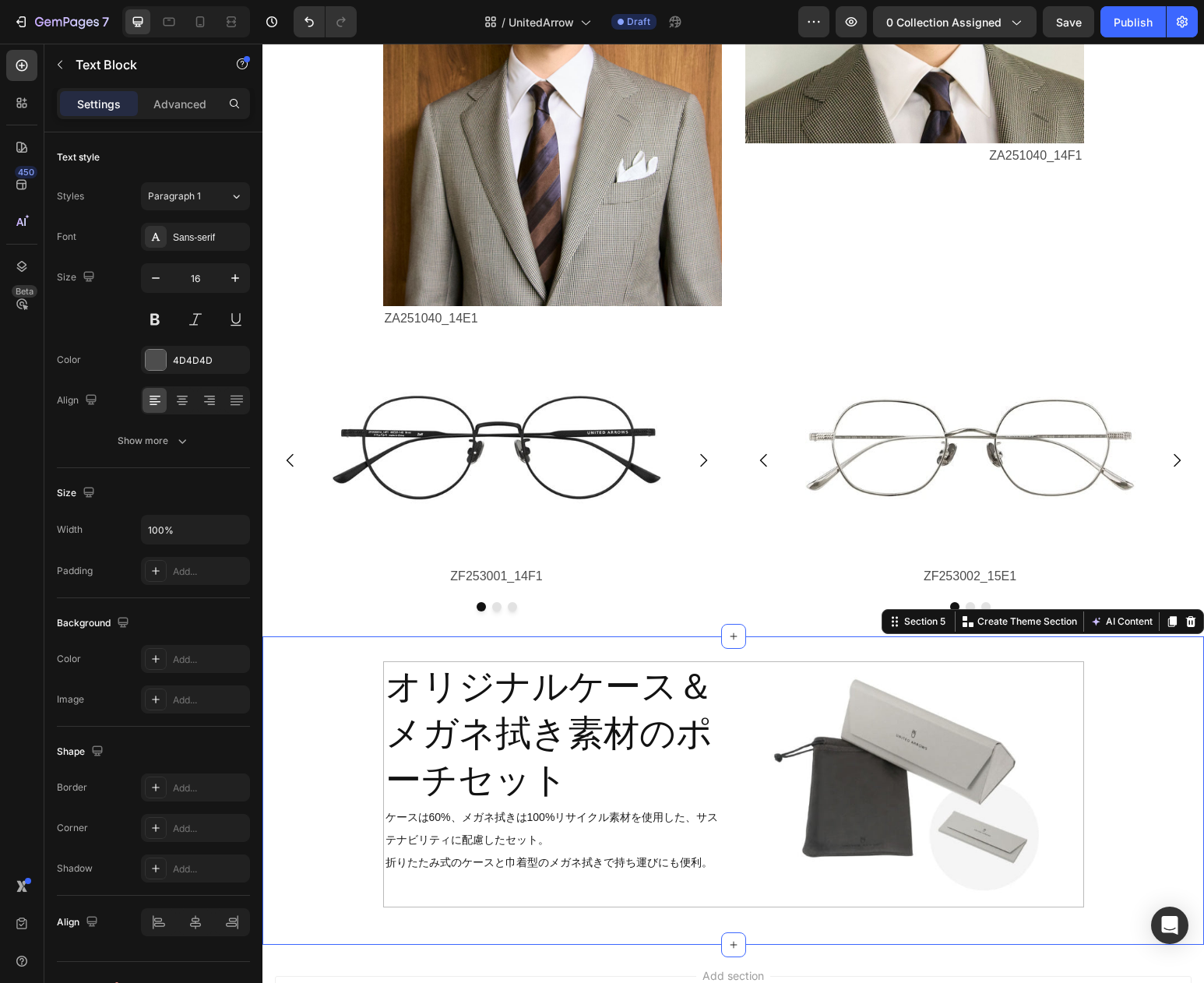
click at [1134, 743] on div "オリジナルケース＆ メガネ拭き素材のポーチセット Heading ケースは60%、メガネ拭きは100%リサイクル素材を使用した、サステナビリティに配慮したセッ…" at bounding box center [733, 791] width 942 height 259
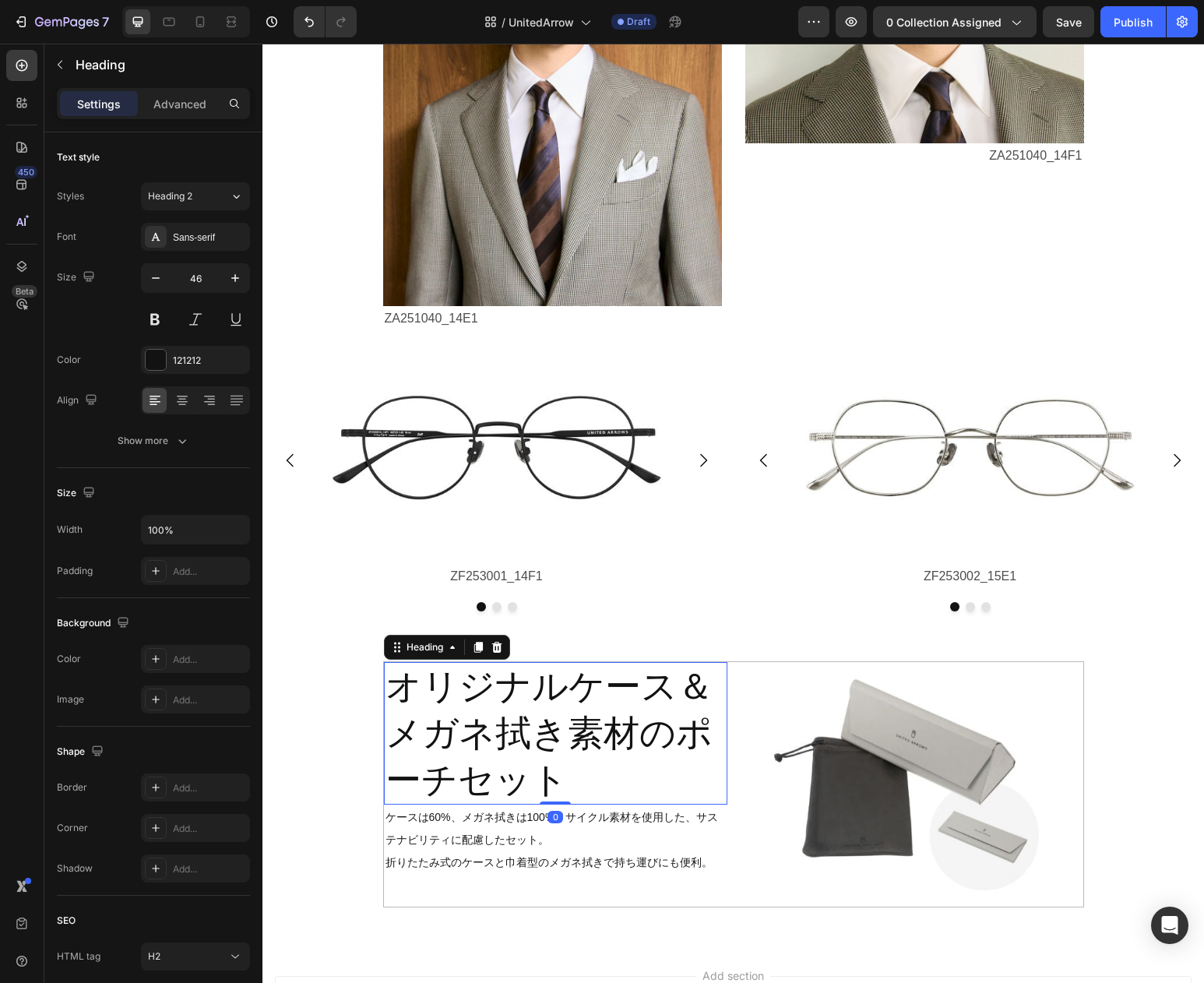
click at [620, 724] on p "オリジナルケース＆ メガネ拭き素材のポーチセット" at bounding box center [556, 733] width 340 height 139
click at [224, 197] on div "Heading 2" at bounding box center [188, 196] width 82 height 14
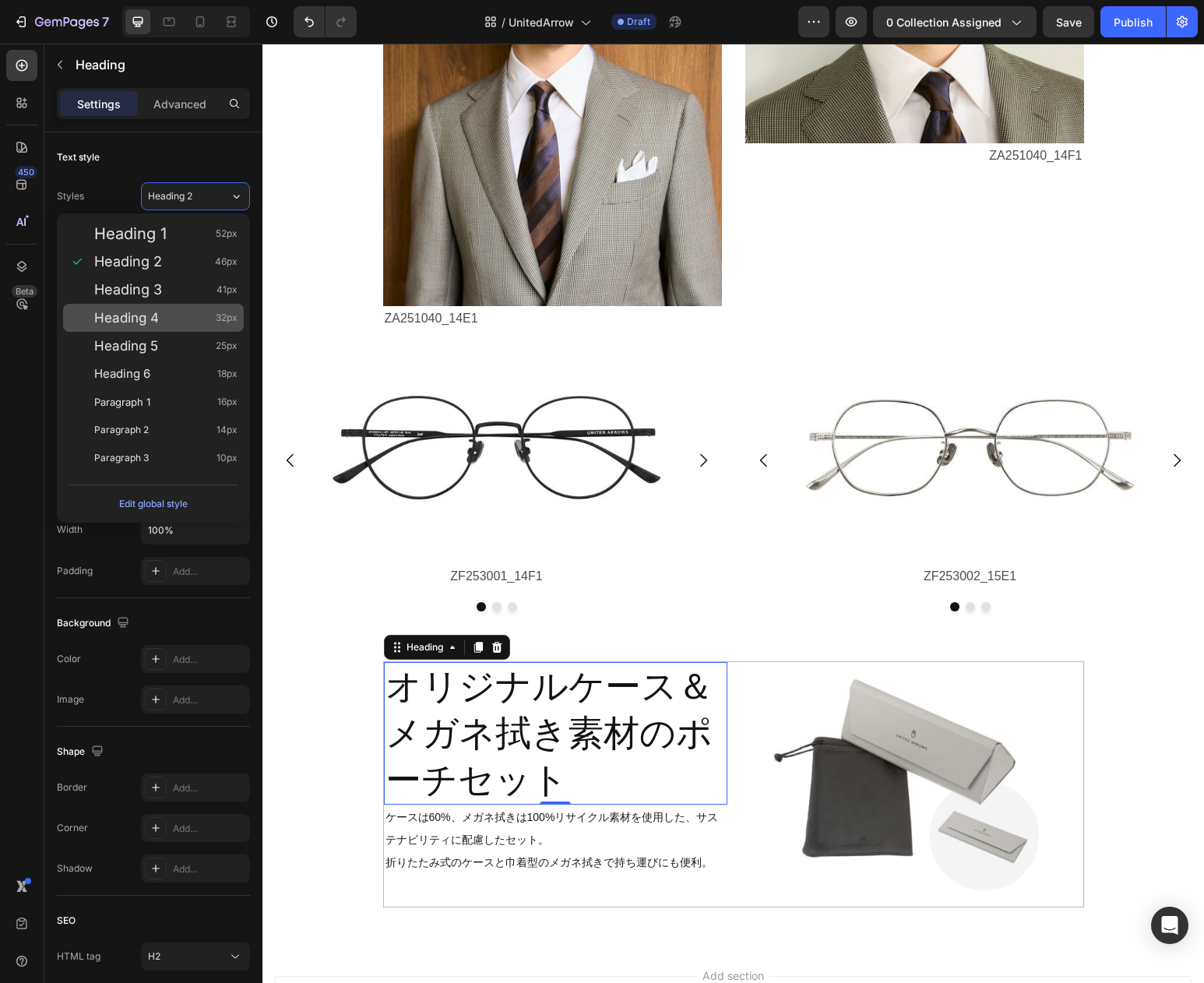
drag, startPoint x: 149, startPoint y: 320, endPoint x: 148, endPoint y: 411, distance: 91.0
click at [149, 320] on span "Heading 4" at bounding box center [126, 318] width 64 height 16
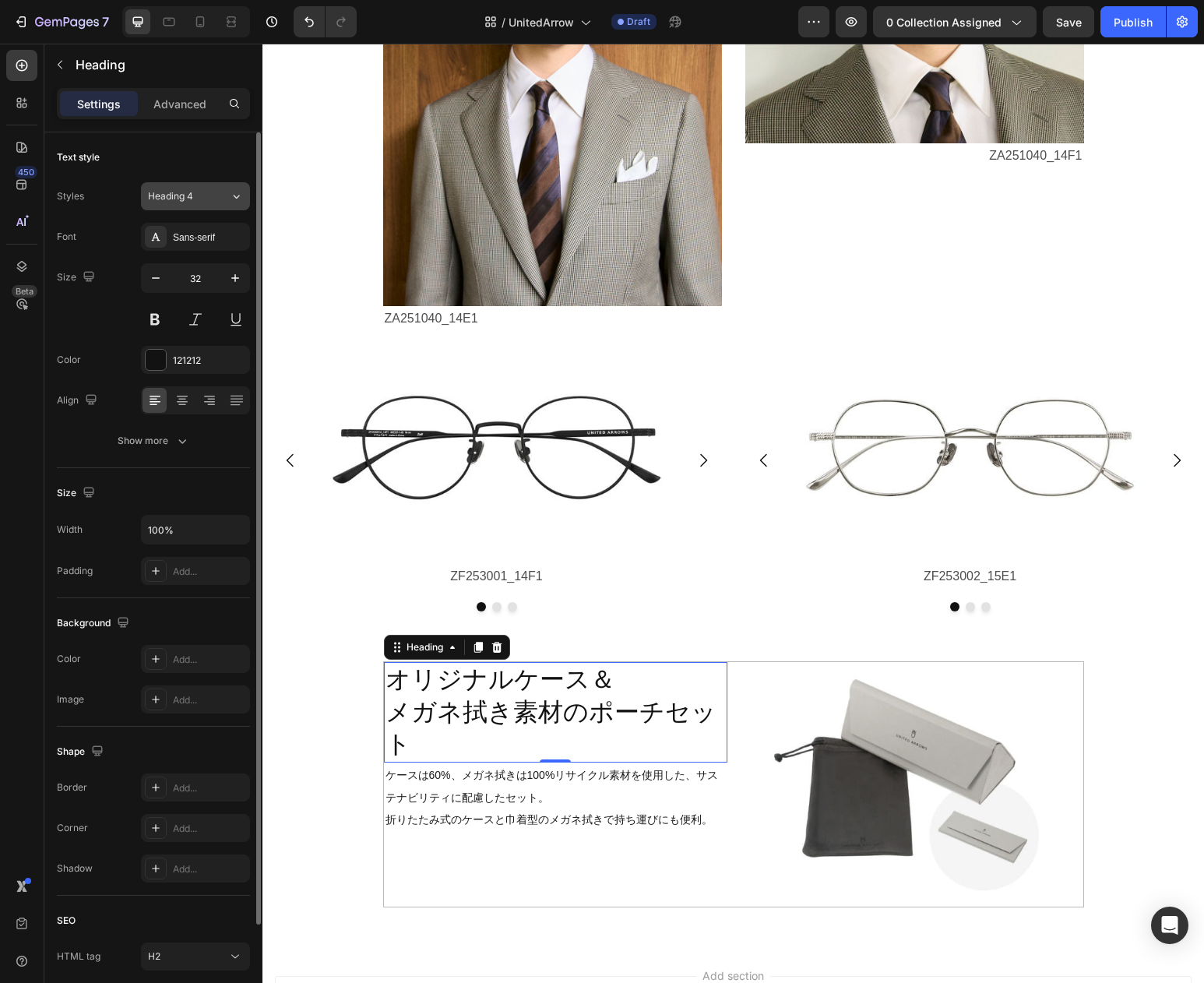
click at [205, 195] on div "Heading 4" at bounding box center [180, 196] width 63 height 14
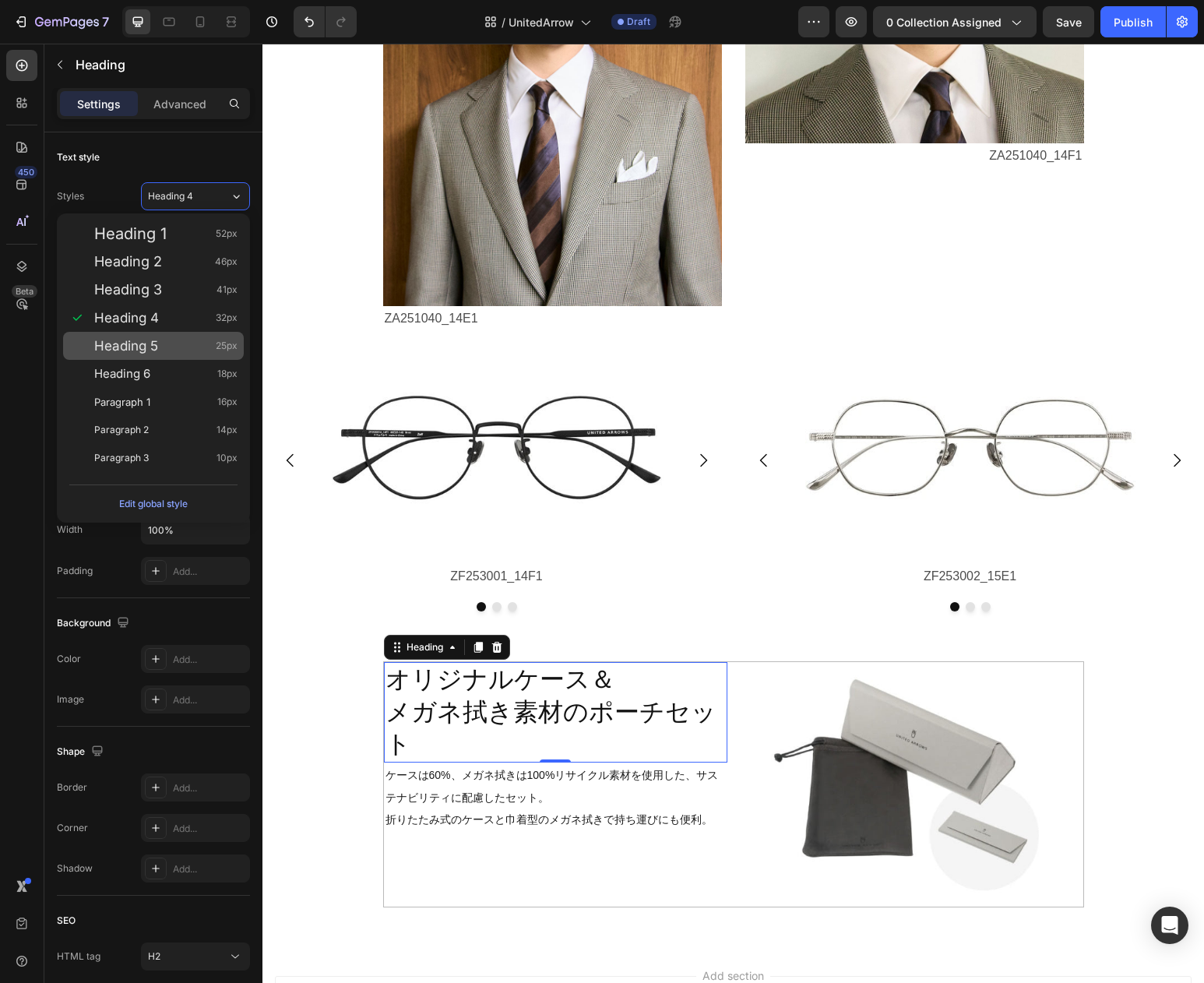
click at [166, 341] on div "Heading 5 25px" at bounding box center [166, 346] width 144 height 16
type input "25"
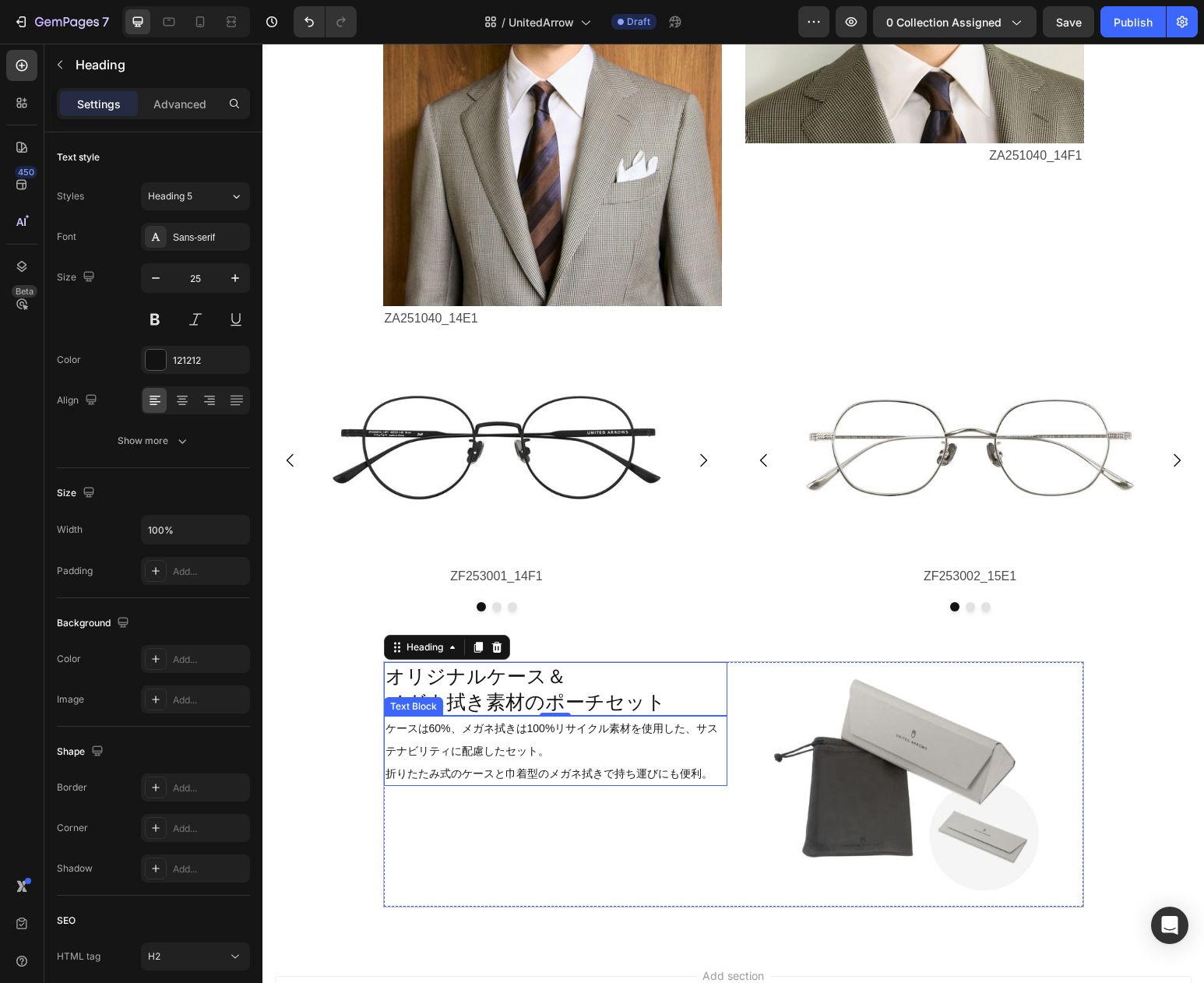
click at [496, 735] on span "ケースは60%、メガネ拭きは100%リサイクル素材を使用した、サステナビリティに配慮したセット。" at bounding box center [552, 740] width 333 height 35
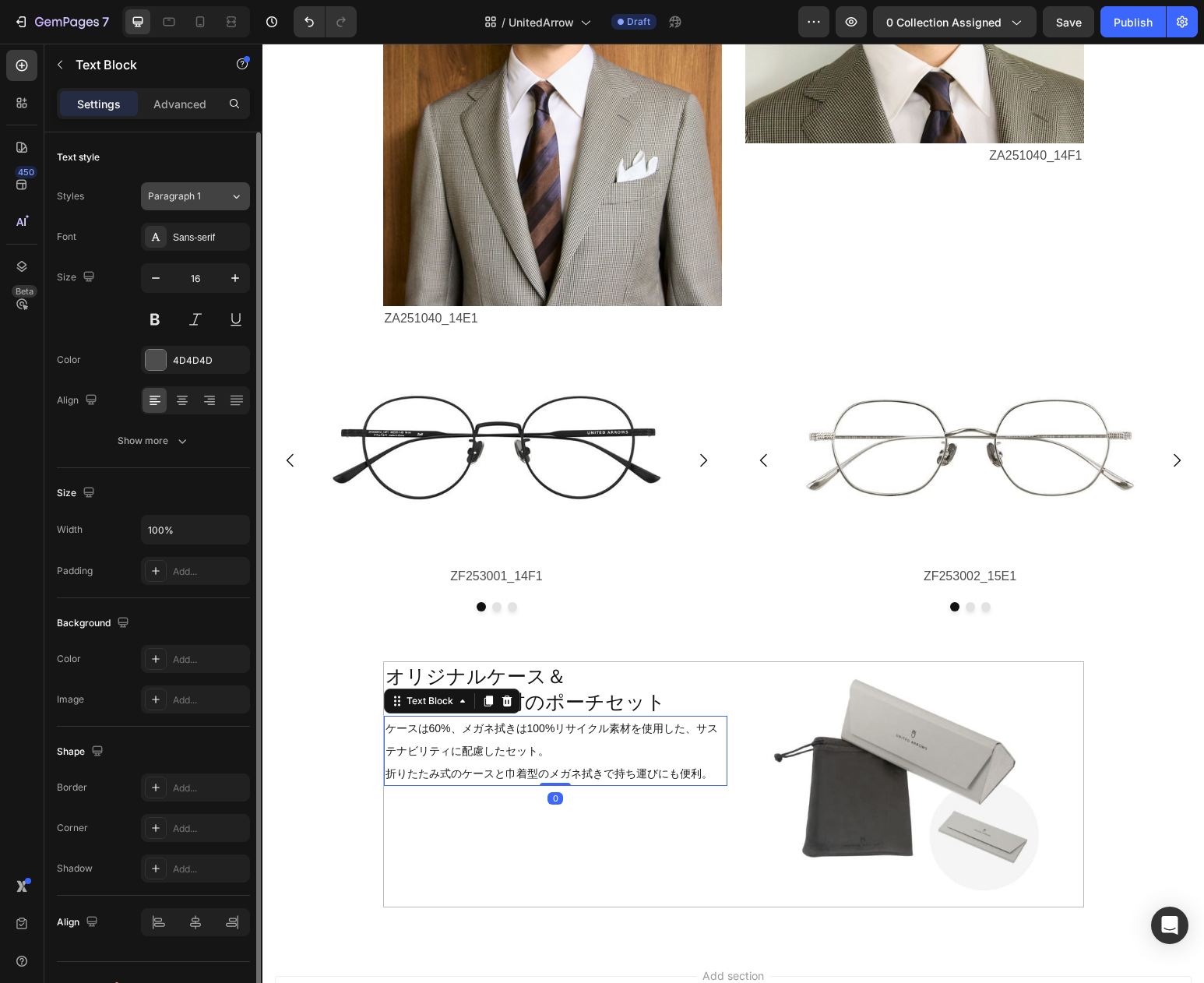
click at [237, 190] on icon at bounding box center [236, 196] width 13 height 16
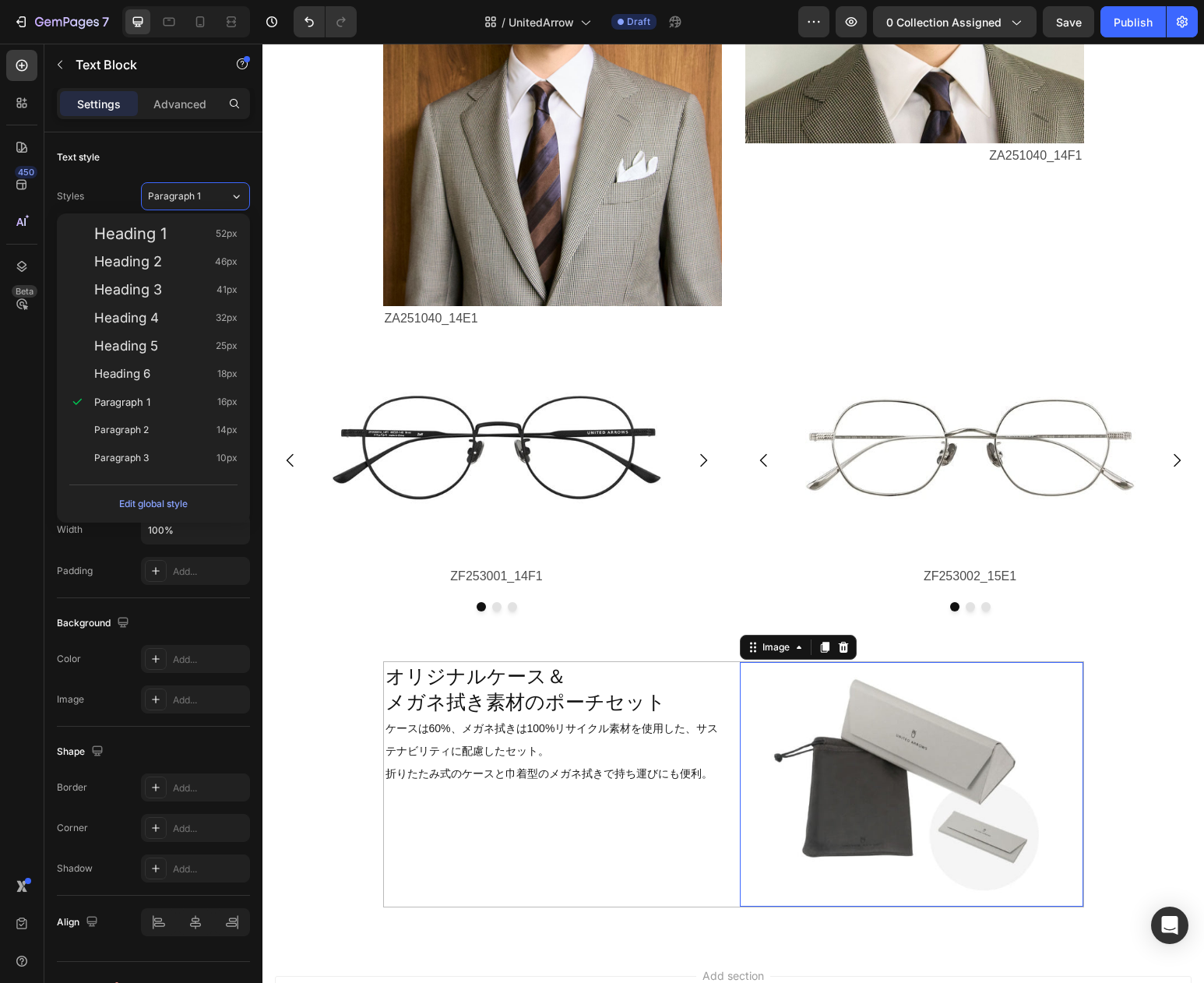
click at [934, 758] on img at bounding box center [912, 785] width 343 height 245
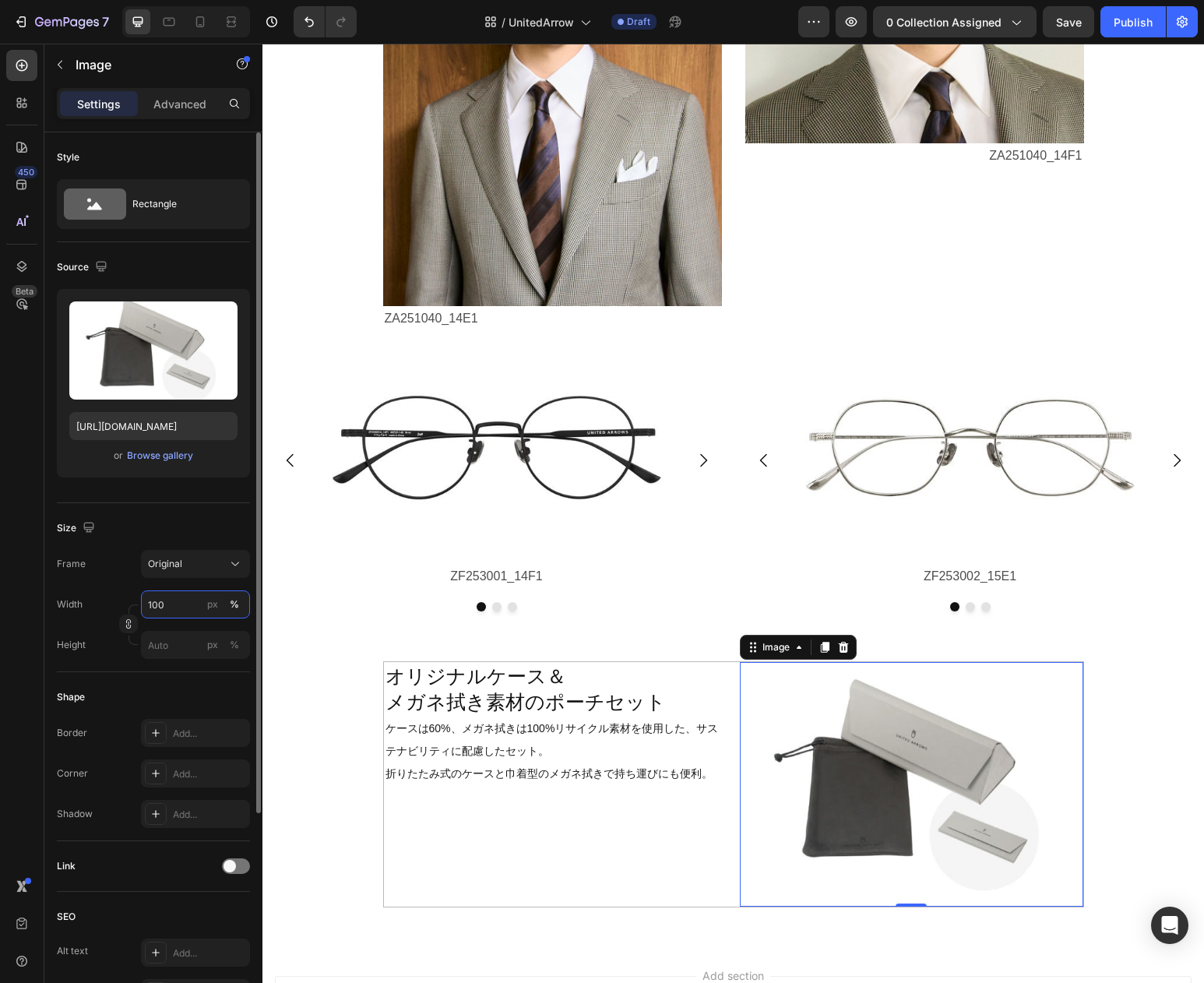
click at [158, 602] on input "100" at bounding box center [196, 604] width 109 height 28
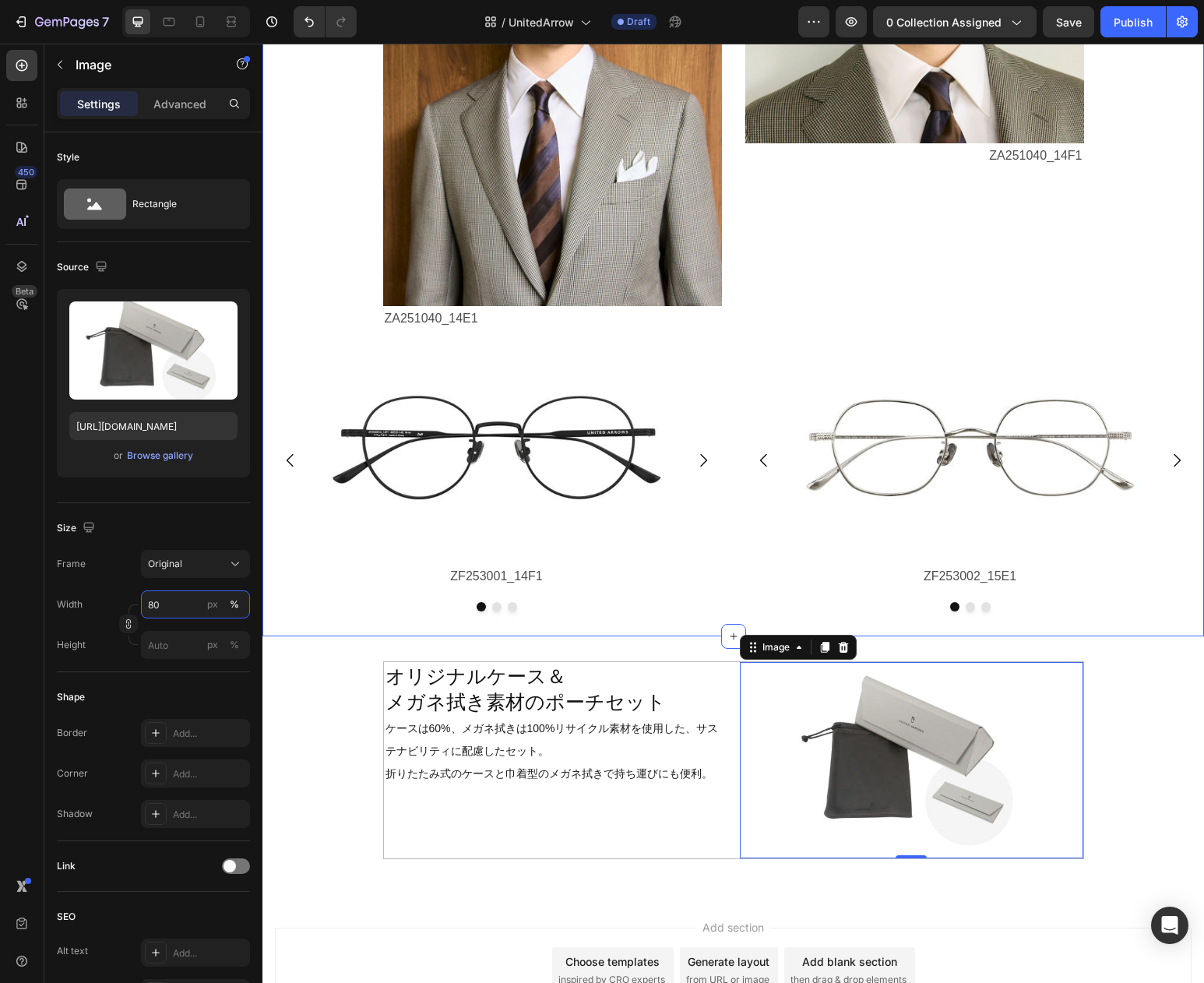
type input "80"
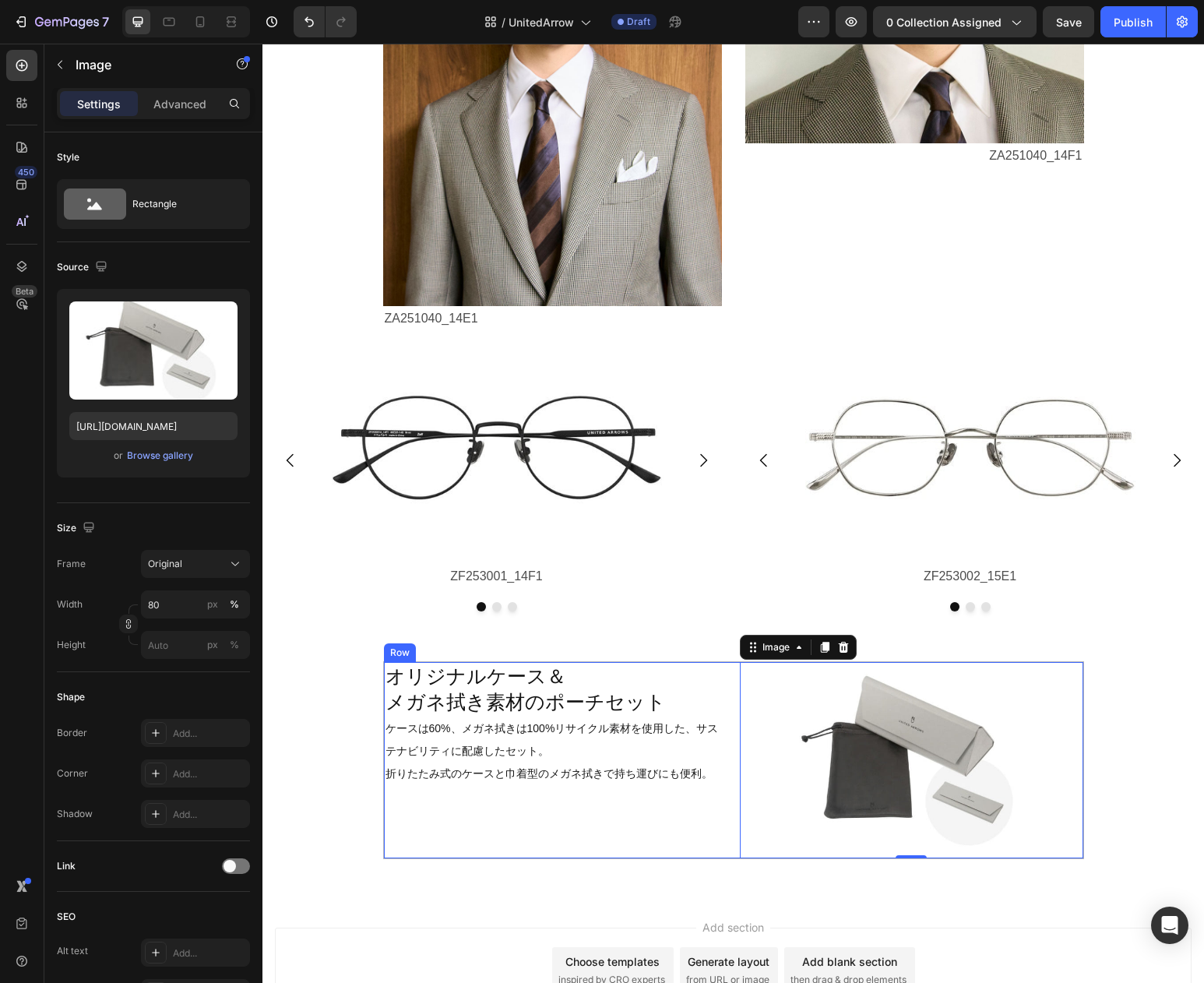
click at [571, 803] on div "オリジナルケース＆ メガネ拭き素材のポーチセット Heading ケースは60%、メガネ拭きは100%リサイクル素材を使用した、サステナビリティに配慮したセッ…" at bounding box center [556, 760] width 343 height 196
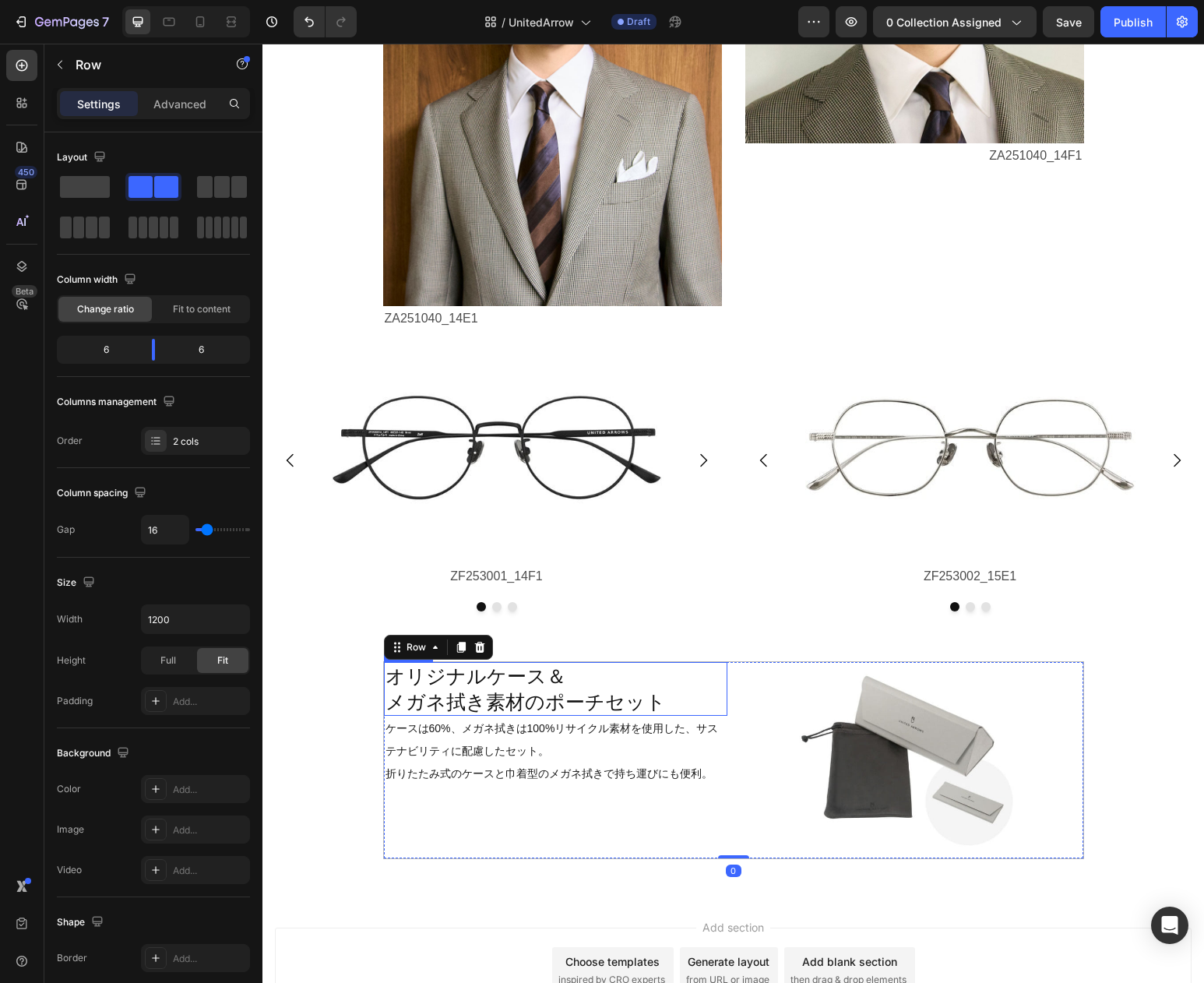
click at [536, 688] on p "オリジナルケース＆ メガネ拭き素材のポーチセット" at bounding box center [556, 688] width 340 height 50
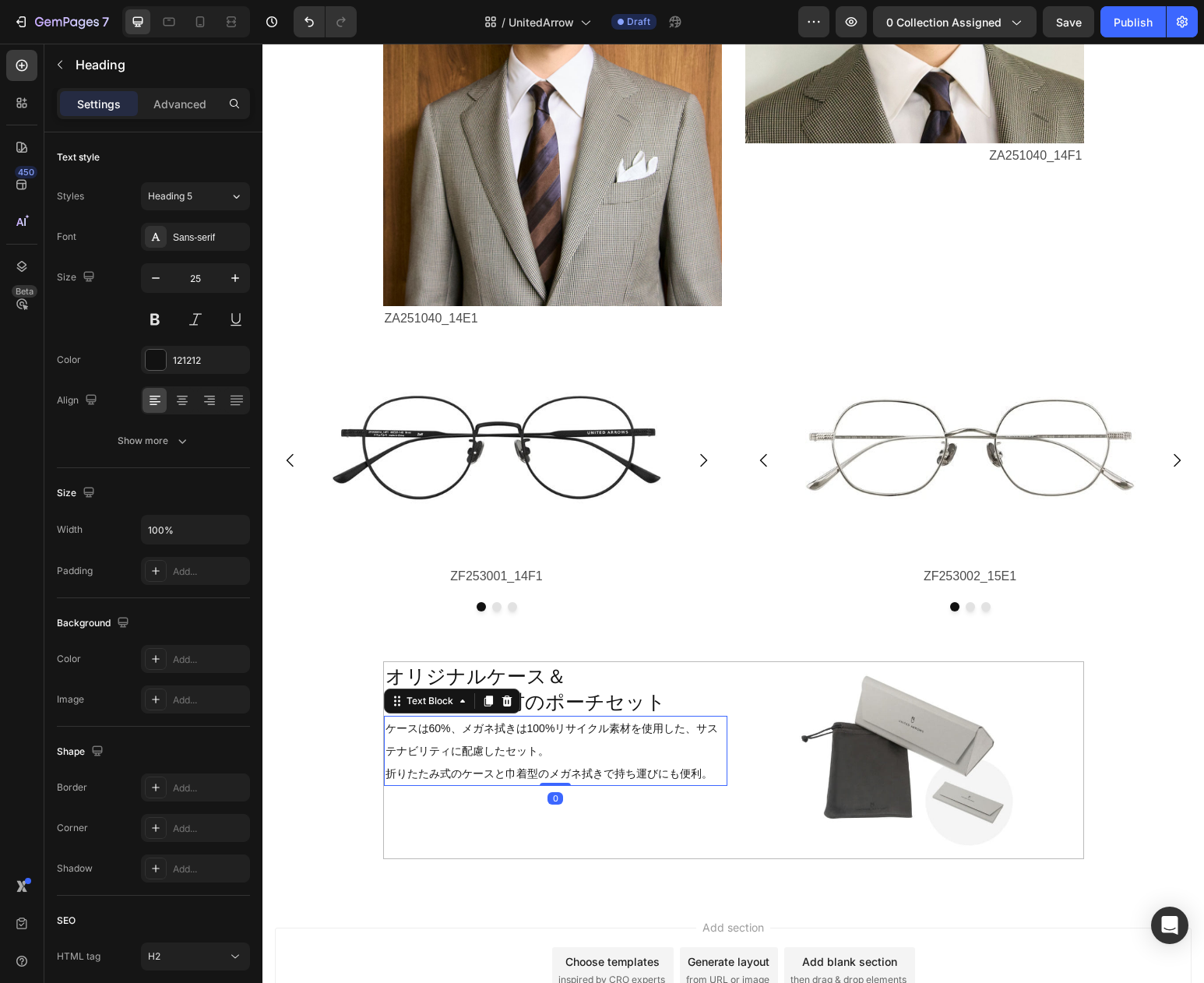
click at [561, 751] on p "ケースは60%、メガネ拭きは100%リサイクル素材を使用した、サステナビリティに配慮したセット。 折りたたみ式のケースと巾着型のメガネ拭きで持ち運びにも便利。" at bounding box center [556, 750] width 340 height 67
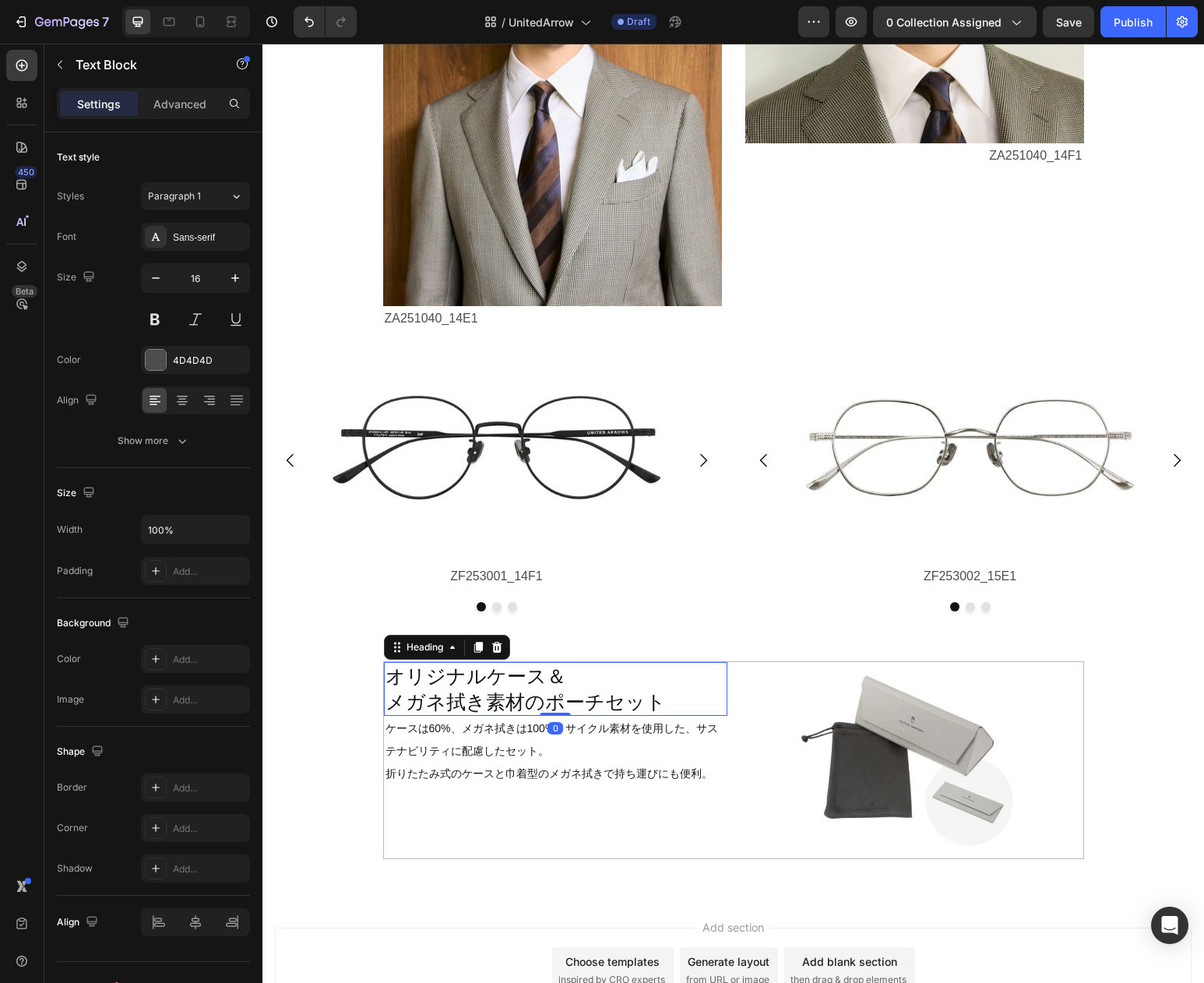
click at [605, 691] on p "オリジナルケース＆ メガネ拭き素材のポーチセット" at bounding box center [556, 688] width 340 height 50
click at [172, 108] on p "Advanced" at bounding box center [180, 104] width 53 height 17
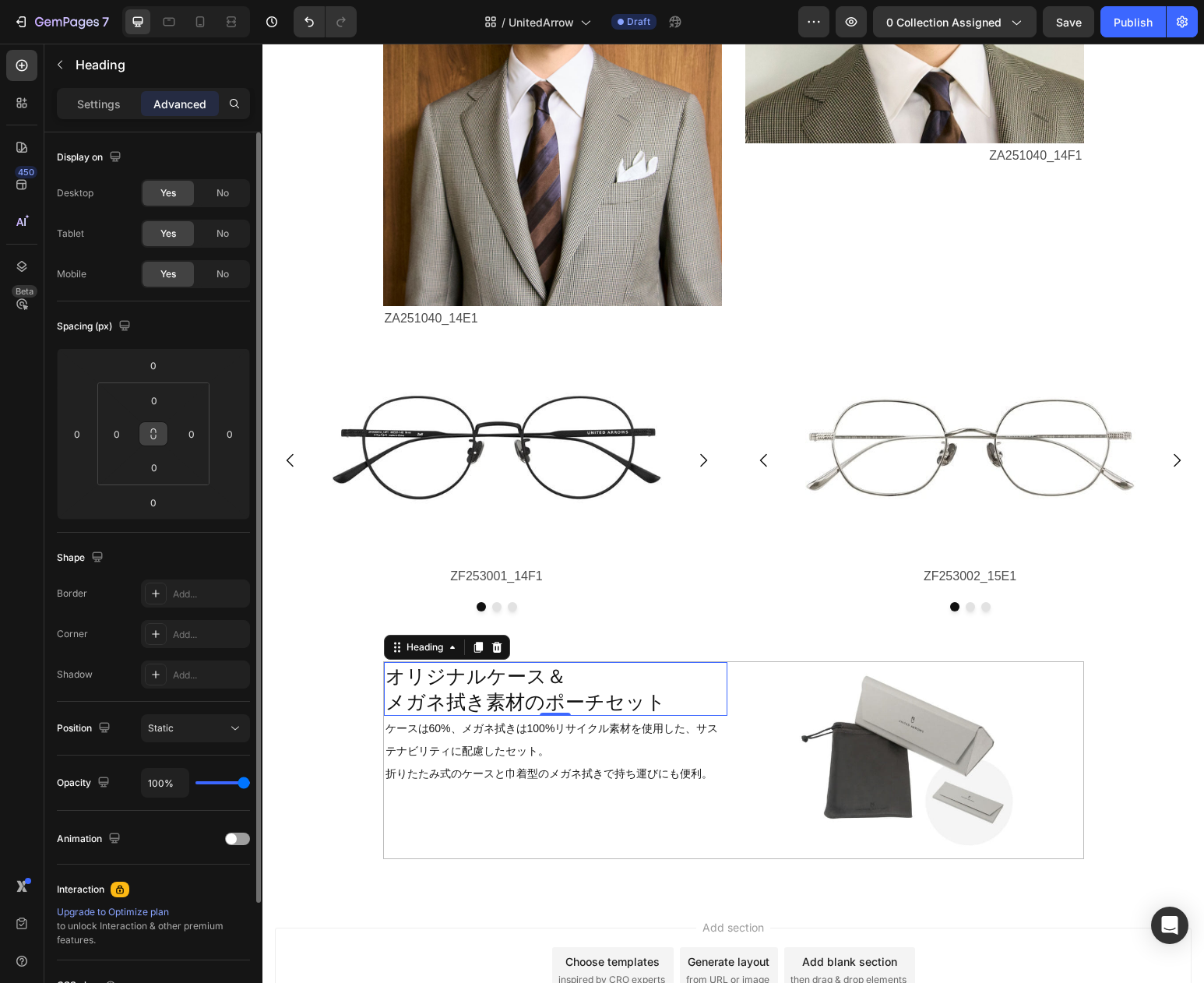
click at [148, 428] on icon at bounding box center [153, 434] width 12 height 12
click at [158, 403] on input "0" at bounding box center [153, 400] width 31 height 24
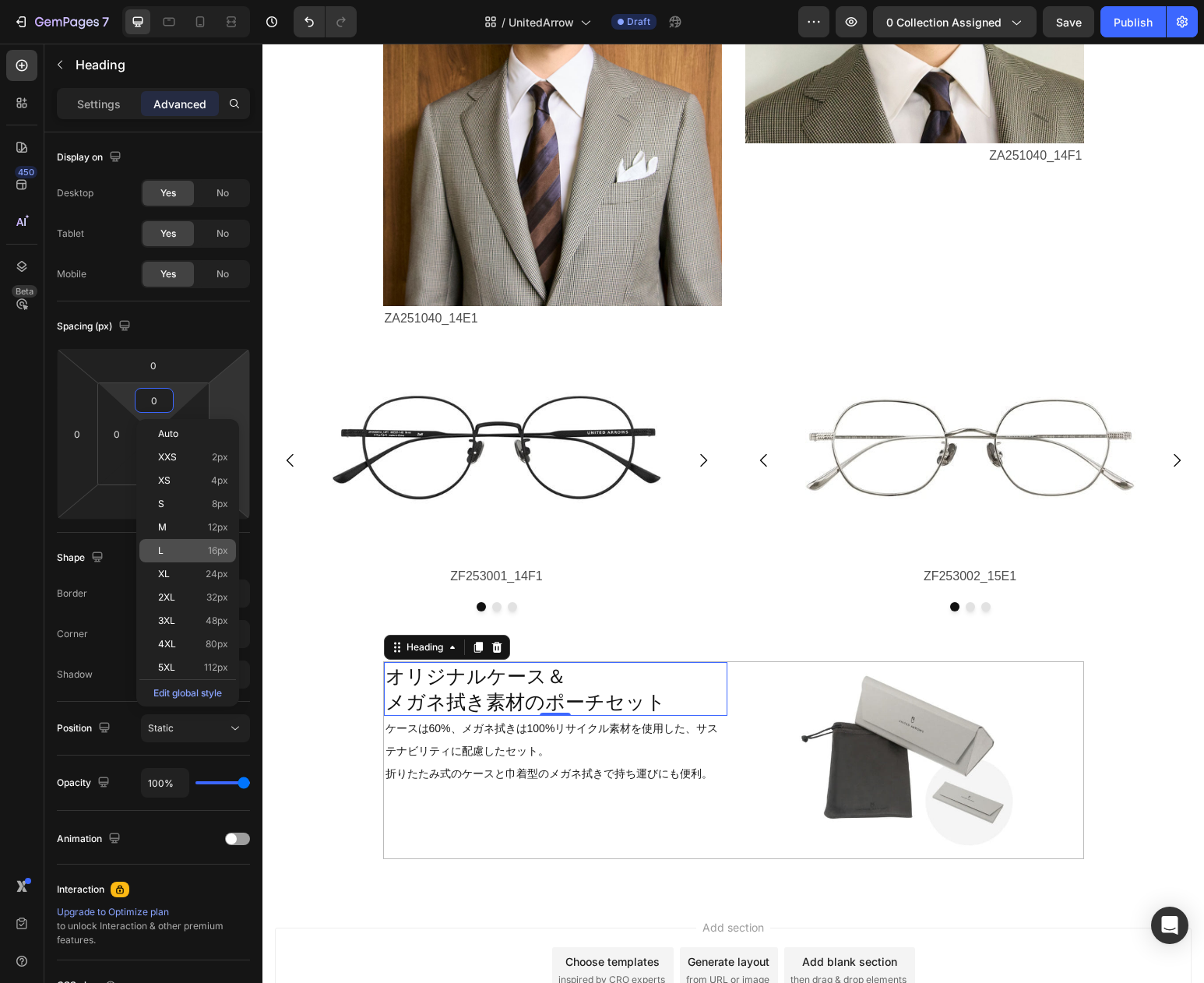
click at [210, 556] on span "16px" at bounding box center [218, 551] width 20 height 11
type input "16"
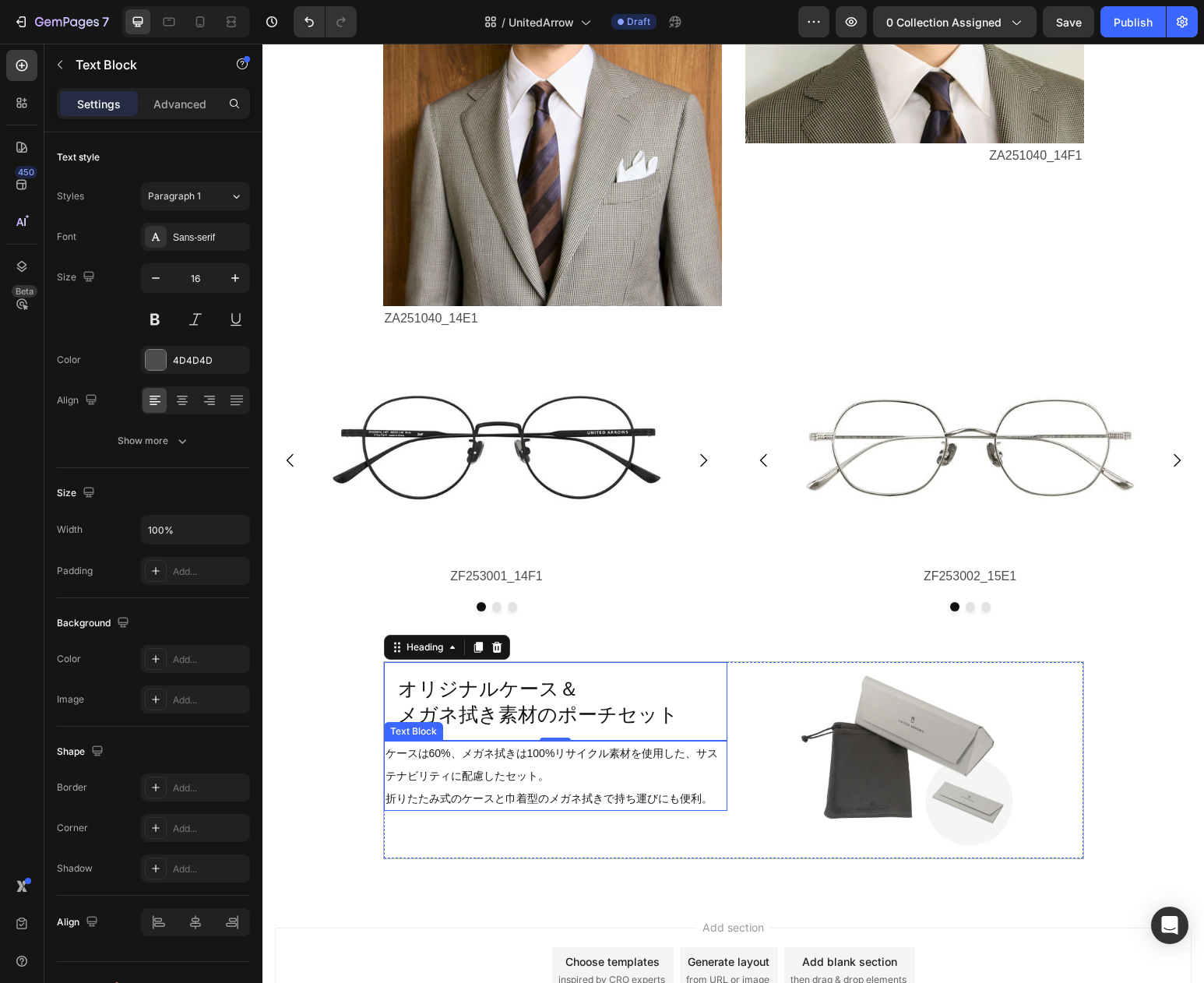
click at [520, 786] on p "ケースは60%、メガネ拭きは100%リサイクル素材を使用した、サステナビリティに配慮したセット。 折りたたみ式のケースと巾着型のメガネ拭きで持ち運びにも便利。" at bounding box center [556, 776] width 340 height 67
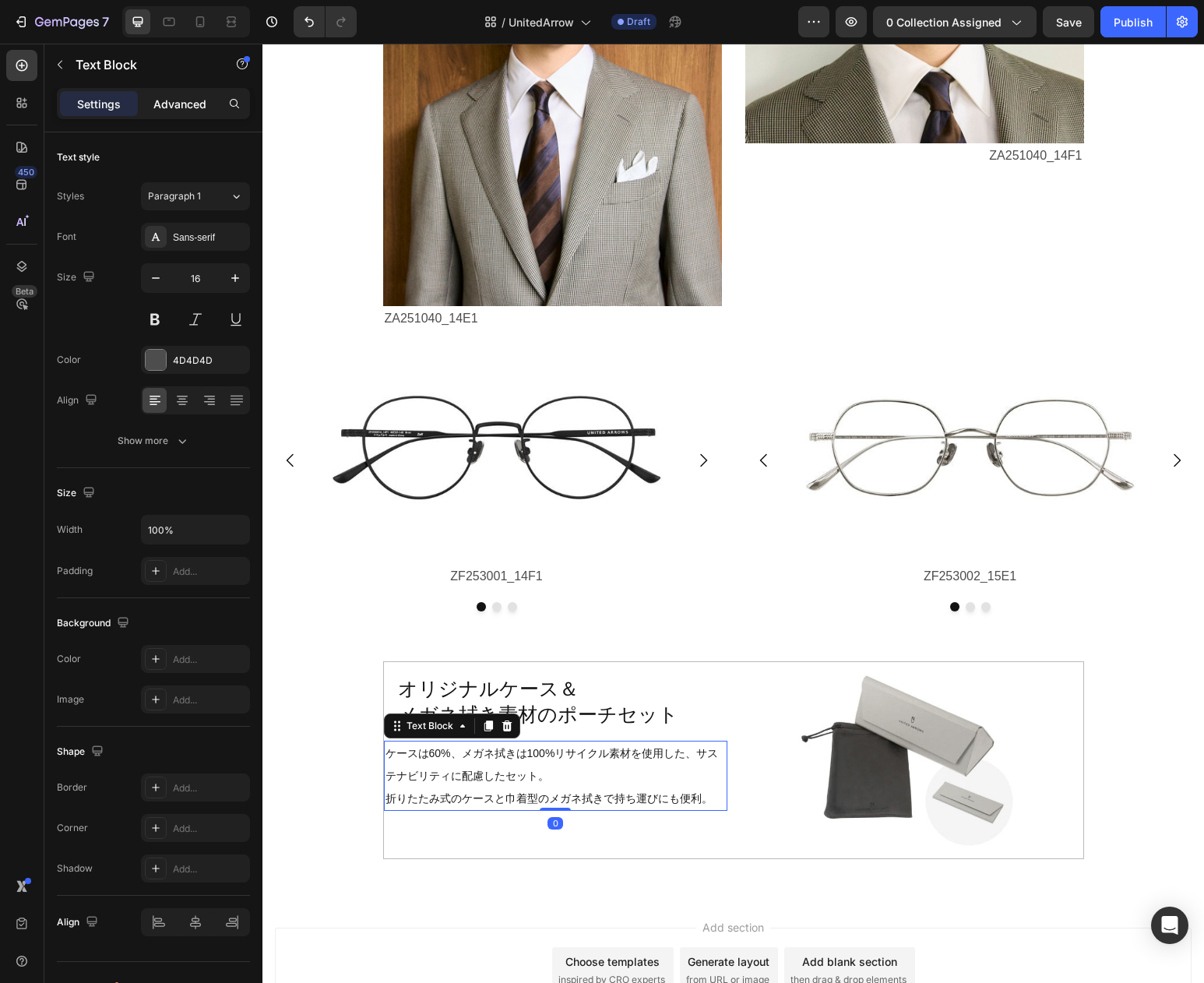
click at [185, 104] on p "Advanced" at bounding box center [180, 104] width 53 height 17
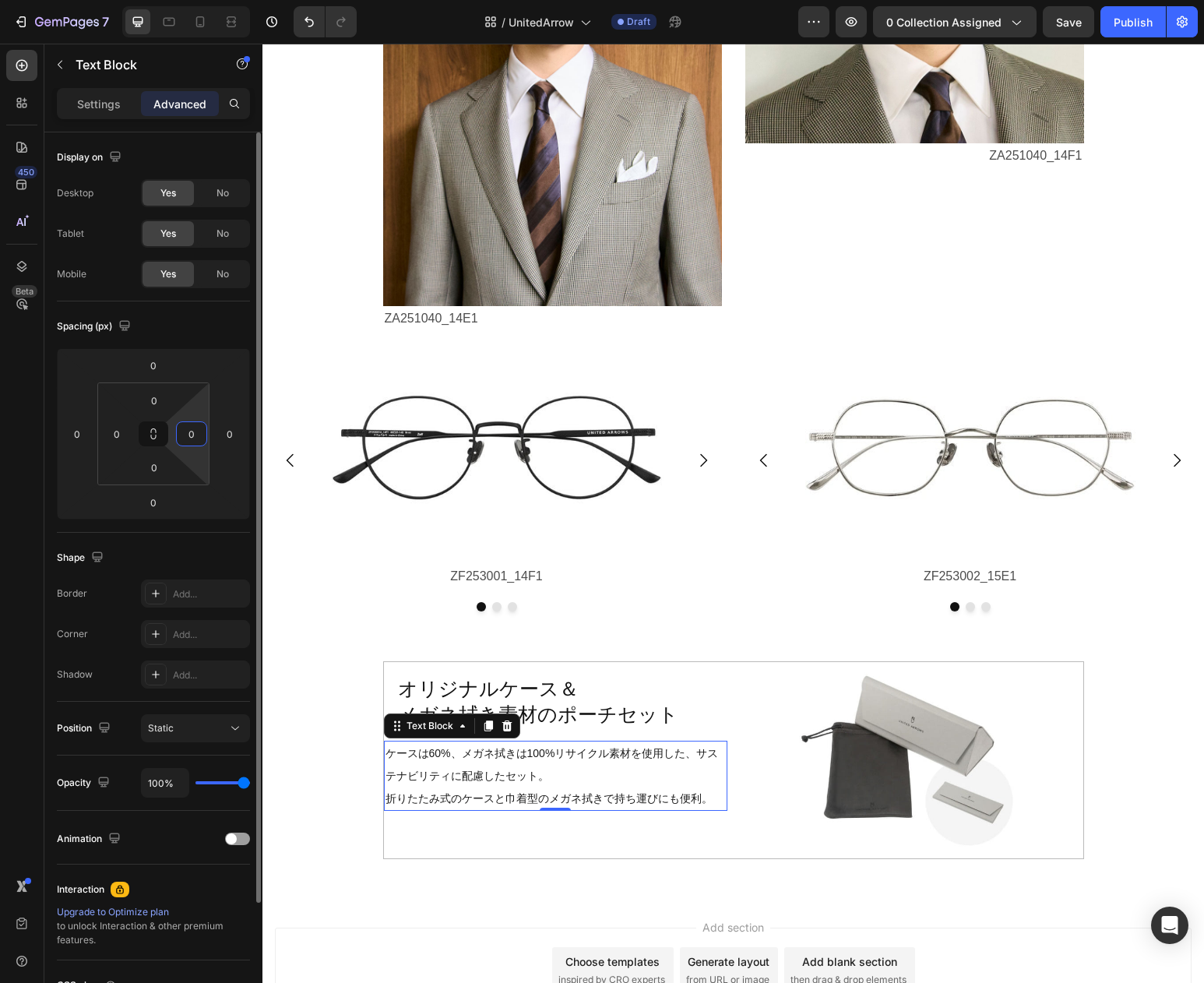
click at [187, 440] on input "0" at bounding box center [191, 433] width 24 height 24
click at [160, 439] on button at bounding box center [153, 433] width 30 height 25
click at [172, 409] on div "0" at bounding box center [154, 400] width 39 height 25
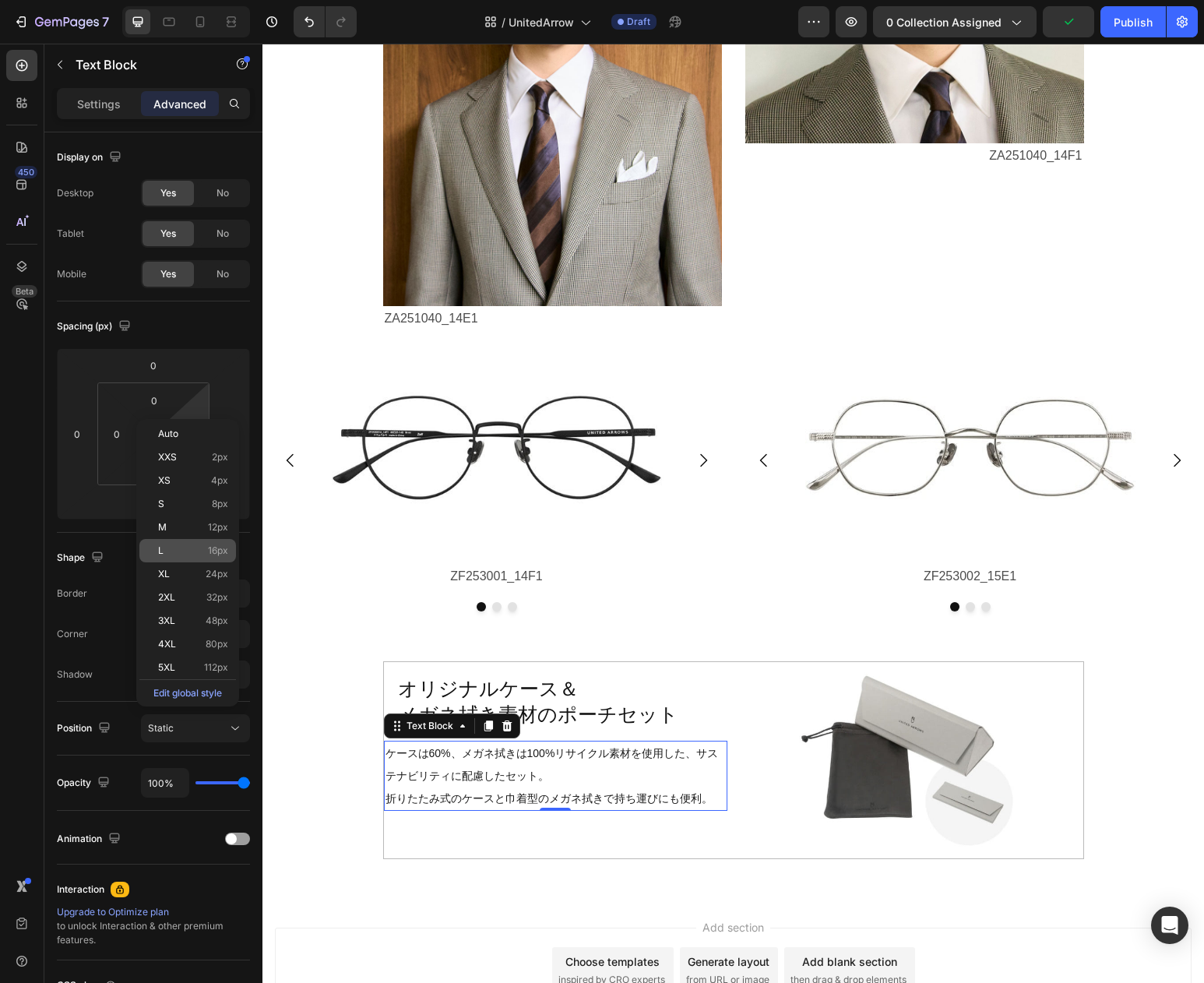
click at [218, 554] on span "16px" at bounding box center [218, 551] width 20 height 11
type input "16"
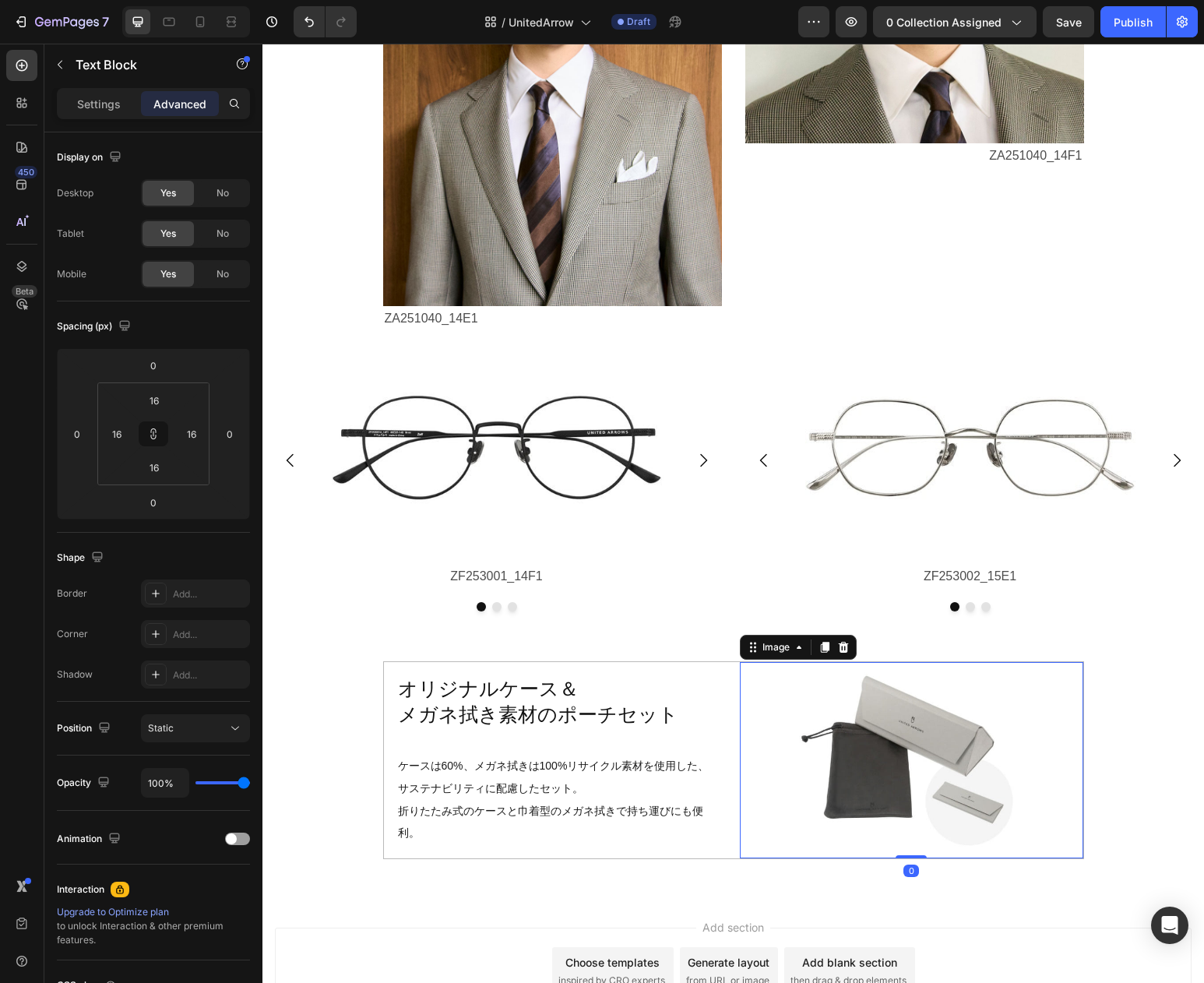
click at [772, 751] on div at bounding box center [912, 760] width 343 height 196
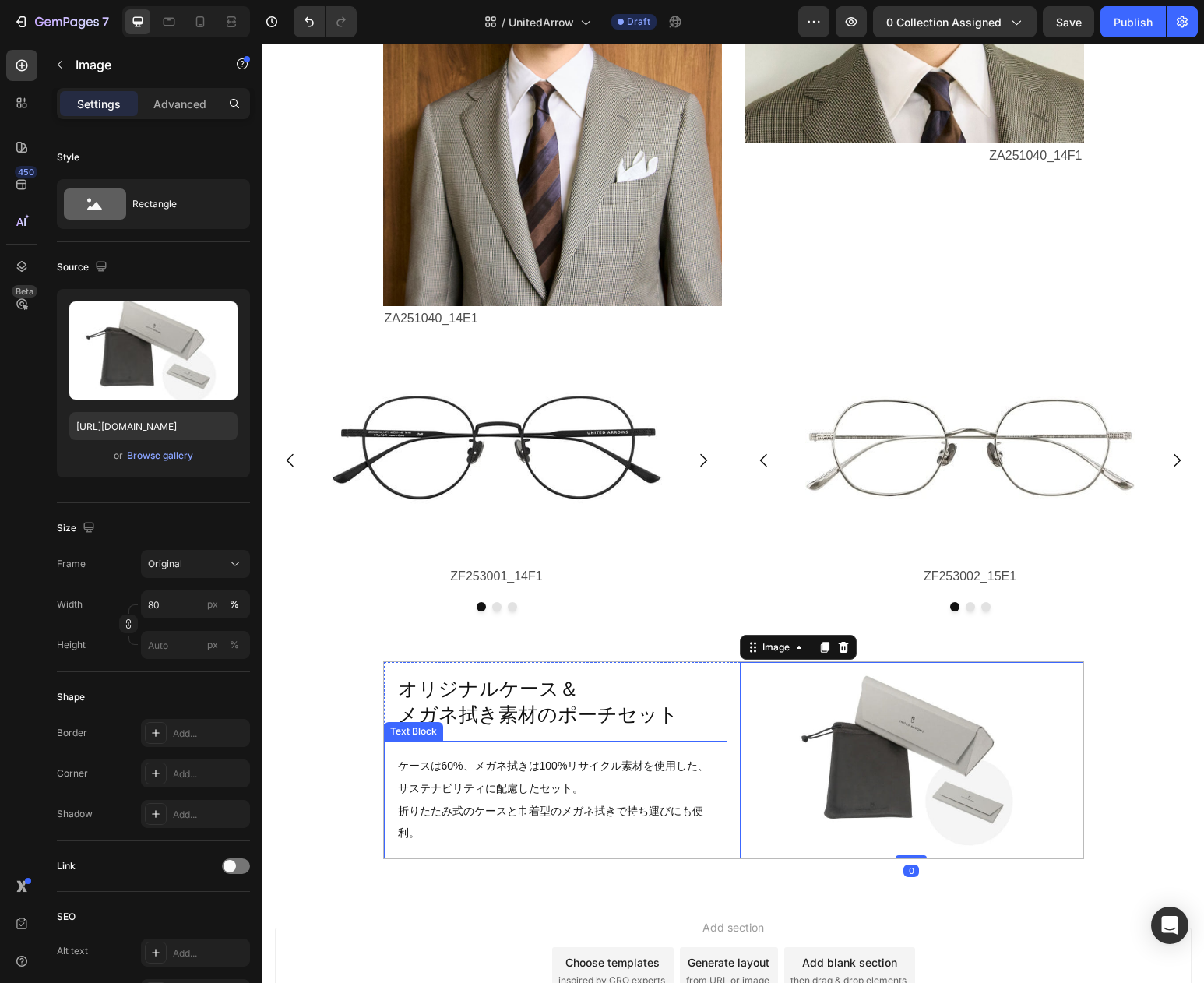
click at [428, 766] on span "ケースは60%、メガネ拭きは100%リサイクル素材を使用した、サステナビリティに配慮したセット。" at bounding box center [554, 777] width 312 height 35
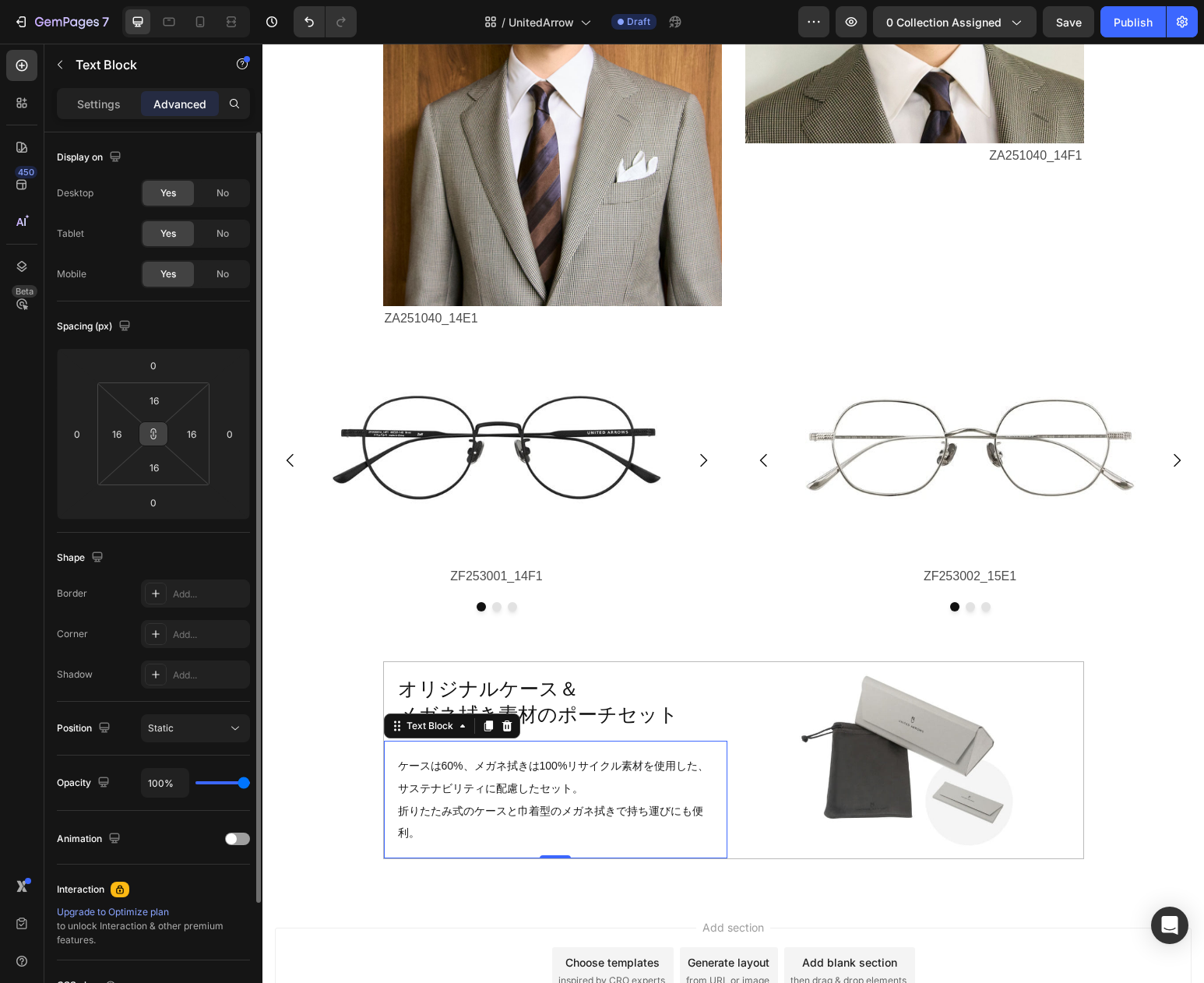
drag, startPoint x: 151, startPoint y: 435, endPoint x: 164, endPoint y: 429, distance: 14.3
click at [151, 435] on icon at bounding box center [153, 434] width 12 height 12
click at [144, 395] on input "16" at bounding box center [153, 400] width 31 height 24
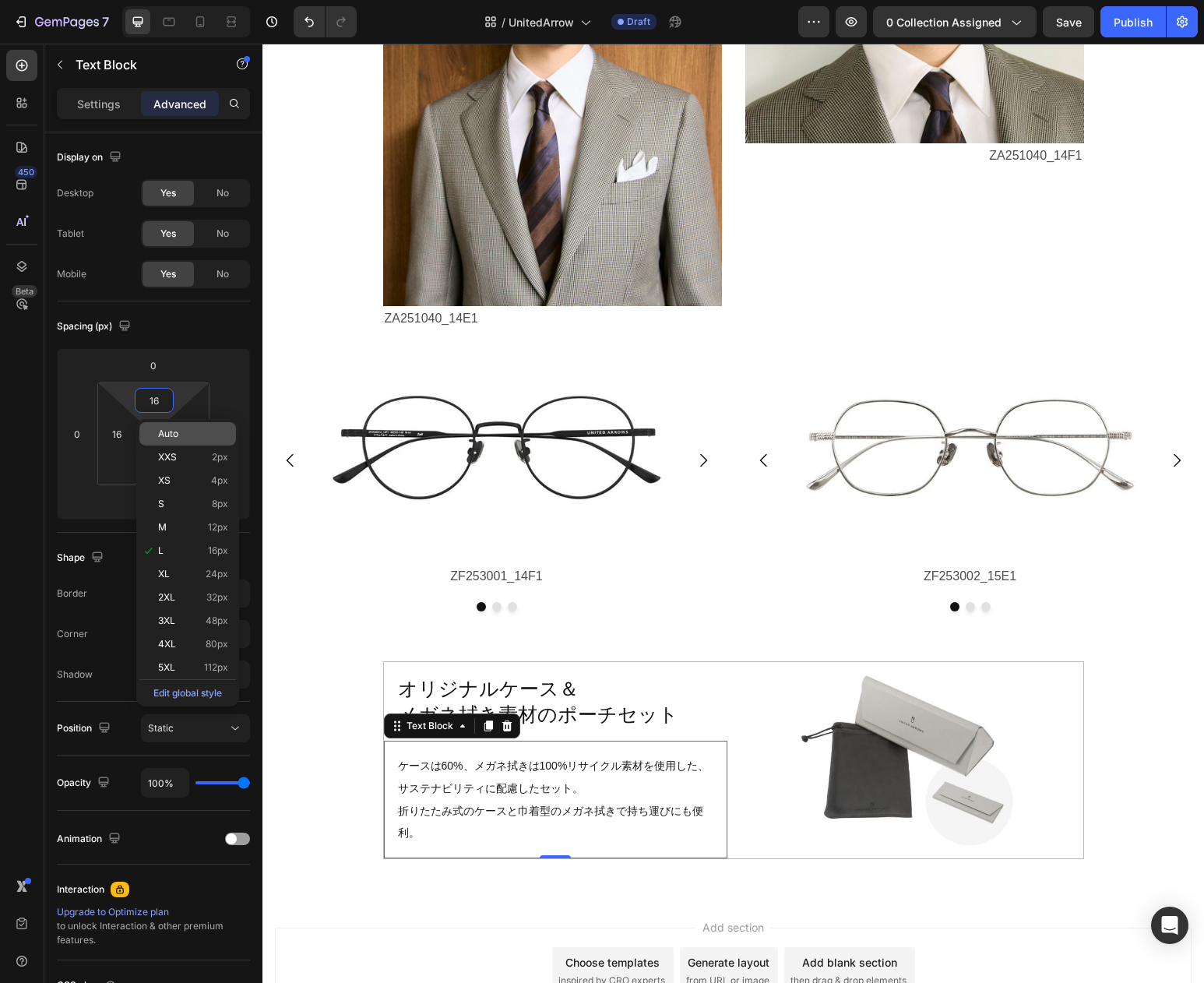
click at [179, 436] on p "Auto" at bounding box center [194, 433] width 70 height 11
type input "Auto"
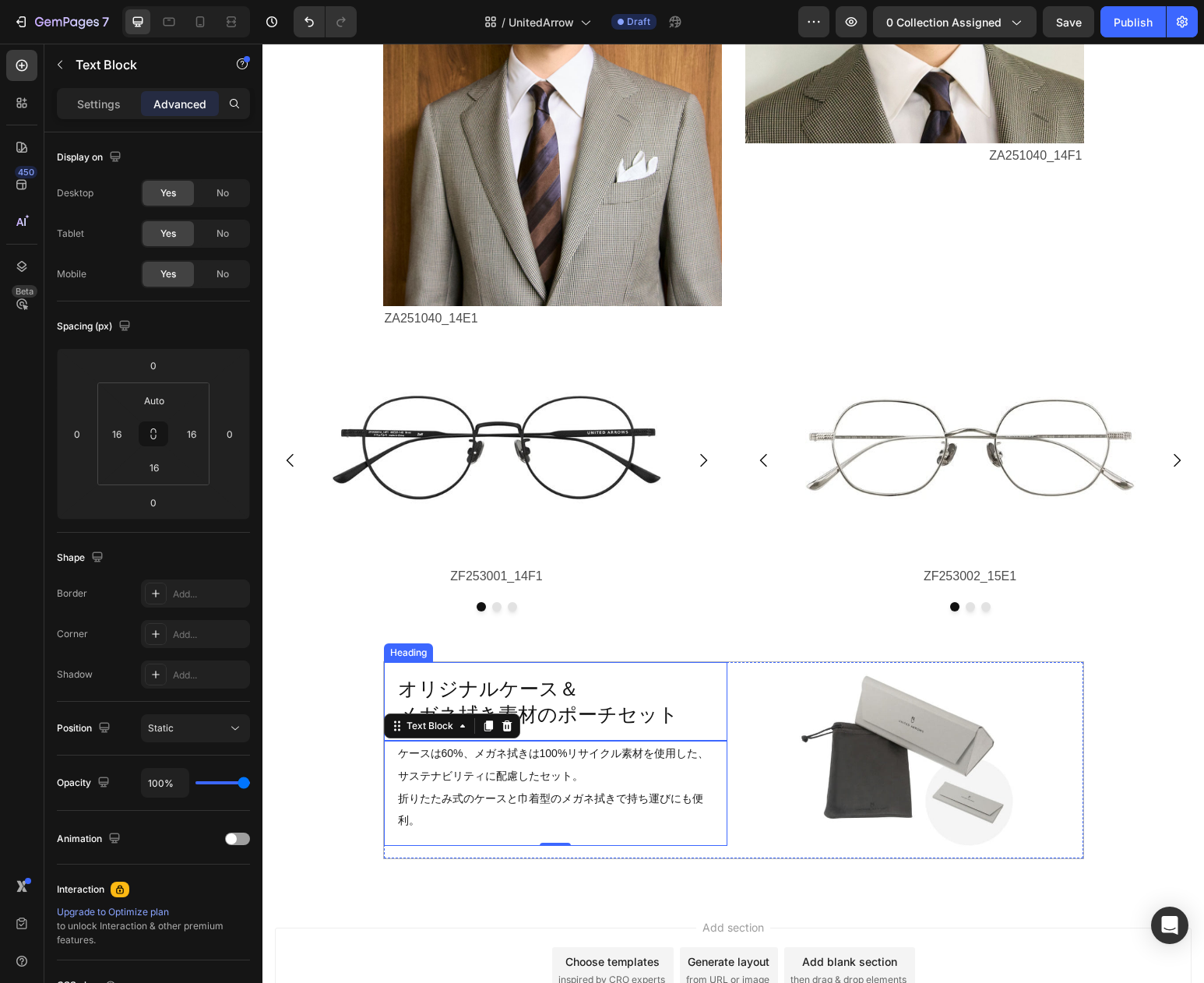
click at [542, 697] on p "オリジナルケース＆ メガネ拭き素材のポーチセット" at bounding box center [556, 701] width 315 height 50
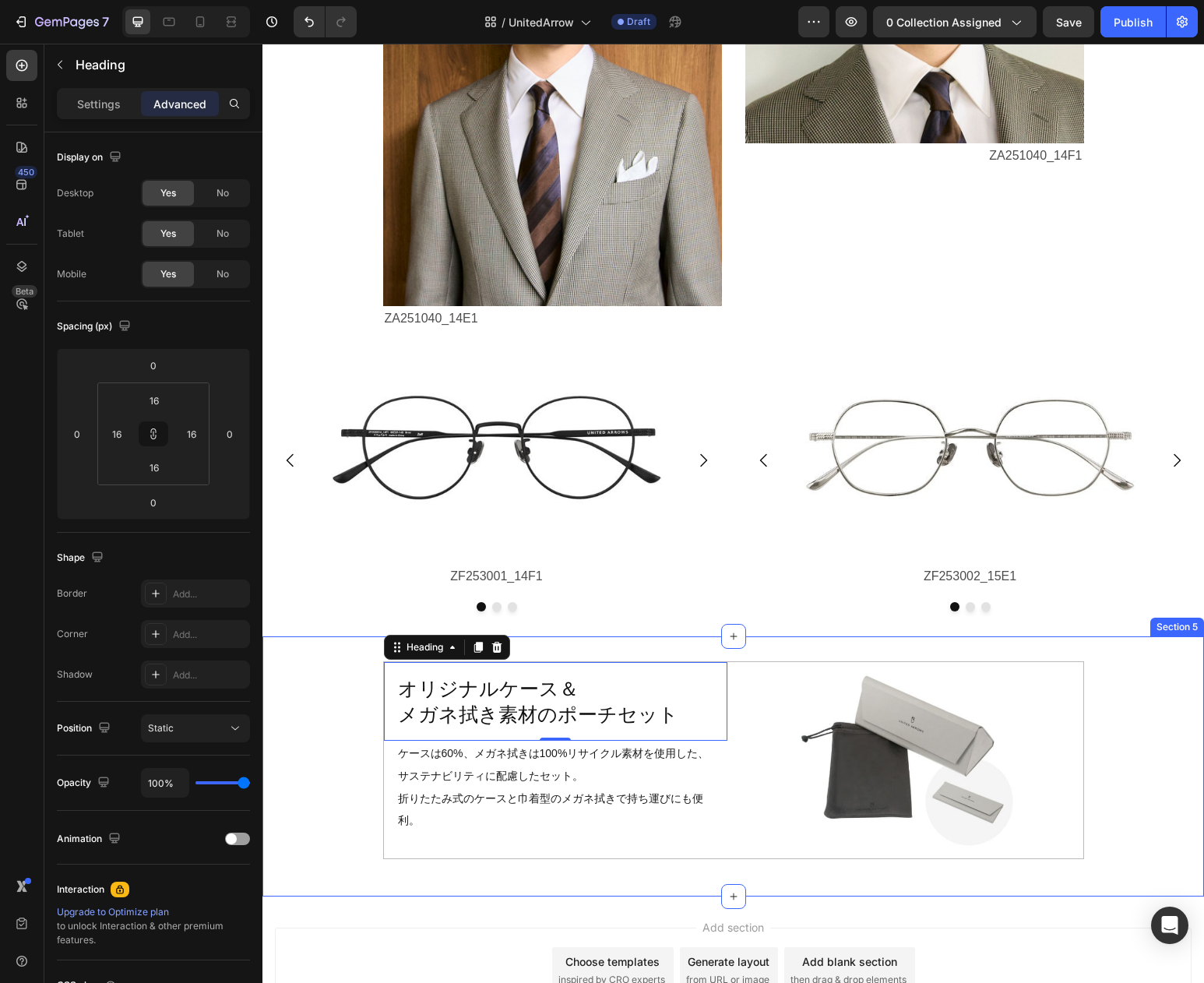
click at [1126, 717] on div "オリジナルケース＆ メガネ拭き素材のポーチセット Heading 0 ケースは60%、メガネ拭きは100%リサイクル素材を使用した、サステナビリティに配慮した…" at bounding box center [733, 766] width 942 height 211
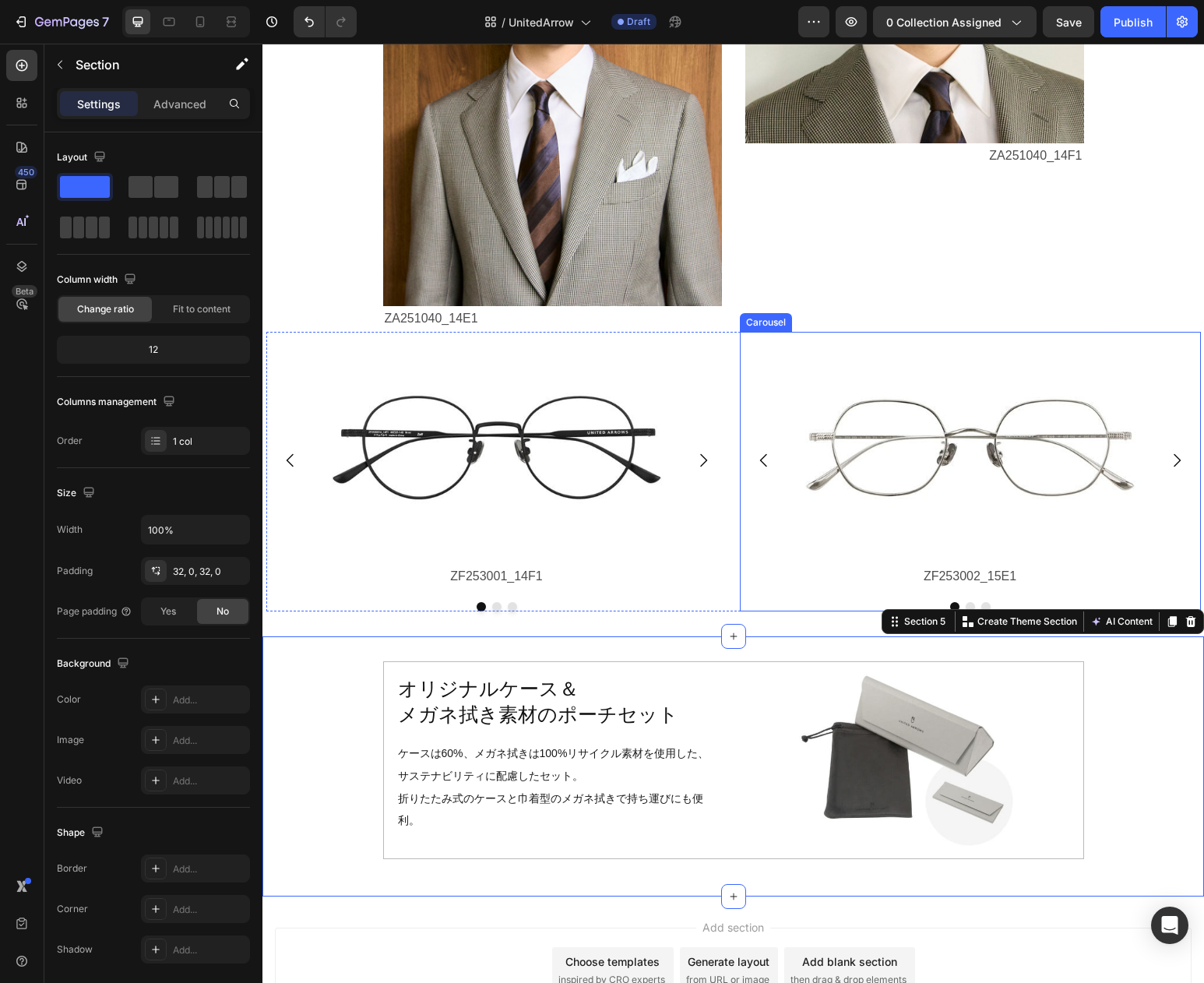
click at [1174, 562] on div "Image ZF253002_15E1 Text Block Image ZF253002_72F1 Text Block Image ZF253002_56…" at bounding box center [971, 461] width 462 height 258
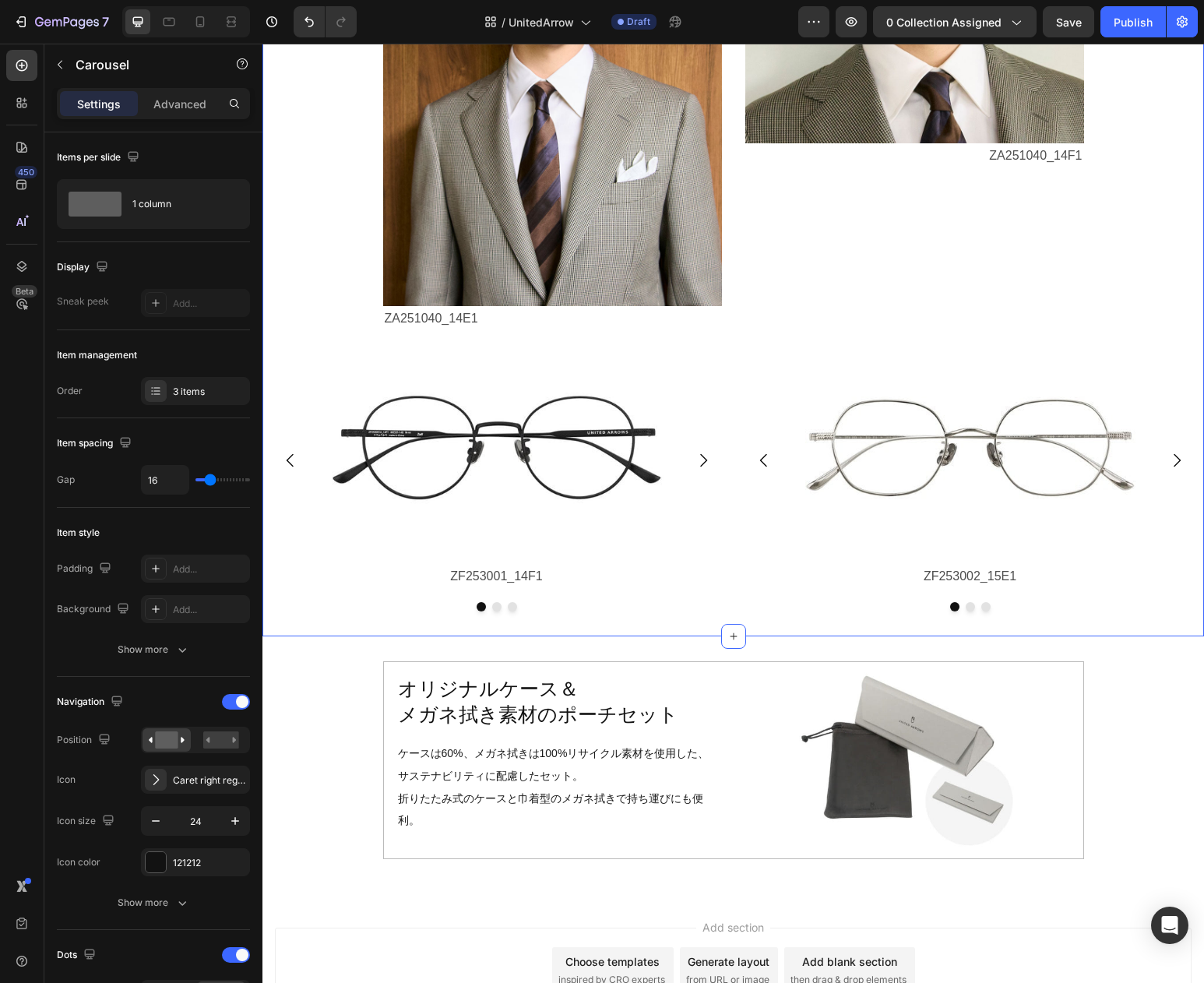
click at [293, 620] on div "Image 洗練されたデザインは、いつだって自分らしくかけこなしたい。 ビジネスシーンはもちろんオフタイムにもフィットし、 自信と魅力を引き出すメガネ。 Te…" at bounding box center [733, 105] width 942 height 1062
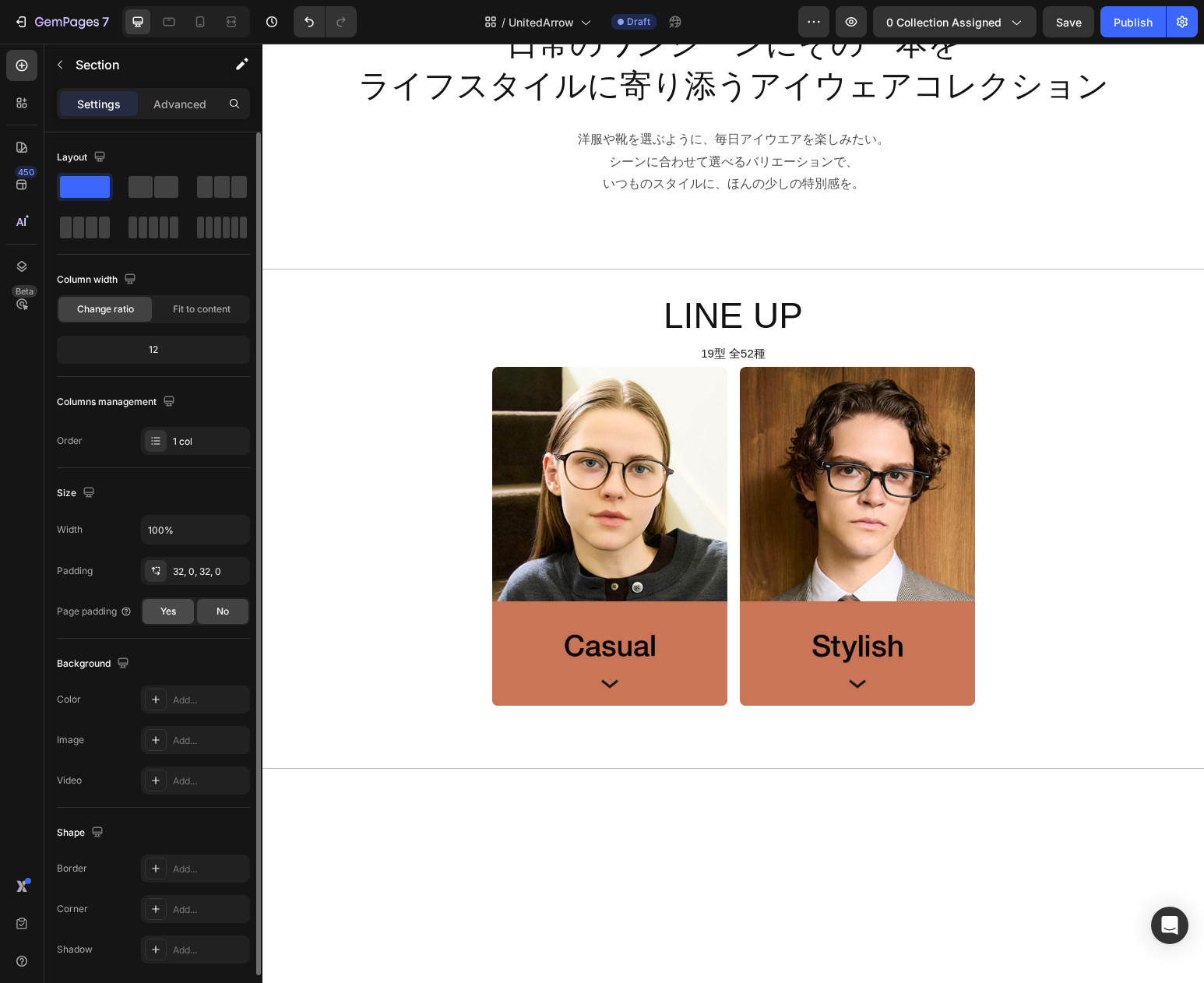
scroll to position [165, 0]
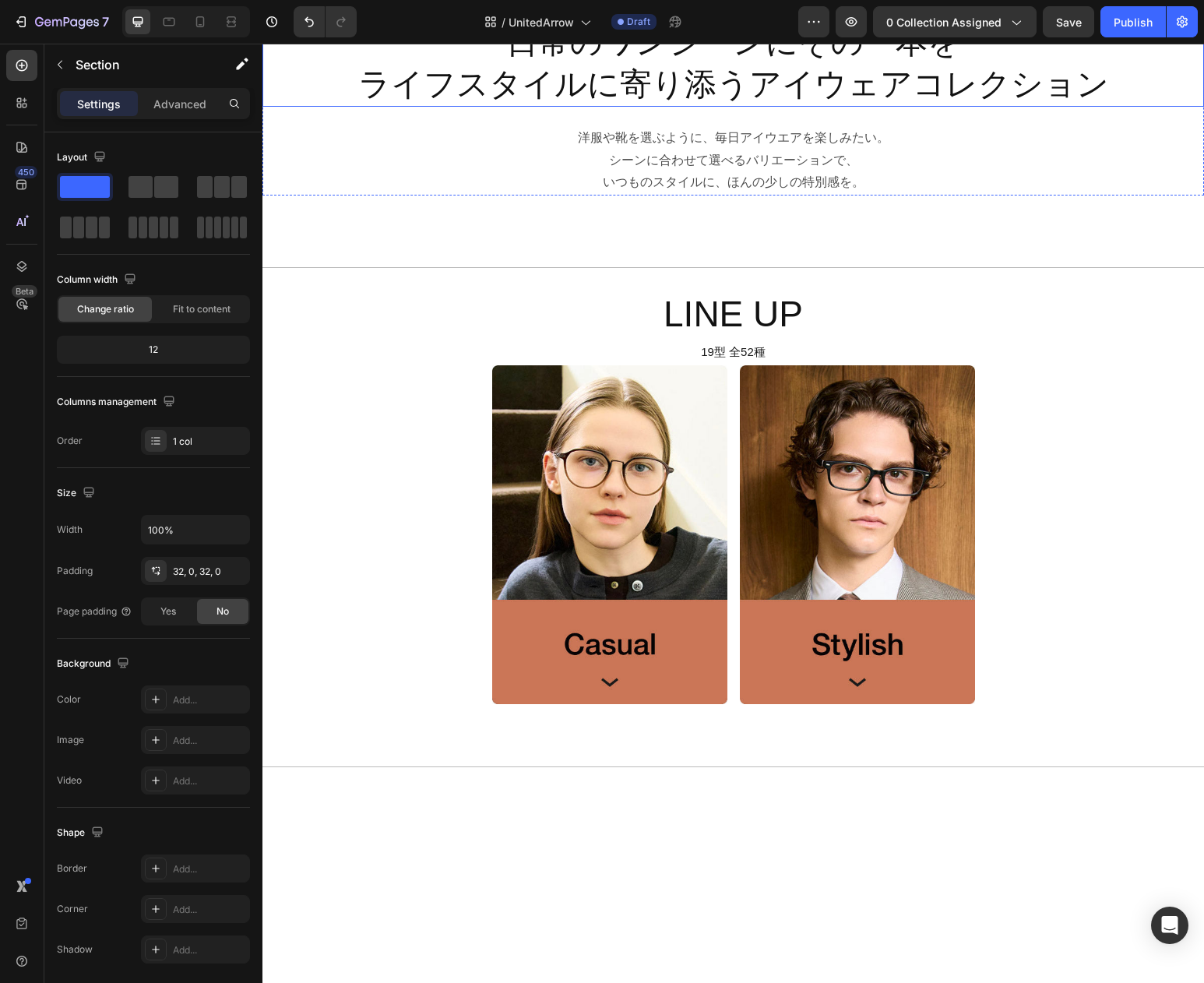
click at [625, 107] on h2 ""日常のワンシーンにその一本を" ライフスタイルに寄り添うアイウェアコレクション" at bounding box center [733, 63] width 942 height 86
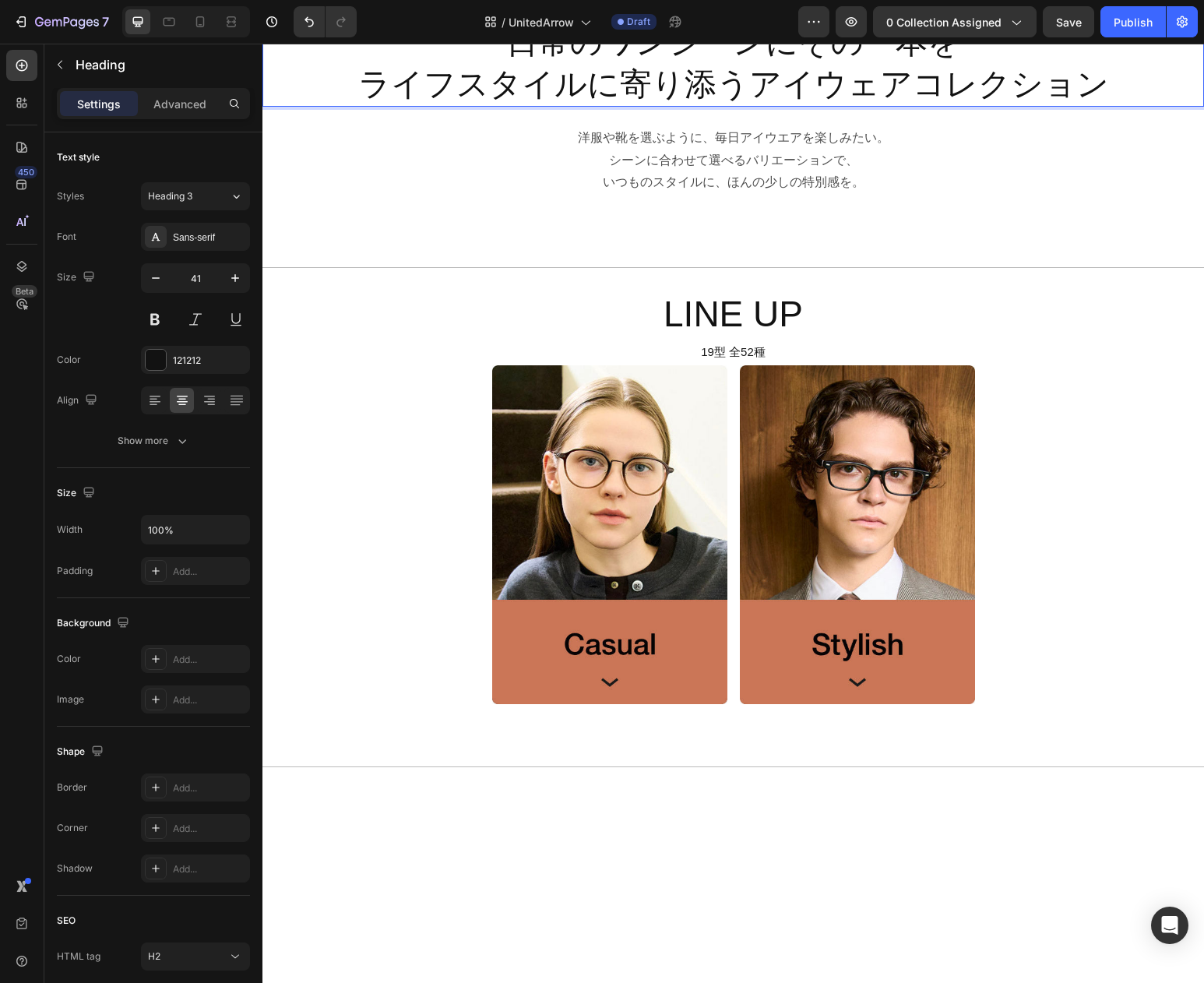
click at [595, 107] on h2 ""日常のワンシーンにその一本を" ライフスタイルに寄り添うアイウェアコレクション" at bounding box center [733, 63] width 942 height 86
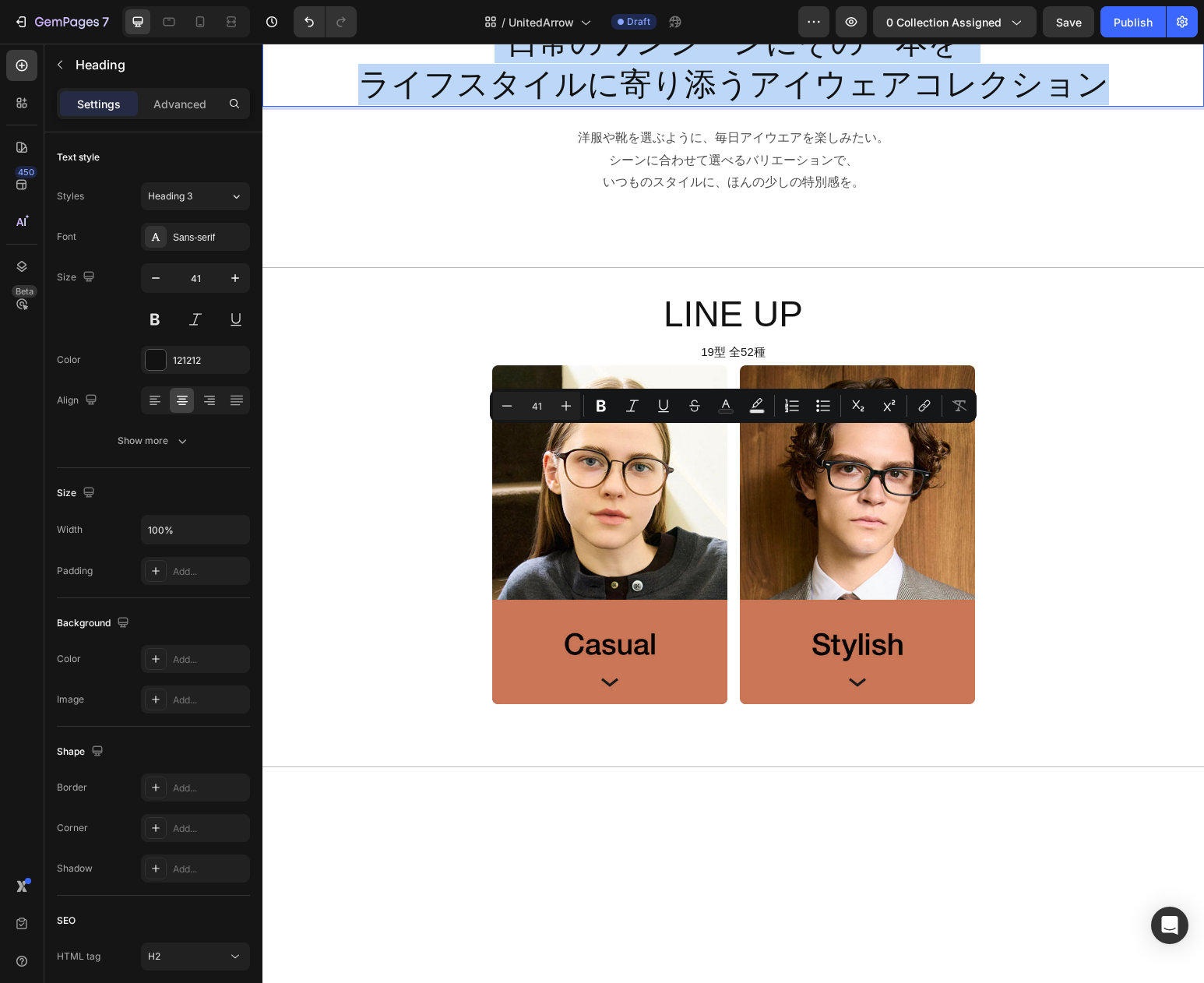
drag, startPoint x: 494, startPoint y: 449, endPoint x: 1149, endPoint y: 508, distance: 657.7
click at [1149, 105] on p ""日常のワンシーンにその一本を" ライフスタイルに寄り添うアイウェアコレクション" at bounding box center [734, 63] width 939 height 84
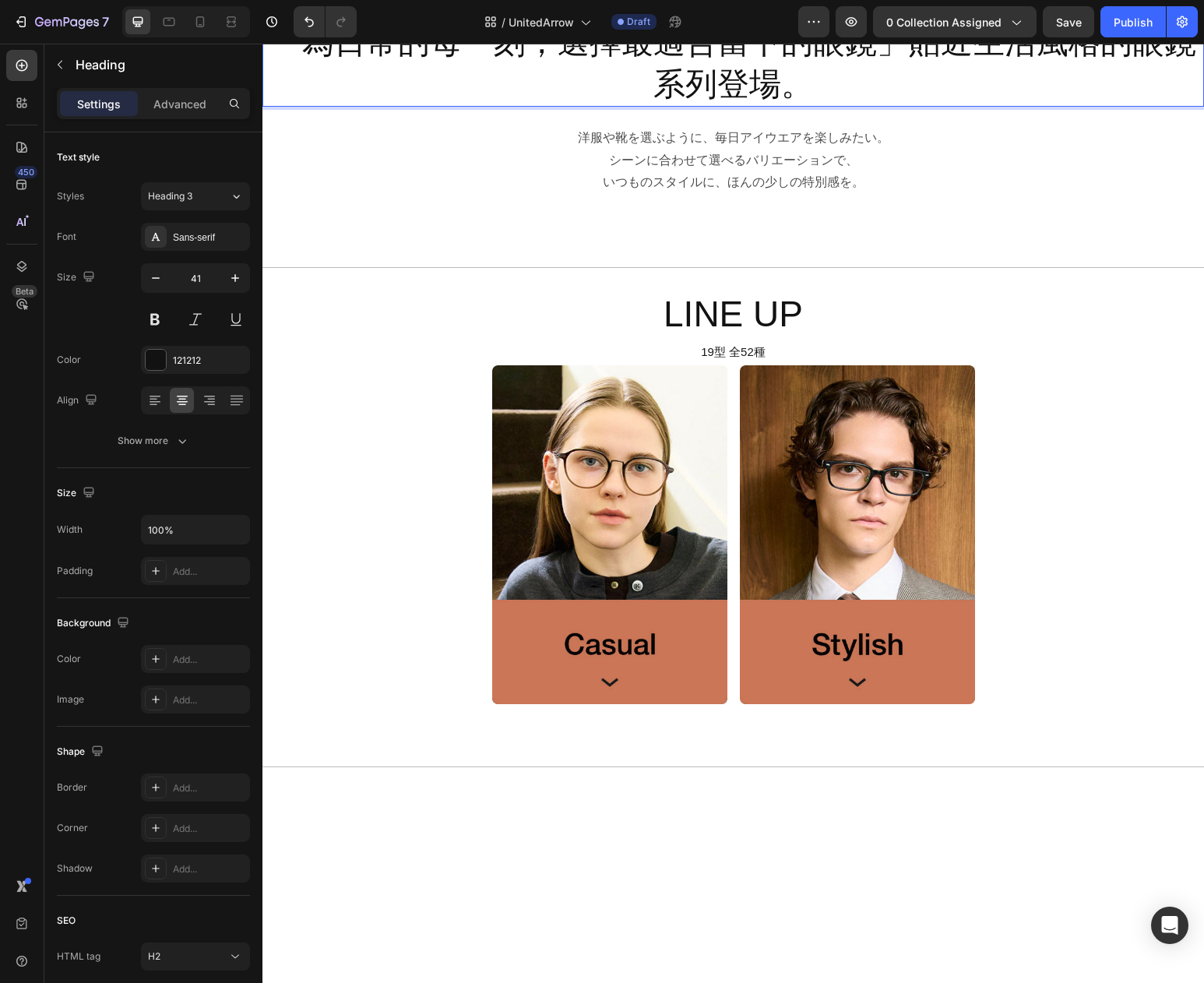
click at [910, 105] on p "「為日常的每一刻，選擇最適合當下的眼鏡」貼近生活風格的眼鏡系列登場。" at bounding box center [734, 63] width 939 height 84
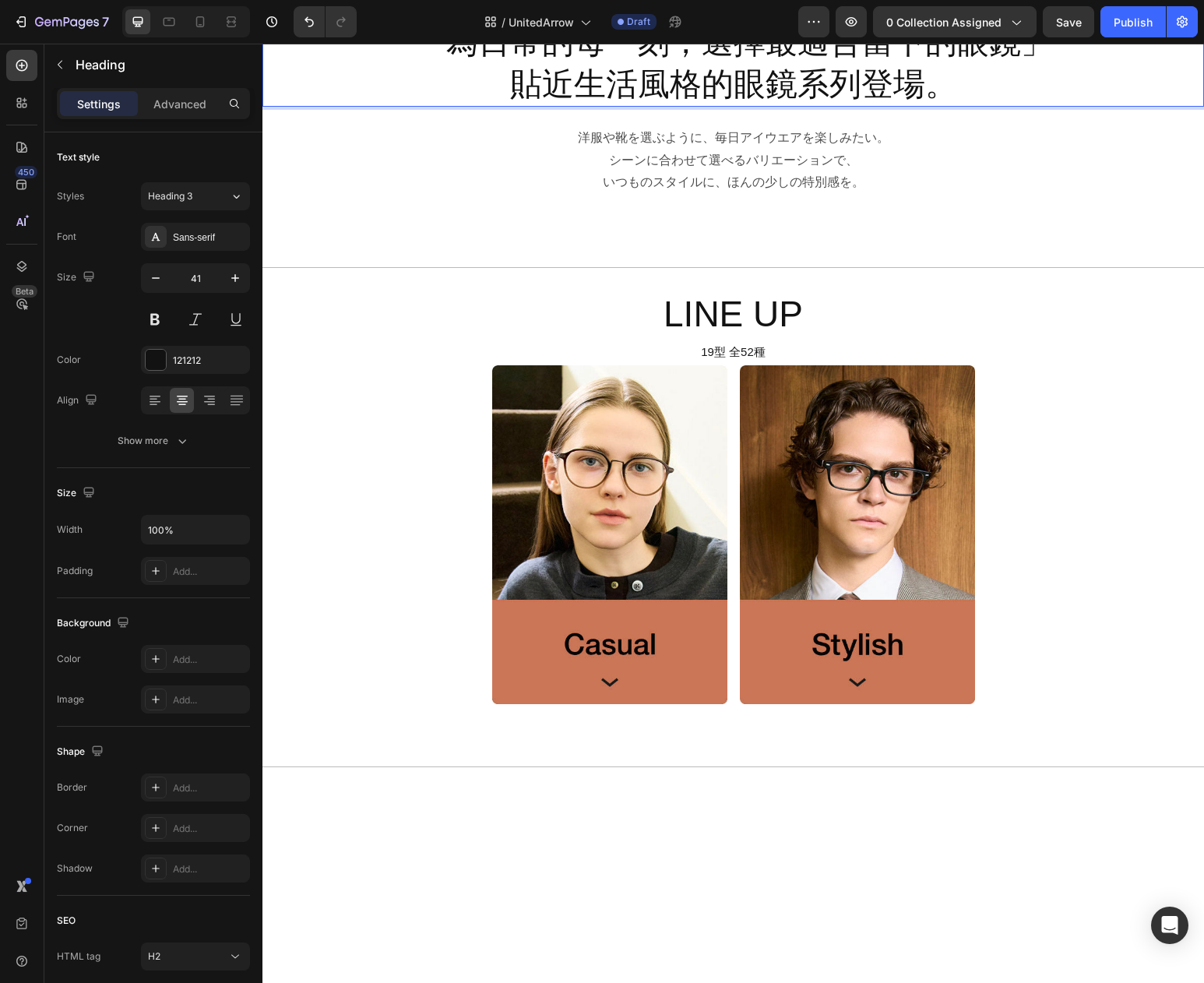
click at [1054, 105] on p "「為日常的每一刻，選擇最適合當下的眼鏡」 貼近生活風格的眼鏡系列登場。" at bounding box center [734, 63] width 939 height 84
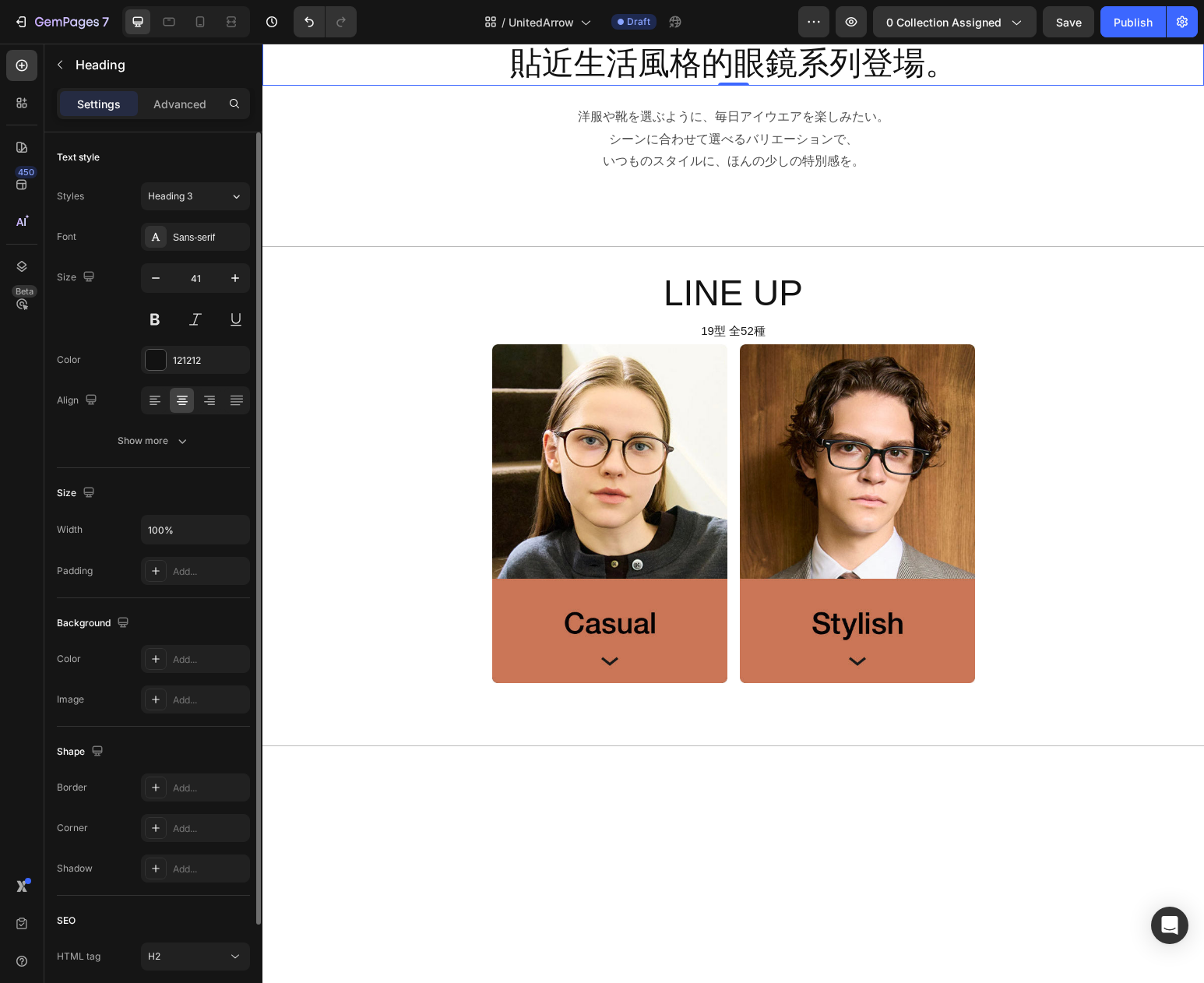
scroll to position [194, 0]
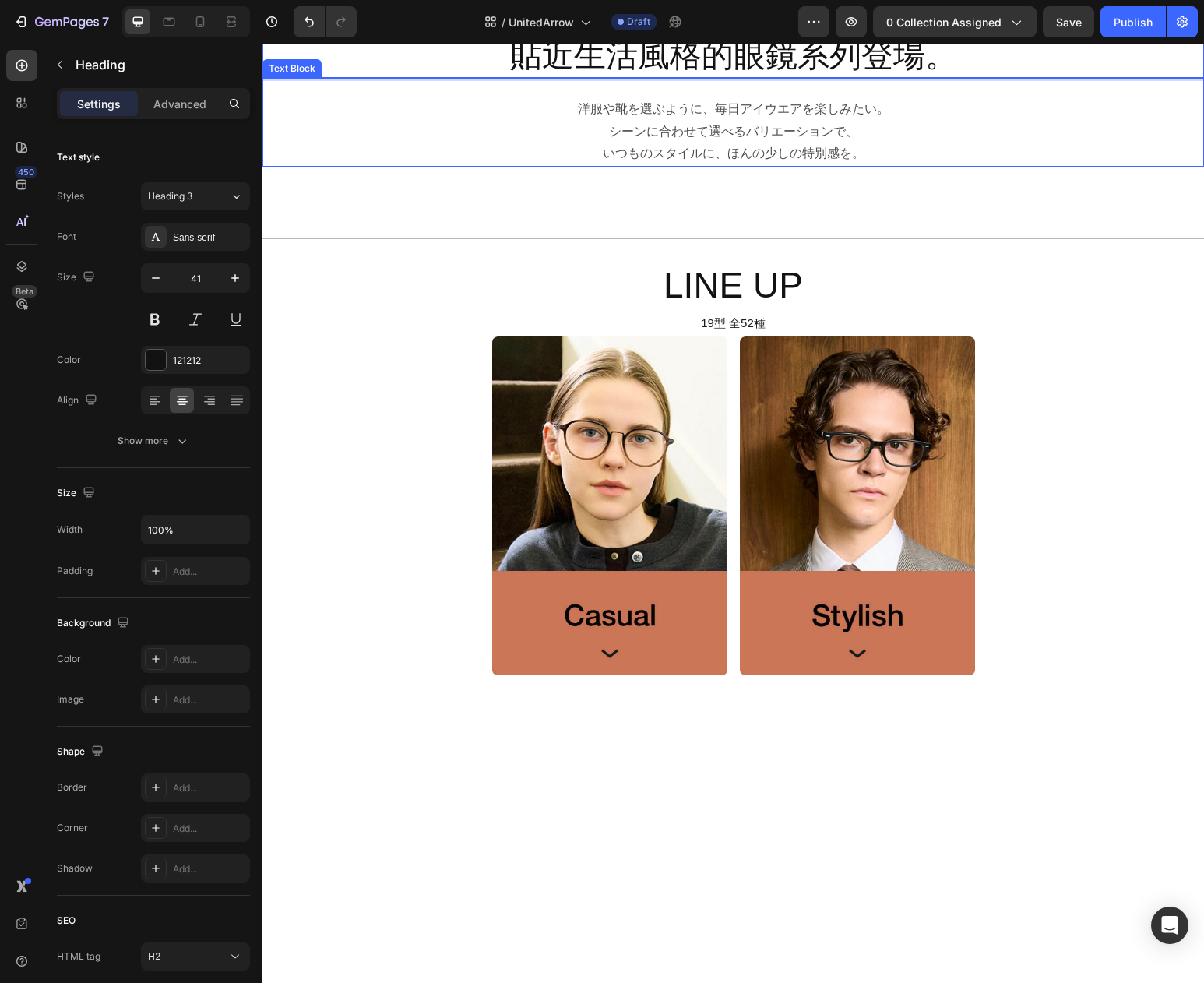
click at [698, 144] on p "シーンに合わせて選べるバリエーションで、" at bounding box center [734, 132] width 939 height 23
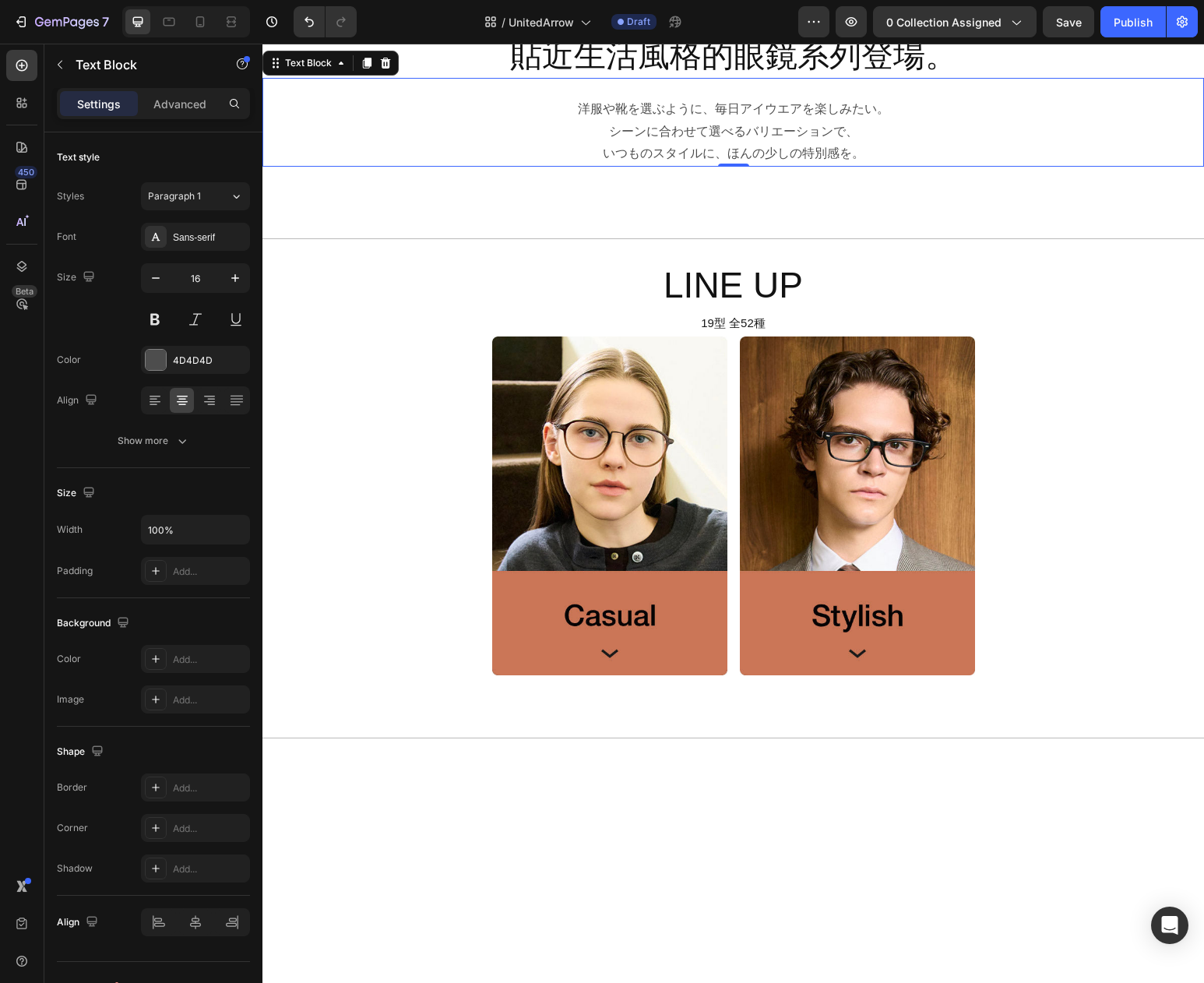
click at [554, 121] on p "洋服や靴を選ぶように、毎日アイウエアを楽しみたい。" at bounding box center [734, 109] width 939 height 23
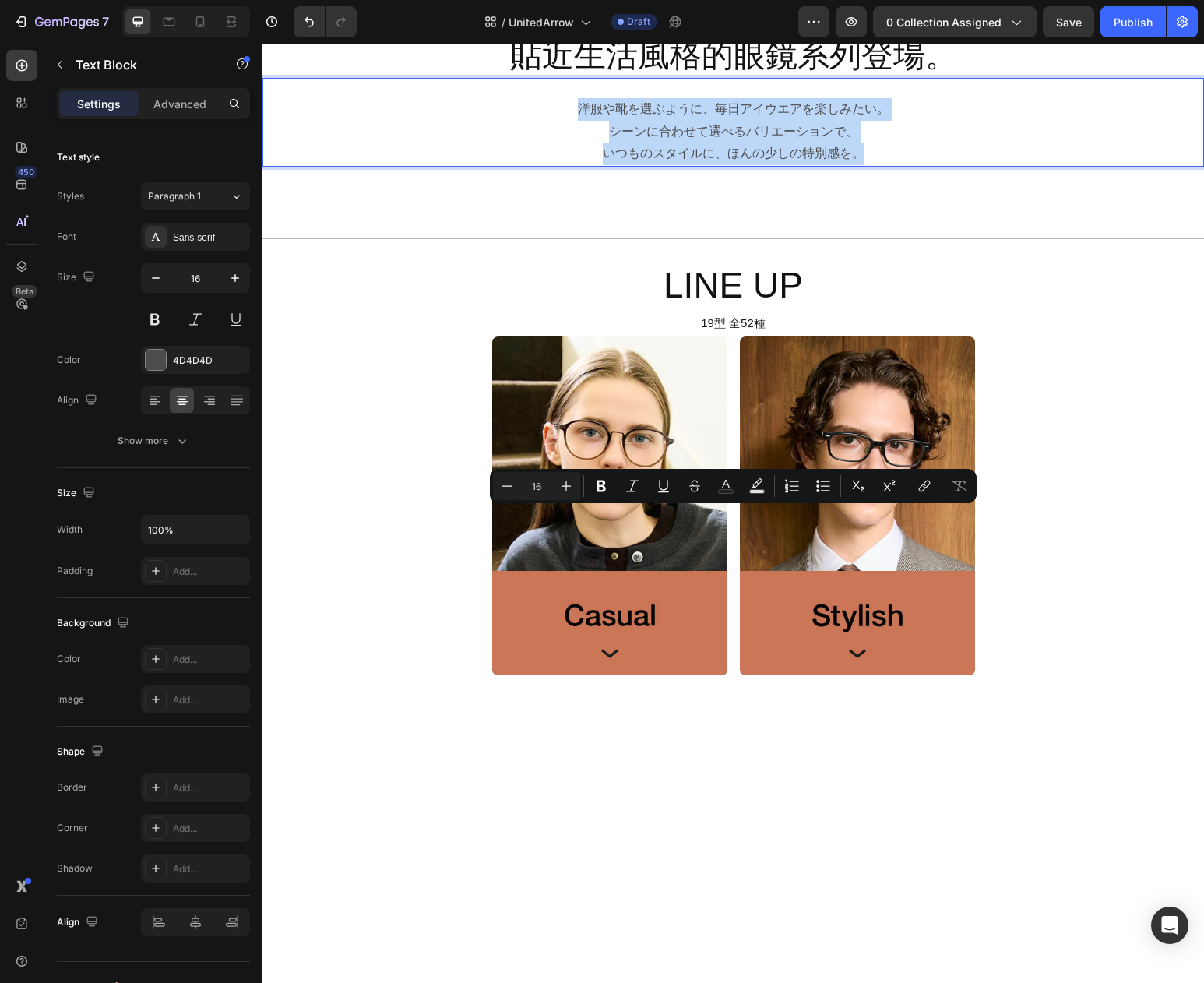
drag, startPoint x: 576, startPoint y: 513, endPoint x: 868, endPoint y: 567, distance: 297.0
click at [868, 166] on div "洋服や靴を選ぶように、毎日アイウエアを楽しみたい。 シーンに合わせて選べるバリエーションで、 いつものスタイルに、ほんの少しの特別感を。" at bounding box center [733, 132] width 942 height 70
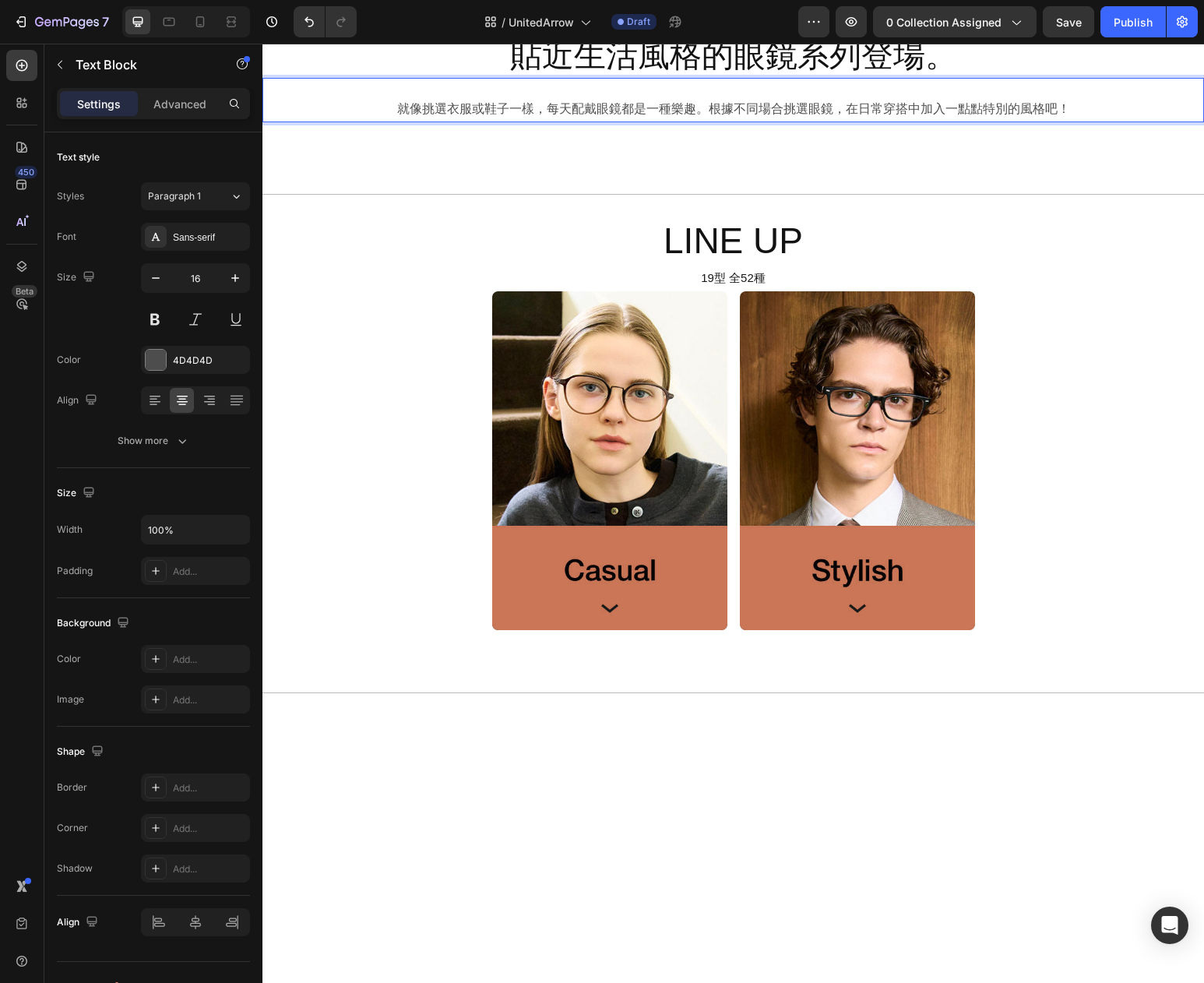
click at [708, 121] on p "就像挑選衣服或鞋子一樣，每天配戴眼鏡都是一種樂趣。根據不同場合挑選眼鏡，在日常穿搭中加入一點點特別的風格吧！" at bounding box center [734, 109] width 939 height 23
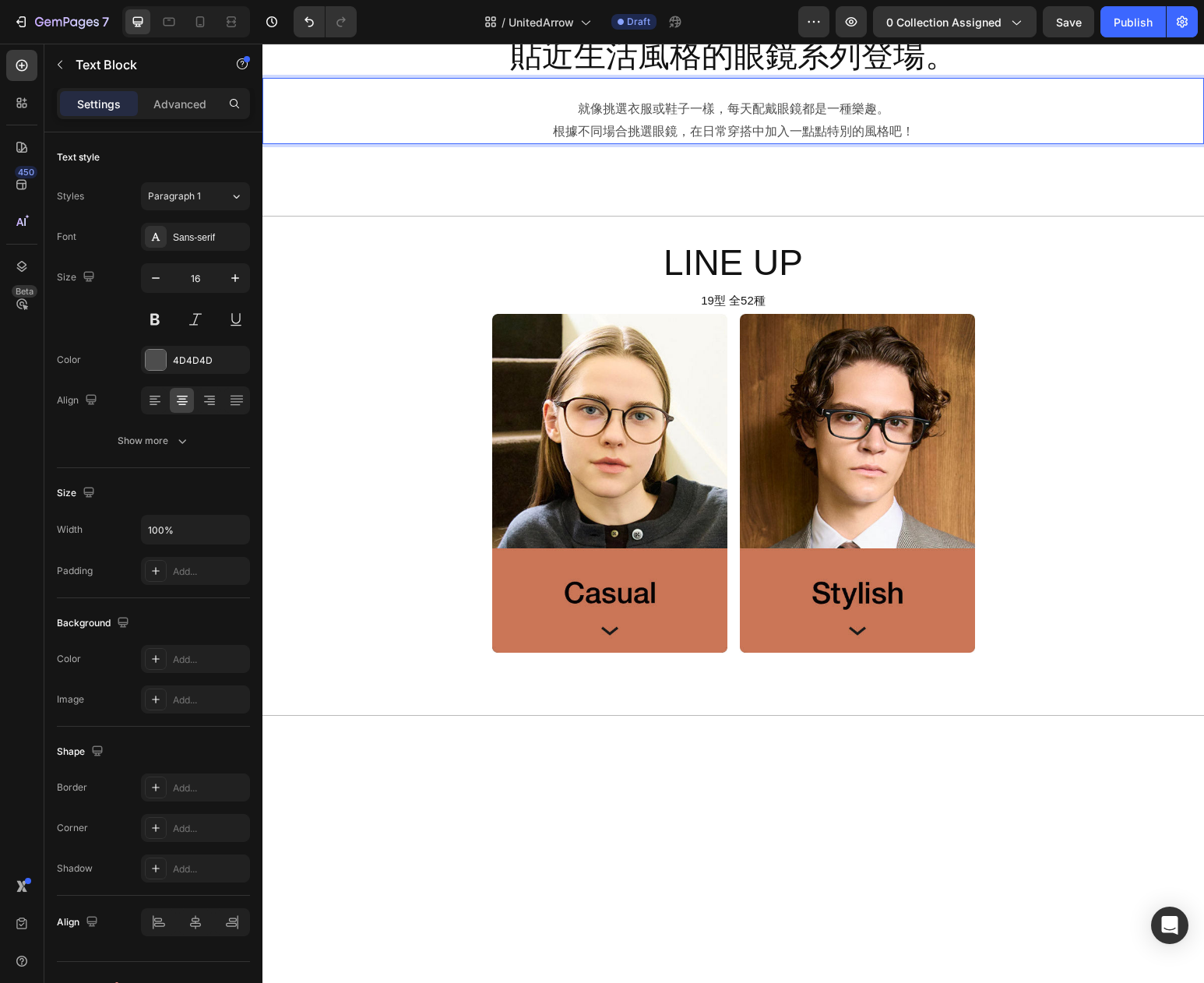
click at [926, 144] on p "根據不同場合挑選眼鏡，在日常穿搭中加入一點點特別的風格吧！" at bounding box center [734, 132] width 939 height 23
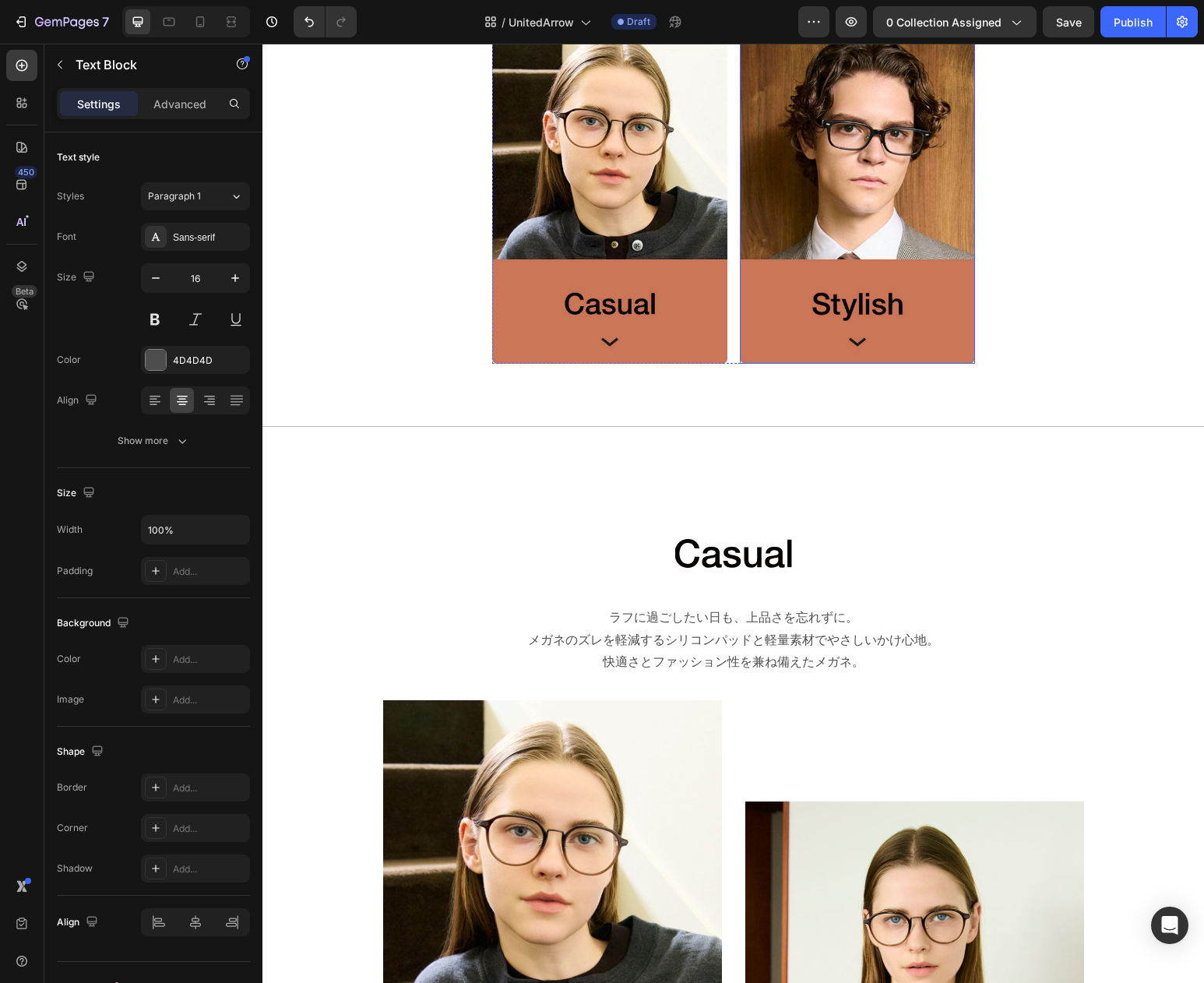
scroll to position [481, 0]
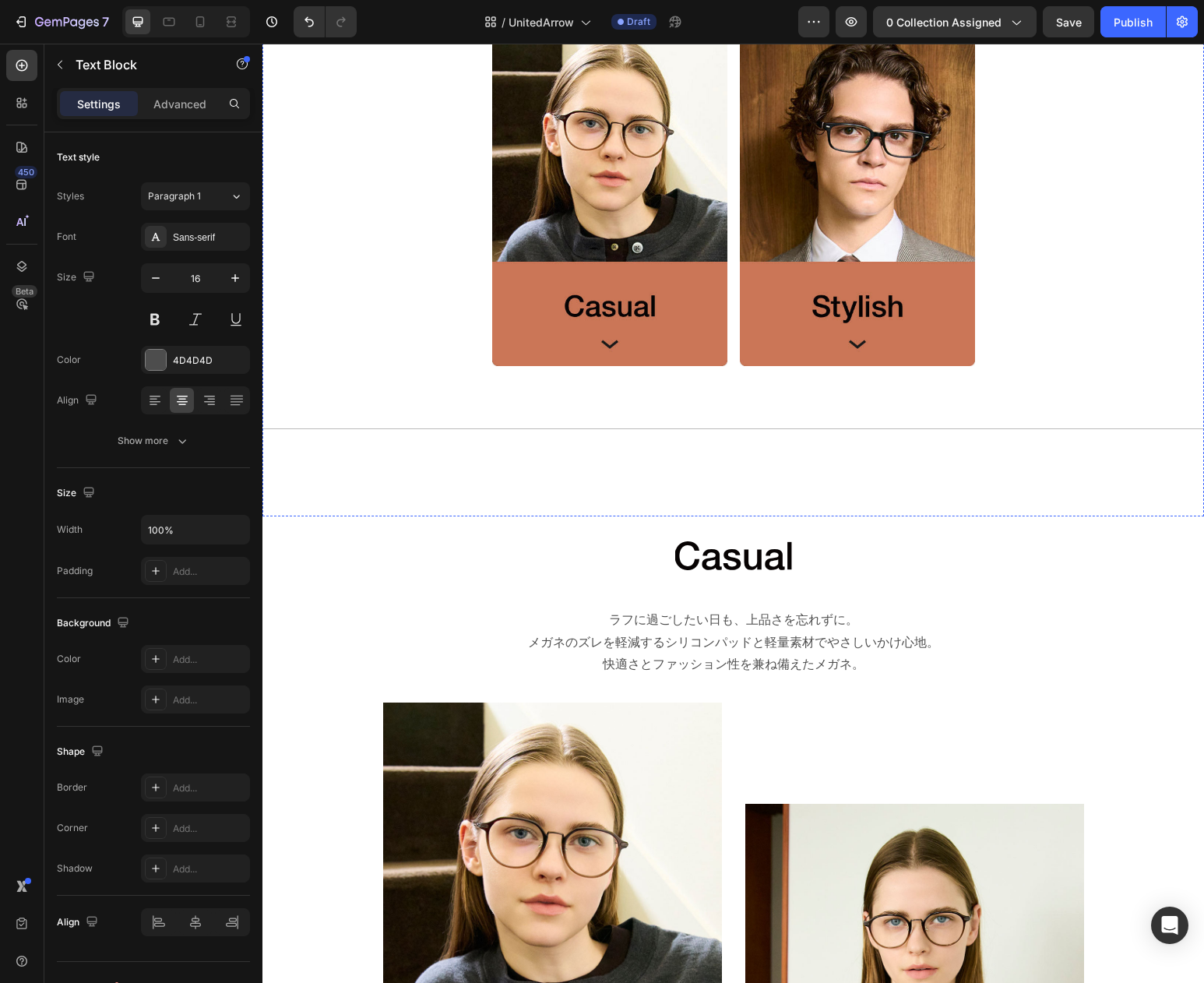
click at [711, 20] on span "19型 全52種" at bounding box center [733, 13] width 64 height 13
click at [712, 20] on span "19型 全52種" at bounding box center [733, 13] width 64 height 13
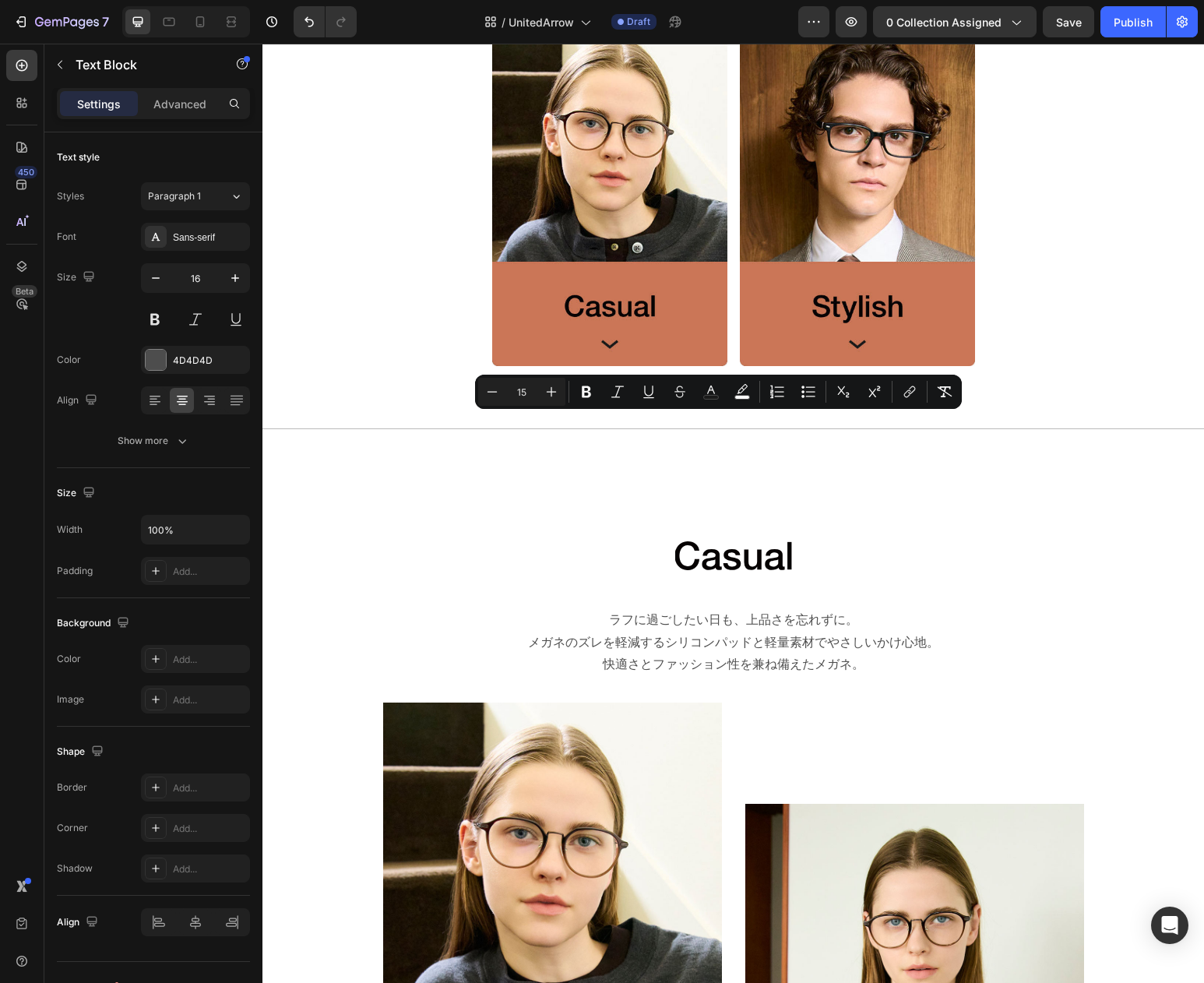
click at [711, 20] on span "19型 全52種" at bounding box center [733, 13] width 64 height 13
click at [700, 26] on p "19型 全52種" at bounding box center [734, 15] width 939 height 23
drag, startPoint x: 701, startPoint y: 426, endPoint x: 711, endPoint y: 424, distance: 10.2
click at [711, 20] on span "19型 全52種" at bounding box center [733, 13] width 64 height 13
drag, startPoint x: 750, startPoint y: 425, endPoint x: 738, endPoint y: 430, distance: 13.0
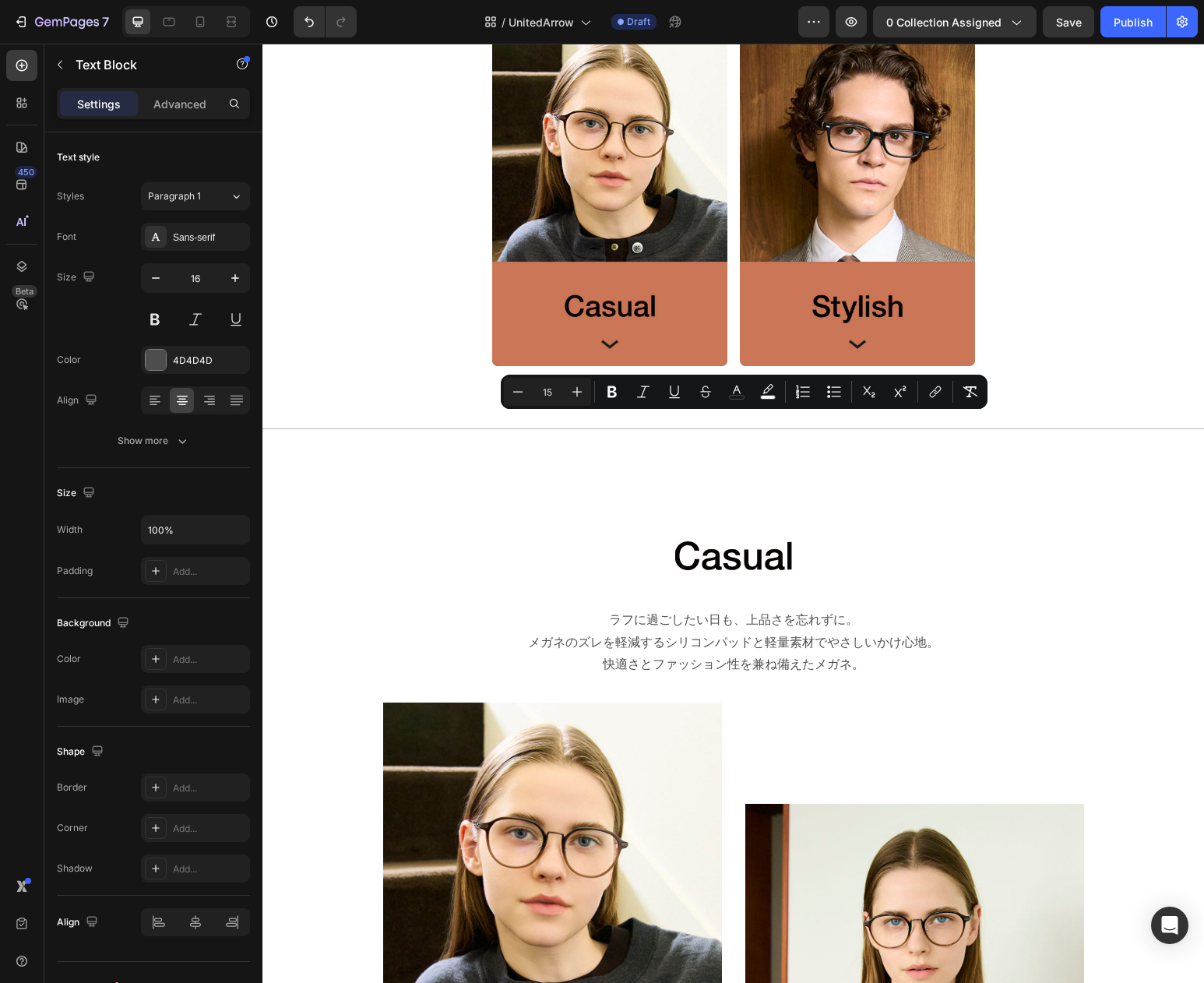
click at [738, 20] on span "6型 全52種" at bounding box center [732, 13] width 57 height 13
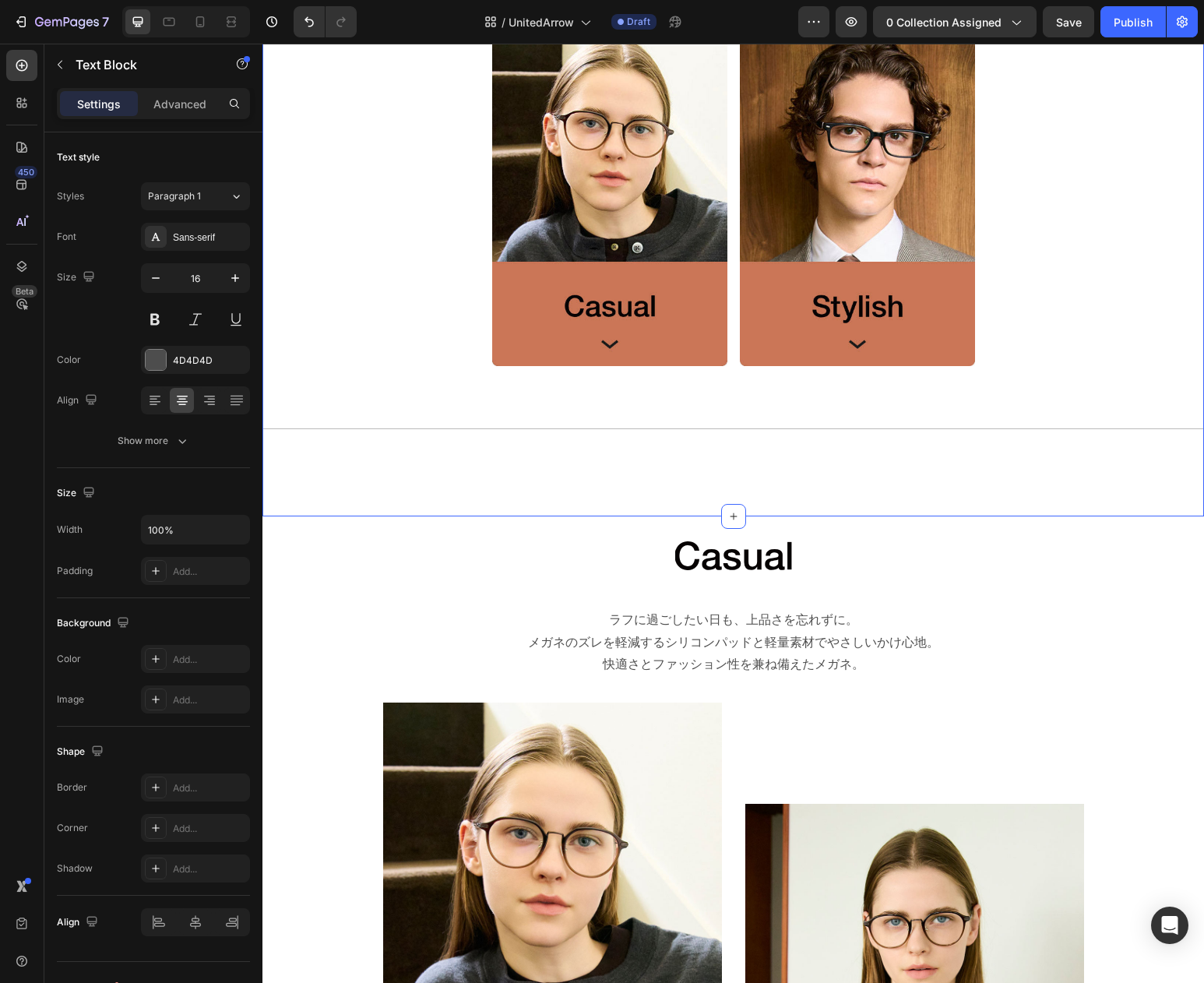
click at [482, 307] on div "Title Line LINE UP Heading 6型 全18種 Text Block 0 Image Image Row Title Line Sect…" at bounding box center [733, 206] width 942 height 622
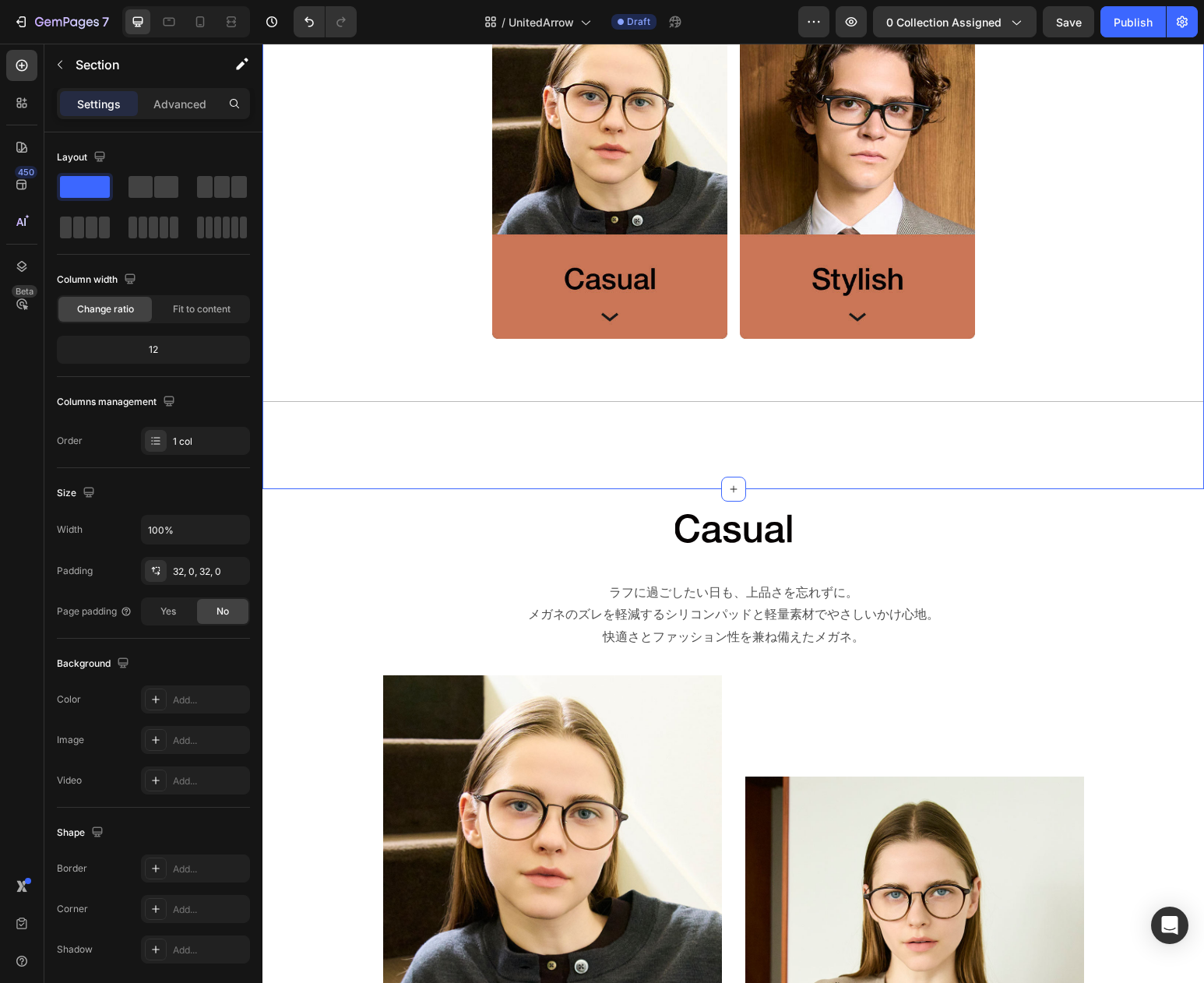
scroll to position [926, 0]
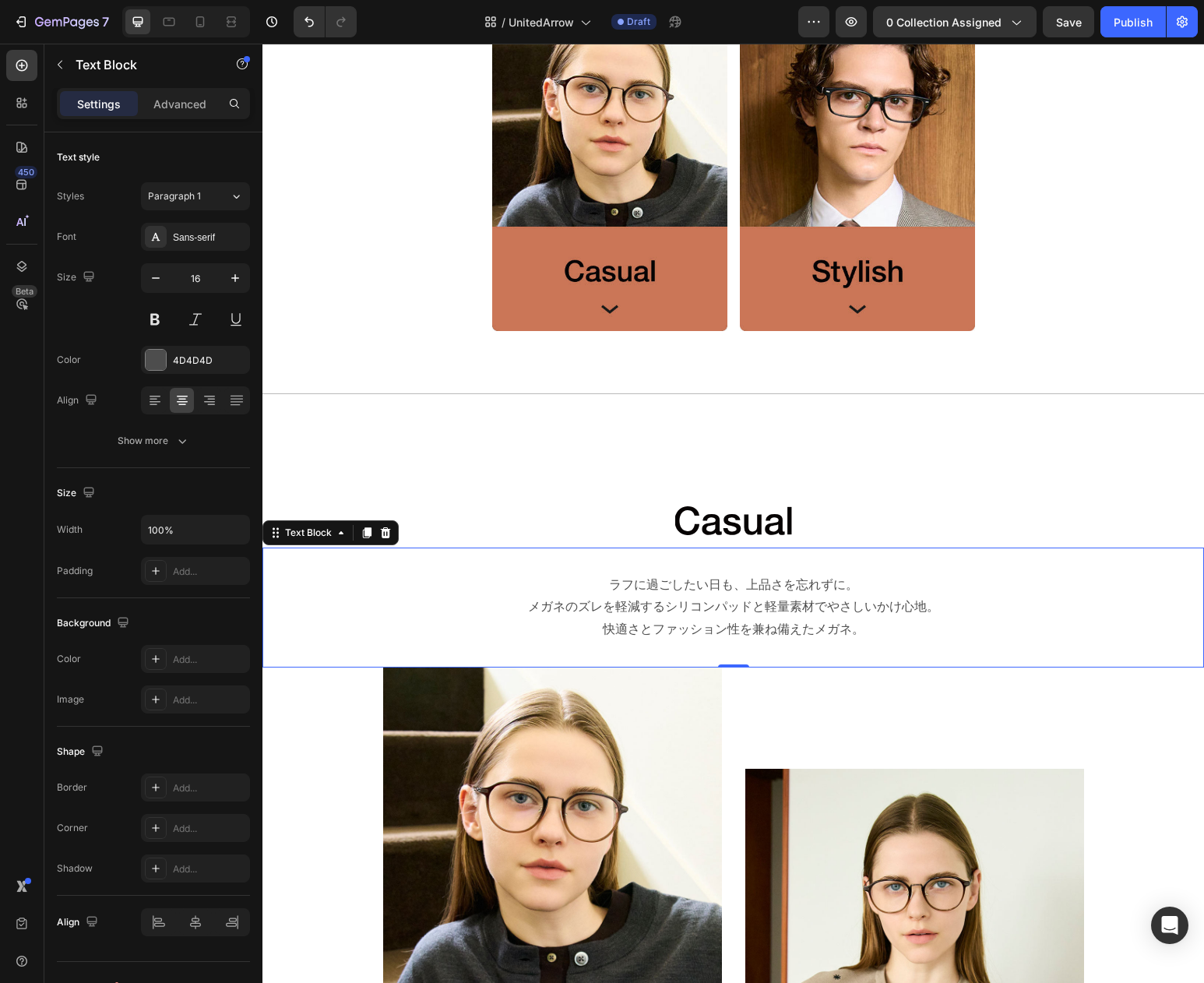
click at [649, 588] on p "ラフに過ごしたい日も、上品さを忘れずに。" at bounding box center [733, 586] width 889 height 23
click at [656, 592] on p "ラフに過ごしたい日も、上品さを忘れずに。" at bounding box center [733, 586] width 889 height 23
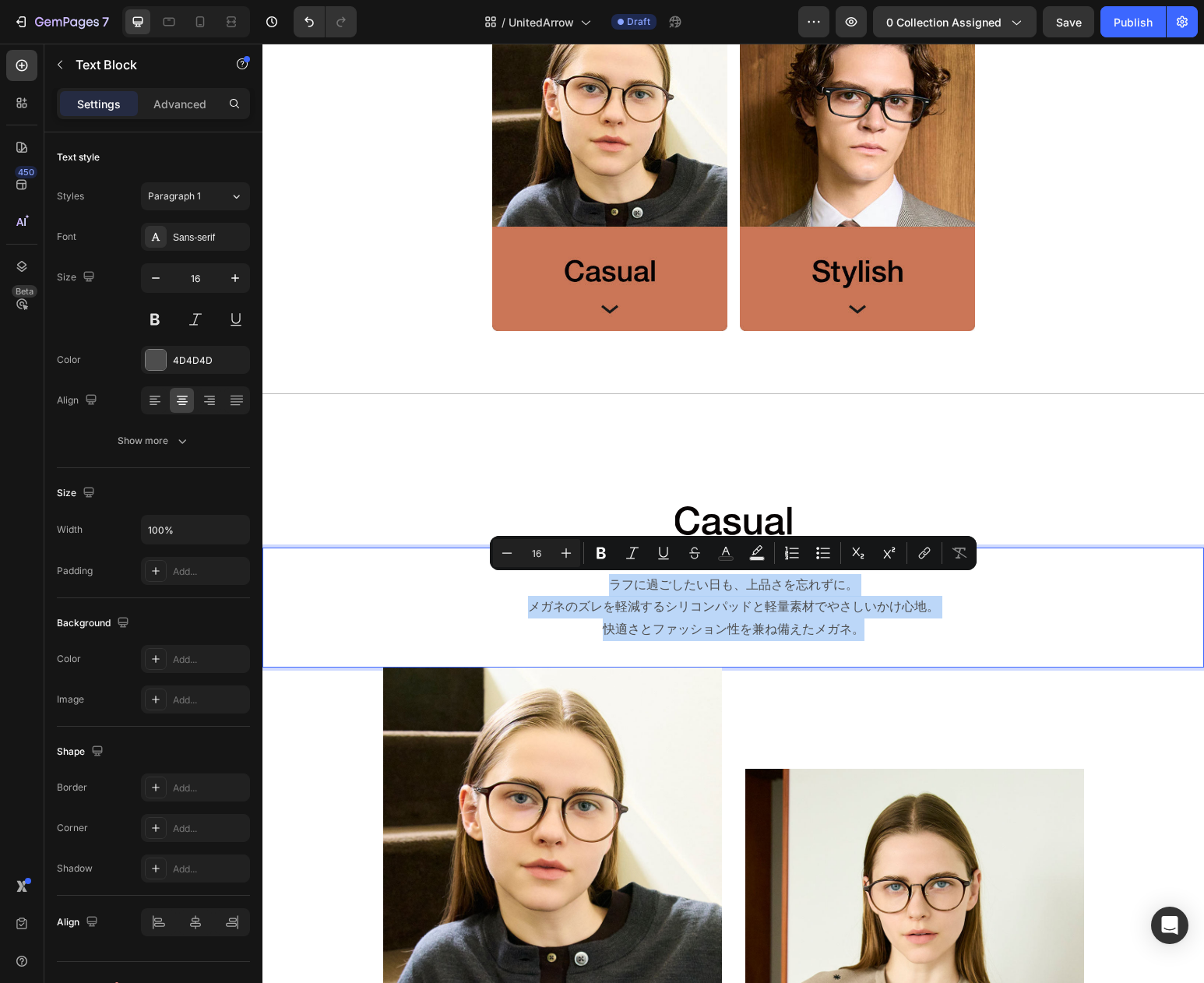
drag, startPoint x: 609, startPoint y: 583, endPoint x: 866, endPoint y: 630, distance: 261.3
click at [866, 630] on div "ラフに過ごしたい日も、上品さを忘れずに。 メガネのズレを軽減するシリコンパッドと軽量素材でやさしいかけ心地。 快適さとファッション性を兼ね備えたメガネ。" at bounding box center [733, 608] width 892 height 70
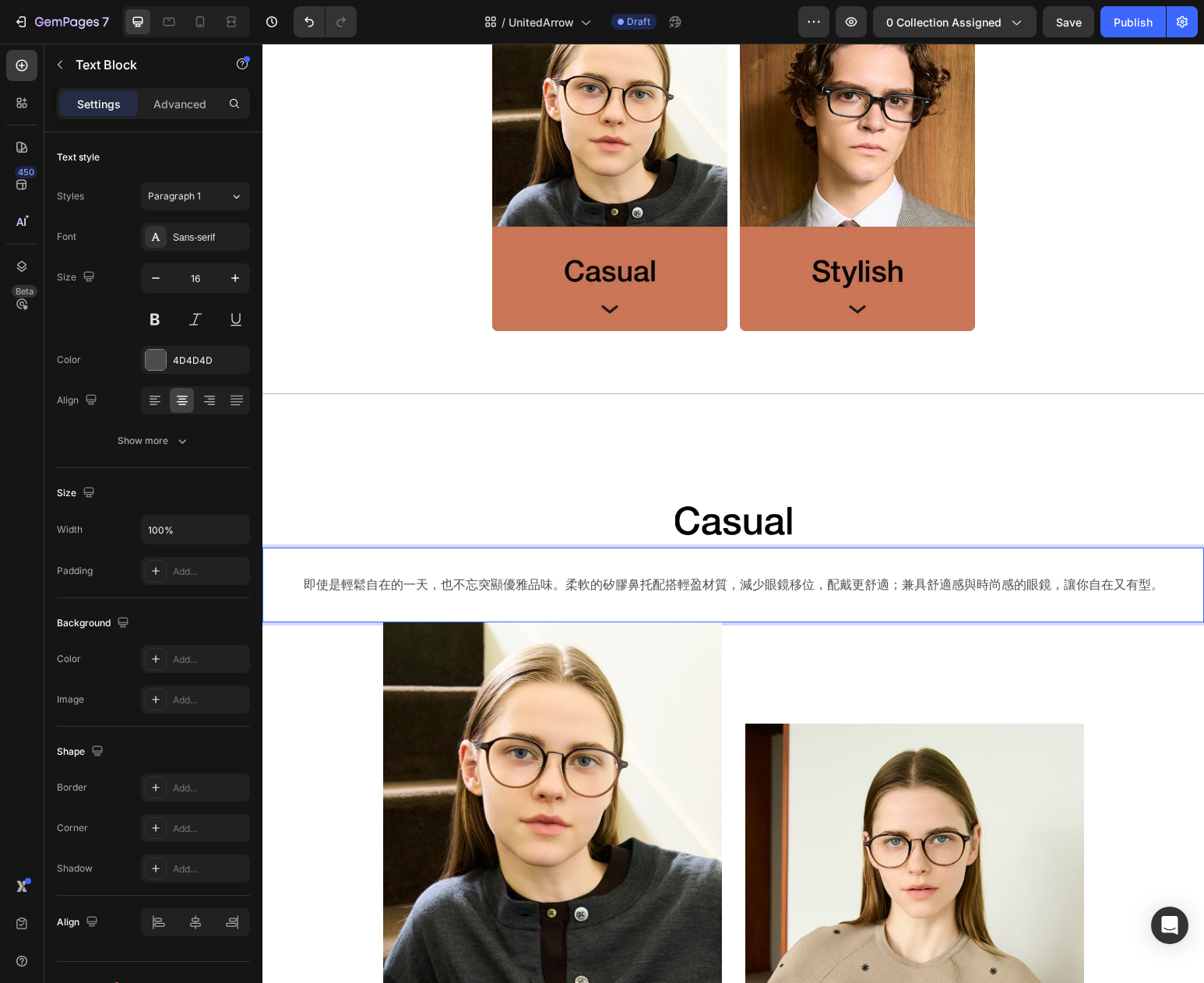
click at [569, 587] on p "即使是輕鬆自在的一天，也不忘突顯優雅品味。柔軟的矽膠鼻托配搭輕盈材質，減少眼鏡移位，配戴更舒適；兼具舒適感與時尚感的眼鏡，讓你自在又有型。" at bounding box center [733, 586] width 889 height 23
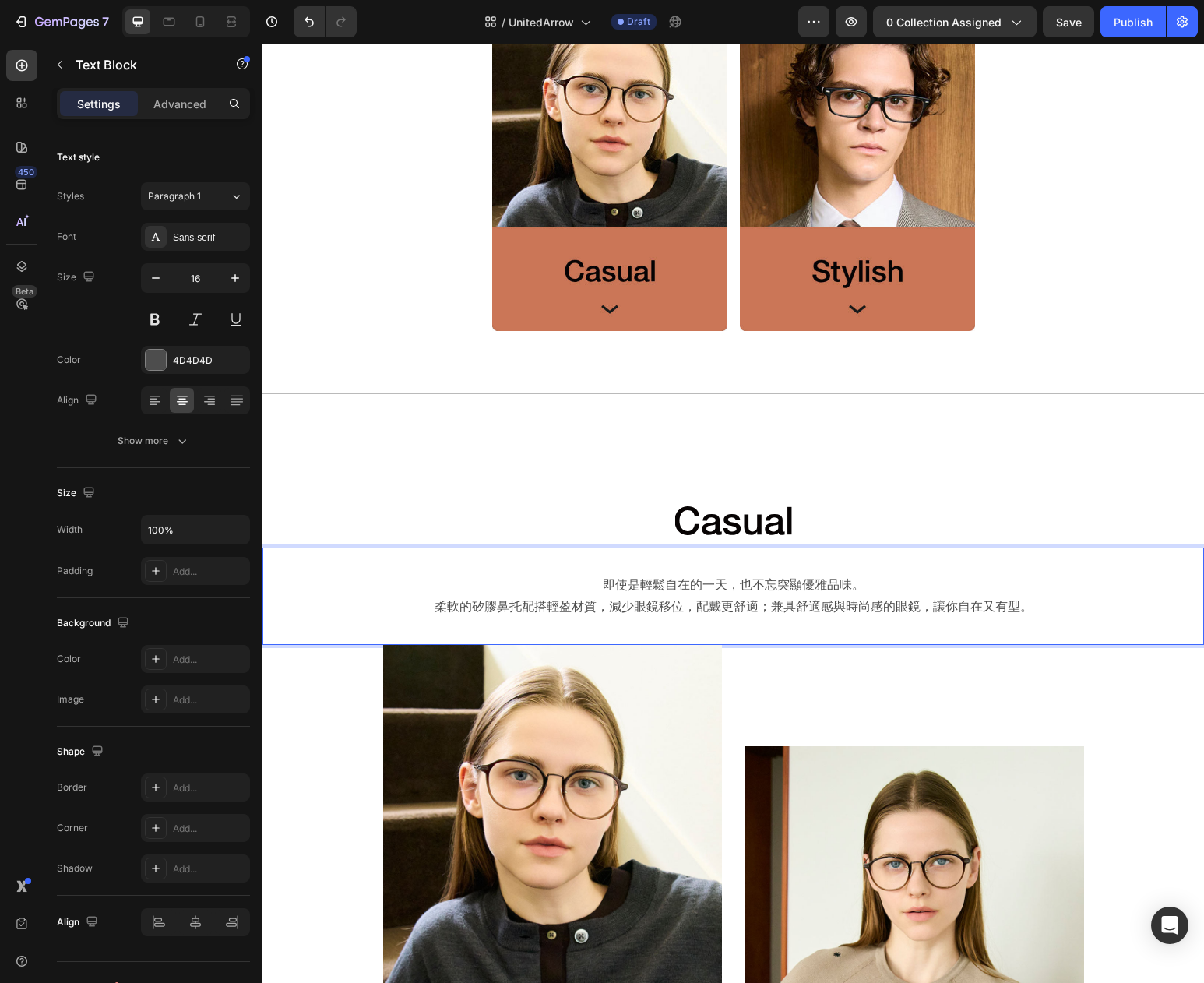
click at [773, 610] on p "柔軟的矽膠鼻托配搭輕盈材質，減少眼鏡移位，配戴更舒適；兼具舒適感與時尚感的眼鏡，讓你自在又有型。" at bounding box center [733, 608] width 889 height 23
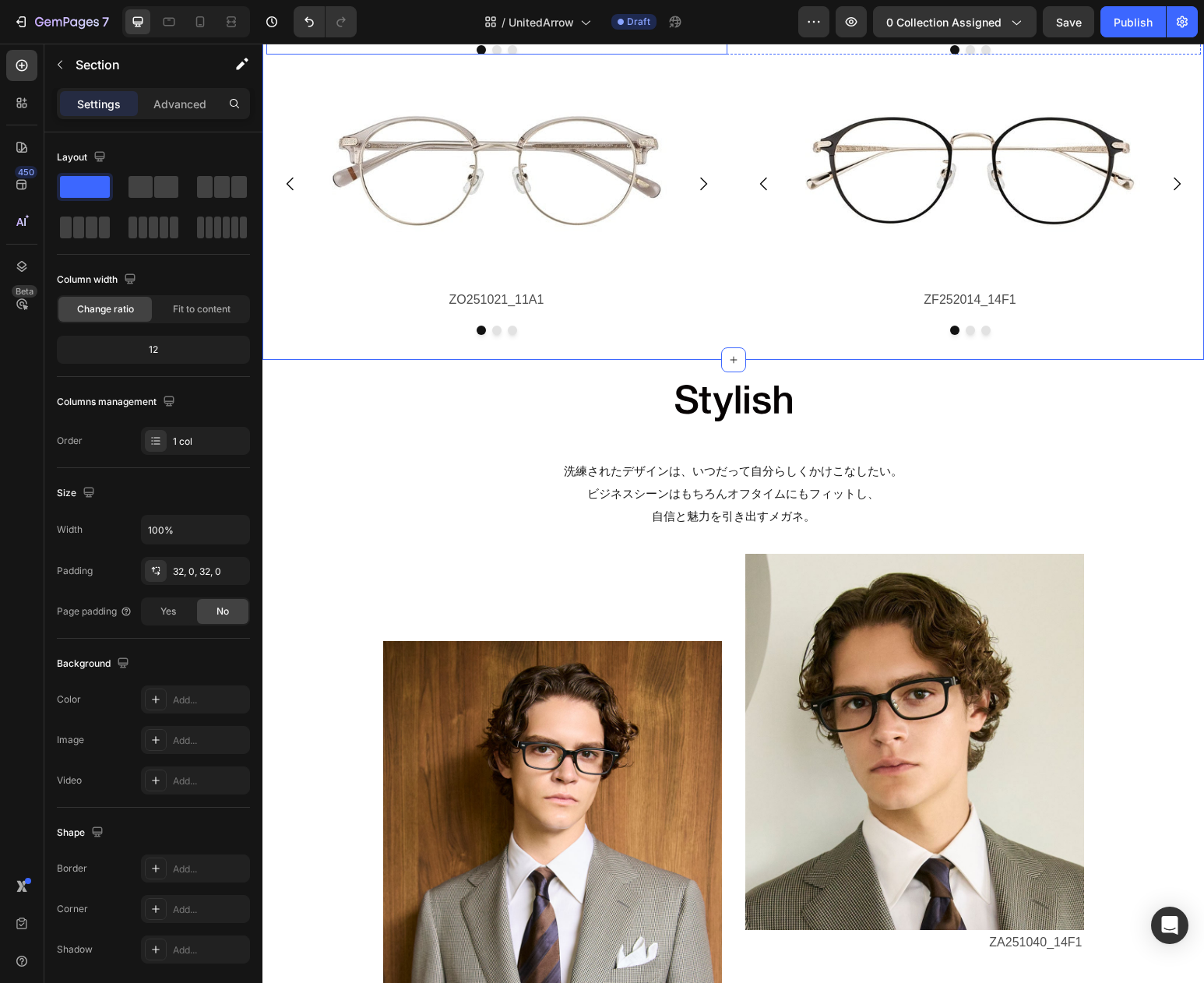
scroll to position [2480, 0]
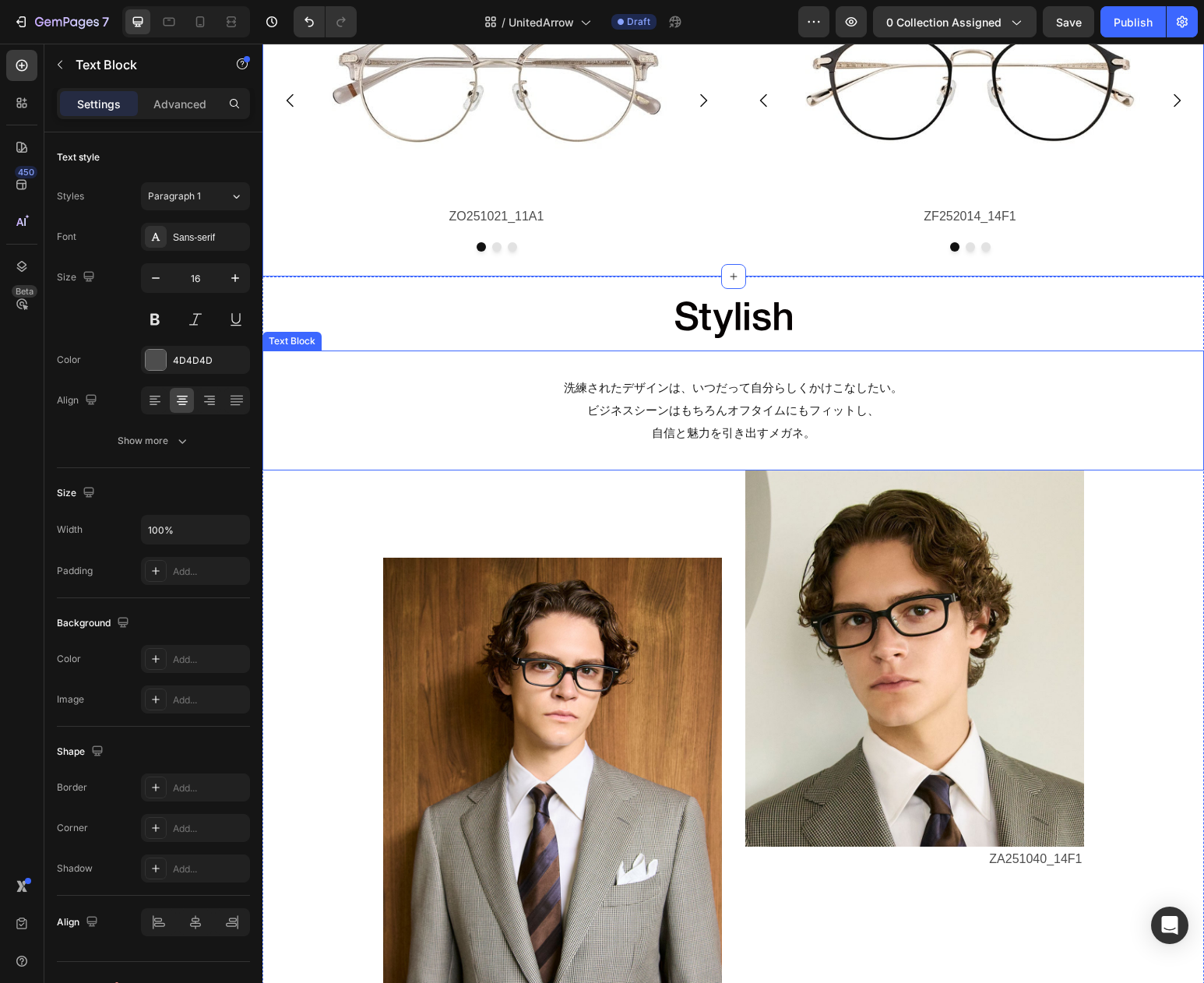
click at [665, 394] on span "洗練されたデザインは、いつだって自分らしくかけこなしたい。" at bounding box center [733, 387] width 339 height 13
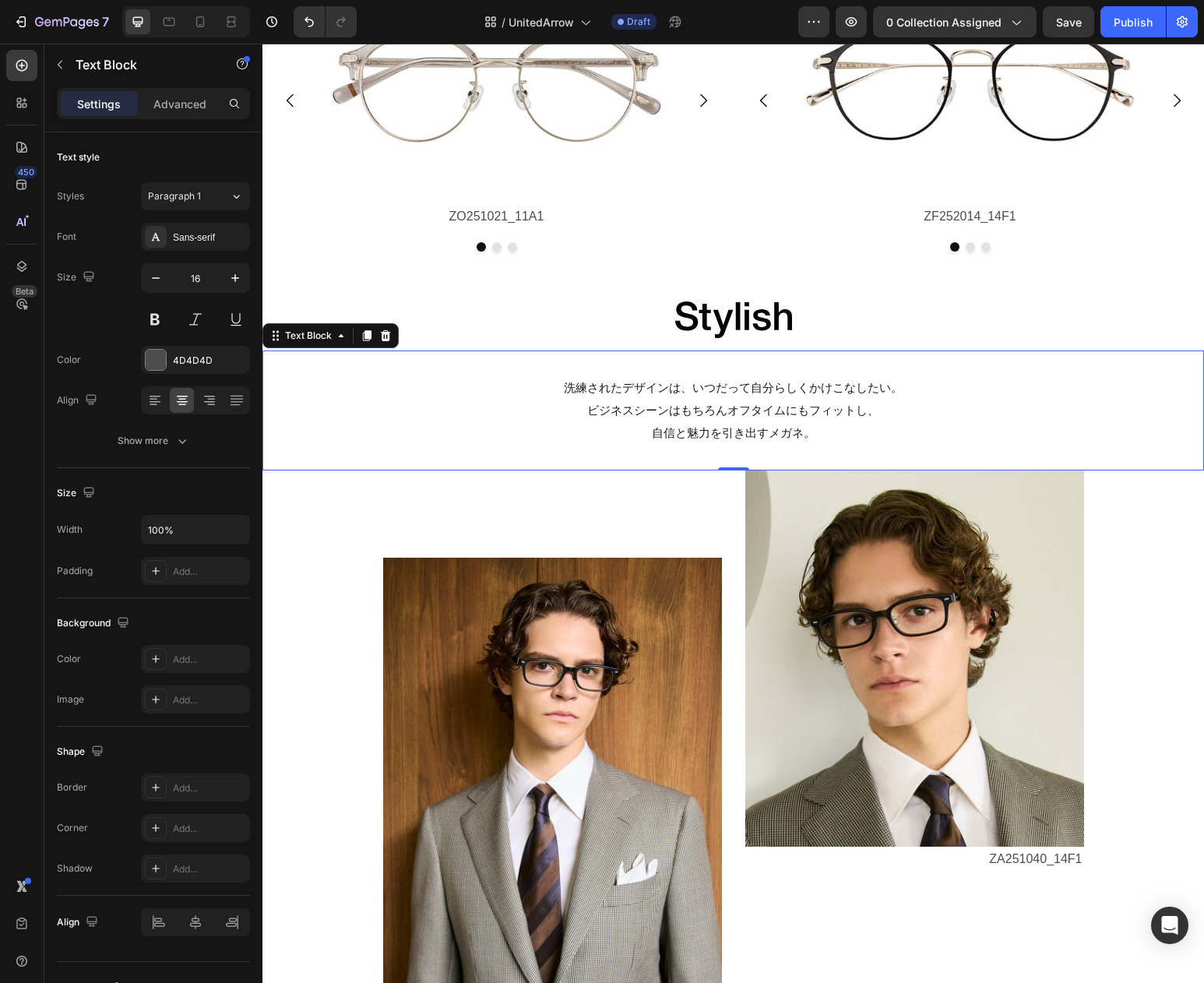
click at [572, 388] on span "洗練されたデザインは、いつだって自分らしくかけこなしたい。" at bounding box center [733, 387] width 339 height 13
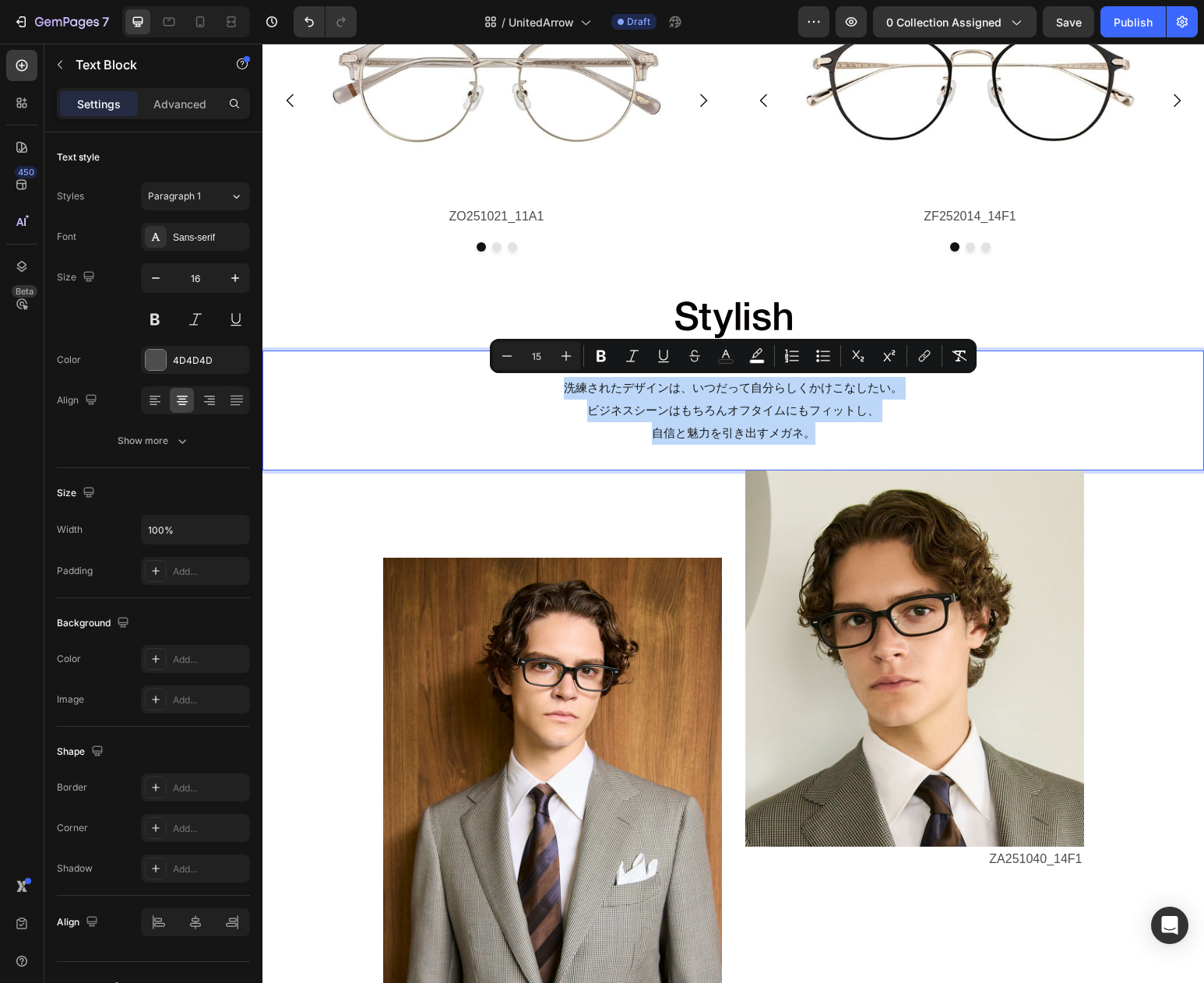
drag, startPoint x: 560, startPoint y: 388, endPoint x: 868, endPoint y: 438, distance: 312.0
click at [868, 438] on p "洗練されたデザインは、いつだって自分らしくかけこなしたい。 ビジネスシーンはもちろんオフタイムにもフィットし、 自信と魅力を引き出すメガネ。" at bounding box center [733, 410] width 889 height 67
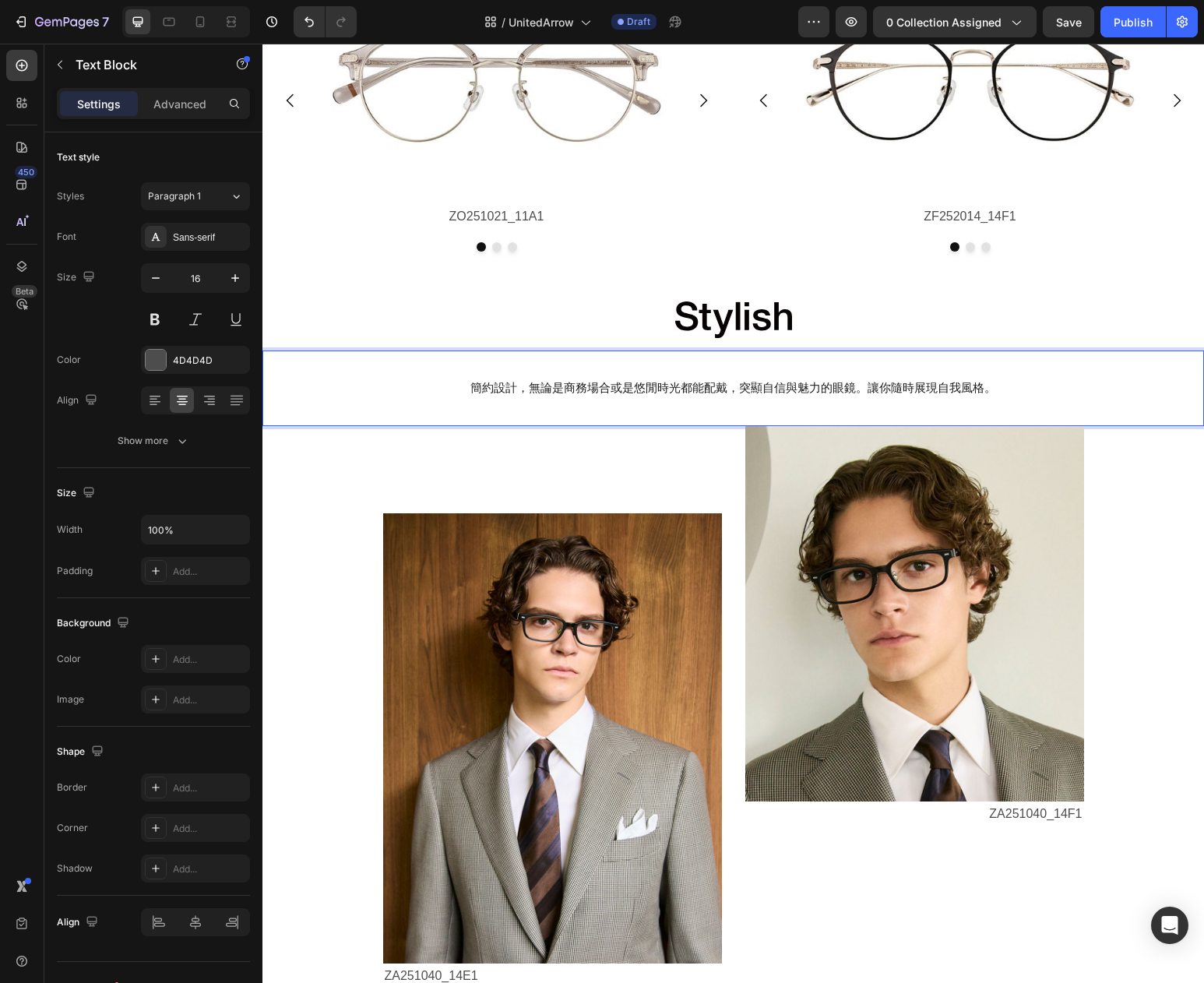
click at [739, 391] on span "簡約設計，無論是商務場合或是悠閒時光都能配戴，突顯自信與魅力的眼鏡。讓你隨時展現自我風格。" at bounding box center [733, 387] width 526 height 13
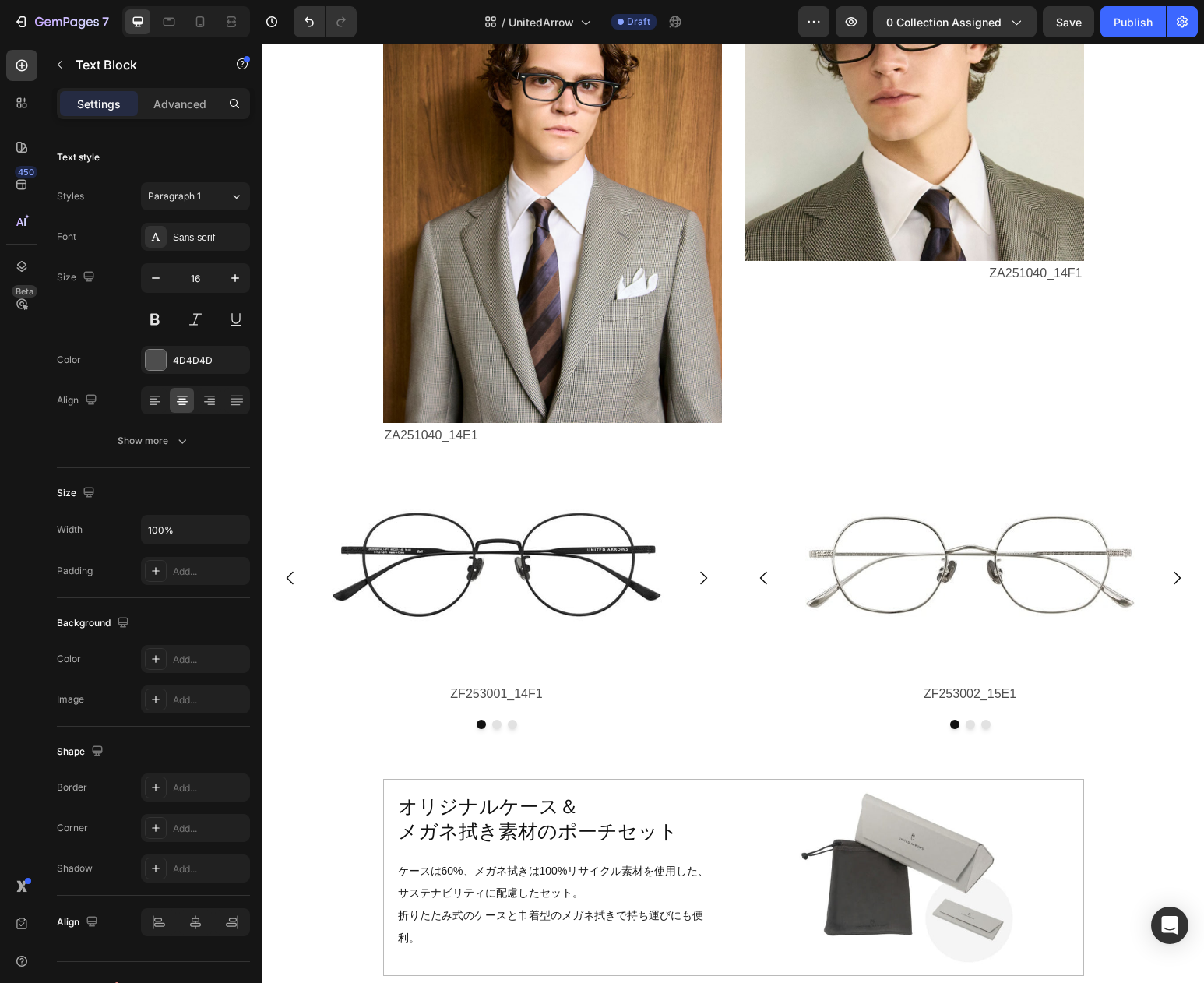
scroll to position [3298, 0]
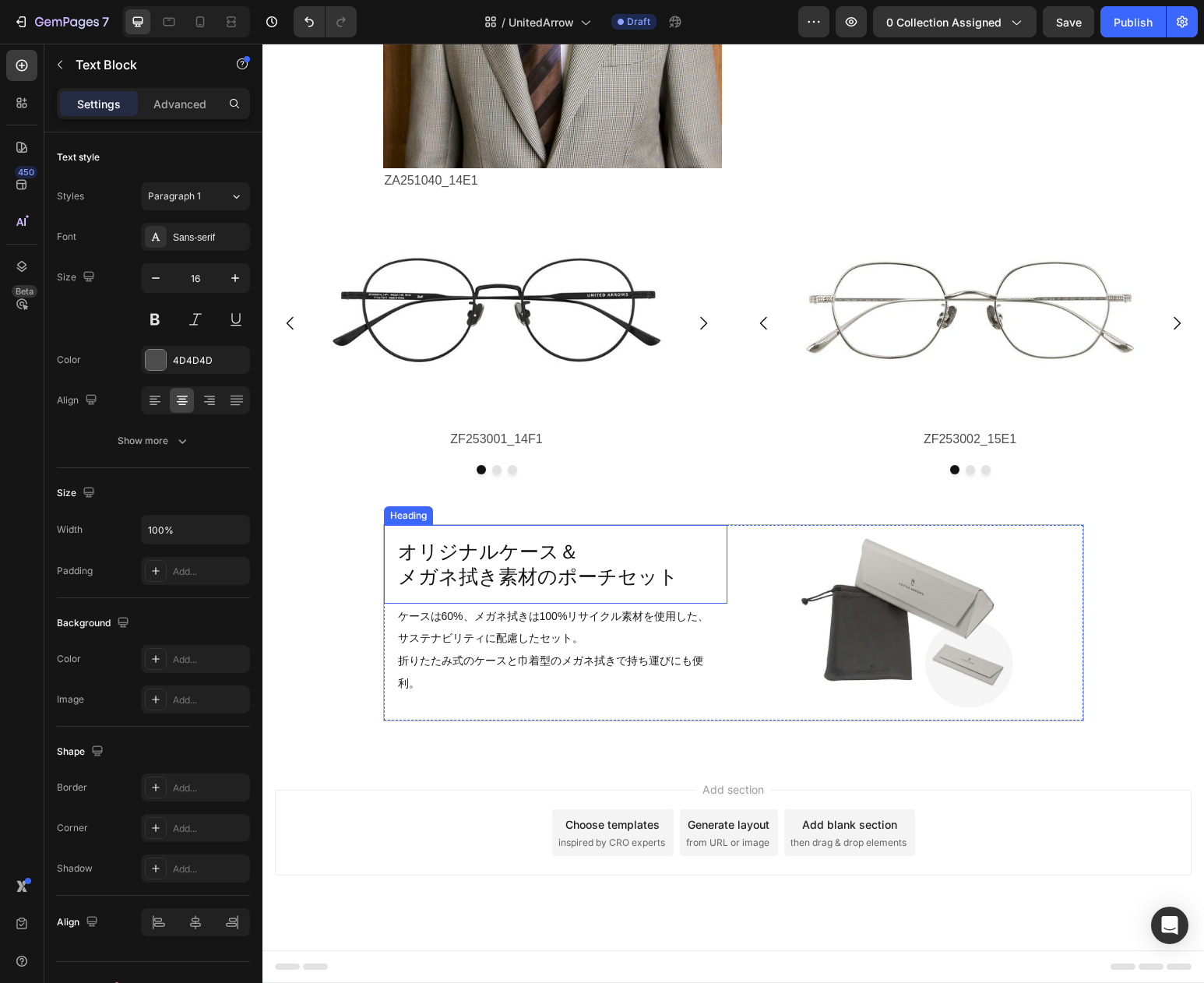
click at [511, 559] on h2 "オリジナルケース＆ メガネ拭き素材のポーチセット" at bounding box center [556, 564] width 319 height 54
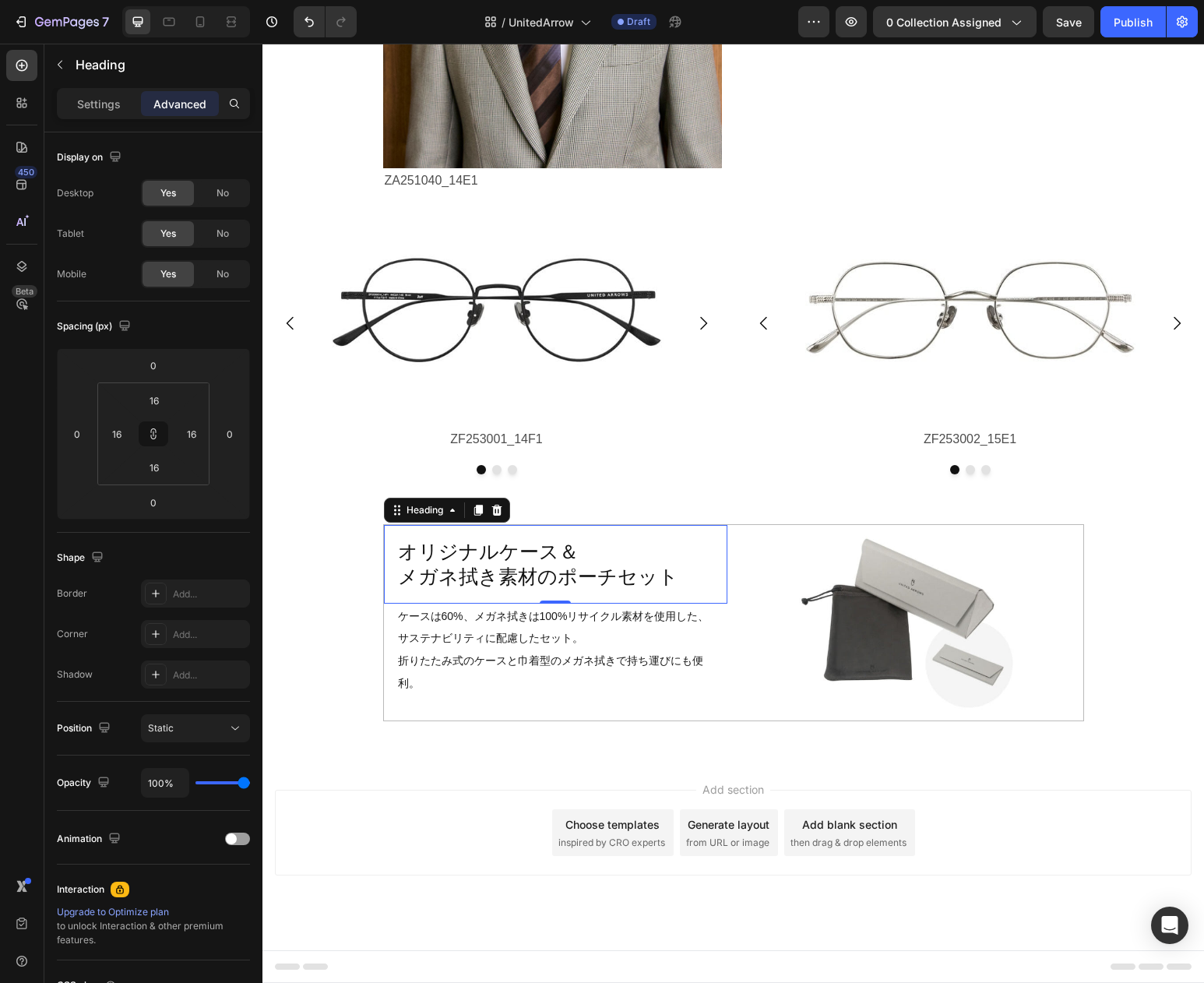
click at [454, 558] on h2 "オリジナルケース＆ メガネ拭き素材のポーチセット" at bounding box center [556, 564] width 319 height 54
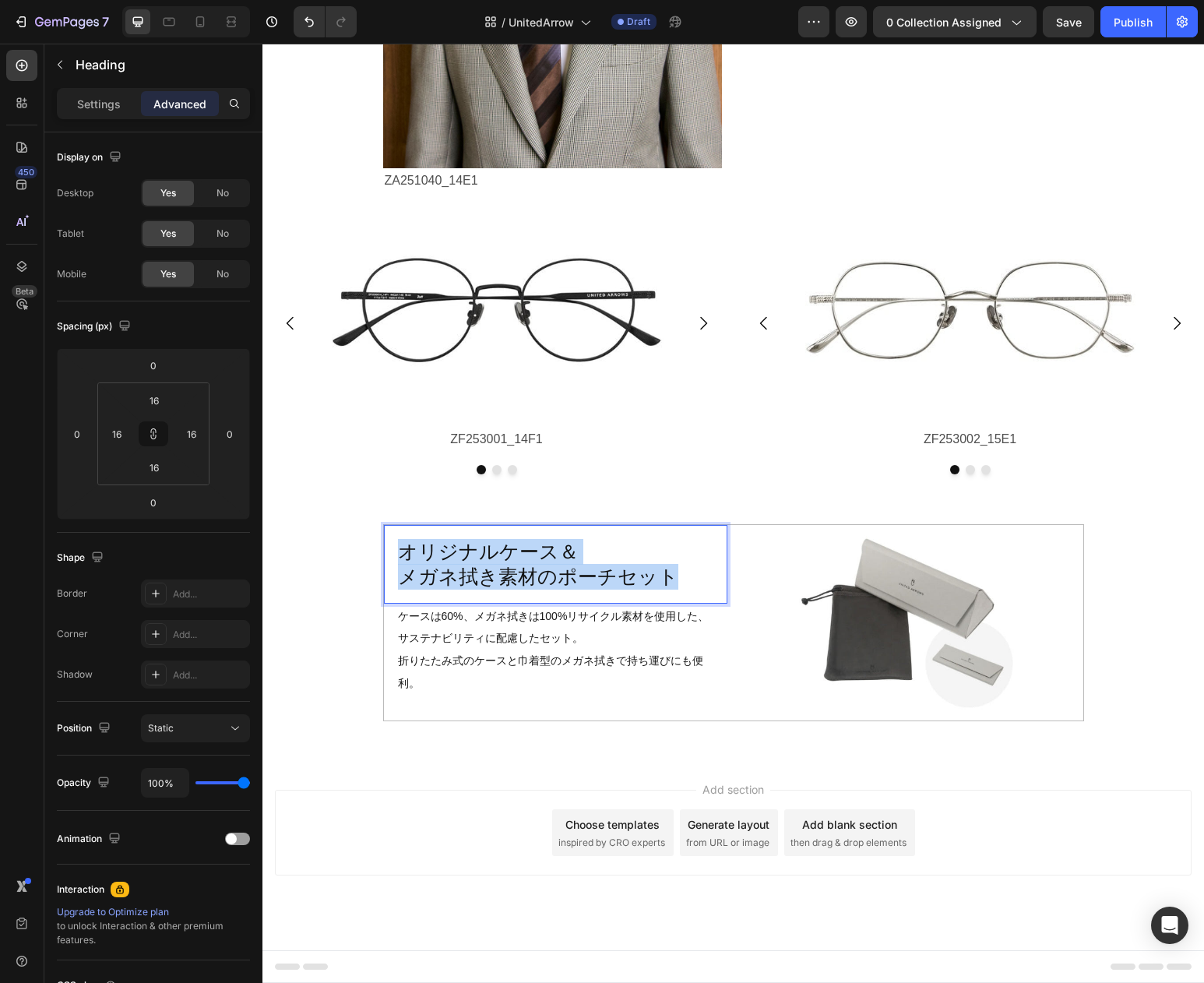
drag, startPoint x: 401, startPoint y: 549, endPoint x: 666, endPoint y: 577, distance: 266.5
click at [666, 577] on p "オリジナルケース＆ メガネ拭き素材のポーチセット" at bounding box center [556, 564] width 315 height 50
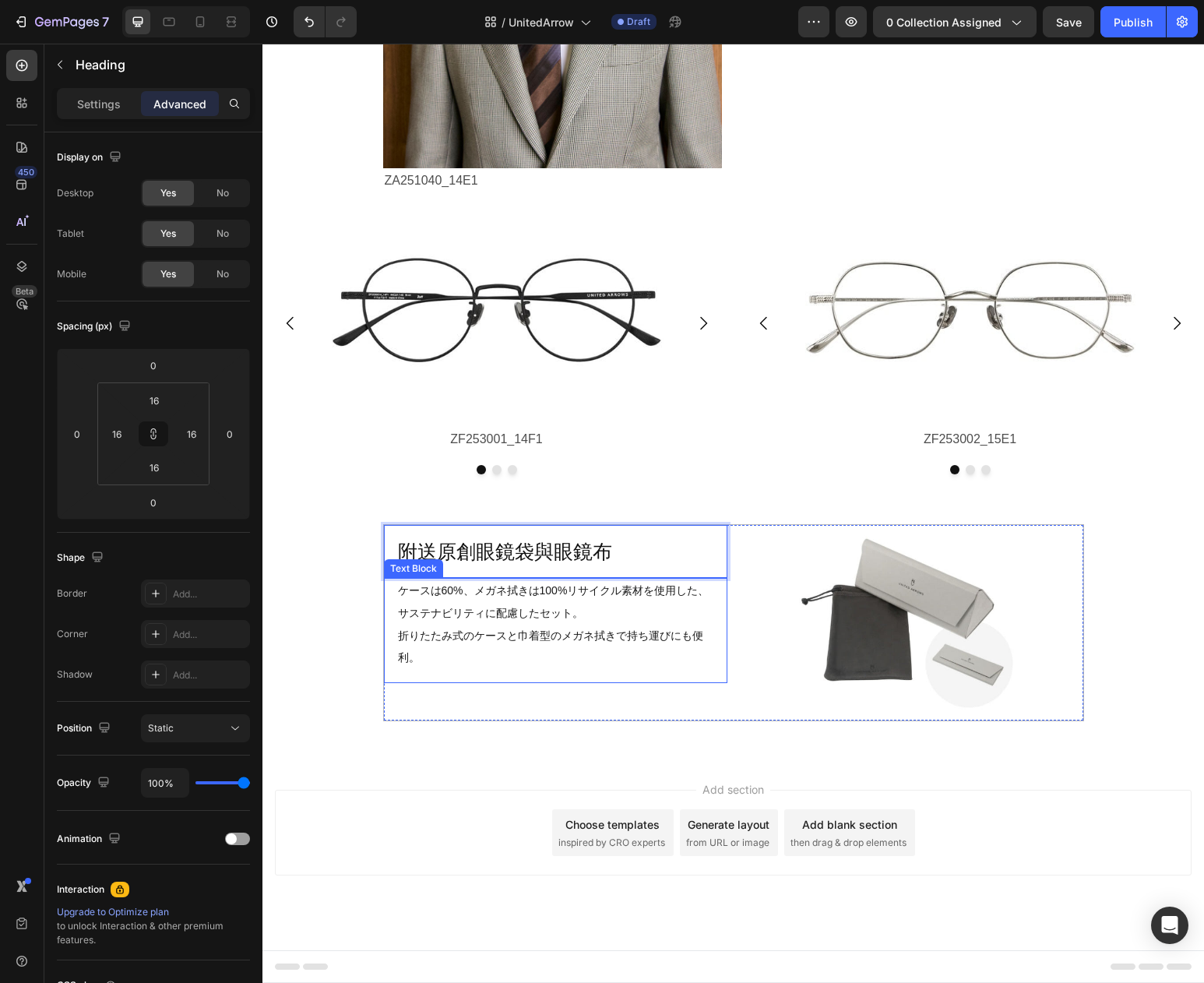
click at [476, 619] on span "ケースは60%、メガネ拭きは100%リサイクル素材を使用した、サステナビリティに配慮したセット。" at bounding box center [554, 602] width 312 height 35
drag, startPoint x: 401, startPoint y: 589, endPoint x: 399, endPoint y: 602, distance: 13.2
click at [401, 589] on span "ケースは60%、メガネ拭きは100%リサイクル素材を使用した、サステナビリティに配慮したセット。" at bounding box center [554, 602] width 312 height 35
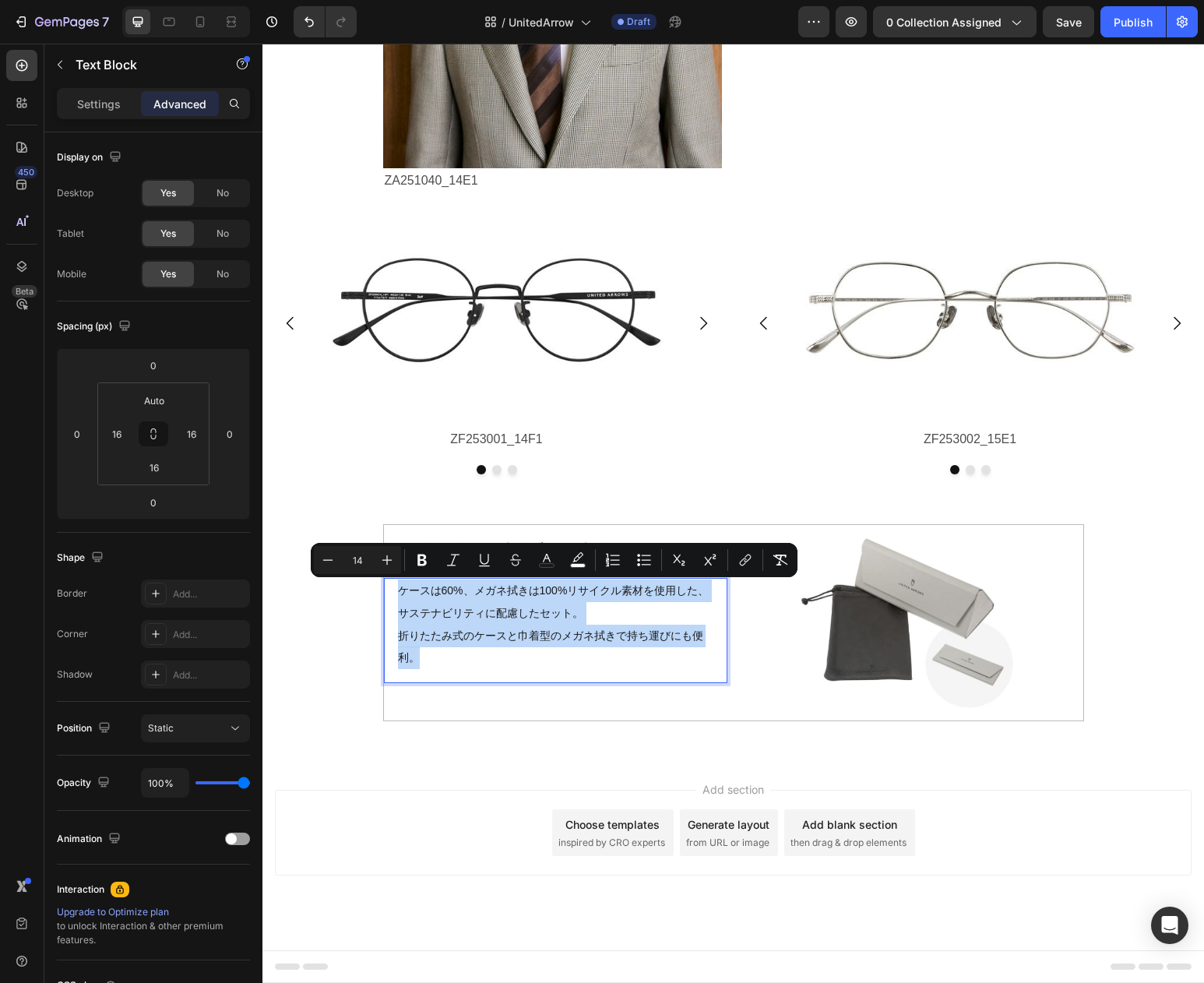
drag, startPoint x: 399, startPoint y: 591, endPoint x: 420, endPoint y: 677, distance: 88.5
click at [420, 677] on div "ケースは60%、メガネ拭きは100%リサイクル素材を使用した、サステナビリティに配慮したセット。 折りたたみ式のケースと巾着型のメガネ拭きで持ち運びにも便利。…" at bounding box center [556, 630] width 343 height 105
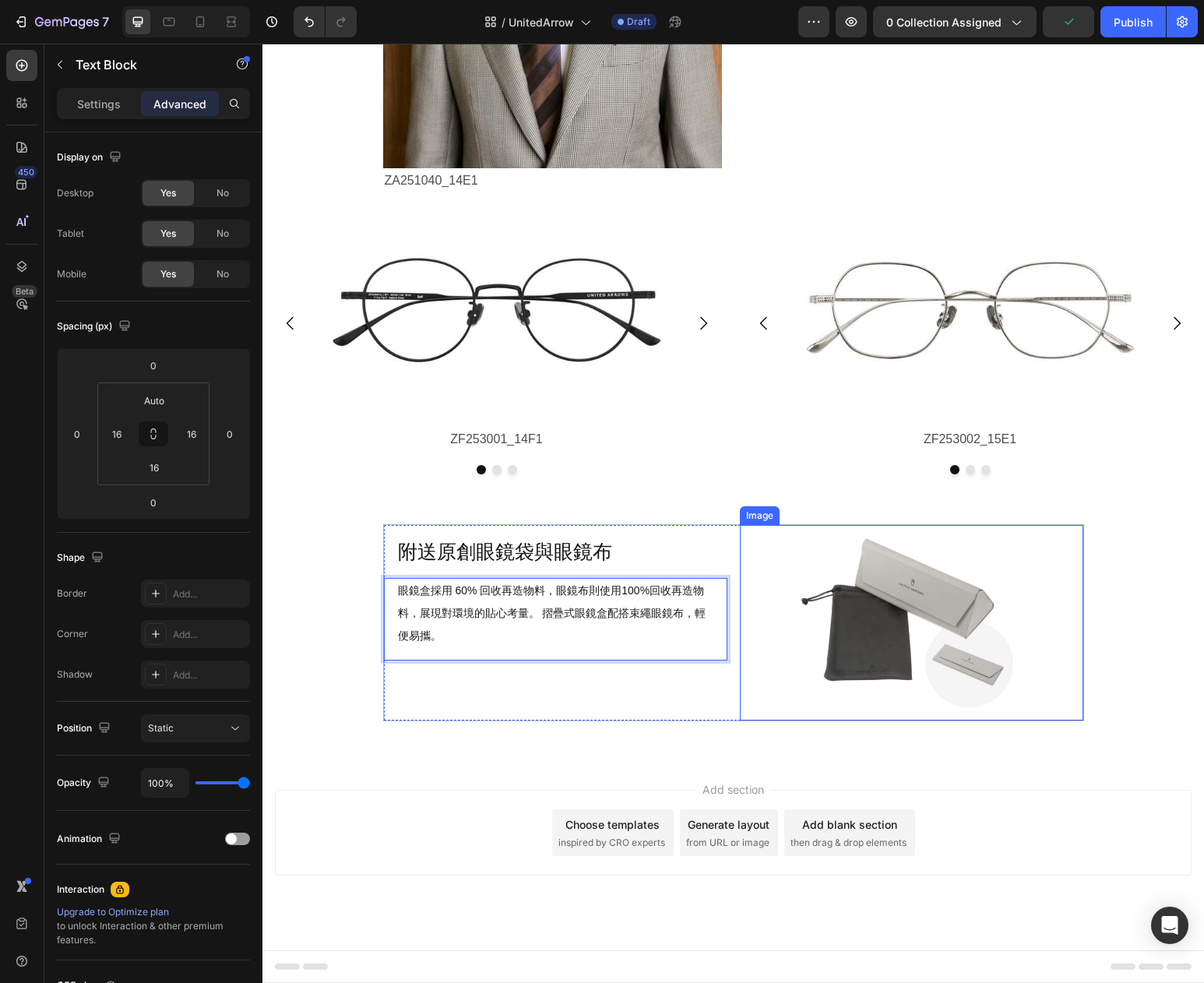
click at [779, 642] on img at bounding box center [912, 623] width 275 height 196
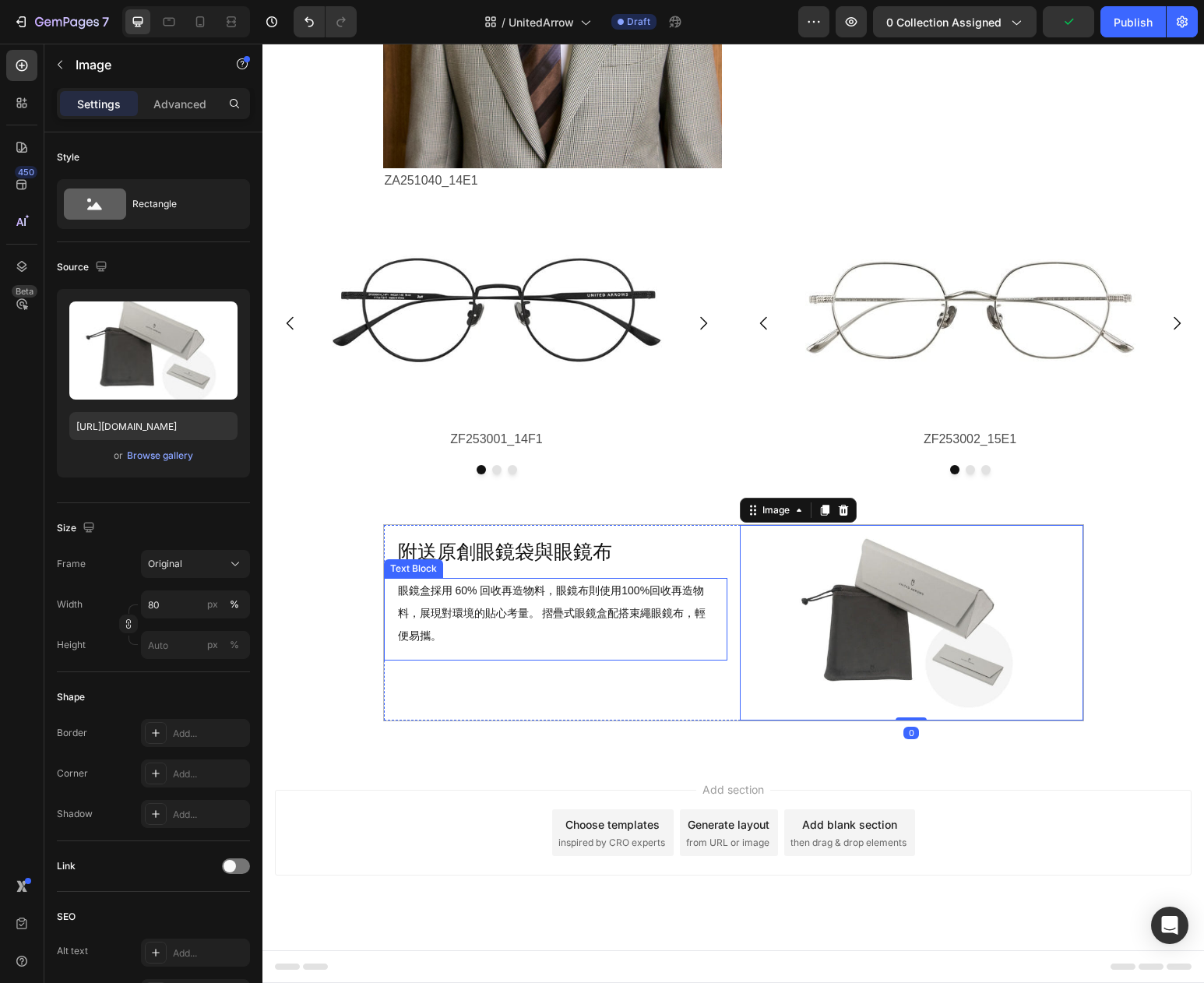
click at [481, 595] on span "眼鏡盒採用 60% 回收再造物料，眼鏡布則使用100%回收再造物料，展現對環境的貼心考量。 摺疊式眼鏡盒配搭束繩眼鏡布，輕便易攜。" at bounding box center [552, 612] width 308 height 57
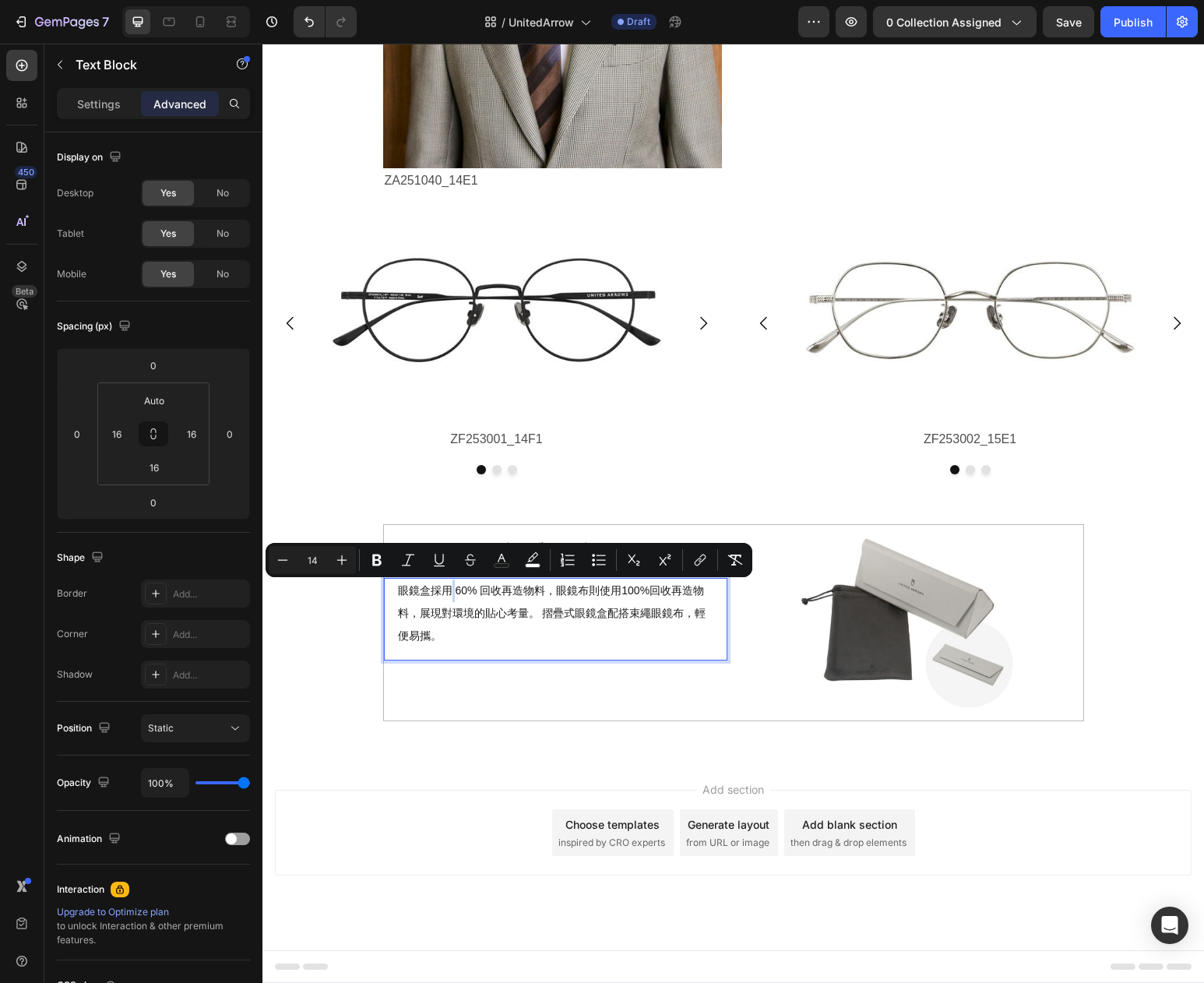
click at [455, 590] on span "眼鏡盒採用 60% 回收再造物料，眼鏡布則使用100%回收再造物料，展現對環境的貼心考量。 摺疊式眼鏡盒配搭束繩眼鏡布，輕便易攜。" at bounding box center [552, 612] width 308 height 57
click at [478, 595] on span "眼鏡盒採用60% 回收再造物料，眼鏡布則使用100%回收再造物料，展現對環境的貼心考量。 摺疊式眼鏡盒配搭束繩眼鏡布，輕便易攜。" at bounding box center [552, 612] width 308 height 57
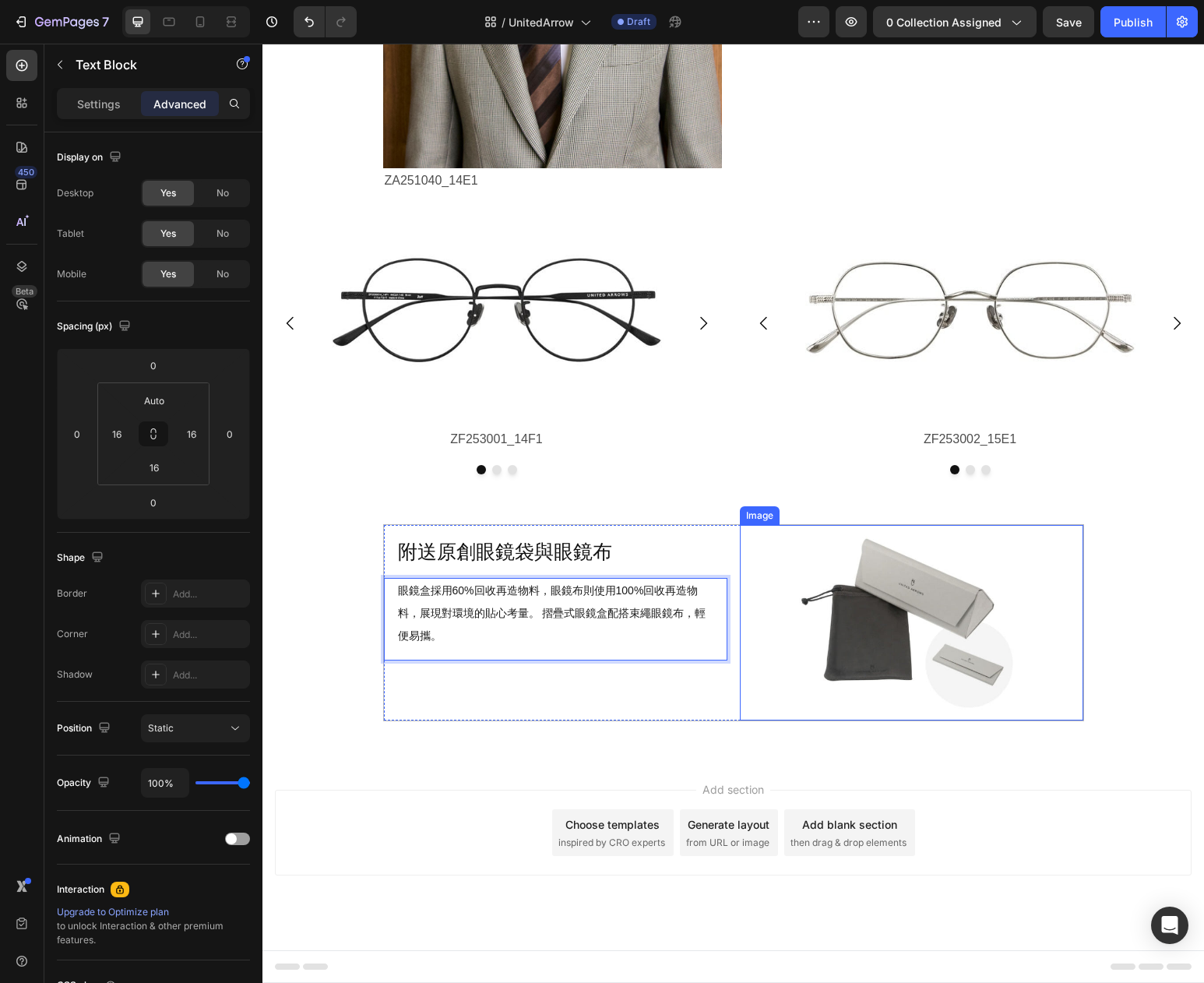
click at [974, 670] on img at bounding box center [912, 623] width 275 height 196
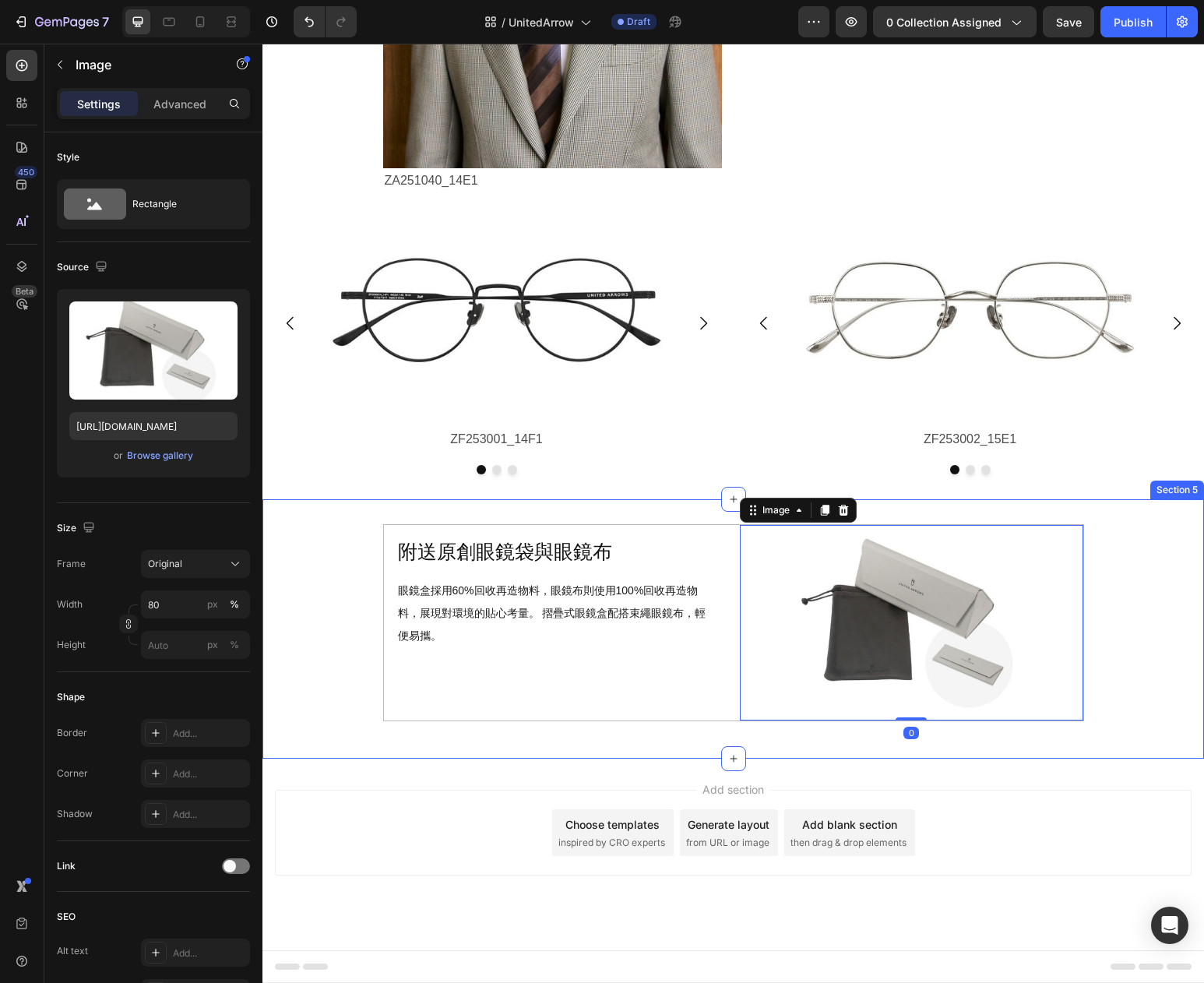
click at [1149, 684] on div "附送原創眼鏡袋與眼鏡布 Heading 眼鏡盒採用60%回收再造物料，眼鏡布則使用100%回收再造物料，展現對環境的貼心考量。 摺疊式眼鏡盒配搭束繩眼鏡布，輕…" at bounding box center [733, 629] width 942 height 211
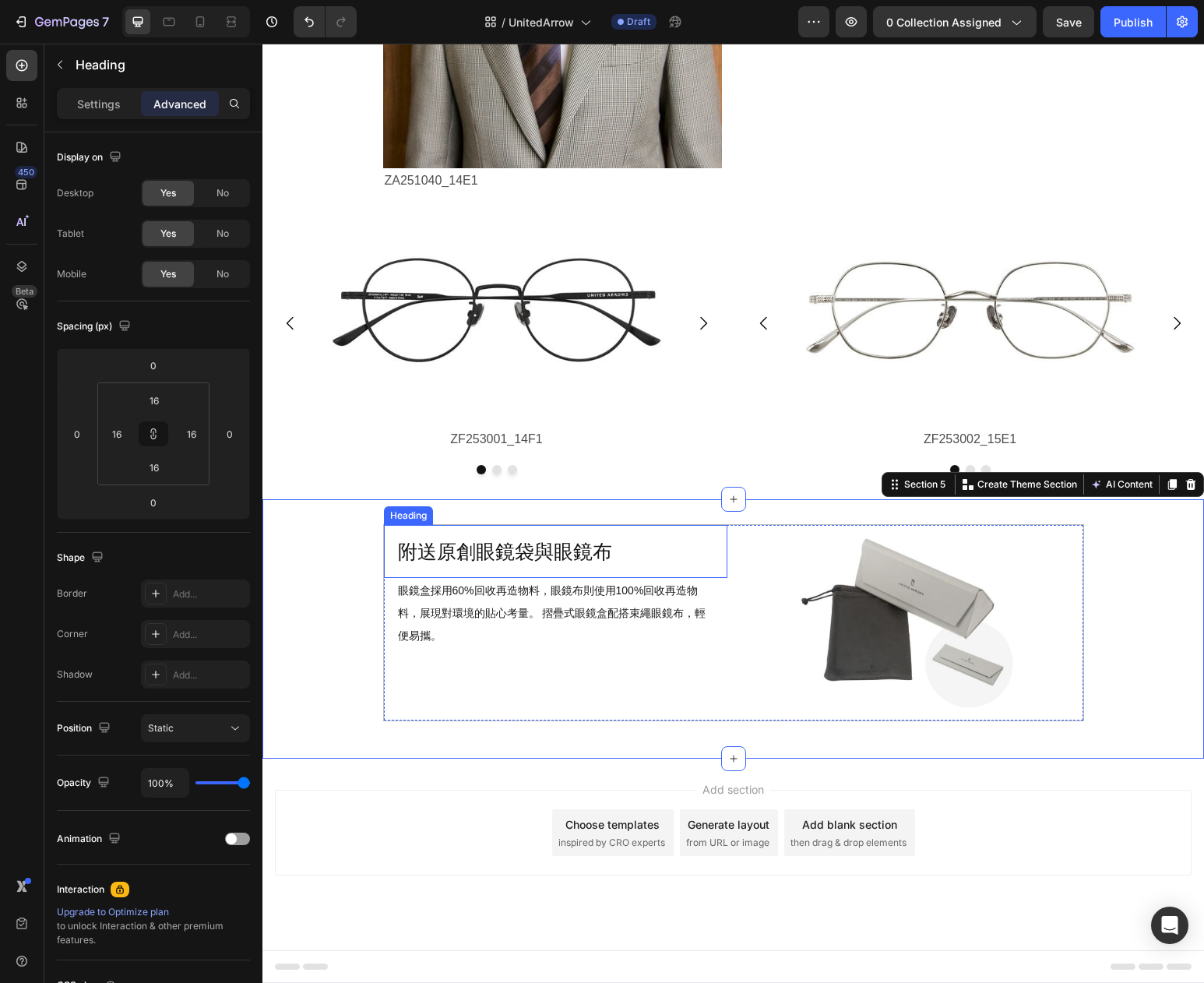
click at [471, 553] on p "附送原創眼鏡袋與眼鏡布" at bounding box center [556, 551] width 315 height 26
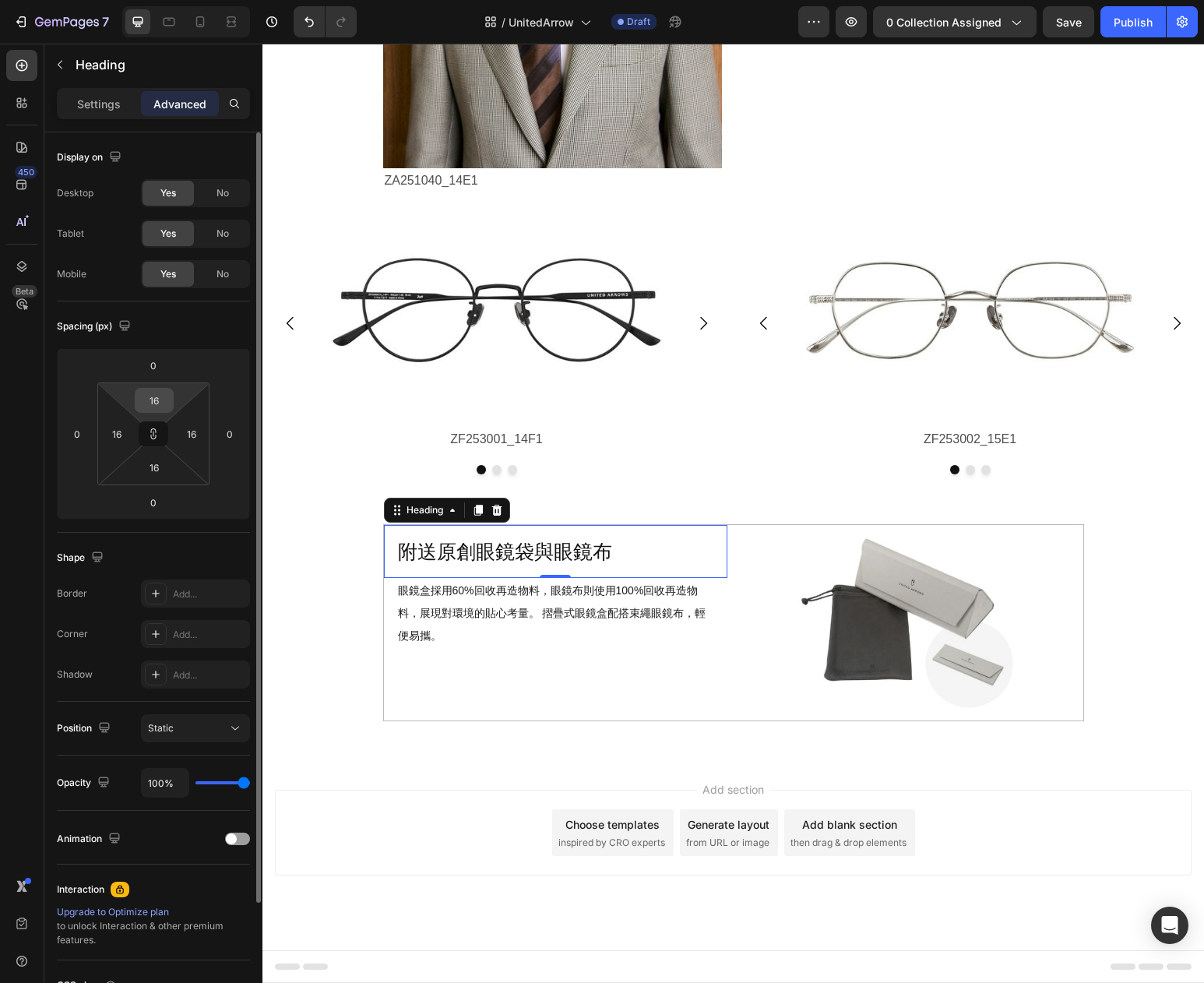
click at [152, 397] on input "16" at bounding box center [153, 400] width 31 height 24
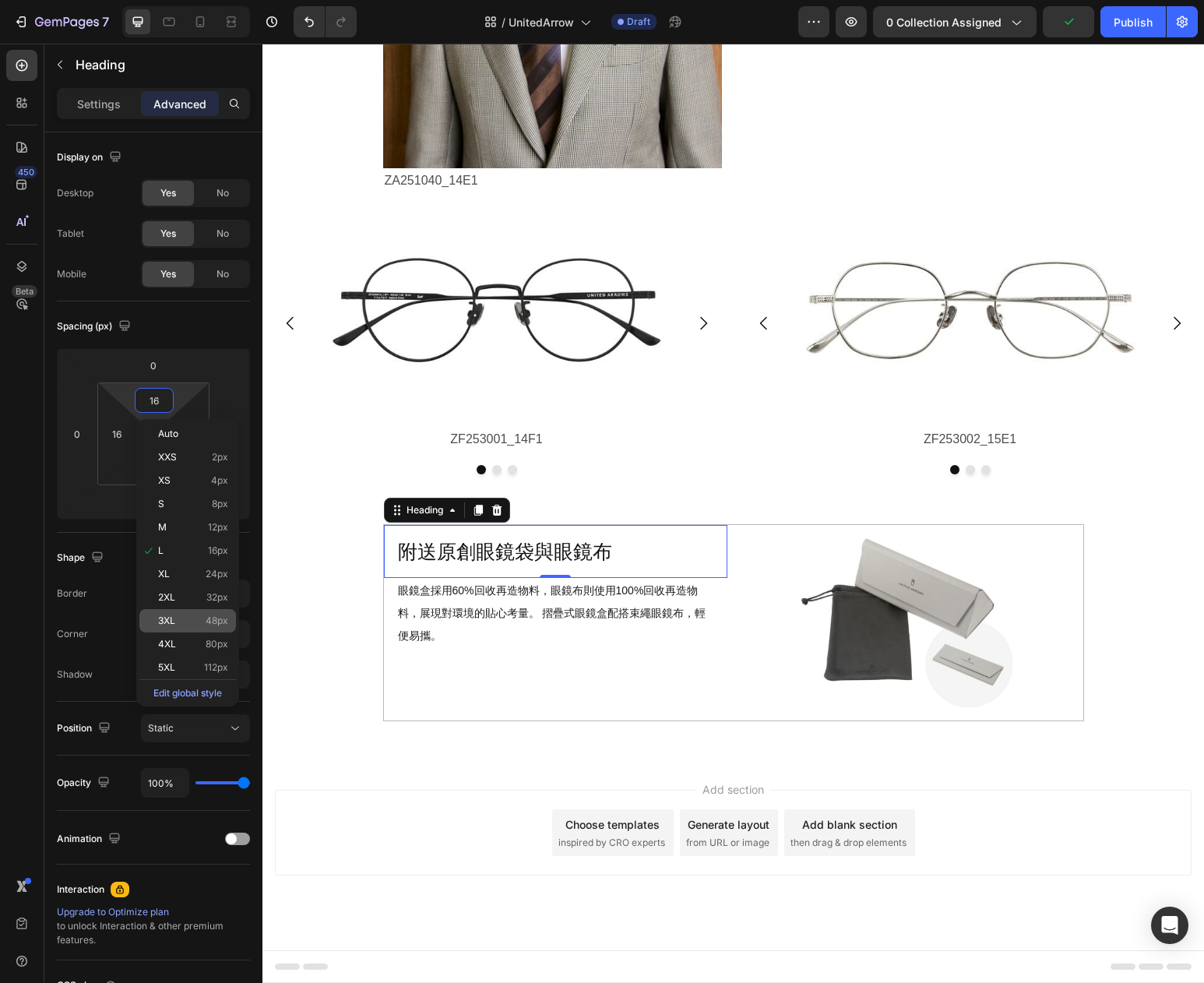
click at [192, 622] on p "3XL 48px" at bounding box center [194, 621] width 70 height 11
type input "48"
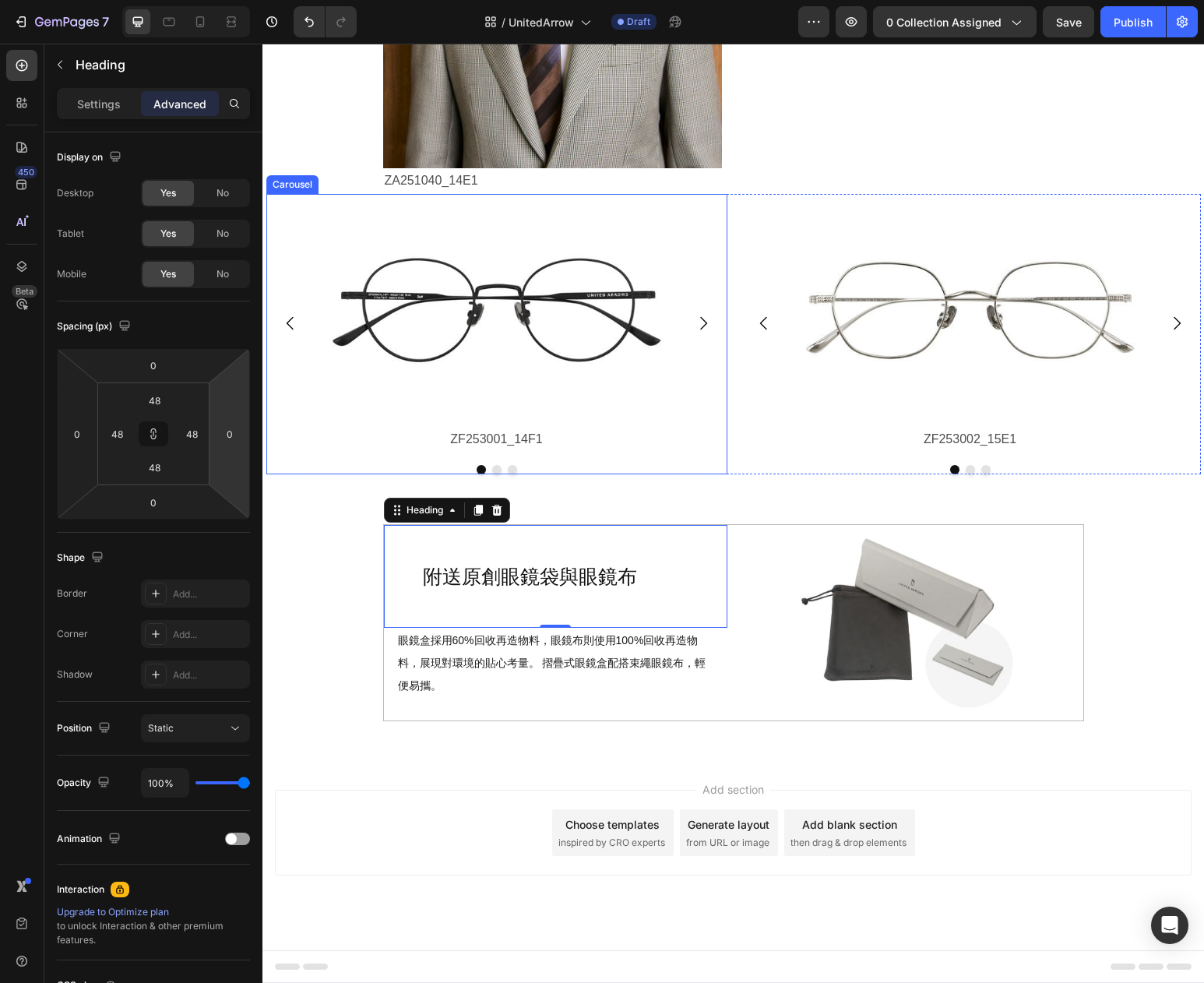
type input "16"
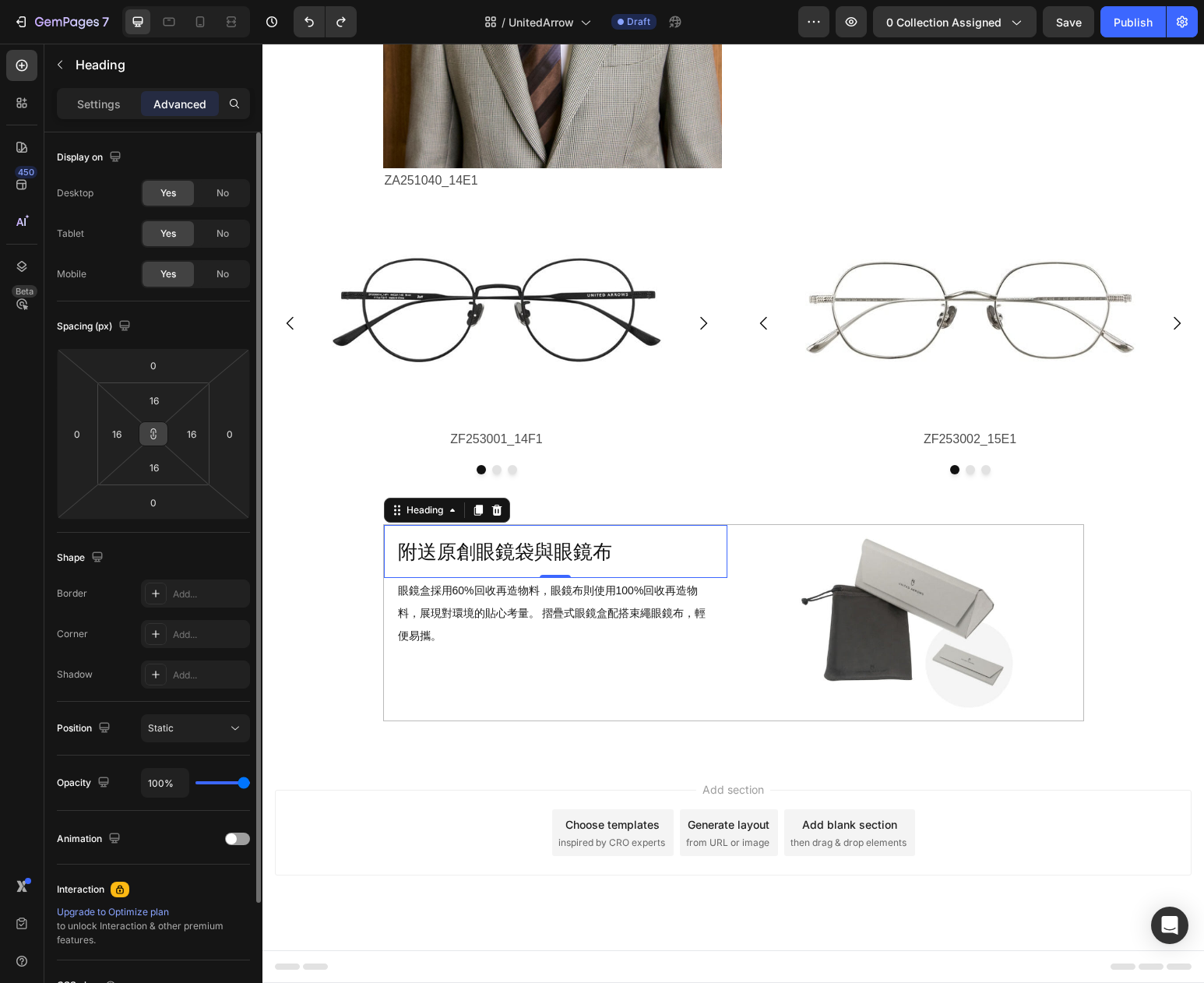
click at [157, 432] on icon at bounding box center [153, 434] width 12 height 12
click at [159, 401] on input "16" at bounding box center [153, 400] width 31 height 24
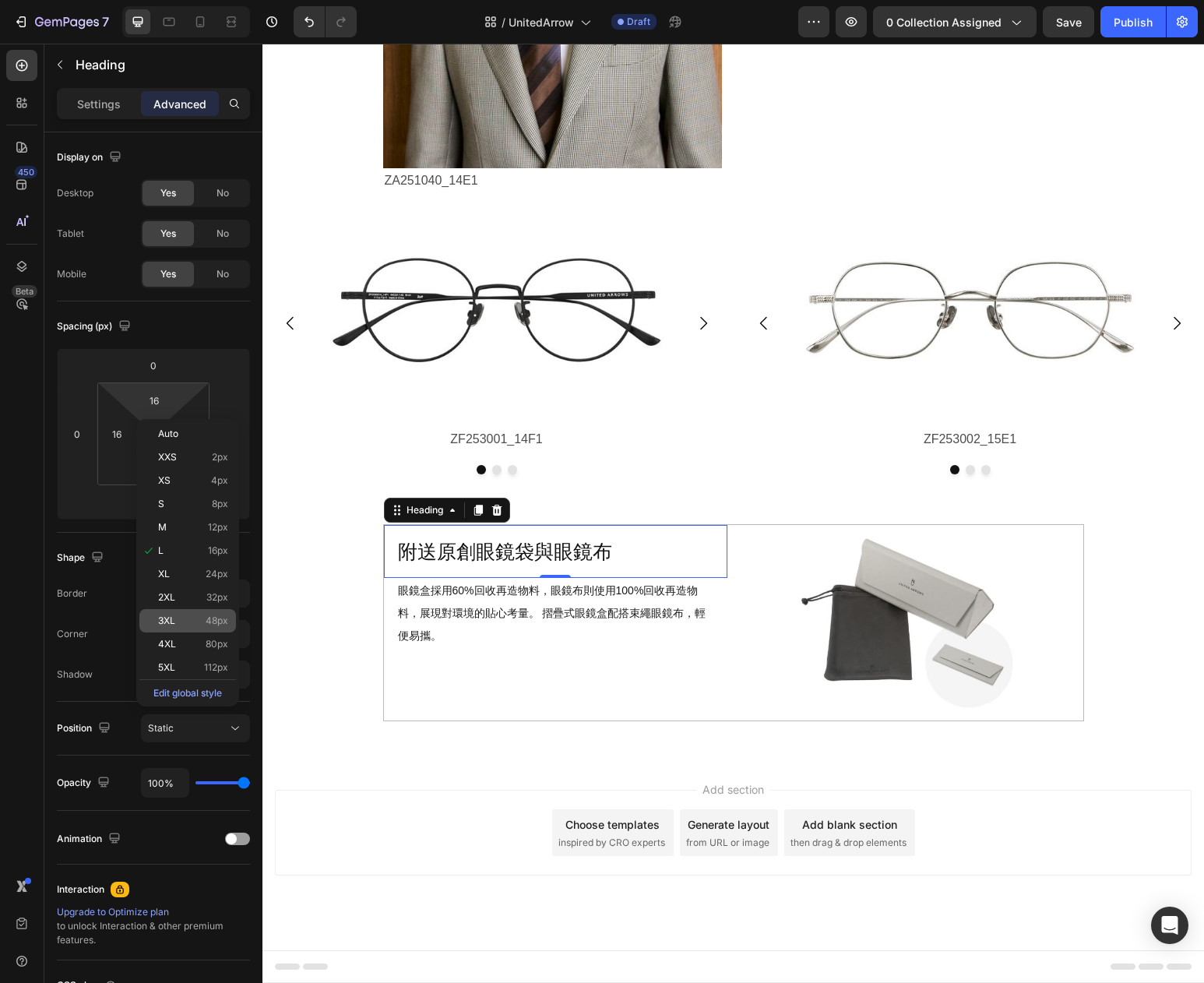
click at [208, 614] on div "3XL 48px" at bounding box center [188, 621] width 97 height 24
type input "48"
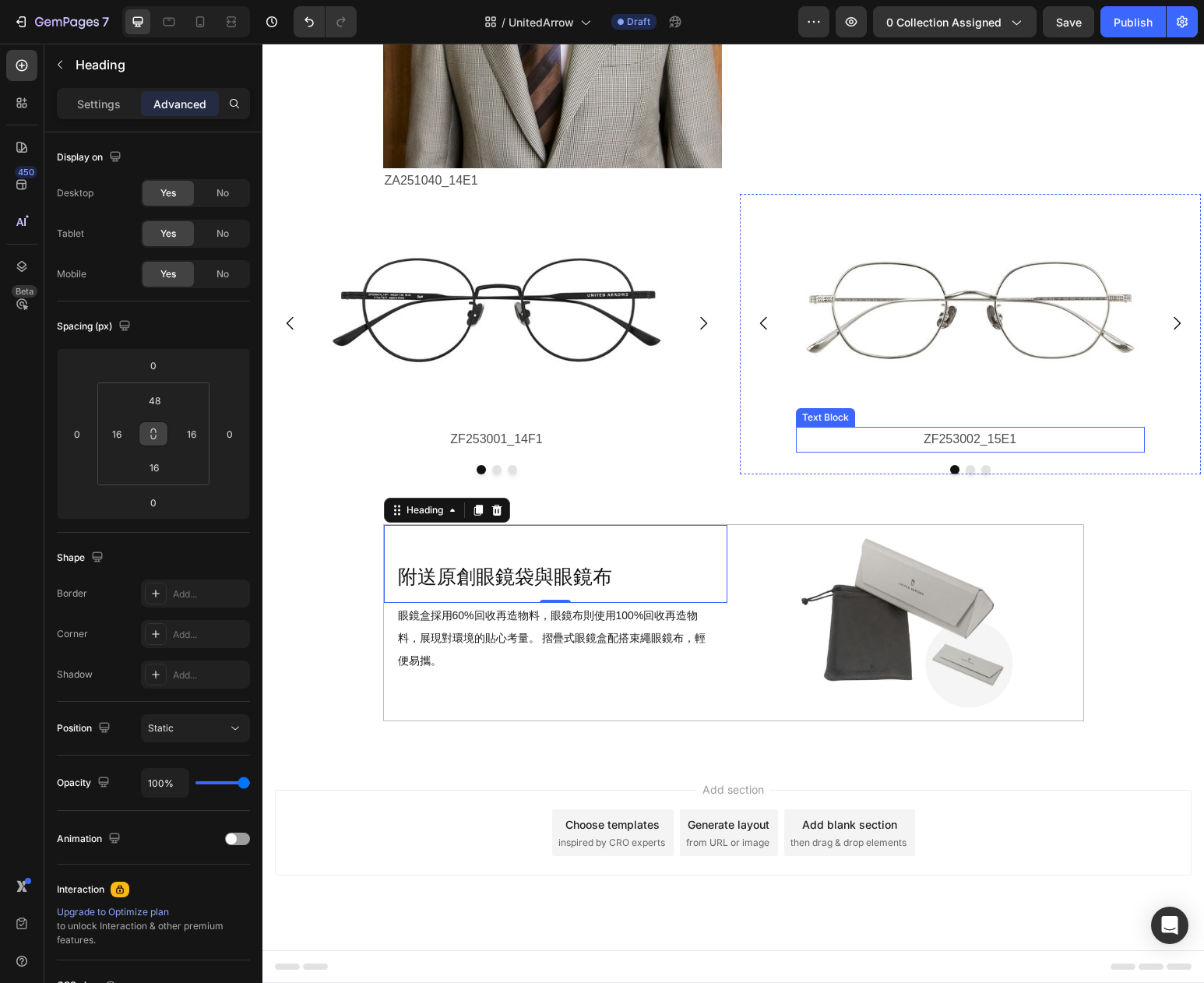
click at [800, 447] on p "ZF253002_15E1" at bounding box center [971, 440] width 346 height 23
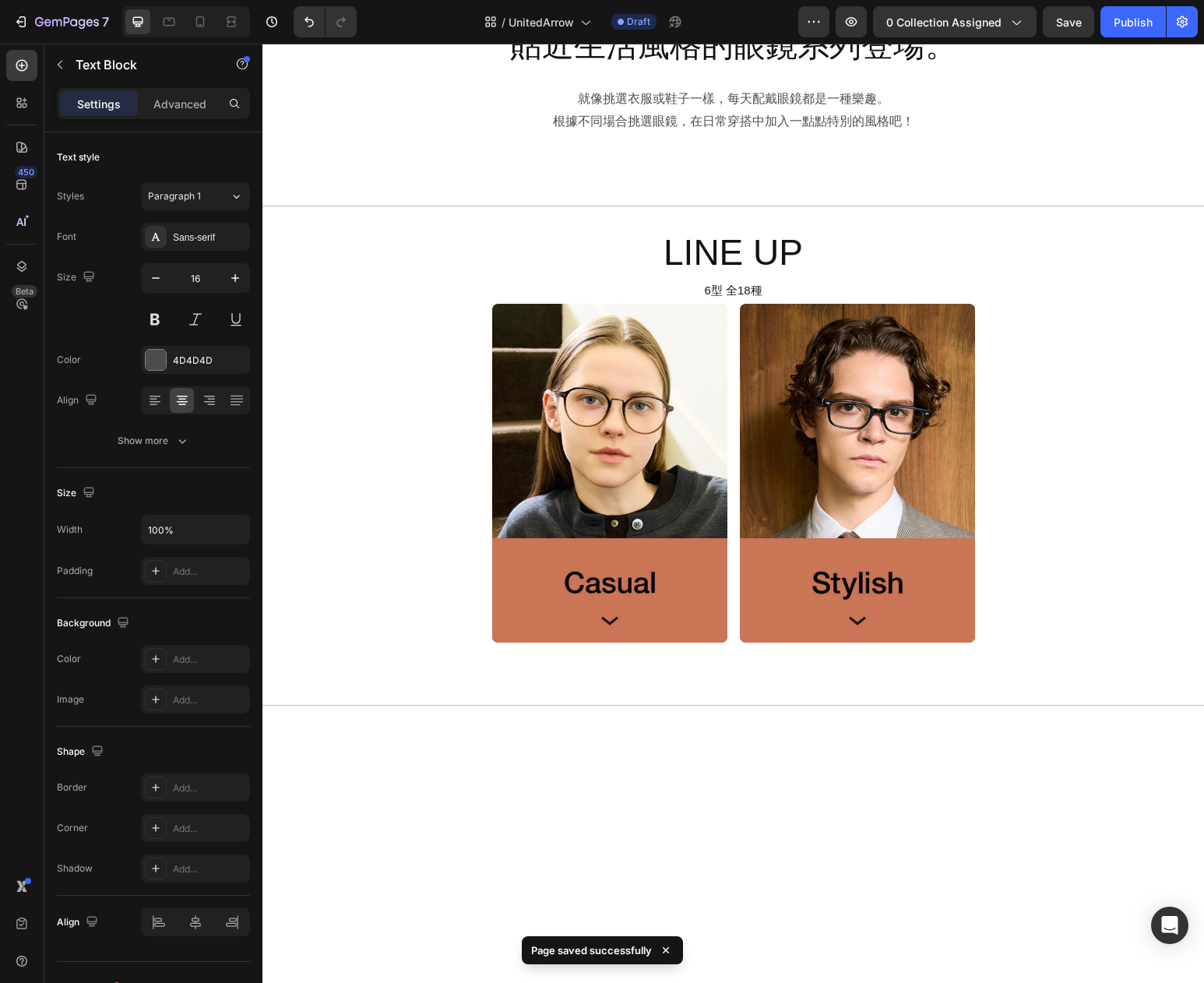
scroll to position [0, 0]
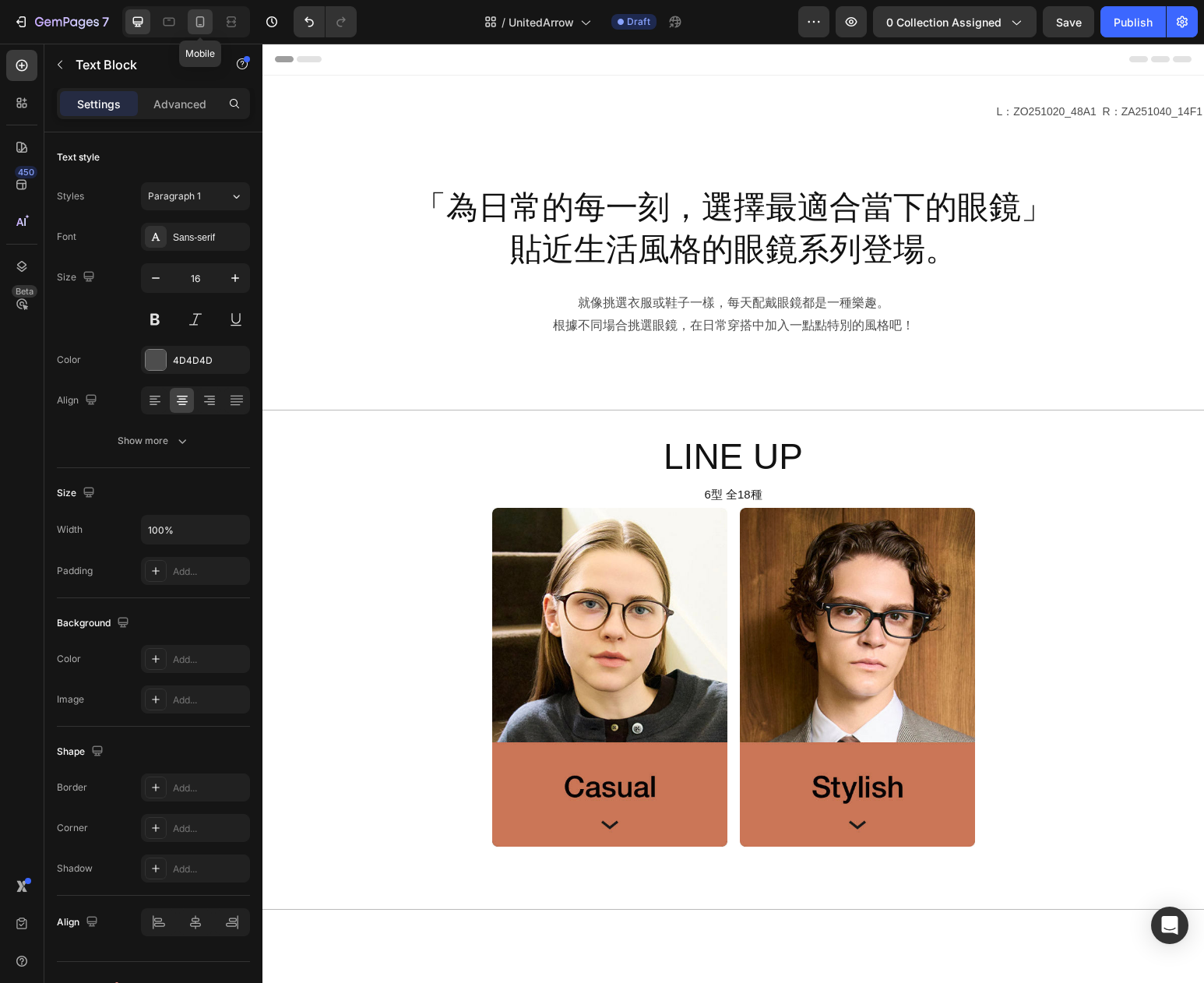
click at [208, 23] on div at bounding box center [200, 22] width 25 height 25
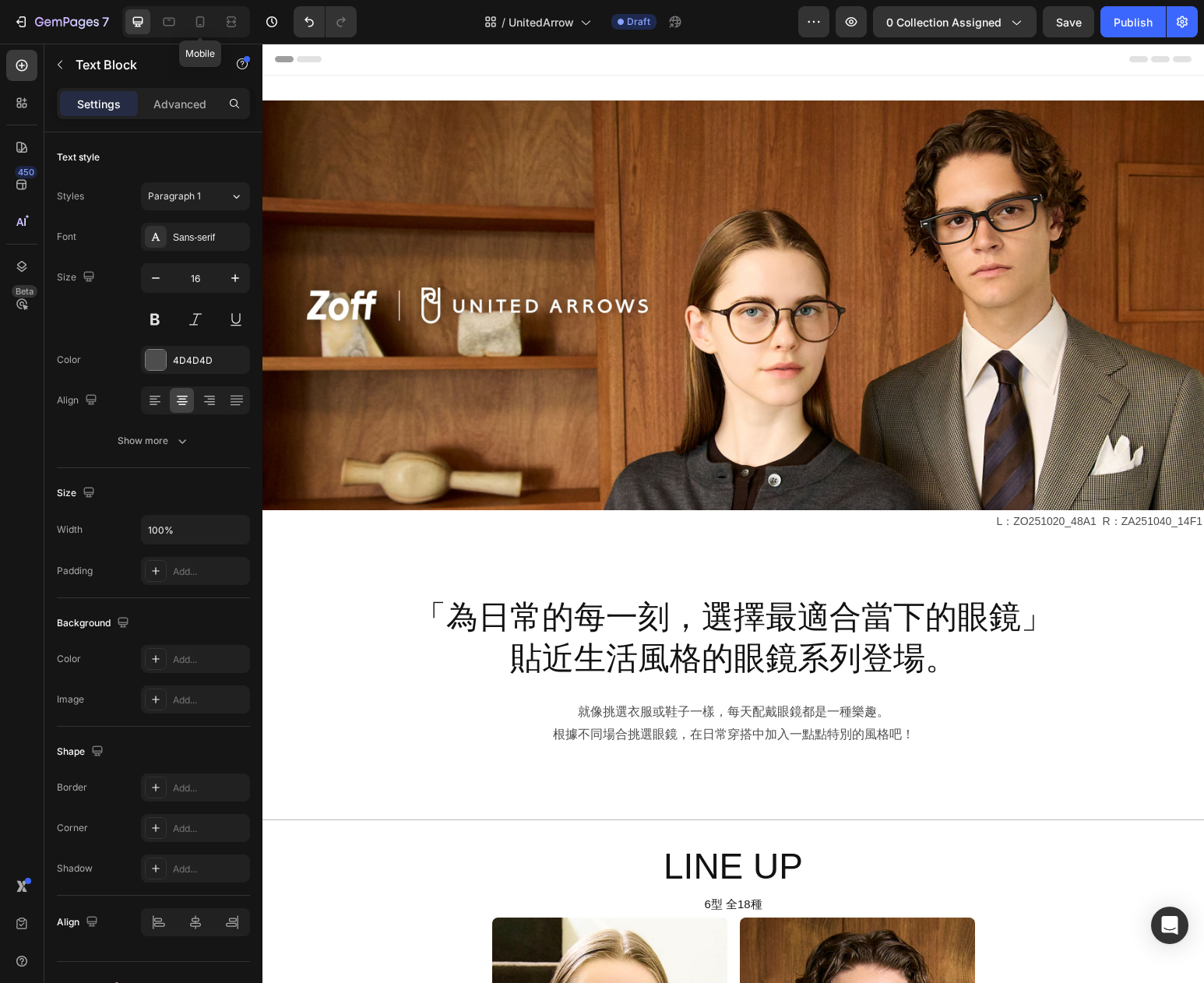
type input "14"
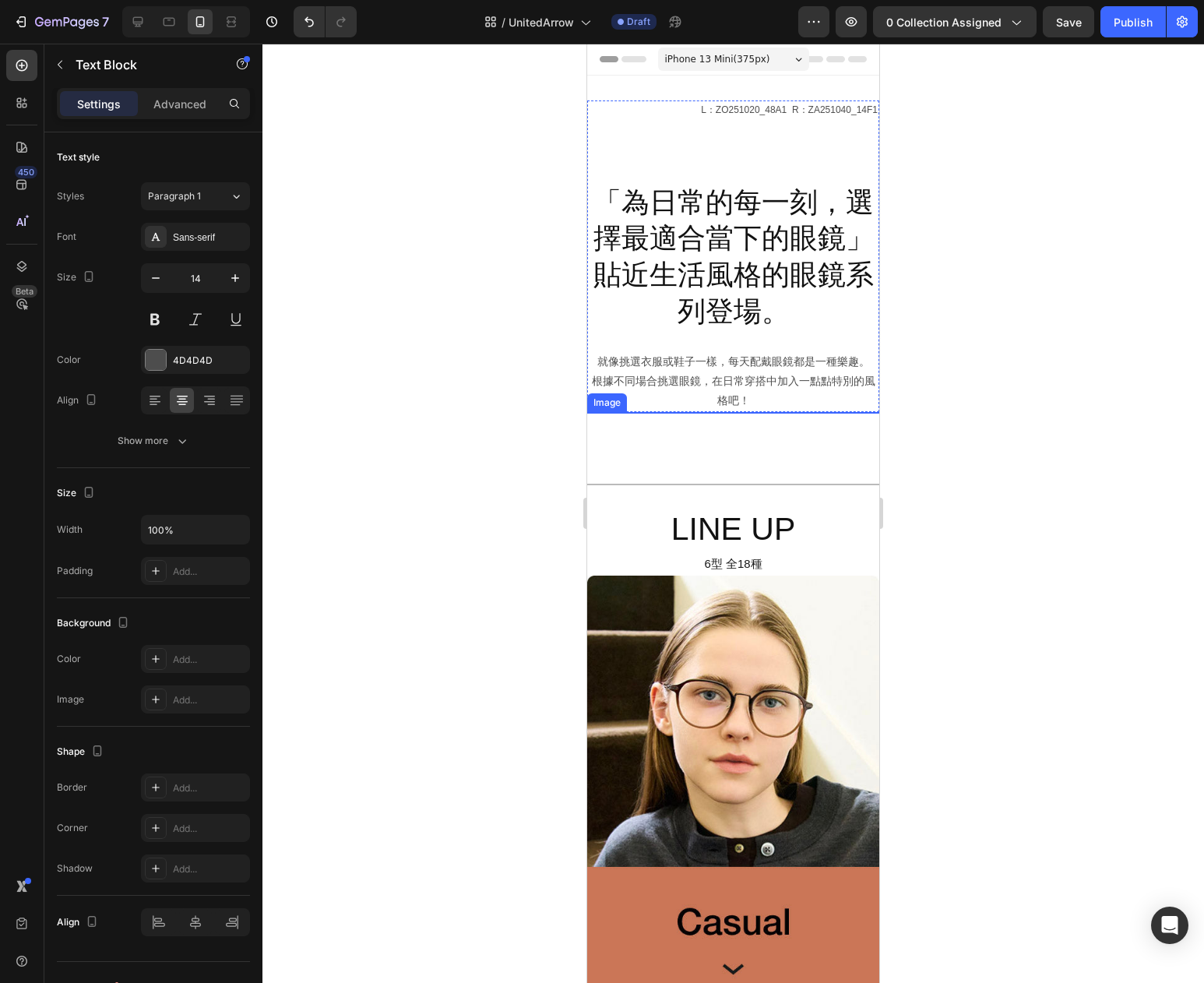
click at [688, 493] on img at bounding box center [734, 597] width 292 height 370
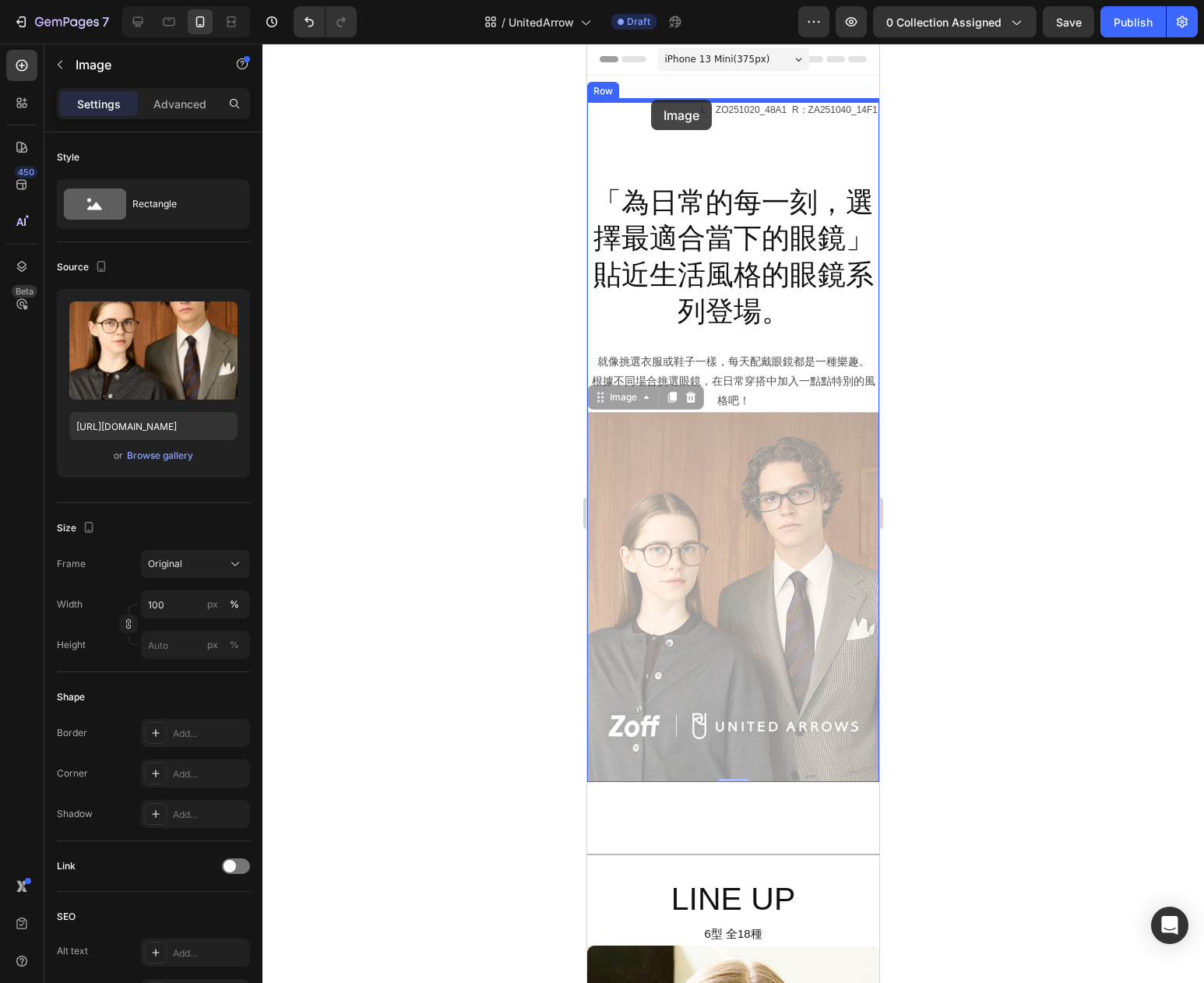
drag, startPoint x: 622, startPoint y: 403, endPoint x: 651, endPoint y: 100, distance: 304.4
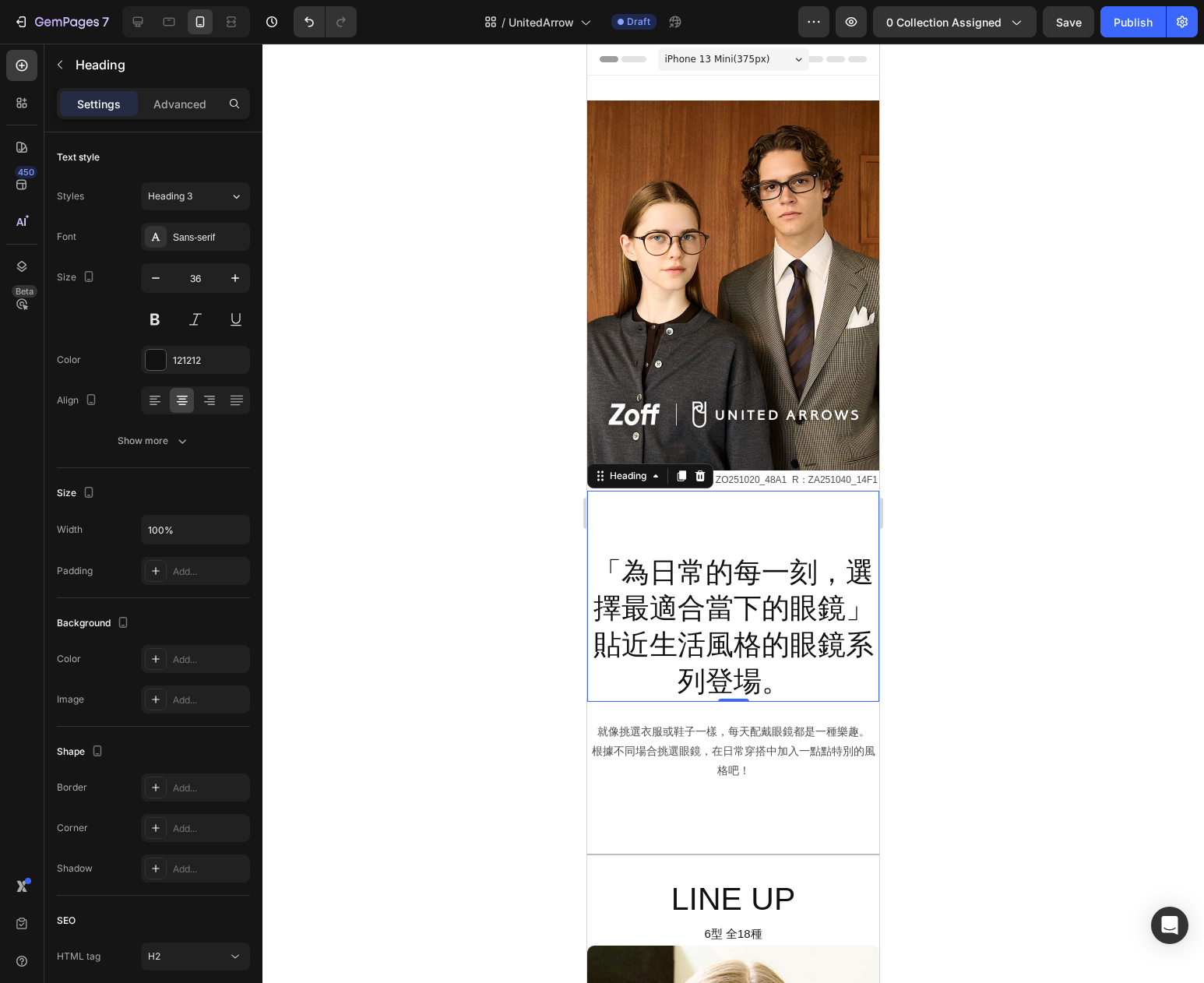
click at [740, 686] on h2 "「為日常的每一刻，選擇最適合當下的眼鏡」 貼近生活風格的眼鏡系列登場。" at bounding box center [734, 627] width 292 height 149
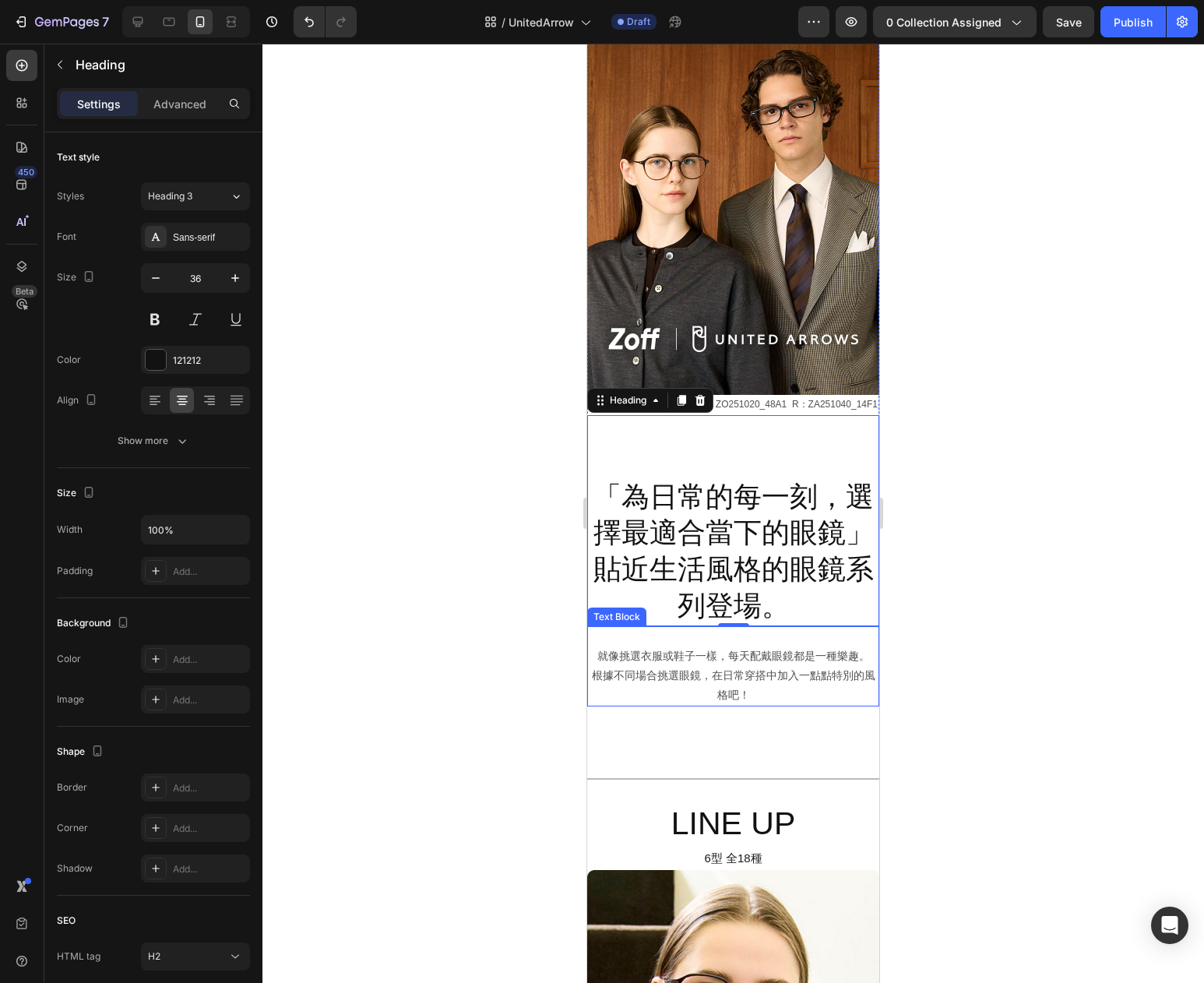
scroll to position [80, 0]
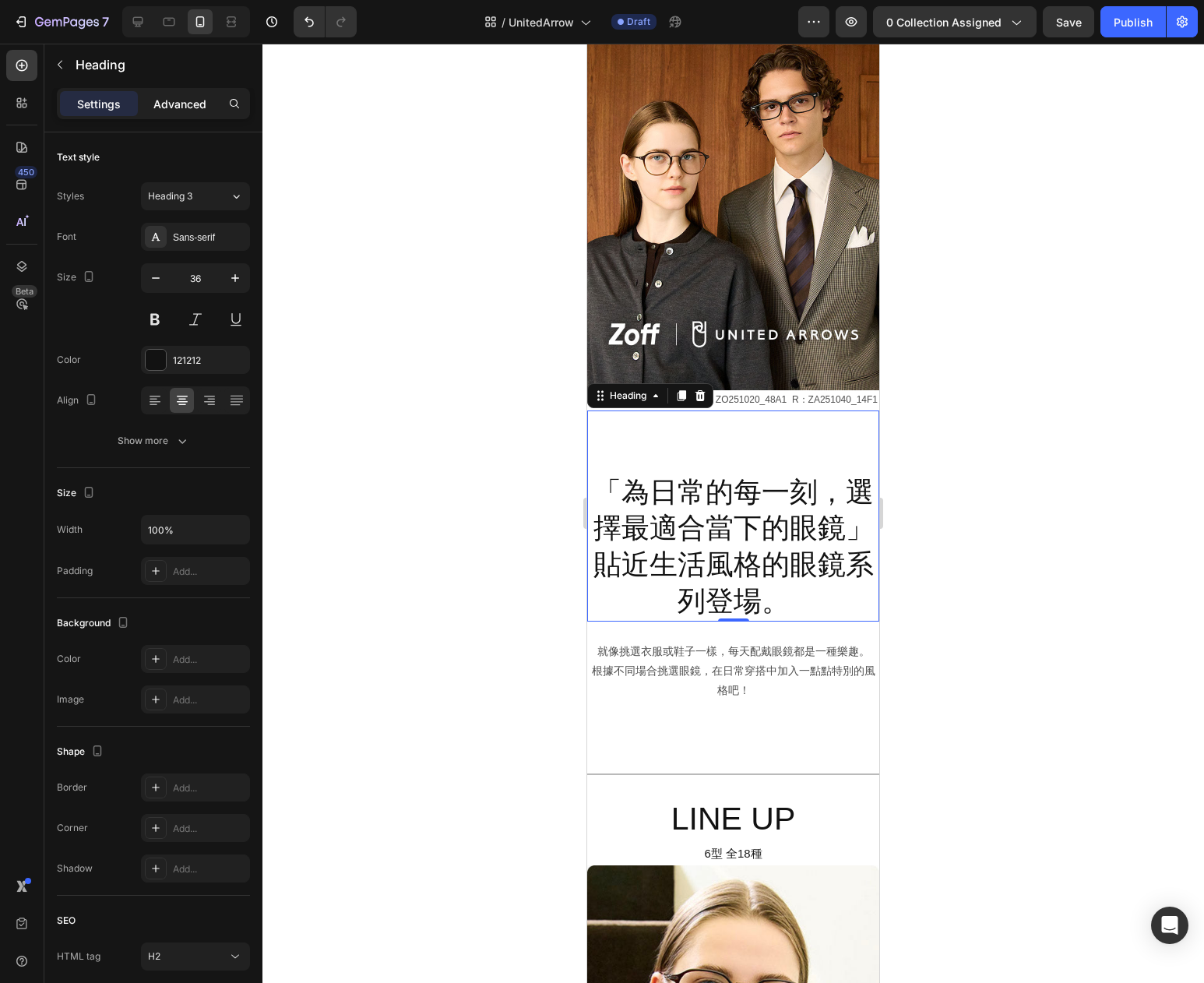
click at [187, 108] on p "Advanced" at bounding box center [180, 104] width 53 height 17
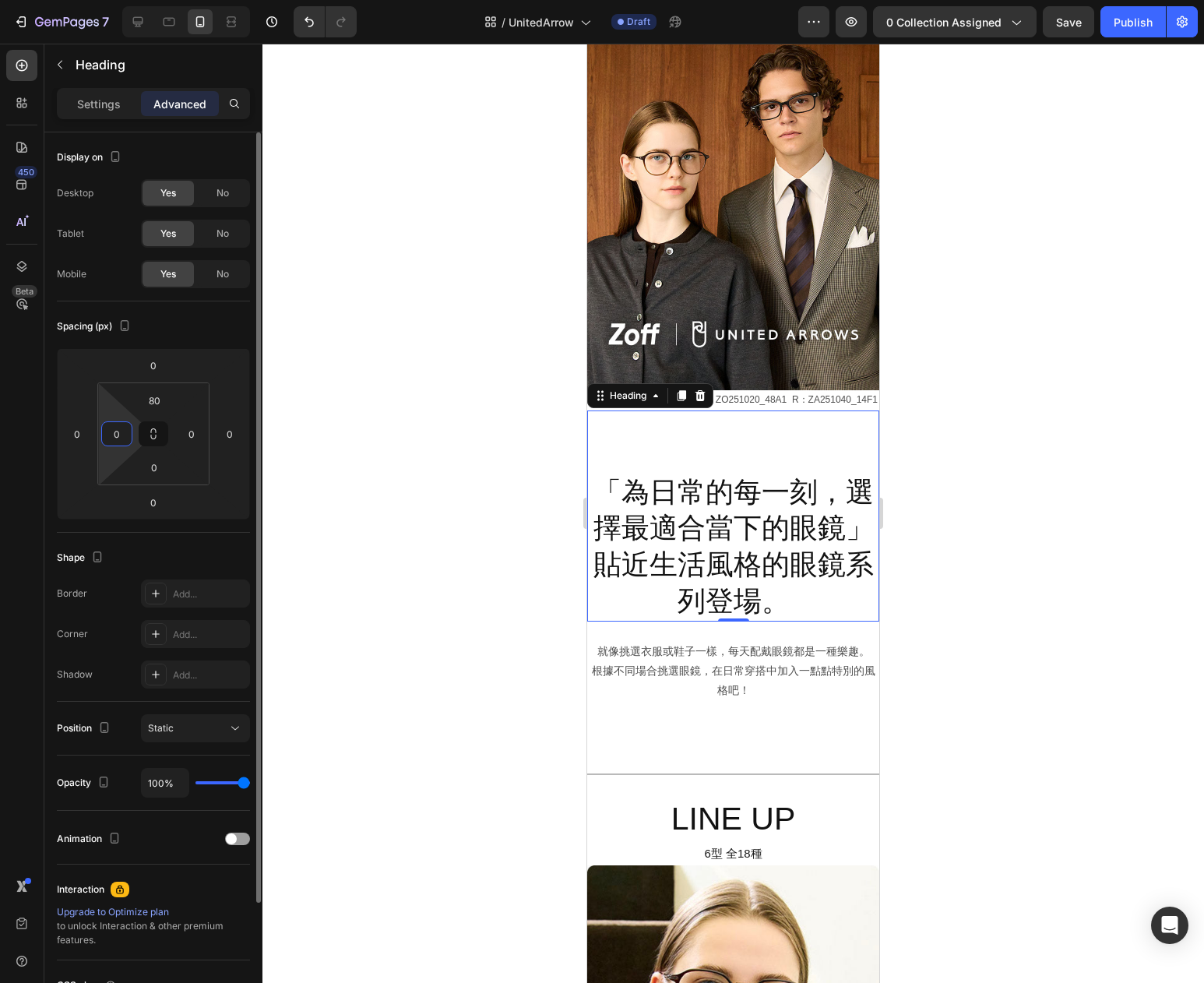
click at [117, 438] on input "0" at bounding box center [116, 433] width 24 height 24
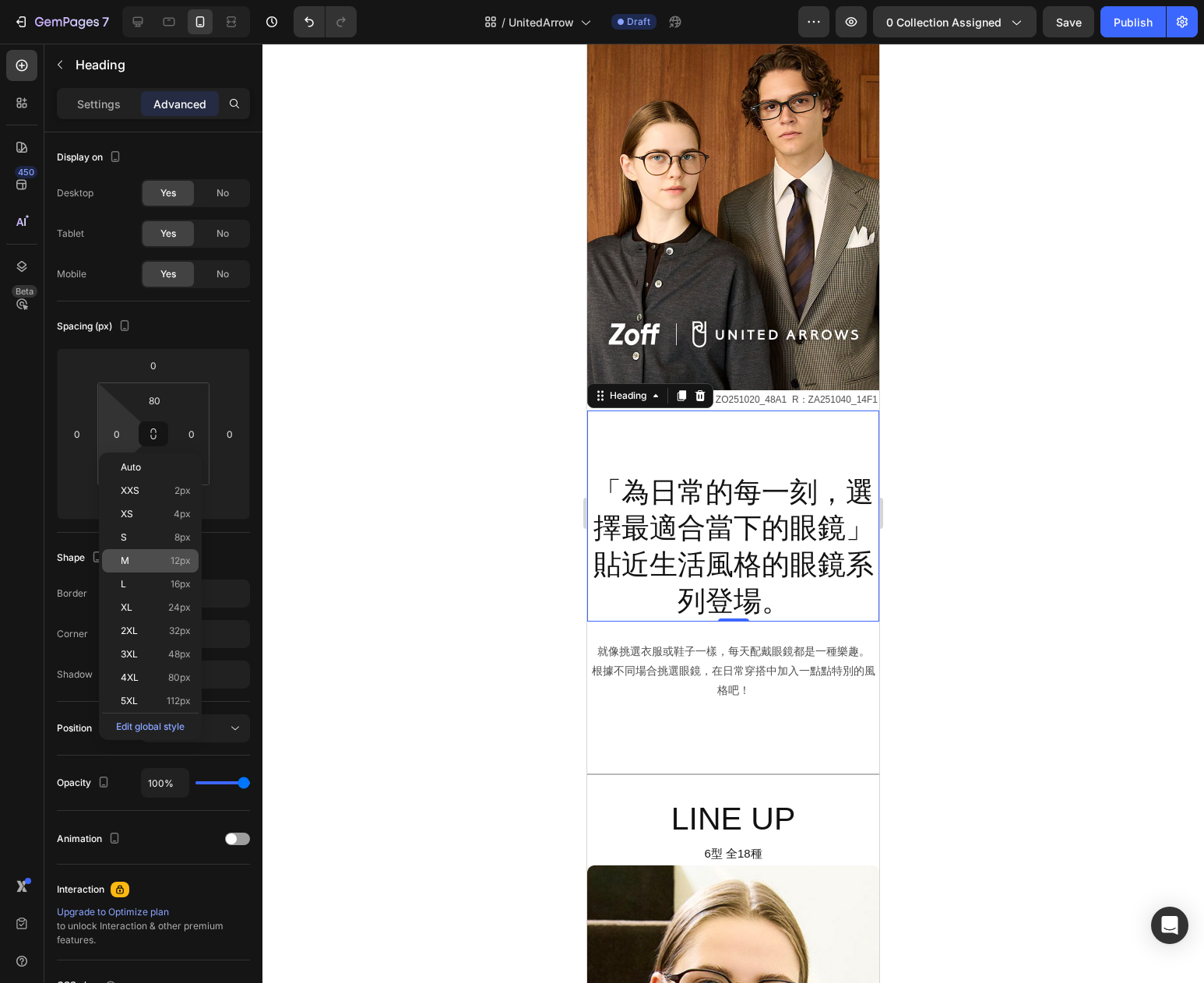
click at [172, 563] on span "12px" at bounding box center [181, 561] width 20 height 11
type input "12"
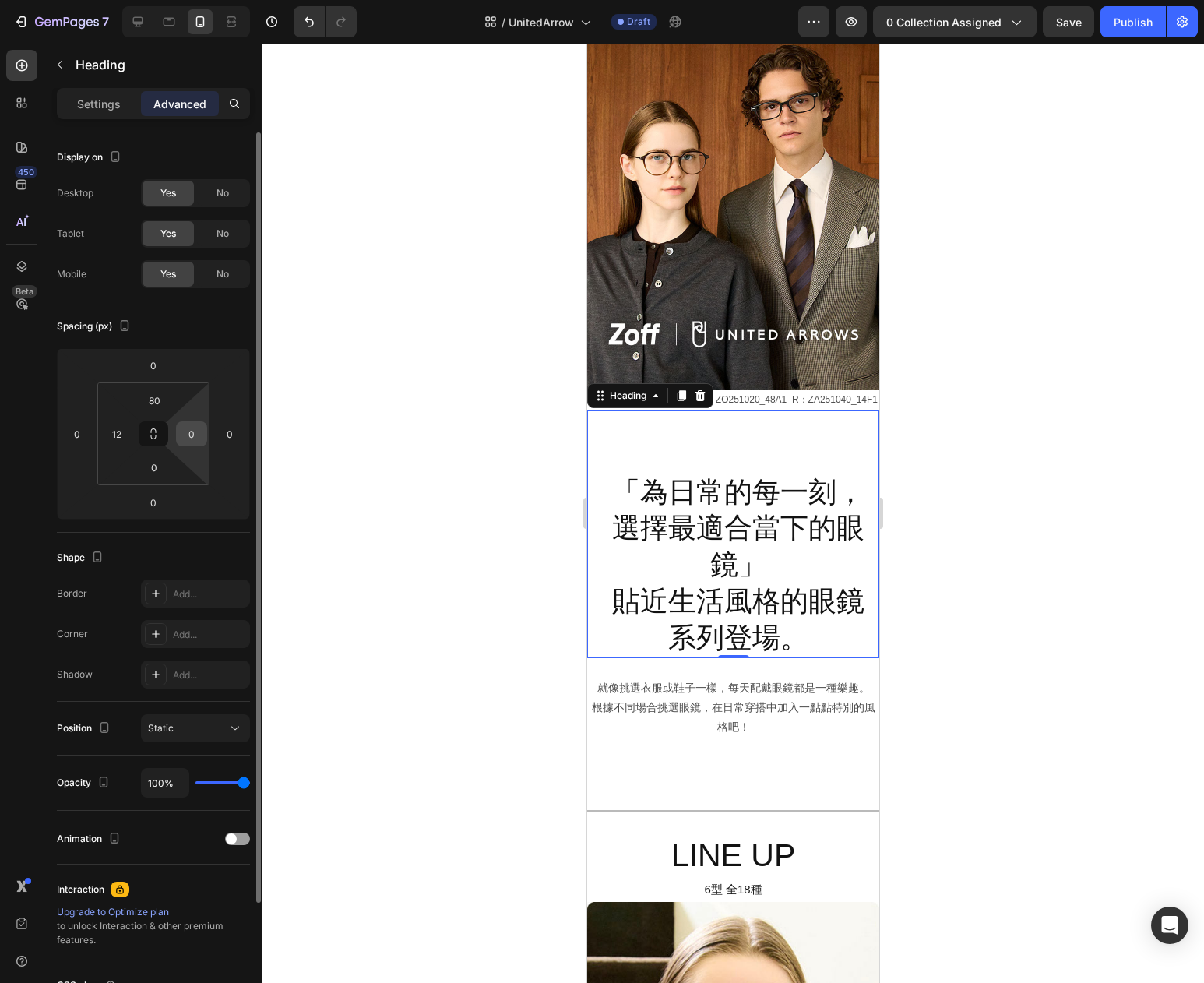
click at [187, 437] on input "0" at bounding box center [191, 433] width 24 height 24
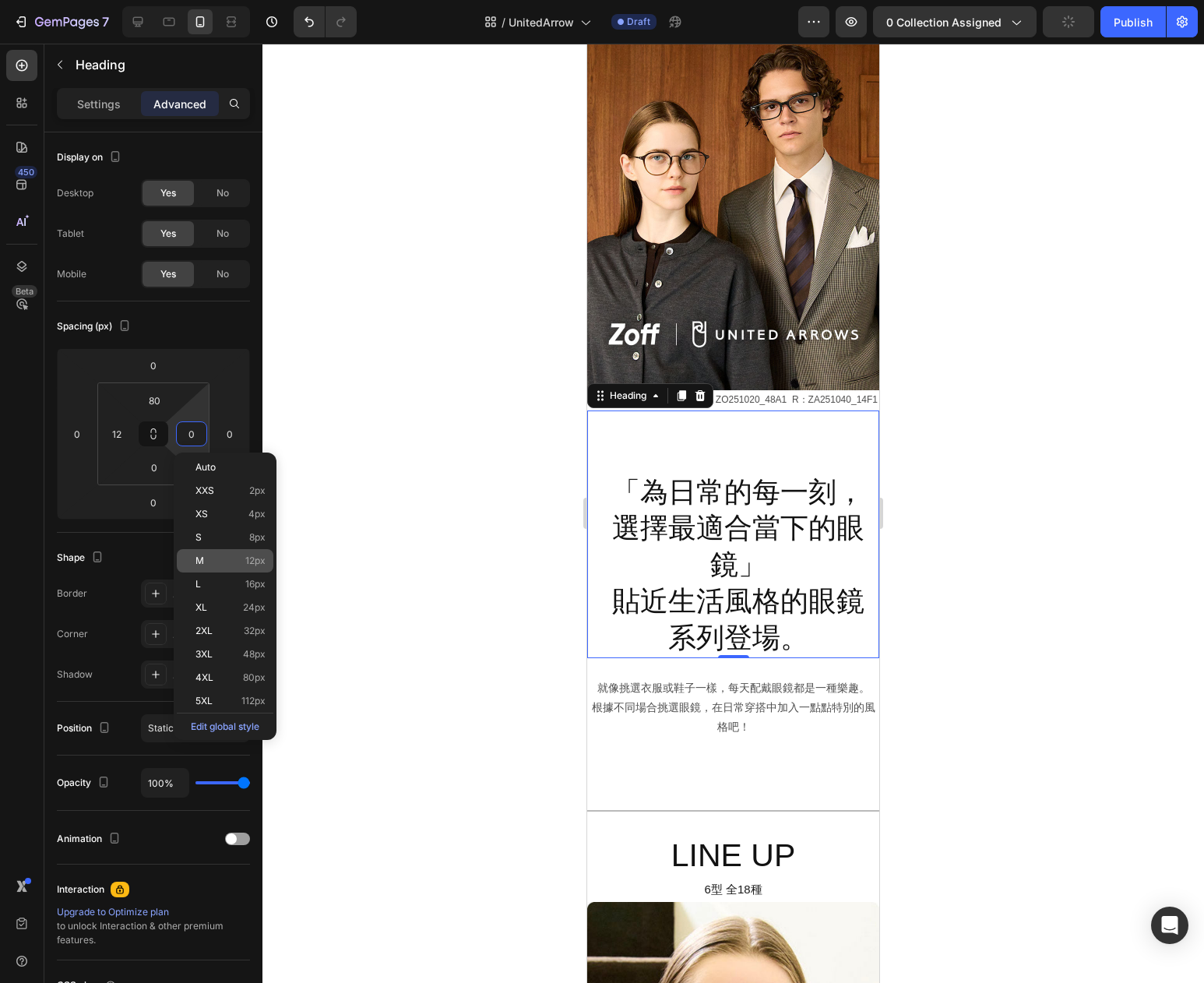
click at [219, 565] on p "M 12px" at bounding box center [231, 561] width 70 height 11
type input "12"
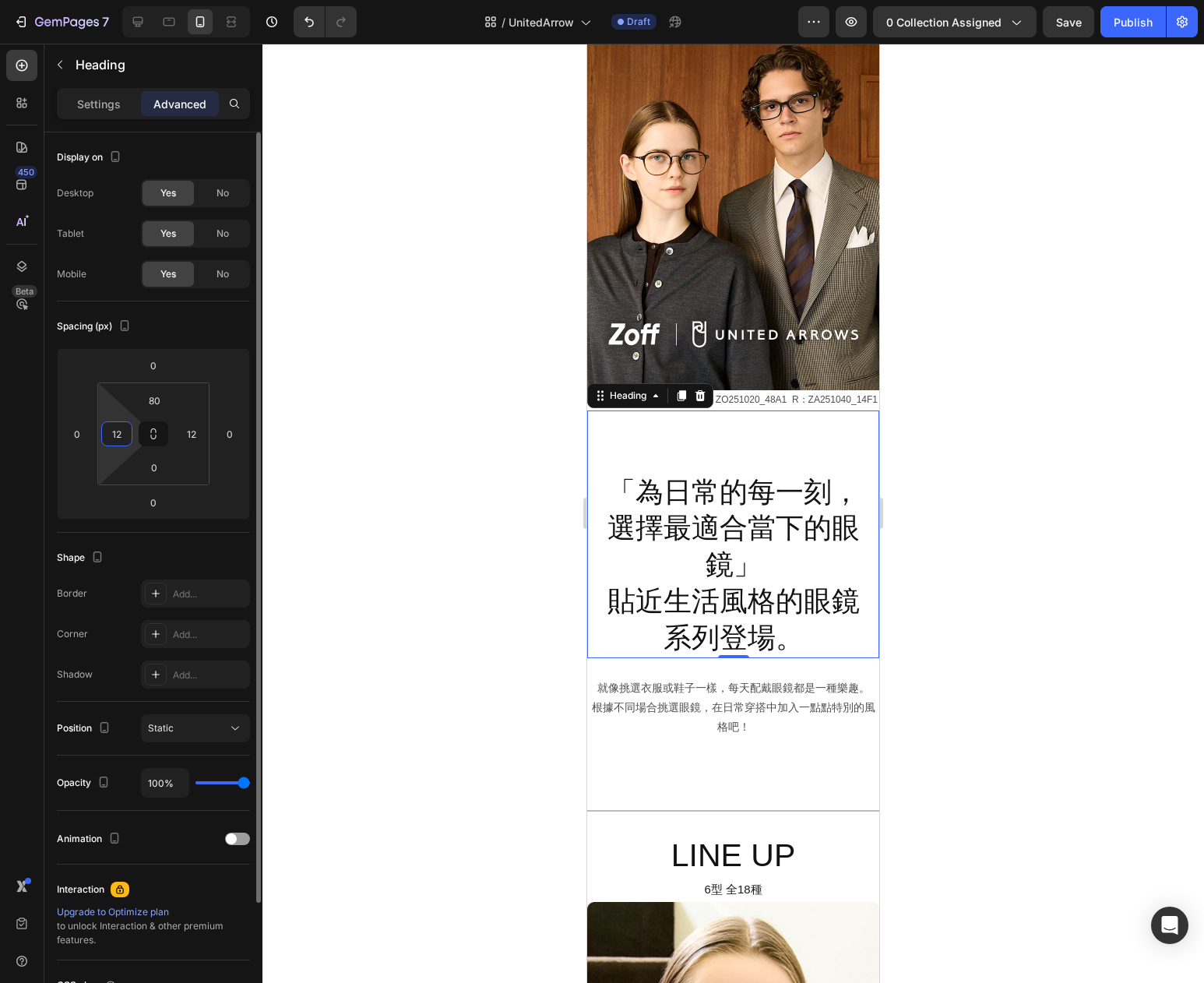
click at [118, 435] on input "12" at bounding box center [116, 433] width 24 height 24
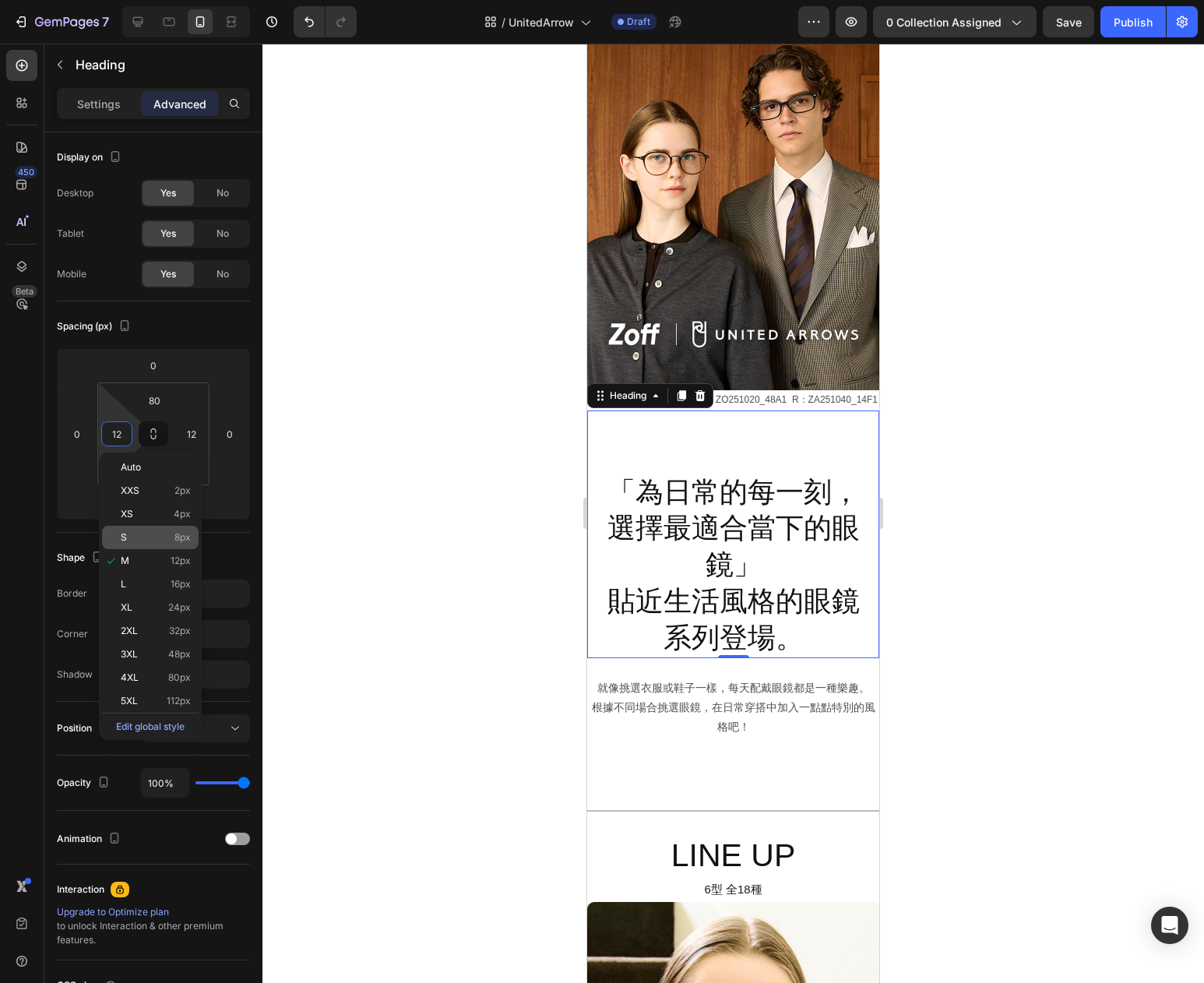
click at [151, 535] on p "S 8px" at bounding box center [156, 537] width 70 height 11
type input "8"
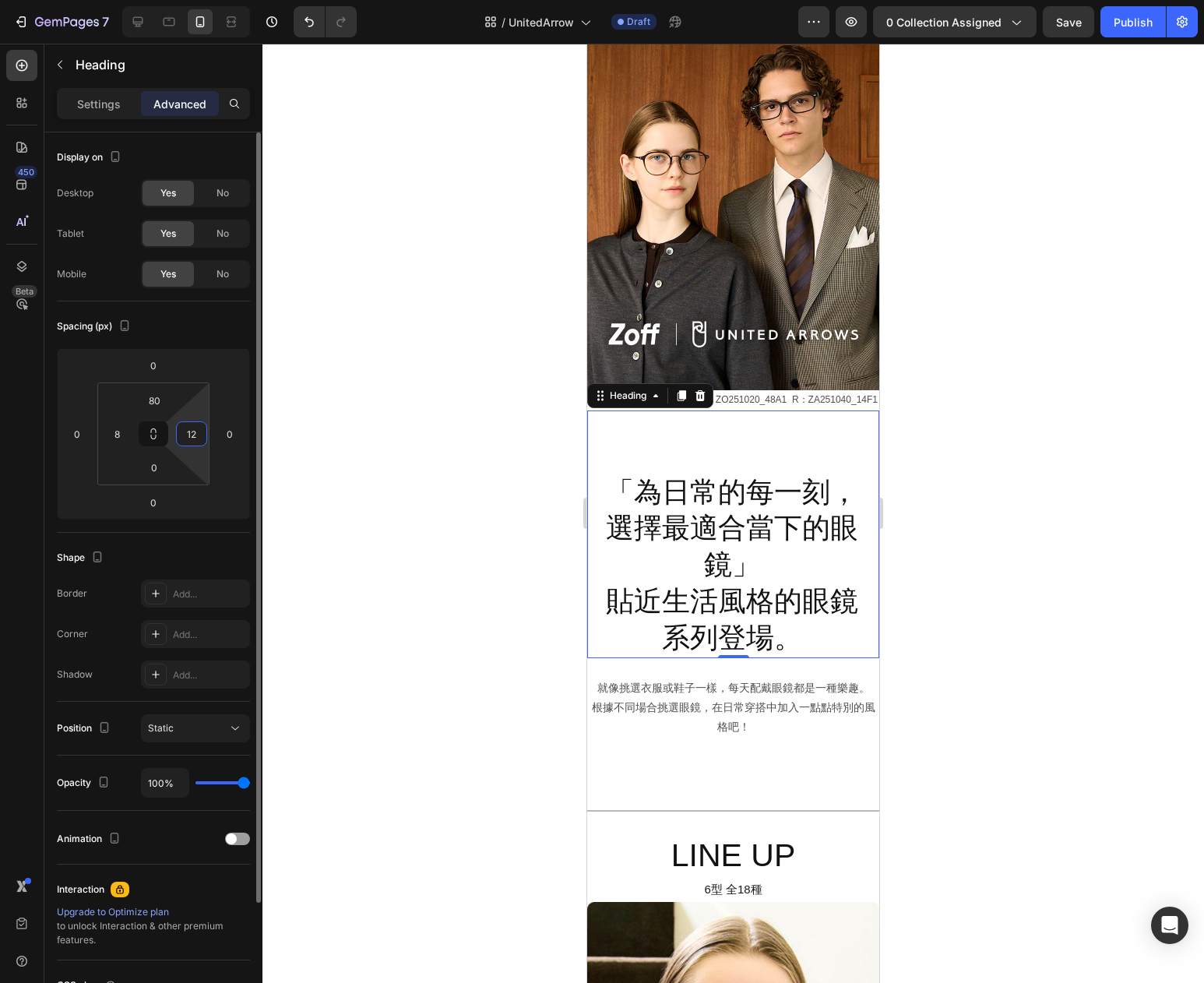
click at [191, 433] on input "12" at bounding box center [191, 433] width 24 height 24
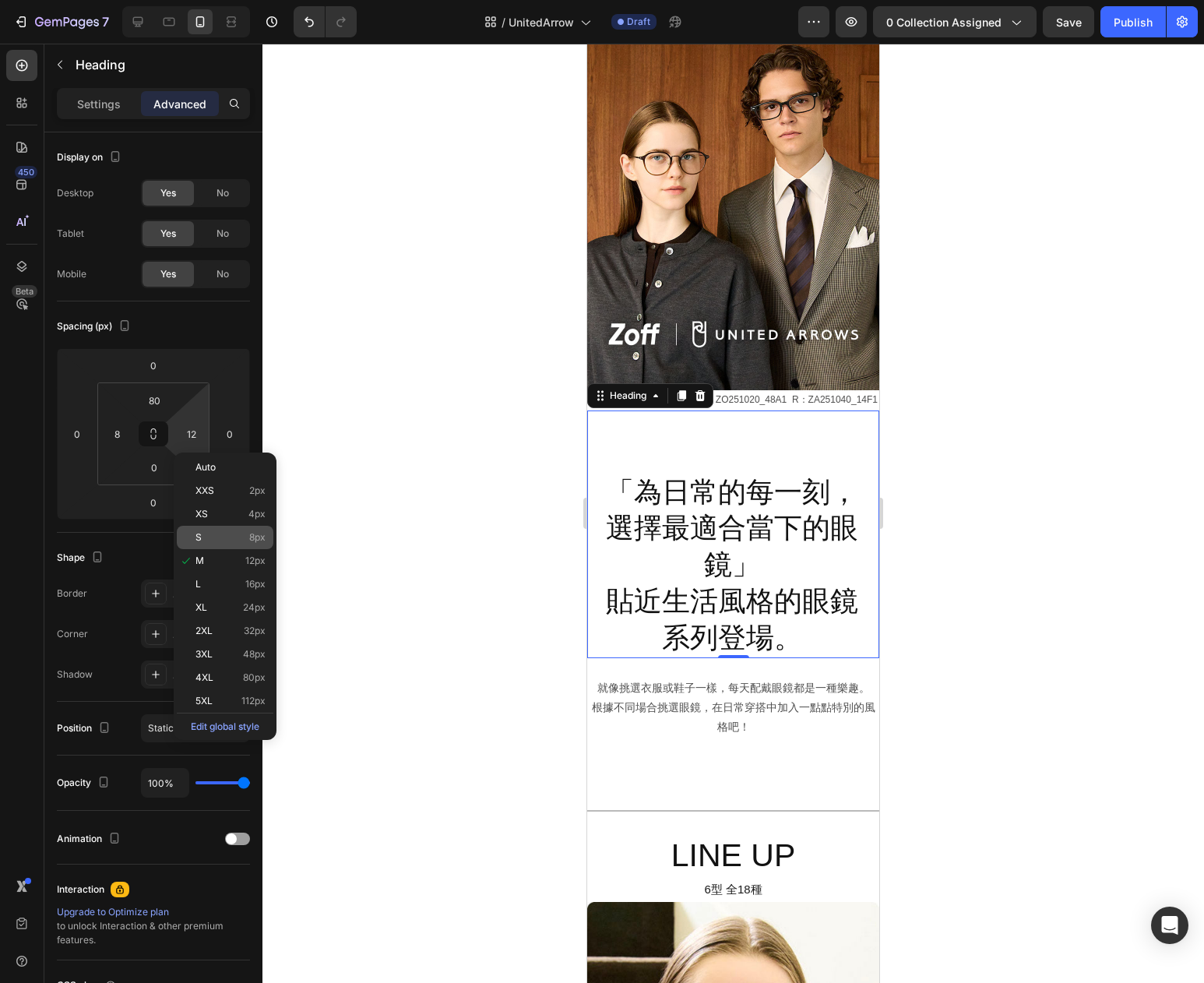
click at [215, 527] on div "S 8px" at bounding box center [225, 537] width 97 height 24
type input "8"
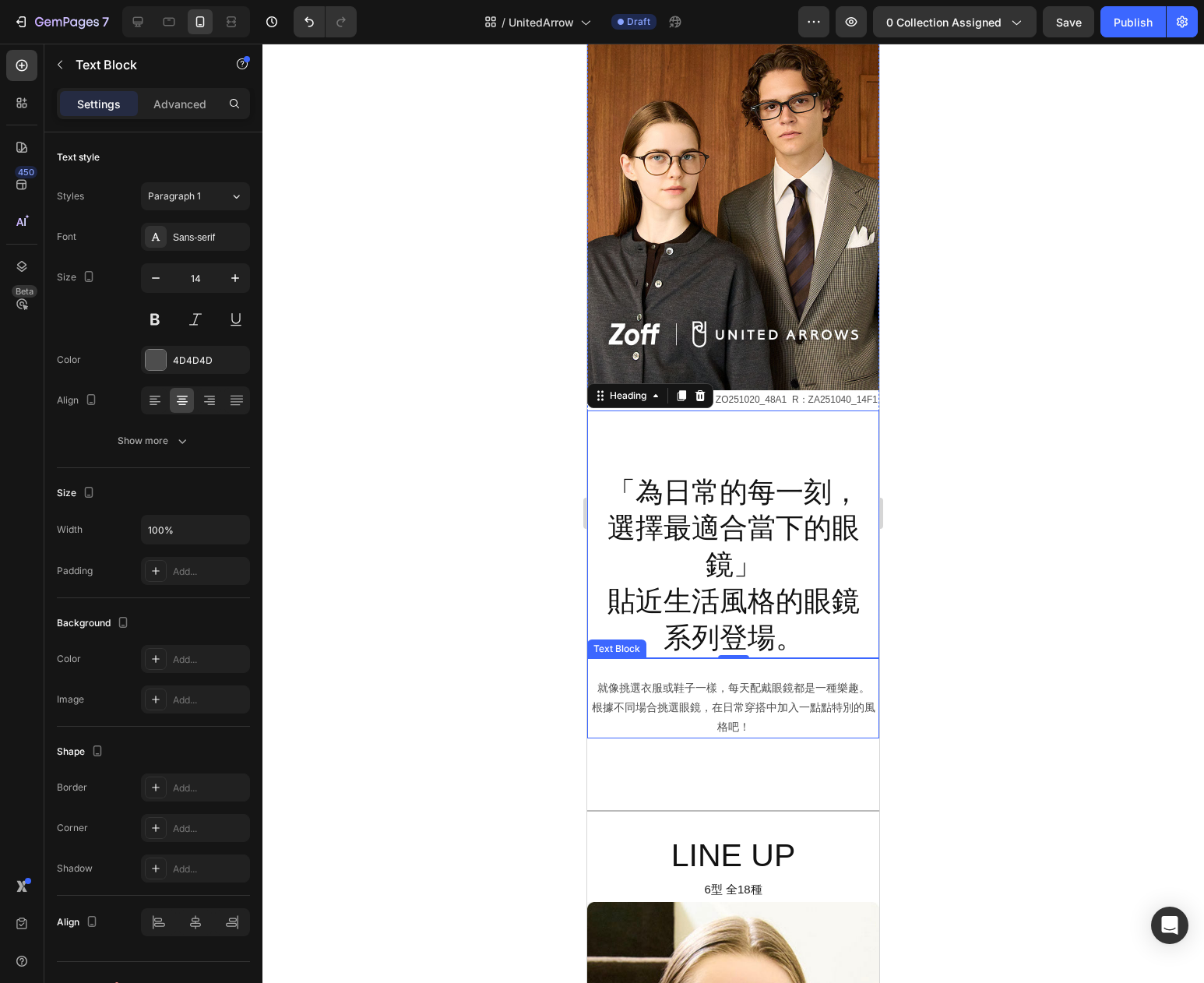
click at [744, 699] on p "根據不同場合挑選眼鏡，在日常穿搭中加入一點點特別的風格吧！" at bounding box center [734, 717] width 289 height 39
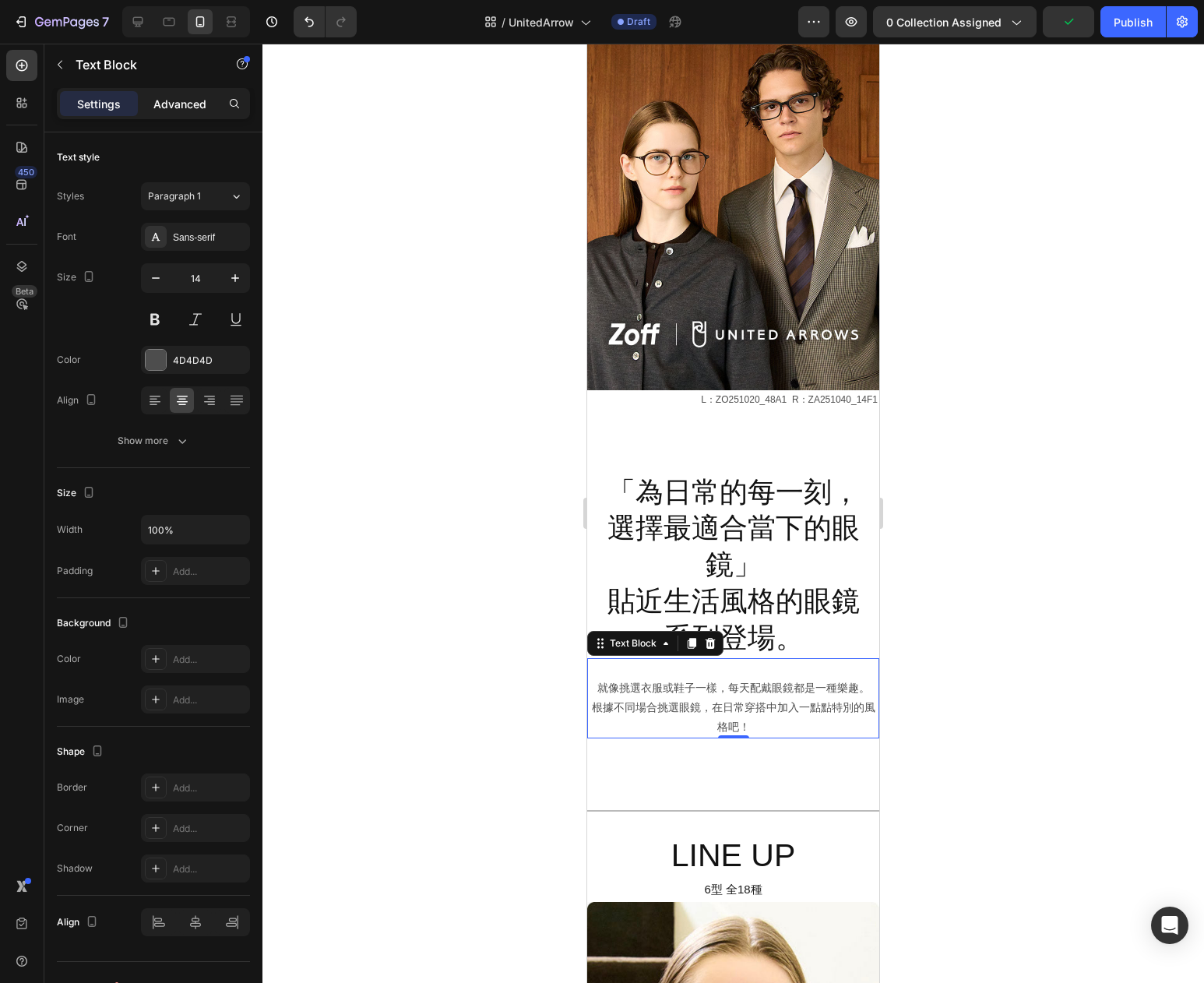
click at [184, 110] on p "Advanced" at bounding box center [180, 104] width 53 height 17
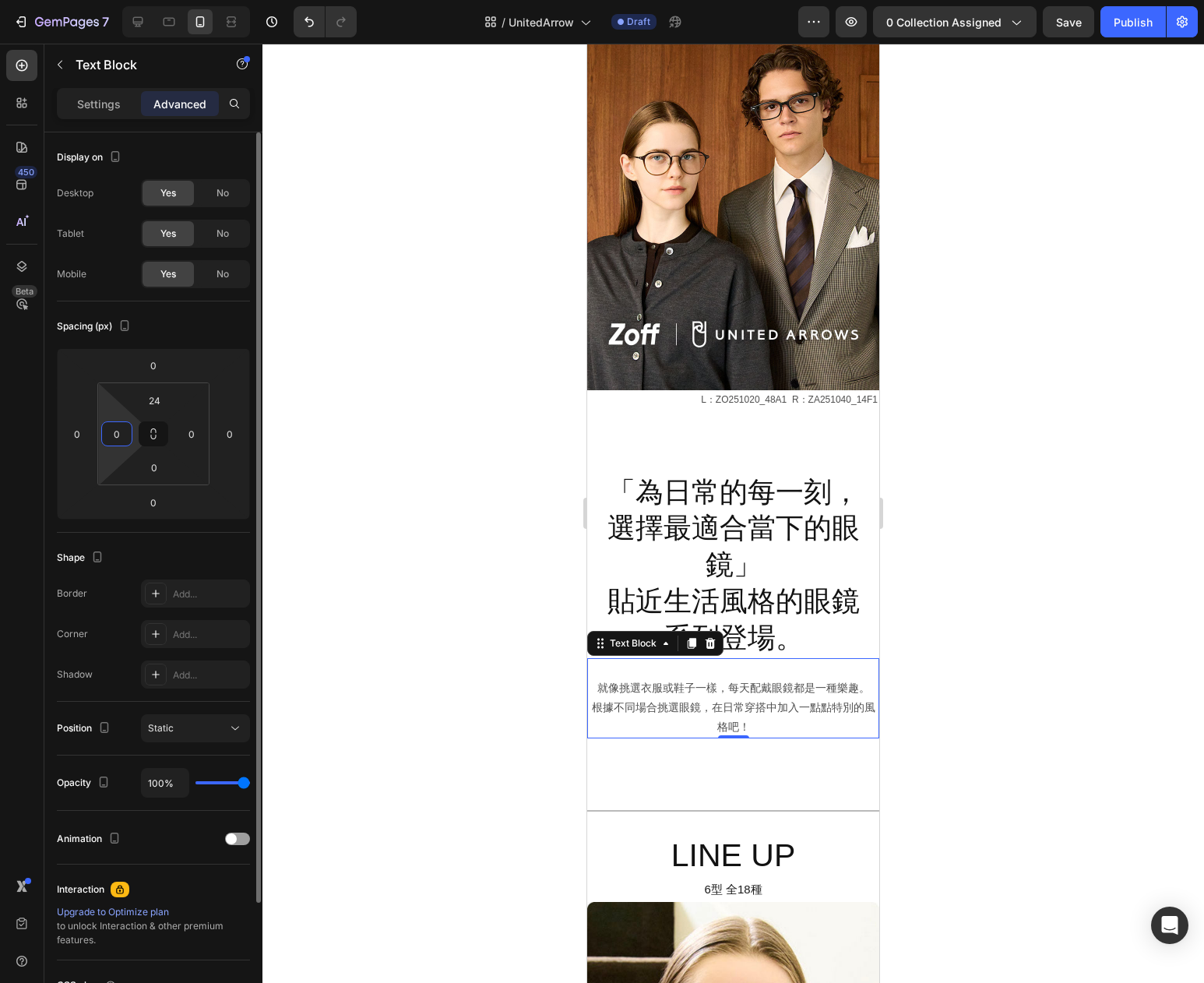
click at [113, 437] on input "0" at bounding box center [116, 433] width 24 height 24
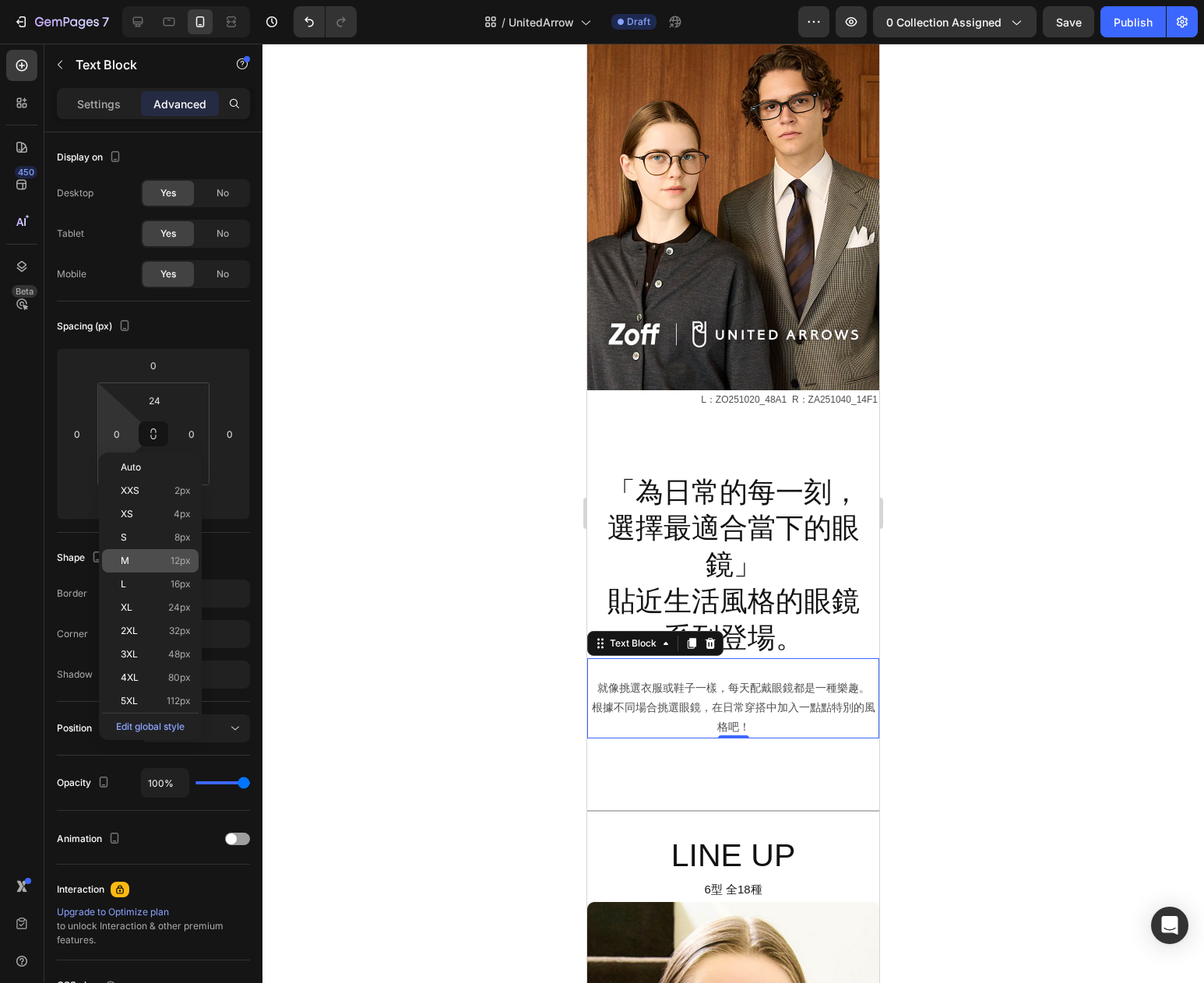
click at [166, 564] on p "M 12px" at bounding box center [156, 561] width 70 height 11
type input "12"
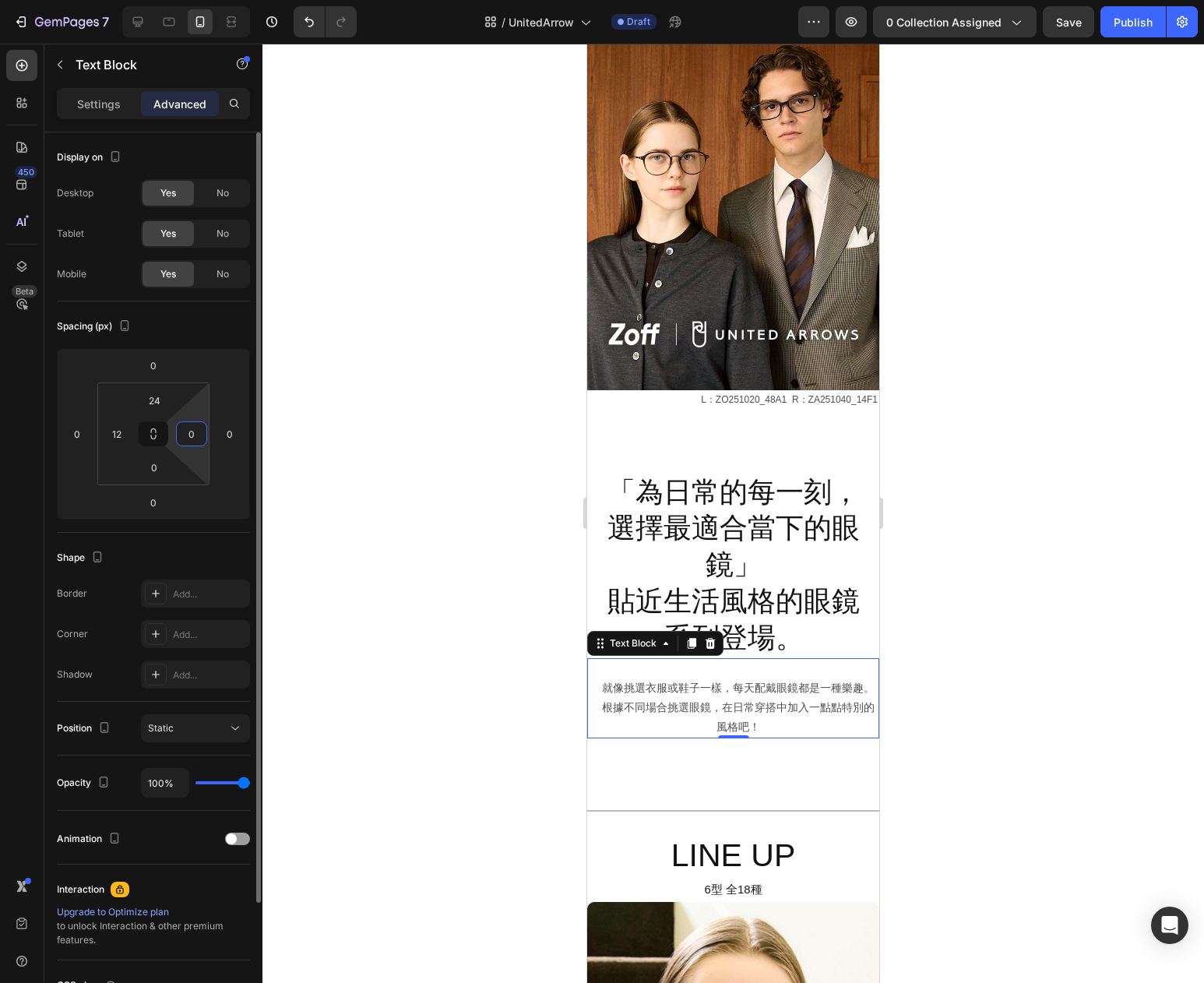
click at [197, 436] on input "0" at bounding box center [191, 433] width 24 height 24
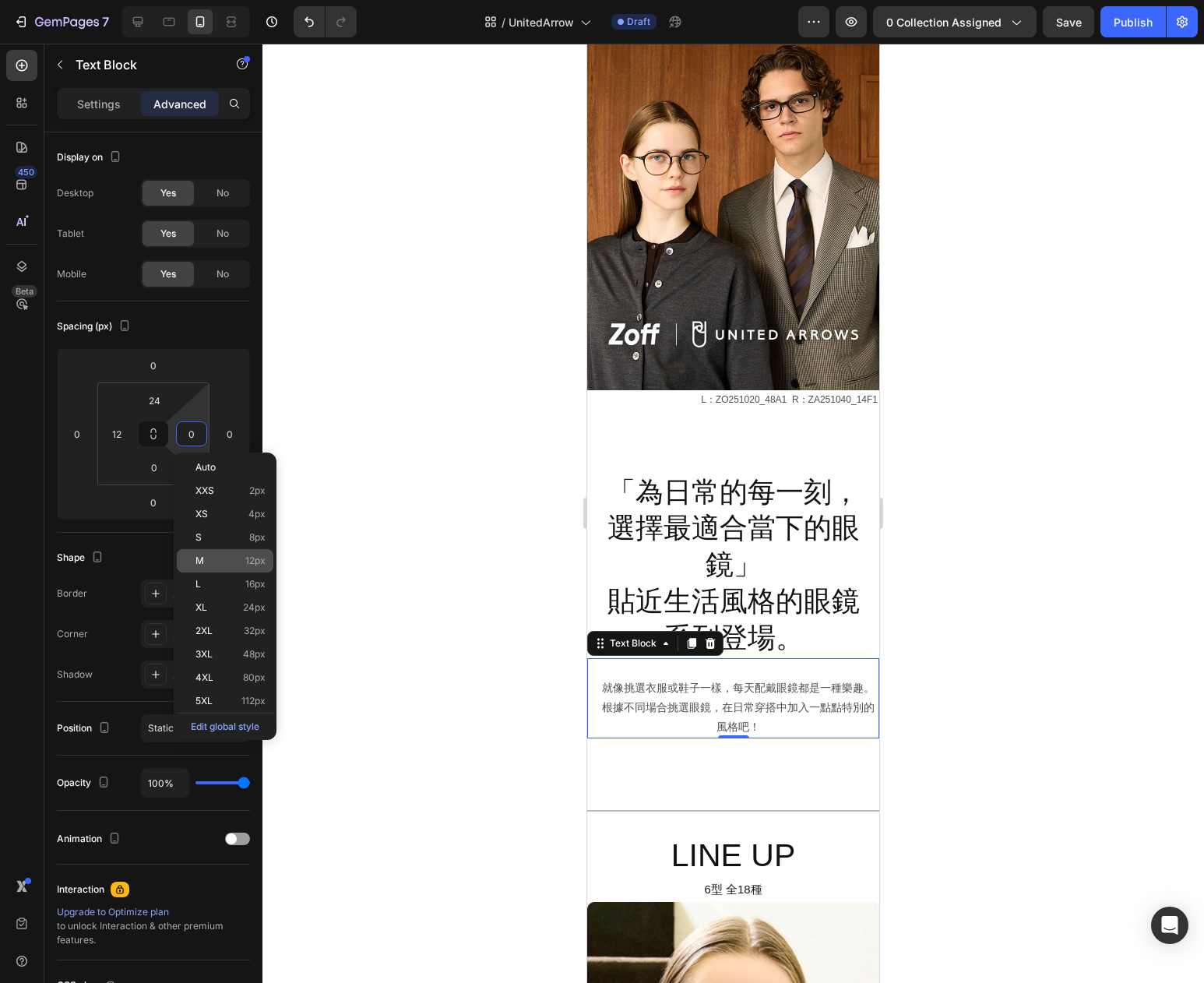
click at [246, 558] on span "12px" at bounding box center [255, 561] width 20 height 11
type input "12"
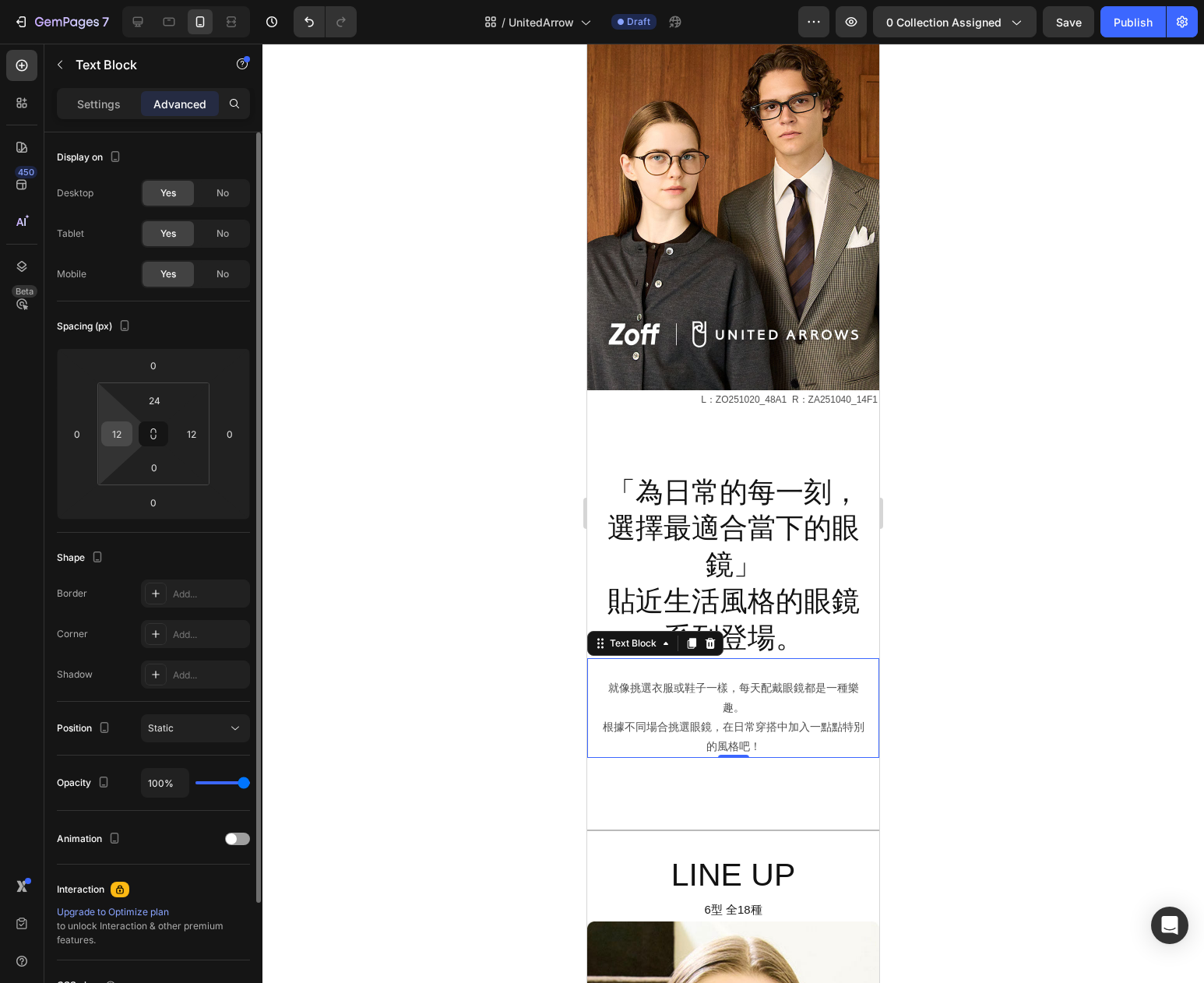
click at [112, 440] on input "12" at bounding box center [116, 433] width 24 height 24
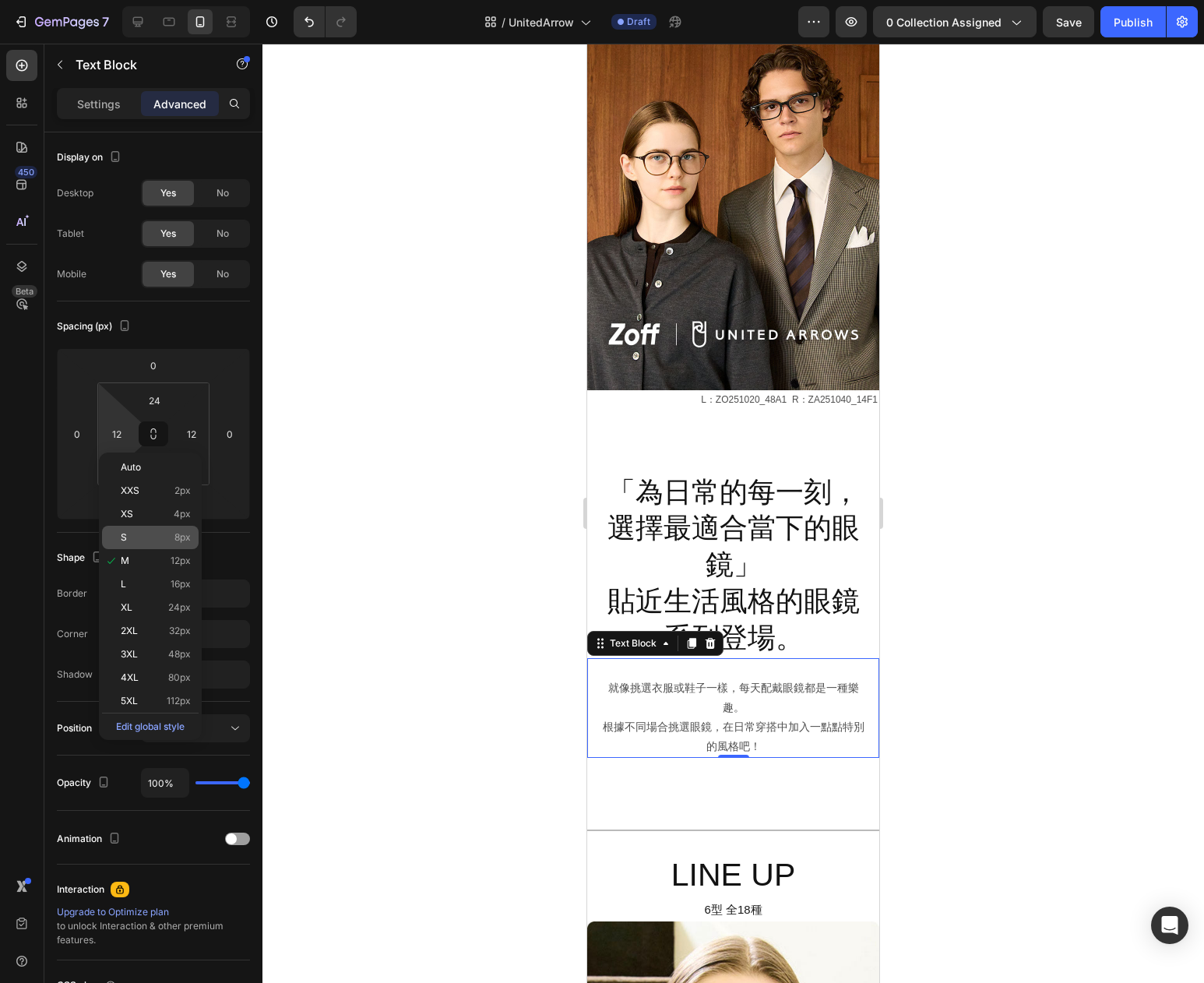
click at [174, 536] on p "S 8px" at bounding box center [156, 537] width 70 height 11
type input "8"
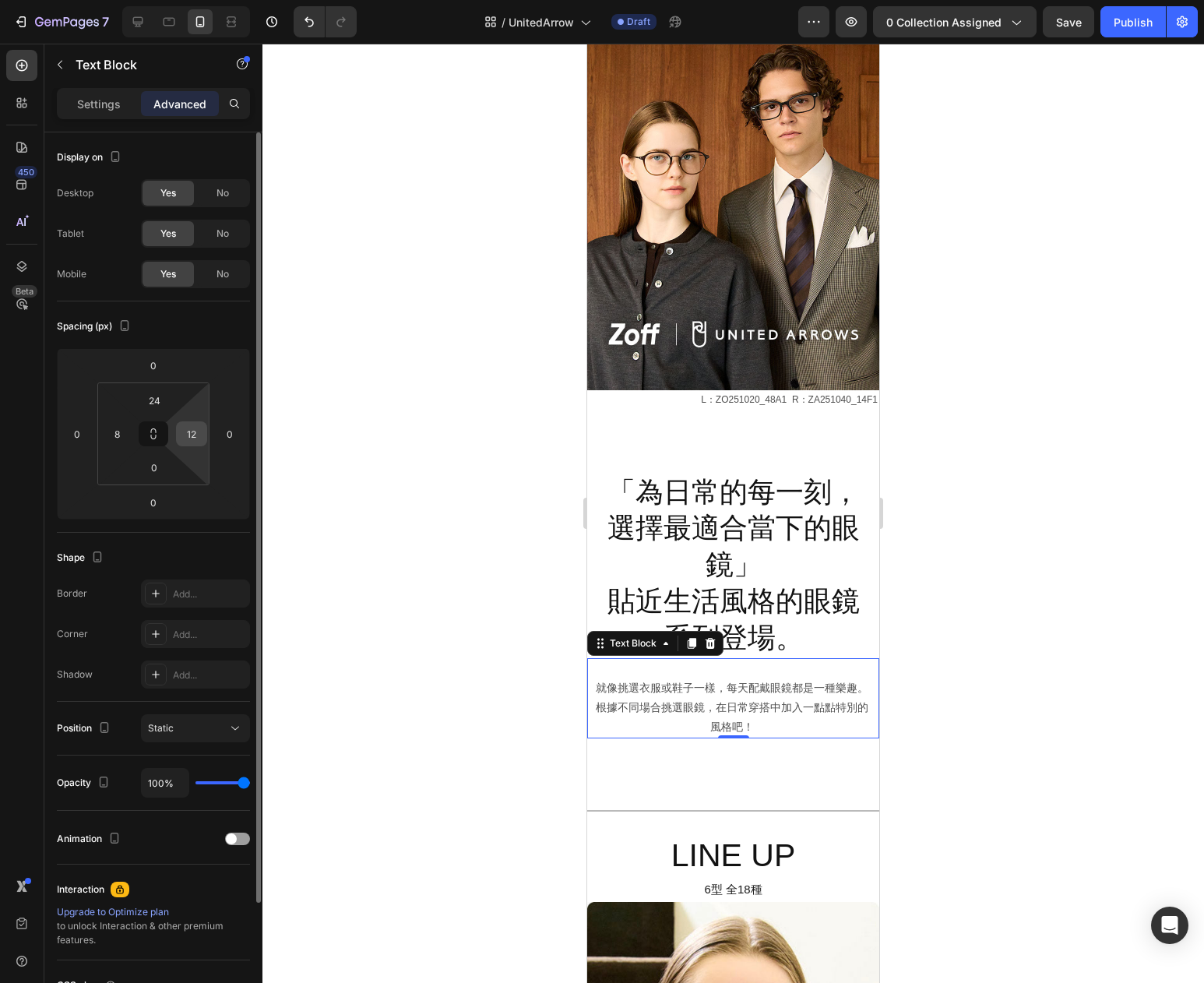
click at [196, 435] on input "12" at bounding box center [191, 433] width 24 height 24
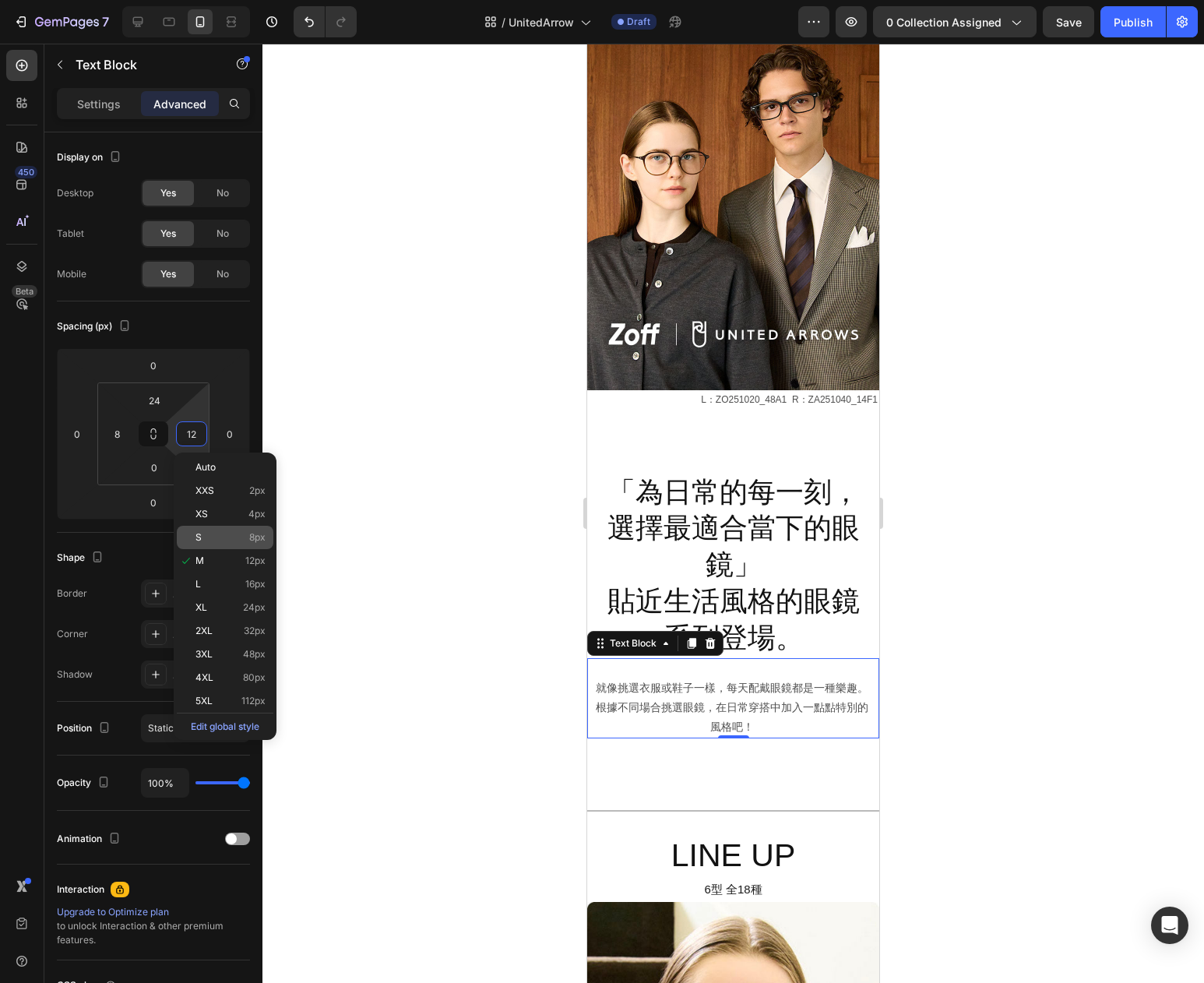
click at [234, 536] on p "S 8px" at bounding box center [231, 537] width 70 height 11
type input "8"
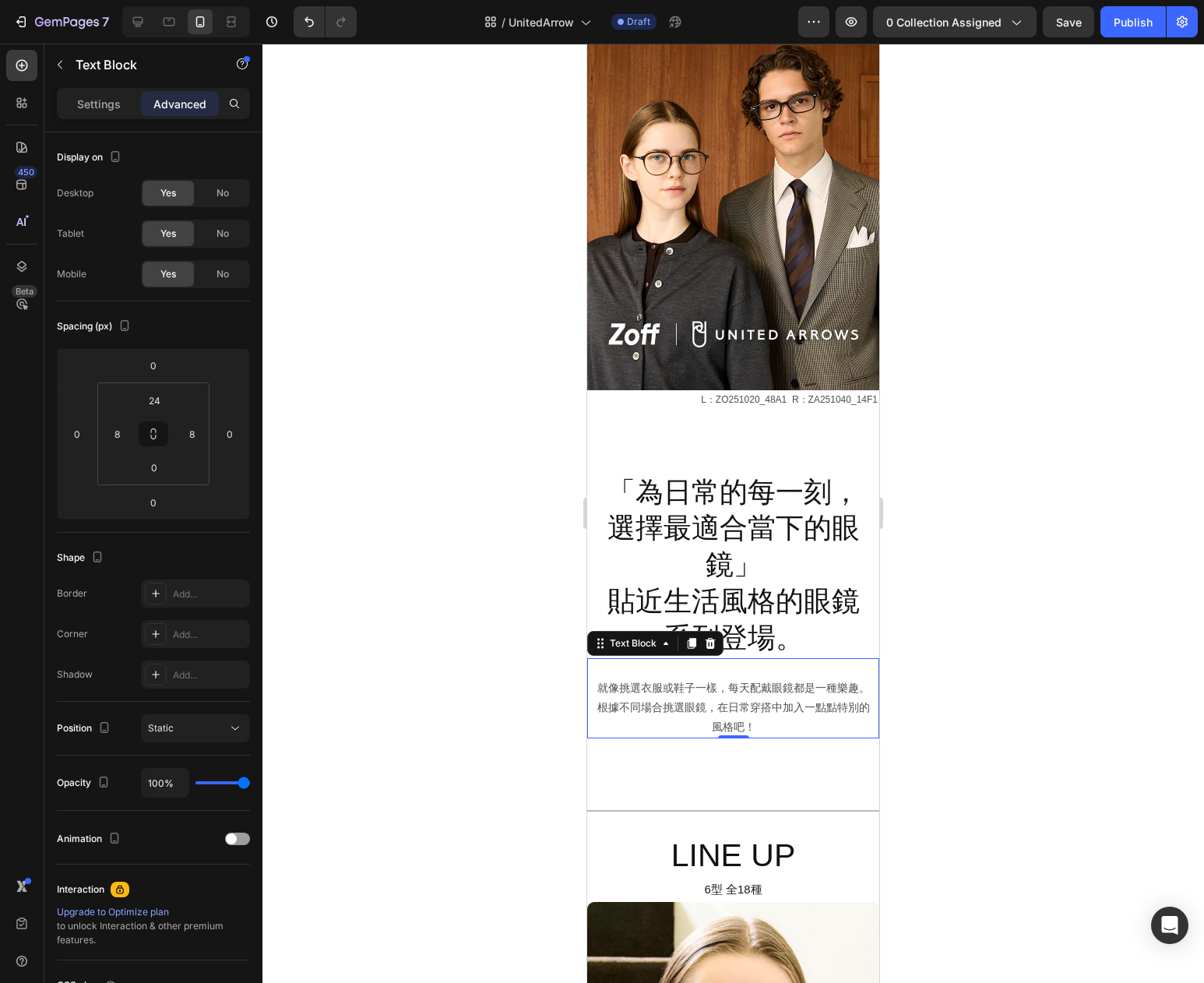
click at [403, 548] on div at bounding box center [733, 514] width 942 height 940
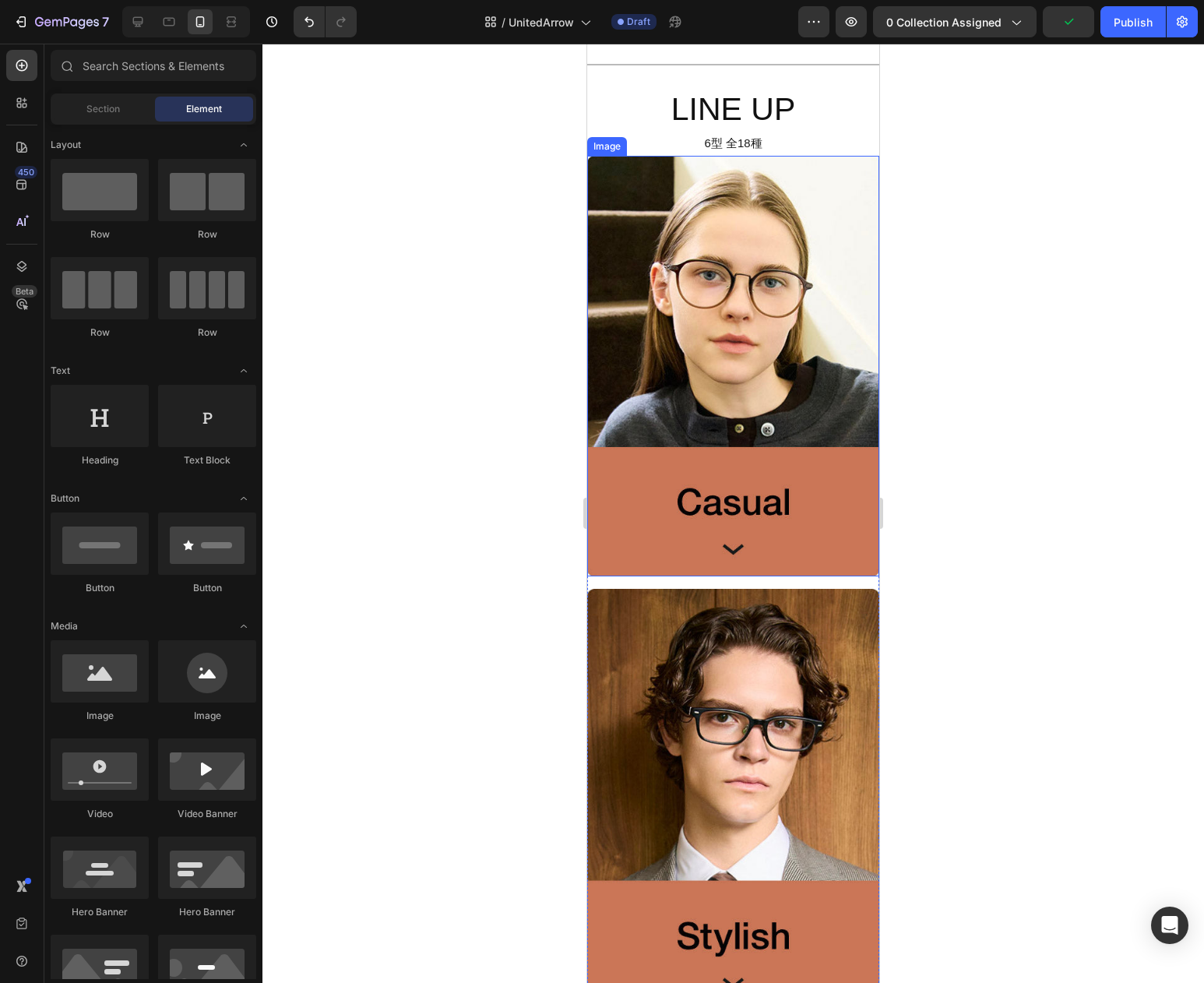
scroll to position [837, 0]
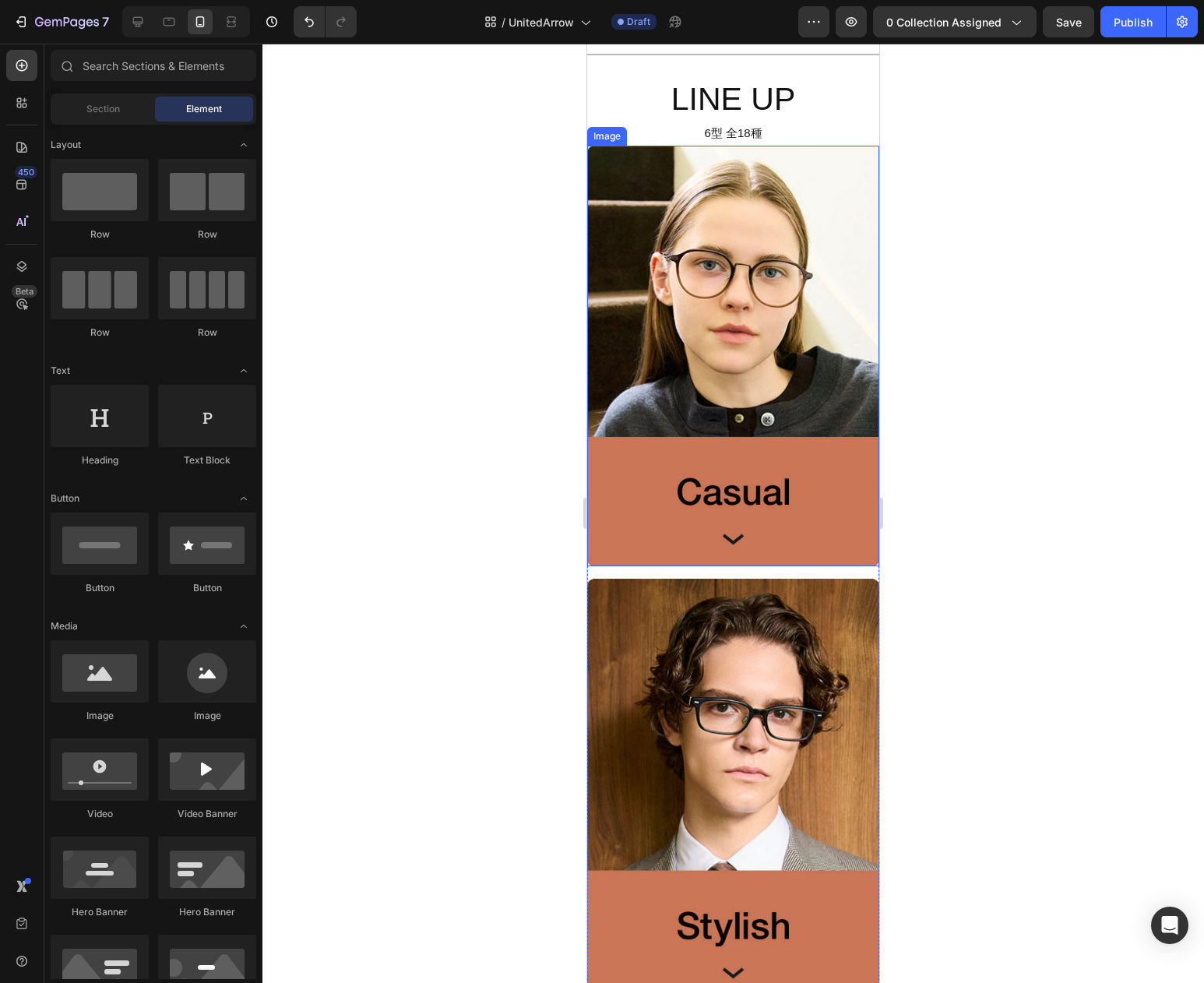
click at [622, 534] on img at bounding box center [734, 356] width 292 height 421
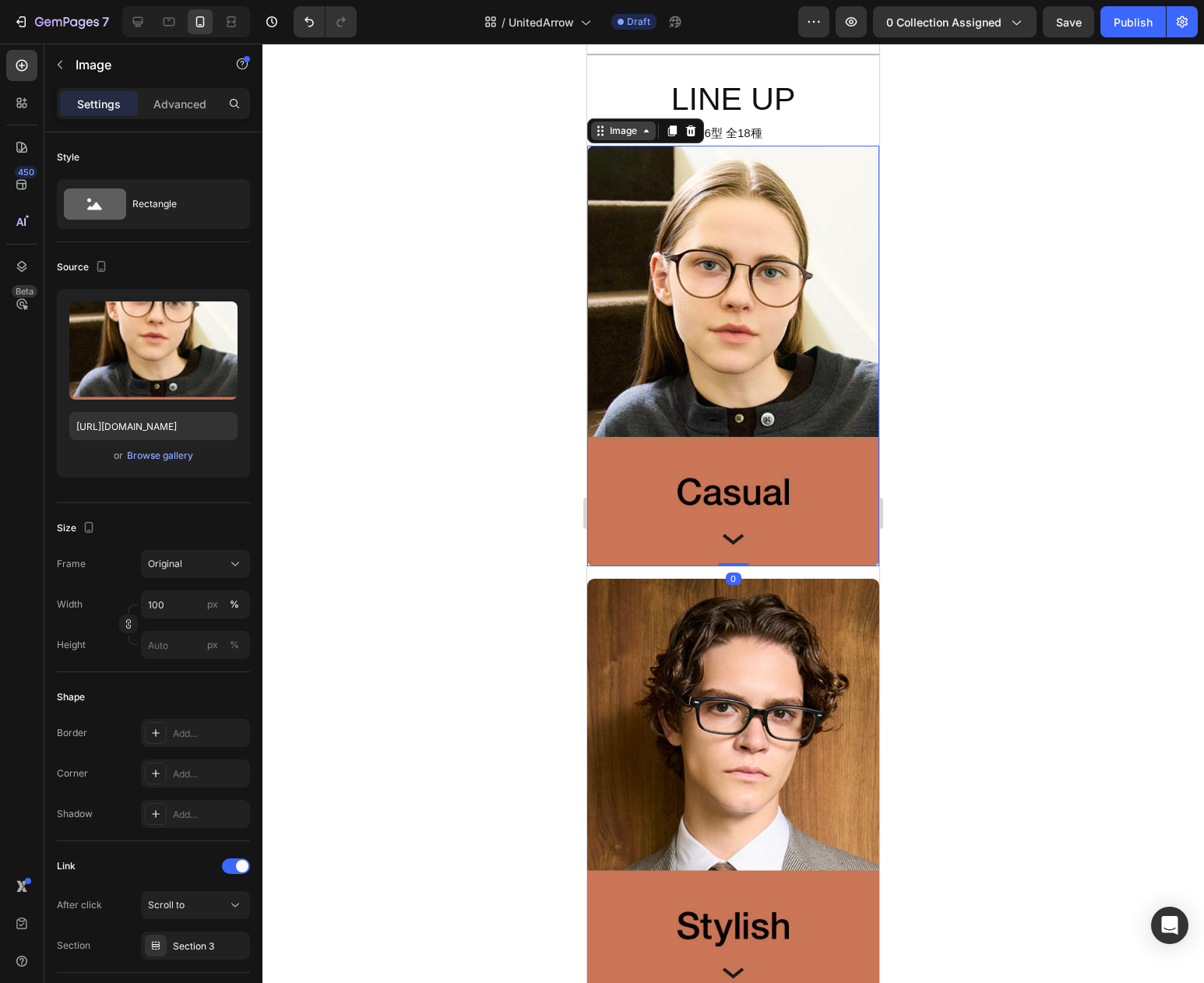
click at [621, 134] on div "Image" at bounding box center [624, 131] width 33 height 14
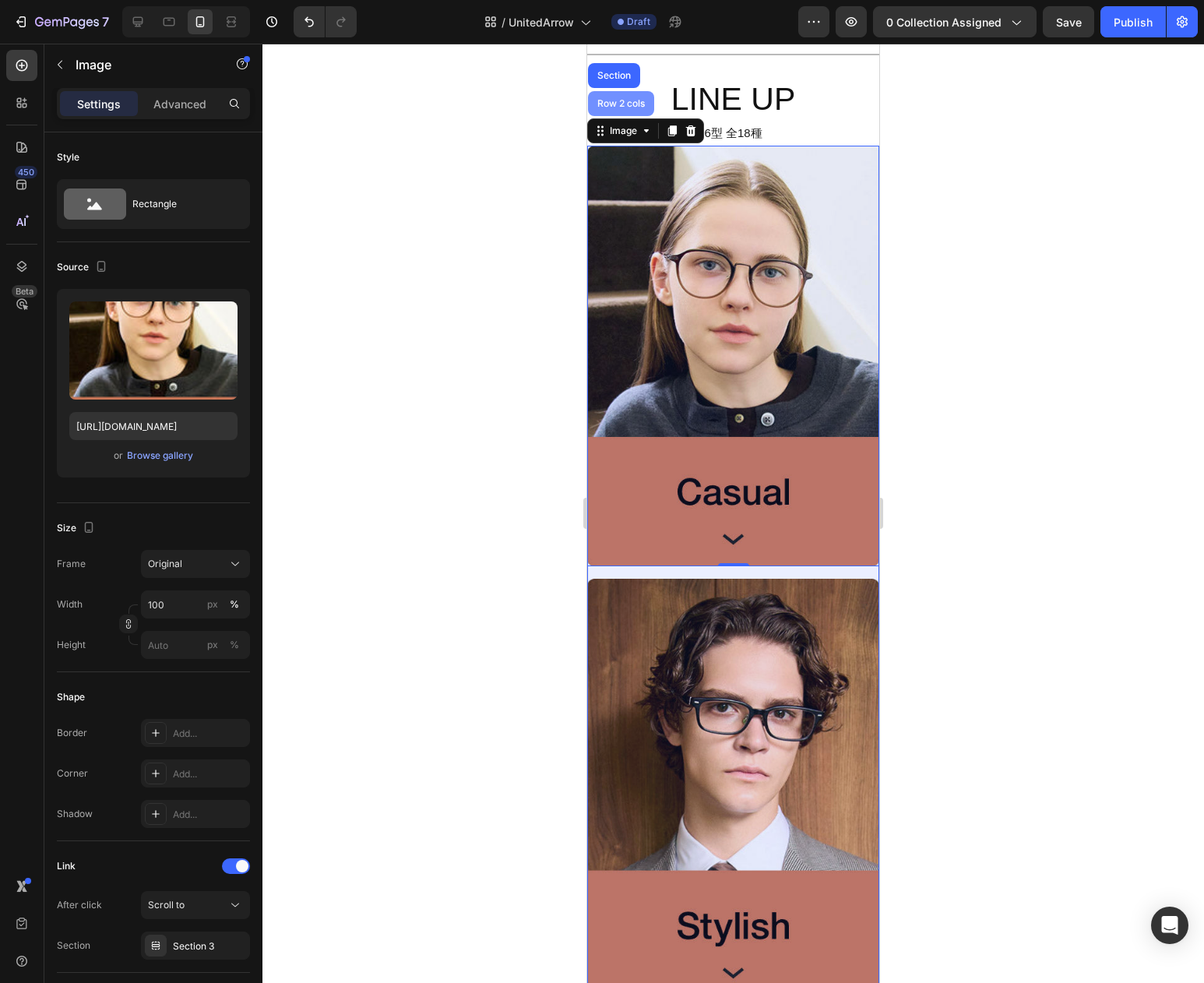
click at [624, 100] on div "Row 2 cols" at bounding box center [621, 103] width 54 height 10
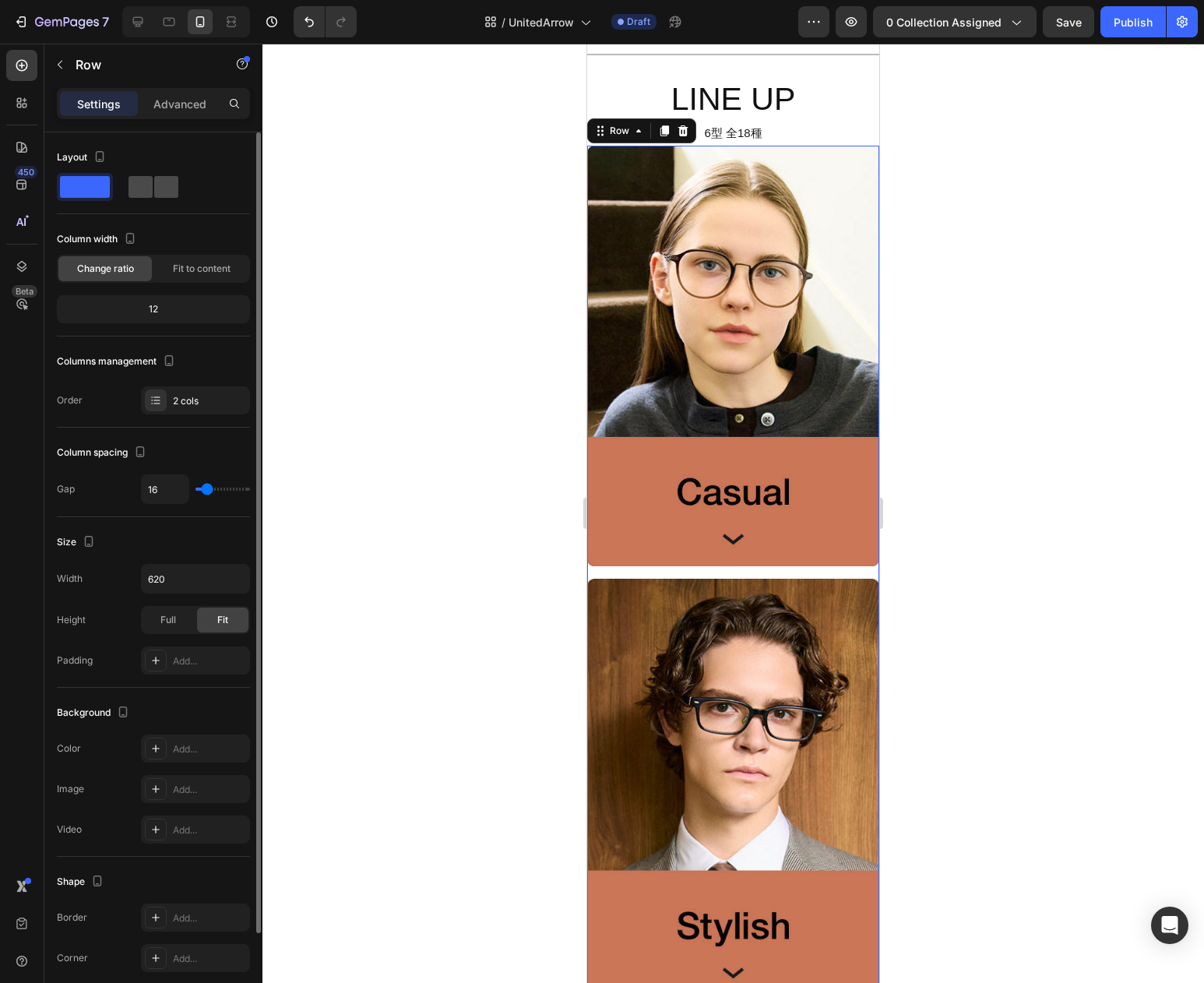
click at [154, 190] on span at bounding box center [166, 187] width 24 height 22
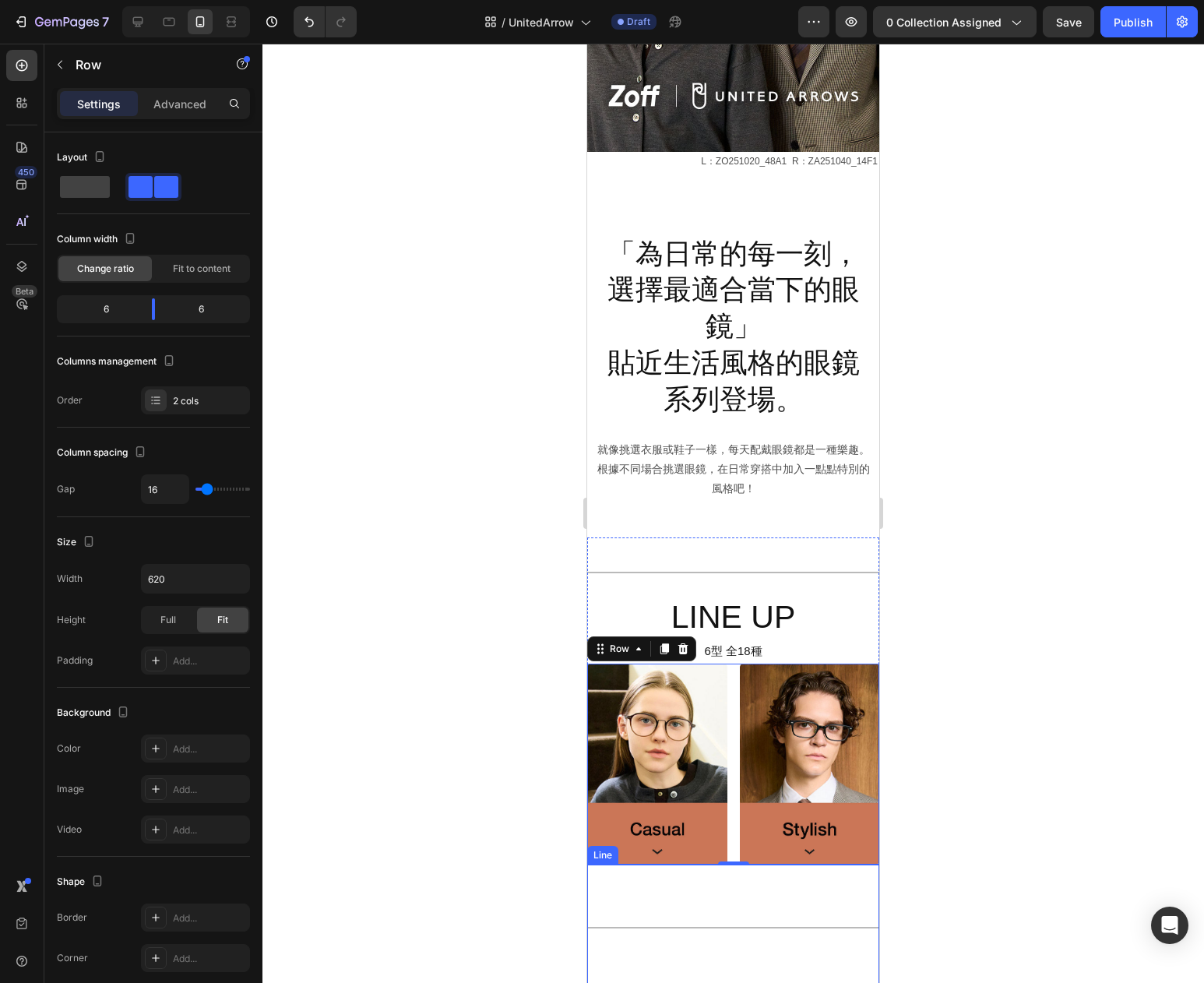
scroll to position [461, 0]
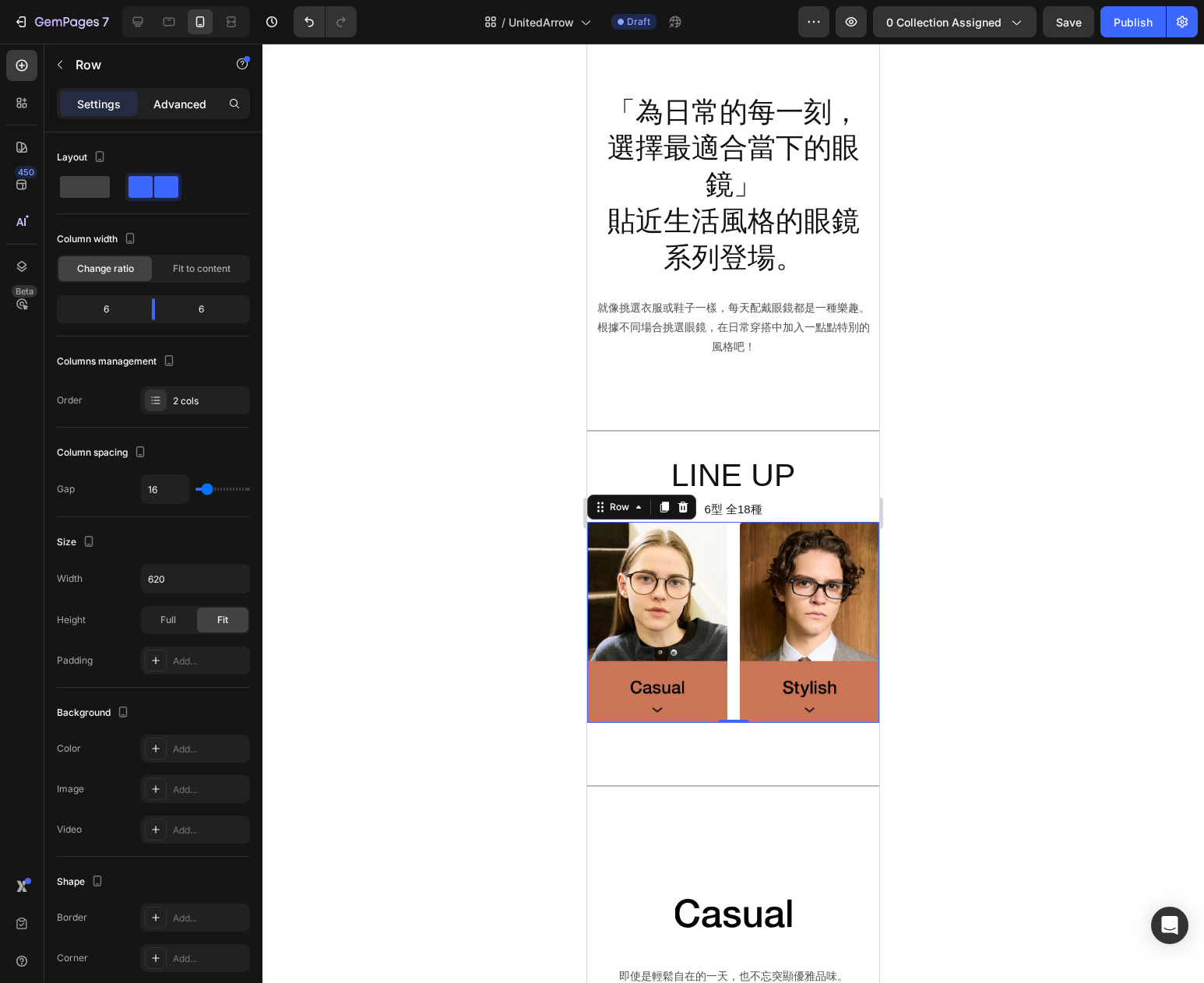
click at [185, 105] on p "Advanced" at bounding box center [180, 104] width 53 height 17
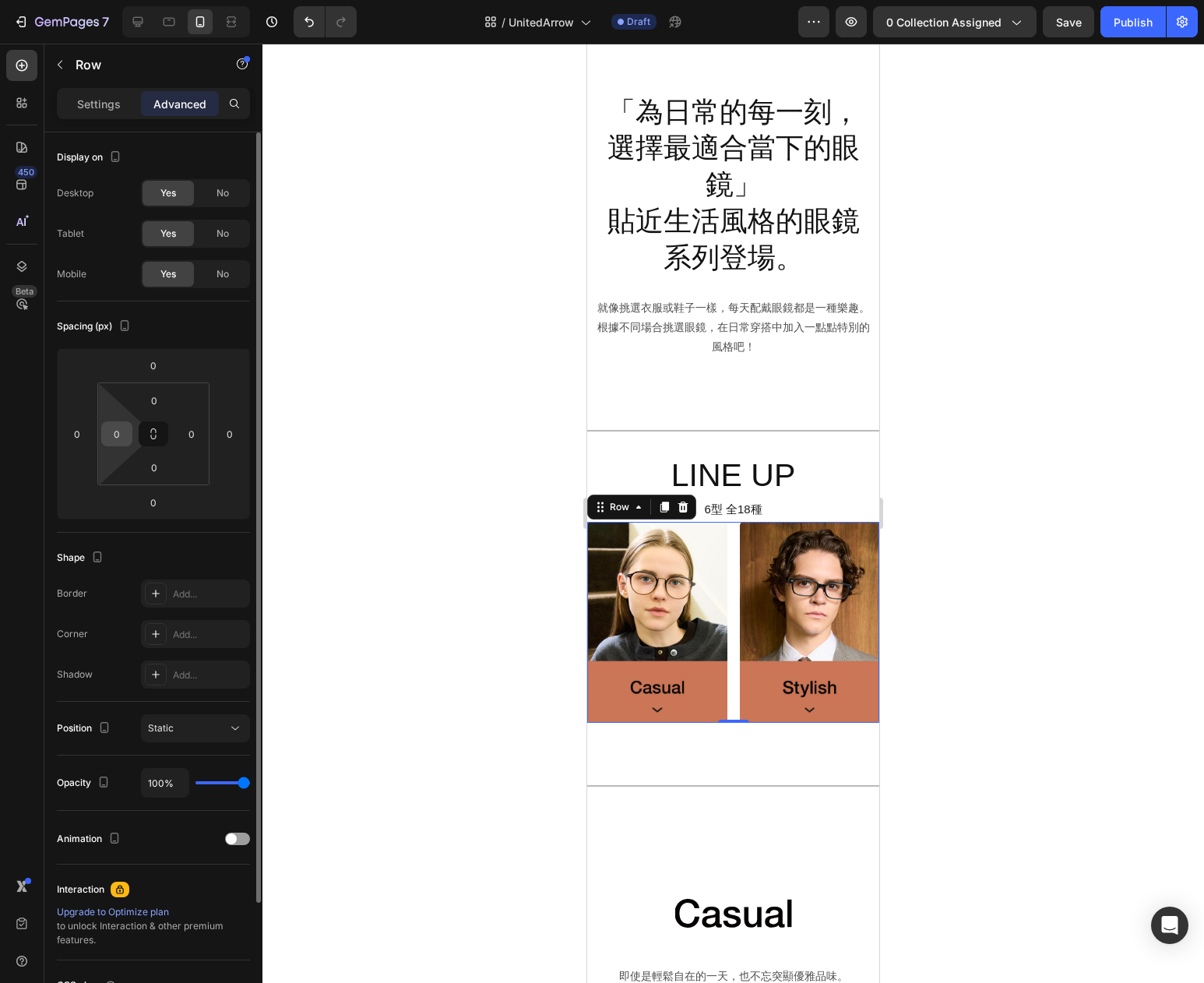
click at [114, 433] on input "0" at bounding box center [116, 433] width 24 height 24
click at [156, 432] on icon at bounding box center [153, 434] width 12 height 12
click at [122, 436] on input "0" at bounding box center [116, 433] width 24 height 24
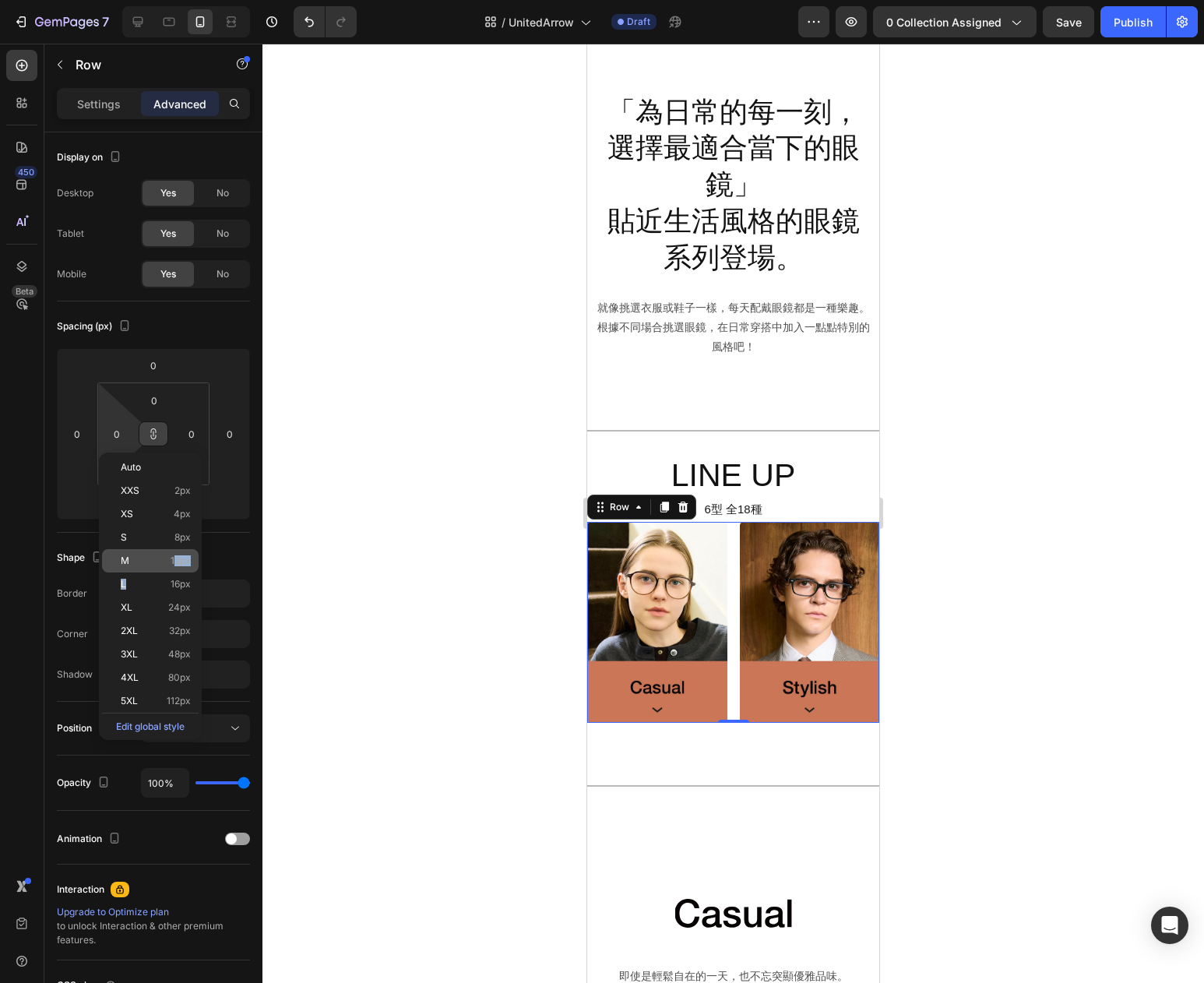
drag, startPoint x: 172, startPoint y: 573, endPoint x: 176, endPoint y: 561, distance: 12.6
click at [176, 561] on div "Auto XXS 2px XS 4px S 8px M 12px L 16px XL 24px 2XL 32px 3XL 48px 4XL 80px 5XL …" at bounding box center [151, 595] width 97 height 281
click at [159, 567] on div "M 12px" at bounding box center [151, 560] width 97 height 24
type input "12"
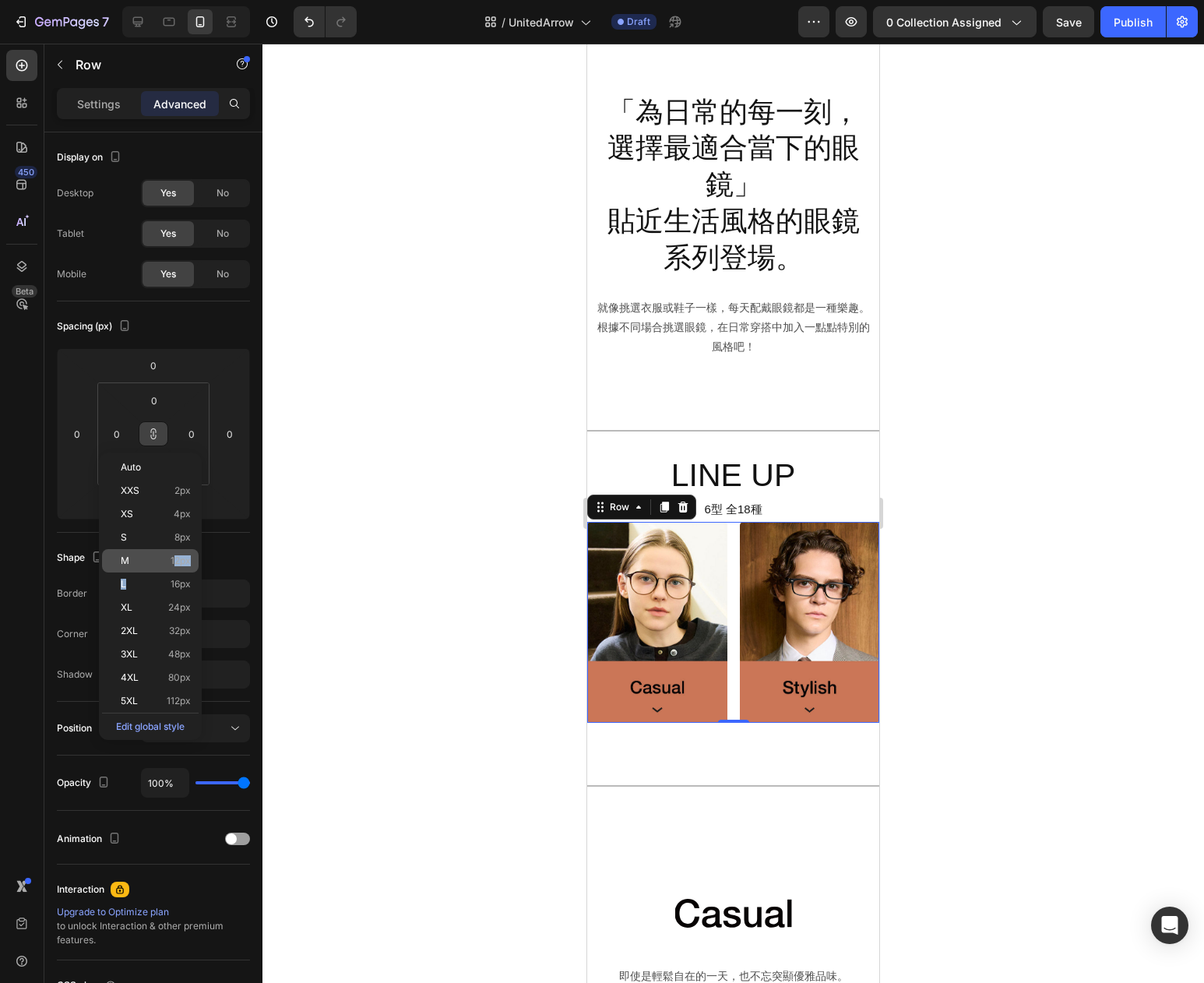
type input "12"
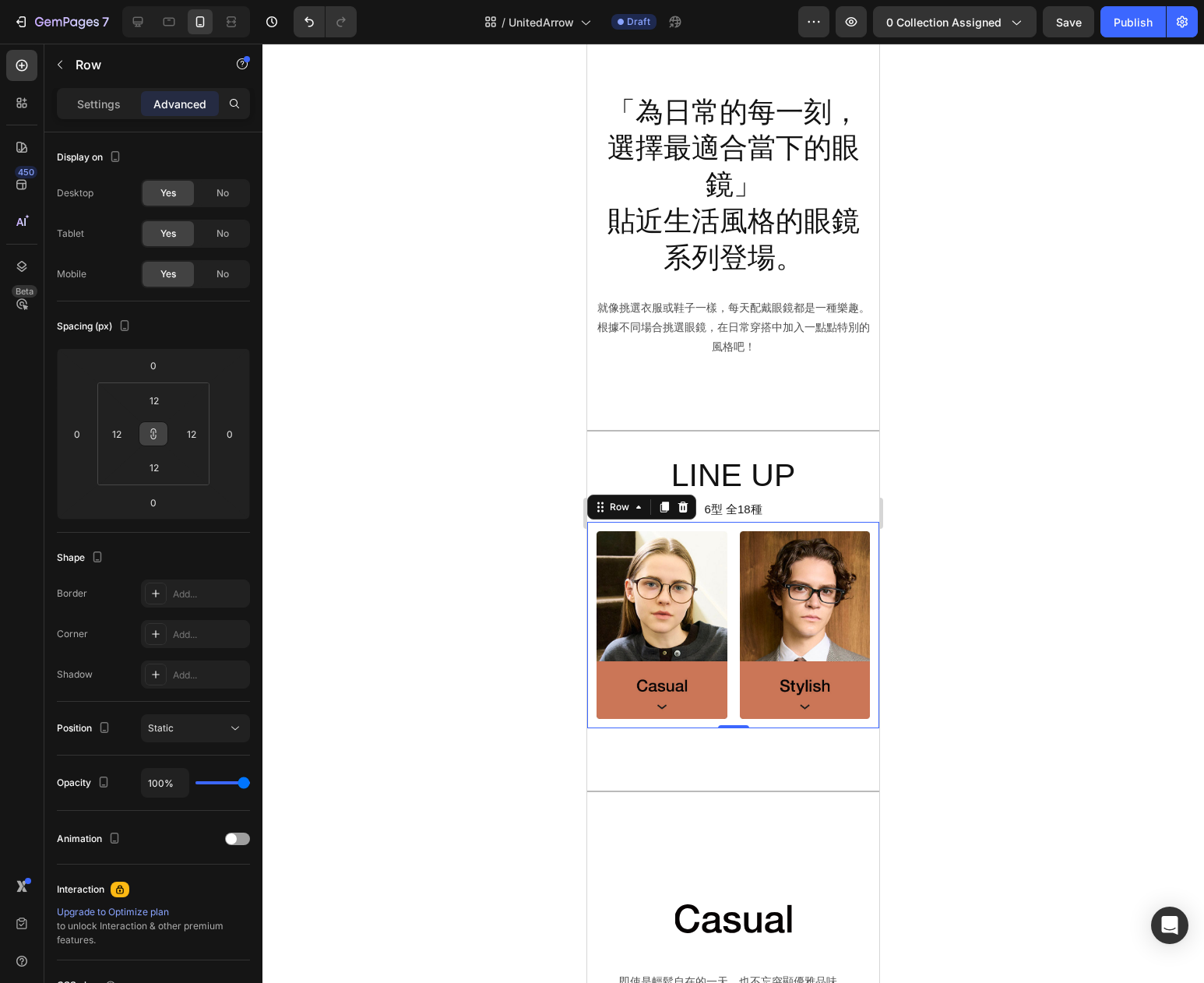
click at [478, 646] on div at bounding box center [733, 514] width 942 height 940
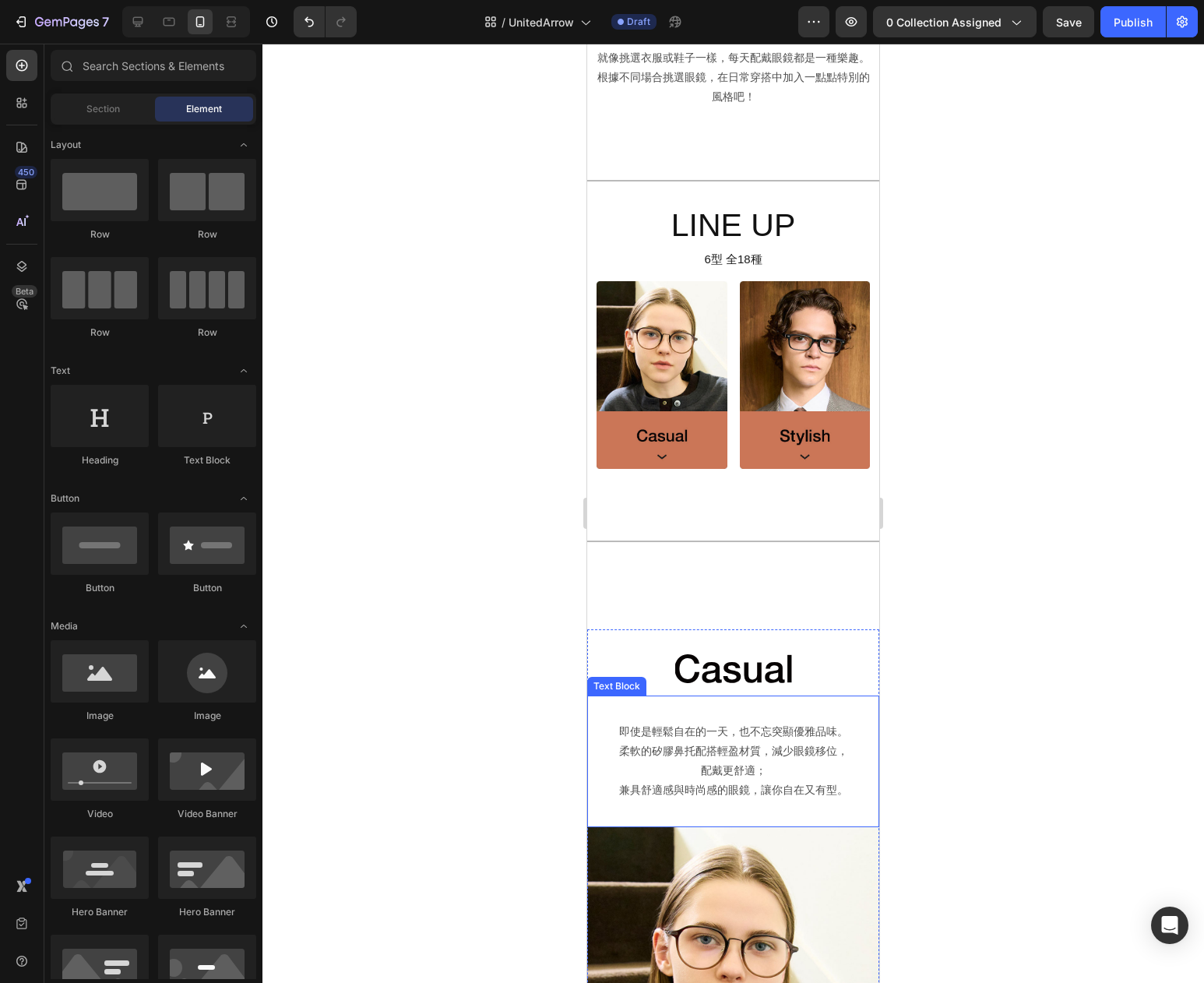
scroll to position [840, 0]
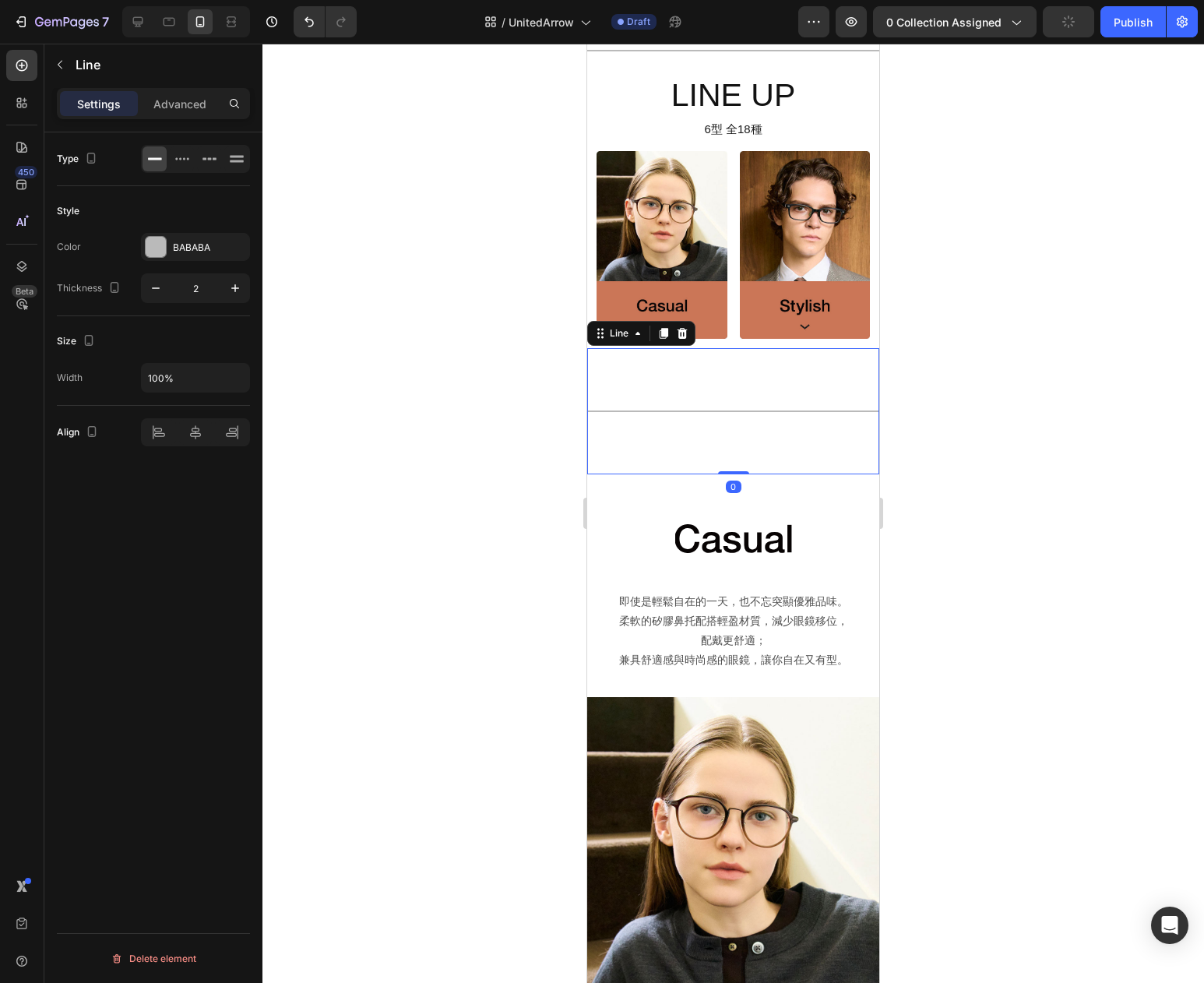
click at [746, 389] on div "Title Line 0" at bounding box center [734, 410] width 292 height 126
click at [194, 110] on p "Advanced" at bounding box center [180, 104] width 53 height 17
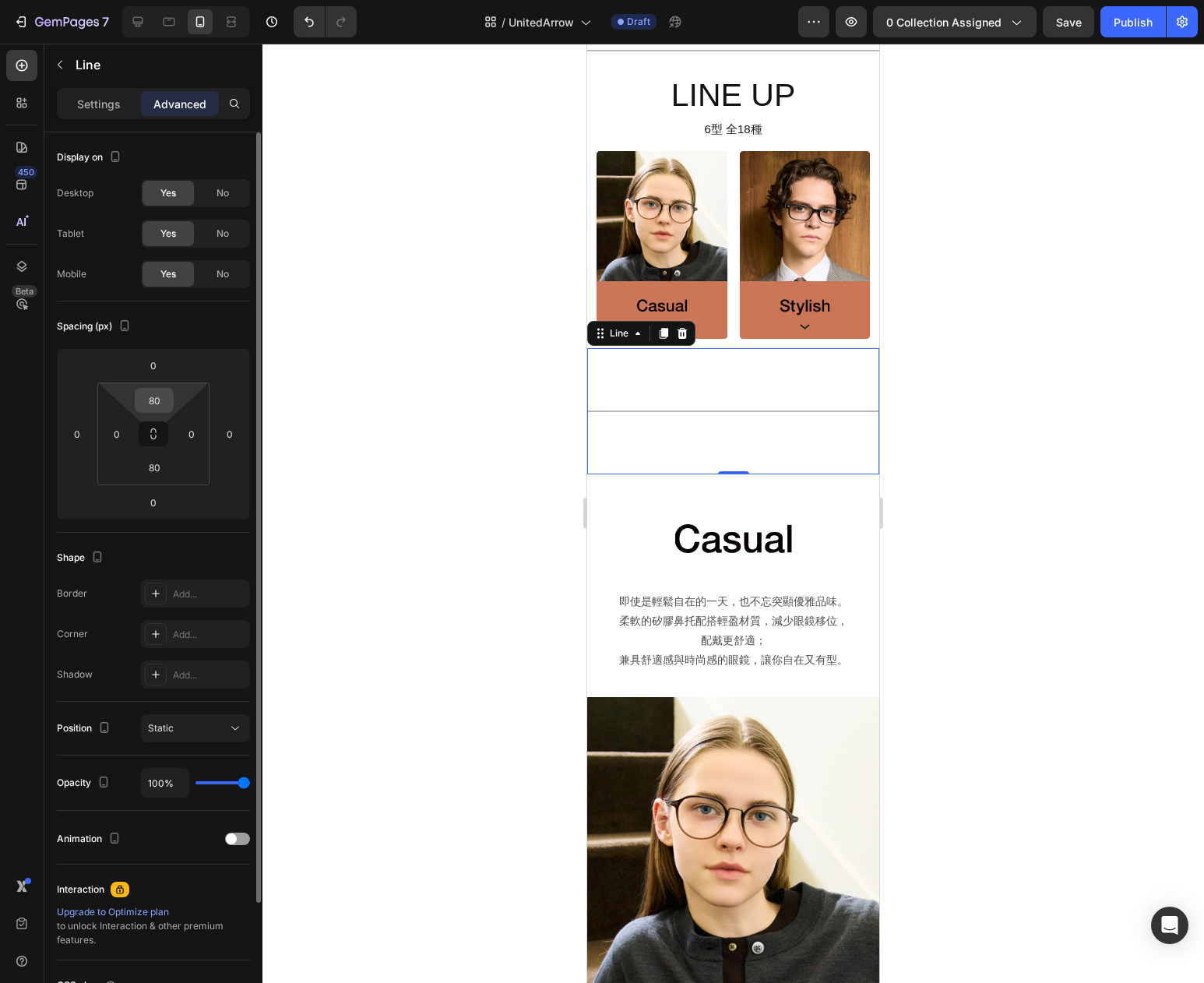
click at [151, 401] on input "80" at bounding box center [153, 400] width 31 height 24
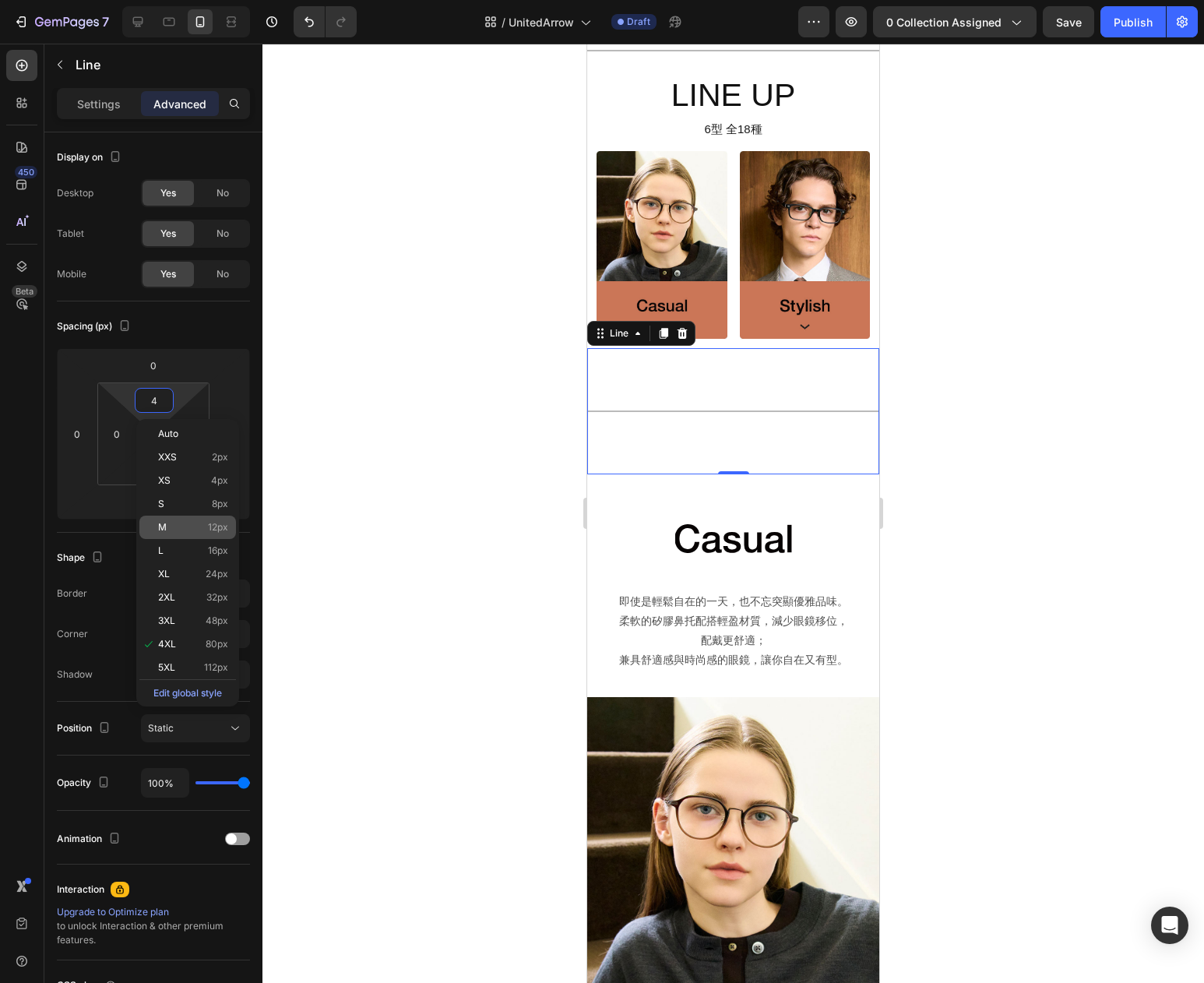
click at [212, 525] on span "12px" at bounding box center [218, 528] width 20 height 11
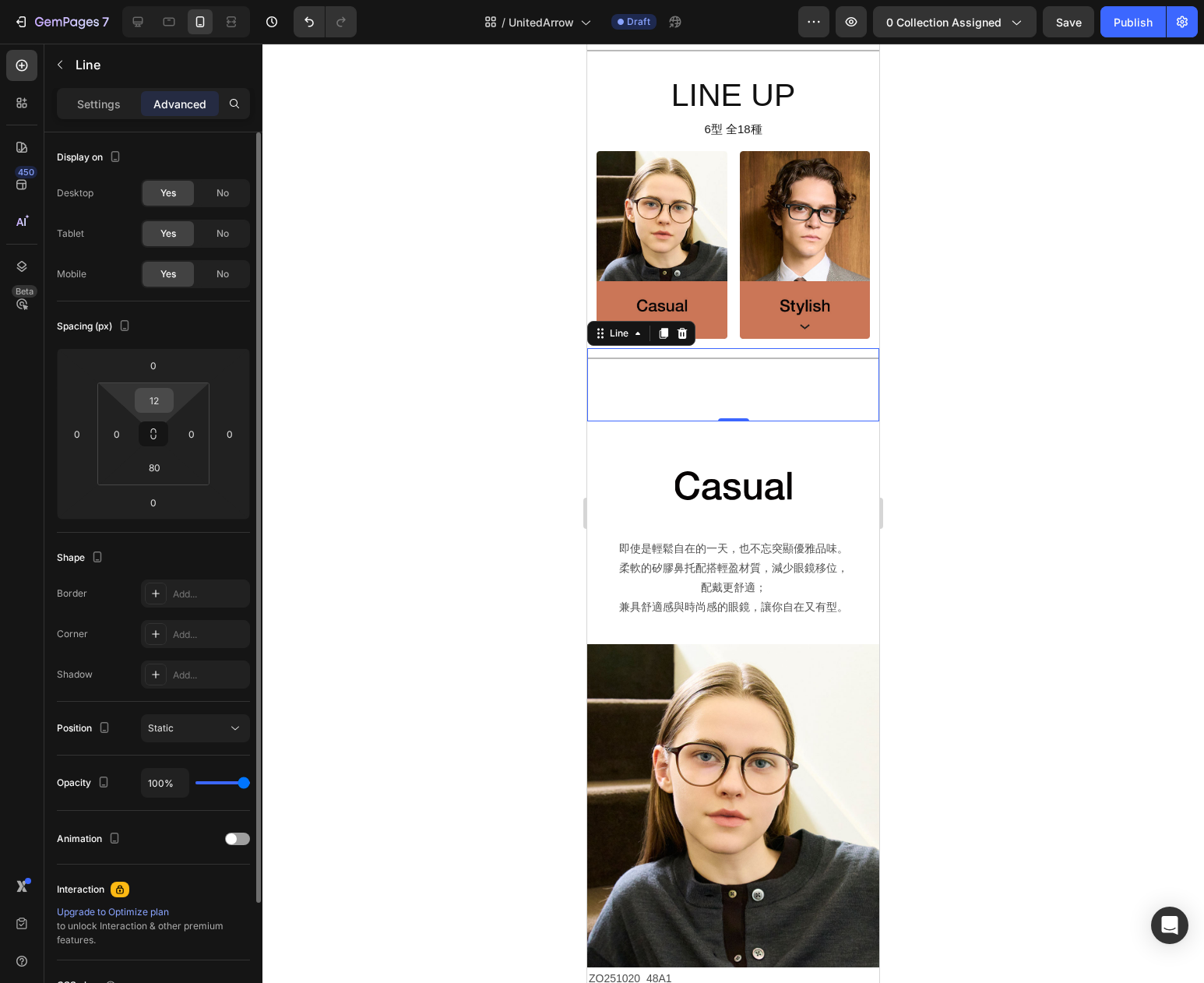
click at [159, 395] on input "12" at bounding box center [153, 400] width 31 height 24
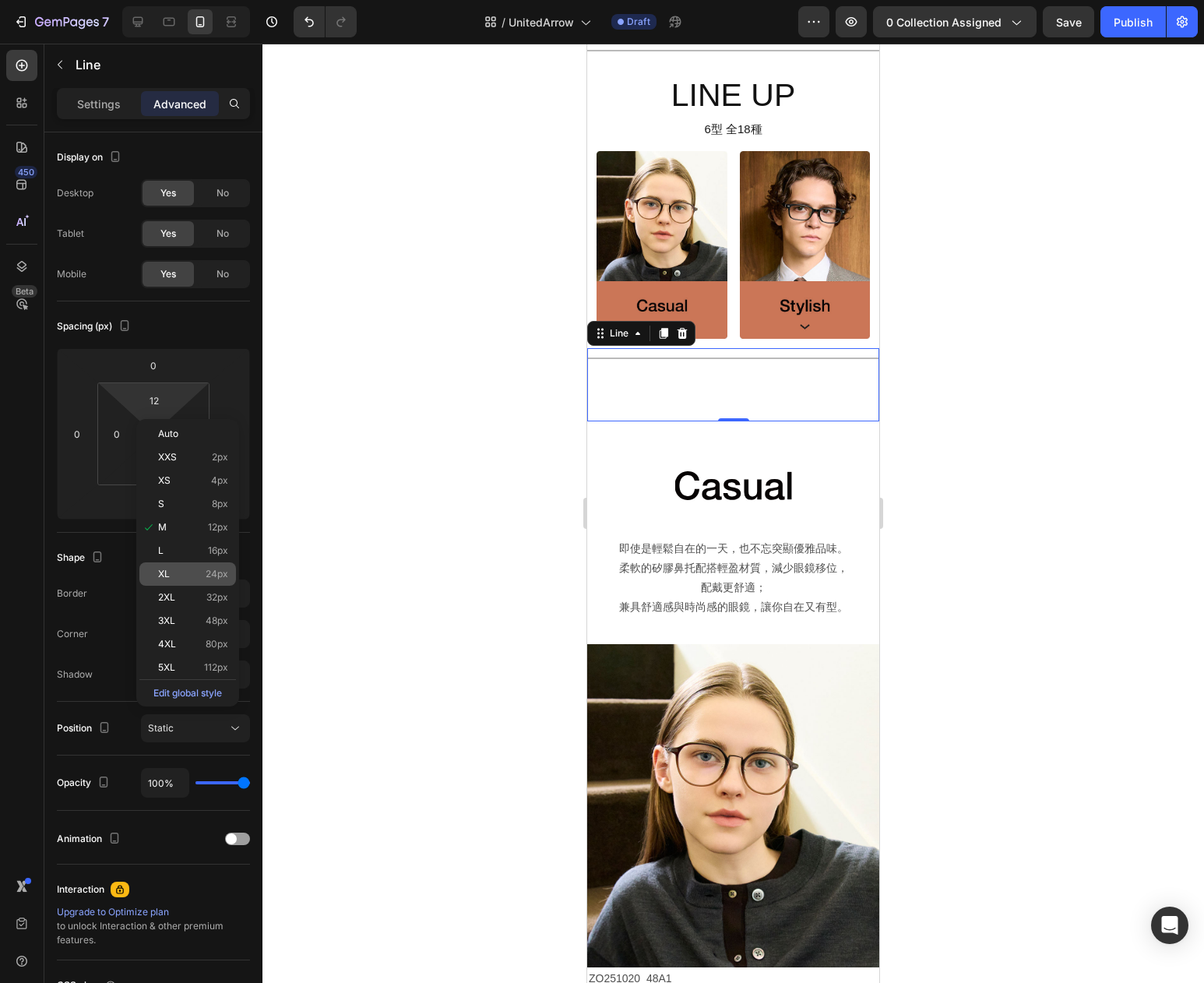
click at [206, 577] on span "24px" at bounding box center [217, 574] width 23 height 11
type input "24"
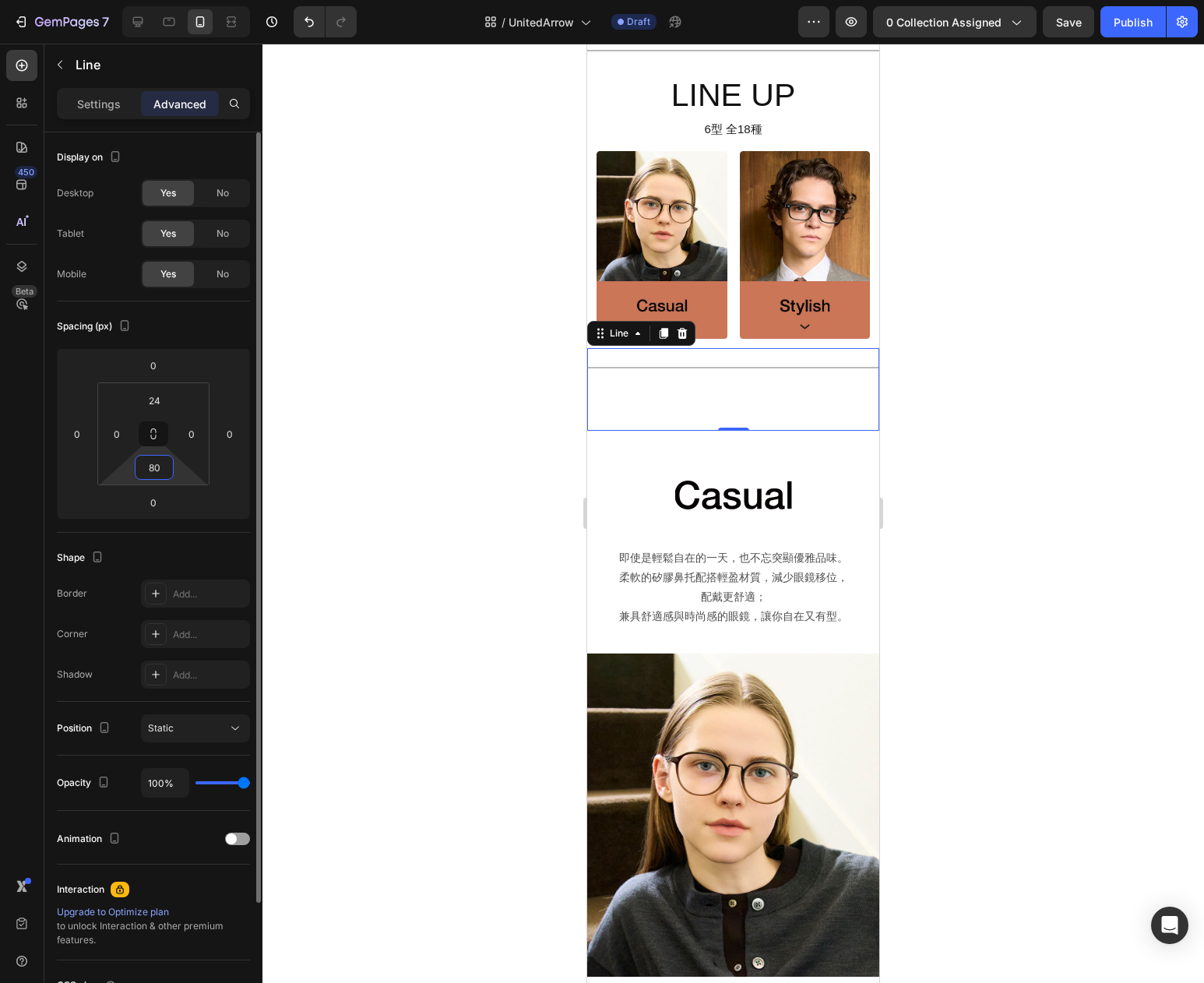
click at [154, 458] on input "80" at bounding box center [153, 467] width 31 height 24
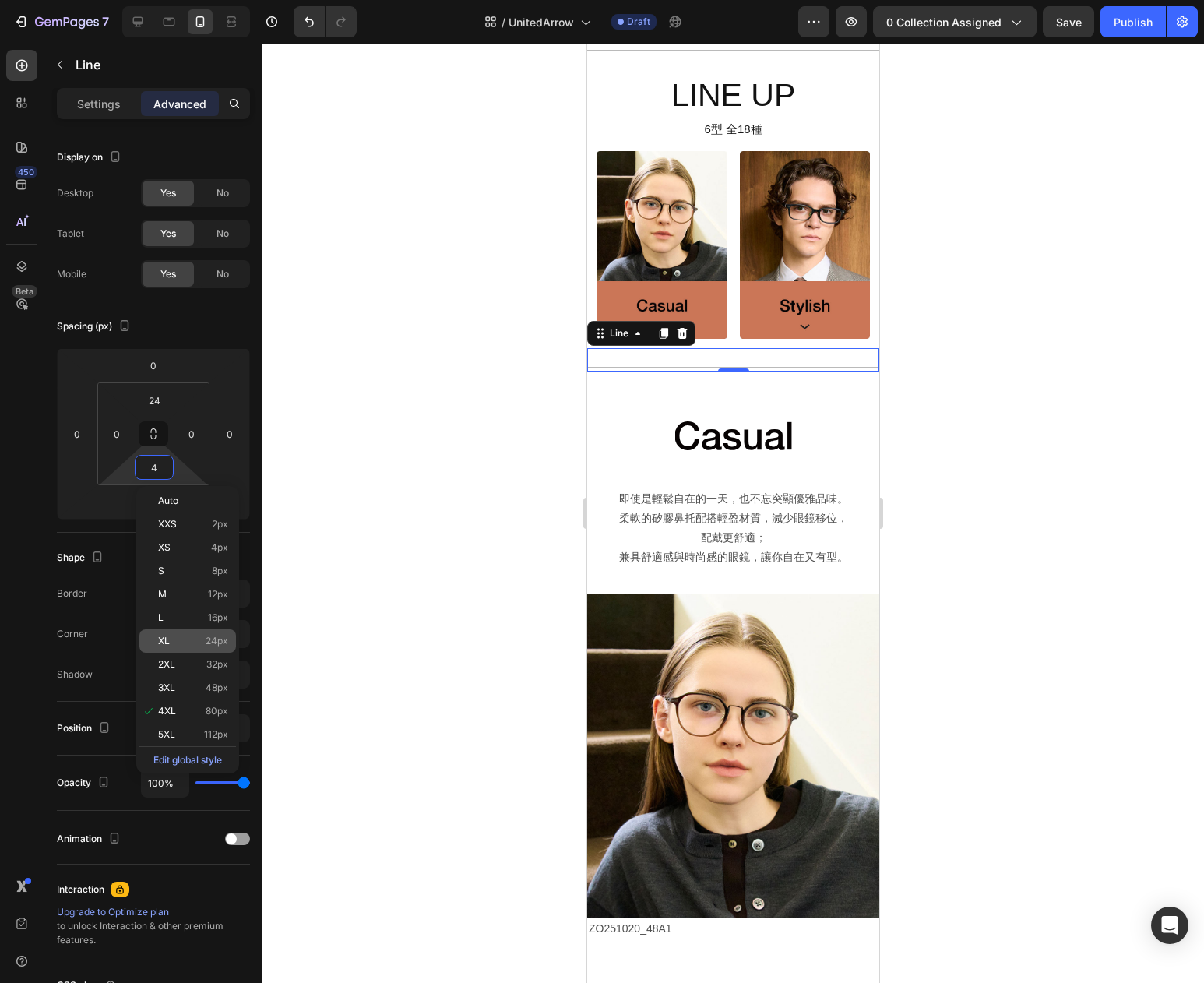
click at [182, 644] on p "XL 24px" at bounding box center [194, 641] width 70 height 11
type input "24"
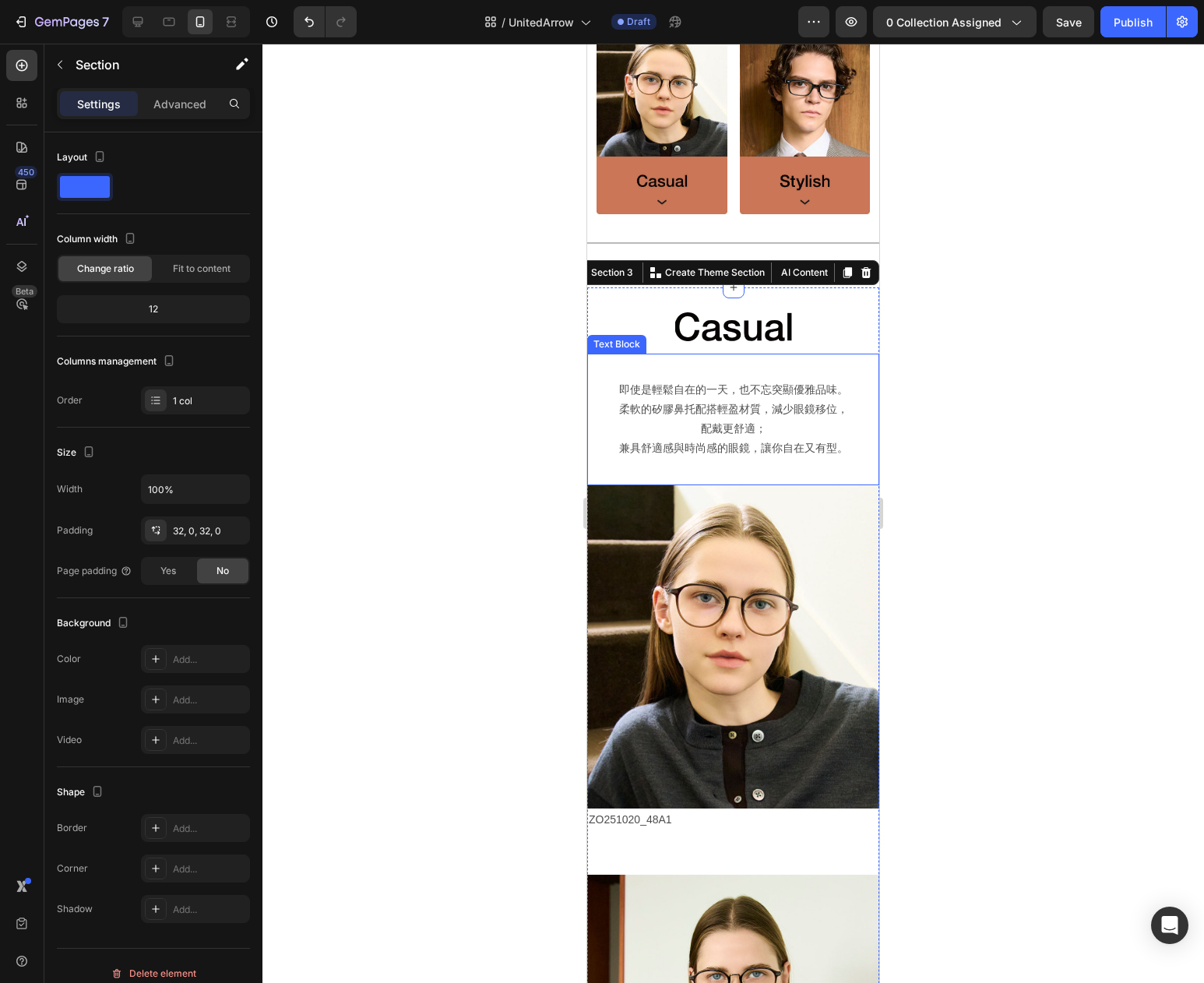
scroll to position [973, 0]
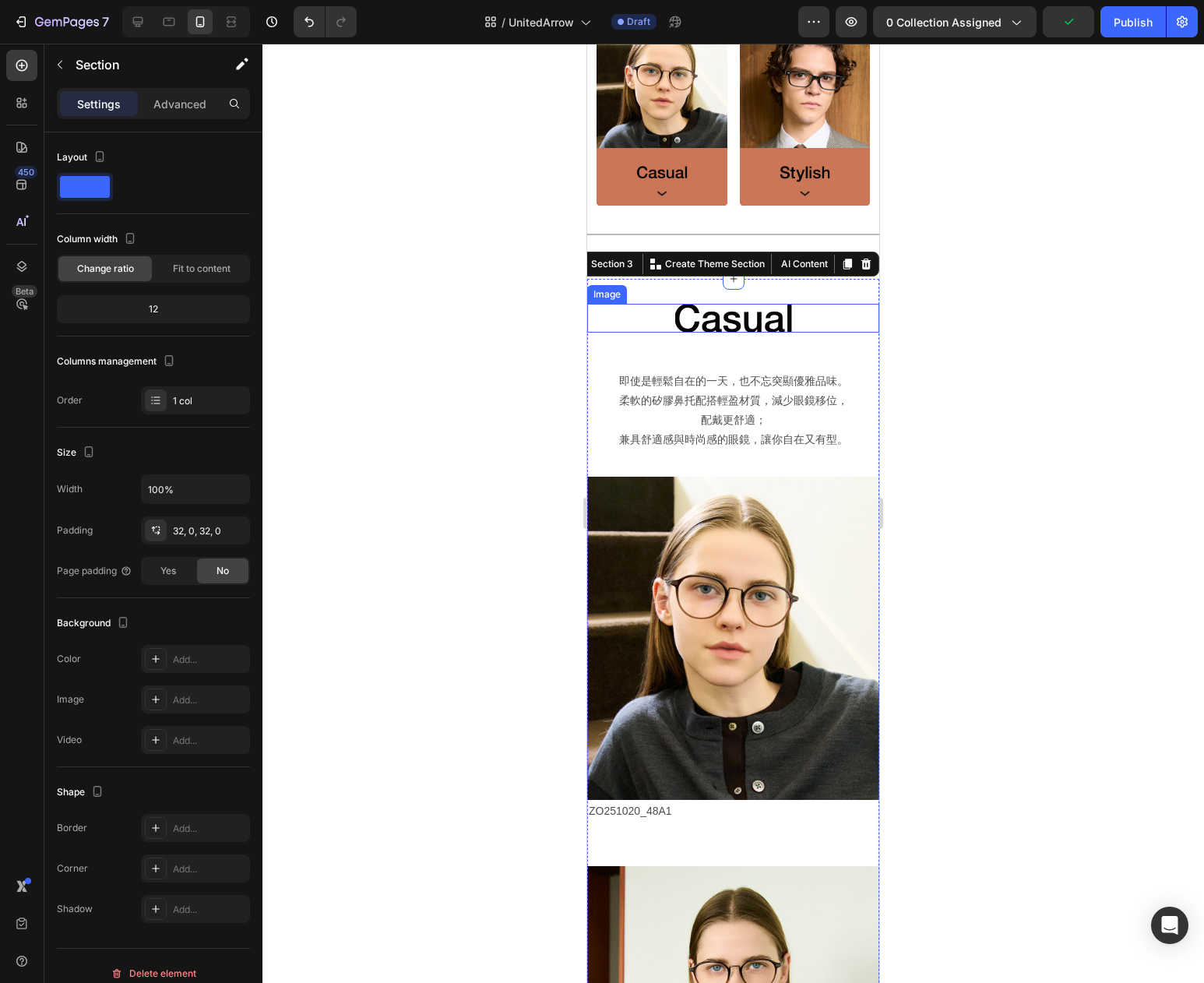
click at [707, 317] on img at bounding box center [734, 318] width 117 height 29
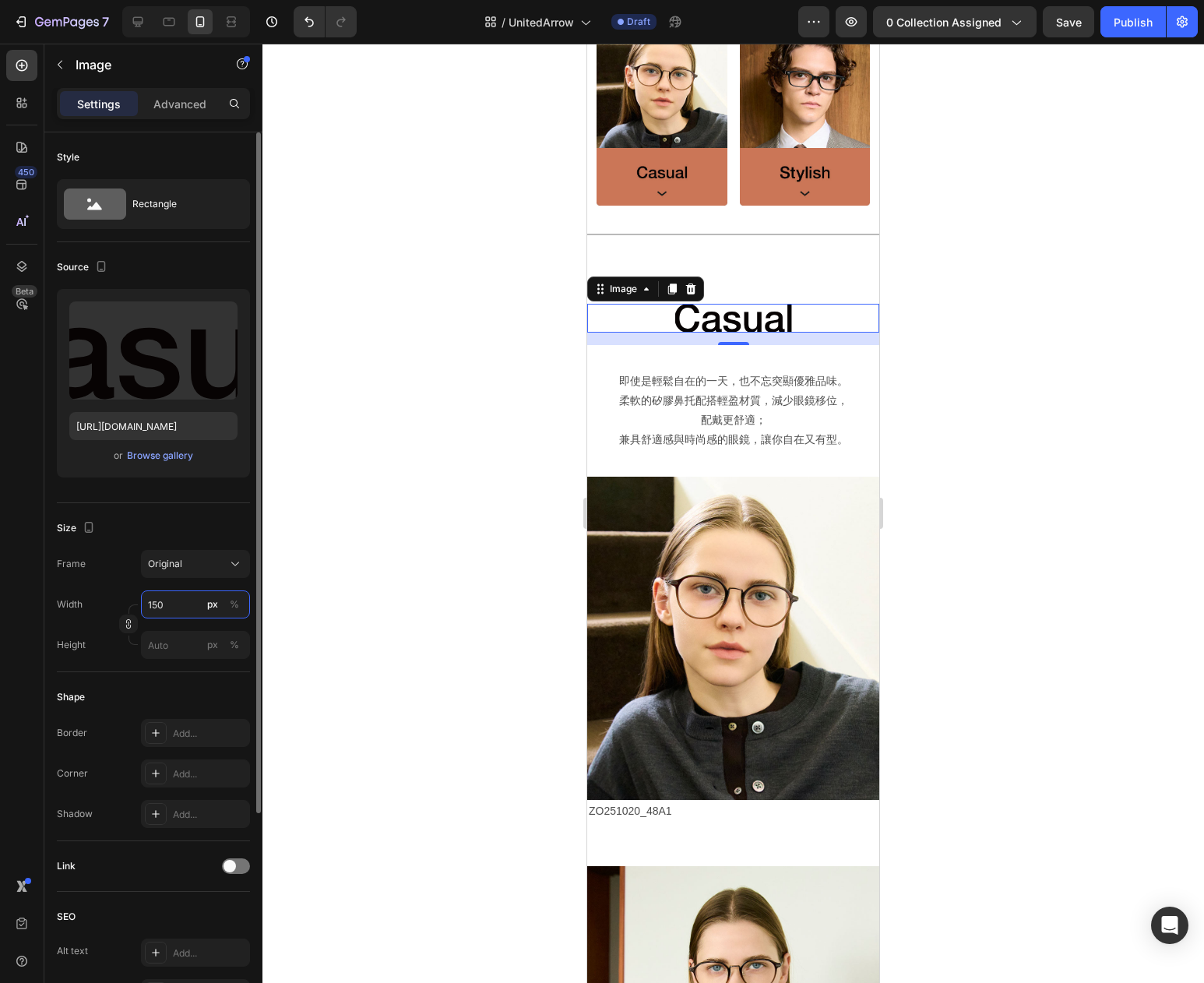
click at [179, 606] on input "150" at bounding box center [196, 604] width 109 height 28
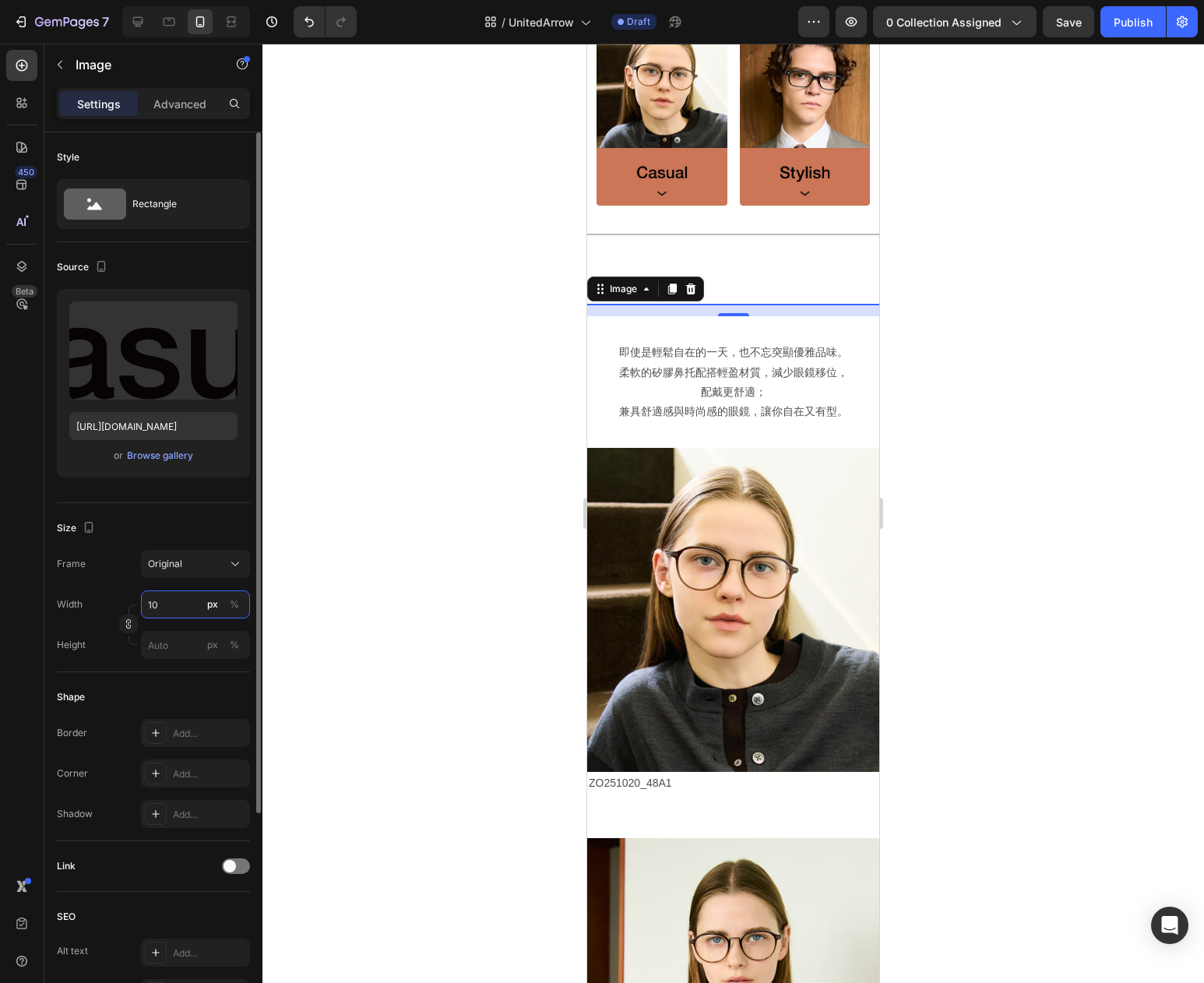
type input "100"
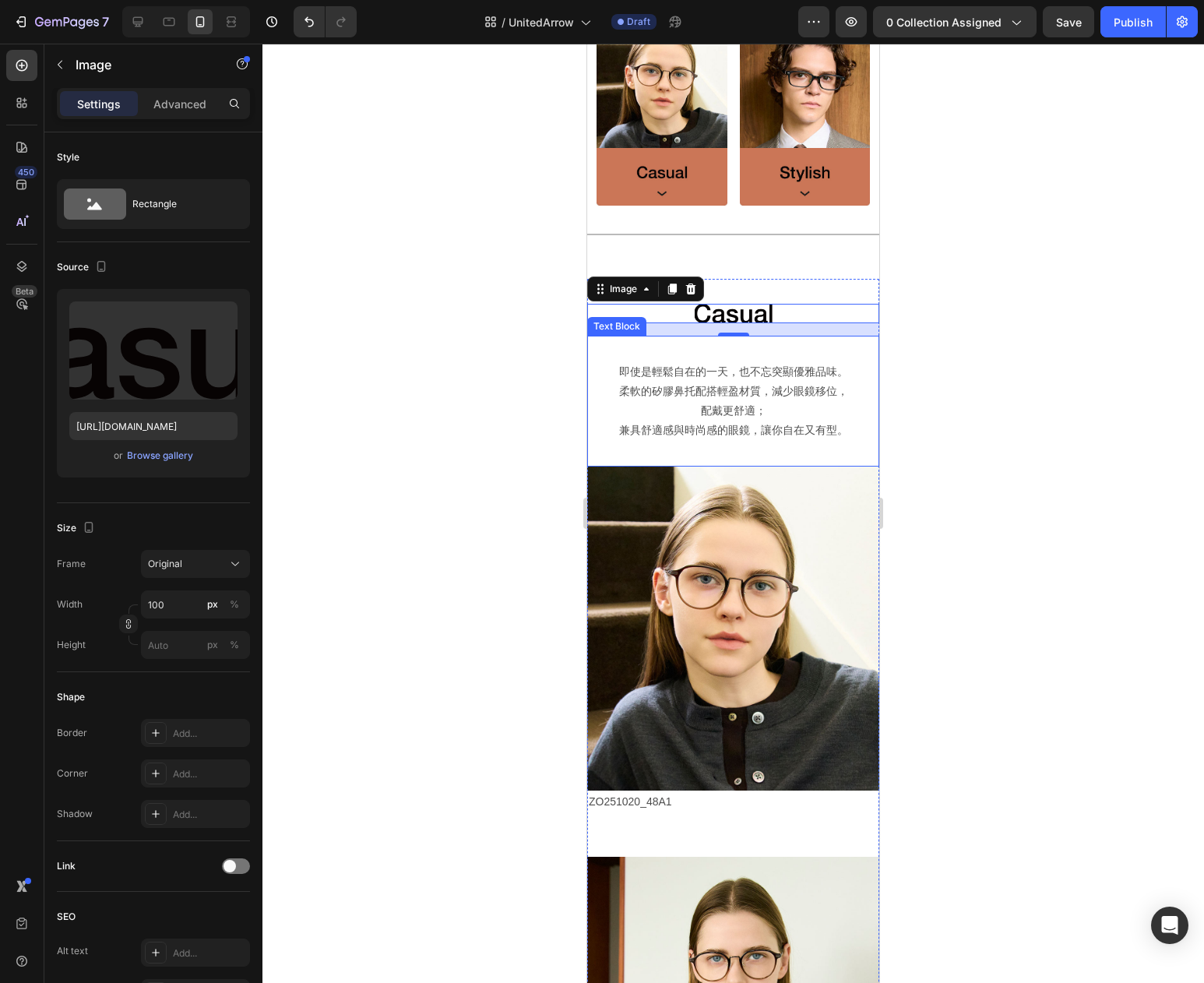
click at [698, 381] on p "柔軟的矽膠鼻托配搭輕盈材質，減少眼鏡移位，配戴更舒適；" at bounding box center [733, 401] width 239 height 39
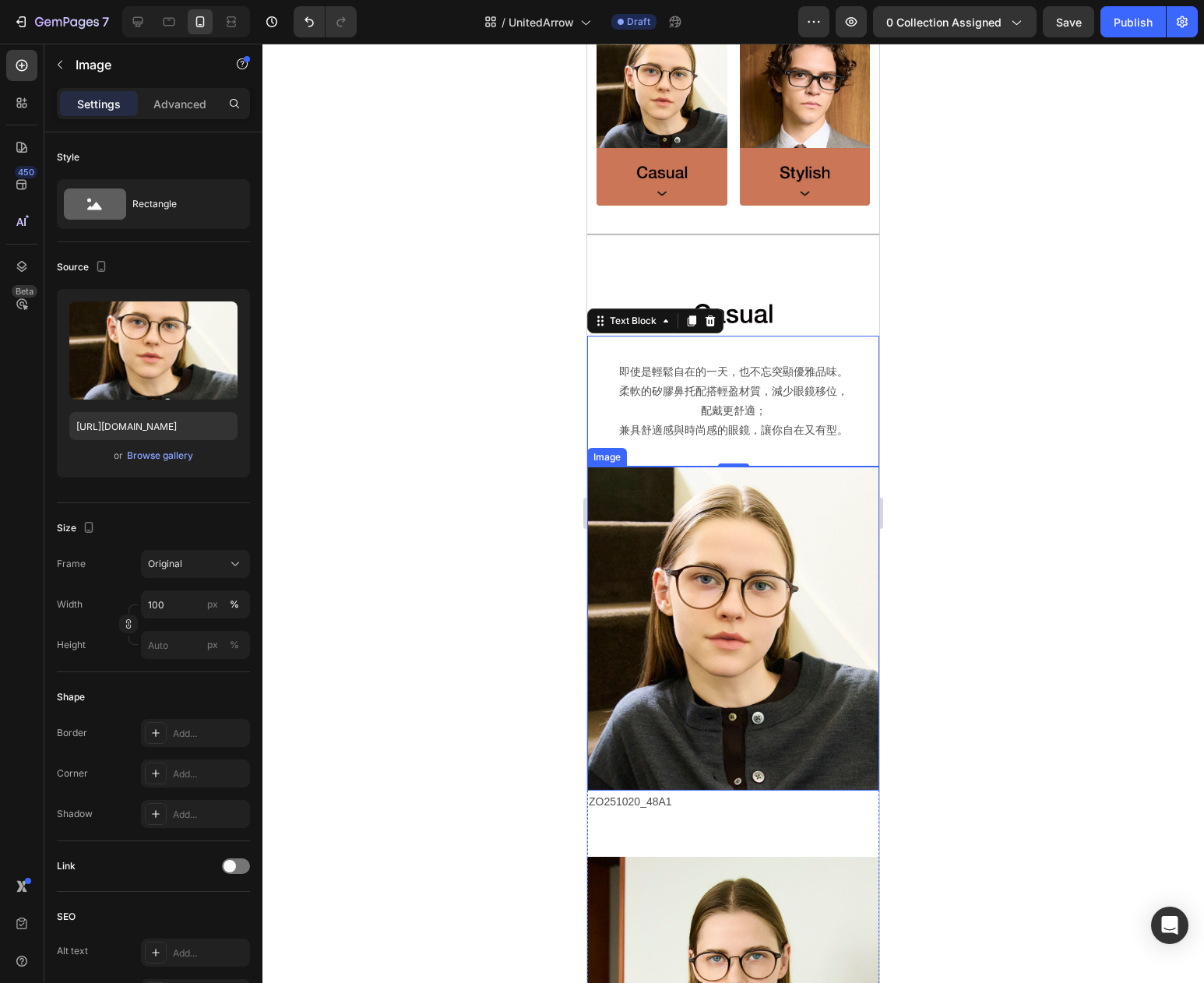
click at [717, 610] on img at bounding box center [734, 629] width 292 height 324
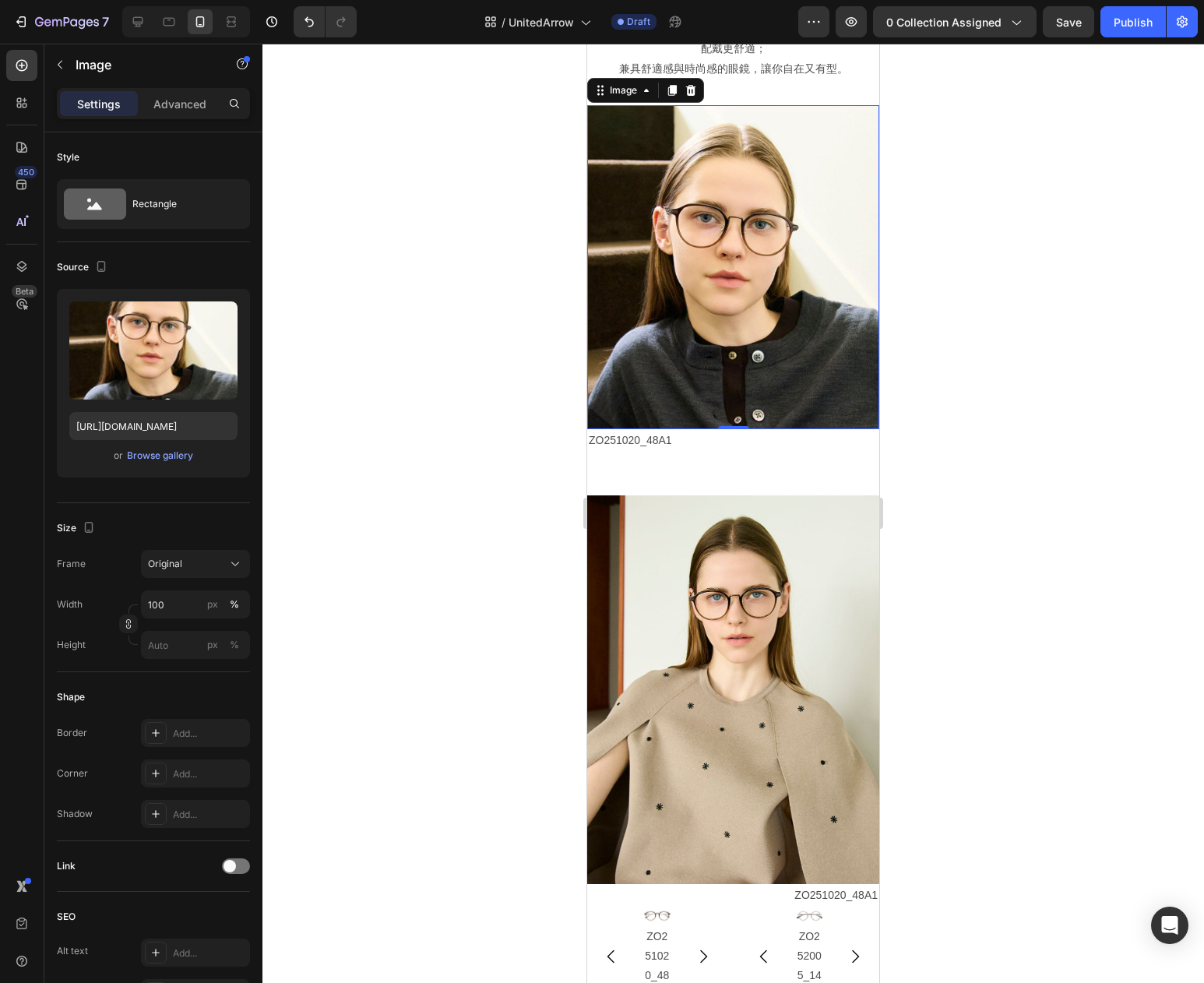
scroll to position [1283, 0]
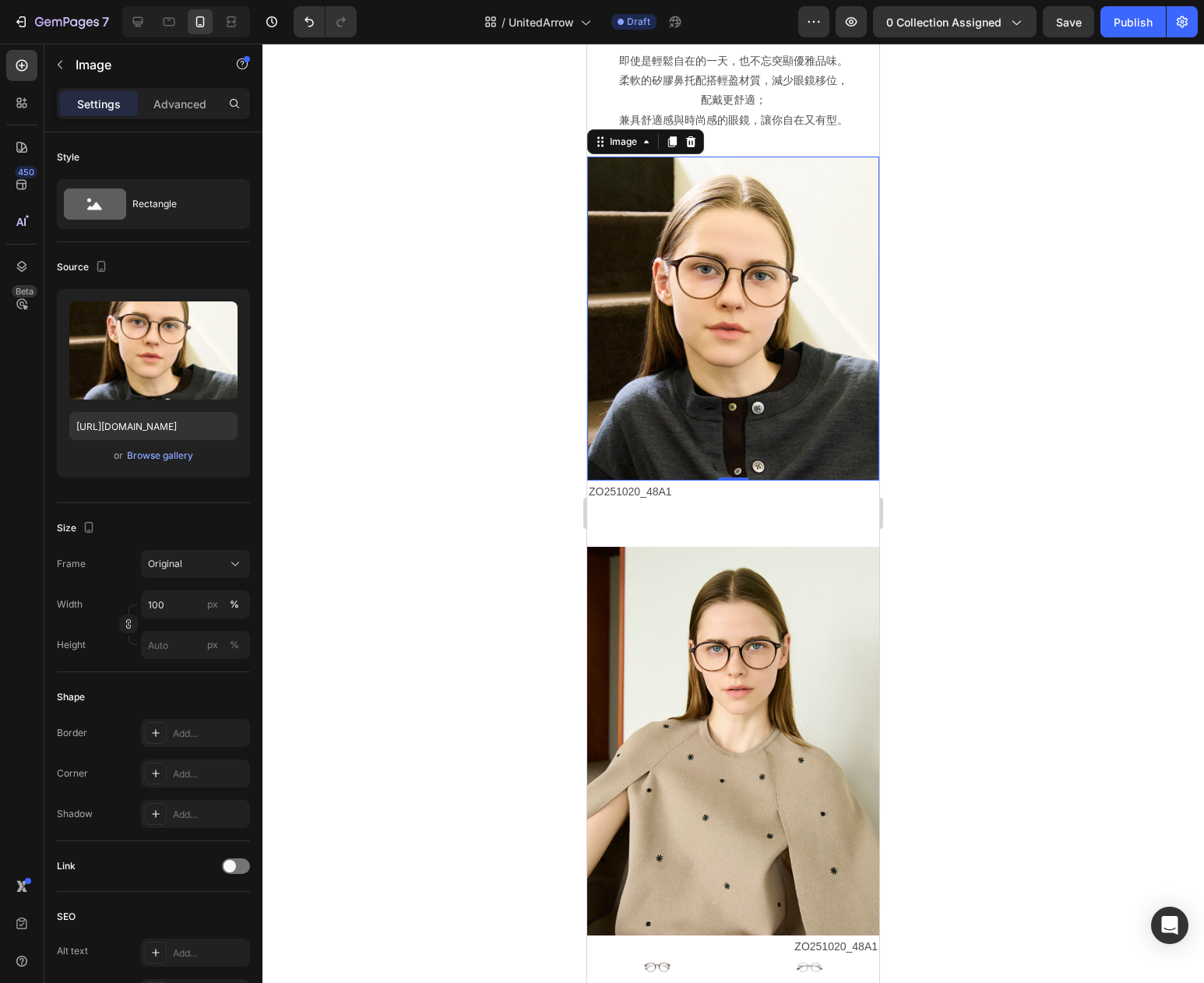
click at [742, 307] on img at bounding box center [734, 319] width 292 height 324
click at [179, 109] on p "Advanced" at bounding box center [180, 104] width 53 height 17
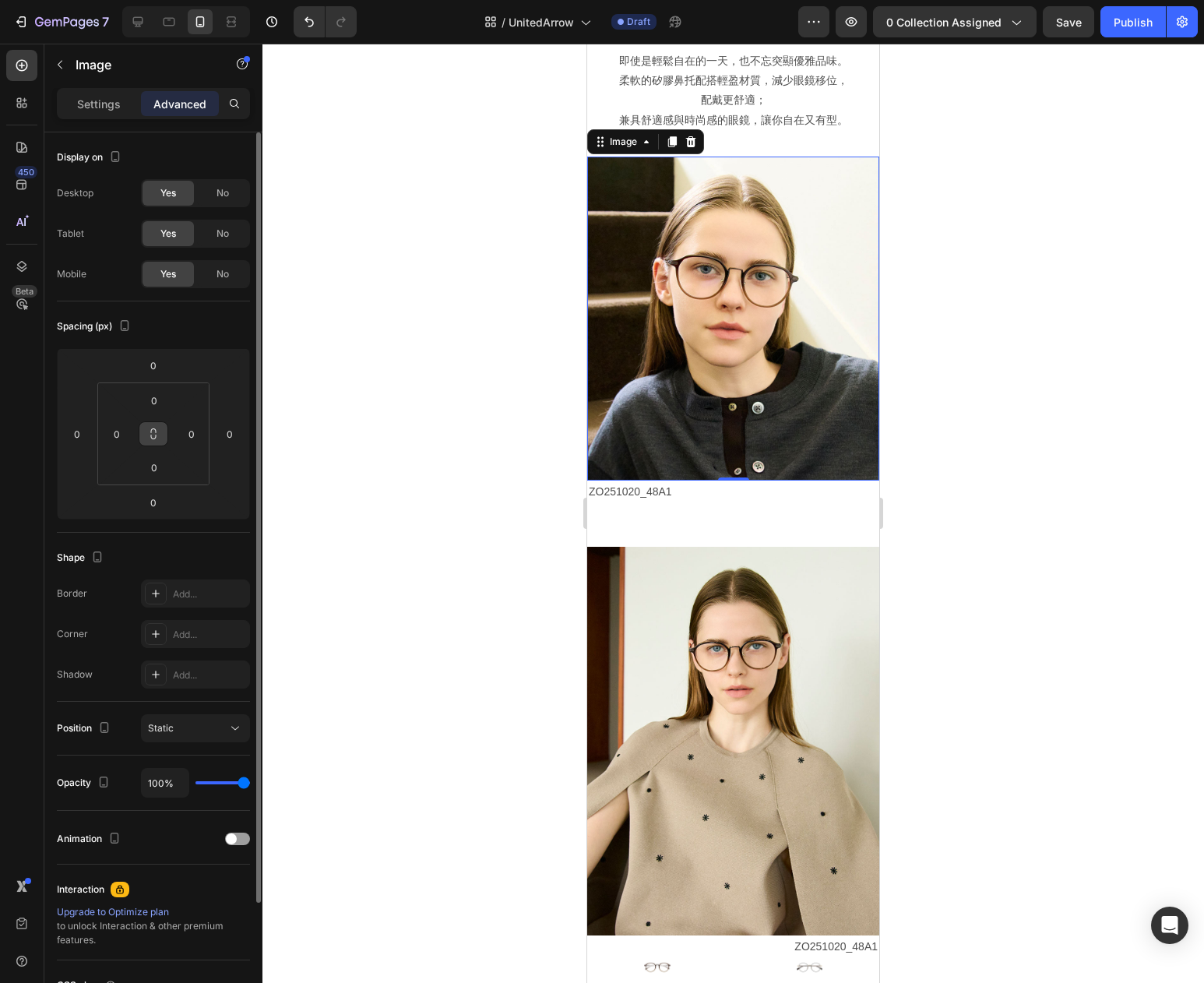
click at [150, 431] on icon at bounding box center [153, 434] width 12 height 12
click at [115, 0] on html "7 Version history / UnitedArrow Draft Preview 0 collection assigned Save Publis…" at bounding box center [602, 0] width 1204 height 0
click at [121, 436] on input "0" at bounding box center [116, 433] width 24 height 24
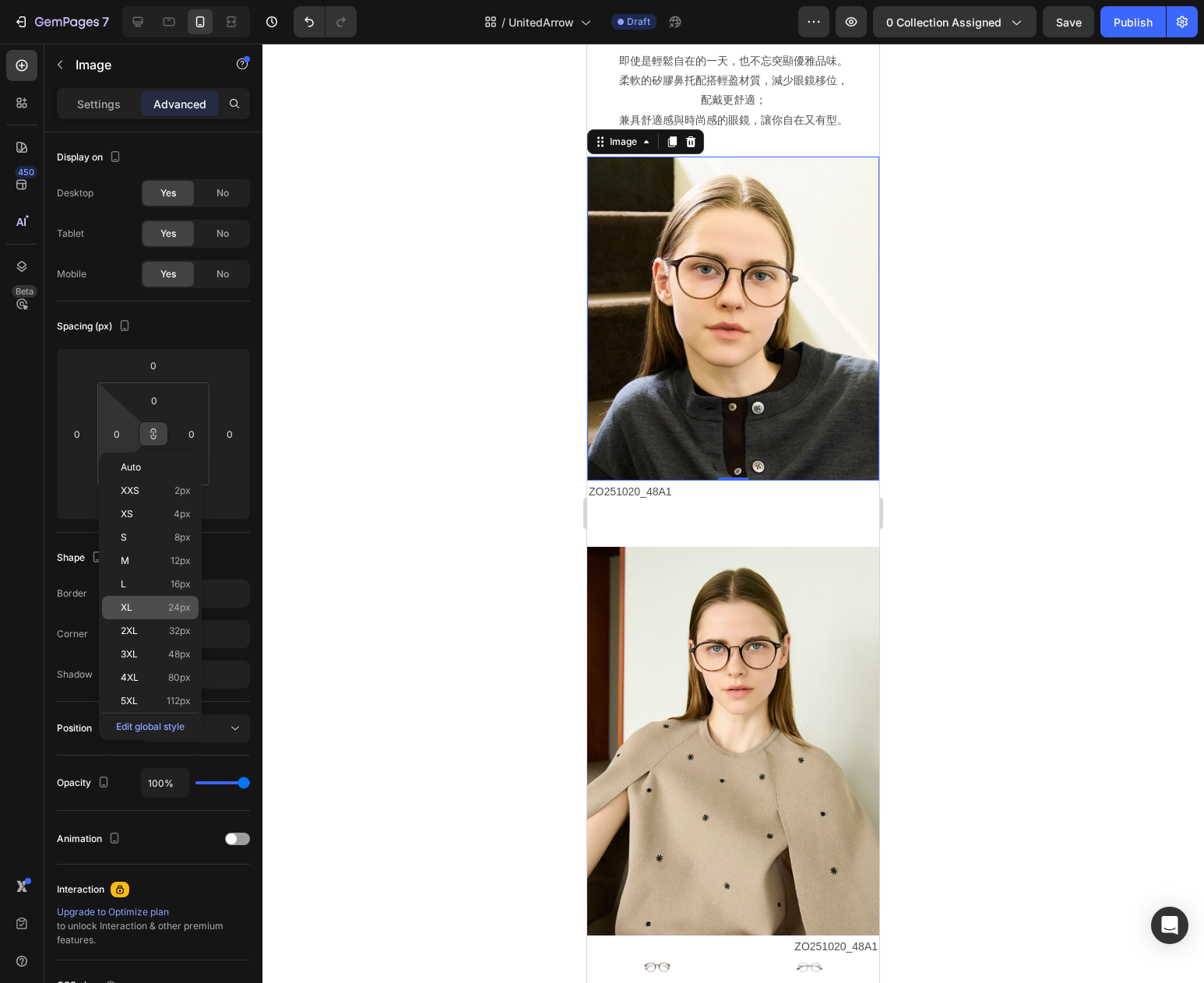
click at [150, 606] on p "XL 24px" at bounding box center [156, 608] width 70 height 11
type input "24"
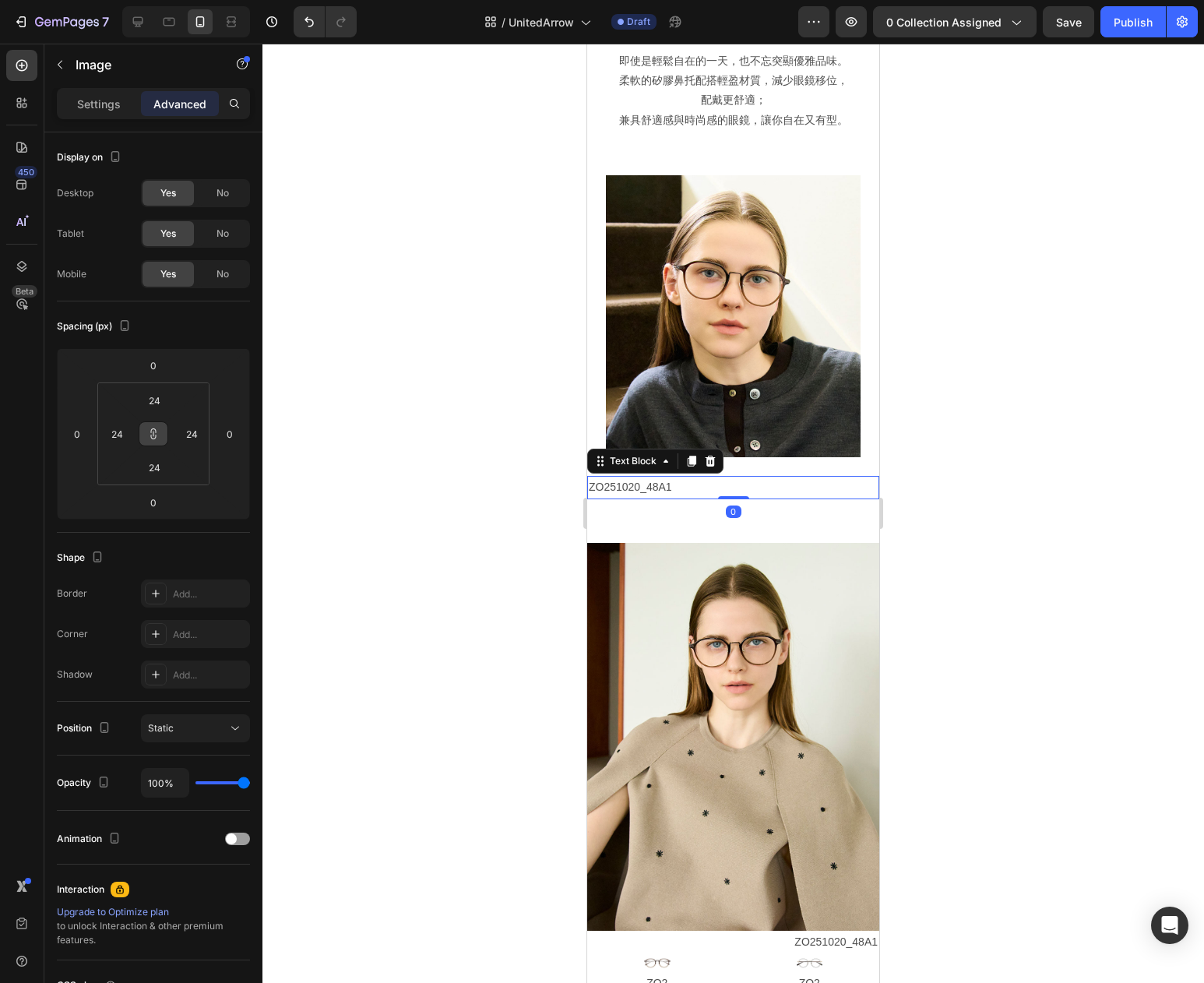
click at [694, 488] on p "ZO251020_48A1" at bounding box center [734, 487] width 289 height 19
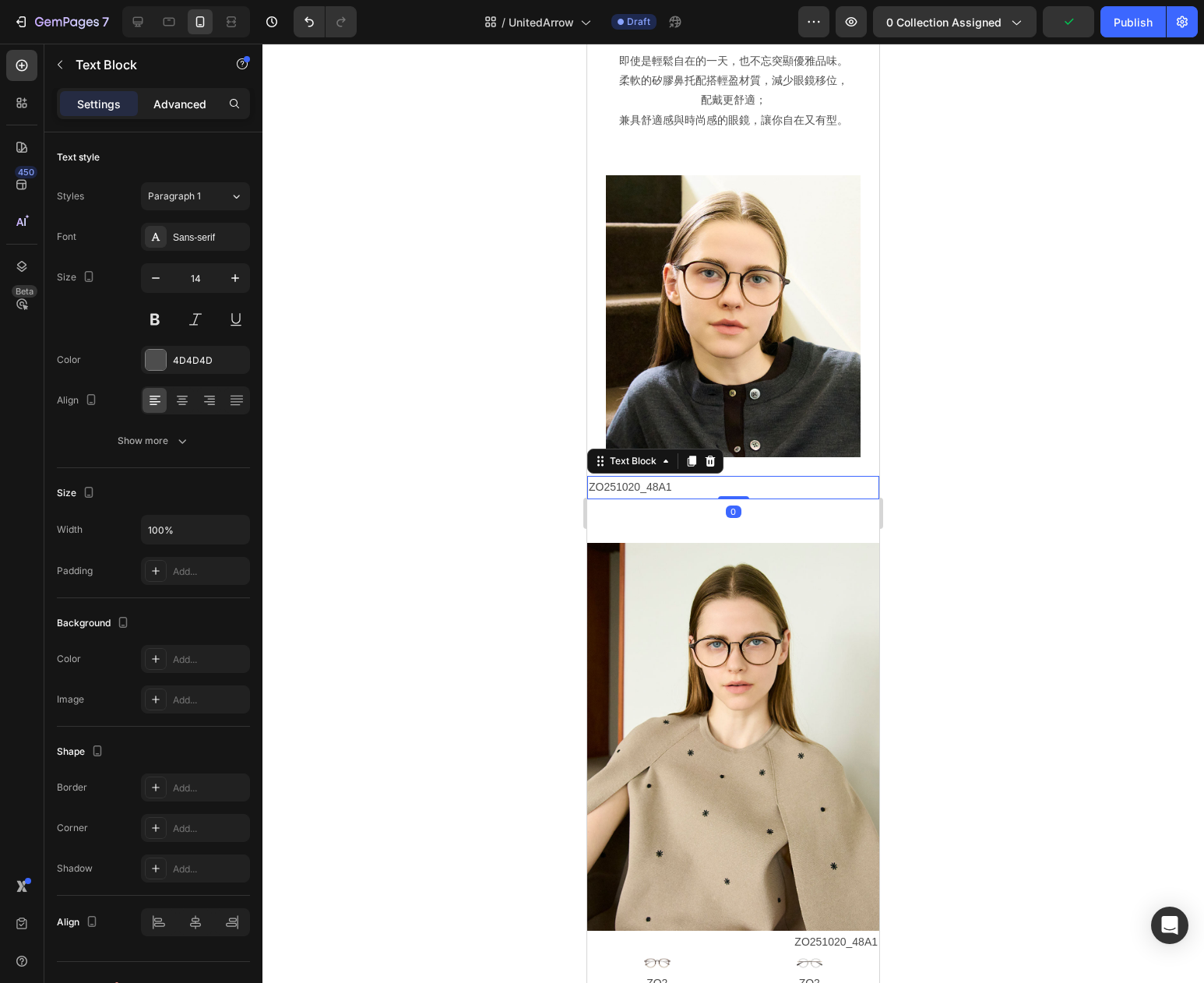
click at [192, 105] on p "Advanced" at bounding box center [180, 104] width 53 height 17
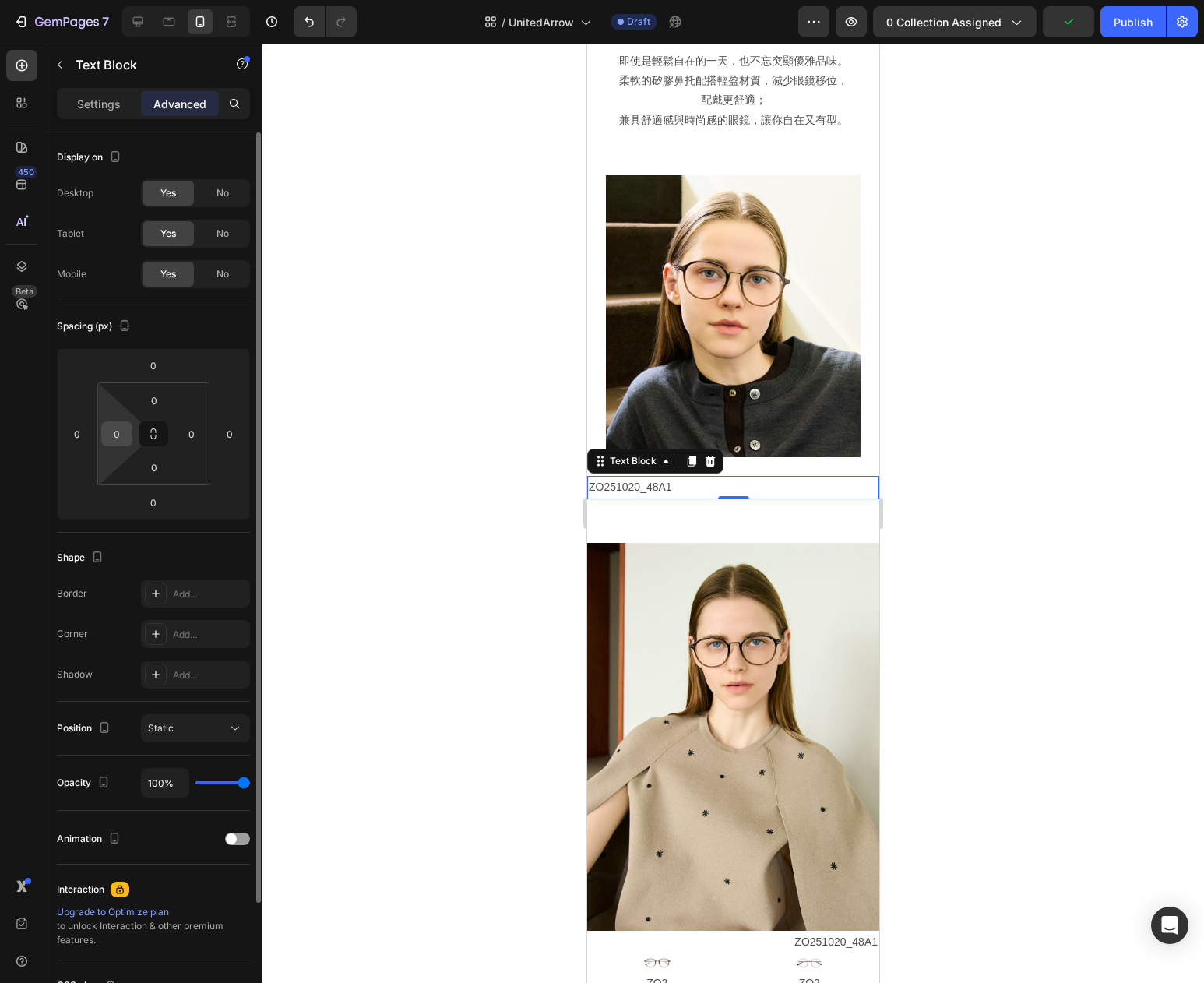
click at [116, 434] on input "0" at bounding box center [116, 433] width 24 height 24
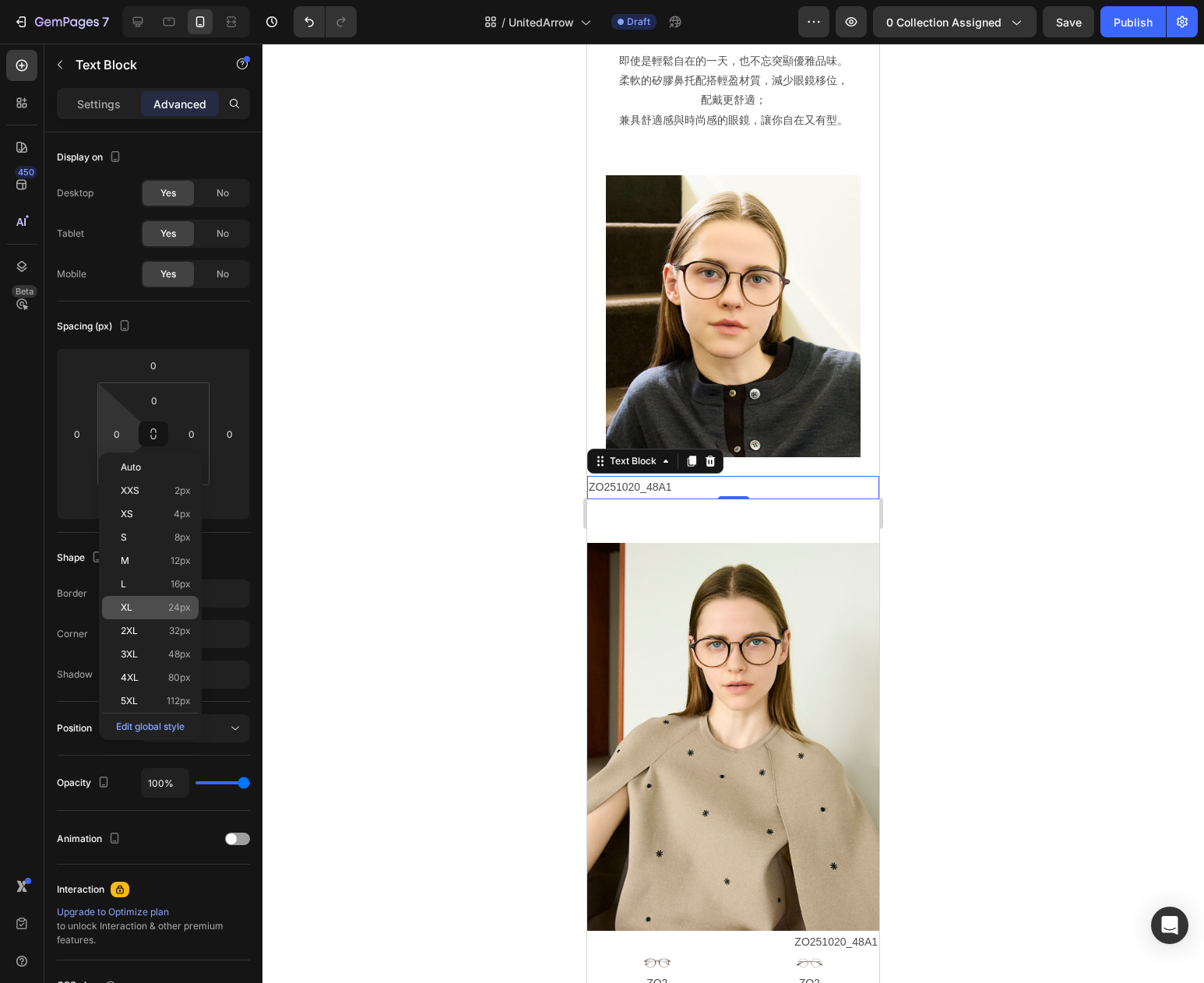
click at [153, 612] on p "XL 24px" at bounding box center [156, 608] width 70 height 11
type input "24"
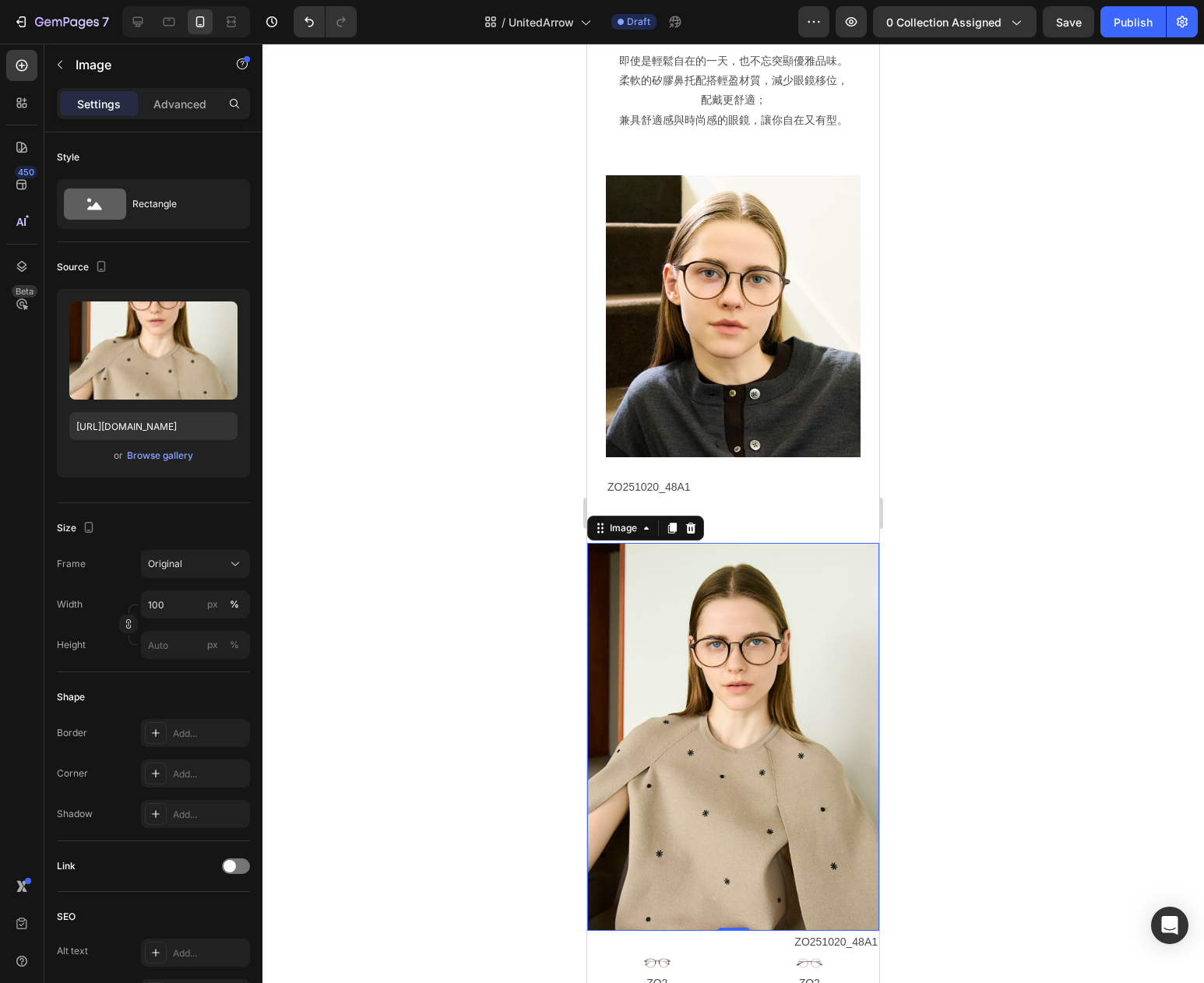
click at [704, 697] on img at bounding box center [734, 736] width 292 height 388
click at [182, 105] on p "Advanced" at bounding box center [180, 104] width 53 height 17
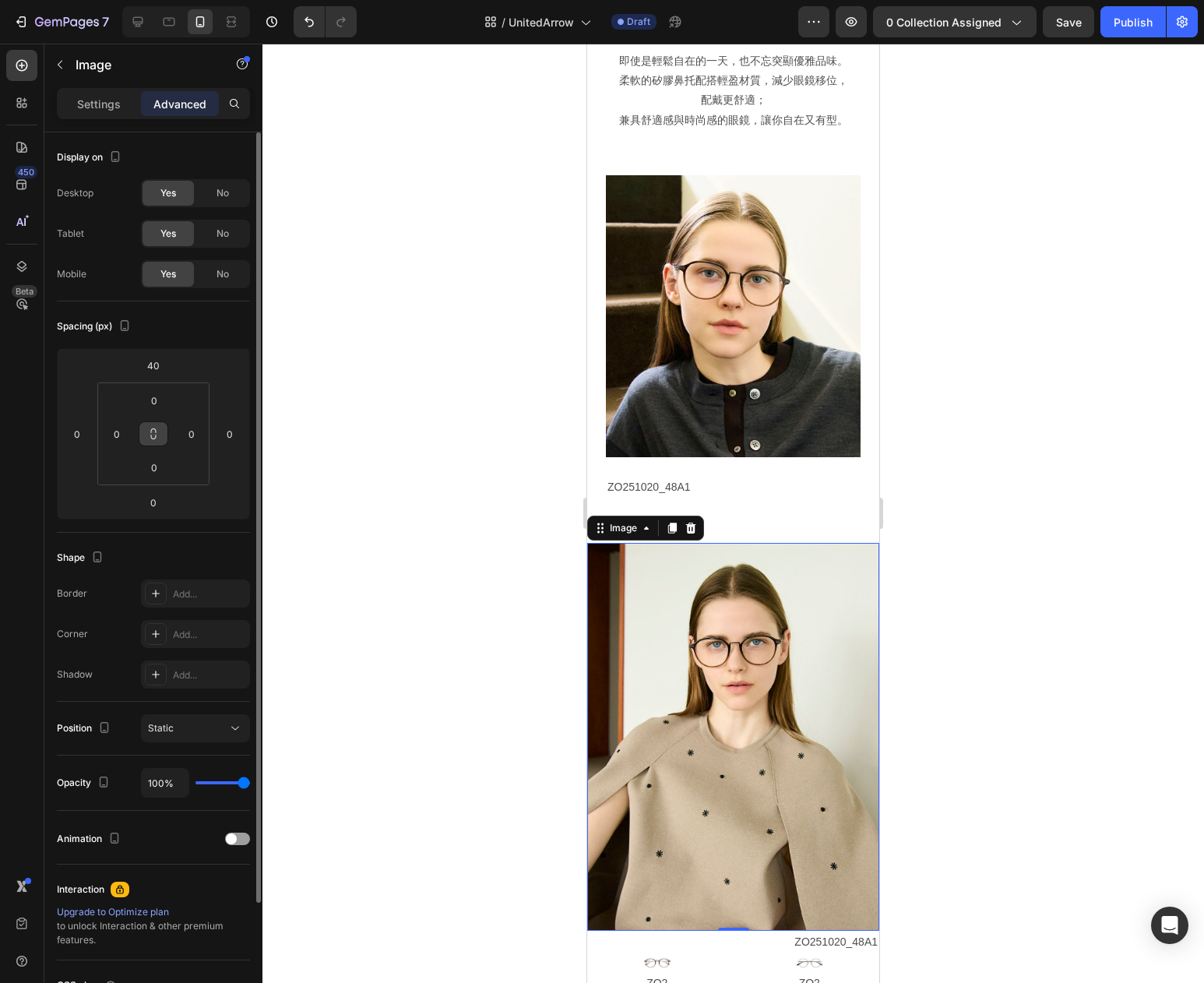
click at [151, 432] on icon at bounding box center [153, 434] width 12 height 12
click at [112, 438] on input "0" at bounding box center [116, 433] width 24 height 24
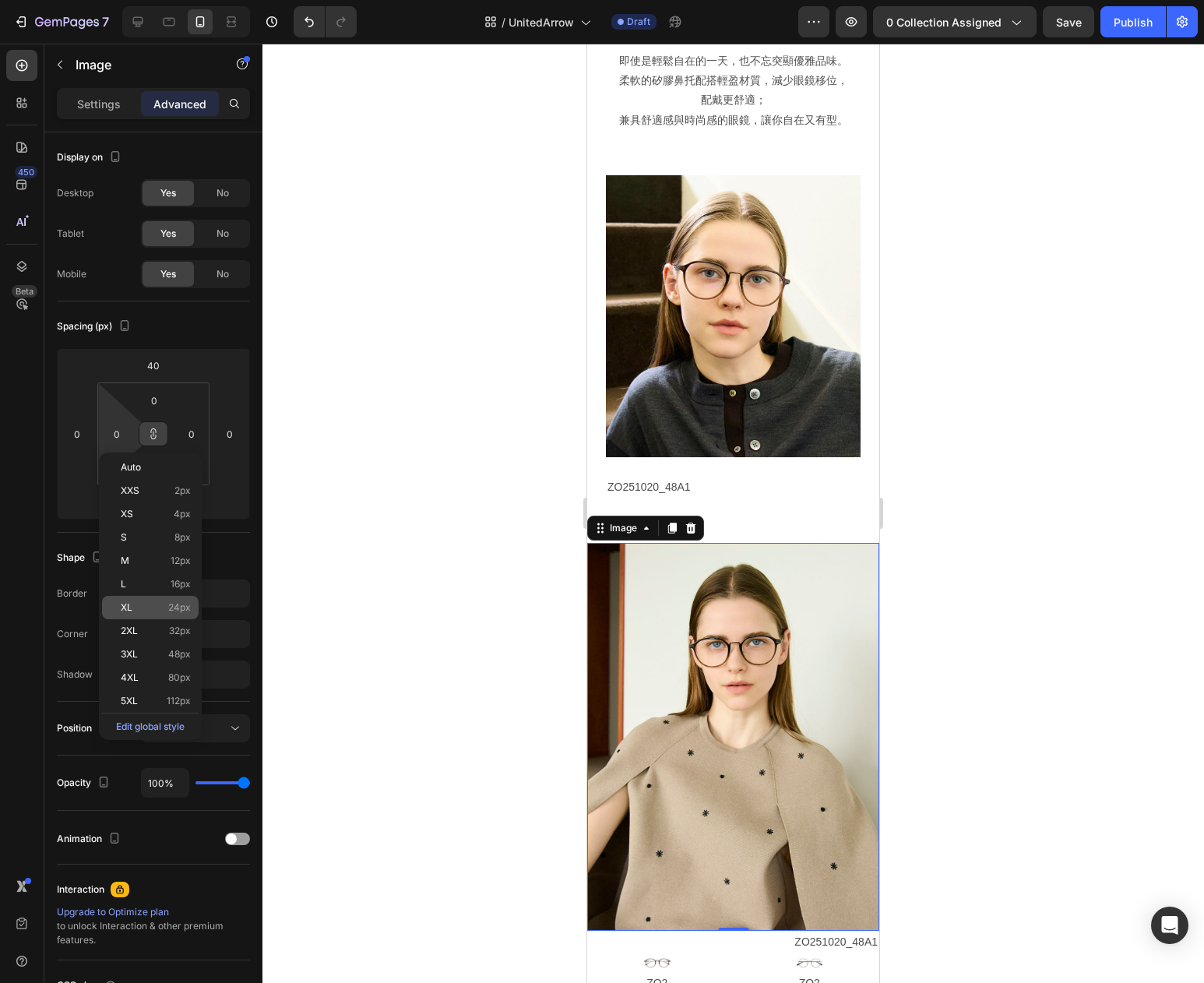
click at [180, 610] on span "24px" at bounding box center [180, 608] width 23 height 11
type input "24"
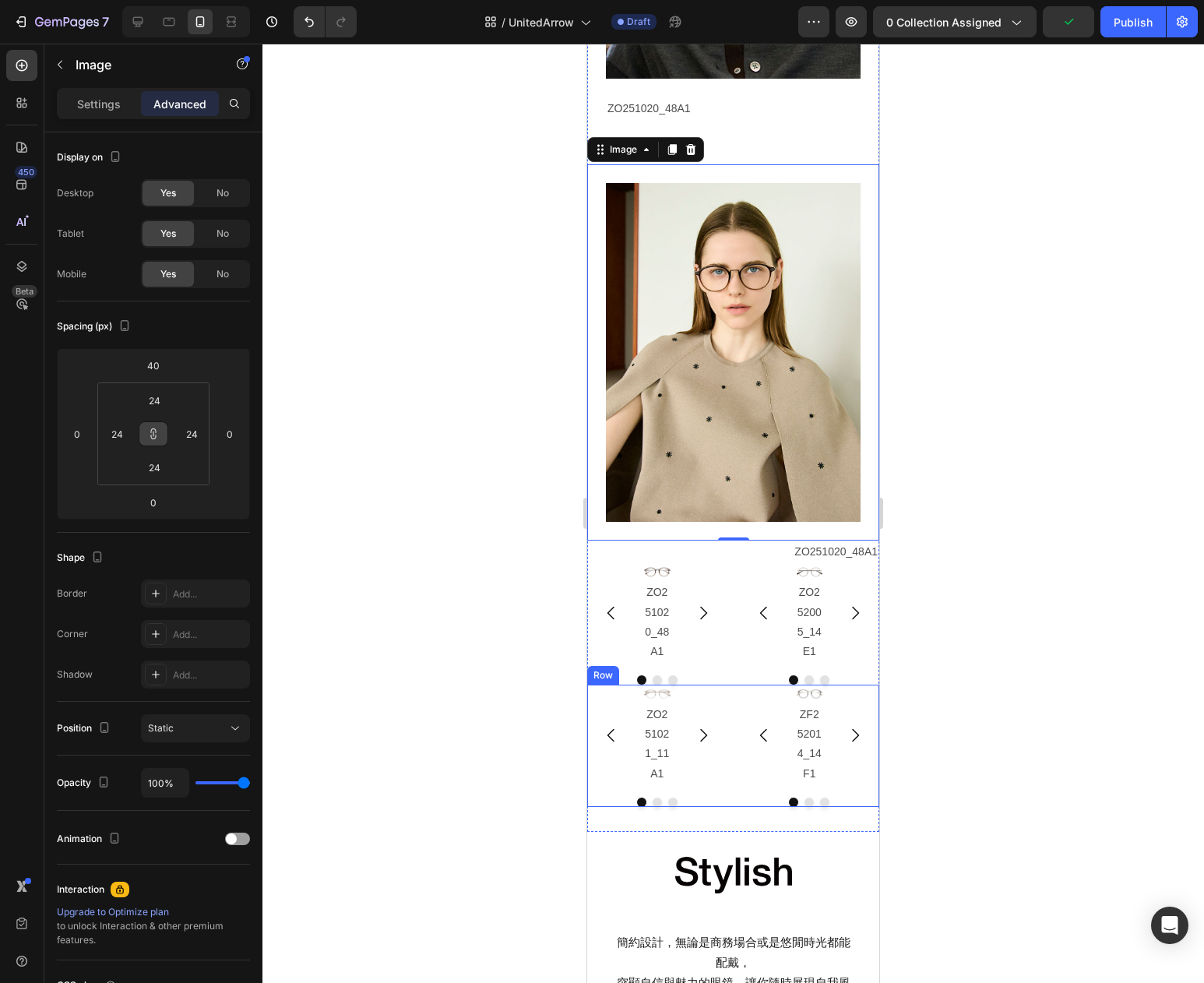
scroll to position [1681, 0]
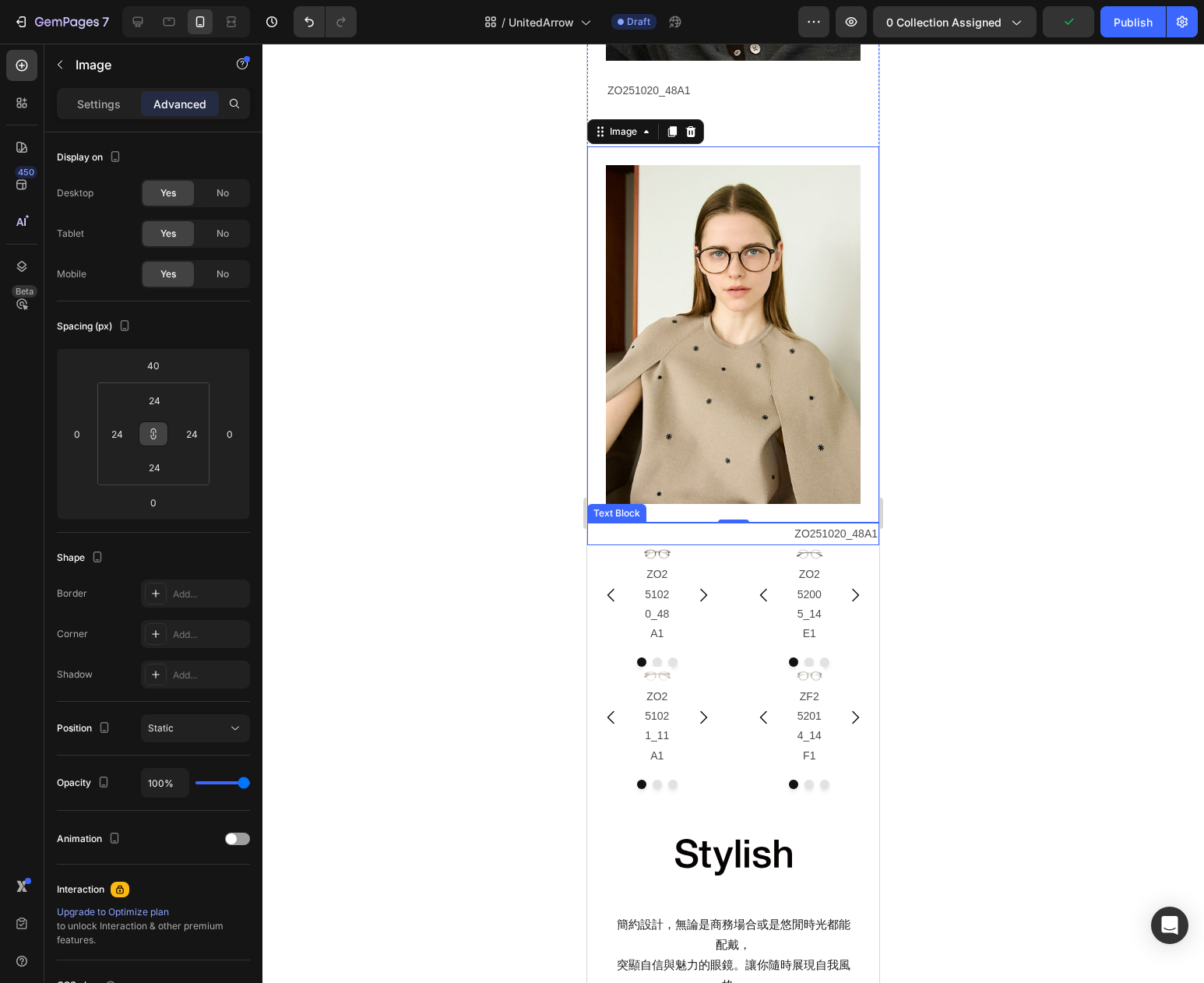
click at [838, 532] on p "ZO251020_48A1" at bounding box center [734, 534] width 289 height 19
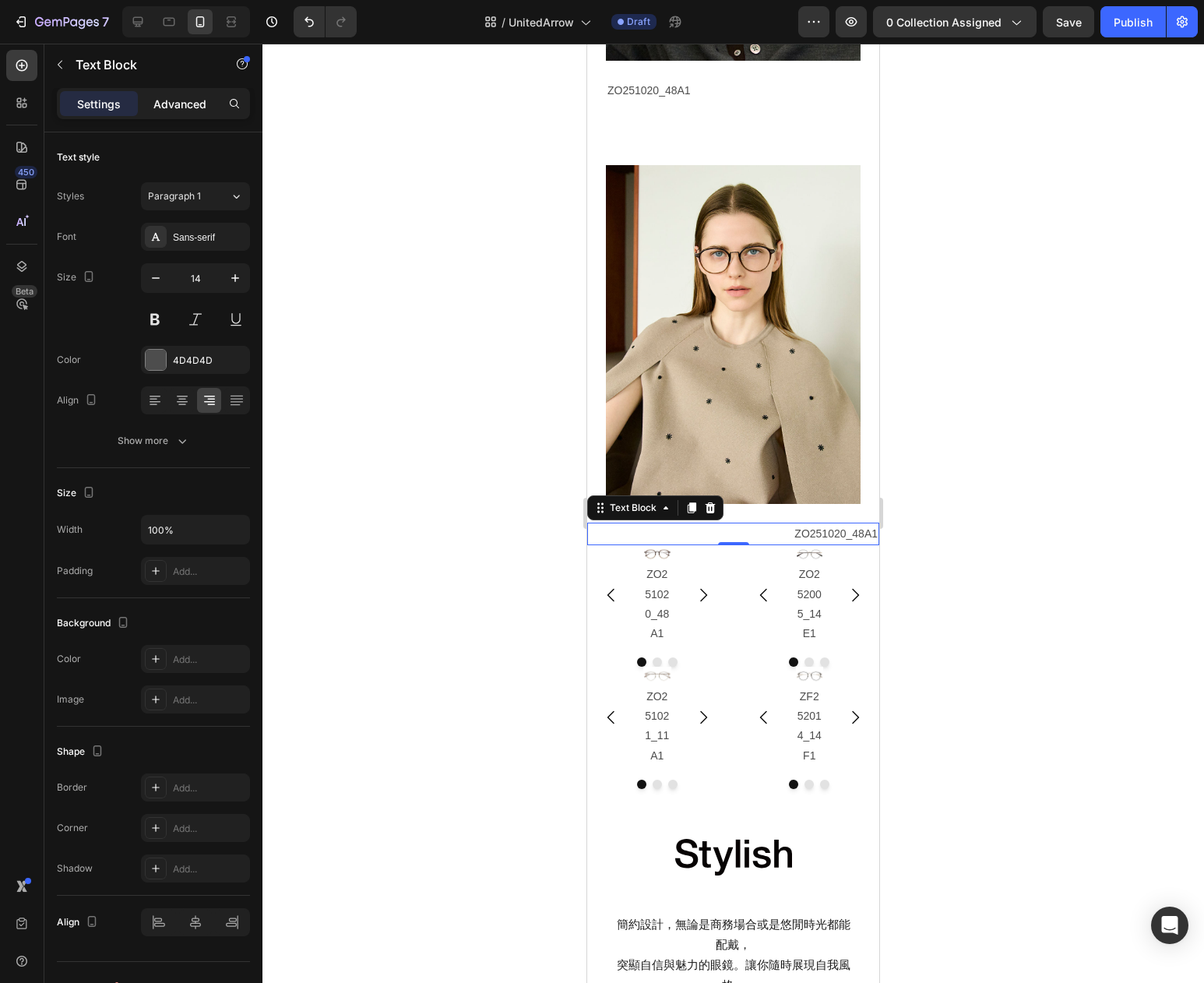
click at [196, 105] on p "Advanced" at bounding box center [180, 104] width 53 height 17
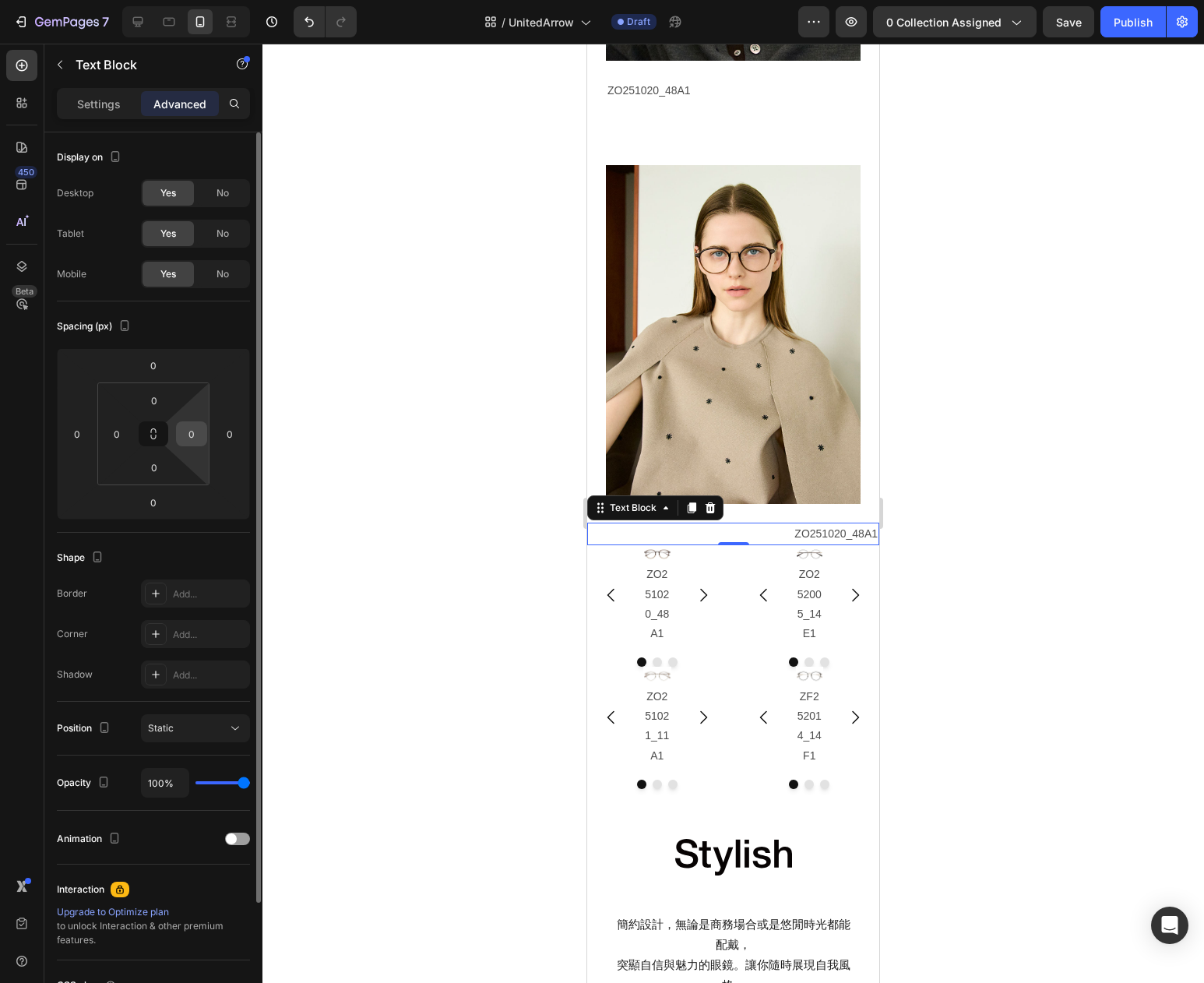
click at [193, 445] on input "0" at bounding box center [191, 433] width 24 height 24
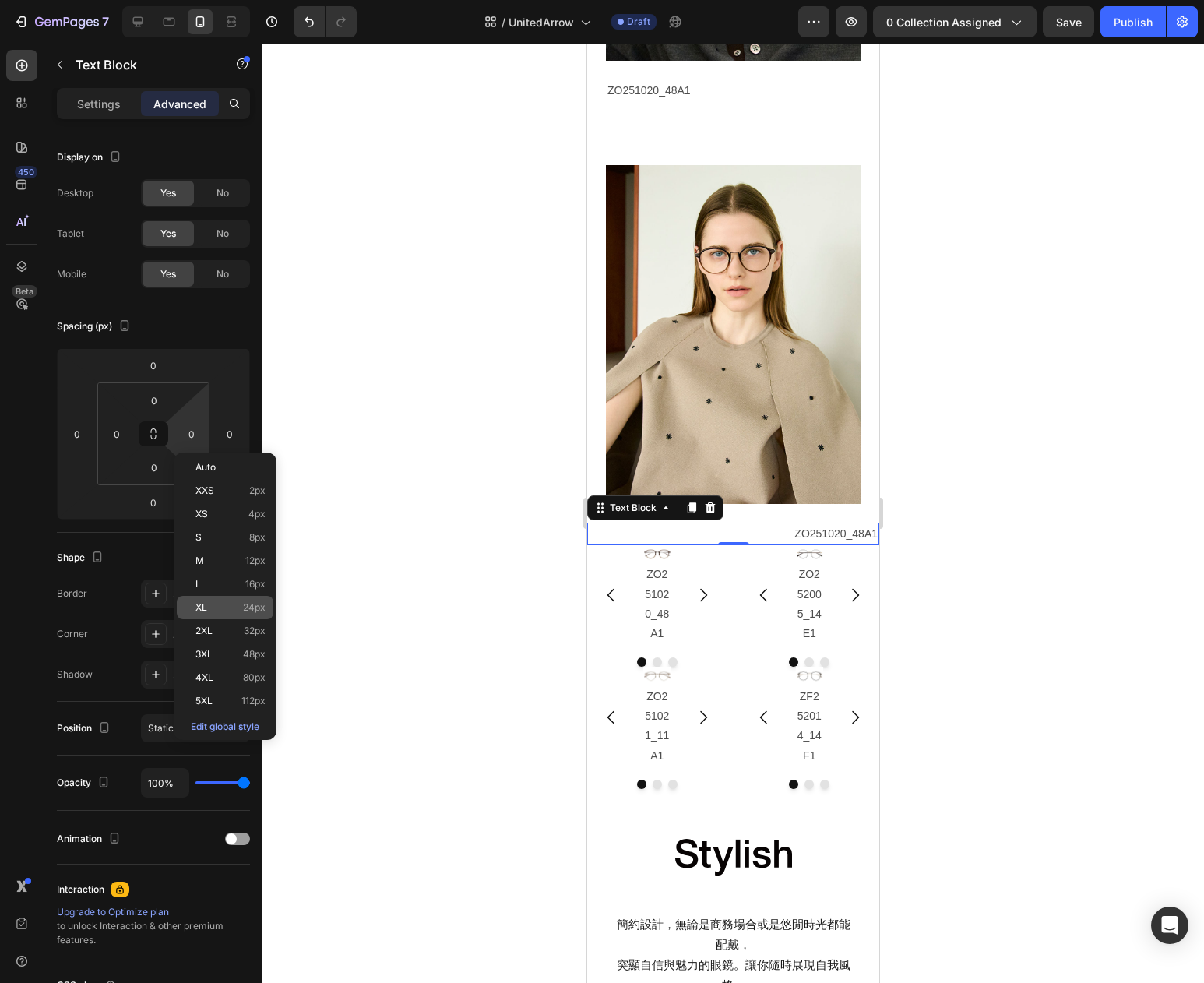
click at [250, 610] on span "24px" at bounding box center [255, 608] width 23 height 11
type input "24"
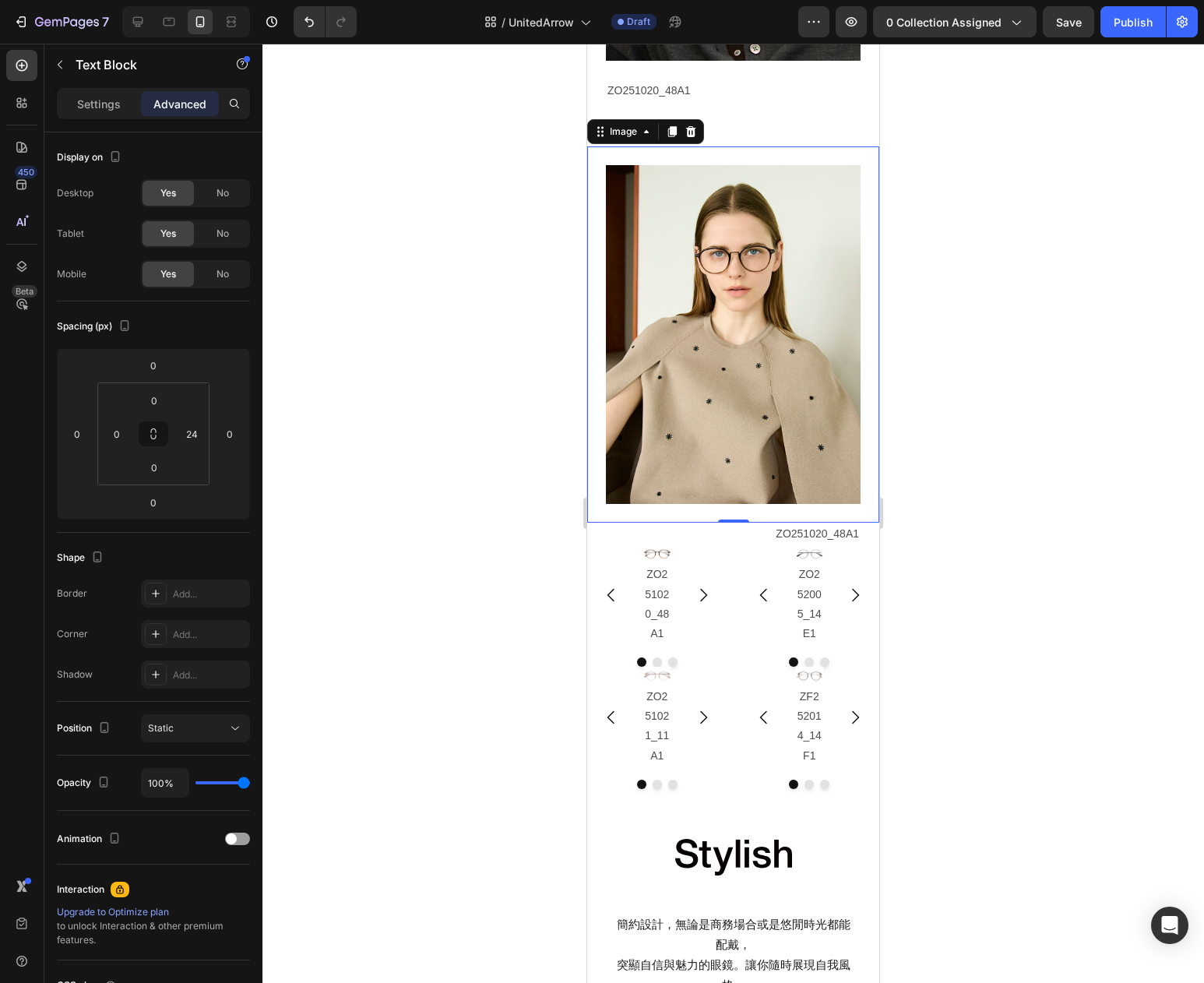
click at [731, 424] on img at bounding box center [733, 334] width 255 height 339
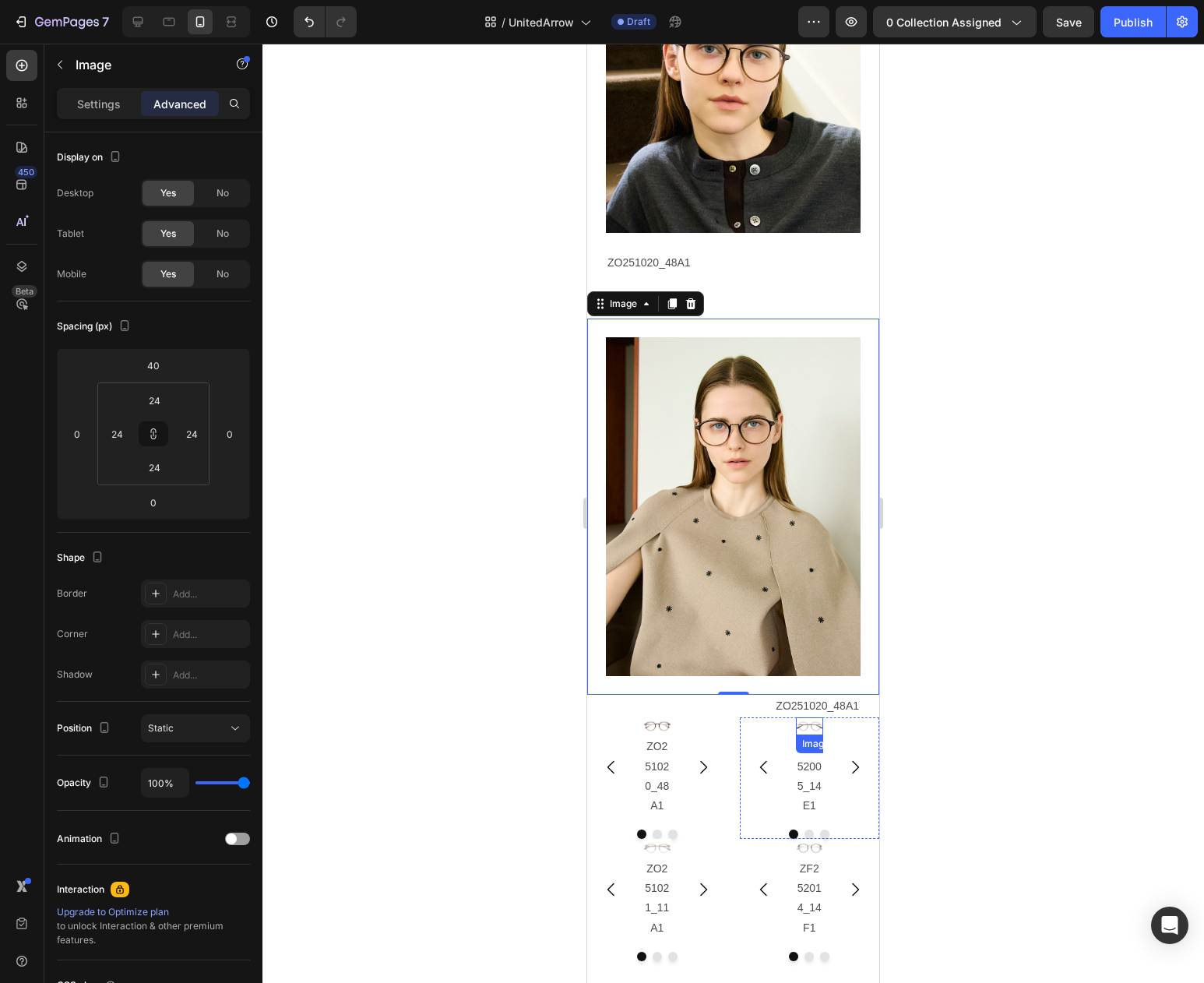
scroll to position [1347, 0]
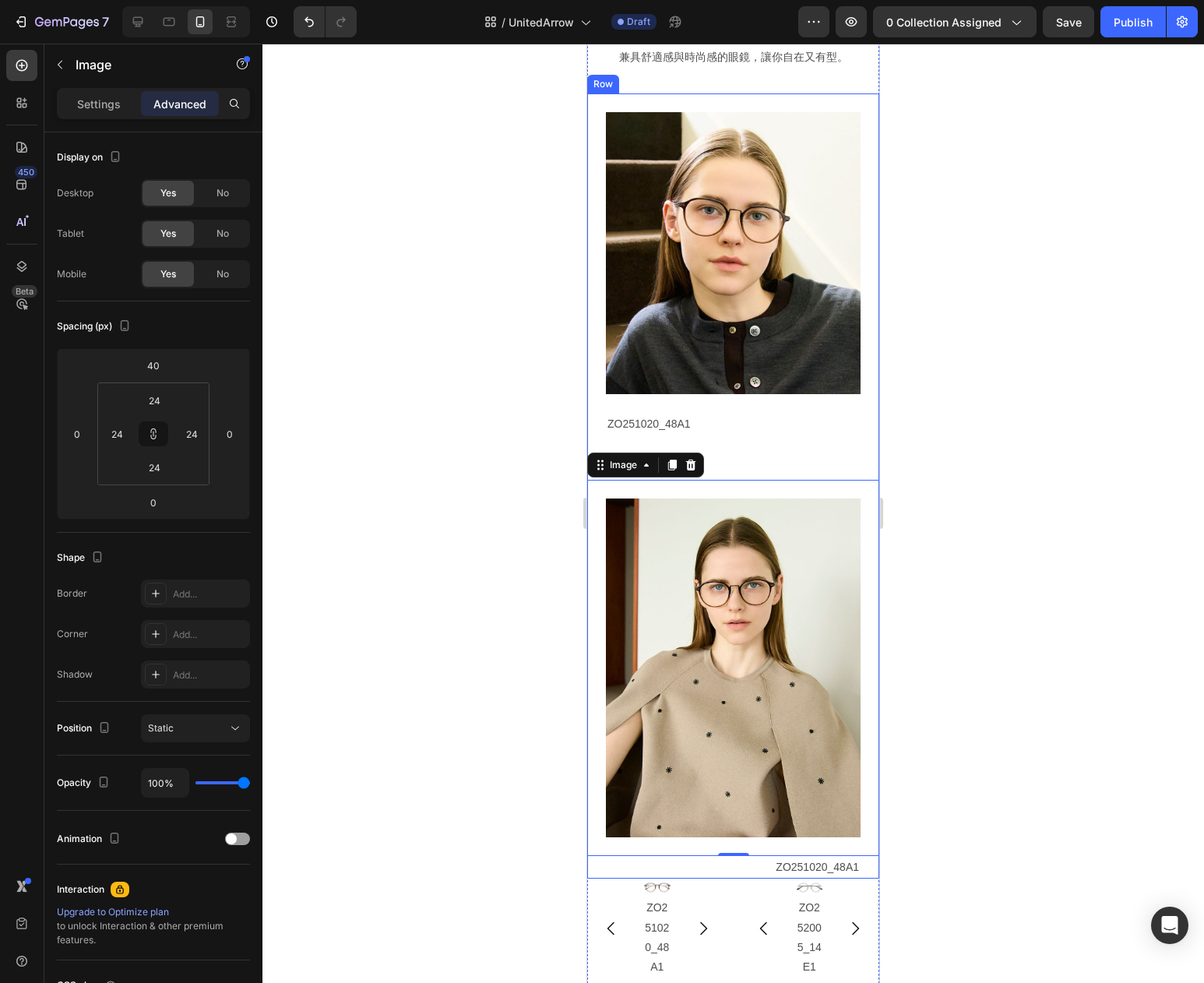
click at [713, 444] on div "Image ZO251020_48A1 Text Block Image 0 ZO251020_48A1 Text Block Row" at bounding box center [734, 485] width 292 height 785
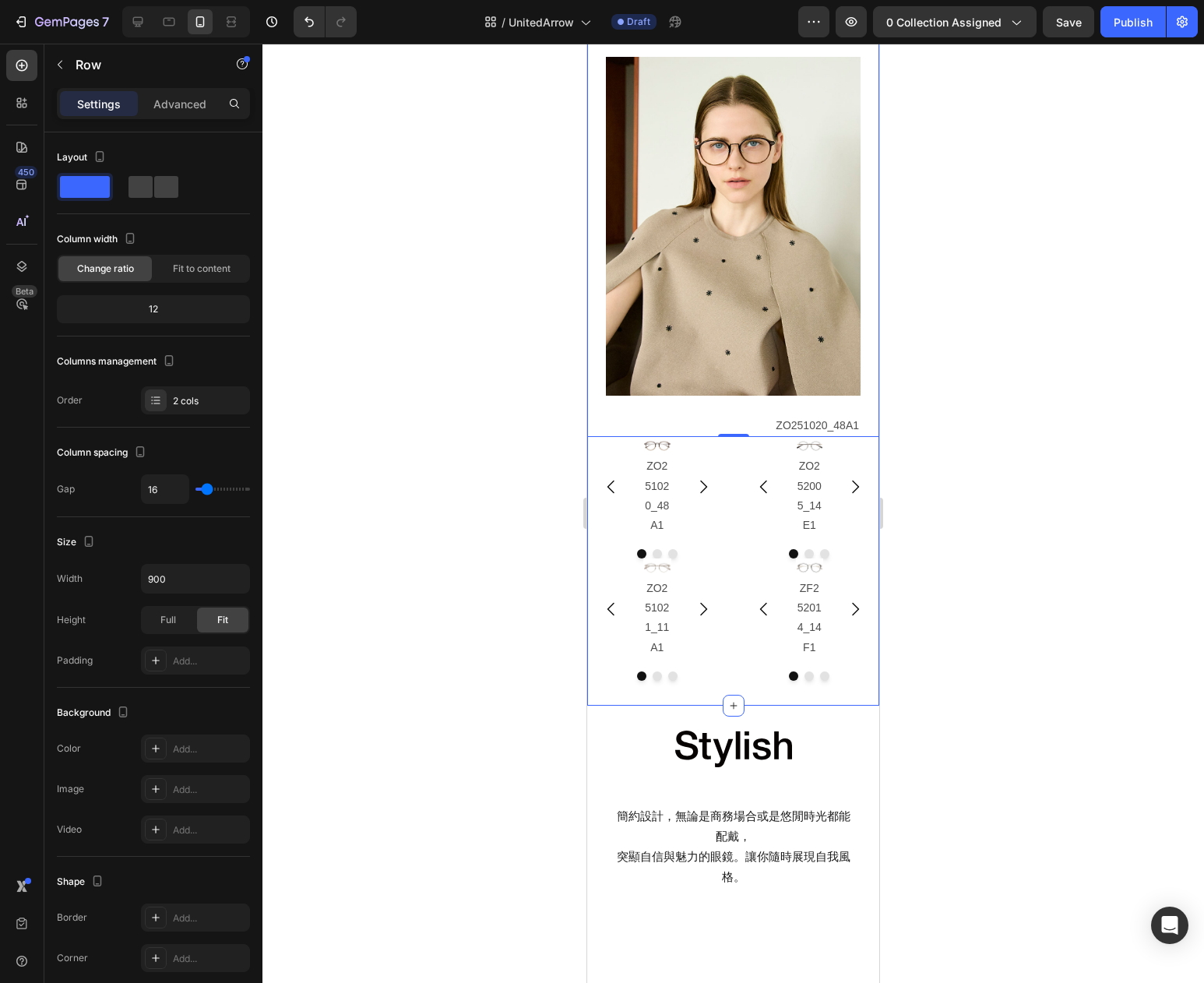
scroll to position [1829, 0]
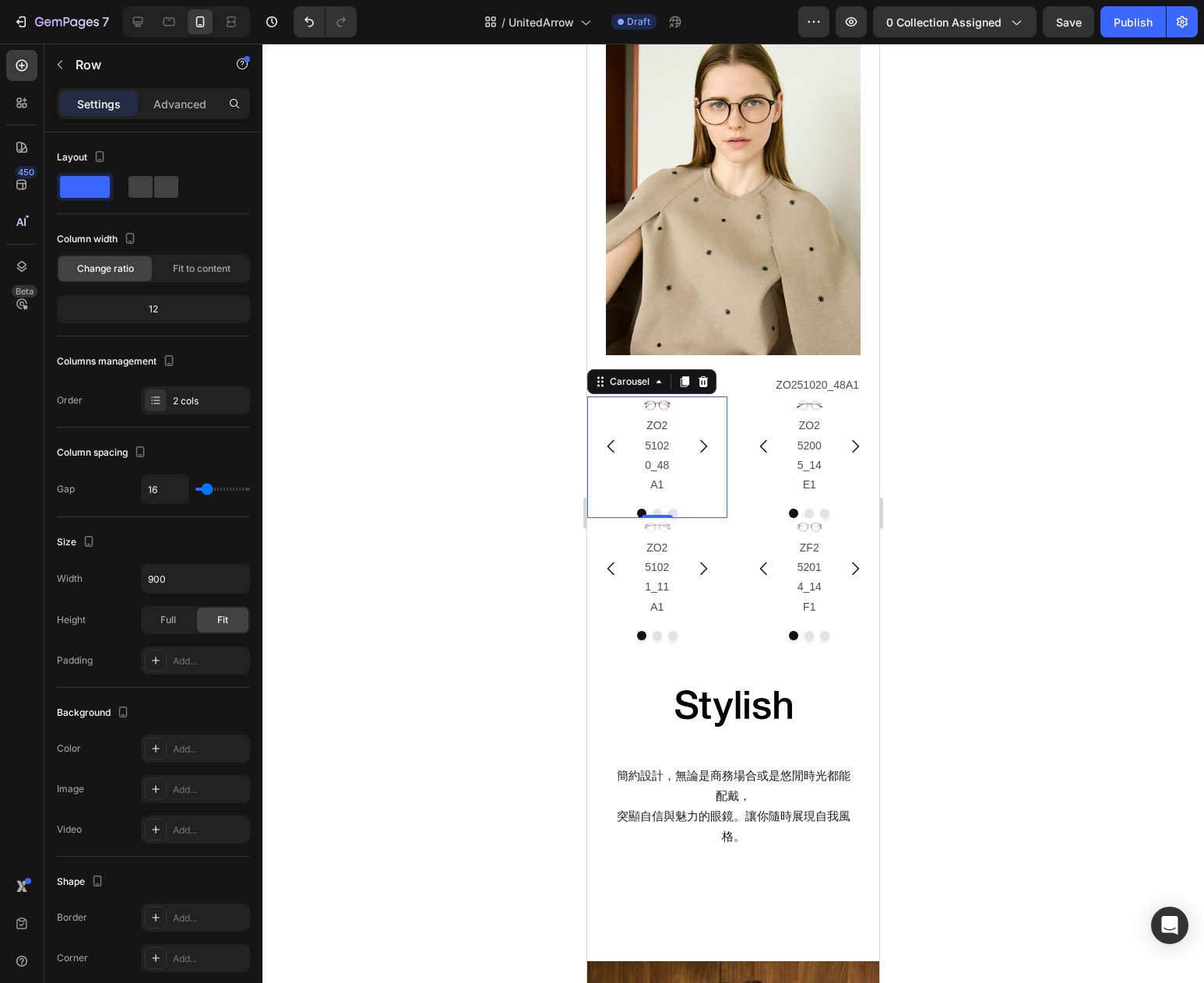
click at [602, 413] on div "Image ZO251020_48A1 Text Block Image ZO251020_14E1 Text Block Image ZO251020_42…" at bounding box center [657, 446] width 140 height 100
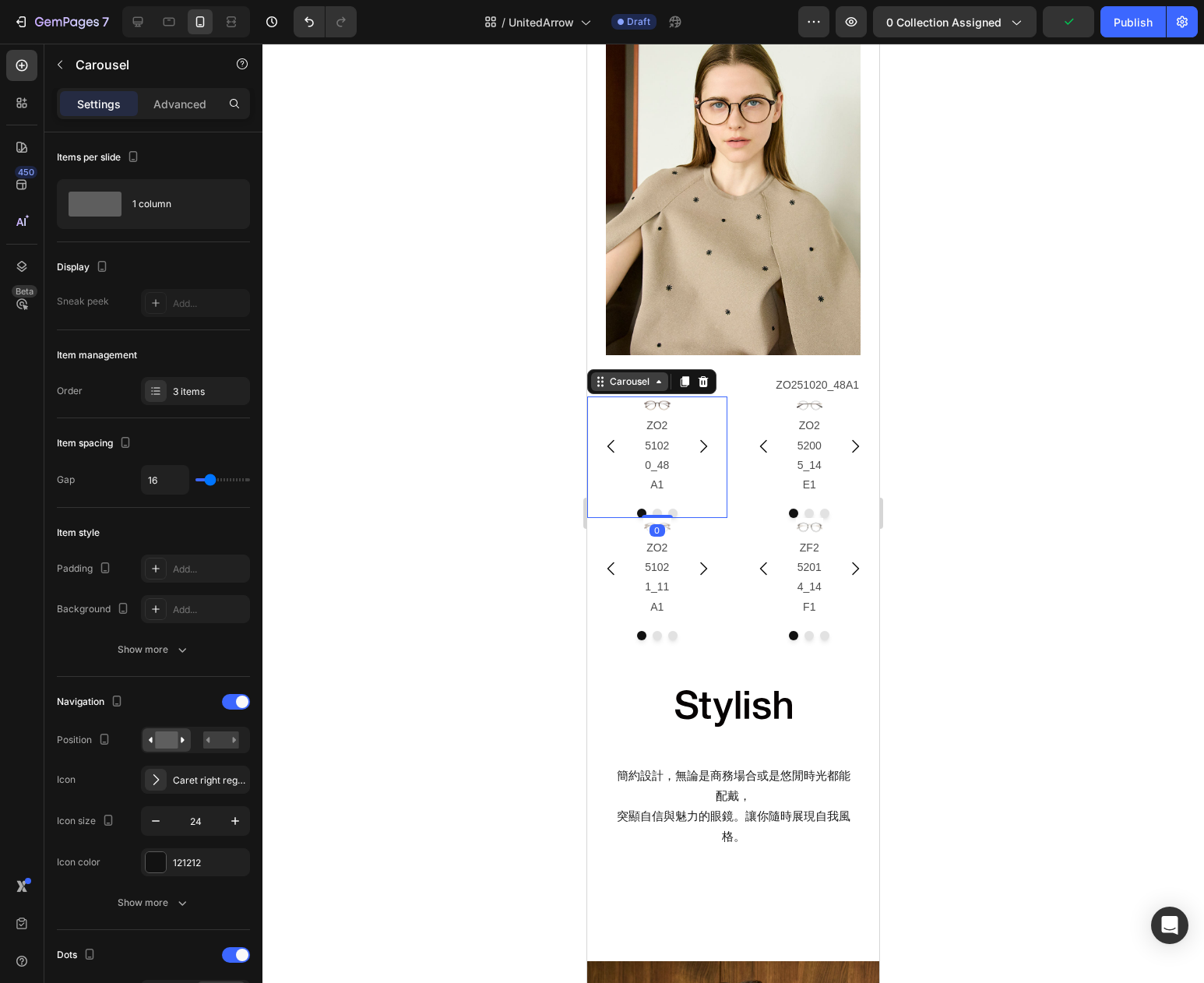
click at [623, 381] on div "Carousel" at bounding box center [630, 381] width 46 height 14
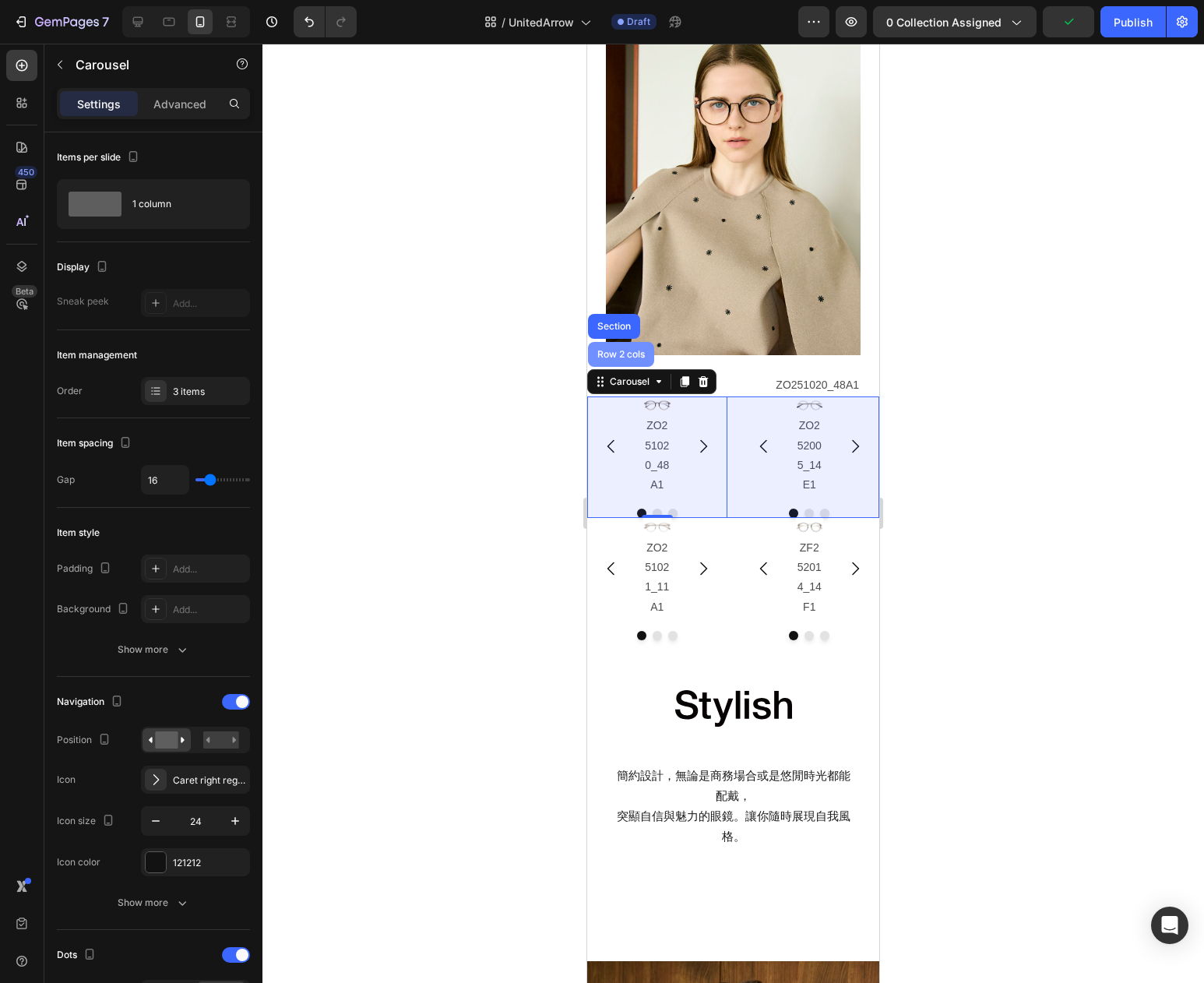
click at [621, 351] on div "Row 2 cols" at bounding box center [621, 354] width 54 height 10
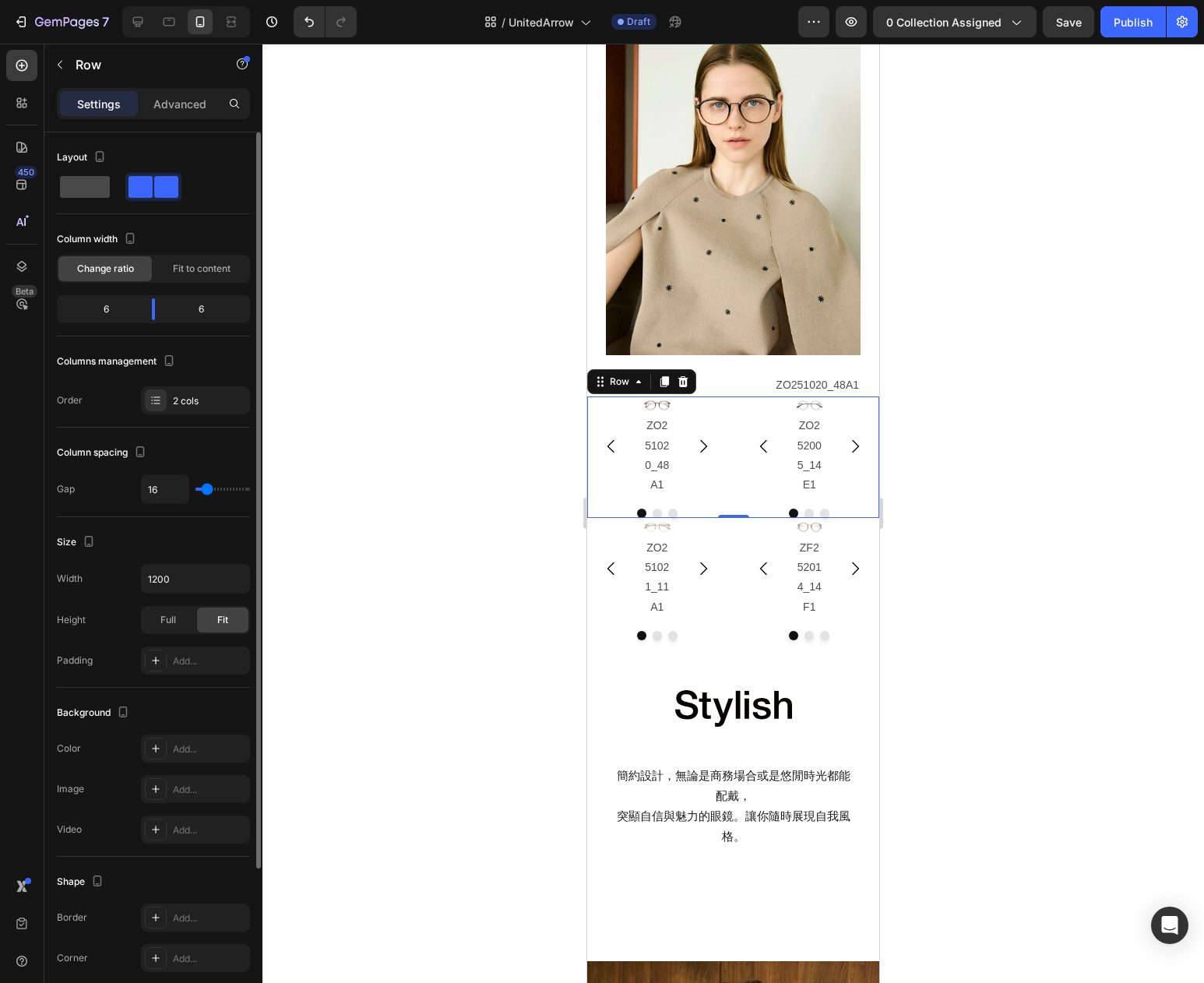
click at [81, 182] on span at bounding box center [85, 187] width 50 height 22
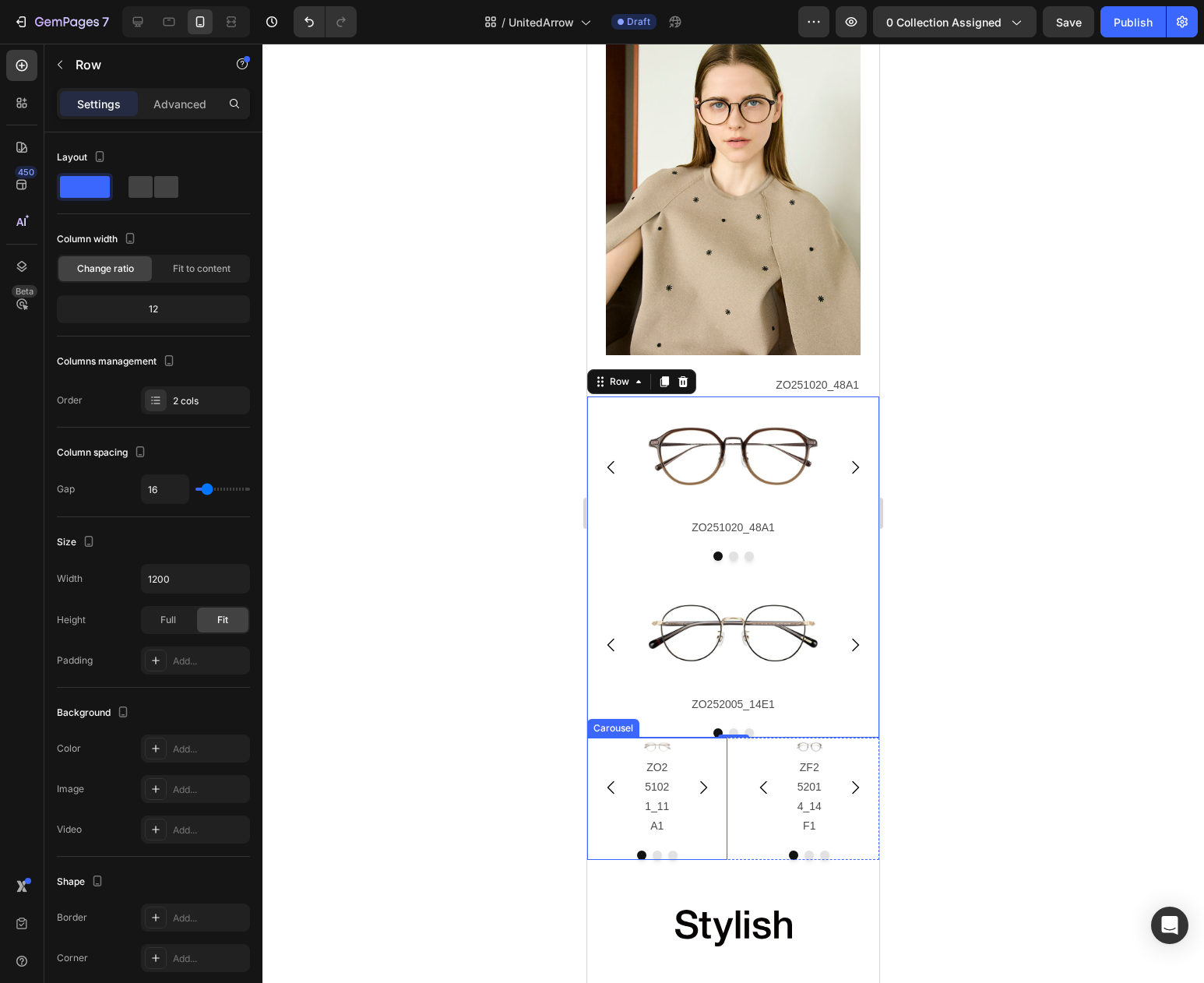
click at [622, 761] on div "Image ZO251021_11A1 Text Block Image ZO251021_21A1 Text Block Image ZO251021_43…" at bounding box center [657, 787] width 140 height 100
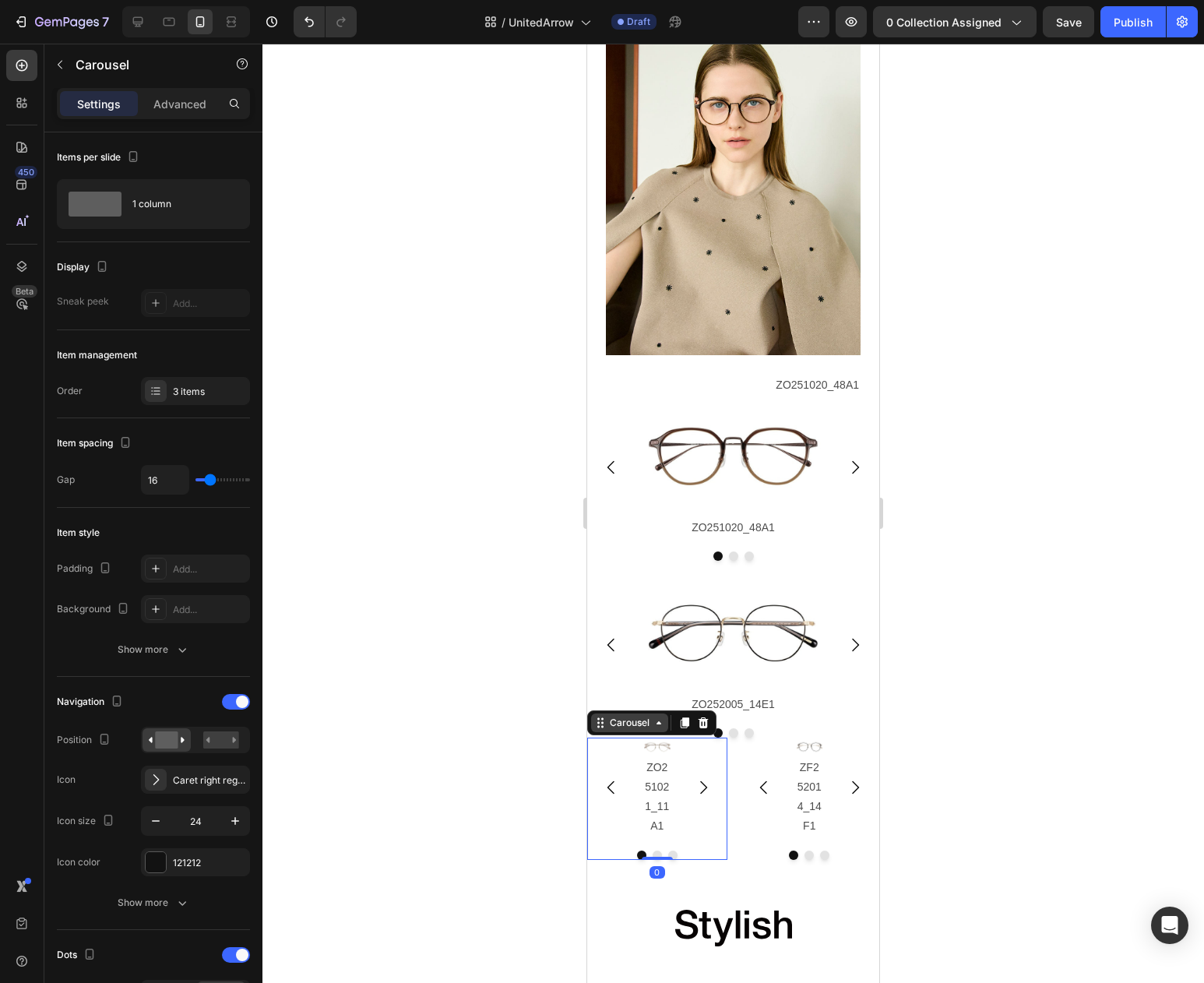
click at [626, 725] on div "Carousel" at bounding box center [630, 723] width 46 height 14
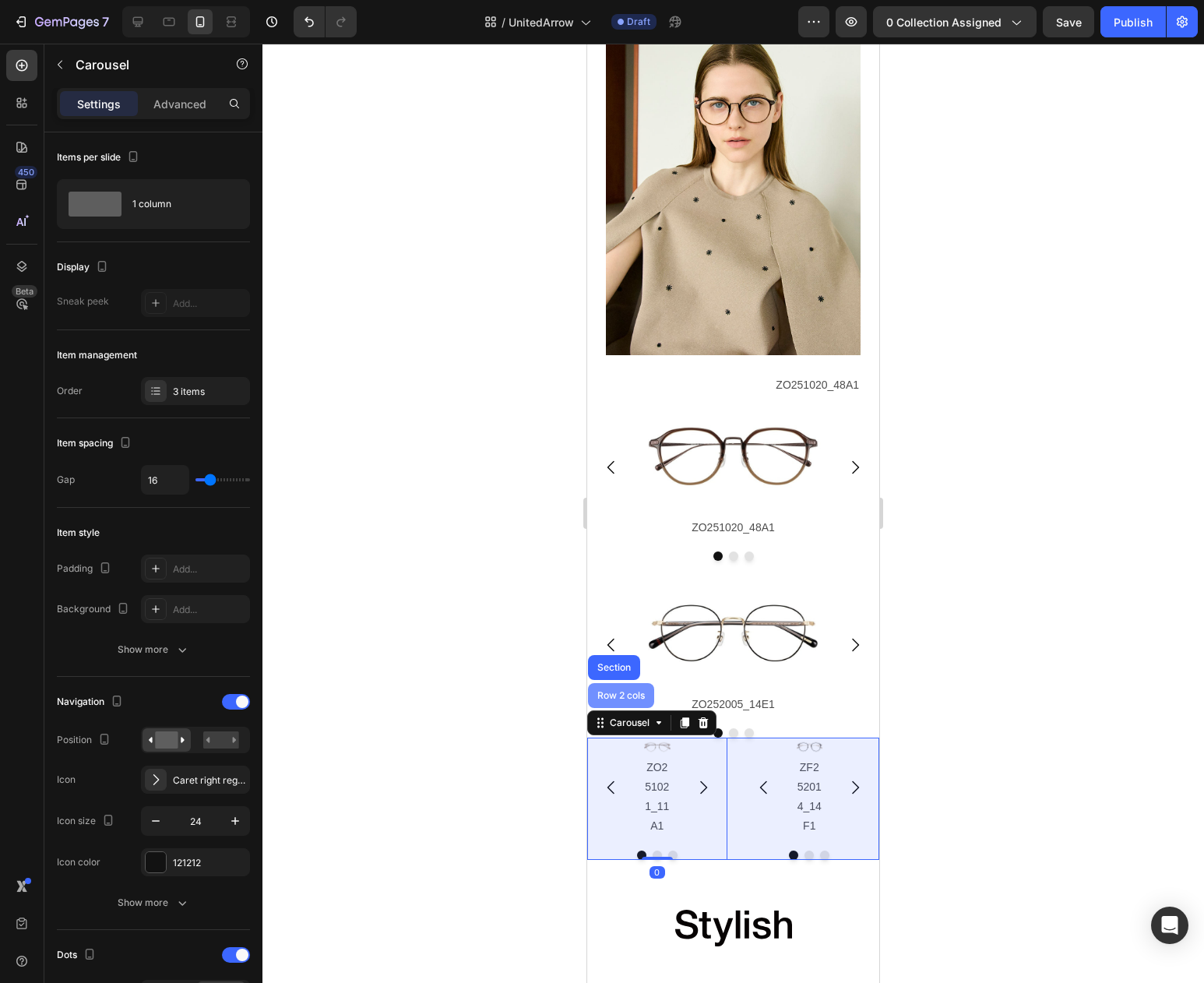
click at [626, 692] on div "Row 2 cols" at bounding box center [621, 695] width 54 height 10
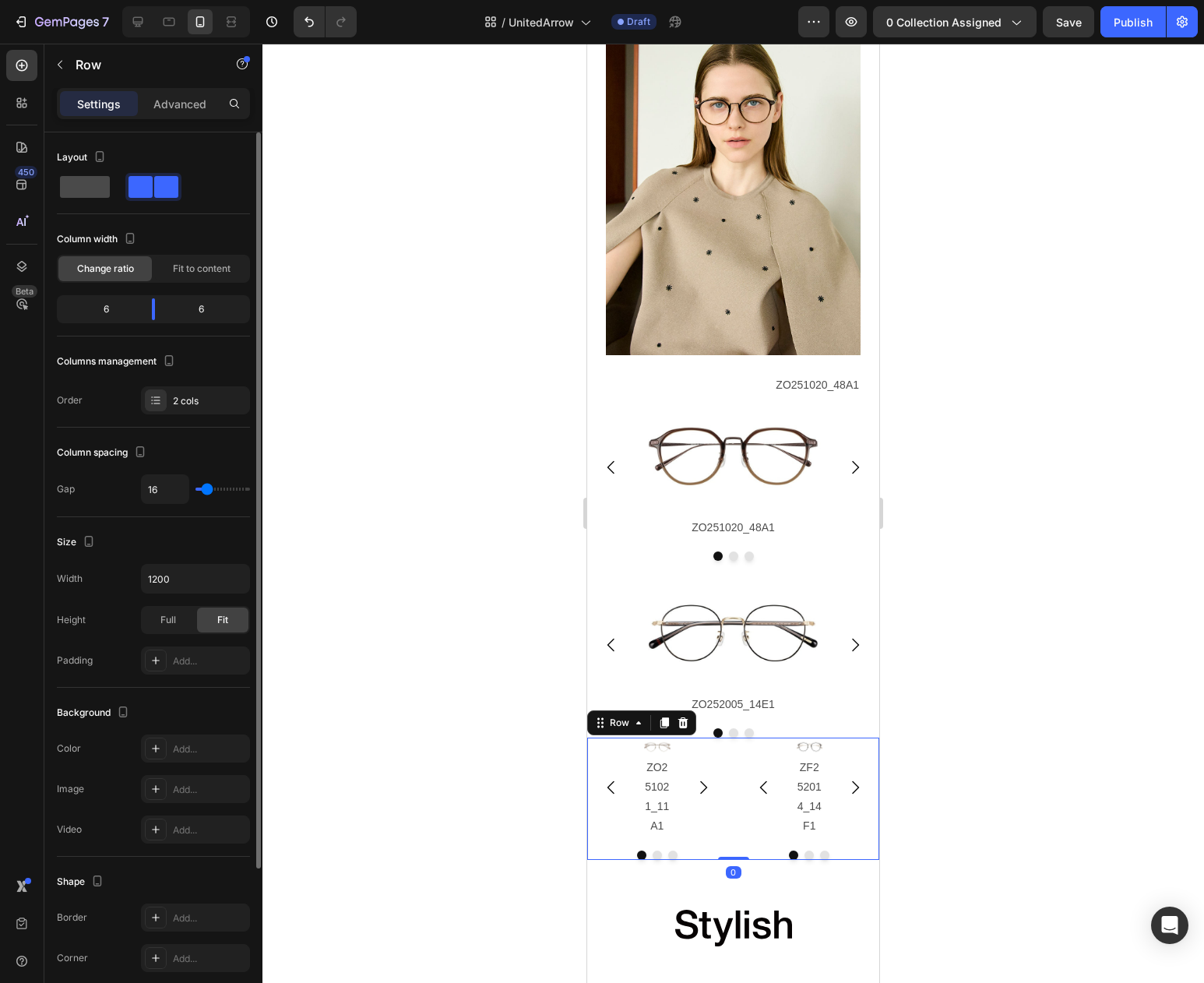
click at [77, 183] on span at bounding box center [85, 187] width 50 height 22
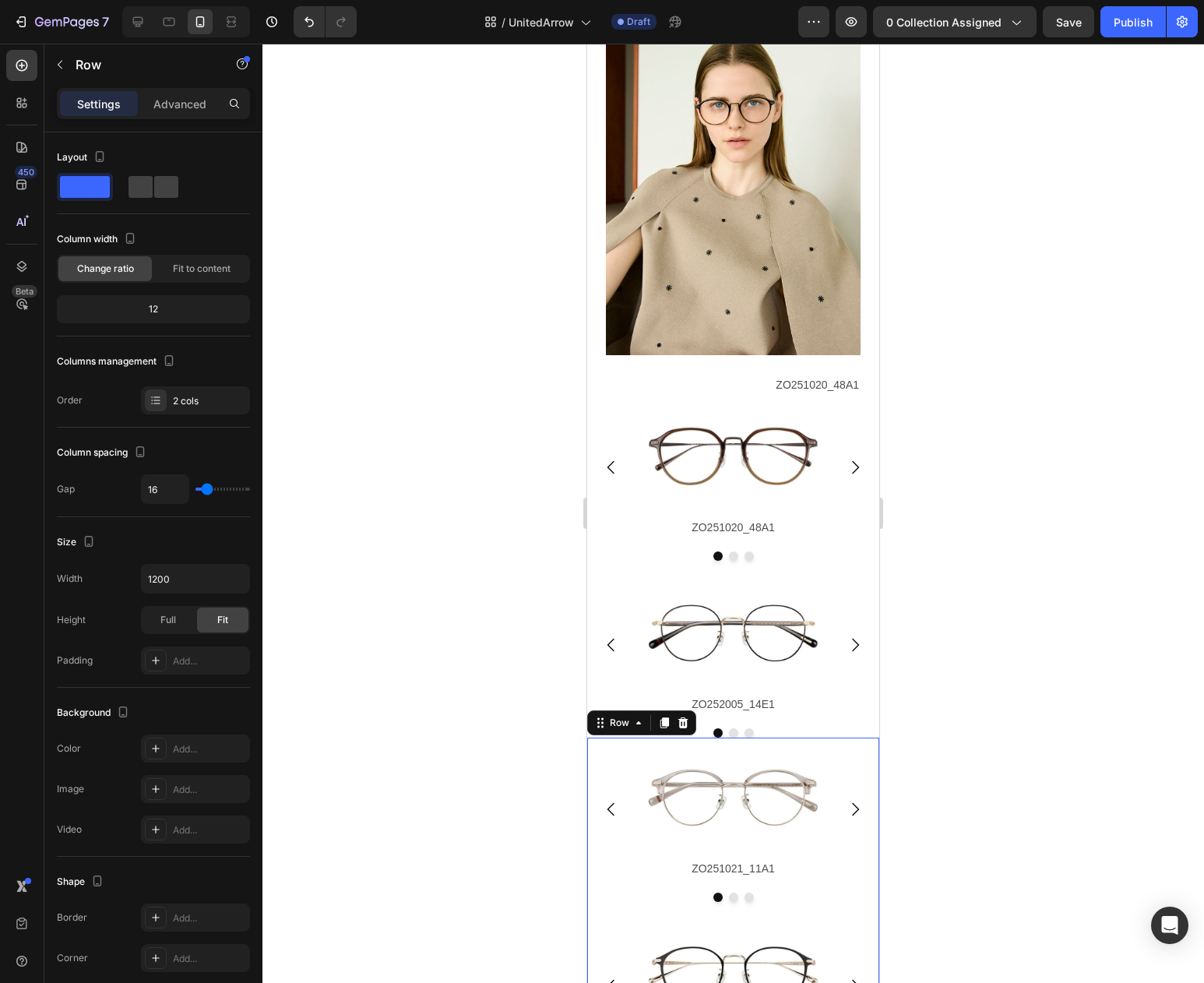
click at [542, 575] on div at bounding box center [733, 514] width 942 height 940
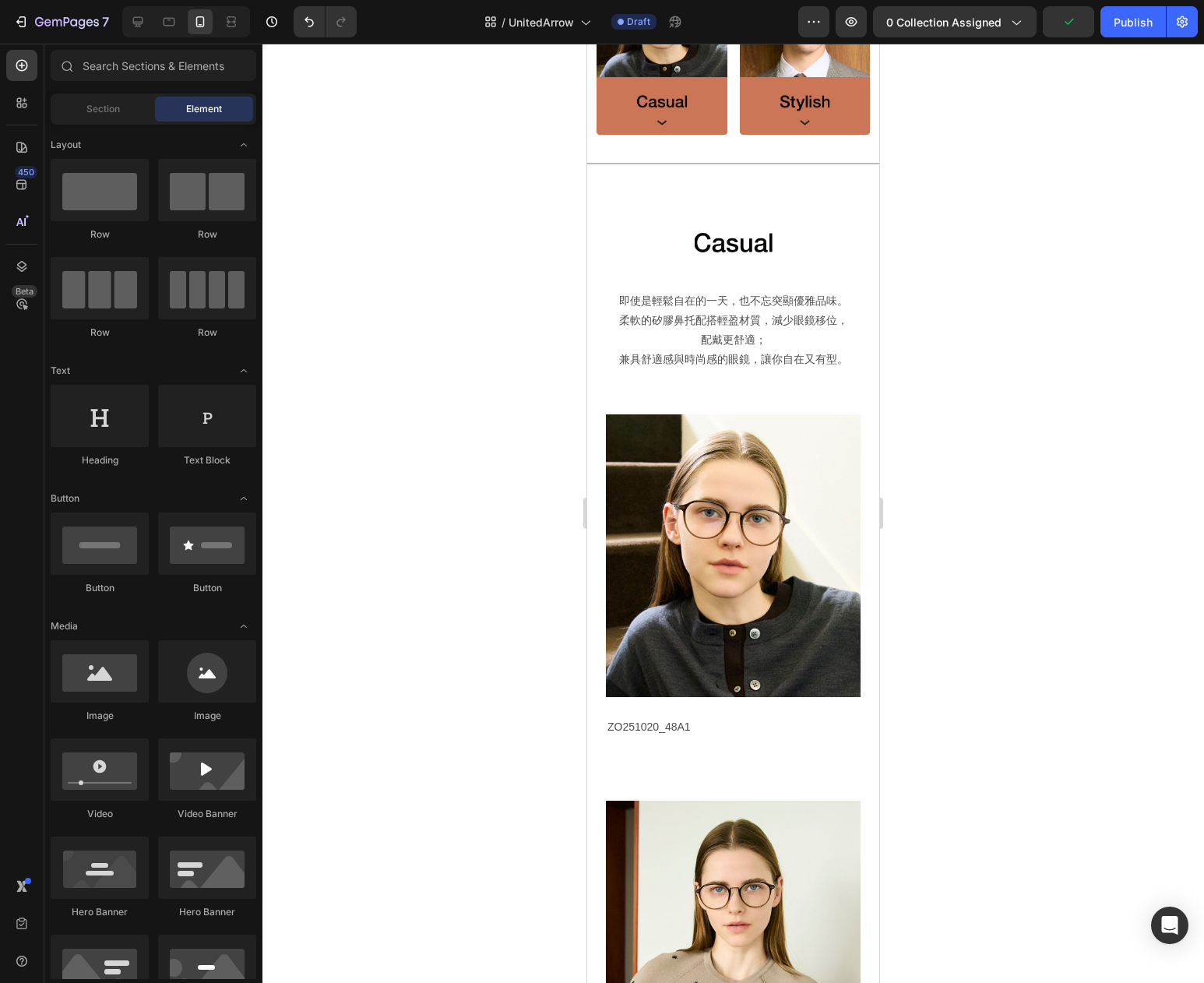
scroll to position [673, 0]
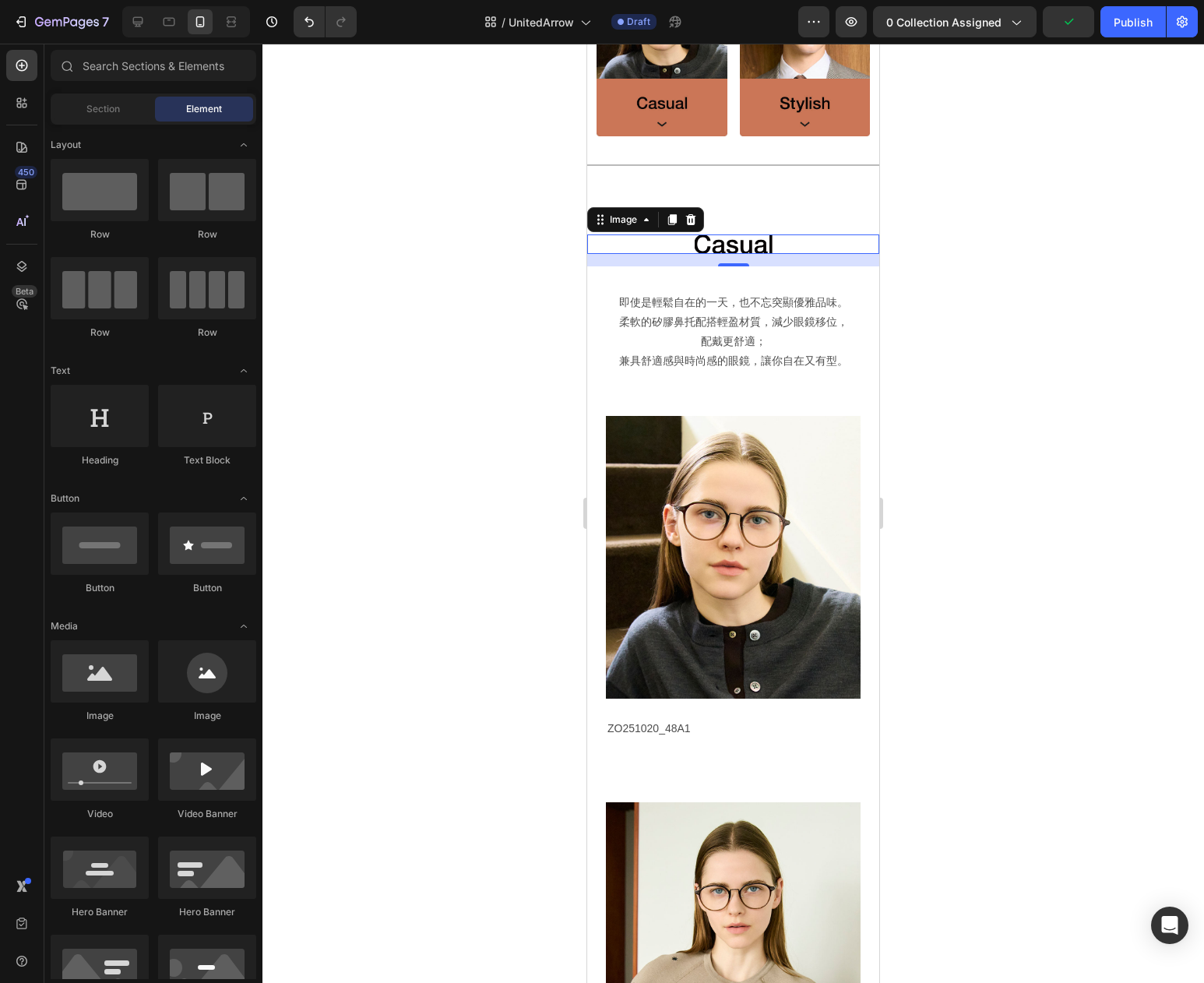
click at [737, 246] on img at bounding box center [734, 243] width 78 height 18
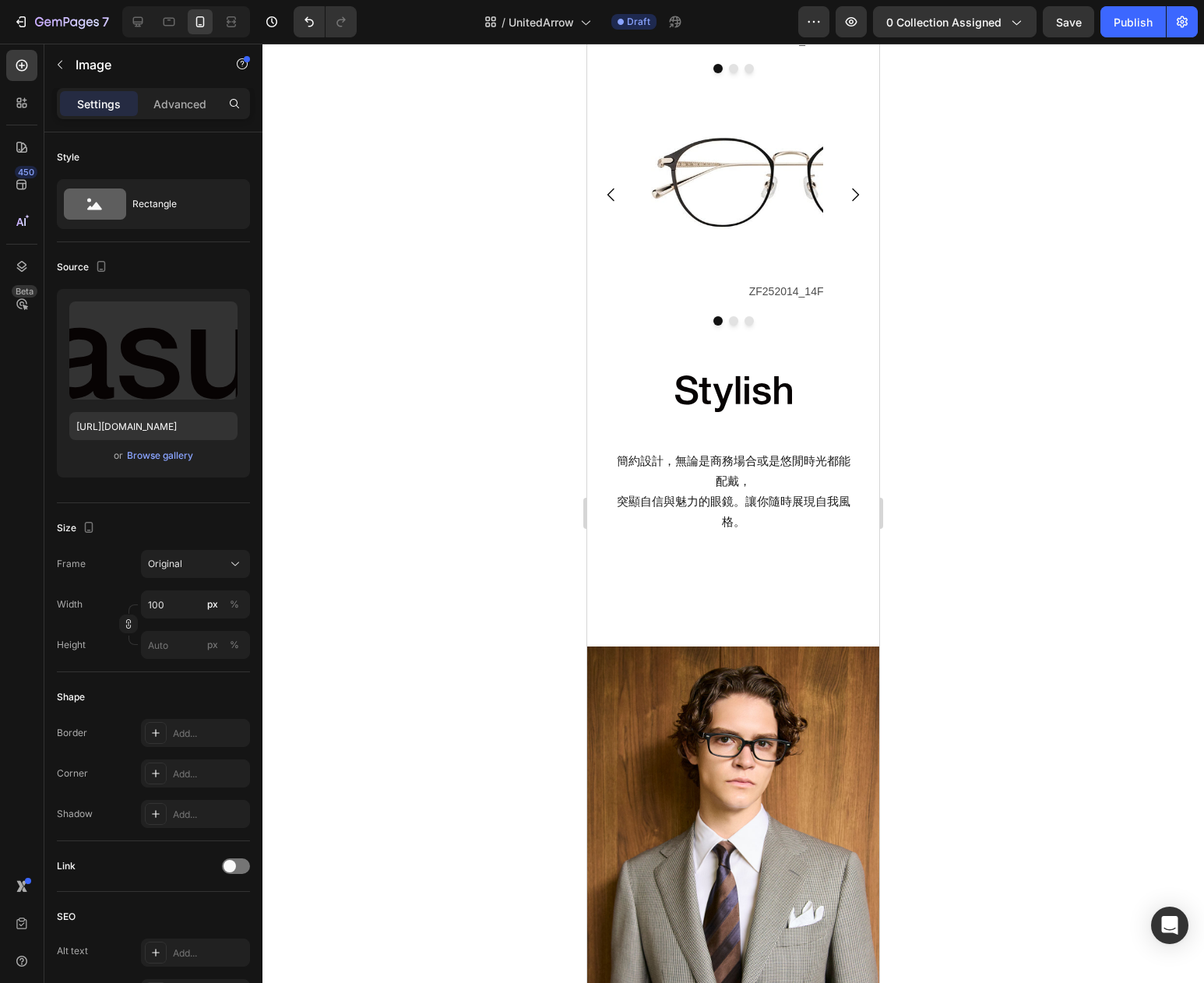
scroll to position [2104, 0]
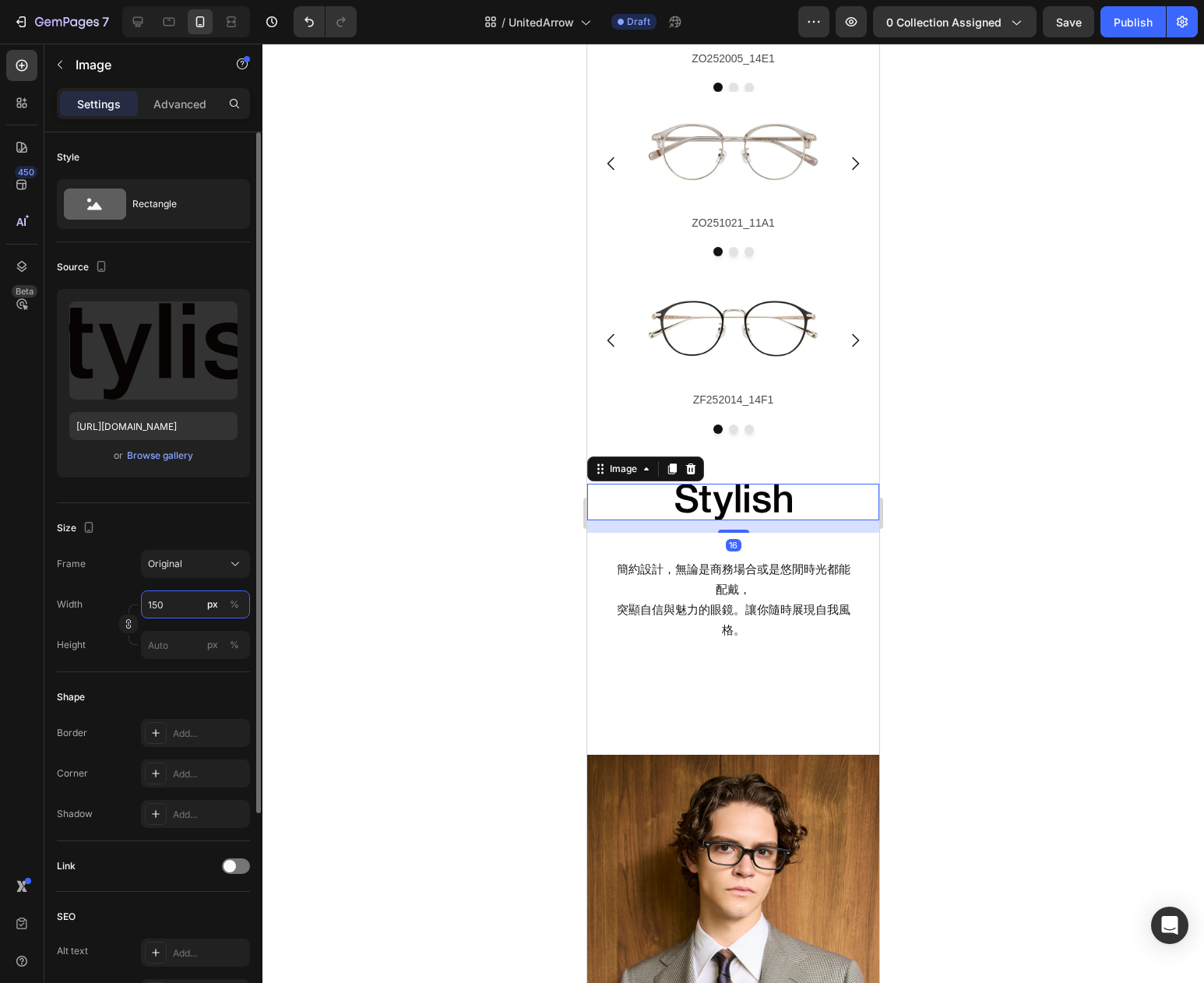
click at [174, 602] on input "150" at bounding box center [196, 604] width 109 height 28
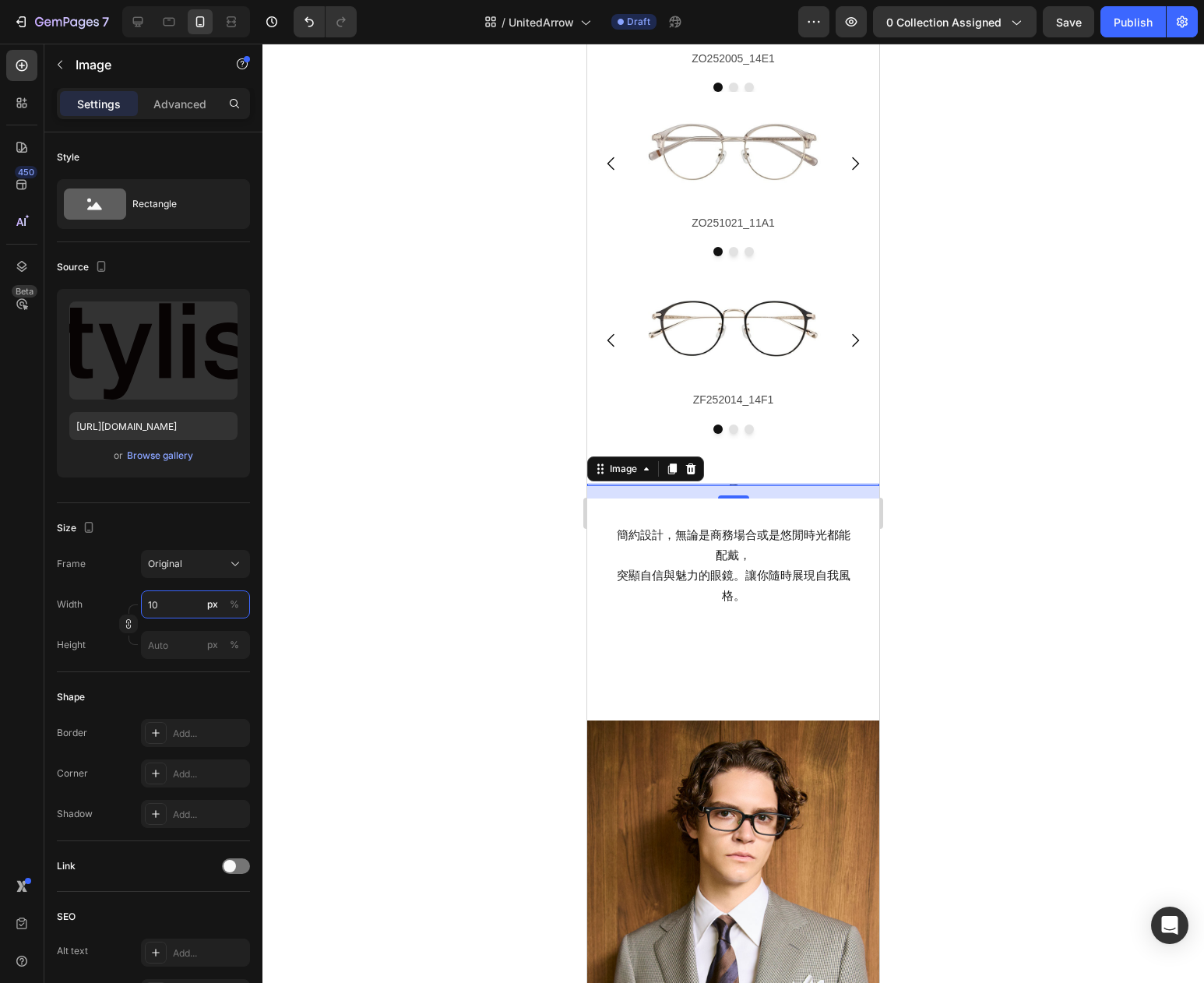
type input "100"
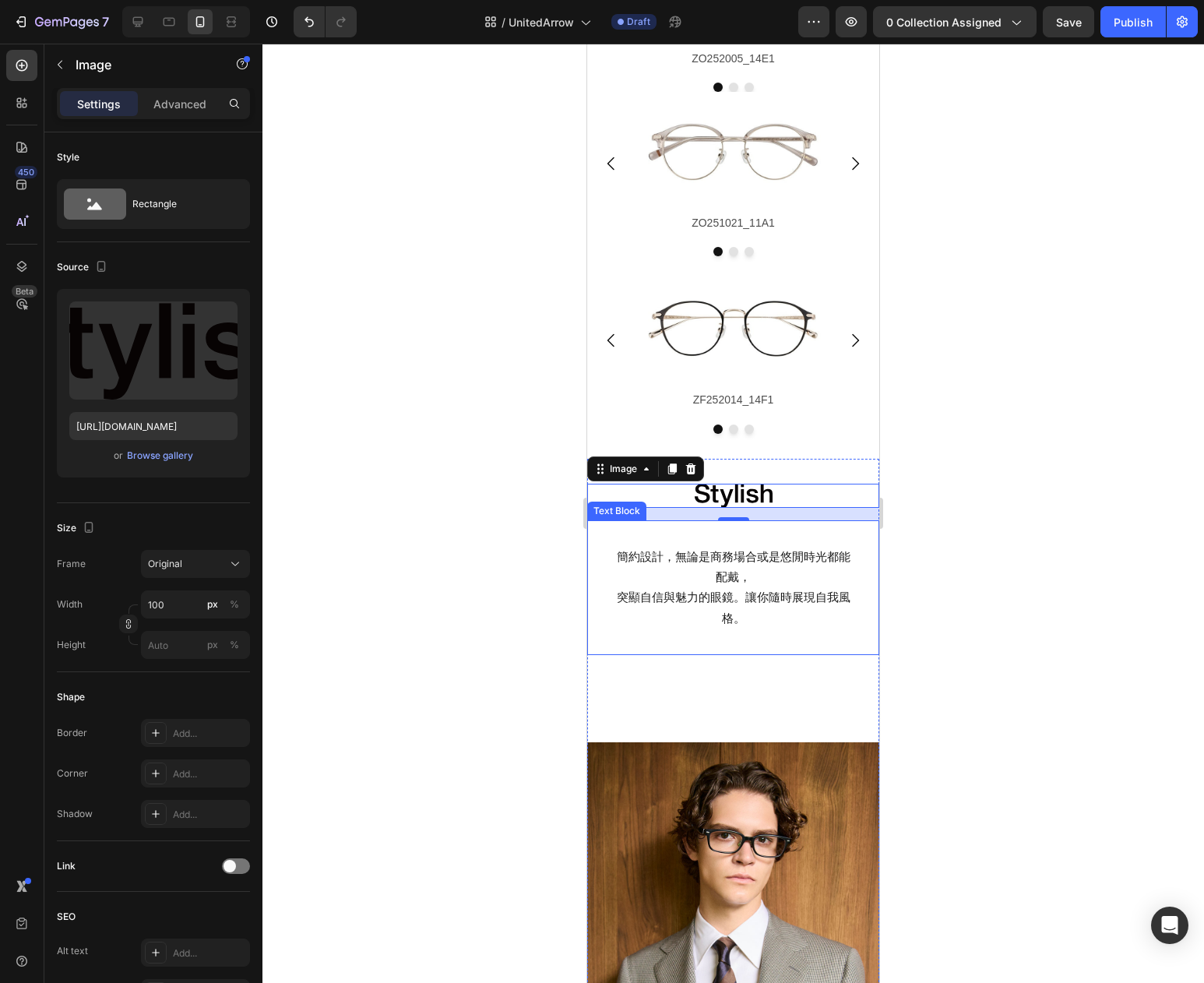
click at [780, 567] on p "簡約設計，無論是商務場合或是悠閒時光都能配戴，" at bounding box center [733, 567] width 239 height 41
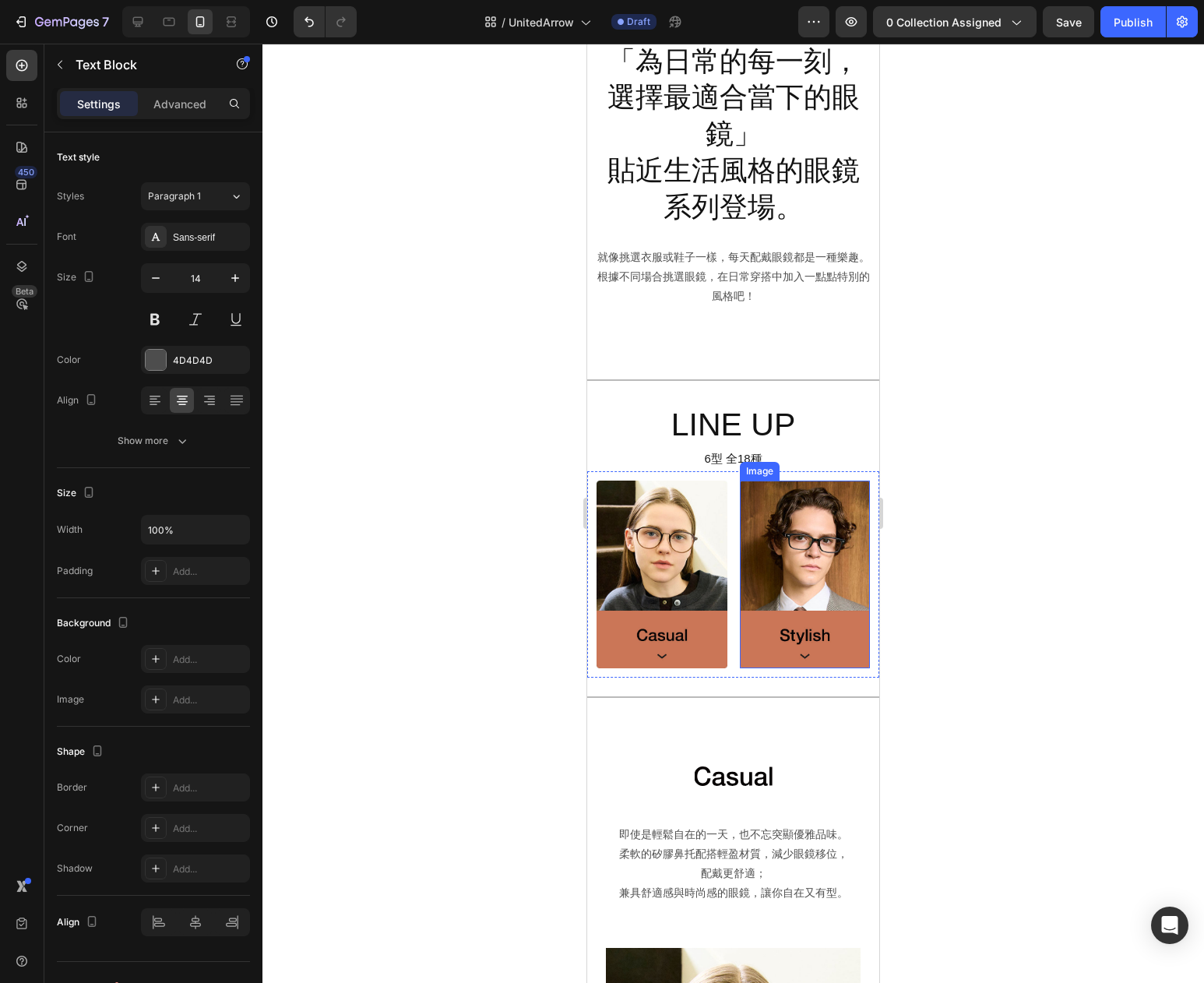
scroll to position [514, 0]
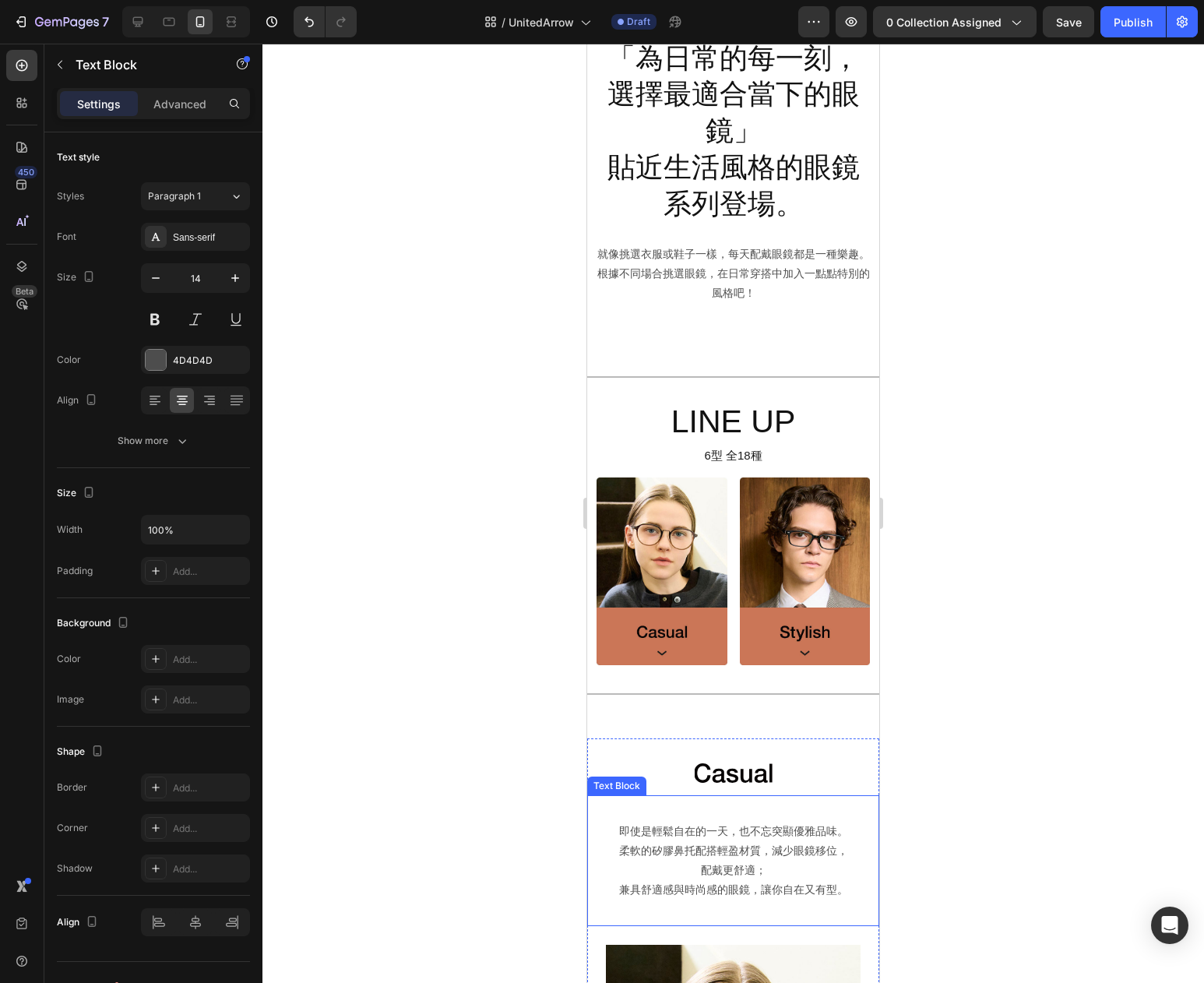
click at [809, 846] on p "柔軟的矽膠鼻托配搭輕盈材質，減少眼鏡移位，配戴更舒適；" at bounding box center [733, 861] width 239 height 39
click at [187, 98] on p "Advanced" at bounding box center [180, 104] width 53 height 17
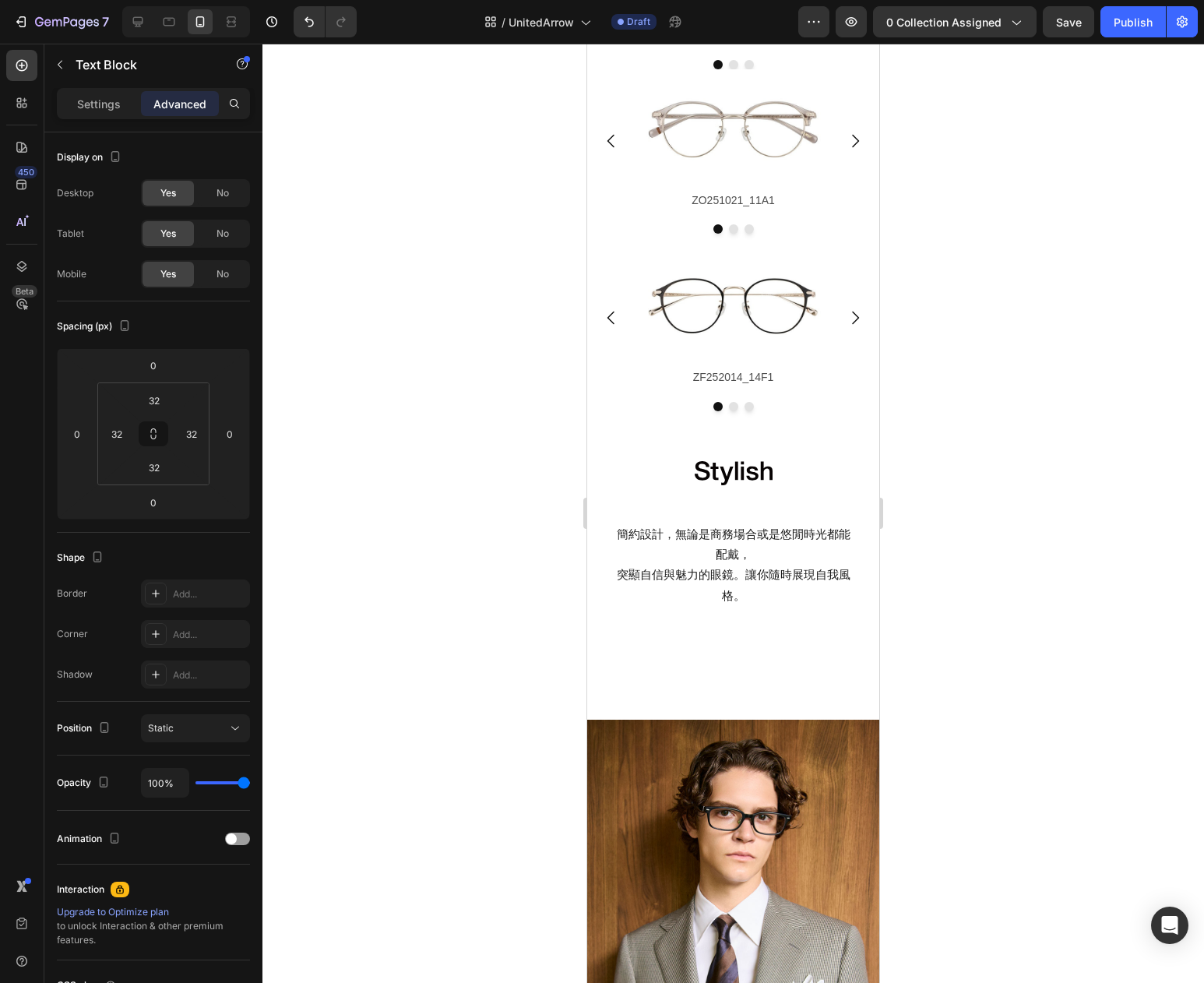
scroll to position [2575, 0]
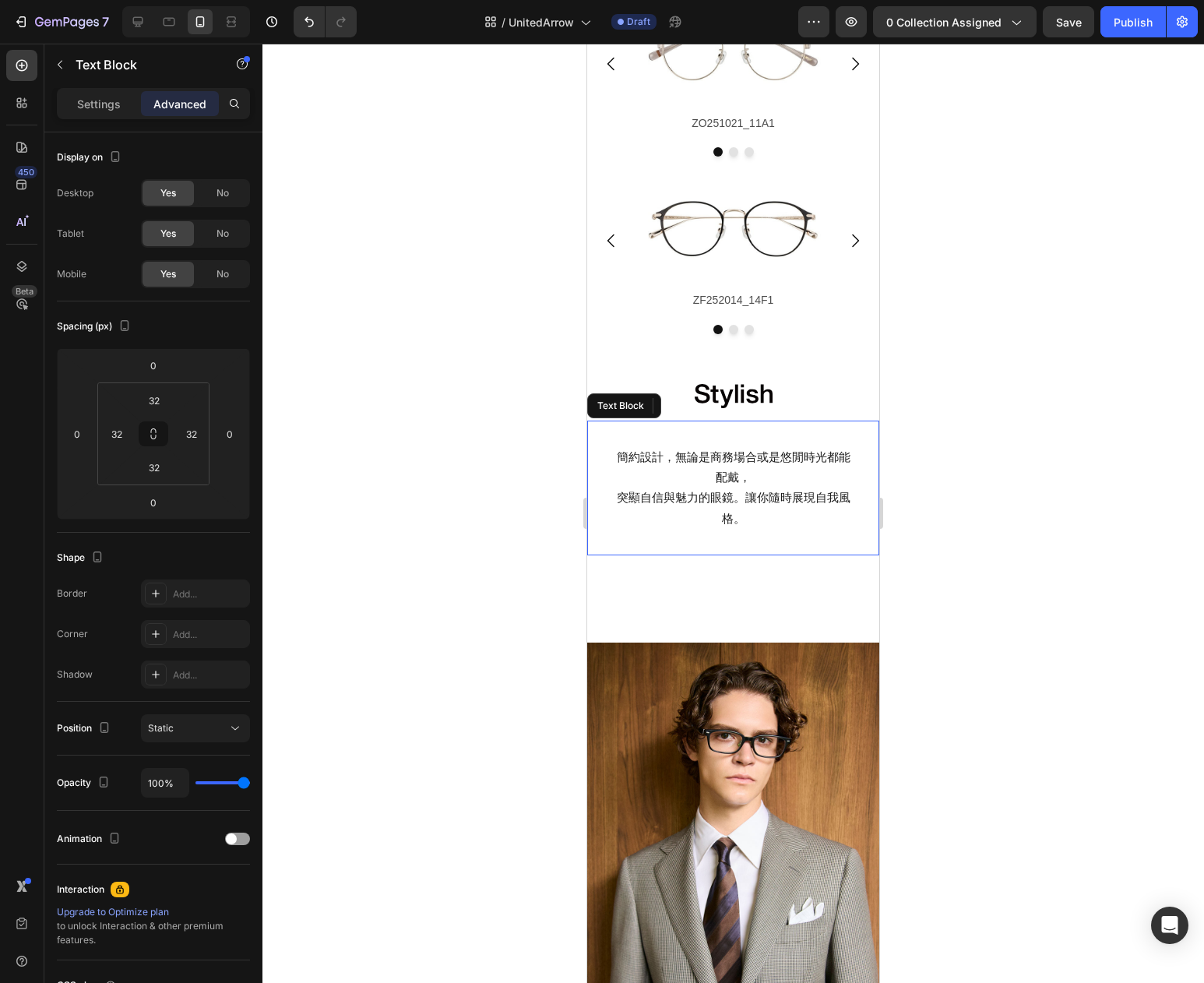
click at [757, 488] on p "突顯自信與魅力的眼鏡。讓你隨時展現自我風格。" at bounding box center [733, 508] width 239 height 41
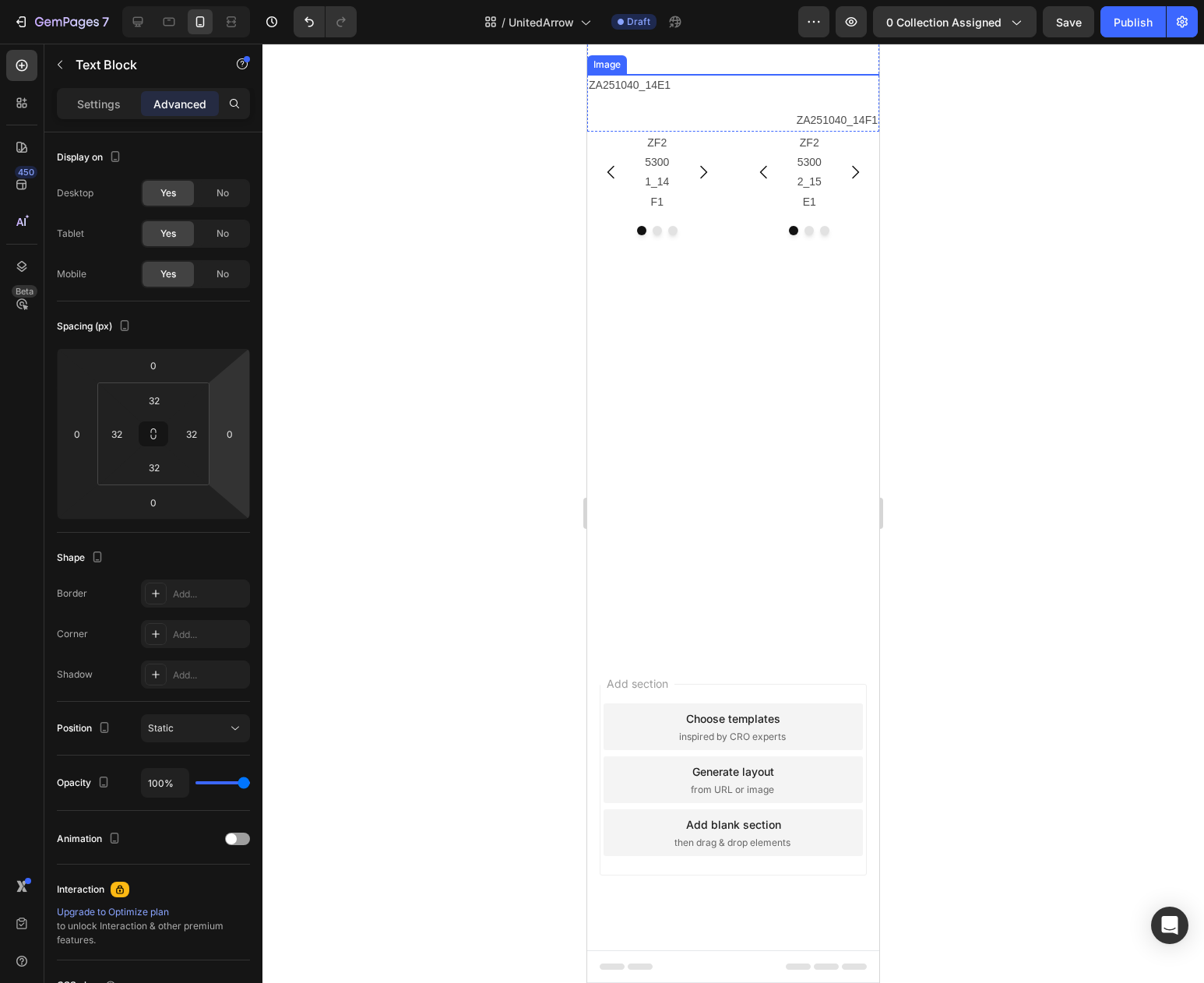
scroll to position [2859, 0]
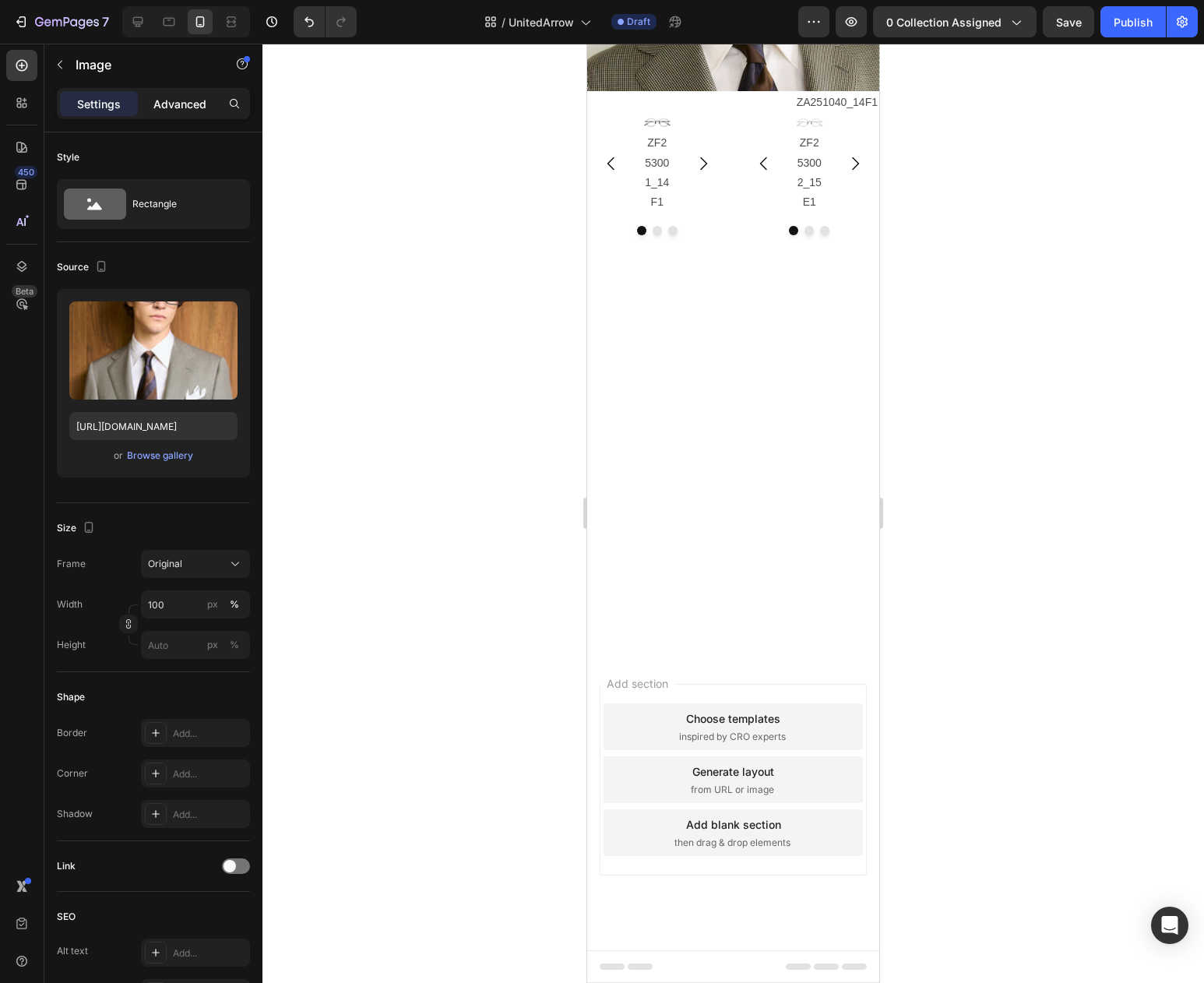
click at [185, 103] on p "Advanced" at bounding box center [180, 104] width 53 height 17
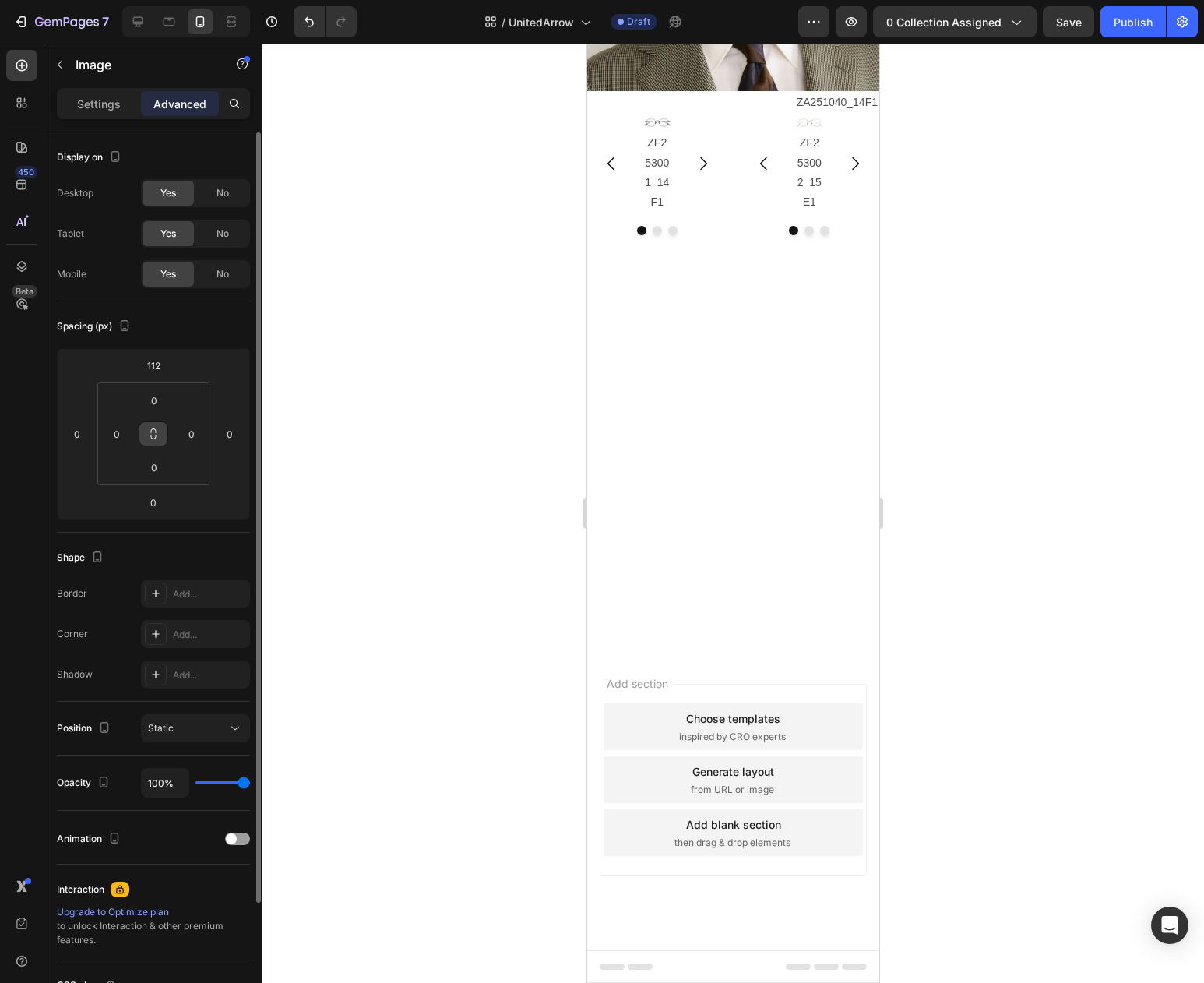
click at [154, 437] on icon at bounding box center [153, 434] width 12 height 12
click at [125, 437] on input "0" at bounding box center [116, 433] width 24 height 24
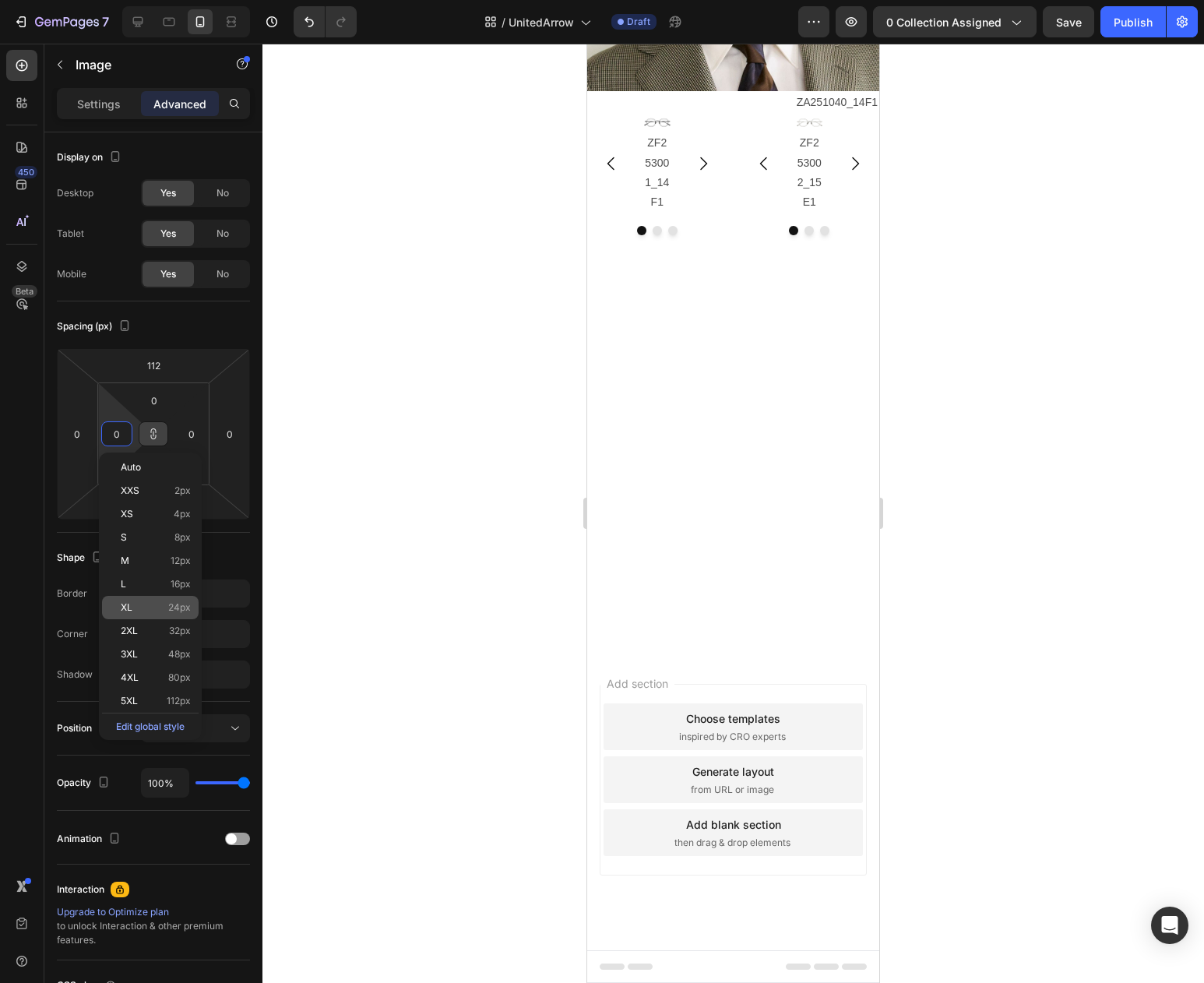
click at [172, 608] on span "24px" at bounding box center [180, 608] width 23 height 11
type input "24"
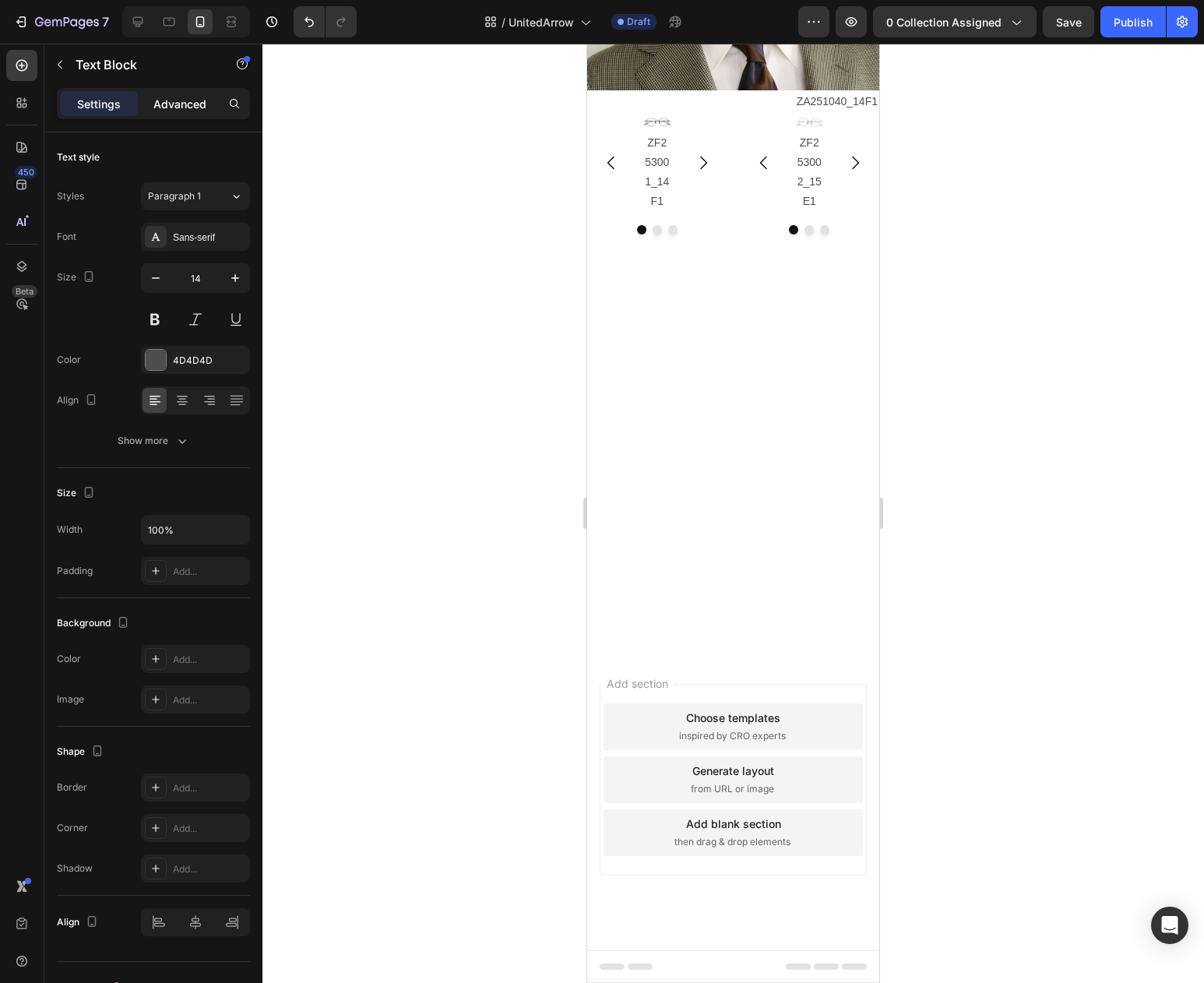
click at [187, 104] on p "Advanced" at bounding box center [180, 104] width 53 height 17
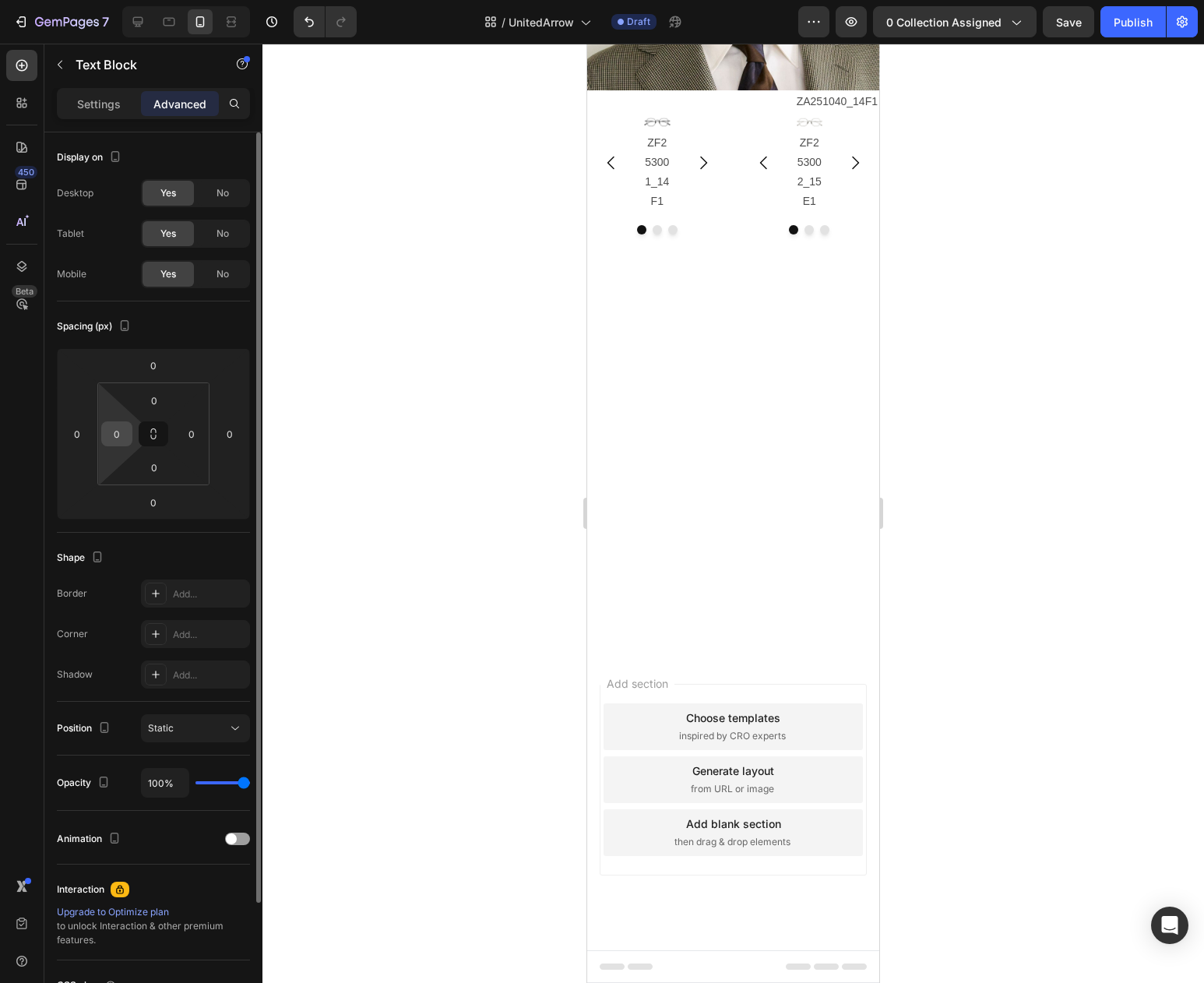
click at [120, 446] on div "0" at bounding box center [116, 433] width 31 height 25
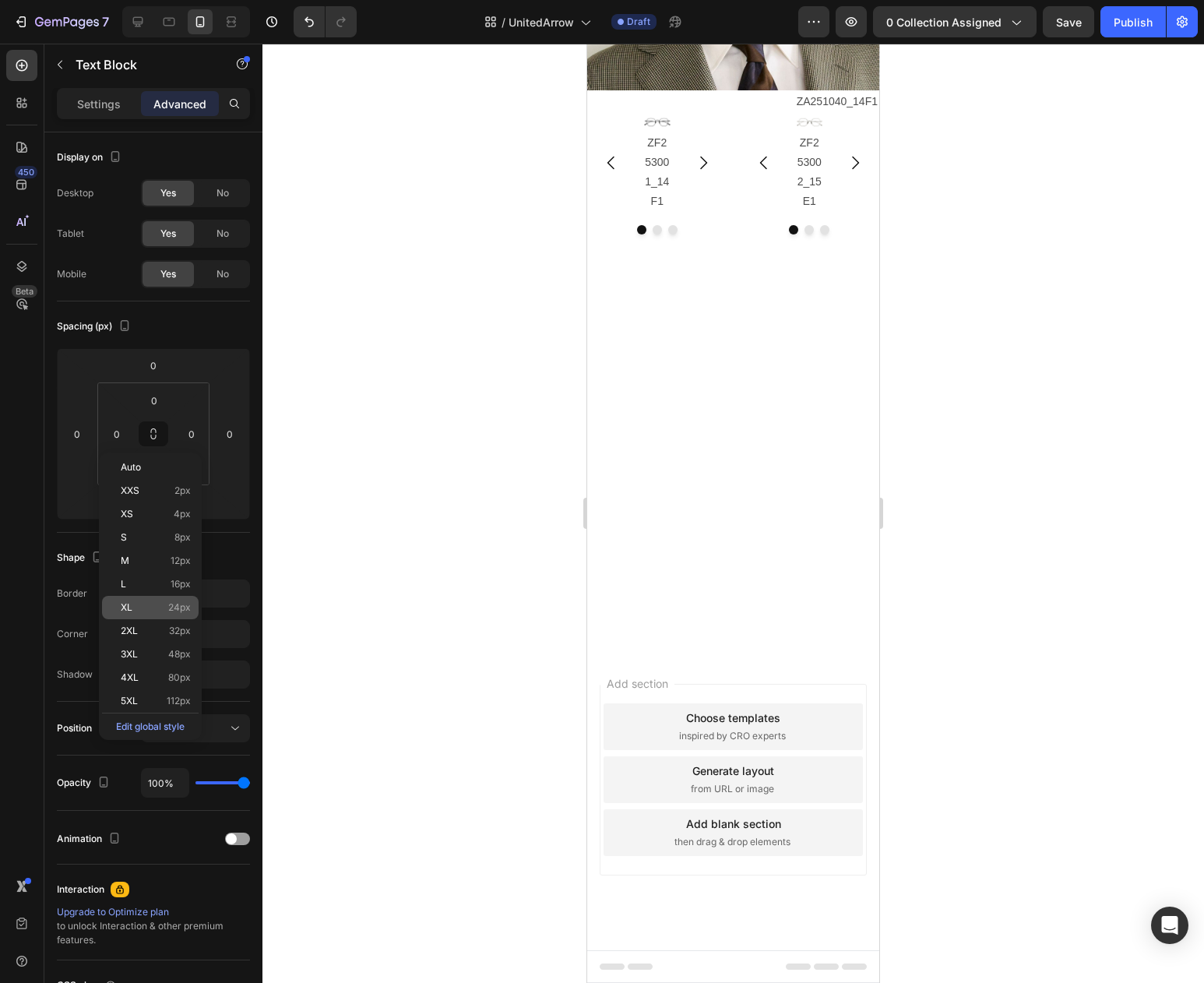
click at [185, 604] on span "24px" at bounding box center [180, 608] width 23 height 11
type input "24"
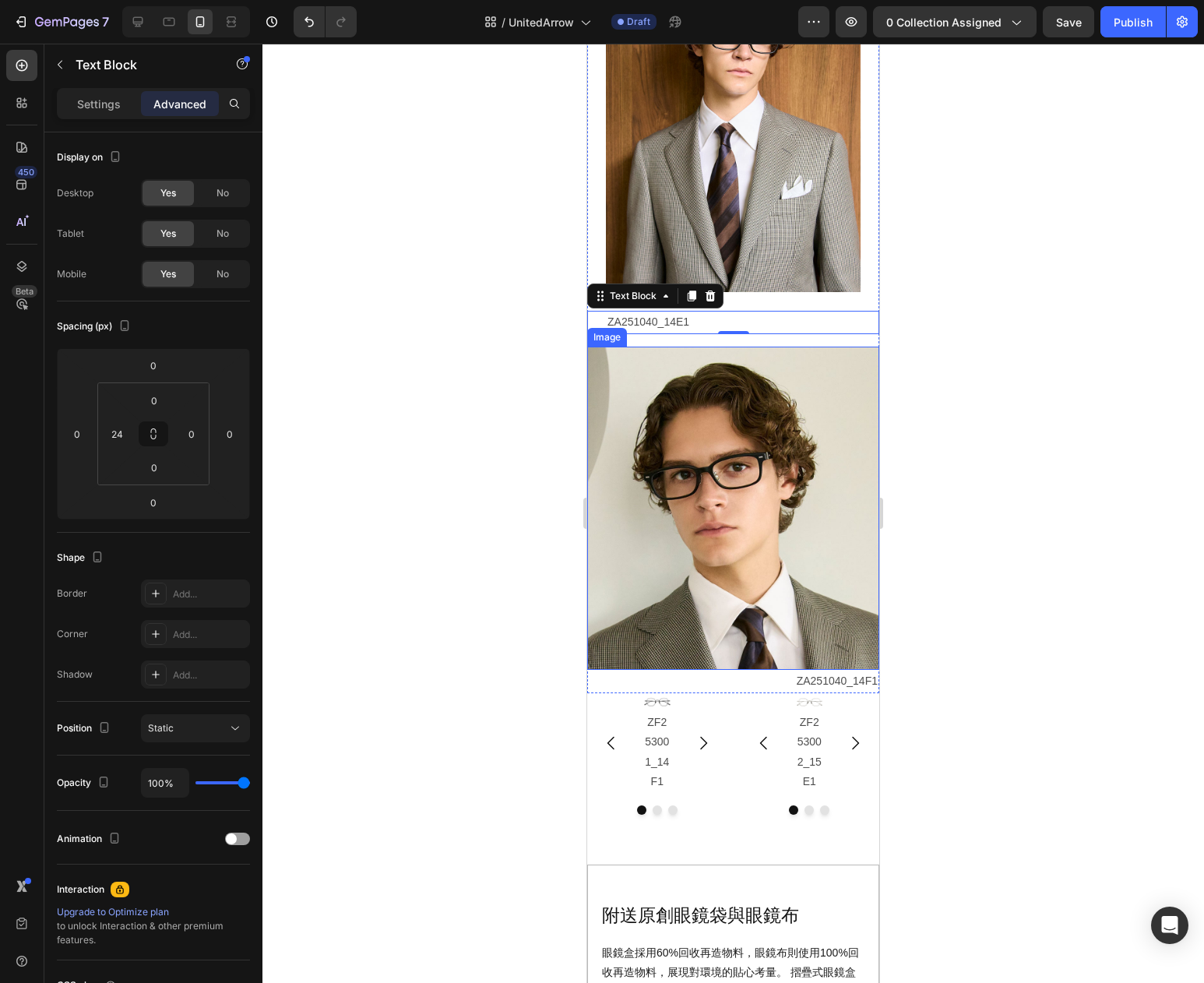
scroll to position [3267, 0]
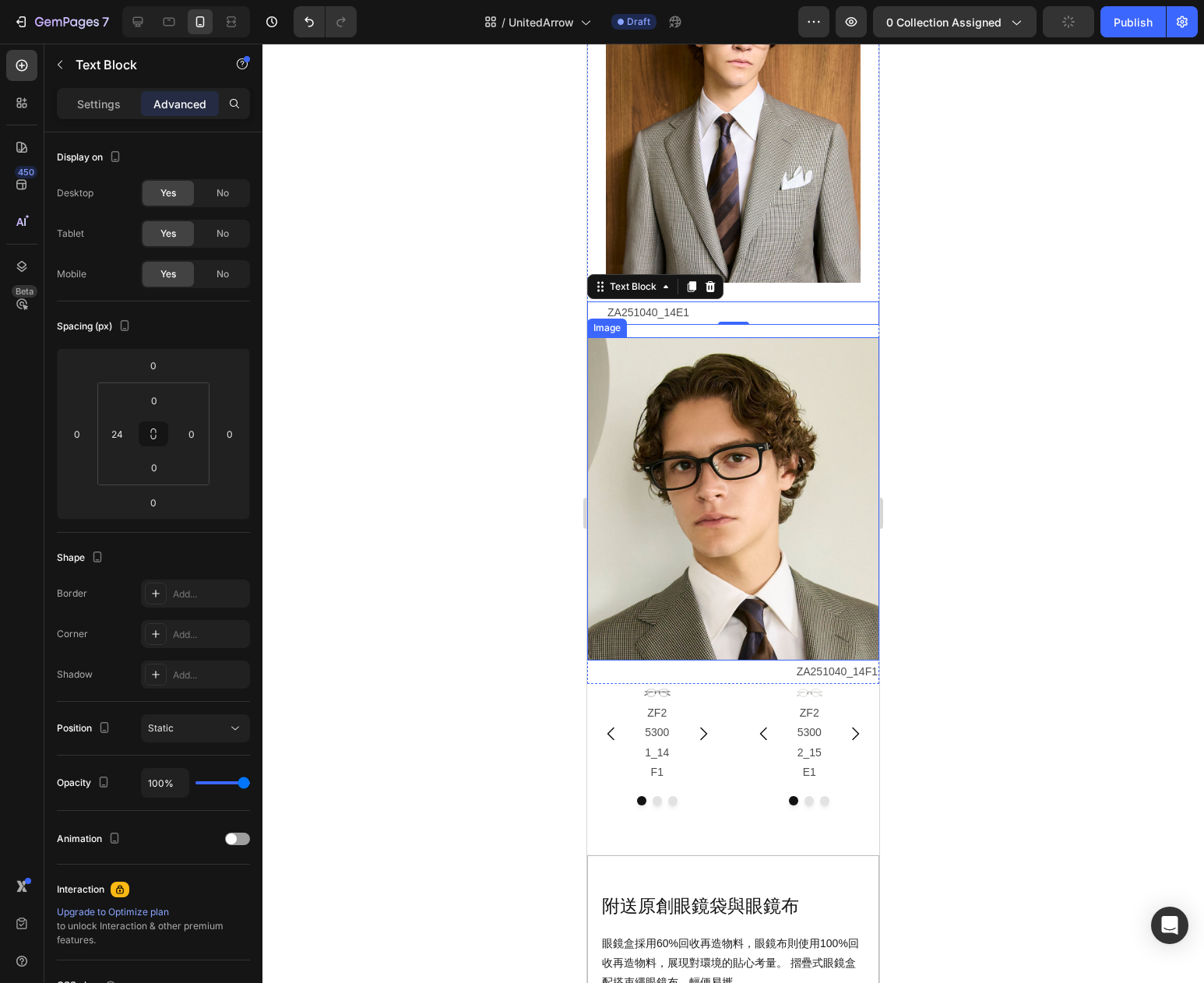
click at [728, 500] on img at bounding box center [734, 499] width 292 height 324
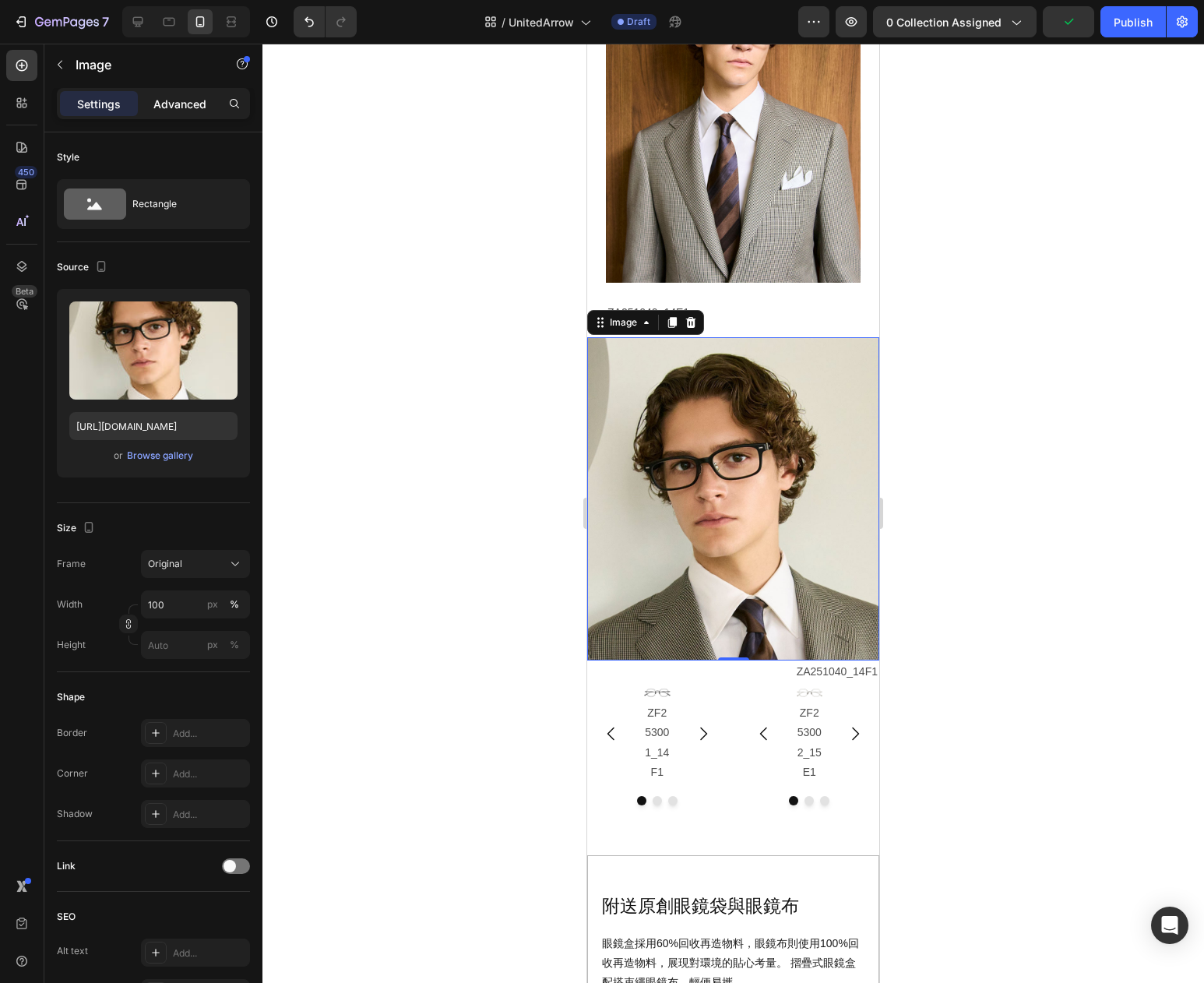
click at [169, 97] on p "Advanced" at bounding box center [180, 104] width 53 height 17
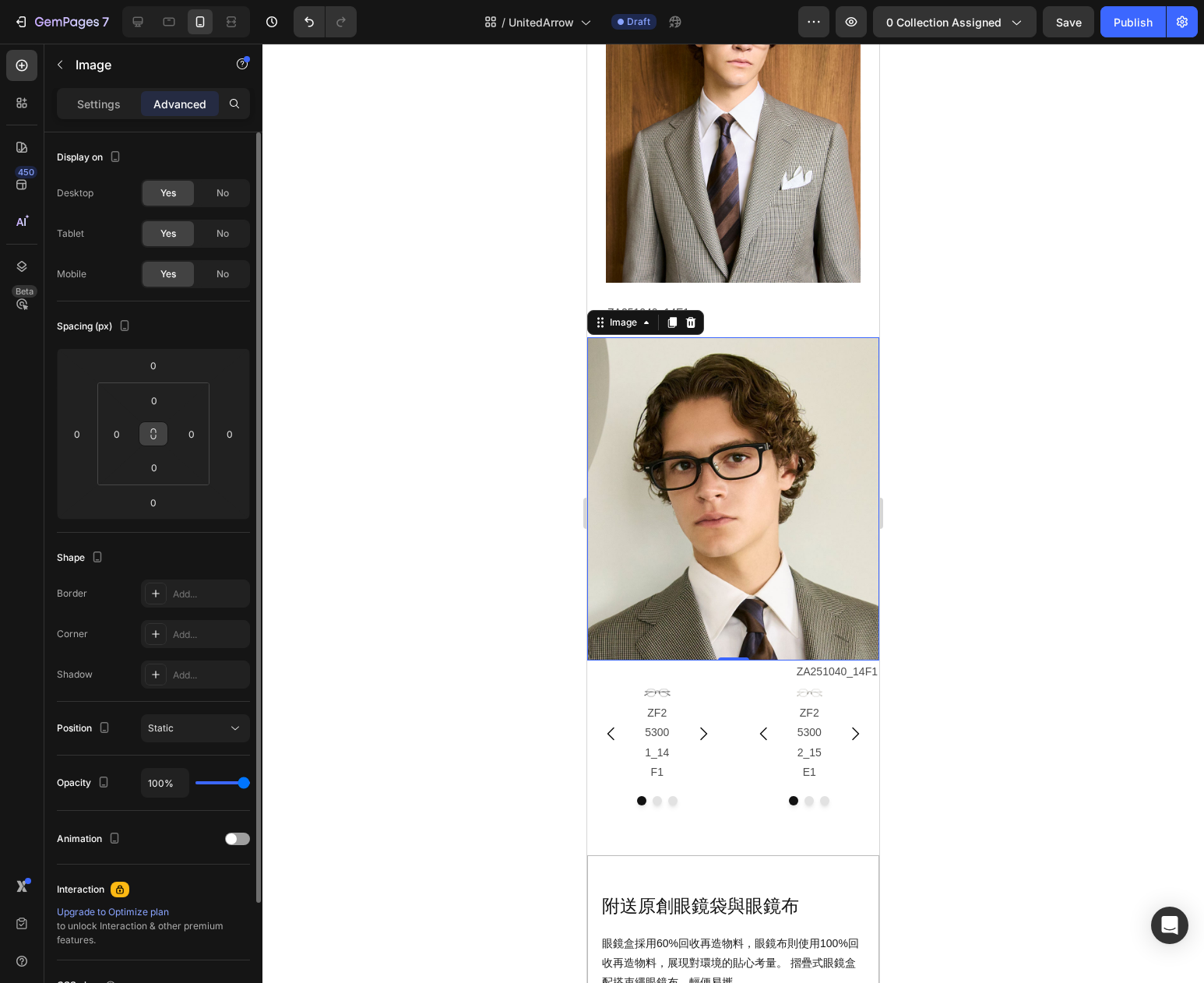
click at [152, 439] on icon at bounding box center [154, 436] width 5 height 4
click at [124, 436] on input "0" at bounding box center [116, 433] width 24 height 24
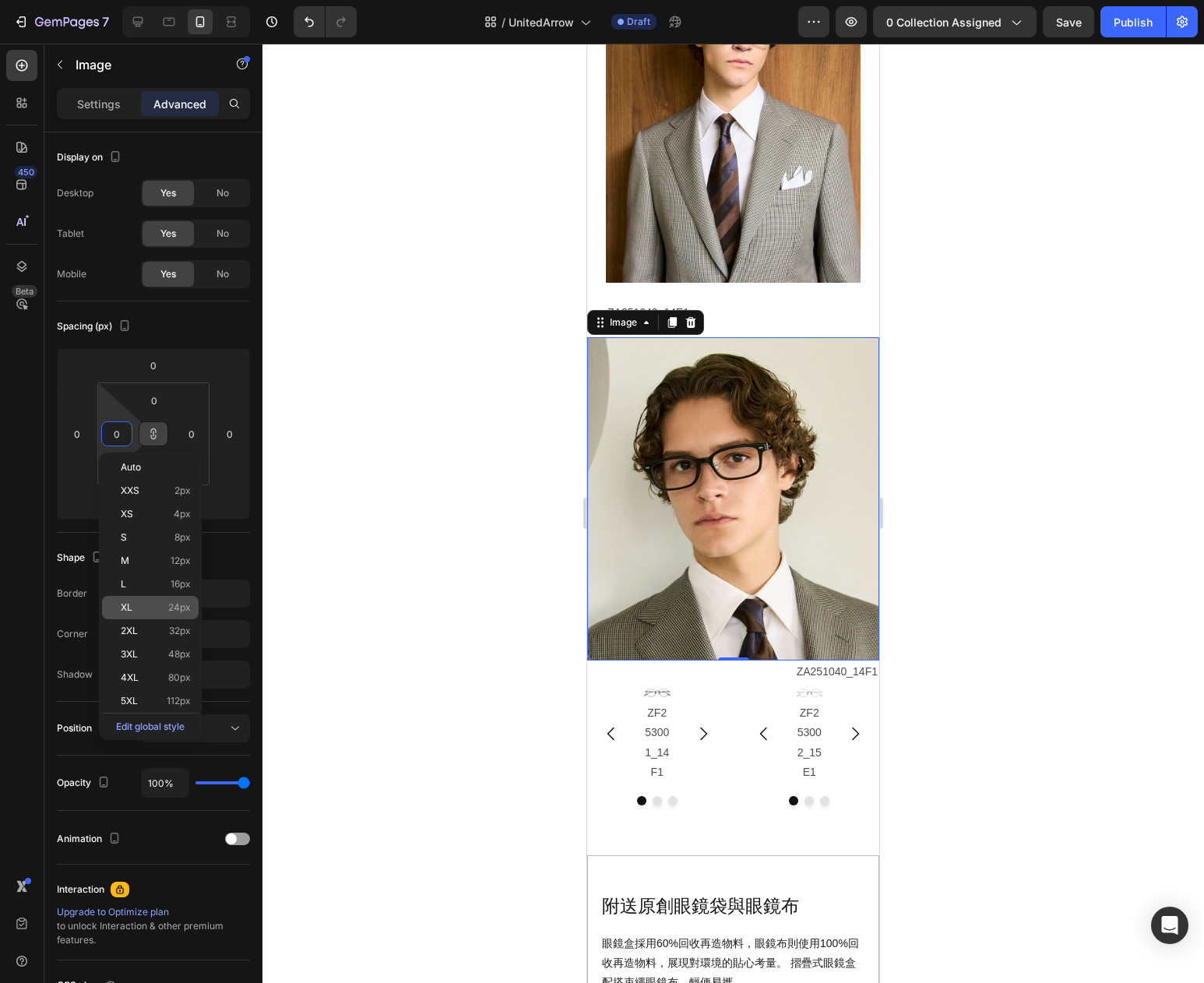
click at [165, 606] on p "XL 24px" at bounding box center [156, 608] width 70 height 11
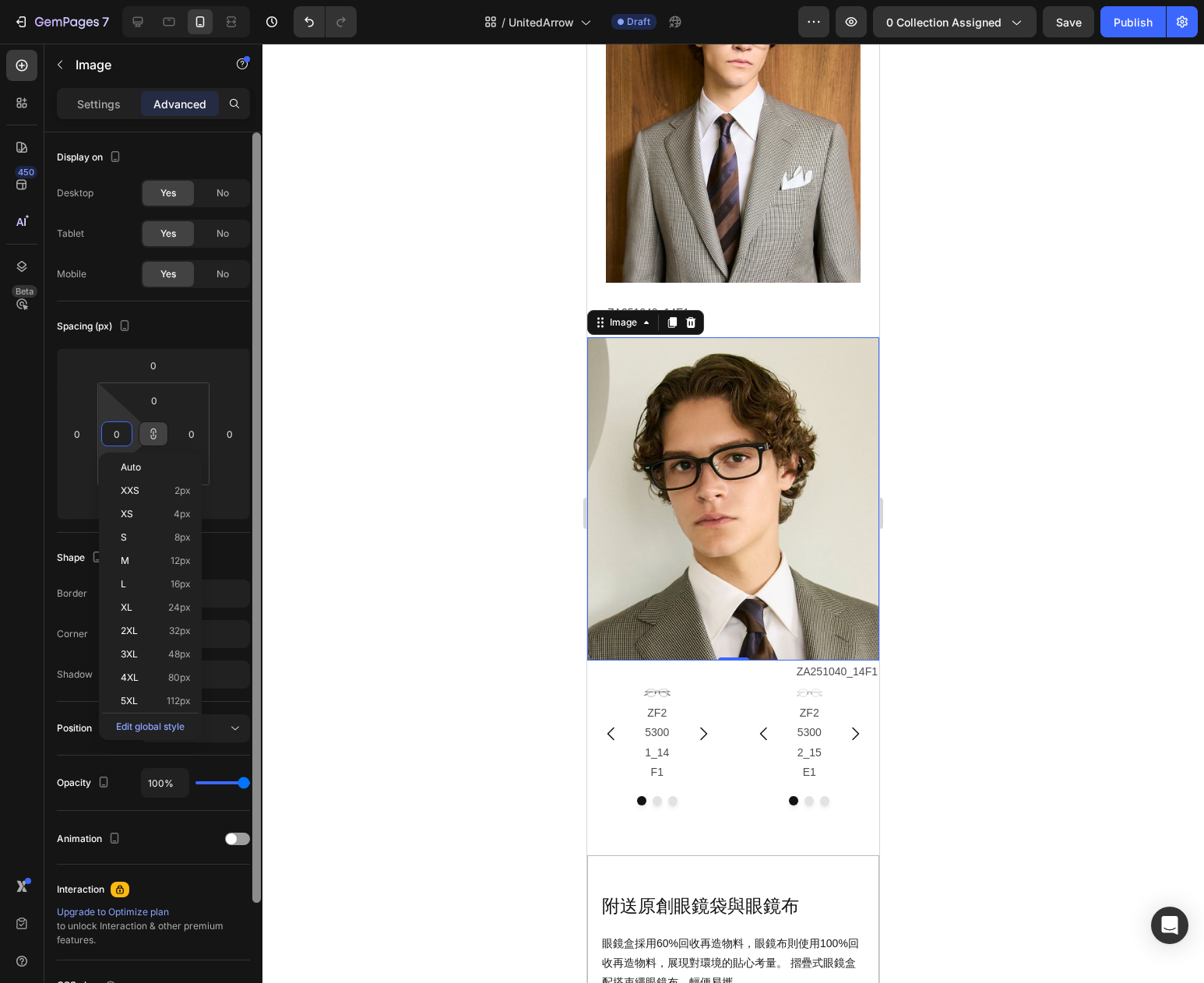
type input "24"
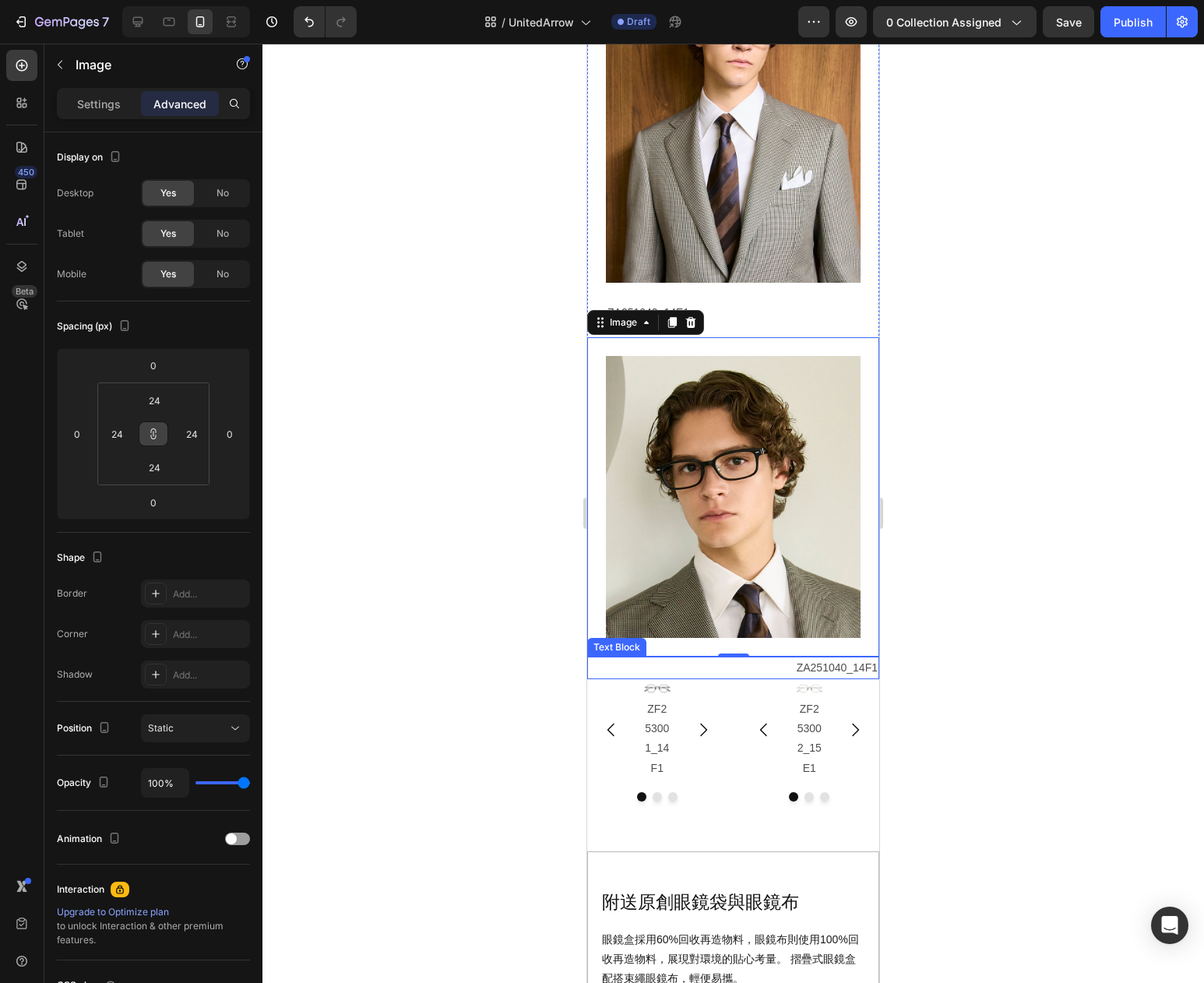
click at [846, 677] on p "ZA251040_14F1" at bounding box center [734, 668] width 289 height 19
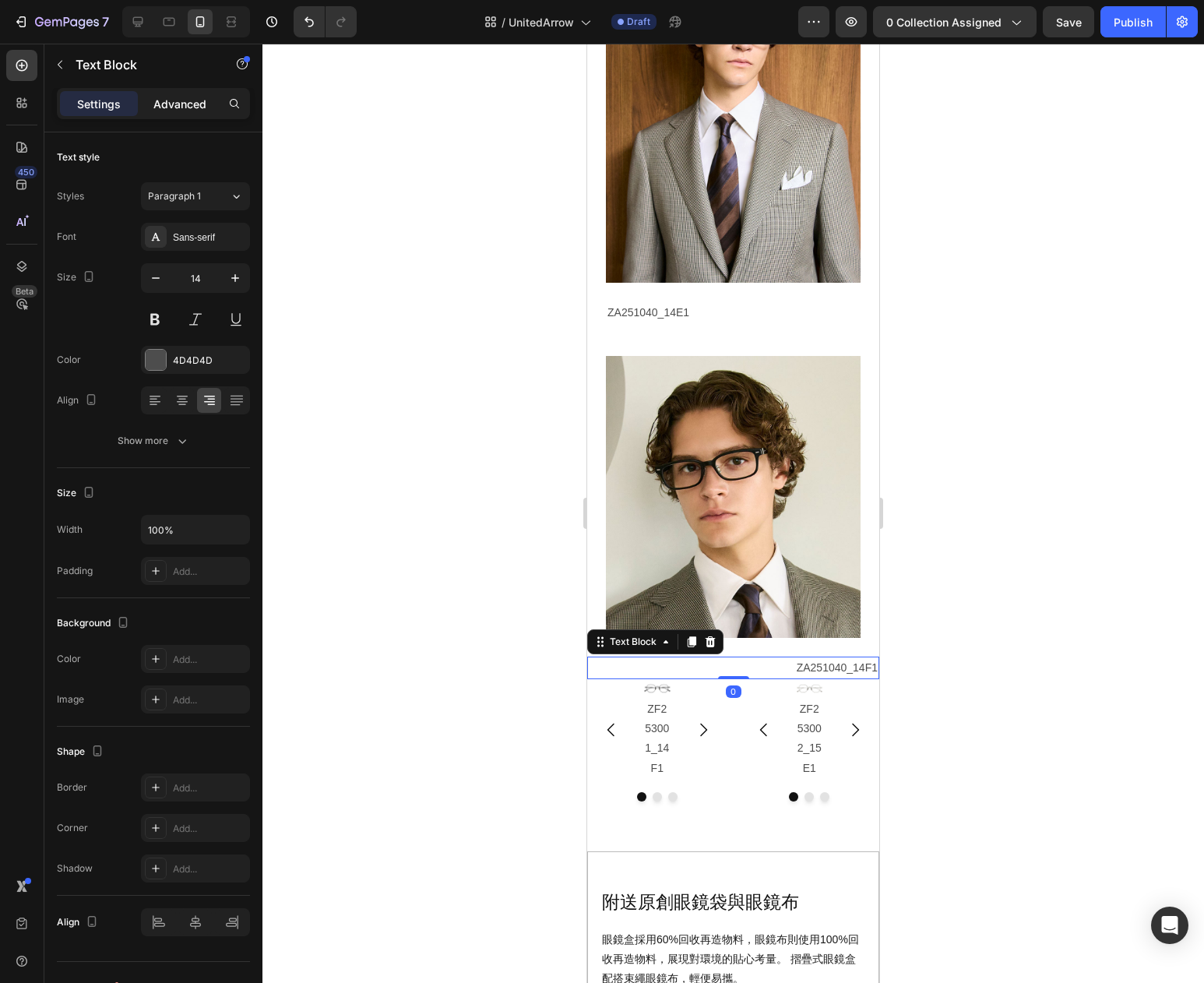
click at [180, 105] on p "Advanced" at bounding box center [180, 104] width 53 height 17
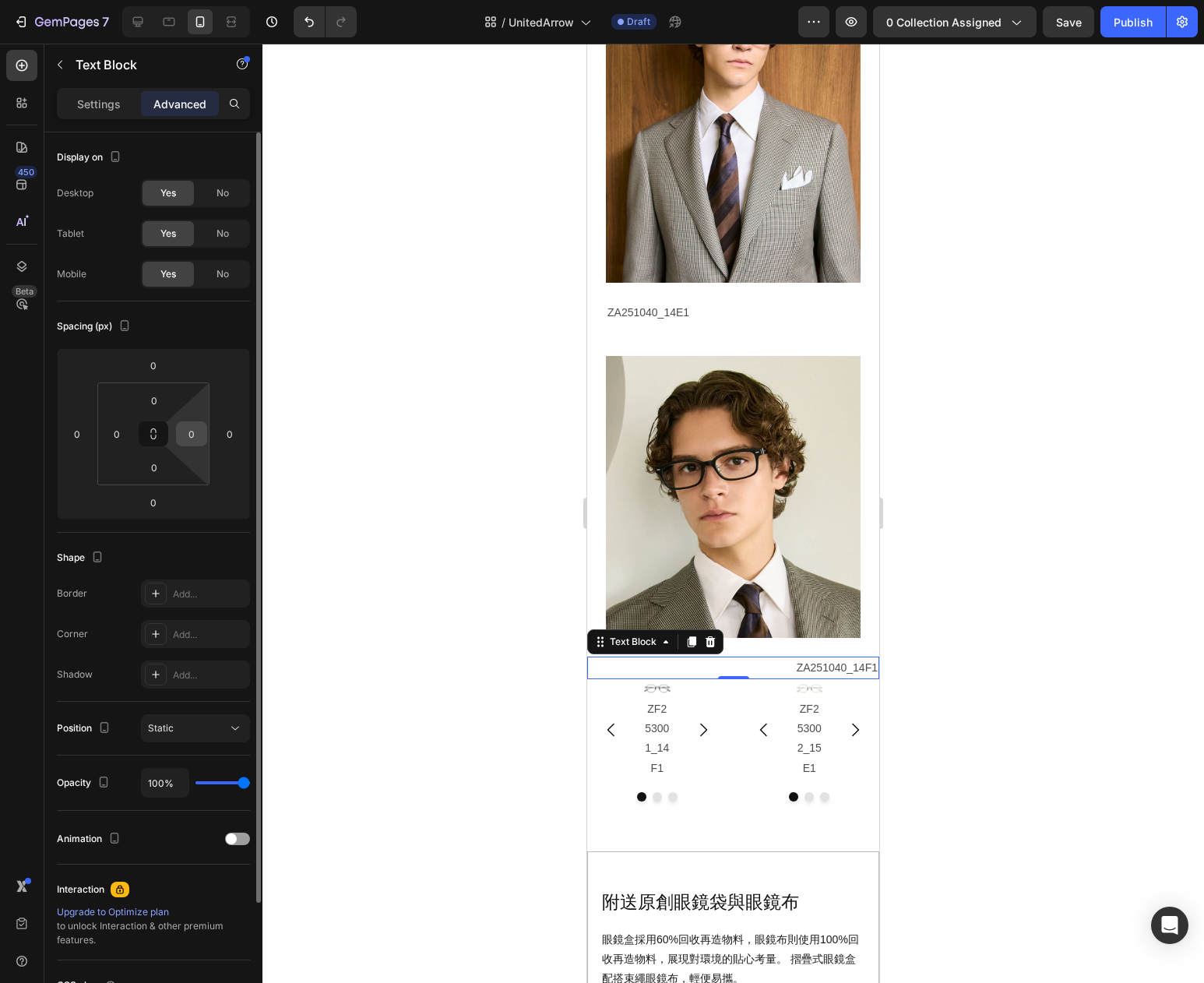
click at [197, 435] on input "0" at bounding box center [191, 433] width 24 height 24
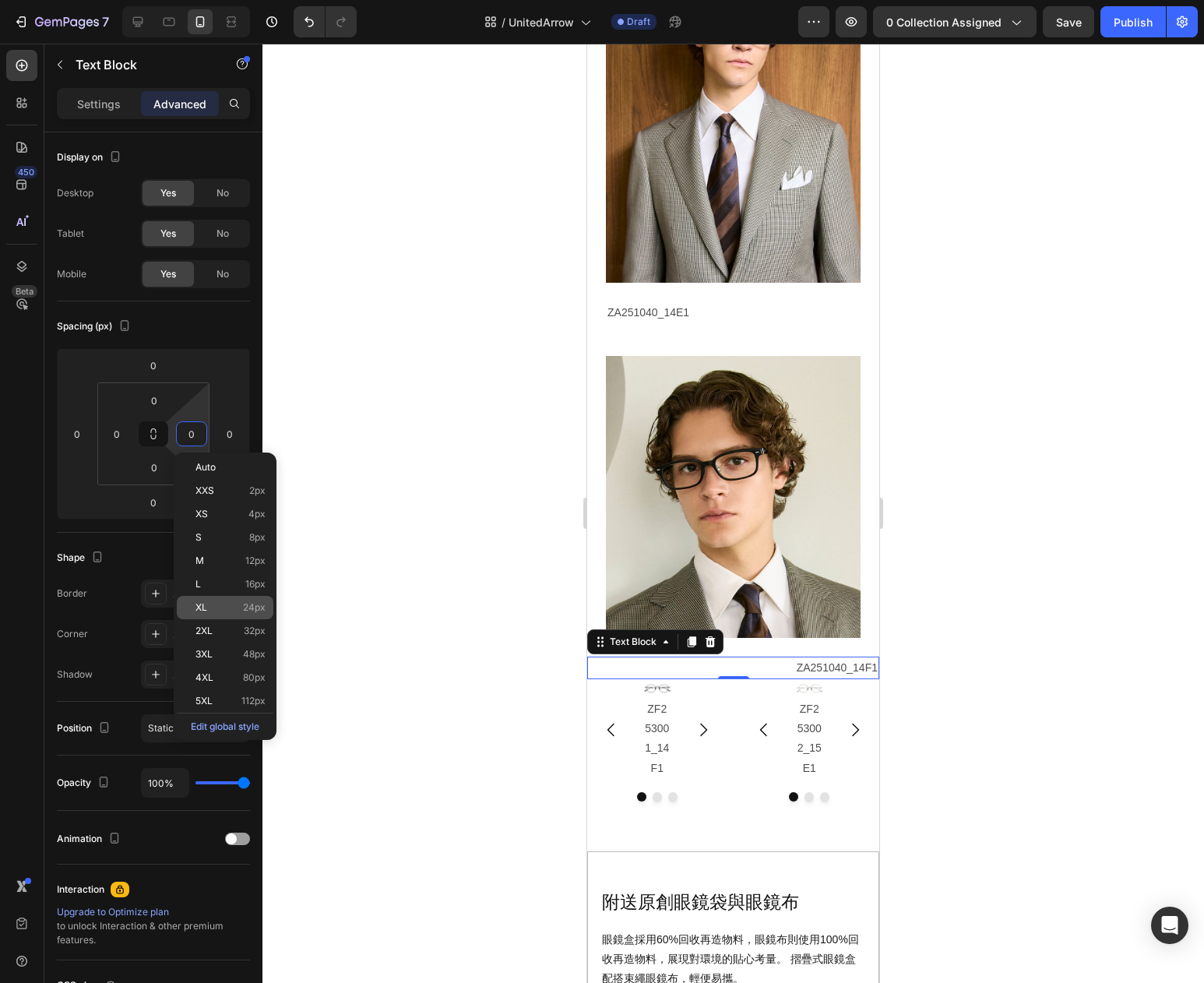
click at [233, 607] on p "XL 24px" at bounding box center [231, 608] width 70 height 11
type input "24"
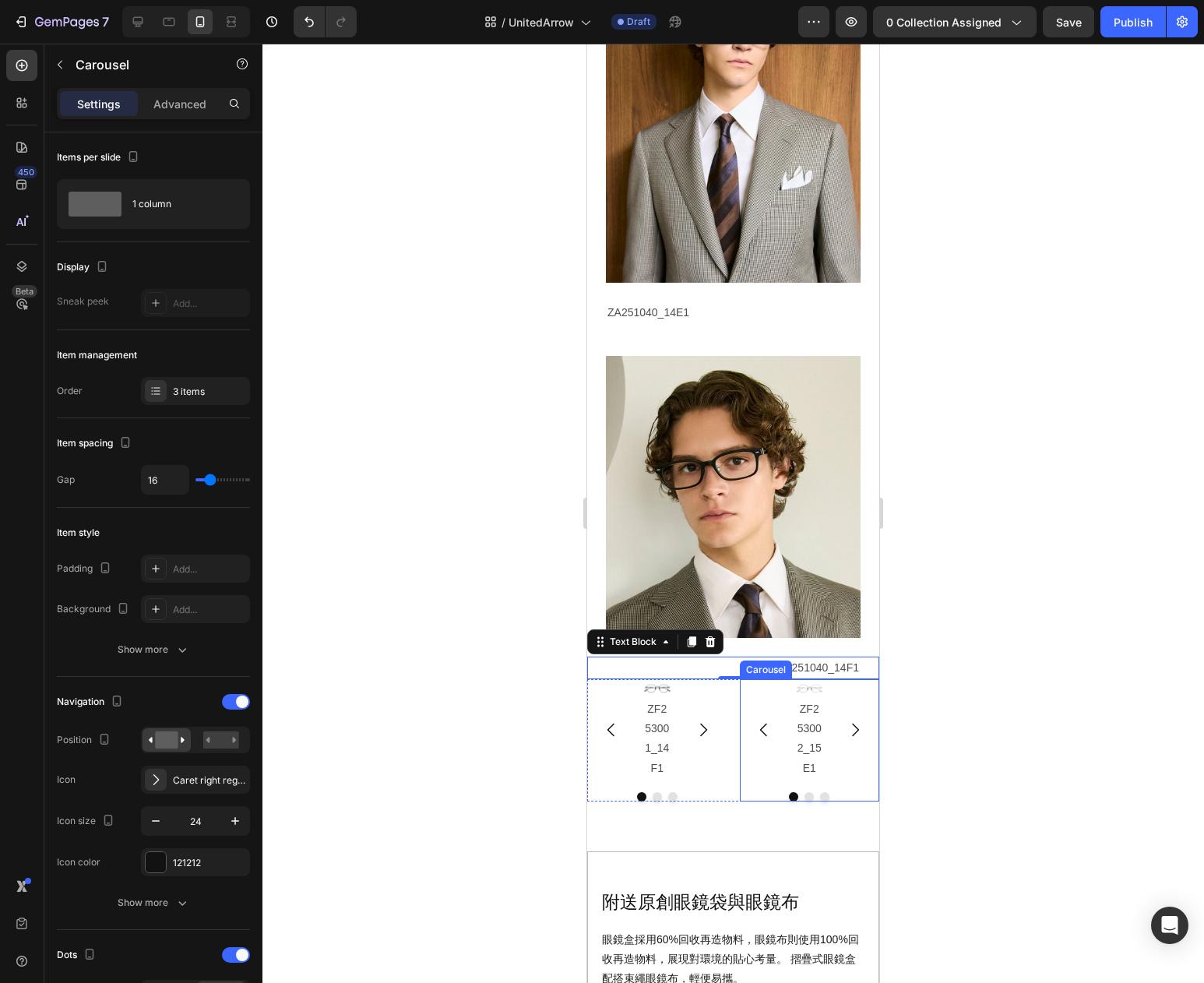
click at [856, 721] on div "Image ZF253002_15E1 Text Block Image ZF253002_72F1 Text Block Image ZF253002_56…" at bounding box center [809, 728] width 140 height 100
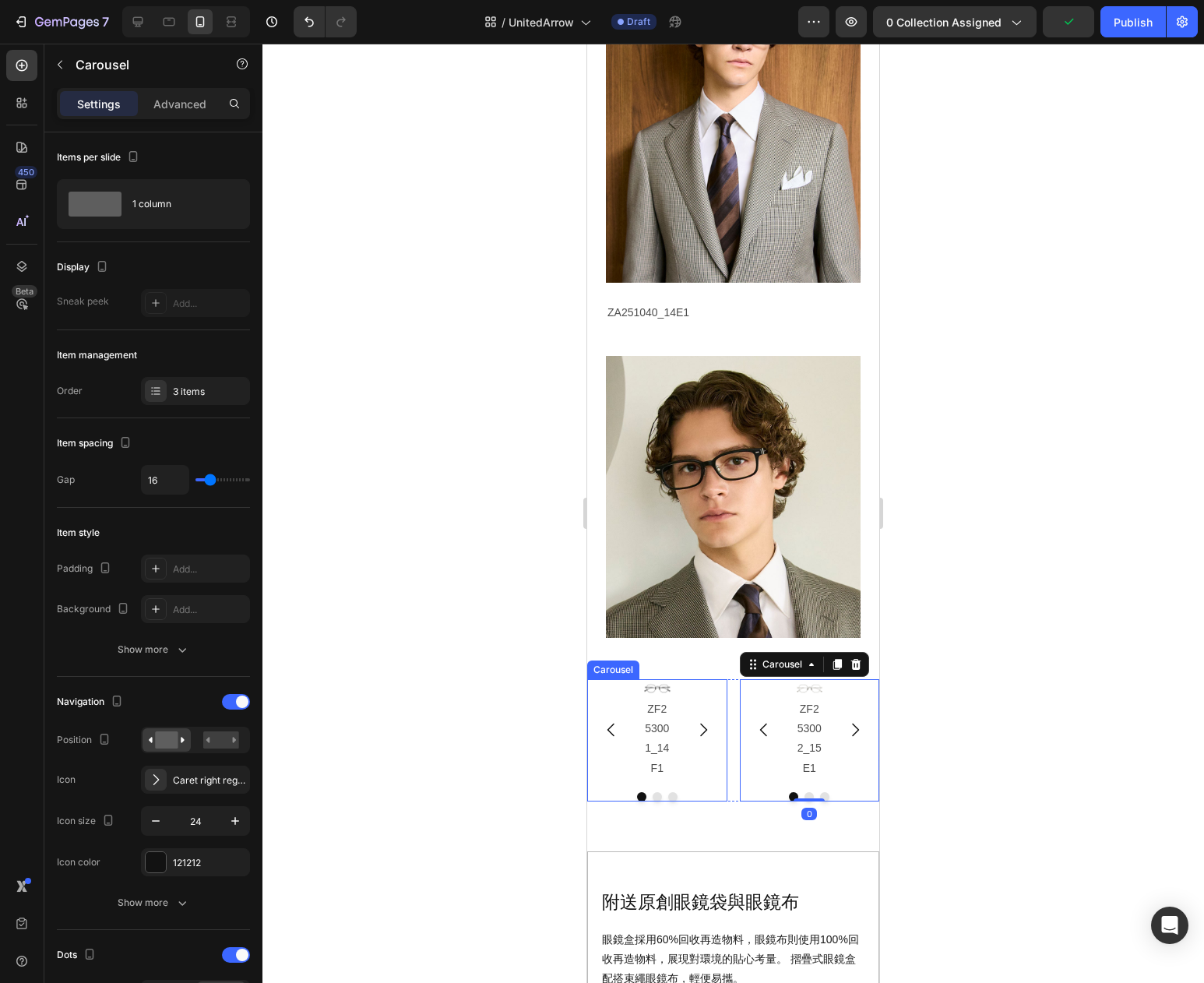
click at [613, 716] on div "Image ZF253001_14F1 Text Block Image ZF253001_57E1 Text Block Image ZF253001_15…" at bounding box center [657, 728] width 140 height 100
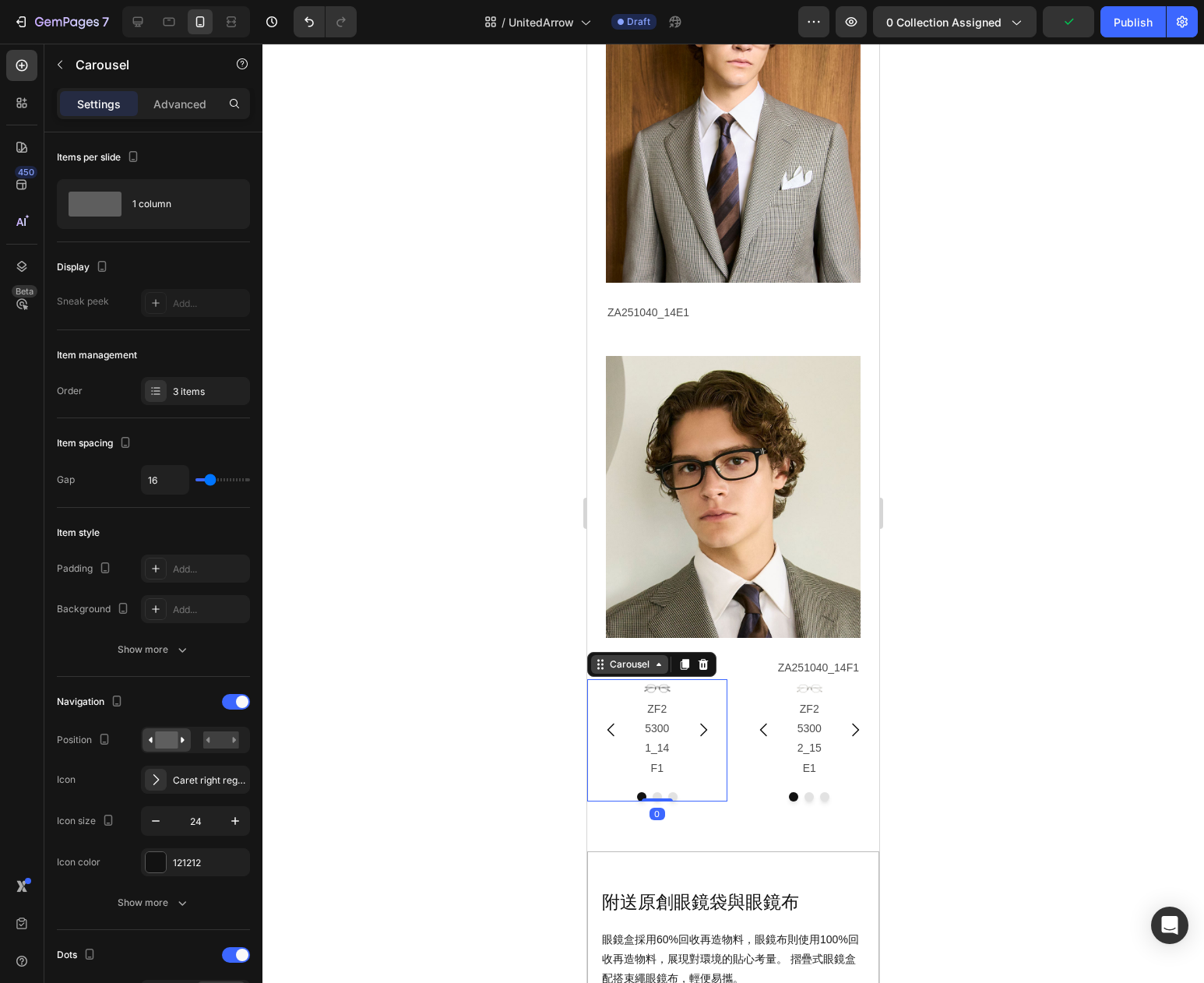
click at [615, 671] on div "Carousel" at bounding box center [630, 664] width 46 height 14
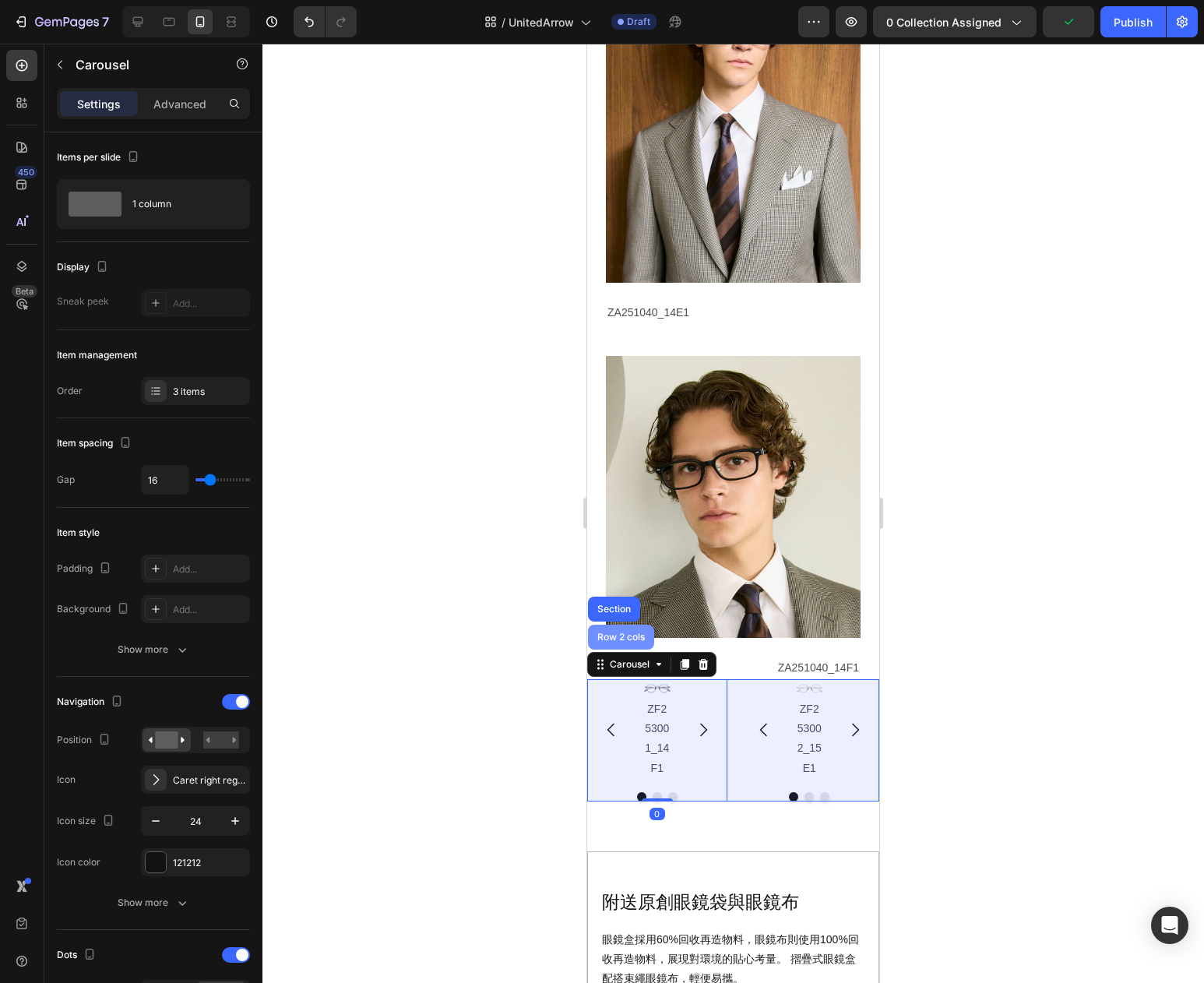
click at [620, 650] on div "Row 2 cols" at bounding box center [621, 637] width 66 height 25
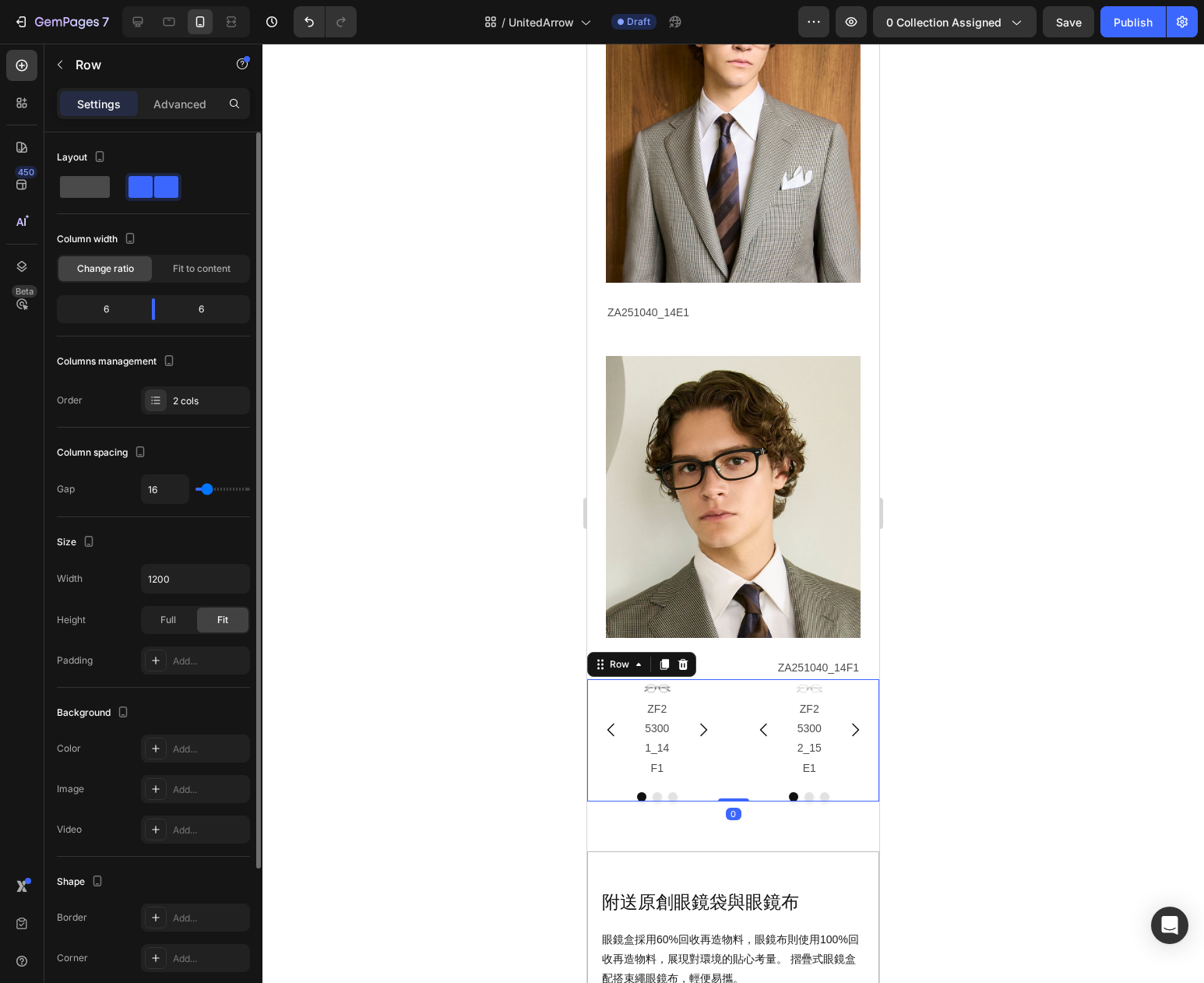
click at [89, 184] on span at bounding box center [85, 187] width 50 height 22
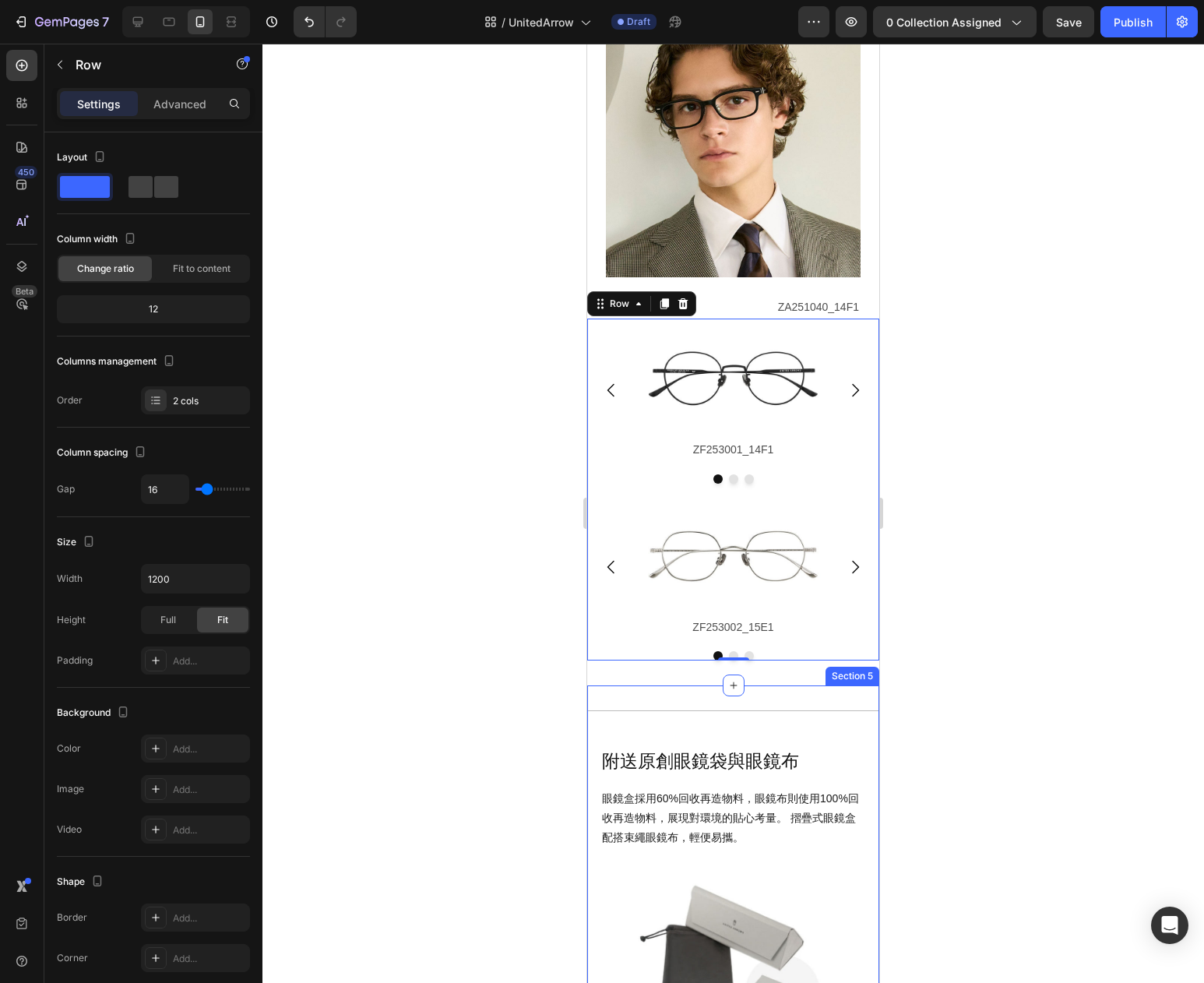
scroll to position [3837, 0]
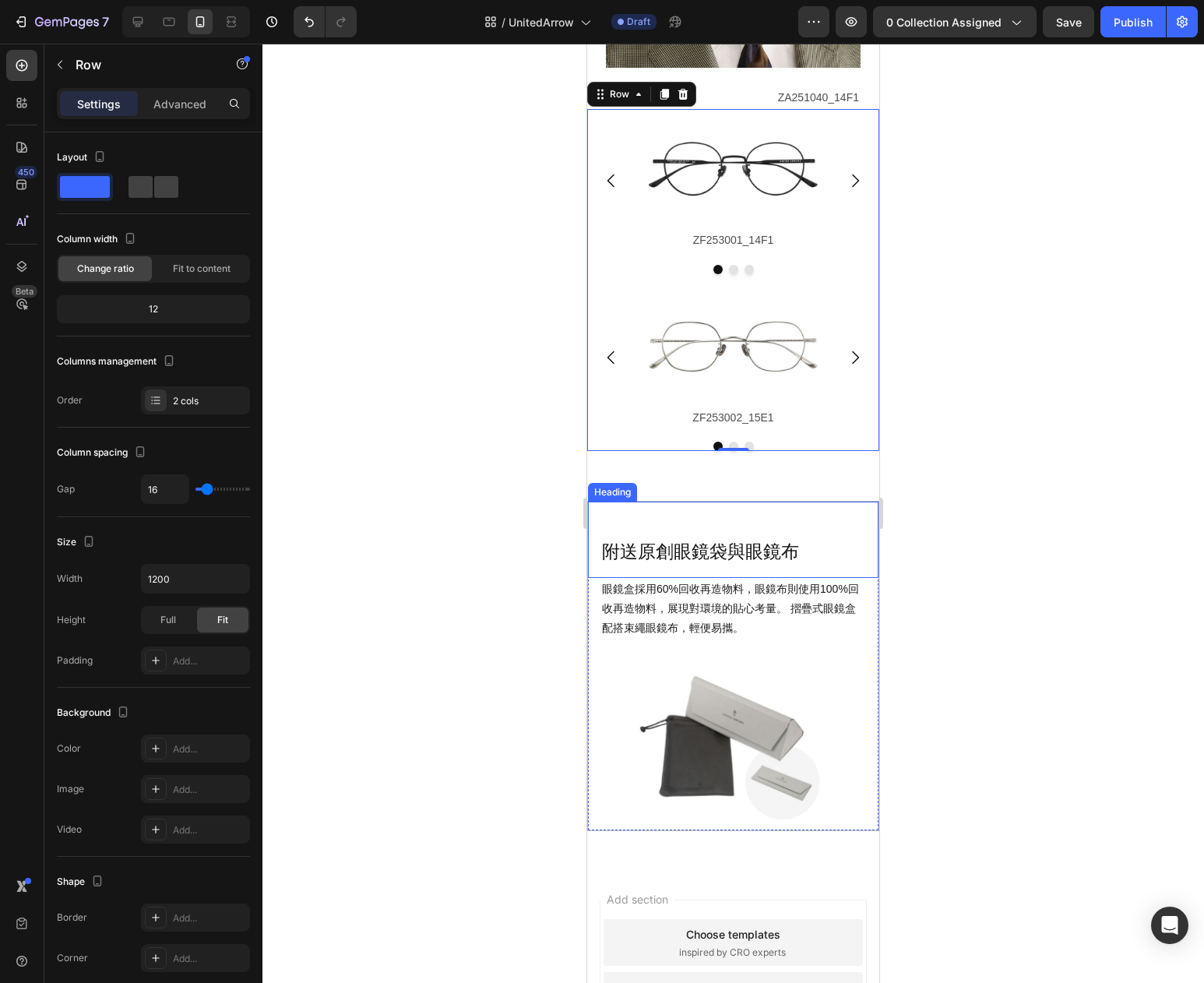
click at [792, 565] on h2 "附送原創眼鏡袋與眼鏡布" at bounding box center [734, 552] width 266 height 26
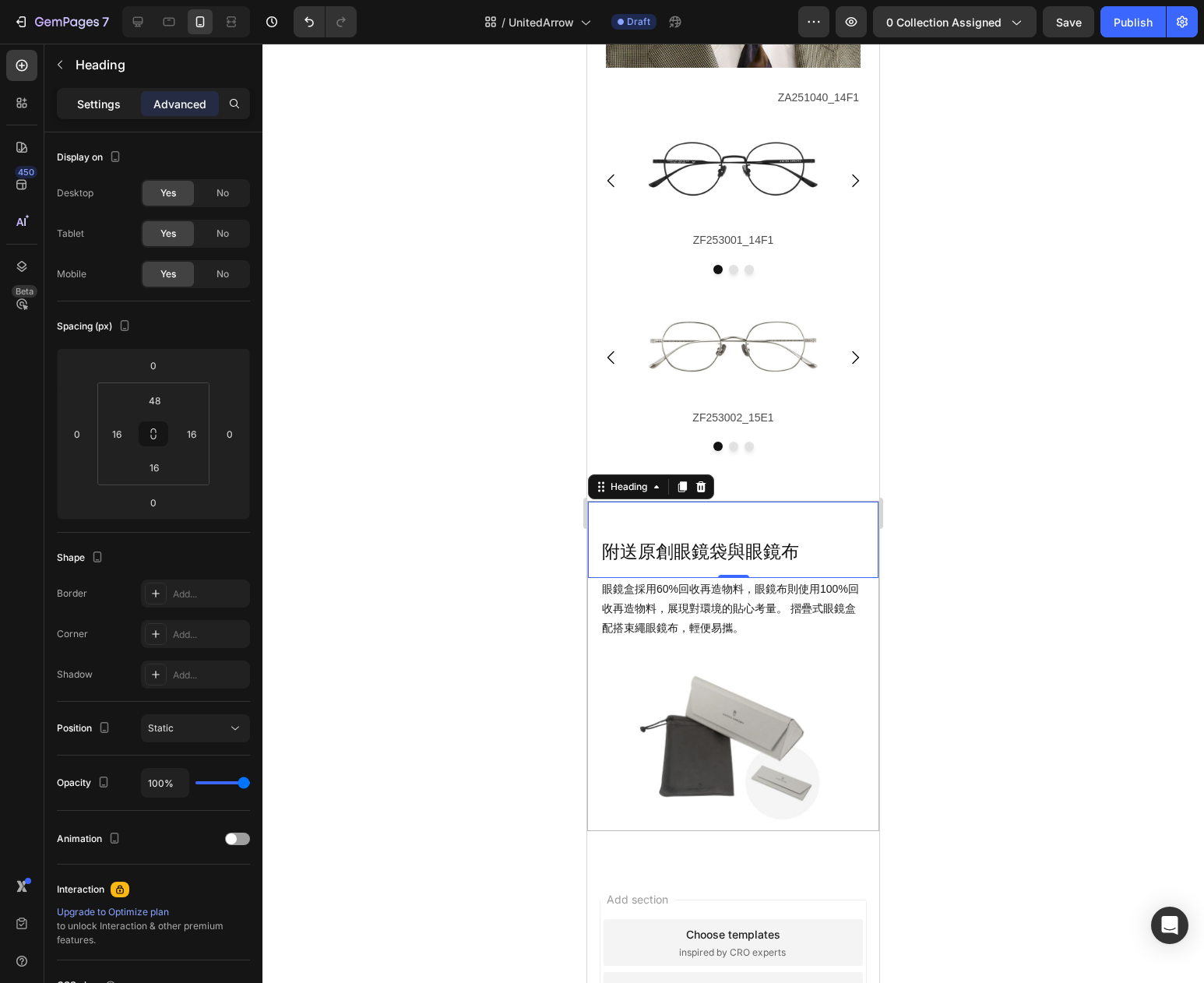
click at [105, 113] on div "Settings" at bounding box center [99, 103] width 78 height 25
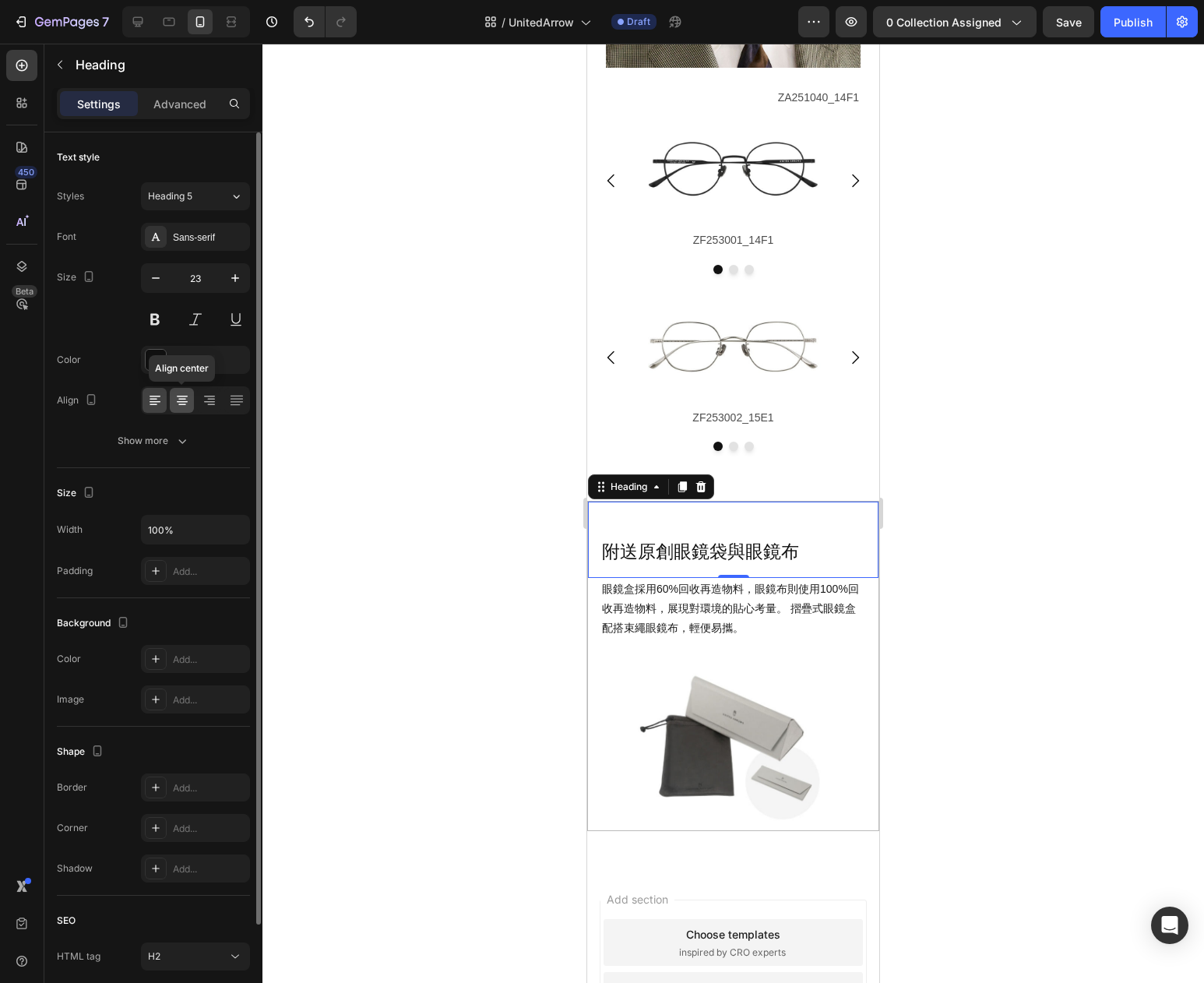
click at [182, 403] on icon at bounding box center [182, 401] width 16 height 16
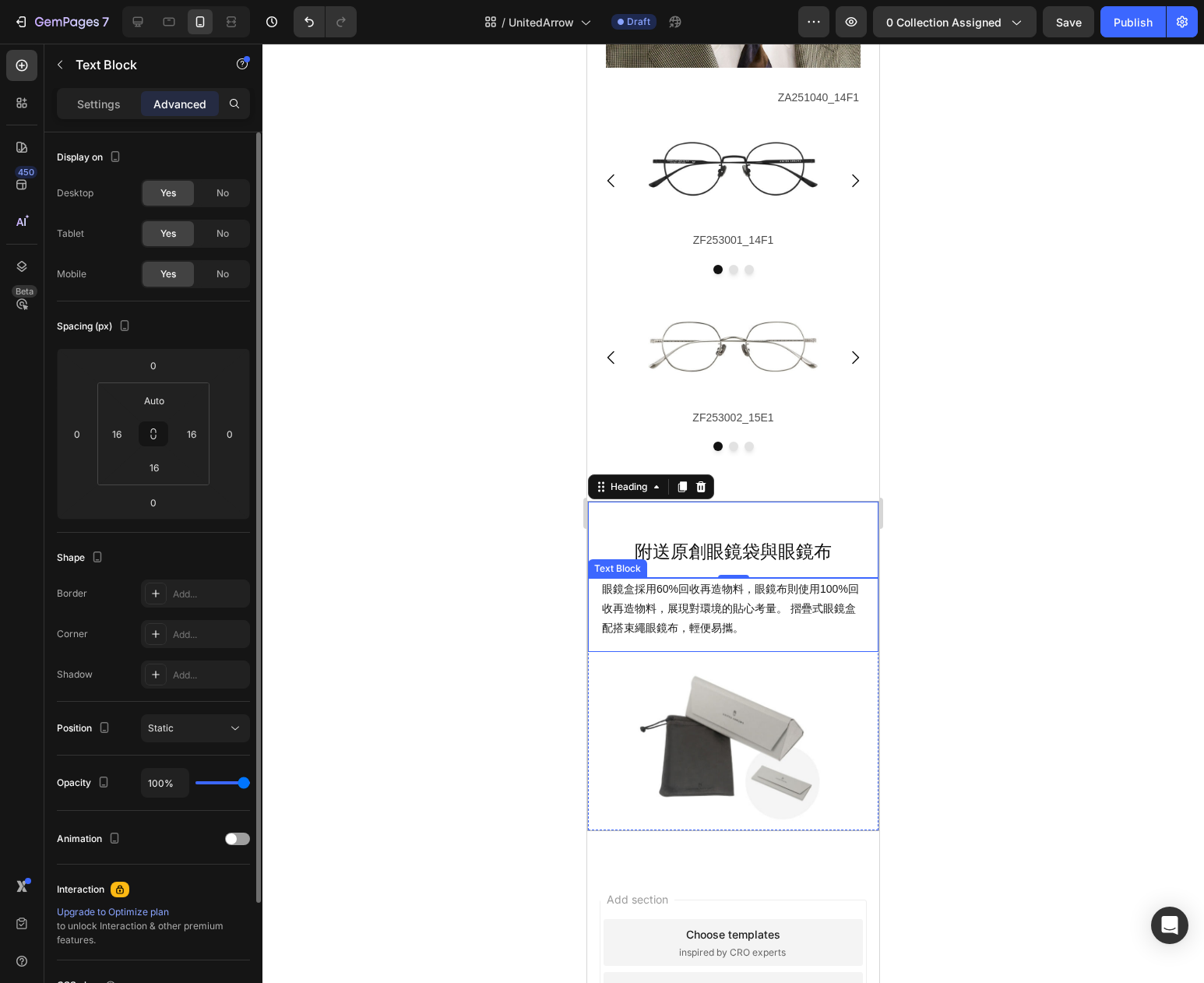
click at [693, 634] on span "眼鏡盒採用60%回收再造物料，眼鏡布則使用100%回收再造物料，展現對環境的貼心考量。 摺疊式眼鏡盒配搭束繩眼鏡布，輕便易攜。" at bounding box center [731, 608] width 257 height 51
click at [87, 105] on p "Settings" at bounding box center [100, 104] width 44 height 17
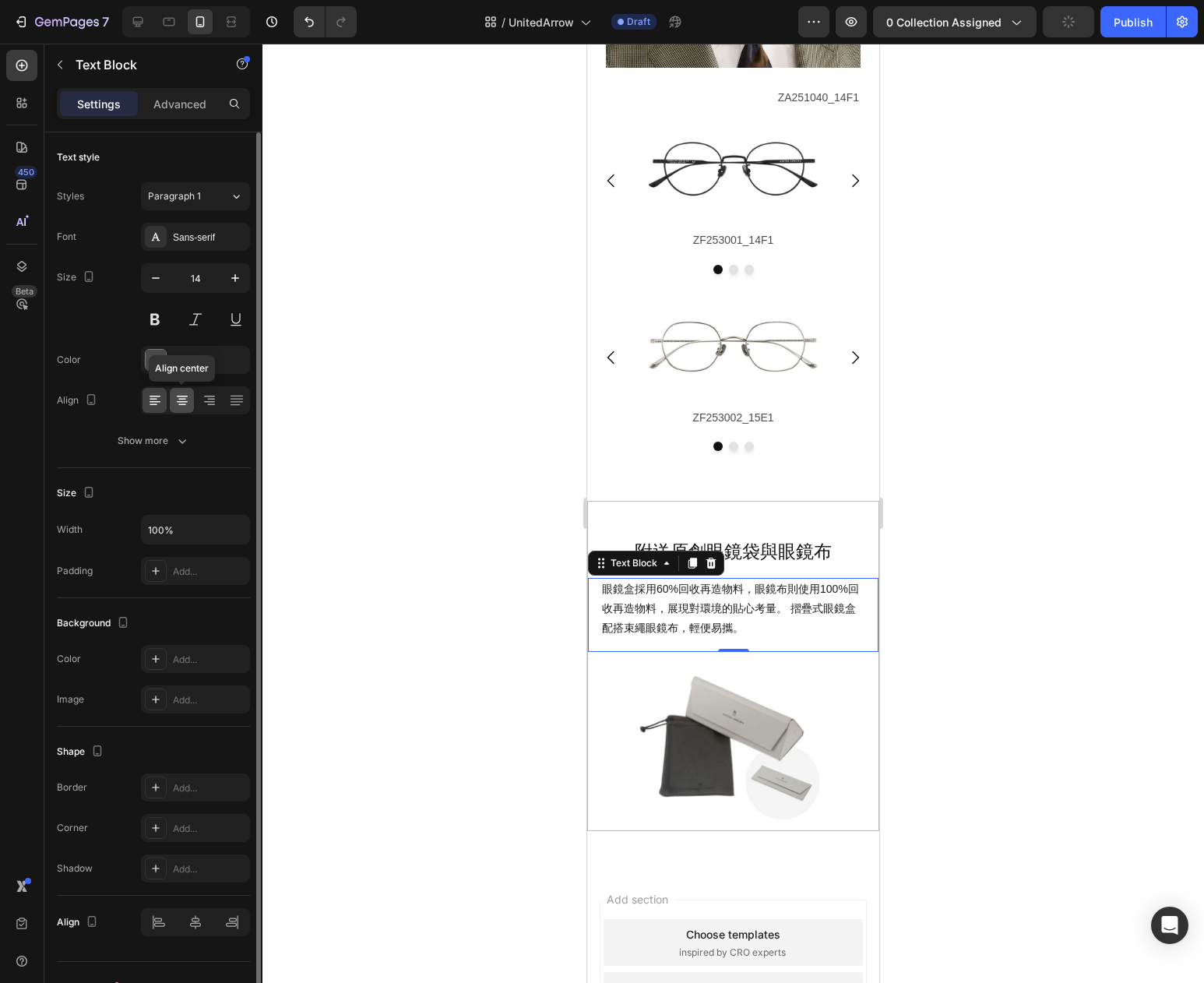
click at [182, 403] on icon at bounding box center [182, 401] width 16 height 16
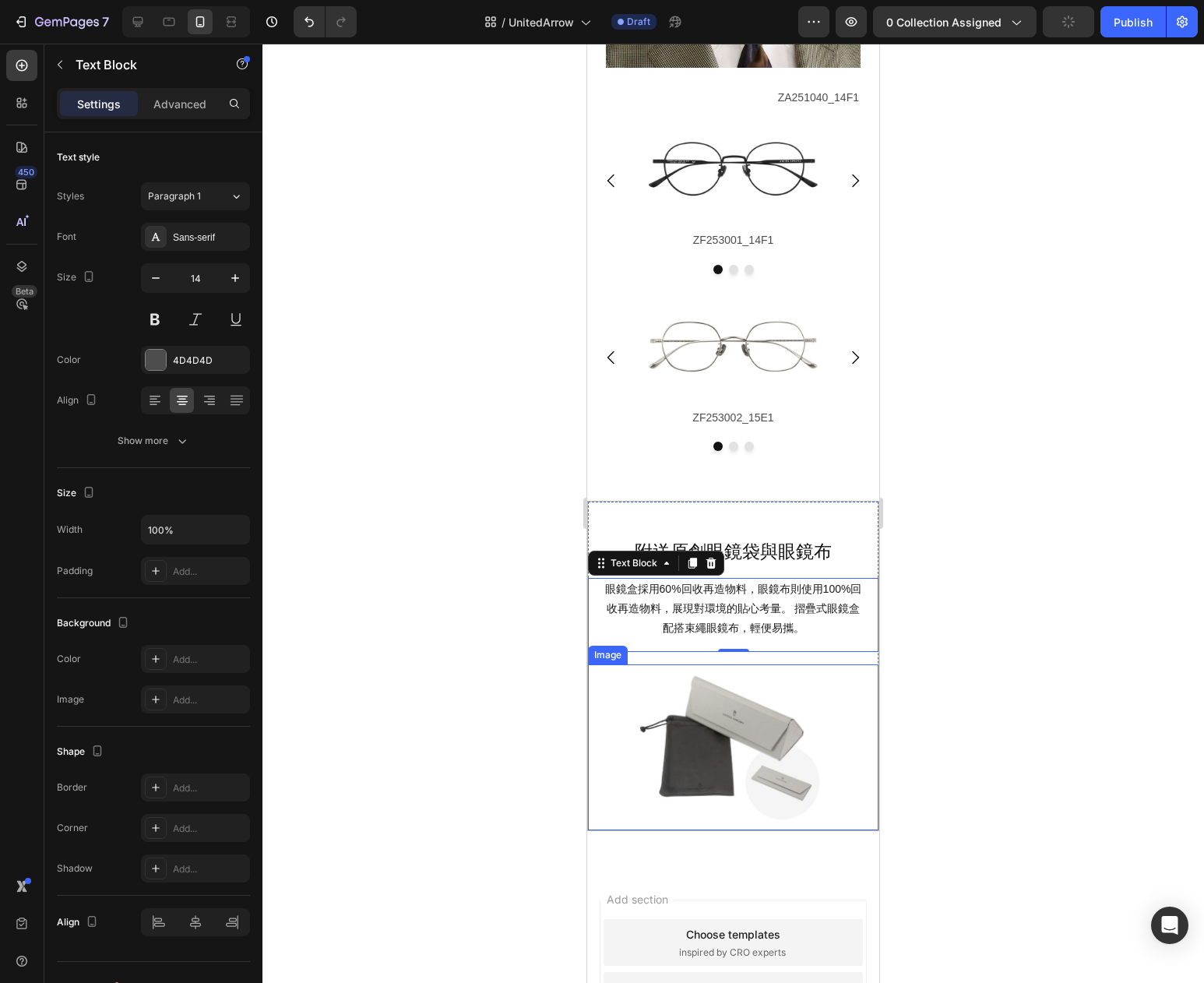
click at [757, 791] on img at bounding box center [733, 747] width 233 height 166
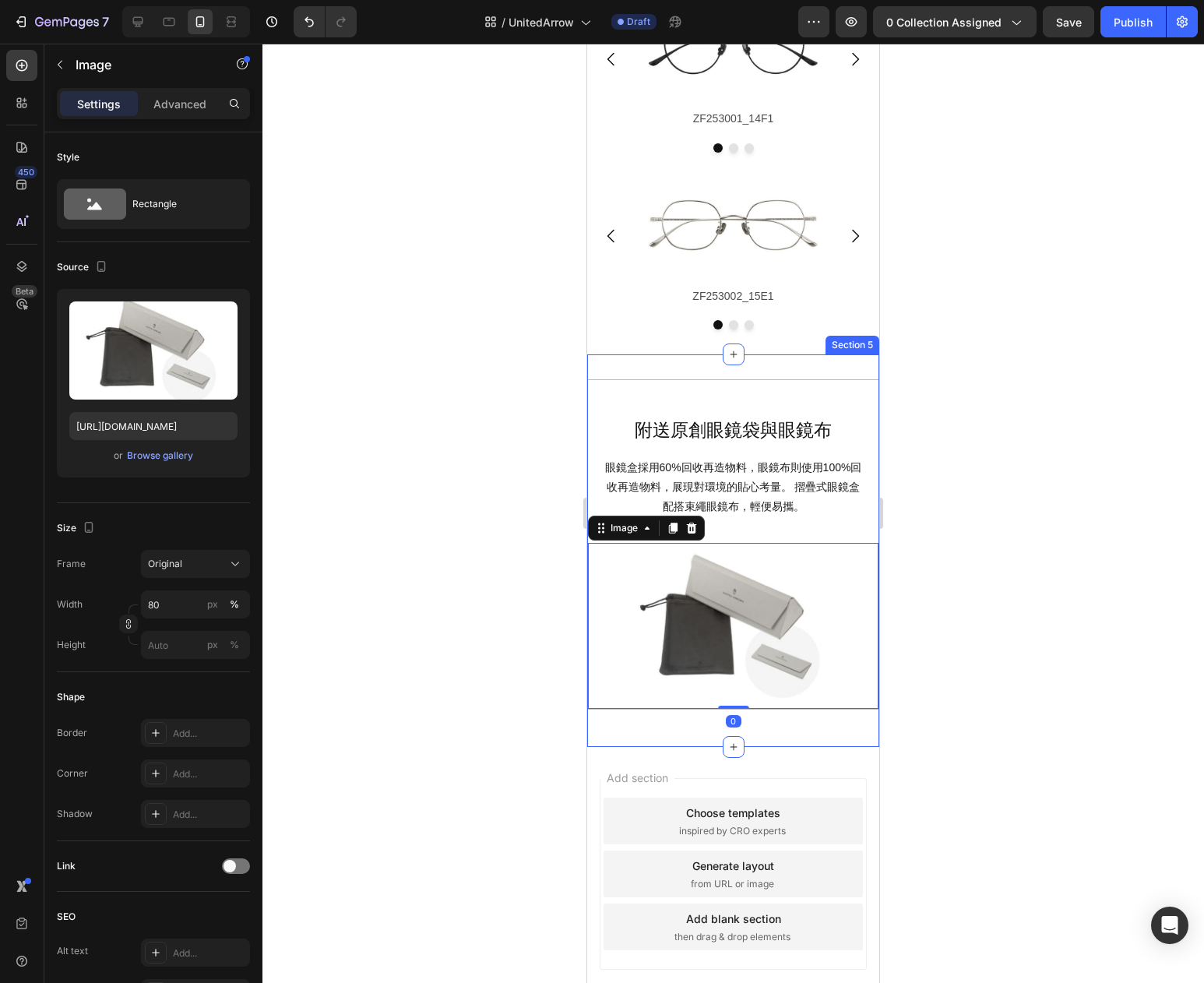
scroll to position [4076, 0]
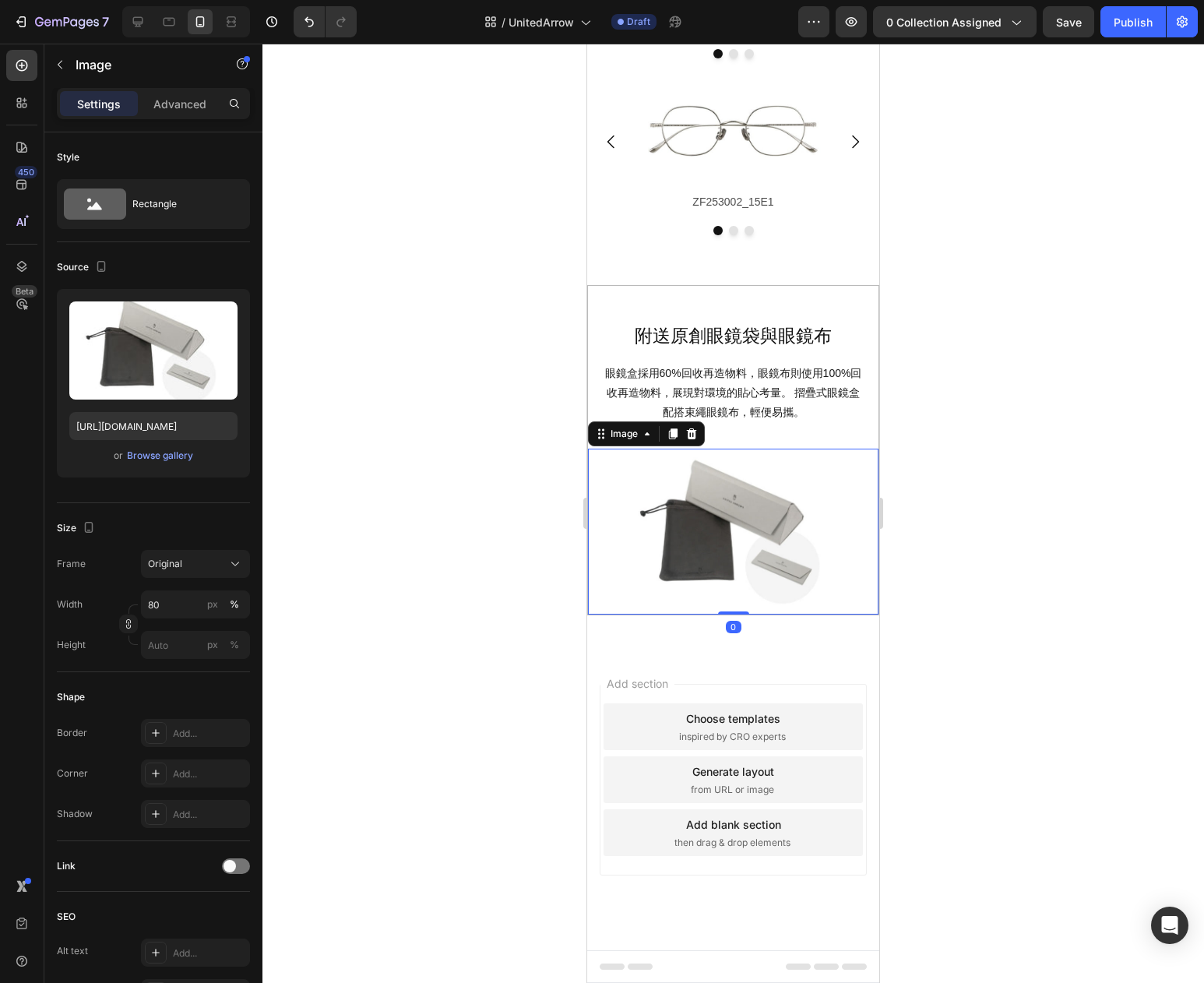
click at [984, 496] on div at bounding box center [733, 514] width 942 height 940
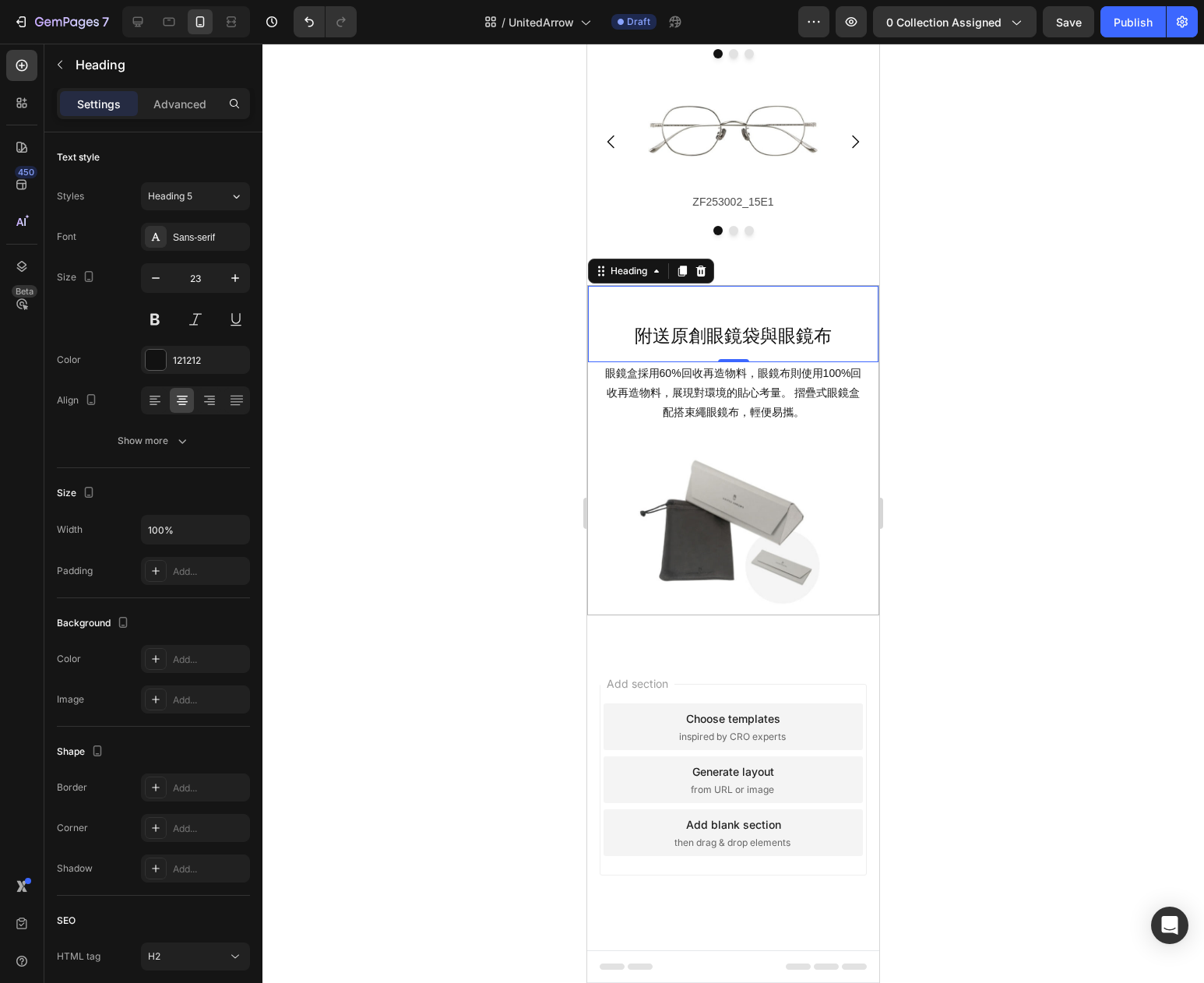
click at [635, 306] on div "附送原創眼鏡袋與眼鏡布 Heading 0" at bounding box center [734, 324] width 291 height 77
click at [624, 270] on div "Heading" at bounding box center [629, 271] width 43 height 14
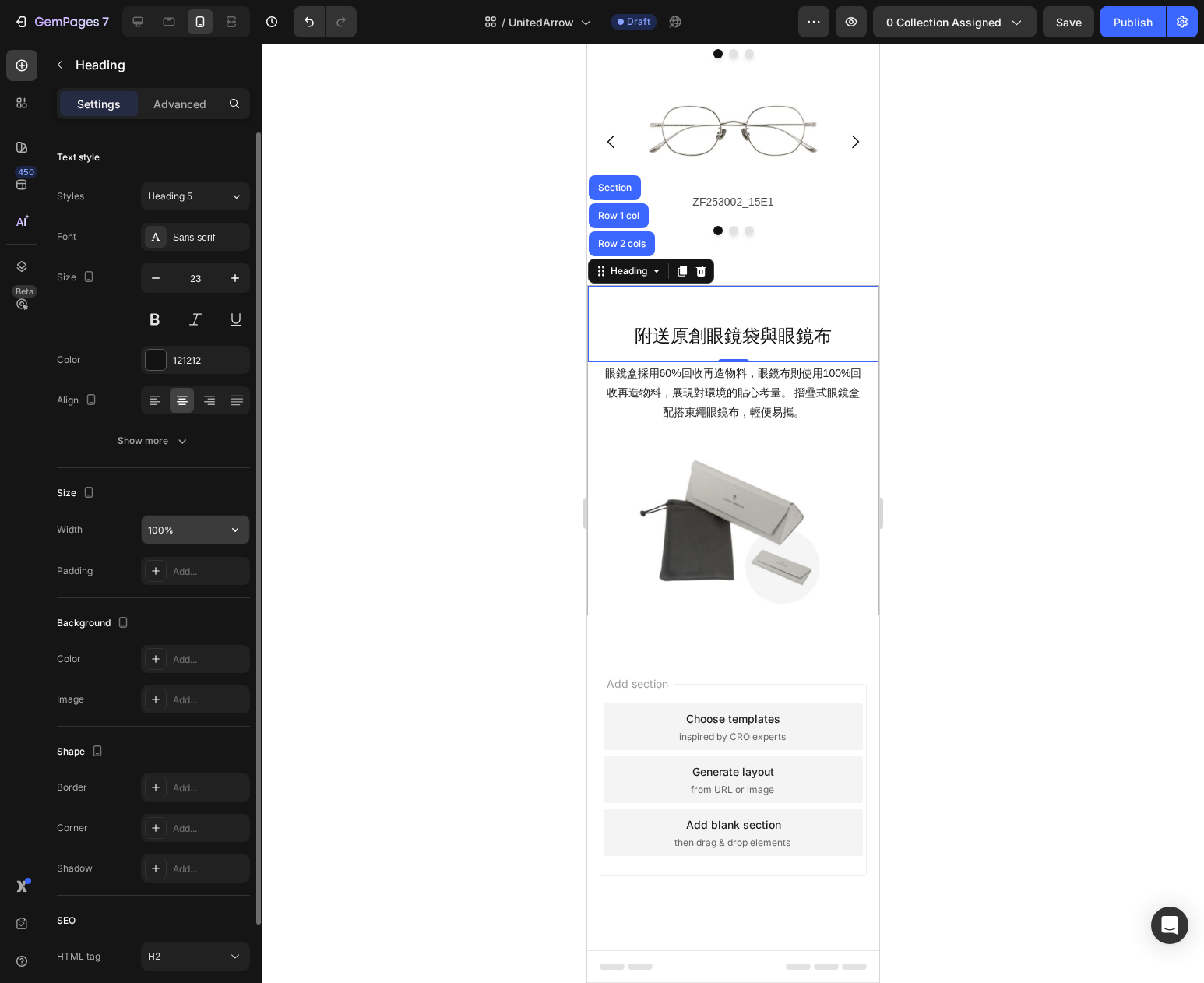
click at [200, 531] on input "100%" at bounding box center [196, 529] width 107 height 28
type input "90%"
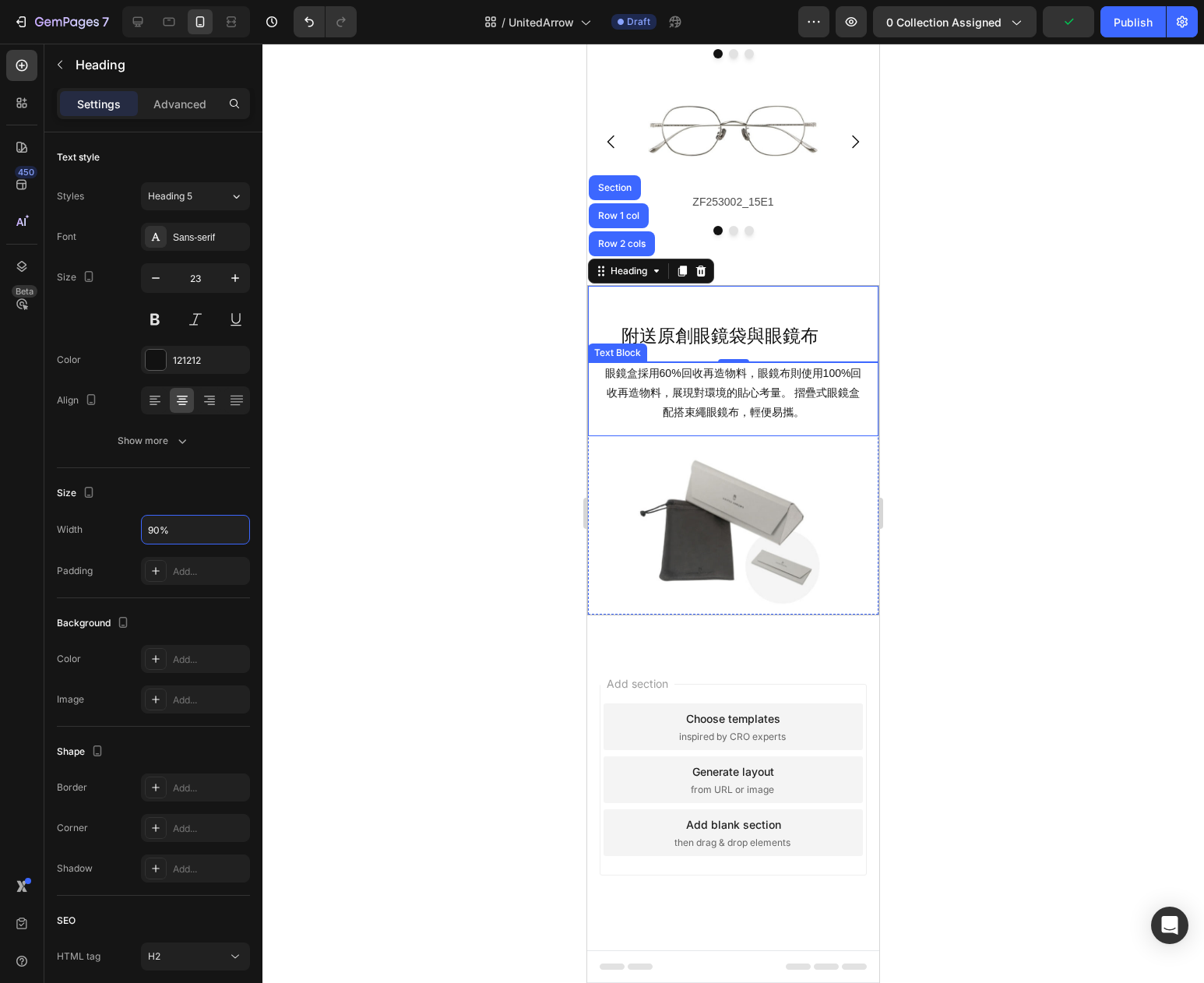
click at [689, 423] on div "眼鏡盒採用60%回收再造物料，眼鏡布則使用100%回收再造物料，展現對環境的貼心考量。 摺疊式眼鏡盒配搭束繩眼鏡布，輕便易攜。" at bounding box center [734, 393] width 266 height 63
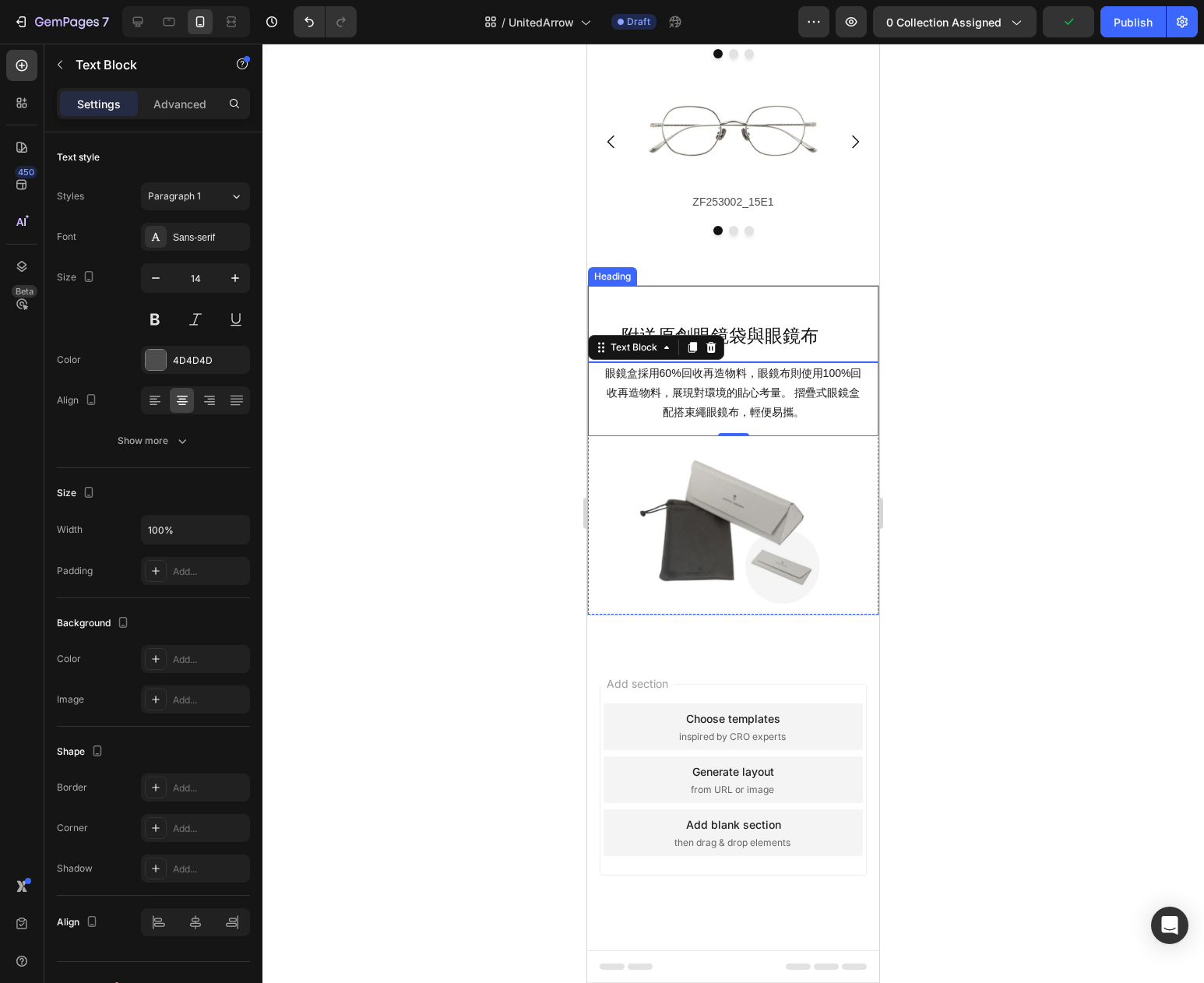
click at [792, 326] on h2 "附送原創眼鏡袋與眼鏡布" at bounding box center [720, 336] width 239 height 26
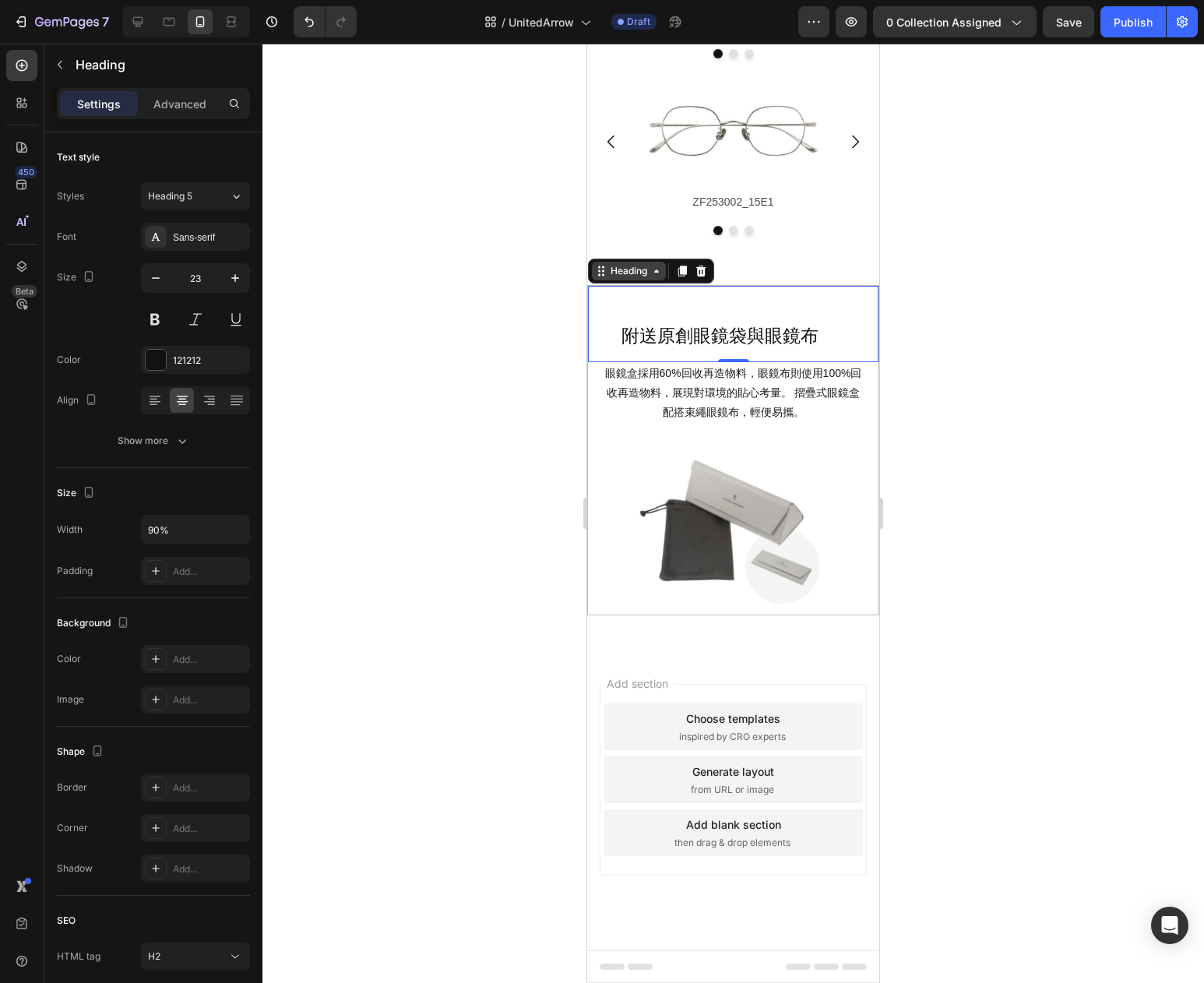
click at [630, 275] on div "Heading" at bounding box center [629, 271] width 43 height 14
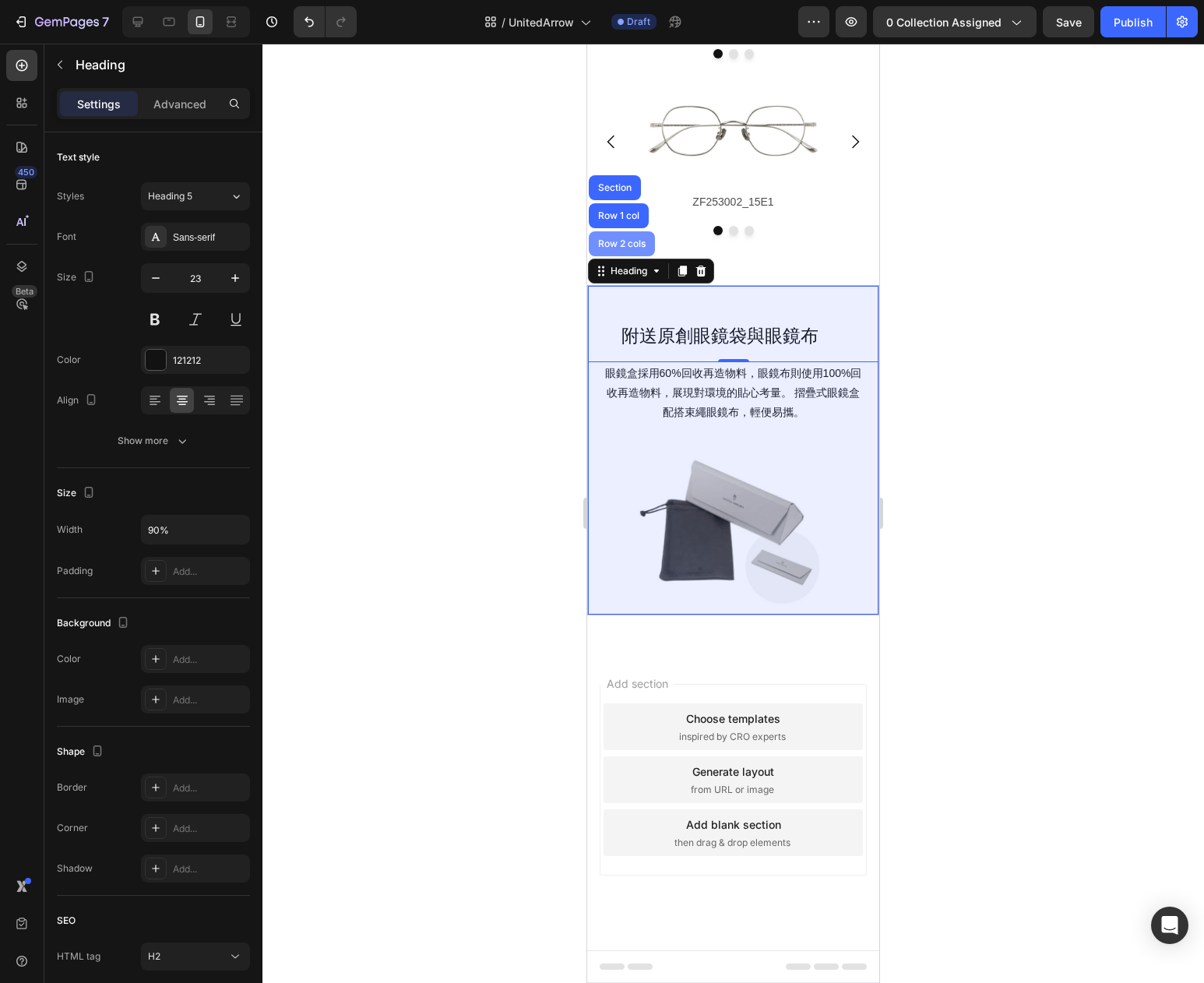
click at [623, 242] on div "Row 2 cols" at bounding box center [622, 243] width 54 height 10
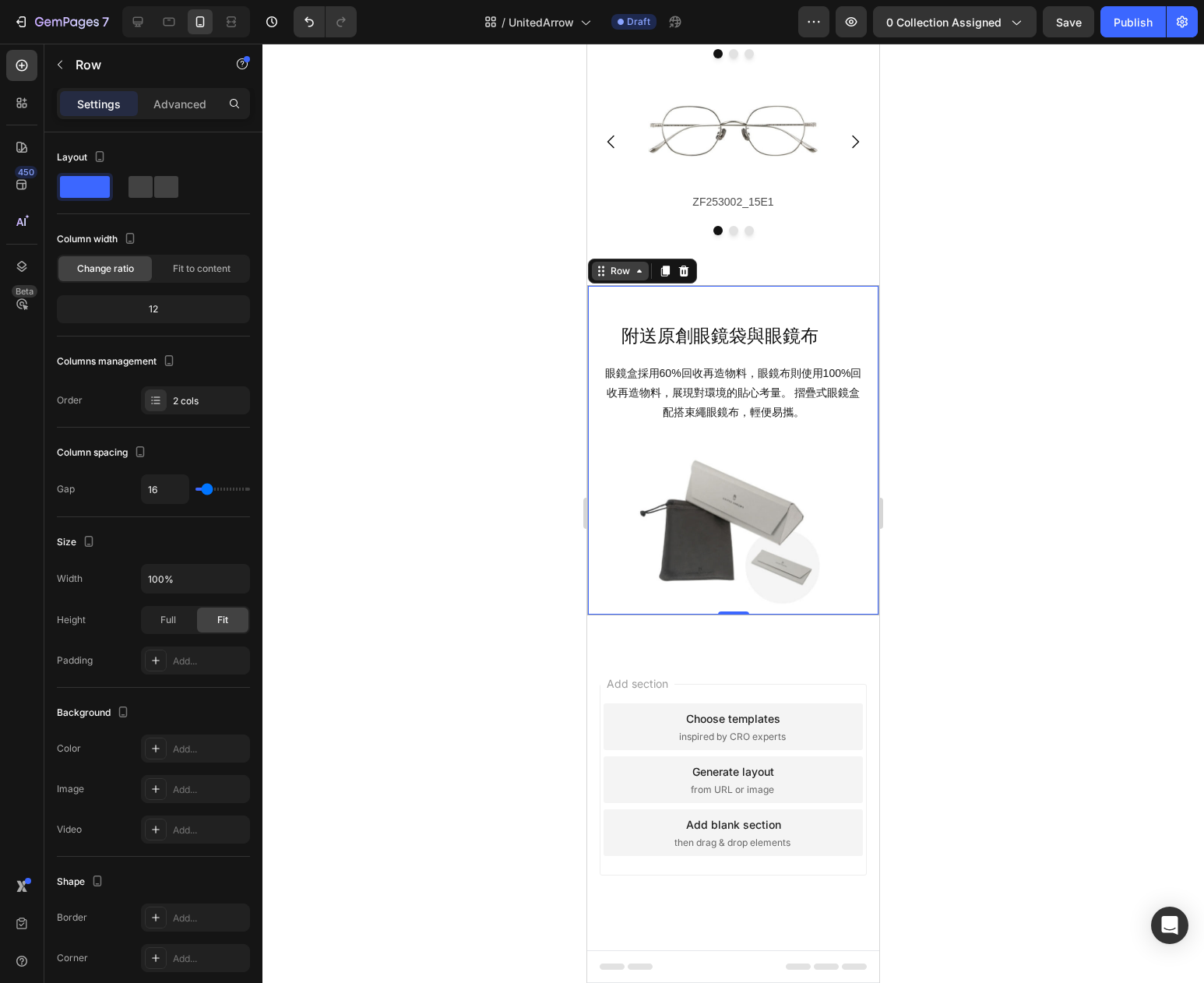
click at [617, 272] on div "Row" at bounding box center [620, 271] width 26 height 14
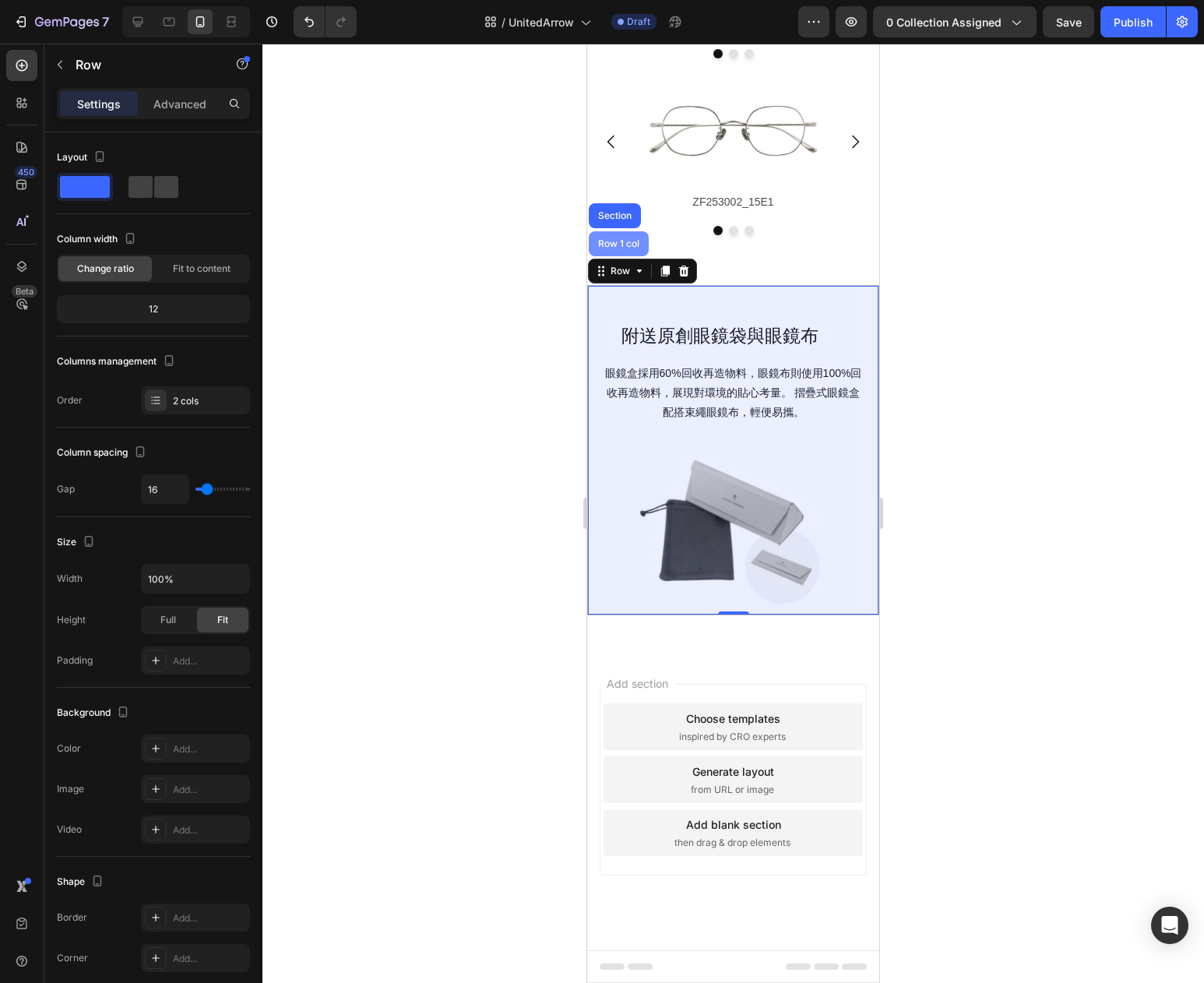
click at [617, 241] on div "Row 1 col" at bounding box center [619, 243] width 48 height 10
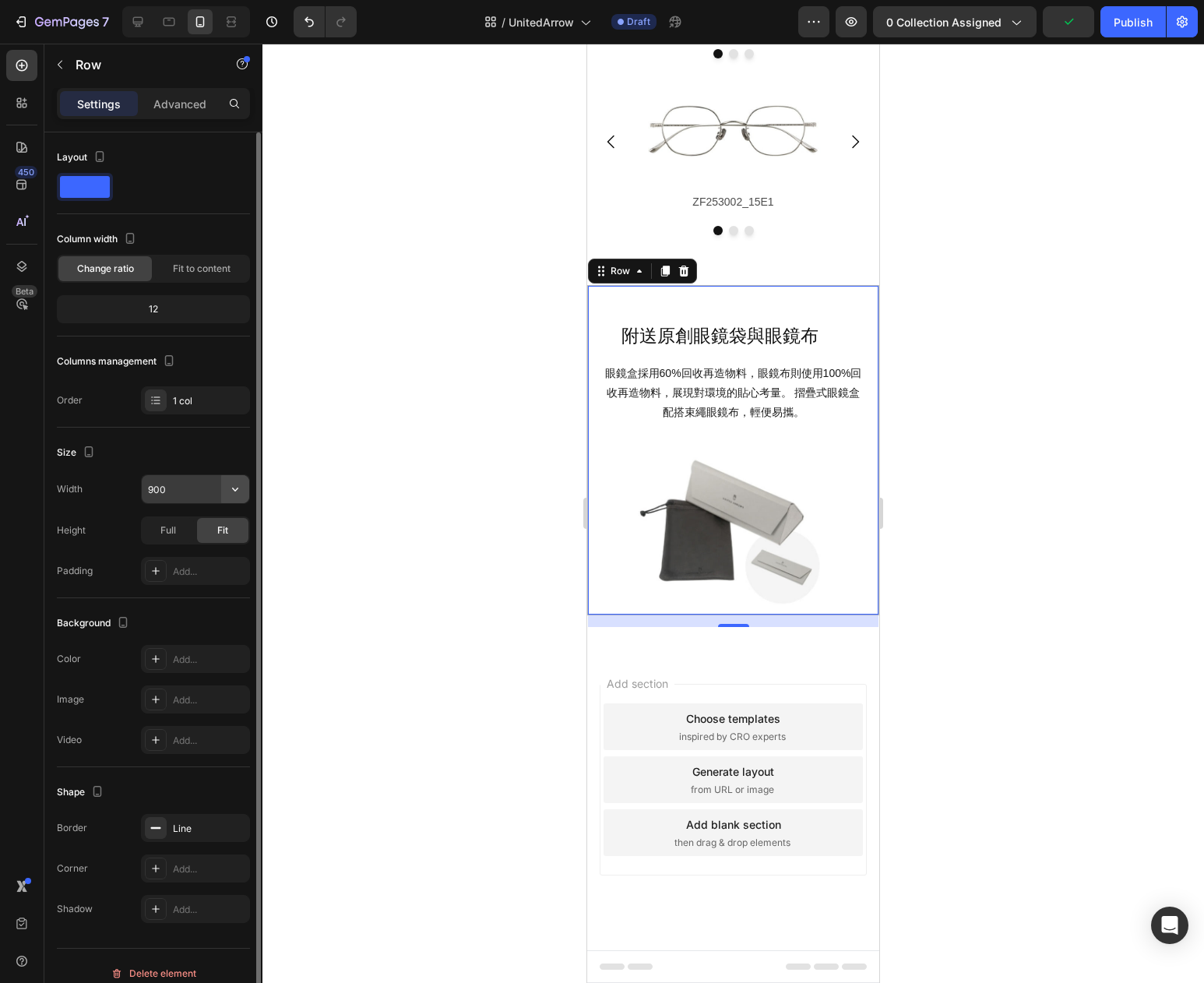
click at [238, 488] on icon "button" at bounding box center [235, 490] width 6 height 4
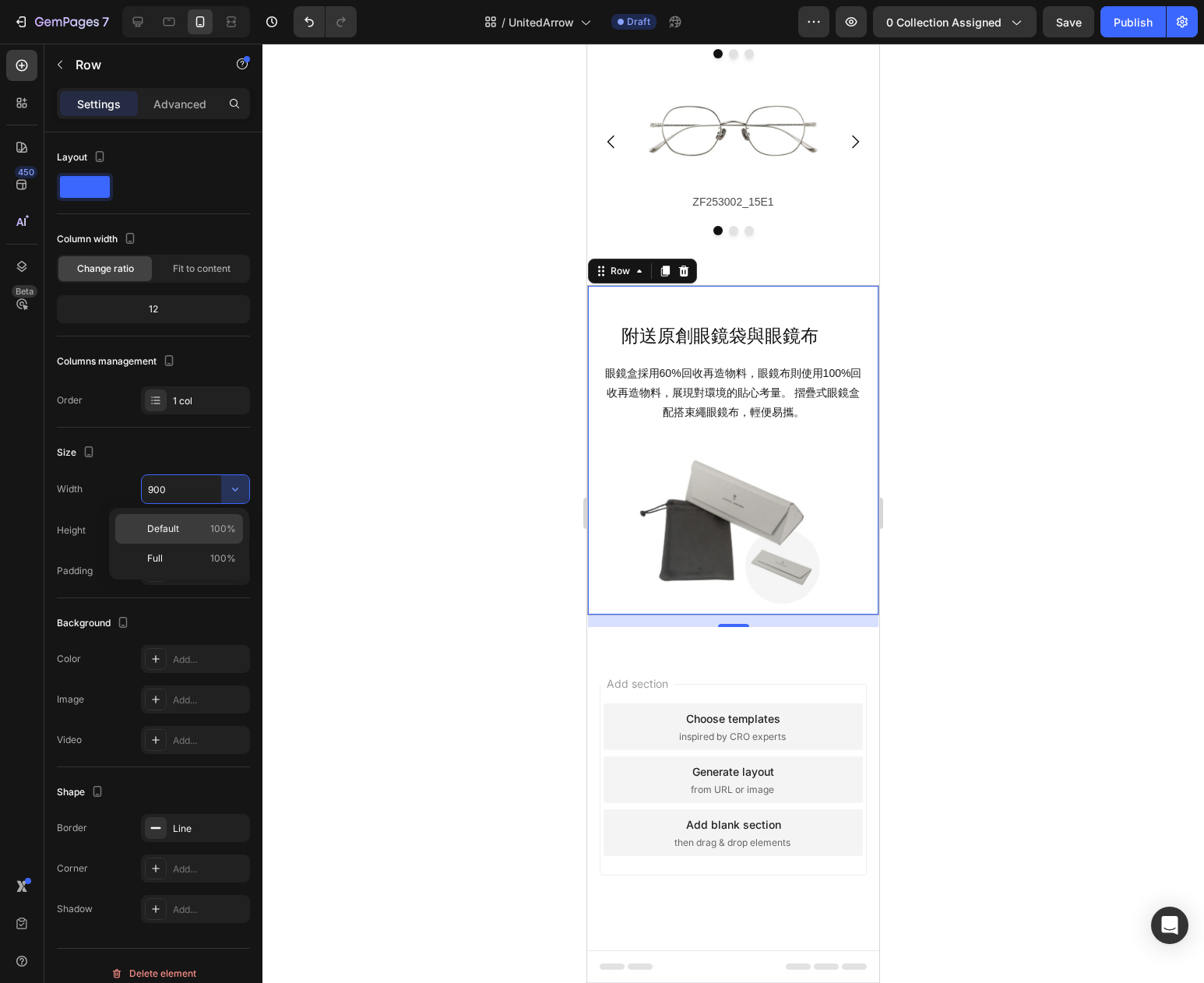
click at [188, 528] on p "Default 100%" at bounding box center [191, 529] width 89 height 14
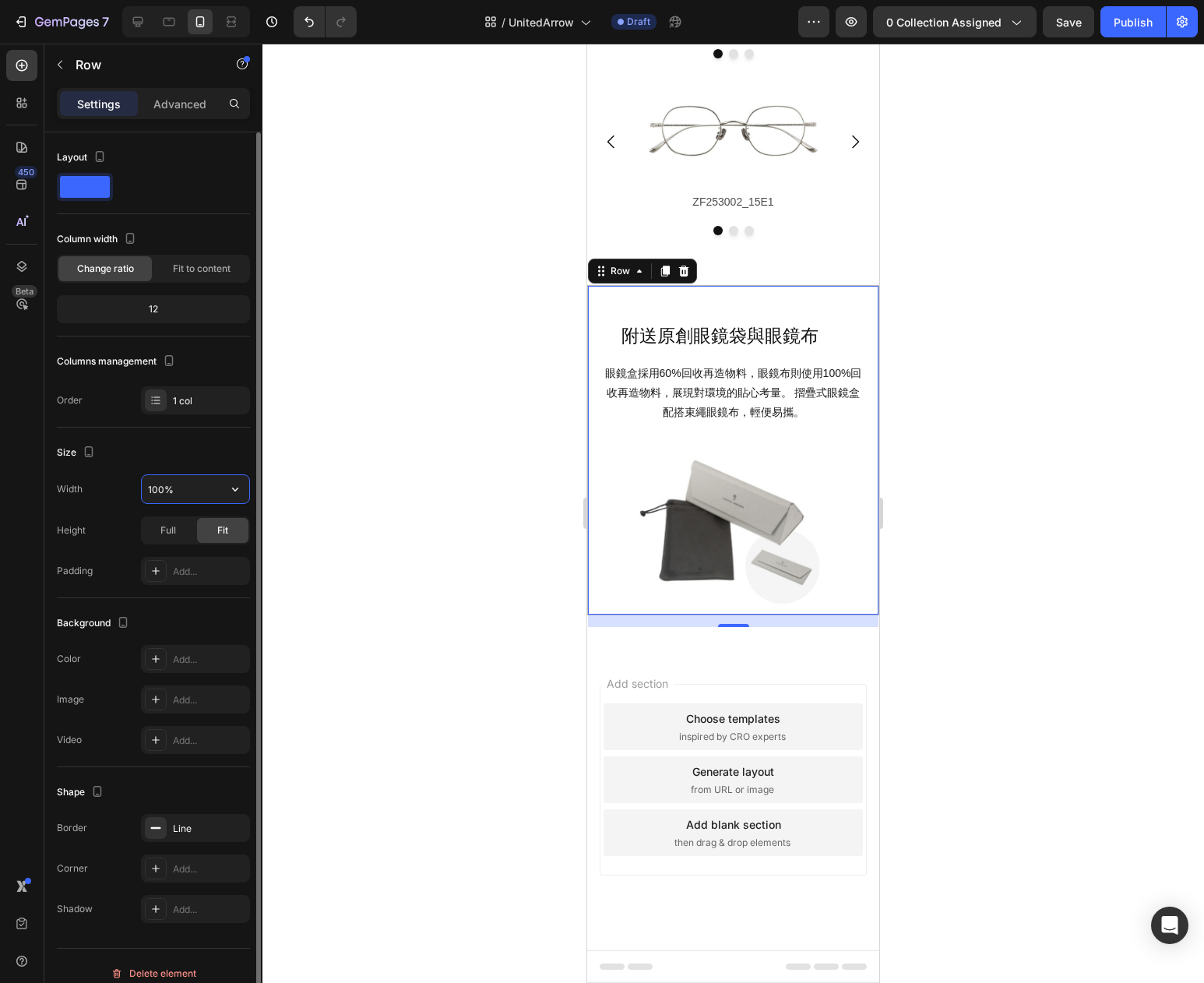
click at [192, 491] on input "100%" at bounding box center [196, 489] width 107 height 28
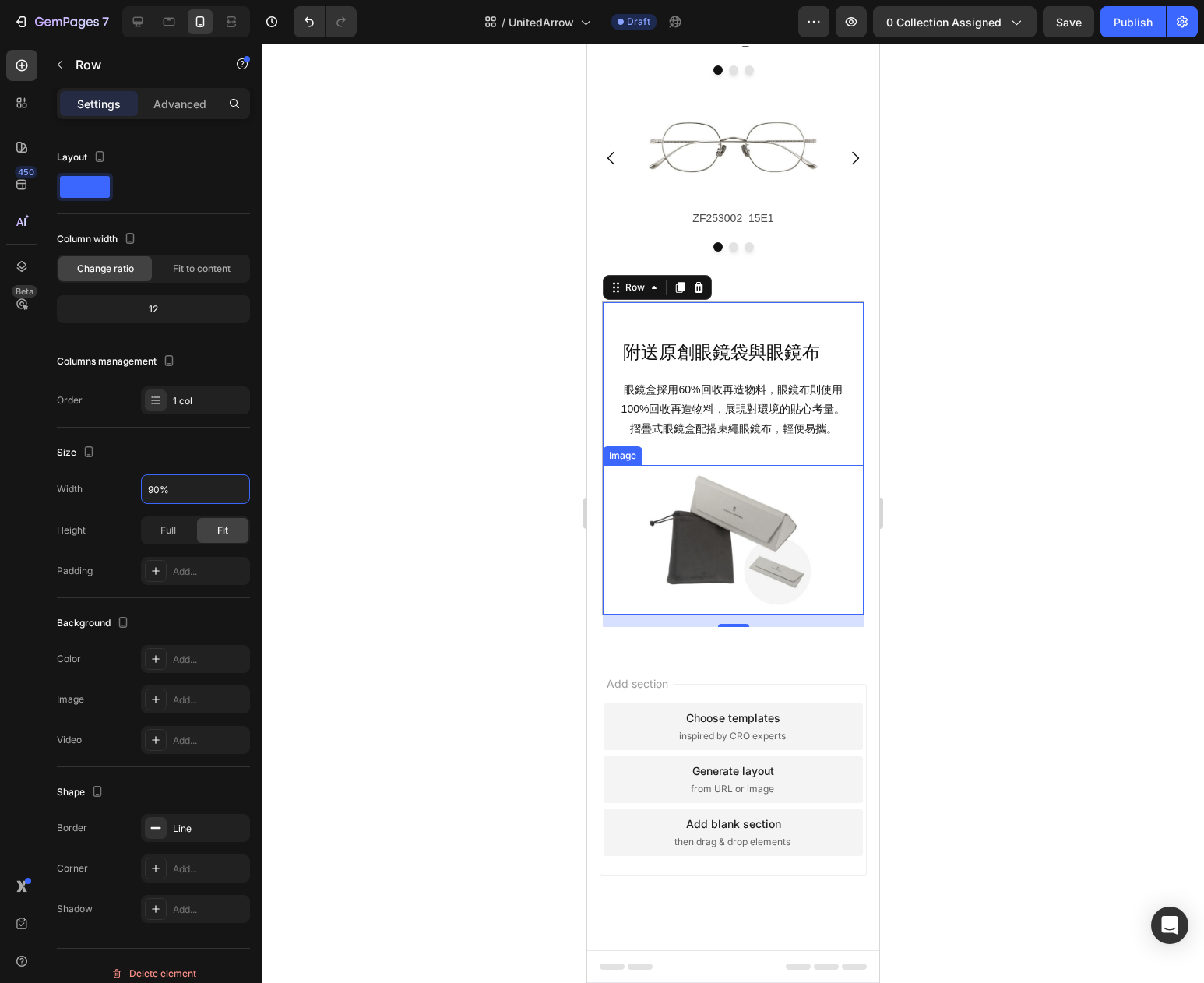
scroll to position [4059, 0]
type input "90%"
click at [485, 486] on div at bounding box center [733, 514] width 942 height 940
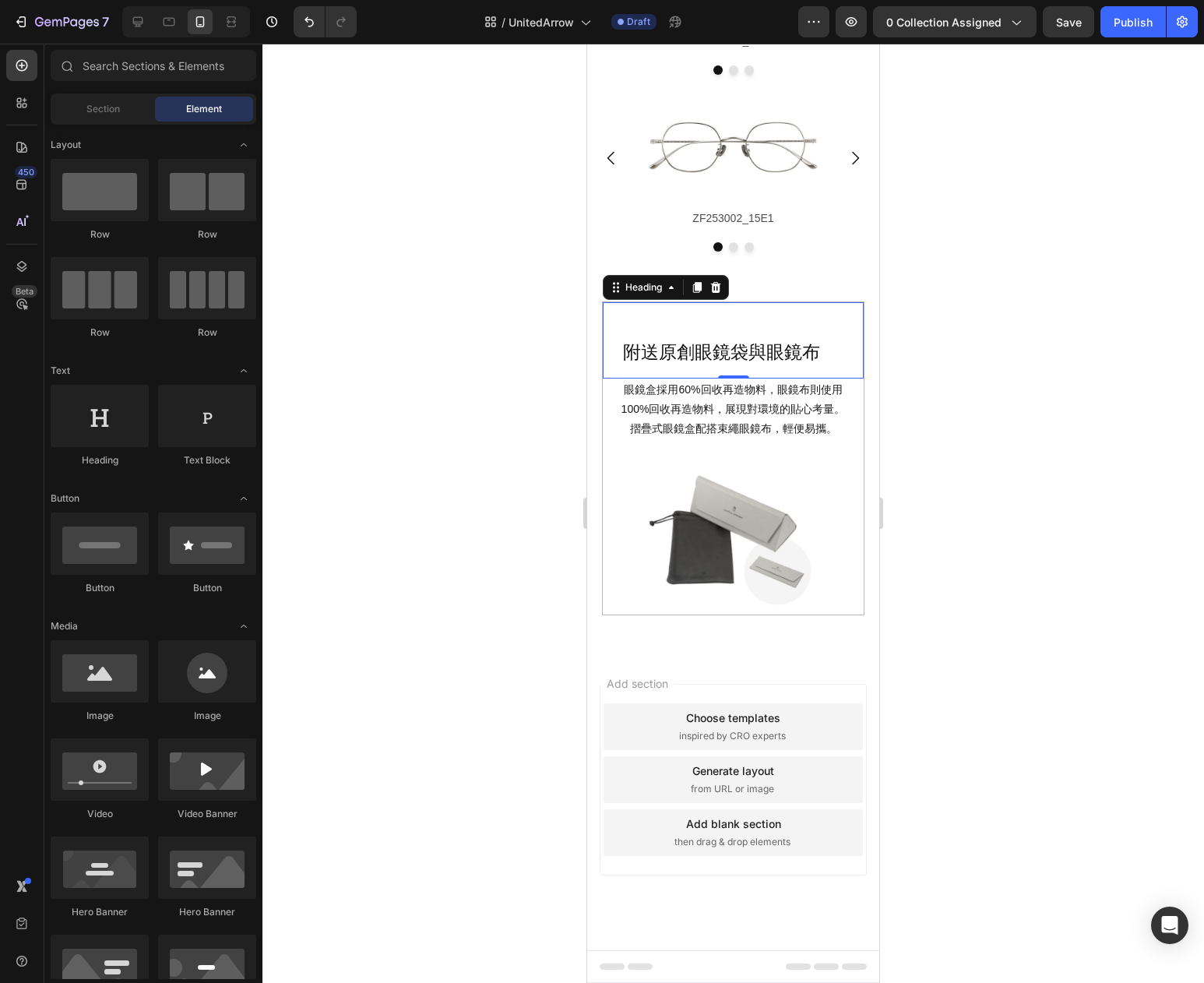
click at [752, 353] on h2 "附送原創眼鏡袋與眼鏡布" at bounding box center [721, 353] width 212 height 26
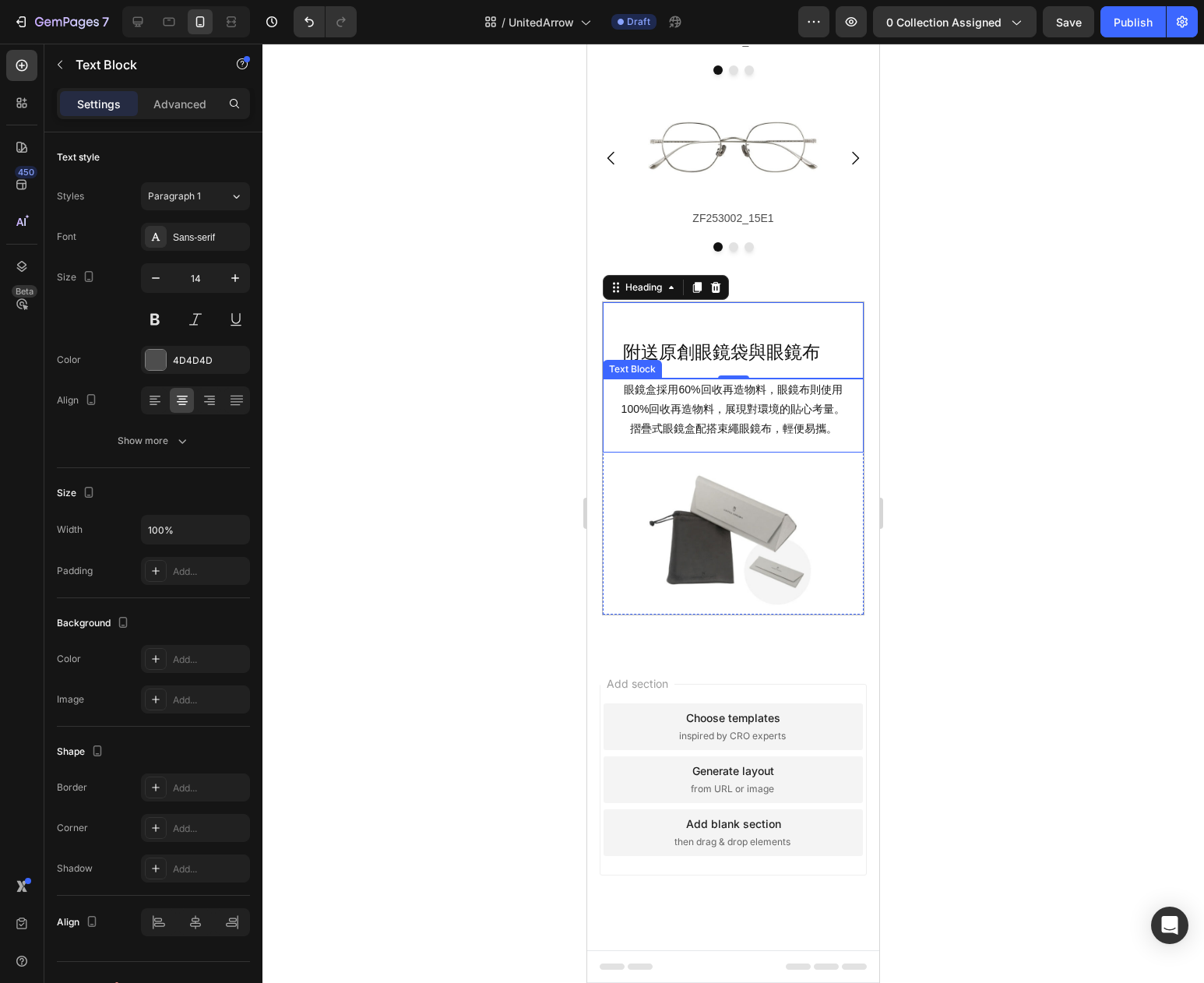
click at [731, 410] on span "眼鏡盒採用60%回收再造物料，眼鏡布則使用100%回收再造物料，展現對環境的貼心考量。 摺疊式眼鏡盒配搭束繩眼鏡布，輕便易攜。" at bounding box center [734, 409] width 225 height 51
click at [805, 357] on h2 "附送原創眼鏡袋與眼鏡布" at bounding box center [721, 353] width 212 height 26
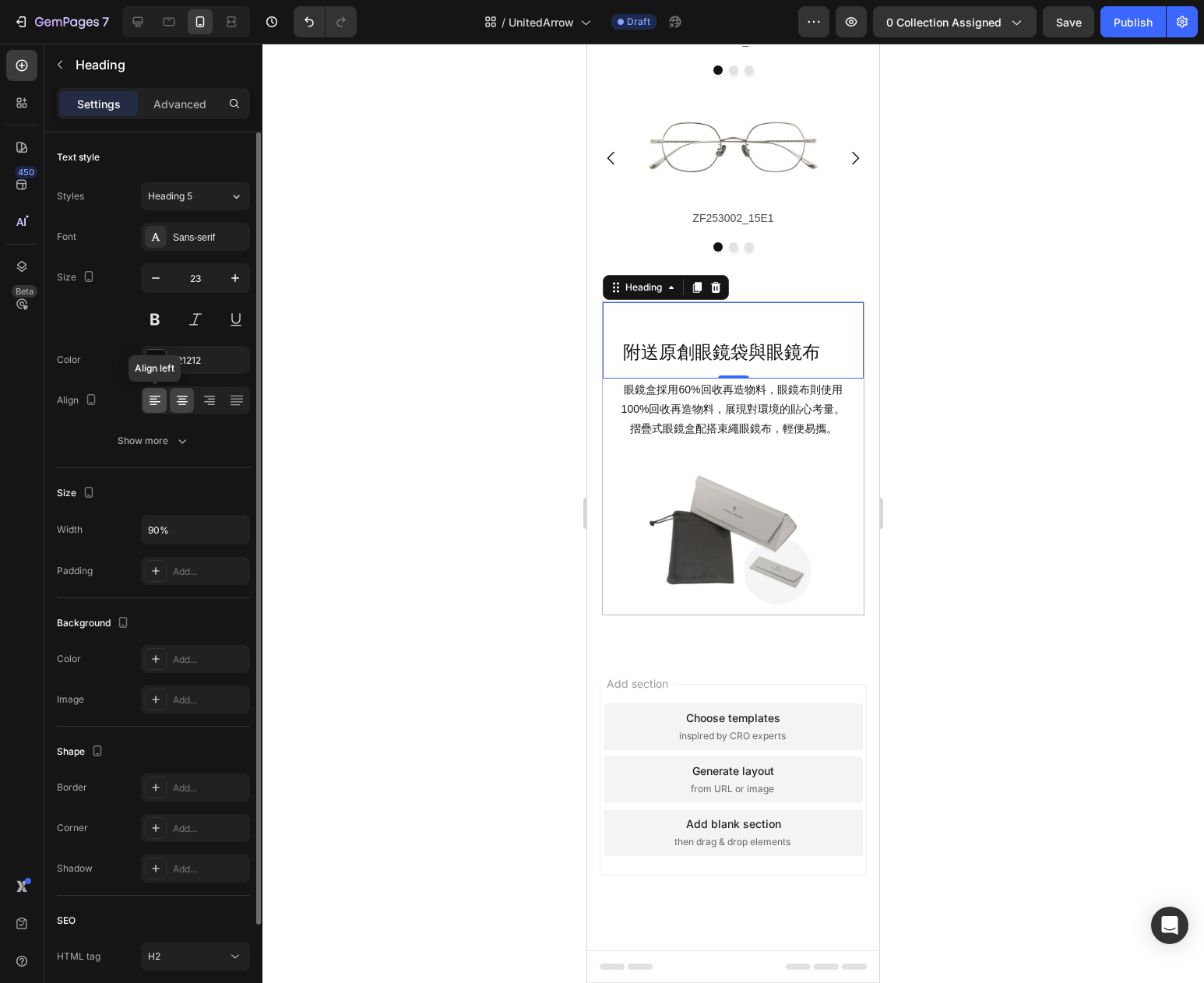
click at [159, 402] on icon at bounding box center [155, 401] width 16 height 16
click at [185, 400] on icon at bounding box center [182, 401] width 16 height 16
click at [772, 353] on h2 "附送原創眼鏡袋與眼鏡布" at bounding box center [721, 353] width 212 height 26
click at [602, 302] on span at bounding box center [602, 302] width 0 height 0
click at [690, 358] on p "附送原創眼鏡袋與眼鏡布" at bounding box center [721, 352] width 210 height 24
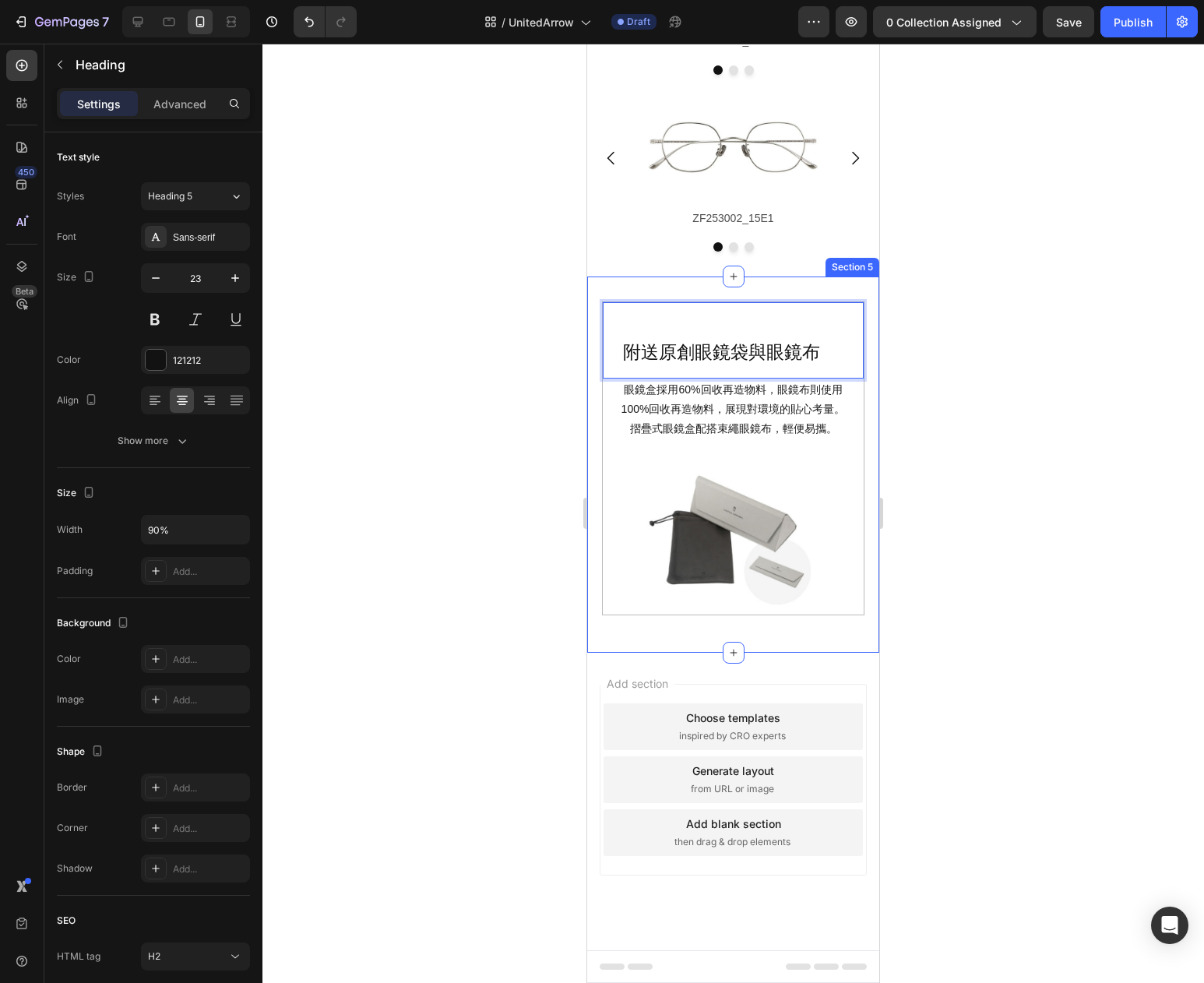
drag, startPoint x: 821, startPoint y: 350, endPoint x: 1466, endPoint y: 414, distance: 648.2
click at [875, 356] on div "附送原創眼鏡袋與眼鏡布 Heading 0 眼鏡盒採用60%回收再造物料，眼鏡布則使用100%回收再造物料，展現對環境的貼心考量。 摺疊式眼鏡盒配搭束繩眼鏡布…" at bounding box center [734, 464] width 292 height 327
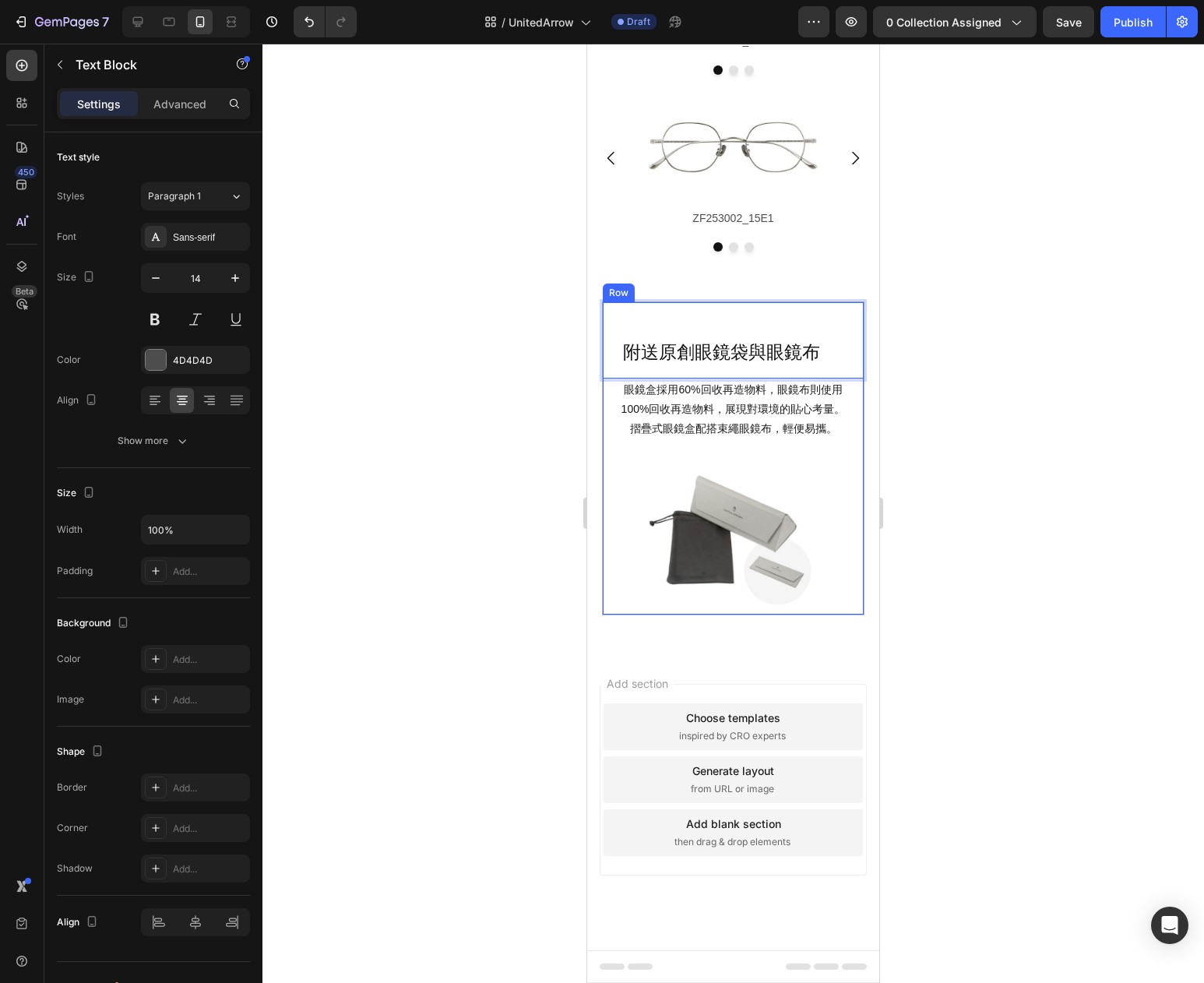
click at [764, 414] on span "眼鏡盒採用60%回收再造物料，眼鏡布則使用100%回收再造物料，展現對環境的貼心考量。 摺疊式眼鏡盒配搭束繩眼鏡布，輕便易攜。" at bounding box center [734, 409] width 225 height 51
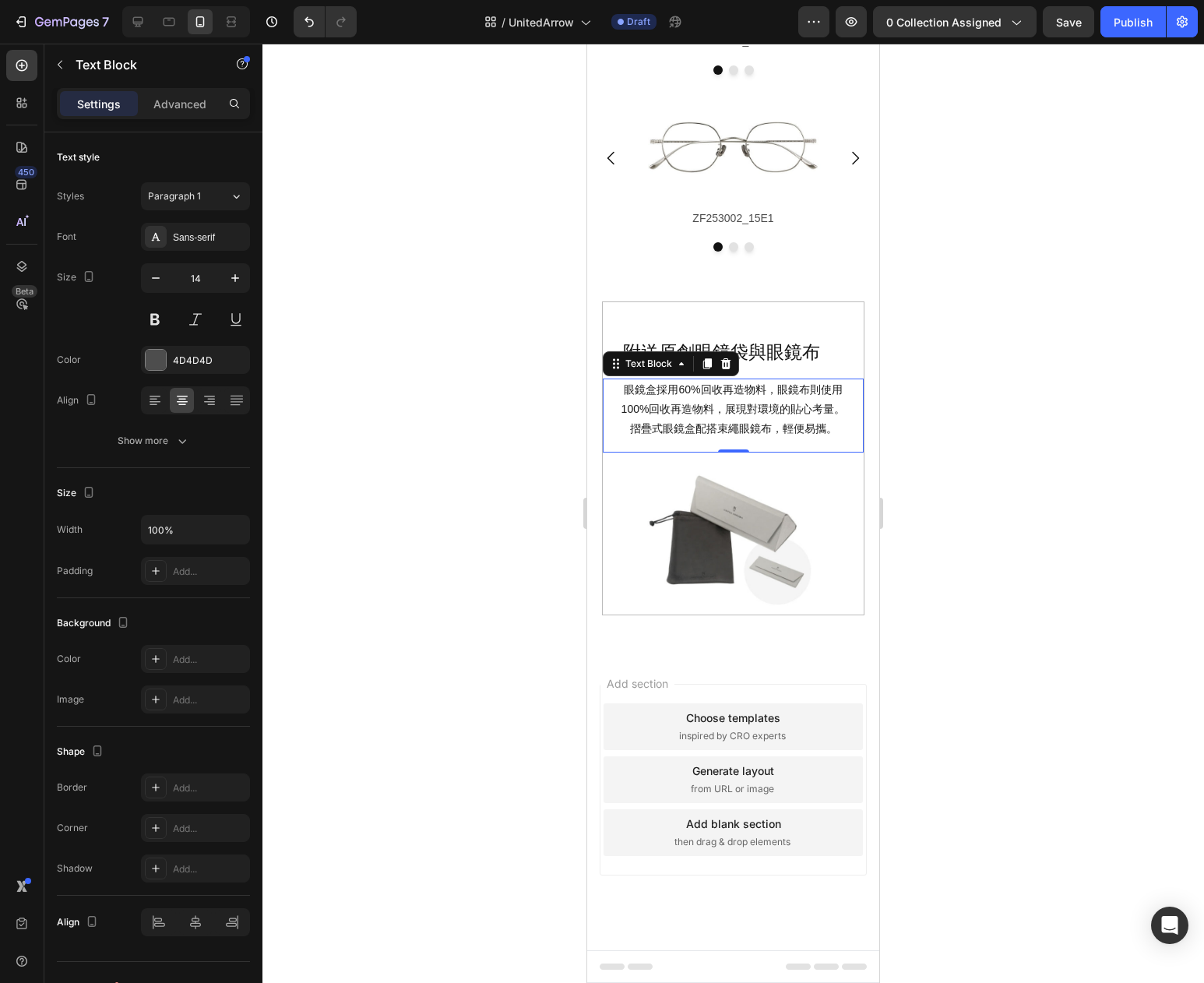
click at [504, 585] on div at bounding box center [733, 514] width 942 height 940
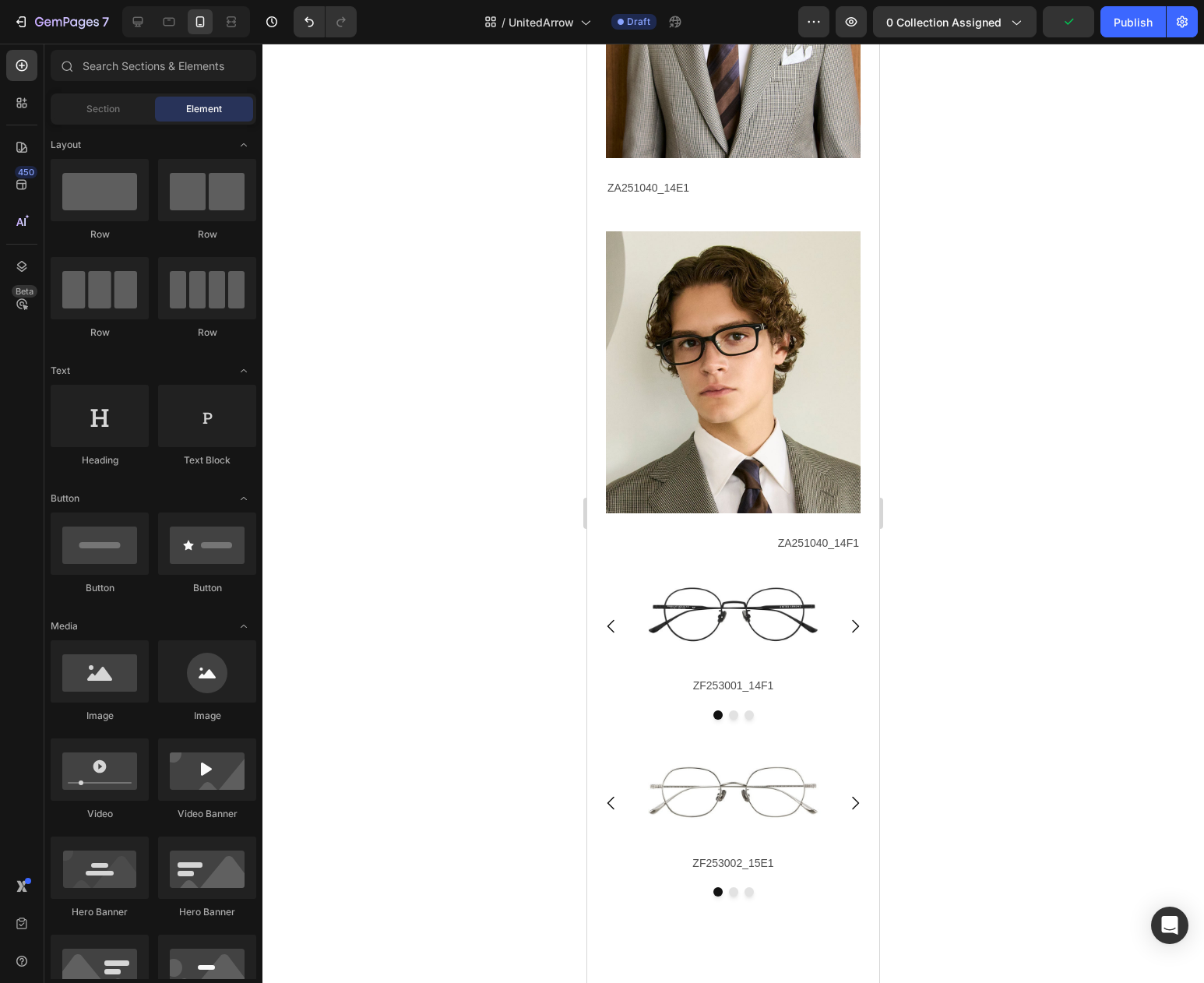
scroll to position [3286, 0]
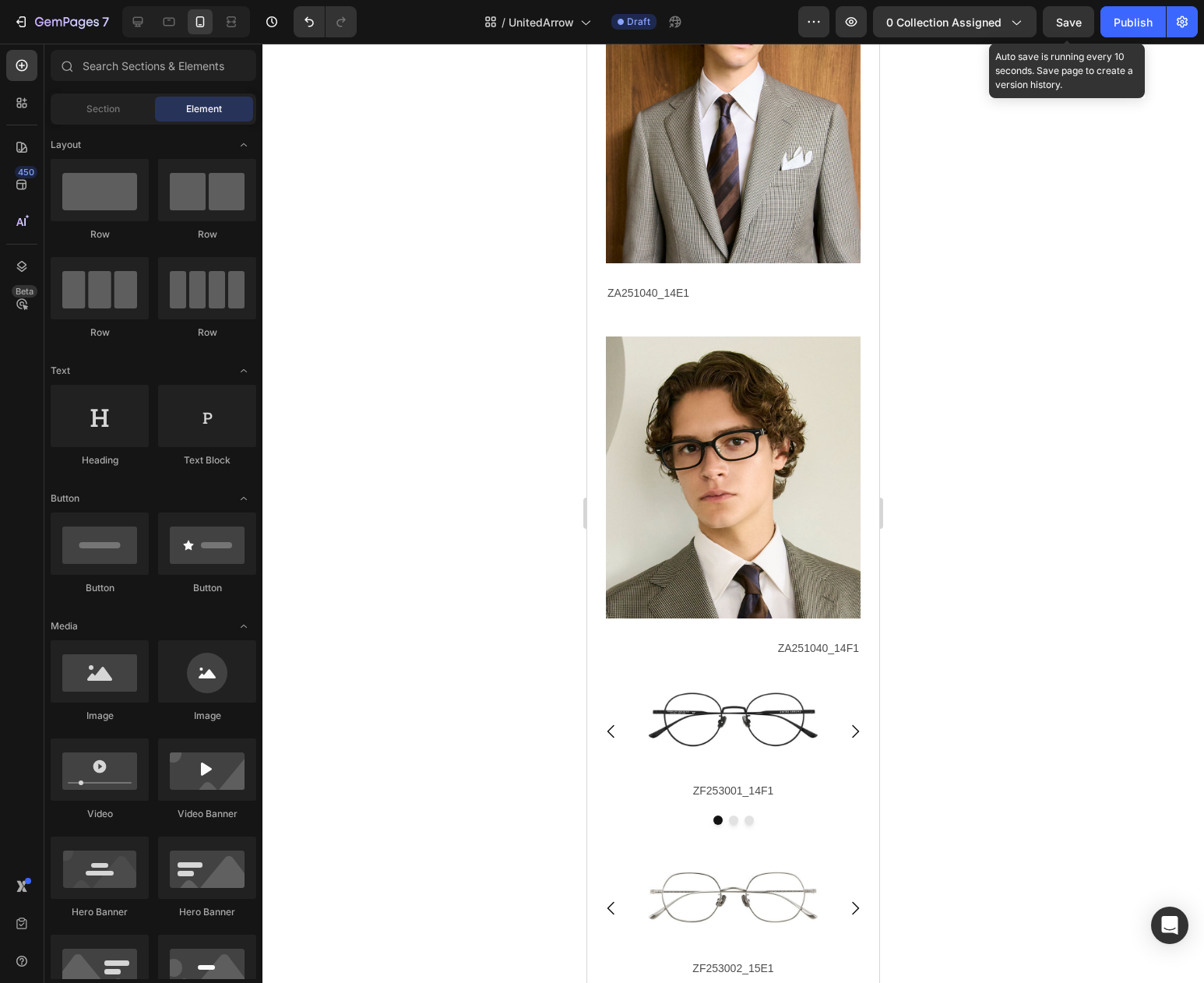
click at [1067, 26] on span "Save" at bounding box center [1068, 22] width 26 height 13
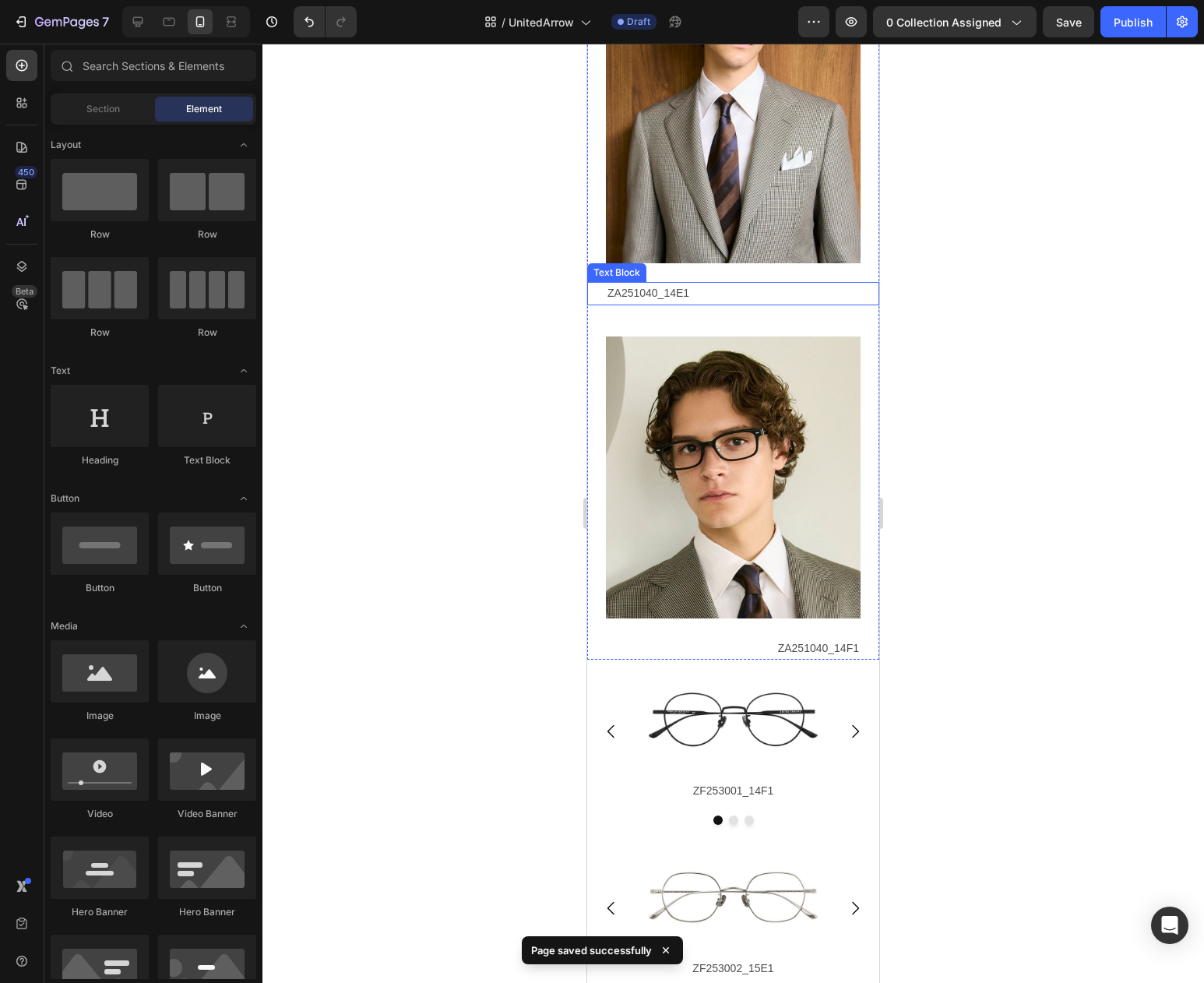
click at [677, 303] on p "ZA251040_14E1" at bounding box center [742, 293] width 270 height 19
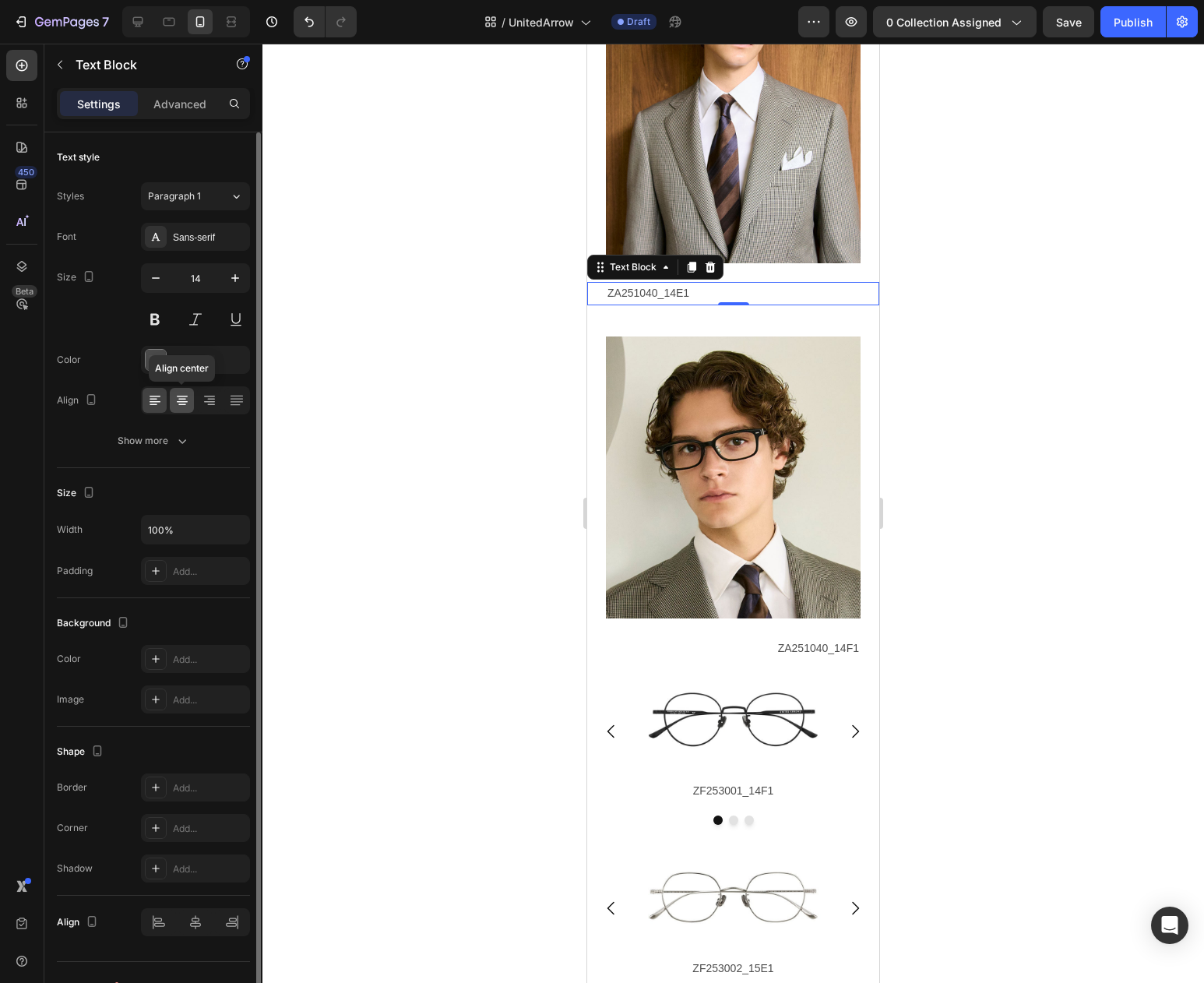
click at [179, 399] on icon at bounding box center [182, 400] width 8 height 2
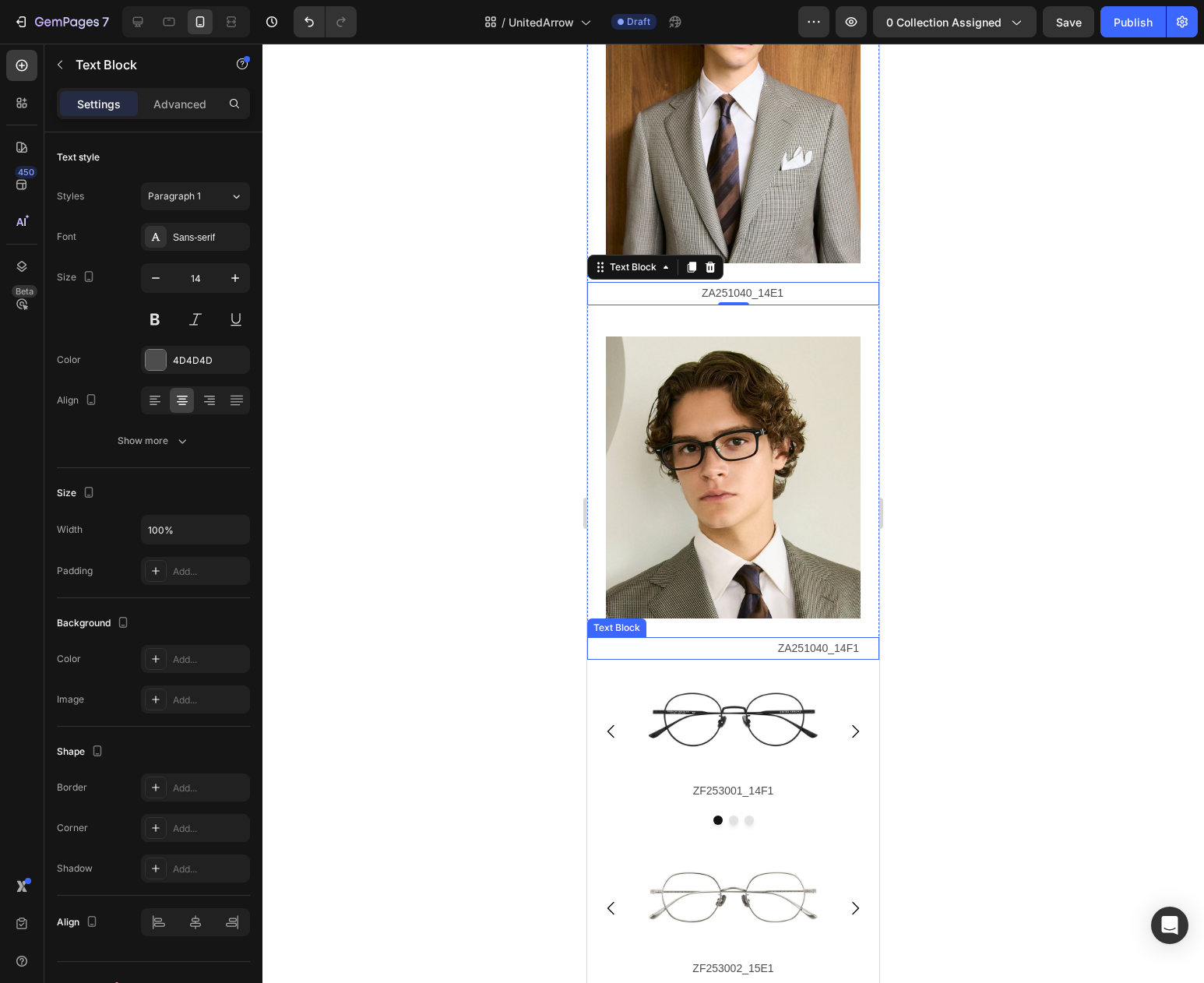
click at [831, 658] on p "ZA251040_14F1" at bounding box center [724, 648] width 270 height 19
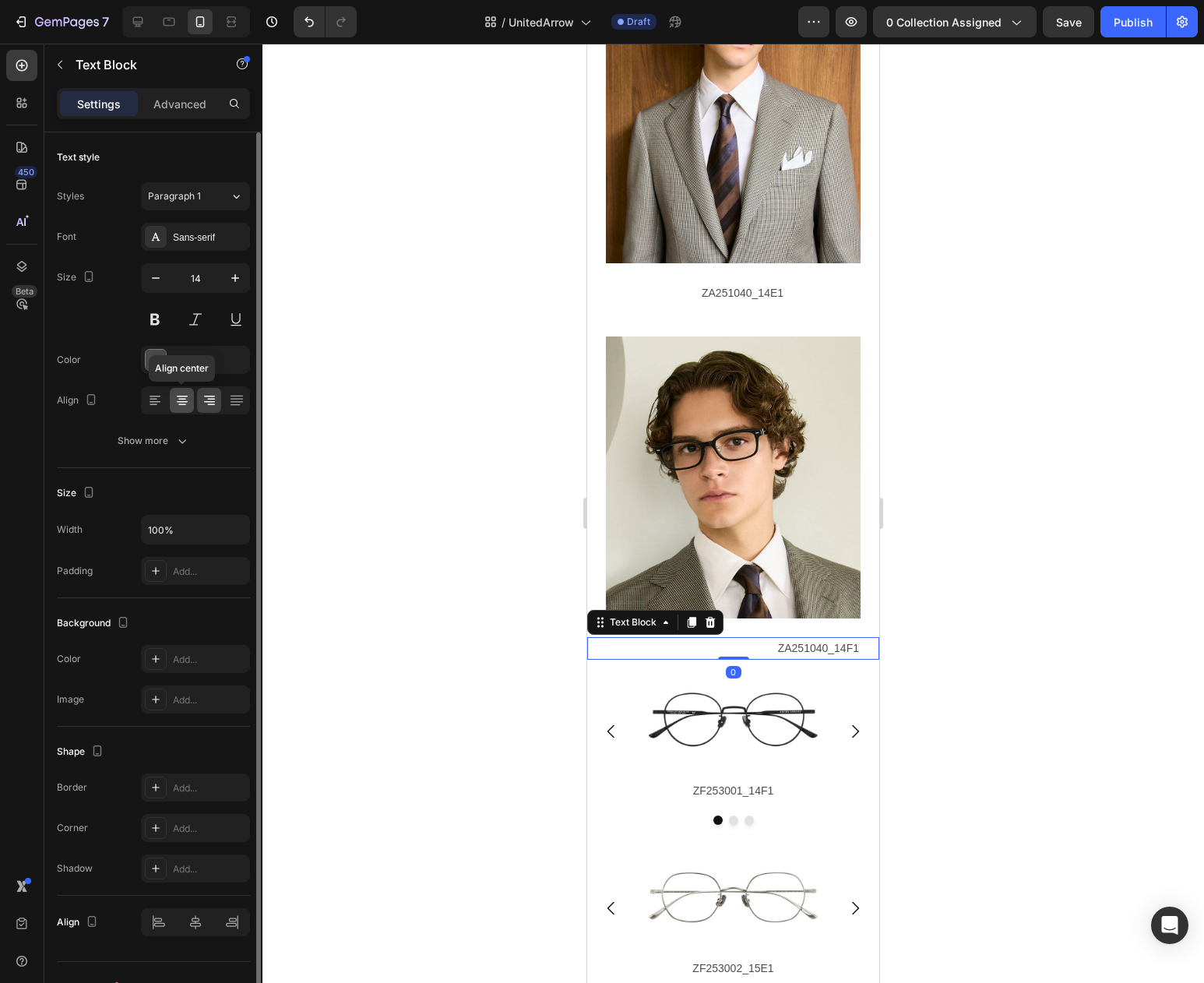
click at [179, 403] on icon at bounding box center [182, 401] width 16 height 16
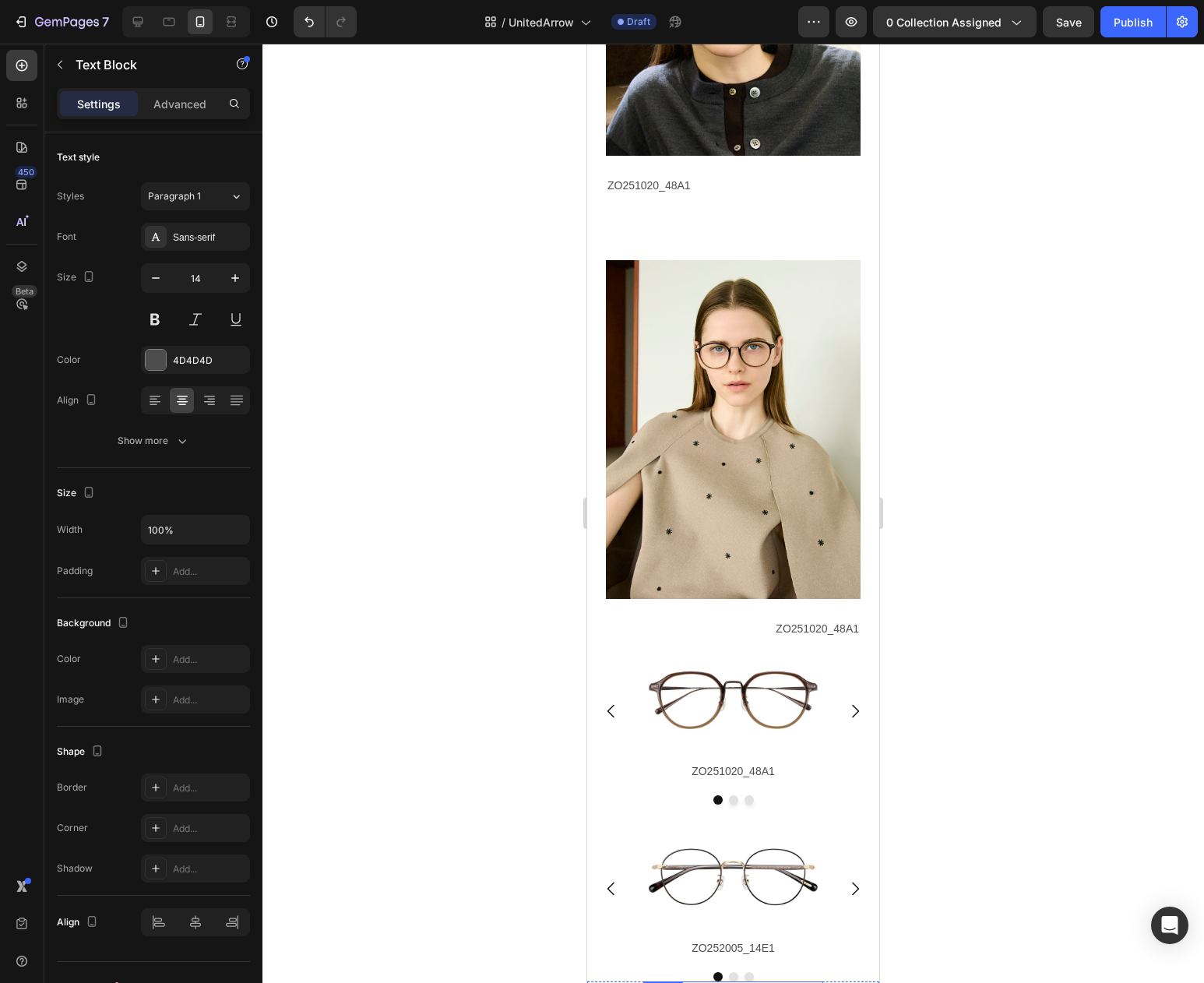
scroll to position [1477, 0]
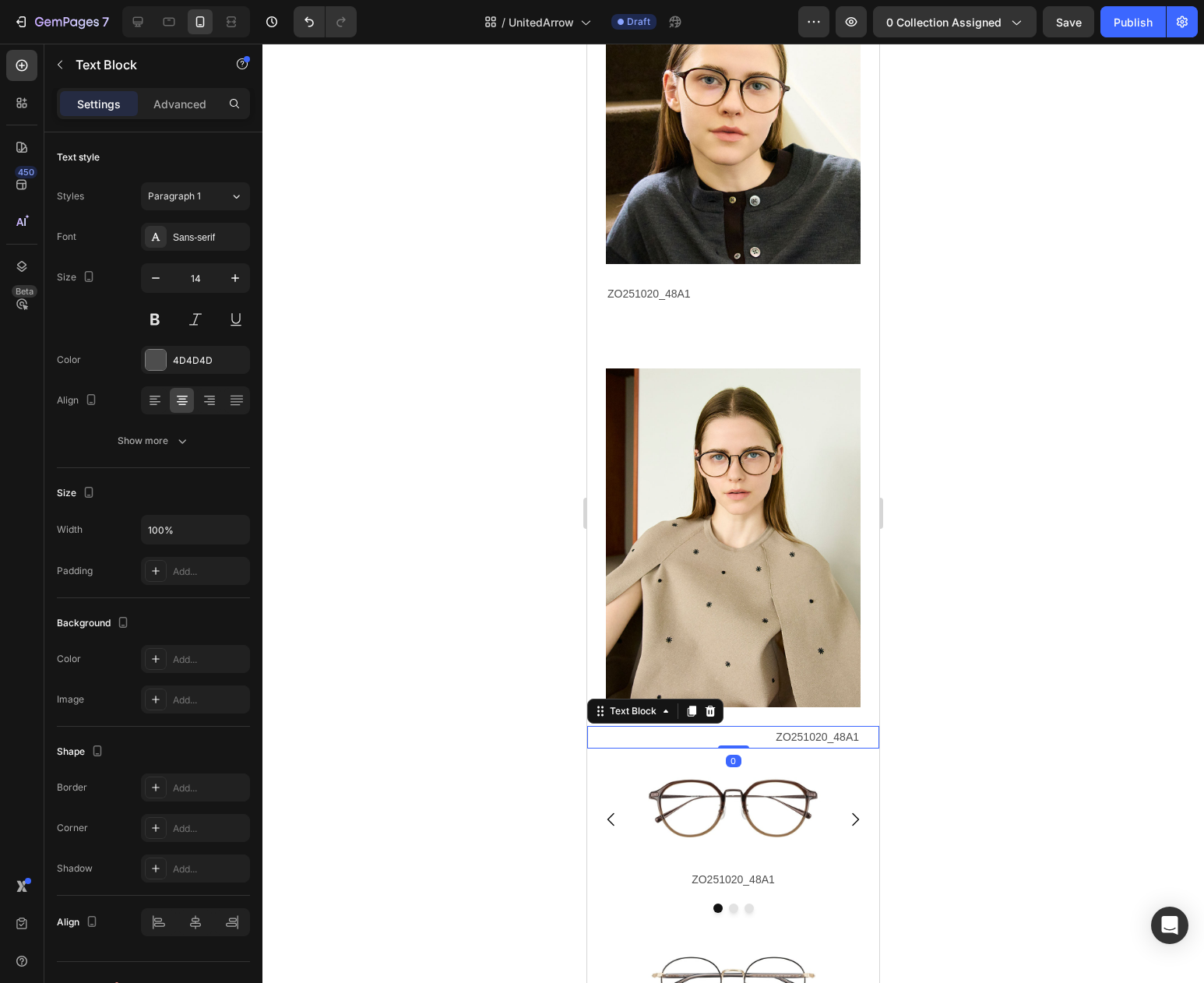
drag, startPoint x: 793, startPoint y: 737, endPoint x: 975, endPoint y: 628, distance: 212.1
click at [793, 737] on p "ZO251020_48A1" at bounding box center [724, 737] width 270 height 19
click at [178, 402] on icon at bounding box center [182, 401] width 16 height 16
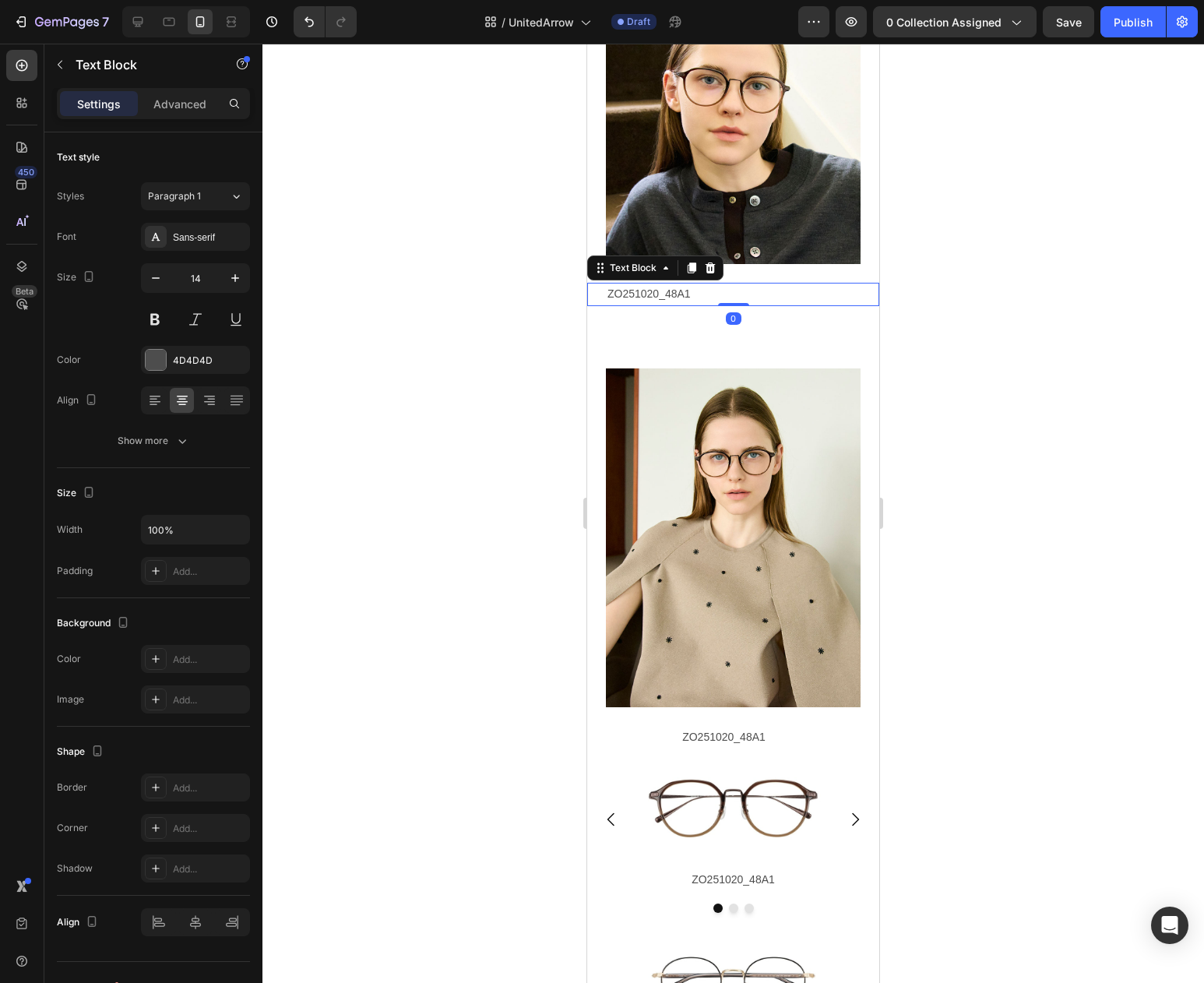
click at [642, 299] on p "ZO251020_48A1" at bounding box center [742, 294] width 270 height 19
click at [180, 400] on icon at bounding box center [182, 401] width 16 height 16
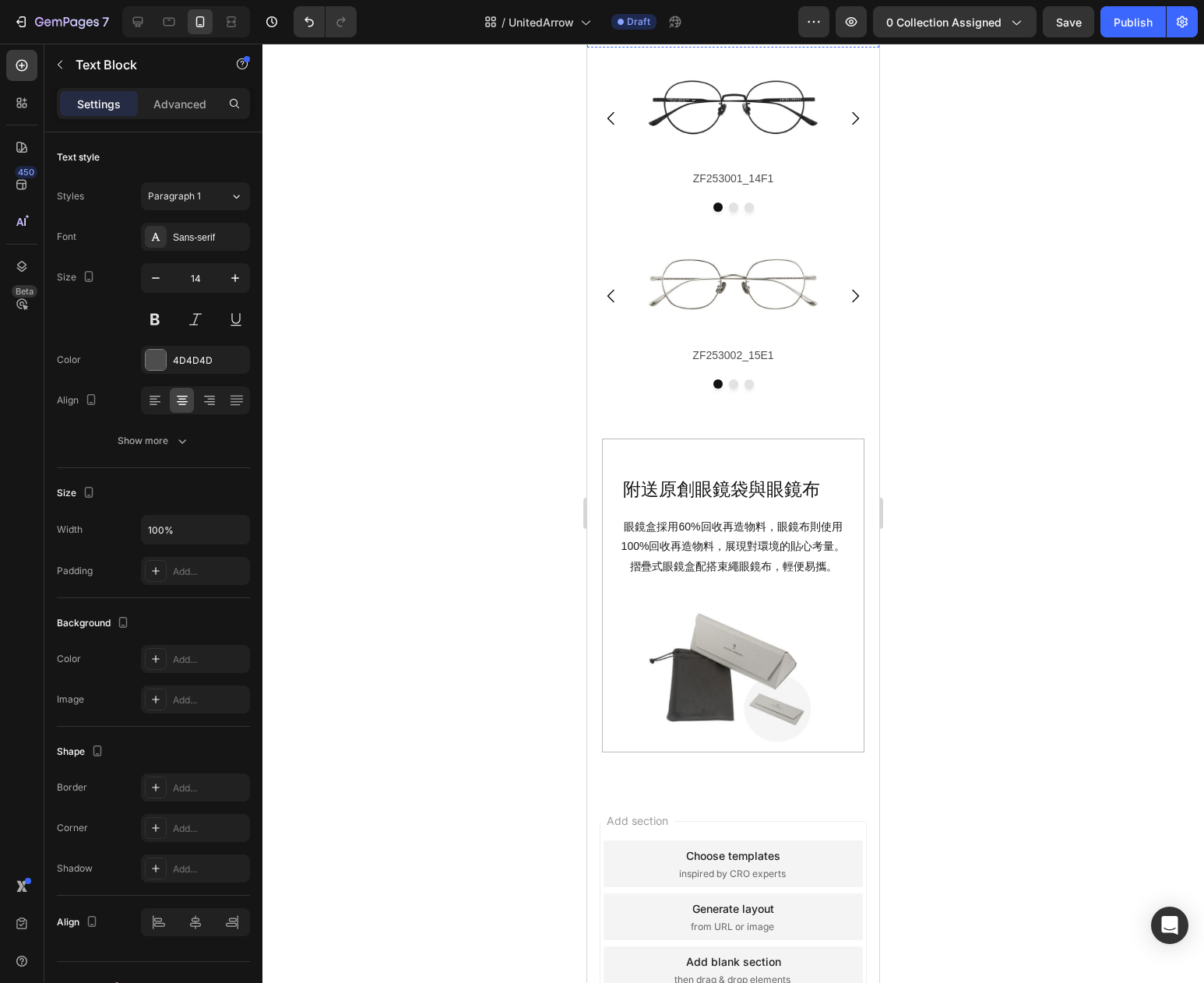
scroll to position [3561, 0]
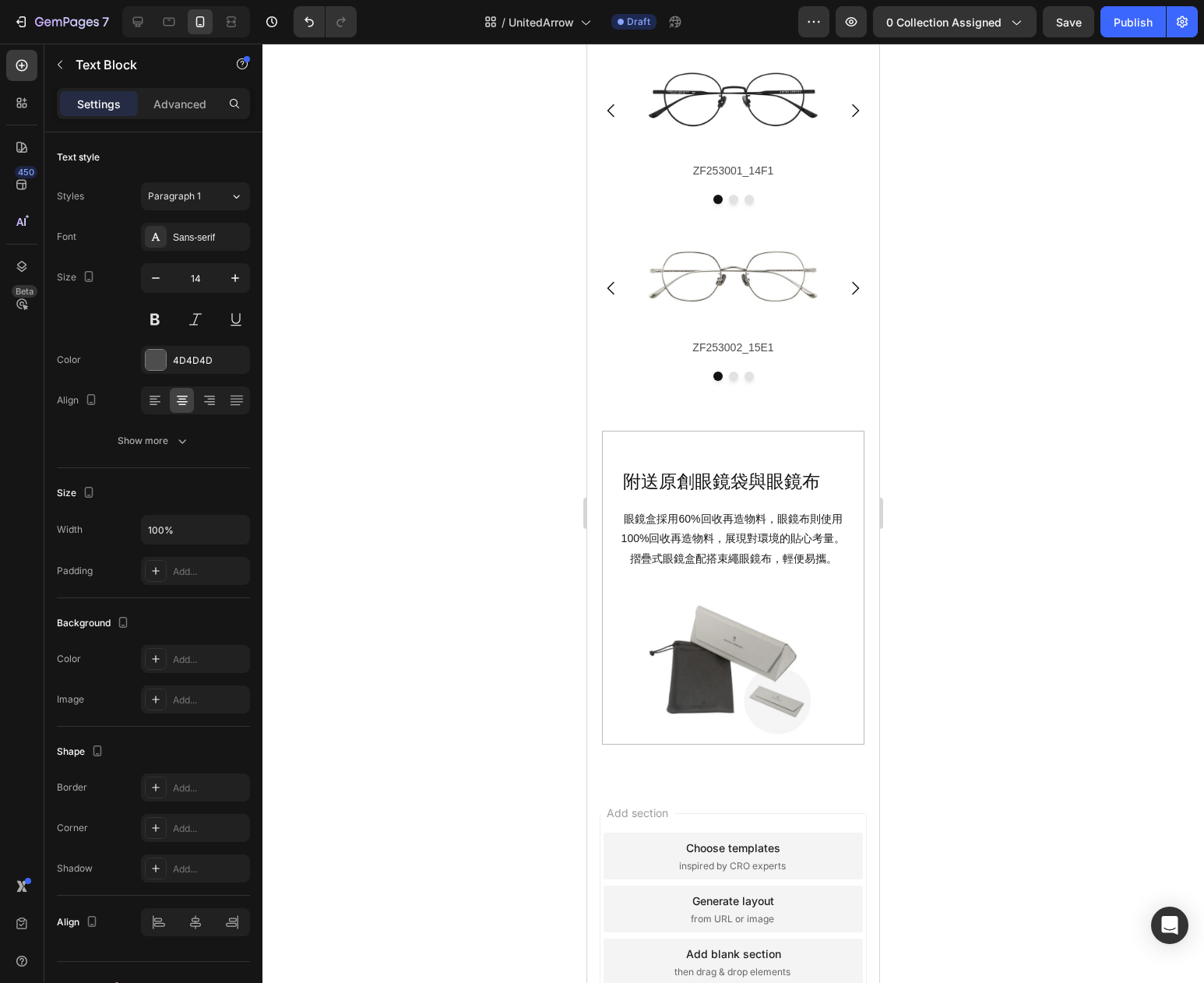
click at [507, 499] on div at bounding box center [733, 514] width 942 height 940
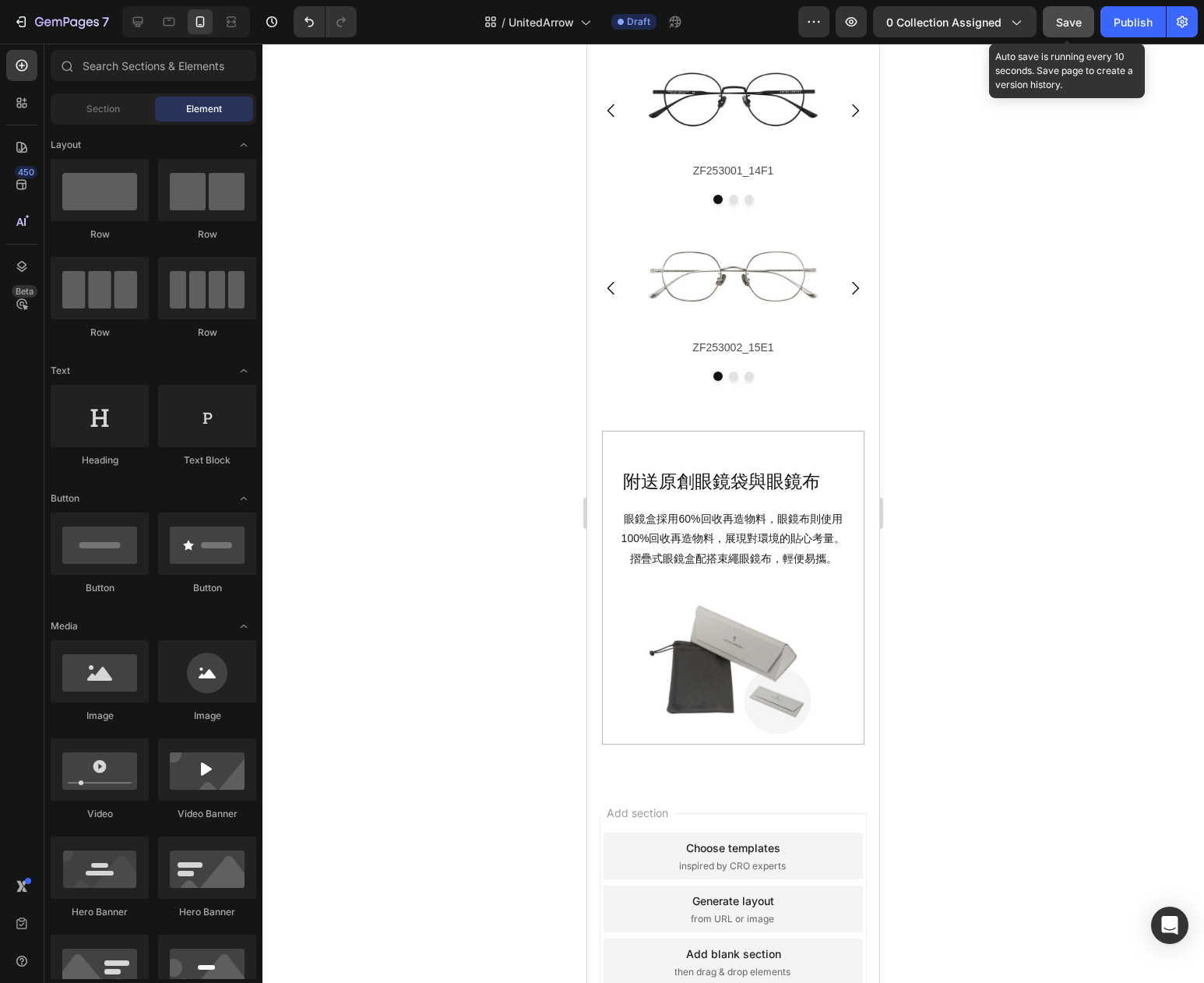
click at [1067, 21] on span "Save" at bounding box center [1068, 22] width 26 height 13
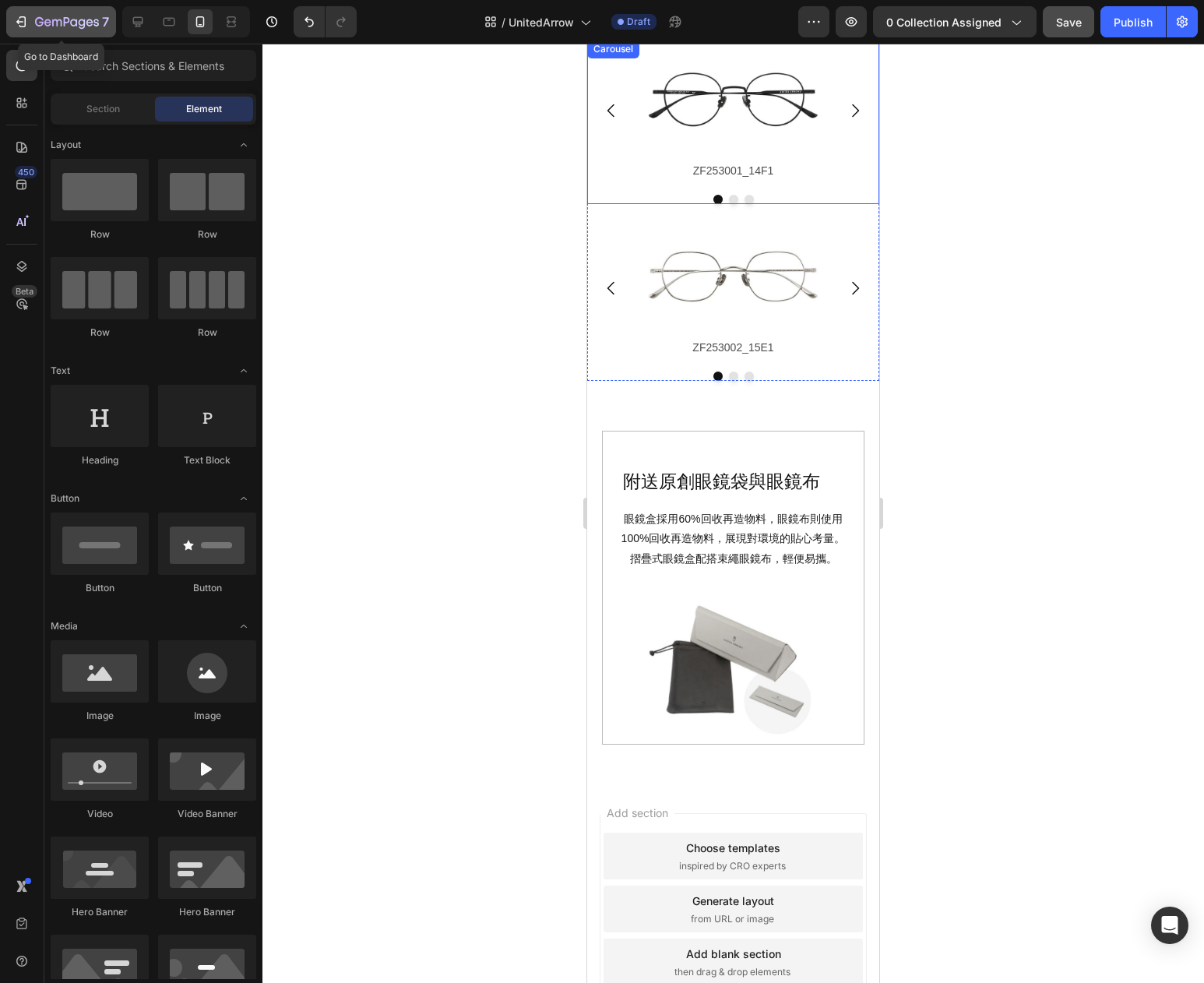
click at [32, 20] on div "7" at bounding box center [61, 21] width 96 height 18
